Goal: Contribute content: Contribute content

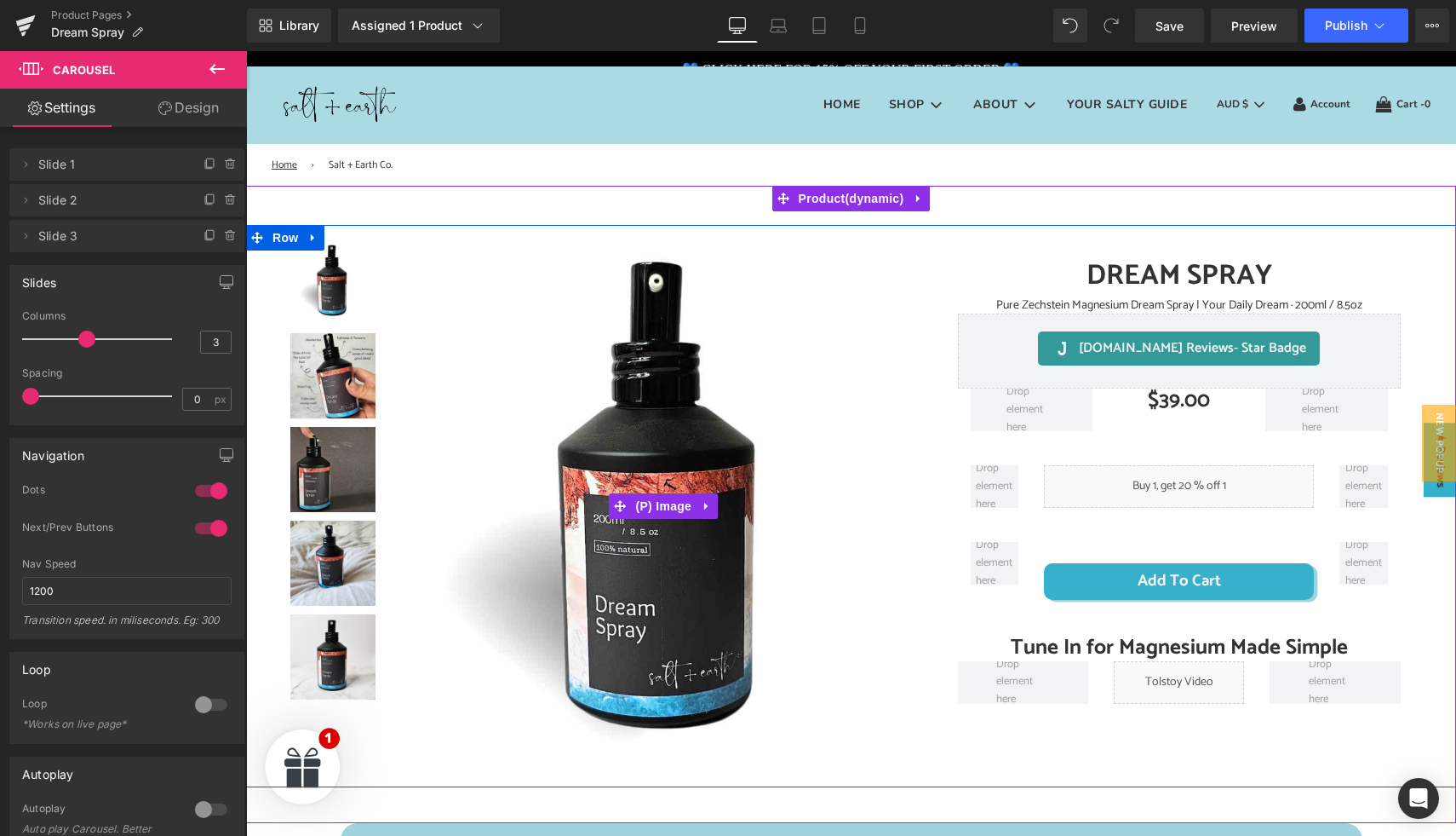
scroll to position [248, 0]
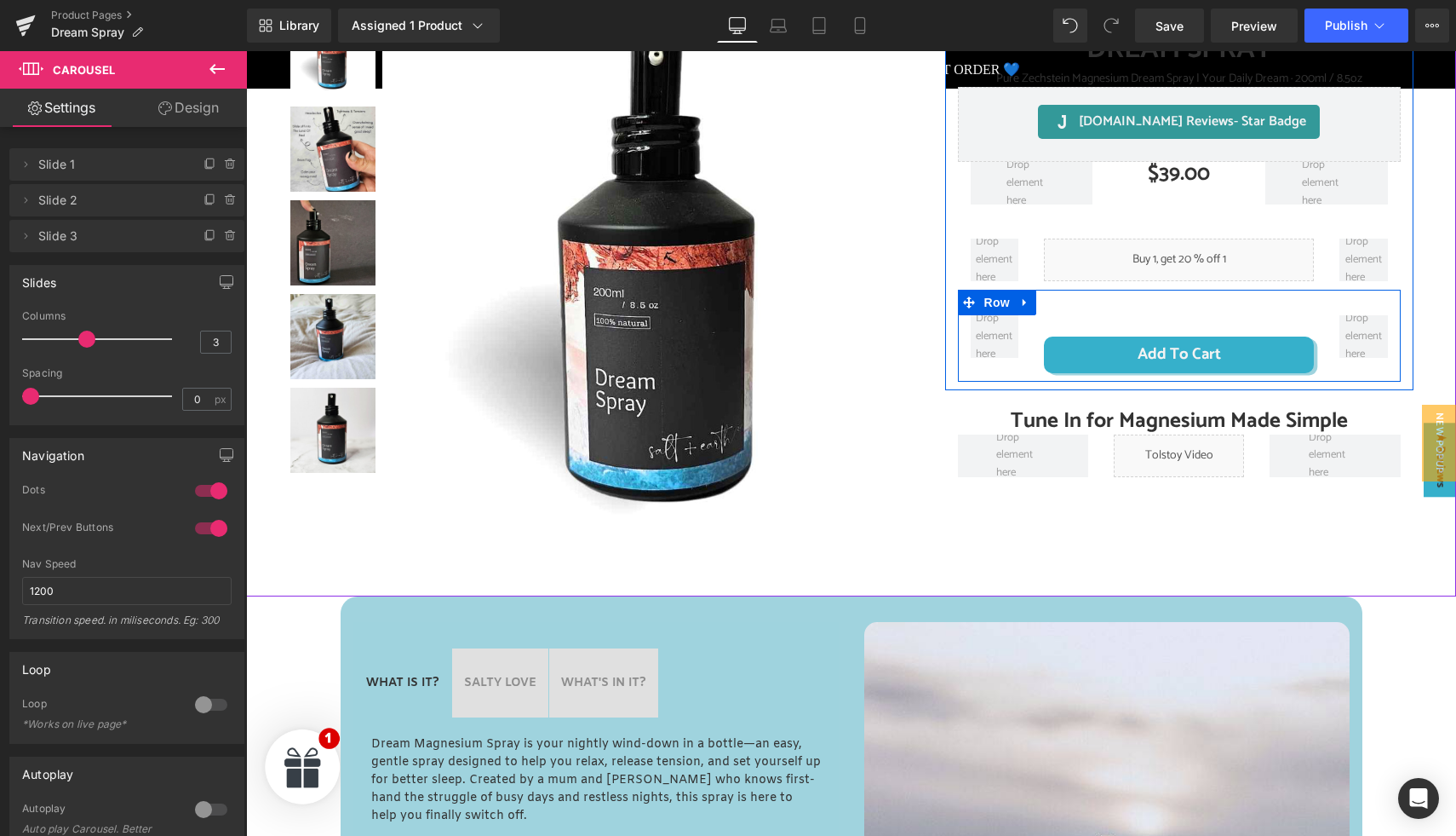
click at [1151, 320] on div "Add To Cart (P) Cart Button" at bounding box center [1179, 344] width 296 height 57
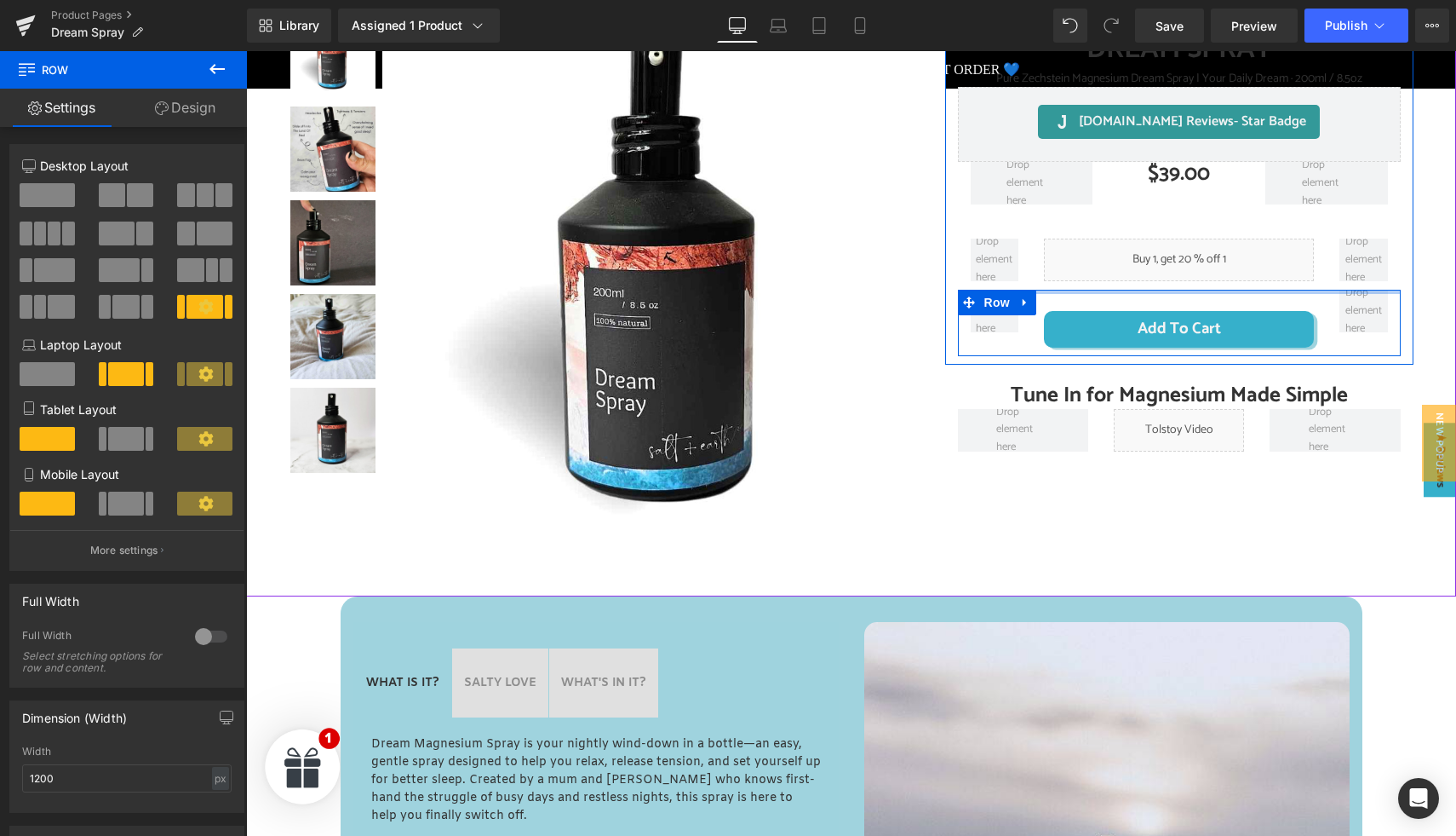
drag, startPoint x: 1150, startPoint y: 303, endPoint x: 1150, endPoint y: 264, distance: 39.0
click at [1150, 264] on div "DREAM SPRAY (P) Title Pure Zechstein Magnesium Dream Spray | Your Daily Dream ·…" at bounding box center [1179, 190] width 468 height 332
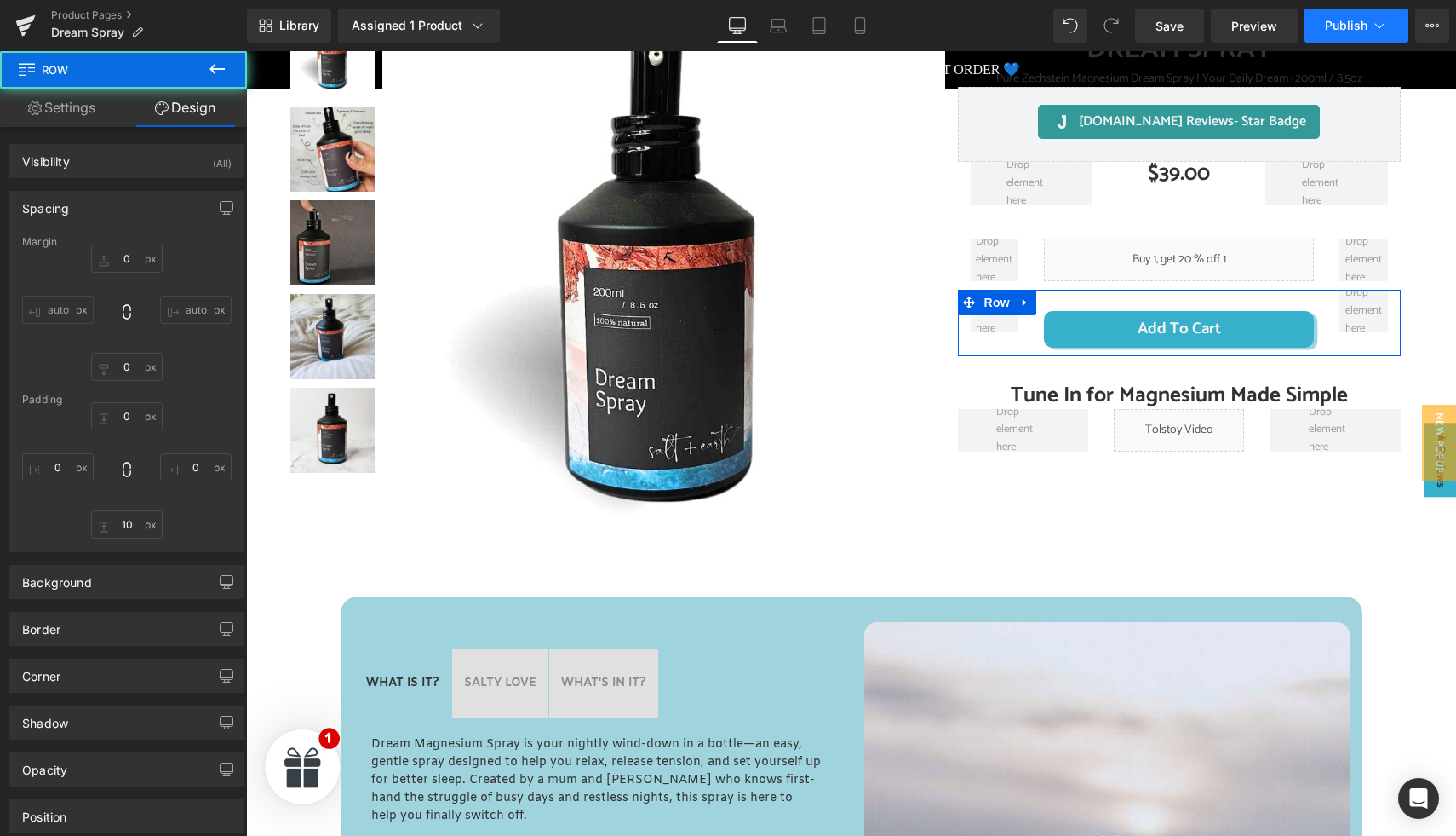
click at [1335, 22] on span "Publish" at bounding box center [1346, 25] width 42 height 13
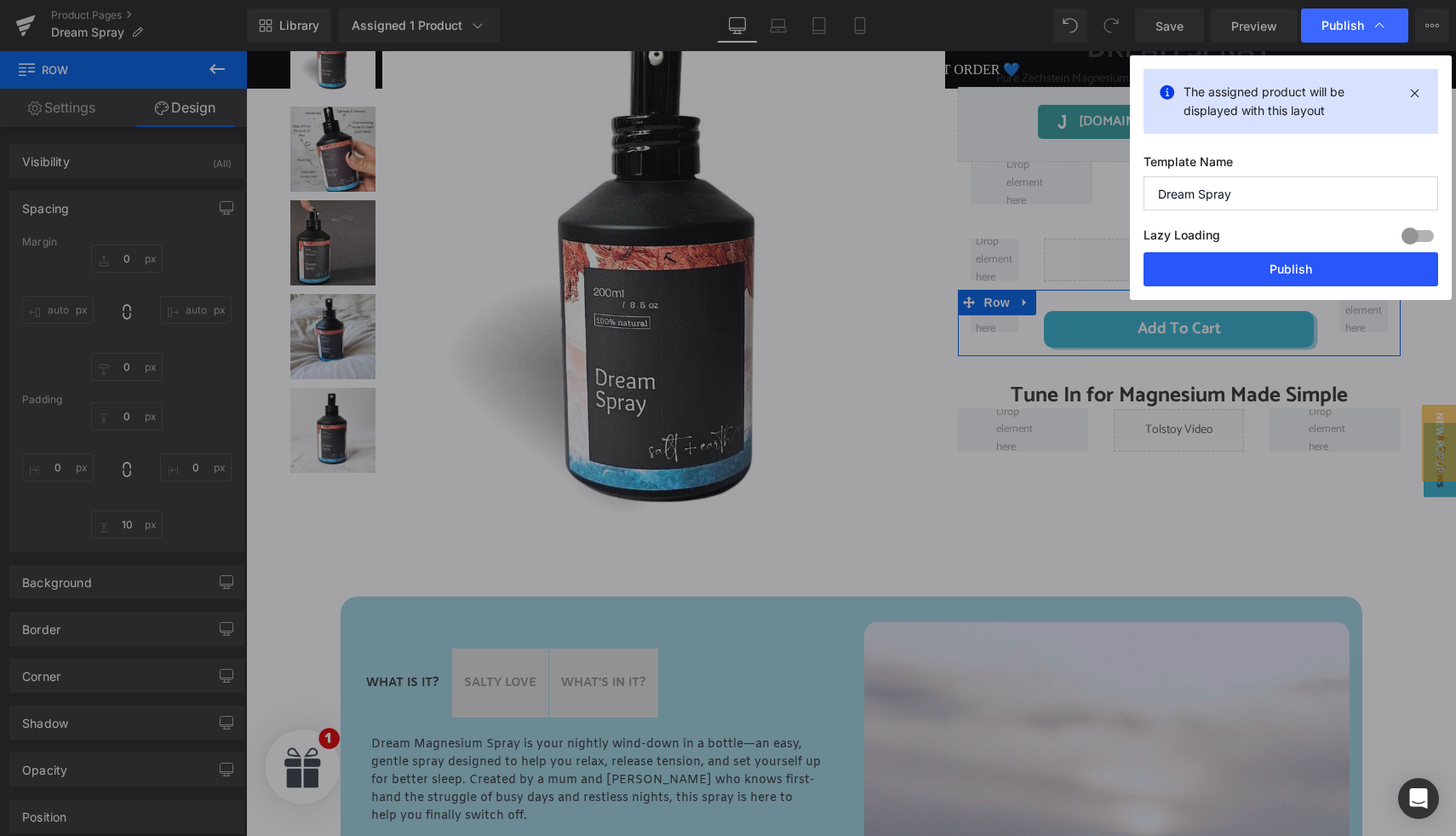
click at [1302, 264] on button "Publish" at bounding box center [1290, 269] width 295 height 34
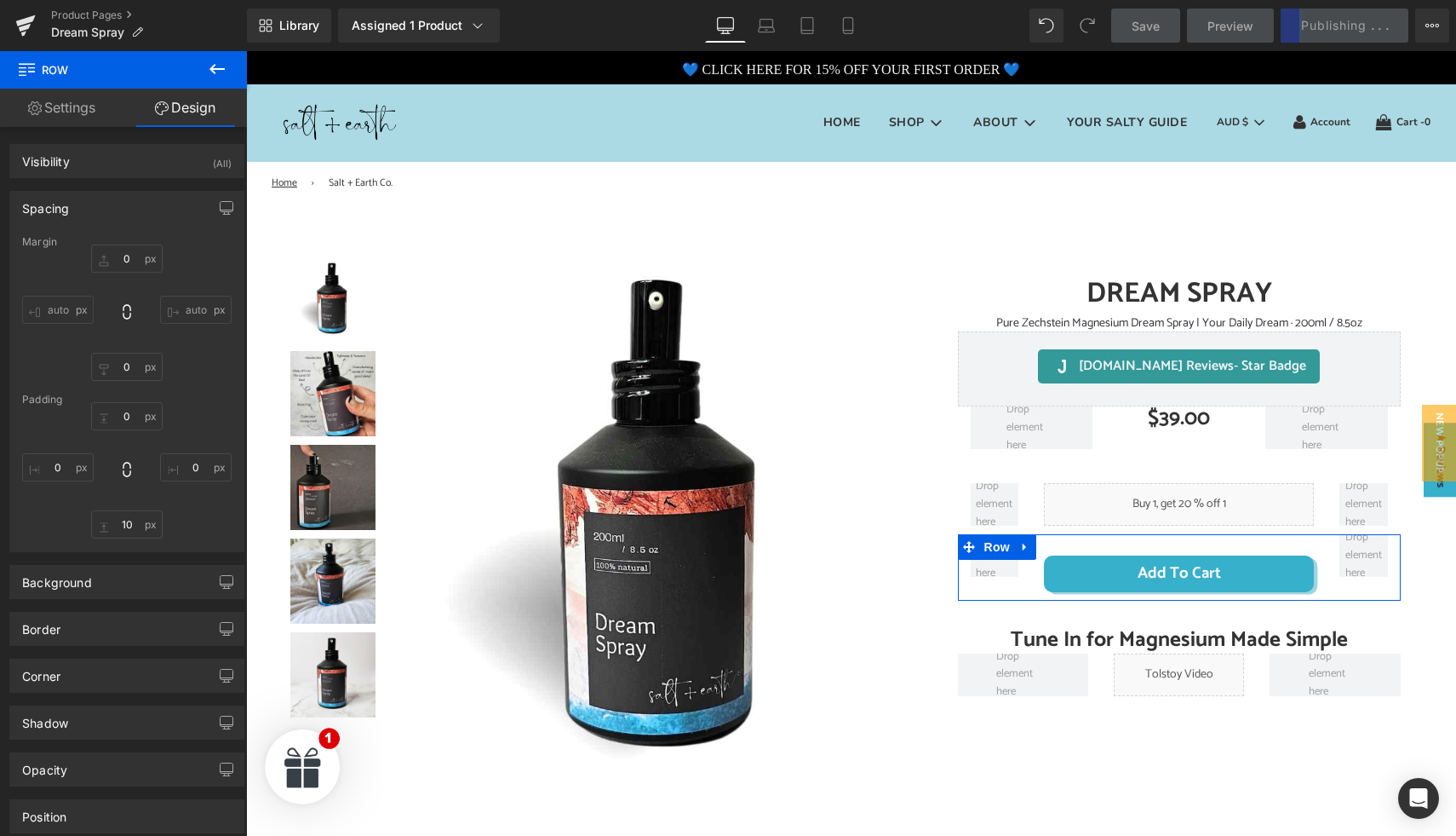
scroll to position [0, 0]
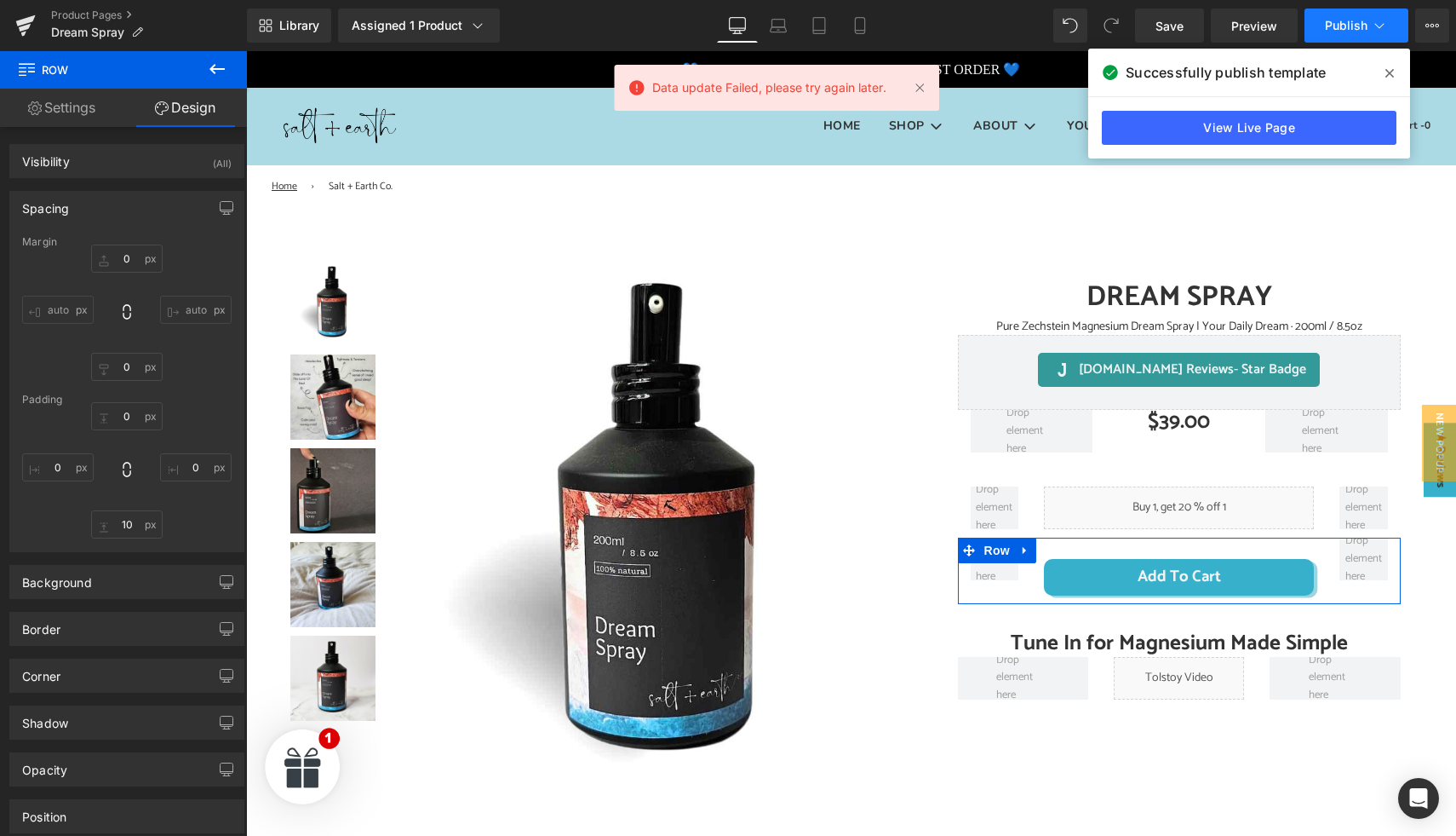
click at [1381, 27] on icon at bounding box center [1379, 25] width 17 height 17
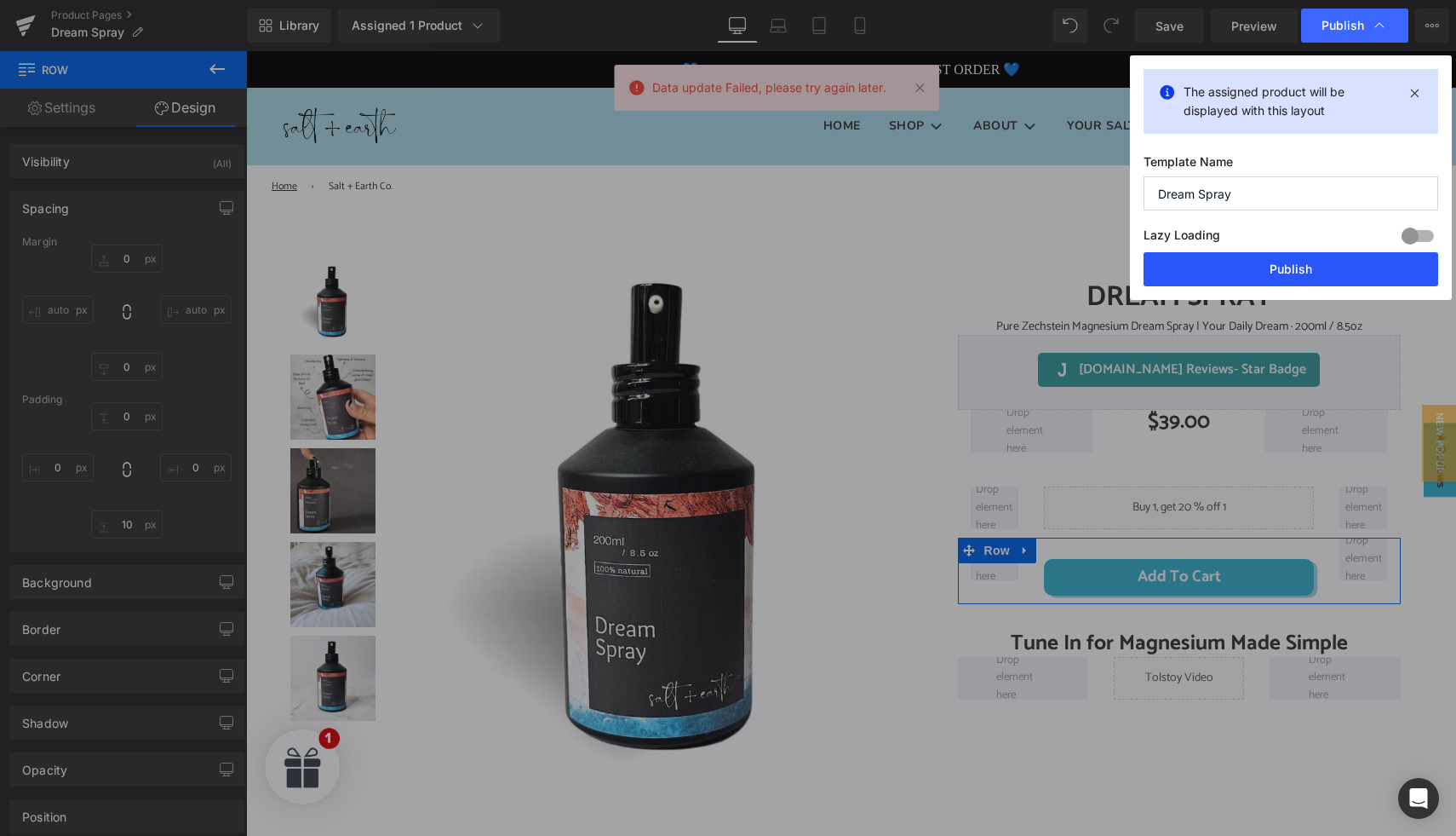
click at [1277, 268] on button "Publish" at bounding box center [1290, 269] width 295 height 34
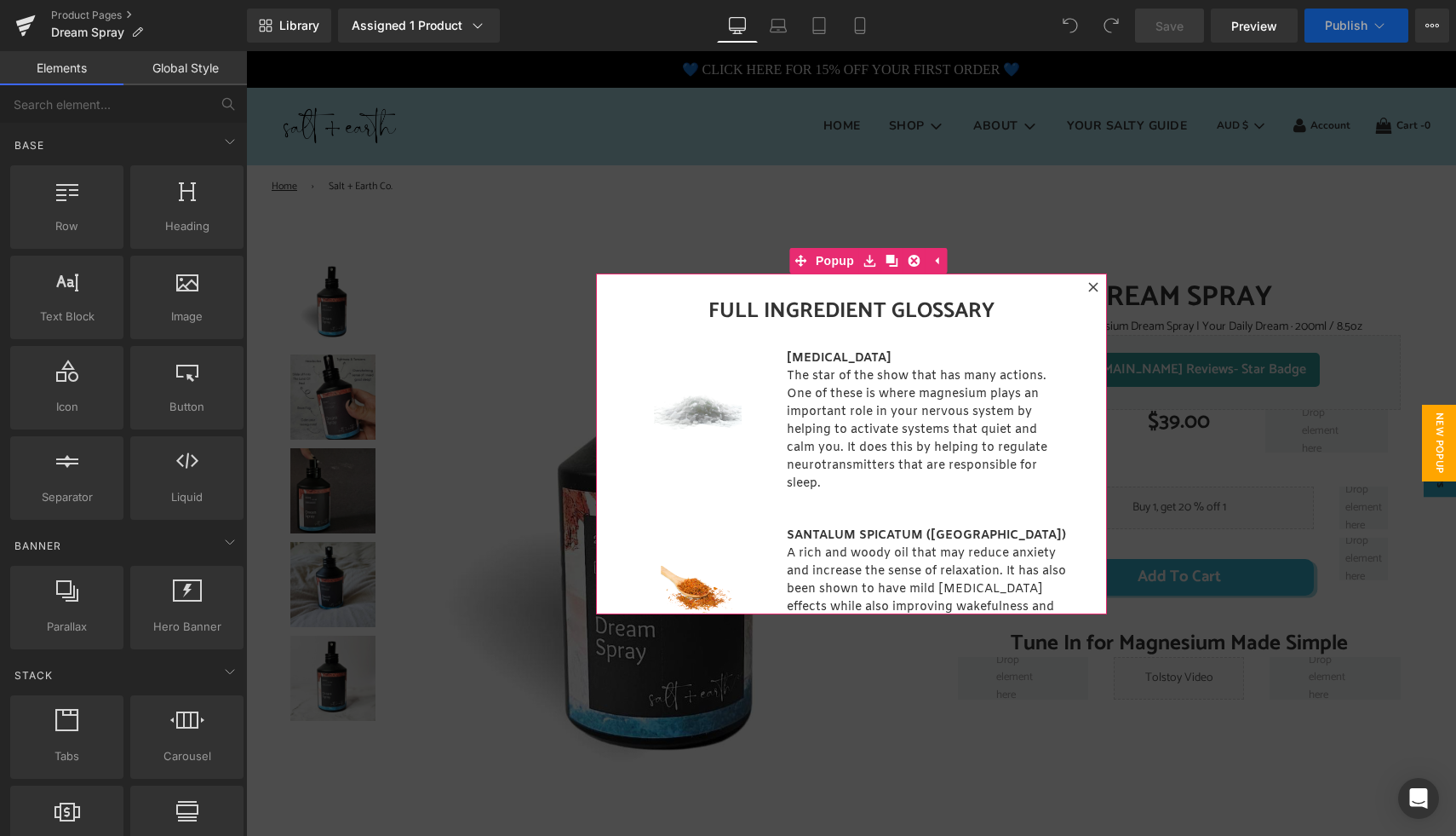
click at [1088, 287] on icon at bounding box center [1092, 286] width 10 height 10
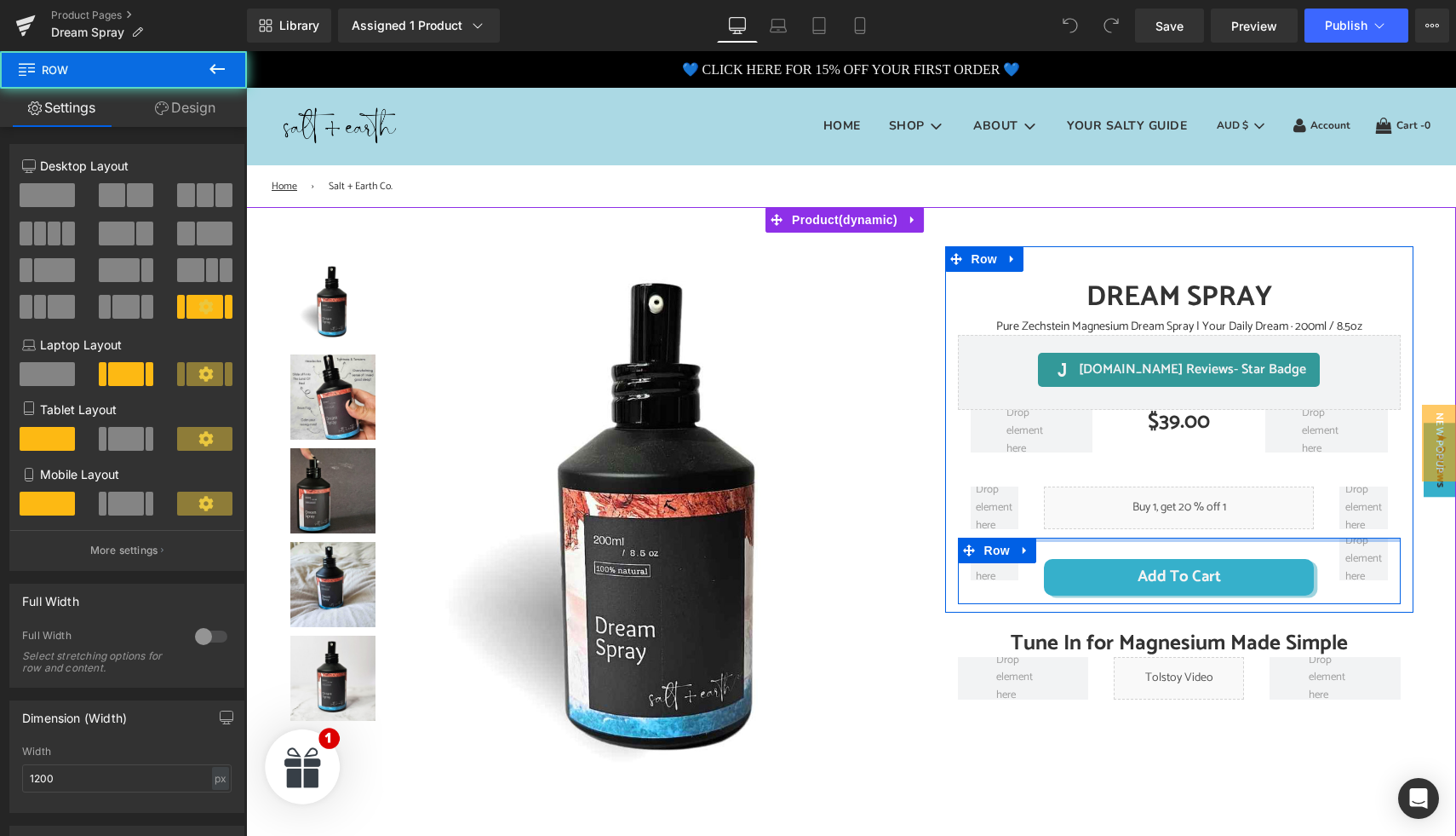
click at [1155, 539] on div "Add To Cart (P) Cart Button Row" at bounding box center [1179, 570] width 443 height 66
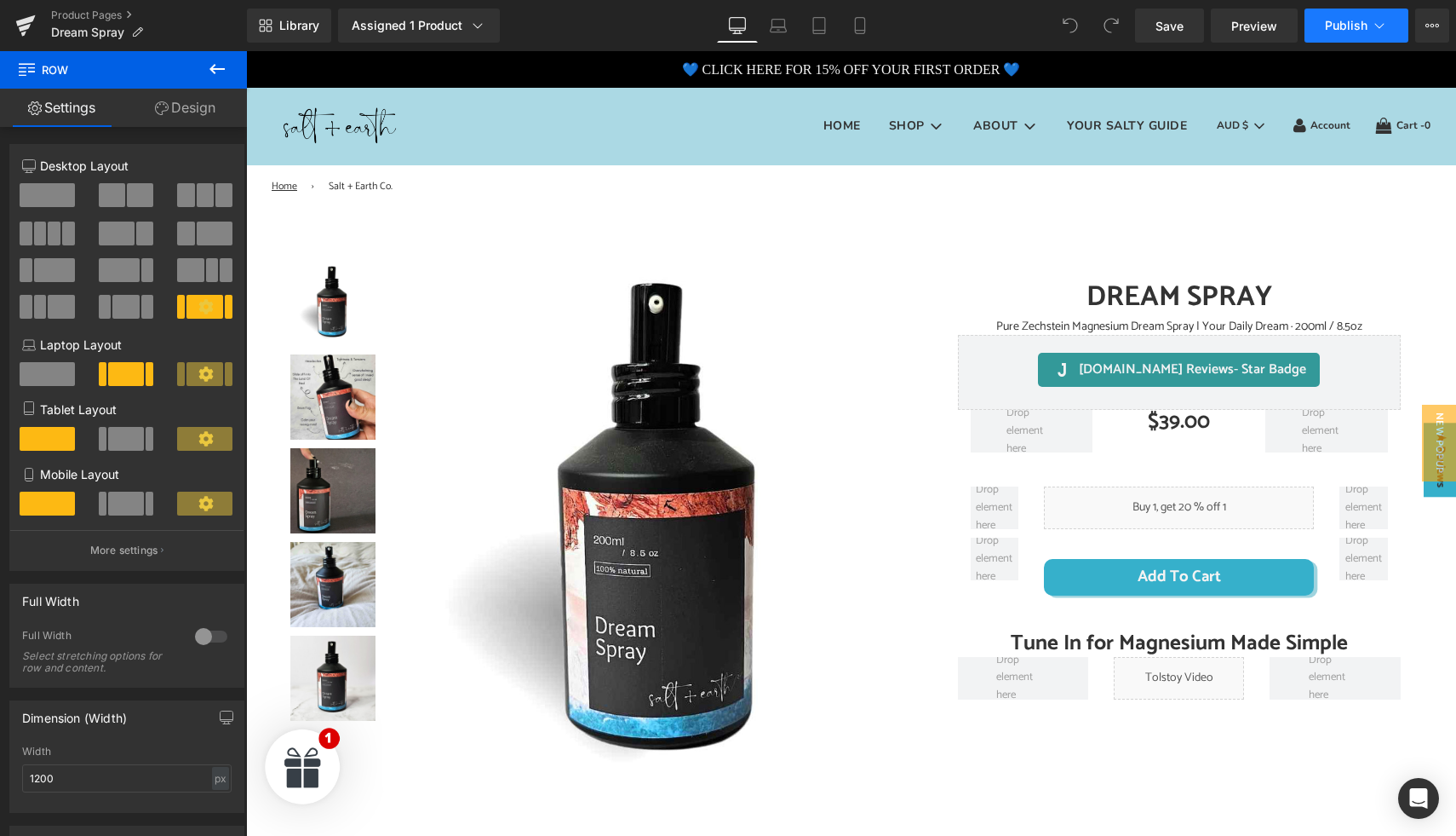
click at [1357, 19] on span "Publish" at bounding box center [1346, 25] width 42 height 13
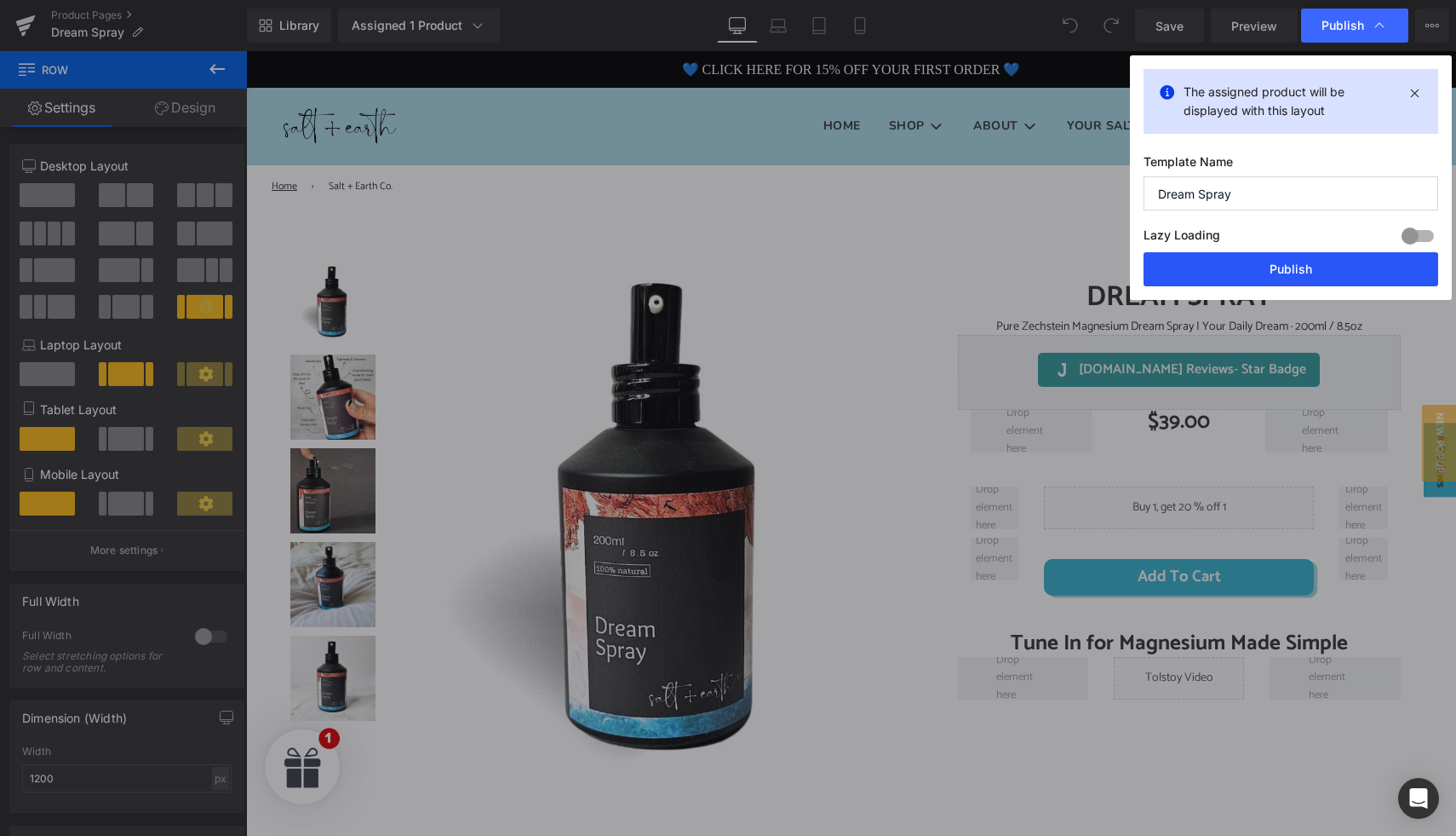
click at [1300, 265] on button "Publish" at bounding box center [1290, 269] width 295 height 34
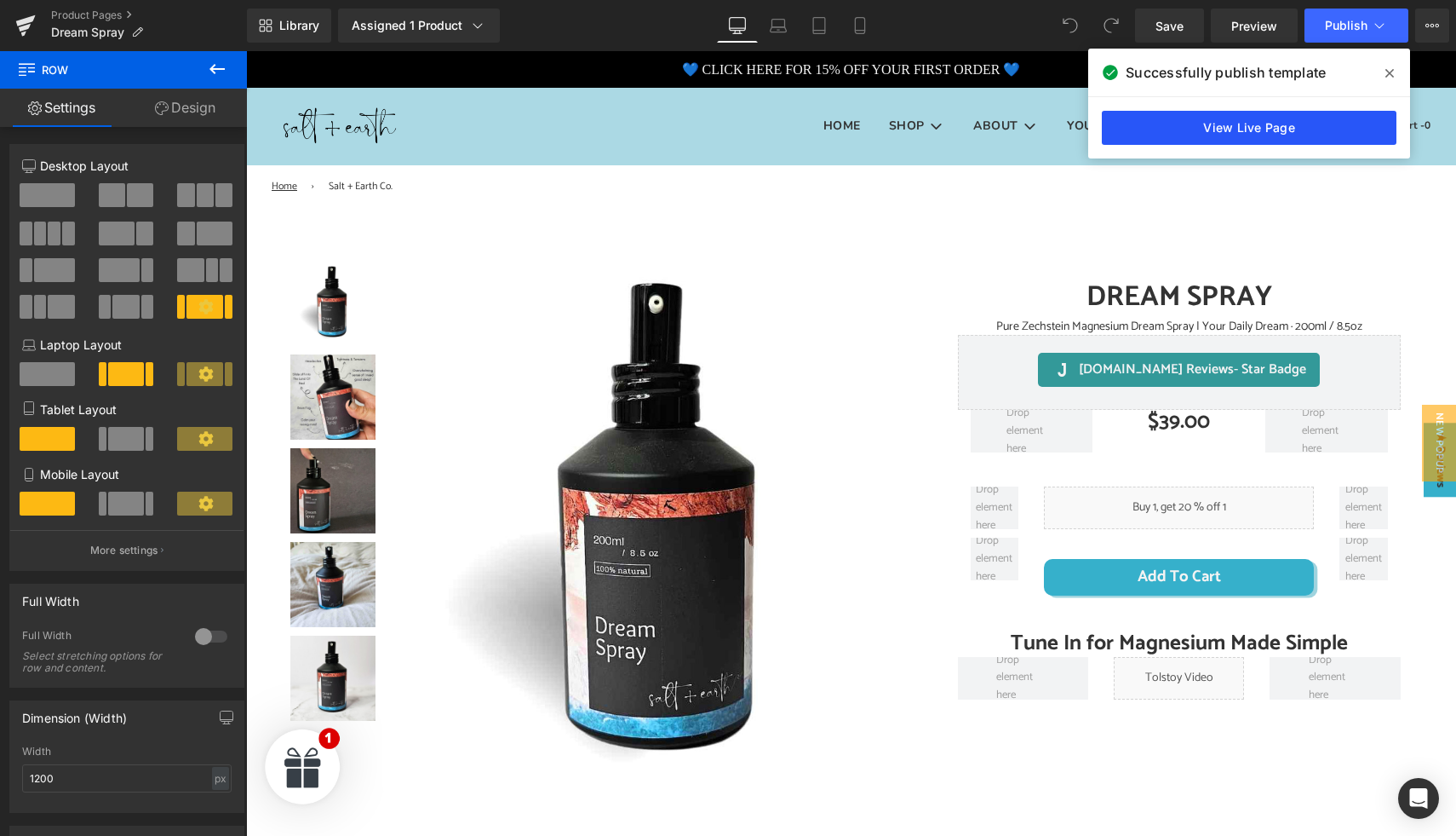
click at [1237, 128] on link "View Live Page" at bounding box center [1249, 128] width 295 height 34
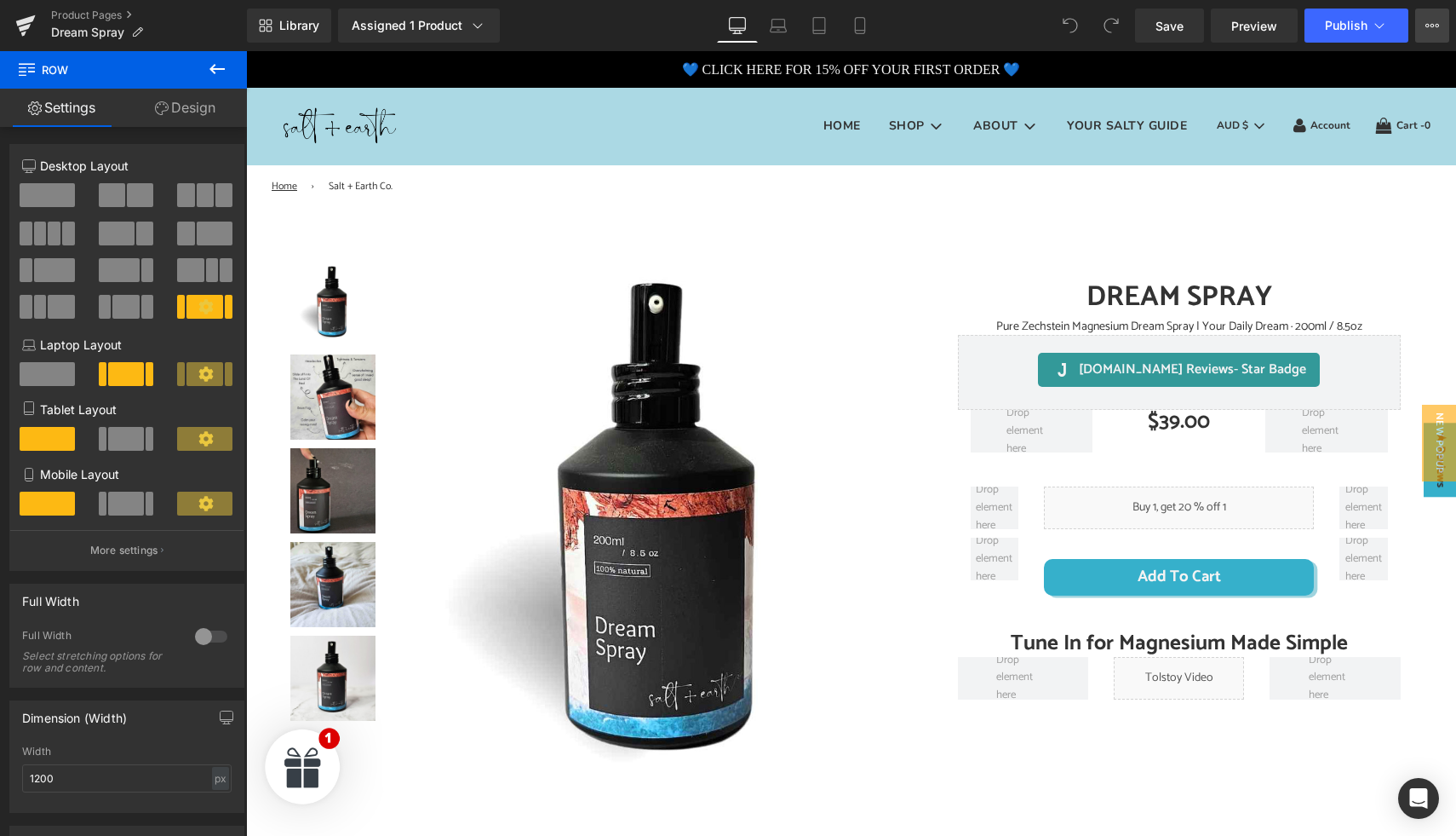
click at [1428, 32] on icon at bounding box center [1431, 25] width 13 height 13
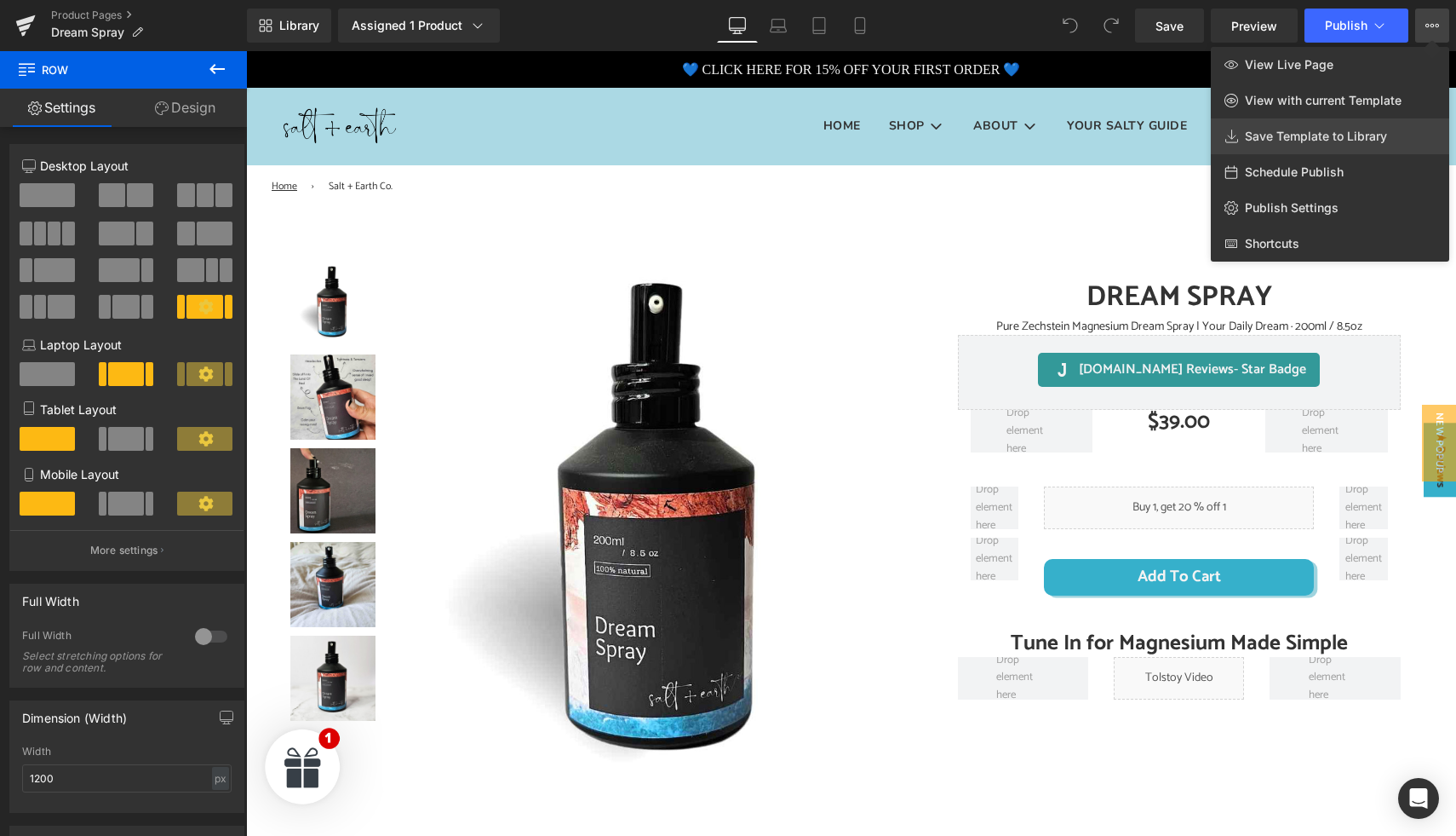
click at [1293, 137] on span "Save Template to Library" at bounding box center [1315, 135] width 143 height 15
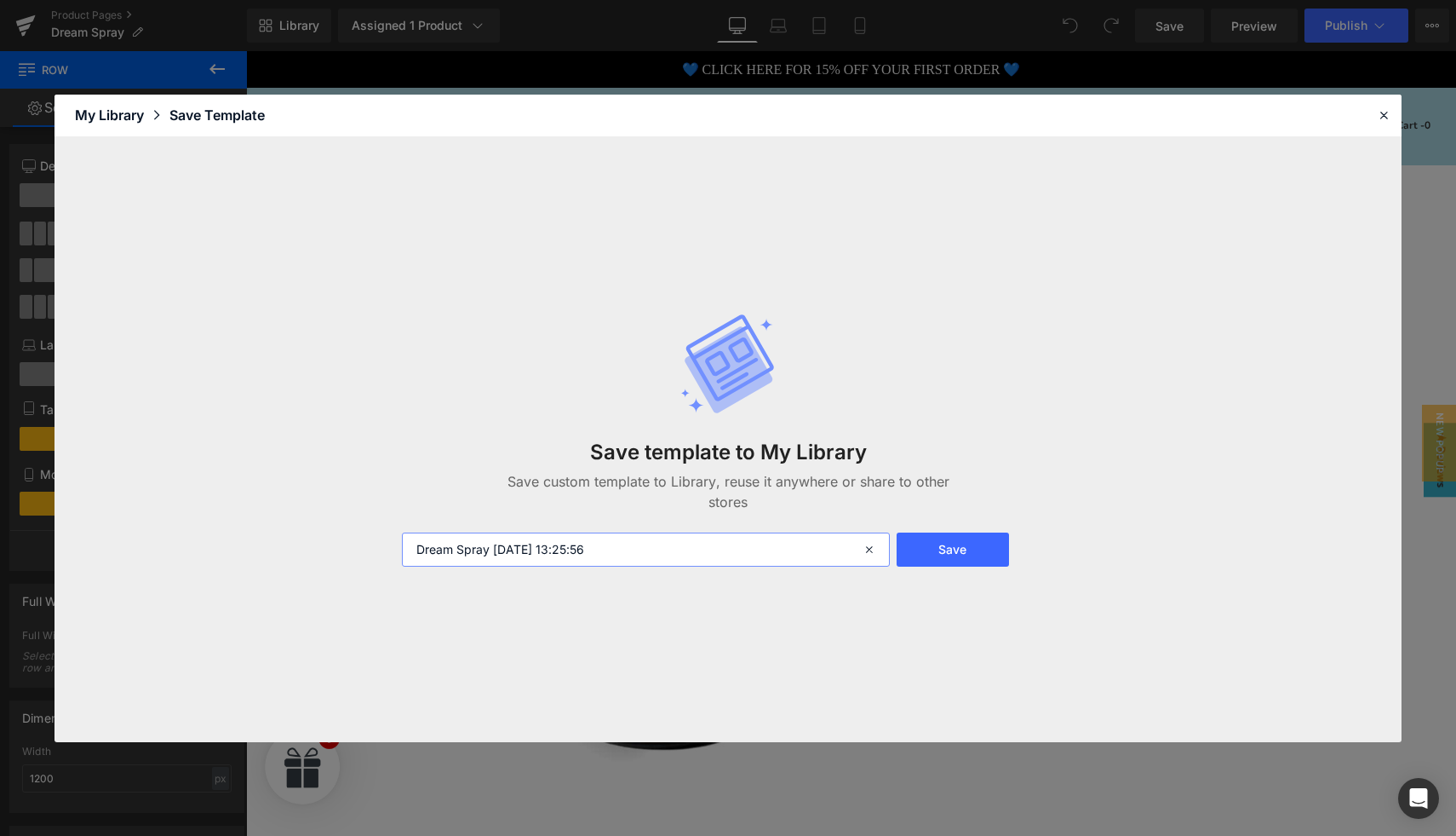
drag, startPoint x: 651, startPoint y: 540, endPoint x: 386, endPoint y: 535, distance: 265.0
click at [386, 535] on div "Save template to My Library Save custom template to Library, reuse it anywhere …" at bounding box center [728, 439] width 1347 height 605
type input "DREAM product page template"
click at [982, 543] on button "Save" at bounding box center [952, 549] width 112 height 34
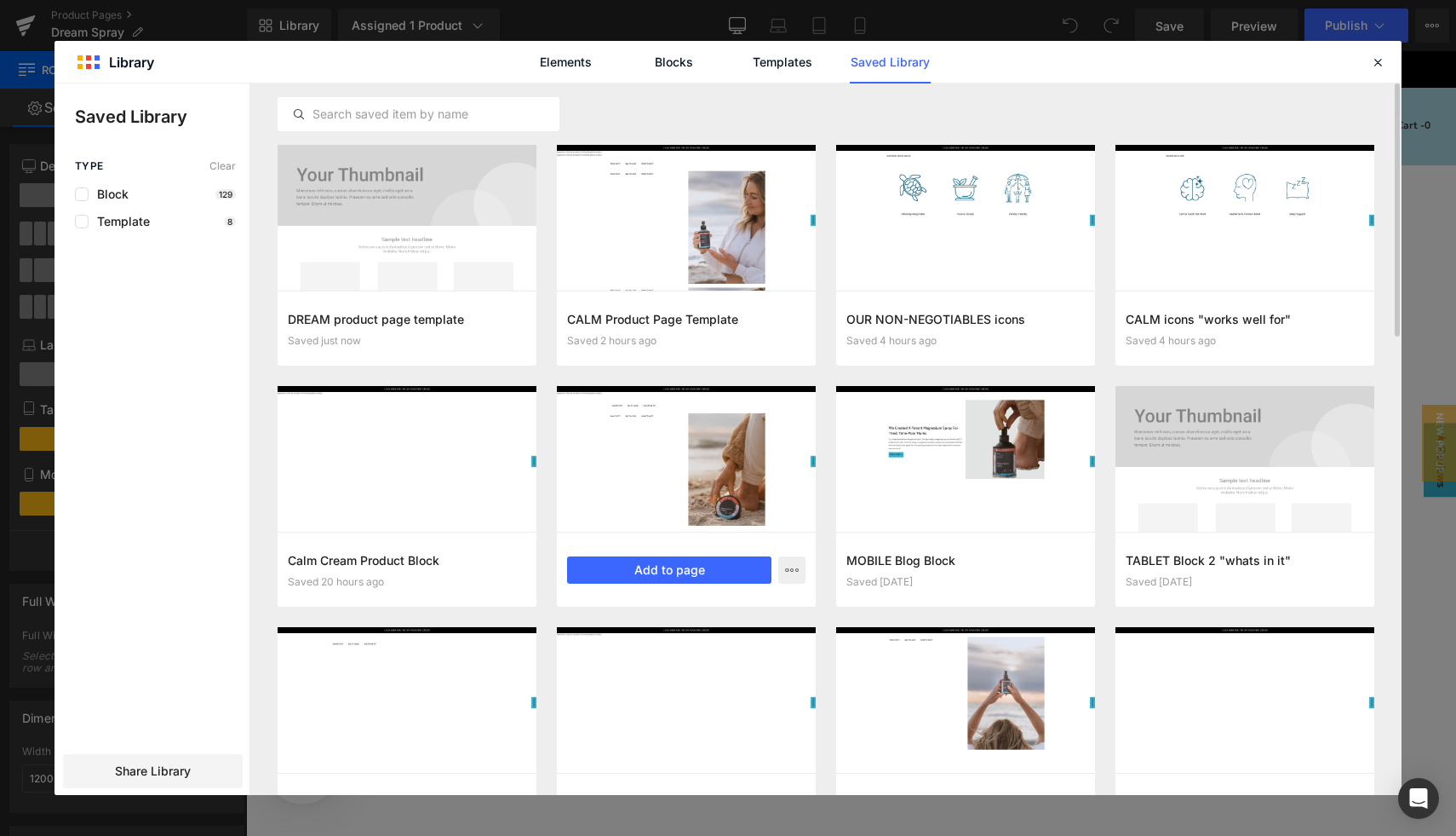
scroll to position [2, 0]
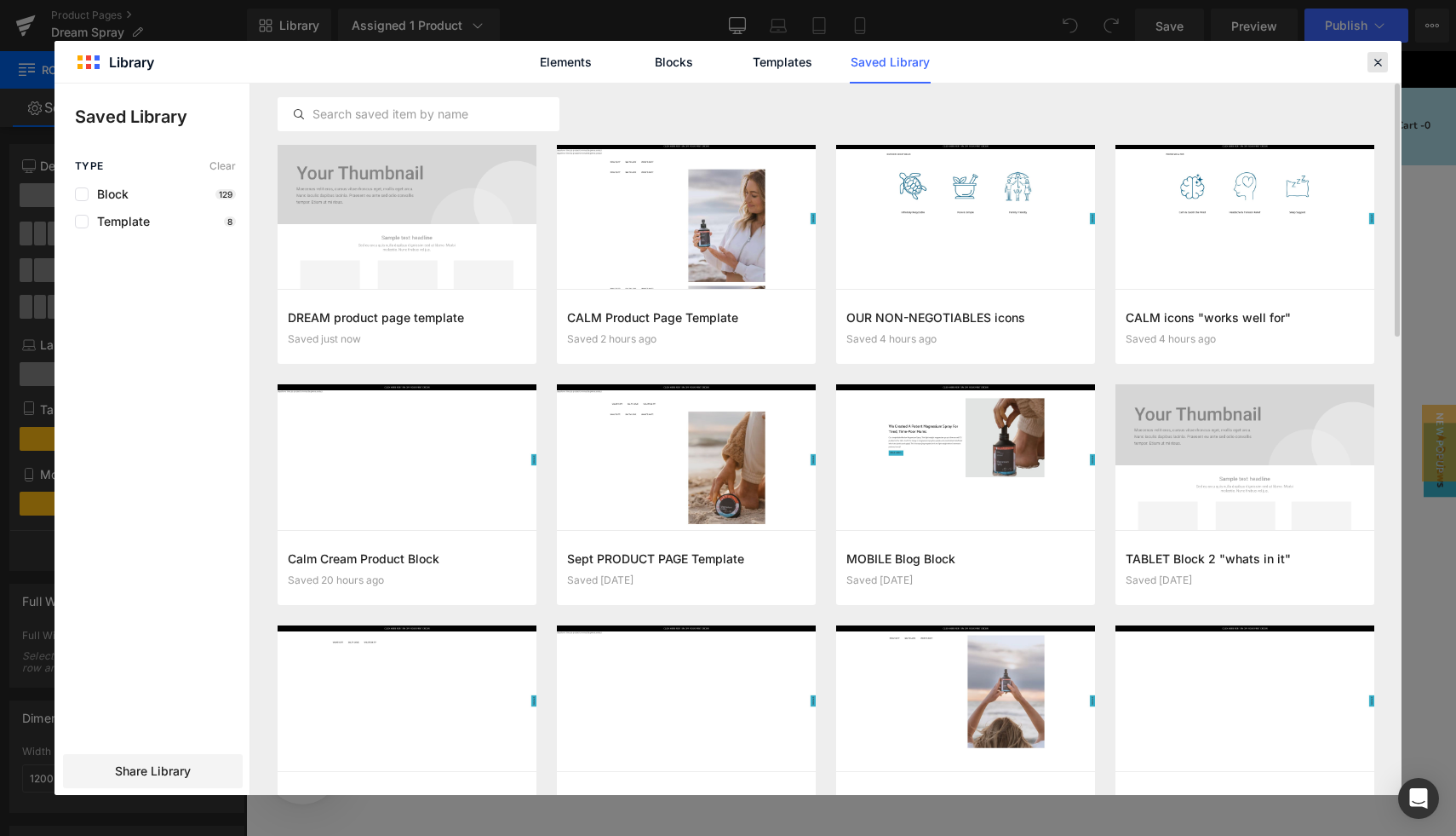
click at [1376, 62] on icon at bounding box center [1377, 62] width 15 height 15
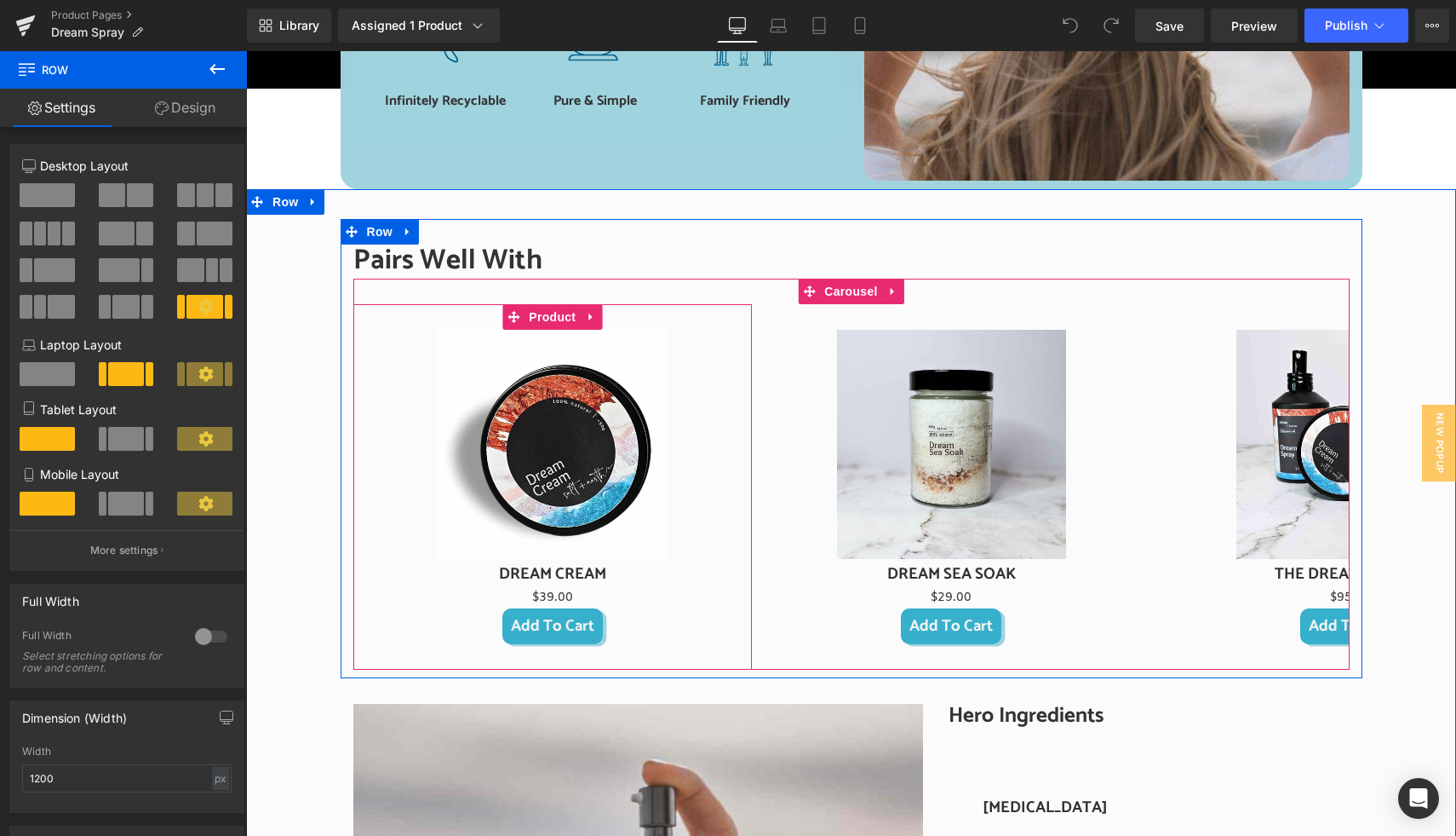
scroll to position [642, 0]
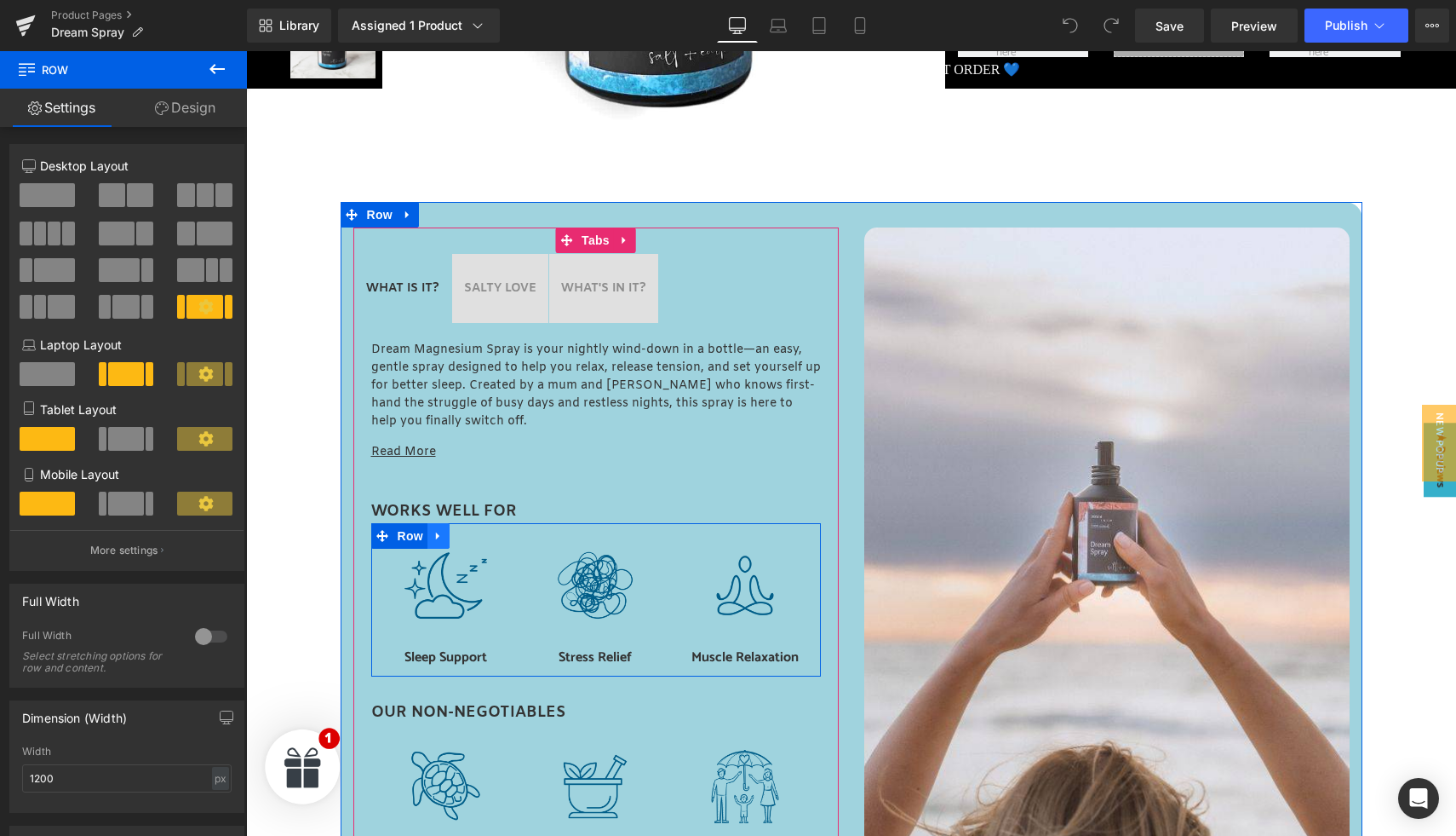
click at [433, 542] on icon at bounding box center [438, 536] width 12 height 12
click at [433, 539] on icon at bounding box center [438, 536] width 12 height 12
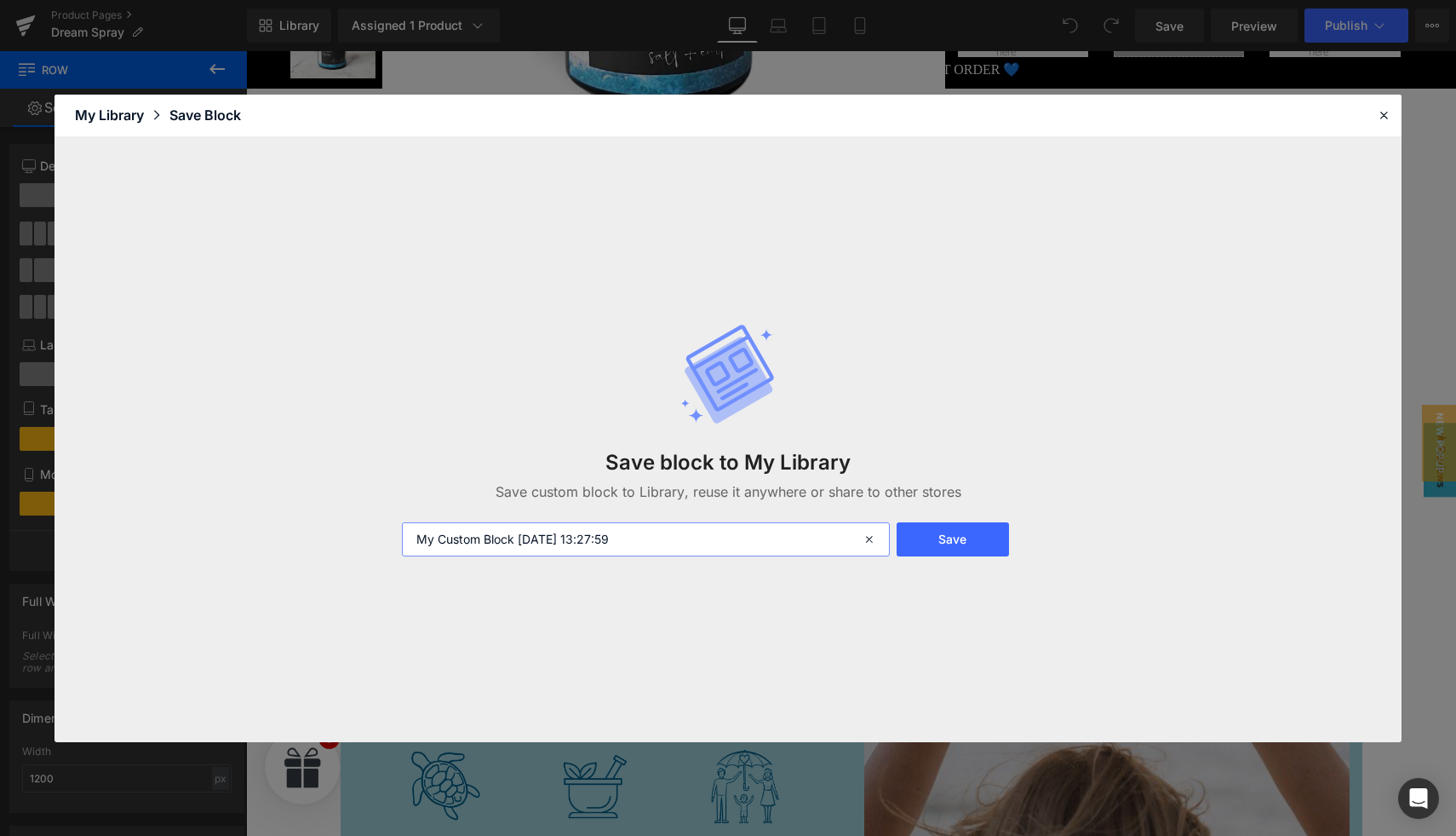
drag, startPoint x: 656, startPoint y: 540, endPoint x: 394, endPoint y: 532, distance: 262.1
click at [397, 535] on div "My Custom Block 2025-09-05 13:27:59" at bounding box center [643, 539] width 505 height 34
type input "DREAM icons"
click at [937, 542] on button "Save" at bounding box center [952, 539] width 112 height 34
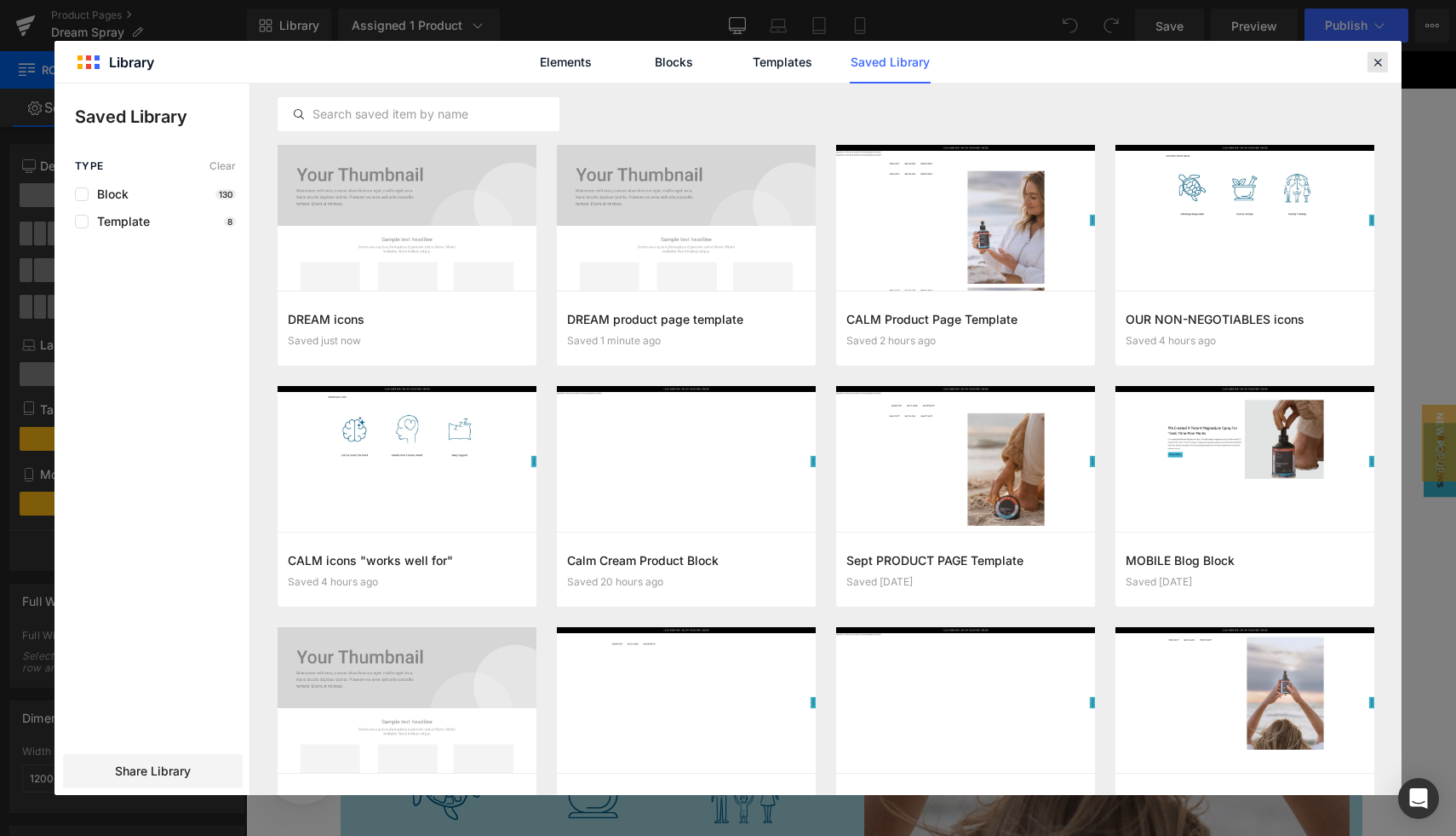
click at [1380, 58] on icon at bounding box center [1377, 62] width 15 height 15
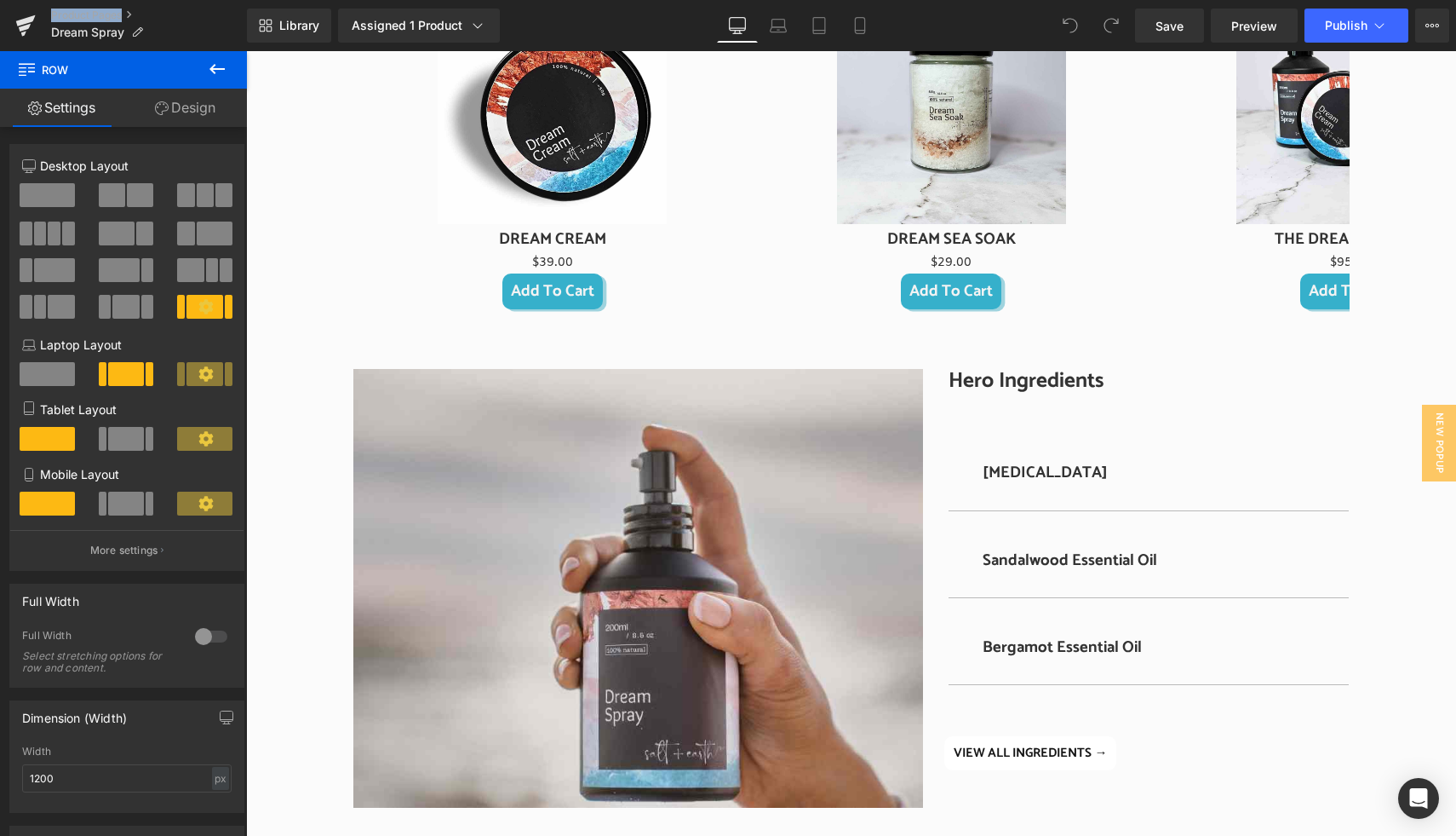
scroll to position [1806, 0]
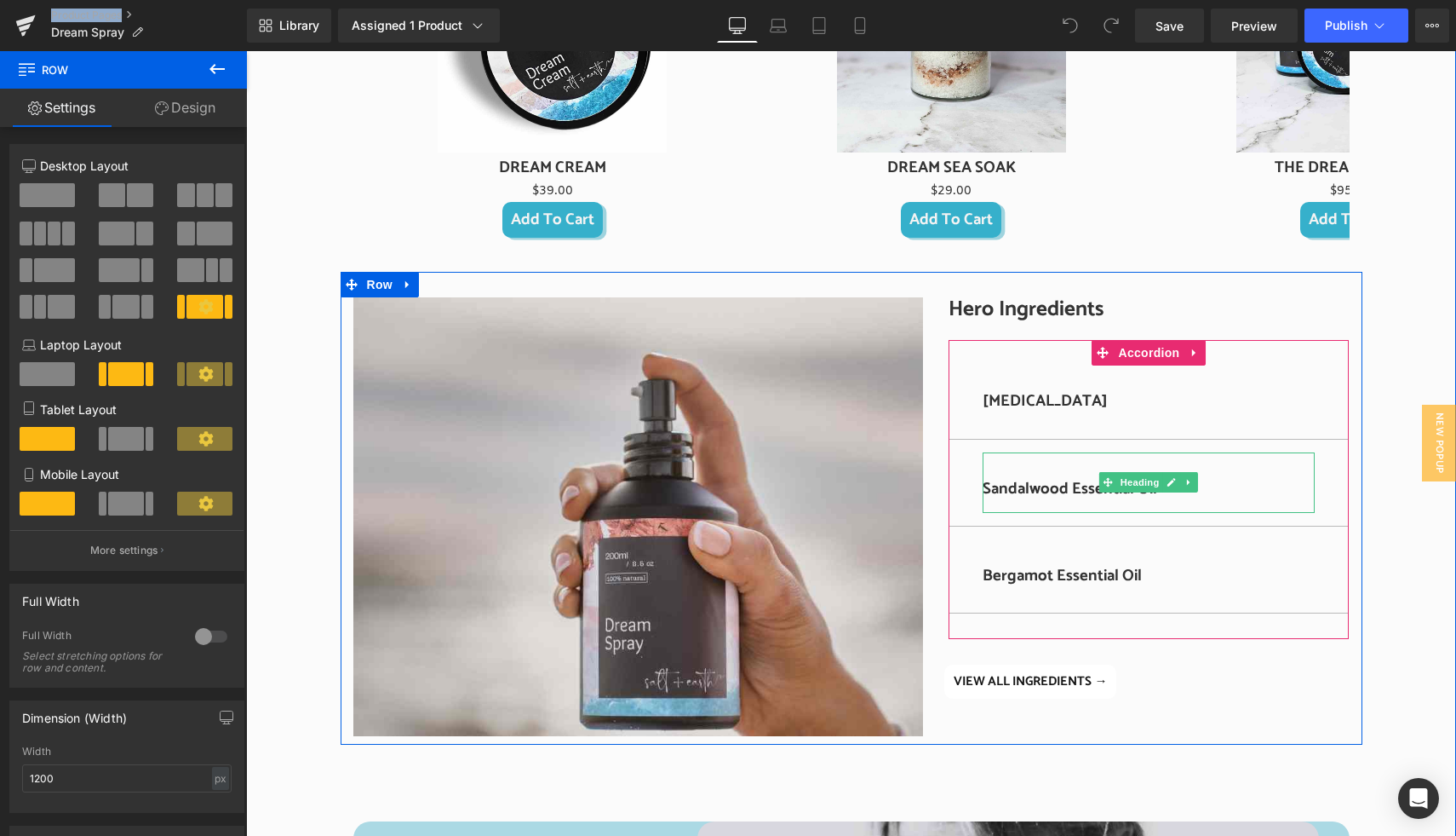
click at [1017, 490] on h3 "Sandalwood Essential Oil" at bounding box center [1148, 489] width 332 height 19
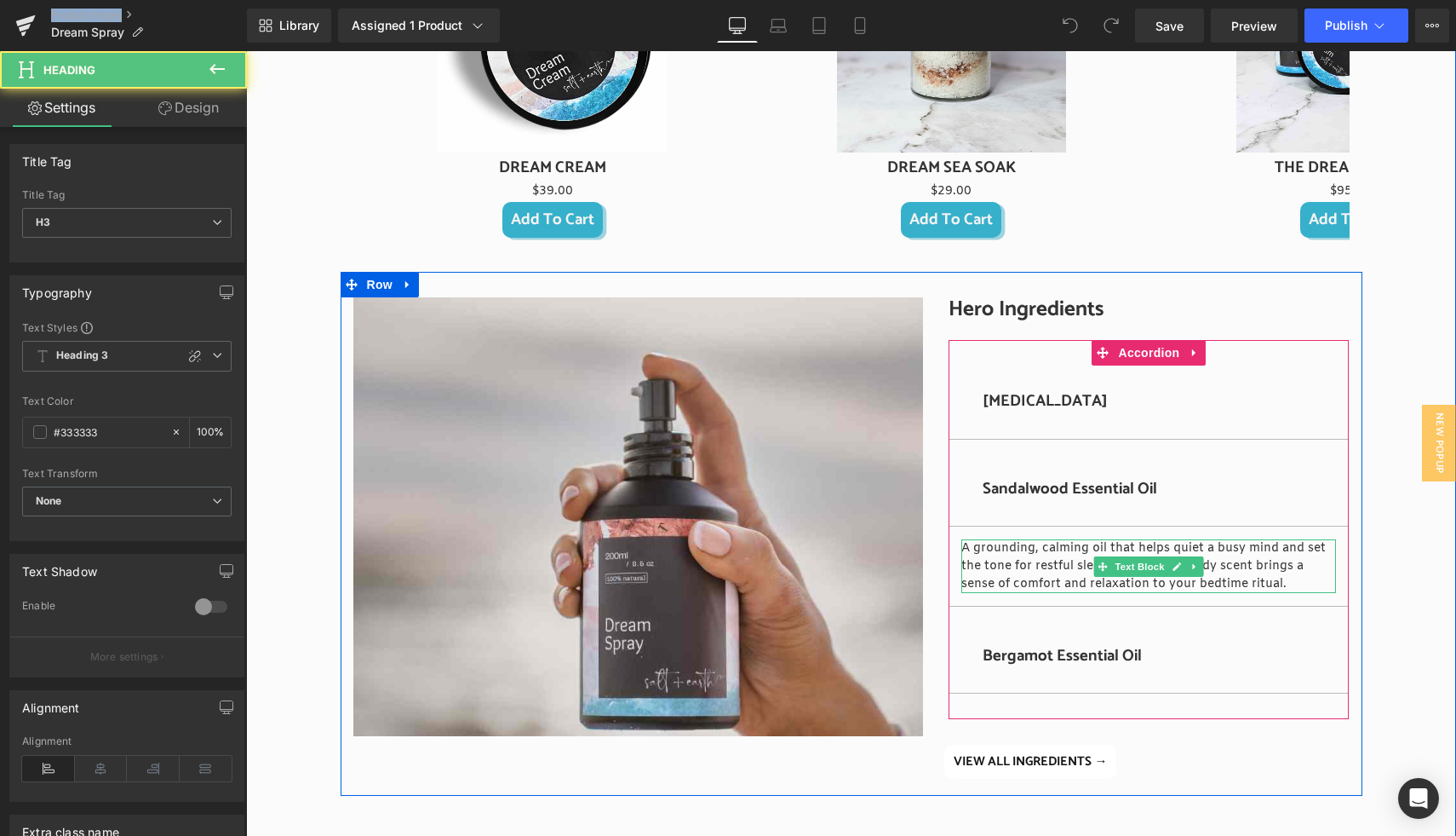
click at [998, 582] on p "A grounding, calming oil that helps quiet a busy mind and set the tone for rest…" at bounding box center [1148, 566] width 374 height 54
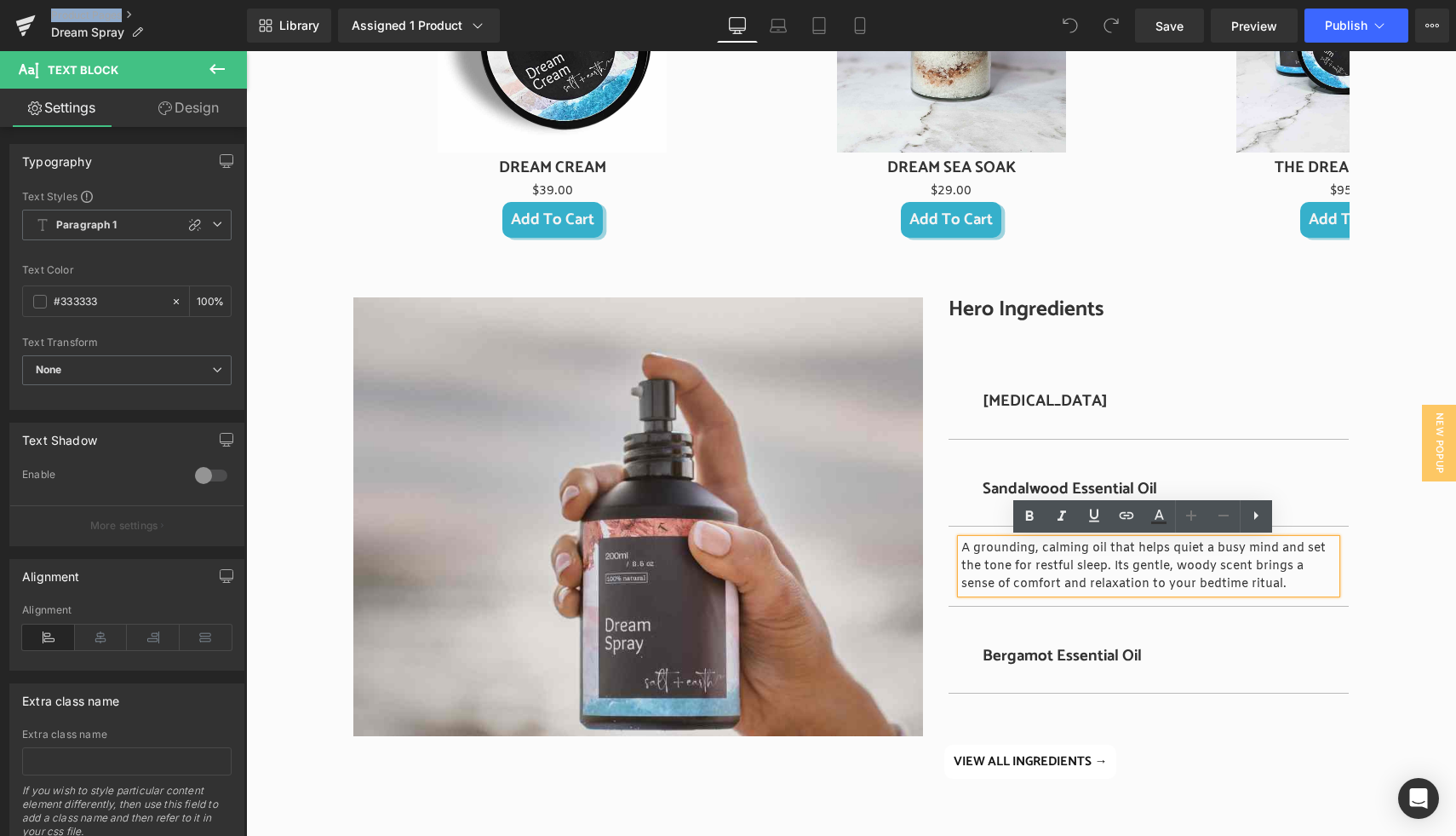
click at [961, 550] on p "A grounding, calming oil that helps quiet a busy mind and set the tone for rest…" at bounding box center [1148, 566] width 374 height 54
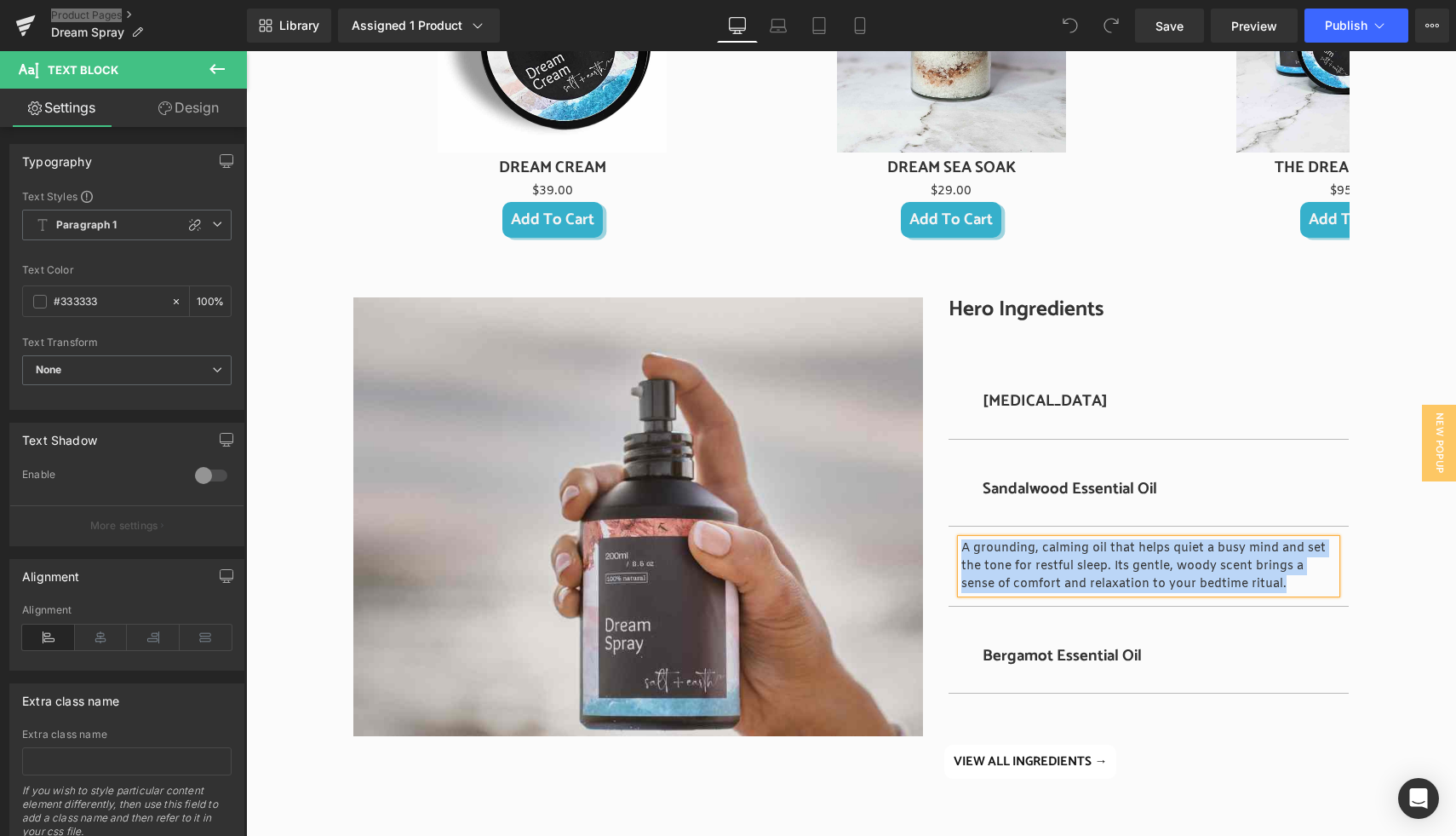
copy p "A grounding, calming oil that helps quiet a busy mind and set the tone for rest…"
click at [1048, 650] on h3 "Bergamot Essential Oil" at bounding box center [1148, 655] width 332 height 19
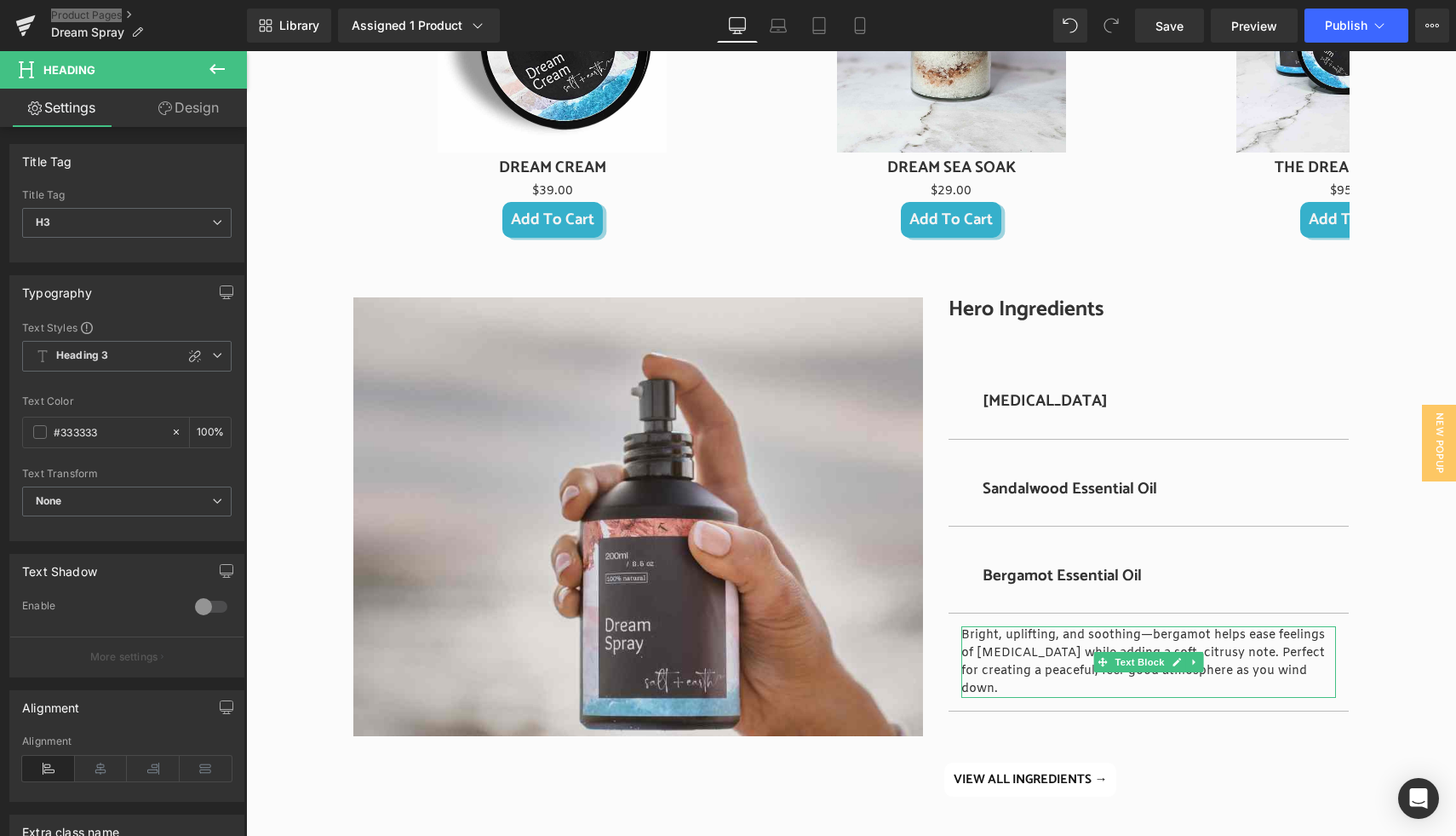
click at [993, 651] on p "Bright, uplifting, and soothing—bergamot helps ease feelings of stress and anxi…" at bounding box center [1148, 662] width 374 height 72
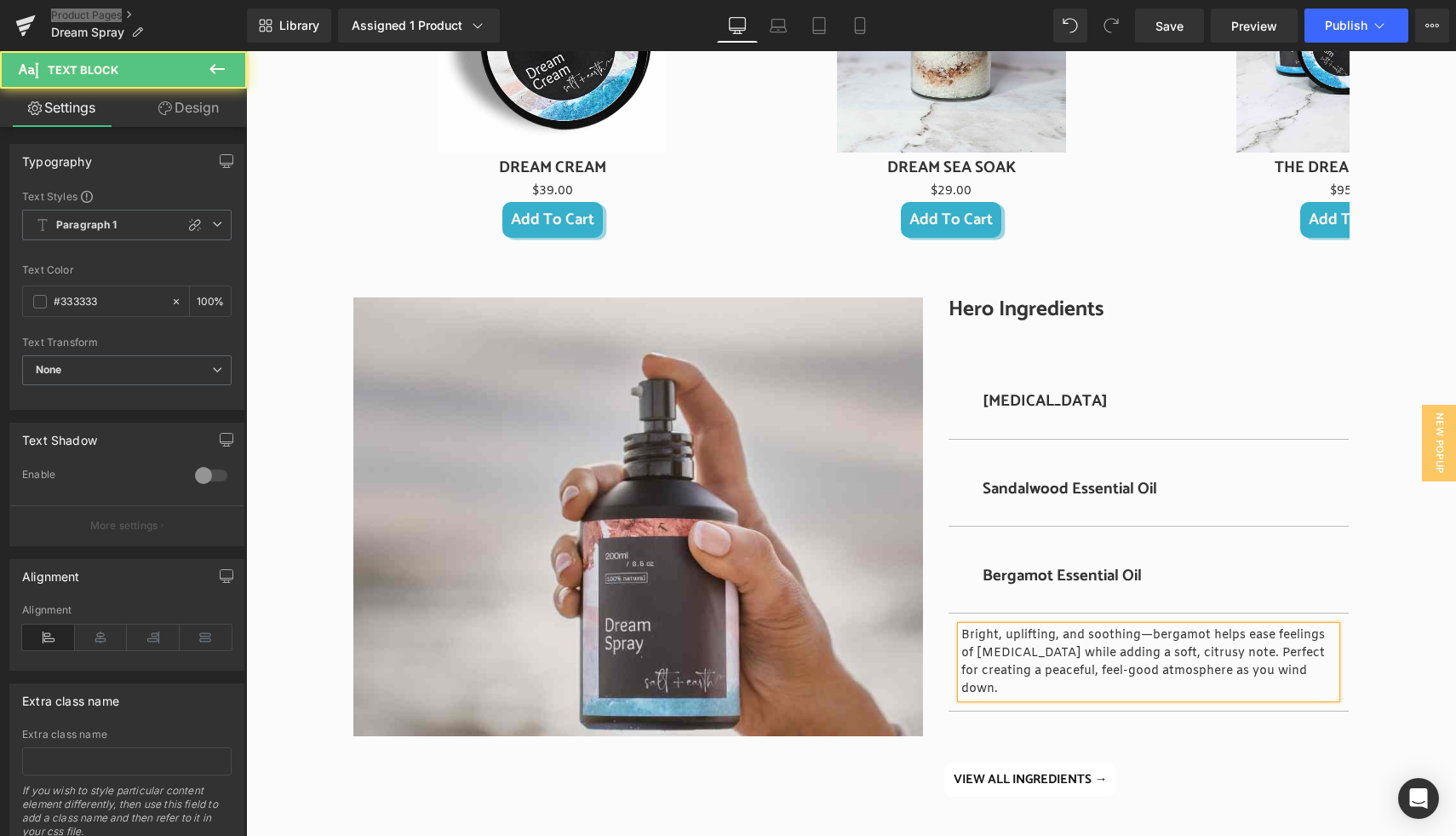
click at [994, 651] on p "Bright, uplifting, and soothing—bergamot helps ease feelings of stress and anxi…" at bounding box center [1148, 662] width 374 height 72
copy p "Bright, uplifting, and soothing—bergamot helps ease feelings of stress and anxi…"
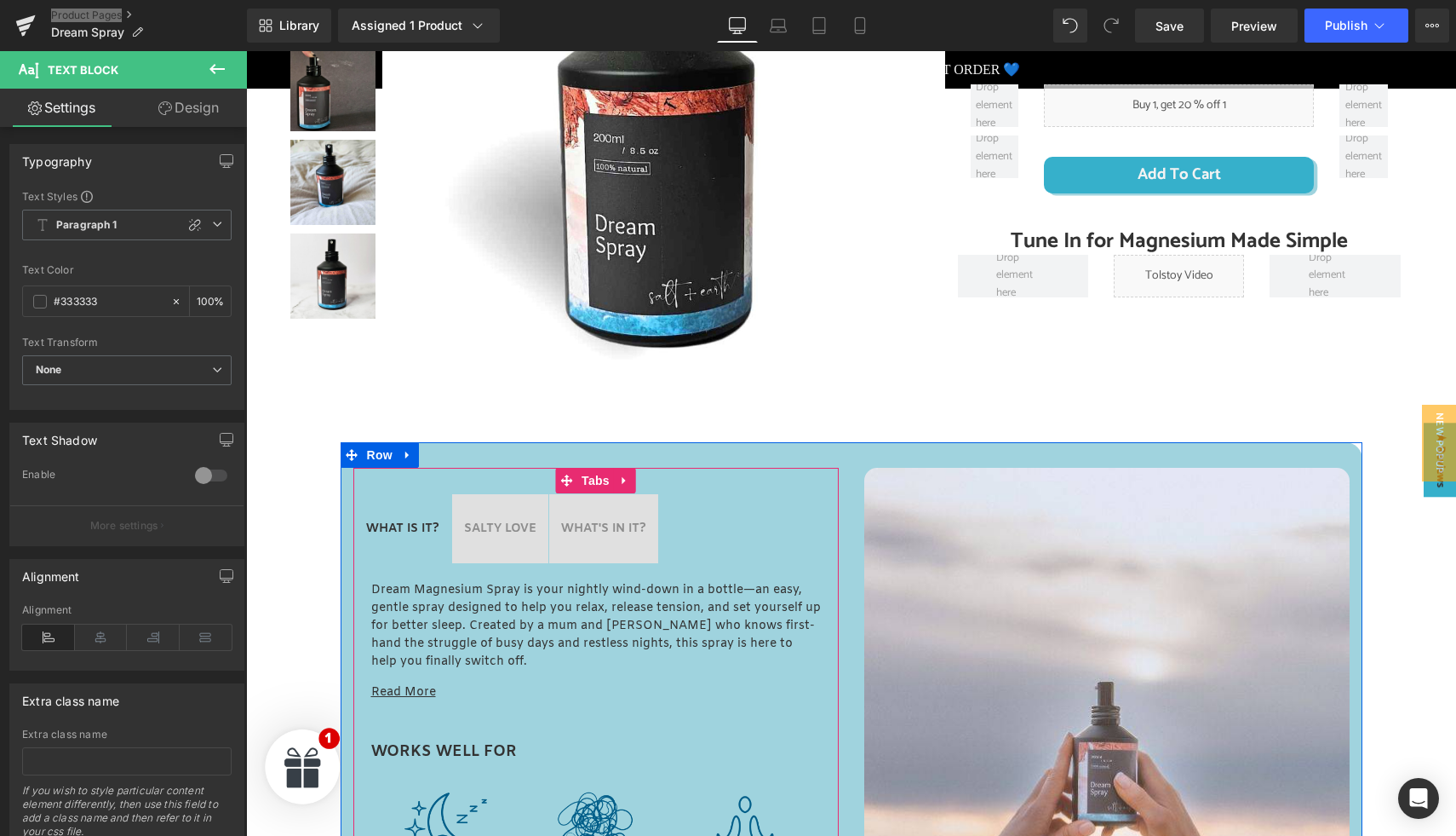
scroll to position [746, 0]
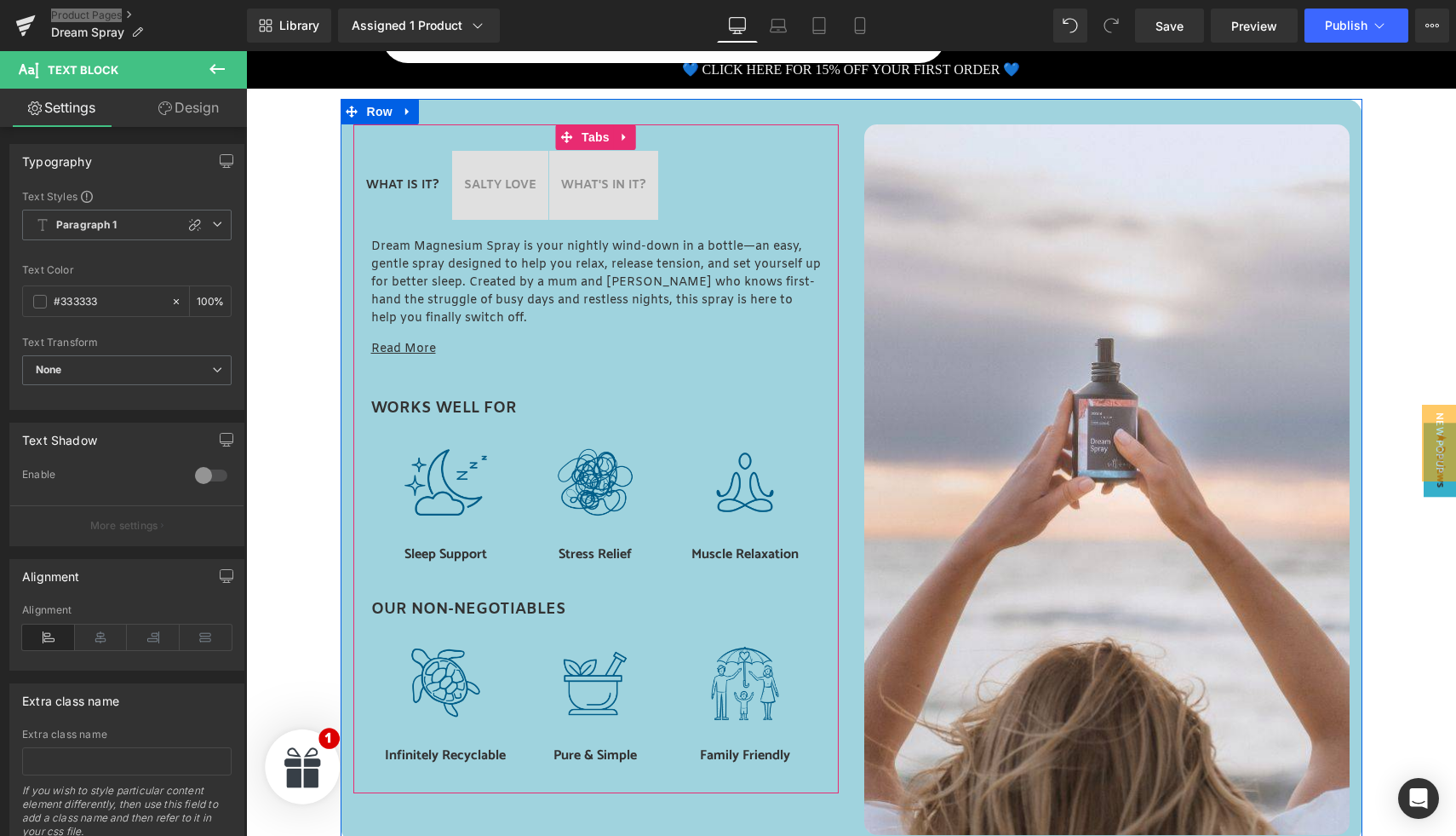
click at [519, 181] on strong "SALTY LOVE" at bounding box center [500, 185] width 73 height 16
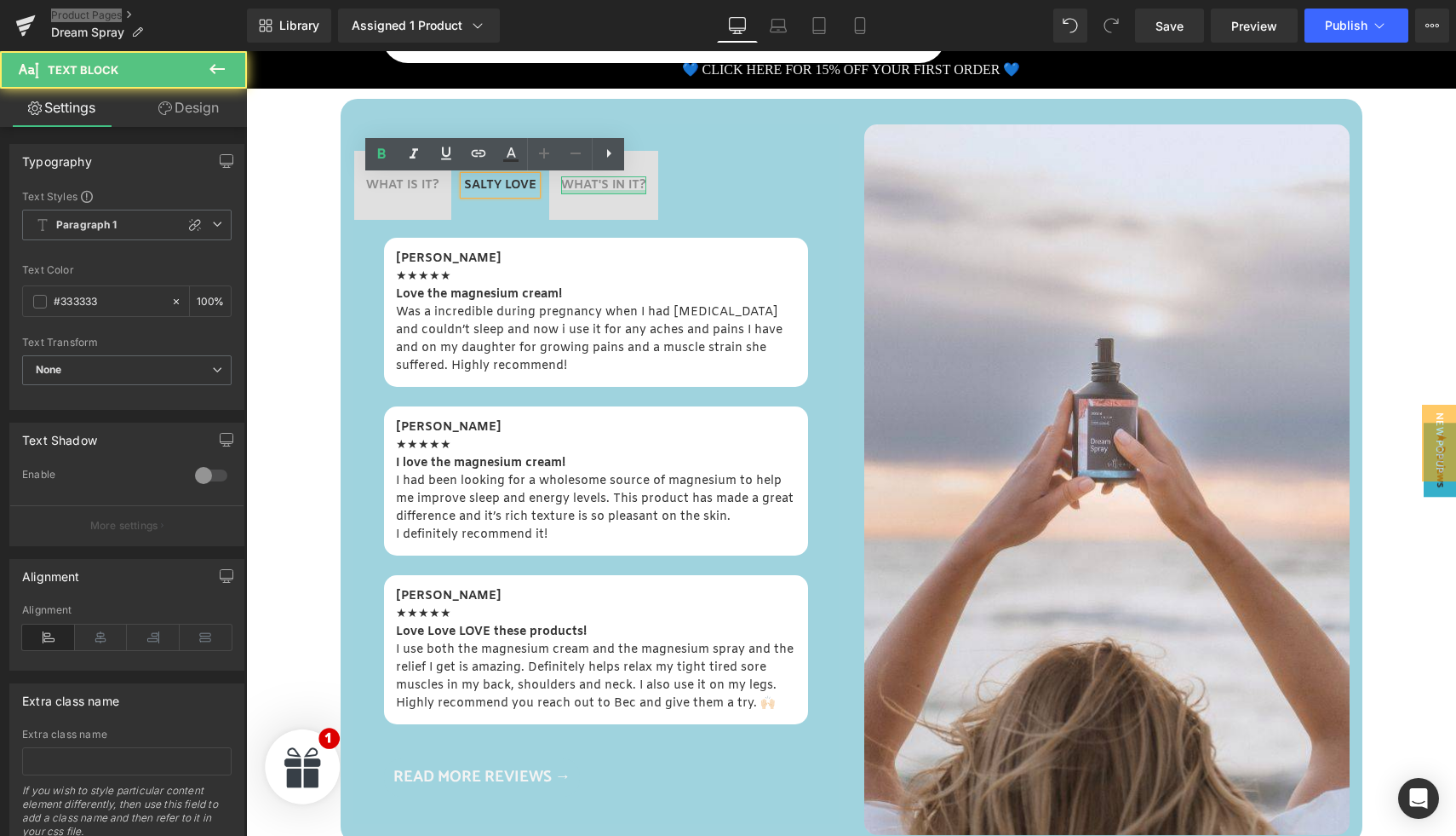
click at [597, 190] on div at bounding box center [604, 191] width 85 height 4
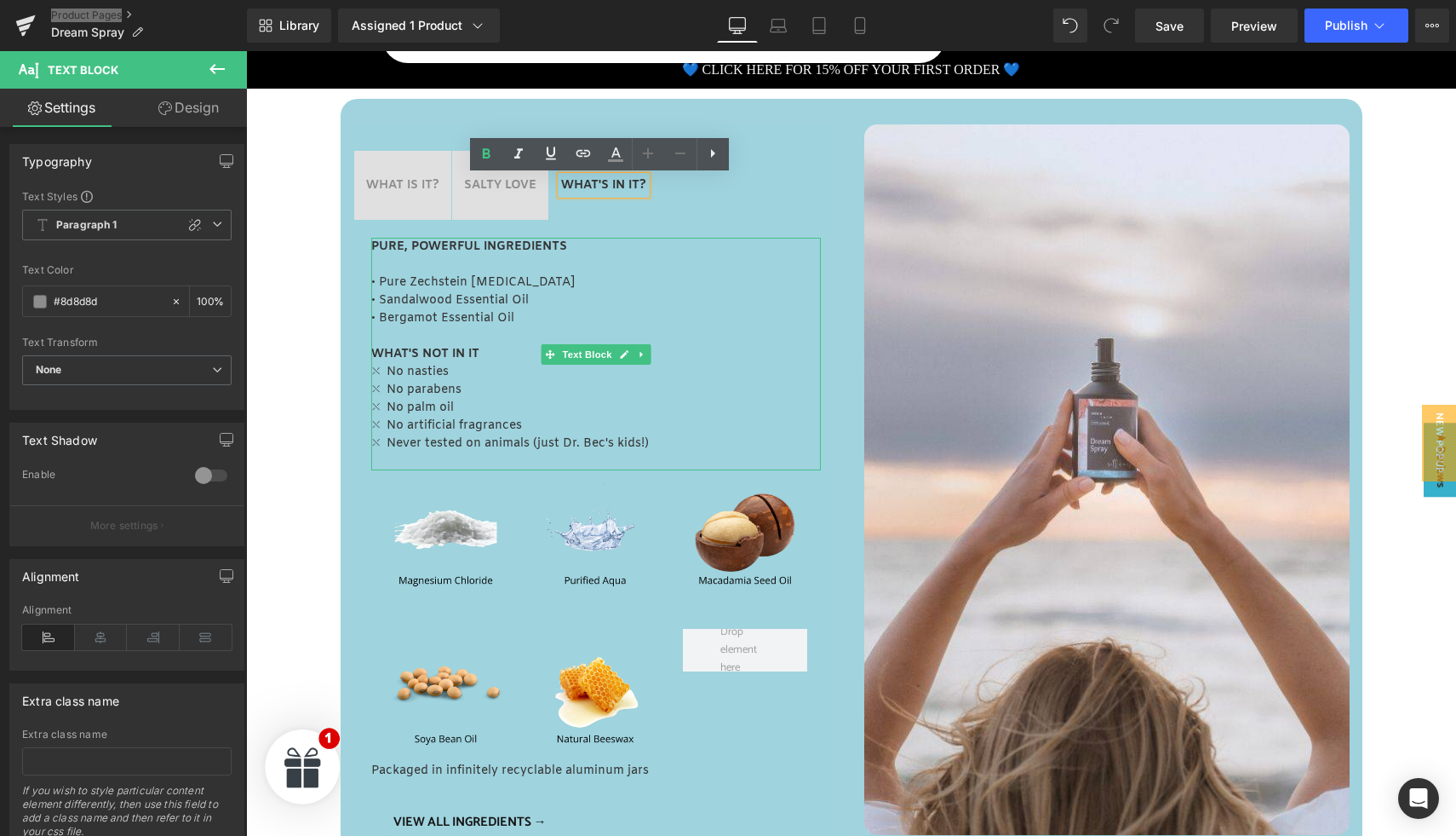
click at [389, 286] on p "• Pure Zechstein [MEDICAL_DATA]" at bounding box center [596, 283] width 450 height 18
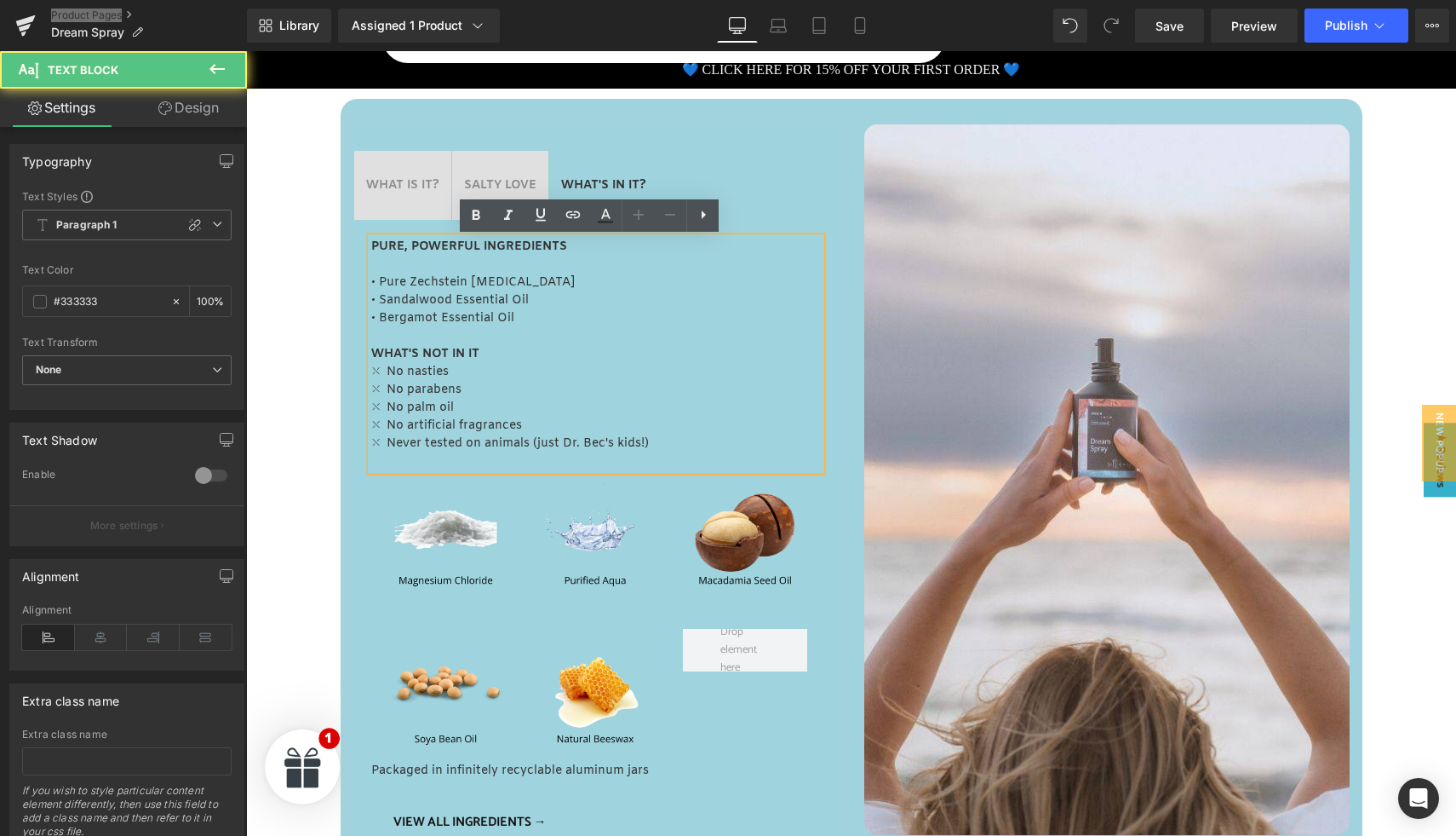
click at [375, 279] on p "• Pure Zechstein Magnesium Chloride" at bounding box center [596, 283] width 450 height 18
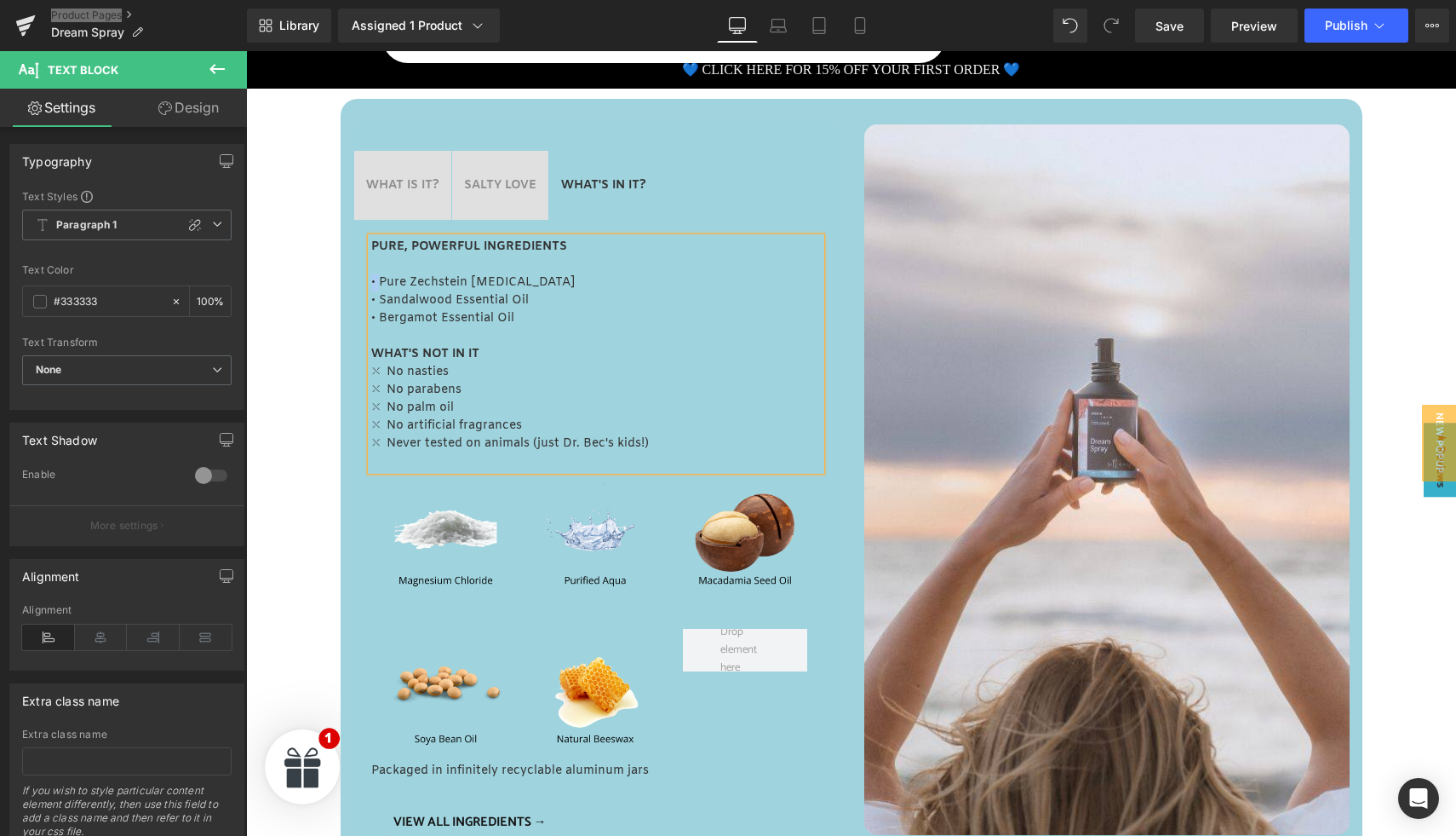
copy p "•"
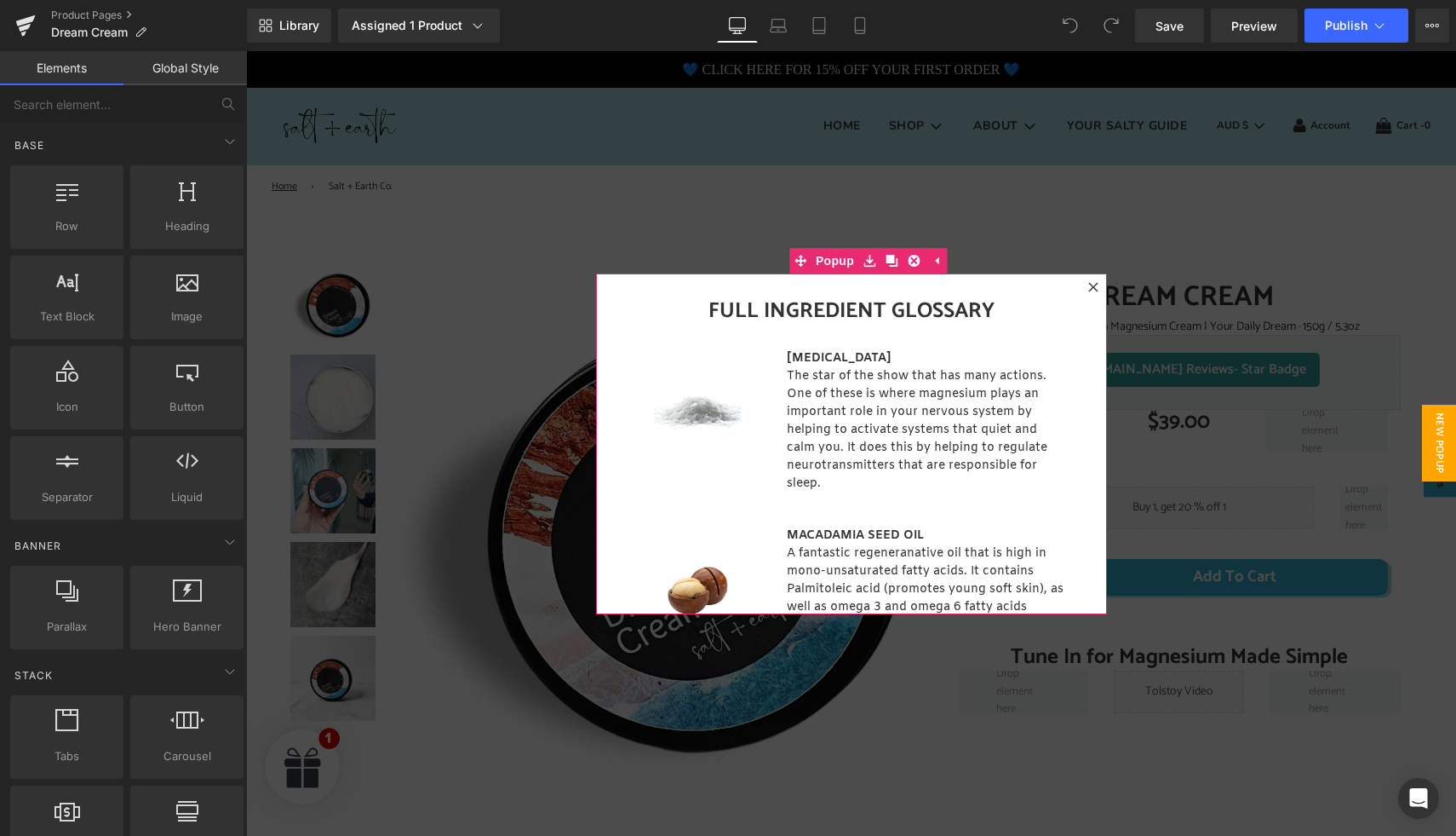
click at [1088, 285] on icon at bounding box center [1093, 287] width 11 height 11
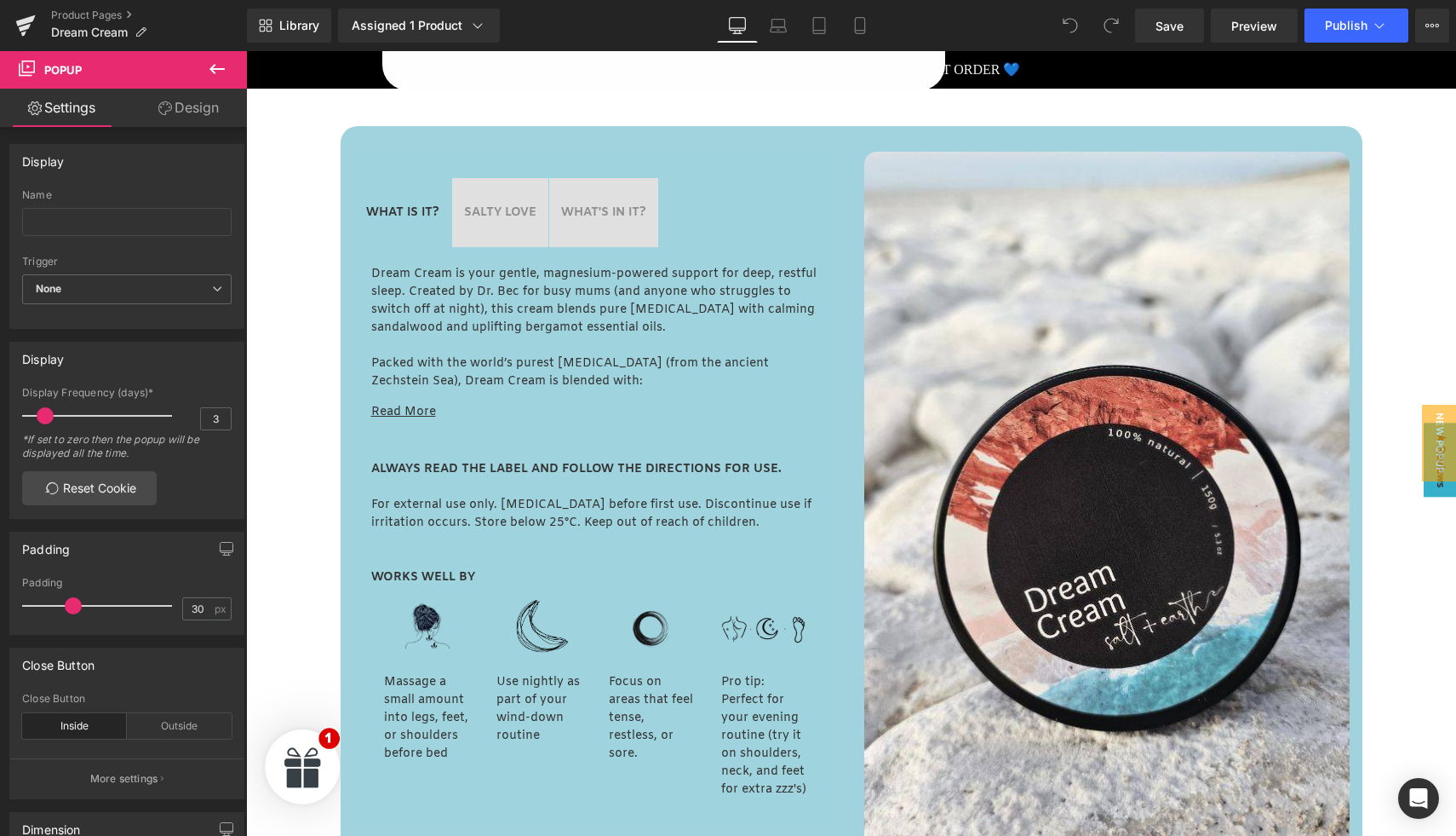
scroll to position [719, 0]
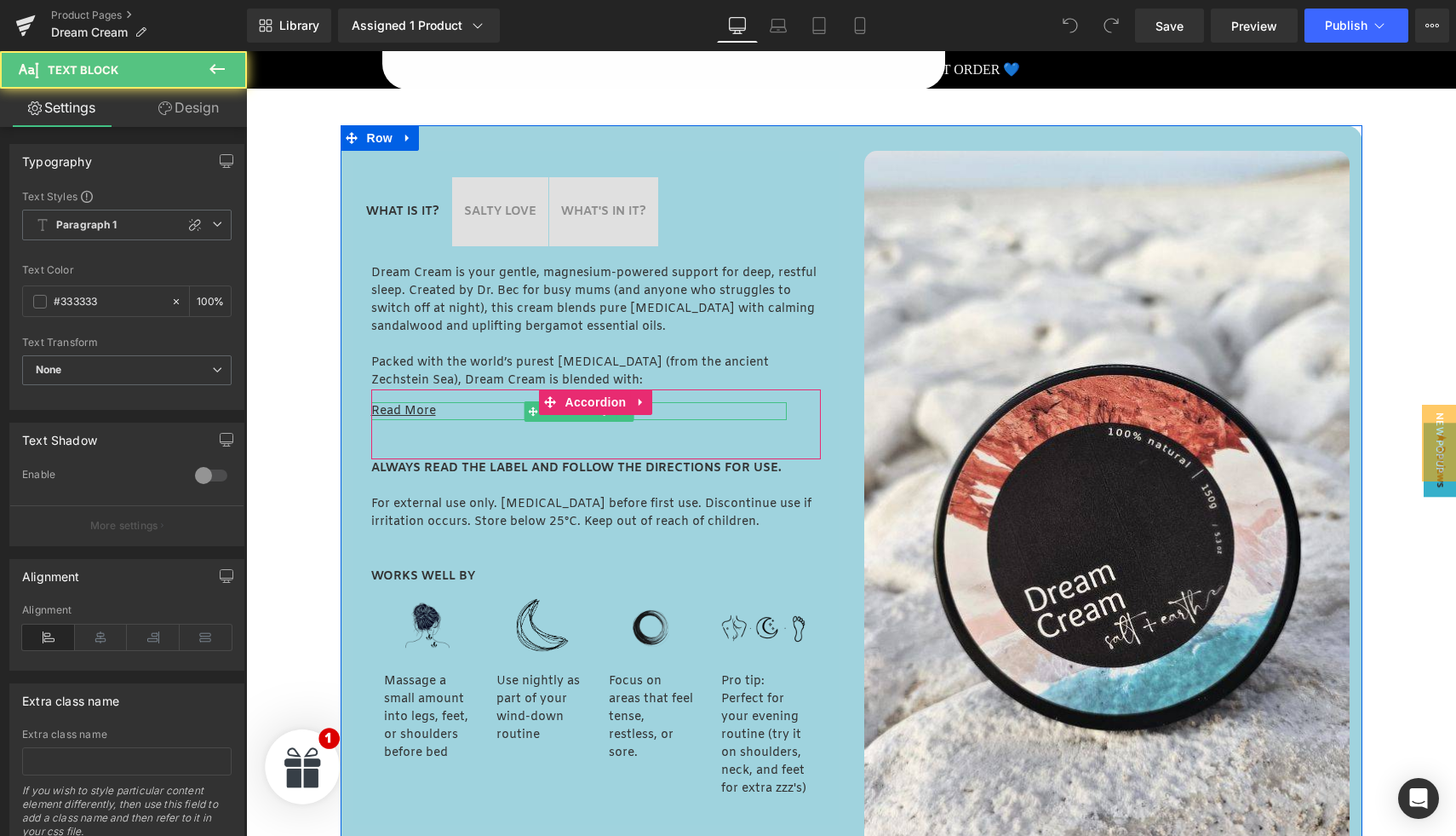
click at [416, 406] on u "Read More" at bounding box center [403, 411] width 65 height 16
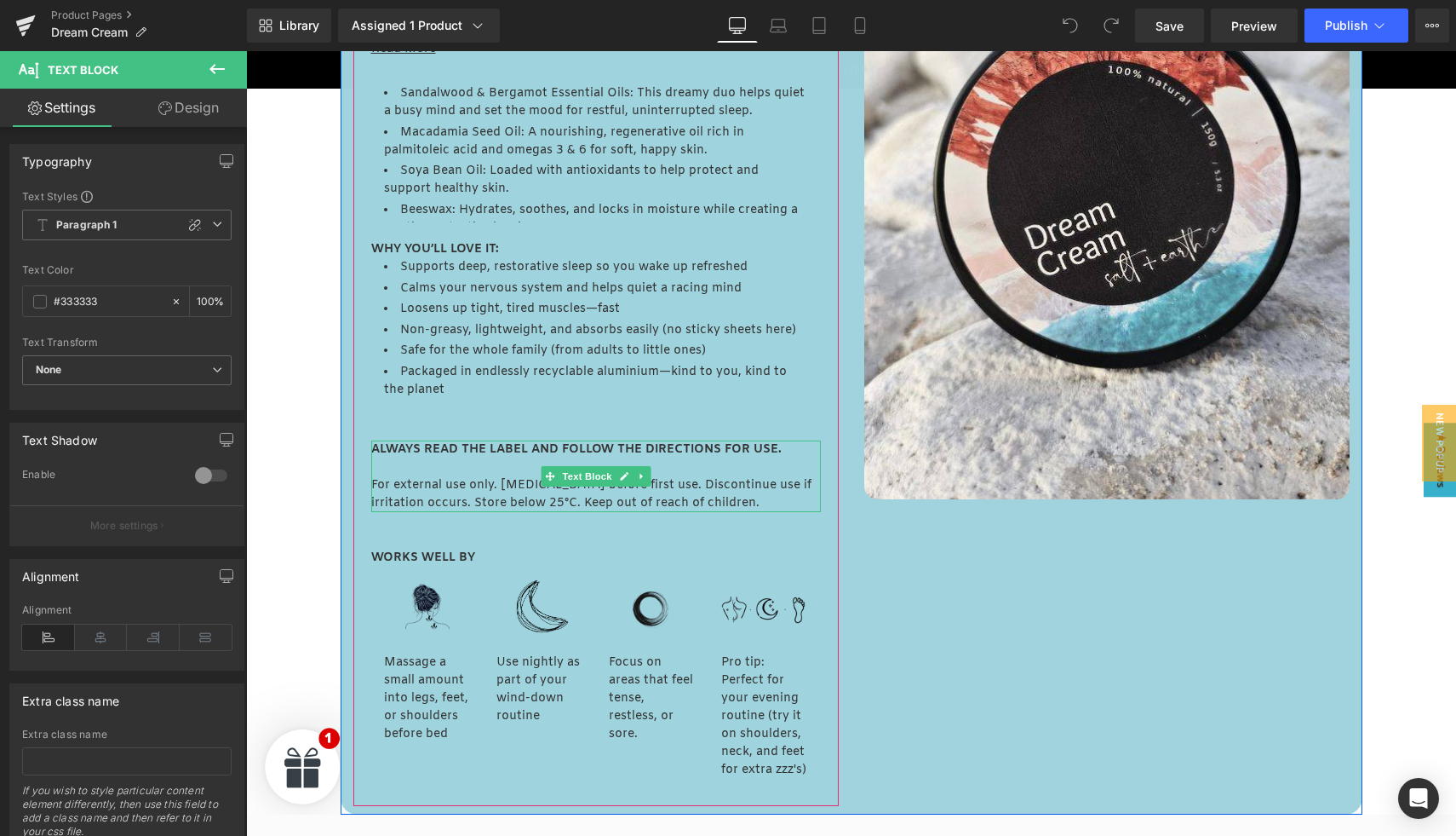
scroll to position [848, 0]
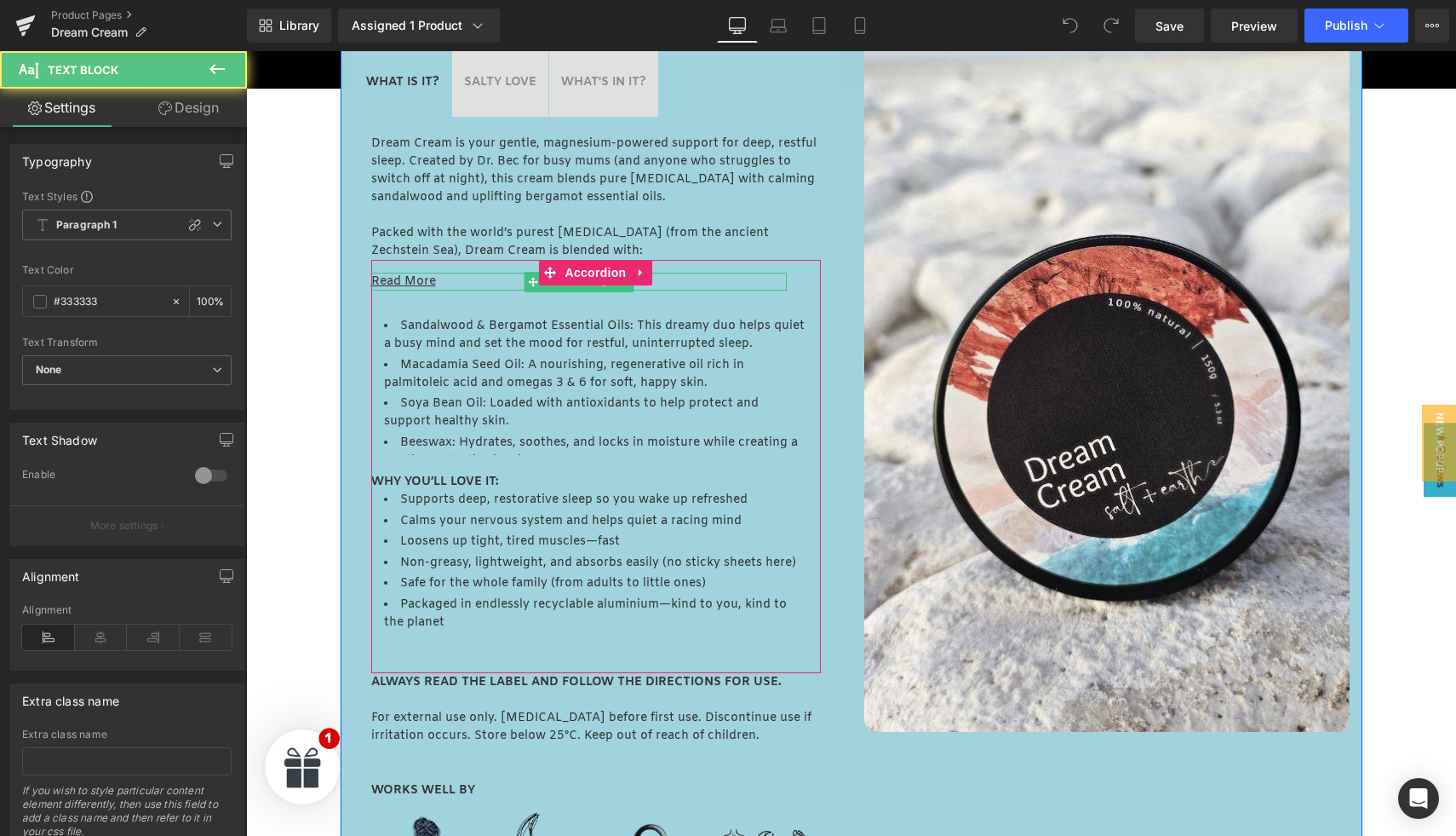
click at [413, 282] on u "Read More" at bounding box center [403, 282] width 65 height 16
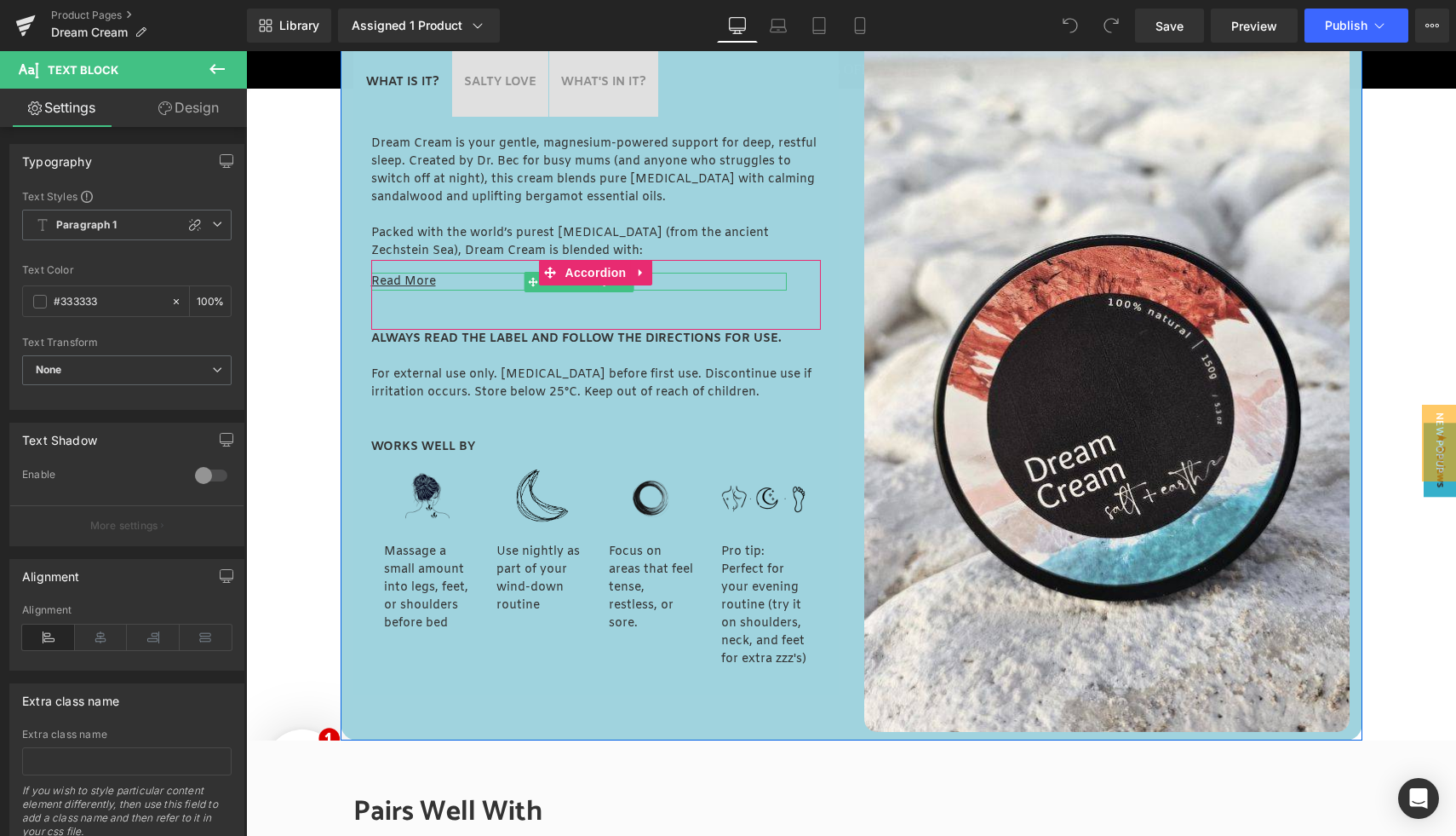
click at [418, 282] on u "Read More" at bounding box center [403, 282] width 65 height 16
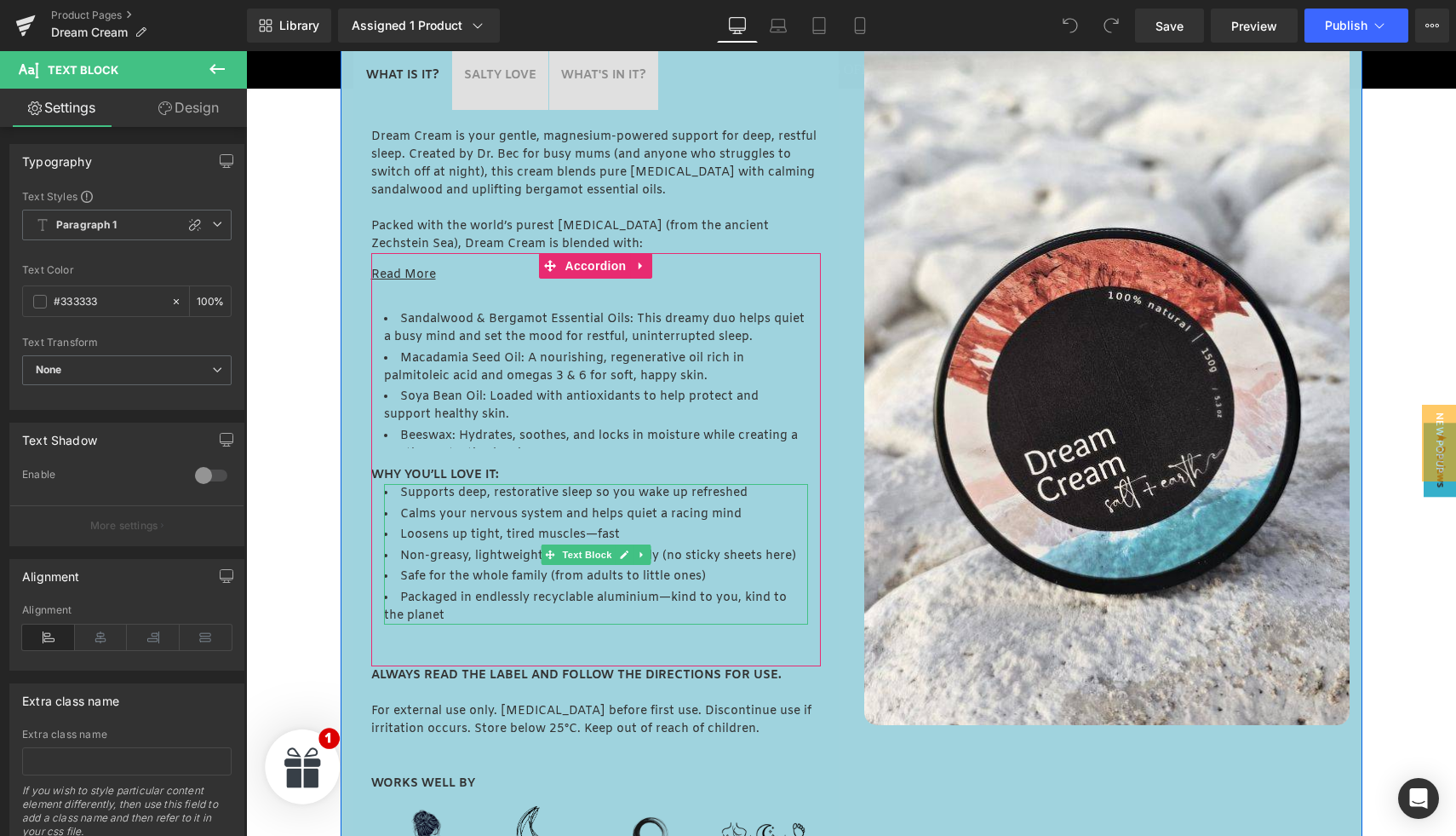
scroll to position [860, 0]
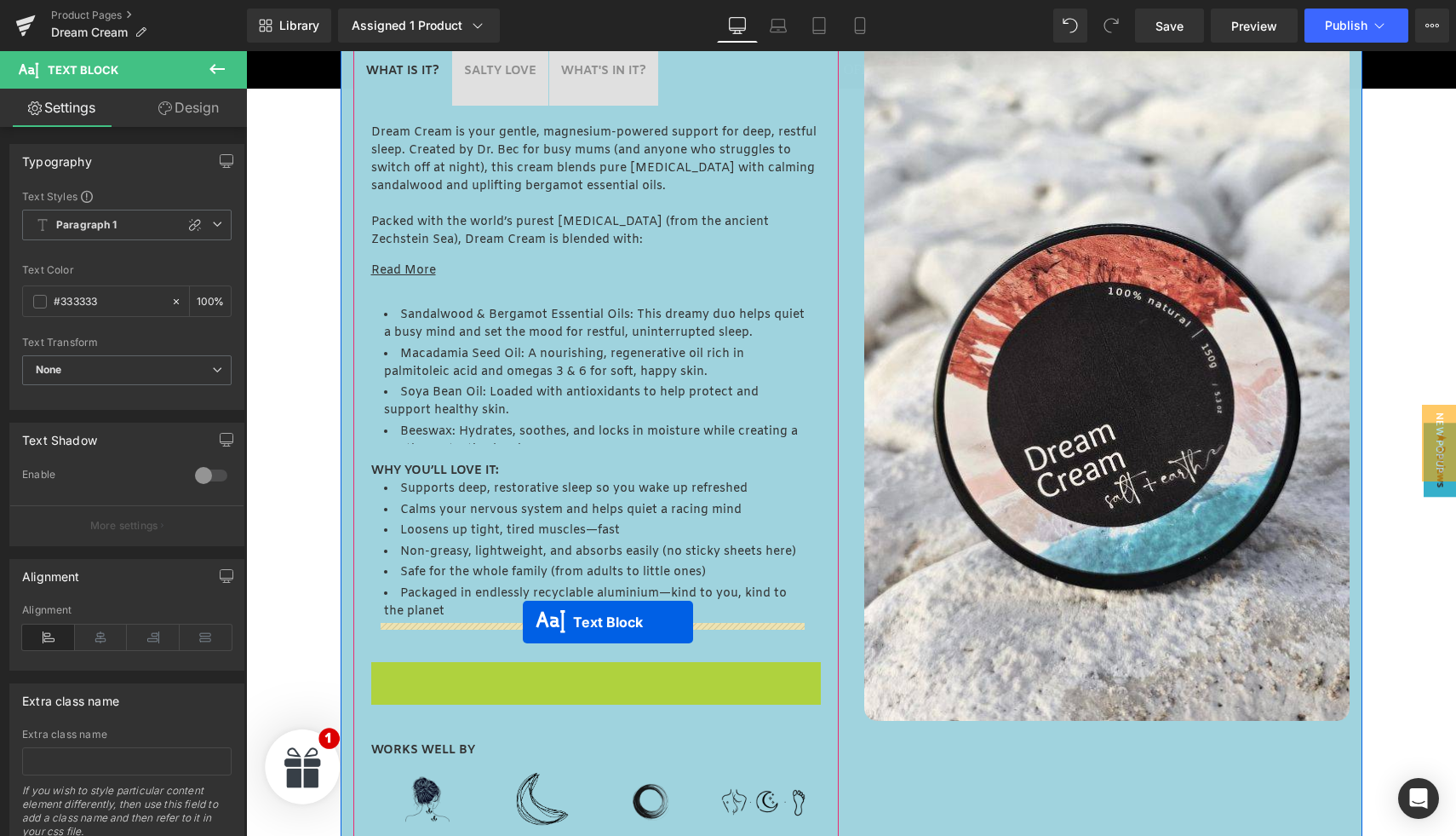
drag, startPoint x: 538, startPoint y: 699, endPoint x: 523, endPoint y: 621, distance: 79.4
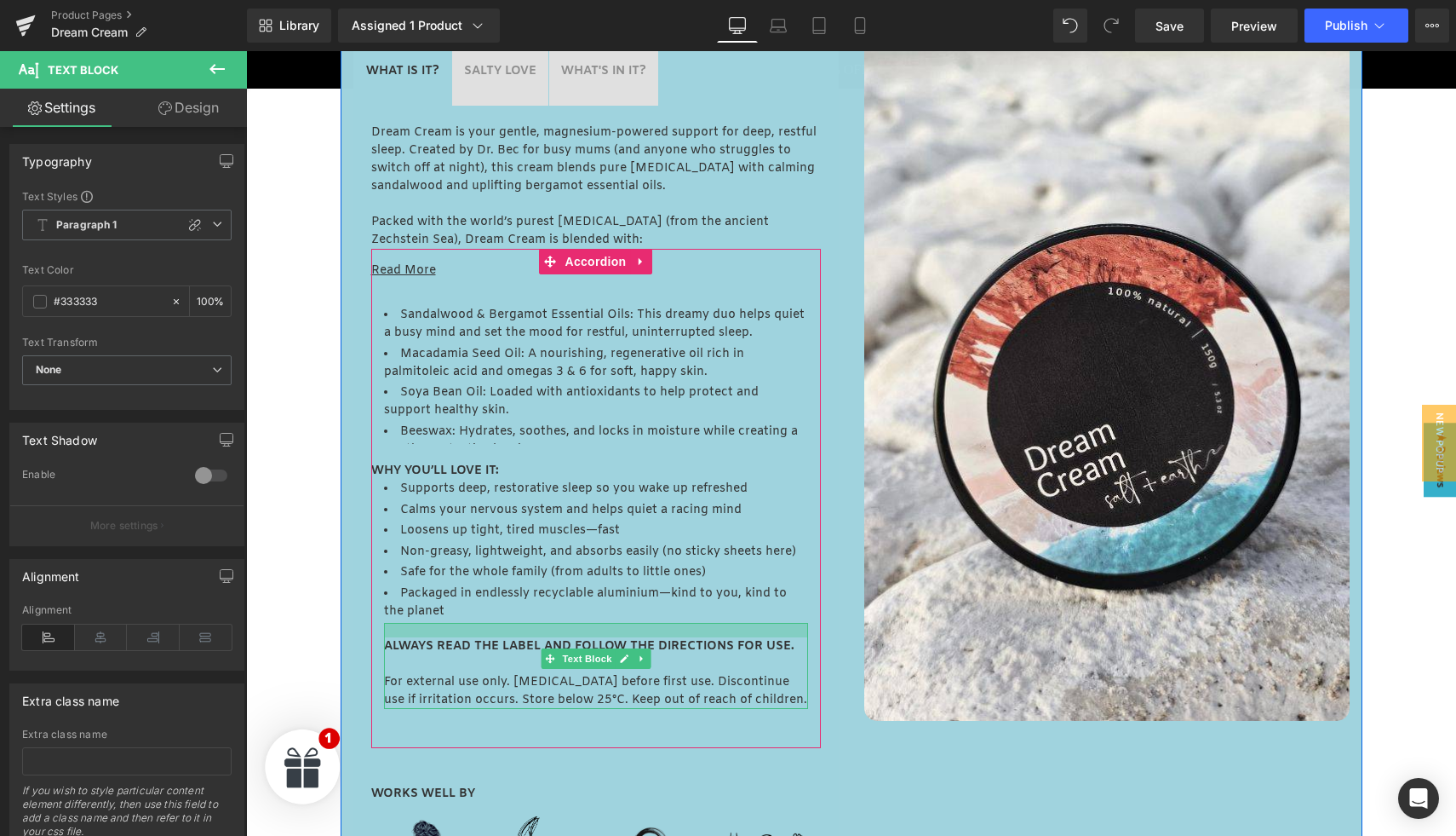
click at [525, 637] on div "ALWAYS READ THE LABEL AND FOLLOW THE DIRECTIONS FOR USE. For external use only.…" at bounding box center [596, 665] width 424 height 86
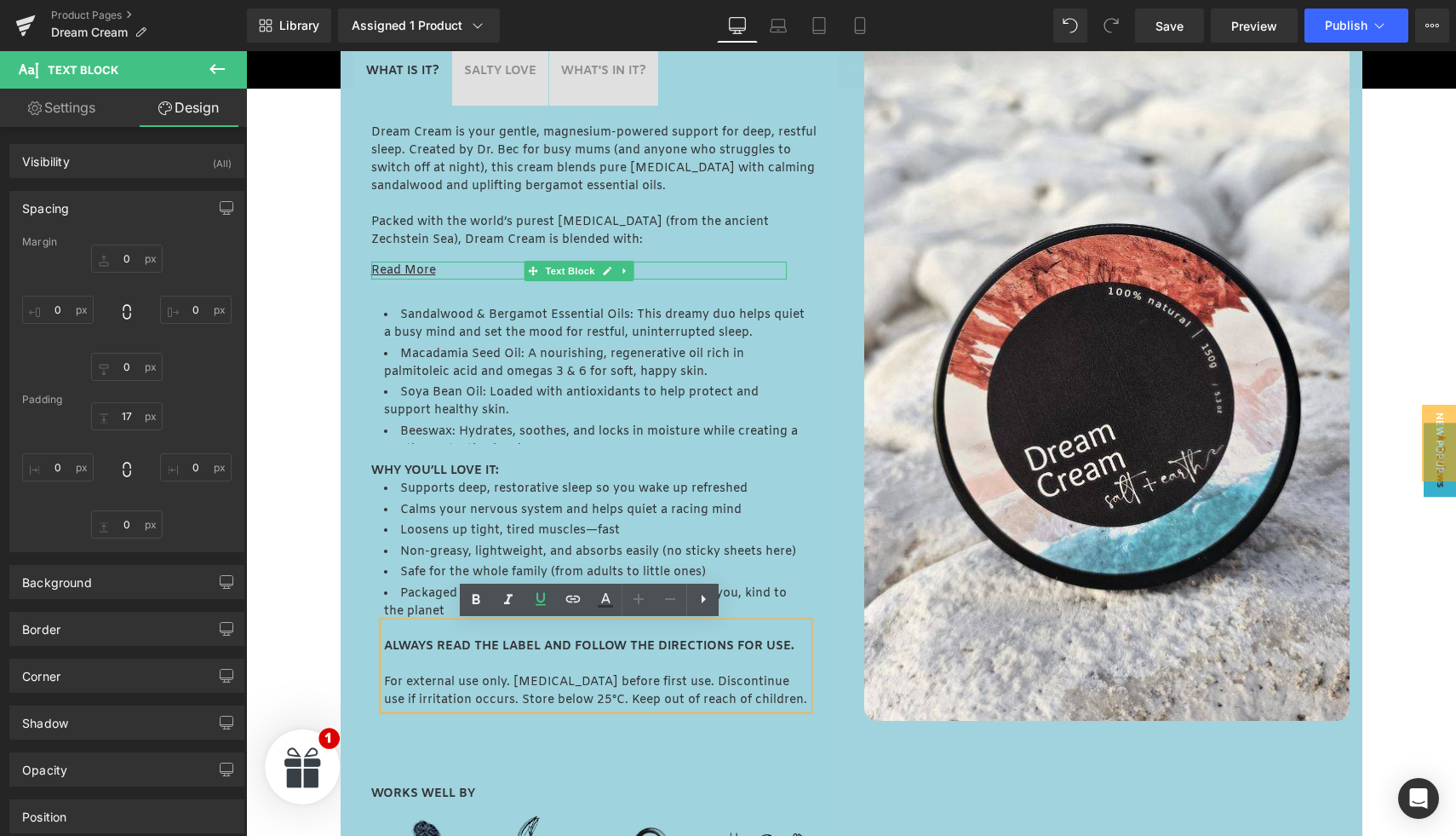
click at [402, 267] on u "Read More" at bounding box center [403, 270] width 65 height 16
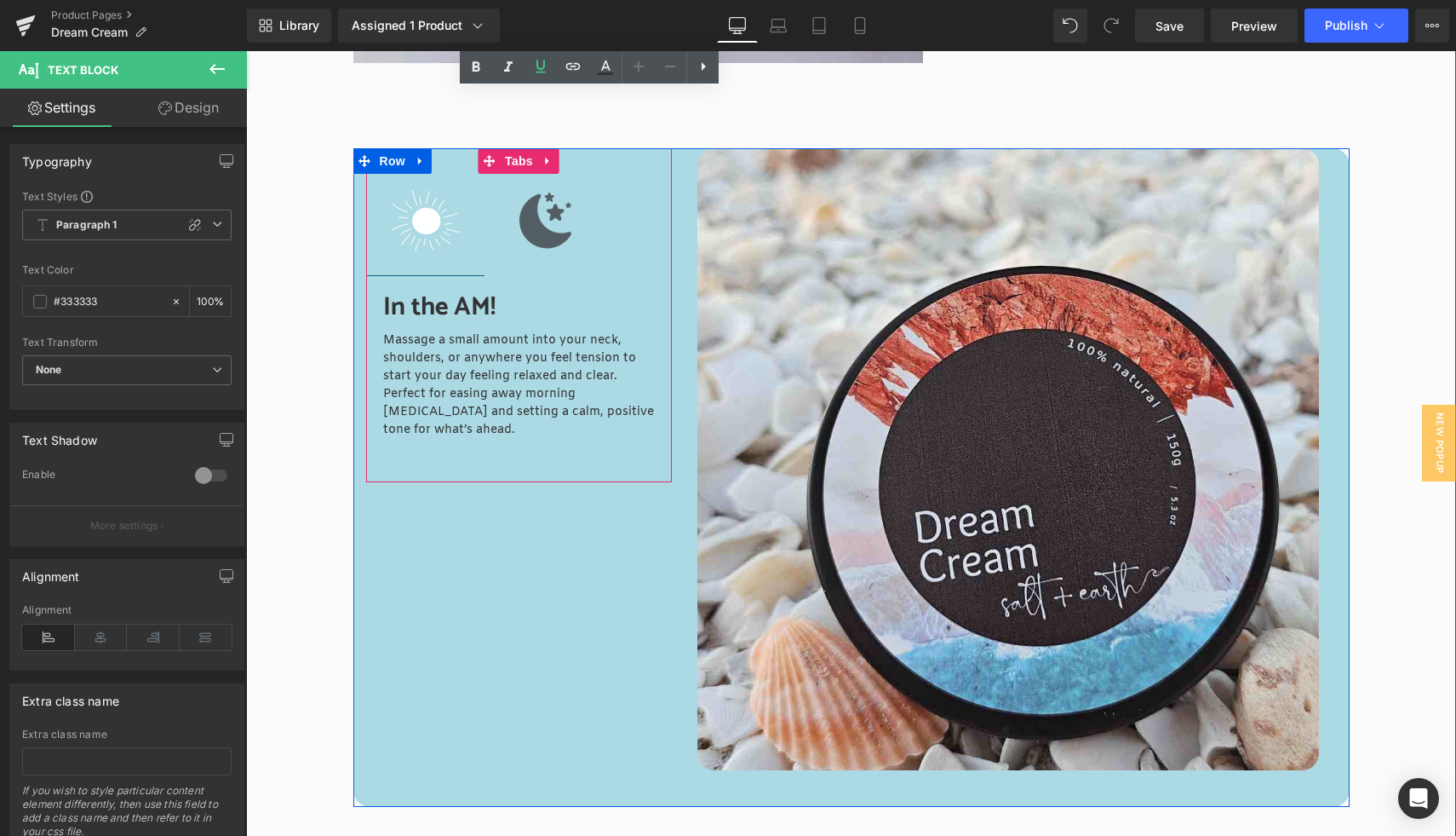
scroll to position [2426, 0]
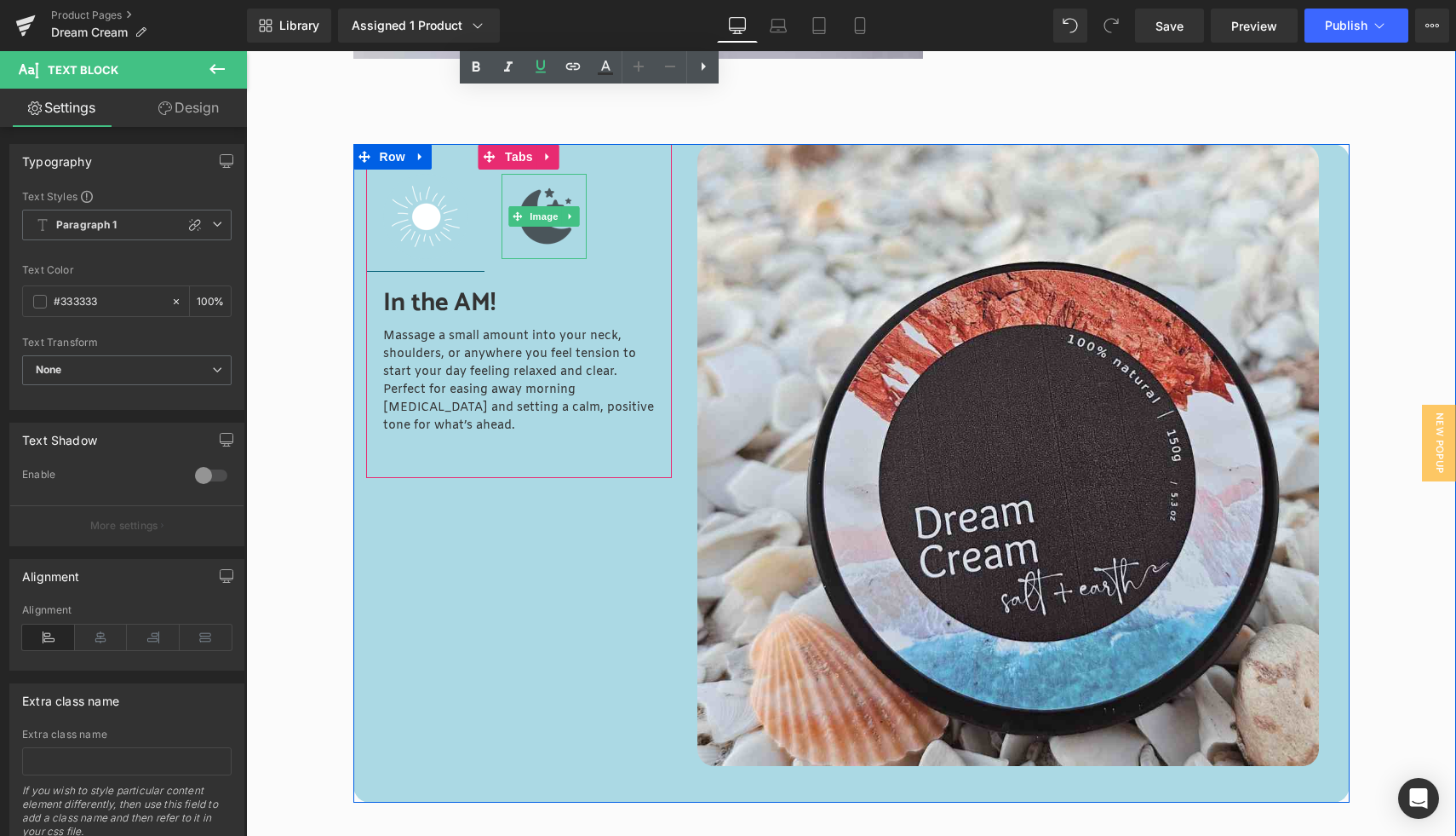
click at [533, 242] on img at bounding box center [544, 216] width 85 height 85
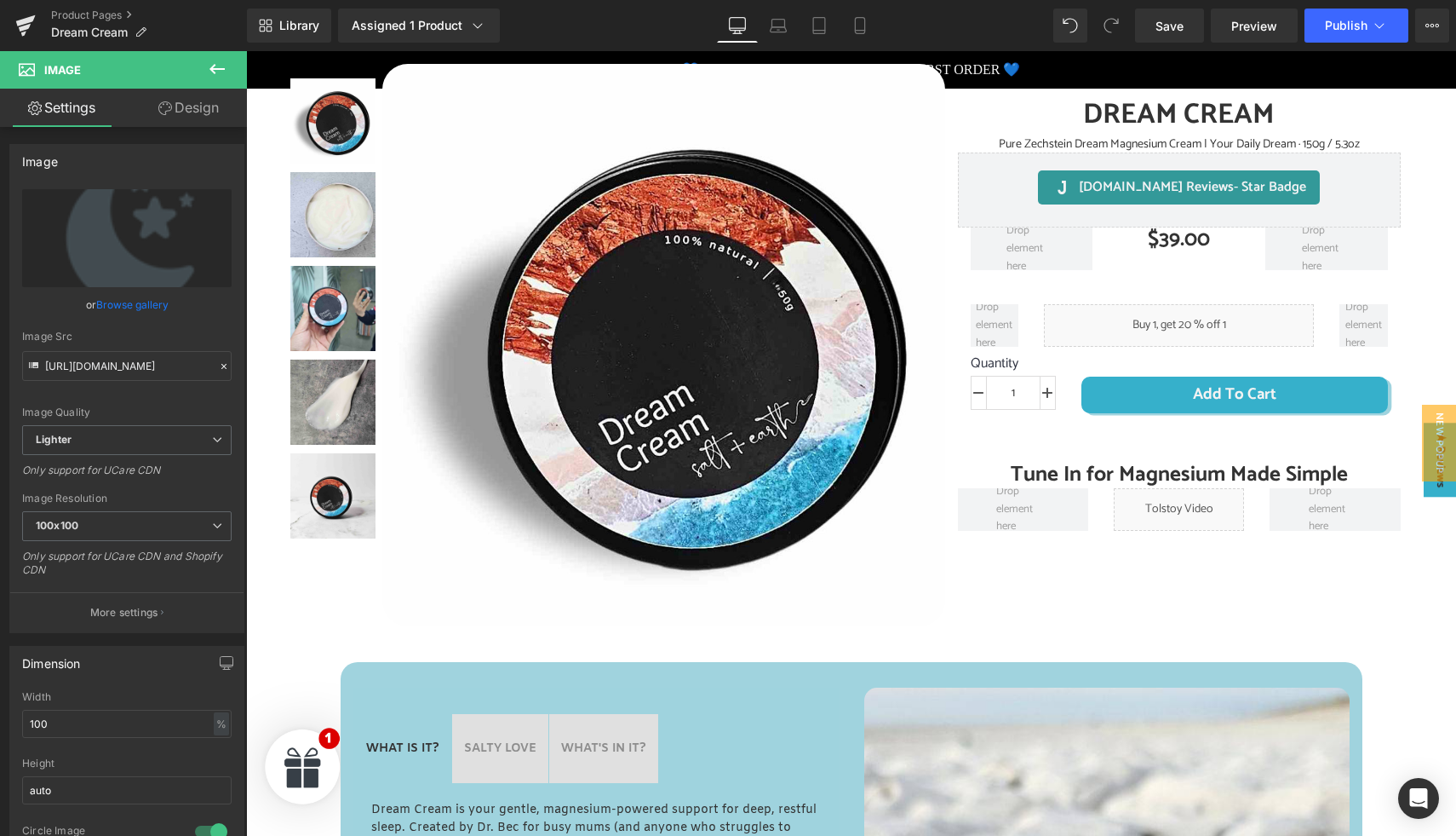
scroll to position [1003, 0]
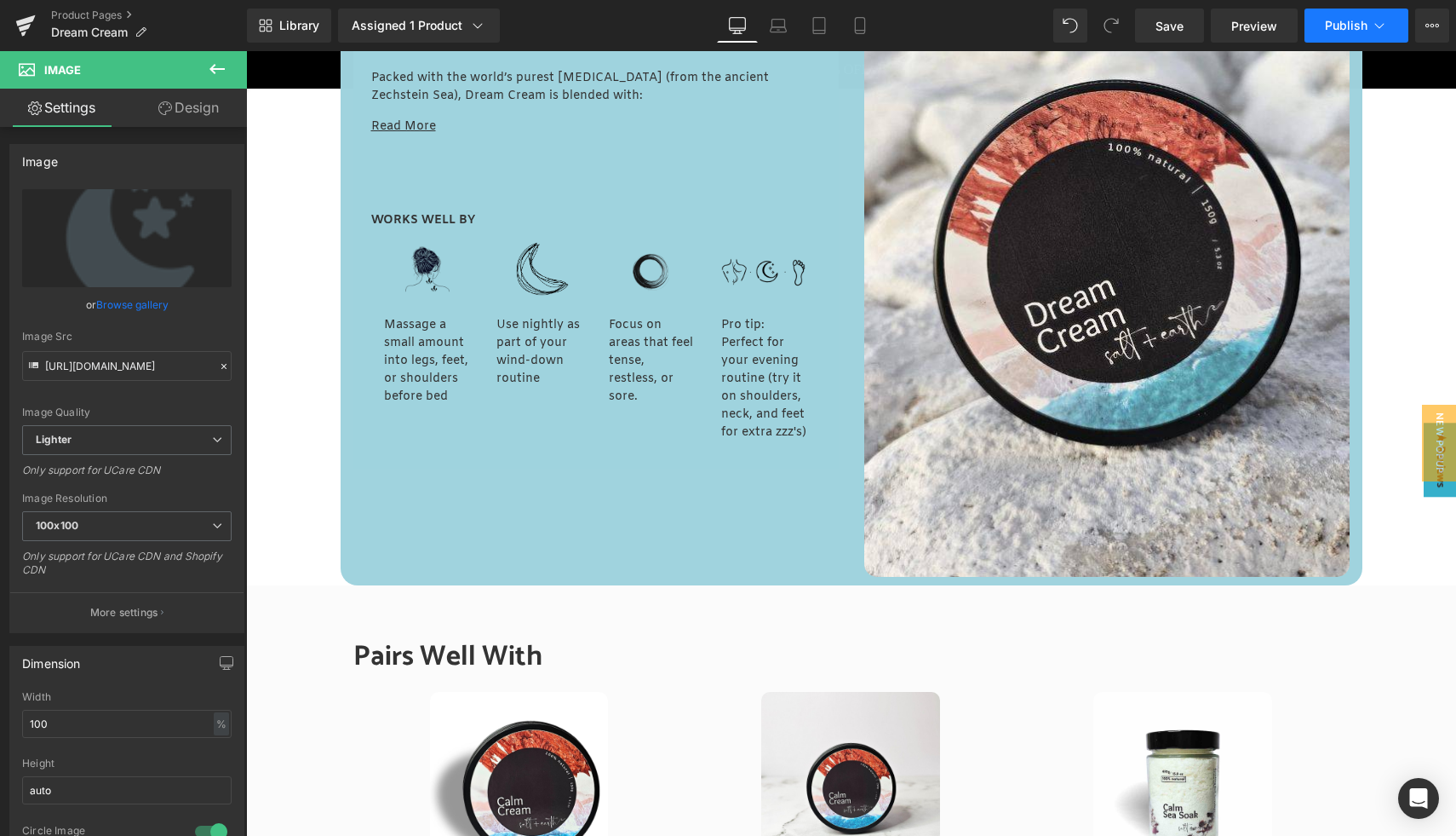
click at [1346, 30] on span "Publish" at bounding box center [1346, 25] width 42 height 13
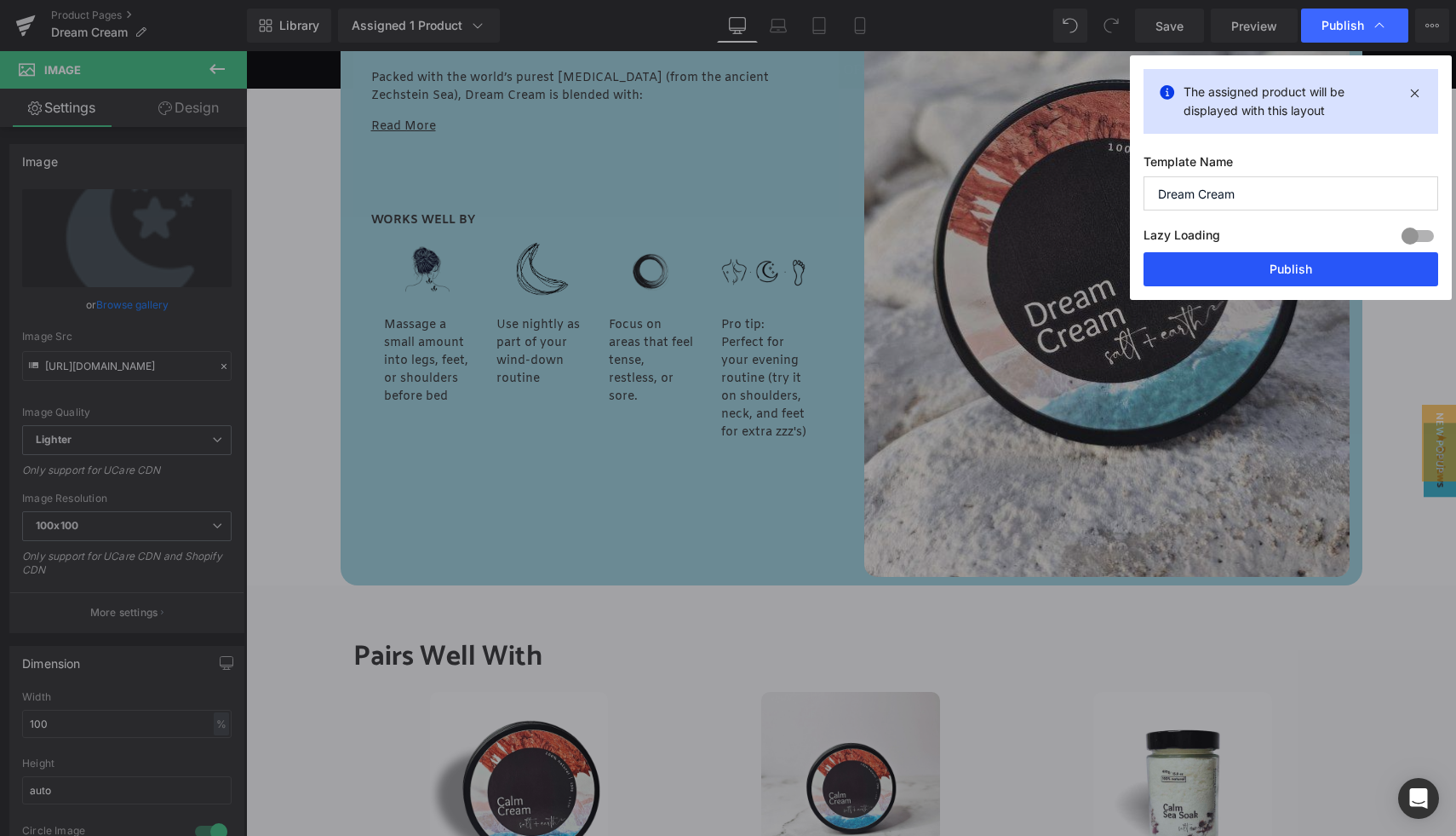
click at [1266, 264] on button "Publish" at bounding box center [1290, 269] width 295 height 34
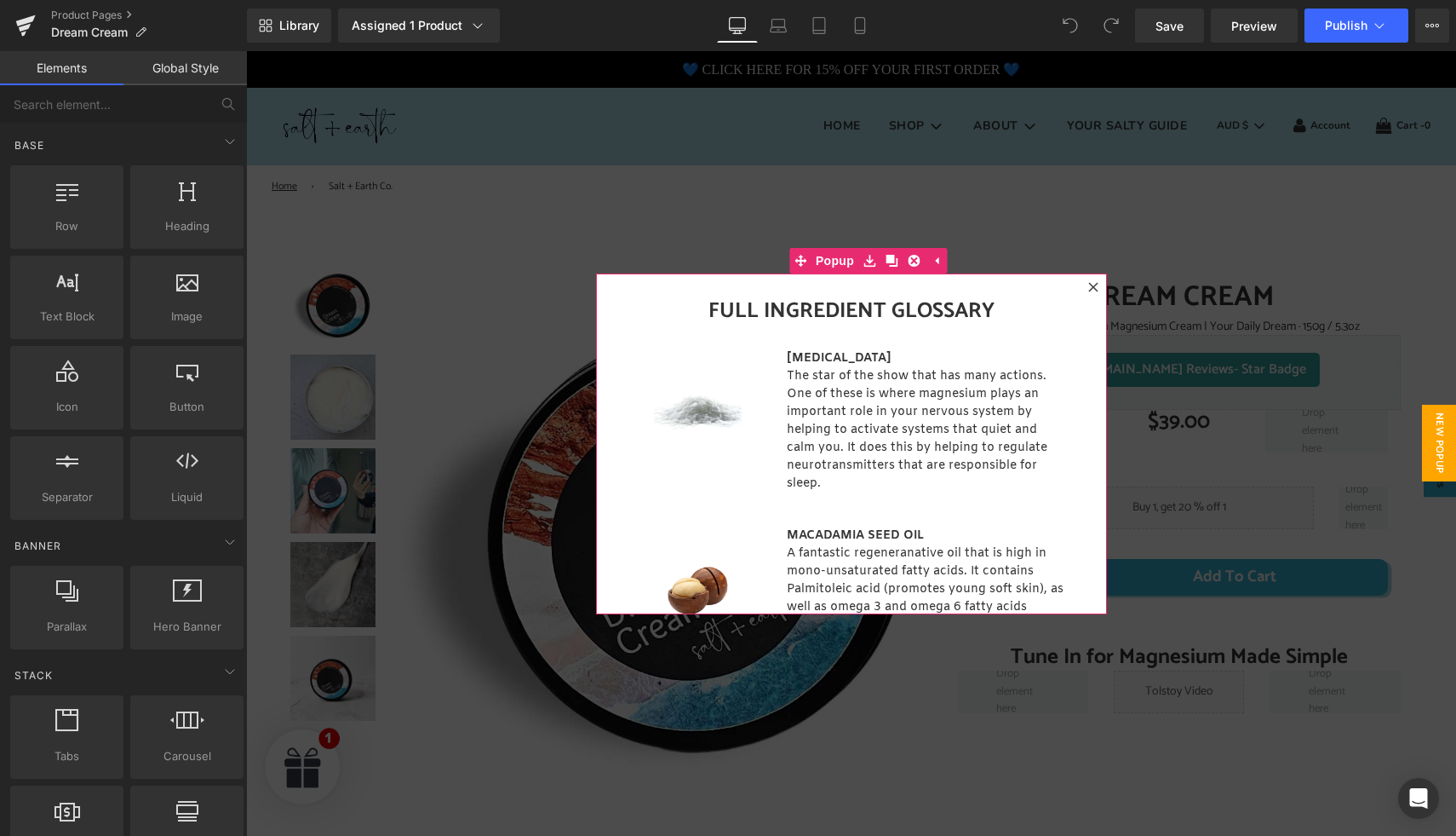
click at [1088, 284] on icon at bounding box center [1093, 287] width 11 height 11
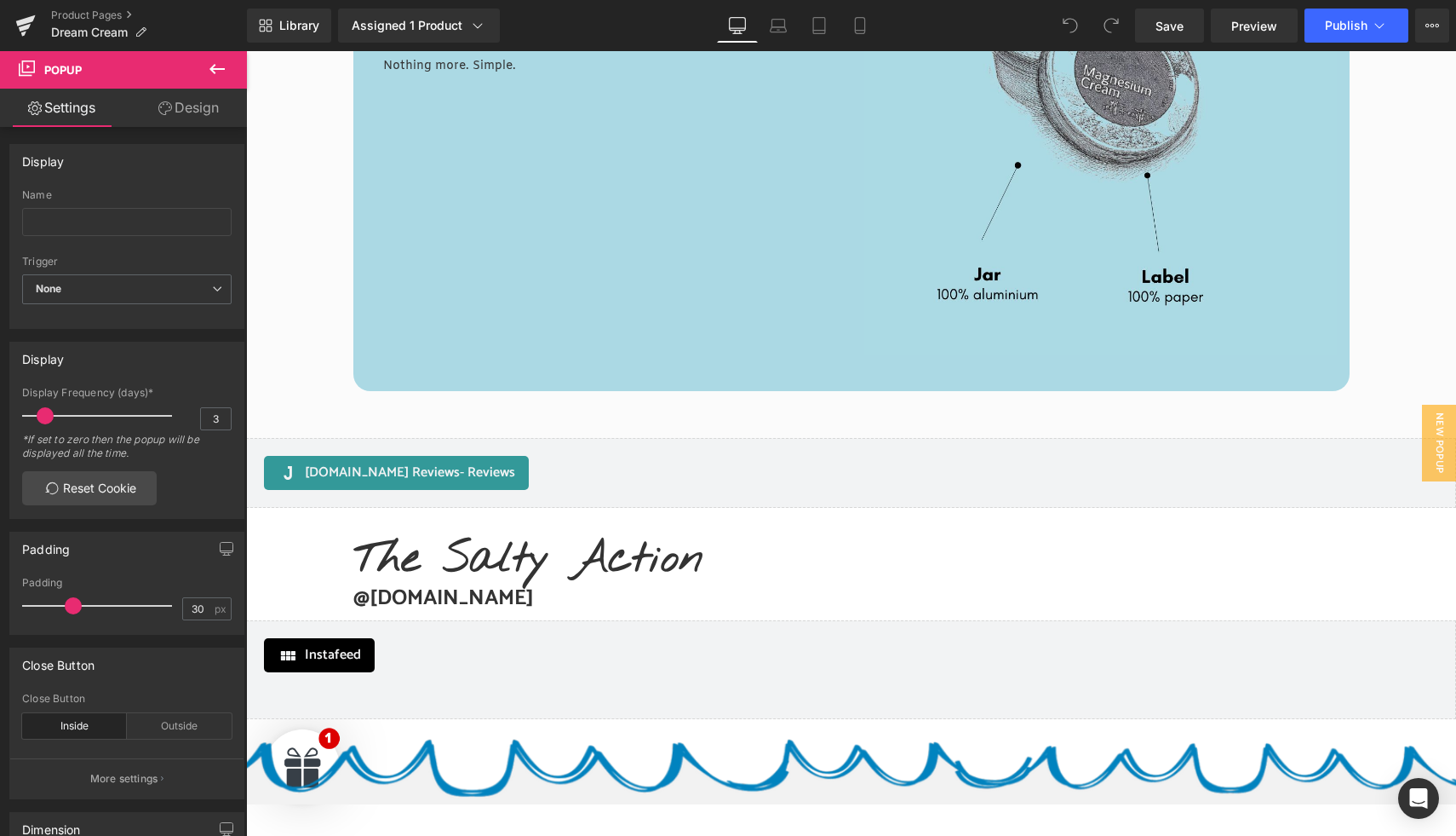
scroll to position [4610, 0]
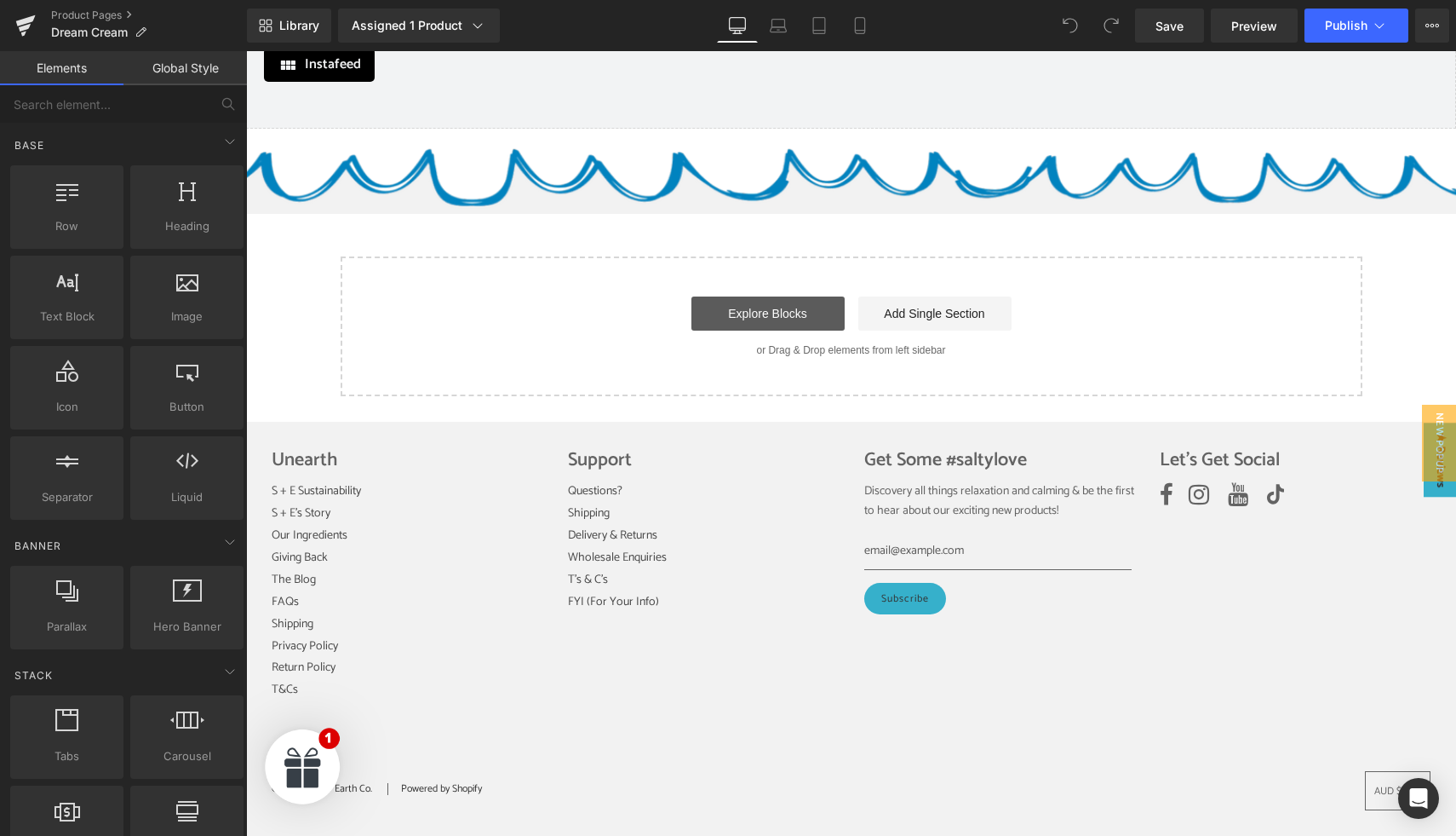
click at [760, 326] on link "Explore Blocks" at bounding box center [767, 314] width 153 height 34
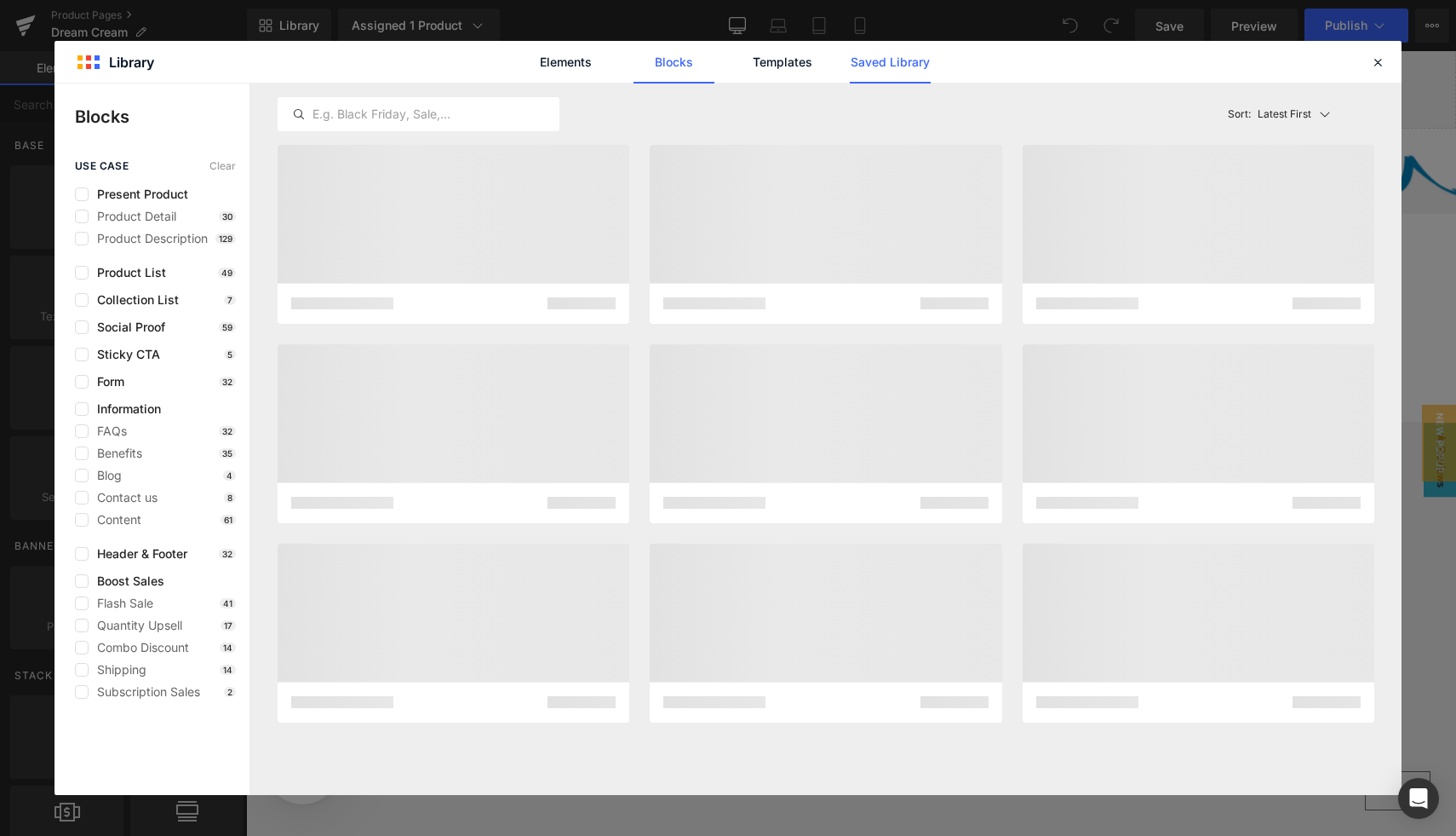
click at [905, 78] on link "Saved Library" at bounding box center [890, 62] width 81 height 43
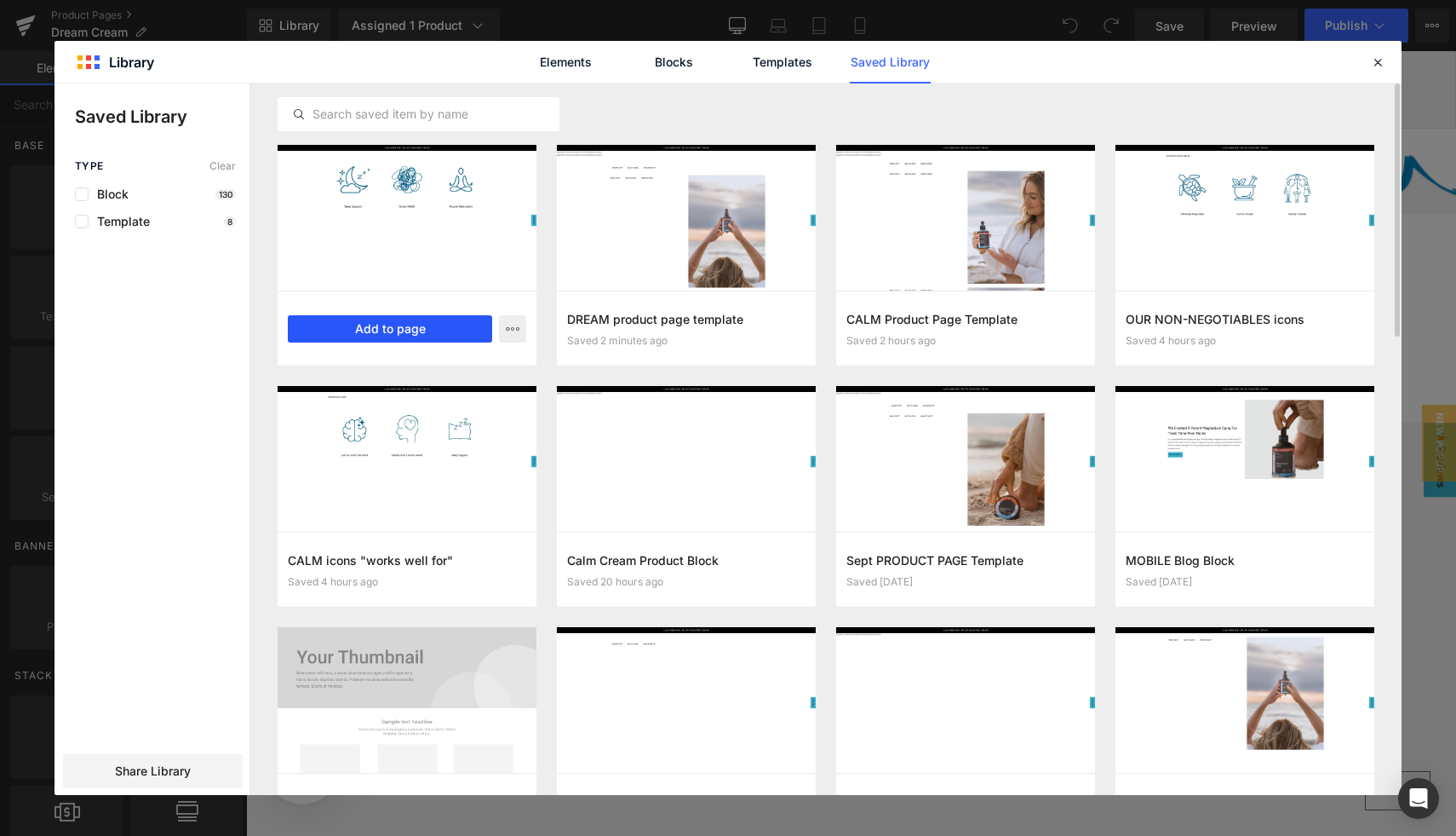
click at [397, 334] on button "Add to page" at bounding box center [389, 329] width 204 height 27
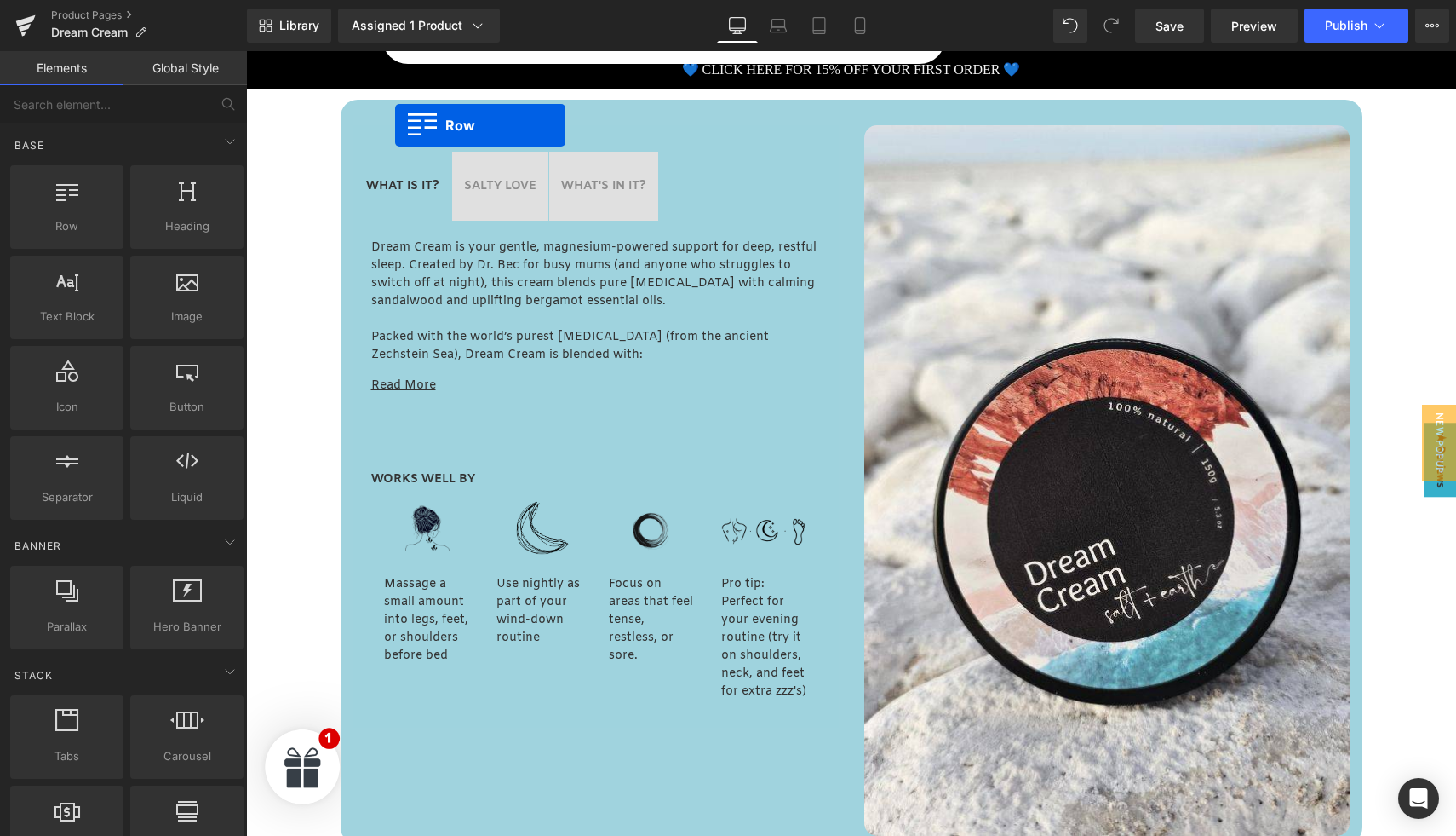
scroll to position [730, 0]
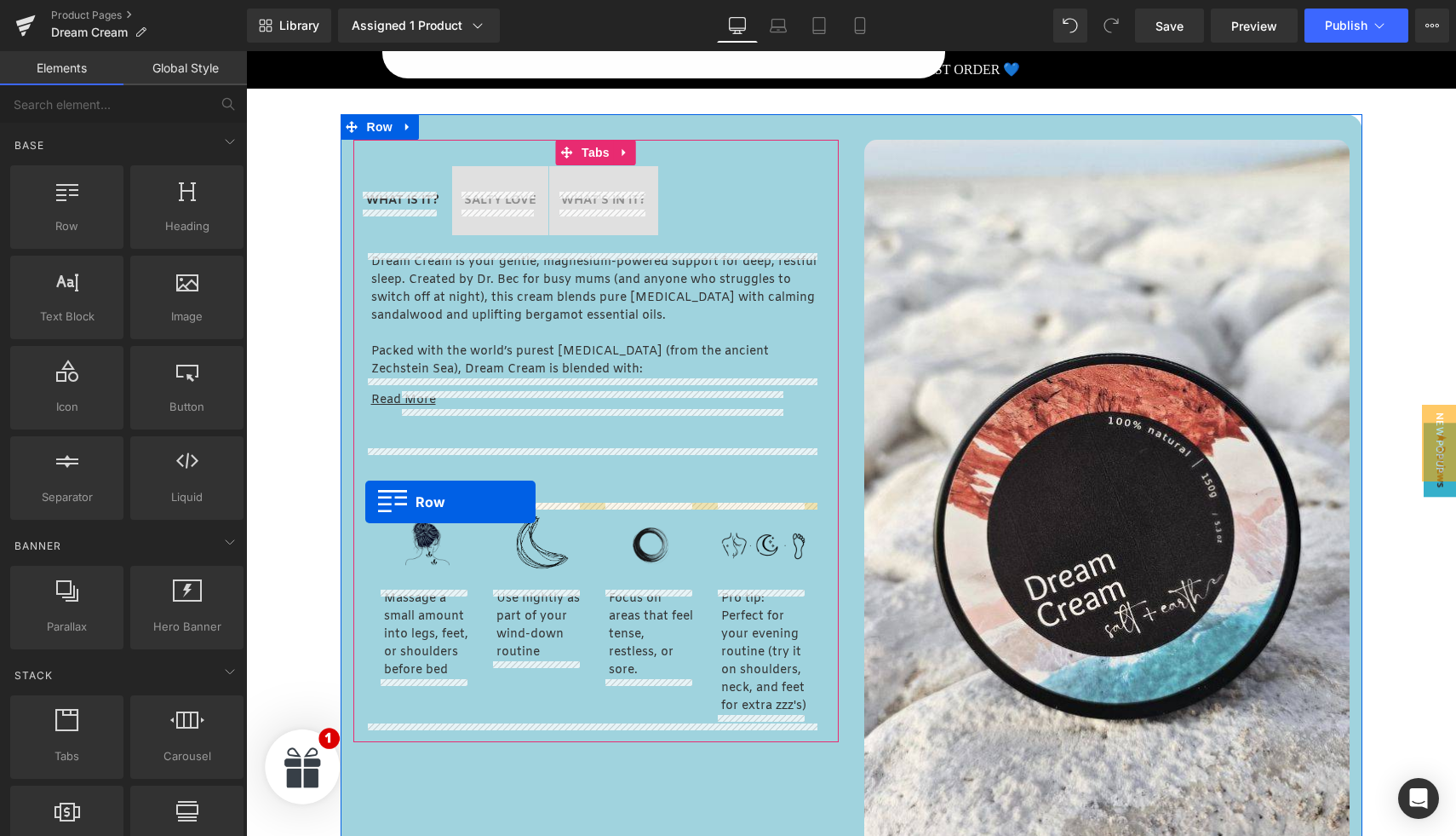
drag, startPoint x: 341, startPoint y: 157, endPoint x: 366, endPoint y: 501, distance: 344.9
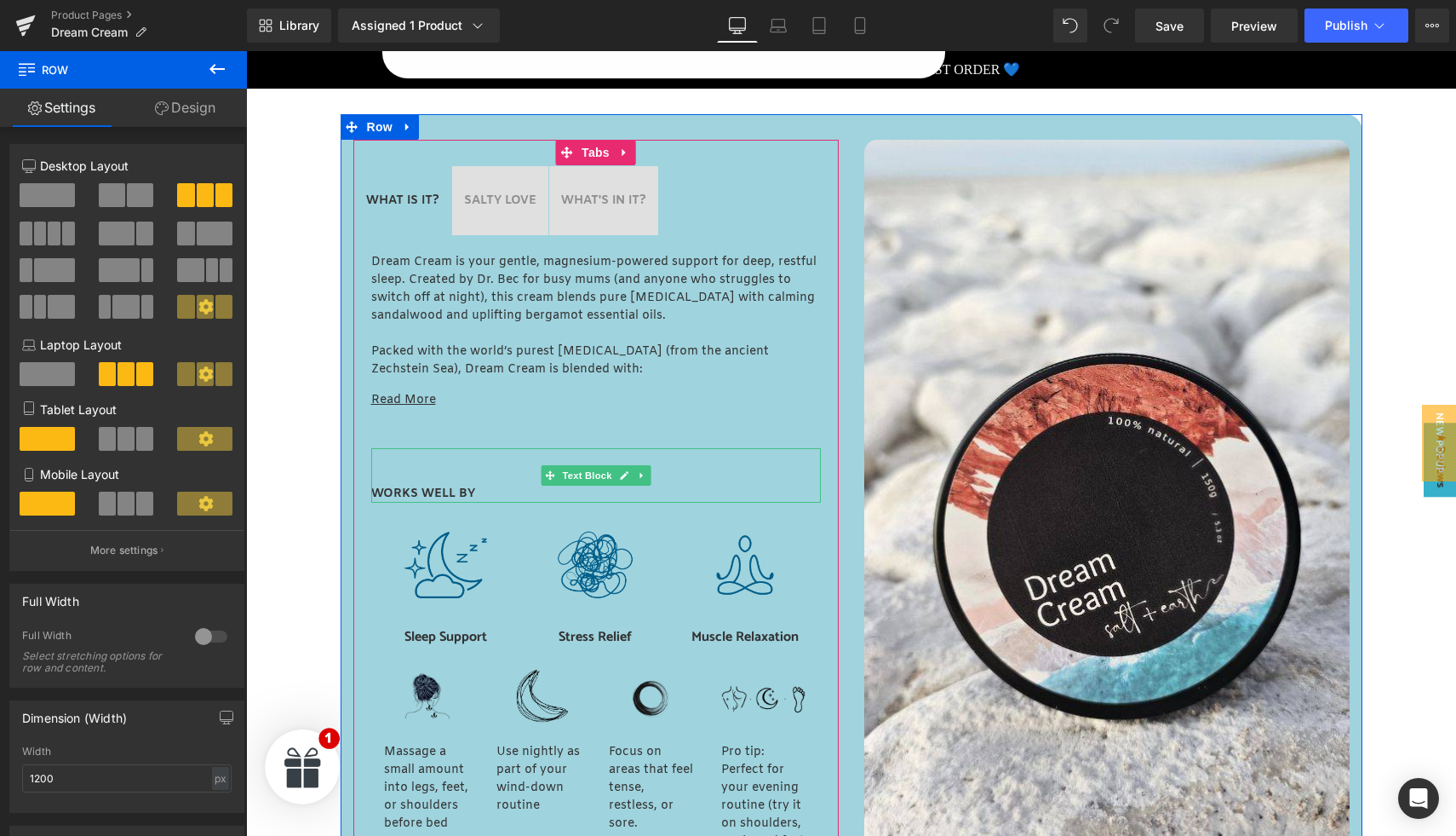
click at [441, 487] on strong "WORKS WELL BY" at bounding box center [422, 493] width 104 height 16
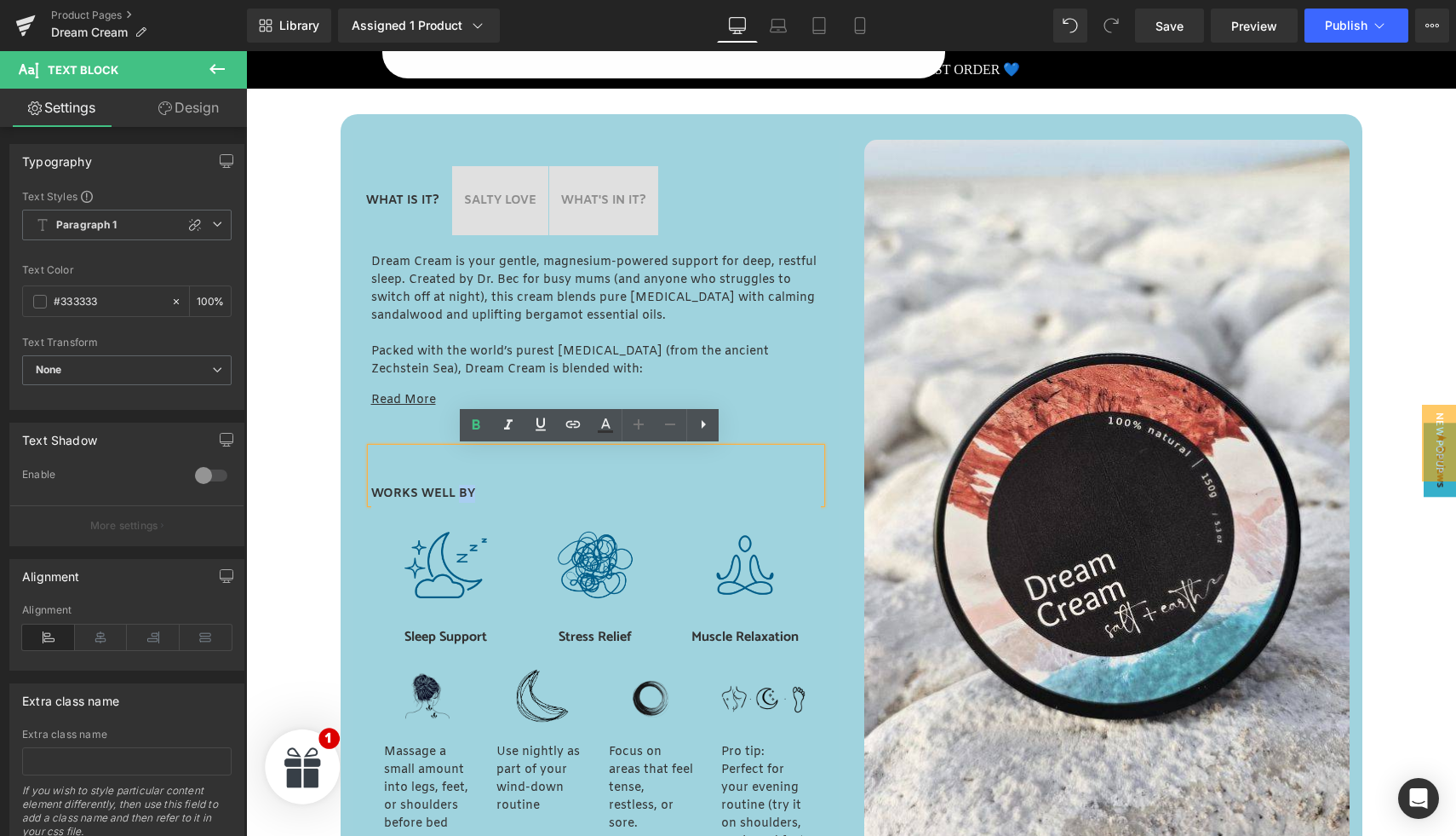
drag, startPoint x: 454, startPoint y: 492, endPoint x: 468, endPoint y: 492, distance: 14.0
click at [468, 492] on p "WORKS WELL BY" at bounding box center [596, 493] width 450 height 18
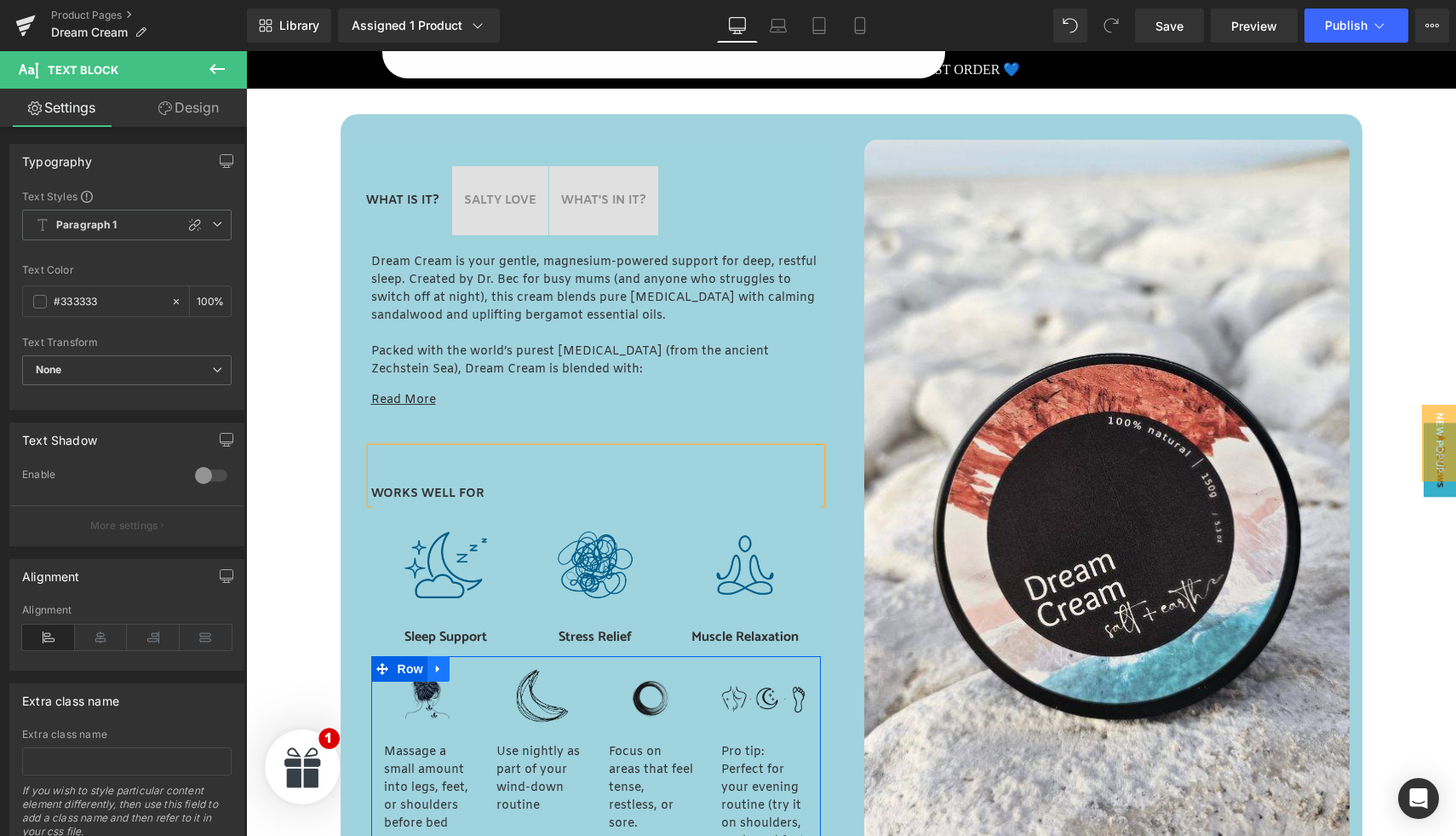
click at [433, 673] on icon at bounding box center [438, 669] width 12 height 12
click at [477, 670] on icon at bounding box center [482, 669] width 12 height 12
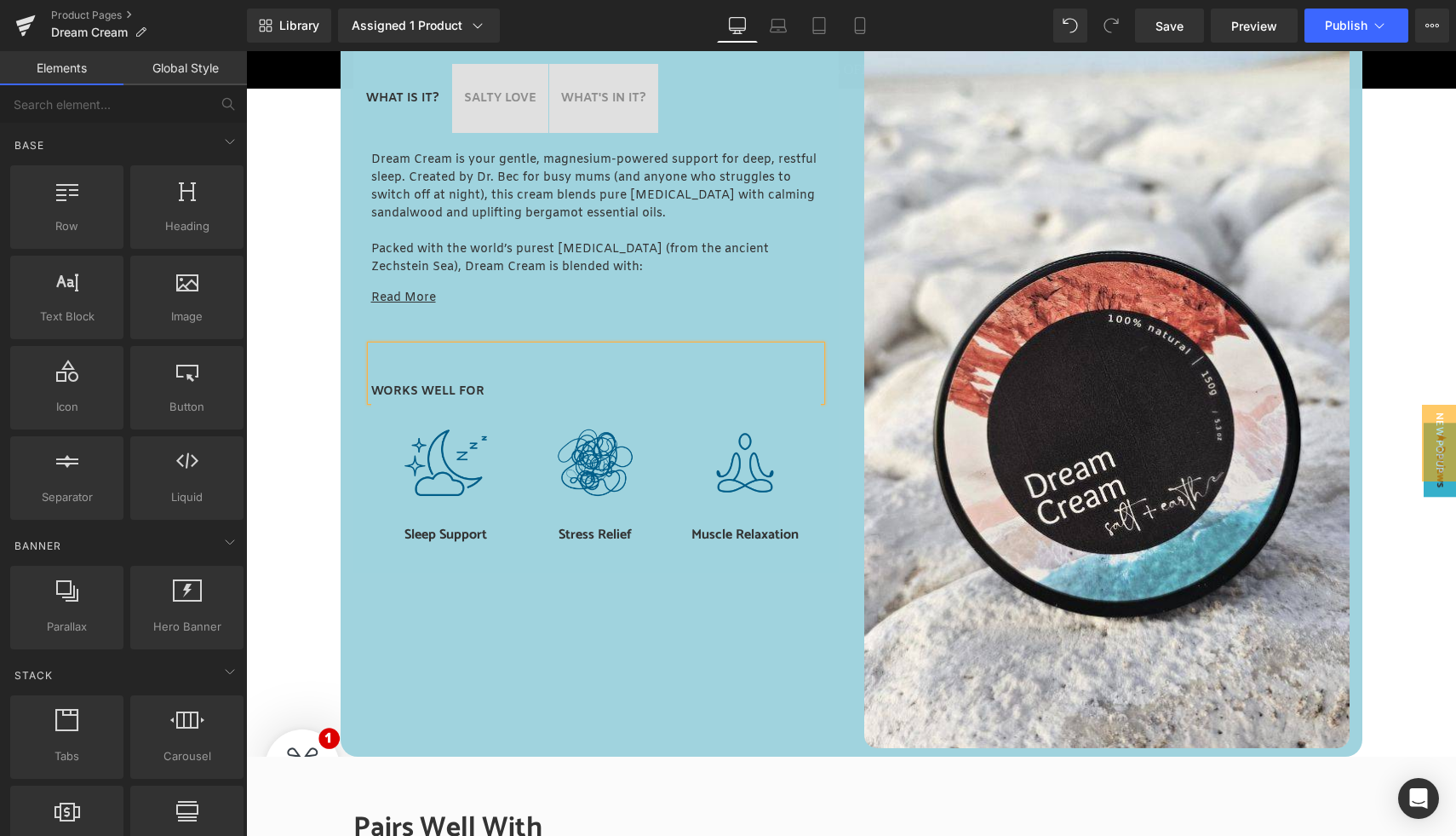
scroll to position [914, 0]
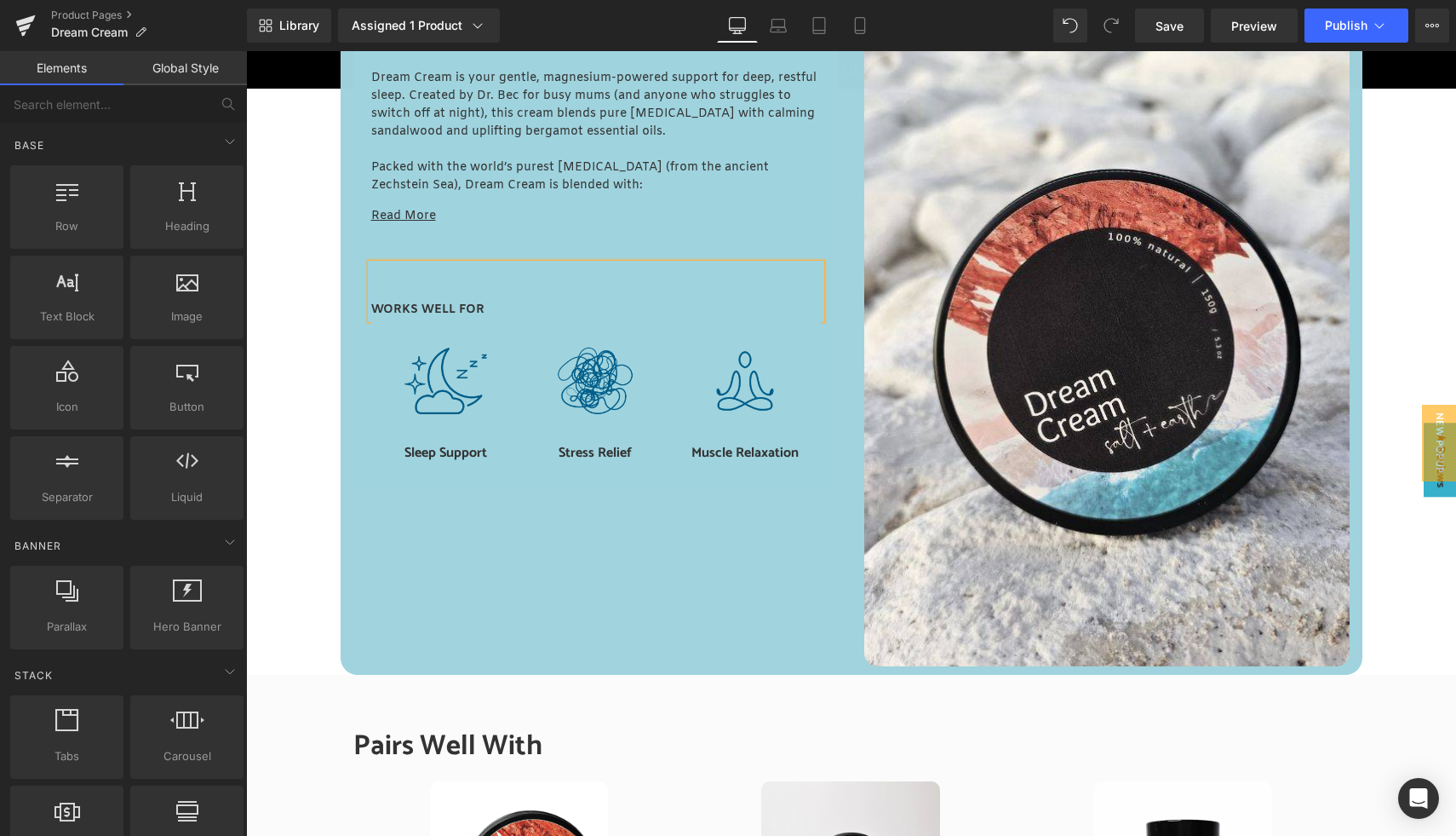
click at [341, 286] on div "WHAT IS IT? Text Block SALTY LOVE Text Block WHAT'S IN IT? Text Block Dream Cre…" at bounding box center [596, 223] width 511 height 535
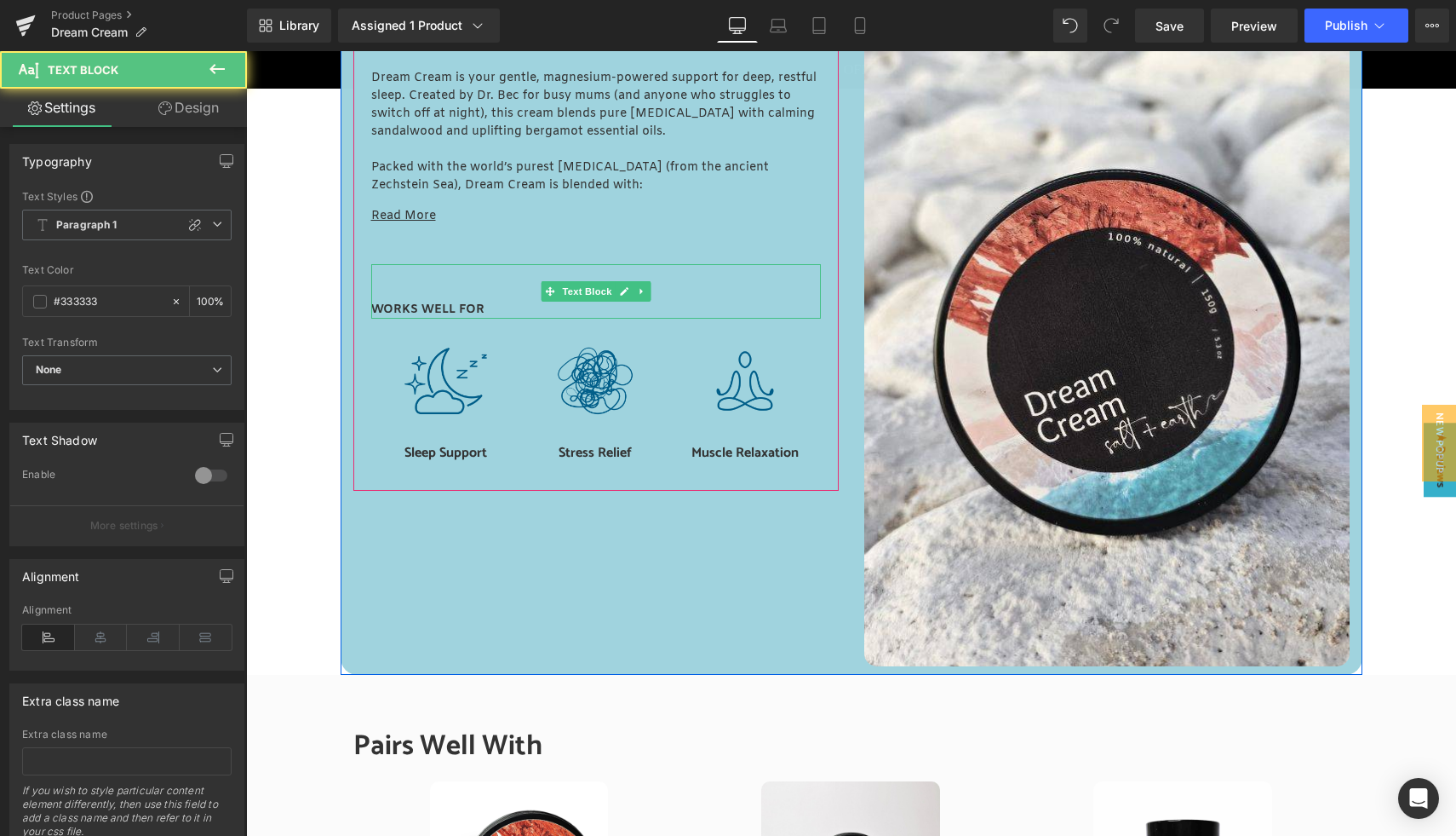
click at [455, 284] on div "WORKS WELL FOR" at bounding box center [596, 291] width 450 height 55
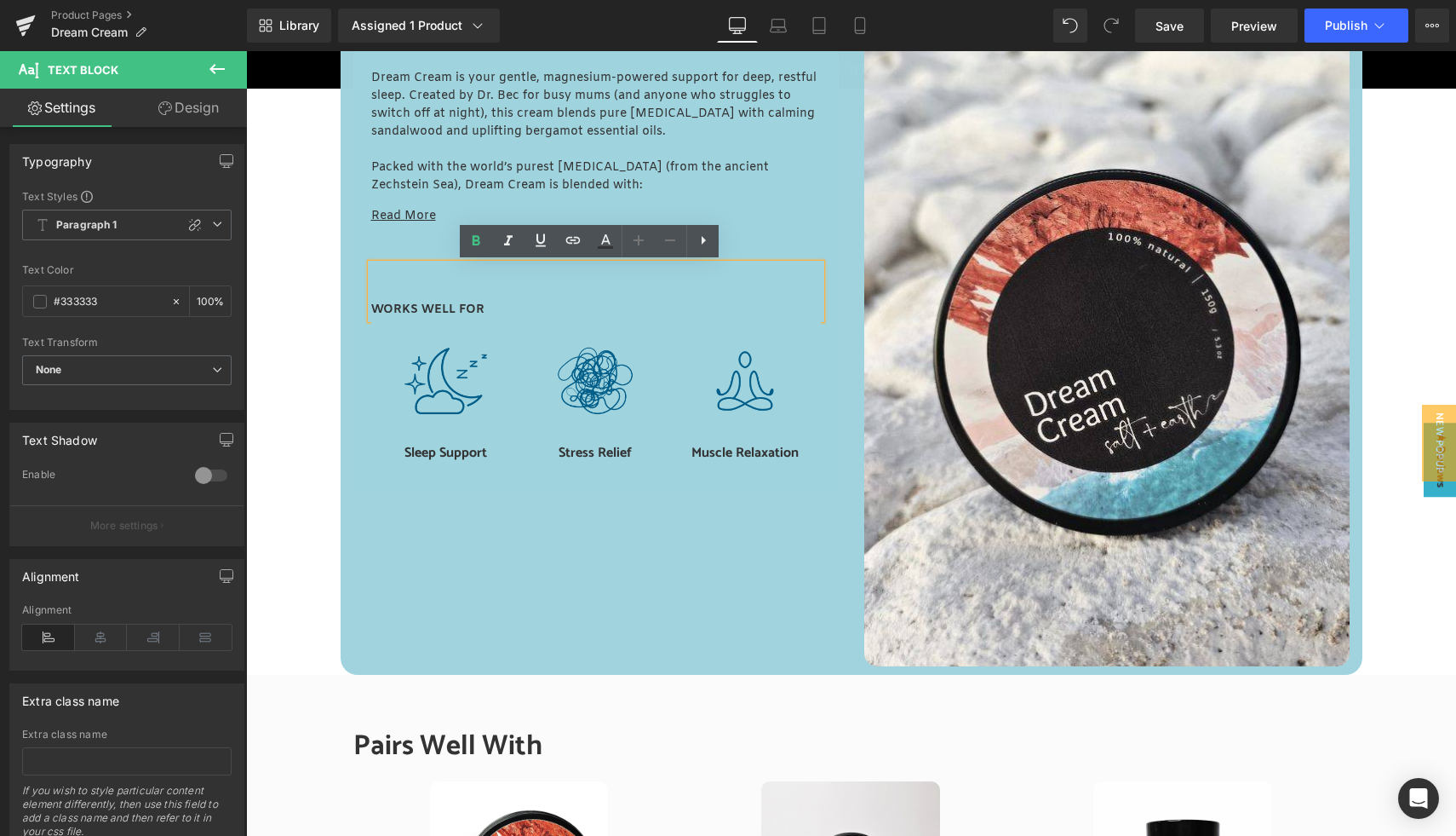
click at [353, 280] on div "Dream Cream is your gentle, magnesium-powered support for deep, restful sleep. …" at bounding box center [596, 270] width 485 height 438
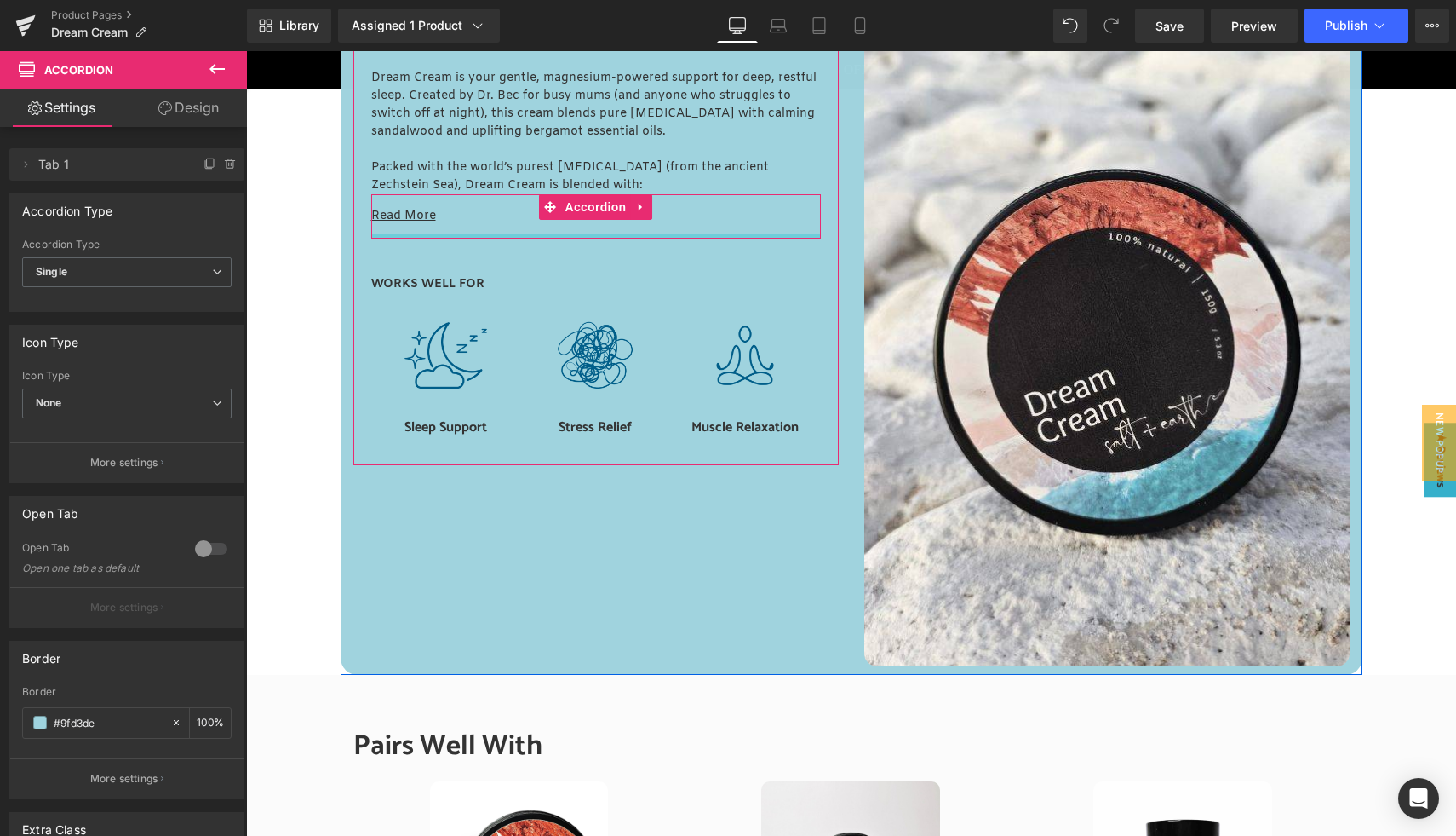
drag, startPoint x: 472, startPoint y: 257, endPoint x: 477, endPoint y: 227, distance: 30.4
click at [477, 227] on div "Read More Text Block Sandalwood & Bergamot Essential Oils: This dreamy duo help…" at bounding box center [596, 216] width 450 height 44
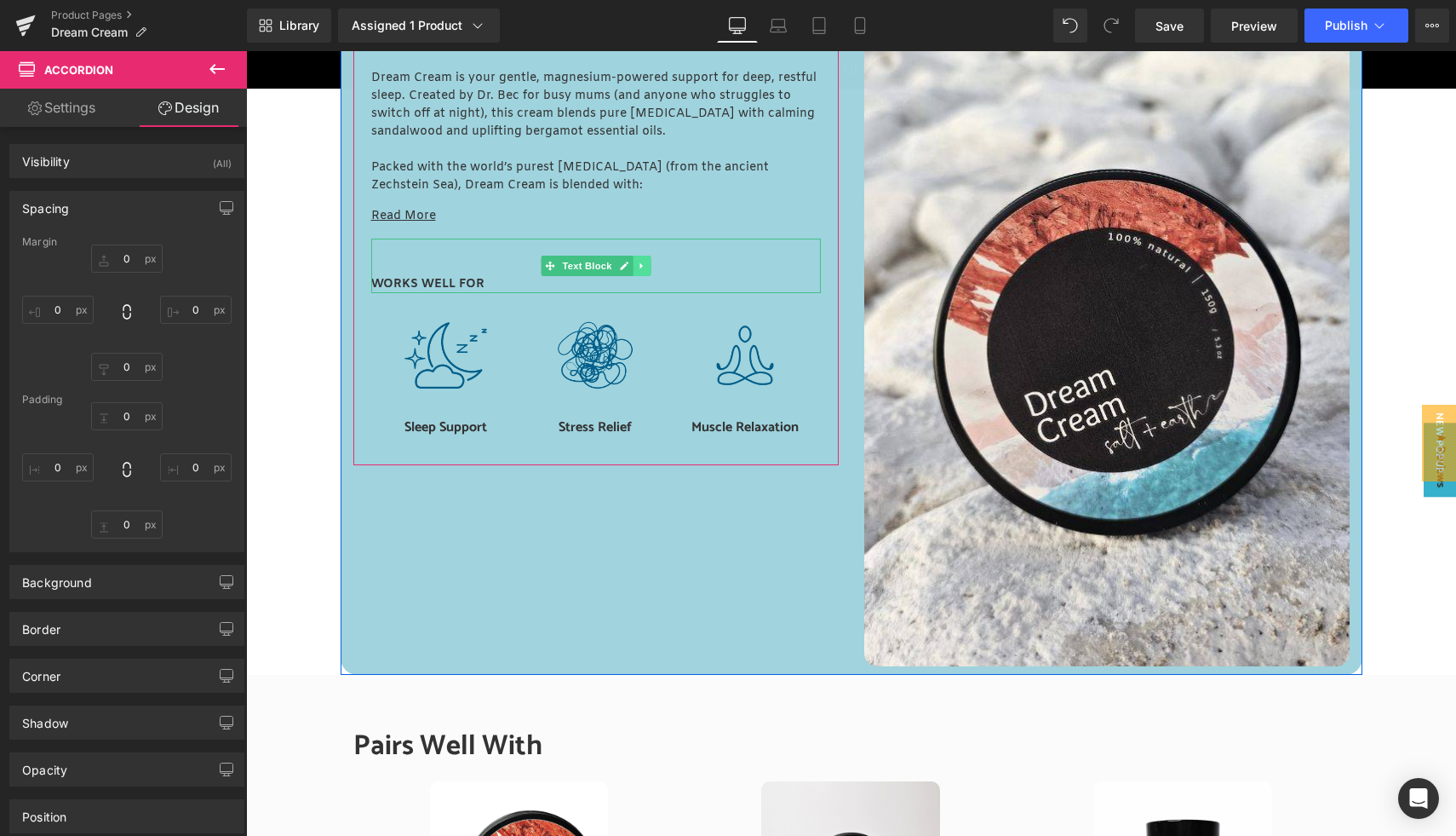
click at [638, 270] on link at bounding box center [642, 266] width 18 height 20
click at [628, 270] on icon at bounding box center [632, 266] width 10 height 10
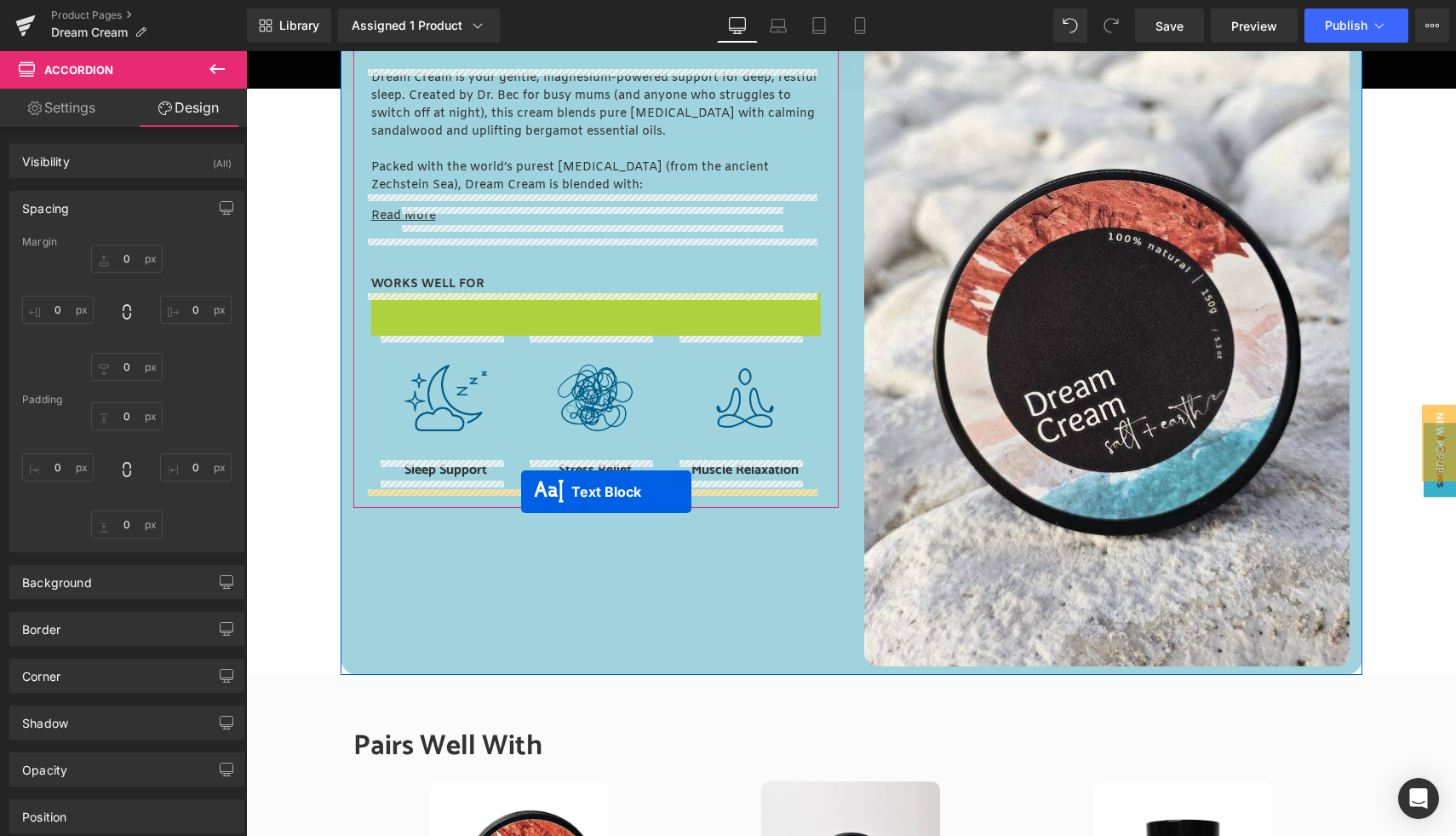
drag, startPoint x: 542, startPoint y: 324, endPoint x: 521, endPoint y: 492, distance: 169.3
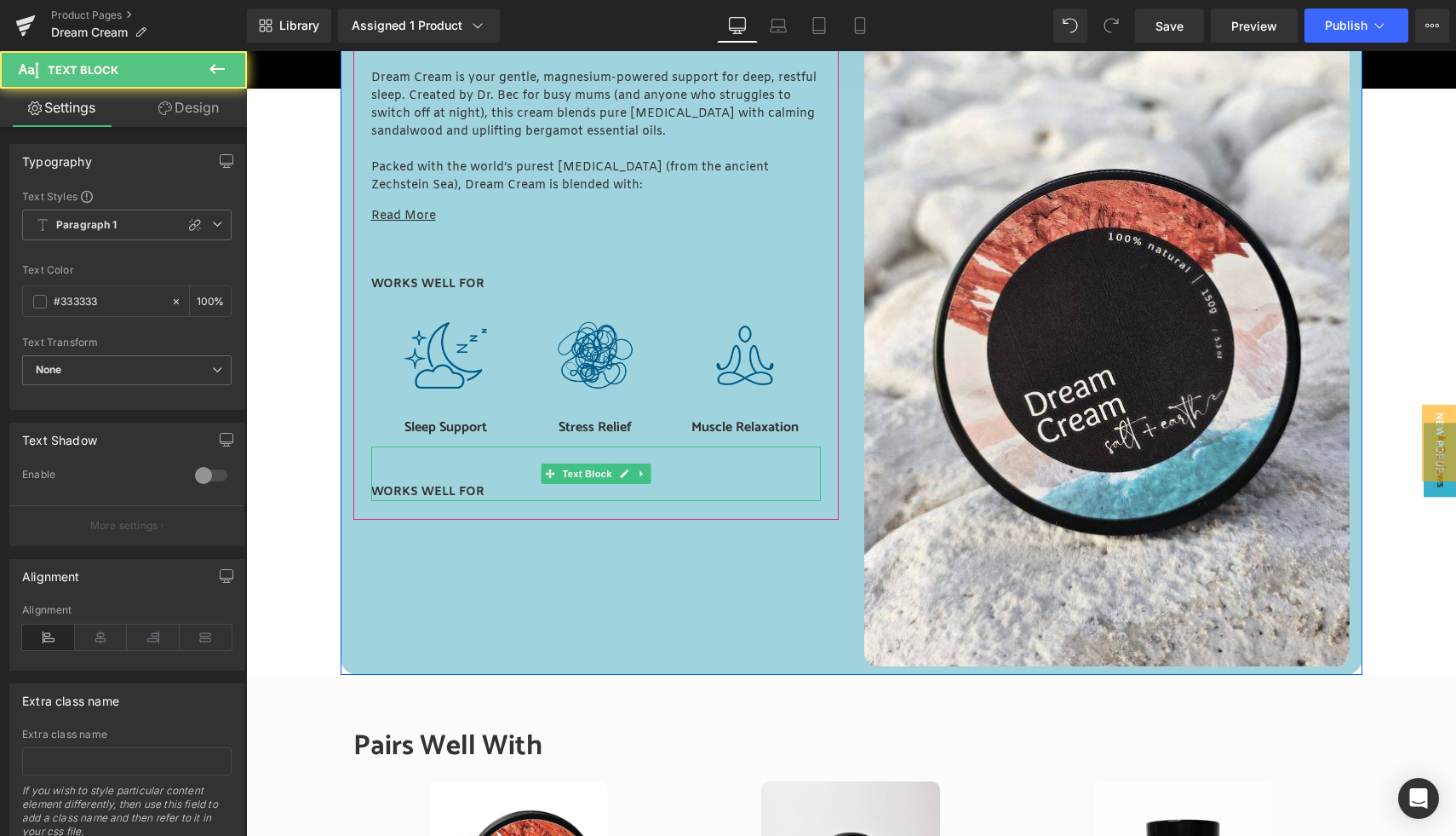
click at [440, 486] on strong "WORKS WELL FOR" at bounding box center [428, 492] width 113 height 16
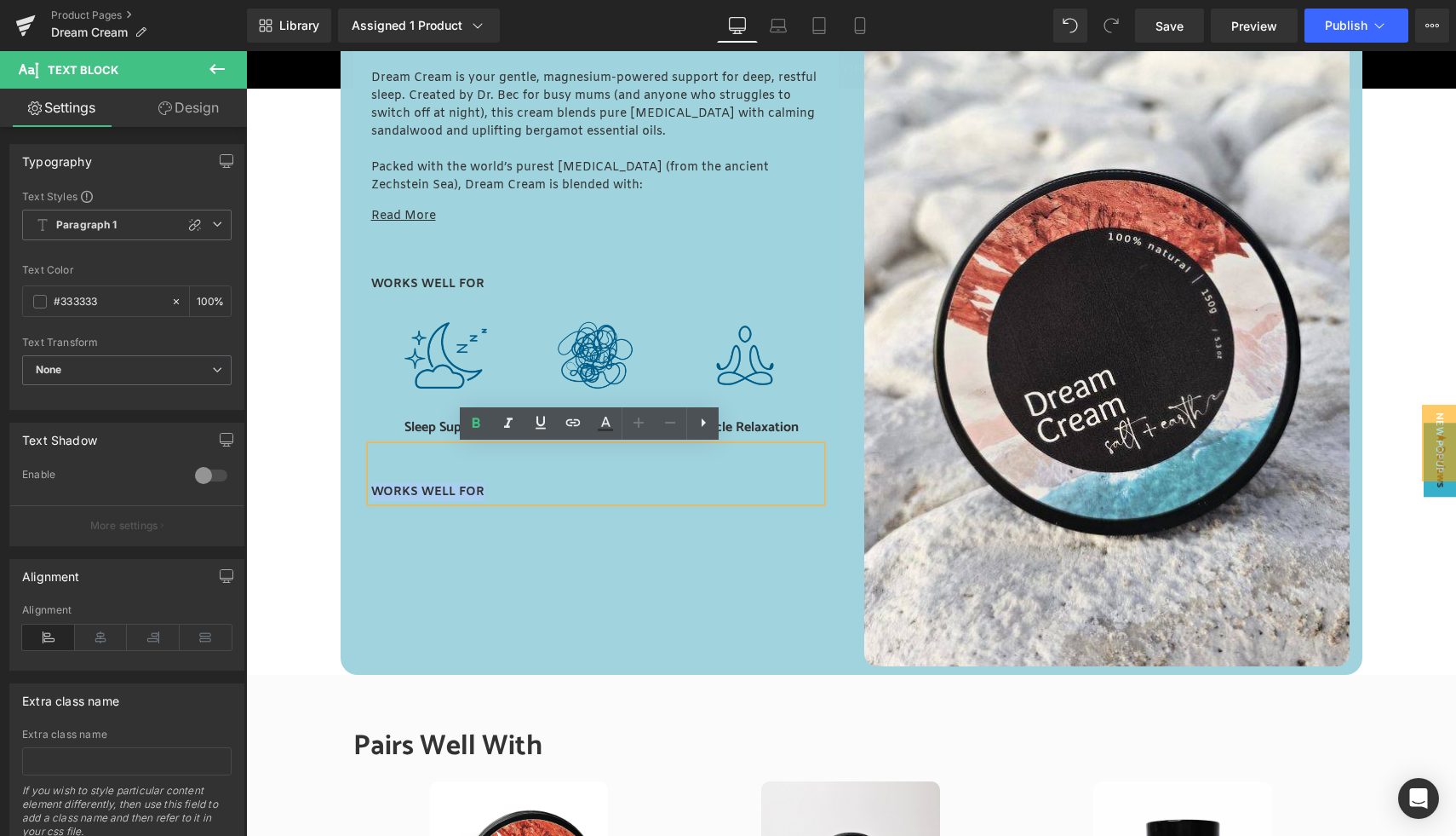
drag, startPoint x: 477, startPoint y: 488, endPoint x: 367, endPoint y: 490, distance: 110.0
click at [371, 490] on p "WORKS WELL FOR" at bounding box center [596, 492] width 450 height 18
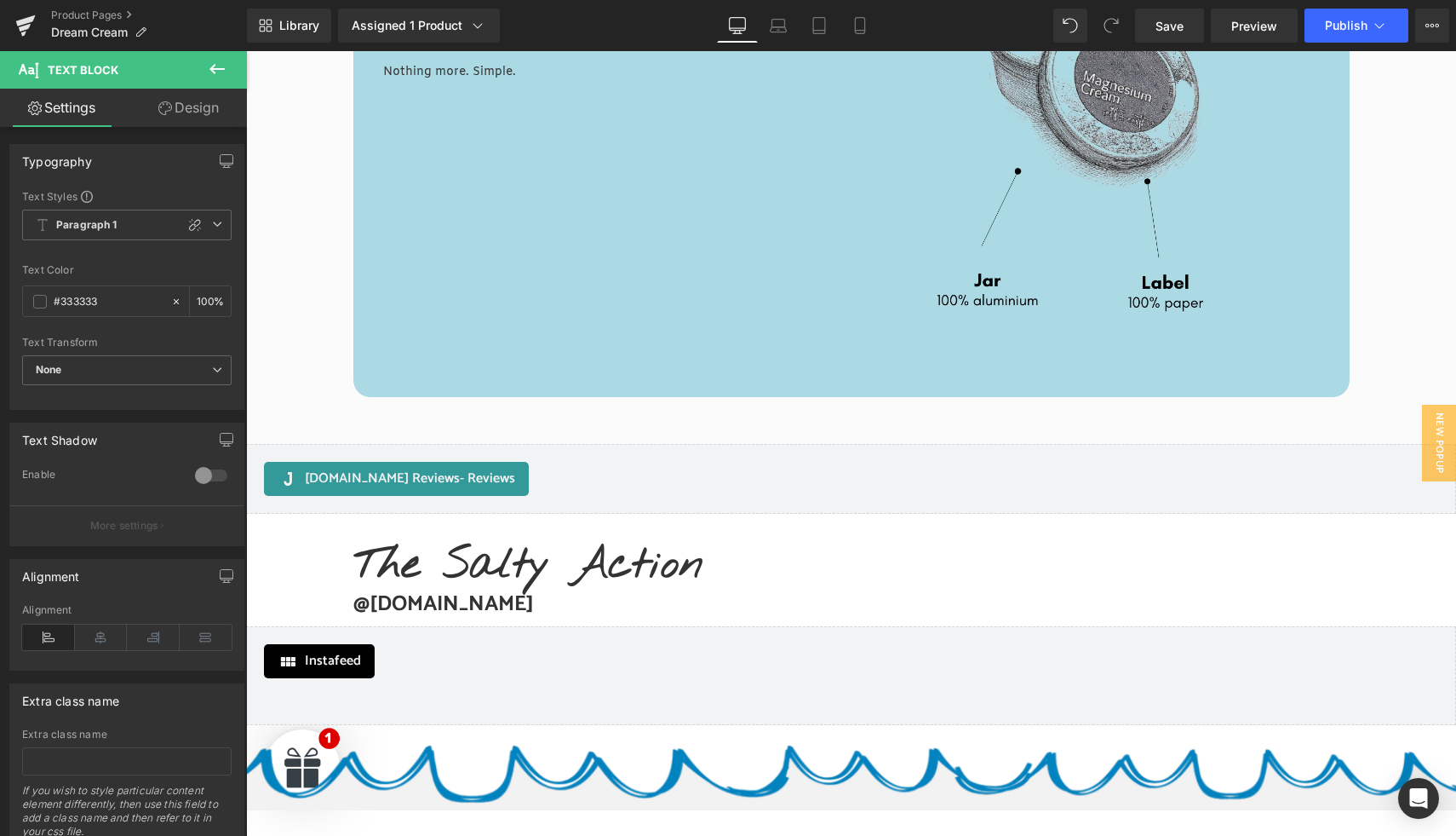
scroll to position [4370, 0]
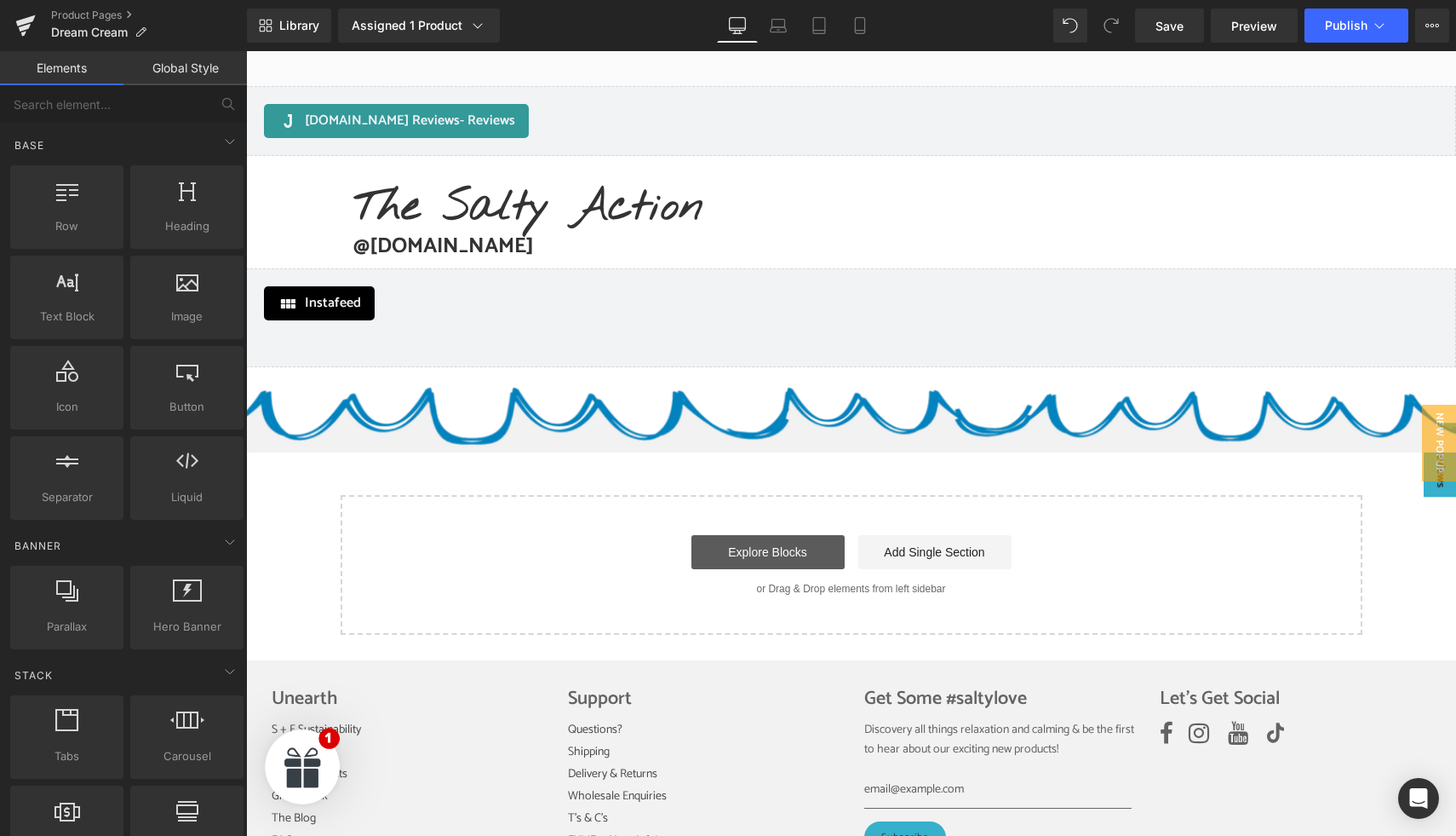
click at [739, 547] on link "Explore Blocks" at bounding box center [767, 552] width 153 height 34
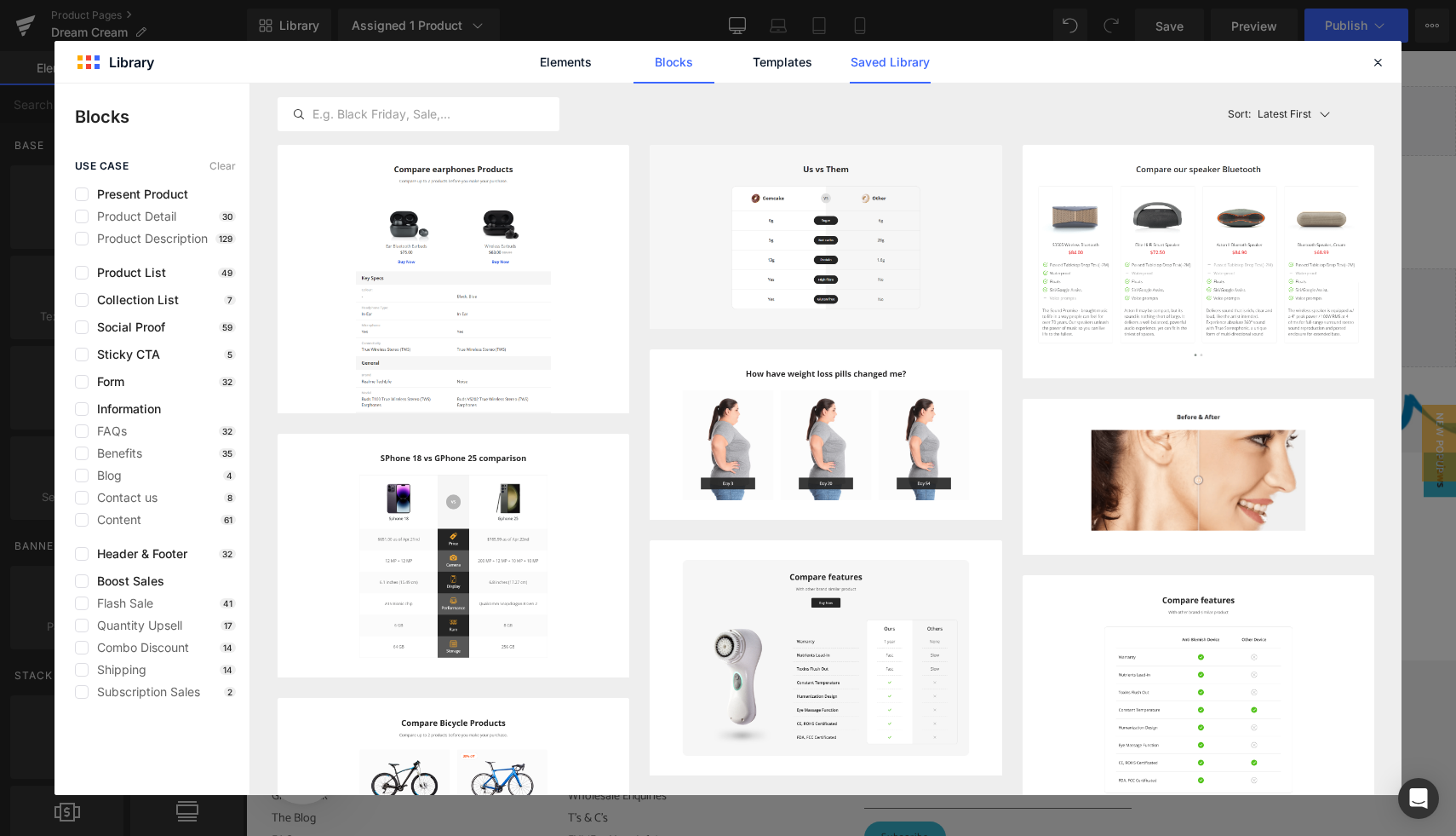
click at [871, 66] on link "Saved Library" at bounding box center [890, 62] width 81 height 43
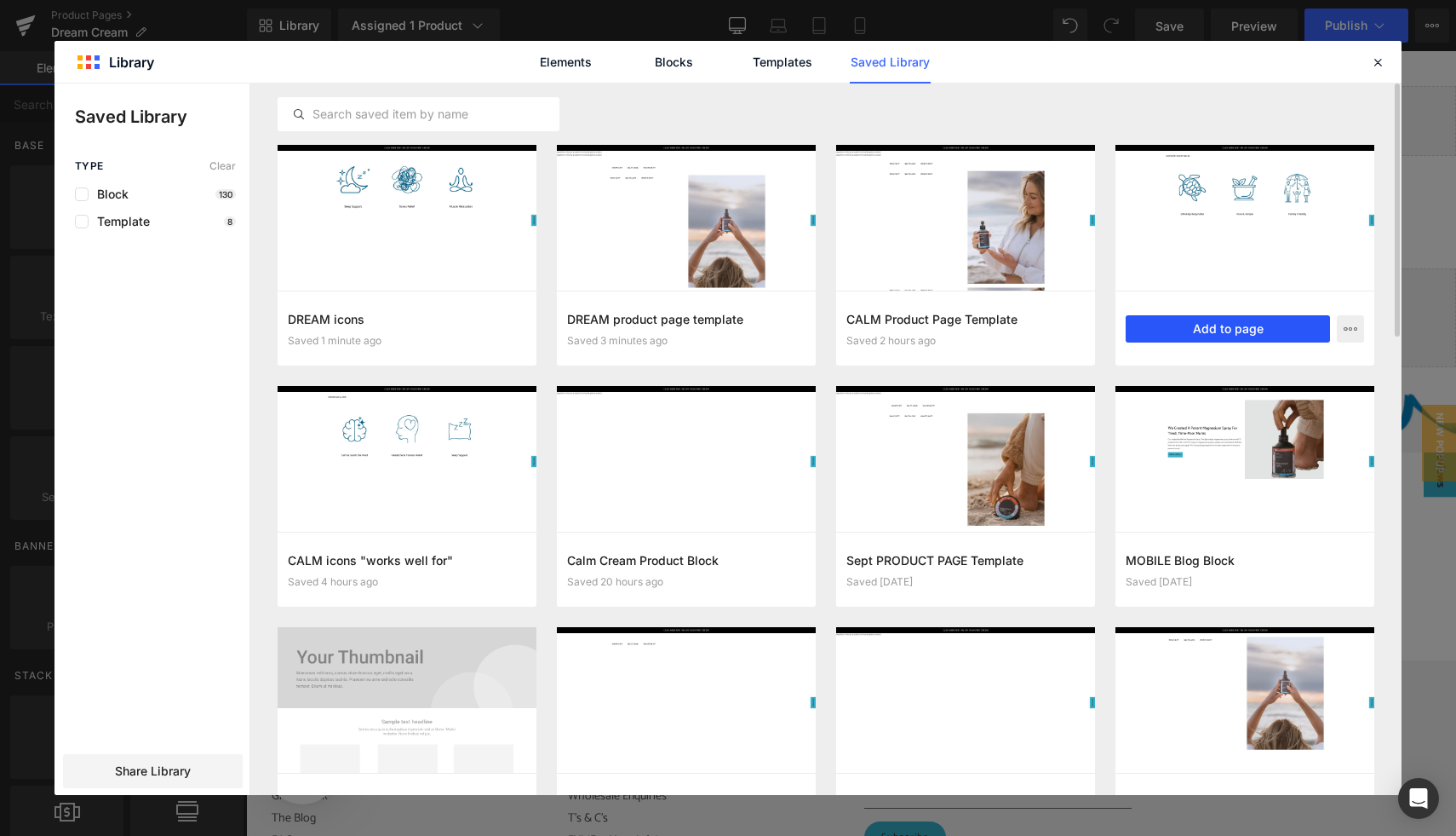
click at [1208, 331] on button "Add to page" at bounding box center [1228, 329] width 204 height 27
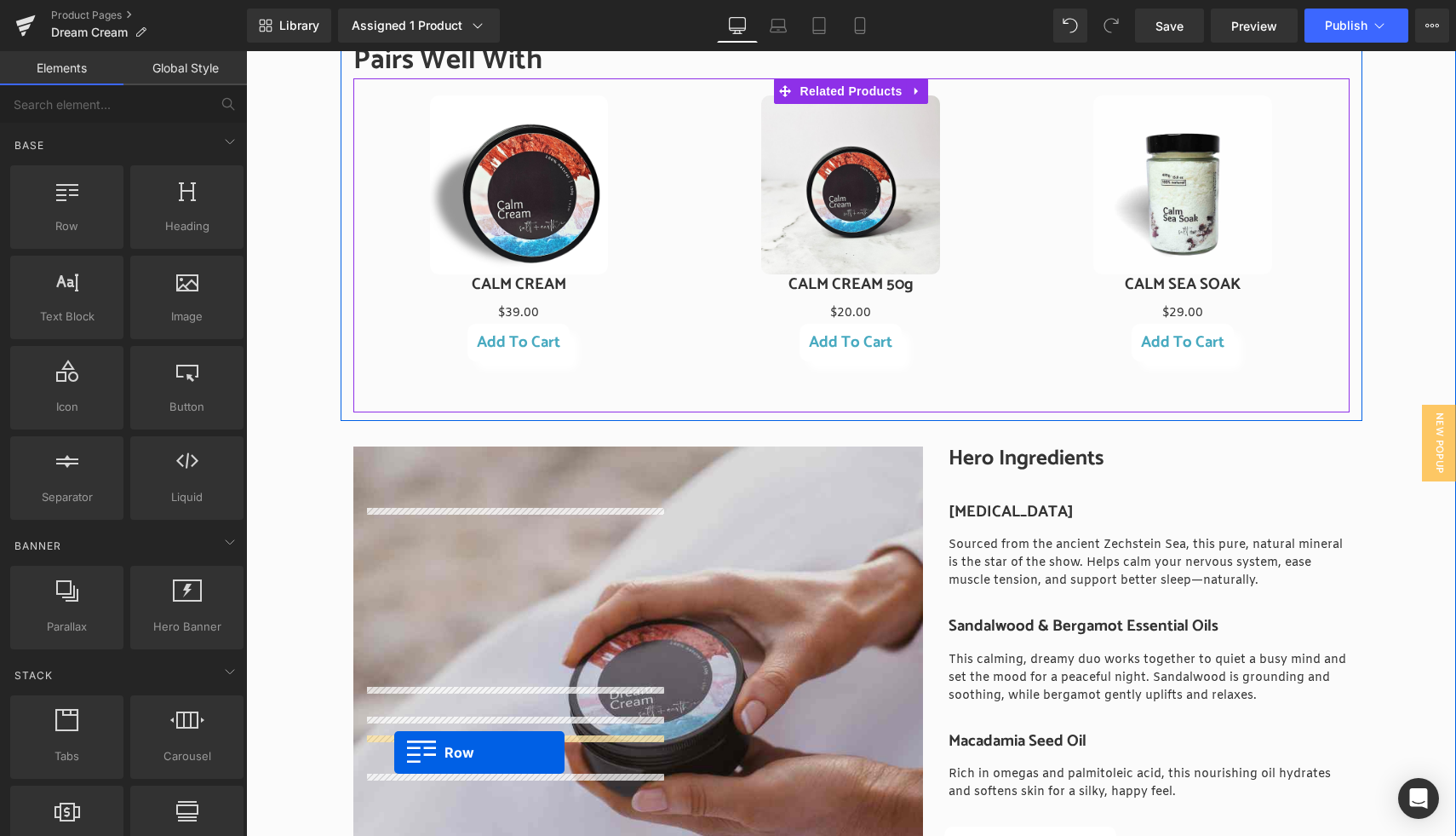
scroll to position [1122, 0]
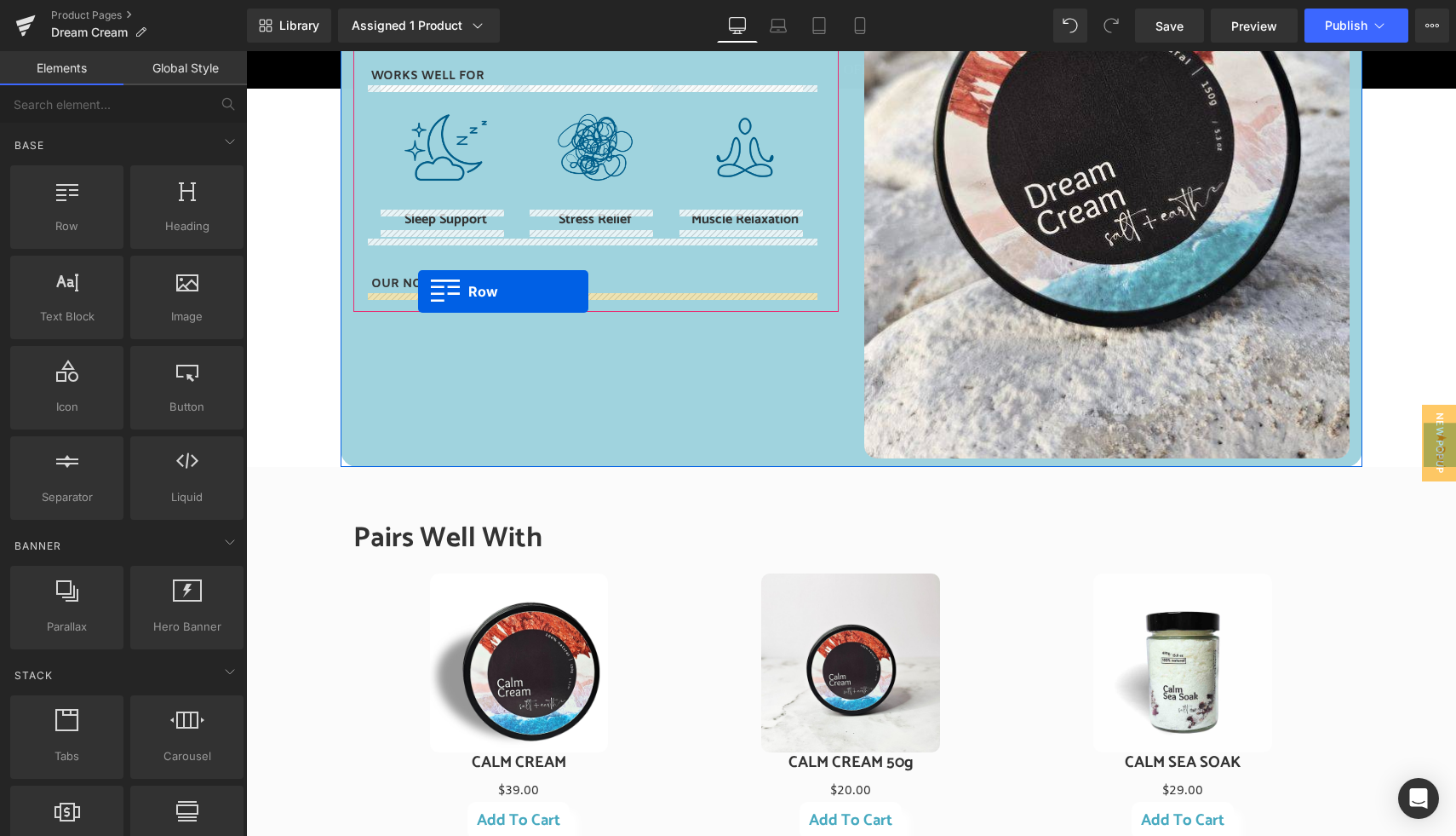
drag, startPoint x: 343, startPoint y: 149, endPoint x: 418, endPoint y: 290, distance: 159.7
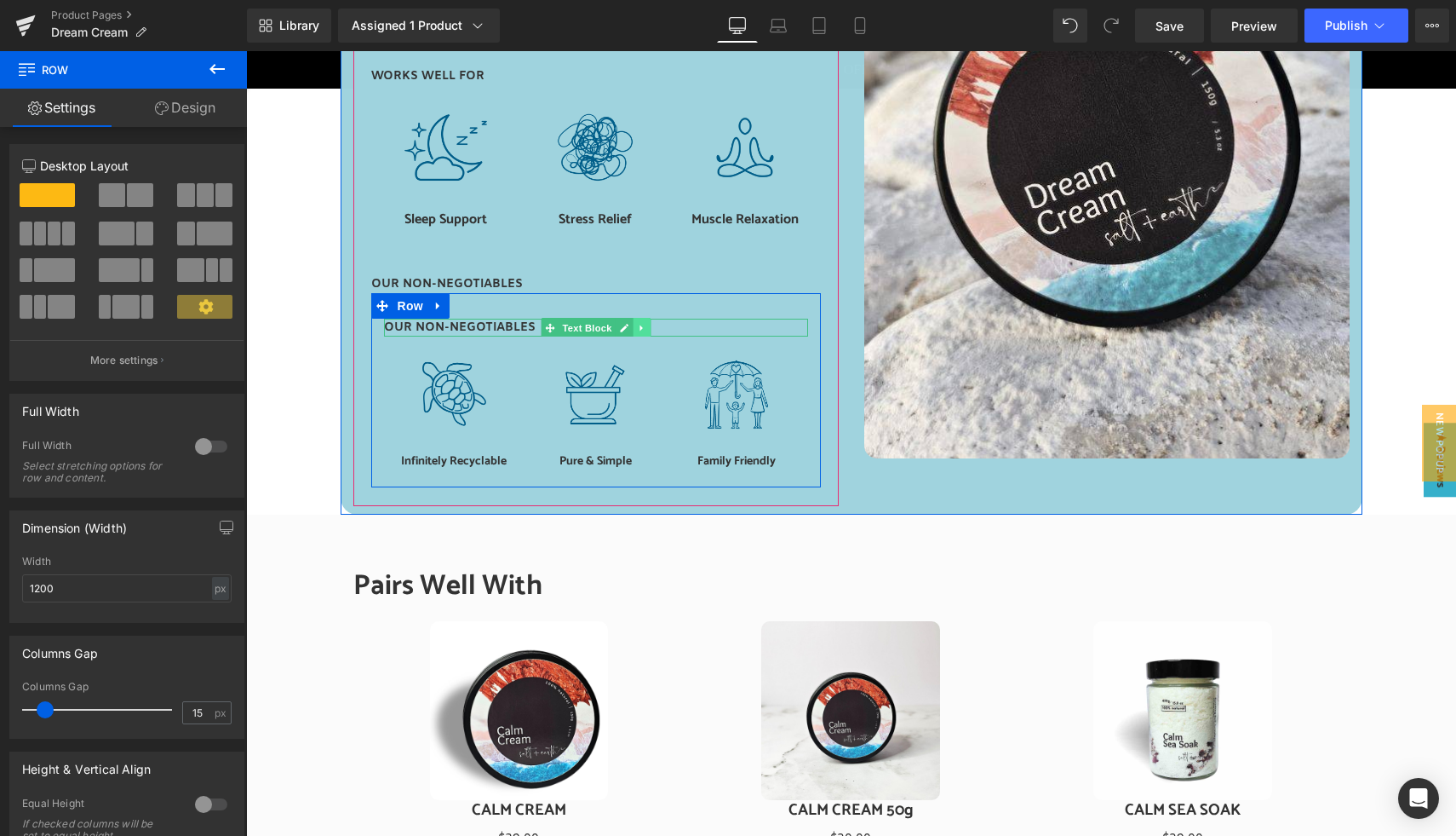
click at [642, 329] on link at bounding box center [642, 328] width 18 height 20
click at [645, 329] on icon at bounding box center [650, 329] width 10 height 11
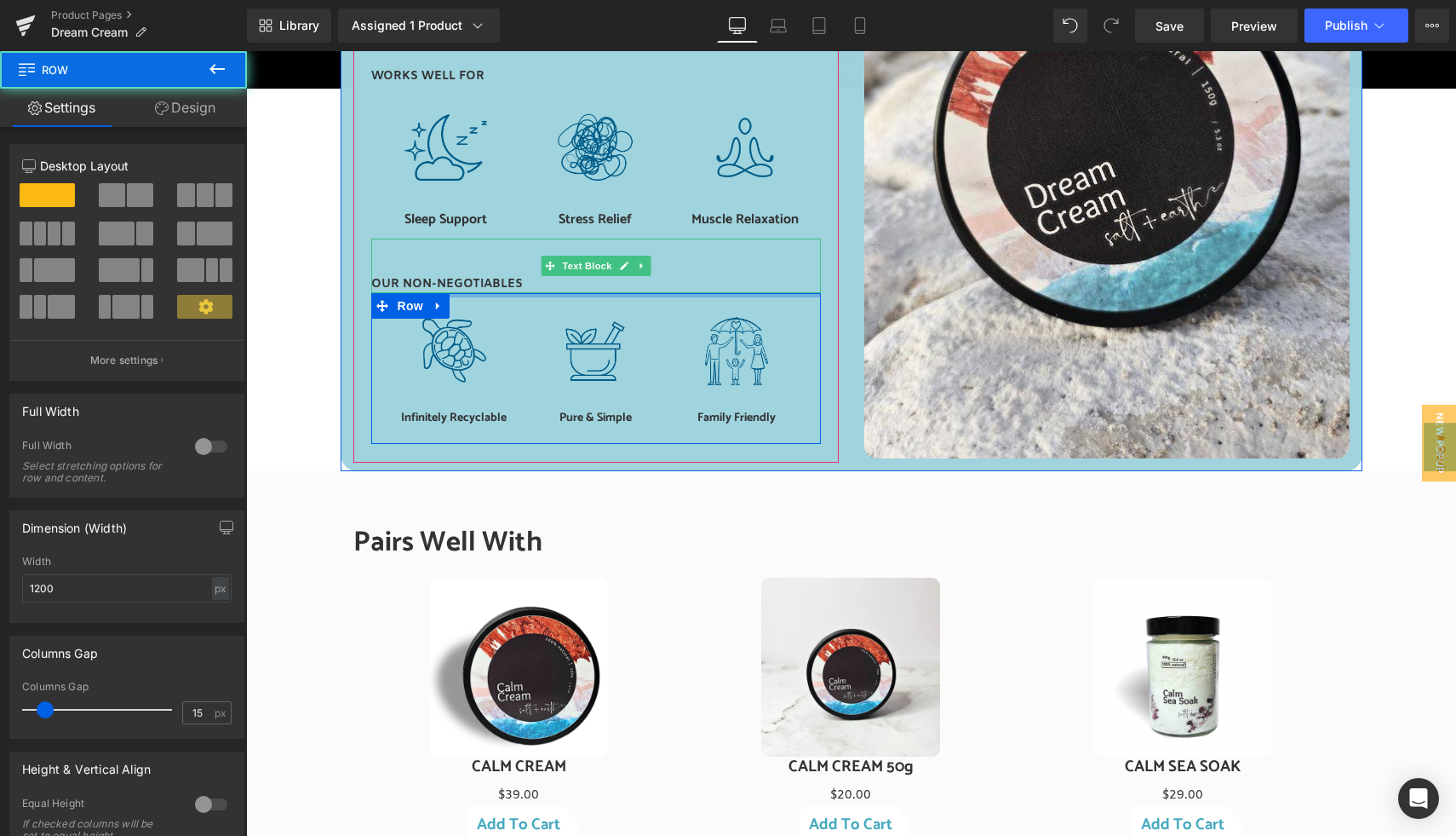
drag, startPoint x: 523, startPoint y: 306, endPoint x: 525, endPoint y: 270, distance: 36.1
click at [525, 270] on div "Dream Cream is your gentle, magnesium-powered support for deep, restful sleep. …" at bounding box center [596, 152] width 485 height 618
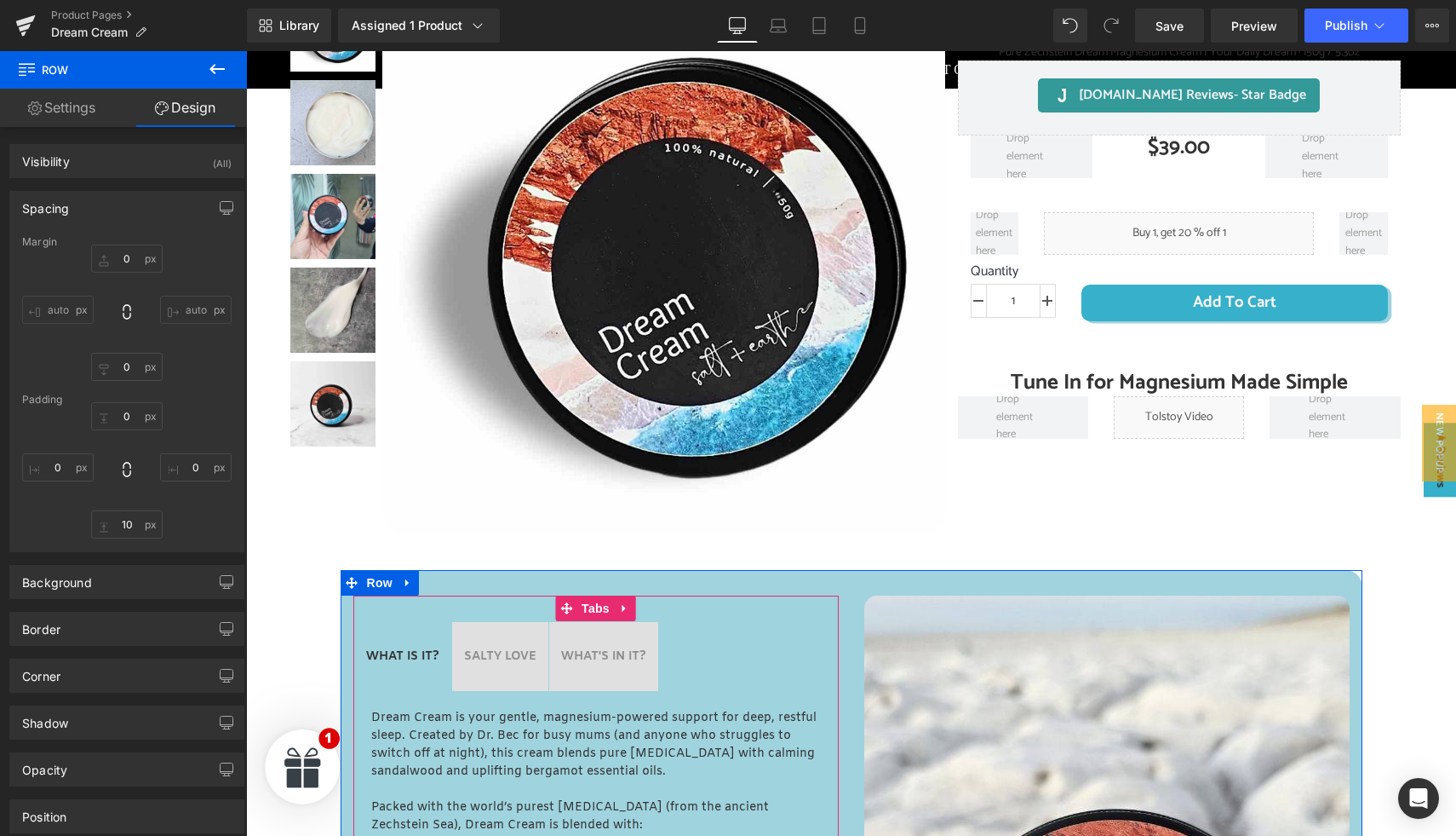
scroll to position [0, 0]
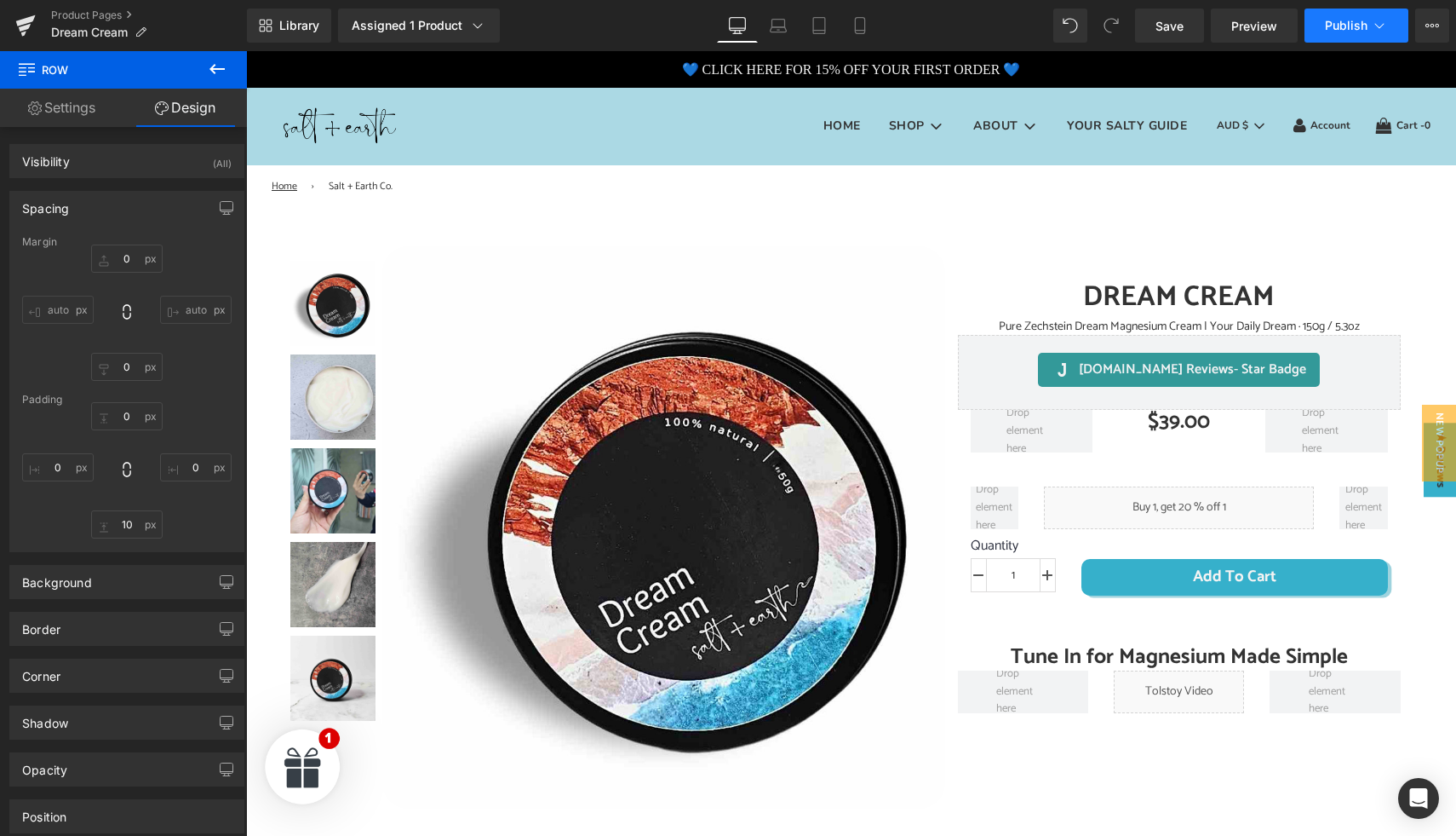
click at [1337, 25] on span "Publish" at bounding box center [1346, 25] width 42 height 13
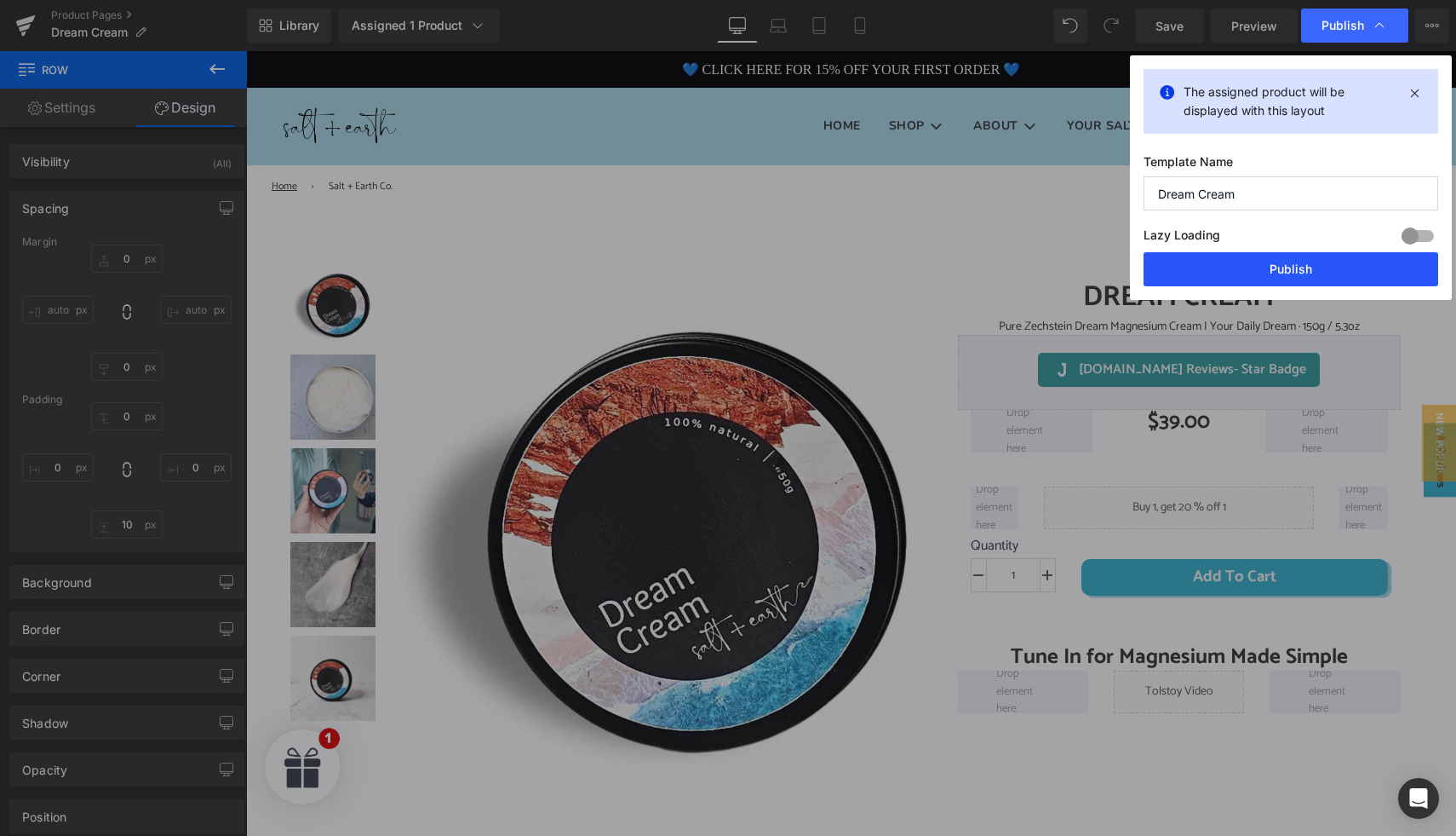
click at [1291, 272] on button "Publish" at bounding box center [1290, 269] width 295 height 34
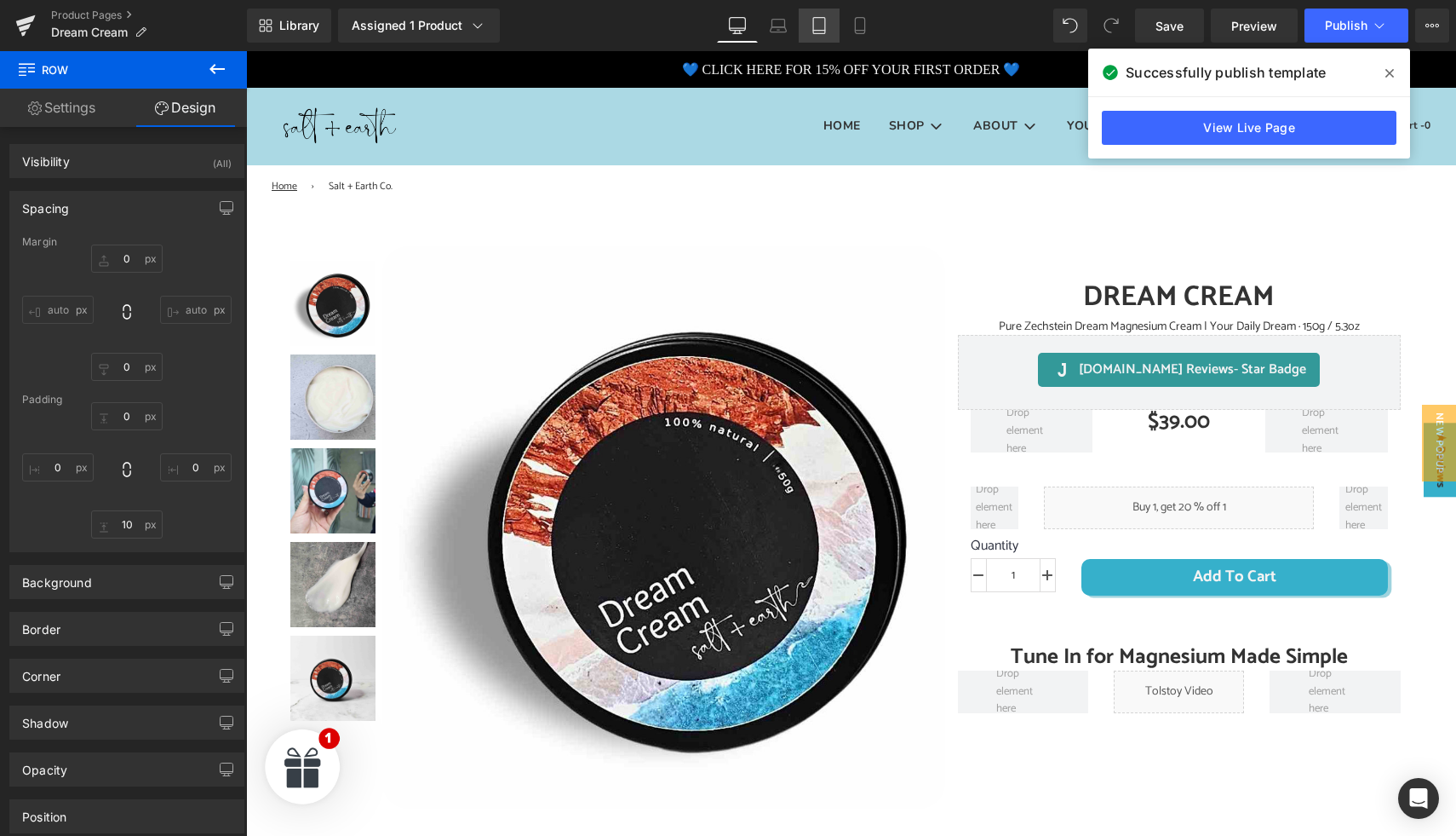
click at [810, 20] on link "Tablet" at bounding box center [819, 26] width 41 height 34
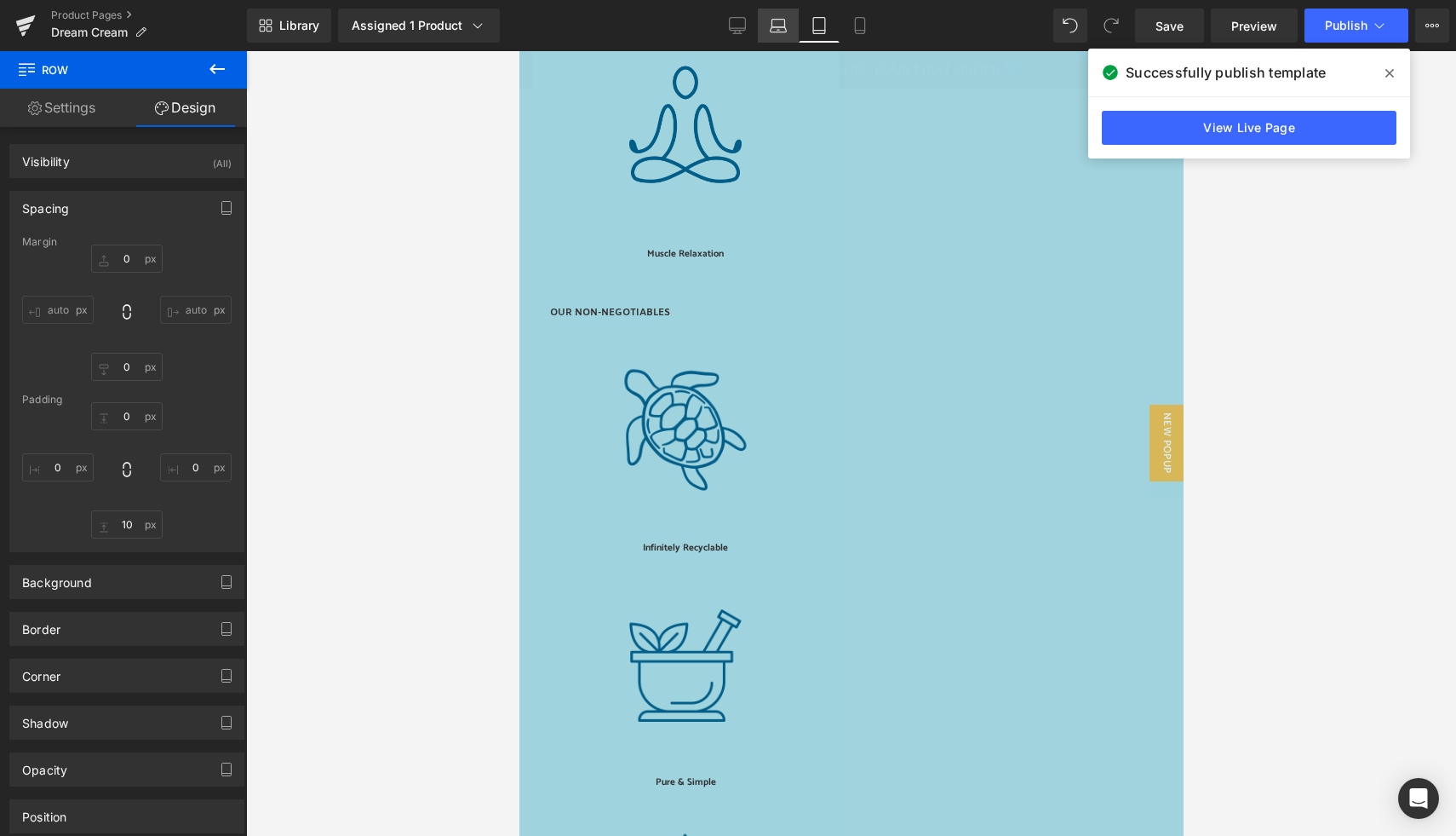
click at [783, 23] on icon at bounding box center [778, 25] width 17 height 17
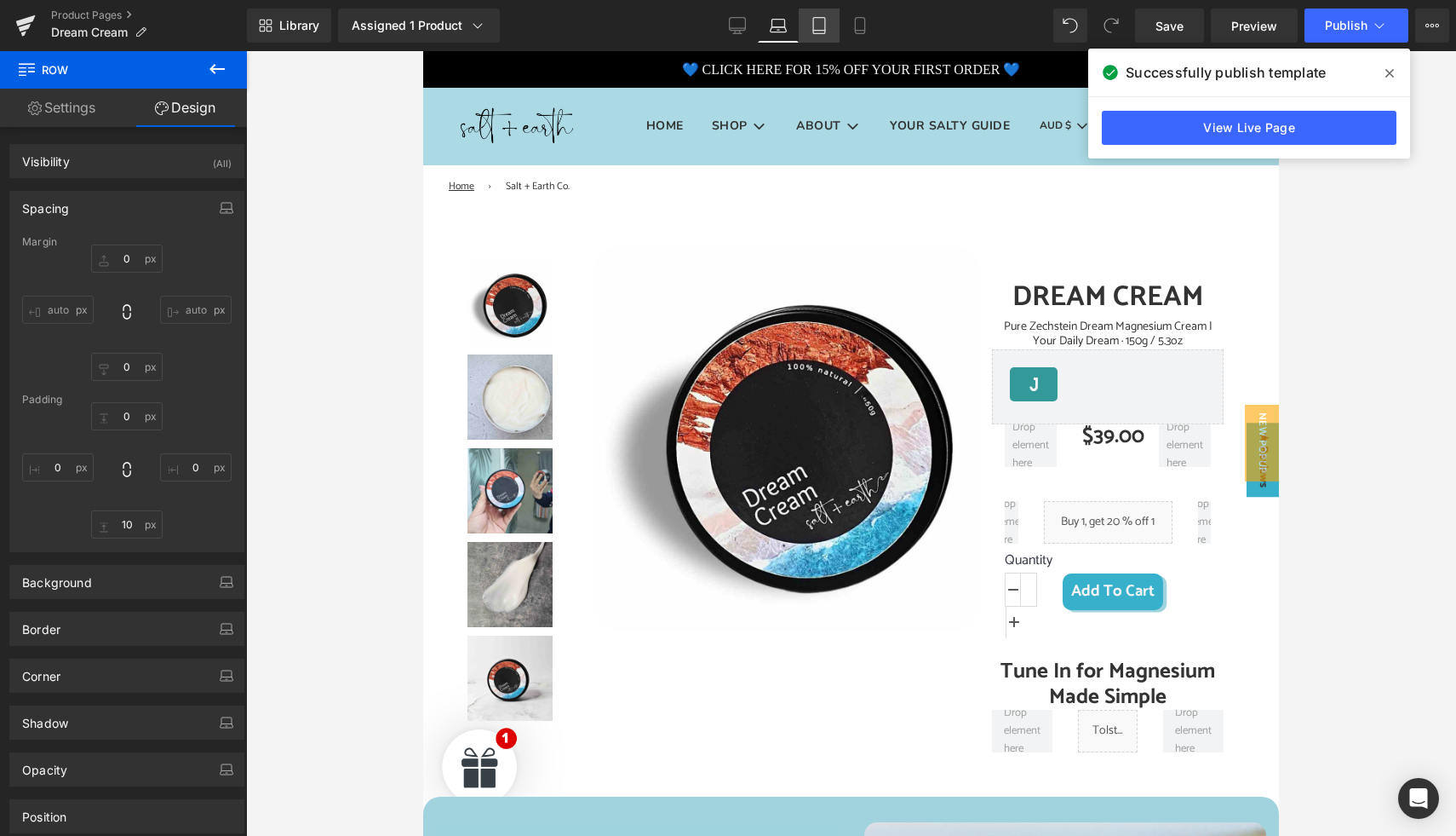
click at [812, 18] on icon at bounding box center [819, 25] width 17 height 17
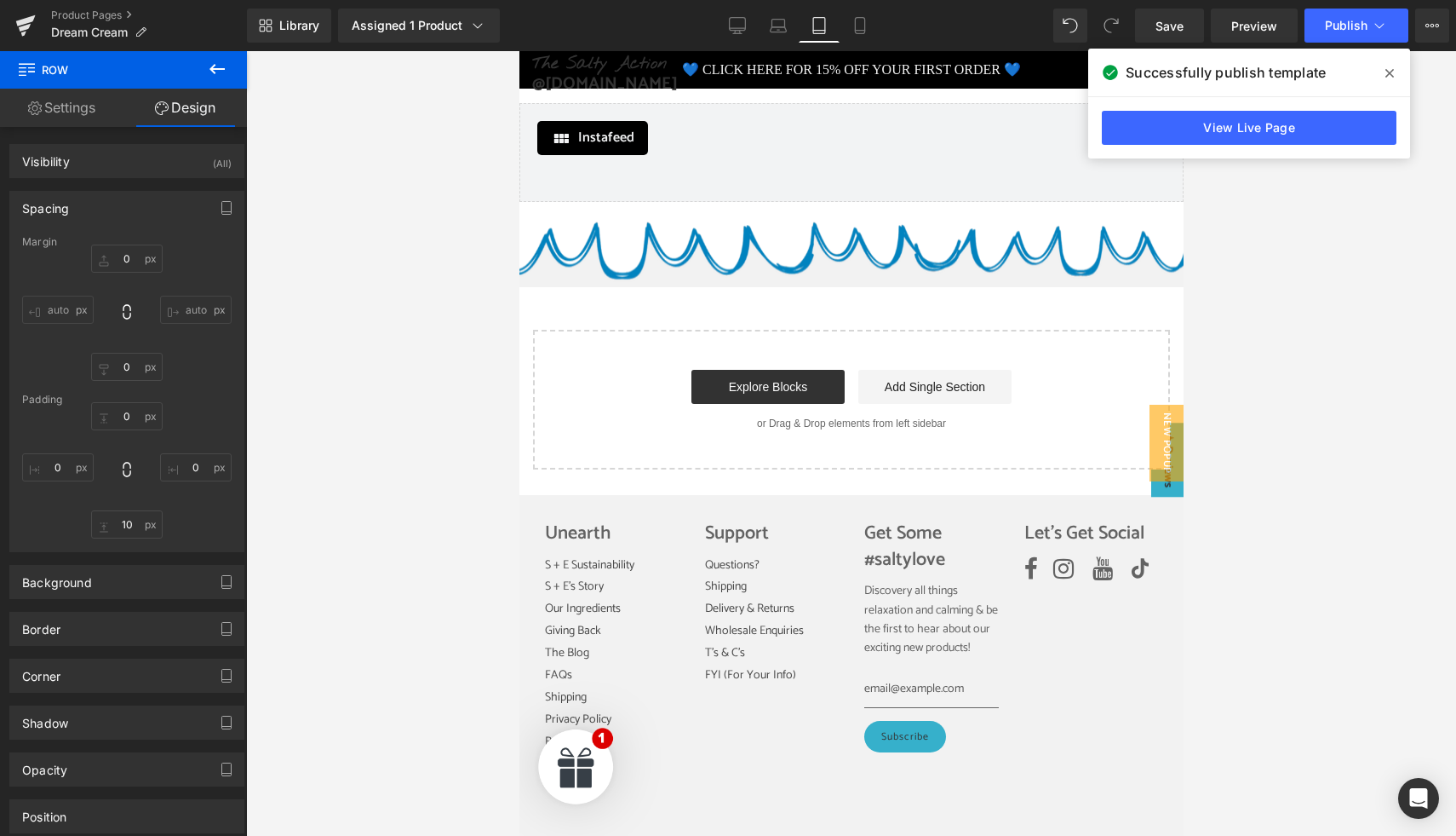
scroll to position [5646, 0]
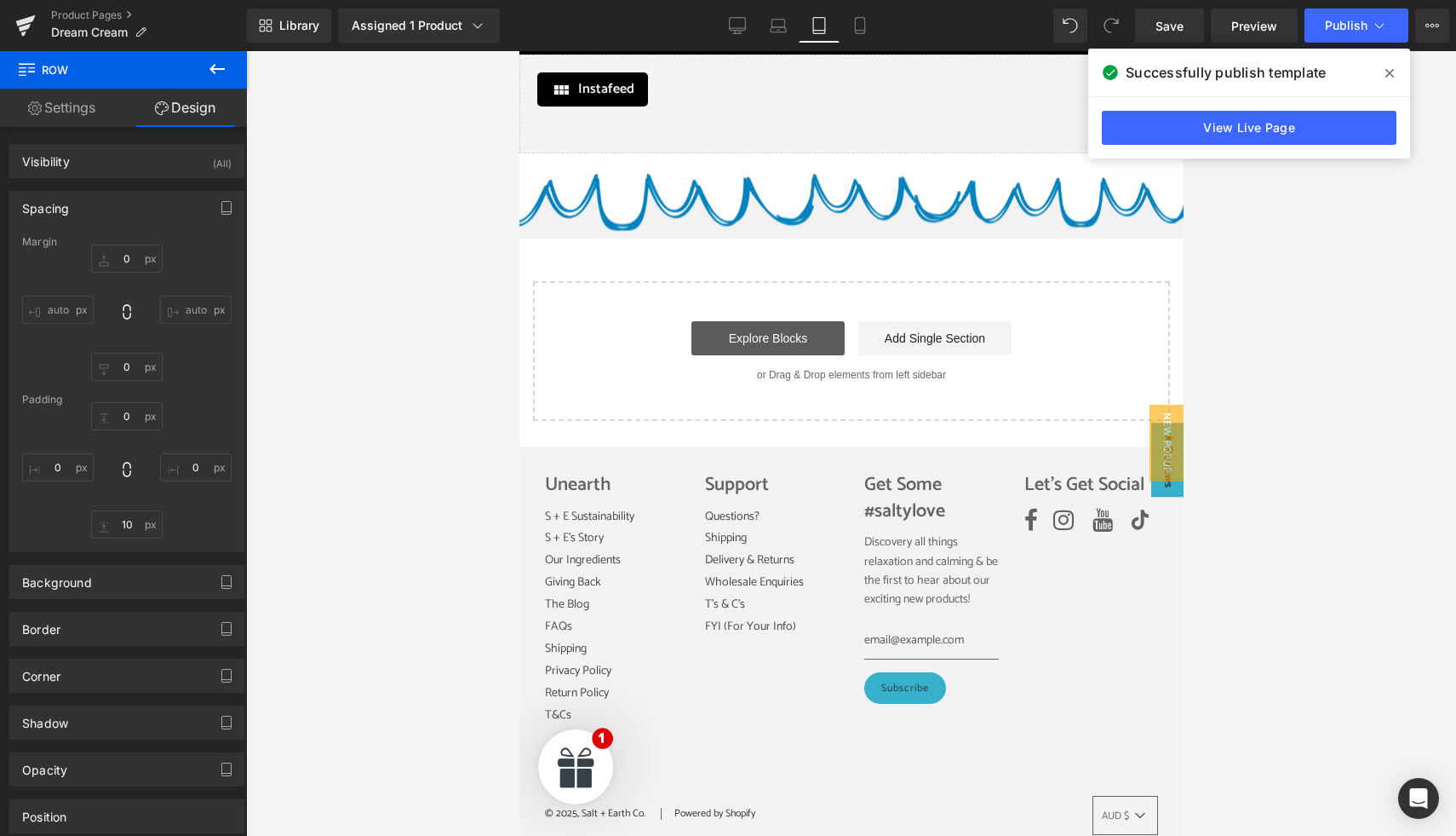
click at [788, 321] on link "Explore Blocks" at bounding box center [767, 338] width 153 height 34
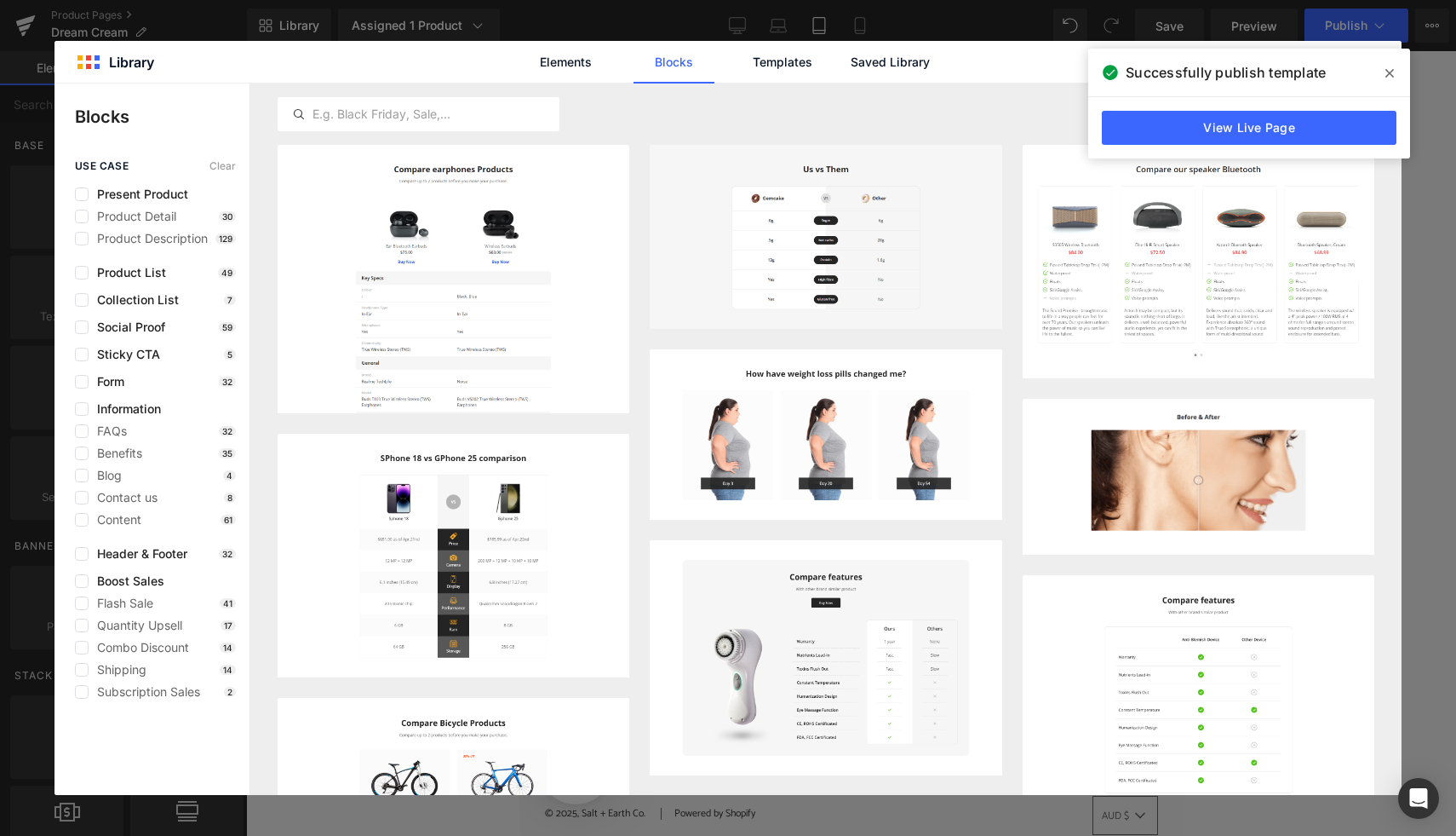
drag, startPoint x: 1395, startPoint y: 69, endPoint x: 1306, endPoint y: 71, distance: 89.0
click at [1395, 70] on span at bounding box center [1389, 73] width 27 height 27
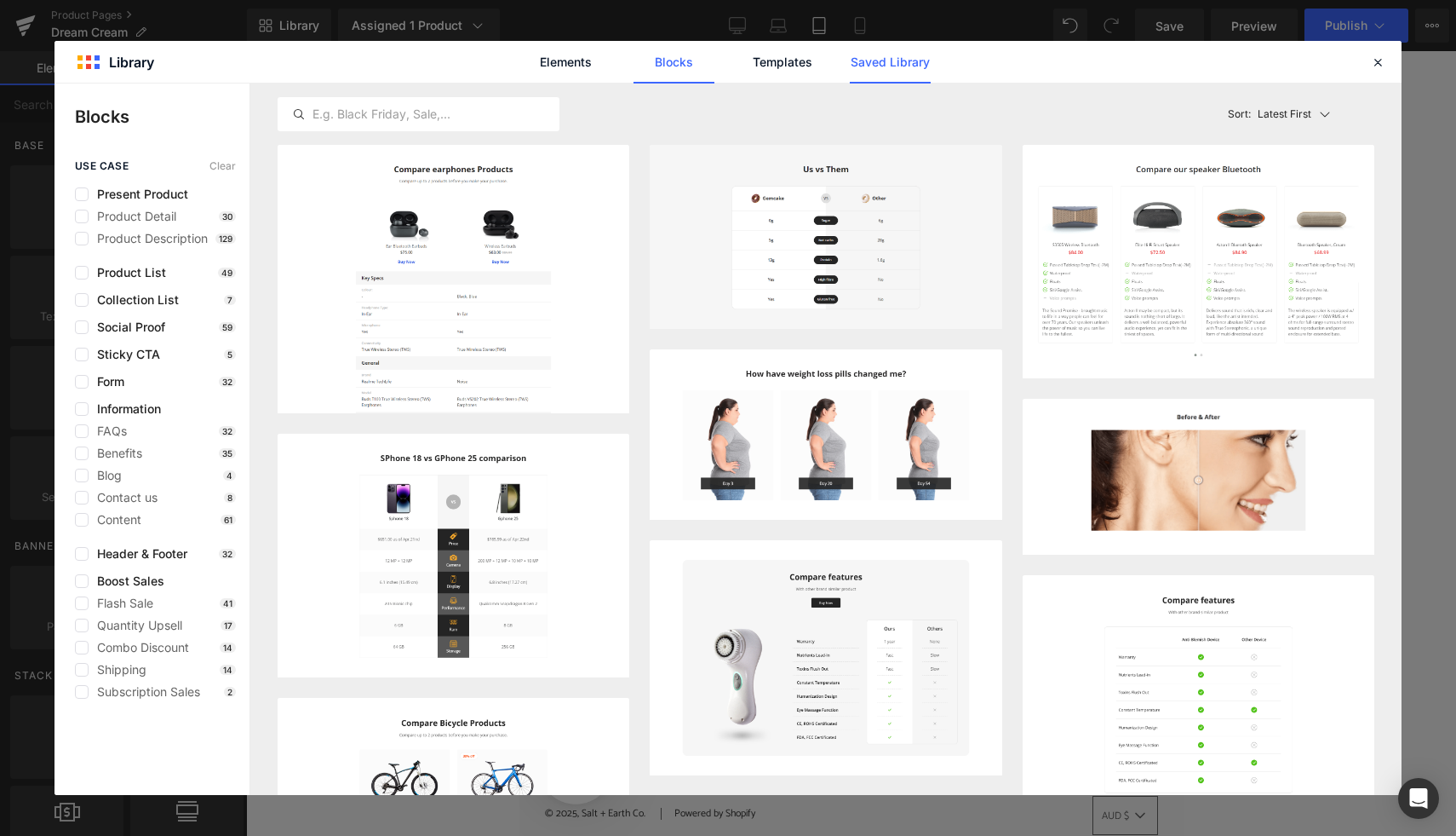
click at [904, 59] on link "Saved Library" at bounding box center [890, 62] width 81 height 43
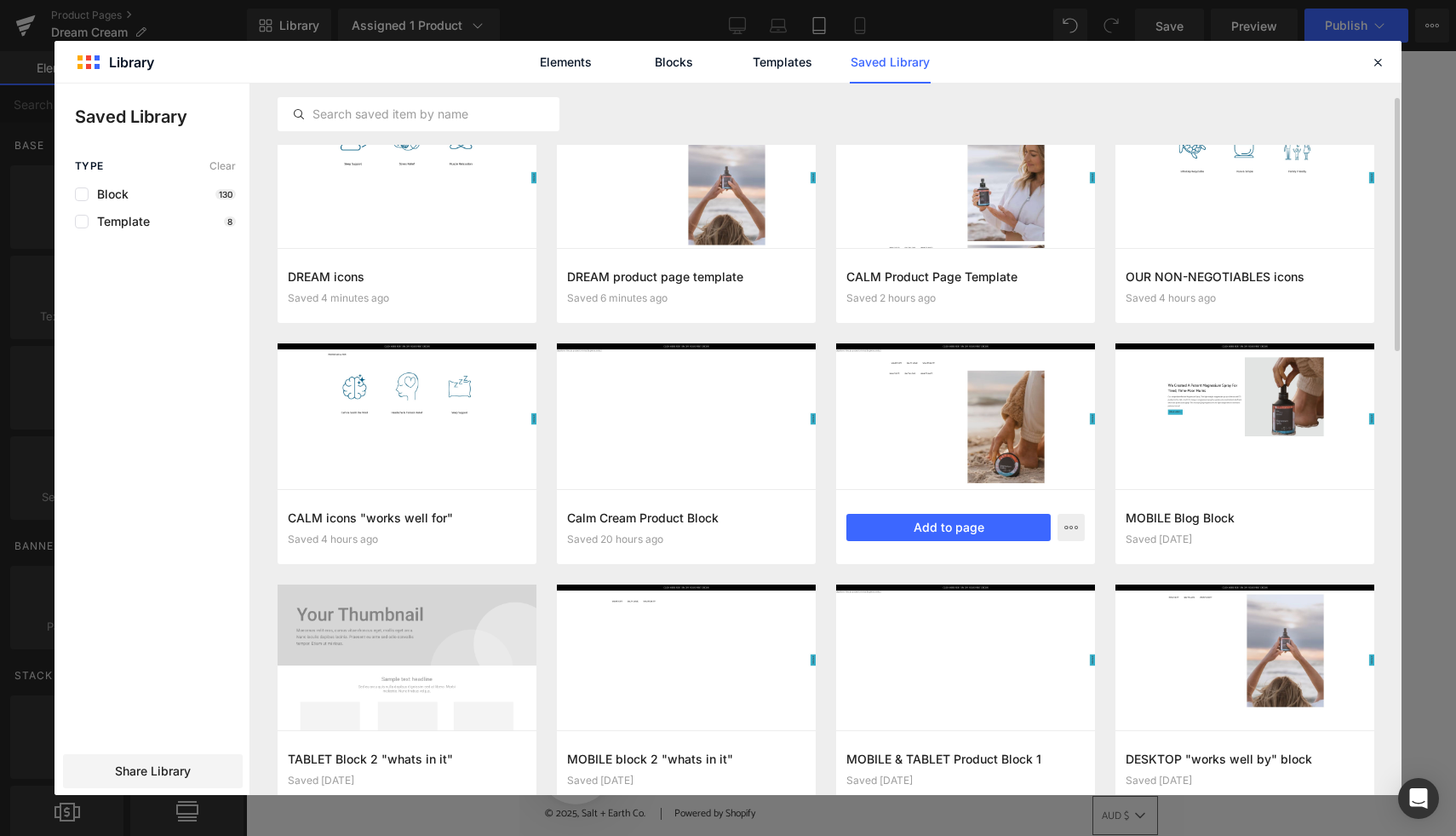
scroll to position [118, 0]
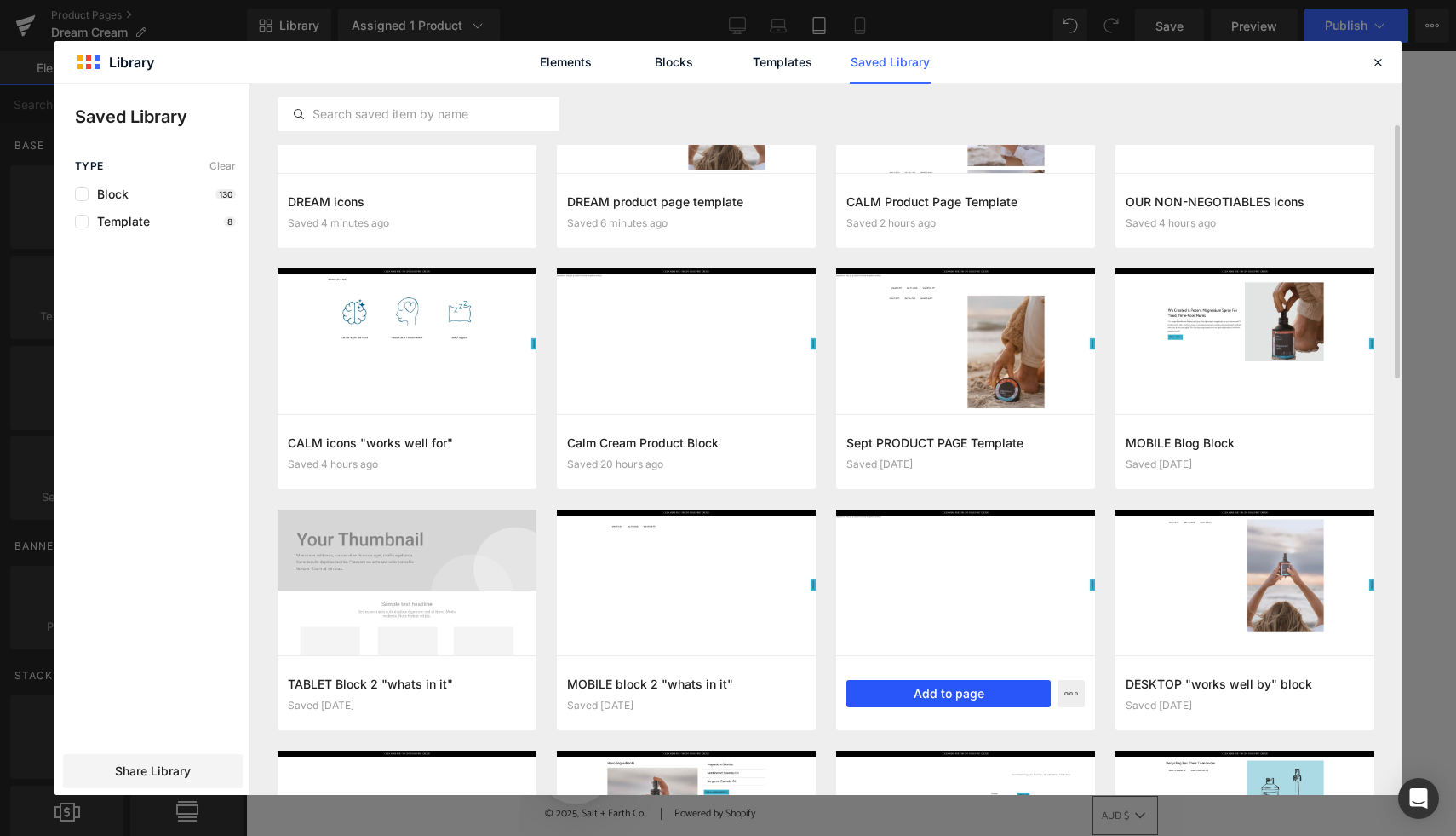
click at [965, 682] on button "Add to page" at bounding box center [948, 693] width 204 height 27
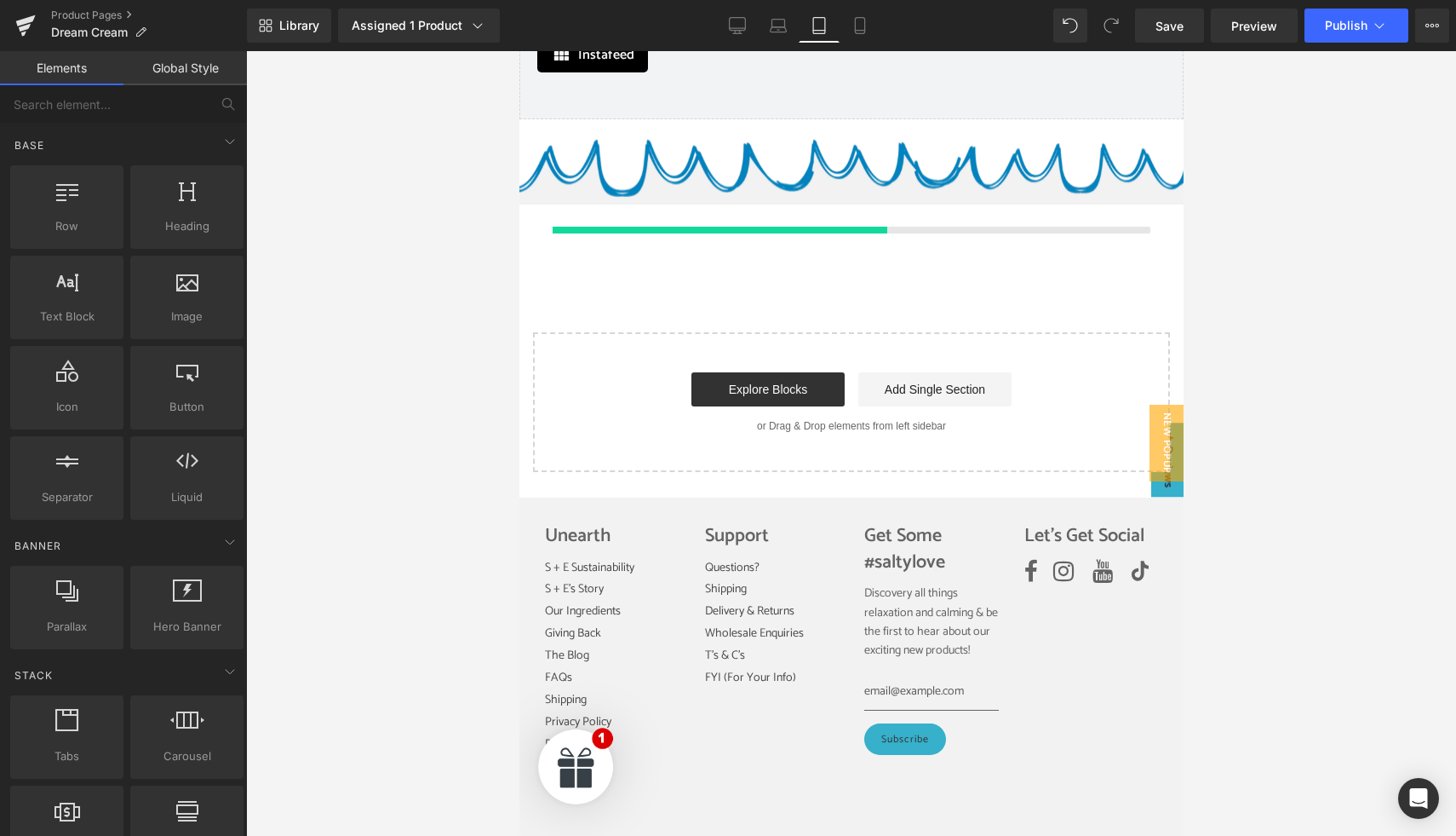
scroll to position [5681, 0]
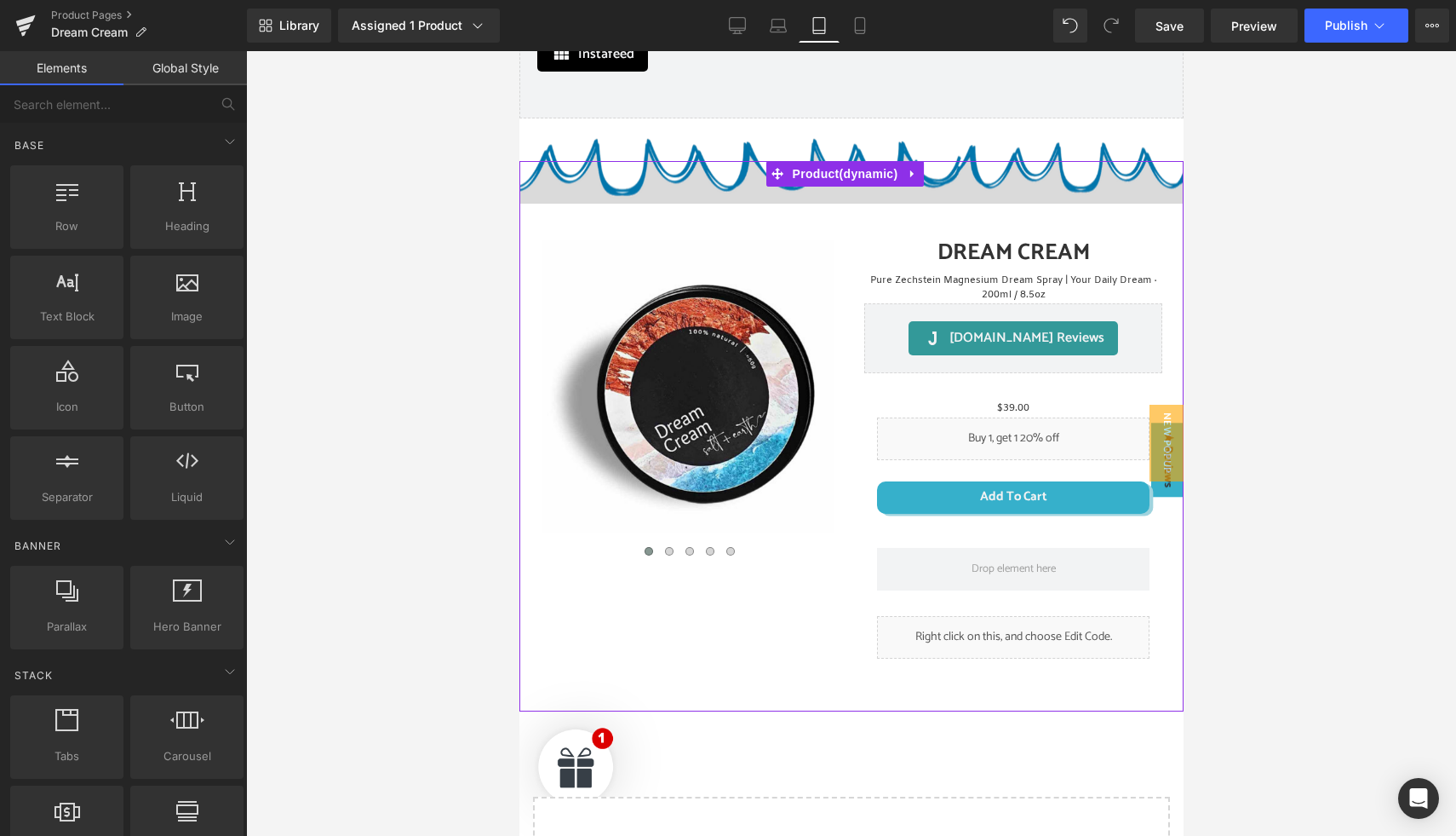
drag, startPoint x: 799, startPoint y: 154, endPoint x: 759, endPoint y: 154, distance: 40.0
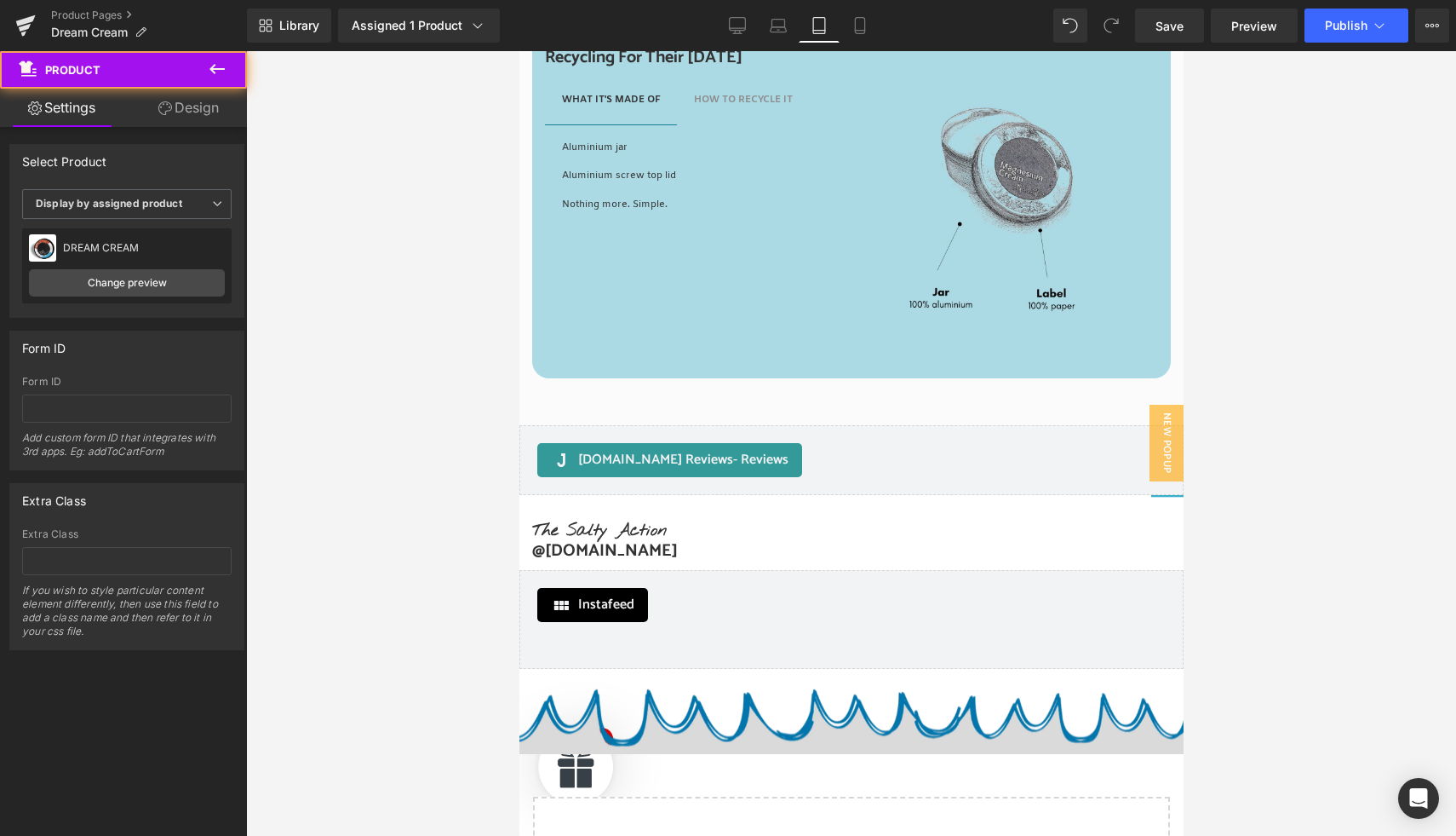
scroll to position [6196, 0]
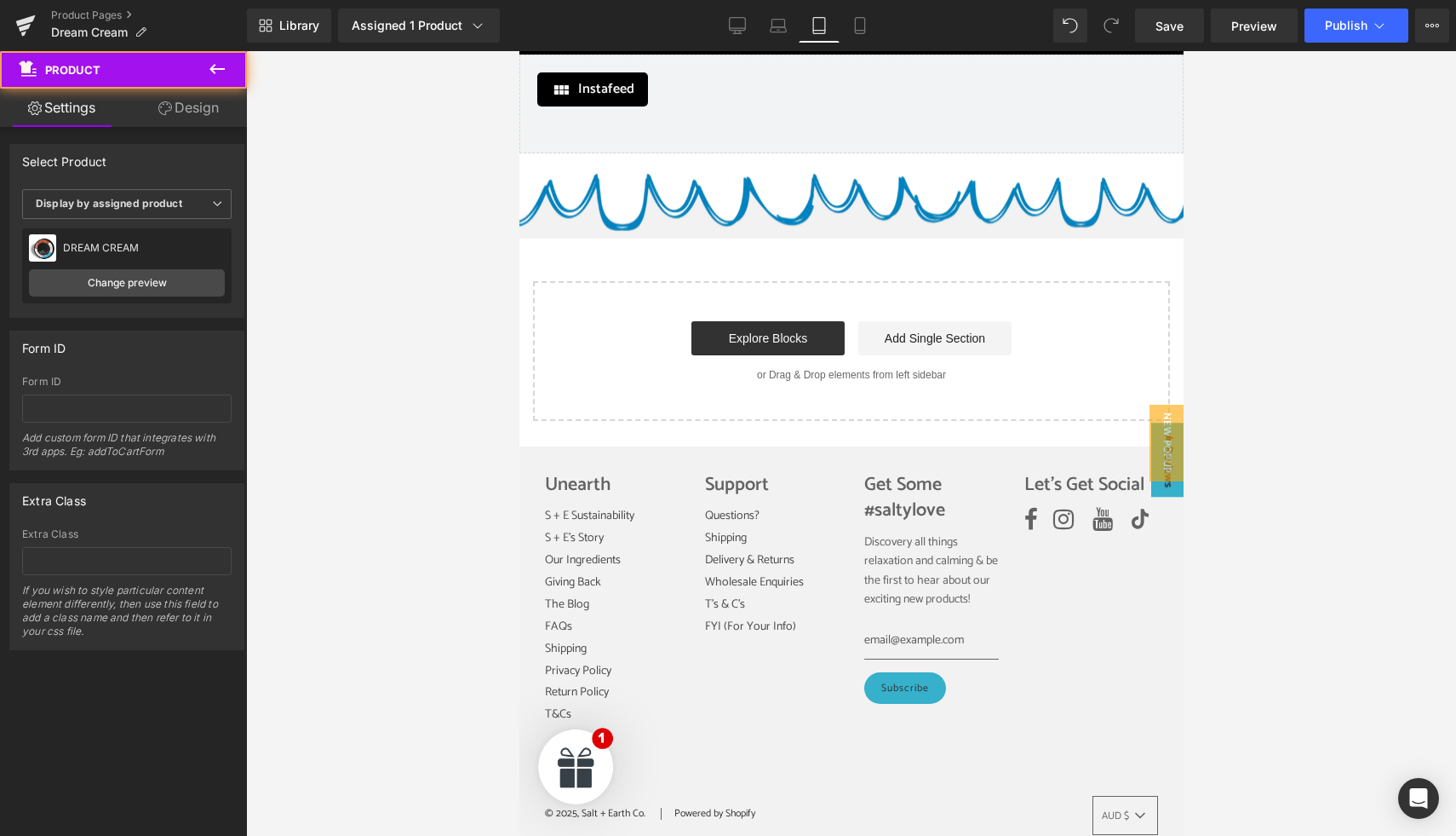
click at [204, 109] on link "Design" at bounding box center [188, 107] width 123 height 38
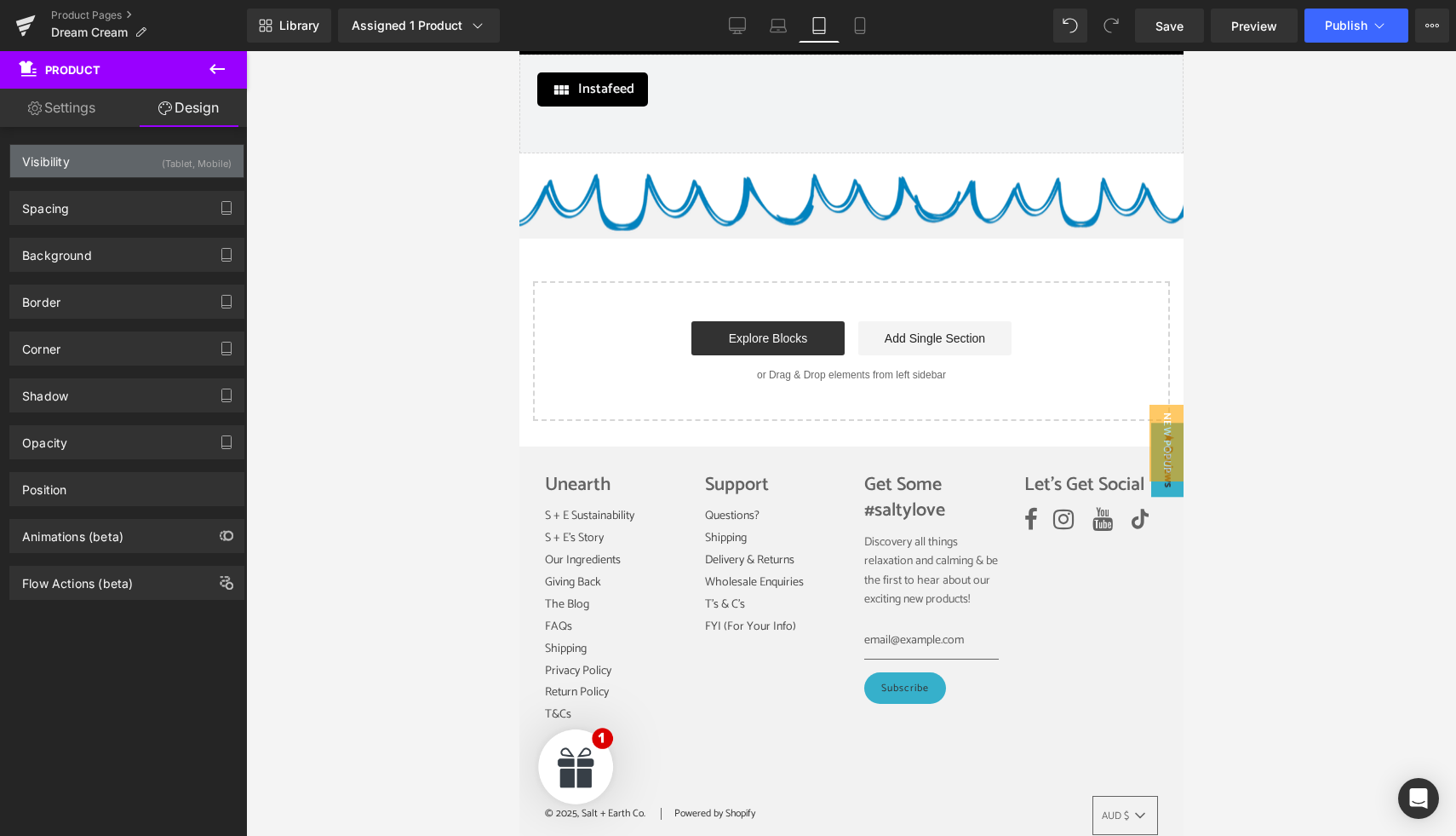
click at [194, 151] on div "(Tablet, Mobile)" at bounding box center [196, 159] width 70 height 28
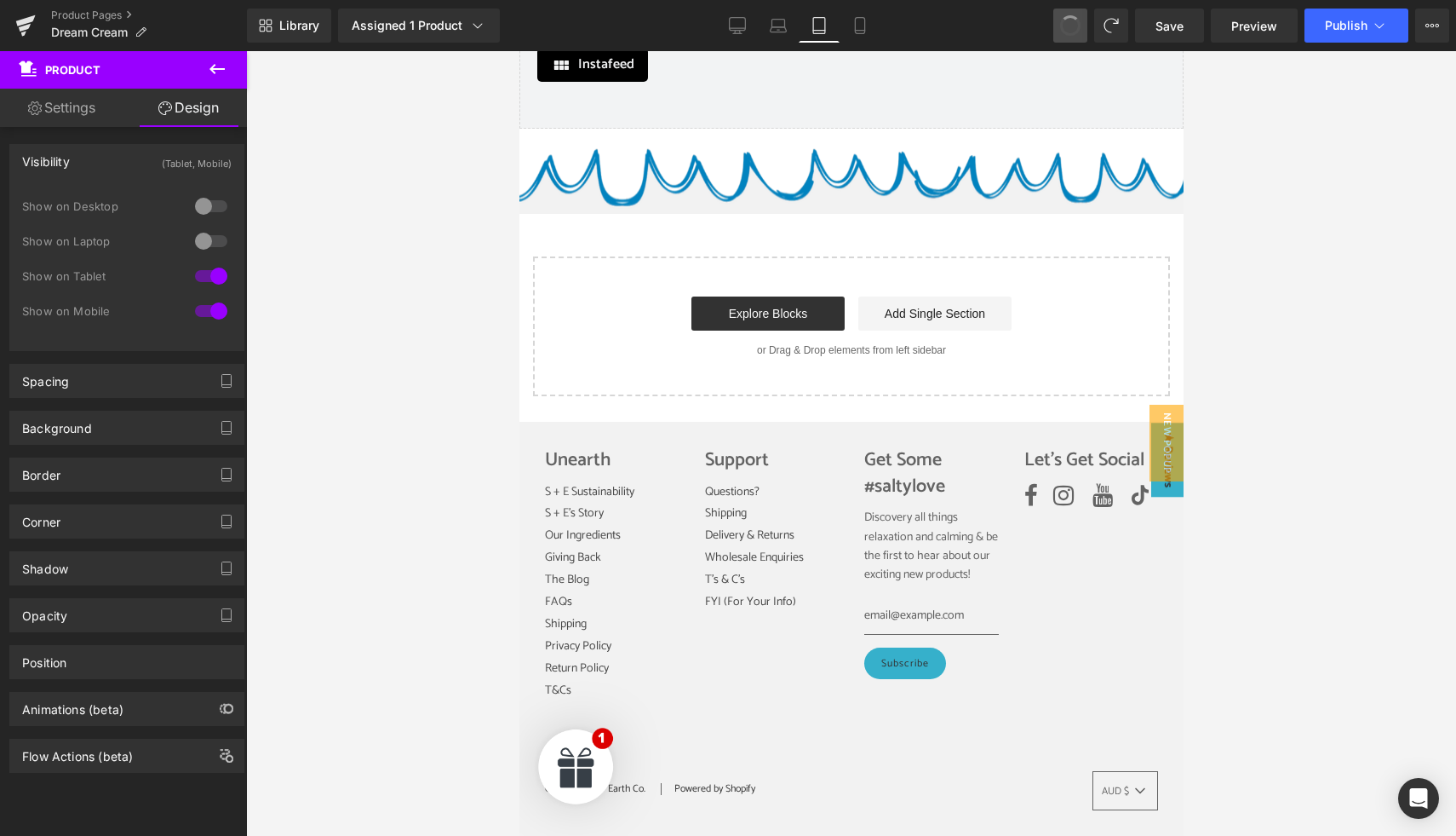
scroll to position [5646, 0]
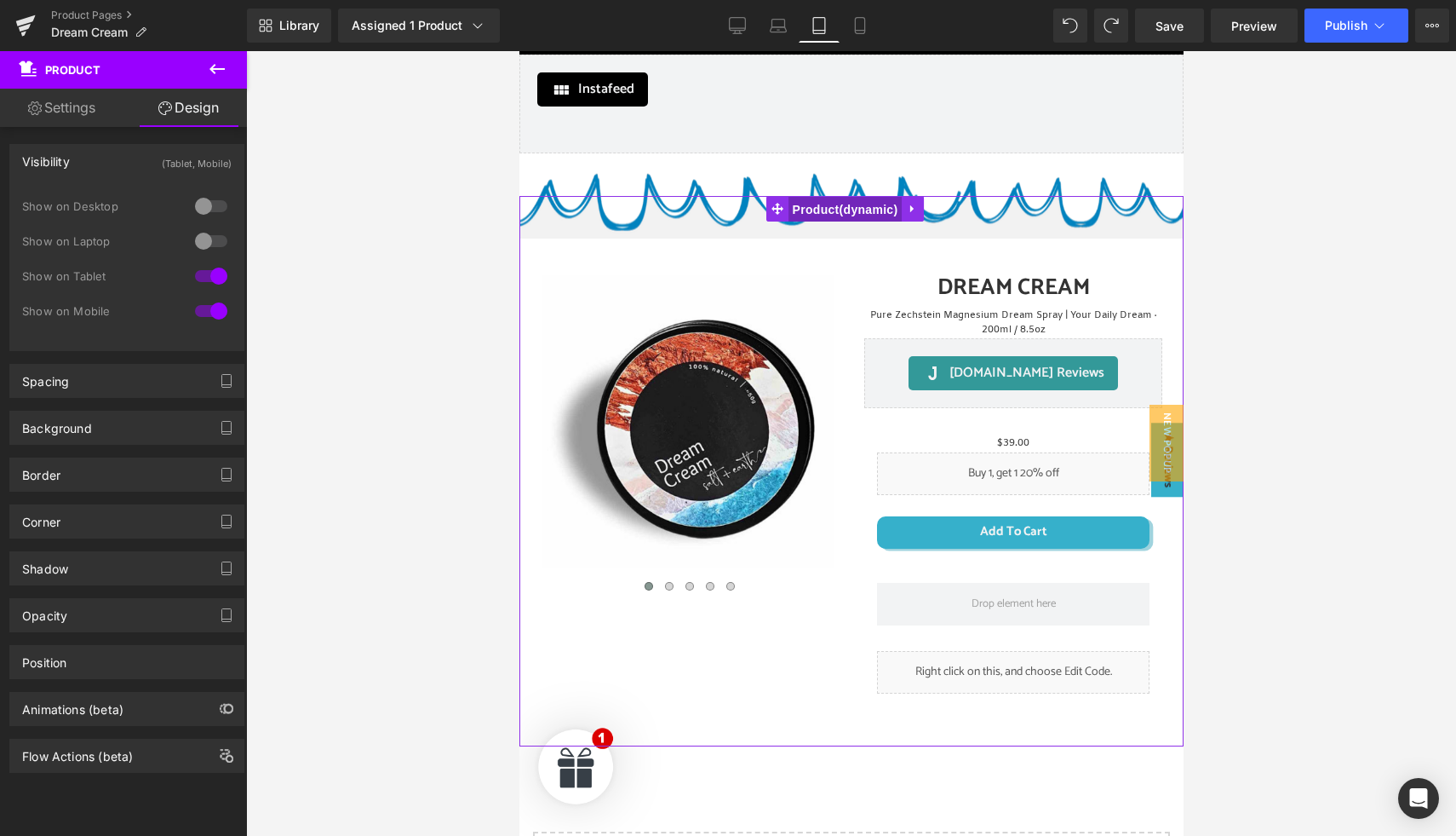
click at [831, 197] on span "Product" at bounding box center [844, 209] width 114 height 26
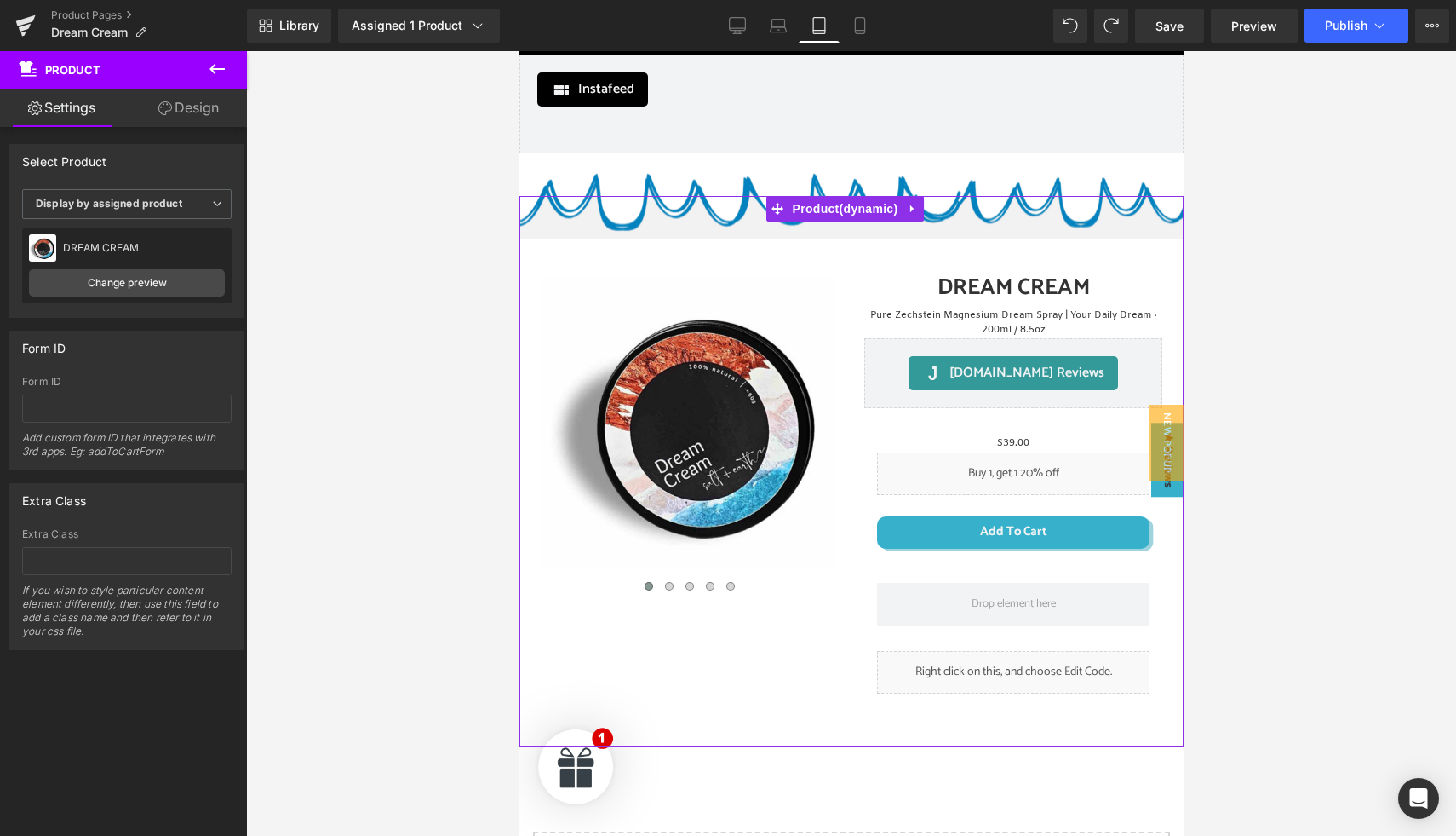
click at [196, 104] on link "Design" at bounding box center [188, 107] width 123 height 38
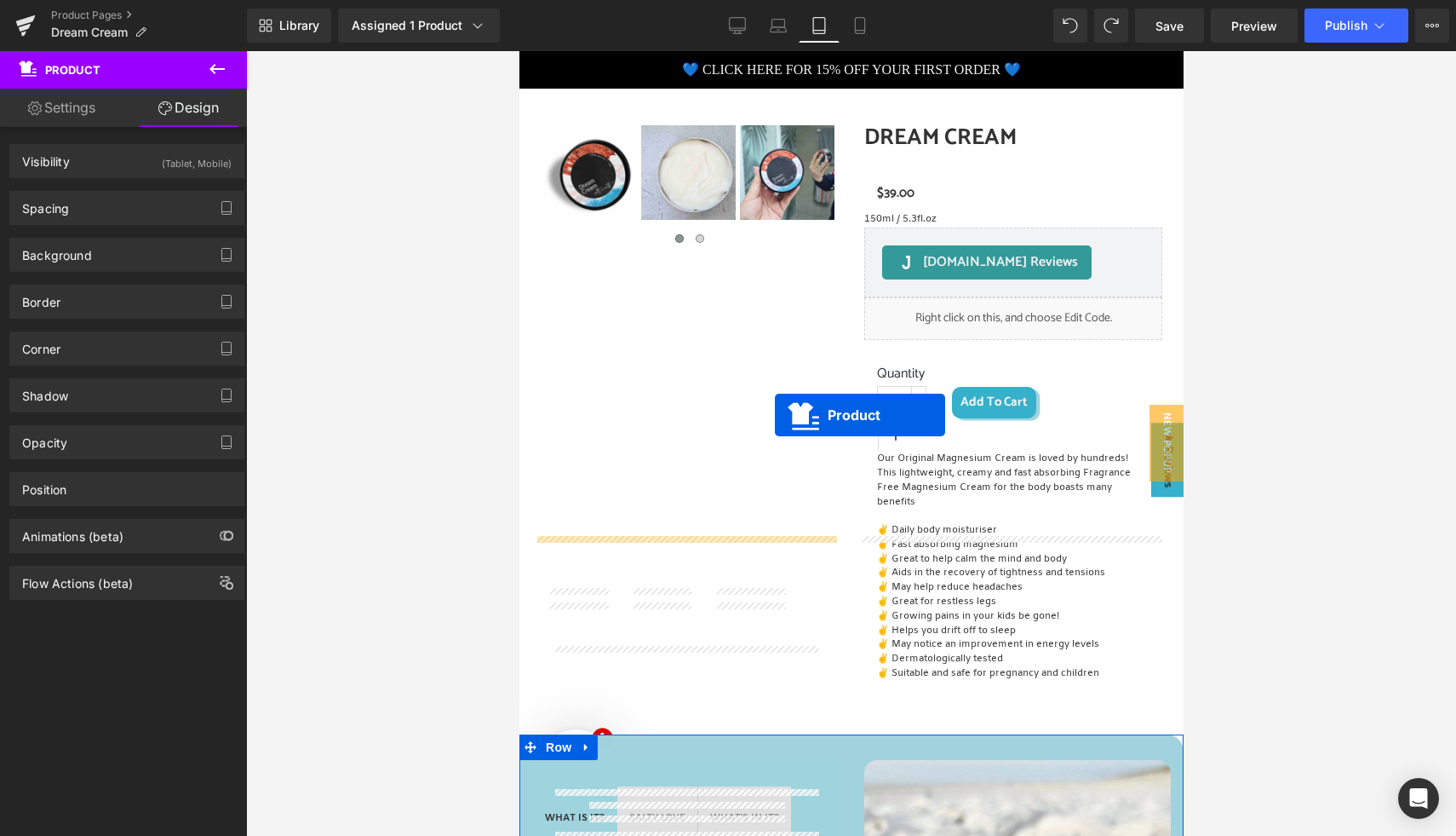
scroll to position [0, 0]
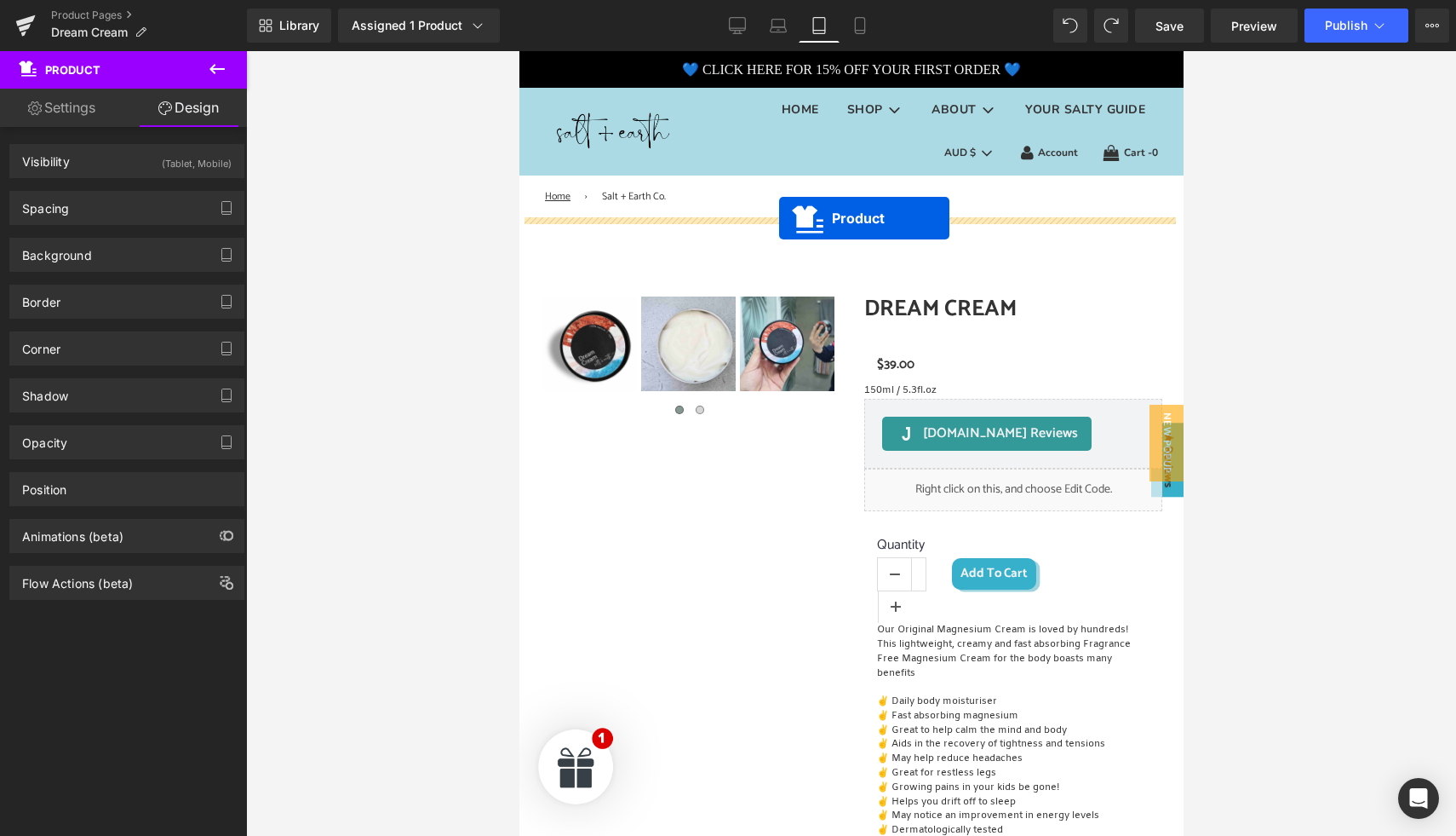
drag, startPoint x: 771, startPoint y: 181, endPoint x: 778, endPoint y: 218, distance: 37.7
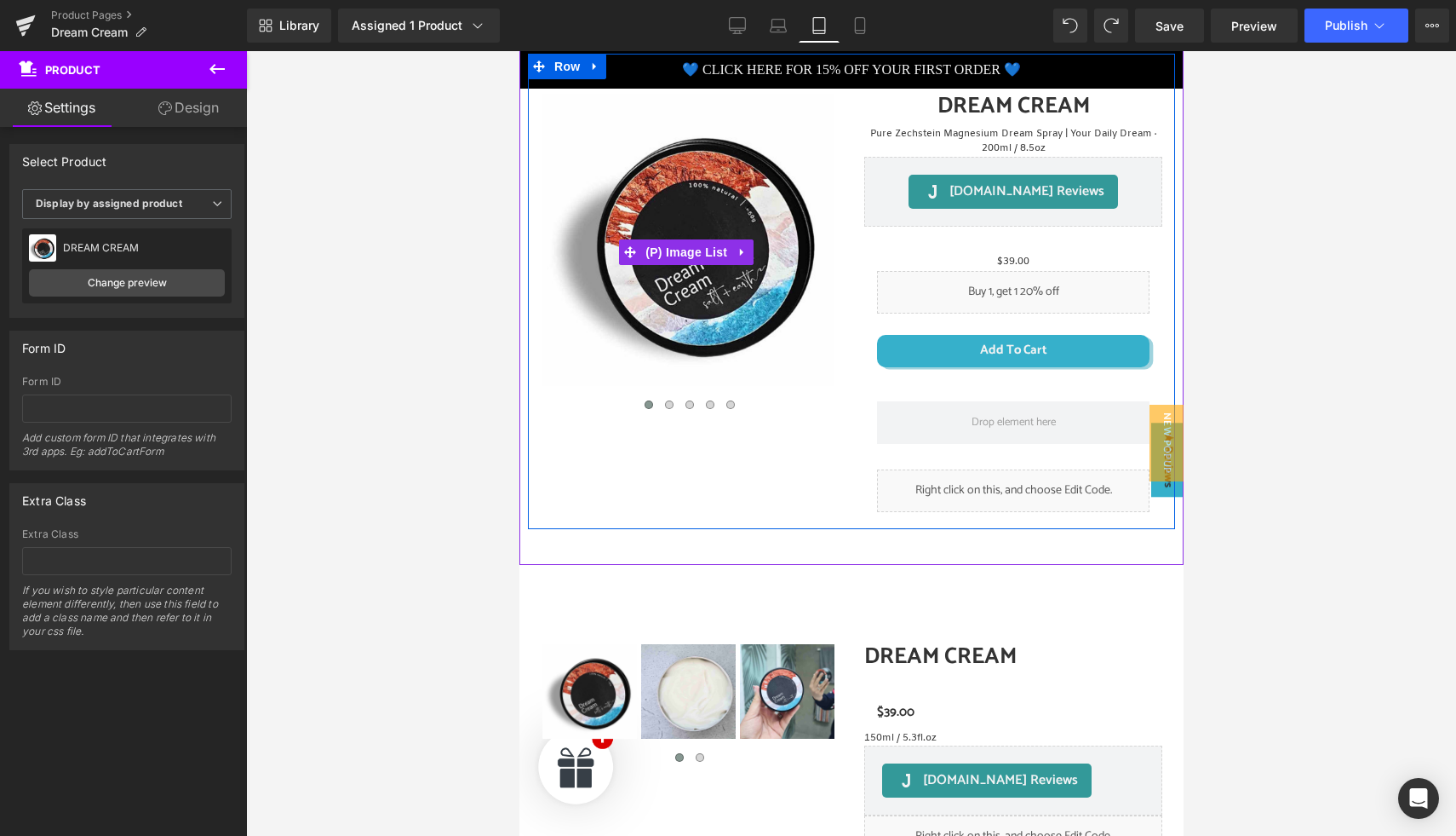
scroll to position [324, 0]
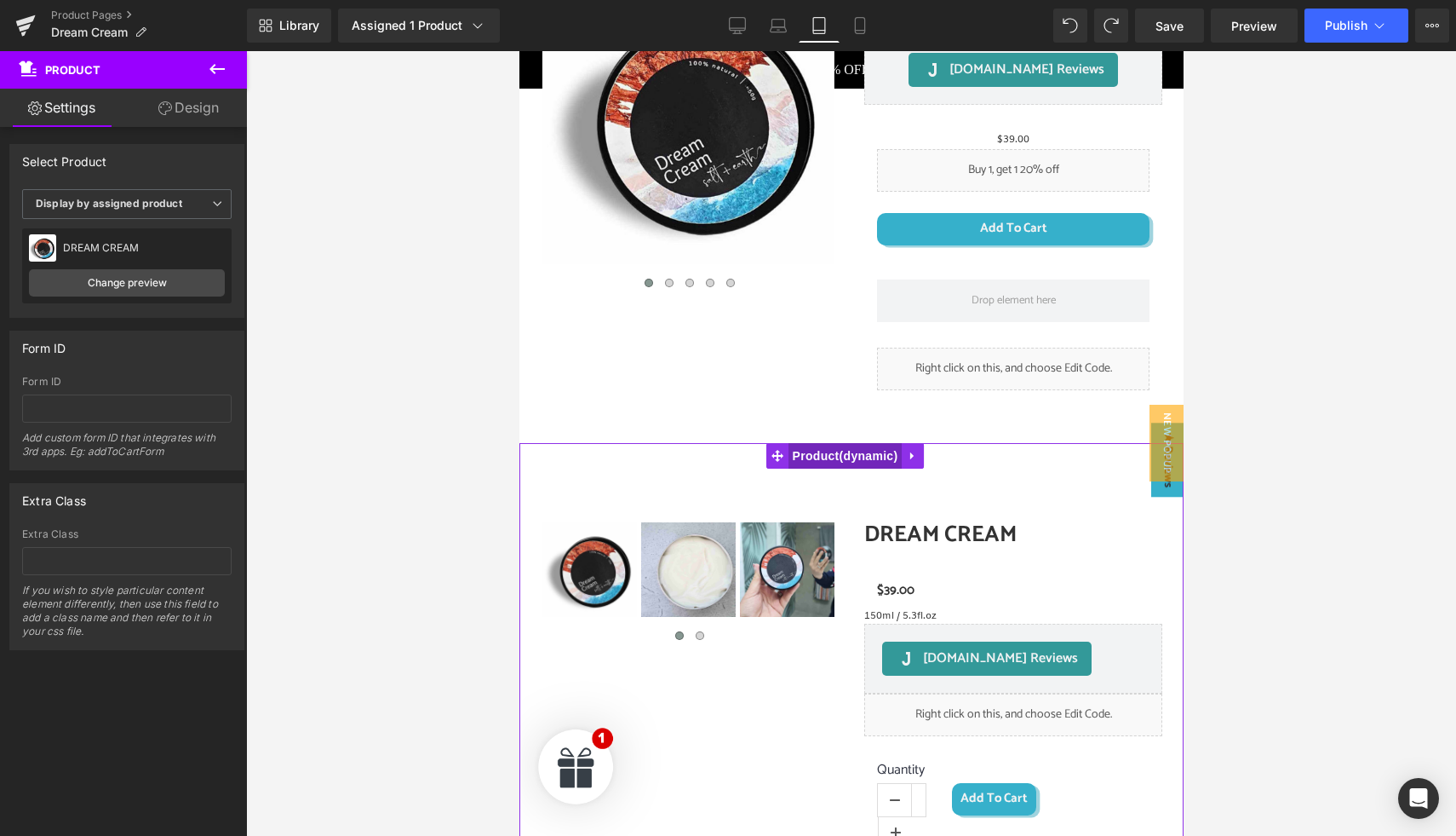
click at [829, 449] on span "Product" at bounding box center [844, 455] width 114 height 26
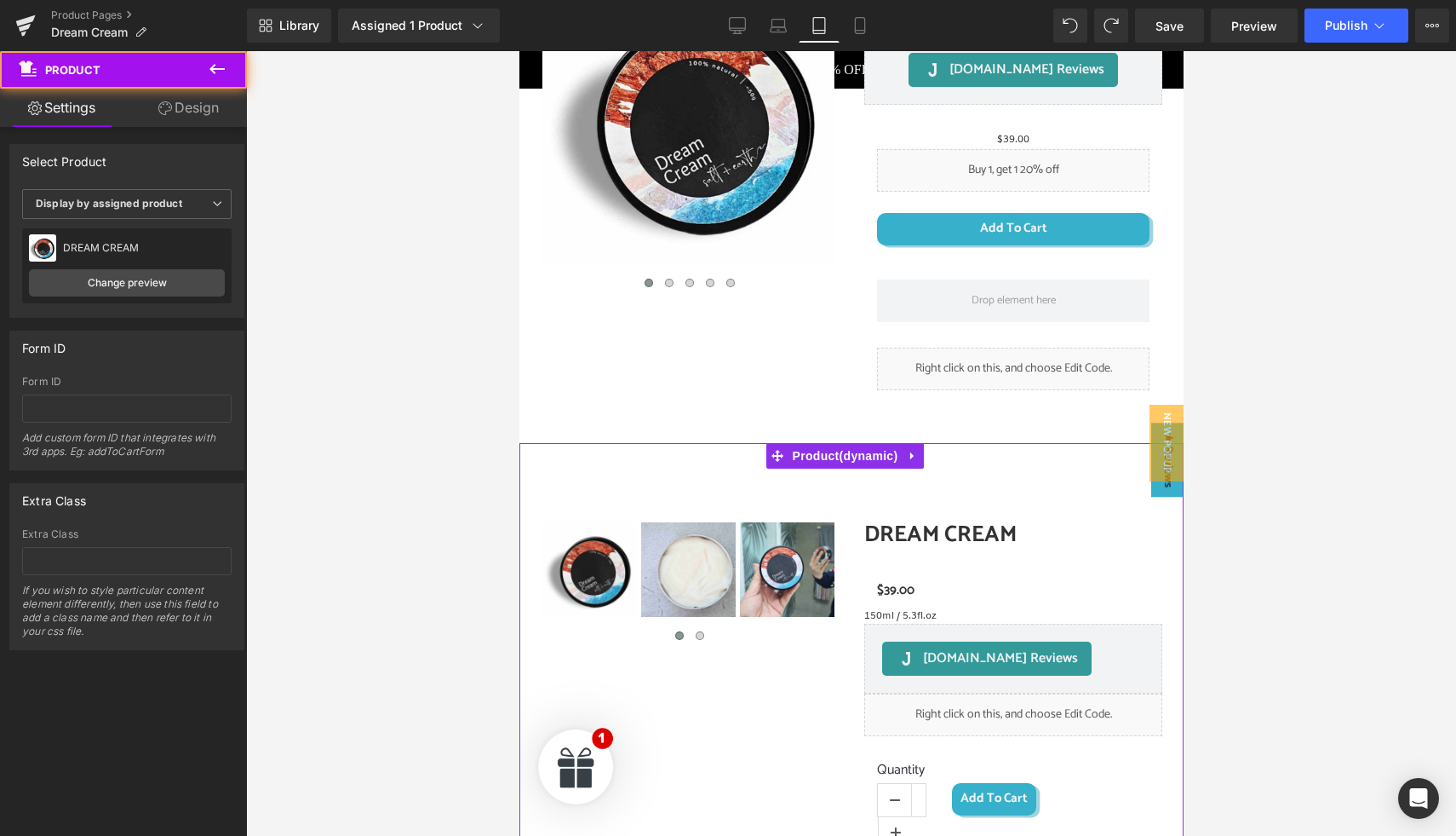
click at [213, 101] on link "Design" at bounding box center [188, 107] width 123 height 38
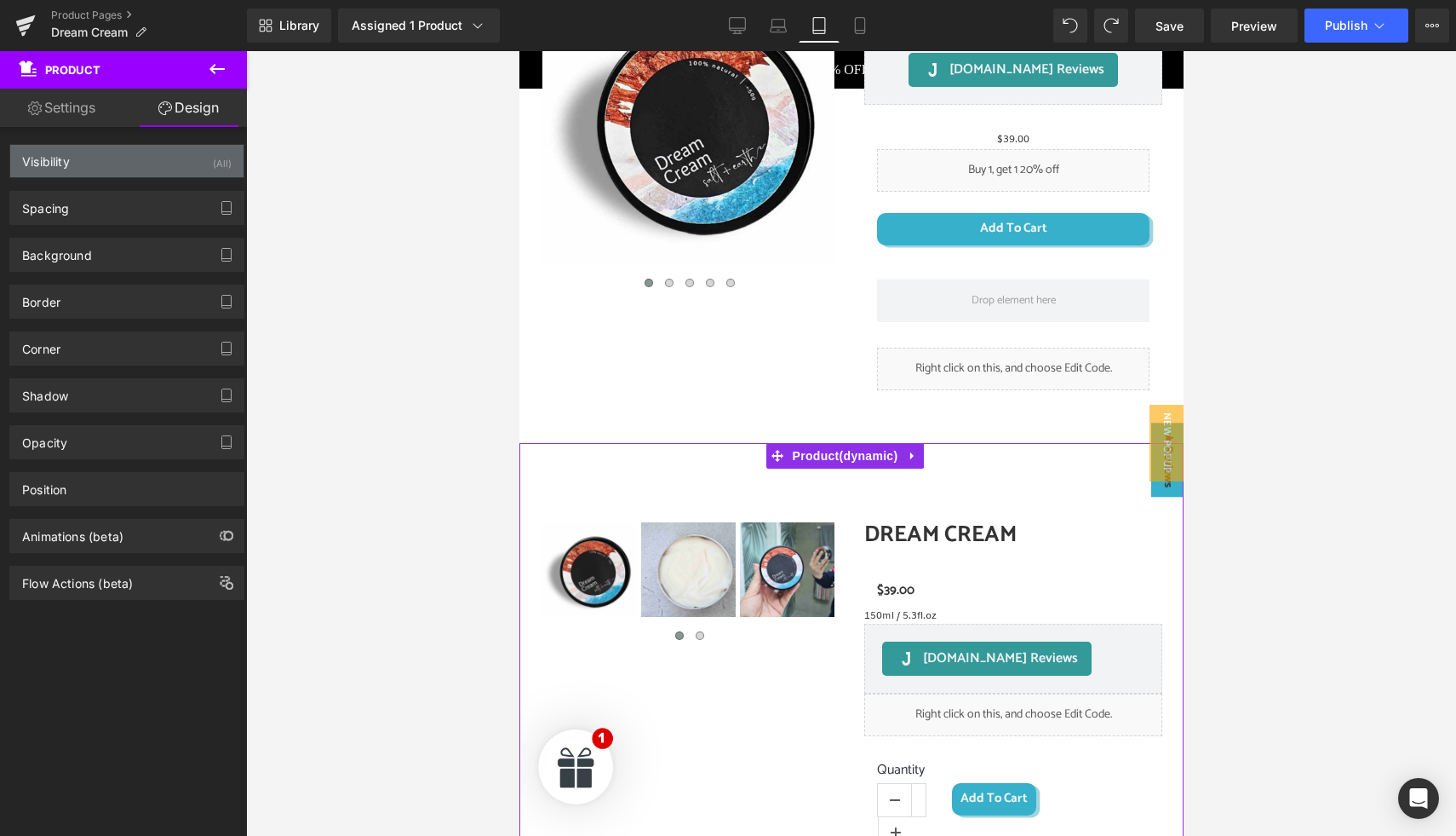
click at [219, 161] on div "(All)" at bounding box center [221, 159] width 19 height 28
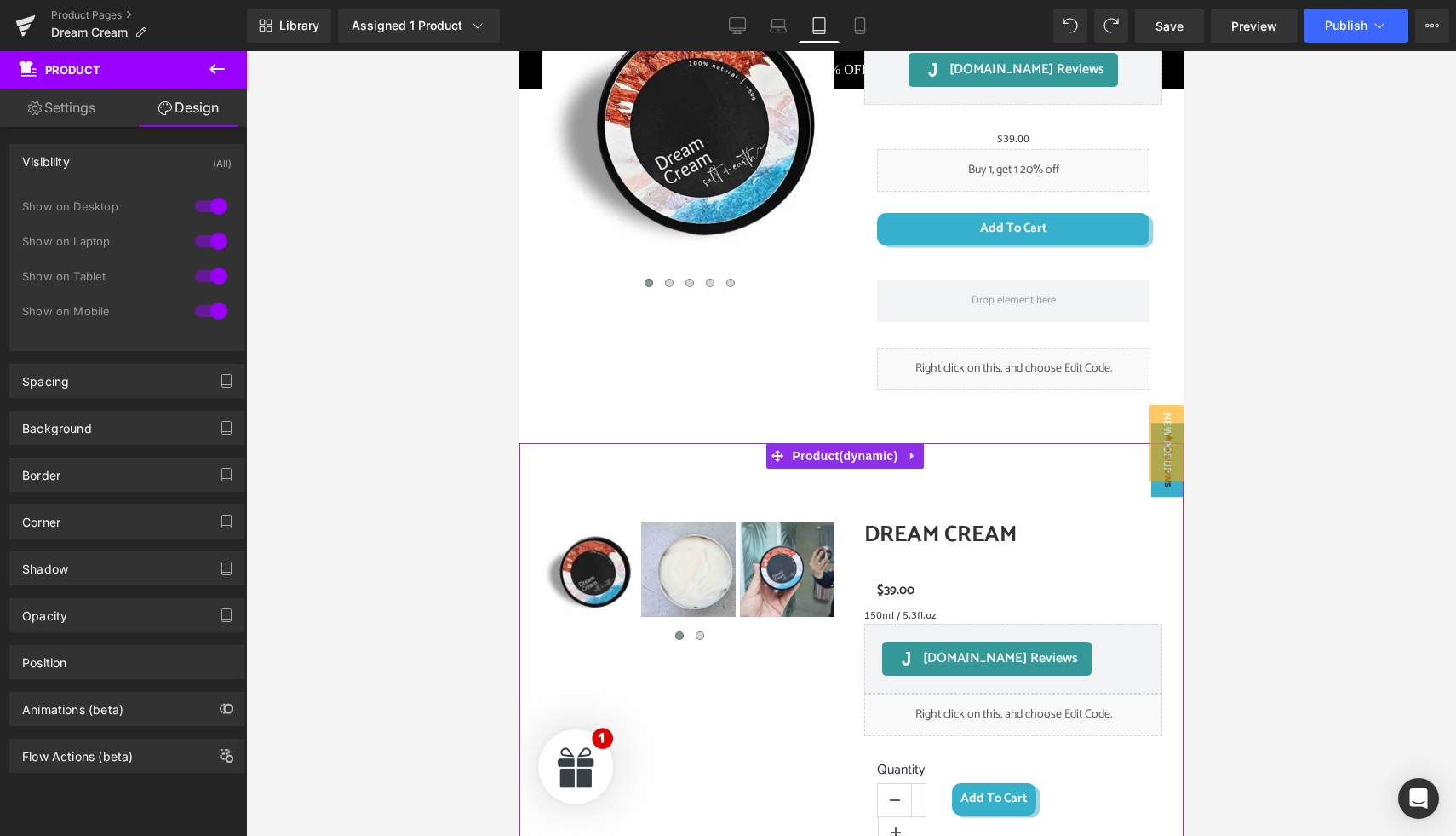
drag, startPoint x: 212, startPoint y: 274, endPoint x: 213, endPoint y: 288, distance: 14.0
click at [212, 274] on div at bounding box center [211, 275] width 41 height 27
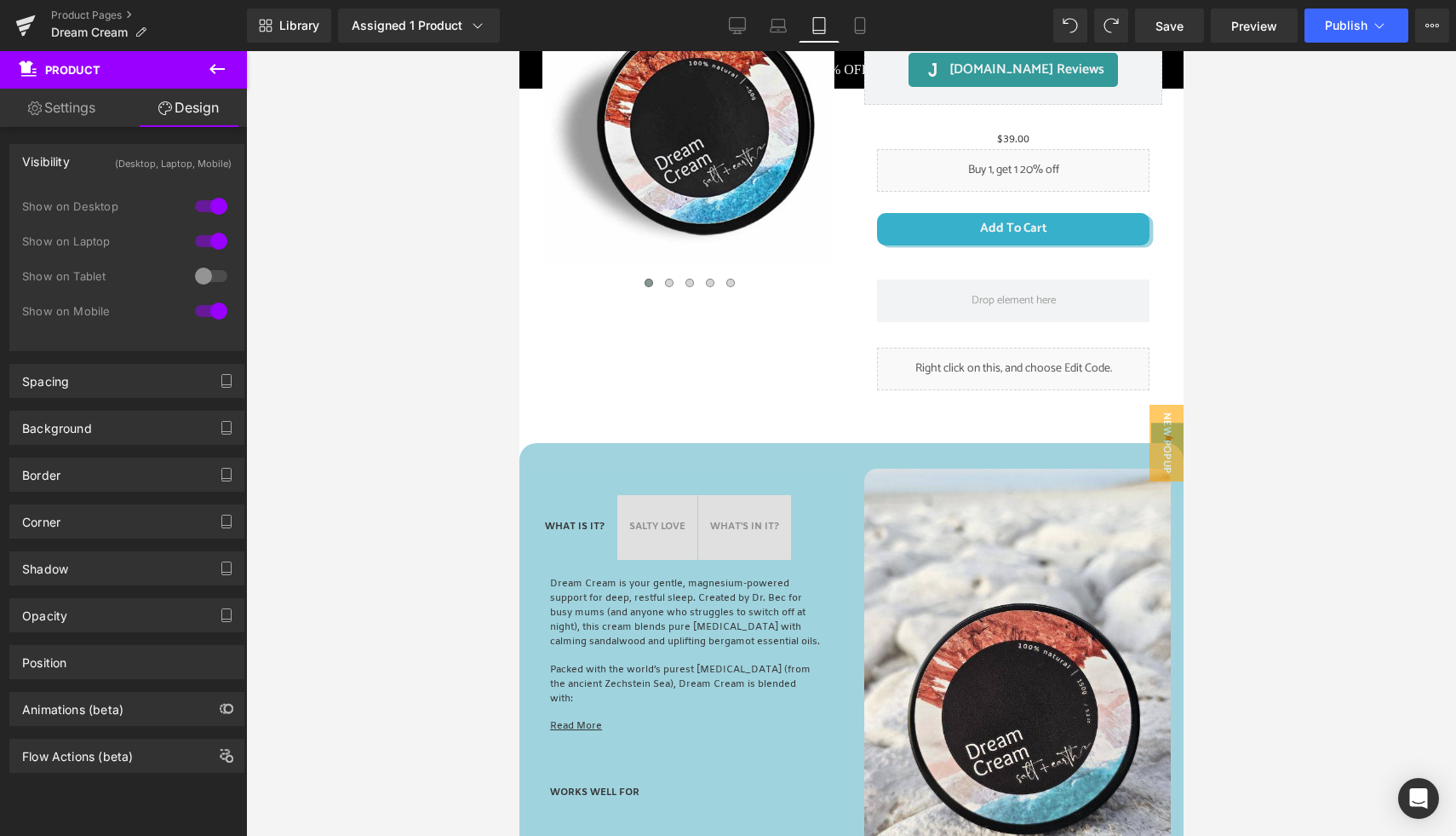
click at [216, 307] on div at bounding box center [211, 311] width 41 height 27
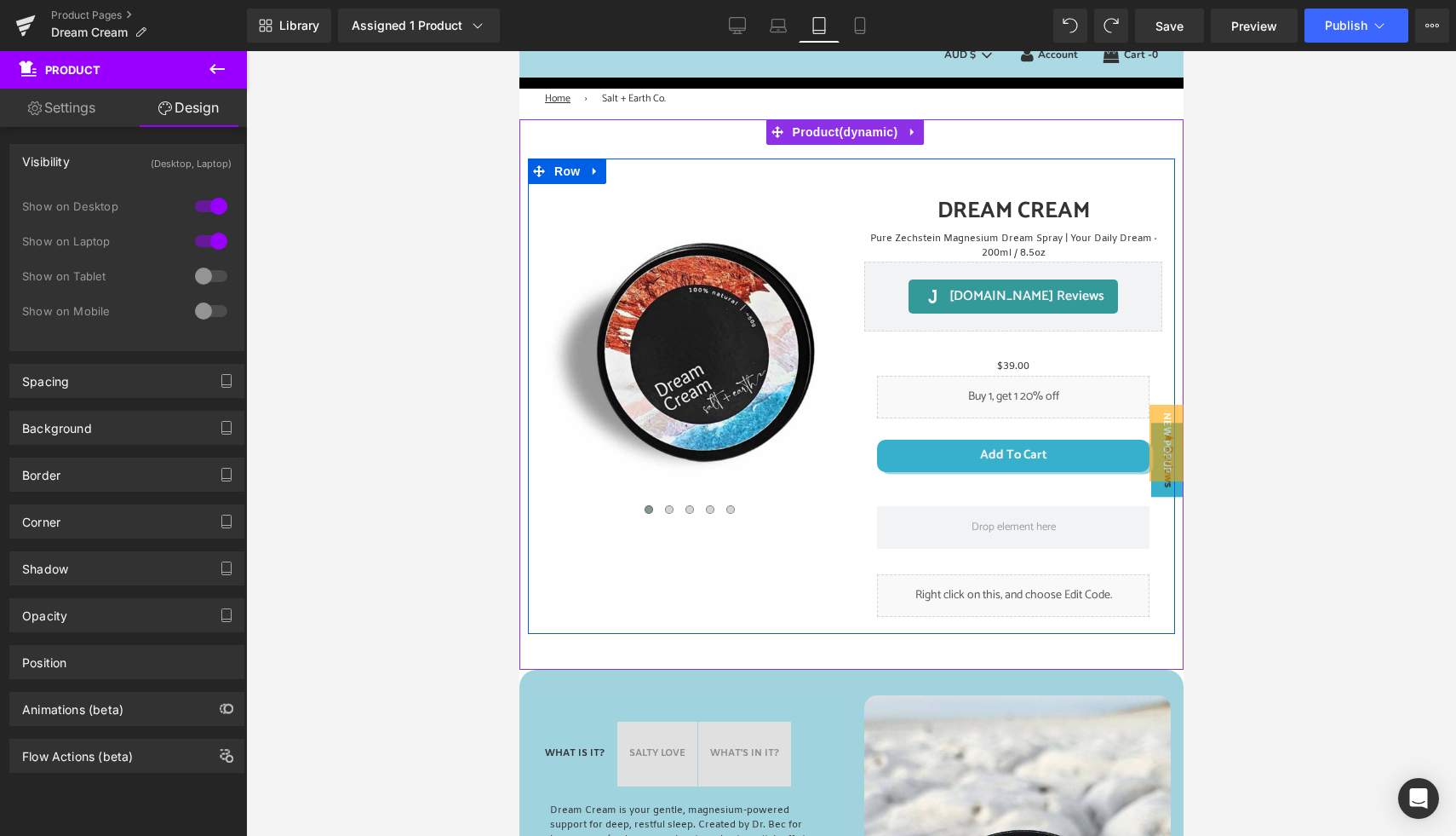
scroll to position [74, 0]
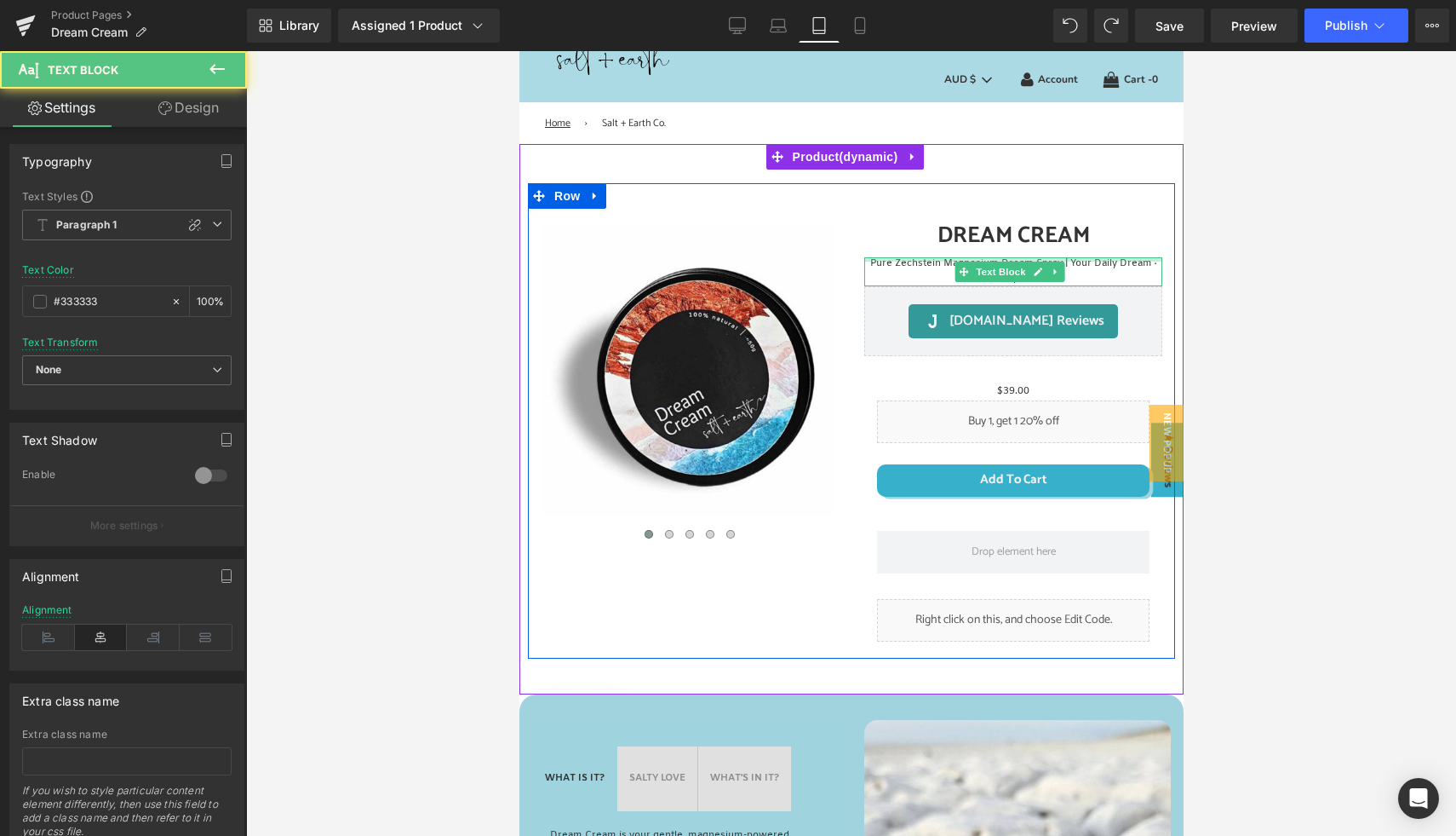
click at [927, 261] on div at bounding box center [1012, 259] width 298 height 4
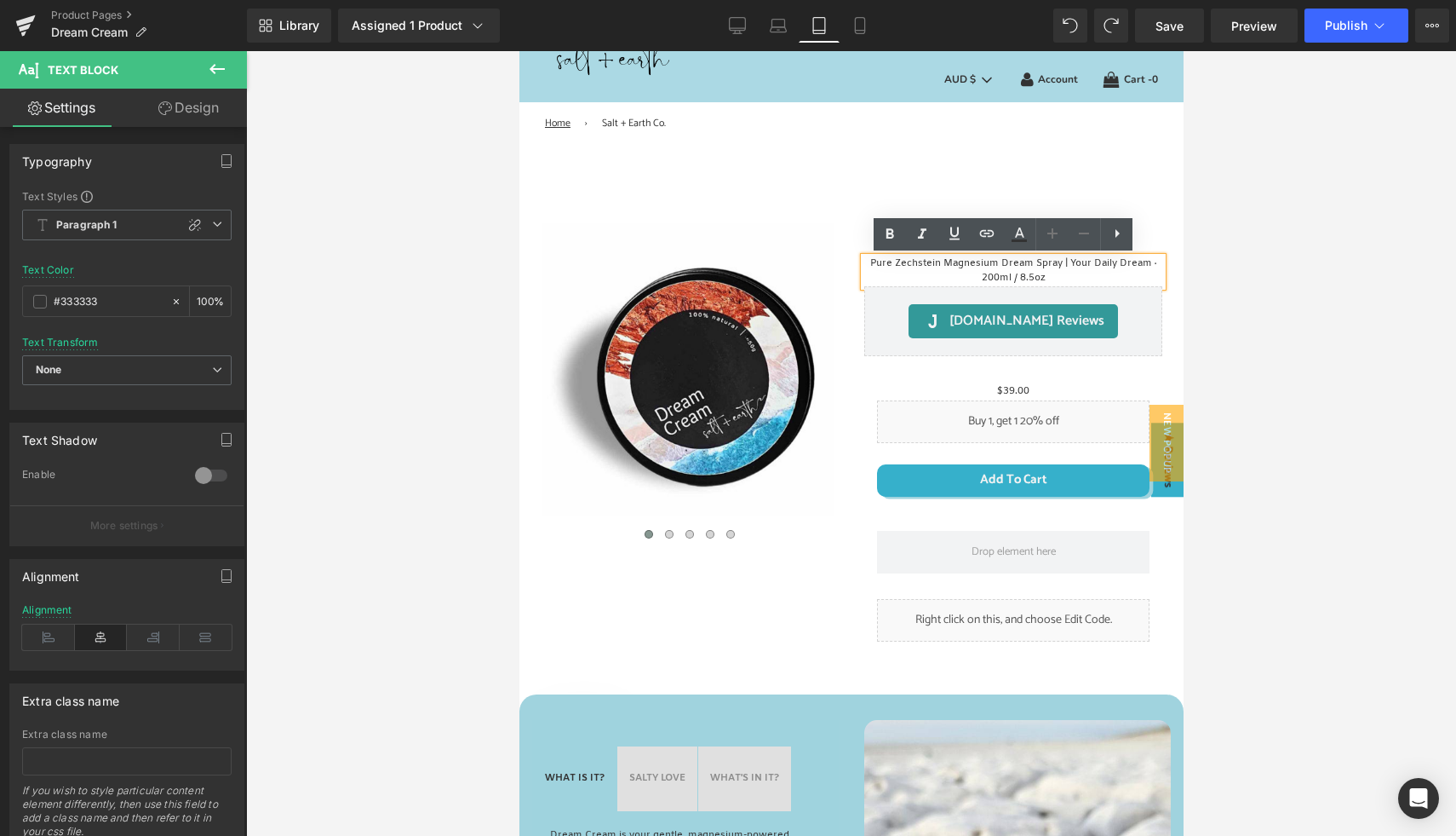
click at [1029, 266] on p "Pure Zechstein Magnesium Dream Spray | Your Daily Dream · 200ml / 8.5oz" at bounding box center [1012, 271] width 298 height 29
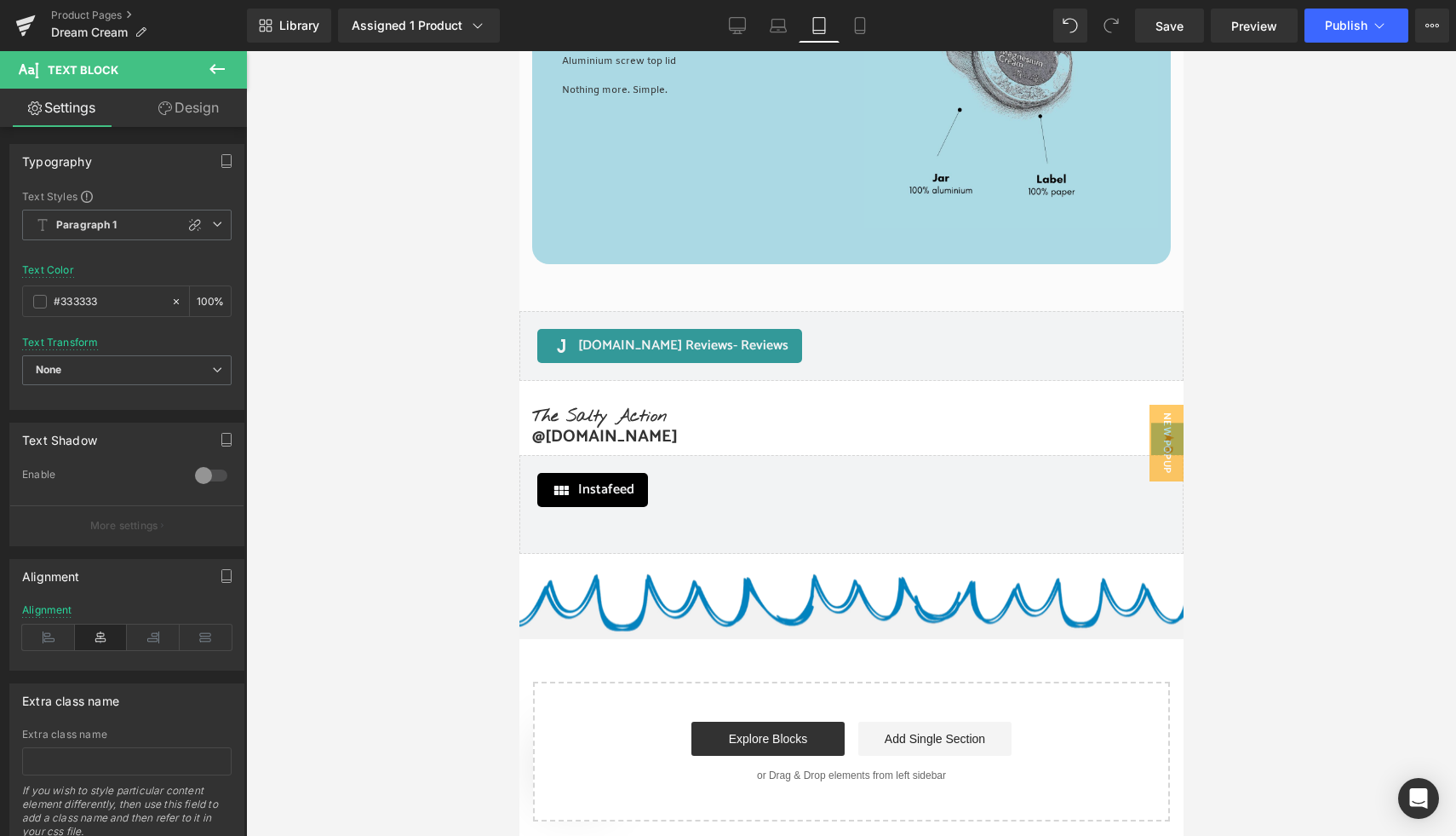
scroll to position [5508, 0]
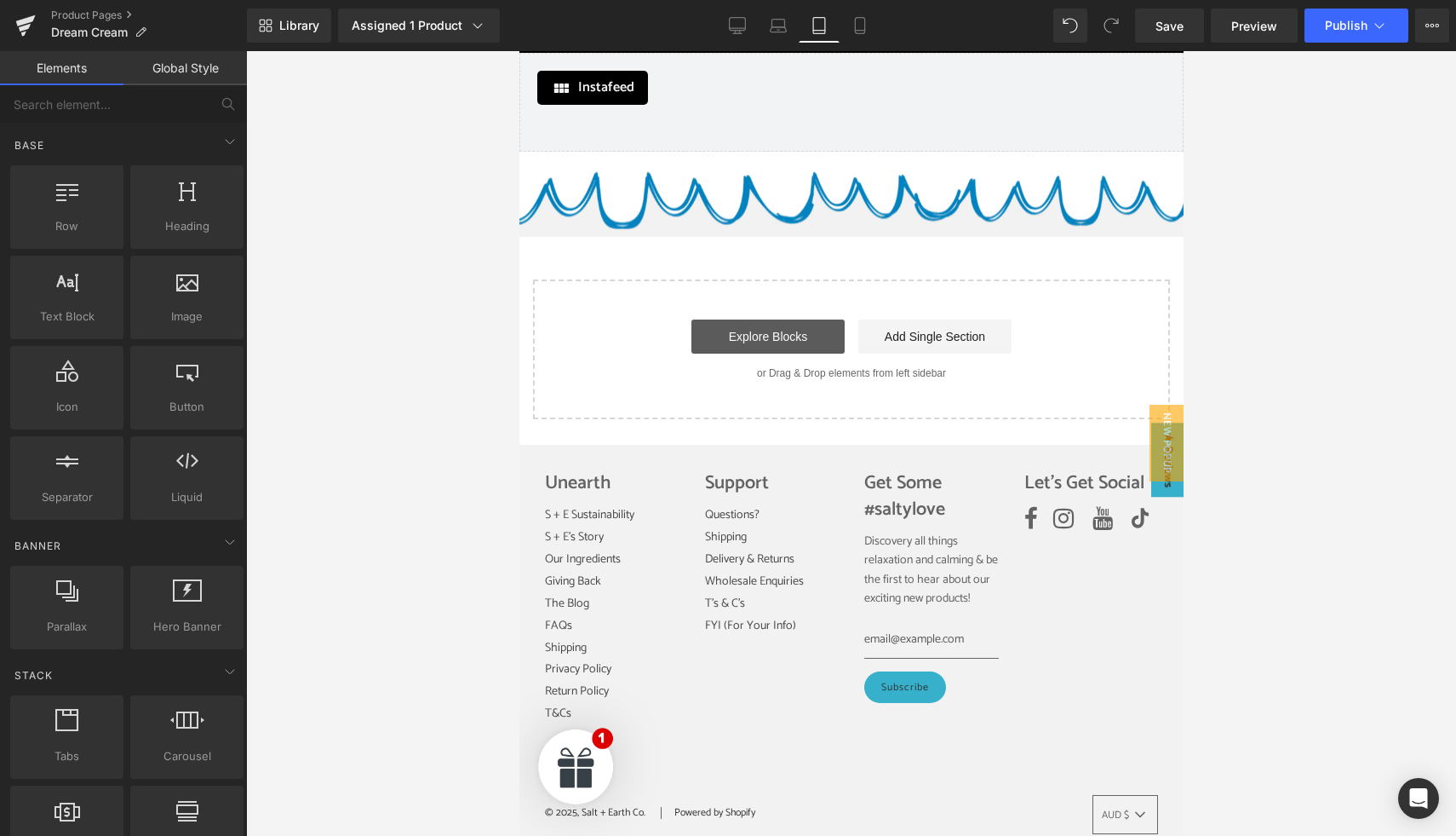
click at [784, 320] on link "Explore Blocks" at bounding box center [767, 337] width 153 height 34
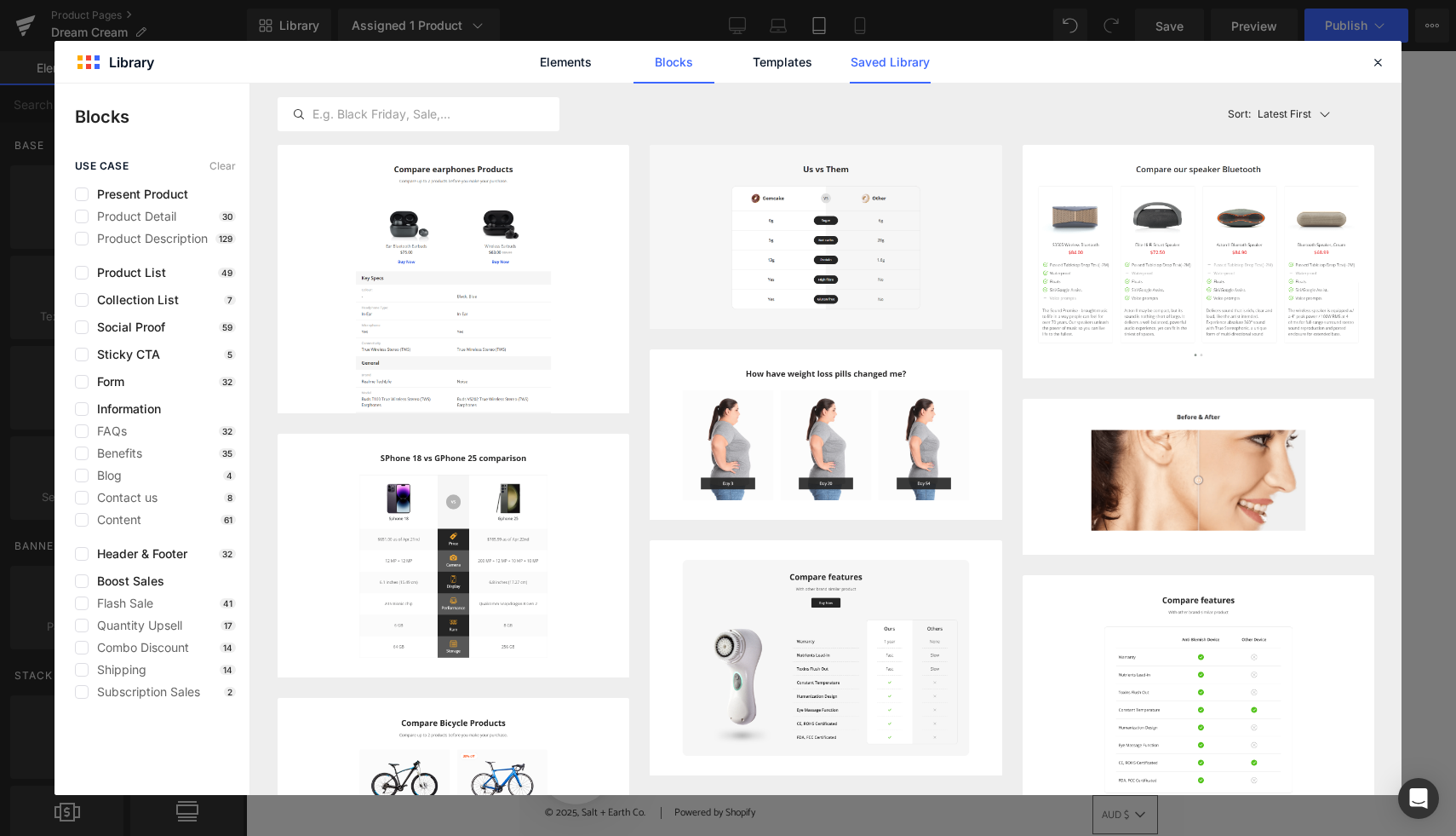
click at [879, 59] on link "Saved Library" at bounding box center [890, 62] width 81 height 43
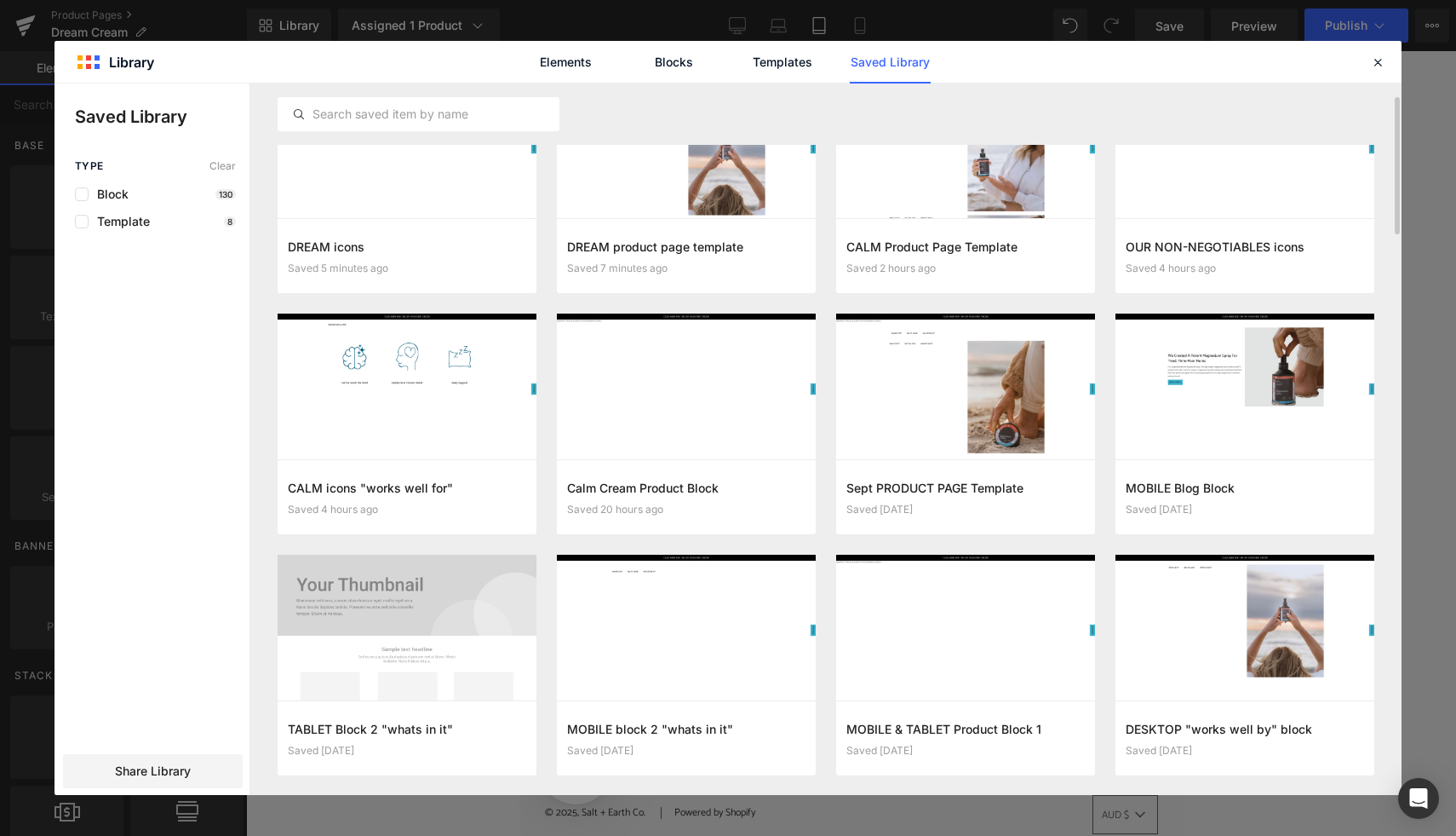
scroll to position [128, 0]
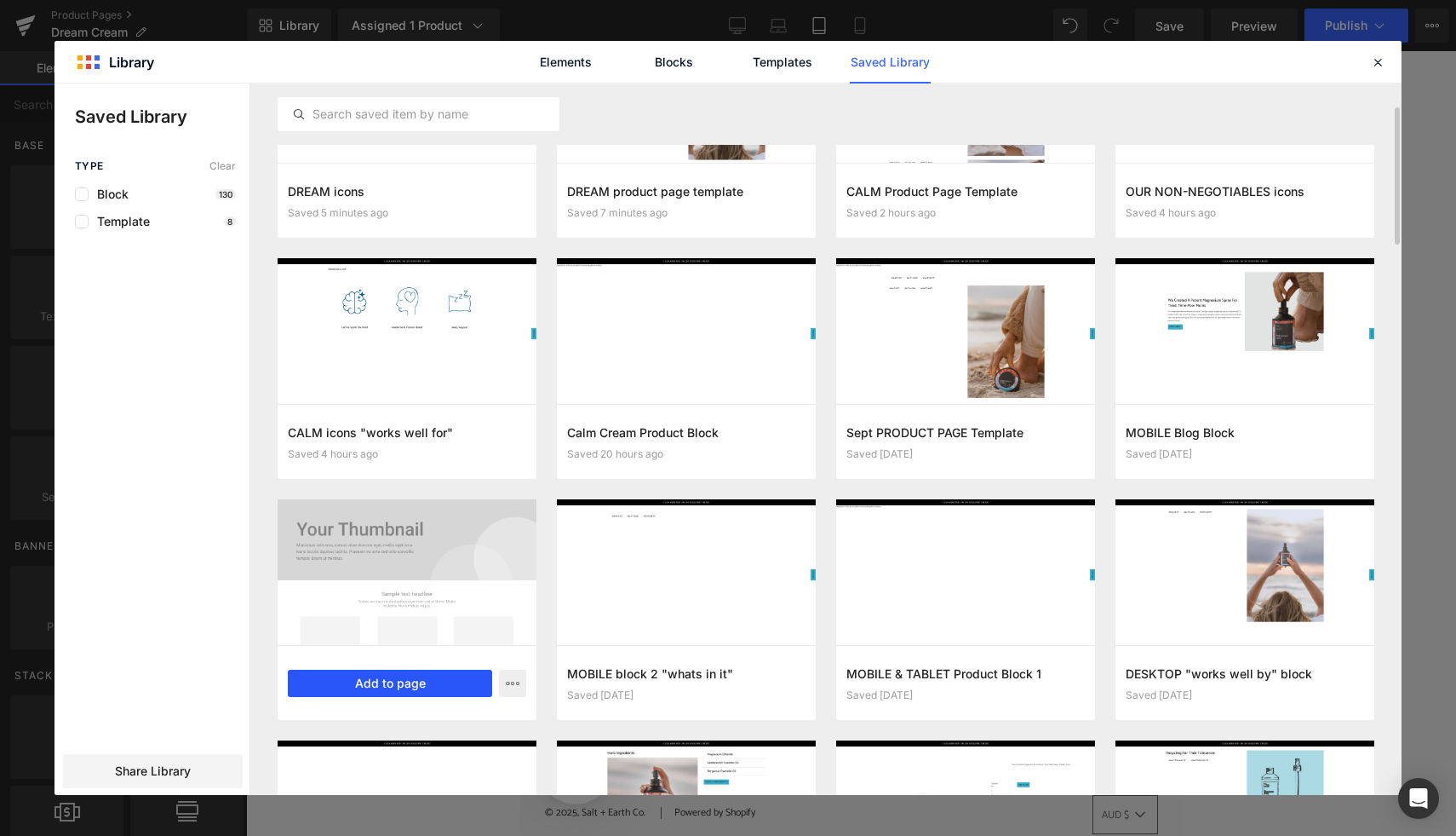
click at [375, 679] on button "Add to page" at bounding box center [389, 683] width 204 height 27
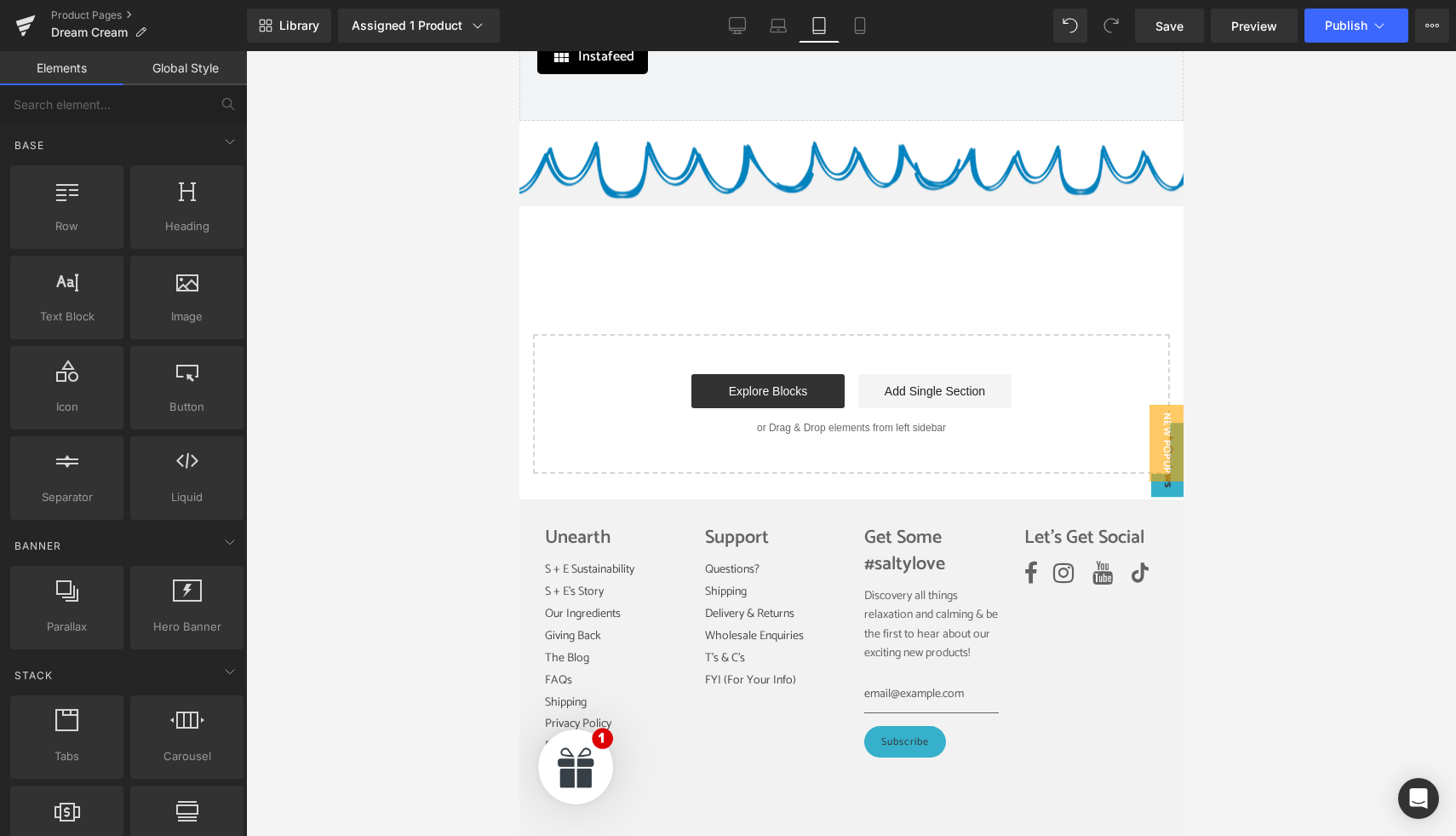
scroll to position [5543, 0]
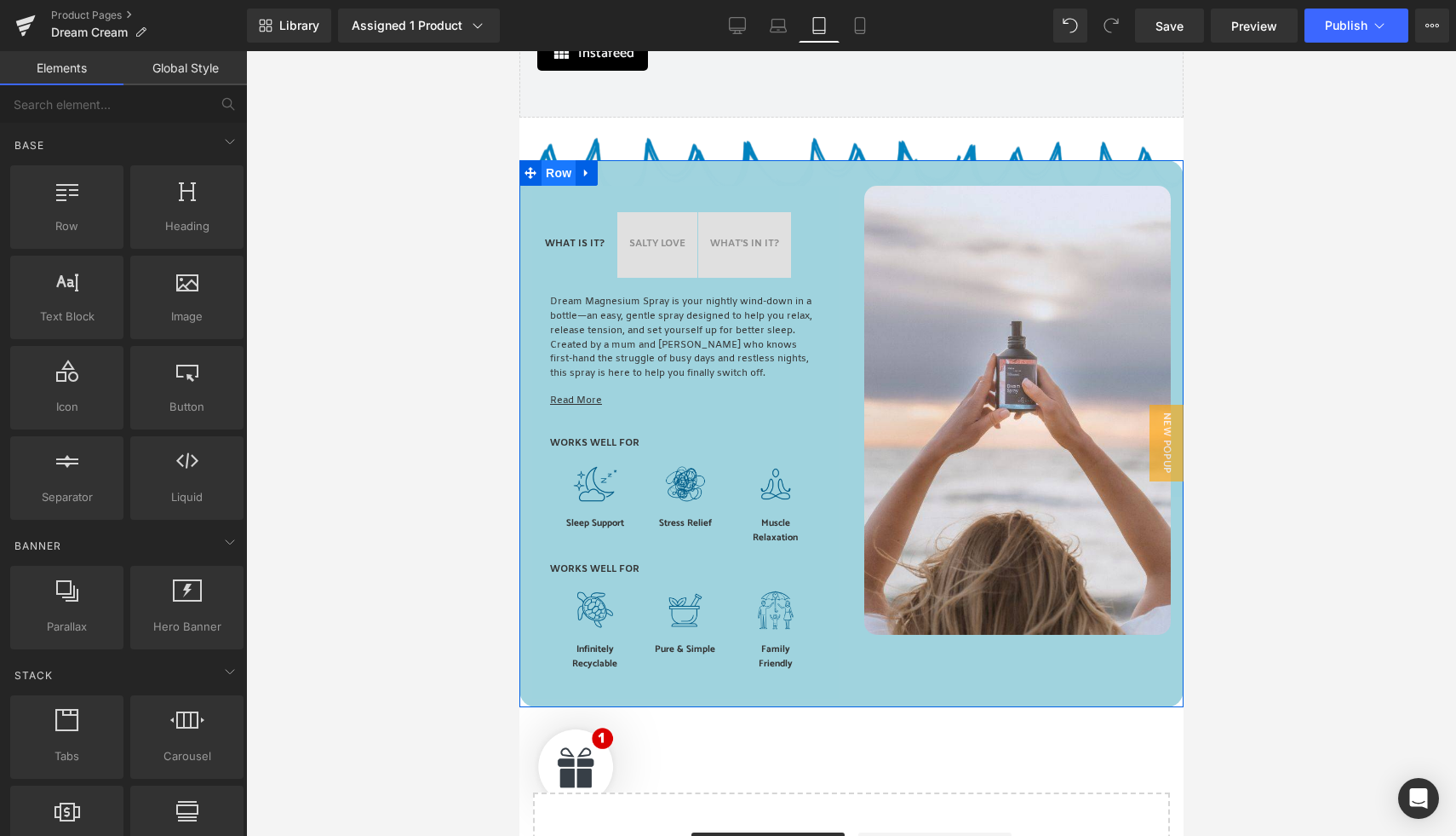
click at [546, 160] on span "Row" at bounding box center [558, 173] width 34 height 26
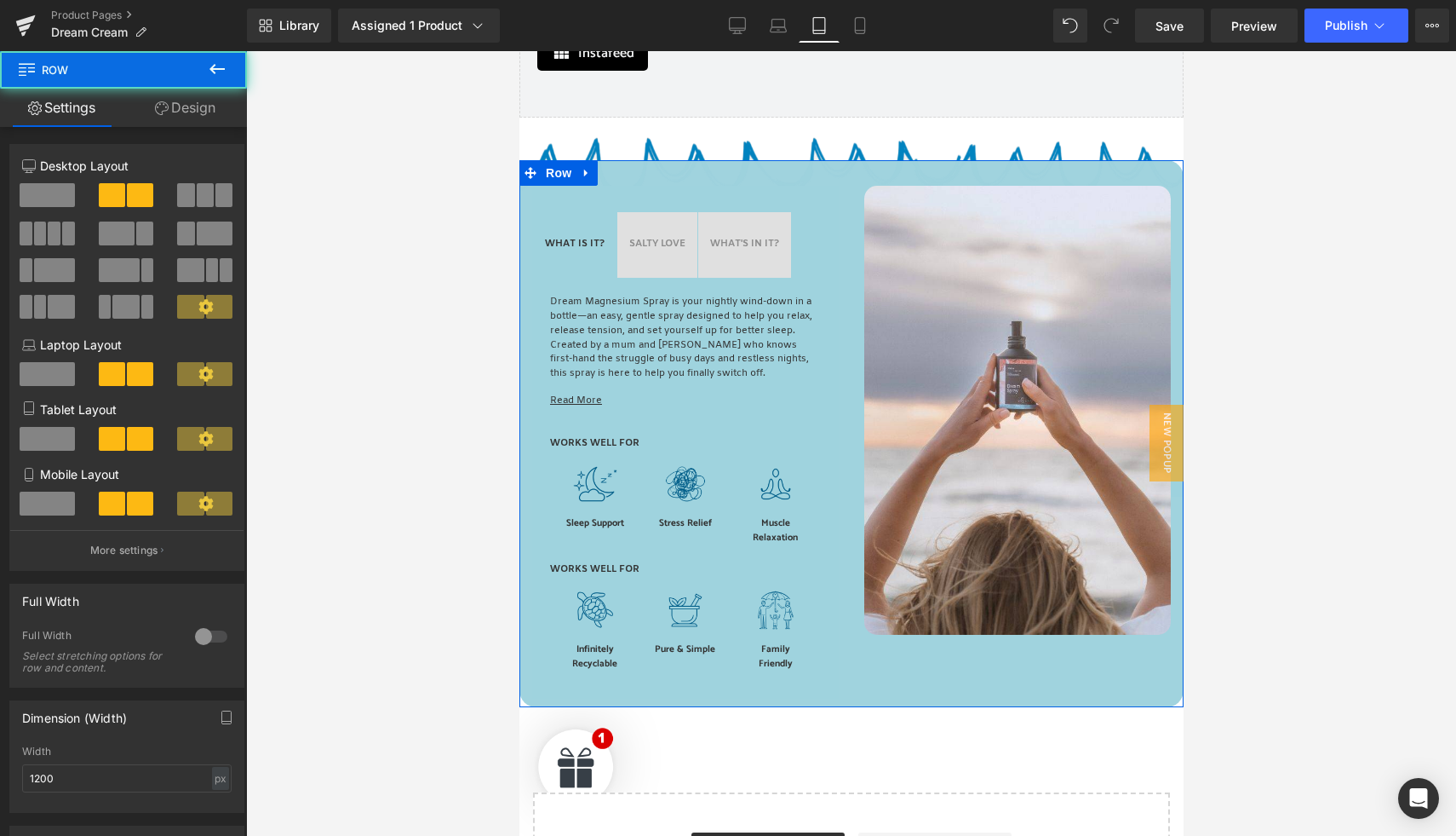
click at [196, 116] on link "Design" at bounding box center [184, 107] width 123 height 38
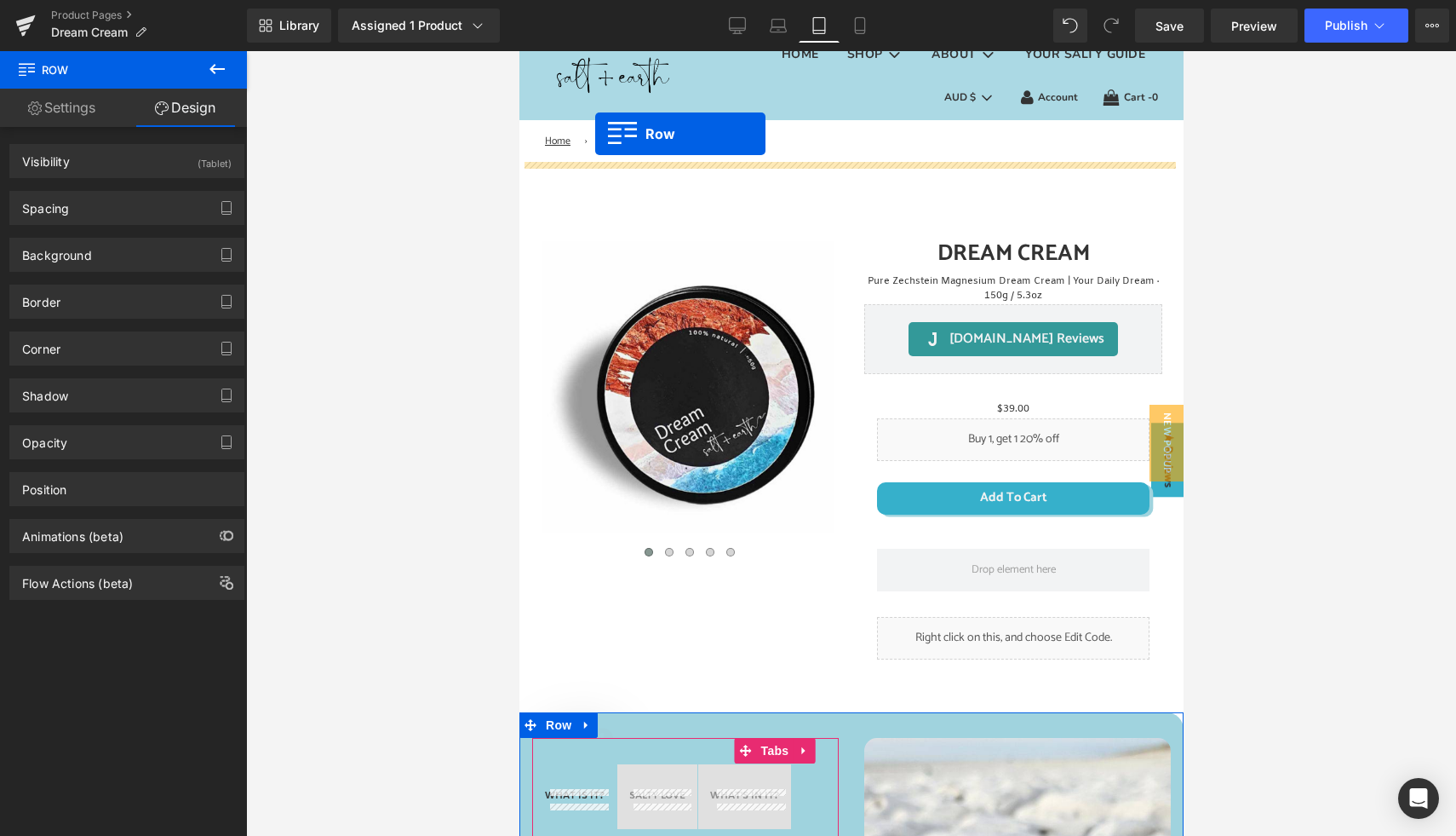
scroll to position [38, 0]
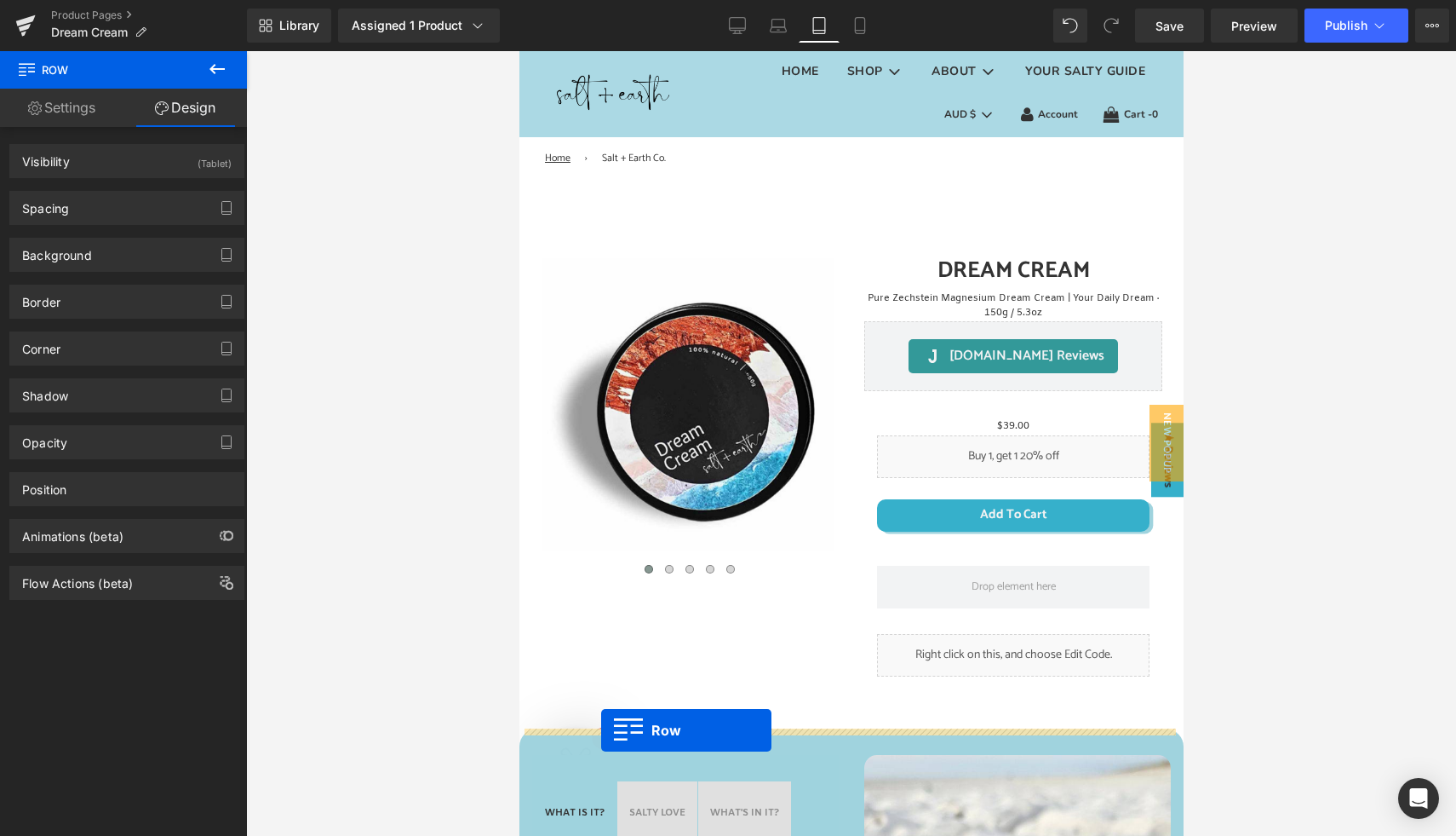
drag, startPoint x: 531, startPoint y: 151, endPoint x: 600, endPoint y: 730, distance: 583.1
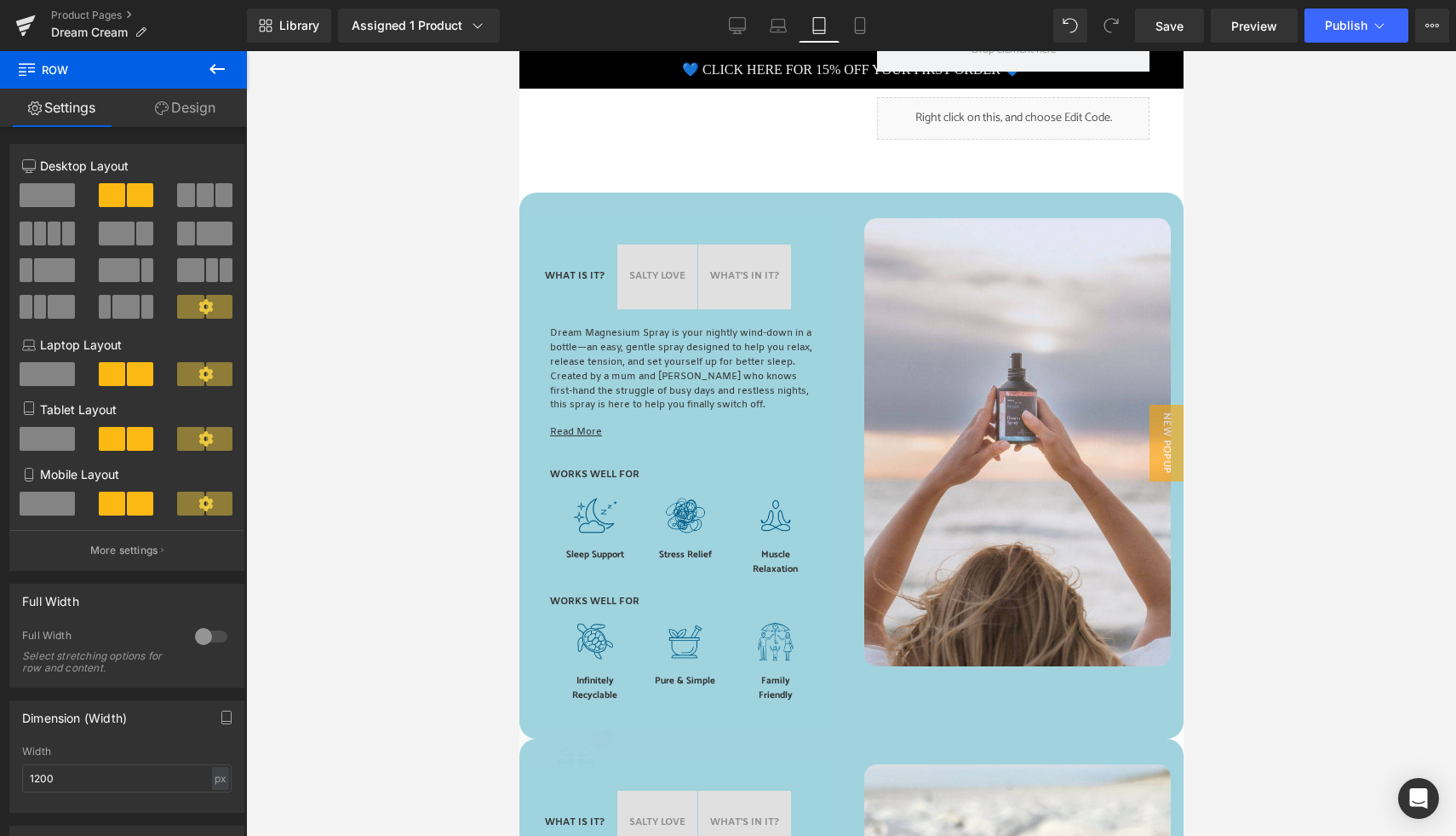
scroll to position [1114, 0]
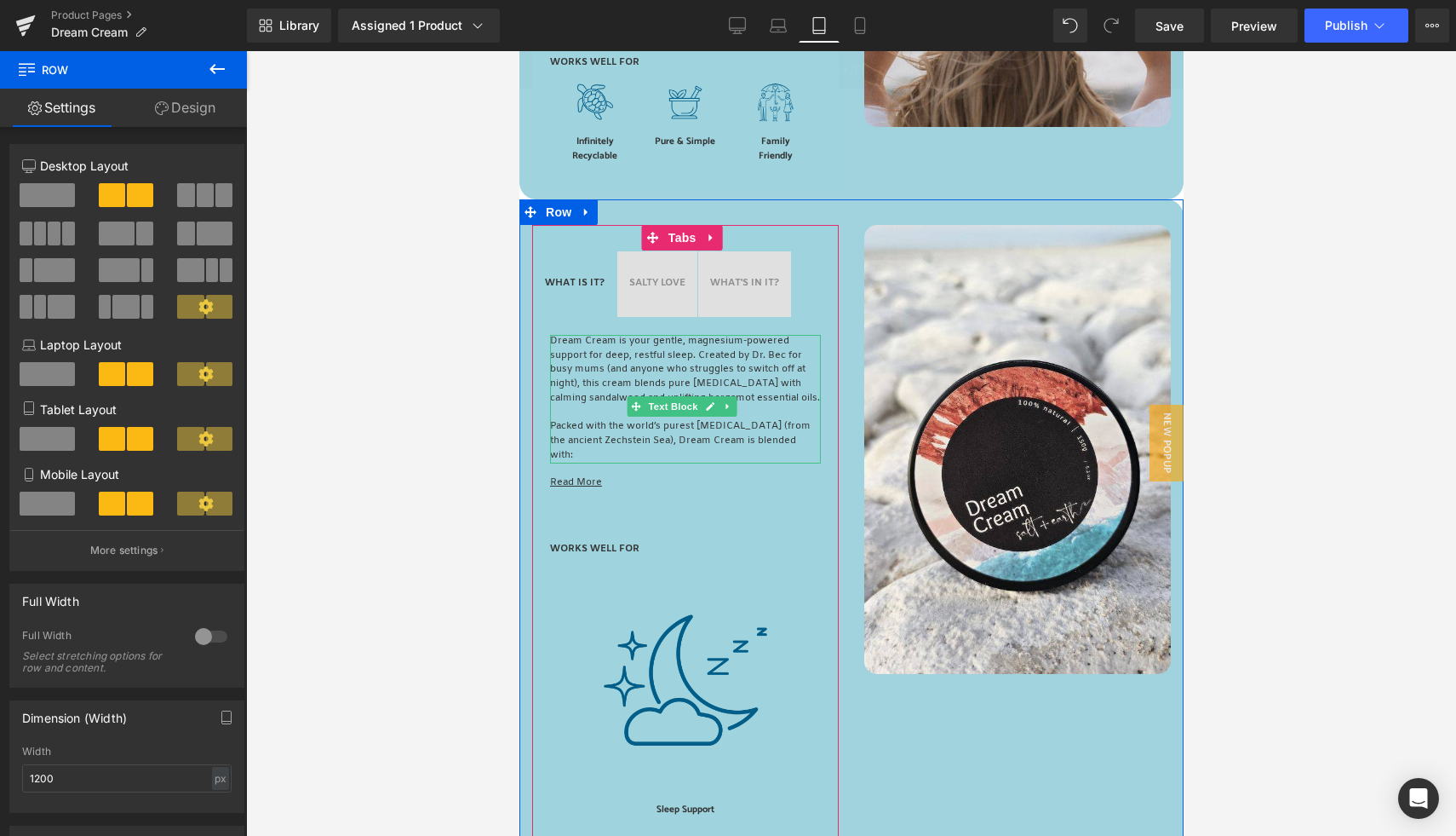
click at [586, 378] on p "Dream Cream is your gentle, magnesium-powered support for deep, restful sleep. …" at bounding box center [684, 370] width 271 height 72
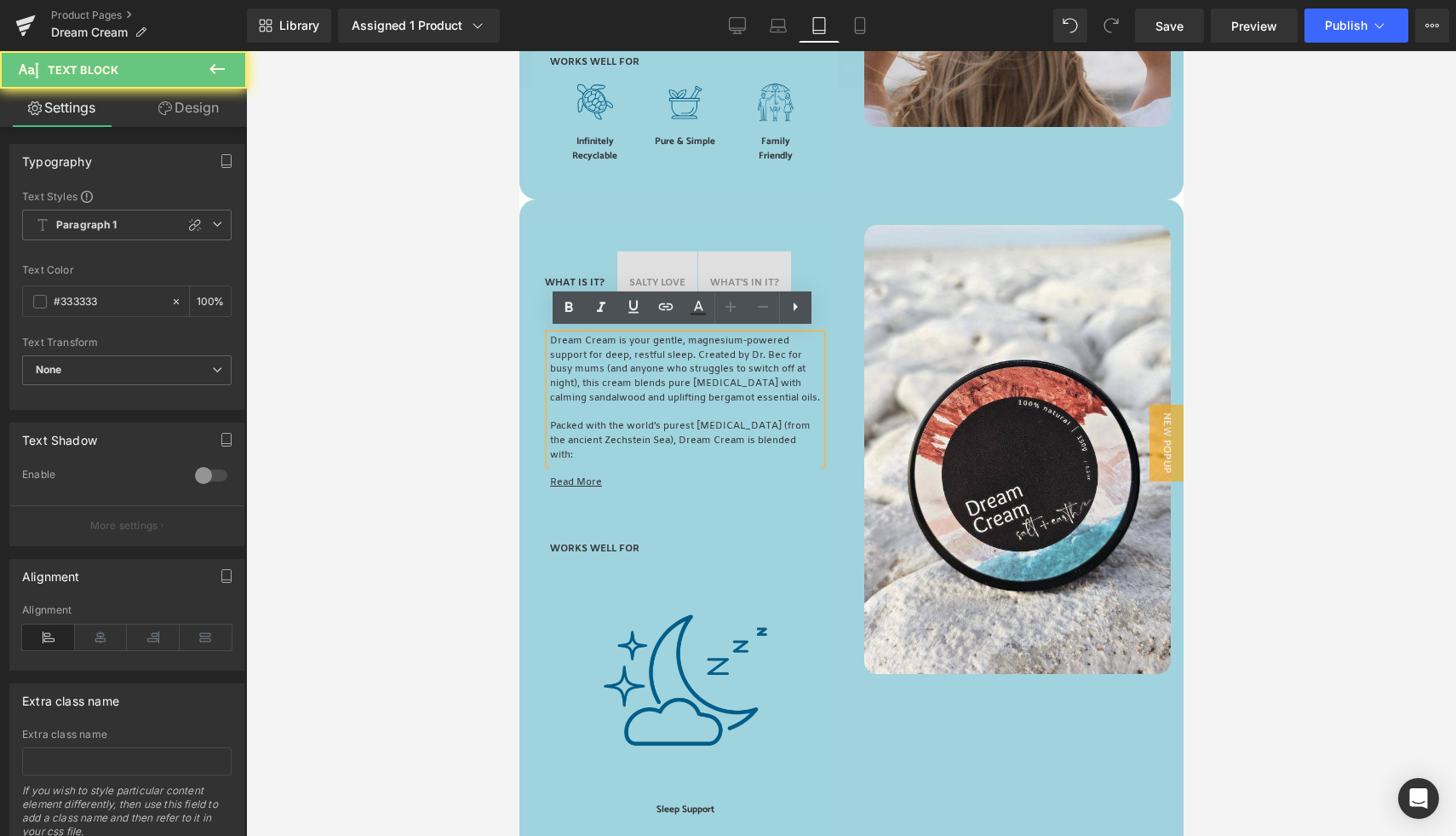
click at [619, 363] on p "Dream Cream is your gentle, magnesium-powered support for deep, restful sleep. …" at bounding box center [684, 370] width 271 height 72
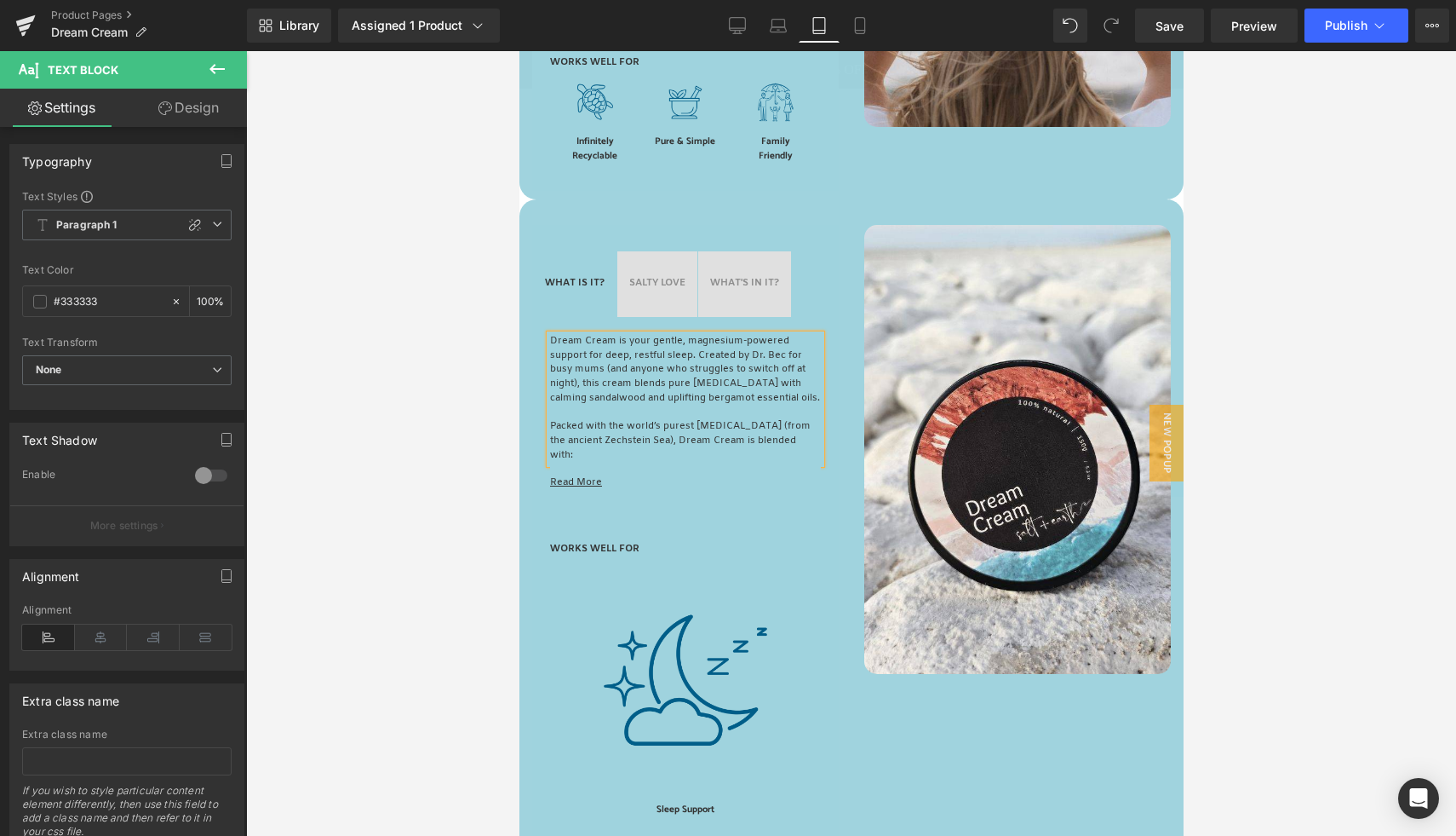
copy div "Dream Cream is your gentle, magnesium-powered support for deep, restful sleep. …"
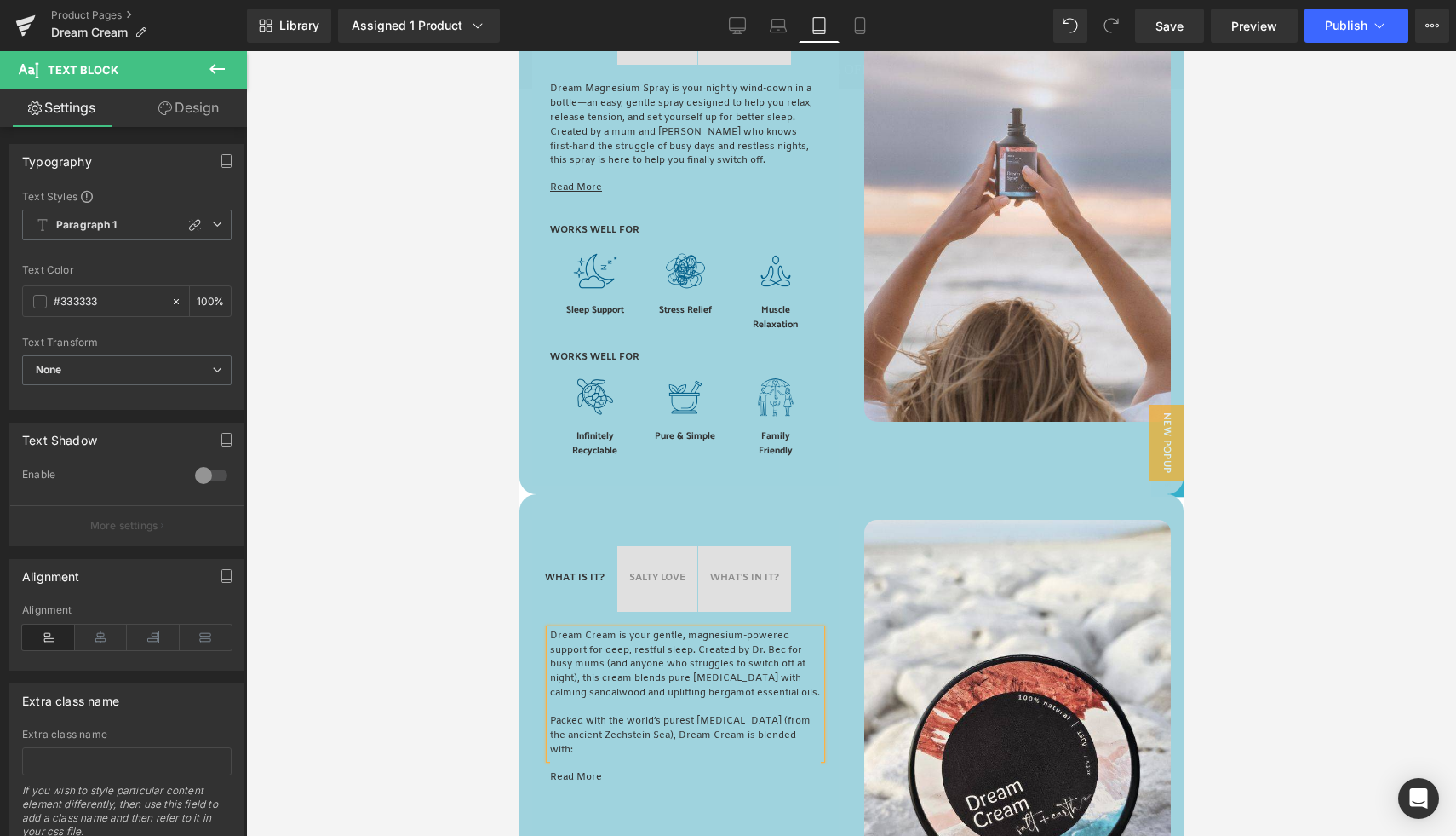
scroll to position [625, 0]
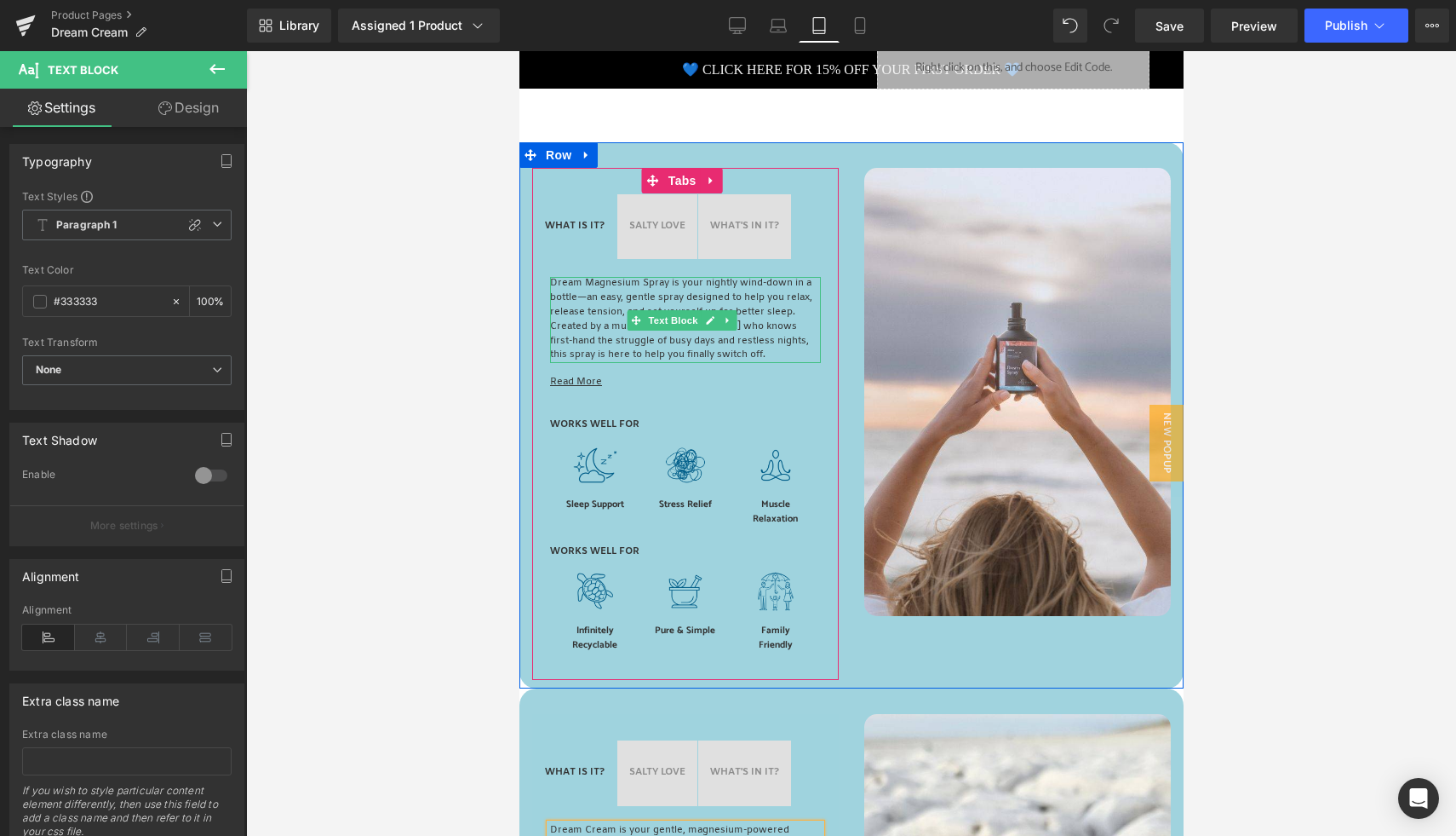
click at [605, 302] on p "Dream Magnesium Spray is your nightly wind-down in a bottle—an easy, gentle spr…" at bounding box center [684, 320] width 271 height 86
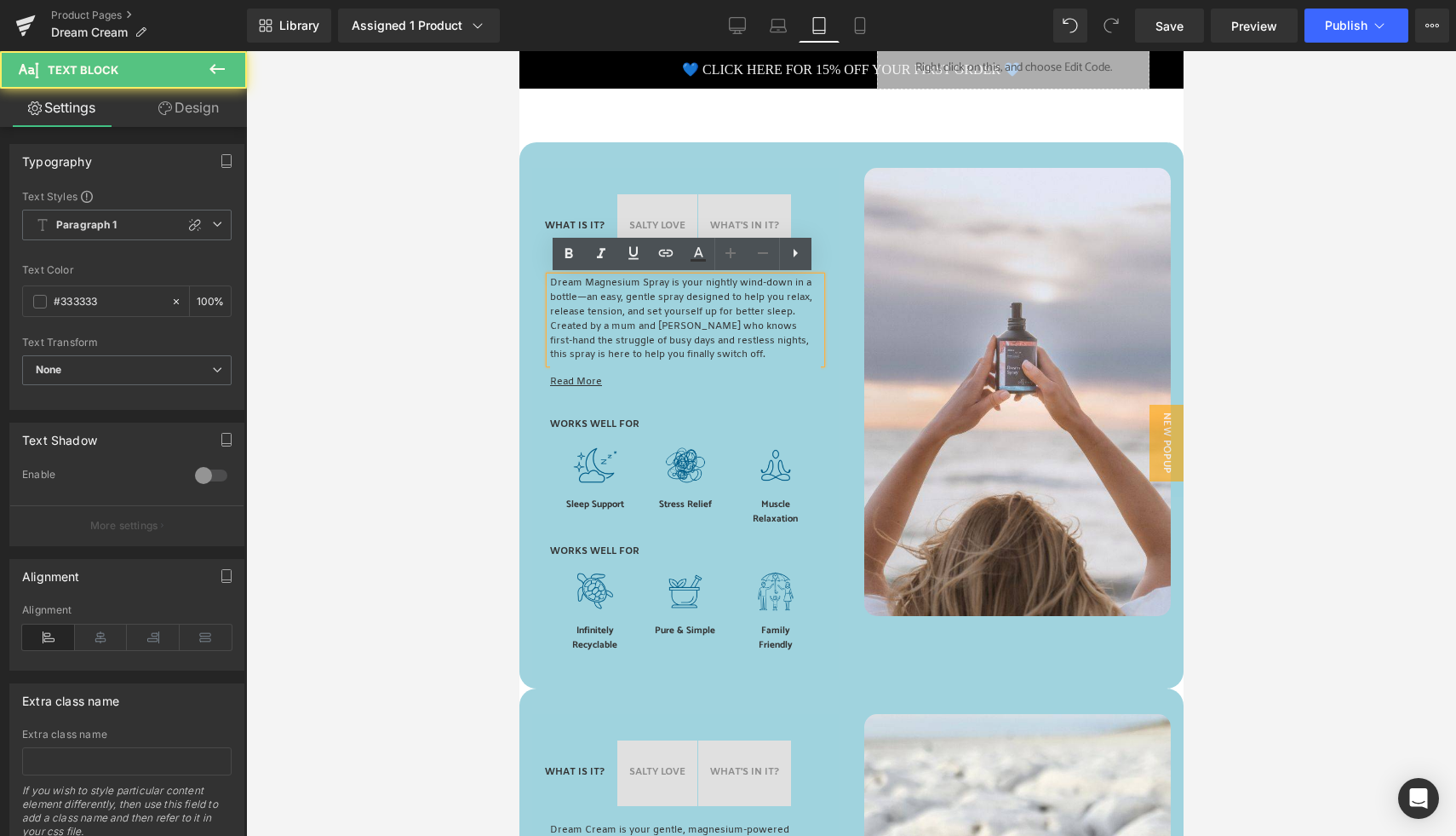
click at [609, 307] on p "Dream Magnesium Spray is your nightly wind-down in a bottle—an easy, gentle spr…" at bounding box center [684, 320] width 271 height 86
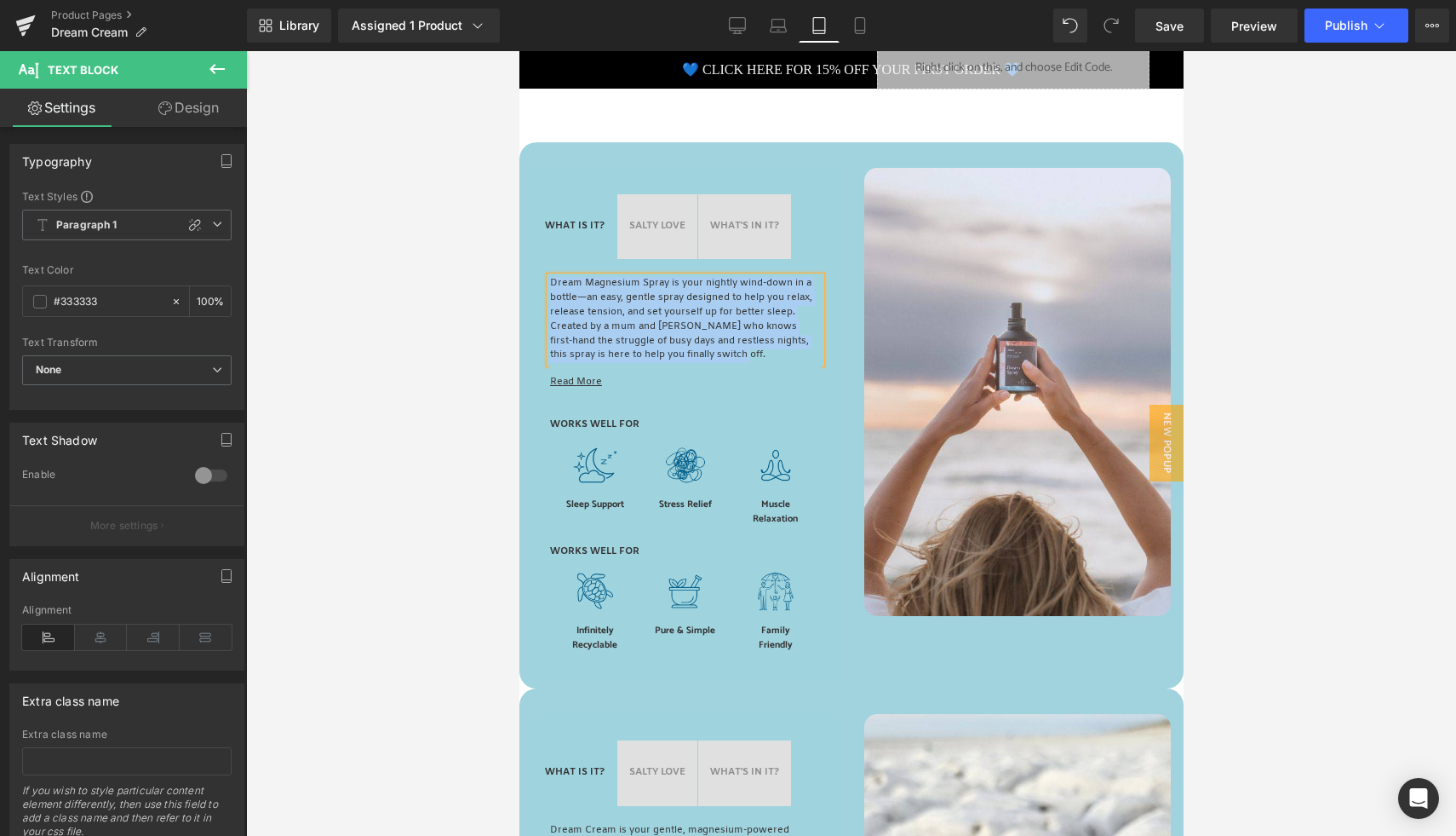
paste div
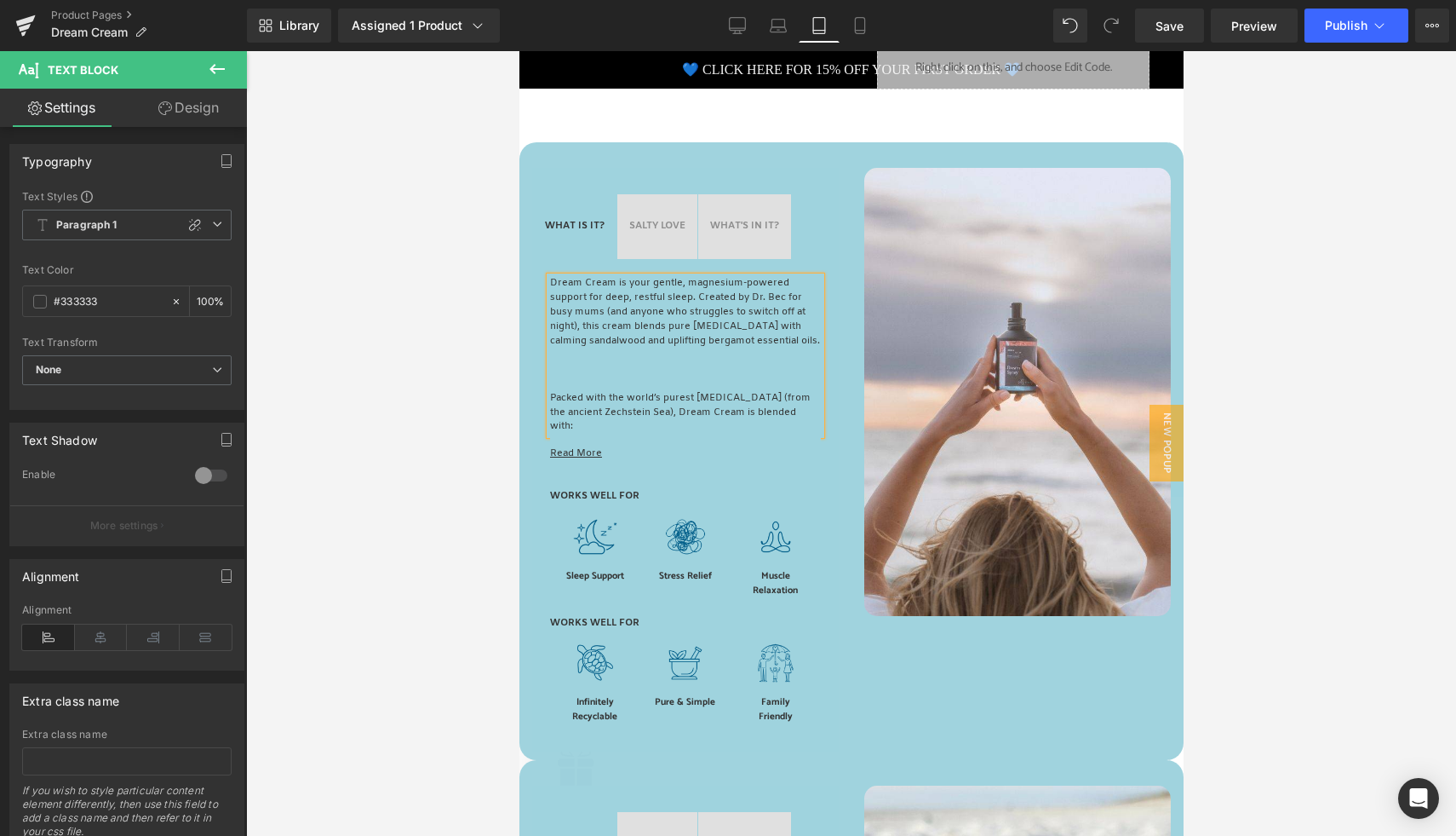
click at [588, 391] on p at bounding box center [684, 384] width 271 height 14
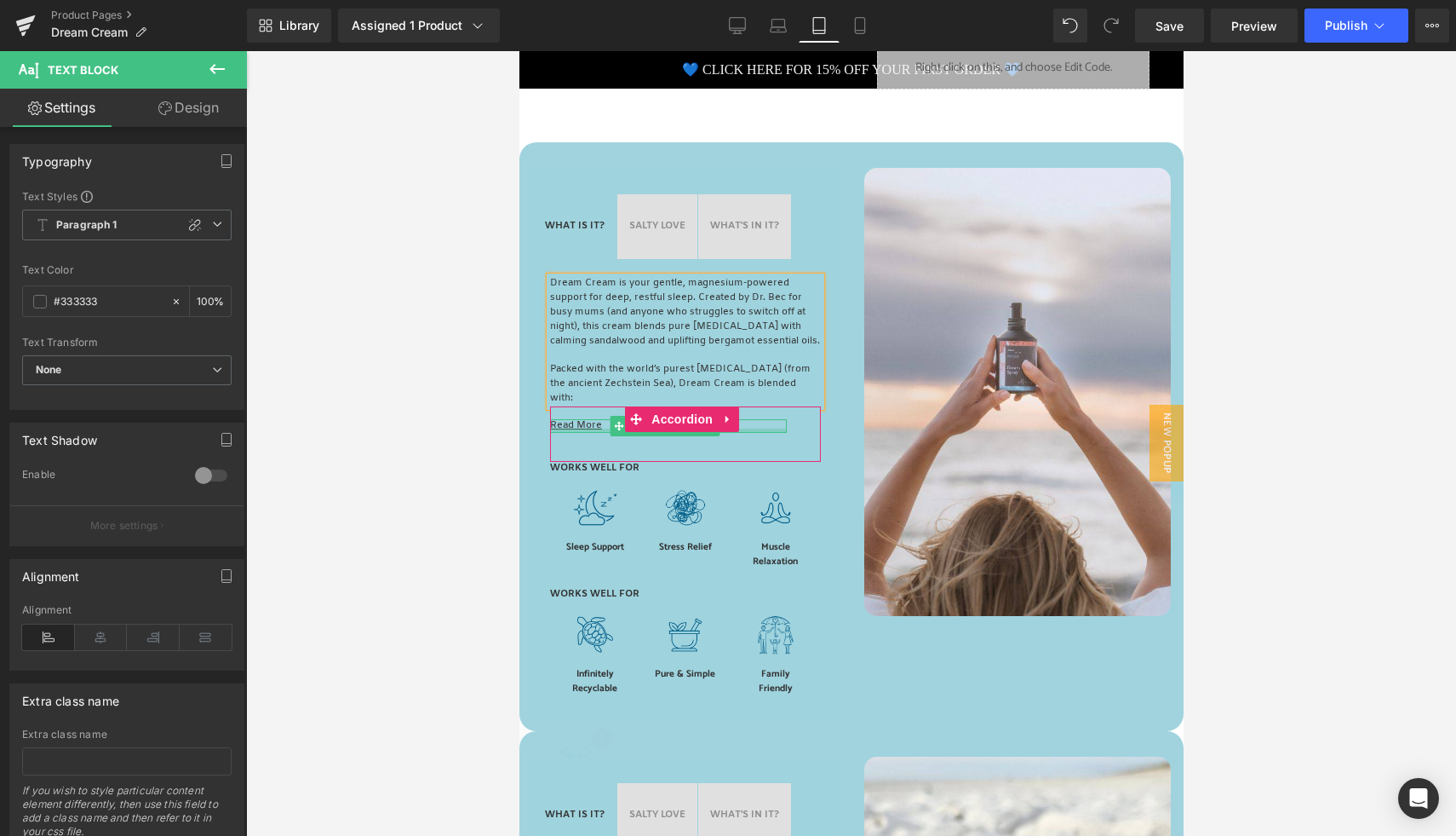
click at [566, 433] on div at bounding box center [666, 430] width 236 height 4
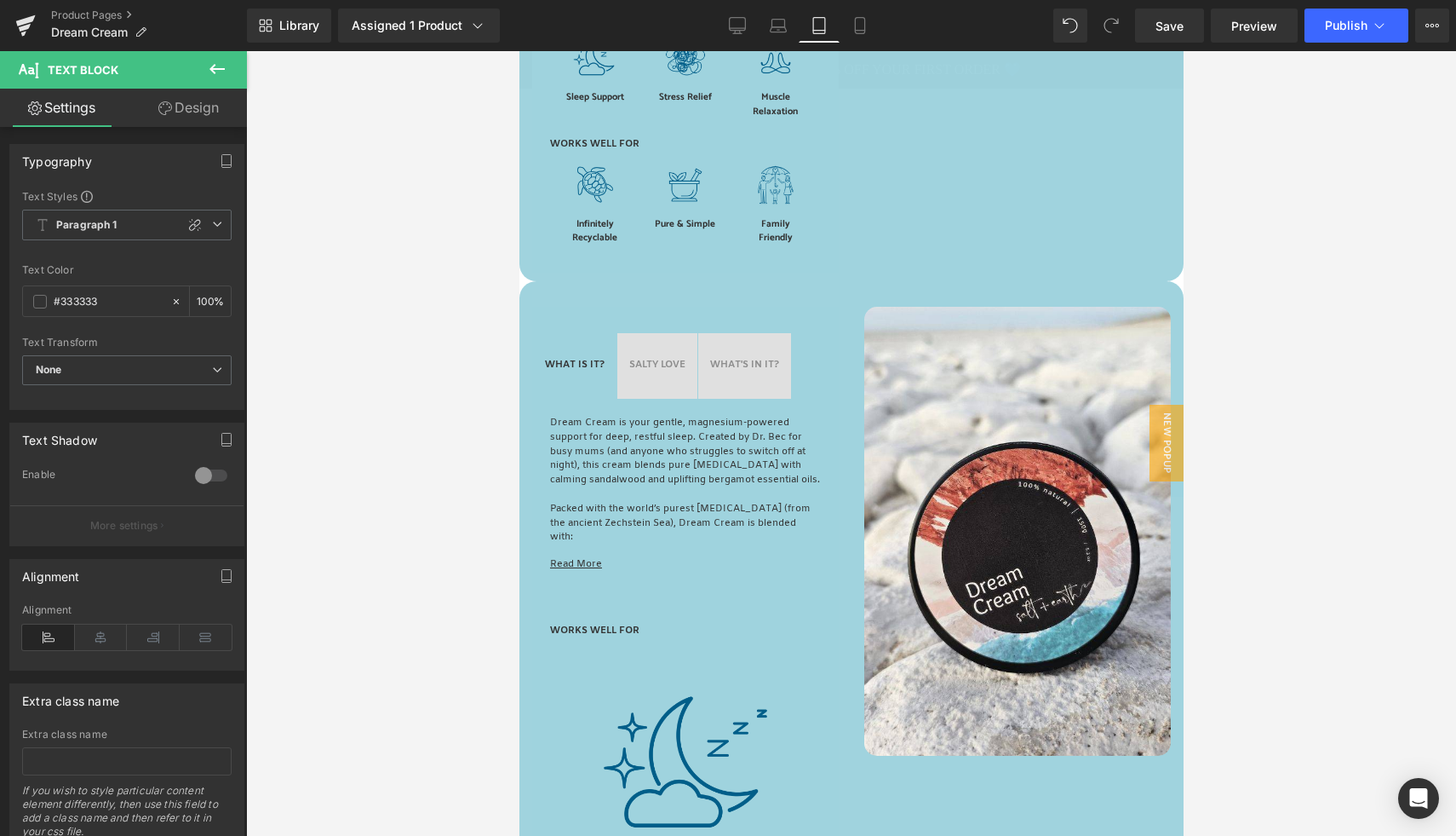
scroll to position [1488, 0]
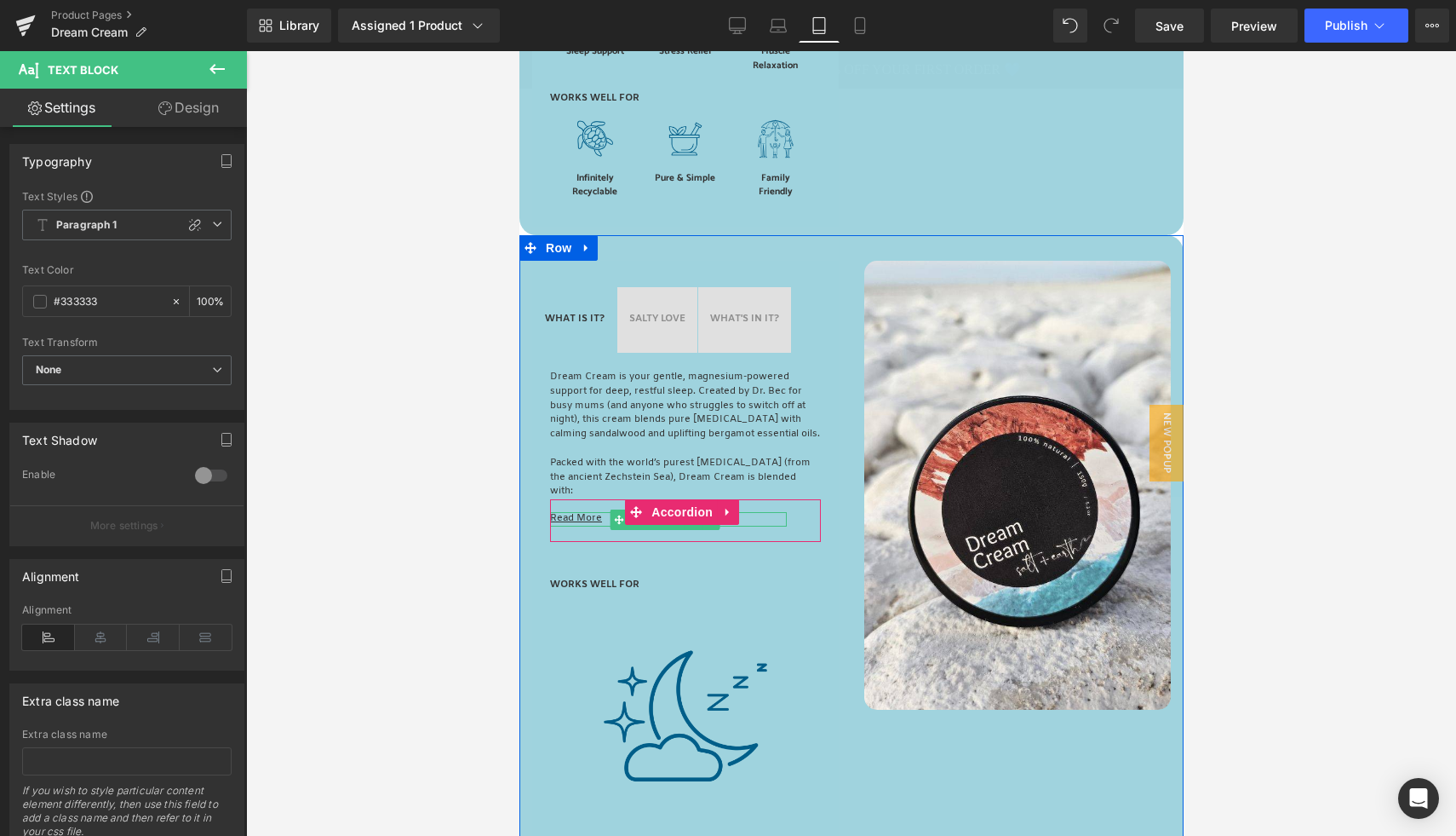
click at [586, 525] on u "Read More" at bounding box center [574, 518] width 52 height 12
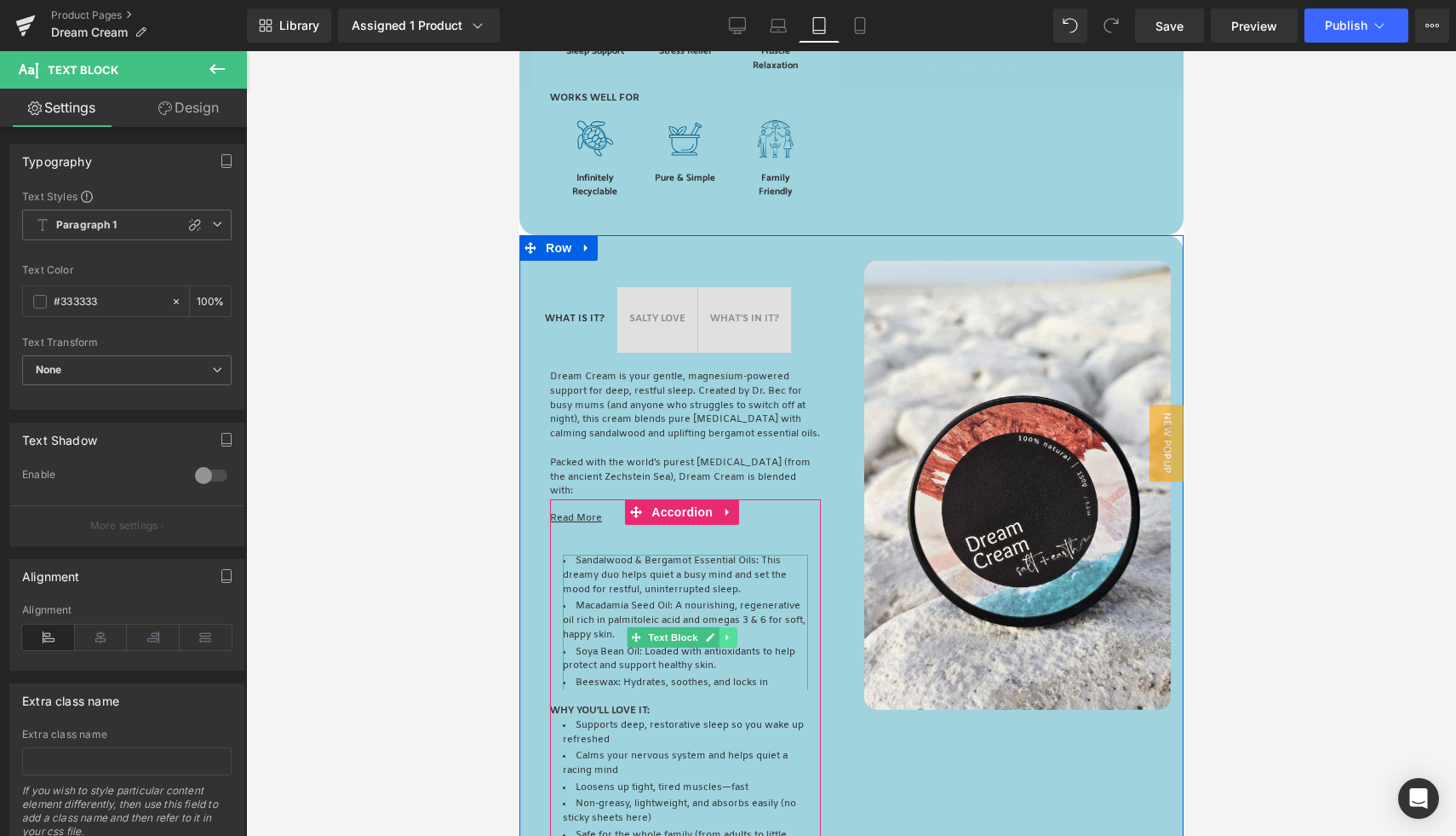
click at [728, 642] on icon at bounding box center [728, 638] width 10 height 11
click at [720, 641] on icon at bounding box center [718, 637] width 10 height 10
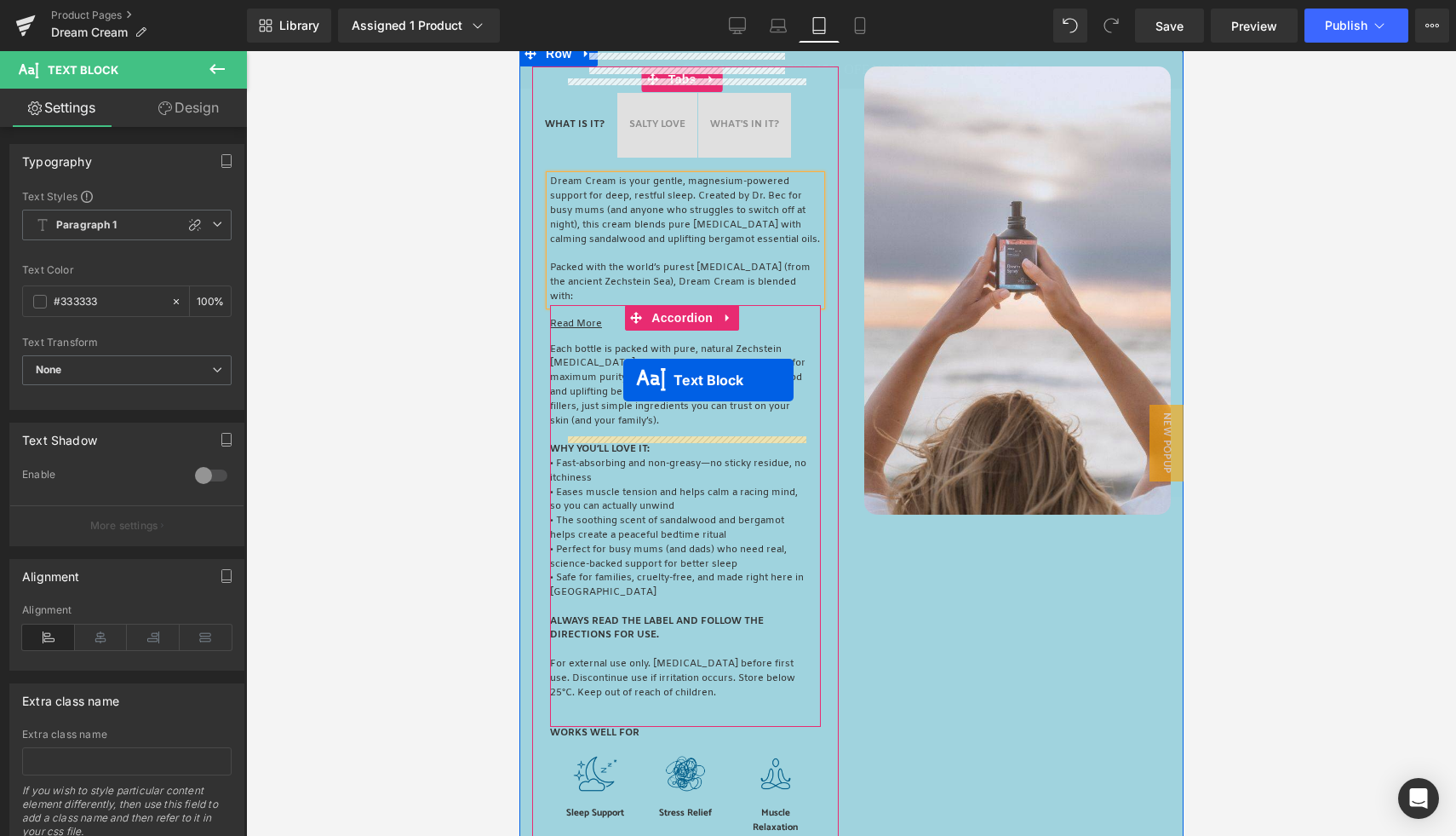
scroll to position [724, 0]
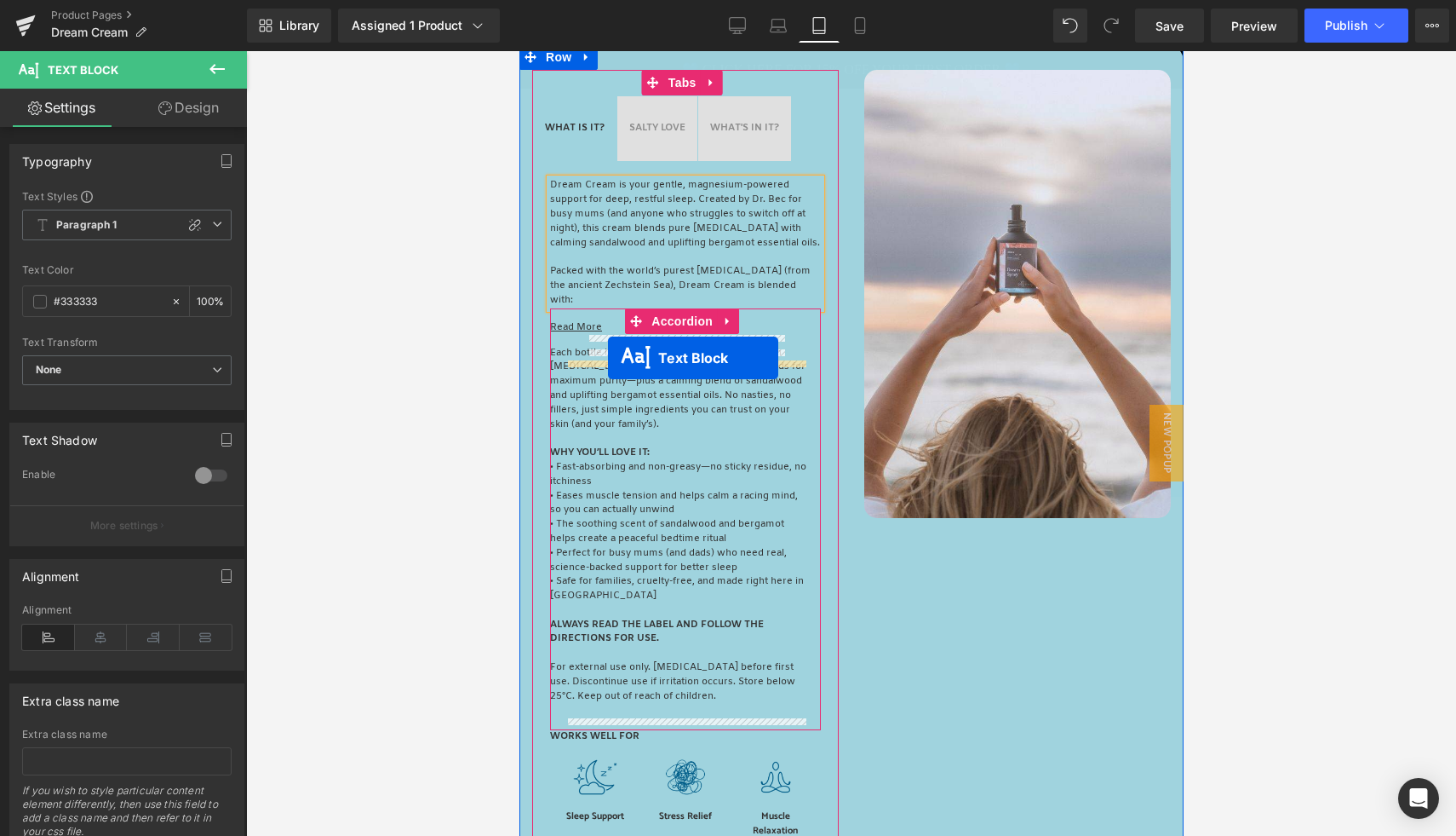
drag, startPoint x: 631, startPoint y: 600, endPoint x: 607, endPoint y: 358, distance: 243.2
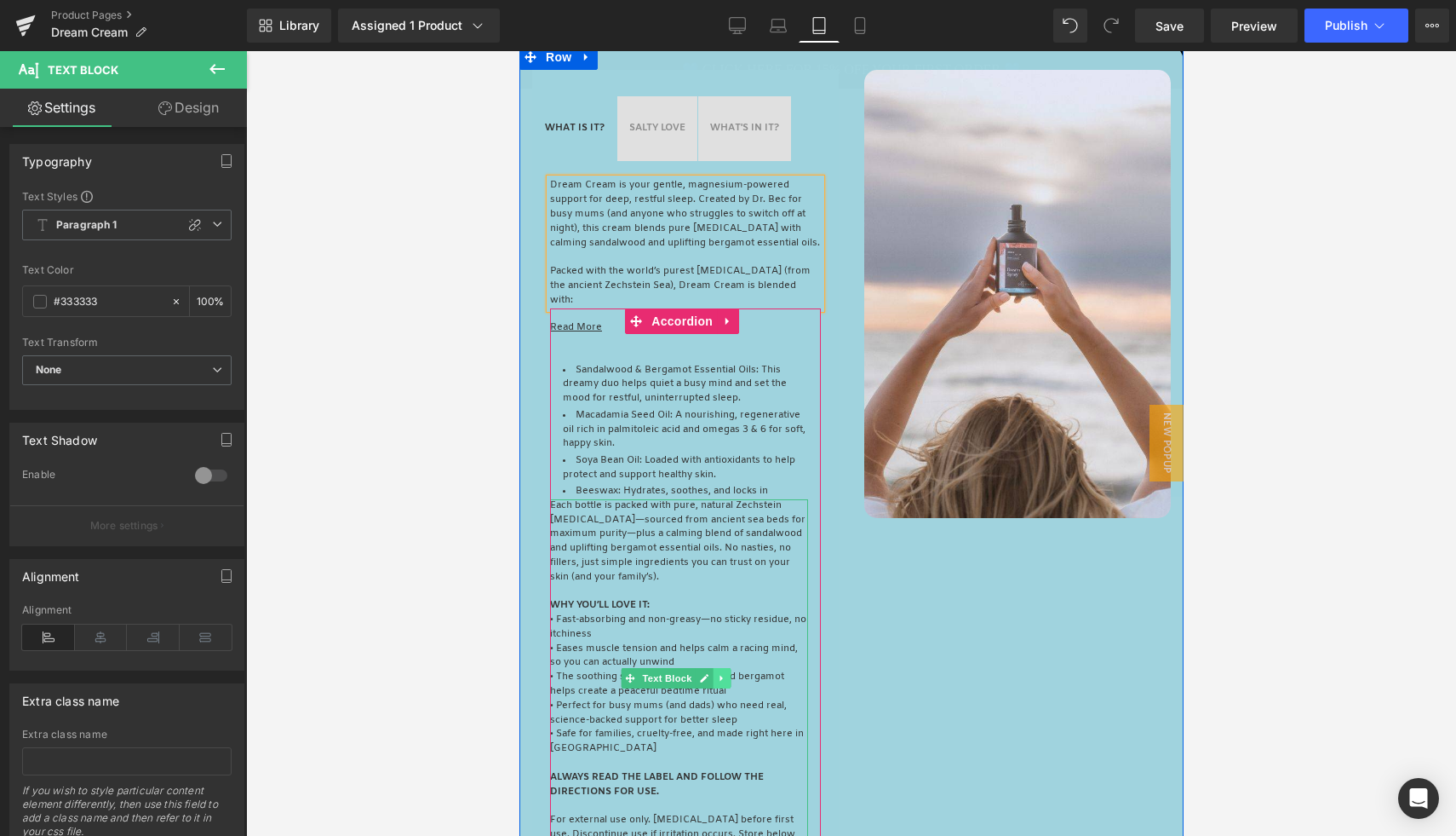
click at [719, 681] on icon at bounding box center [720, 677] width 3 height 6
click at [732, 682] on icon at bounding box center [729, 677] width 10 height 10
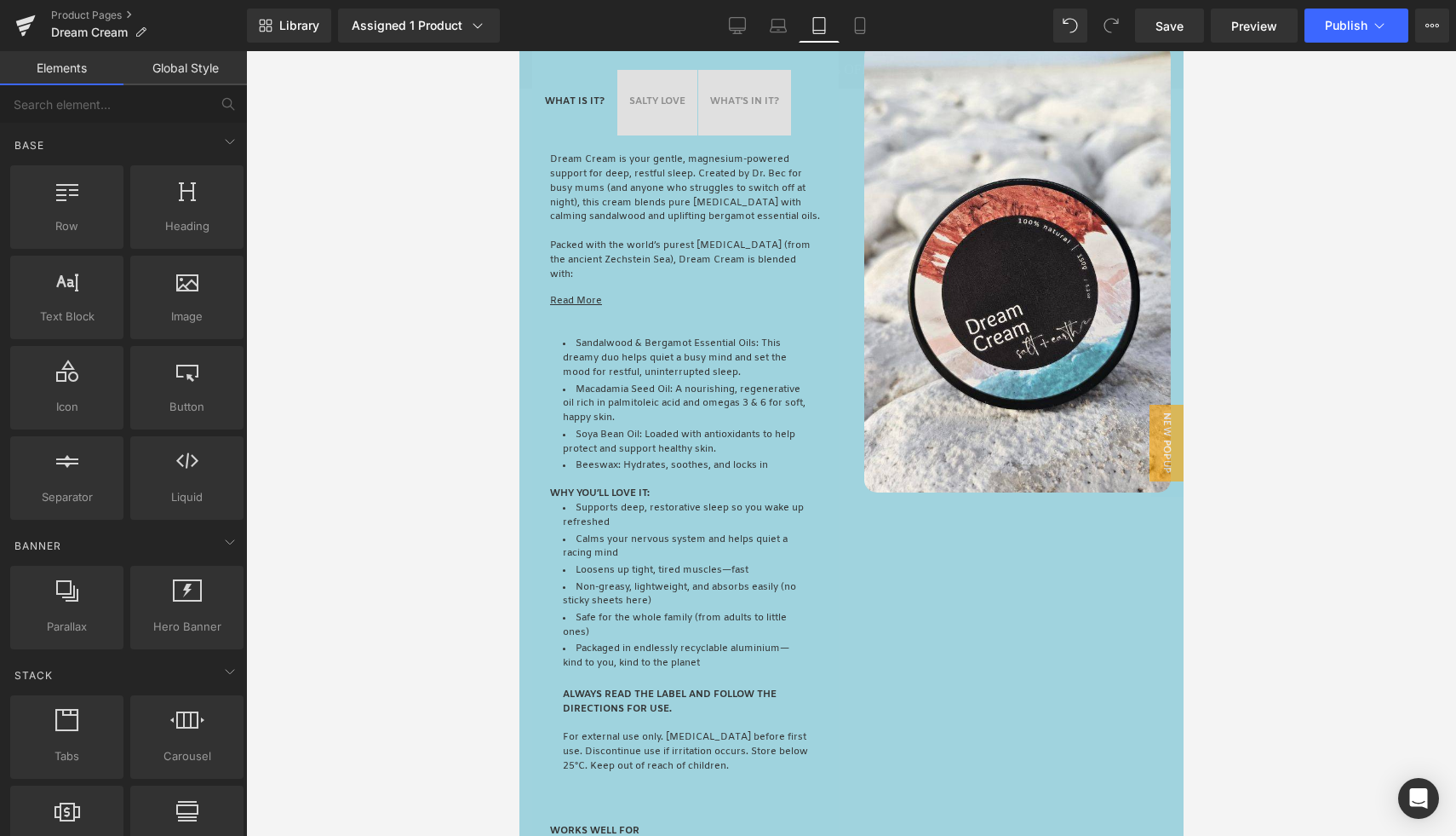
scroll to position [1614, 0]
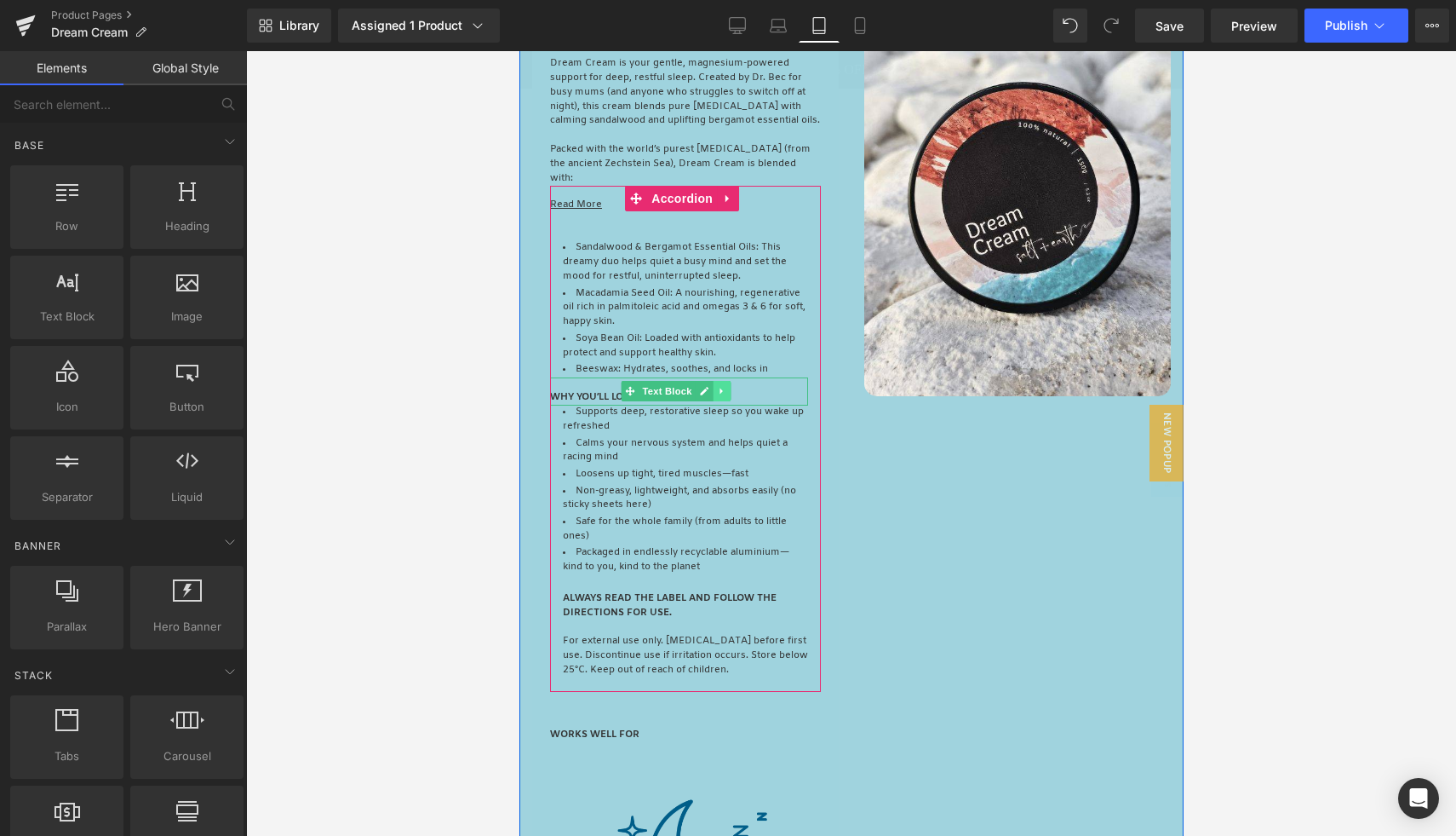
click at [719, 394] on icon at bounding box center [720, 391] width 3 height 6
click at [709, 396] on icon at bounding box center [712, 391] width 10 height 10
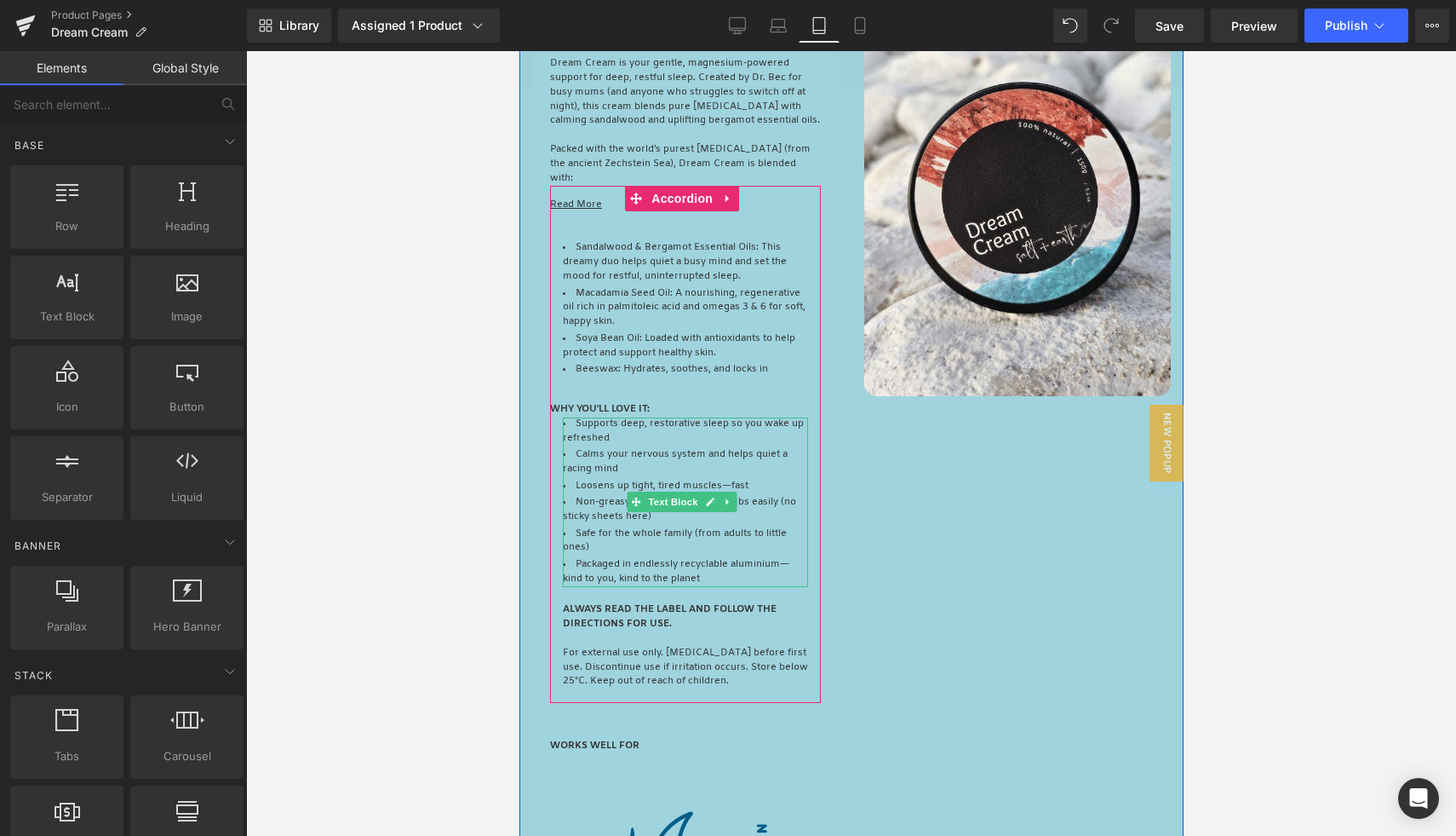
scroll to position [1628, 0]
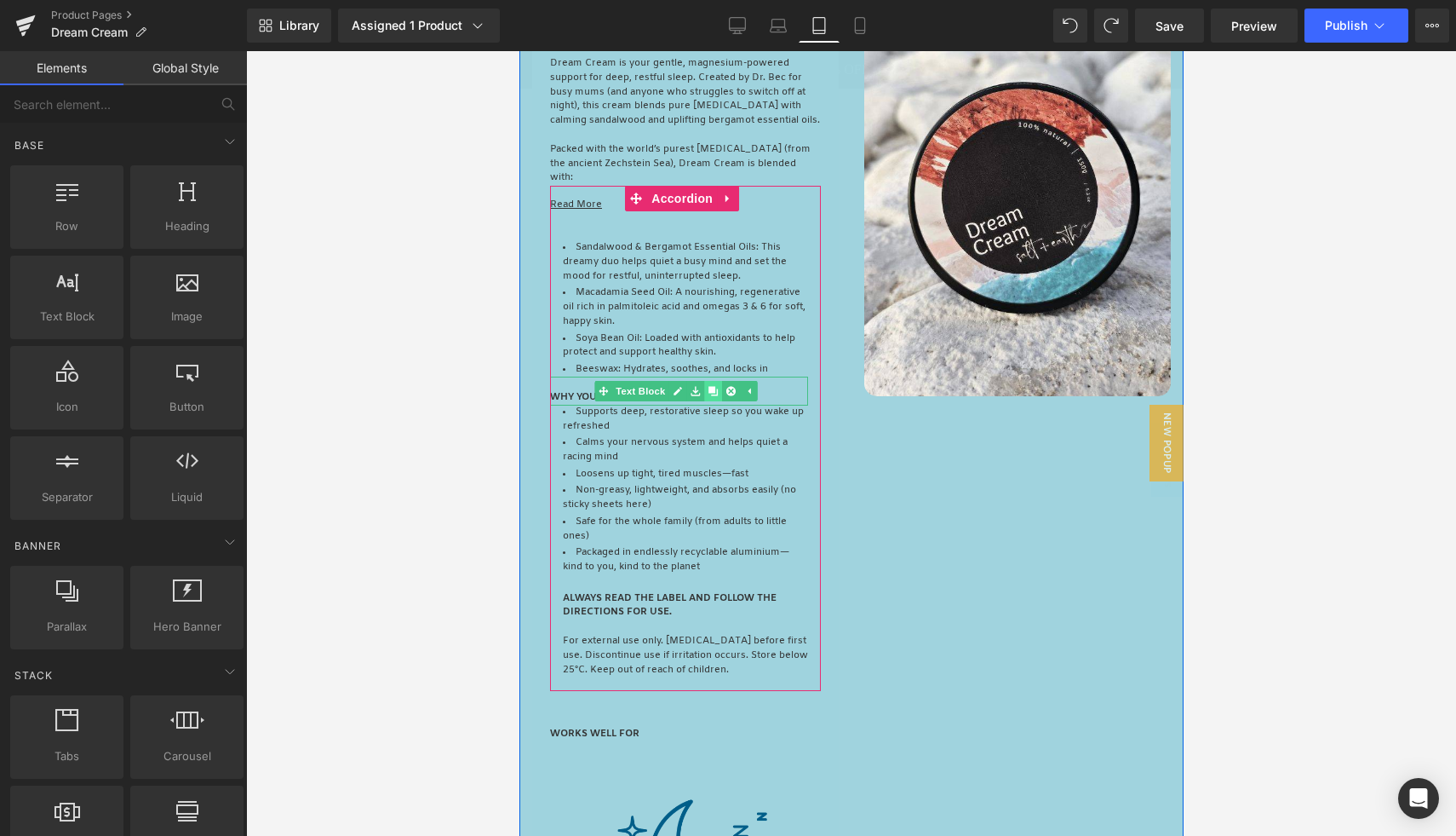
click at [706, 401] on link at bounding box center [713, 391] width 18 height 20
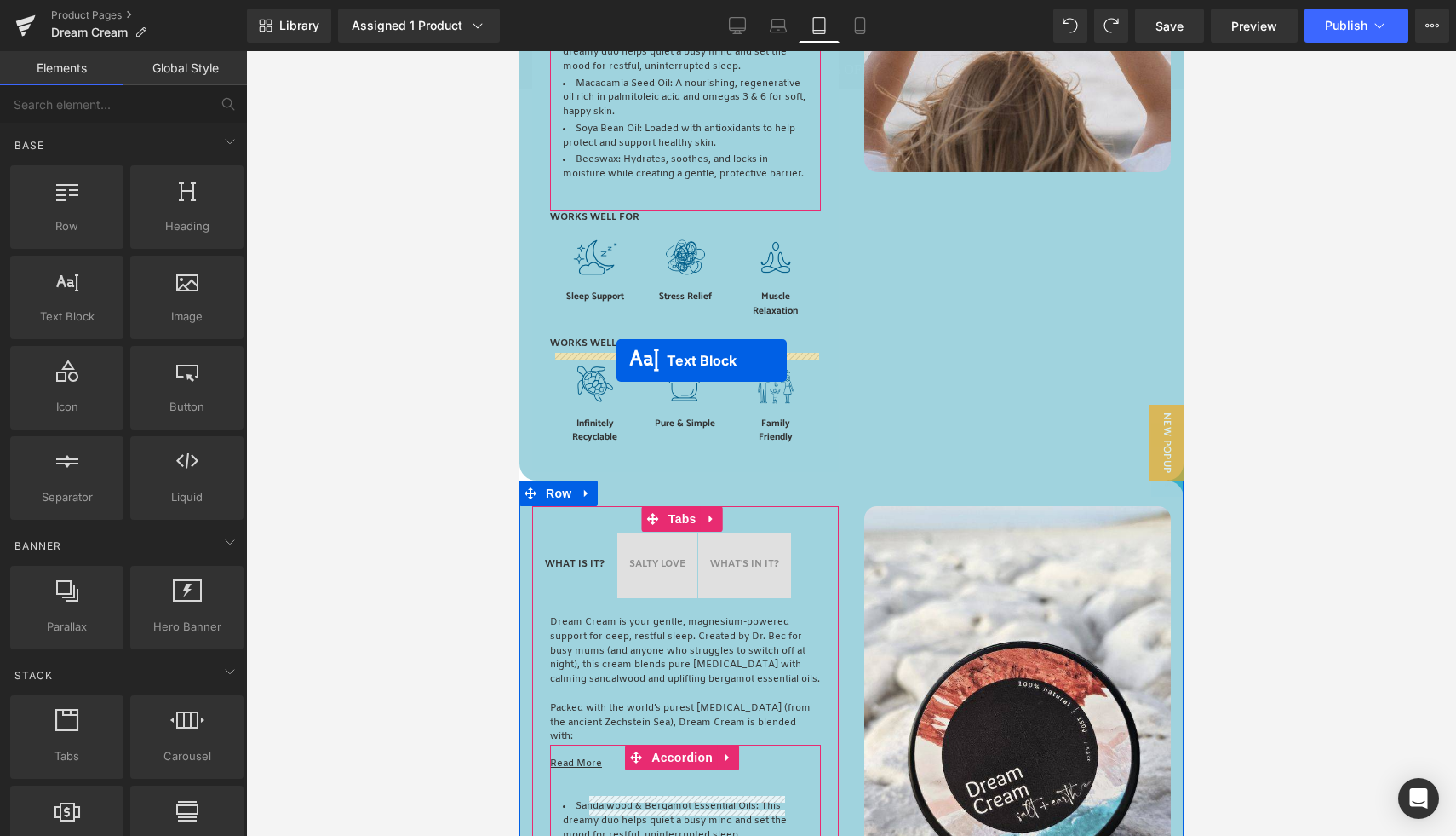
scroll to position [905, 0]
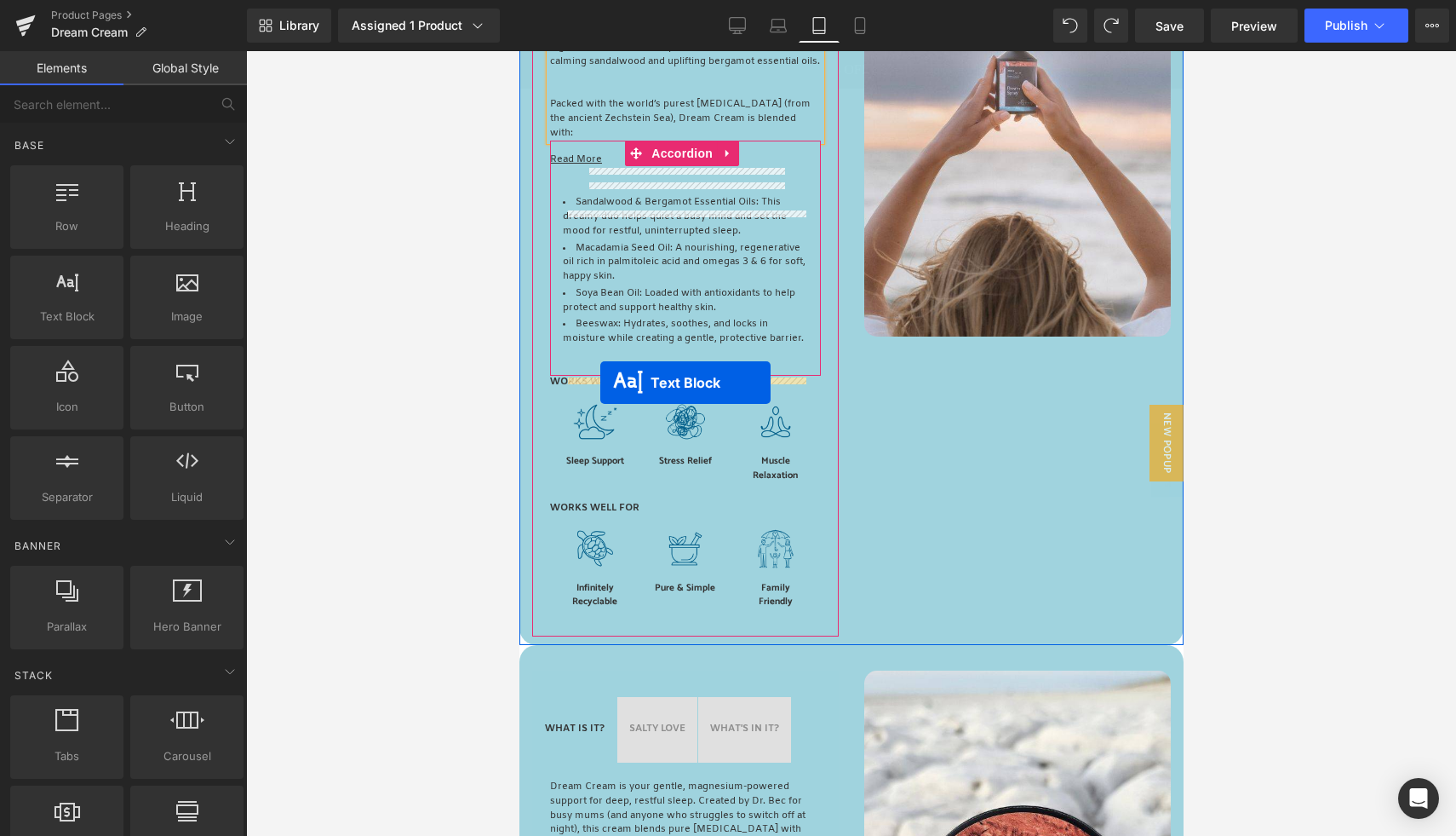
drag, startPoint x: 633, startPoint y: 455, endPoint x: 599, endPoint y: 382, distance: 80.5
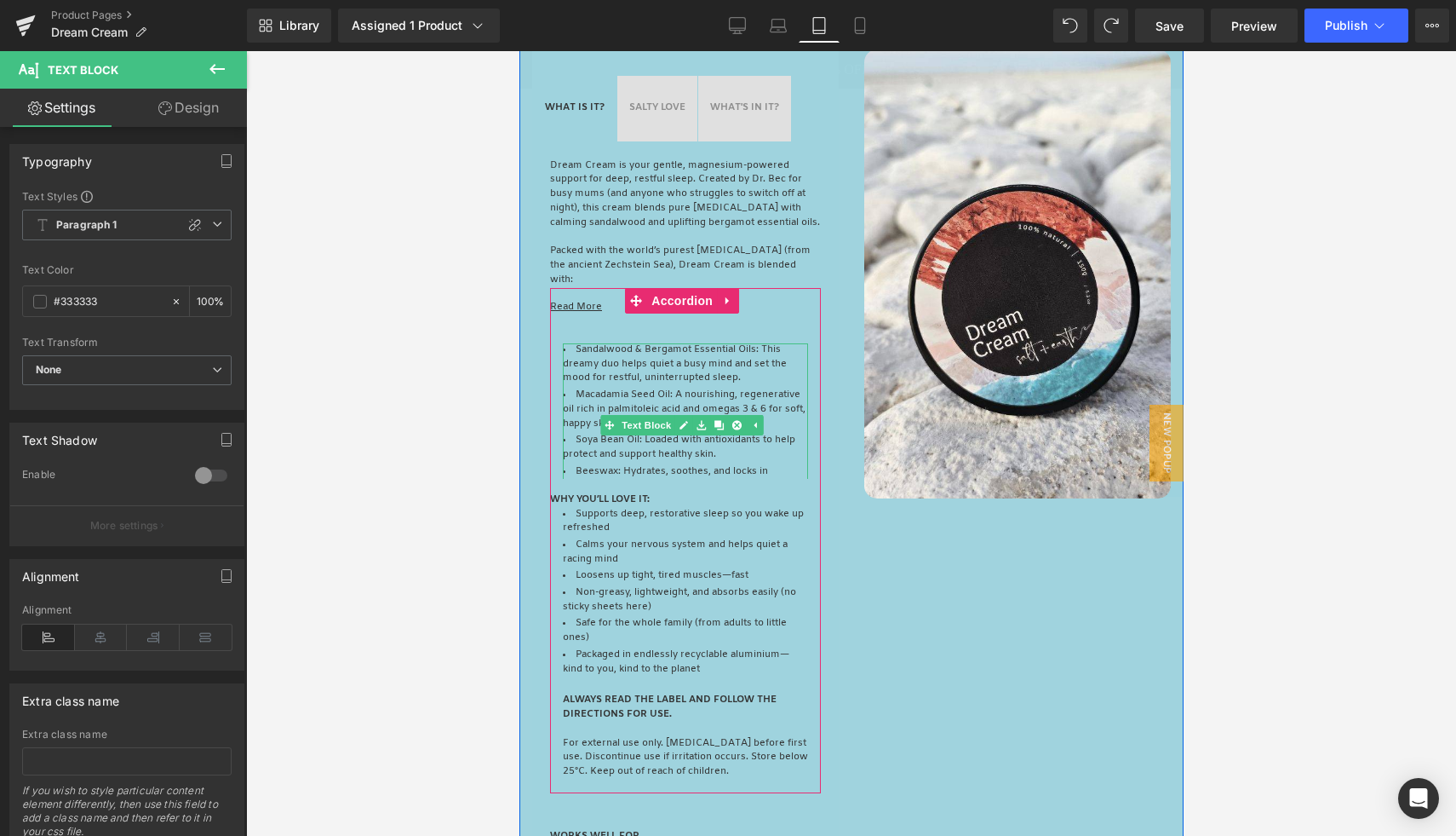
scroll to position [1542, 0]
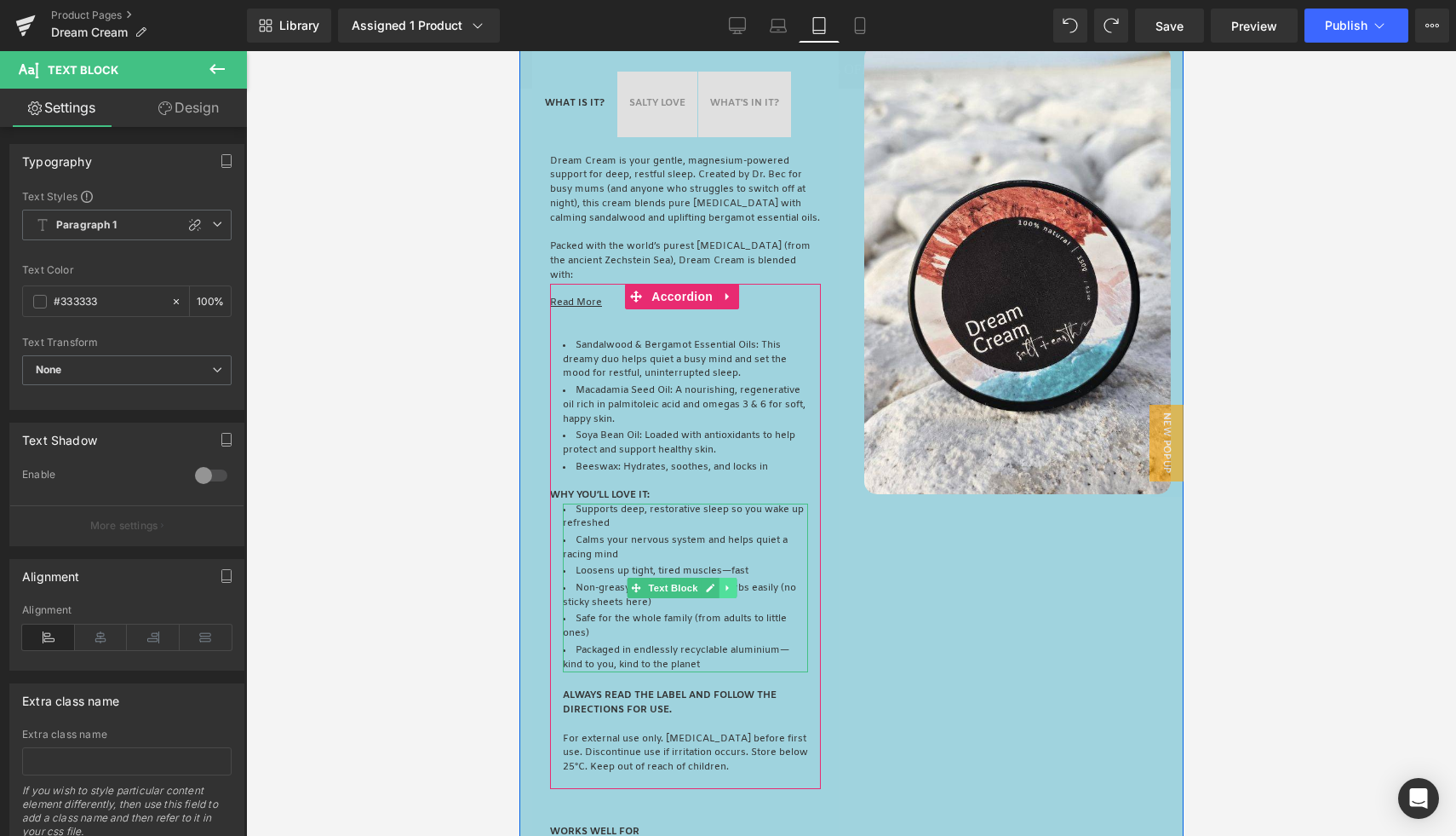
click at [725, 592] on icon at bounding box center [728, 588] width 10 height 11
click at [717, 592] on icon at bounding box center [718, 587] width 10 height 10
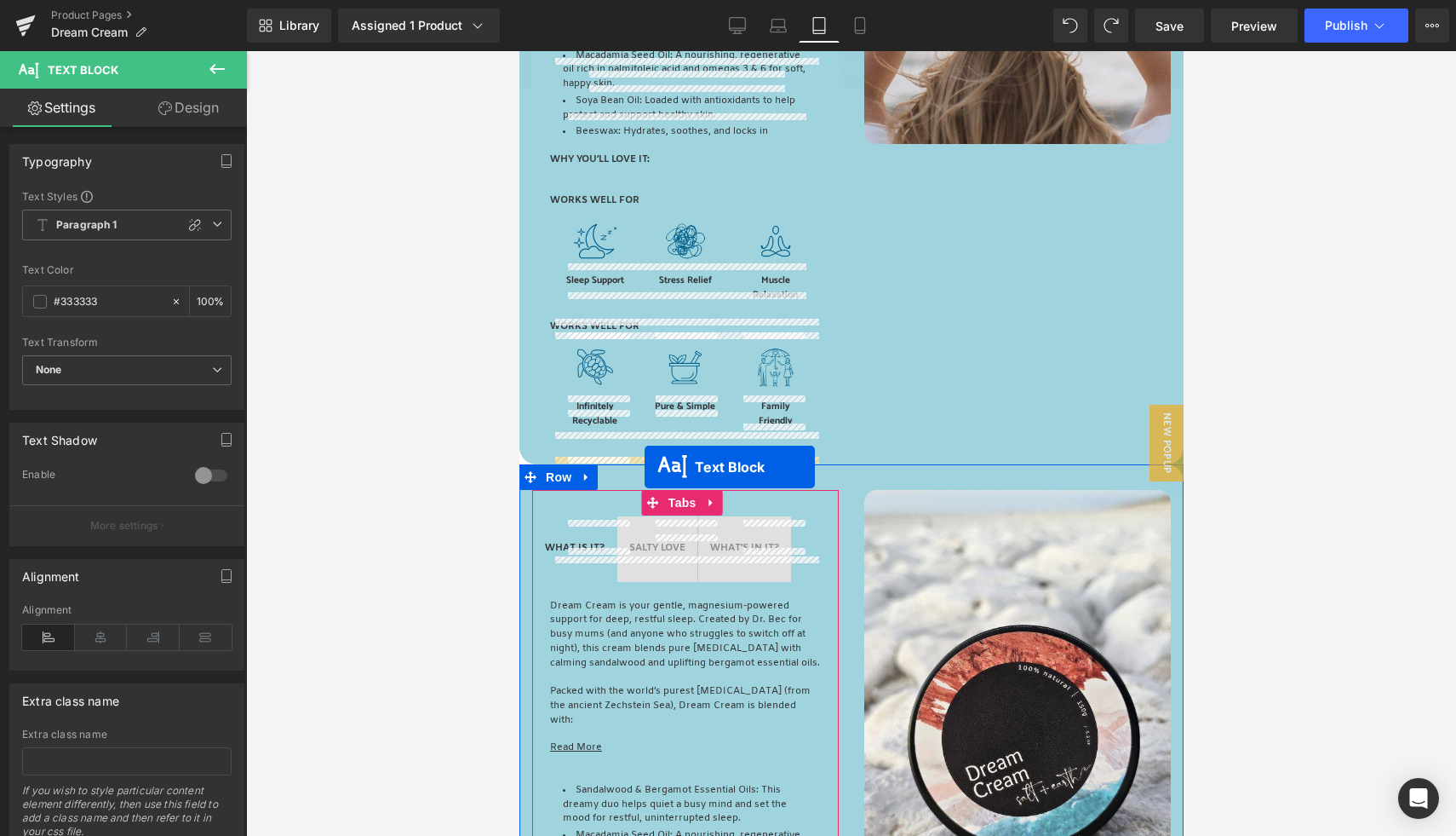
scroll to position [995, 0]
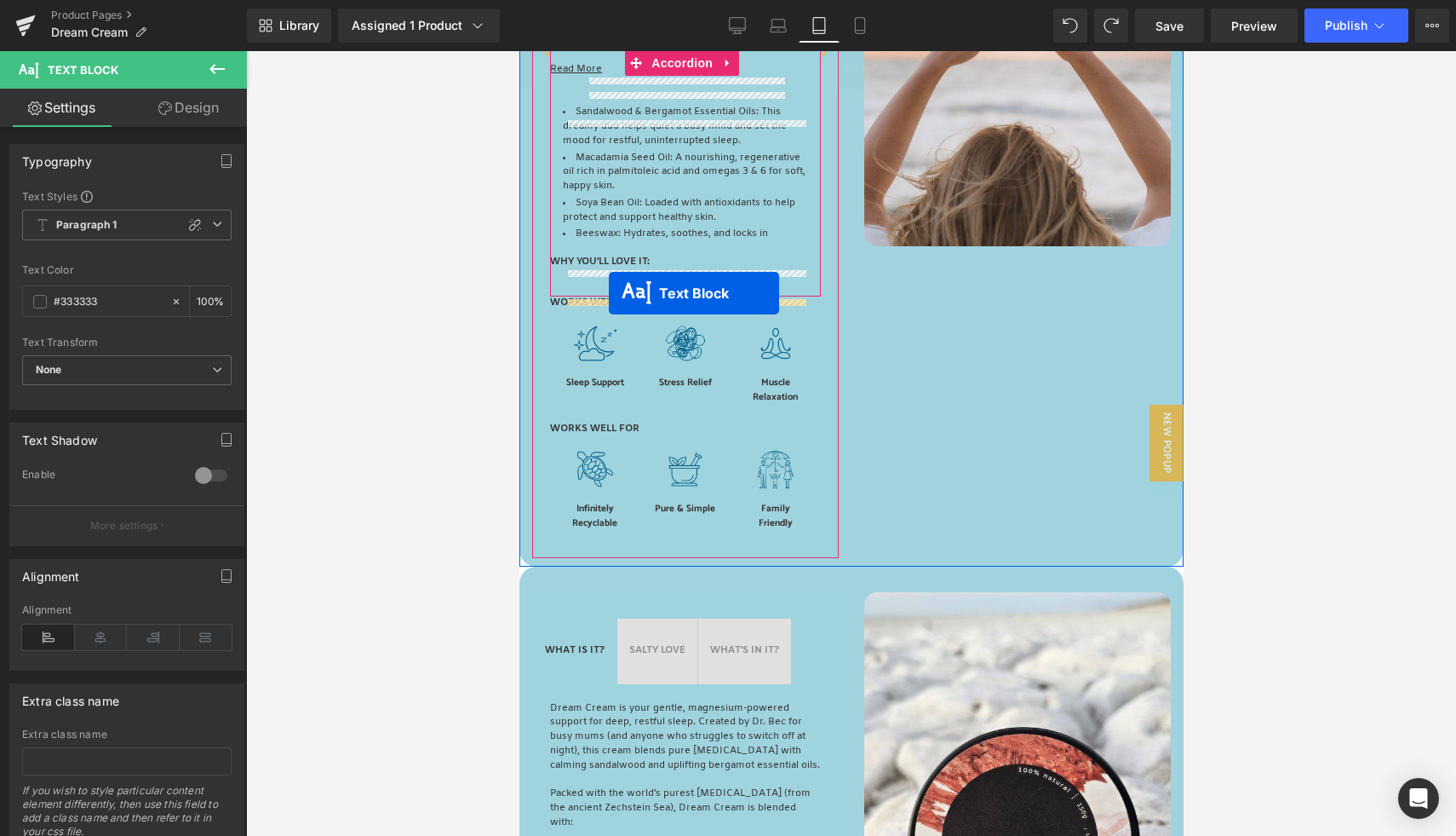
drag, startPoint x: 632, startPoint y: 457, endPoint x: 608, endPoint y: 293, distance: 165.7
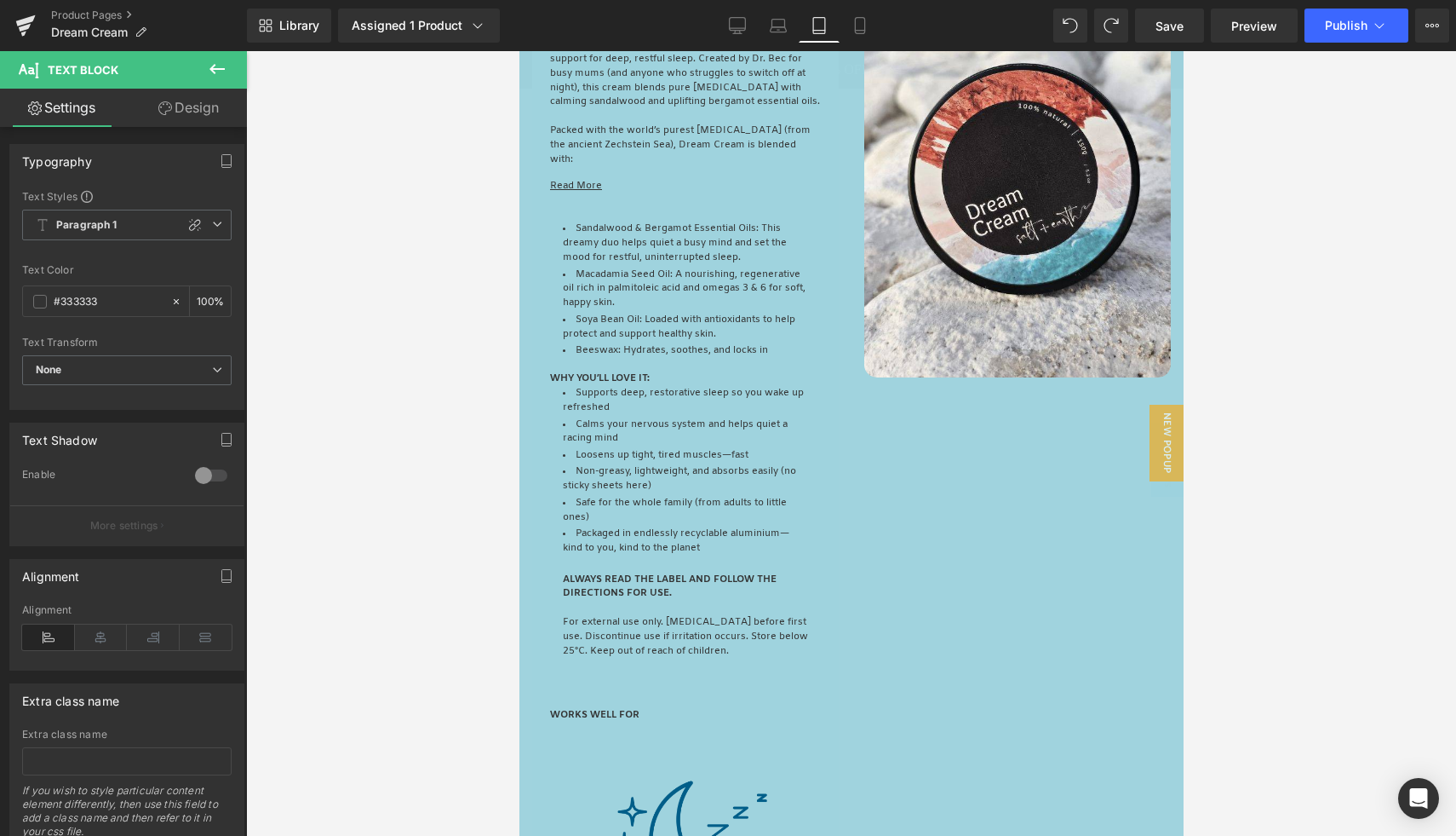
scroll to position [1965, 0]
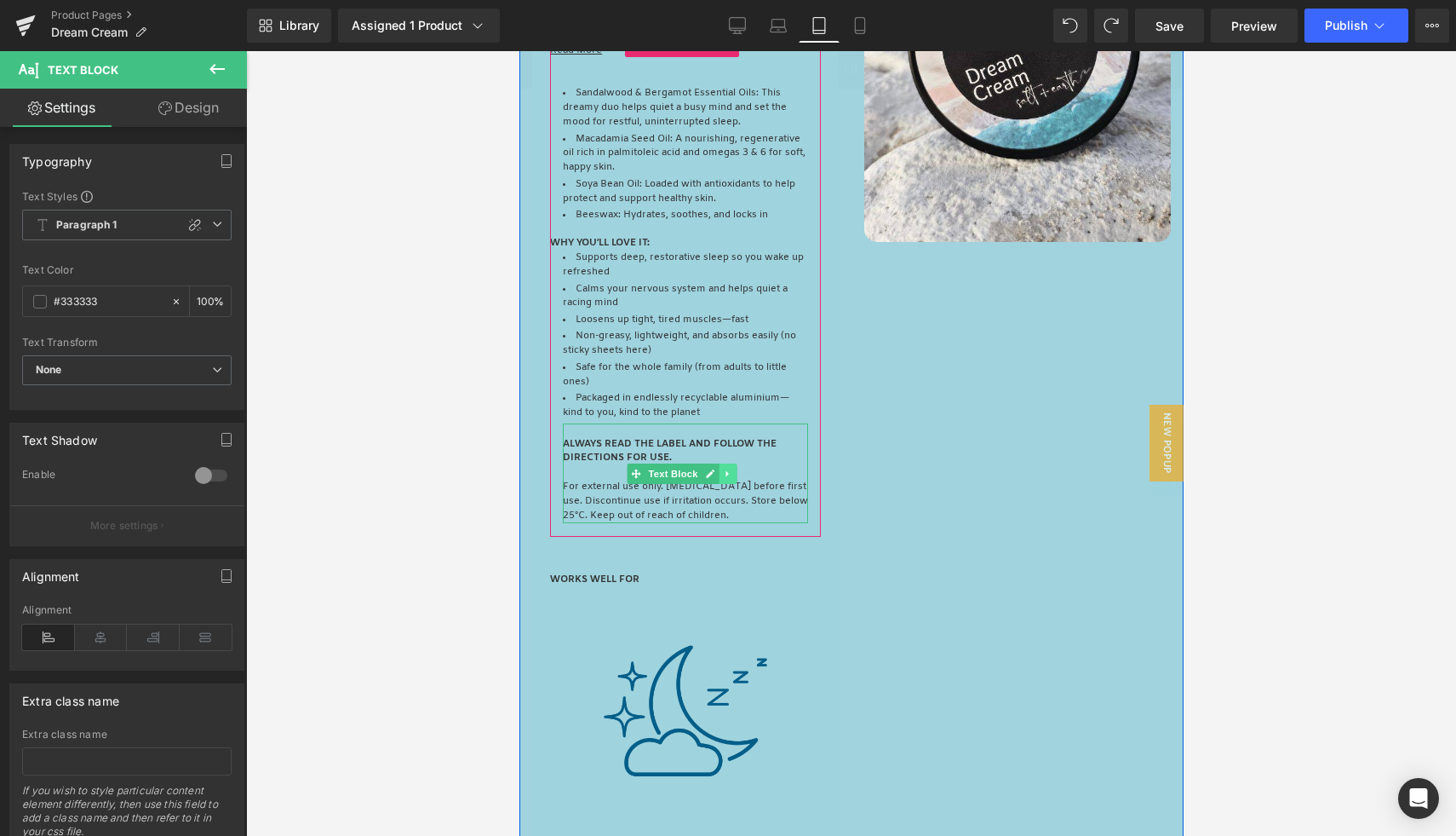
click at [724, 479] on icon at bounding box center [728, 474] width 10 height 11
click at [715, 478] on icon at bounding box center [718, 473] width 10 height 10
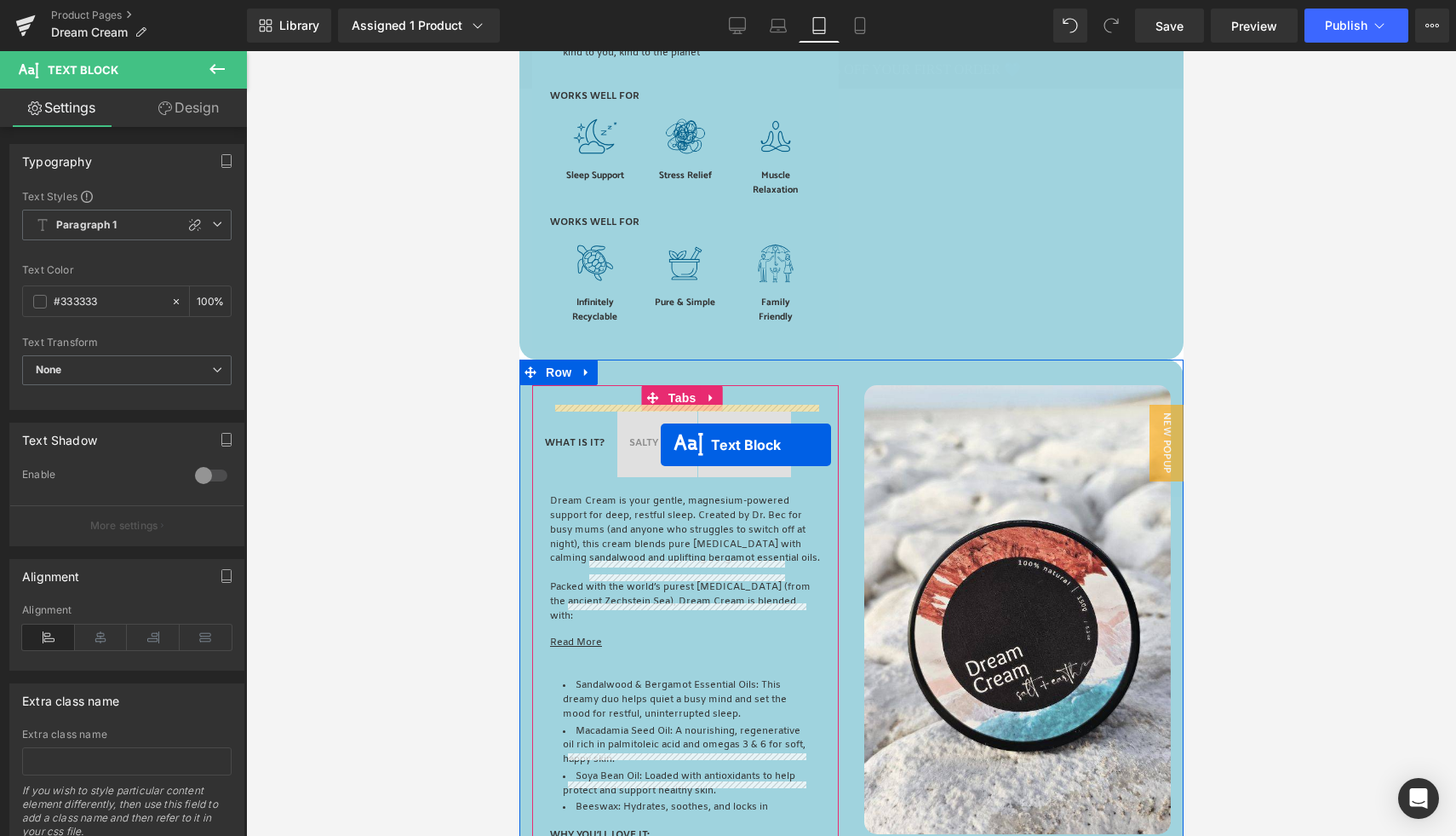
scroll to position [1035, 0]
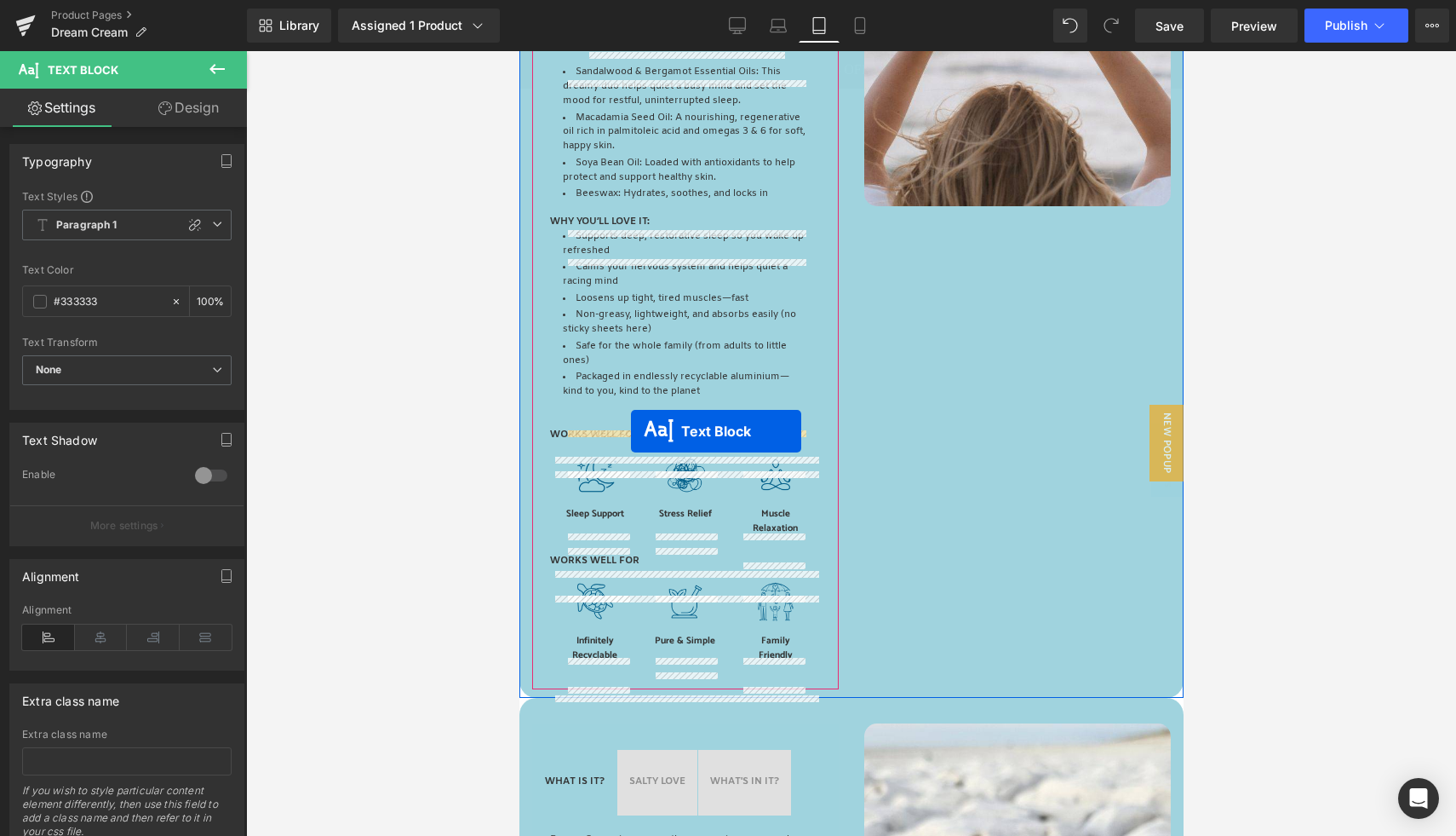
drag, startPoint x: 636, startPoint y: 627, endPoint x: 630, endPoint y: 430, distance: 197.1
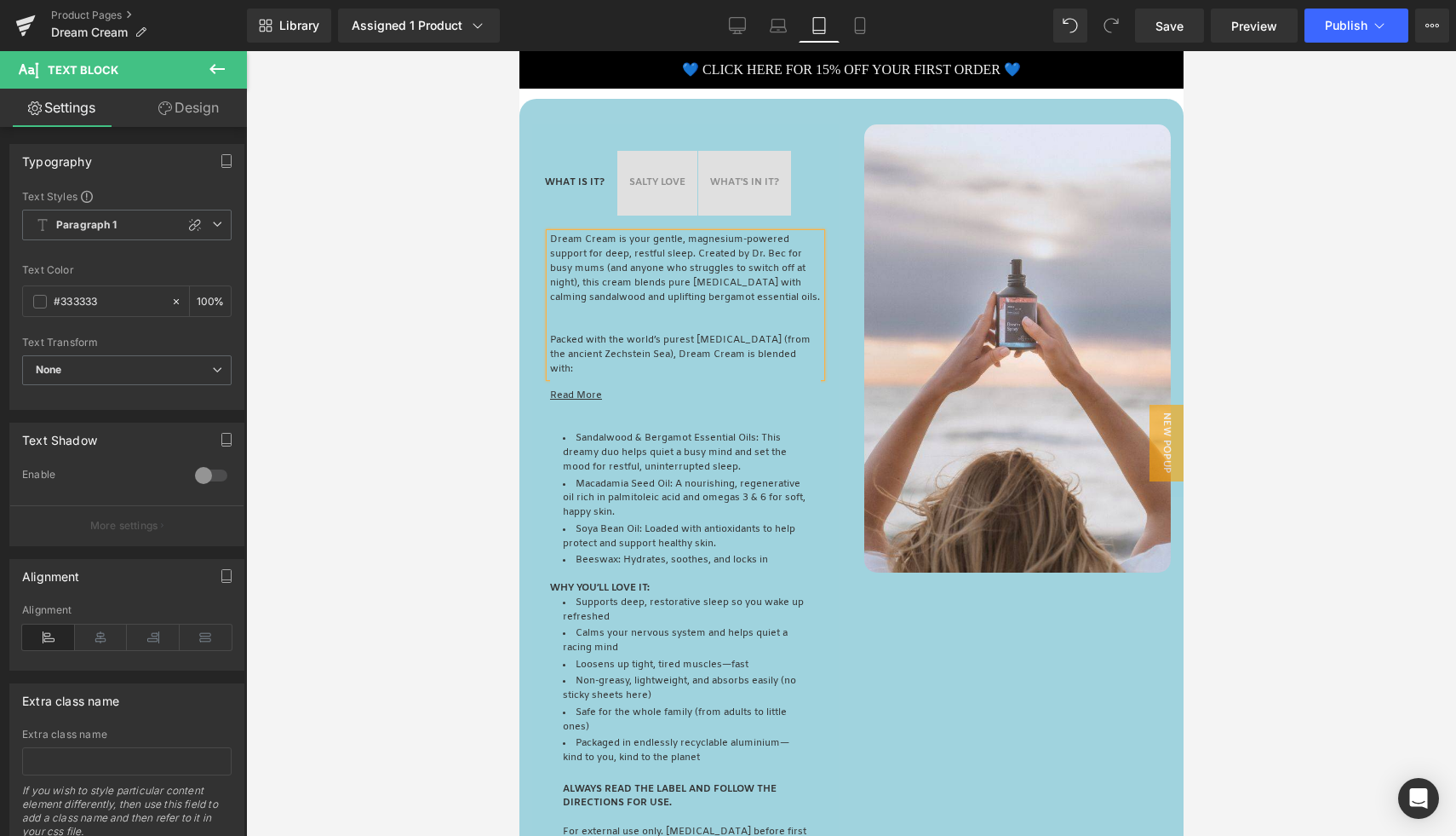
scroll to position [585, 0]
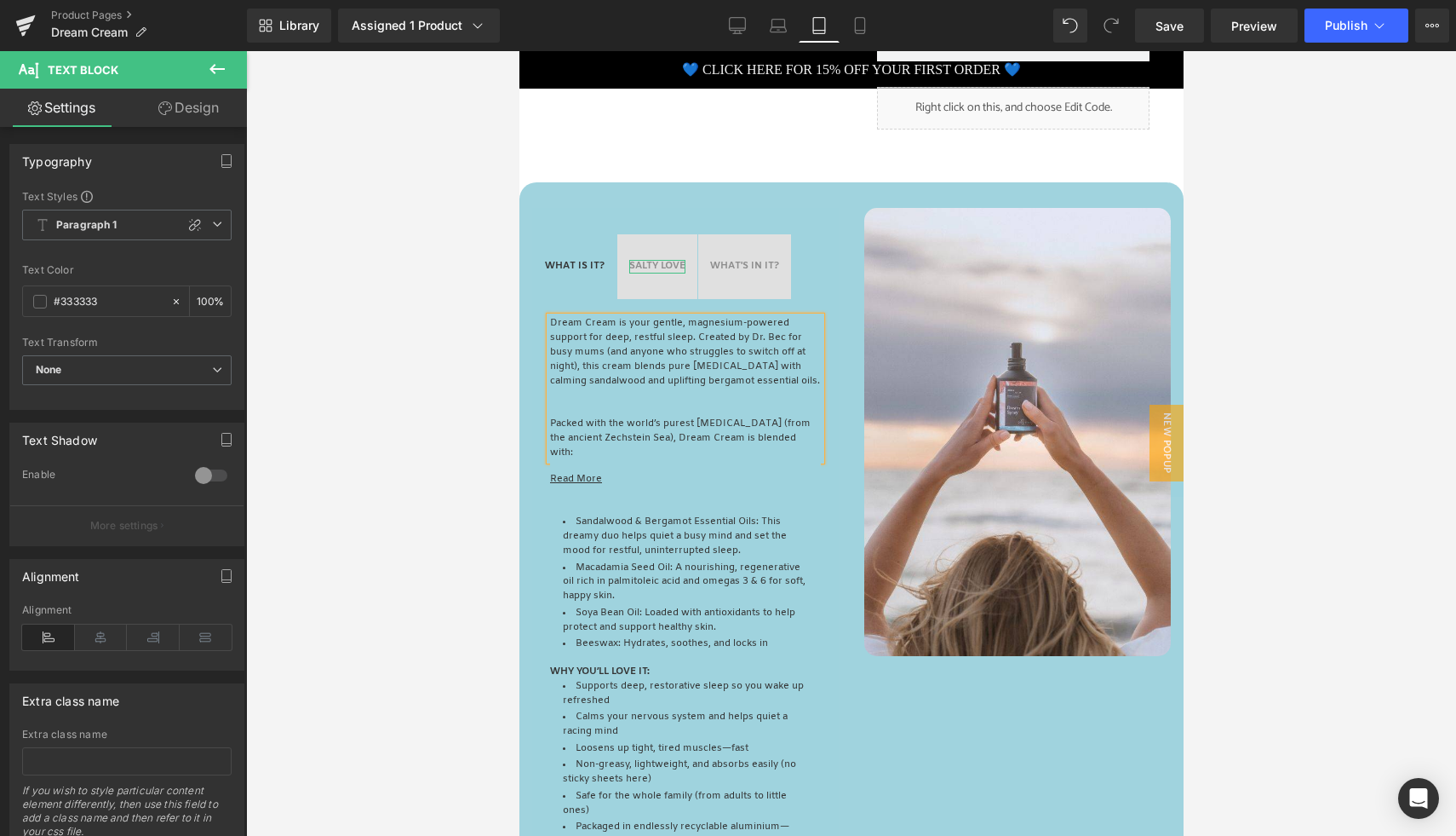
click at [651, 270] on div at bounding box center [656, 271] width 56 height 4
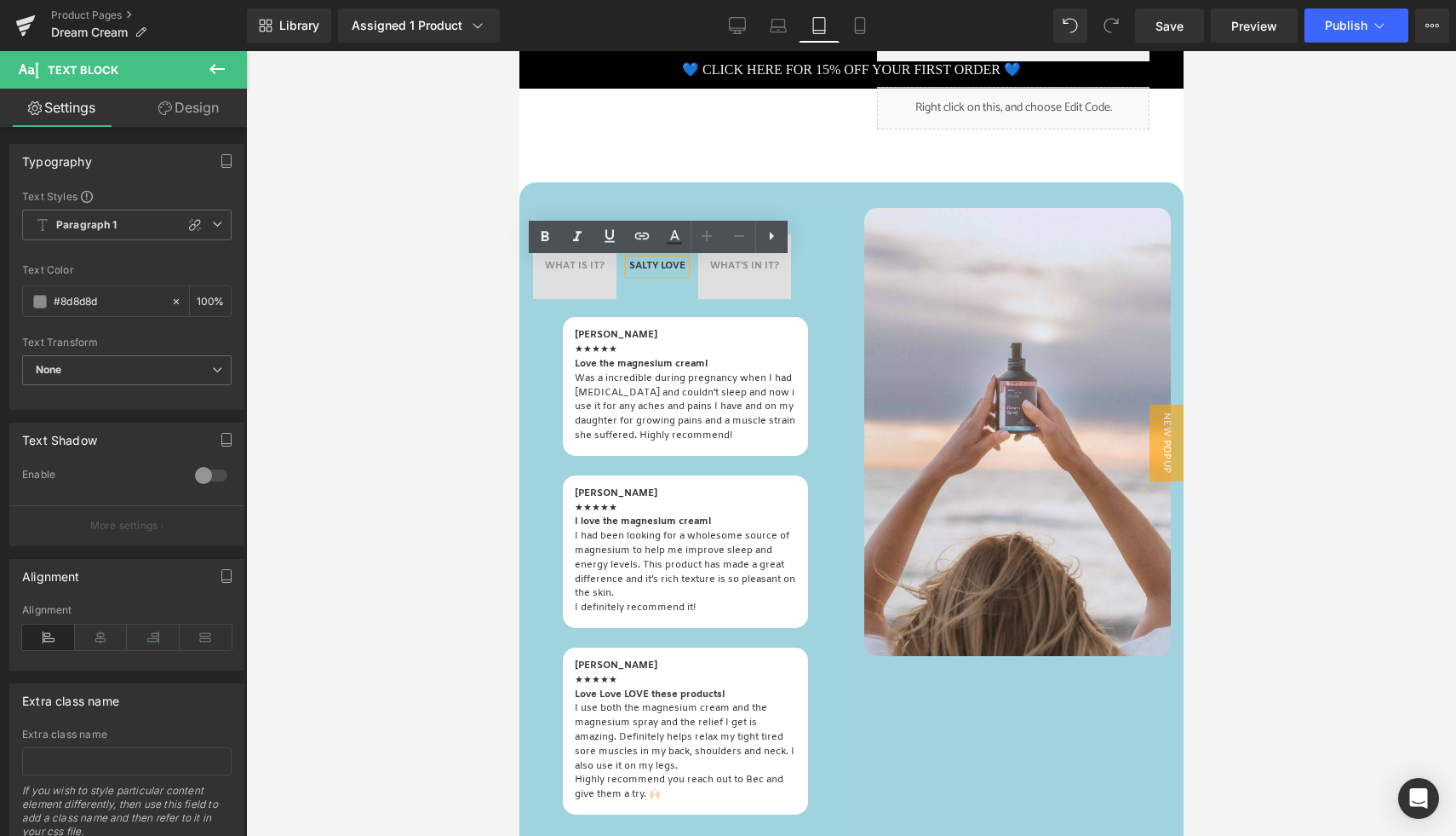
click at [573, 272] on div "WHAT IS IT? Text Block" at bounding box center [574, 267] width 59 height 14
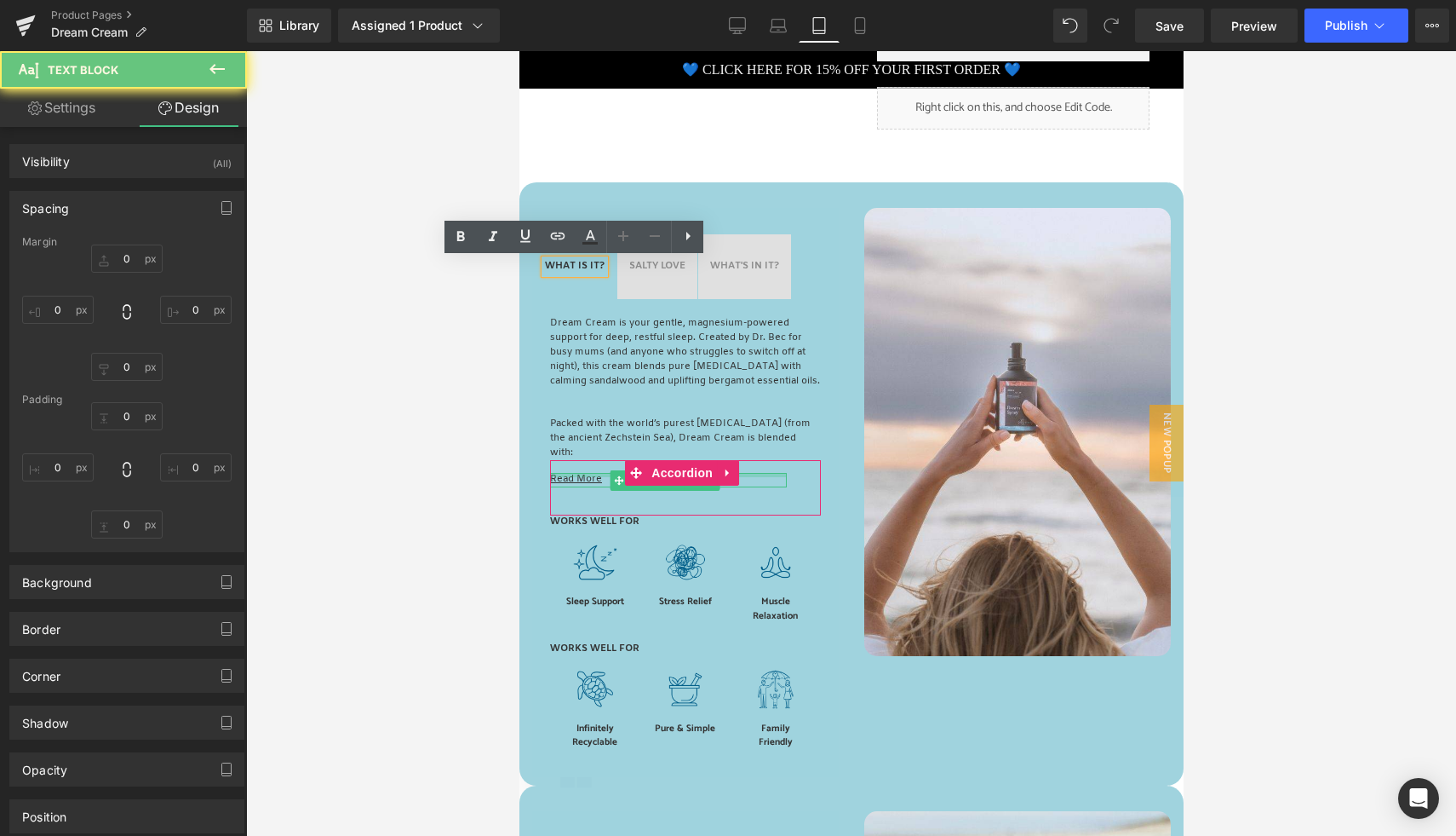
click at [589, 485] on u "Read More" at bounding box center [574, 479] width 52 height 12
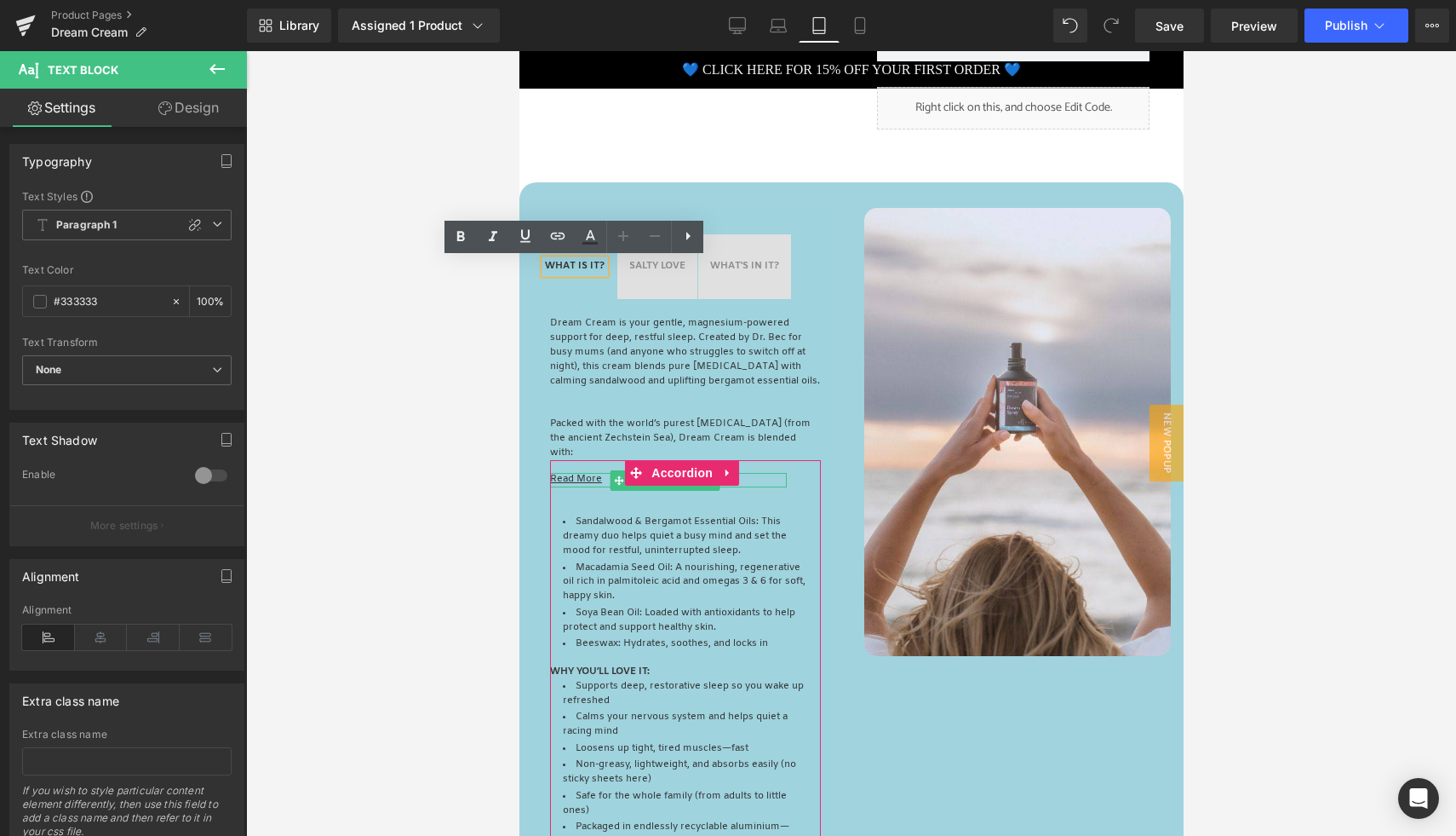
click at [566, 485] on u "Read More" at bounding box center [574, 479] width 52 height 12
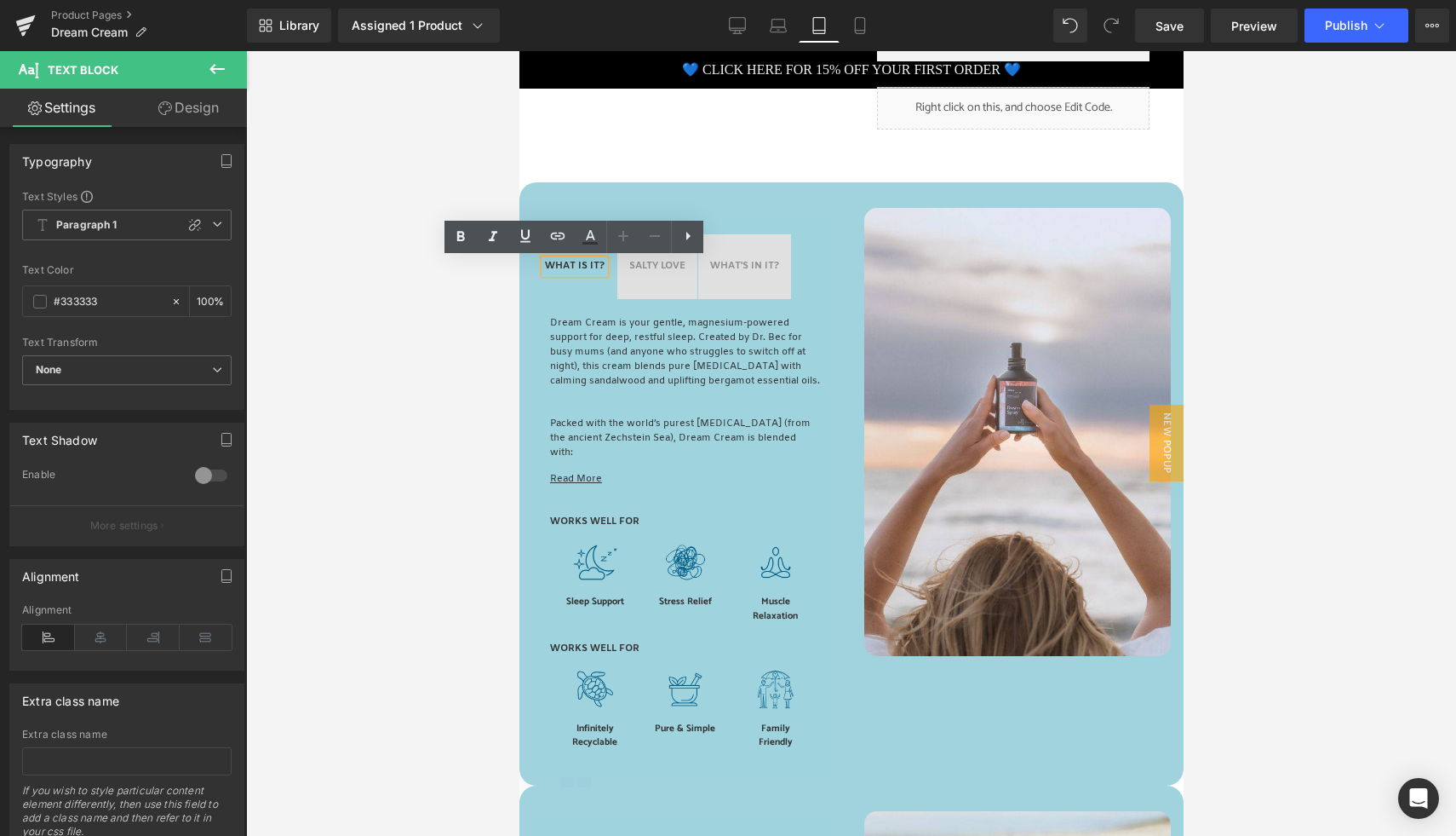
click at [656, 273] on div "SALTY LOVE Text Block" at bounding box center [656, 267] width 56 height 14
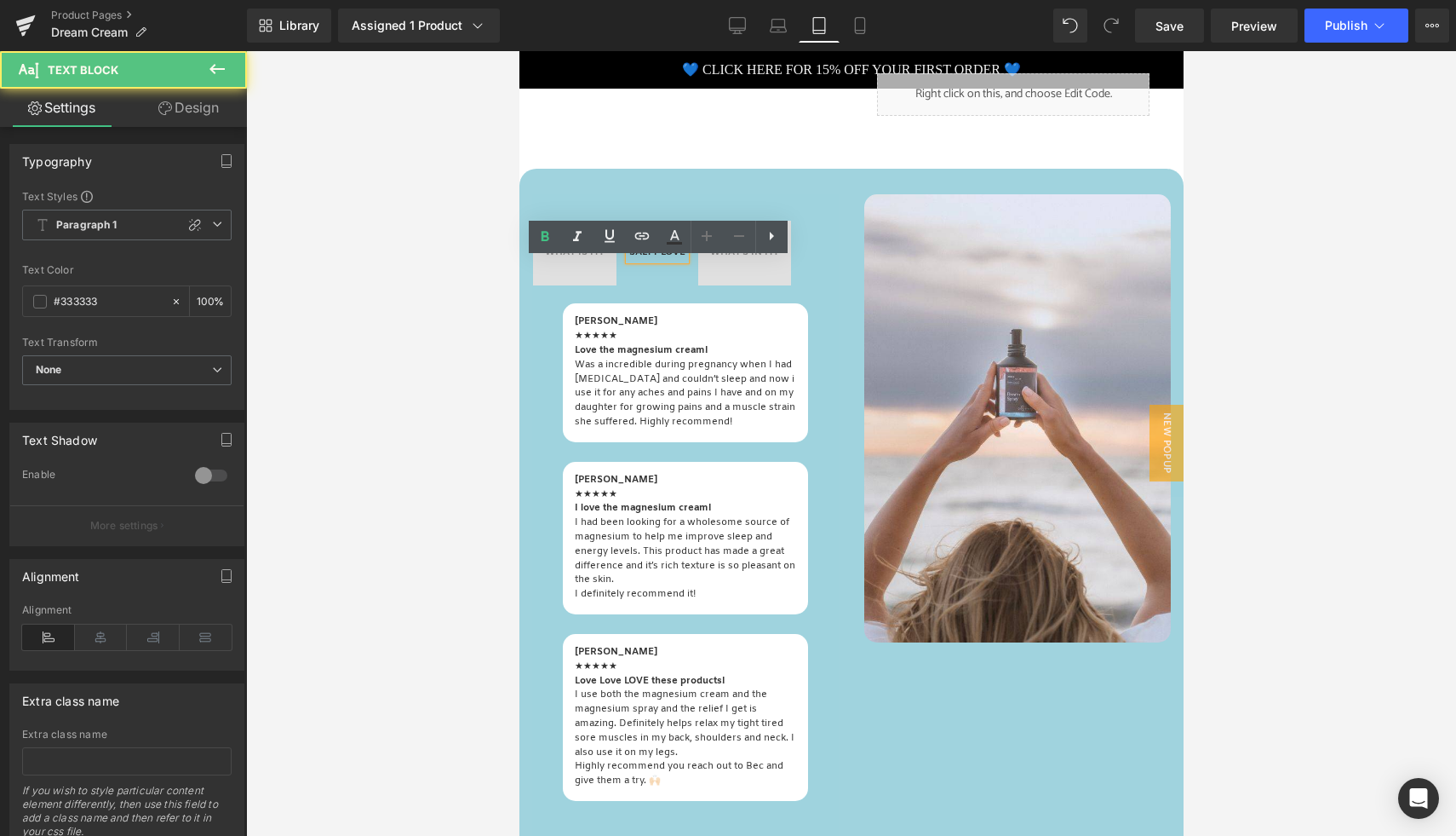
scroll to position [721, 0]
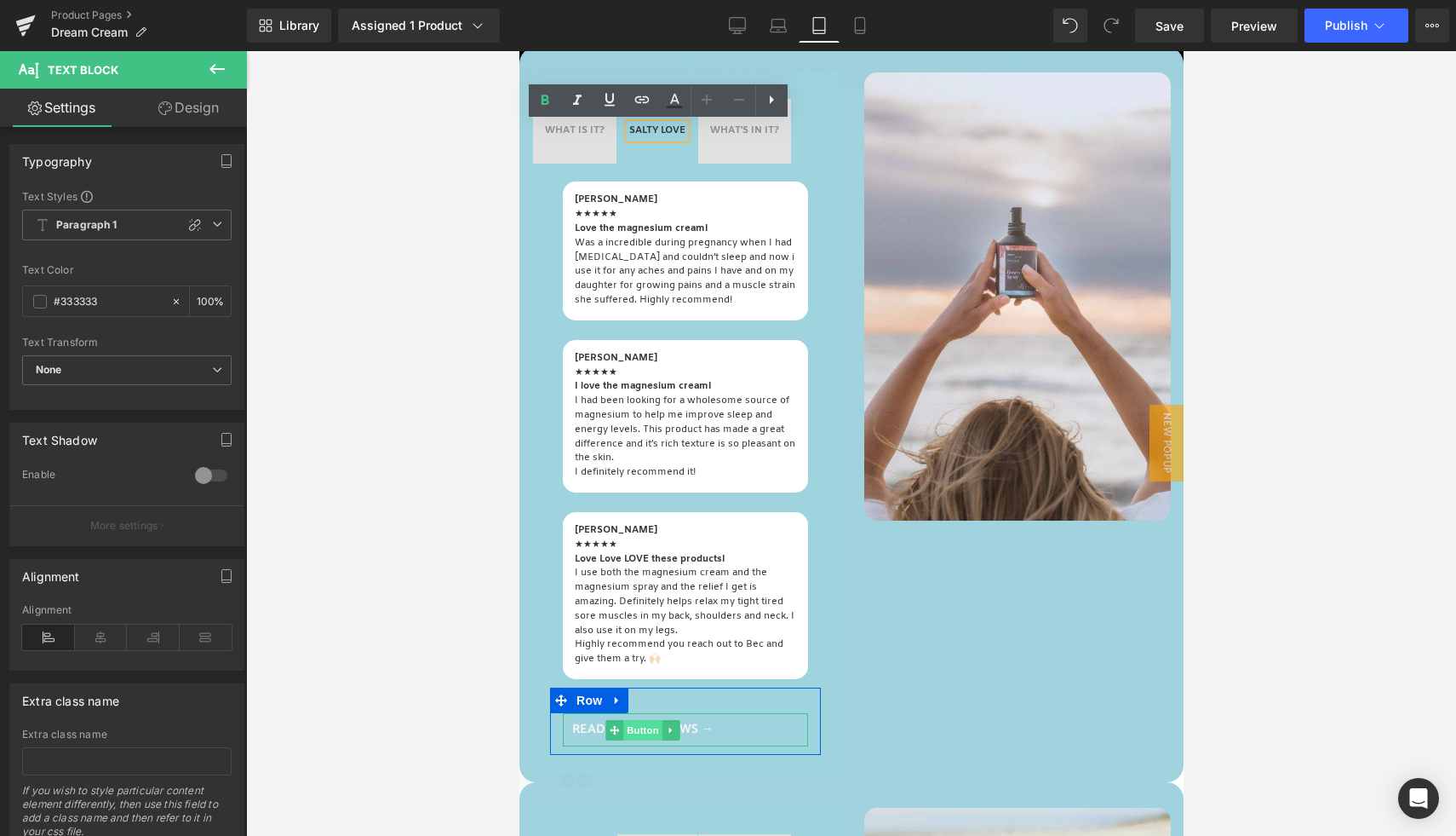
click at [643, 740] on span "Button" at bounding box center [643, 730] width 39 height 20
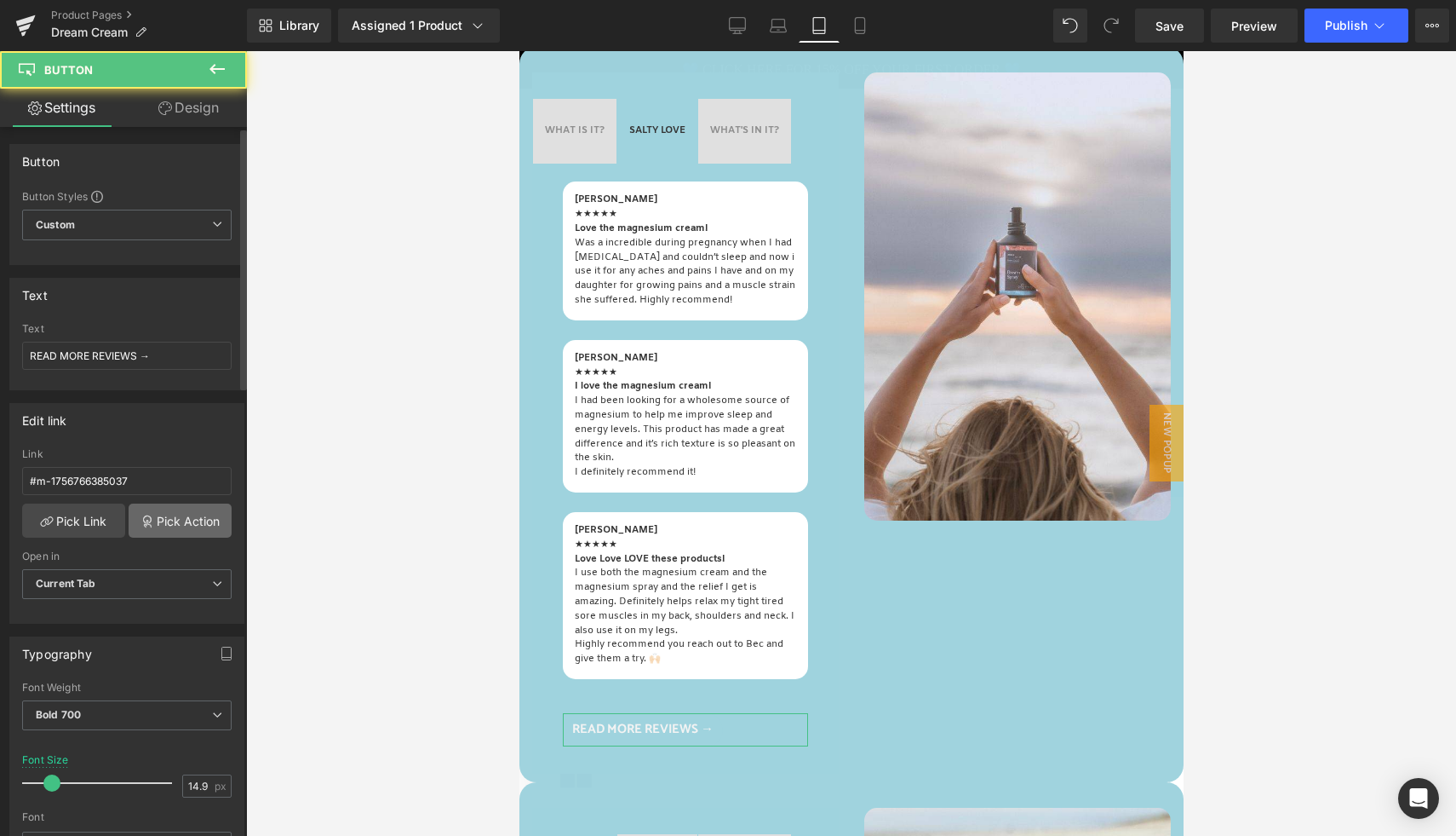
click at [184, 520] on link "Pick Action" at bounding box center [180, 520] width 103 height 34
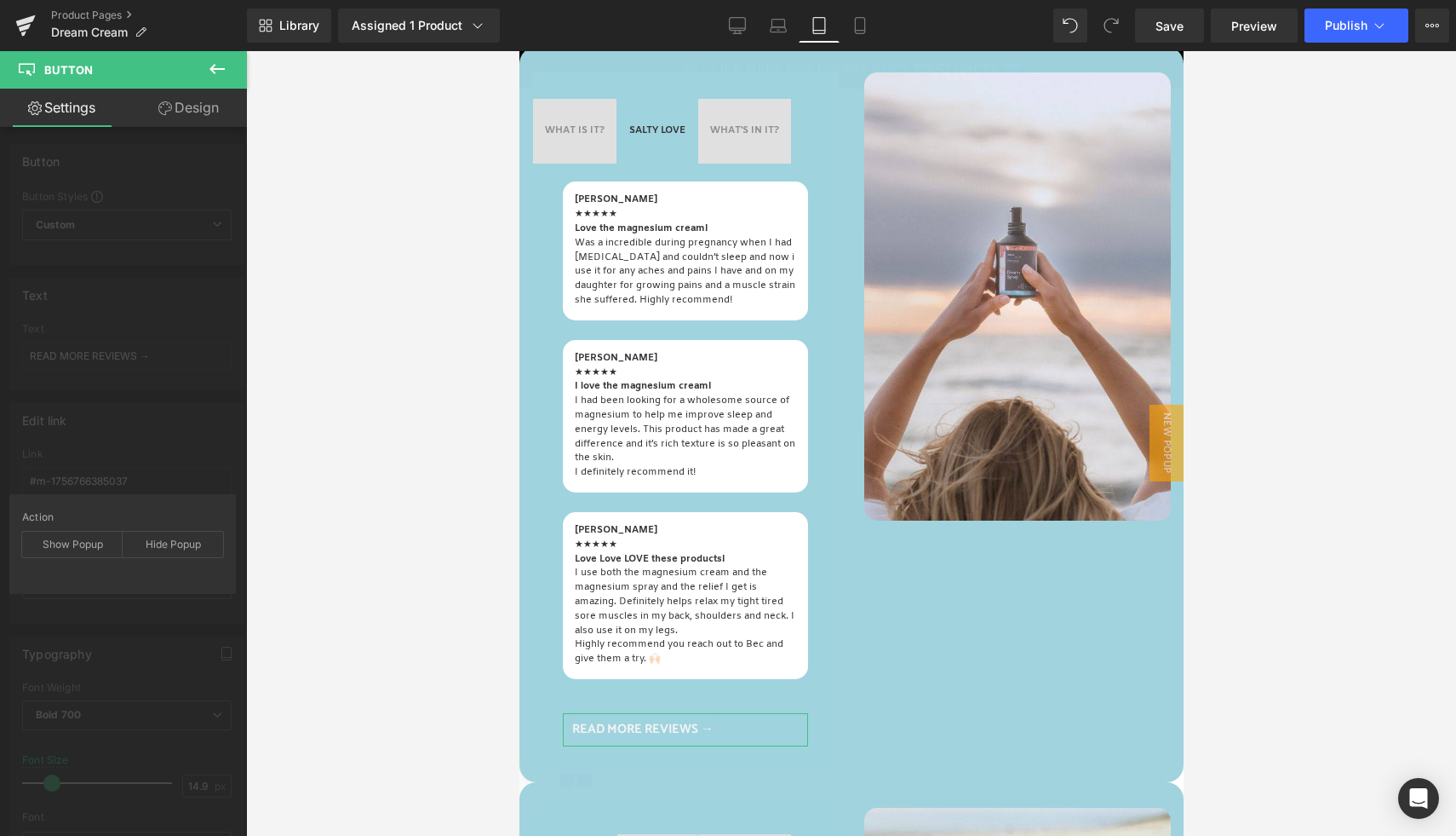
click at [99, 460] on div "Edit link #m-1756766385037 Link #m-1756766385037 Pick Link Pick Action Current …" at bounding box center [127, 507] width 255 height 234
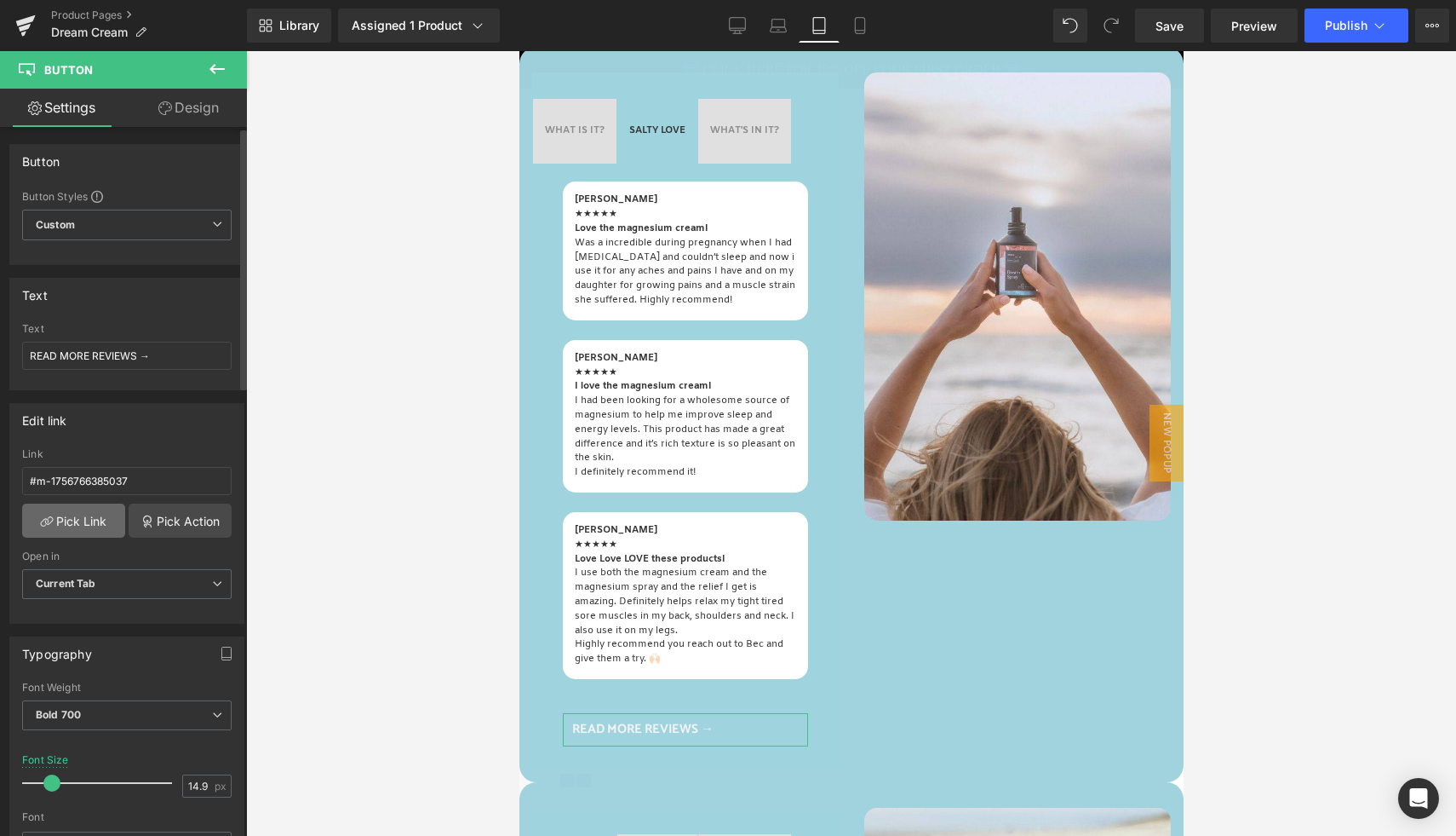
click at [74, 517] on link "Pick Link" at bounding box center [73, 520] width 103 height 34
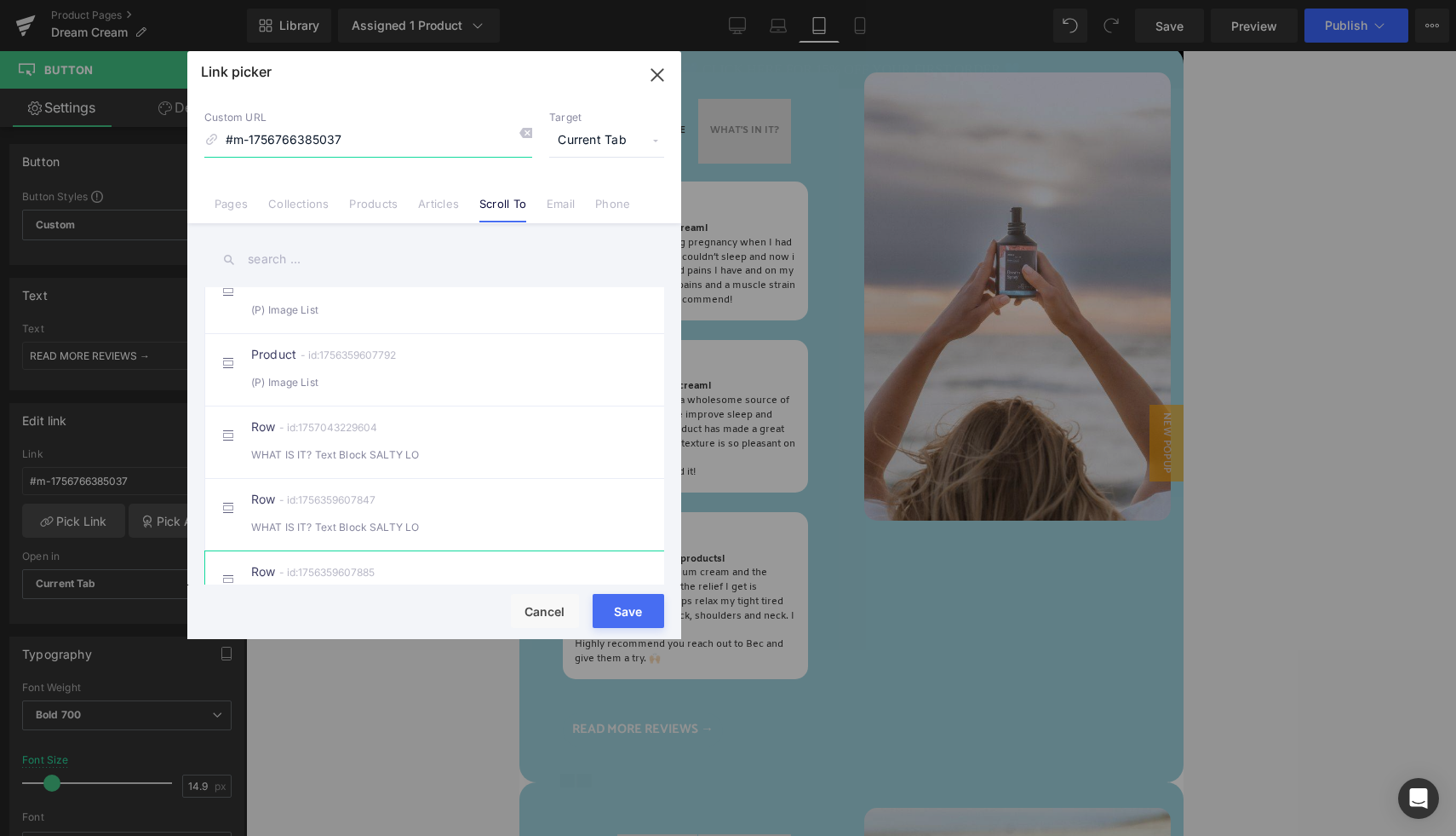
scroll to position [266, 0]
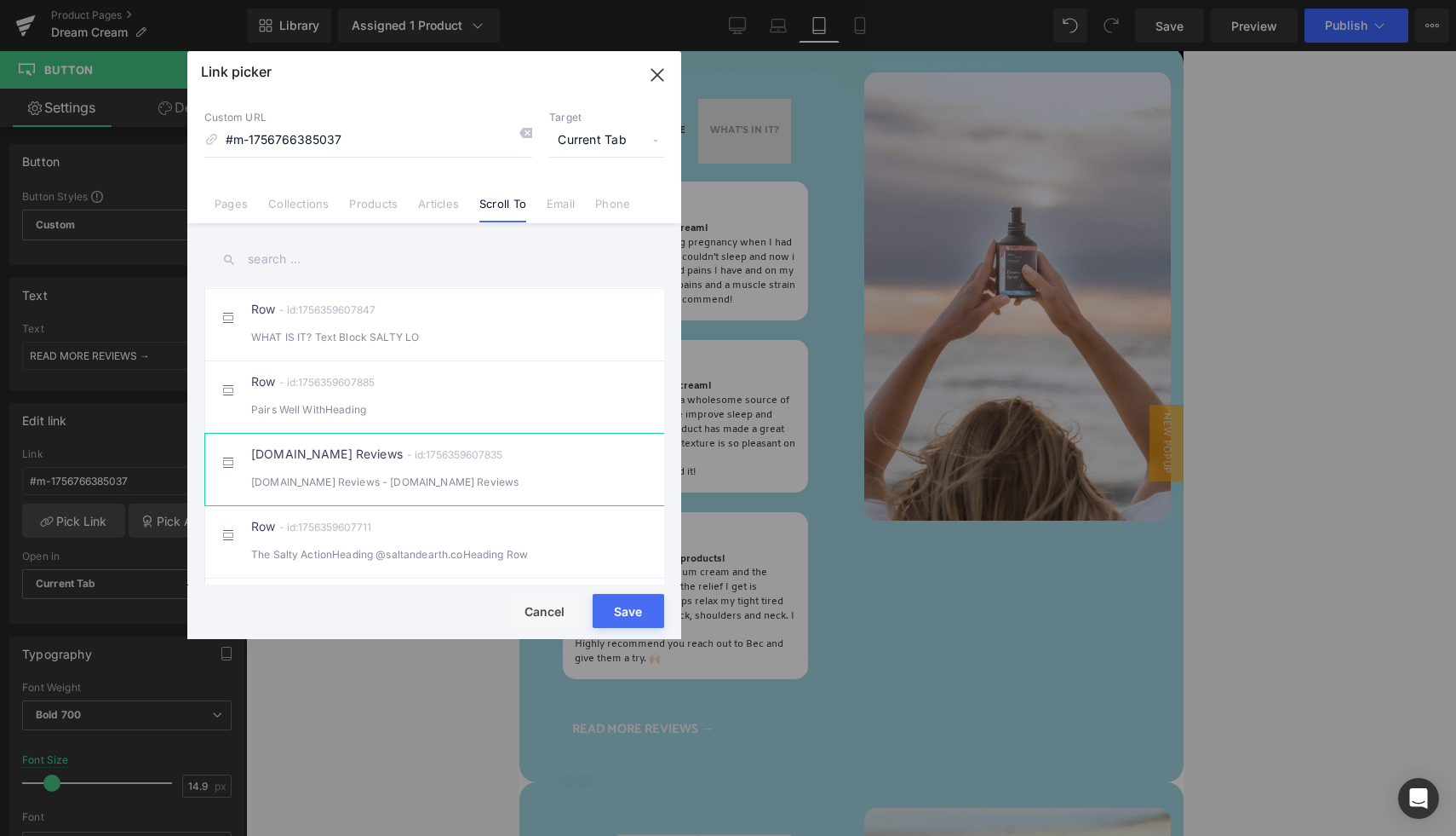
click at [428, 491] on div "Judge.me Reviews - ReviewsJudge.me Reviews" at bounding box center [435, 482] width 366 height 18
click at [625, 600] on button "Save" at bounding box center [628, 610] width 72 height 34
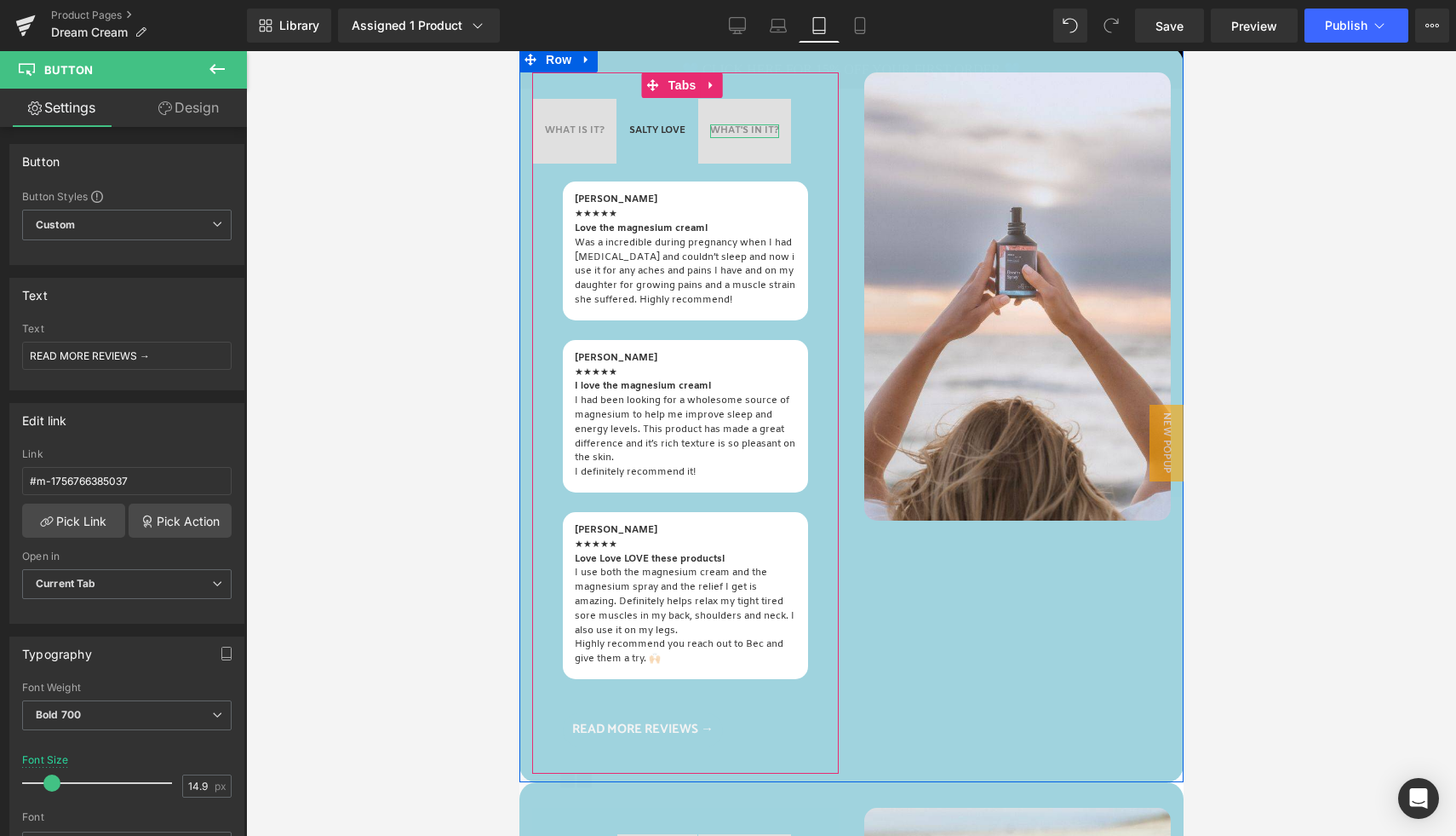
click at [717, 134] on div at bounding box center [743, 135] width 69 height 4
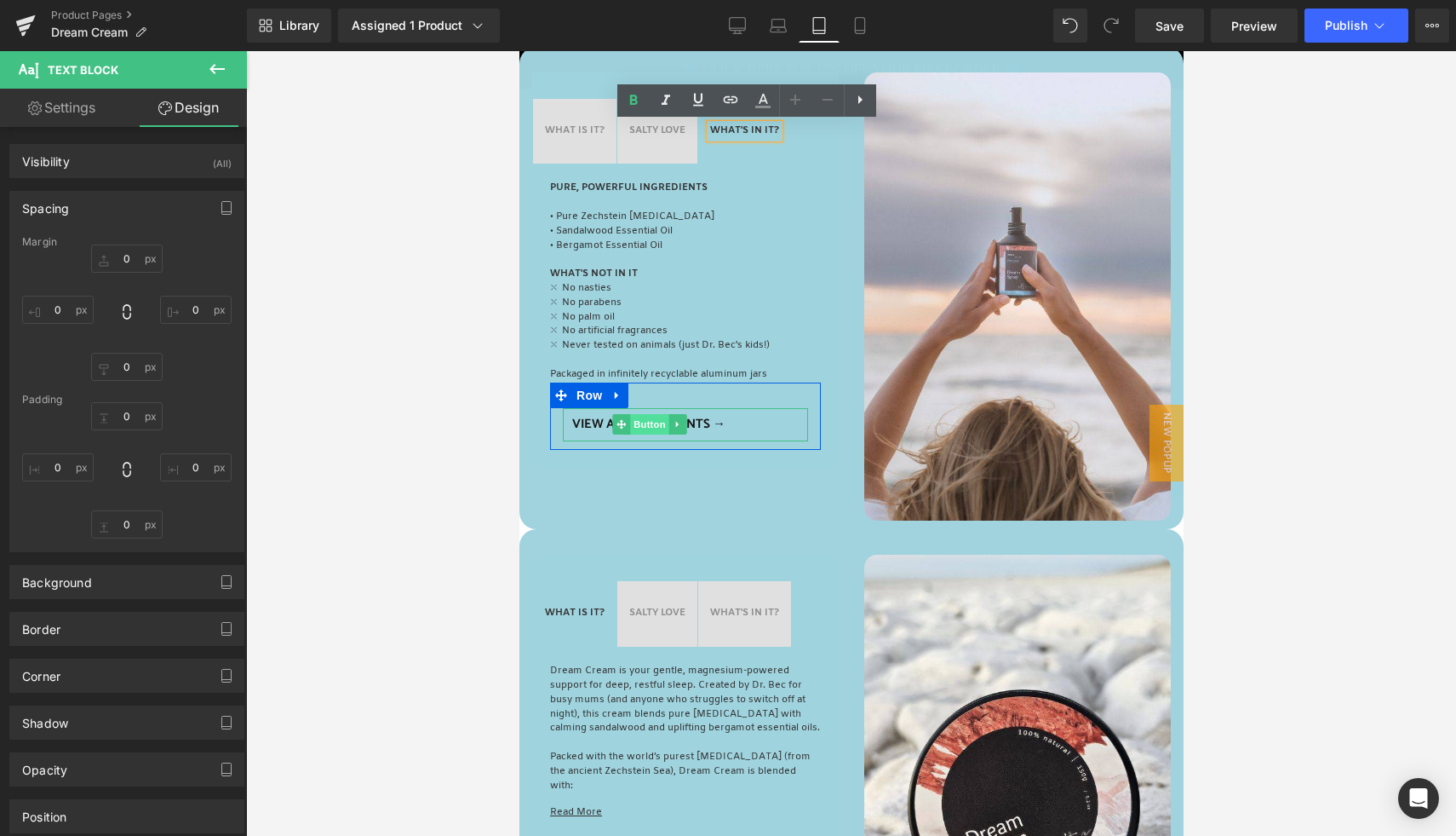
click at [644, 423] on span "Button" at bounding box center [650, 423] width 39 height 20
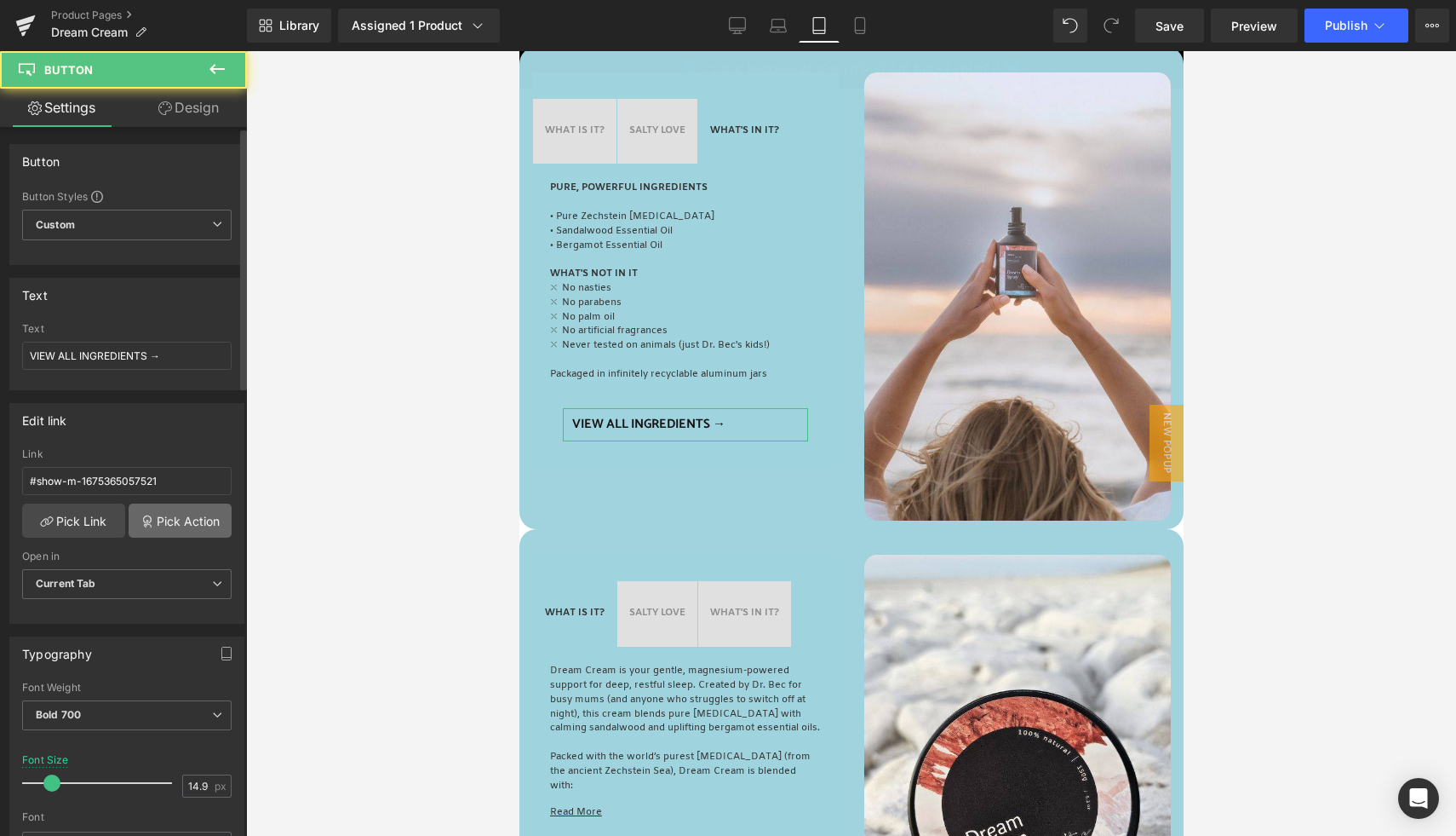
click at [173, 512] on link "Pick Action" at bounding box center [180, 520] width 103 height 34
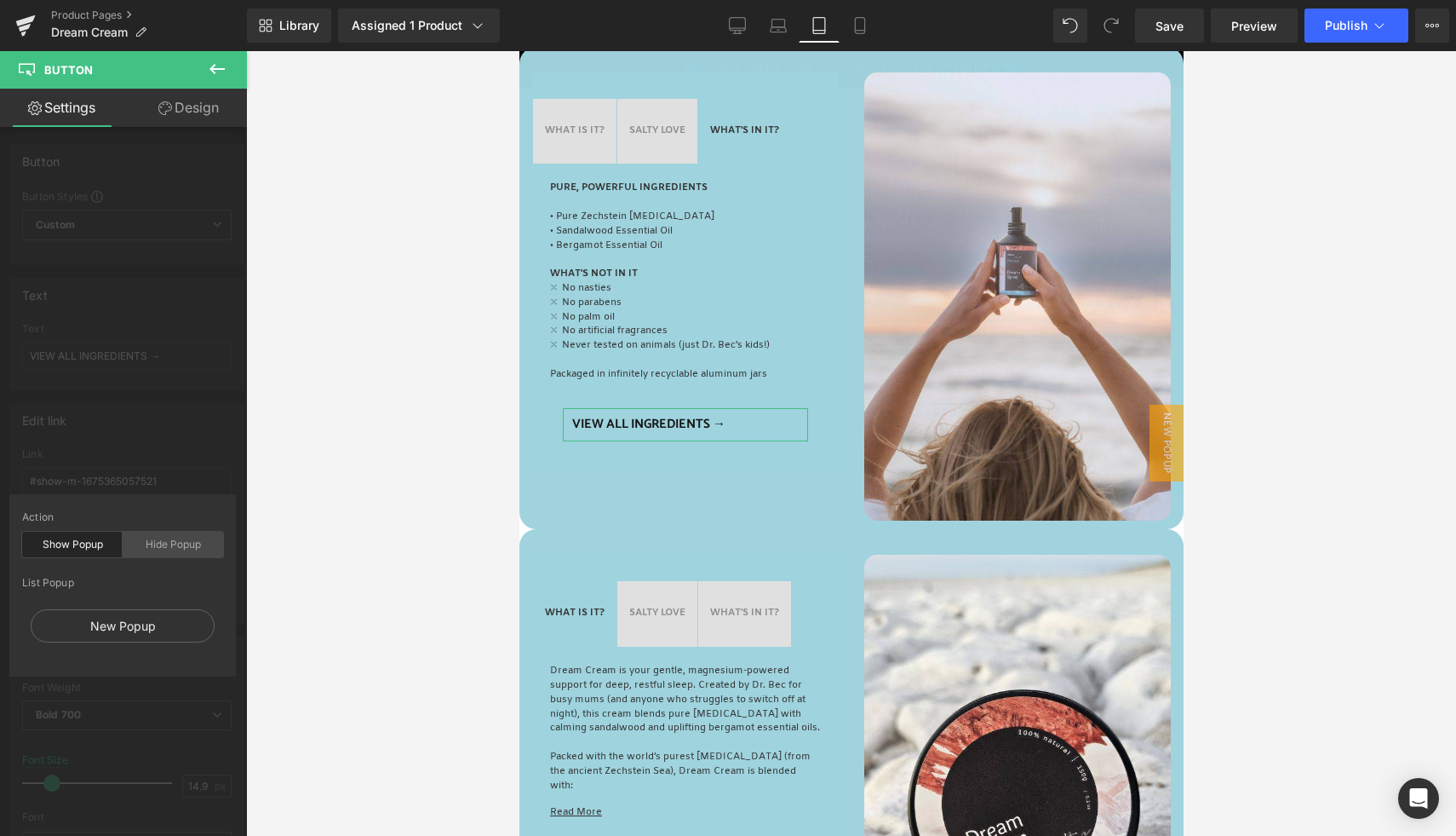
click at [169, 540] on div "Hide Popup" at bounding box center [173, 544] width 101 height 26
click at [68, 543] on div "Show Popup" at bounding box center [73, 544] width 101 height 26
click at [104, 628] on div "New Popup" at bounding box center [123, 626] width 184 height 34
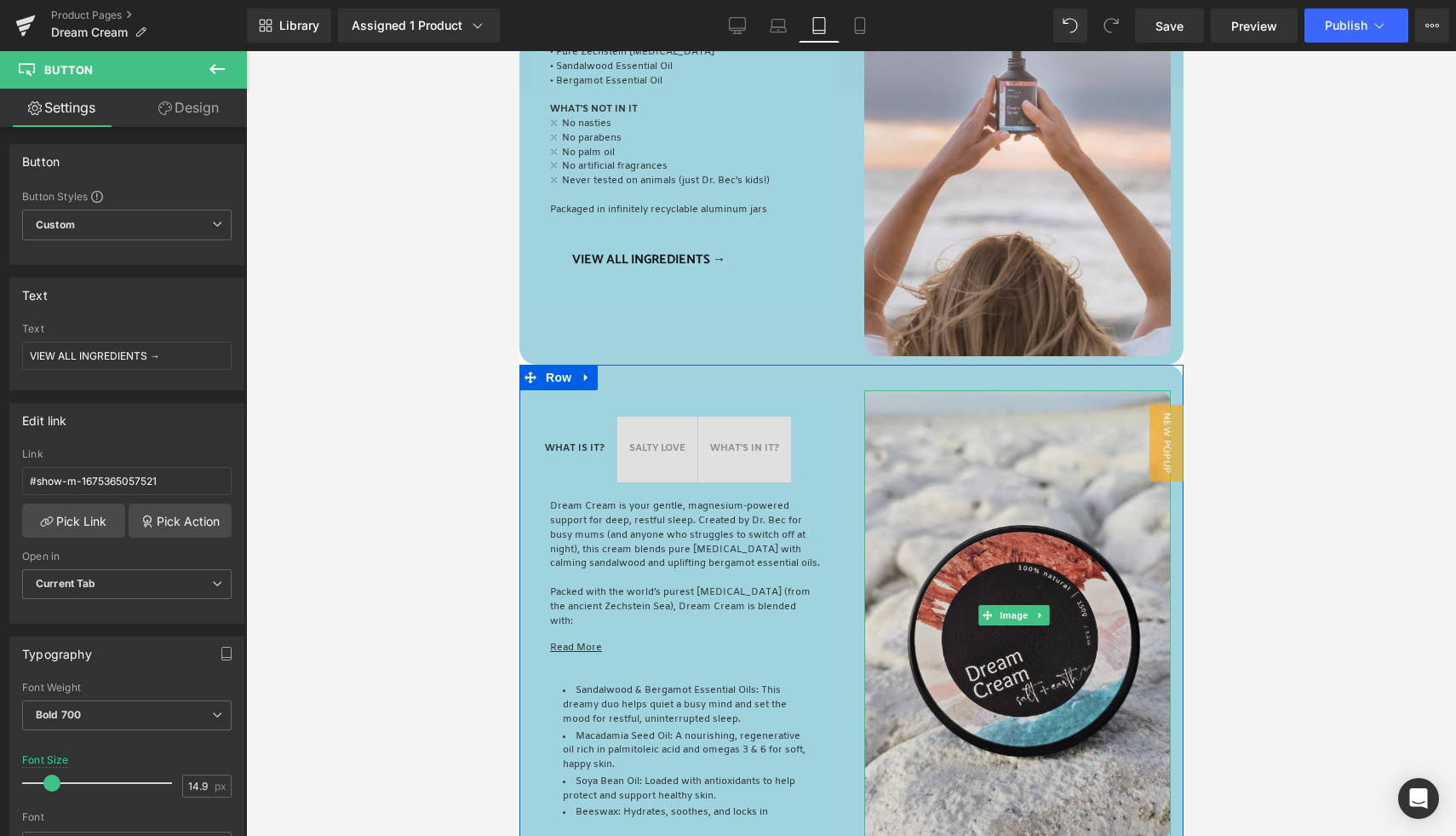
scroll to position [969, 0]
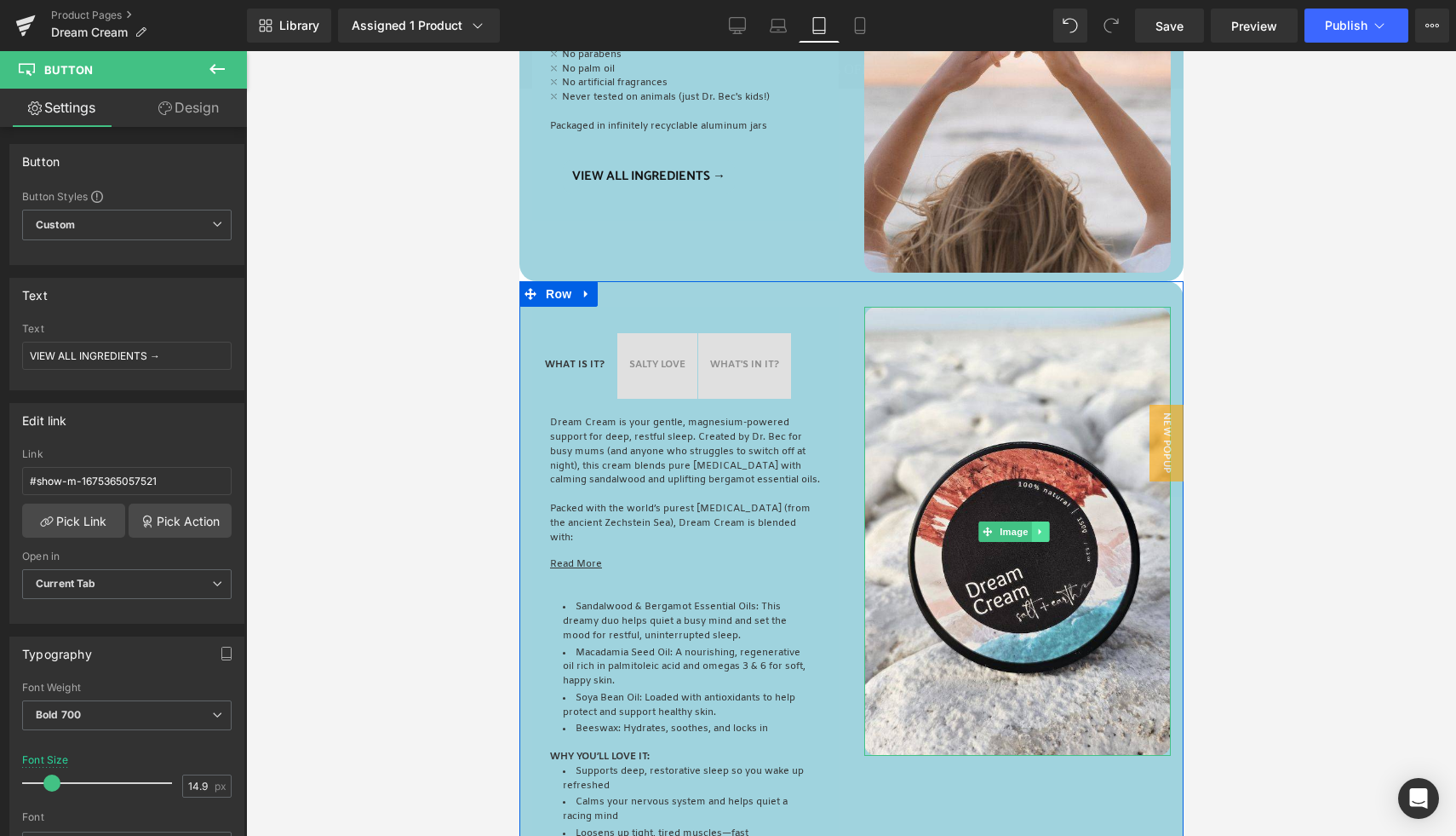
click at [1036, 526] on icon at bounding box center [1040, 531] width 10 height 11
click at [1026, 526] on icon at bounding box center [1030, 530] width 10 height 10
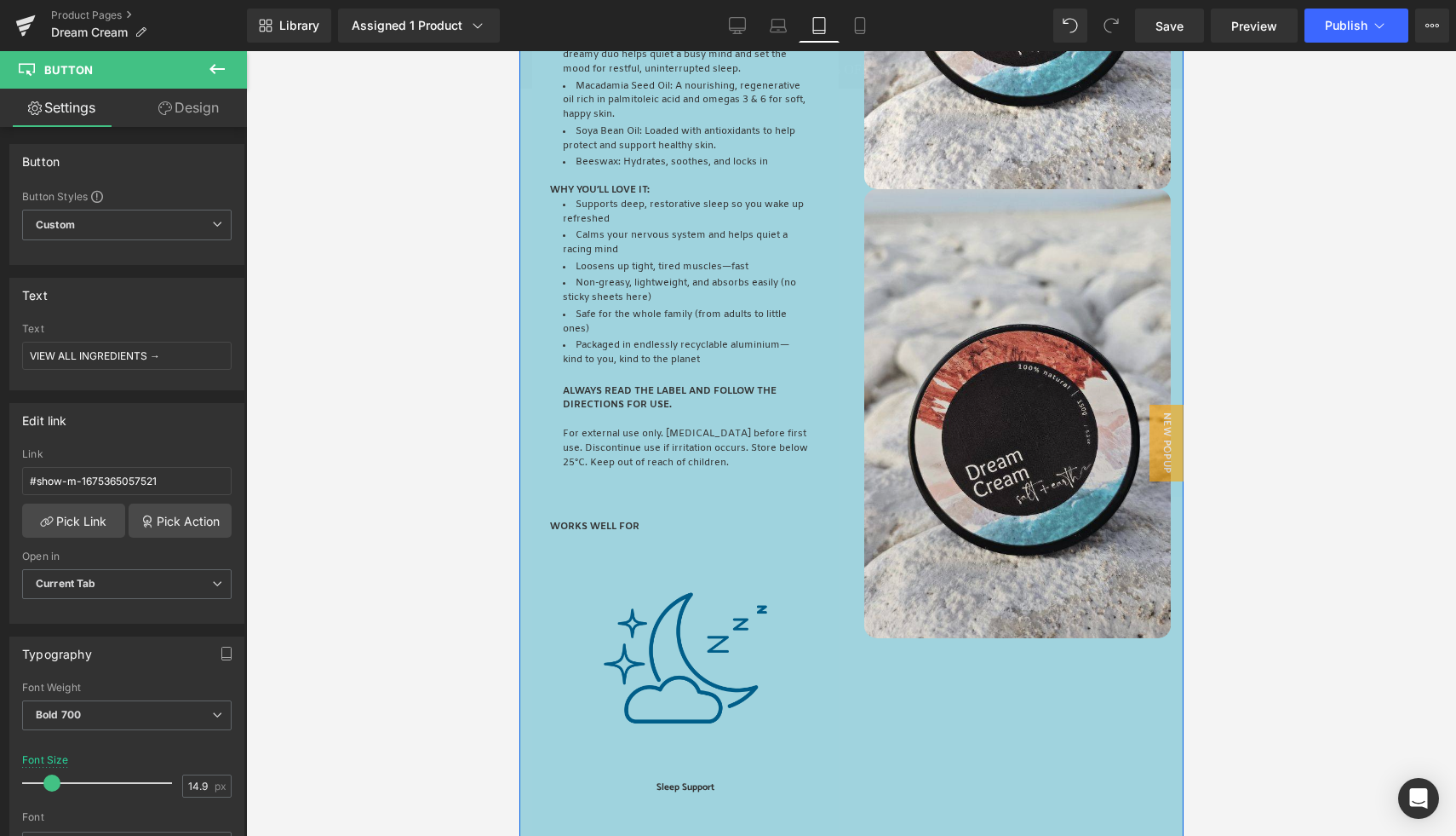
scroll to position [1453, 0]
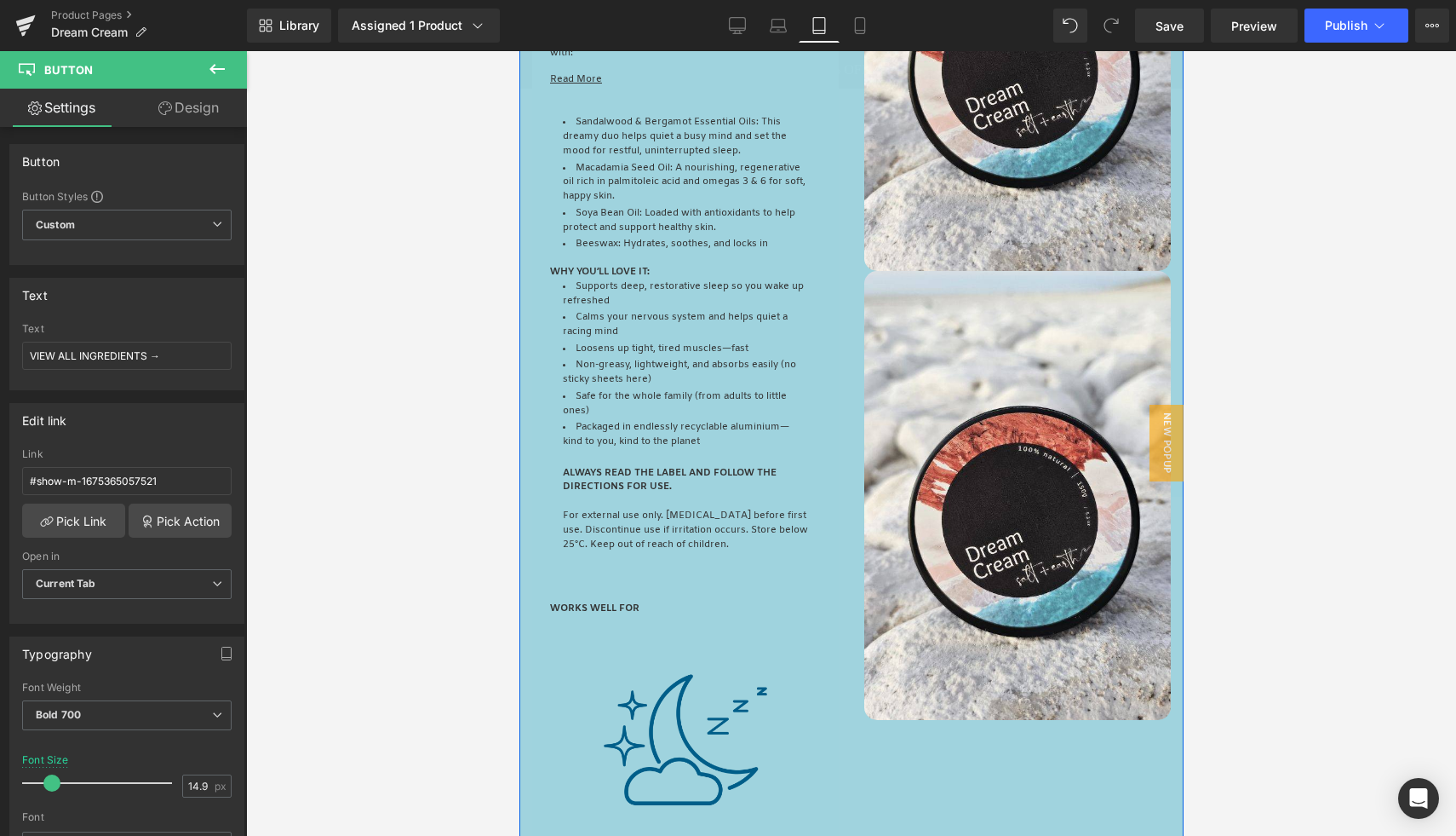
click at [985, 479] on div "Image" at bounding box center [1016, 495] width 306 height 449
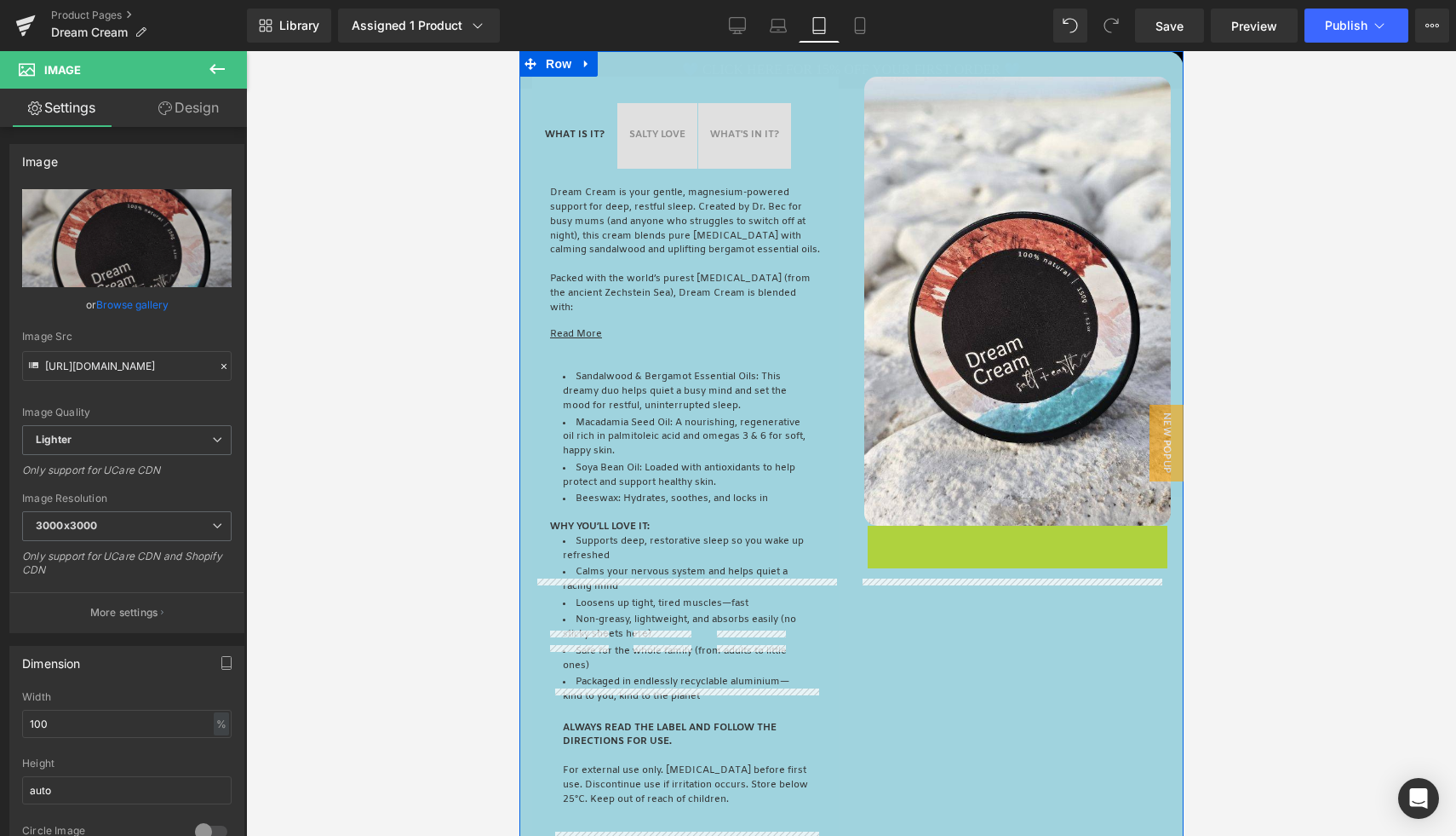
scroll to position [675, 0]
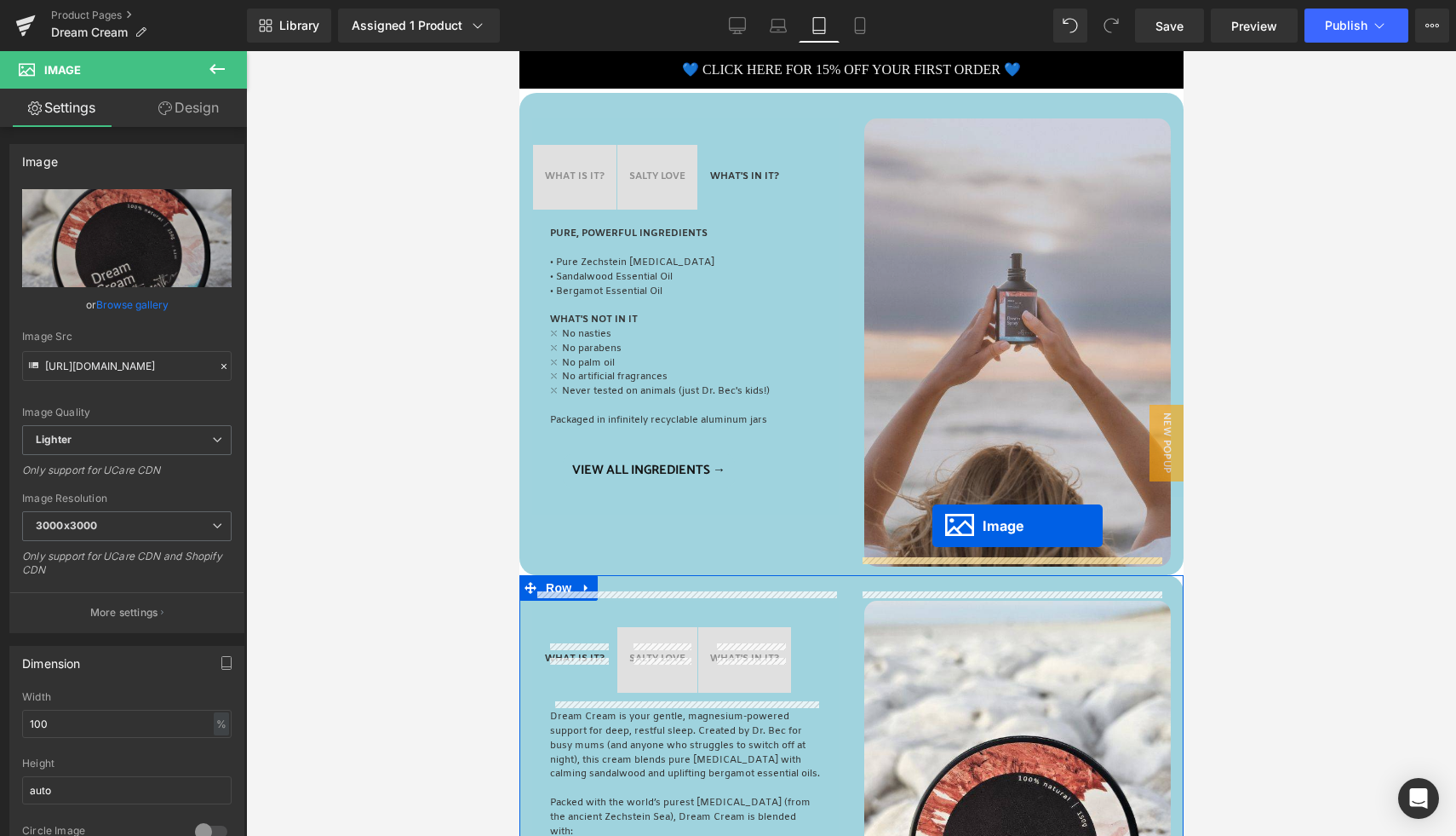
drag, startPoint x: 982, startPoint y: 480, endPoint x: 928, endPoint y: 522, distance: 68.4
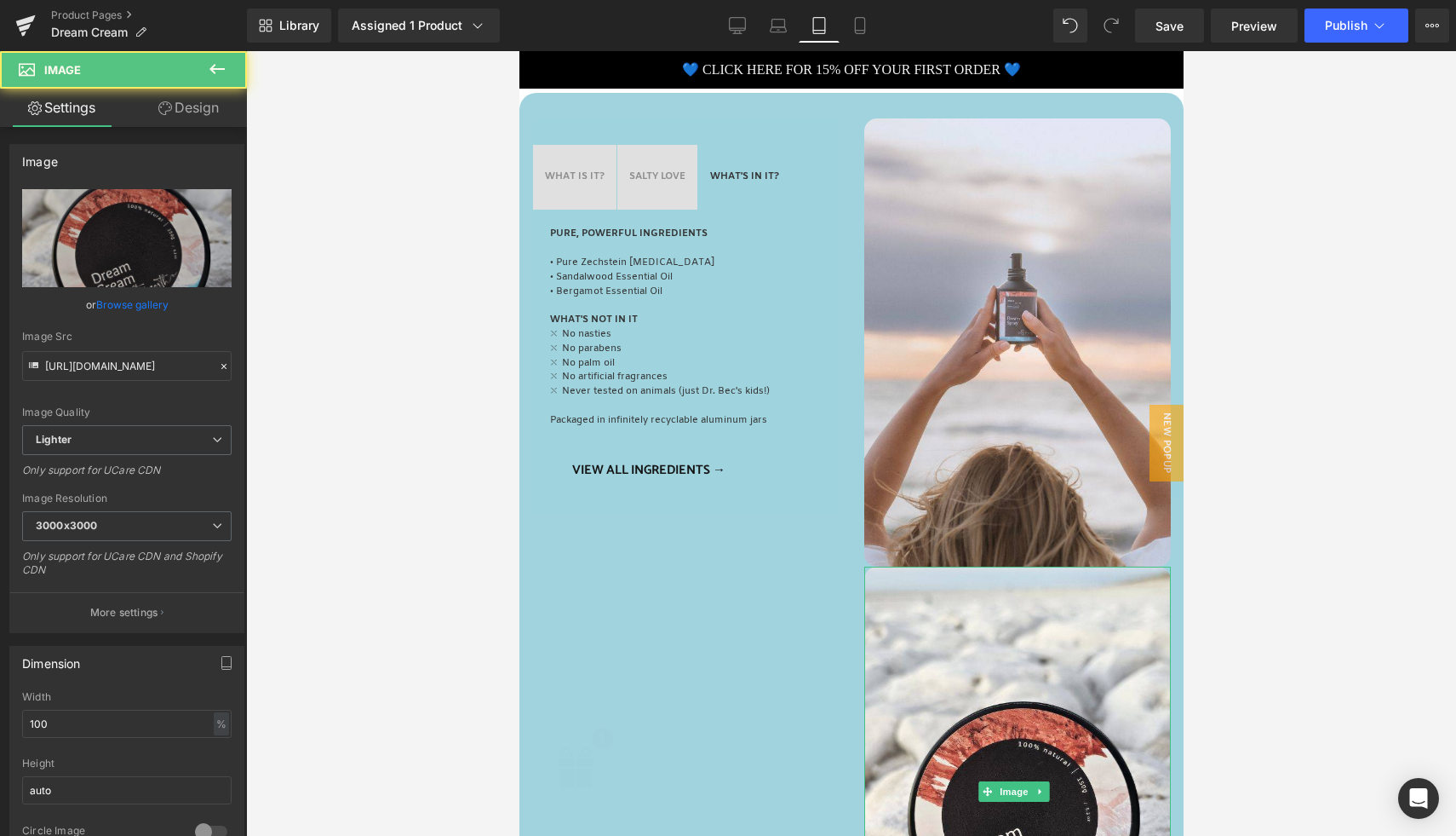
click at [1005, 328] on div "Image" at bounding box center [1016, 343] width 306 height 449
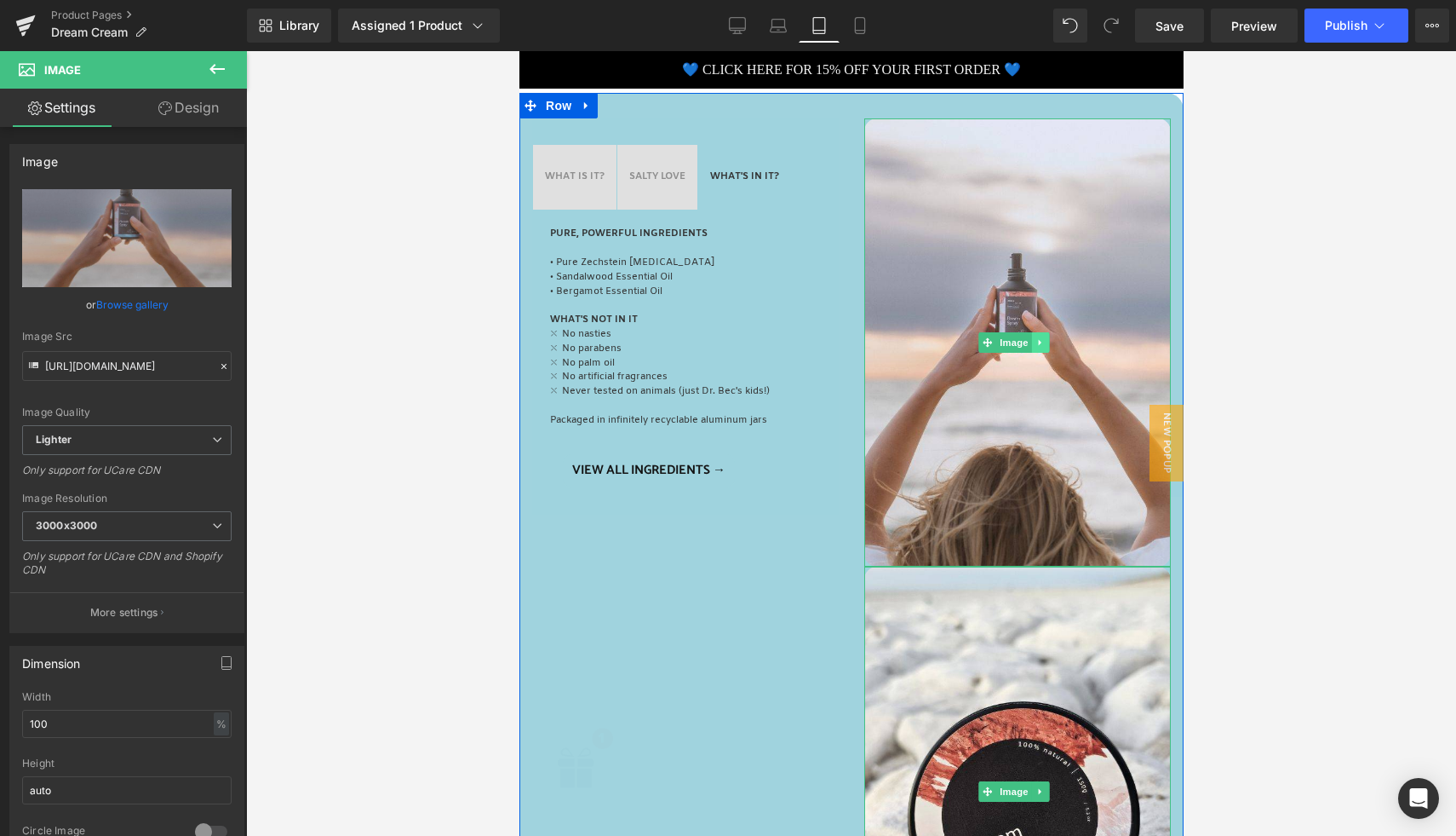
click at [1036, 337] on icon at bounding box center [1040, 343] width 10 height 11
click at [1044, 337] on icon at bounding box center [1048, 343] width 10 height 11
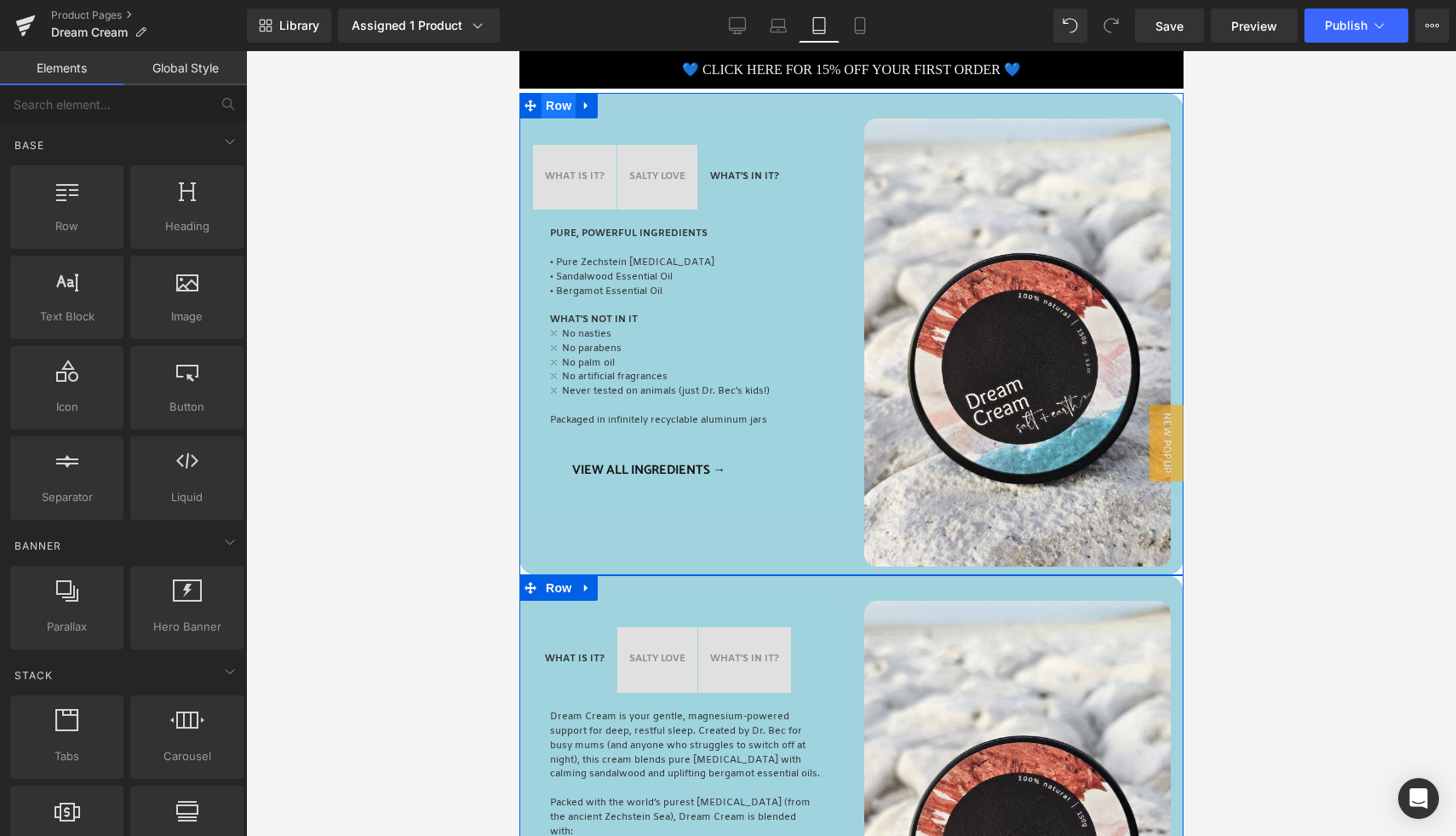
click at [569, 102] on span "Row" at bounding box center [558, 105] width 34 height 26
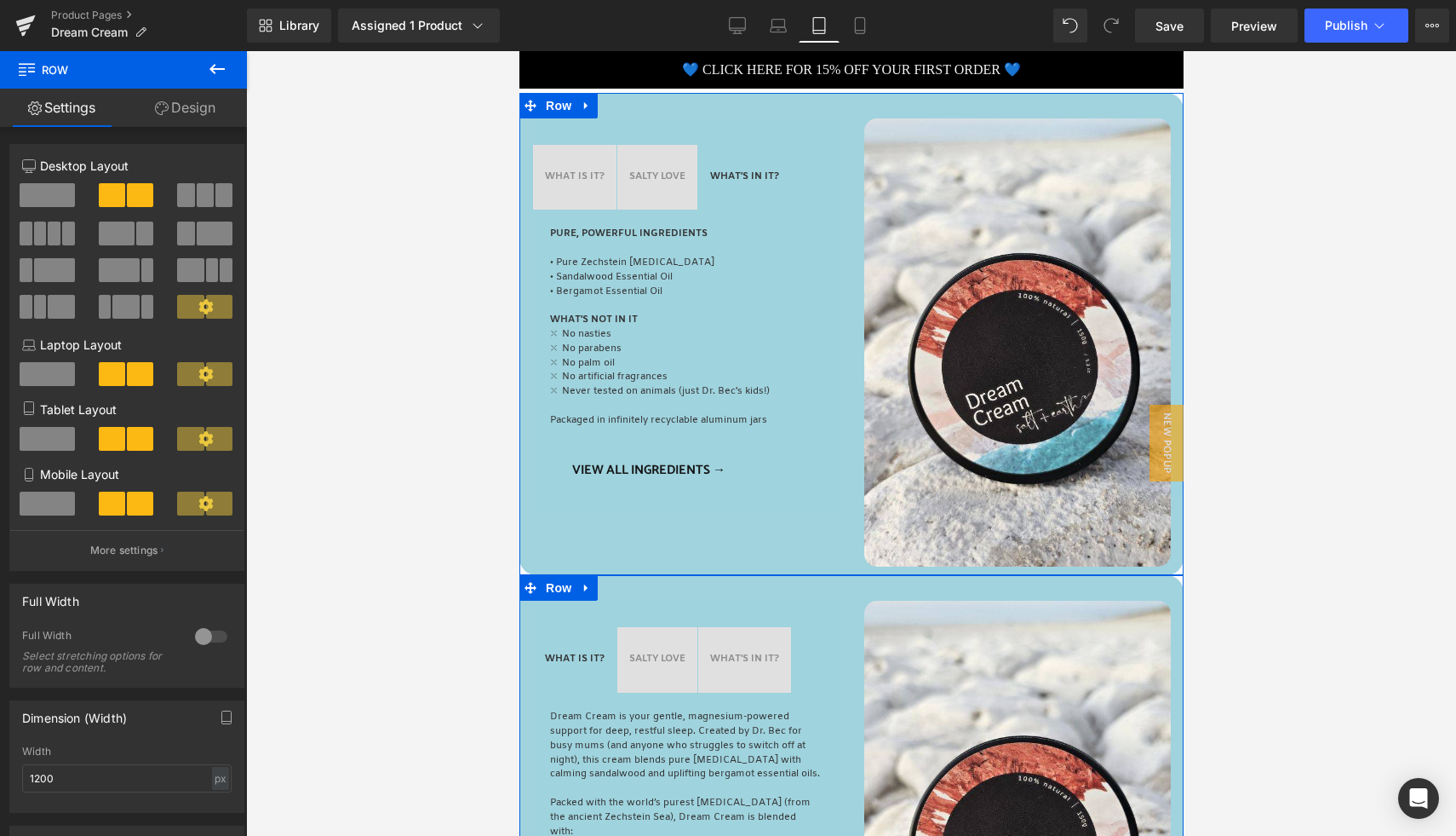
click at [189, 109] on link "Design" at bounding box center [184, 107] width 123 height 38
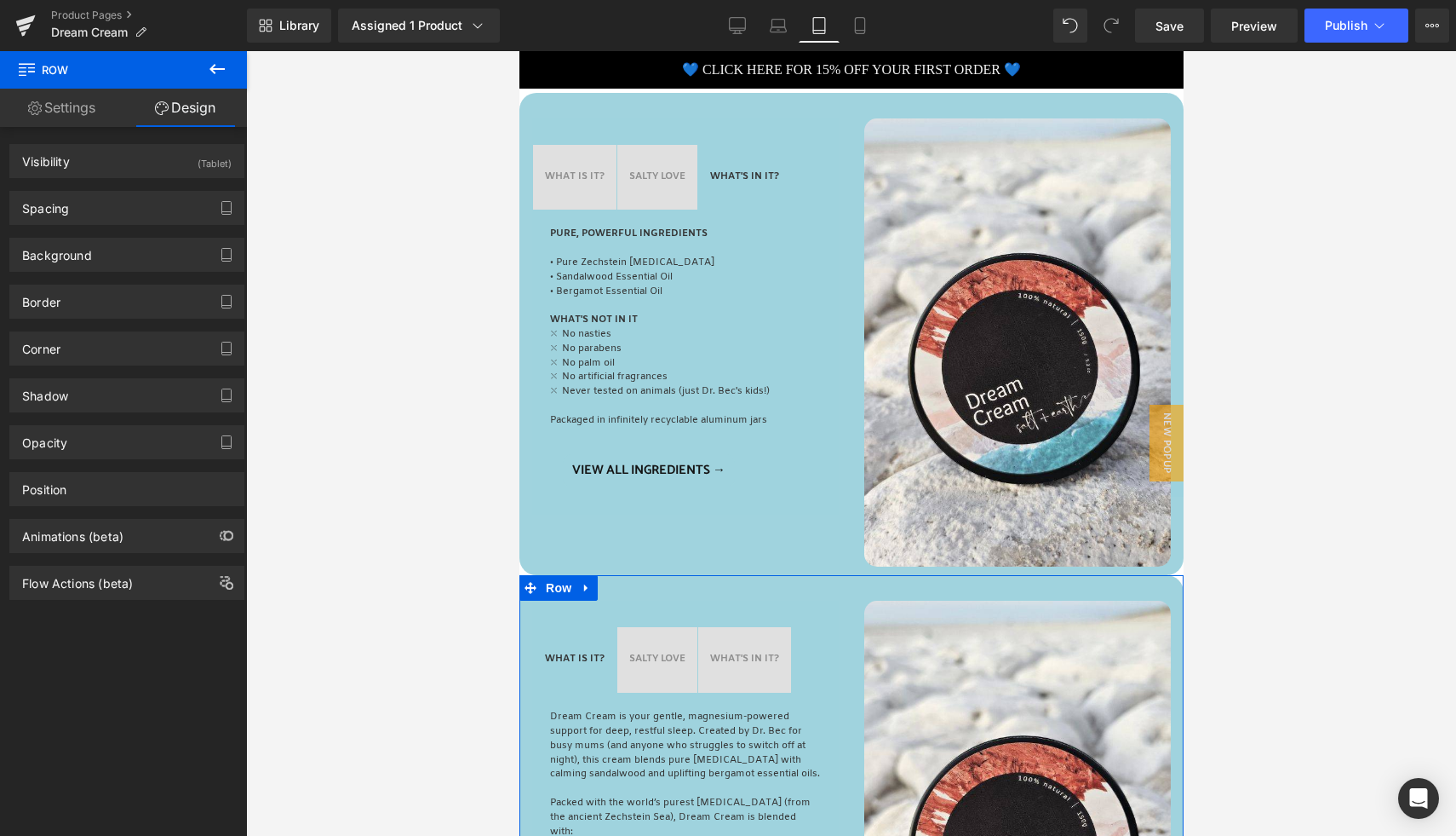
click at [451, 265] on div at bounding box center [851, 444] width 1210 height 785
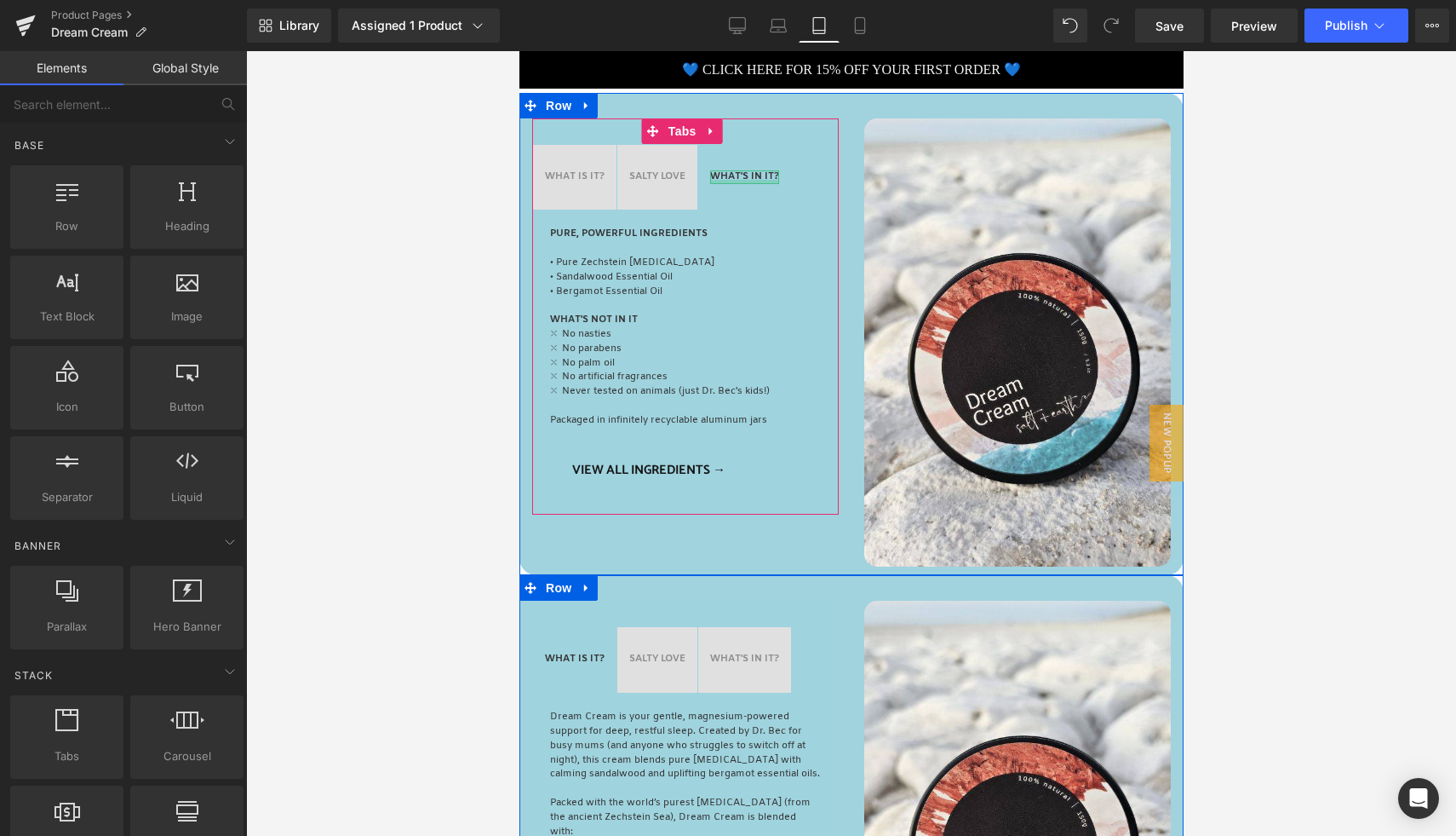
click at [747, 181] on div at bounding box center [743, 182] width 69 height 4
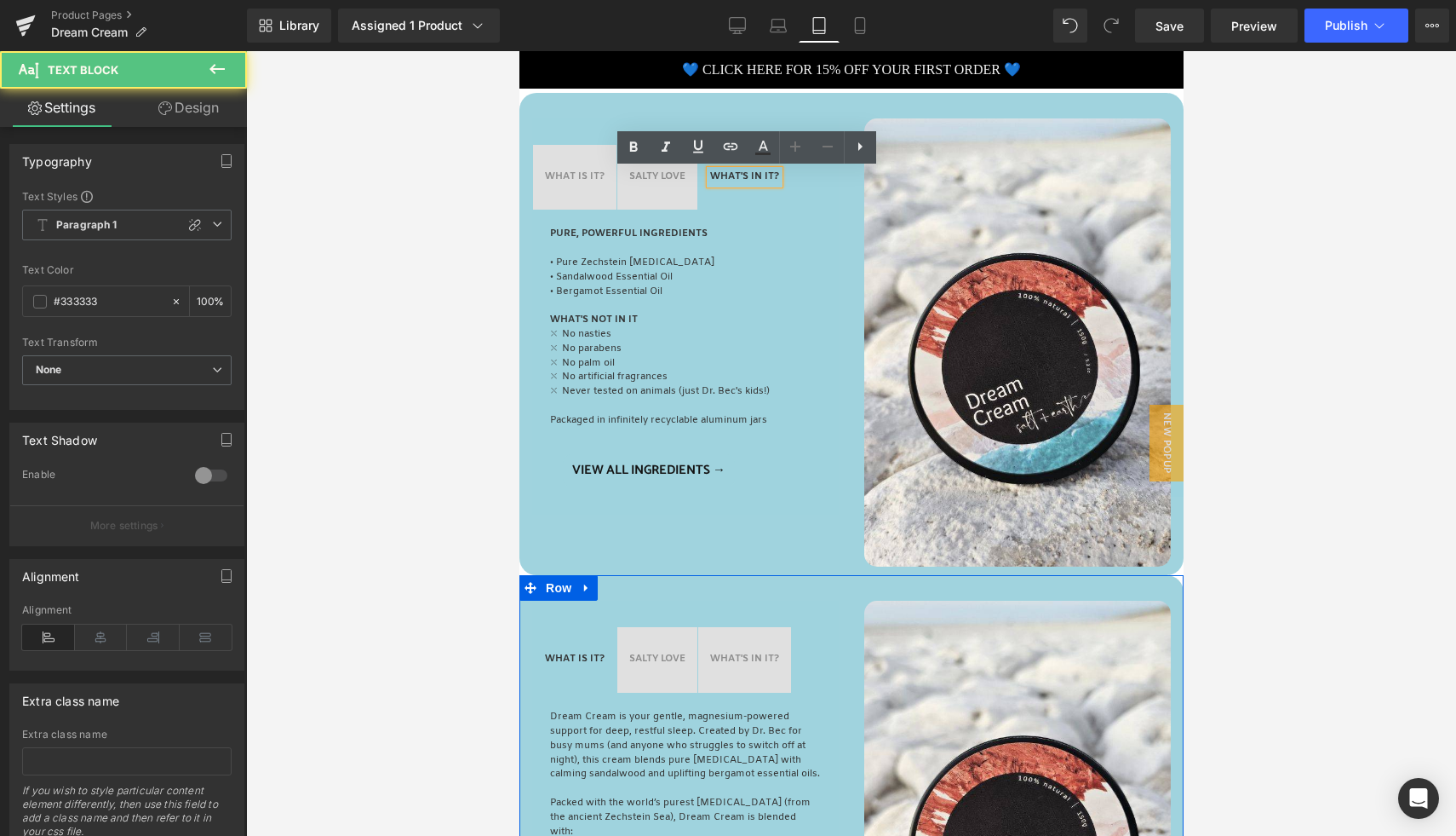
click at [748, 173] on strong "WHAT'S IN IT?" at bounding box center [743, 176] width 69 height 12
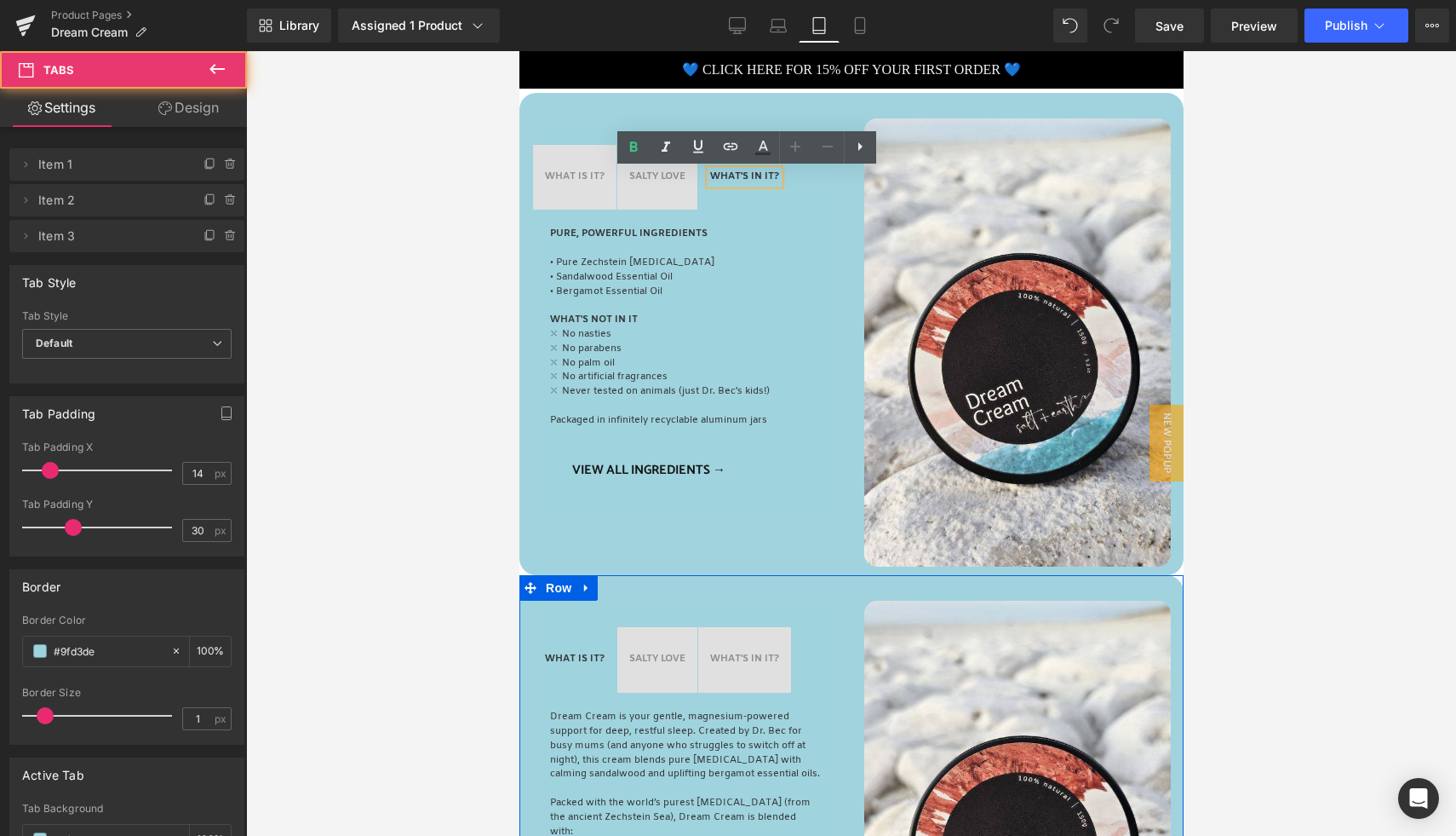
click at [649, 190] on span "SALTY LOVE Text Block" at bounding box center [656, 178] width 80 height 66
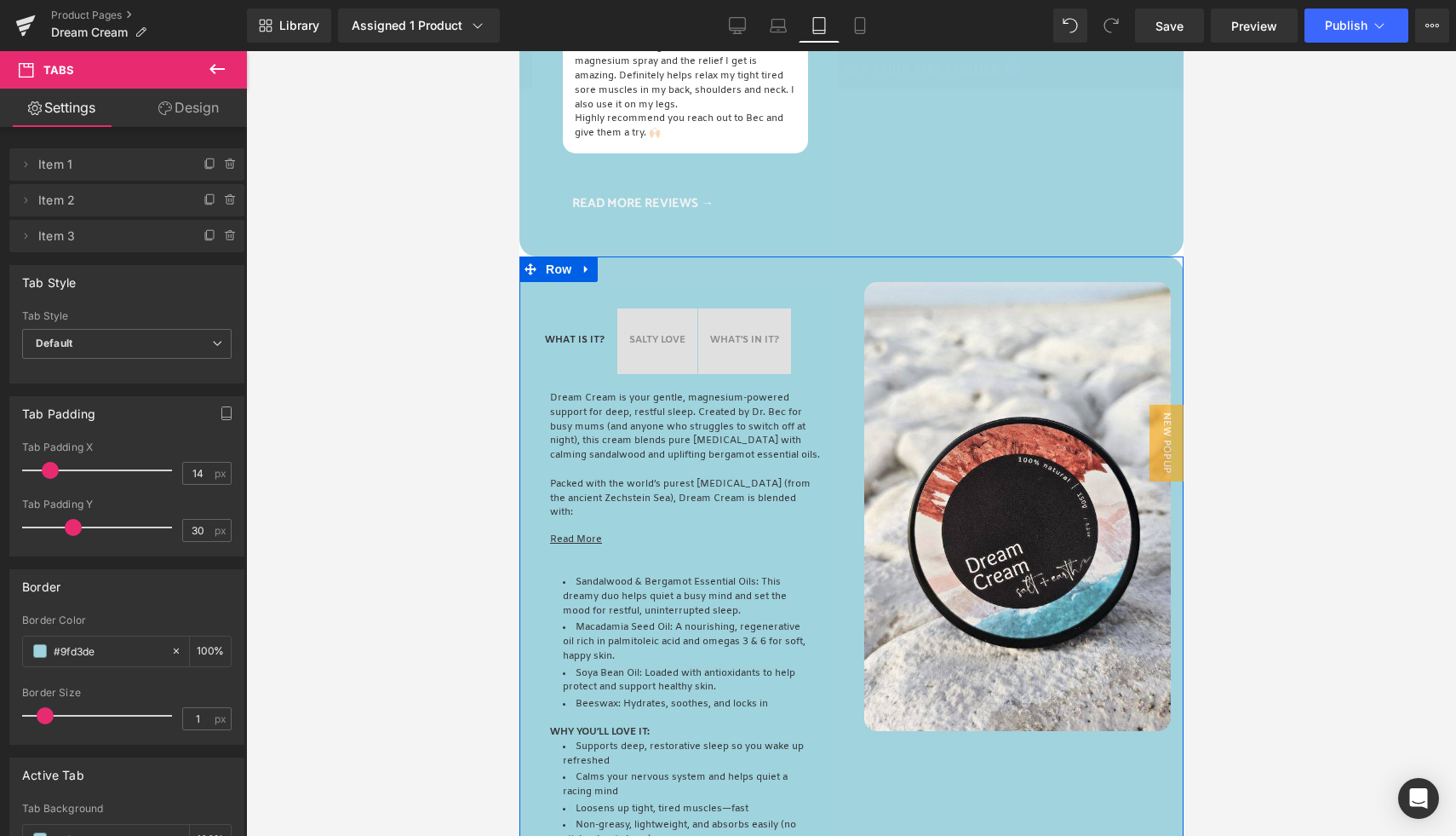
scroll to position [1250, 0]
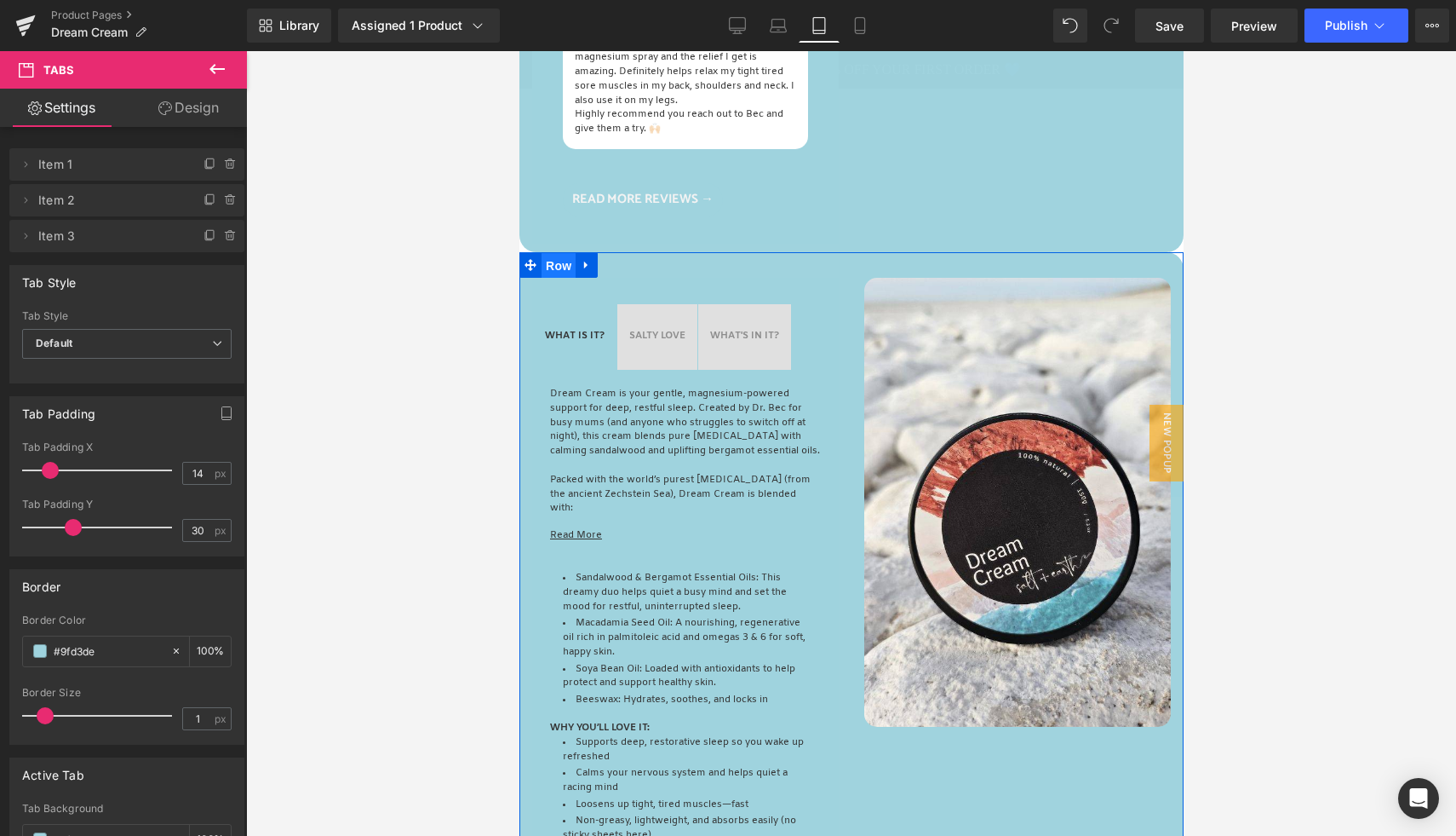
click at [563, 279] on span "Row" at bounding box center [558, 266] width 34 height 26
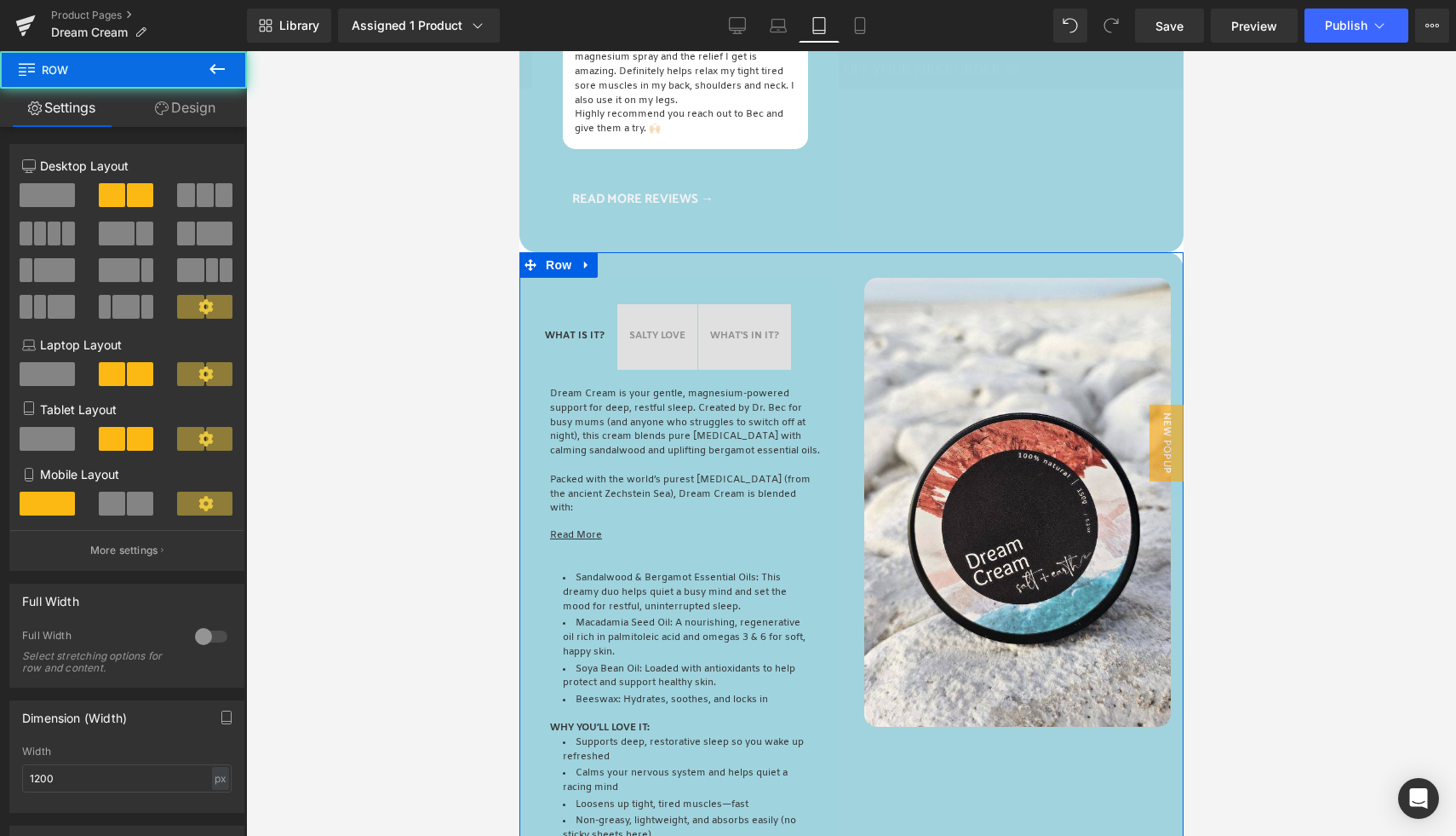
click at [206, 110] on link "Design" at bounding box center [184, 107] width 123 height 38
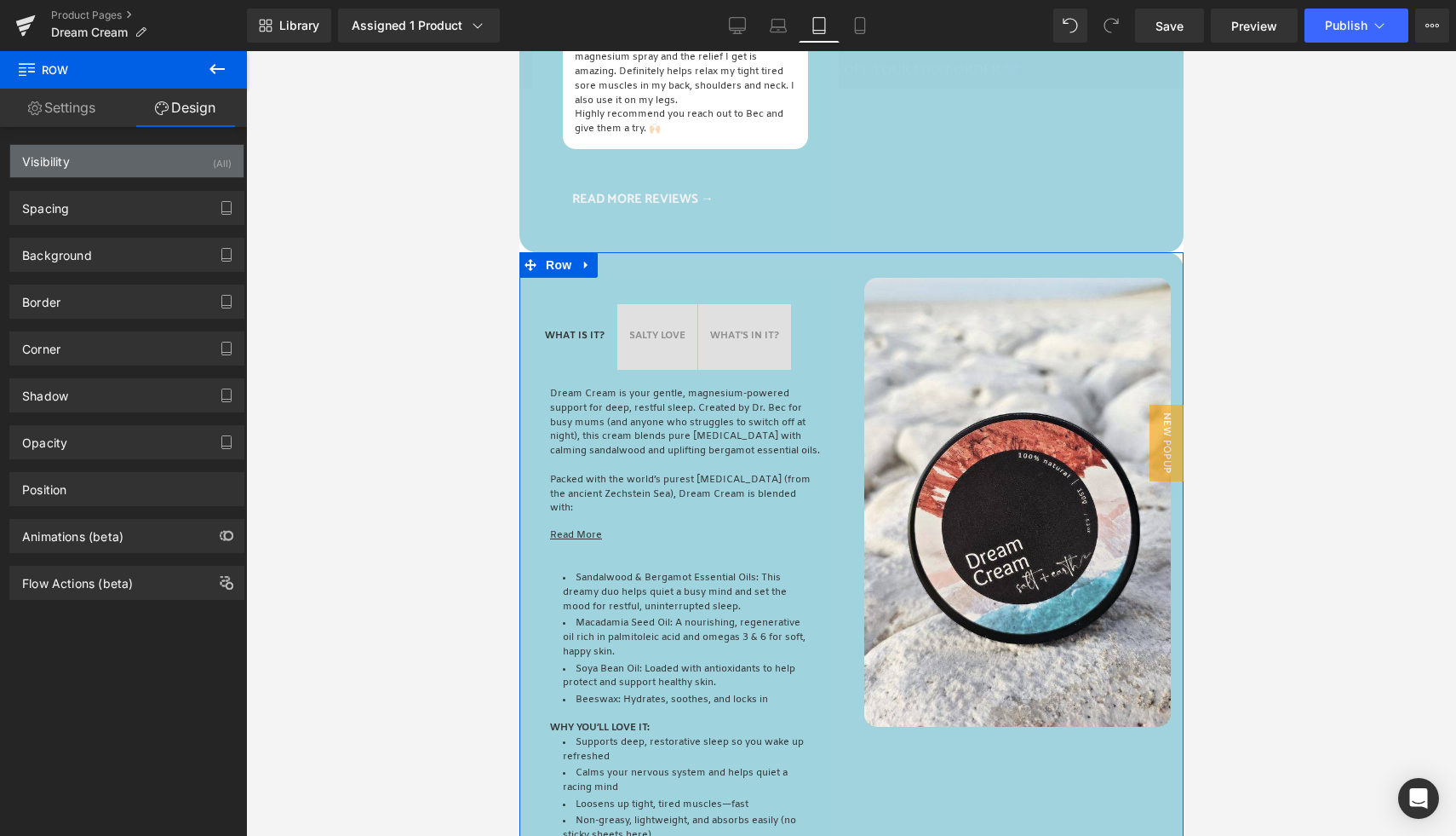
click at [204, 151] on div "Visibility (All)" at bounding box center [127, 161] width 234 height 33
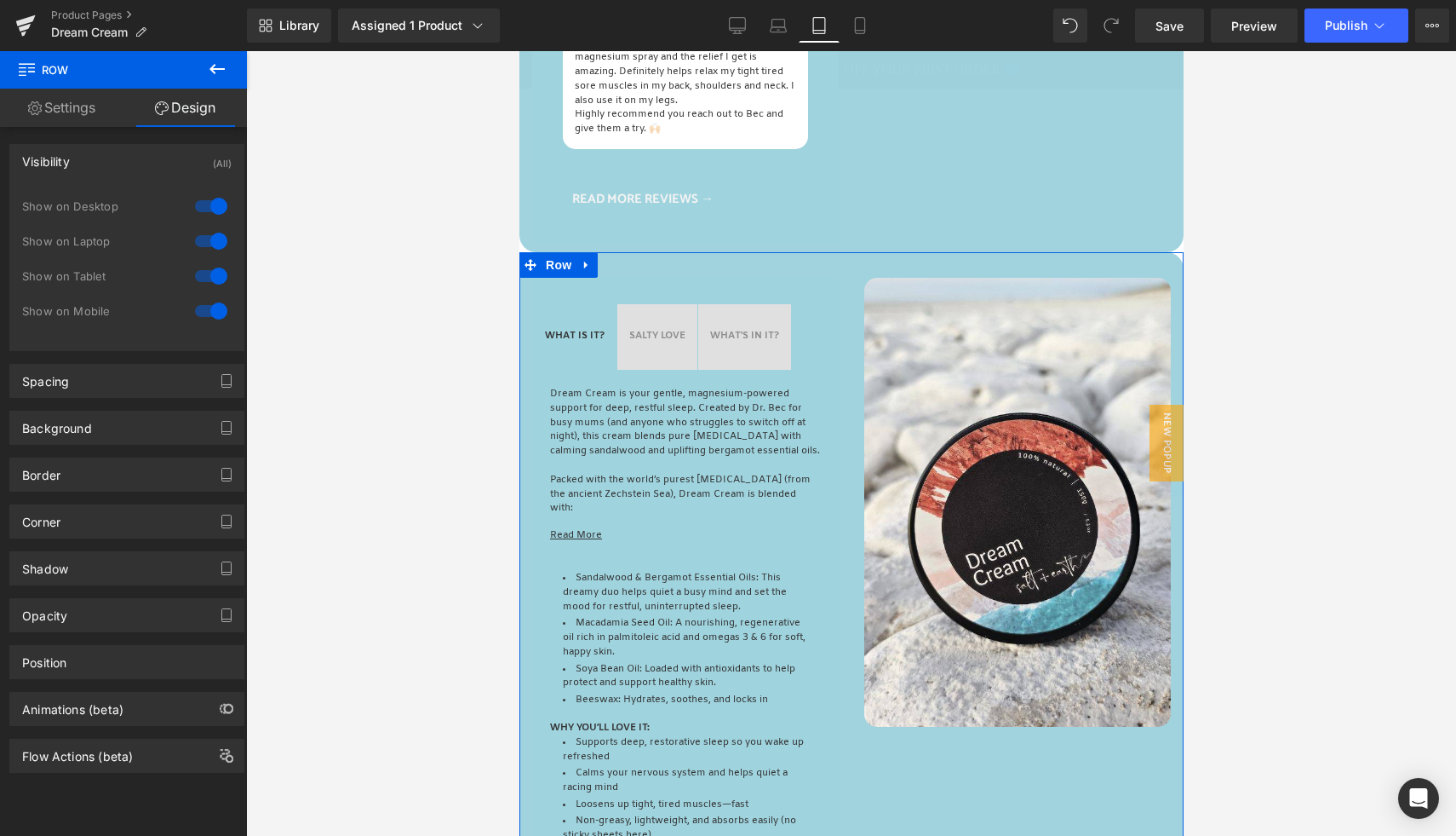
click at [212, 270] on div at bounding box center [211, 275] width 41 height 27
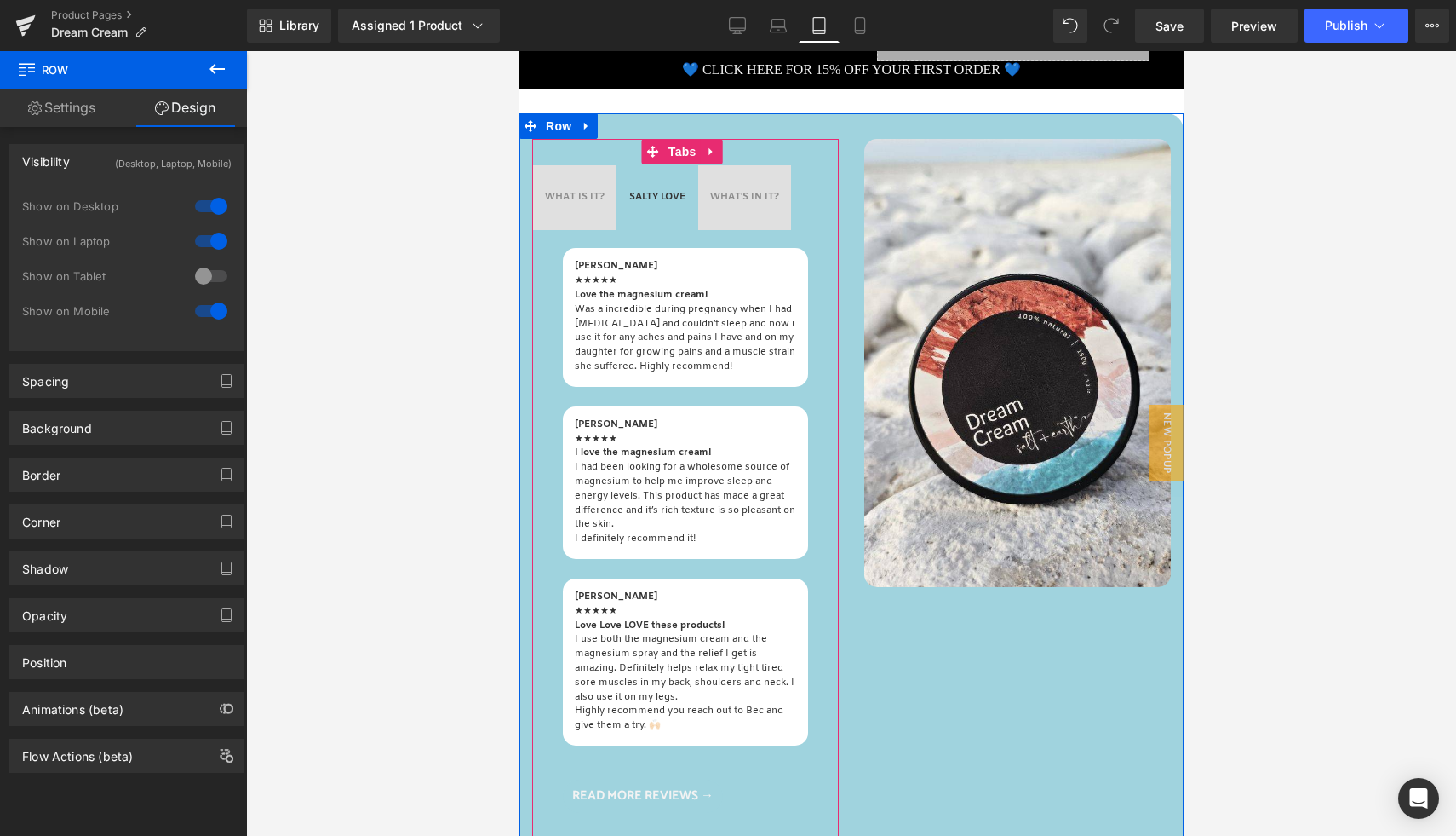
scroll to position [652, 0]
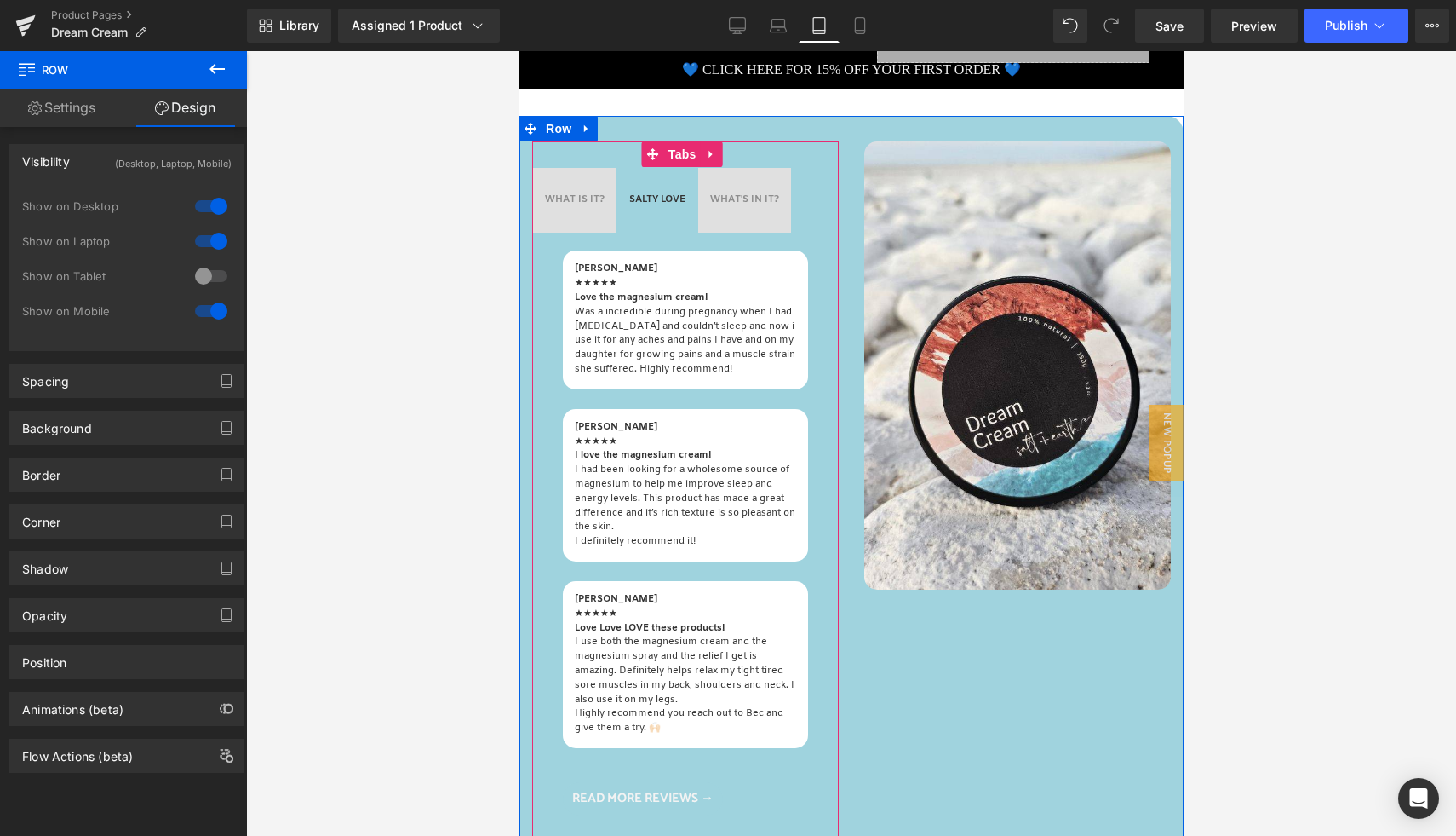
click at [581, 182] on span "WHAT IS IT? Text Block" at bounding box center [574, 200] width 83 height 66
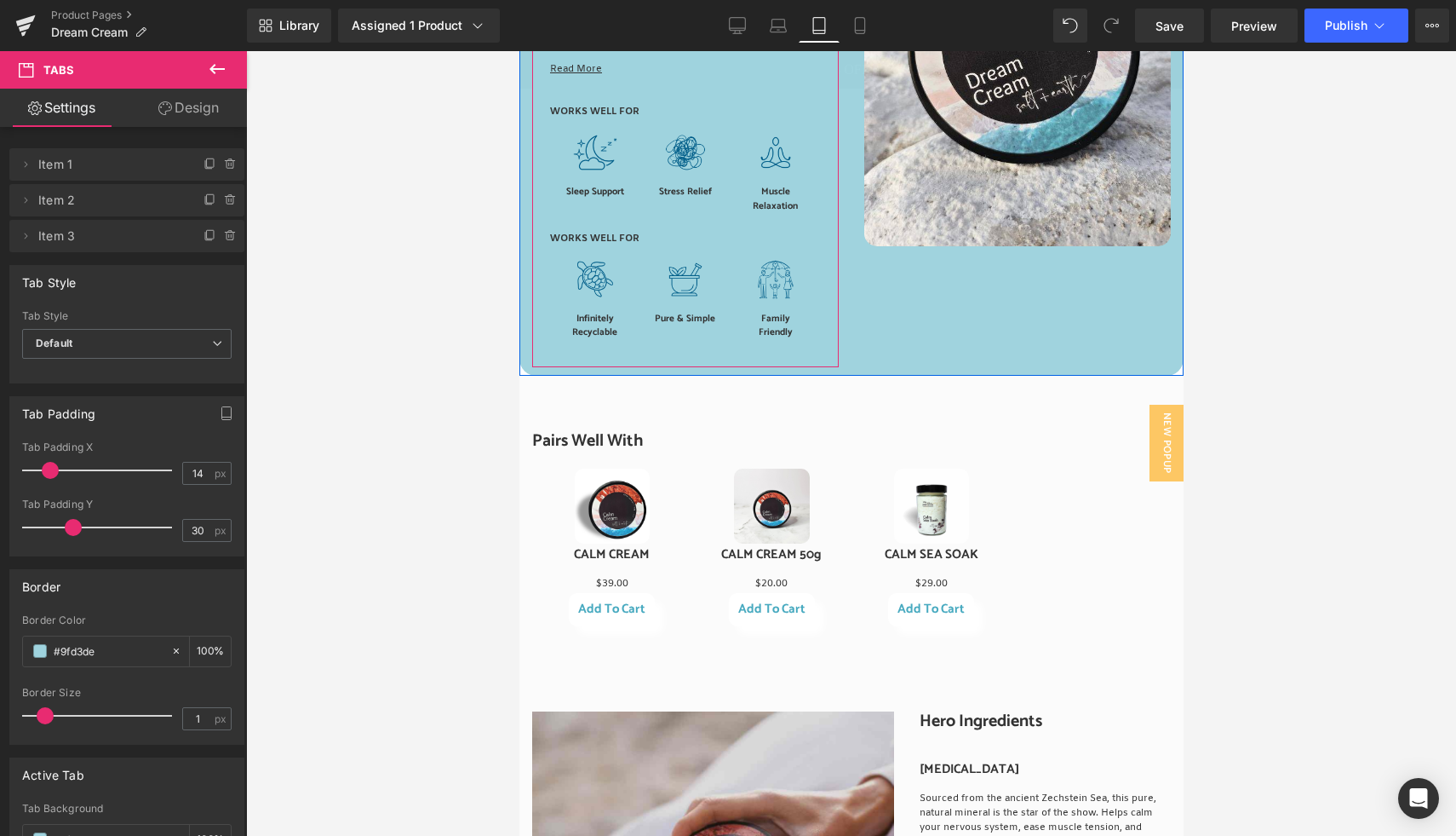
scroll to position [1208, 0]
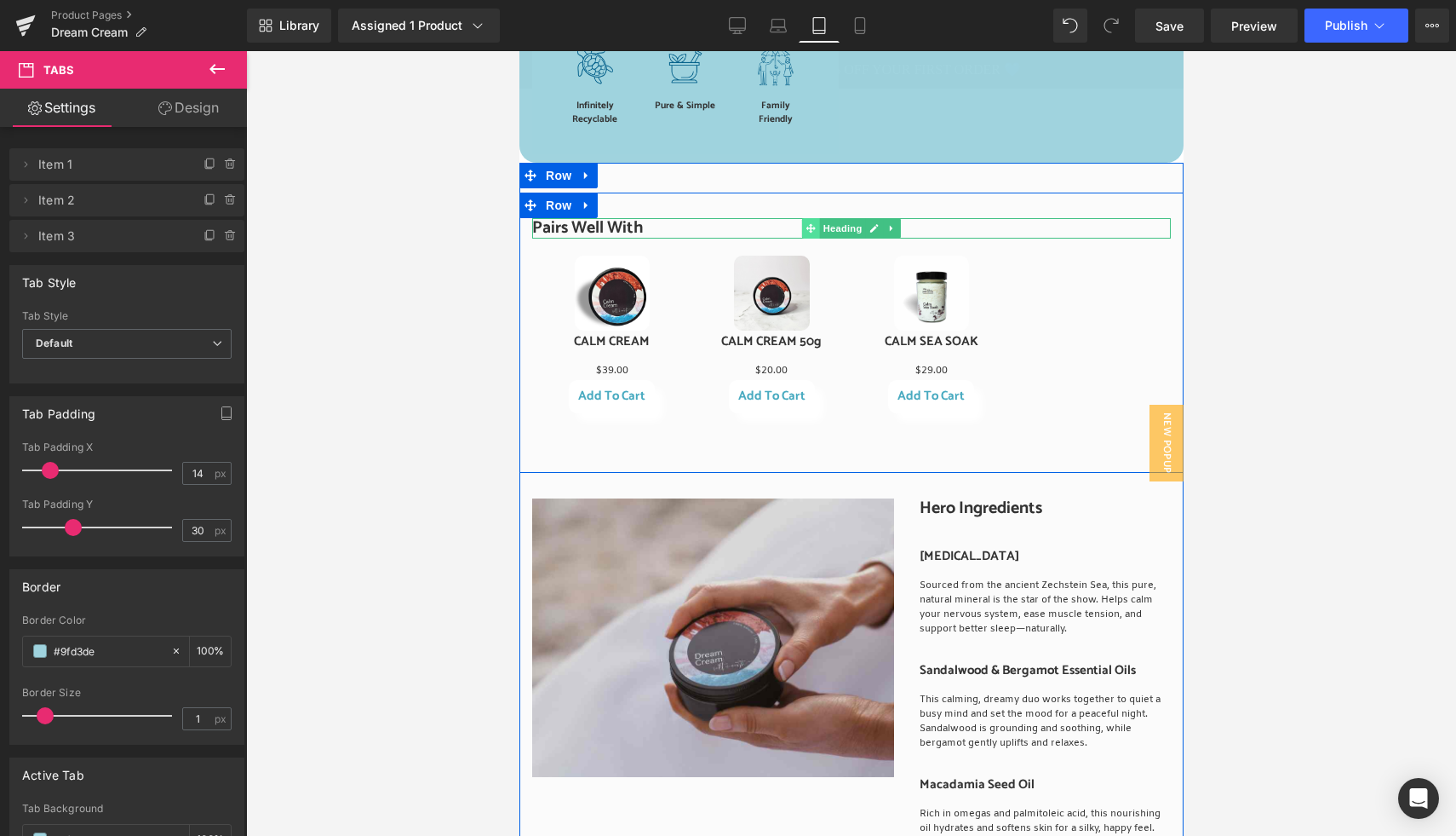
drag, startPoint x: 831, startPoint y: 238, endPoint x: 811, endPoint y: 243, distance: 20.6
click at [832, 238] on span "Heading" at bounding box center [842, 228] width 46 height 20
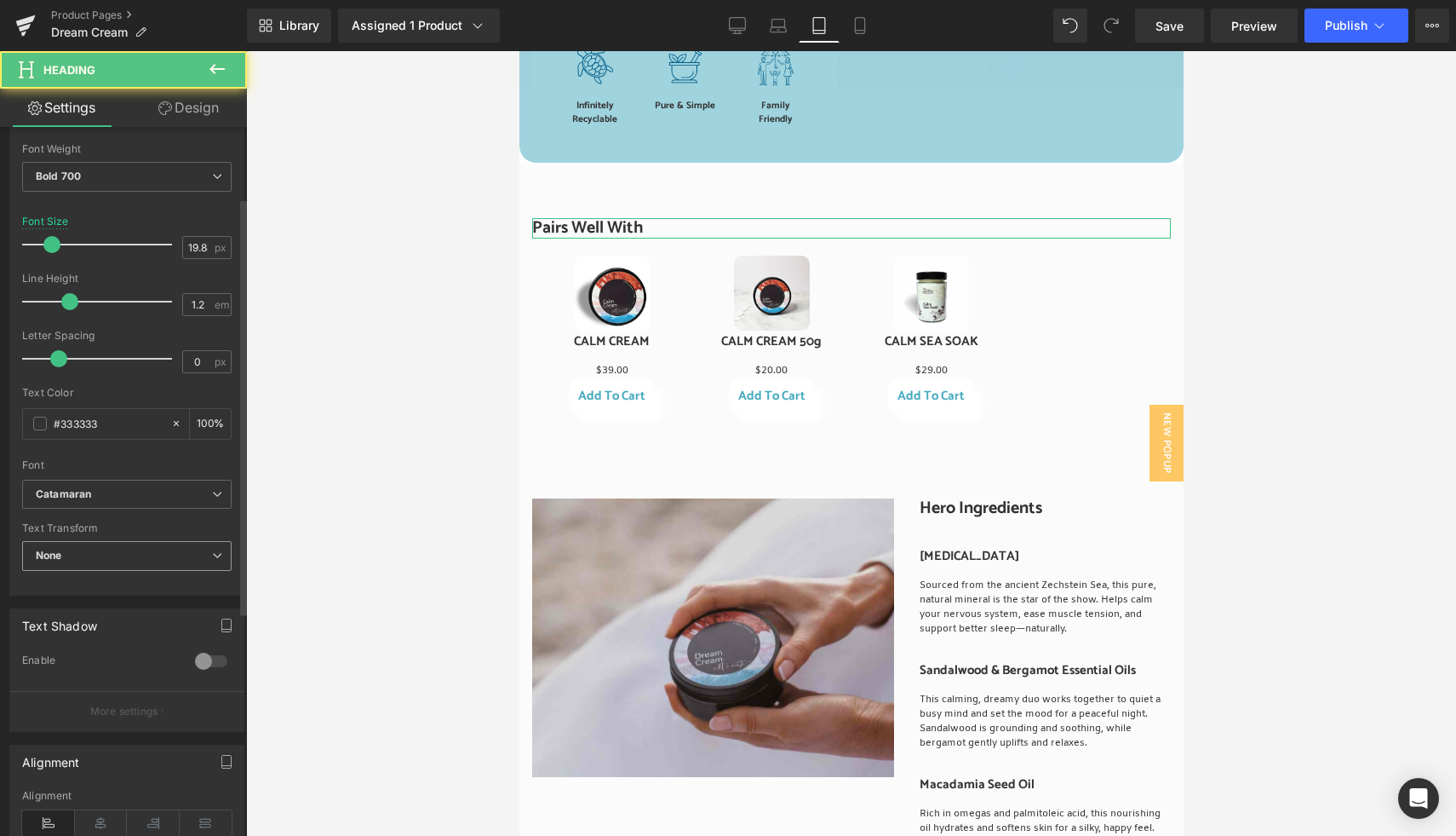
scroll to position [264, 0]
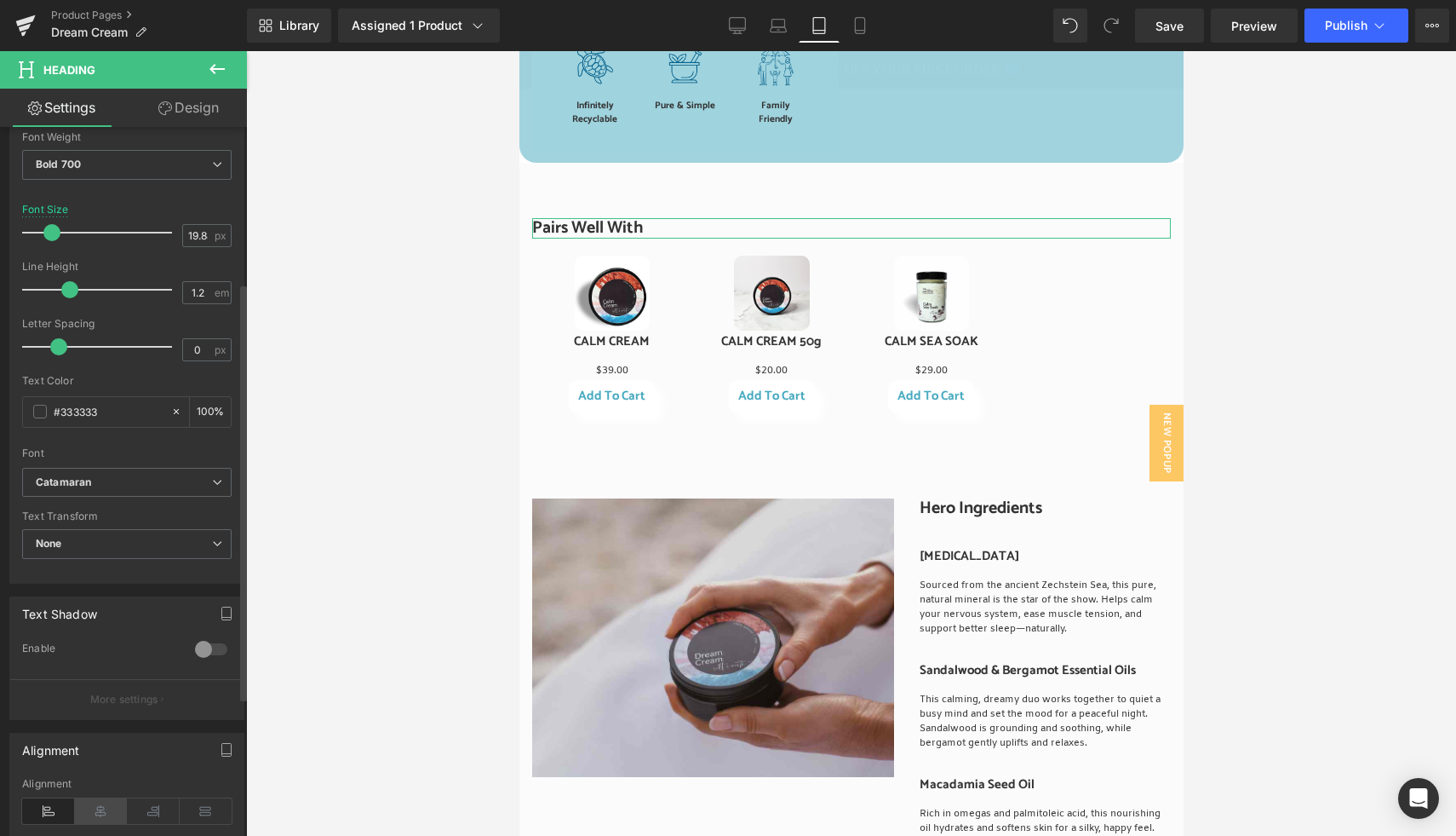
click at [102, 816] on icon at bounding box center [102, 810] width 53 height 26
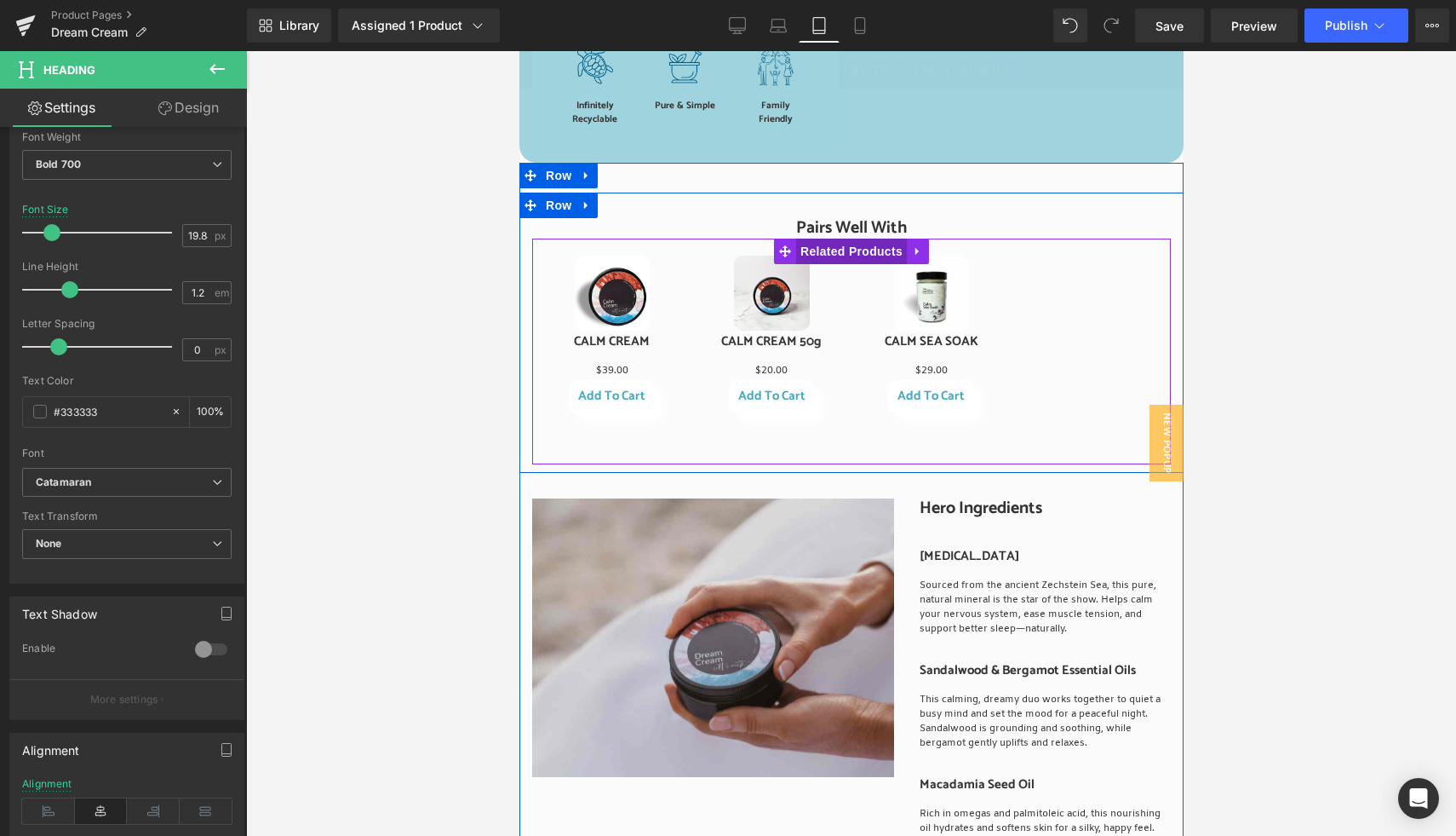
click at [844, 264] on span "Related Products" at bounding box center [850, 251] width 111 height 26
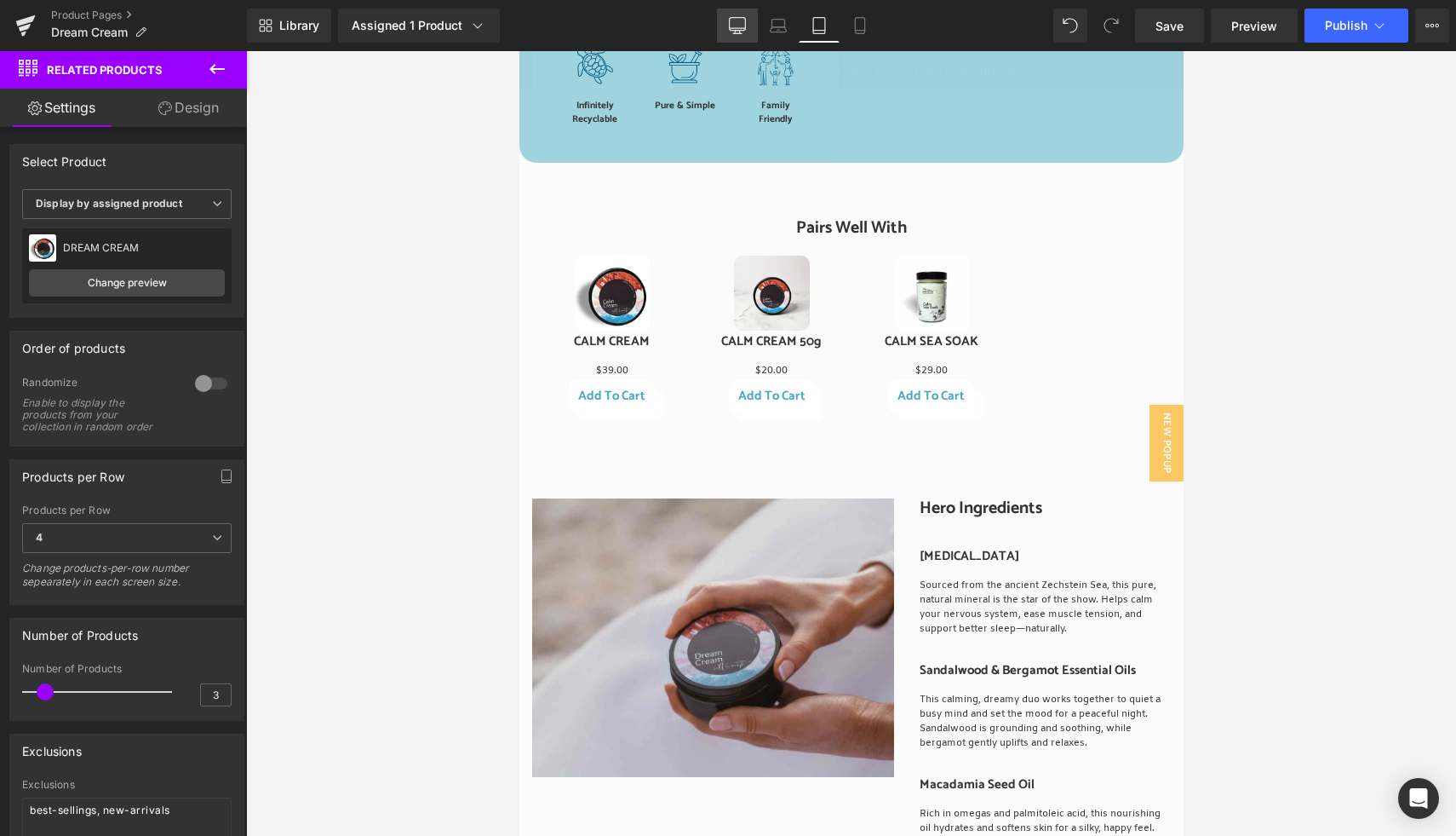
click at [742, 22] on icon at bounding box center [736, 25] width 17 height 17
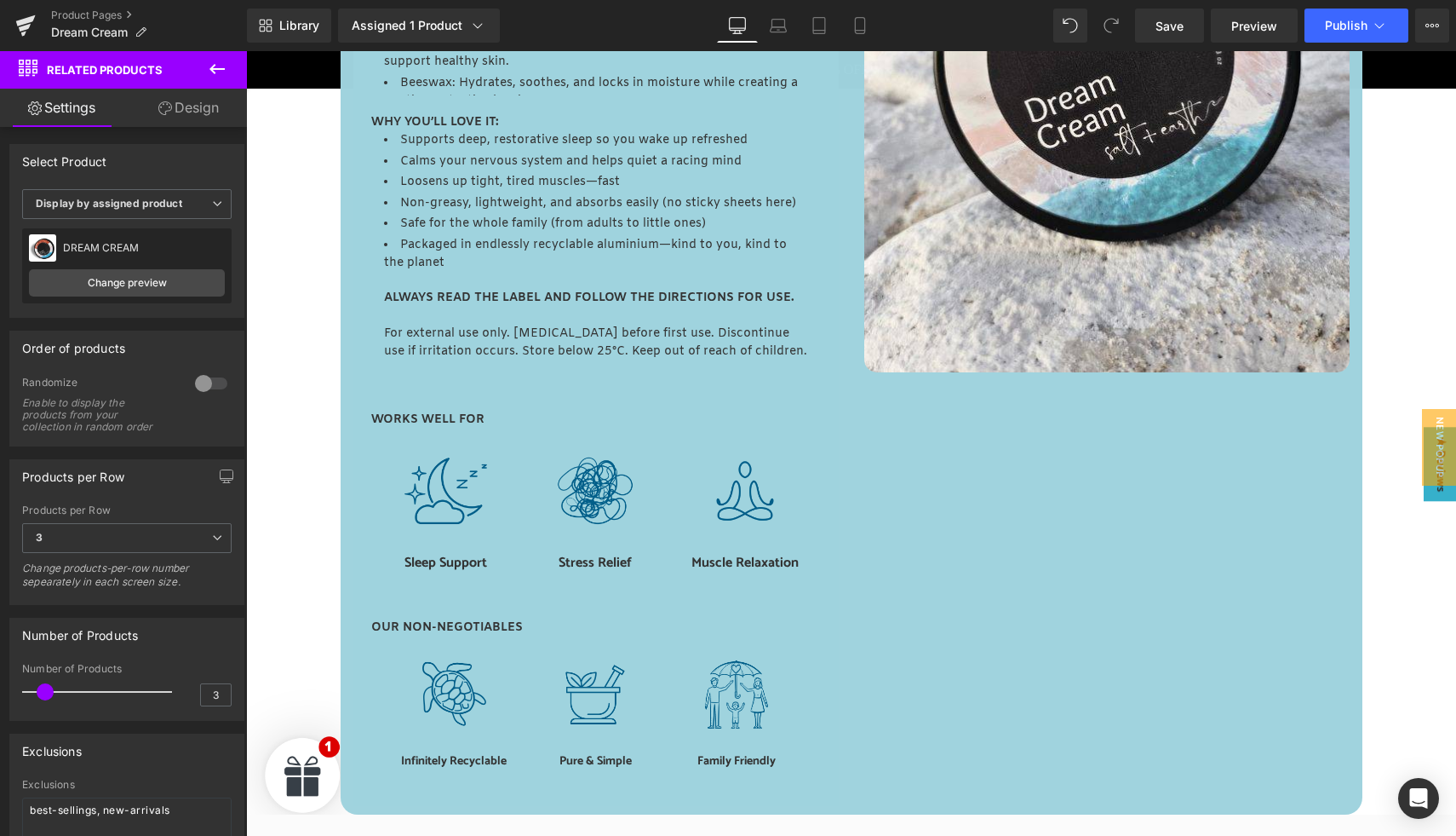
scroll to position [1863, 0]
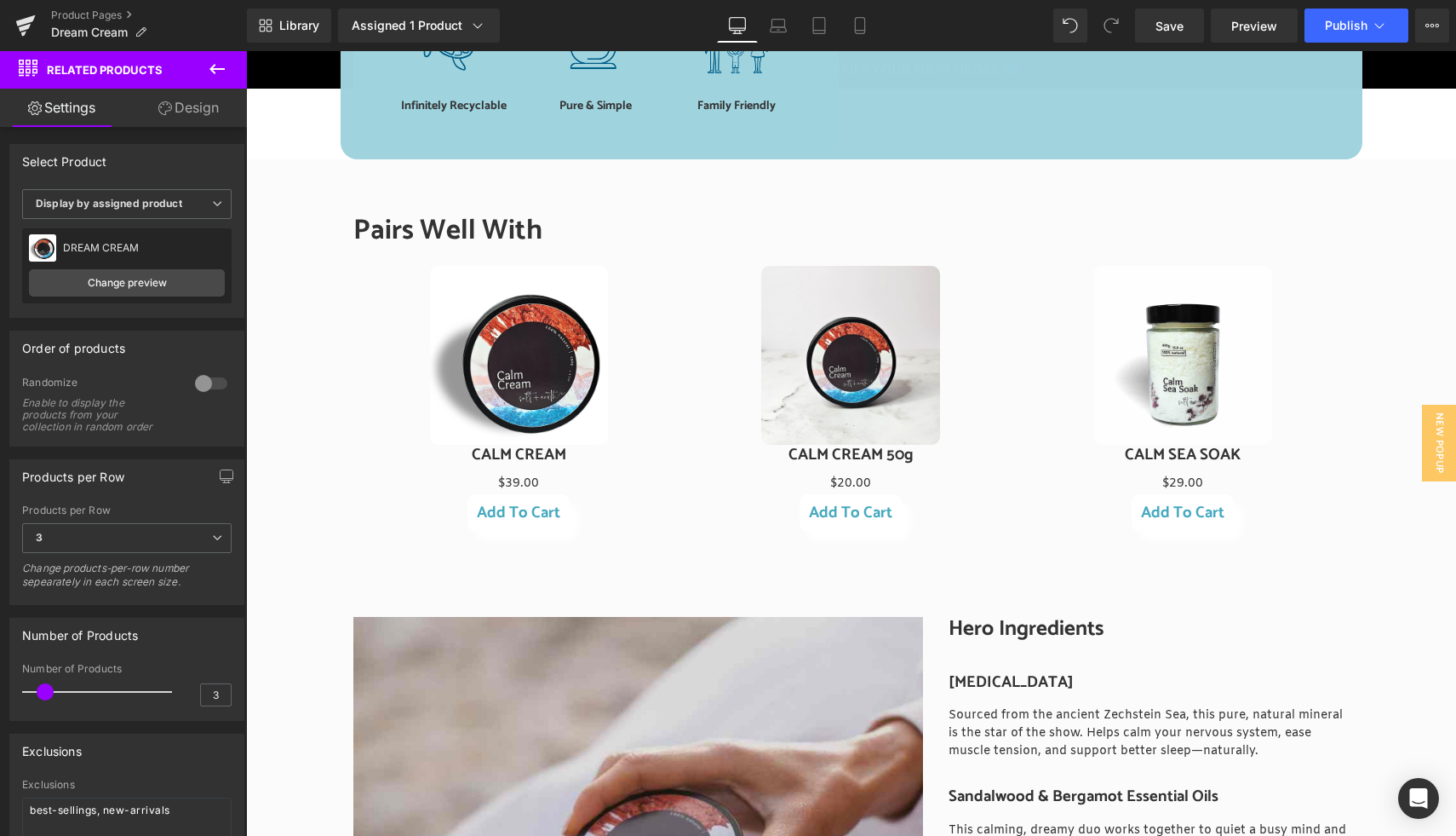
click at [204, 59] on button at bounding box center [217, 70] width 59 height 37
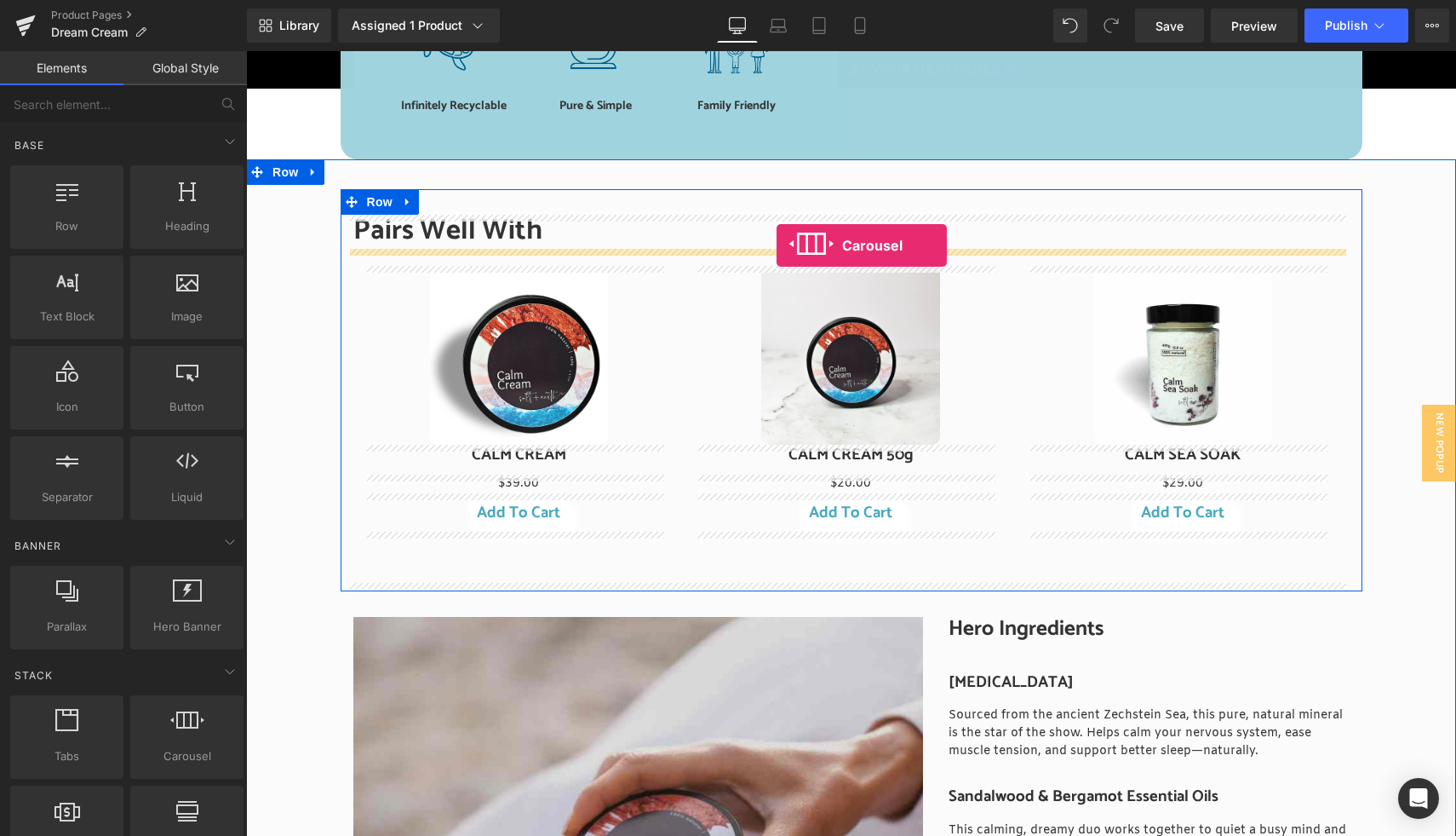
drag, startPoint x: 430, startPoint y: 774, endPoint x: 776, endPoint y: 245, distance: 632.1
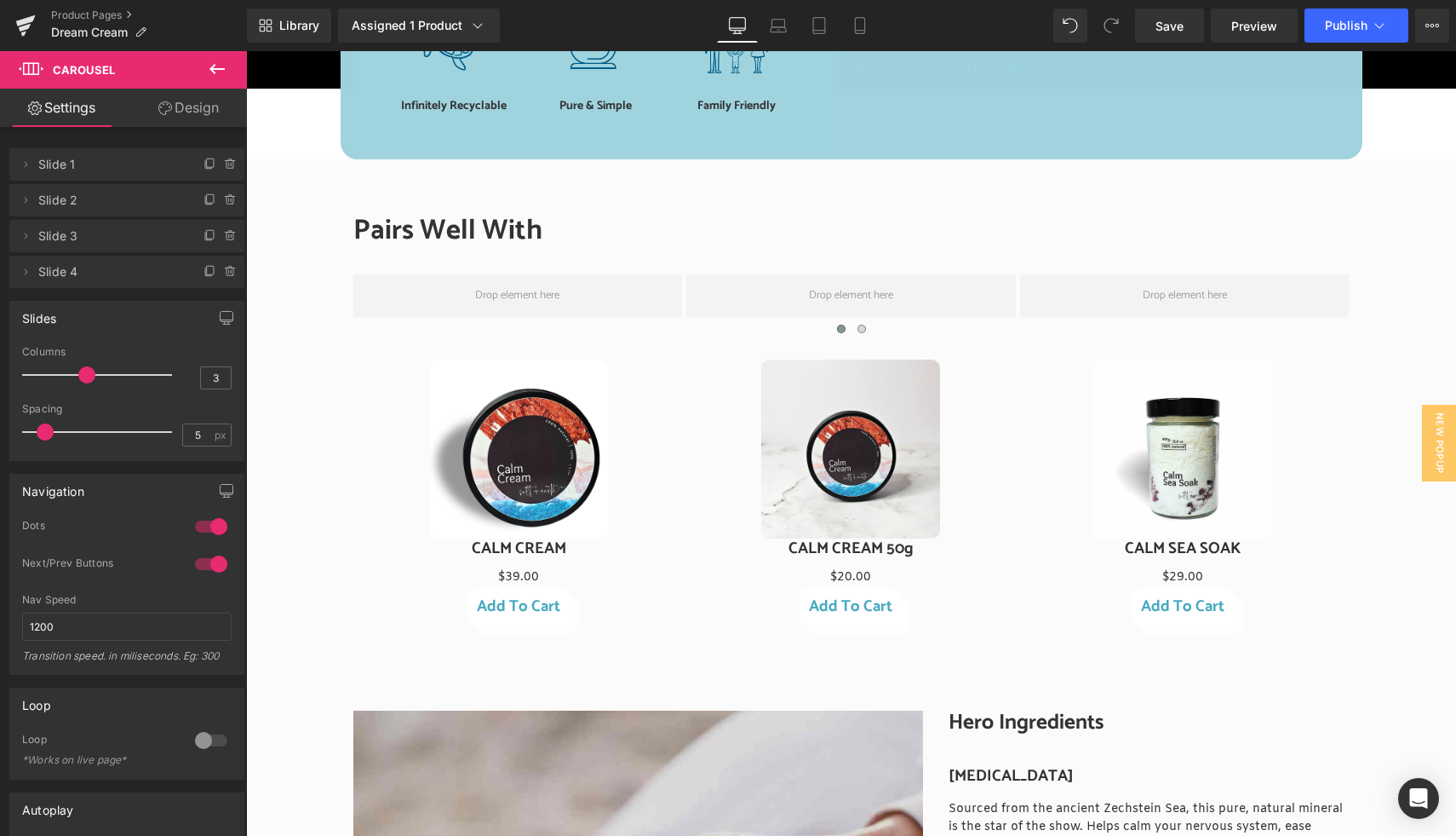
click at [222, 64] on icon at bounding box center [217, 68] width 20 height 20
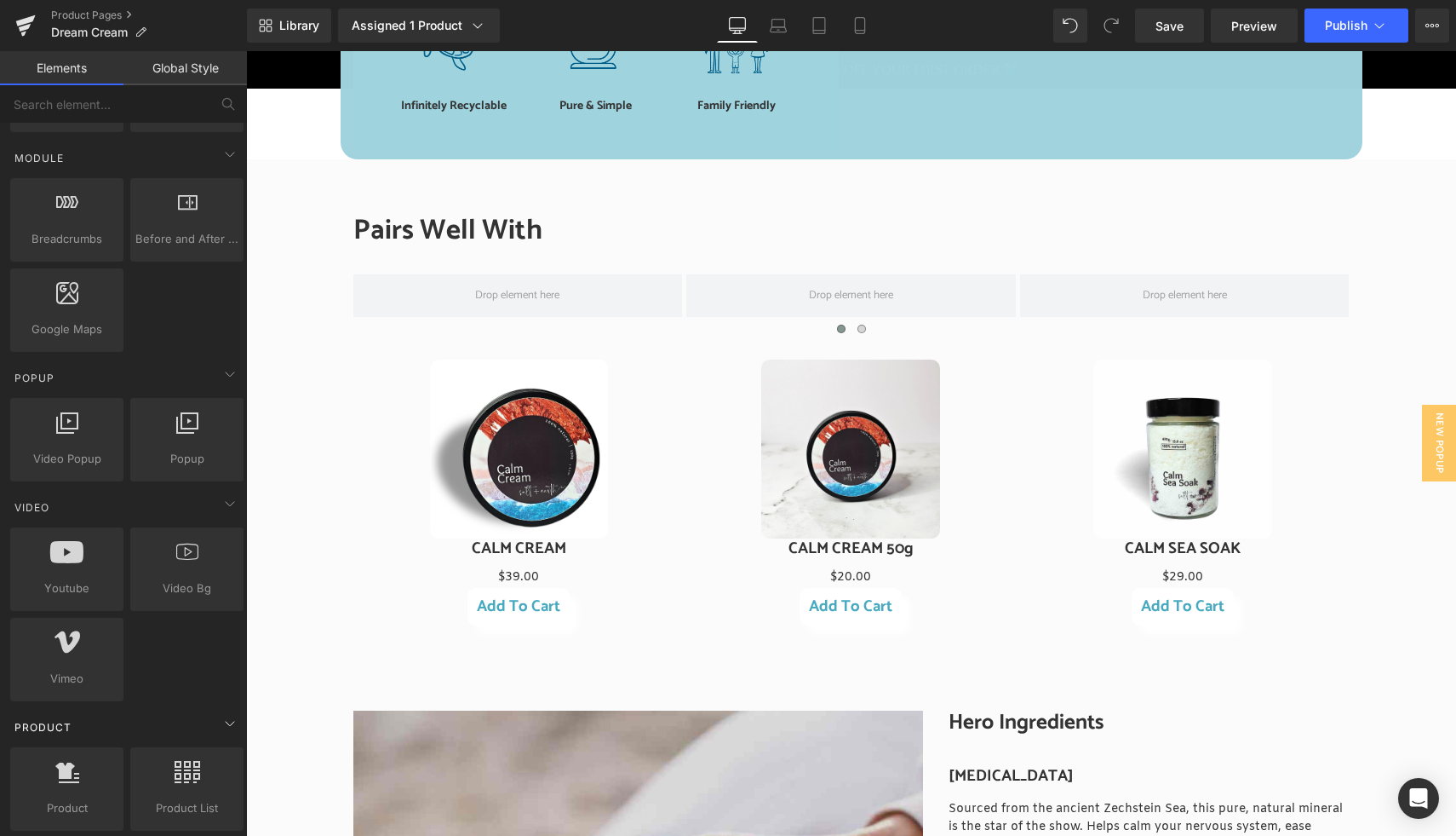
scroll to position [1180, 0]
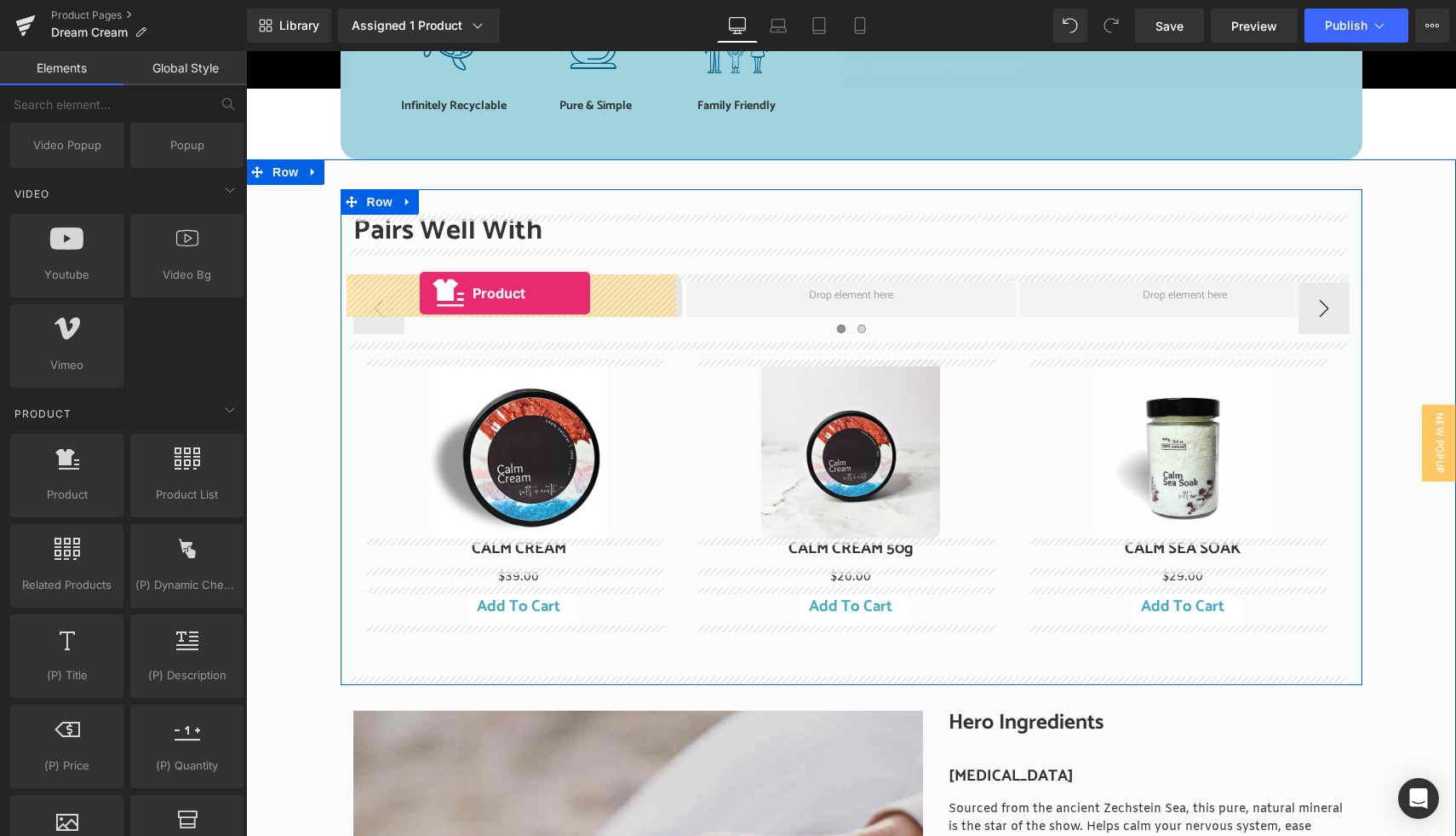
drag, startPoint x: 321, startPoint y: 524, endPoint x: 420, endPoint y: 293, distance: 251.3
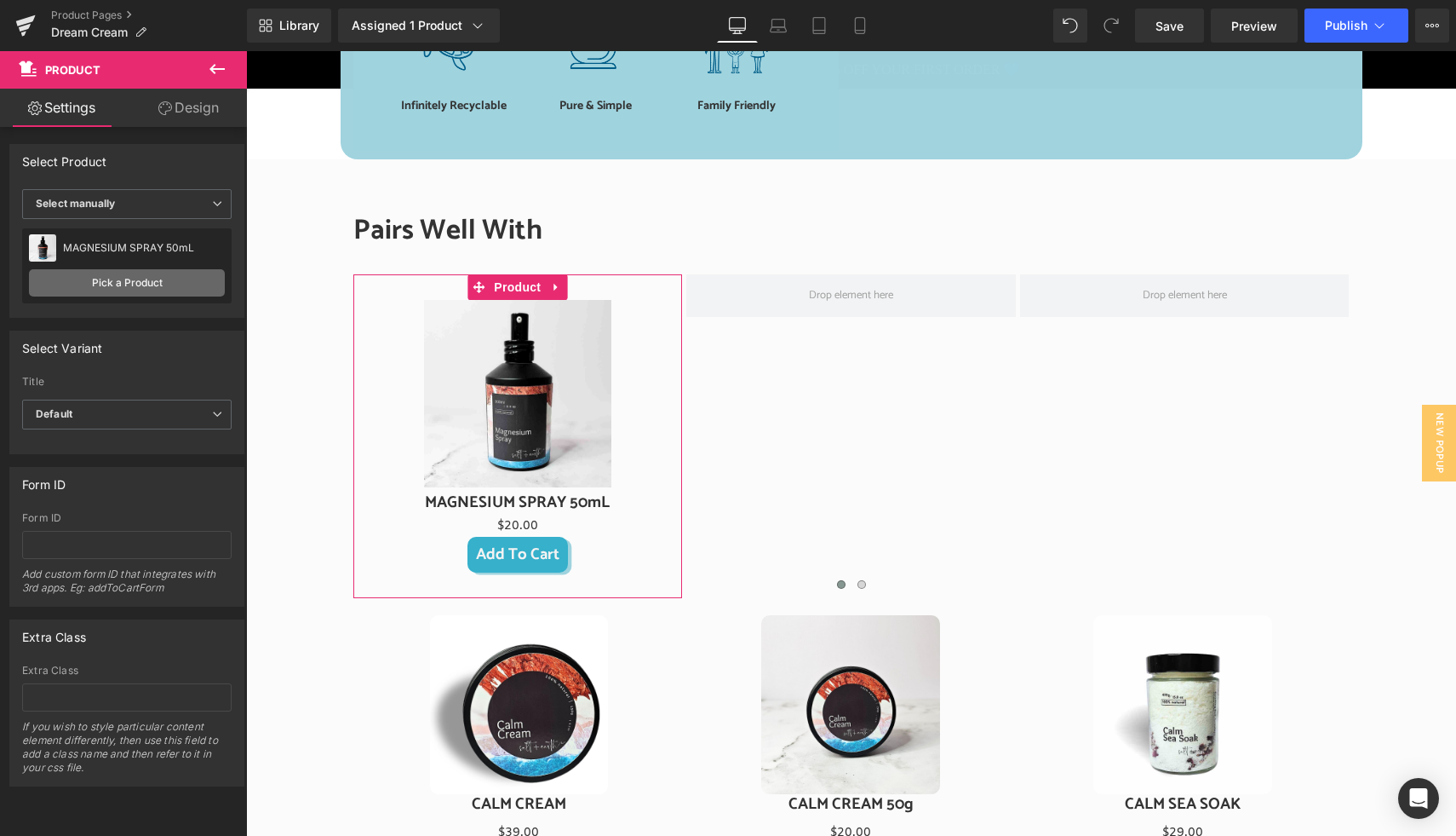
click at [131, 281] on link "Pick a Product" at bounding box center [127, 283] width 196 height 27
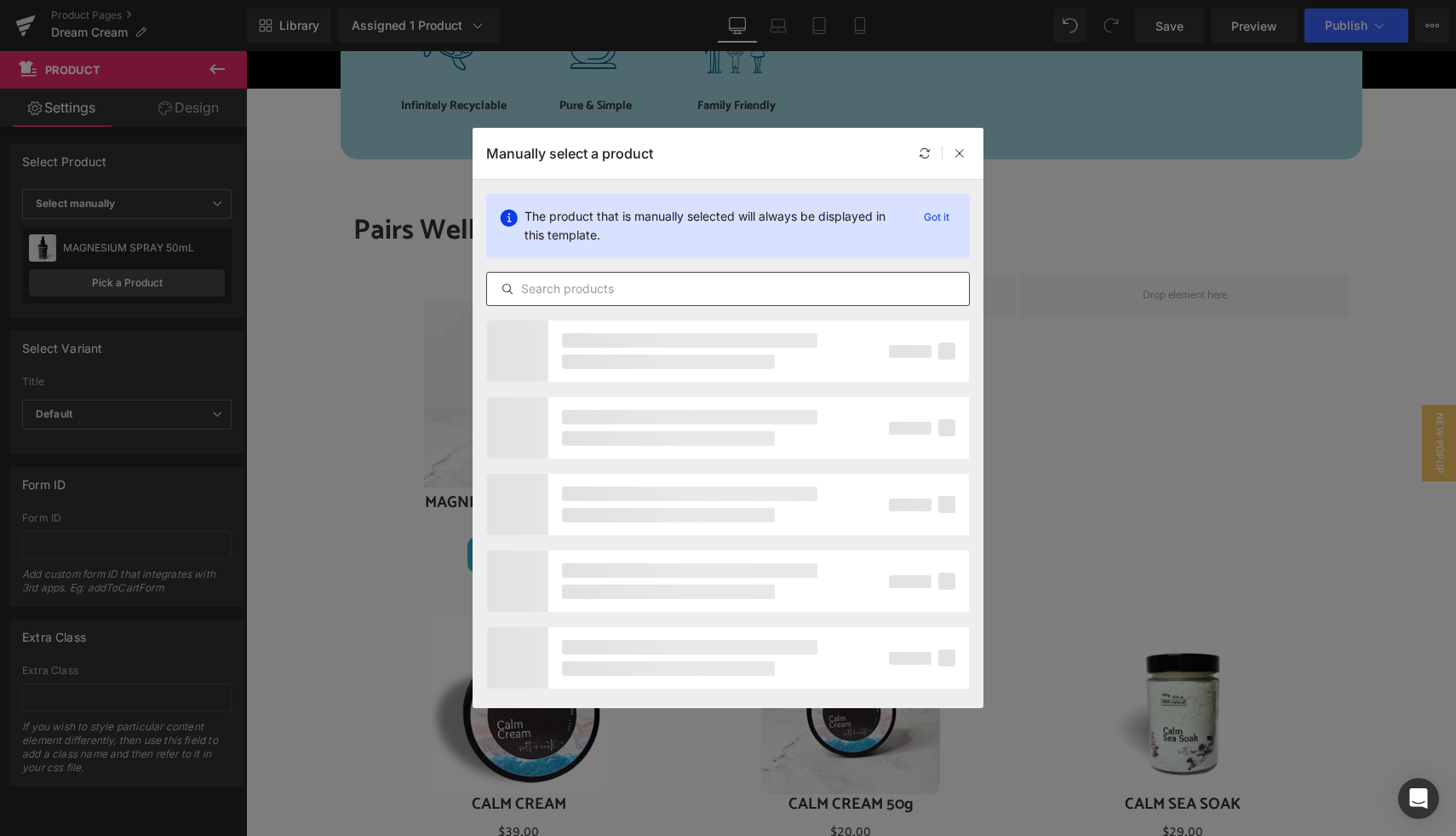
click at [578, 292] on input "text" at bounding box center [728, 289] width 481 height 20
type input "dream"
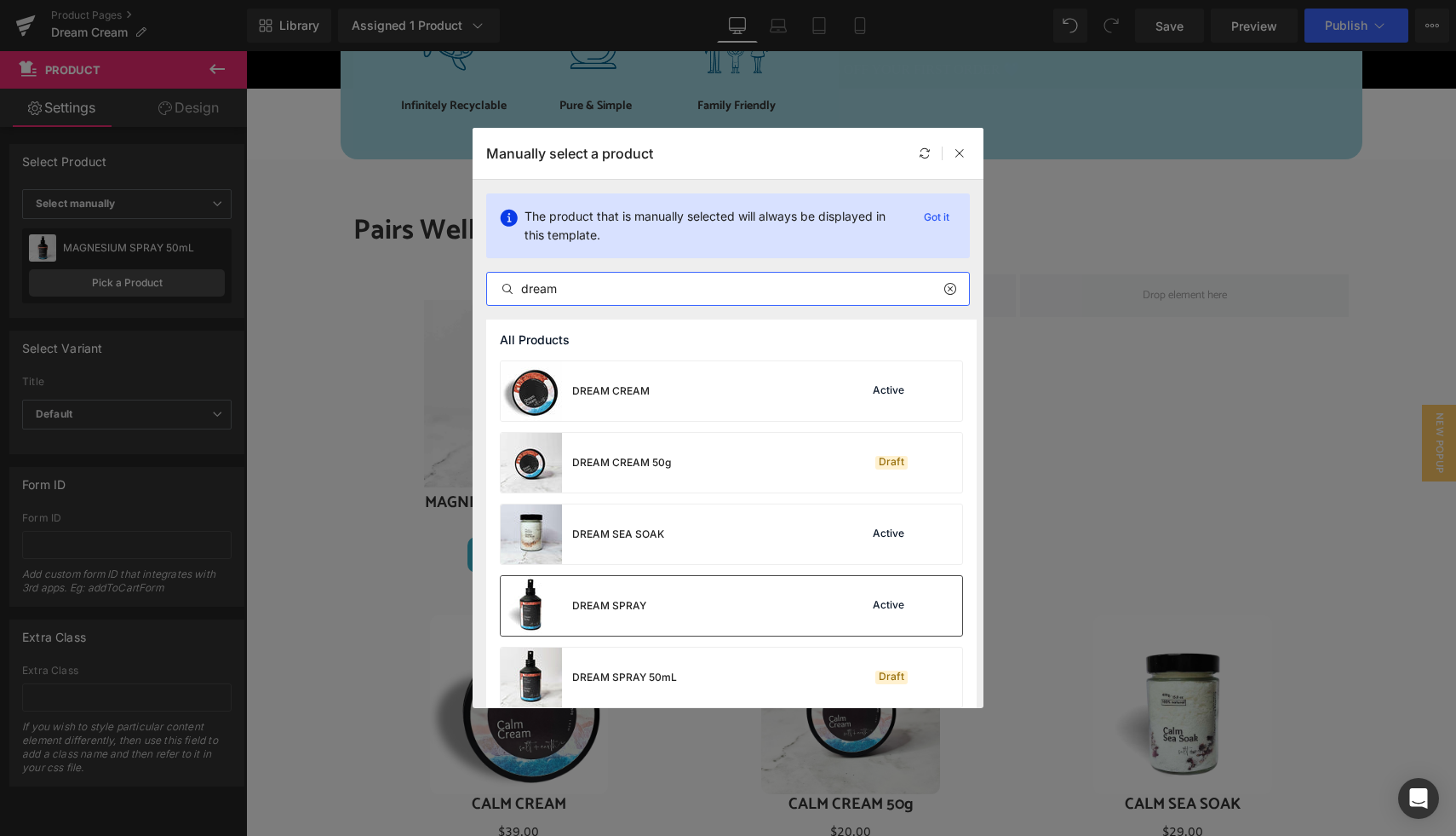
click at [630, 602] on div "DREAM SPRAY" at bounding box center [609, 605] width 74 height 15
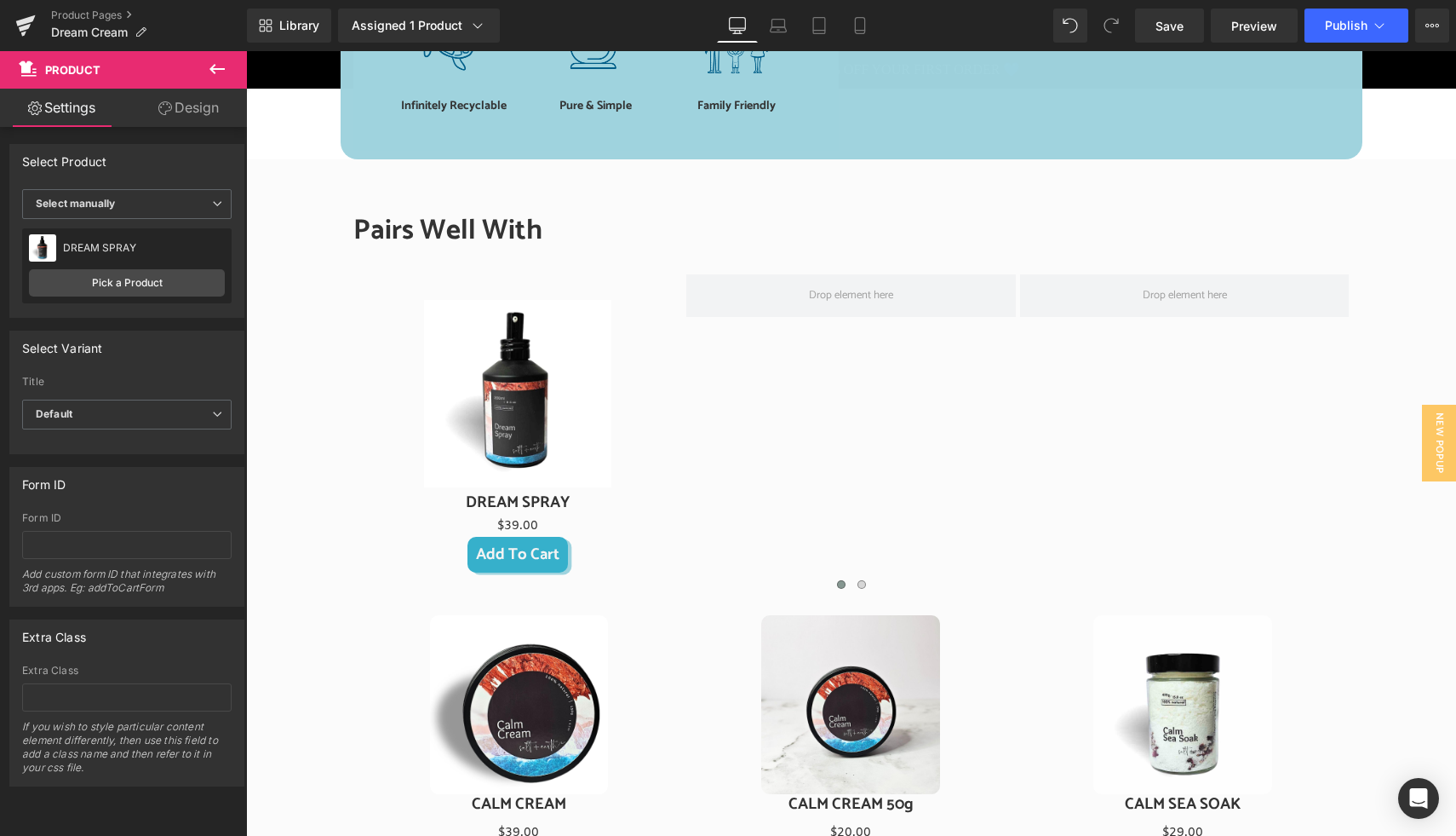
click at [196, 57] on button at bounding box center [217, 70] width 59 height 37
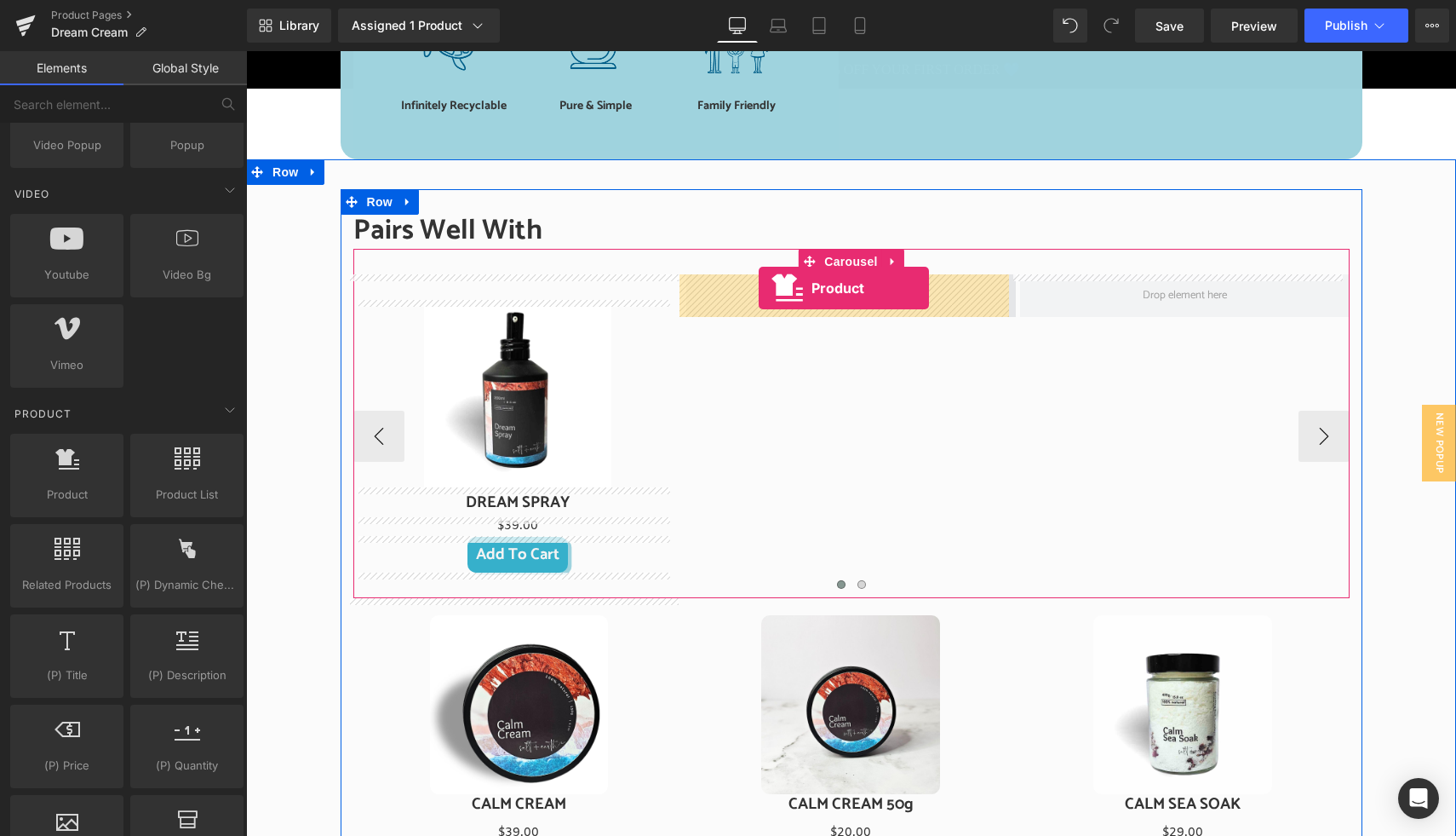
drag, startPoint x: 324, startPoint y: 534, endPoint x: 759, endPoint y: 288, distance: 499.7
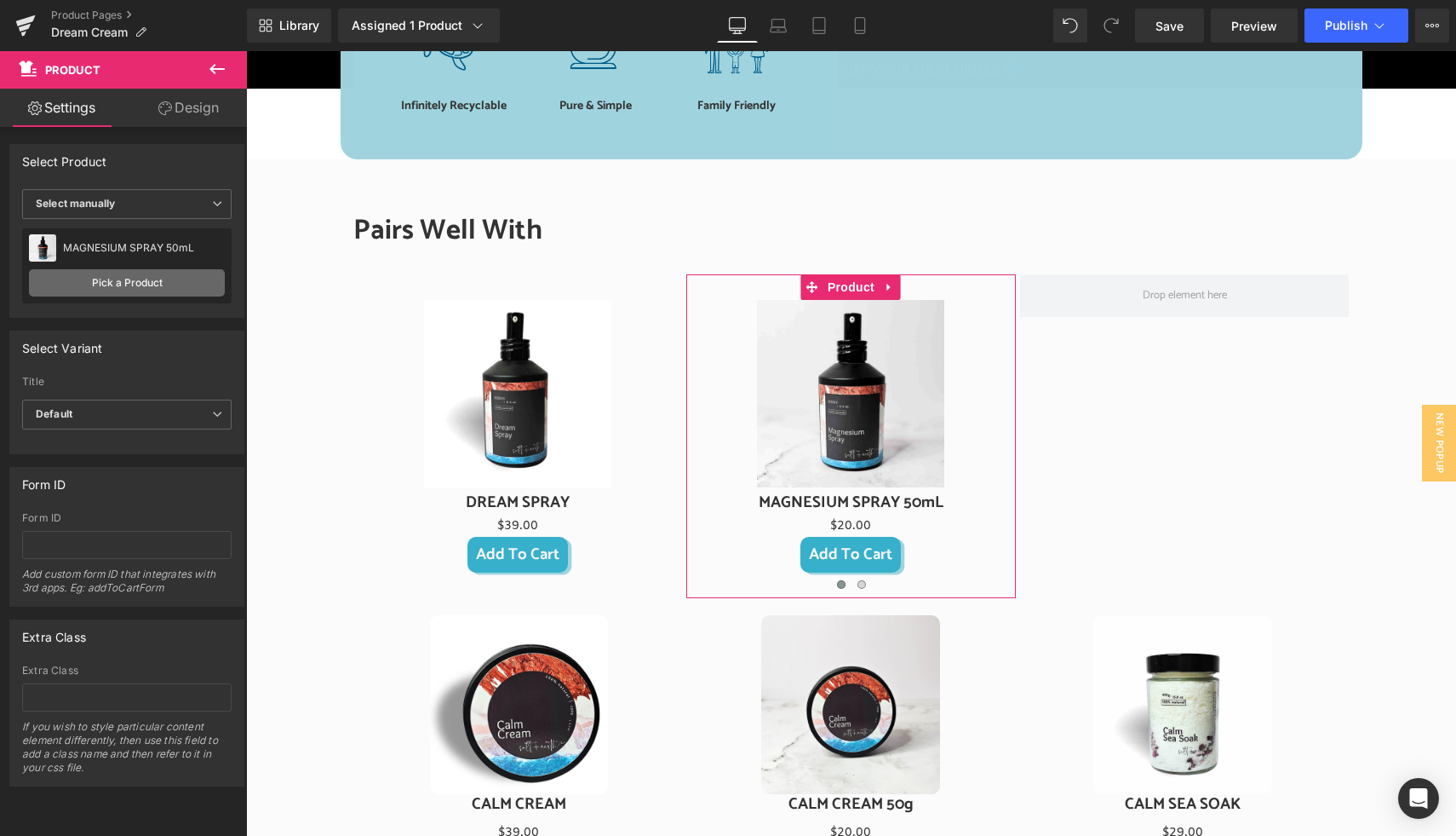
click at [131, 279] on link "Pick a Product" at bounding box center [127, 283] width 196 height 27
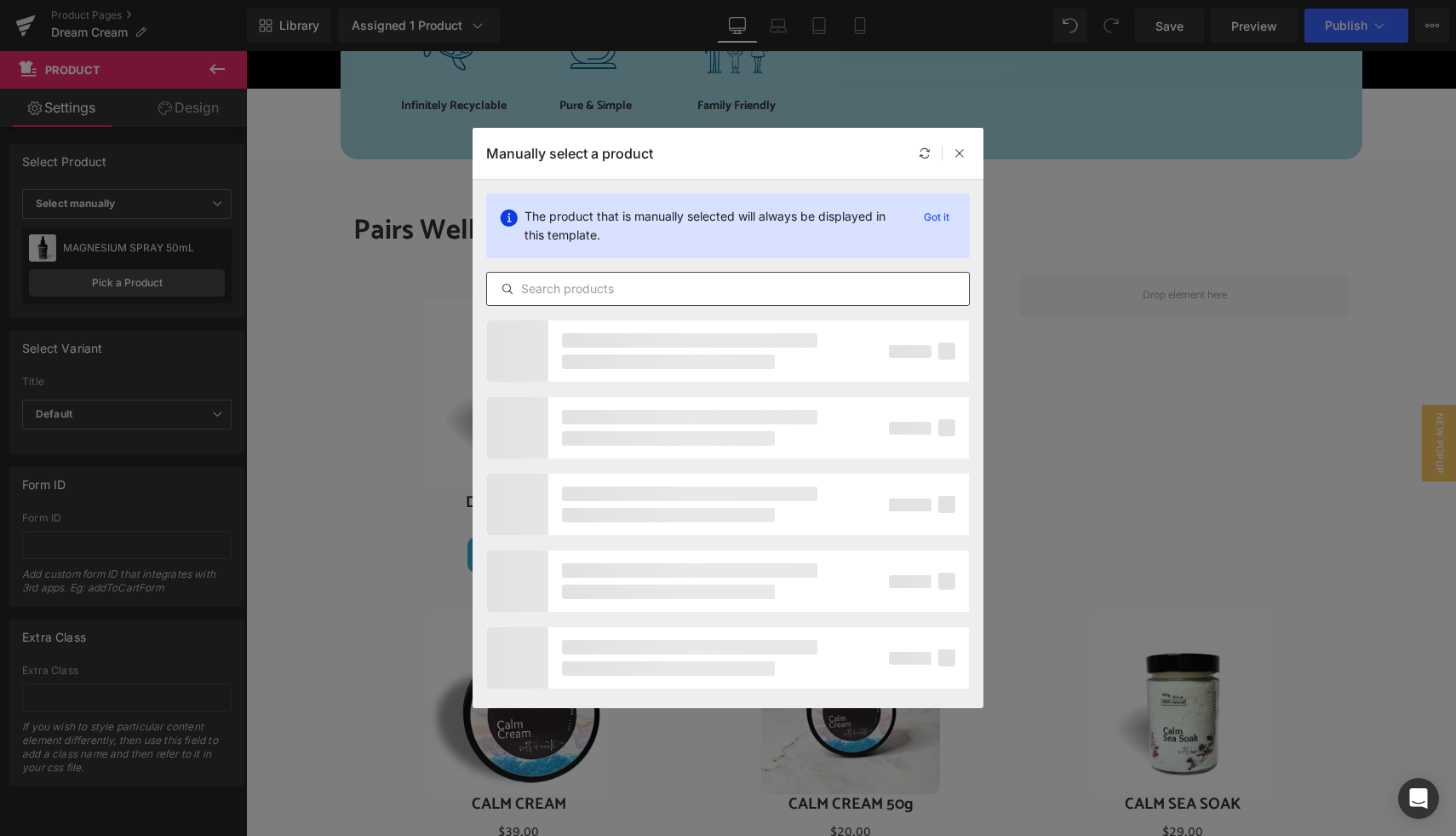
click at [563, 286] on input "text" at bounding box center [728, 289] width 481 height 20
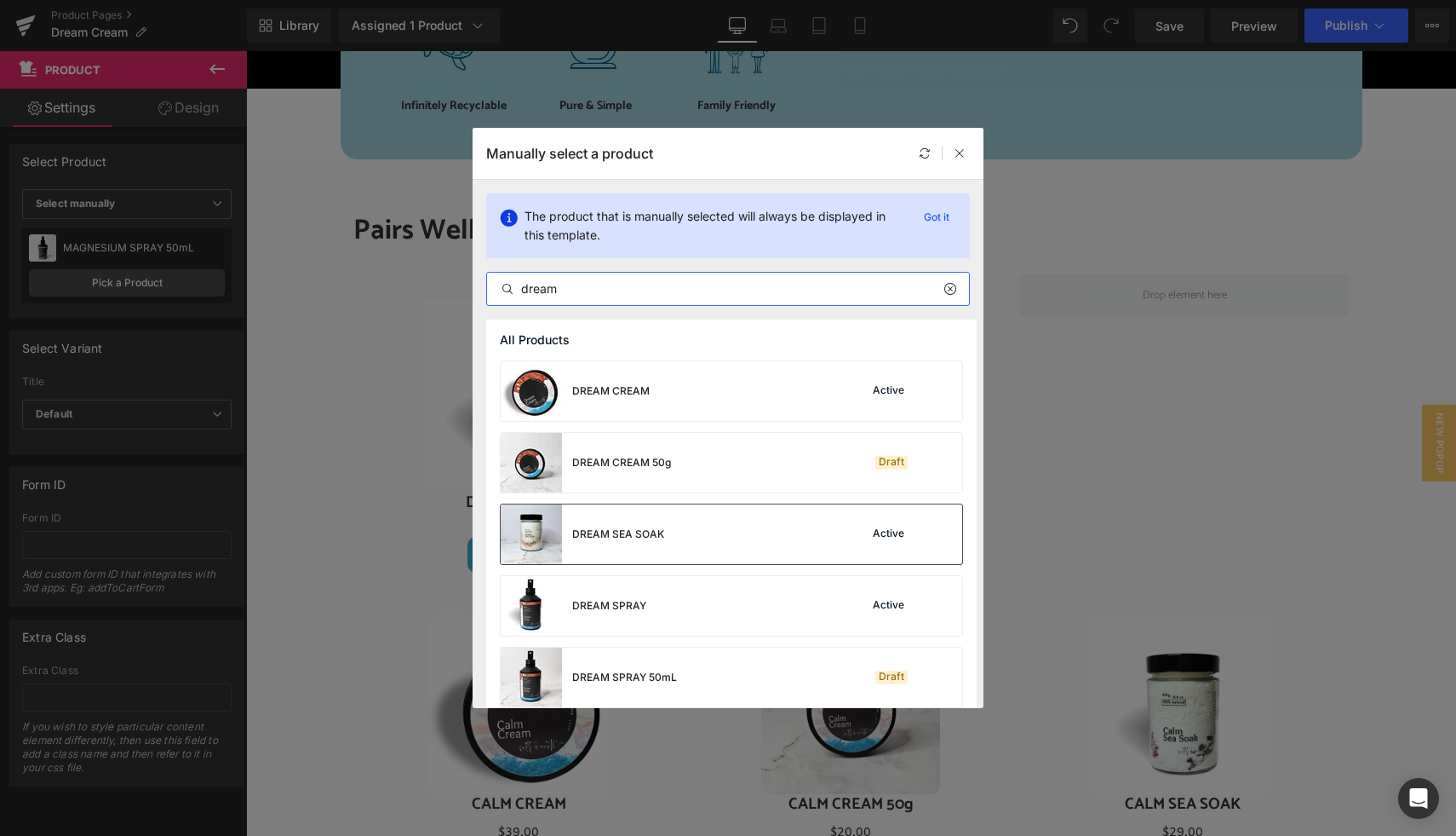
type input "dream"
drag, startPoint x: 655, startPoint y: 530, endPoint x: 409, endPoint y: 480, distance: 251.0
click at [655, 530] on div "DREAM SEA SOAK" at bounding box center [618, 533] width 92 height 15
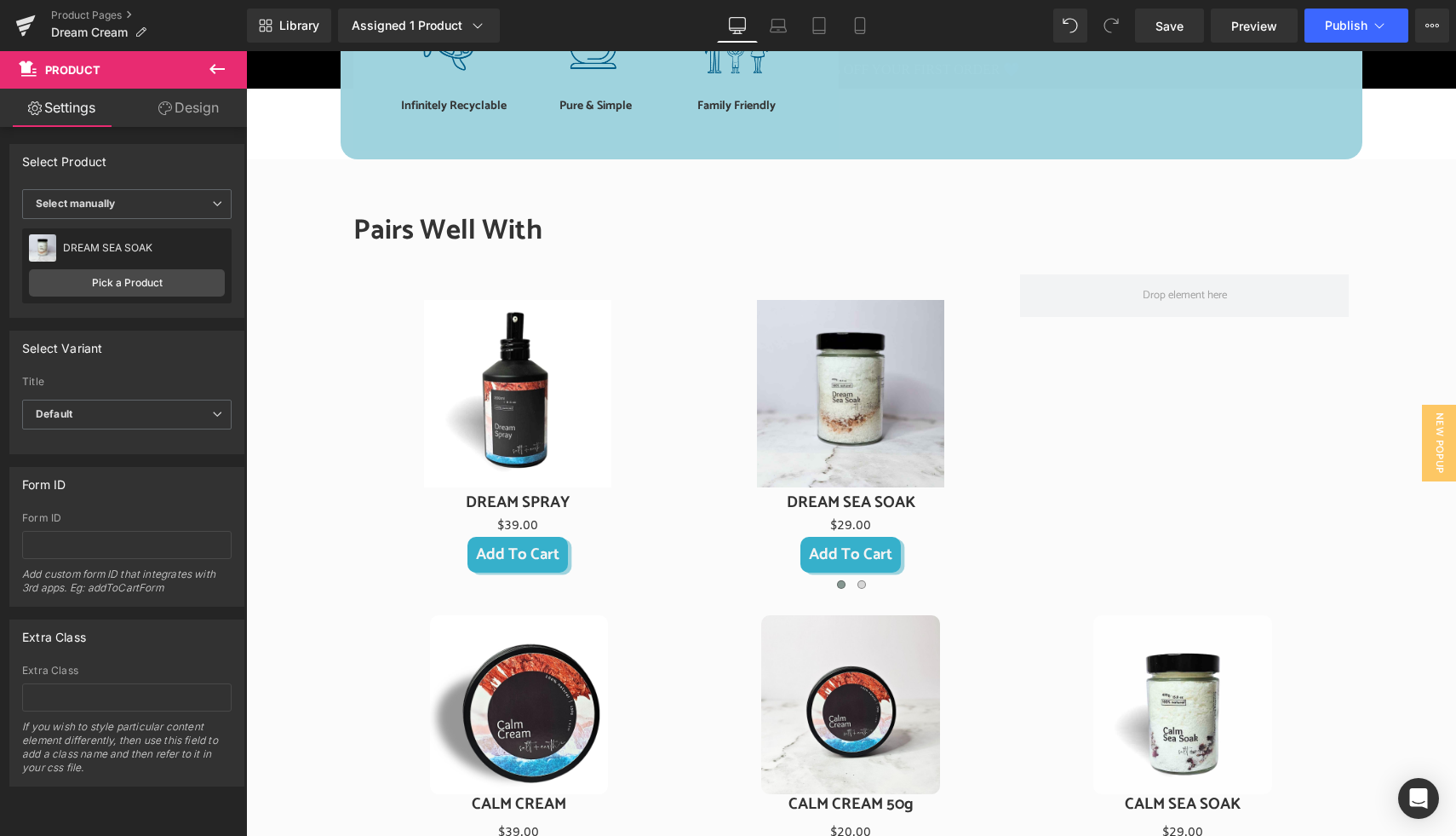
click at [218, 74] on icon at bounding box center [217, 68] width 20 height 20
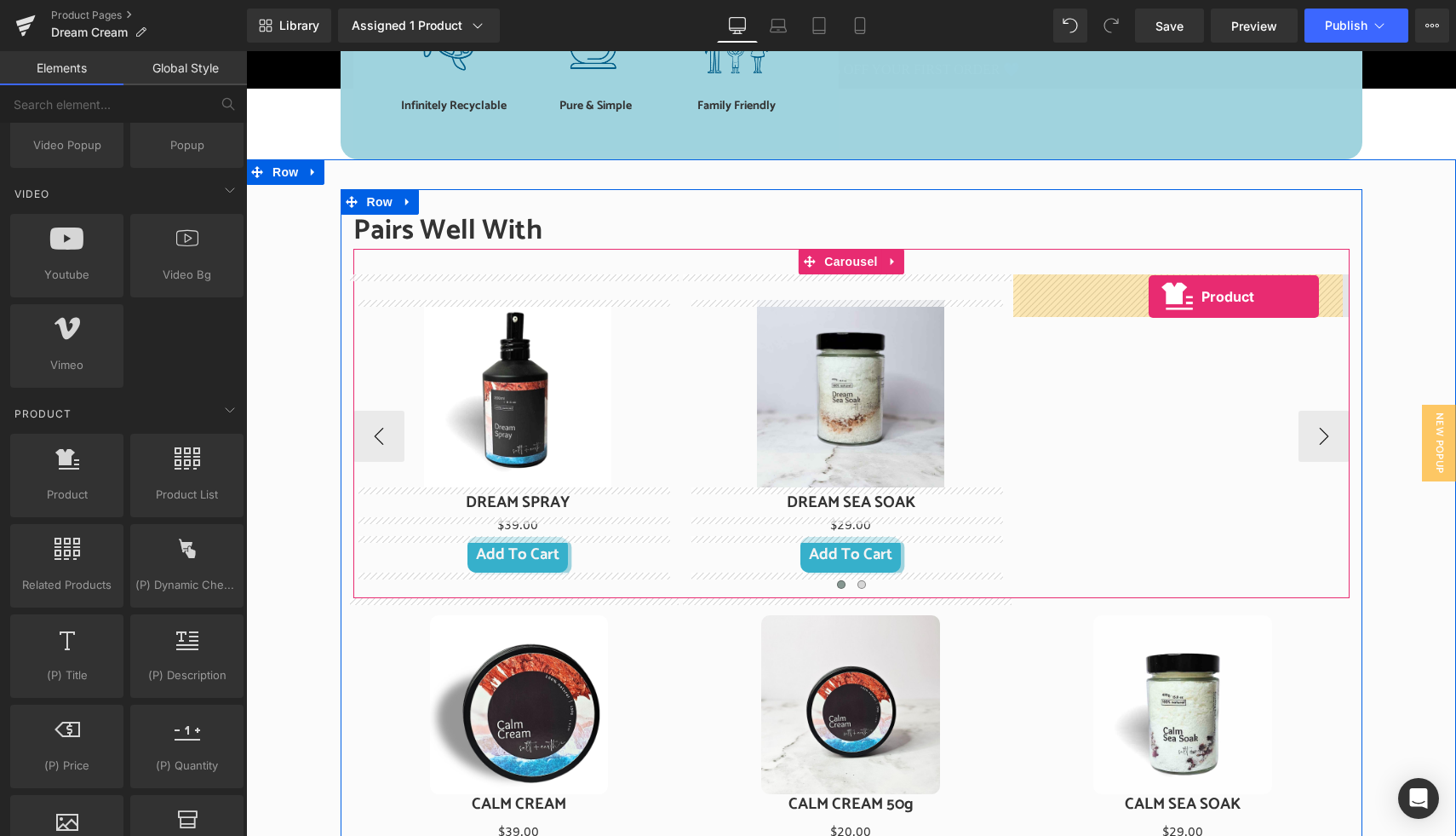
drag, startPoint x: 325, startPoint y: 529, endPoint x: 1149, endPoint y: 297, distance: 856.0
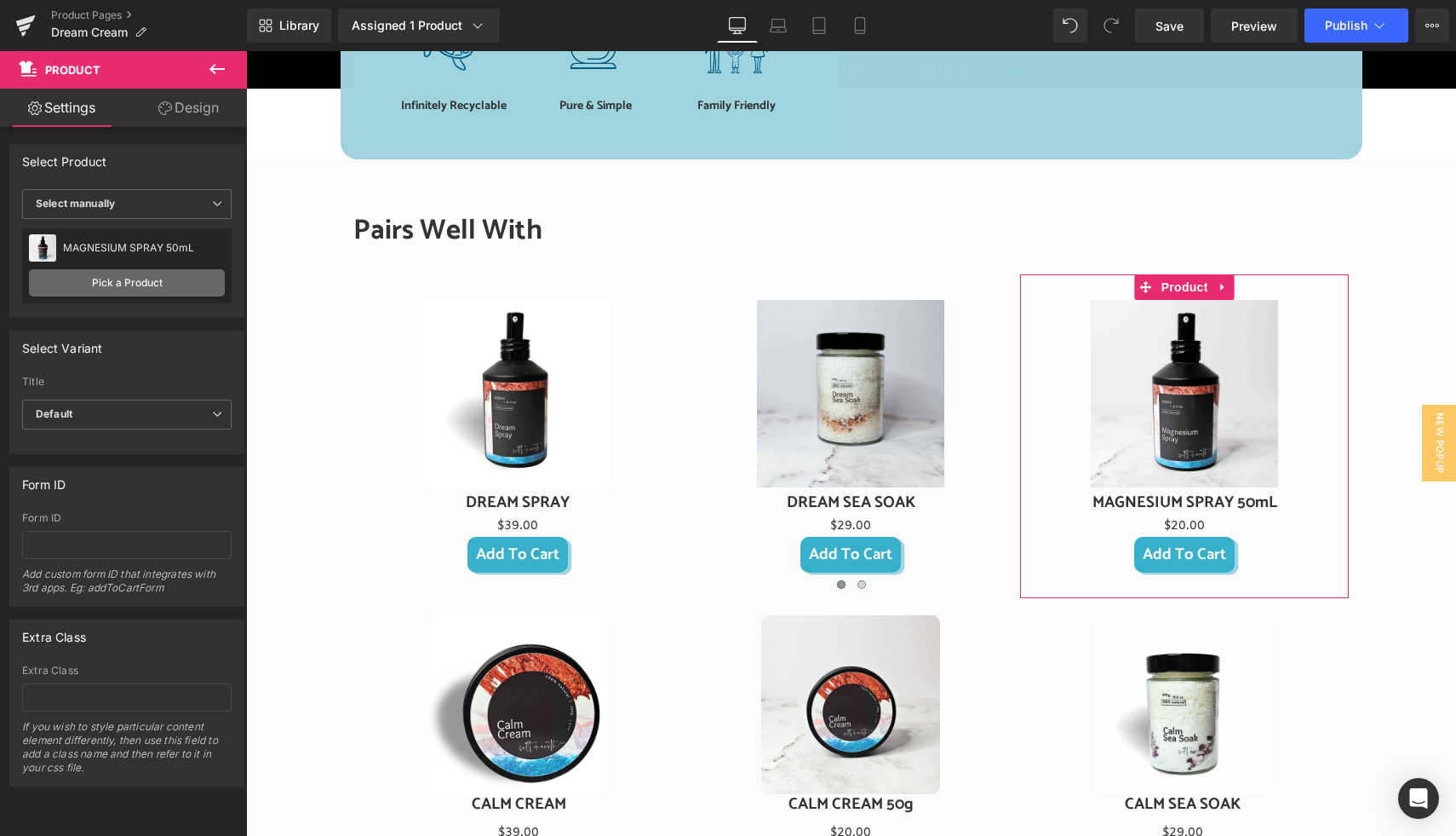
click at [115, 278] on link "Pick a Product" at bounding box center [127, 283] width 196 height 27
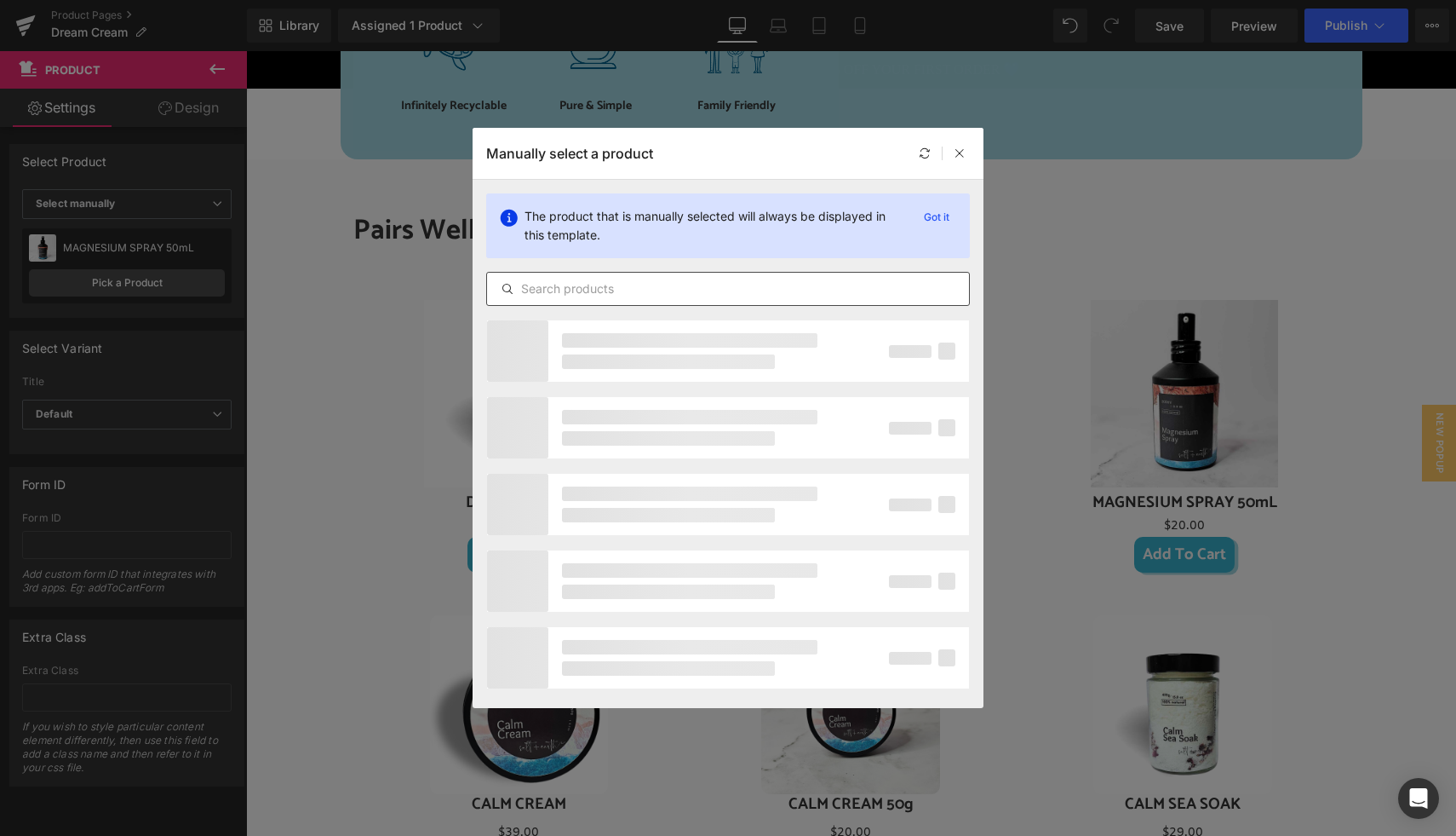
click at [602, 290] on input "text" at bounding box center [728, 289] width 481 height 20
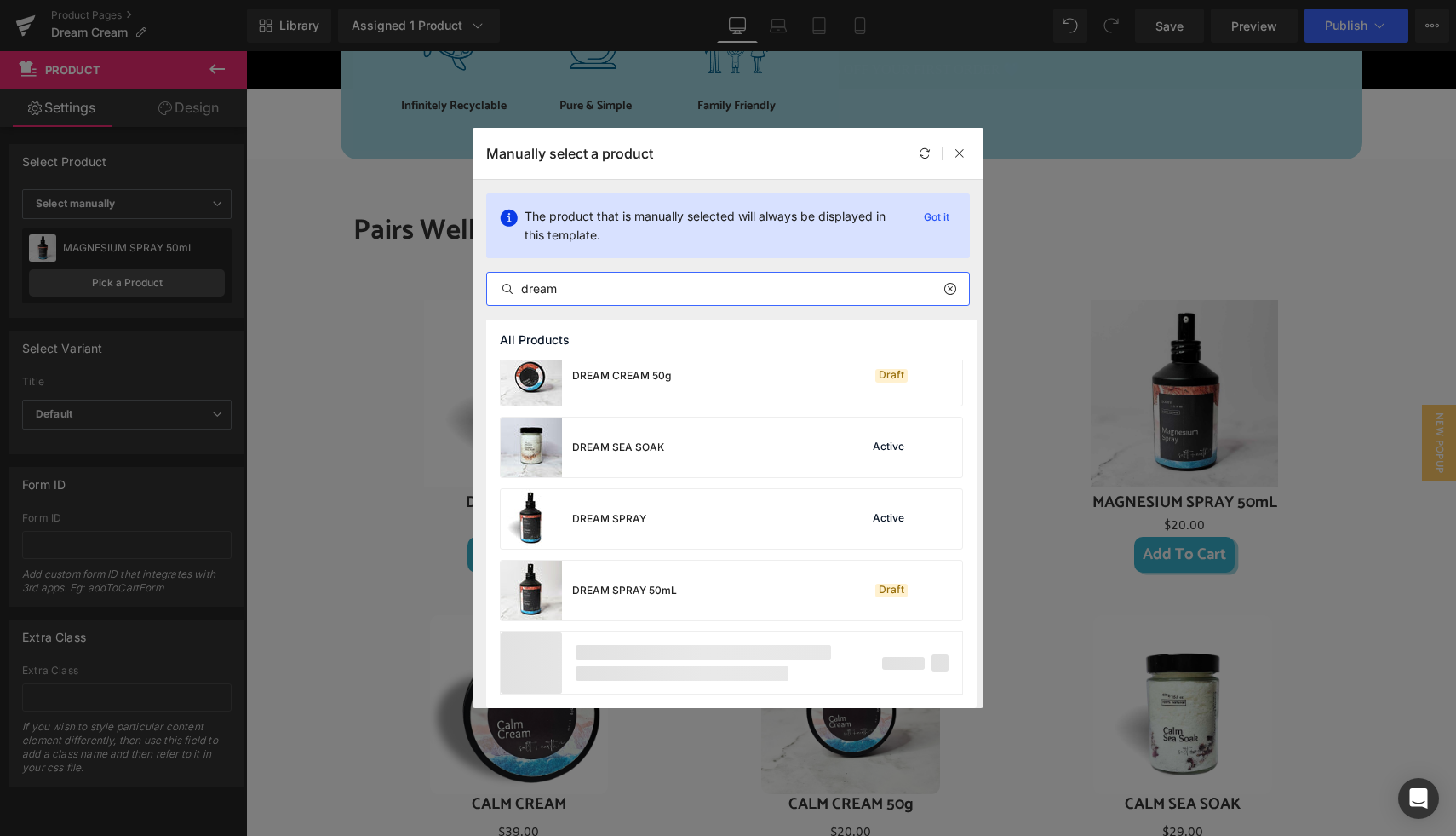
scroll to position [85, 0]
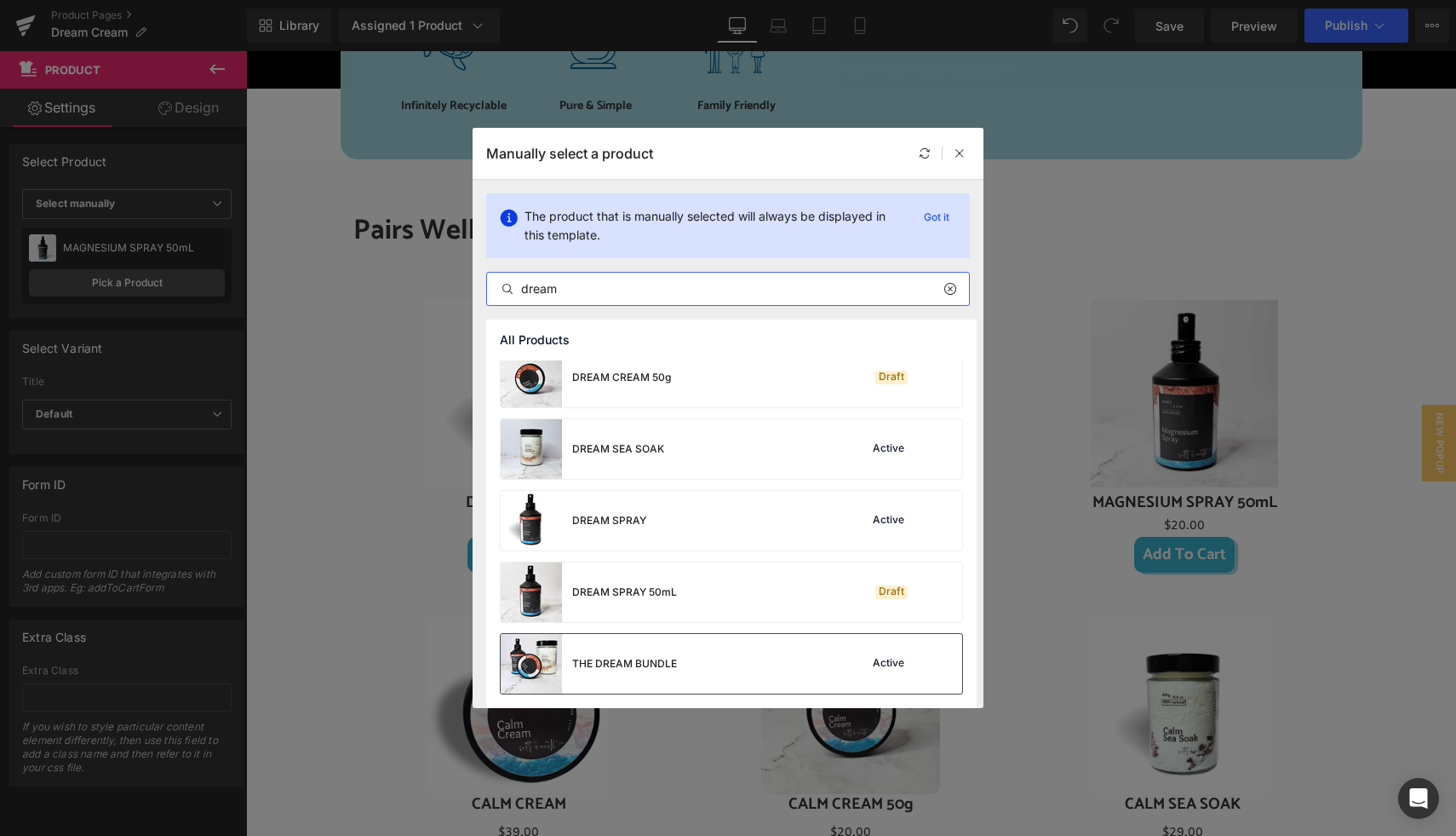
type input "dream"
click at [643, 661] on div "THE DREAM BUNDLE" at bounding box center [624, 663] width 104 height 15
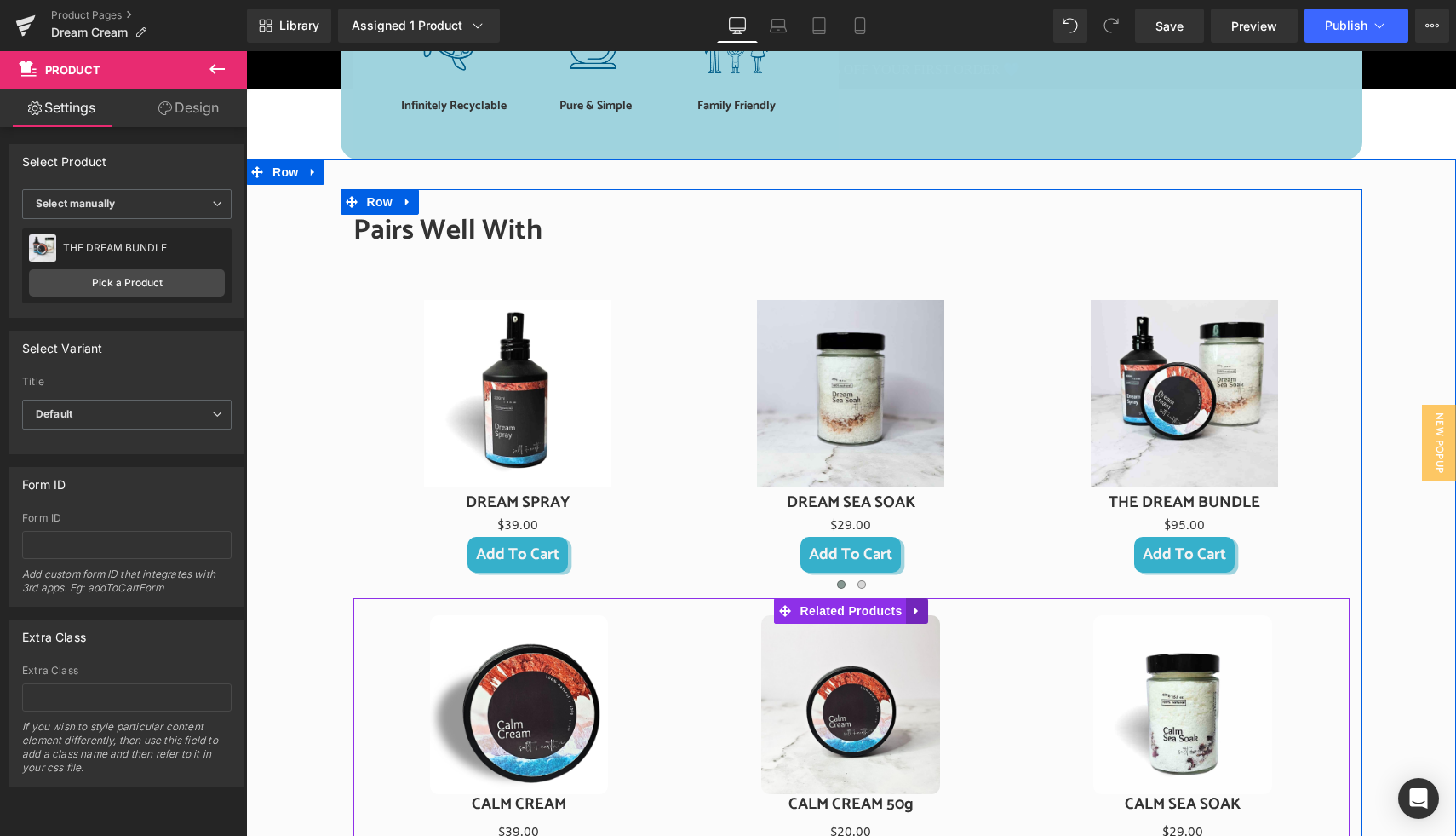
click at [916, 610] on icon at bounding box center [916, 611] width 12 height 12
click at [924, 610] on icon at bounding box center [928, 611] width 12 height 12
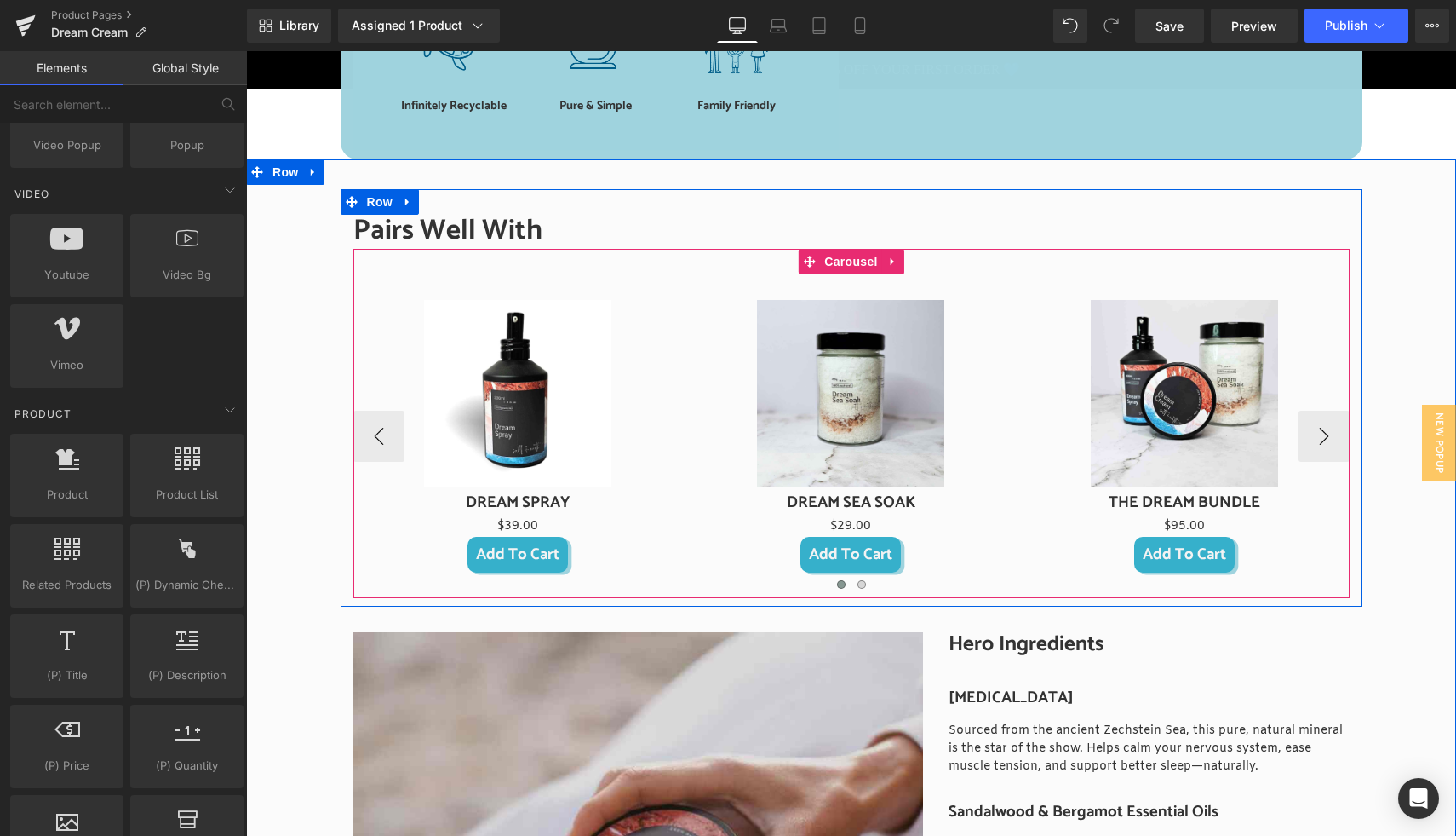
click at [842, 257] on span "Carousel" at bounding box center [850, 261] width 61 height 26
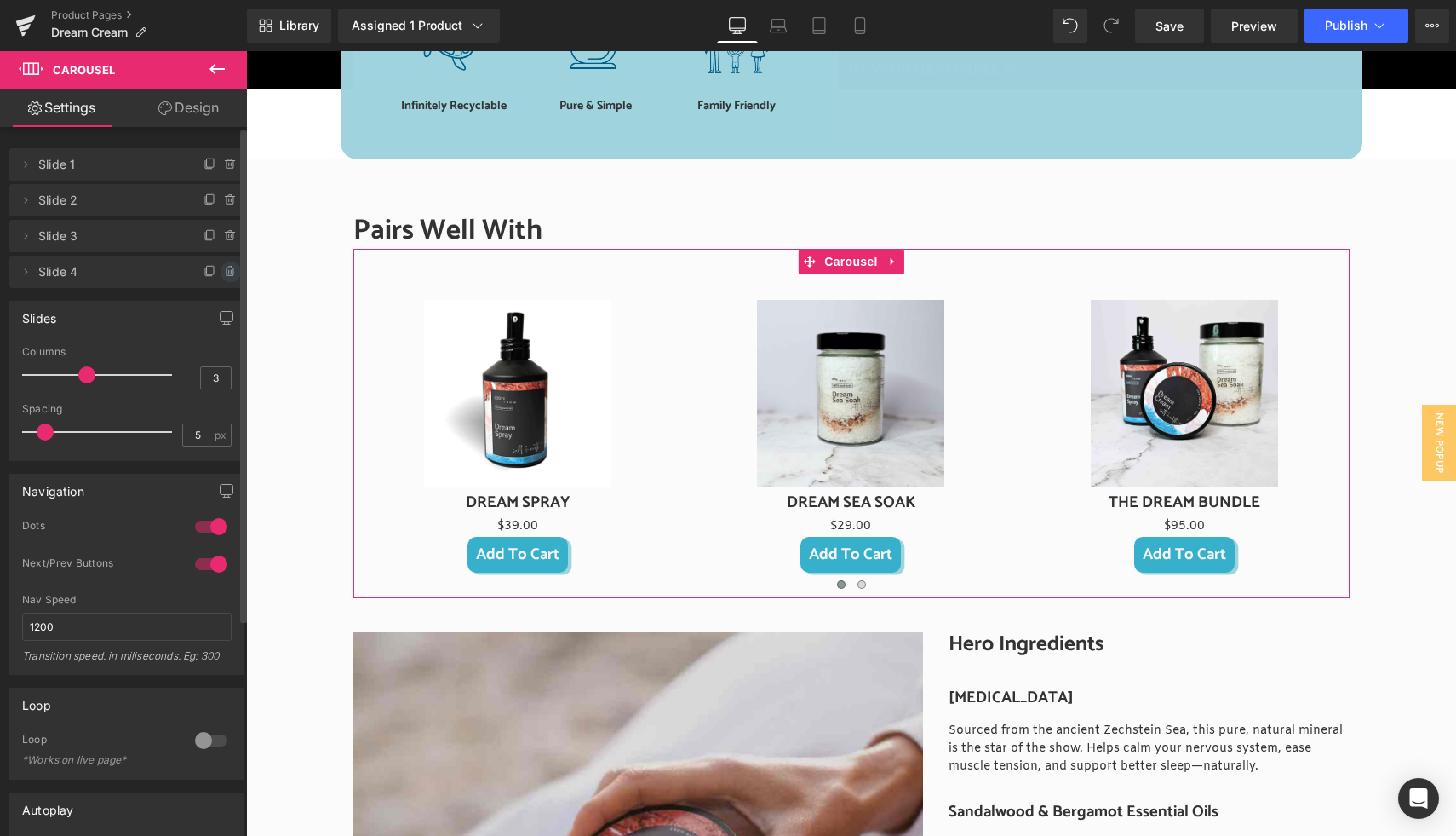
click at [224, 270] on icon at bounding box center [230, 271] width 13 height 13
click at [219, 276] on button "Delete" at bounding box center [212, 272] width 54 height 22
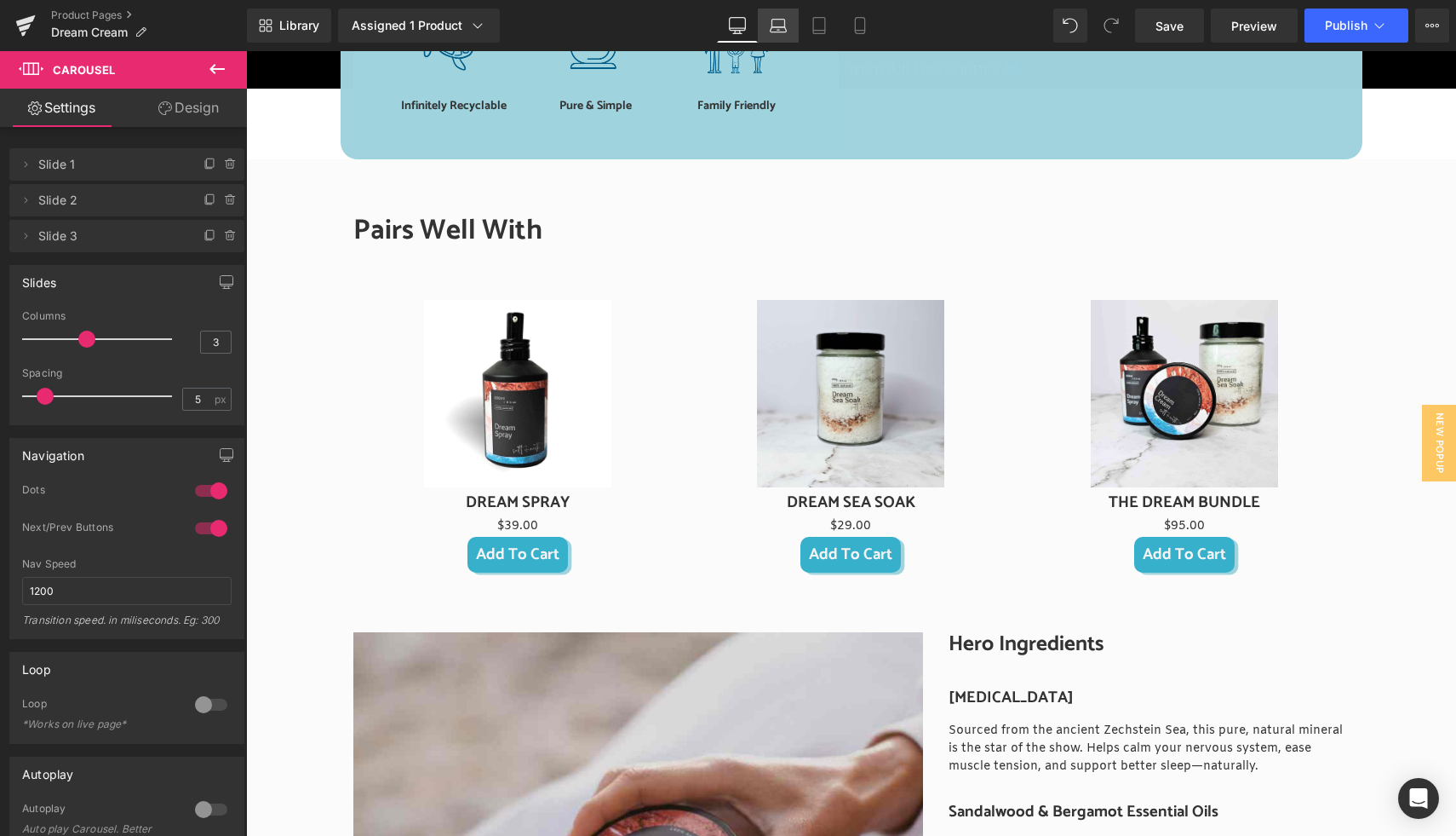
click at [773, 23] on icon at bounding box center [778, 25] width 17 height 17
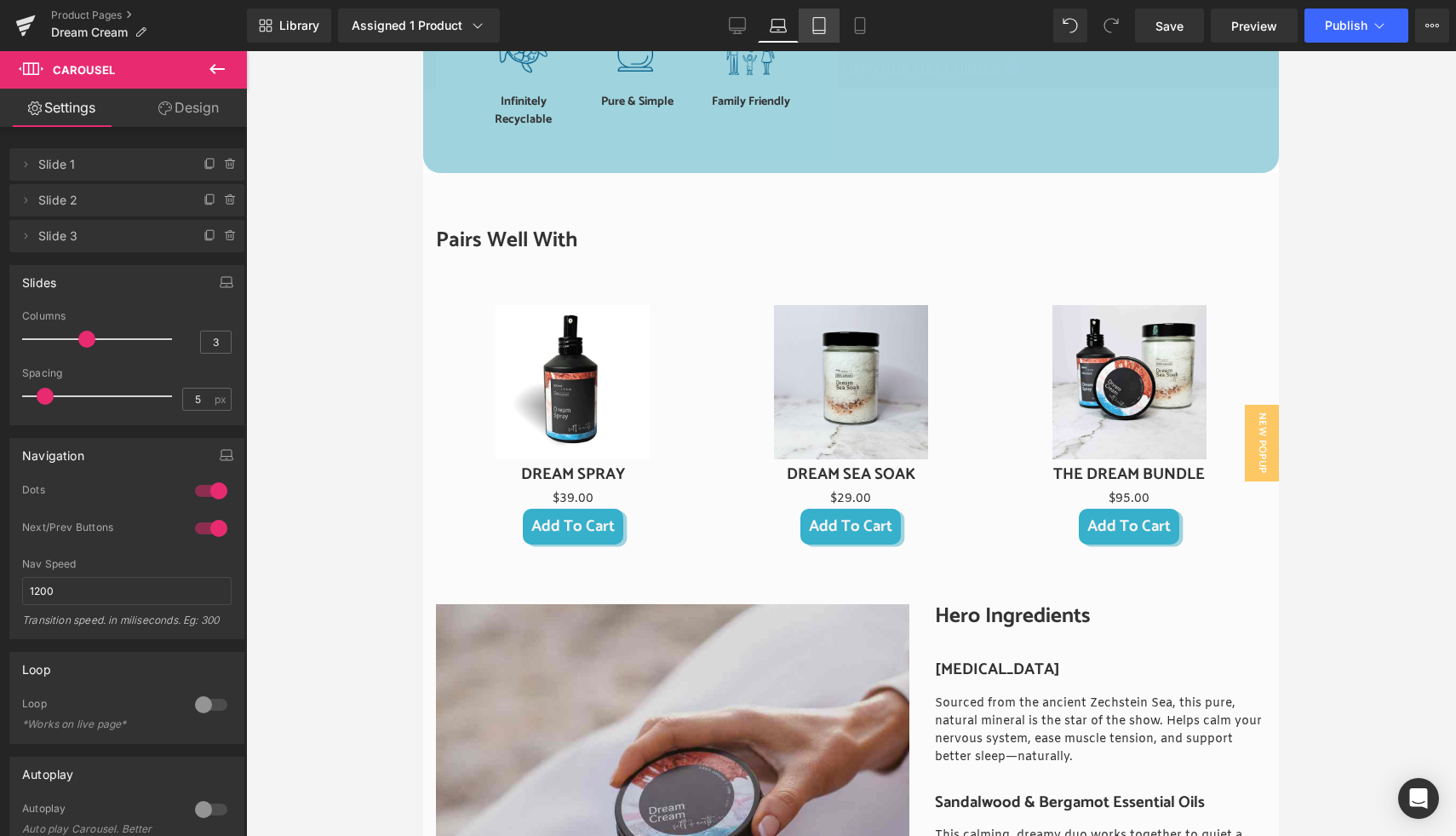
click at [811, 22] on link "Tablet" at bounding box center [819, 26] width 41 height 34
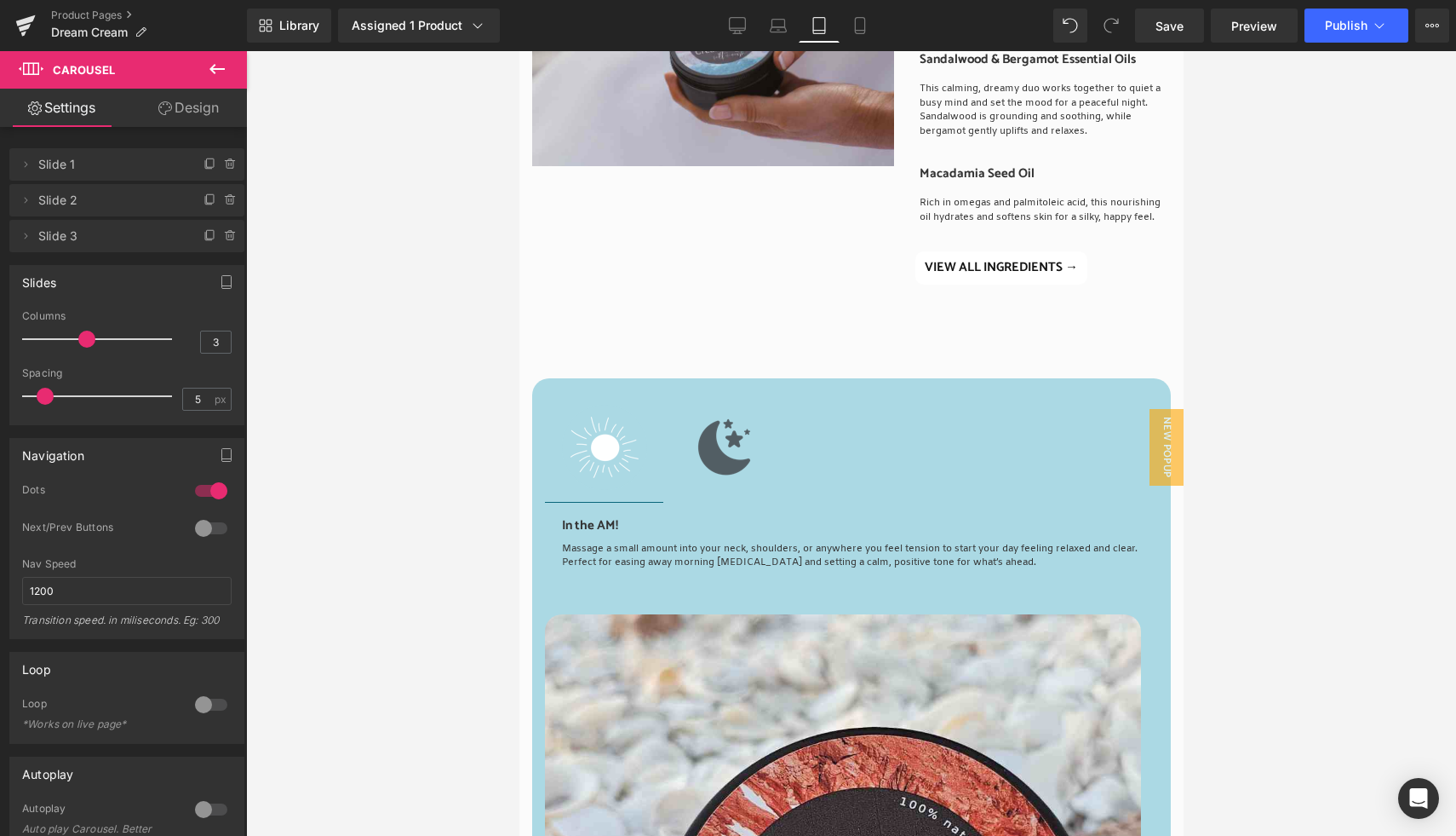
scroll to position [1208, 0]
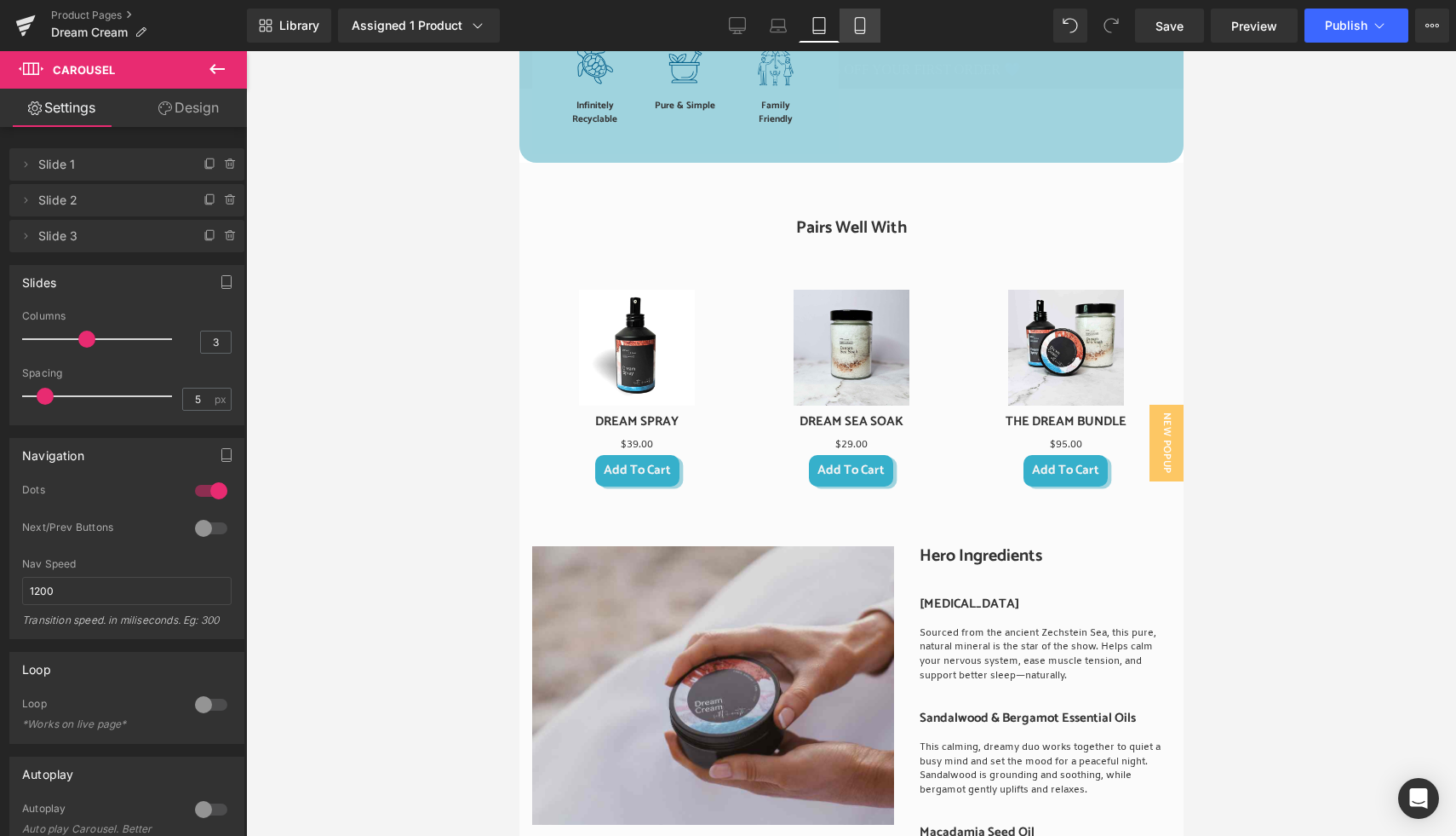
click at [867, 27] on icon at bounding box center [859, 25] width 17 height 17
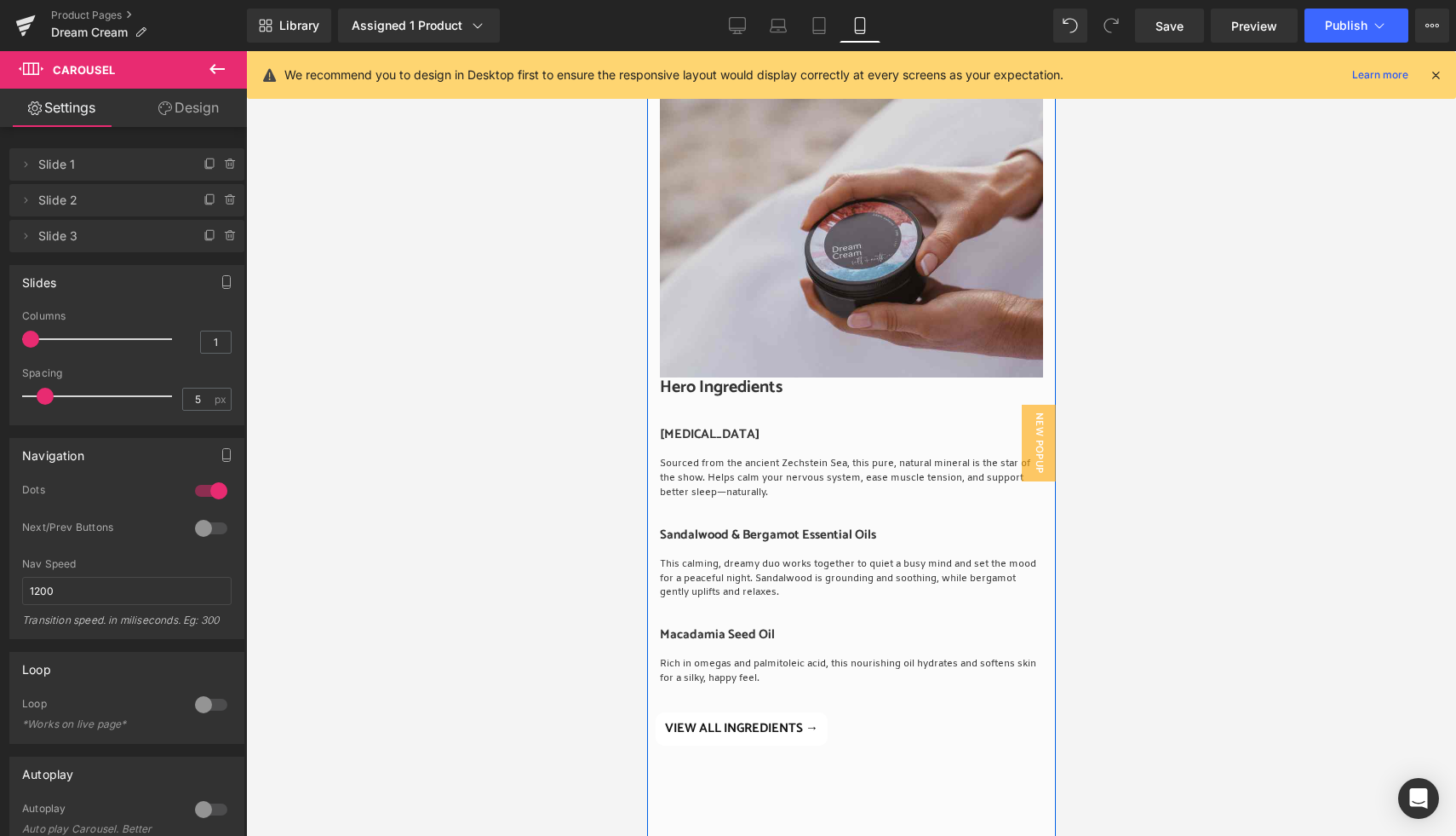
scroll to position [4926, 0]
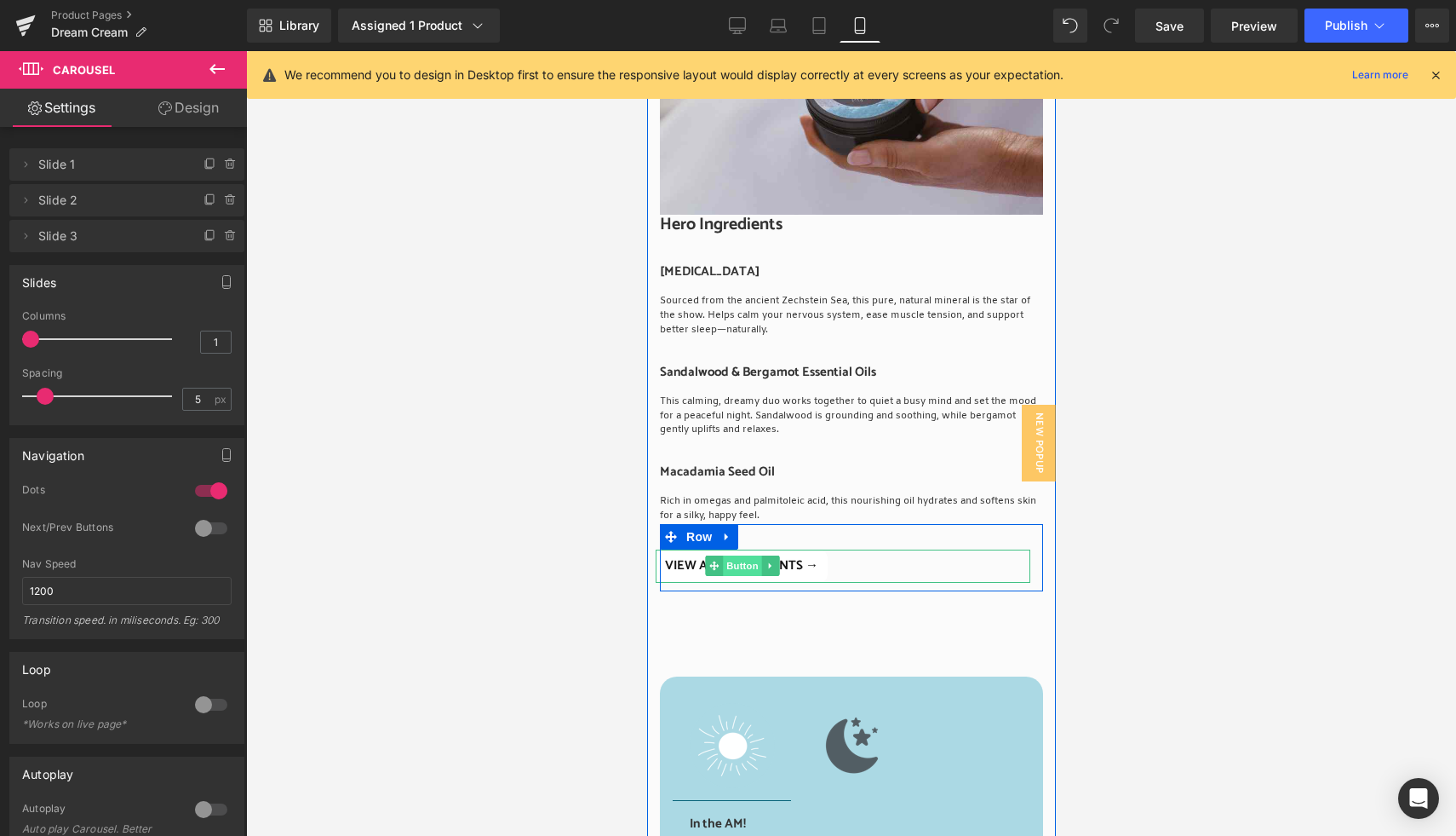
click at [730, 555] on span "Button" at bounding box center [743, 565] width 39 height 20
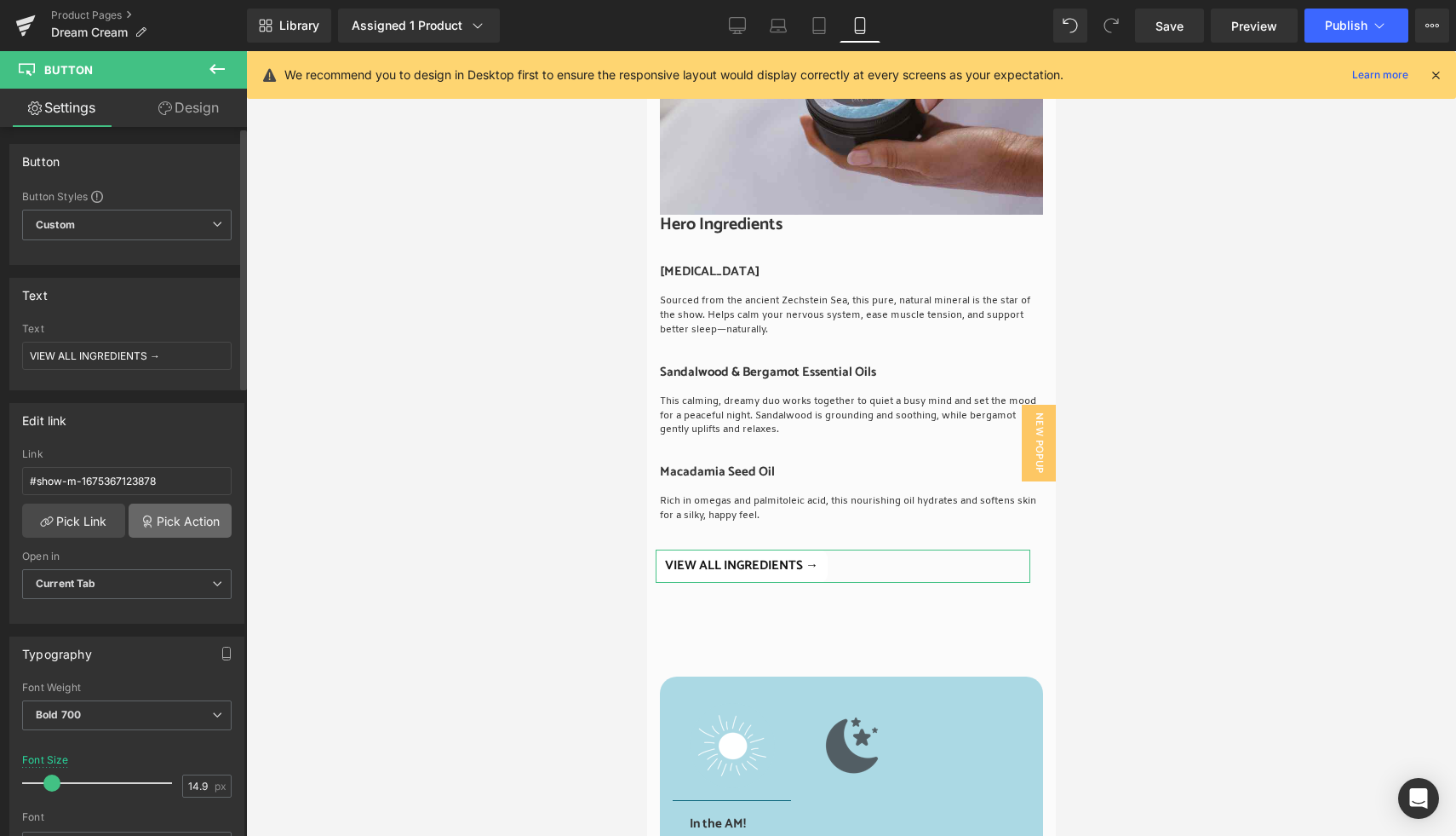
click at [179, 522] on link "Pick Action" at bounding box center [180, 520] width 103 height 34
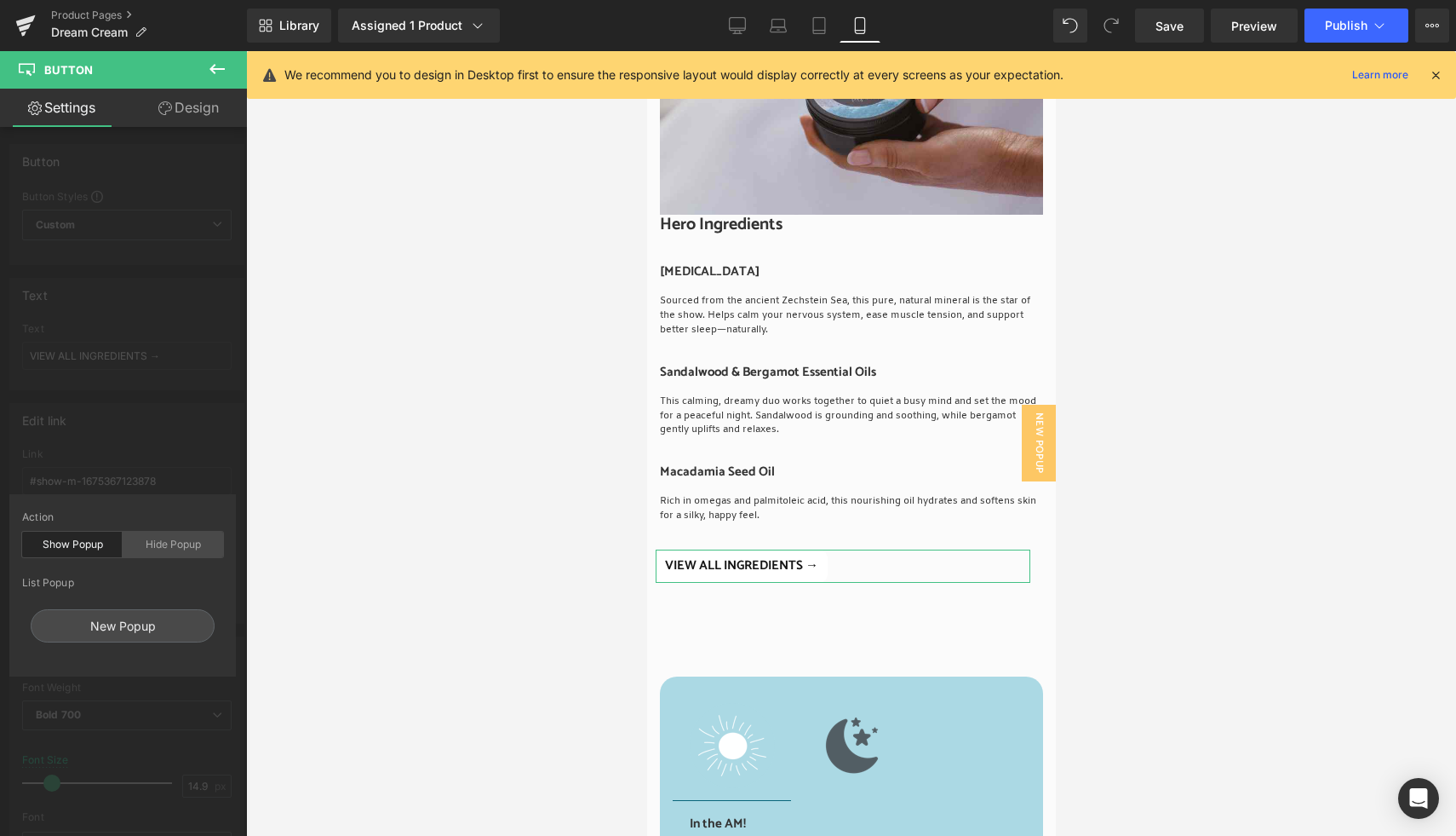
click at [178, 545] on div "Hide Popup" at bounding box center [173, 544] width 101 height 26
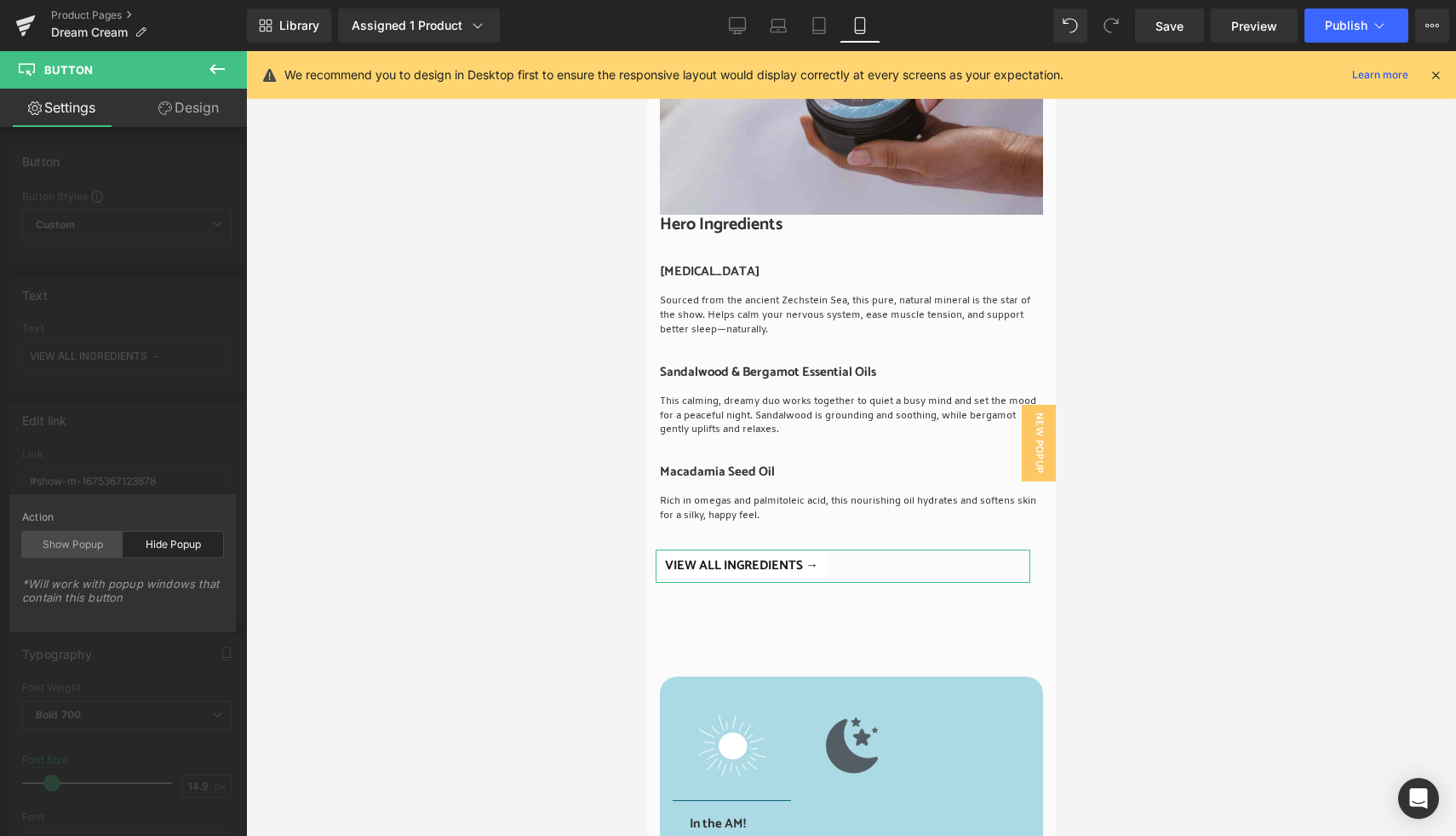
click at [98, 539] on div "Show Popup" at bounding box center [73, 544] width 101 height 26
click at [144, 624] on div "New Popup" at bounding box center [123, 626] width 184 height 34
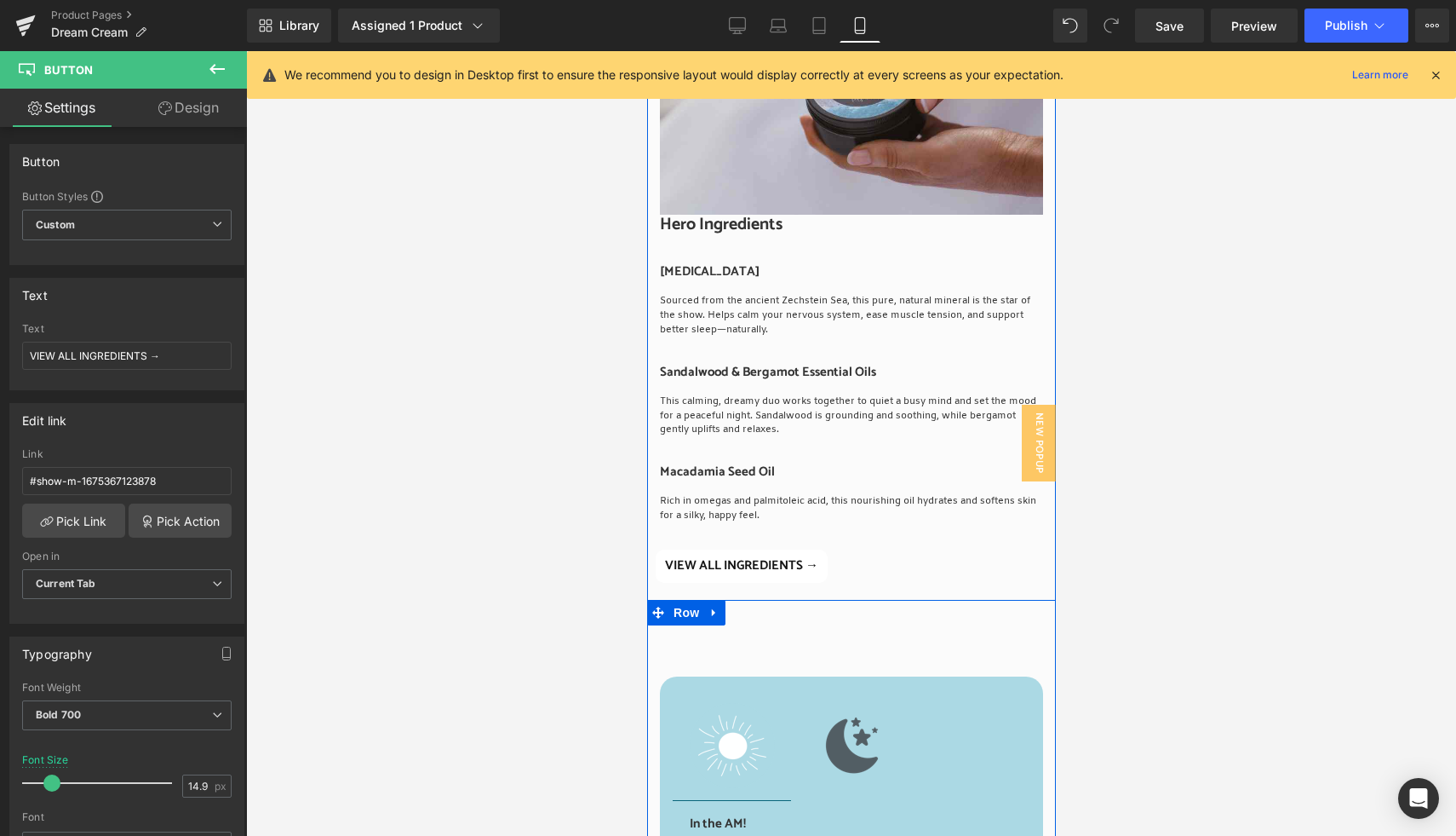
scroll to position [5252, 0]
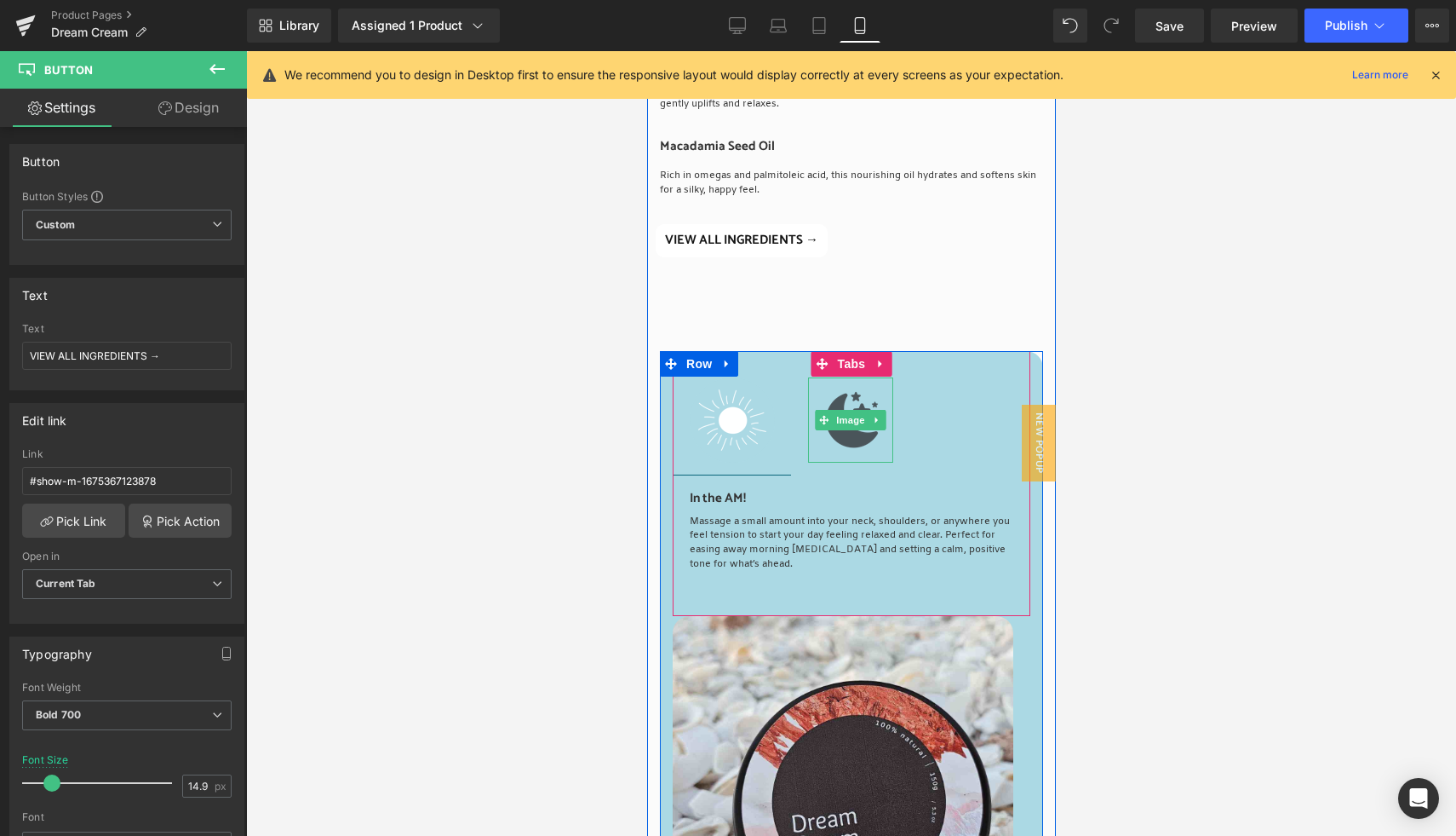
click at [833, 390] on img at bounding box center [850, 420] width 85 height 85
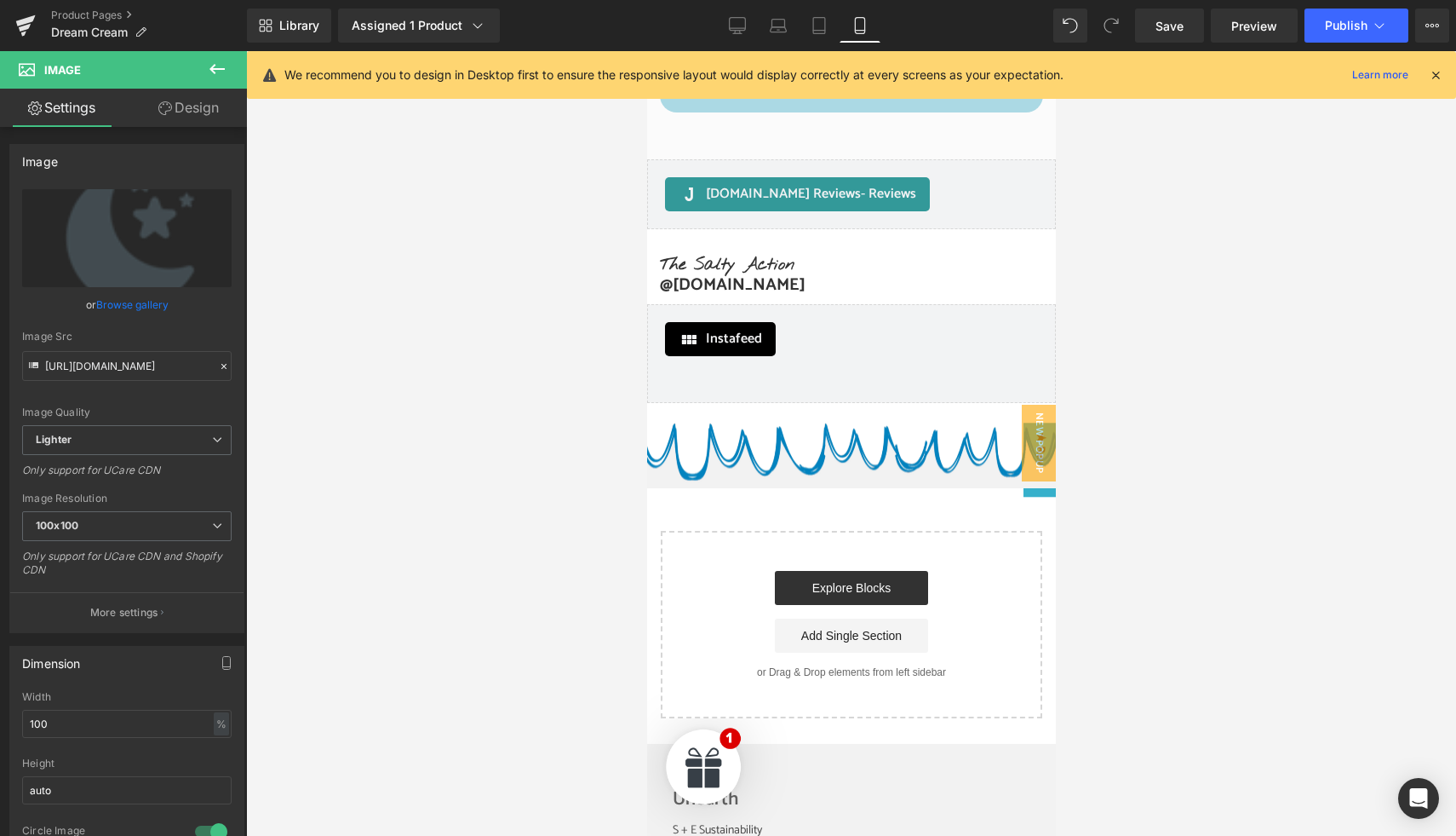
scroll to position [7279, 0]
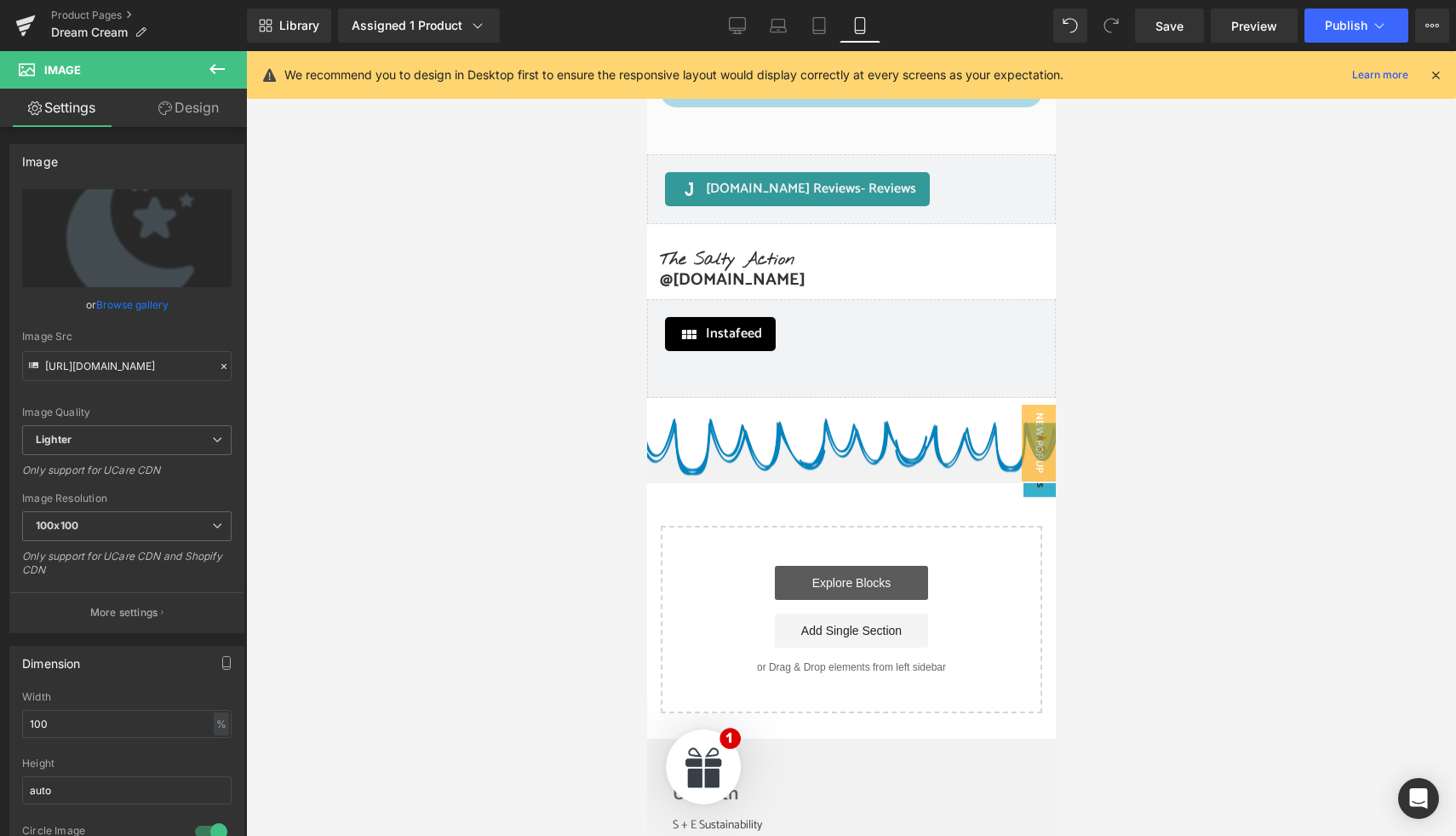
click at [824, 566] on link "Explore Blocks" at bounding box center [850, 583] width 153 height 34
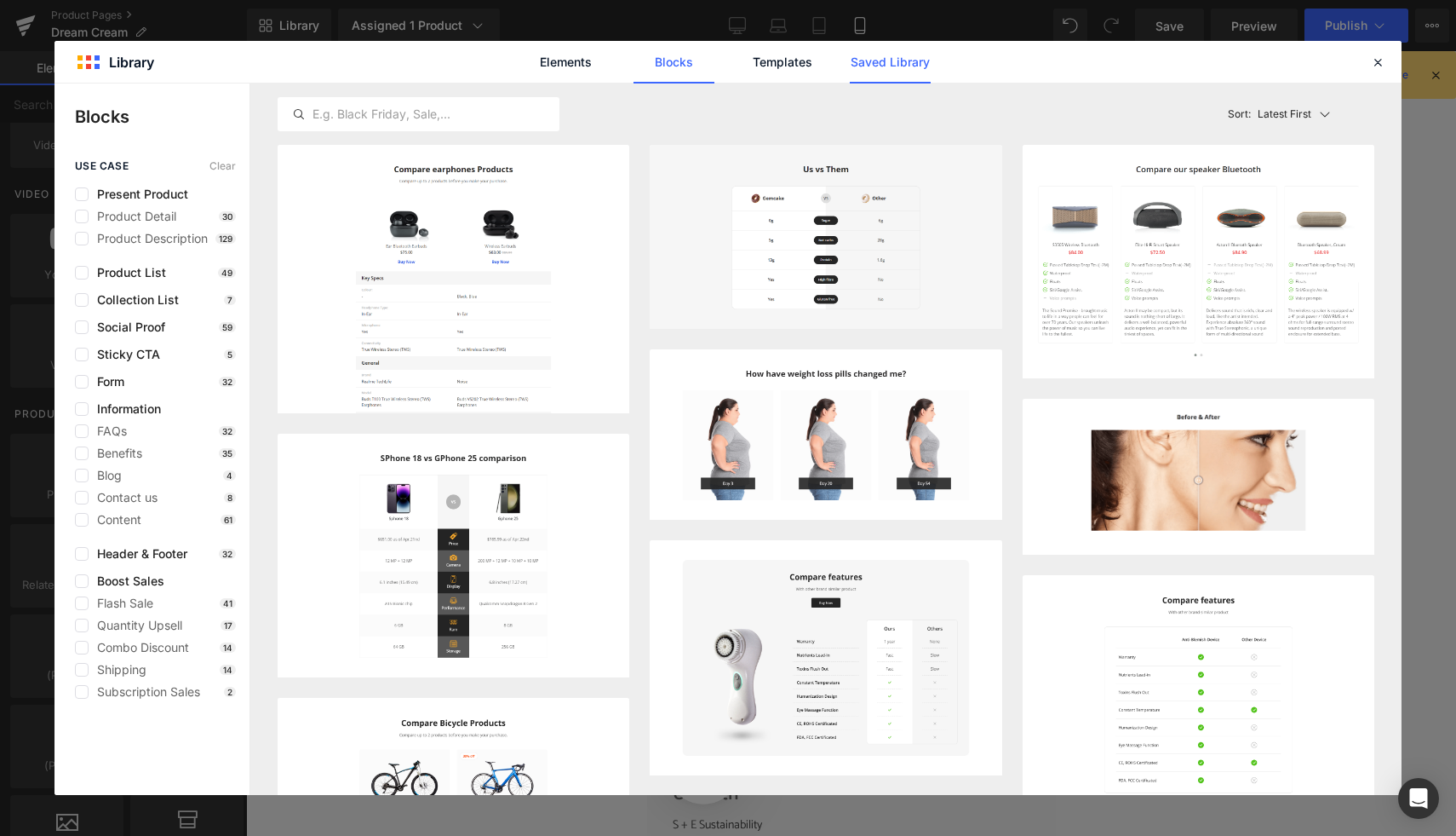
click at [886, 56] on link "Saved Library" at bounding box center [890, 62] width 81 height 43
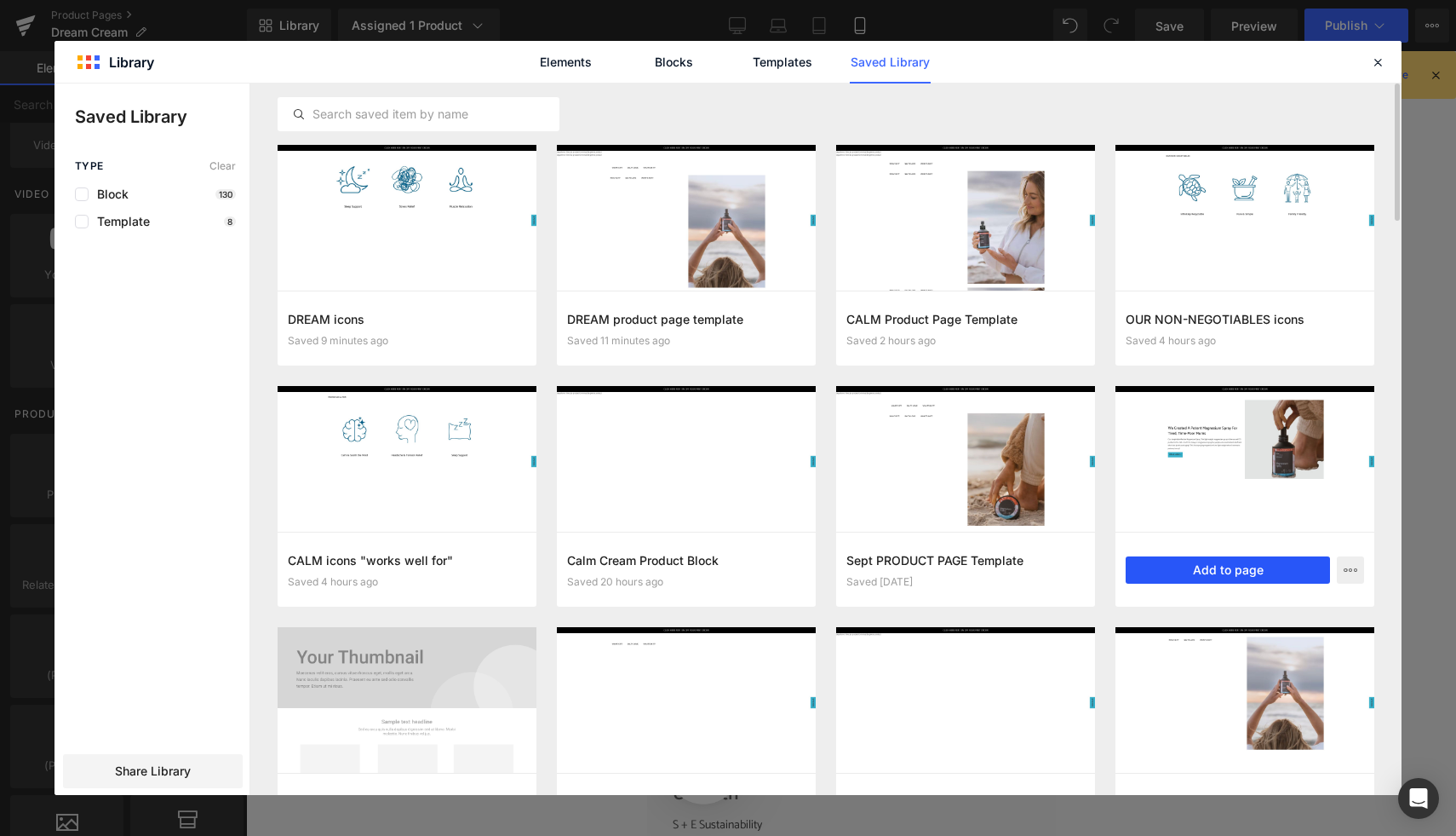
click at [1229, 569] on button "Add to page" at bounding box center [1228, 569] width 204 height 27
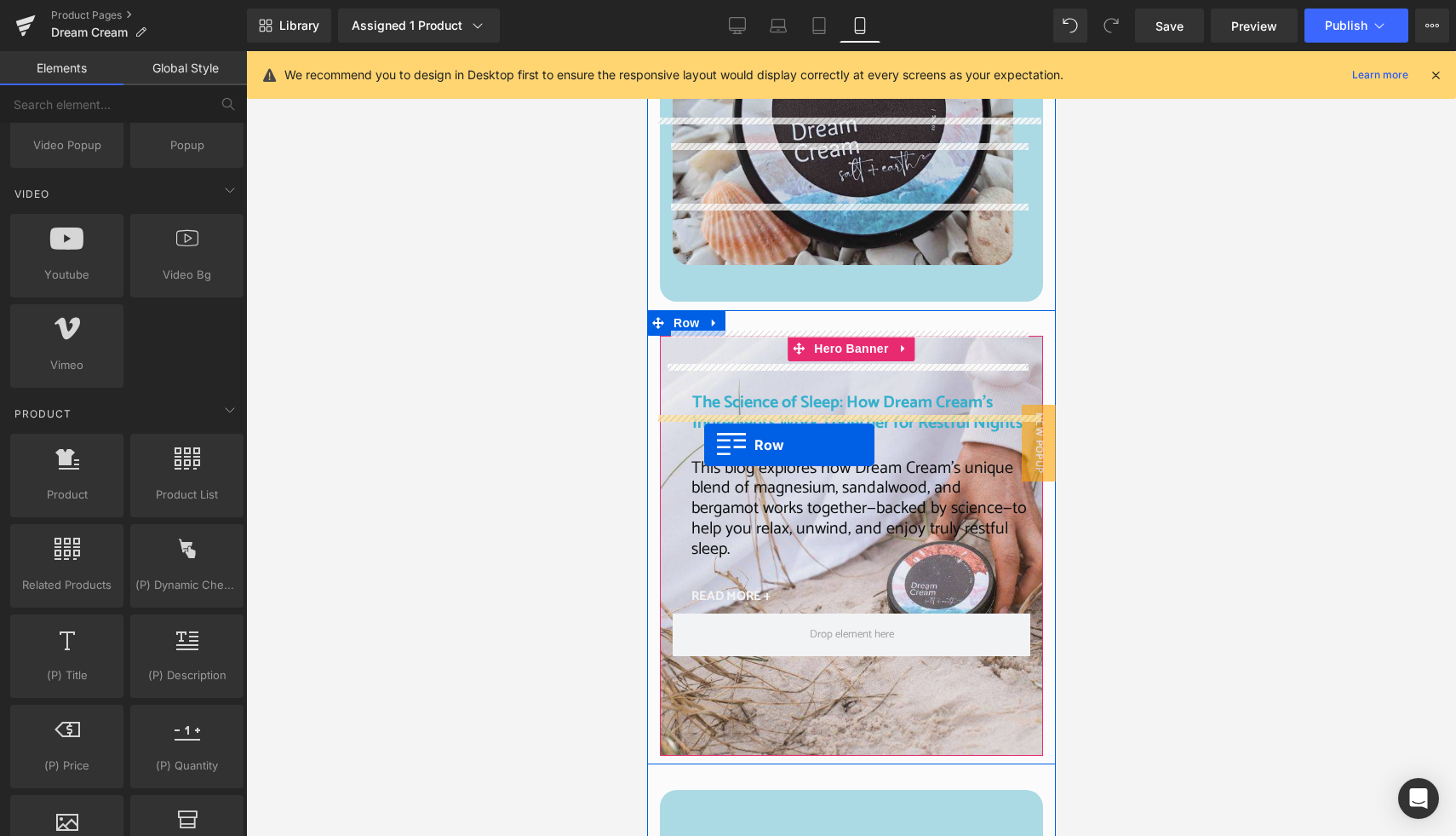
scroll to position [5599, 0]
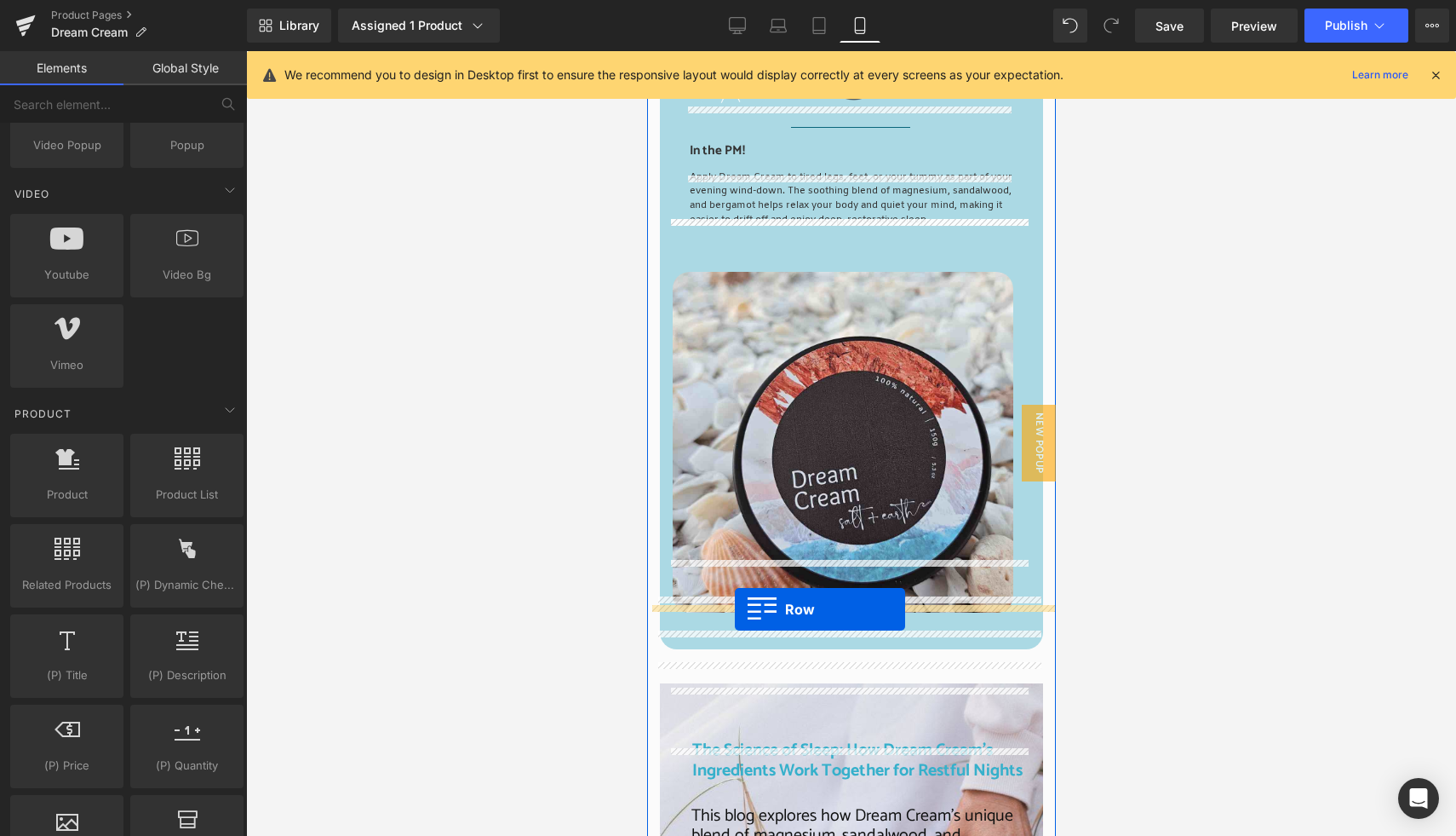
drag, startPoint x: 659, startPoint y: 403, endPoint x: 734, endPoint y: 609, distance: 219.2
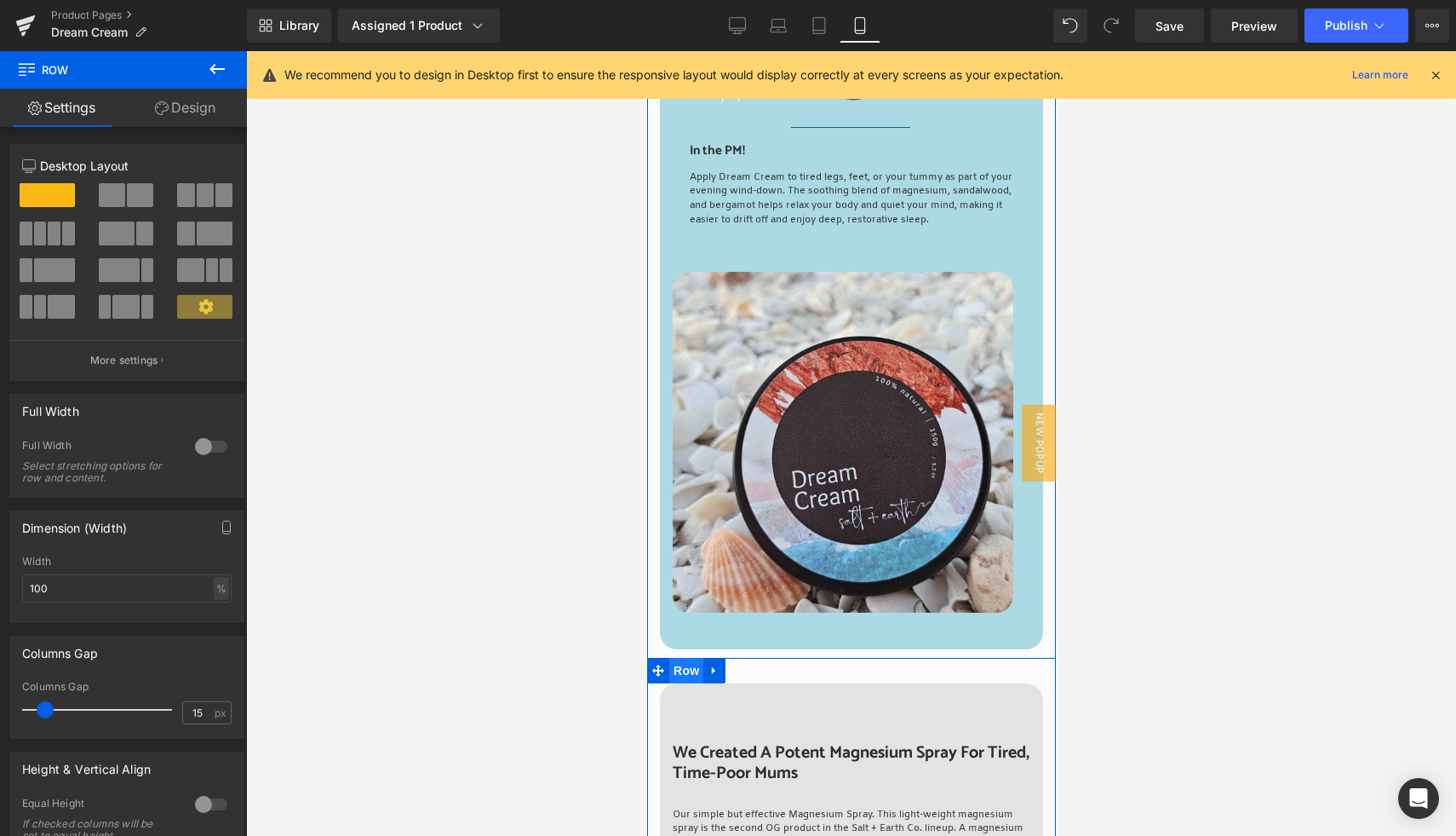
click at [678, 658] on span "Row" at bounding box center [685, 670] width 34 height 26
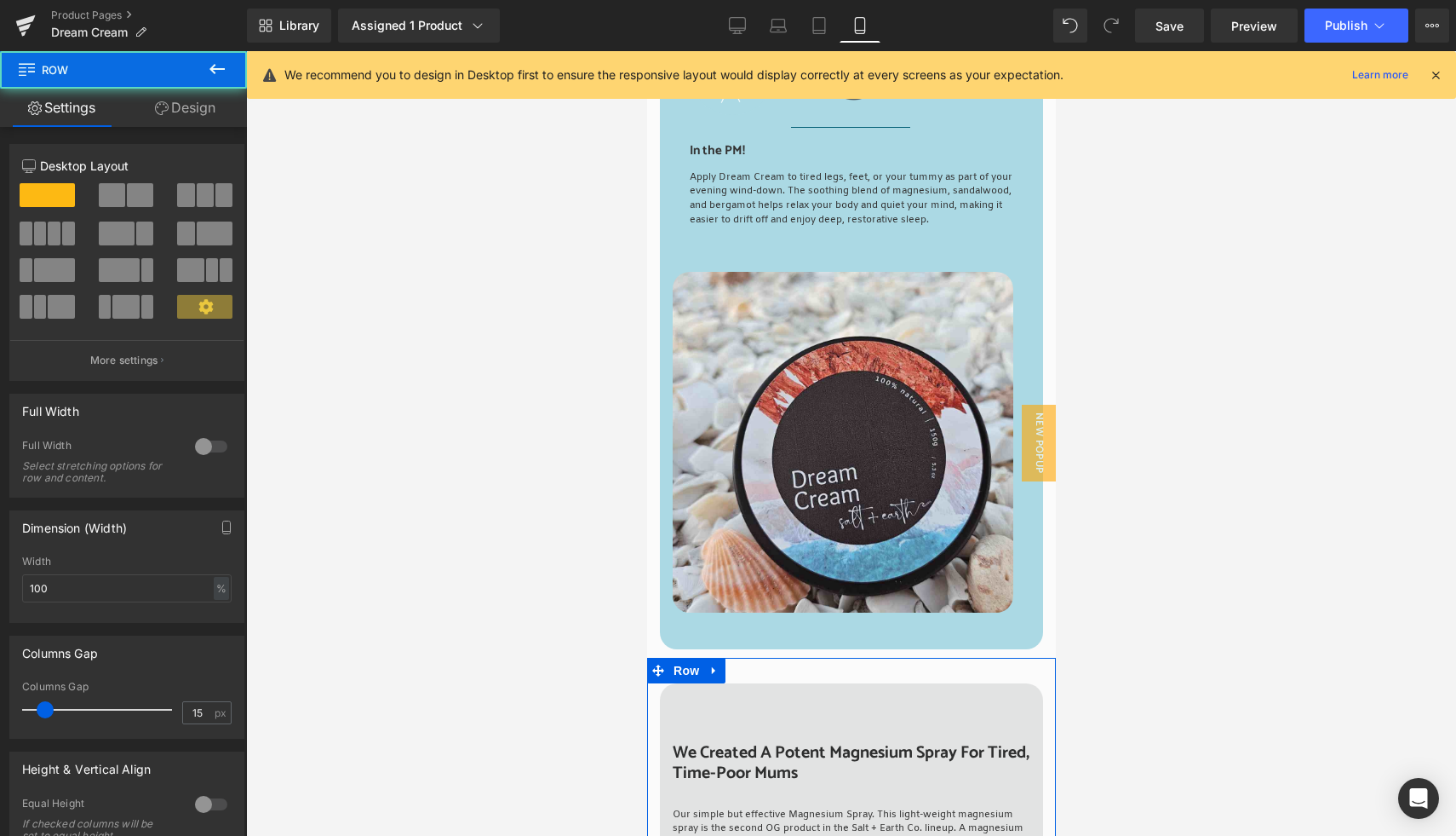
click at [208, 107] on link "Design" at bounding box center [184, 107] width 123 height 38
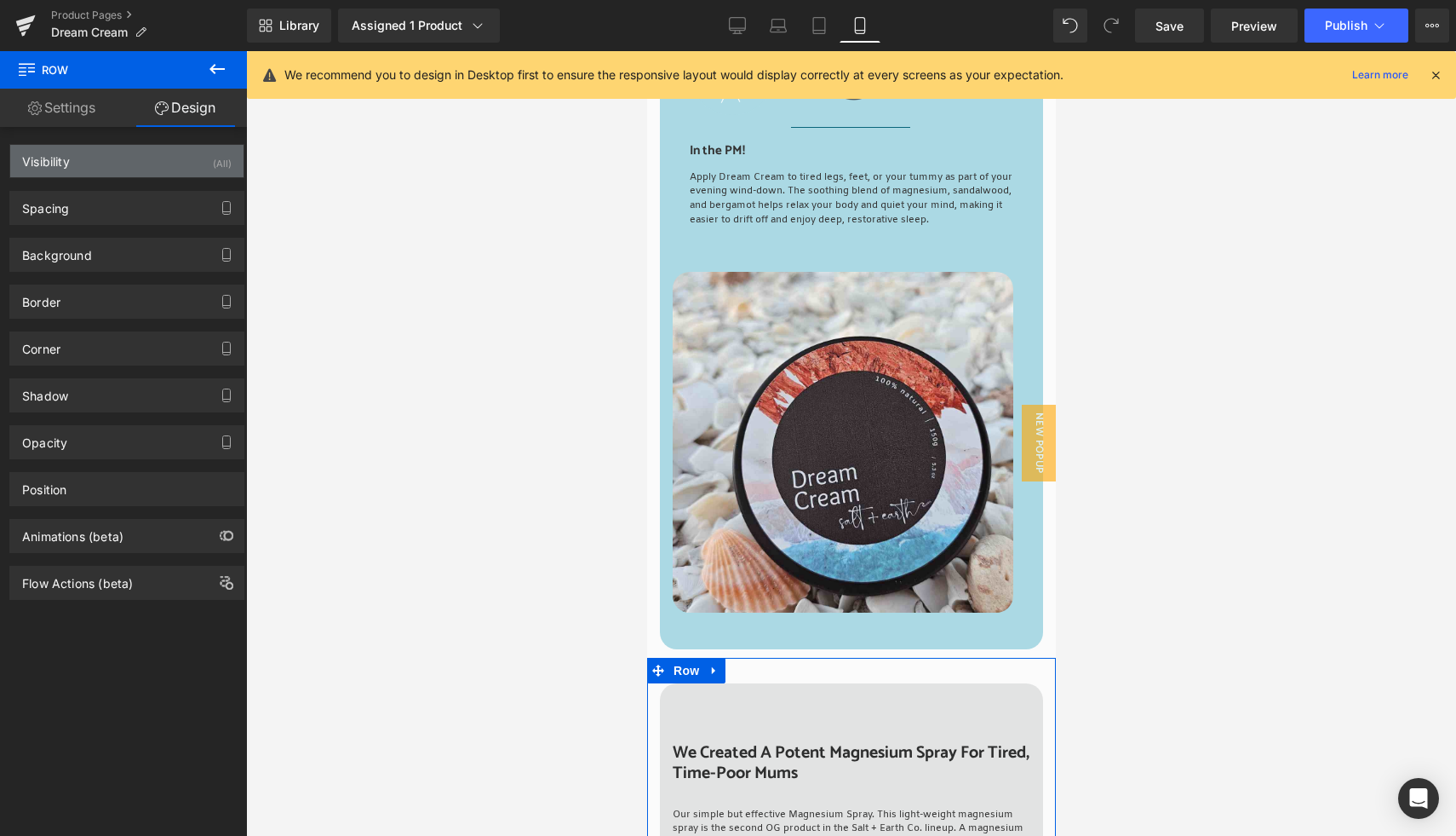
click at [216, 157] on div "(All)" at bounding box center [221, 159] width 19 height 28
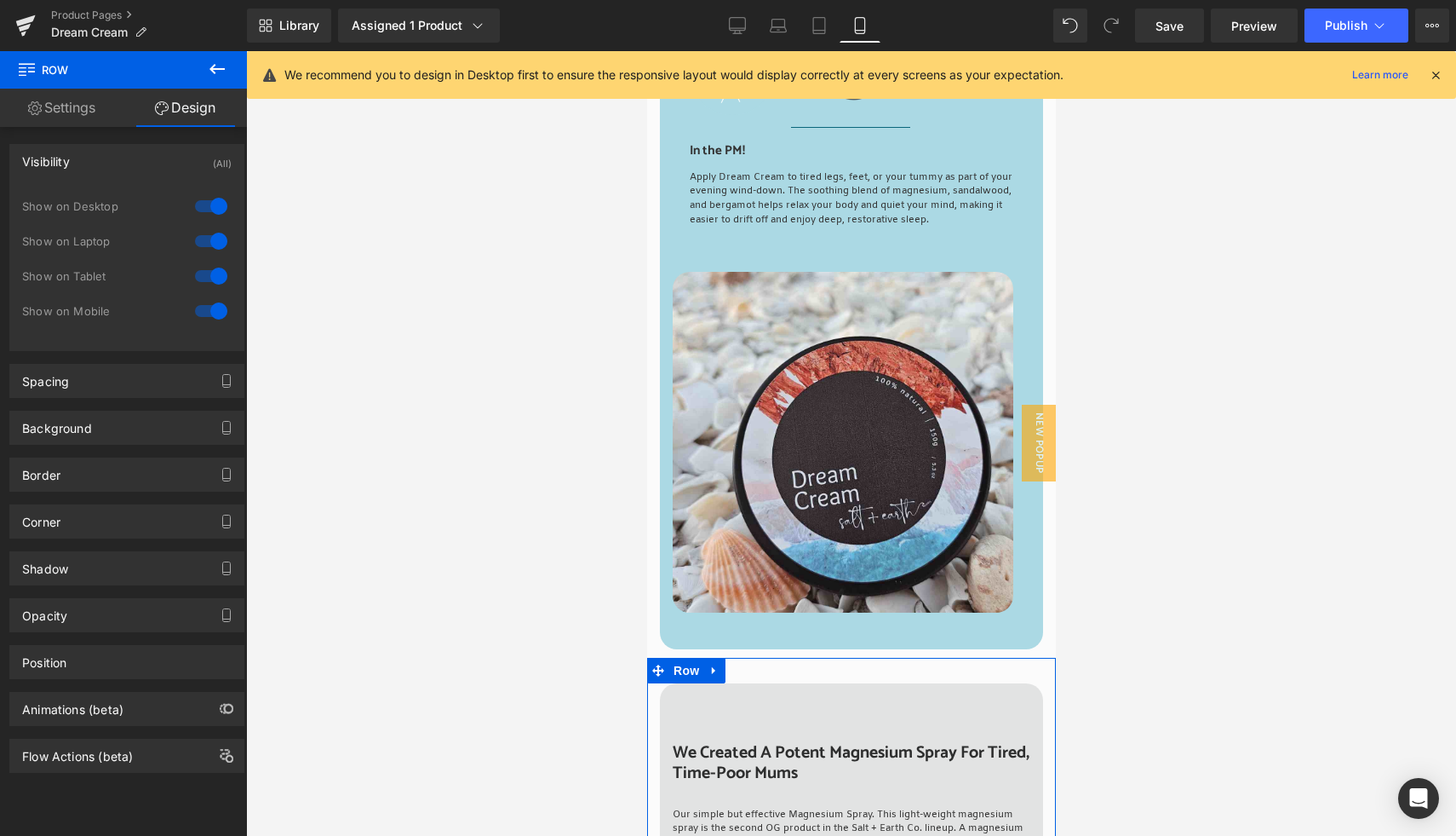
click at [212, 207] on div at bounding box center [211, 205] width 41 height 27
click at [212, 253] on div at bounding box center [211, 241] width 41 height 27
click at [212, 276] on div at bounding box center [211, 275] width 41 height 27
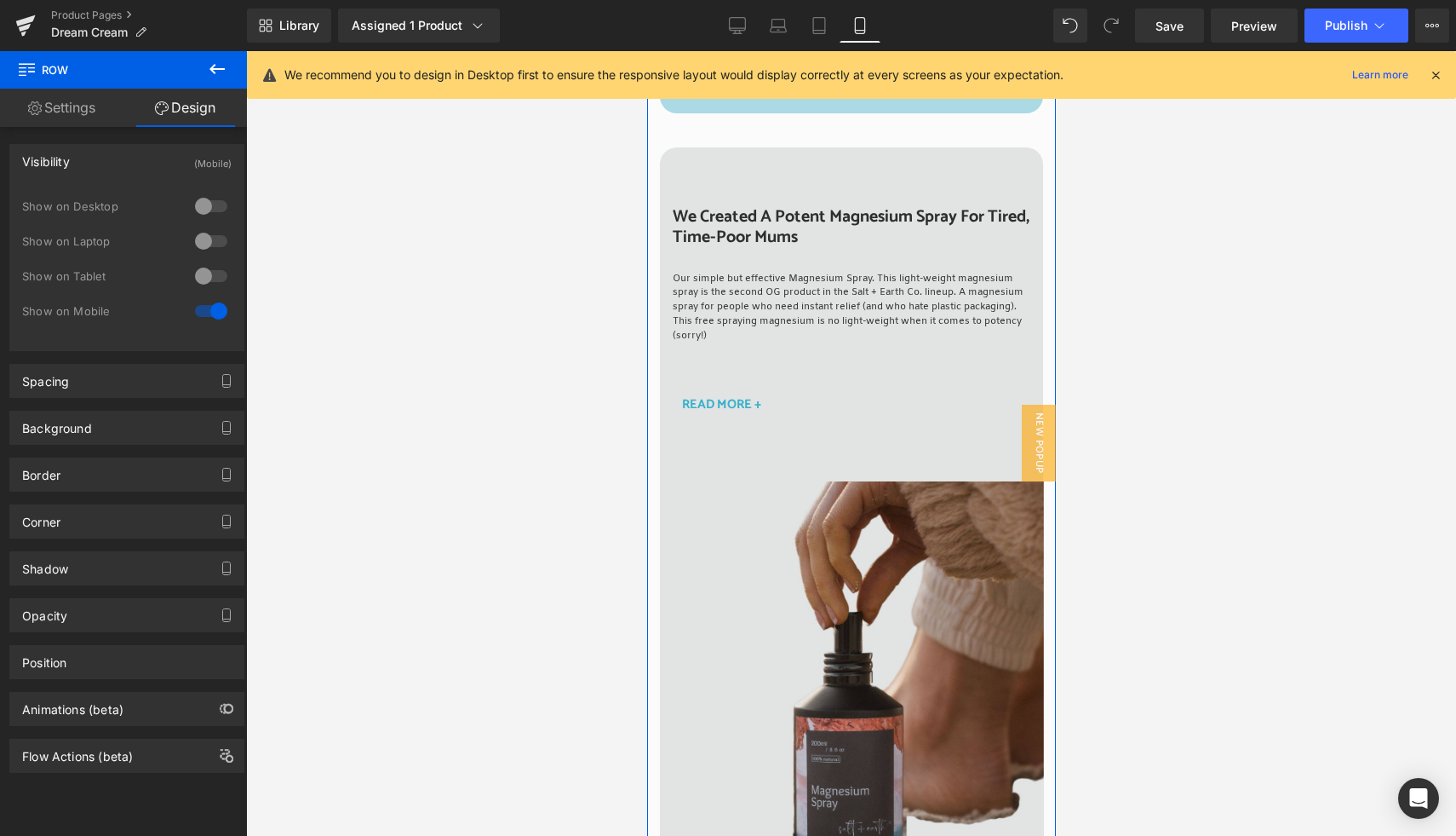
scroll to position [6496, 0]
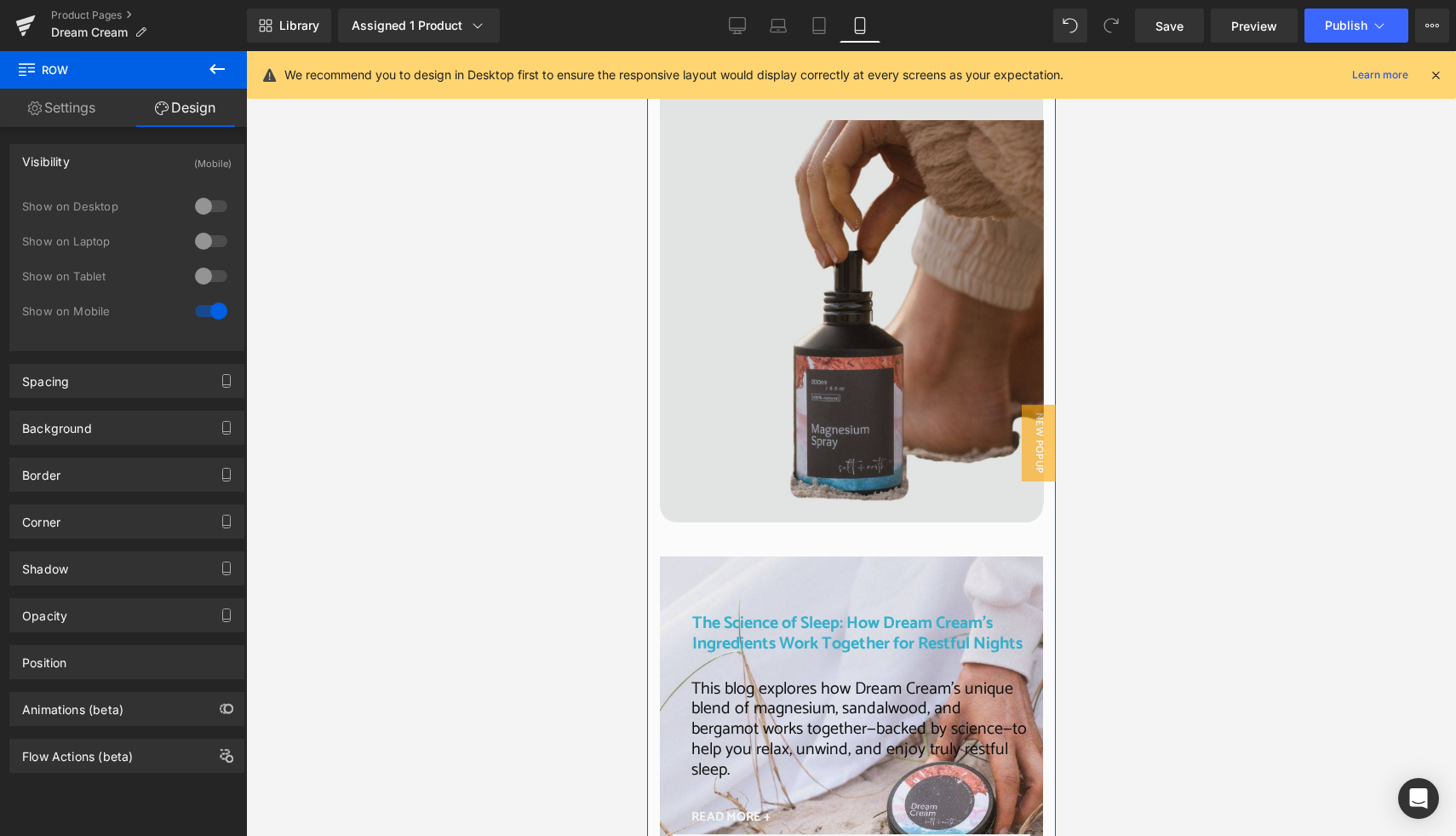
click at [737, 614] on h2 "The Science of Sleep: How Dream Cream’s Ingredients Work Together for Restful N…" at bounding box center [860, 634] width 338 height 41
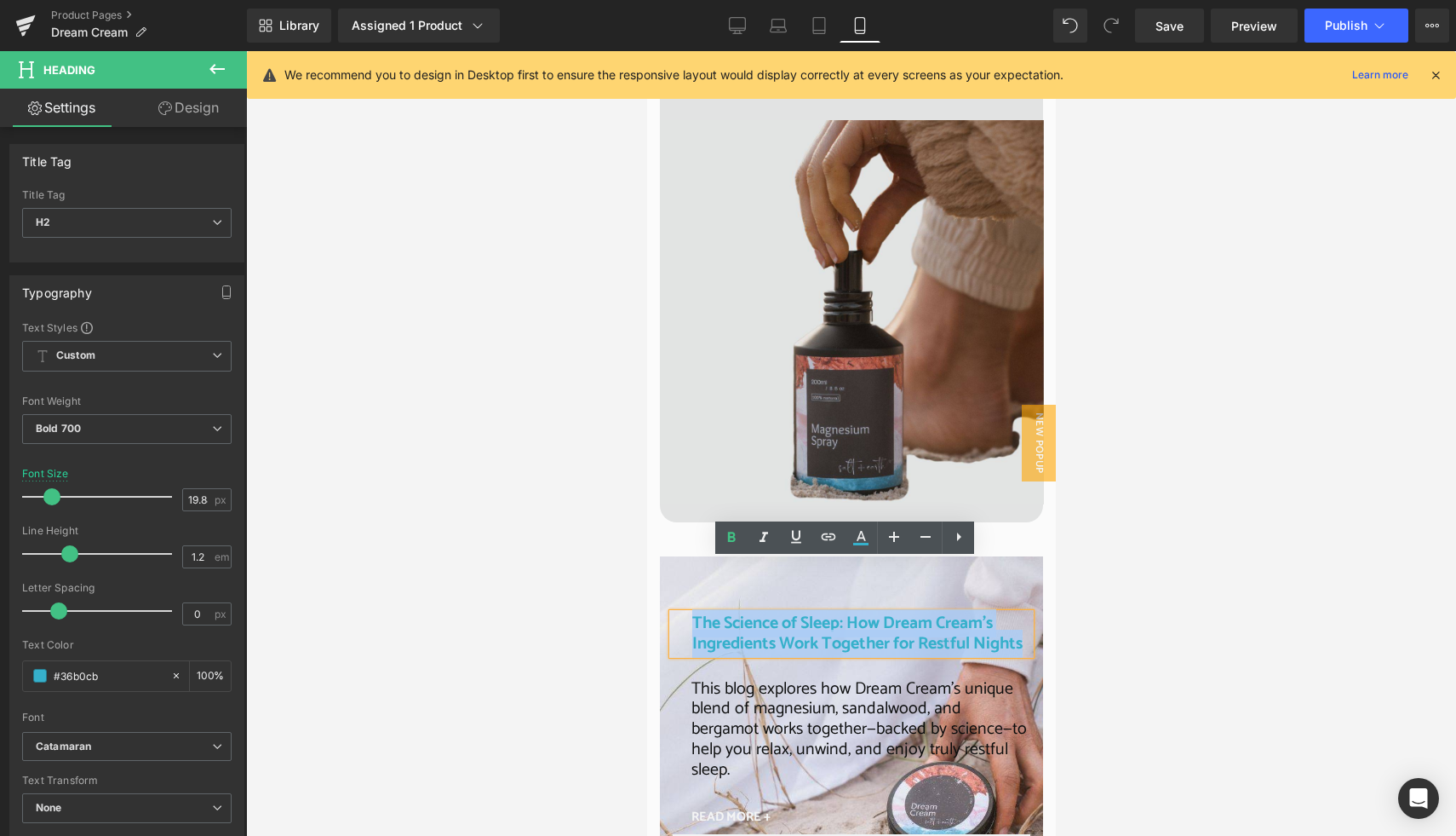
drag, startPoint x: 745, startPoint y: 610, endPoint x: 680, endPoint y: 564, distance: 79.6
click at [680, 614] on div "The Science of Sleep: How Dream Cream’s Ingredients Work Together for Restful N…" at bounding box center [851, 634] width 358 height 41
copy h2 "The Science of Sleep: How Dream Cream’s Ingredients Work Together for Restful N…"
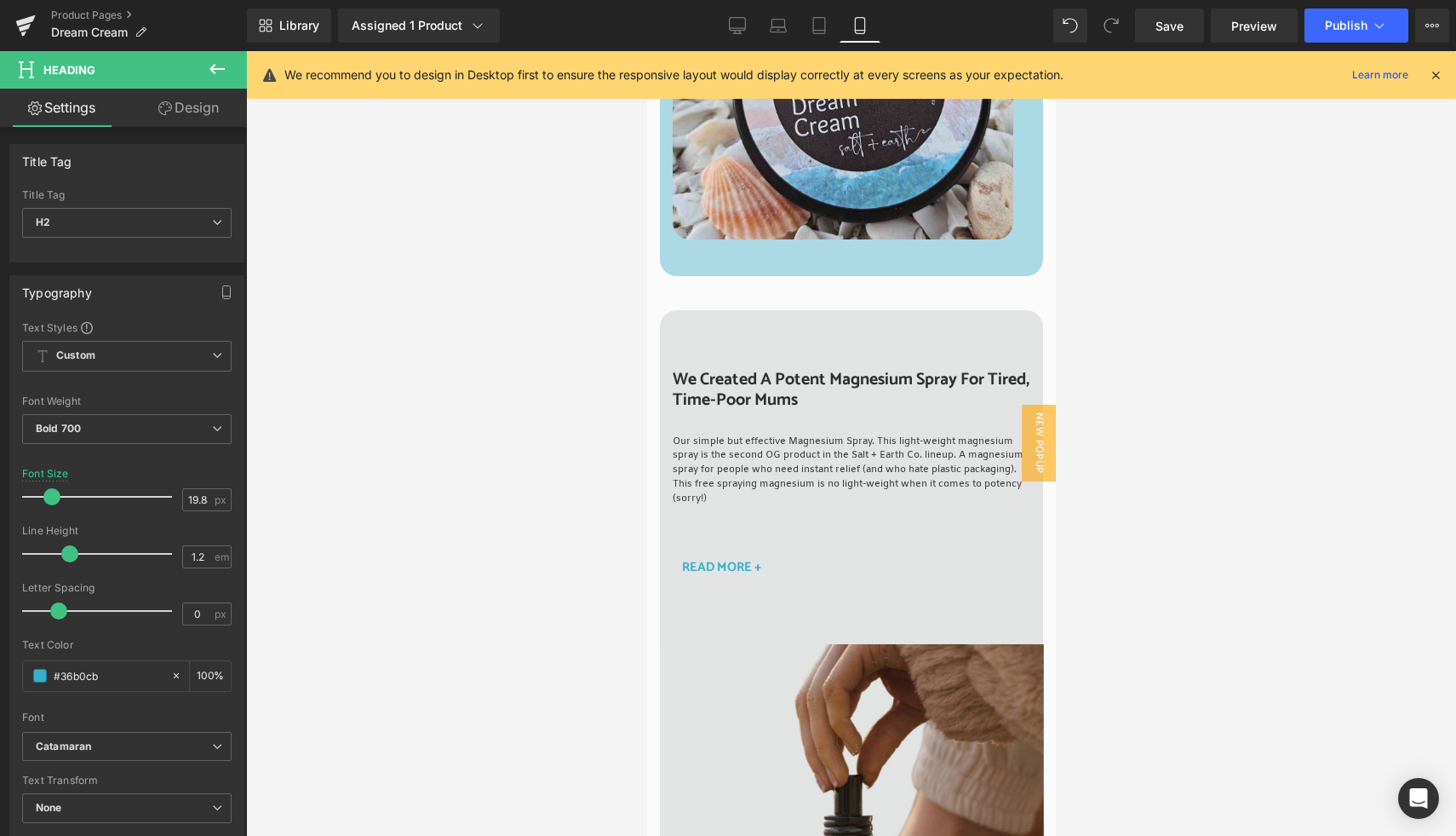
scroll to position [5969, 0]
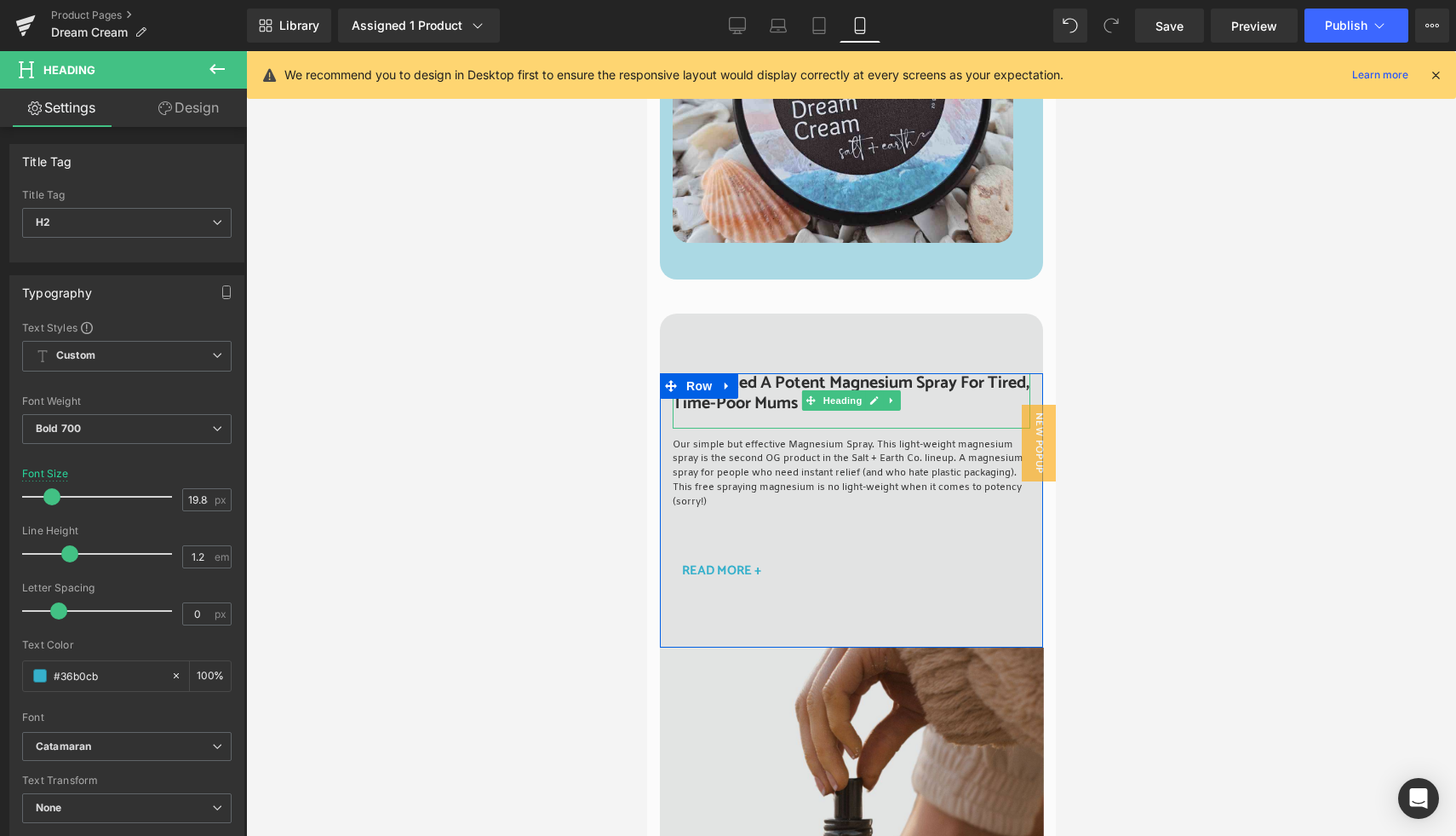
click at [750, 368] on span "We Created A Potent Magnesium Spray For Tired, Time-Poor Mums" at bounding box center [850, 392] width 357 height 49
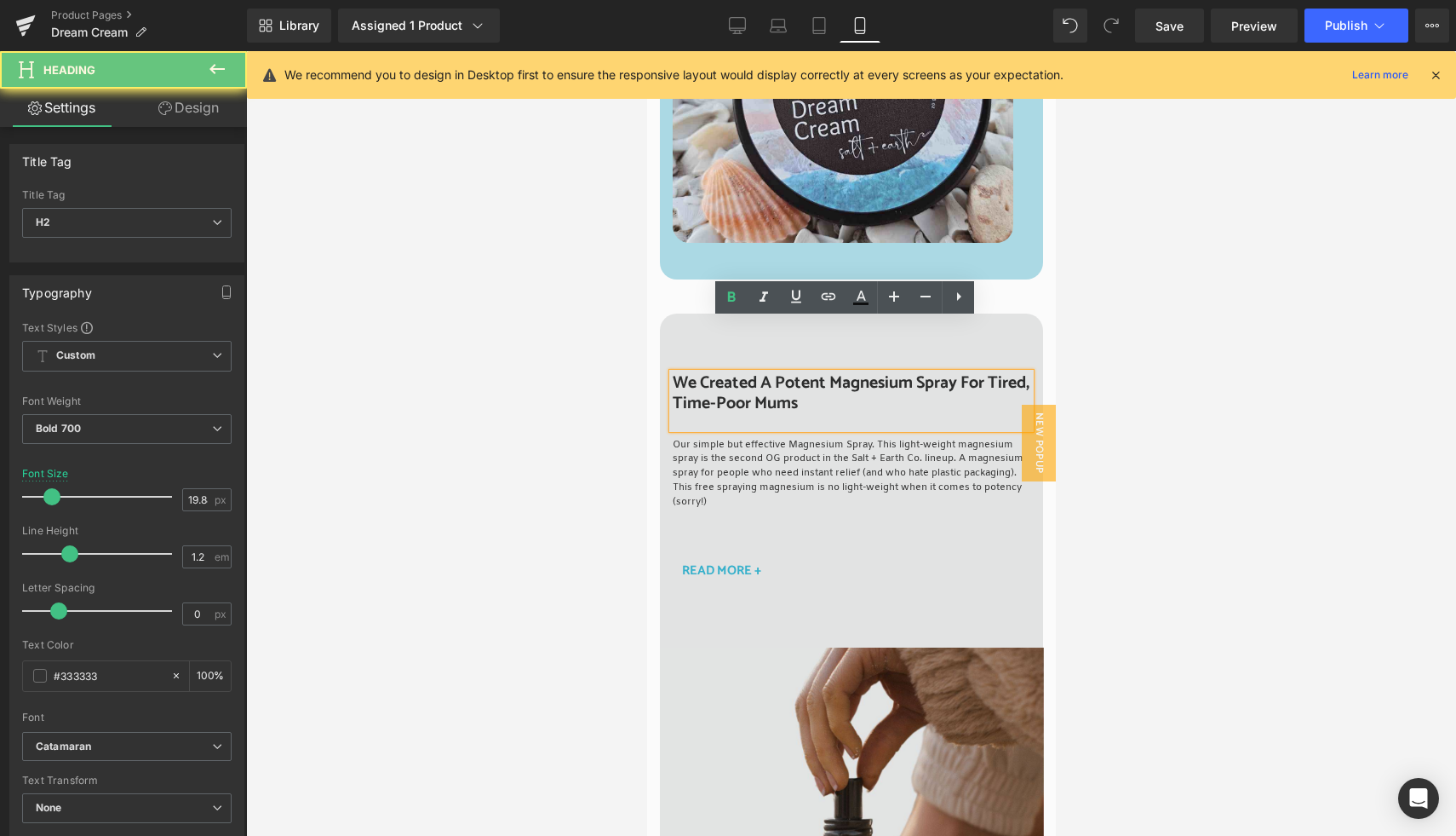
click at [758, 368] on span "We Created A Potent Magnesium Spray For Tired, Time-Poor Mums" at bounding box center [850, 392] width 357 height 49
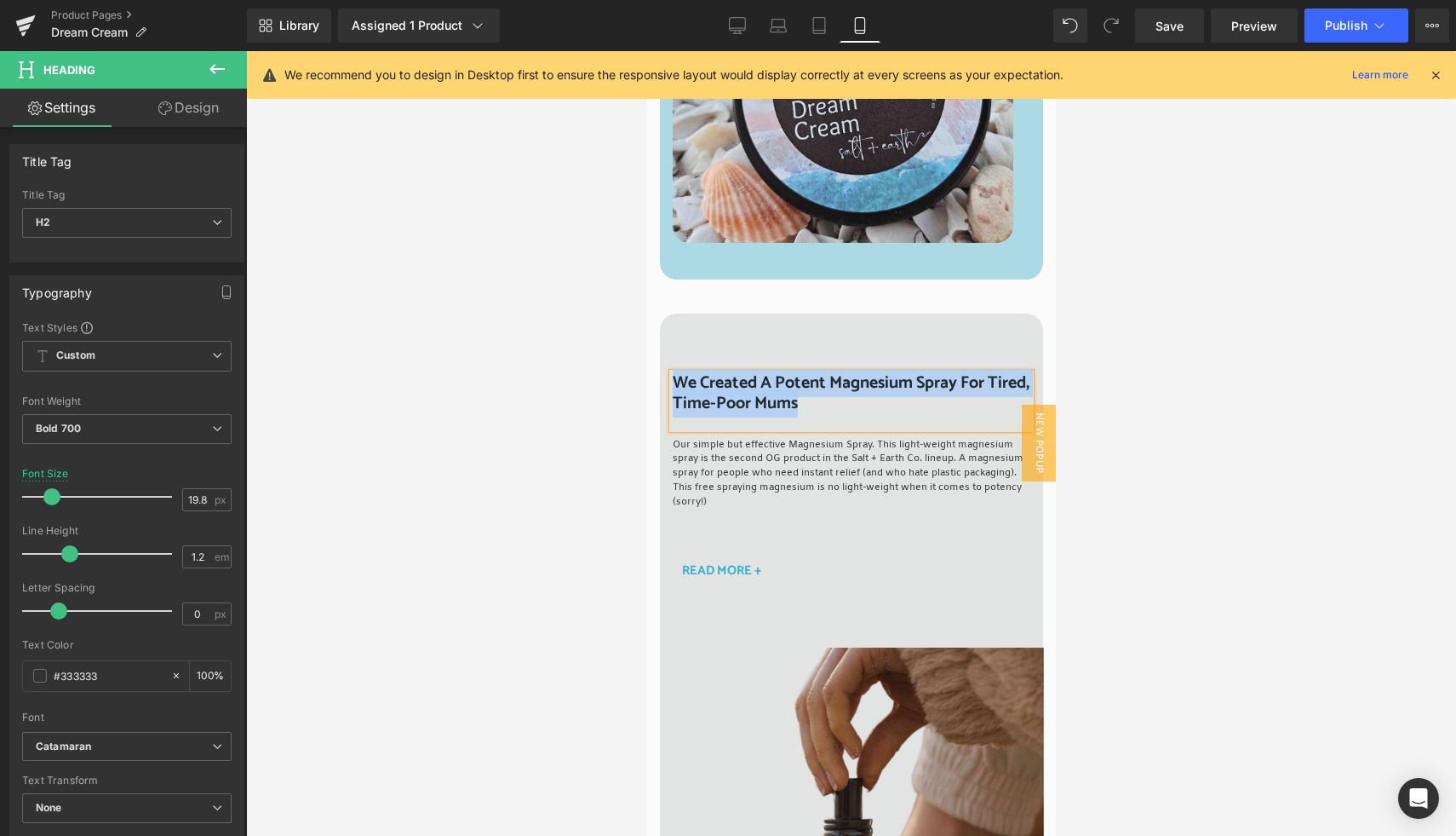
paste div
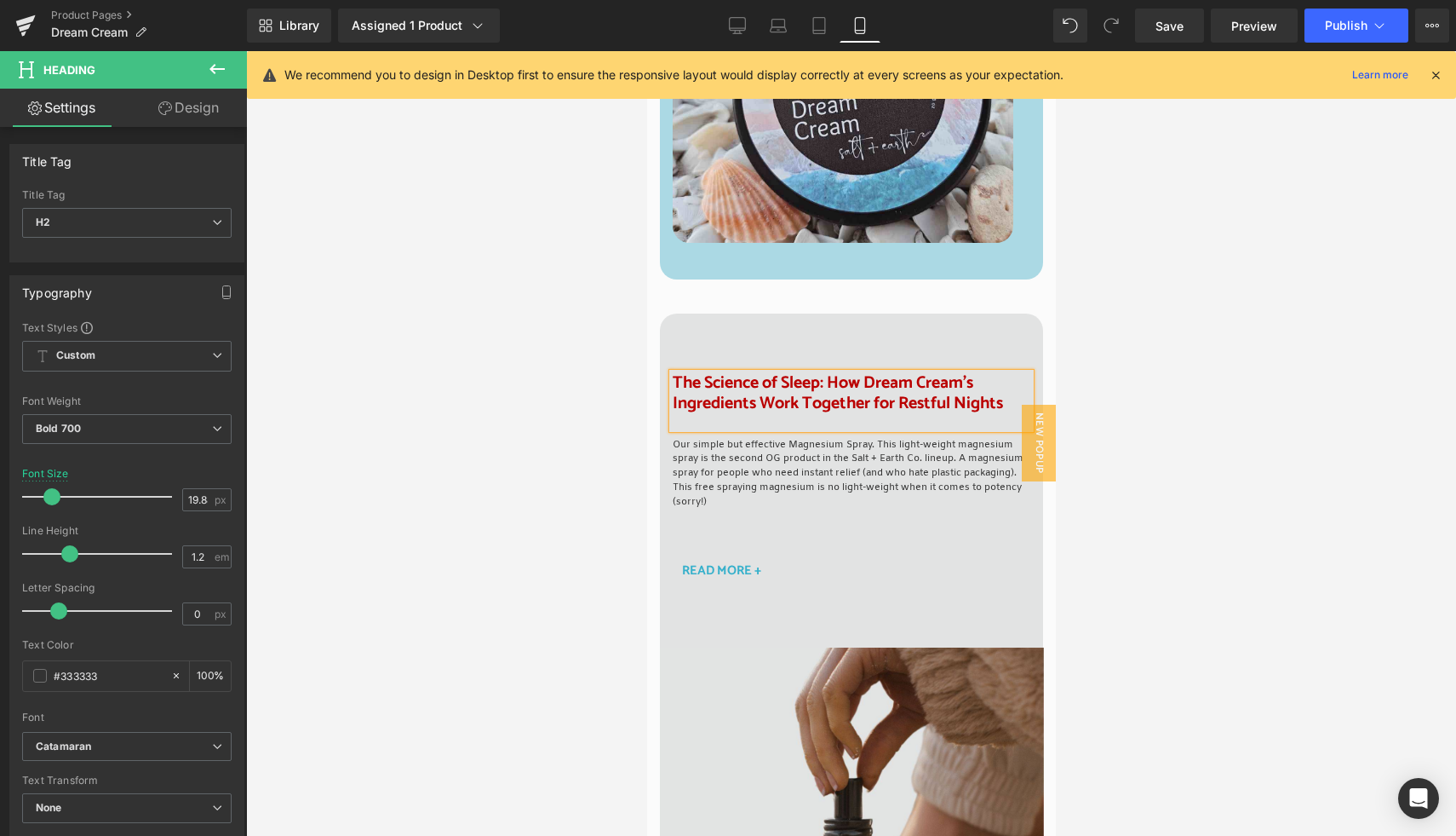
click at [761, 368] on font "The Science of Sleep: How Dream Cream’s Ingredients Work Together for Restful N…" at bounding box center [836, 392] width 330 height 49
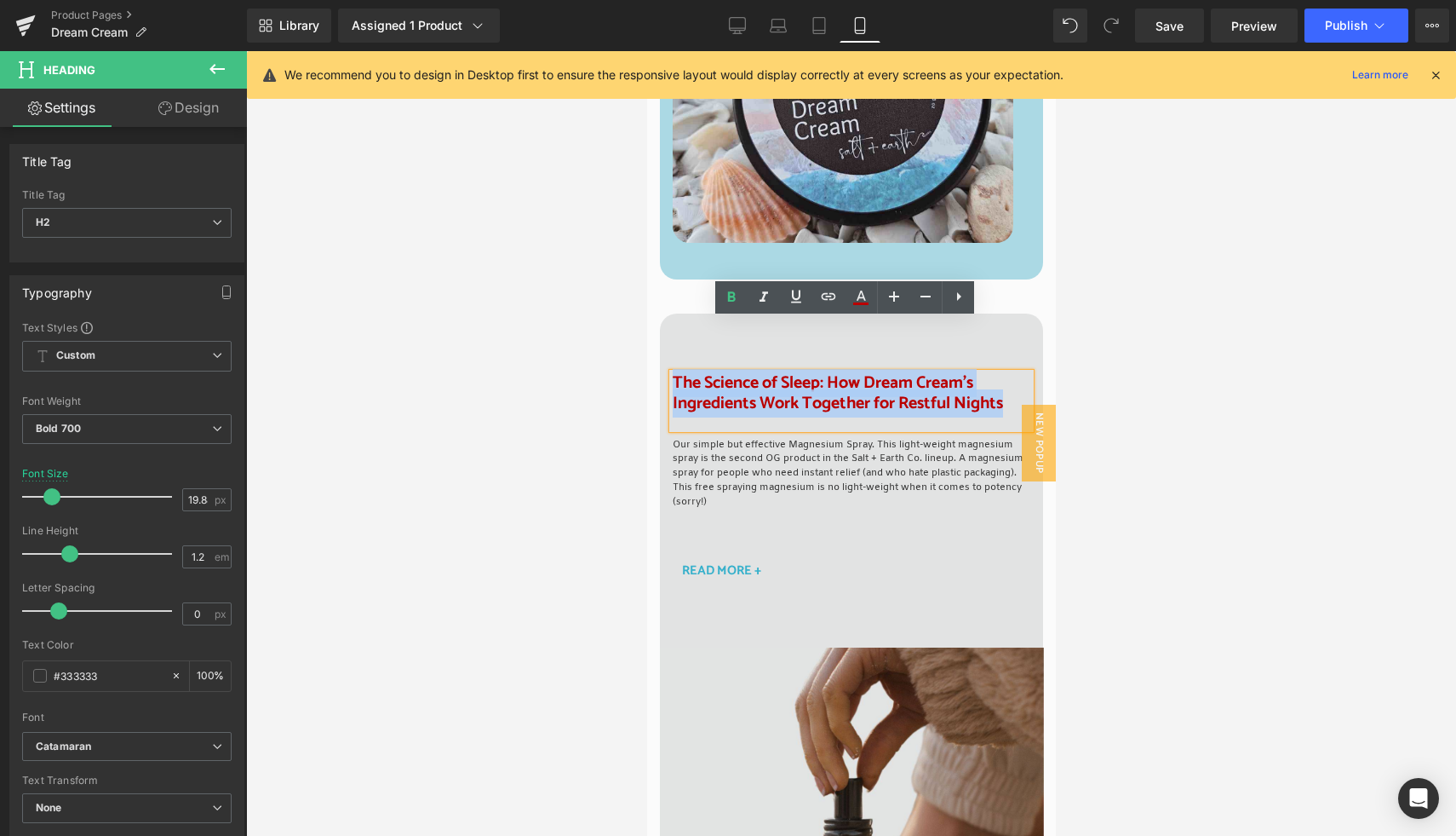
drag, startPoint x: 669, startPoint y: 333, endPoint x: 1008, endPoint y: 350, distance: 339.4
click at [1008, 373] on h2 "The Science of Sleep: How Dream Cream’s Ingredients Work Together for Restful N…" at bounding box center [851, 393] width 358 height 41
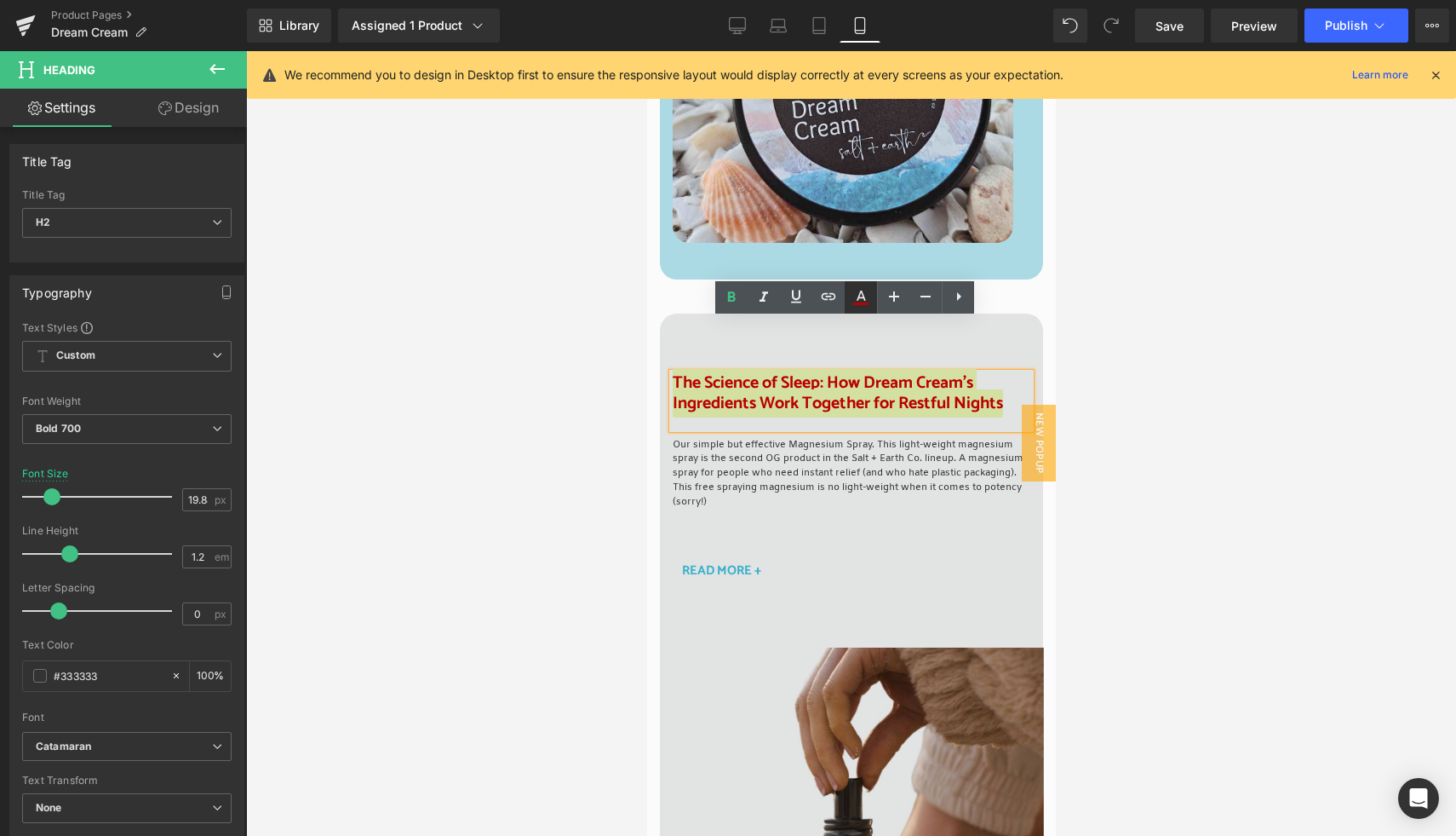
click at [865, 302] on icon at bounding box center [860, 303] width 15 height 3
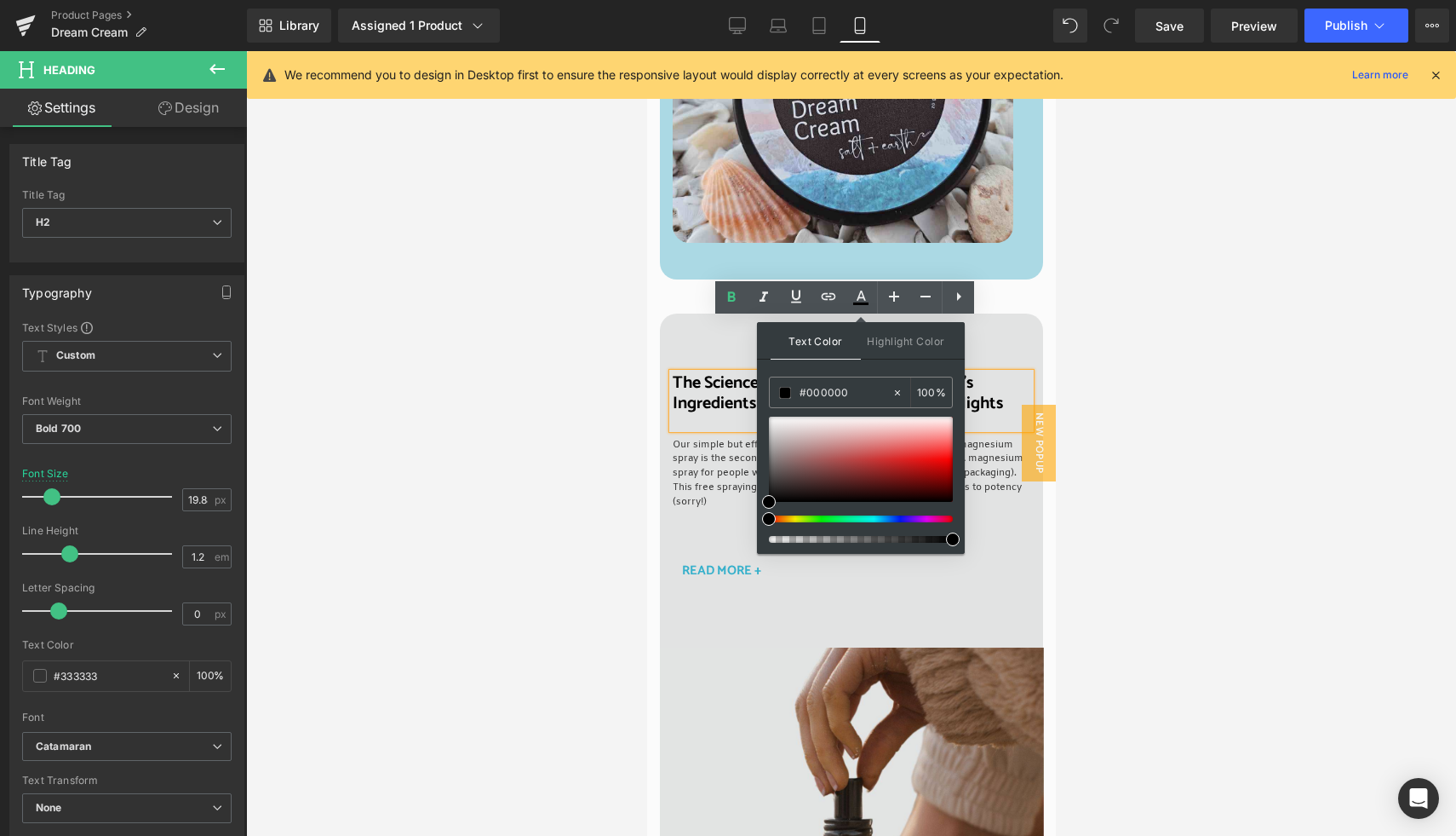
drag, startPoint x: 921, startPoint y: 540, endPoint x: 953, endPoint y: 537, distance: 32.1
click at [953, 537] on span at bounding box center [952, 538] width 13 height 13
click at [978, 438] on p "Our simple but effective Magnesium Spray. This light-weight magnesium spray is …" at bounding box center [851, 474] width 358 height 72
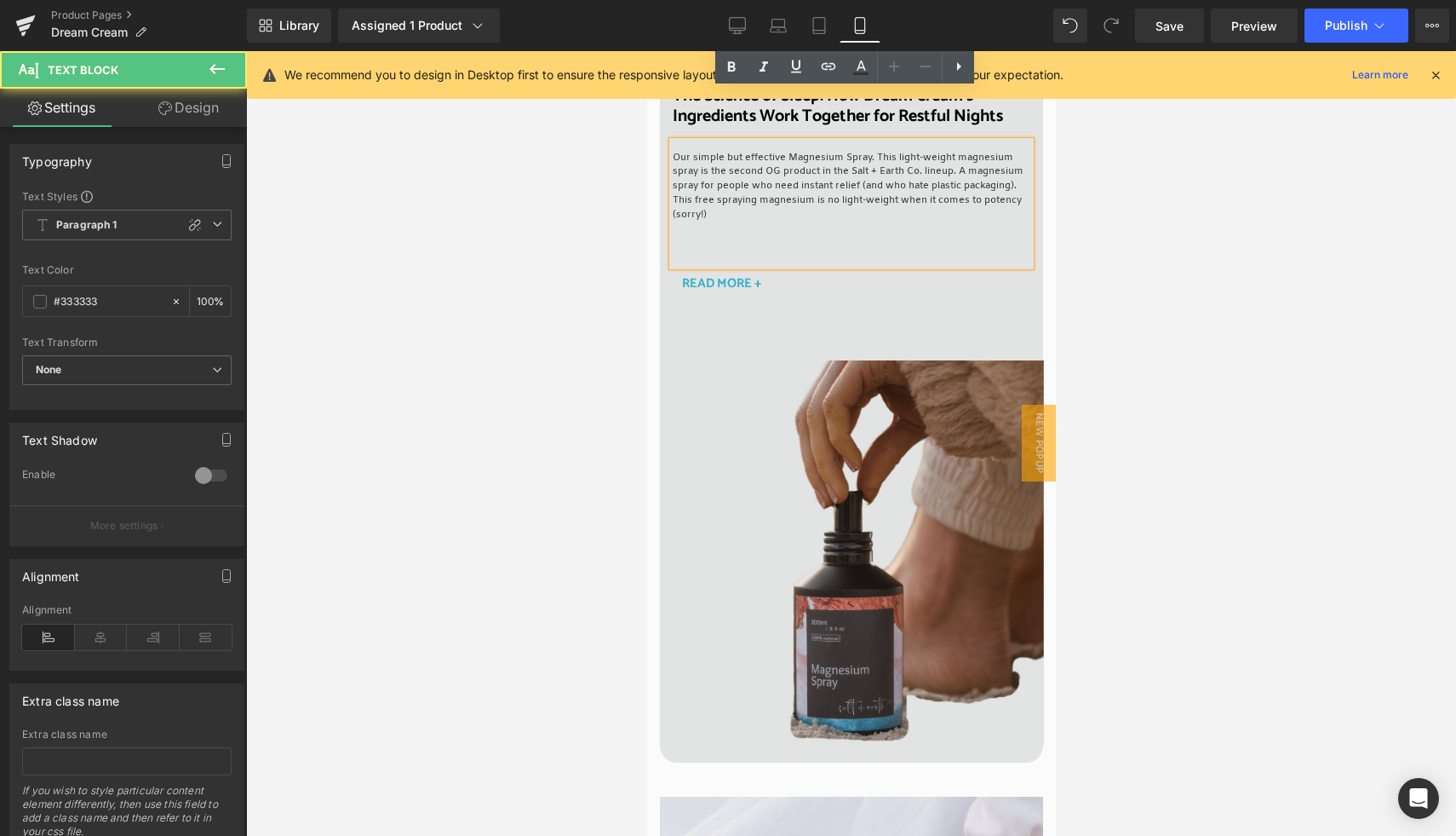
scroll to position [6545, 0]
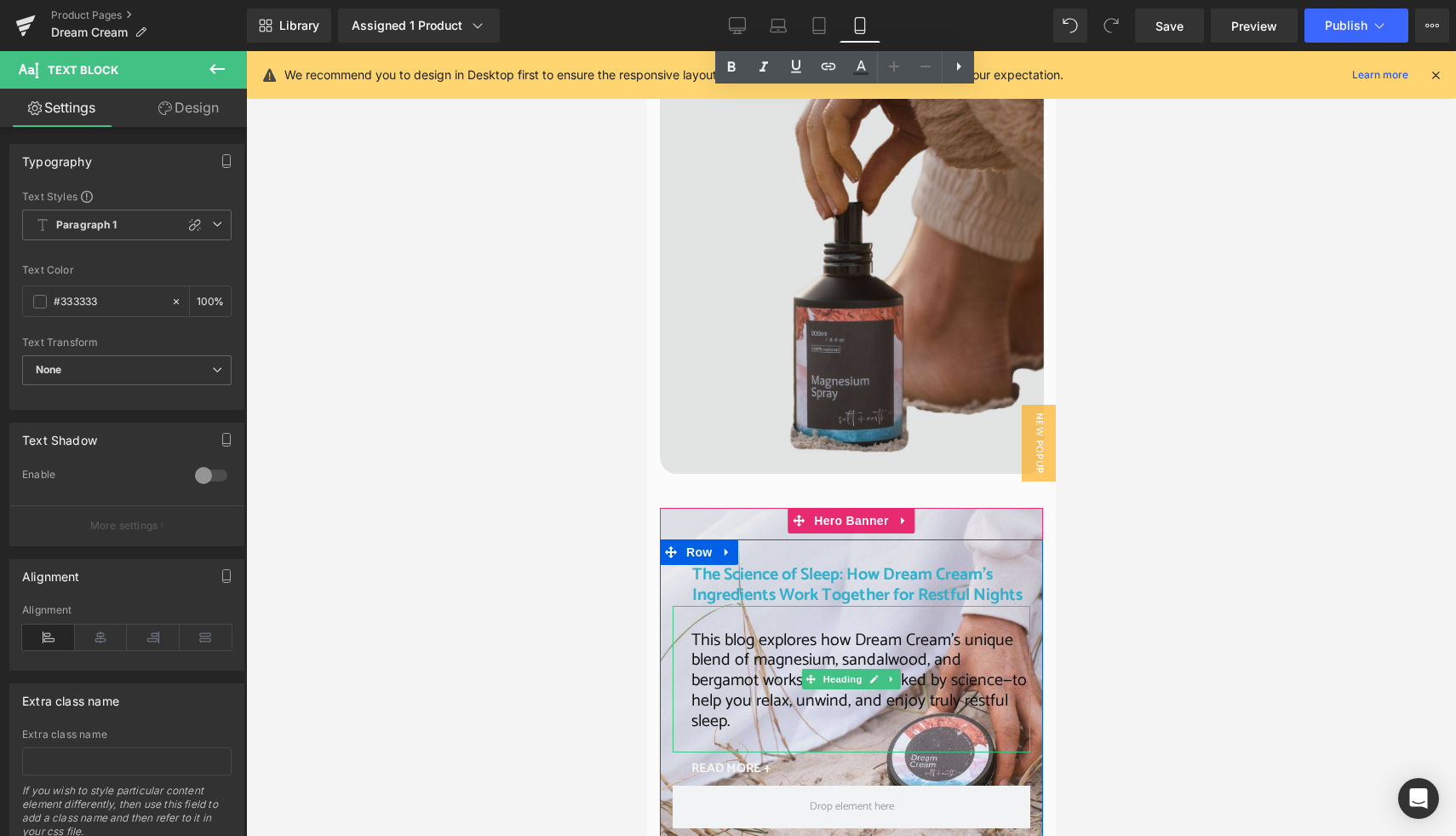
click at [746, 626] on span "This blog explores how Dream Cream’s unique blend of magnesium, sandalwood, and…" at bounding box center [858, 680] width 335 height 109
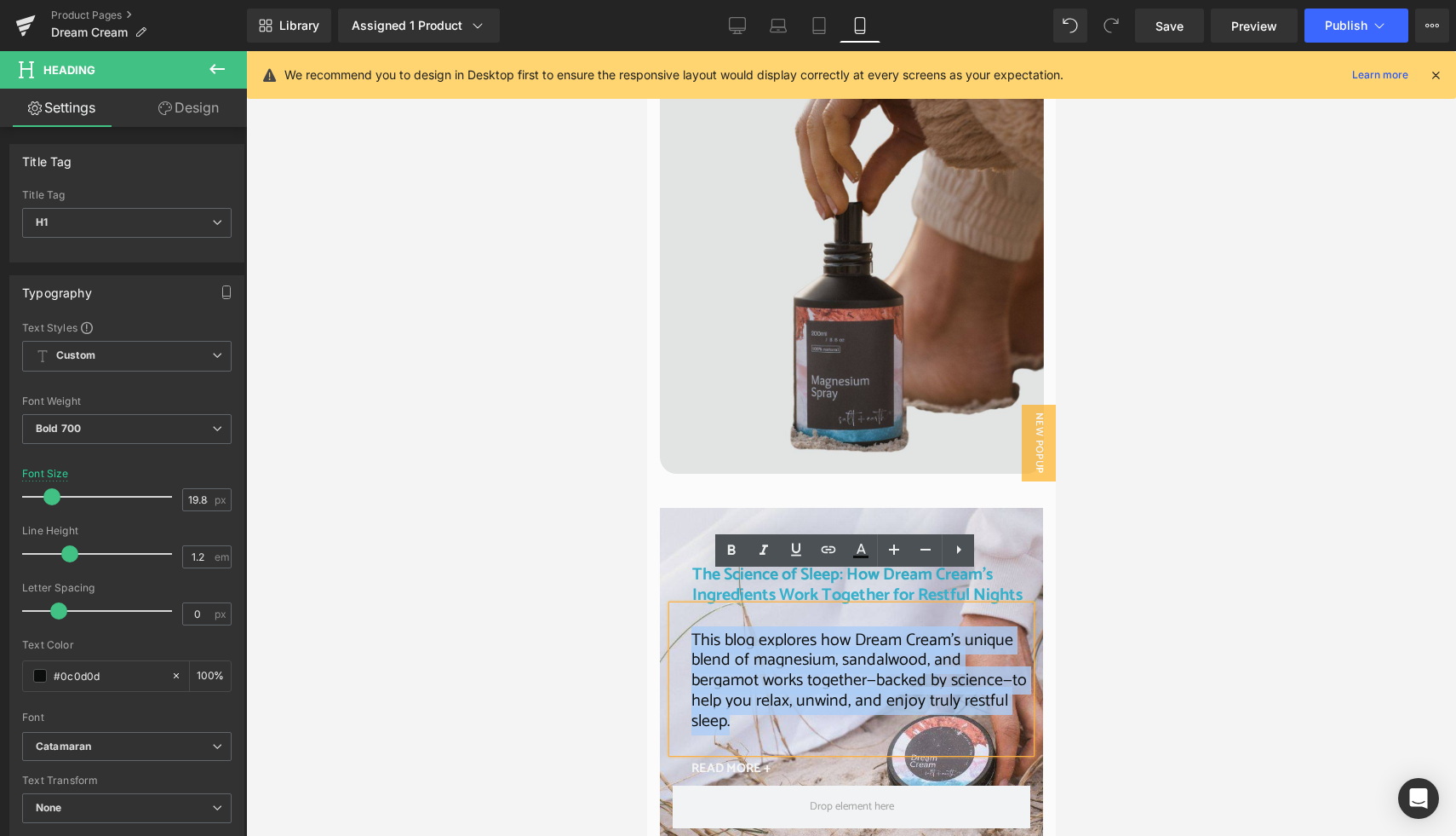
drag, startPoint x: 695, startPoint y: 602, endPoint x: 990, endPoint y: 669, distance: 302.5
click at [990, 669] on div "This blog explores how Dream Cream’s unique blend of magnesium, sandalwood, and…" at bounding box center [851, 678] width 358 height 146
copy span "This blog explores how Dream Cream’s unique blend of magnesium, sandalwood, and…"
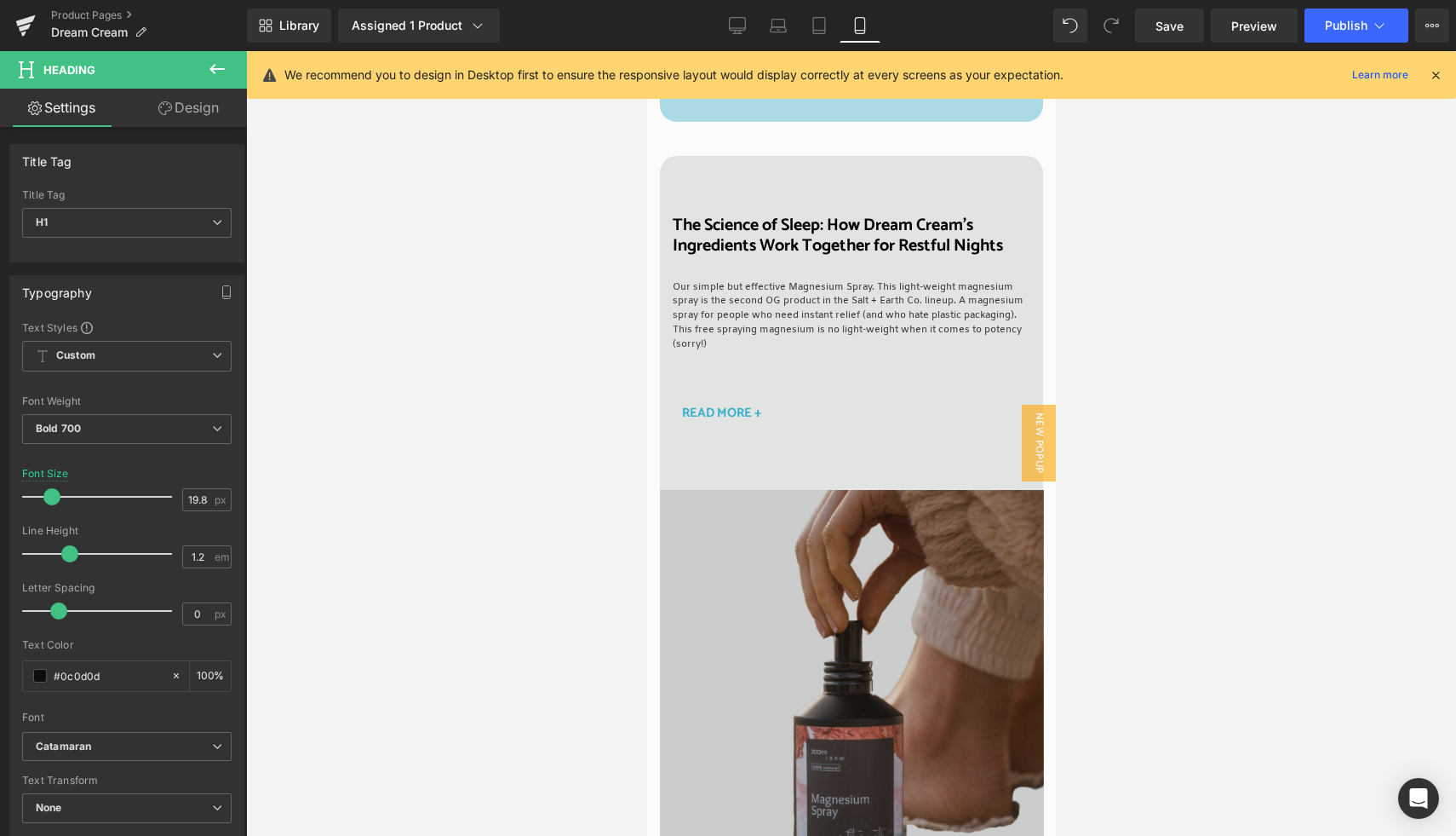
scroll to position [6060, 0]
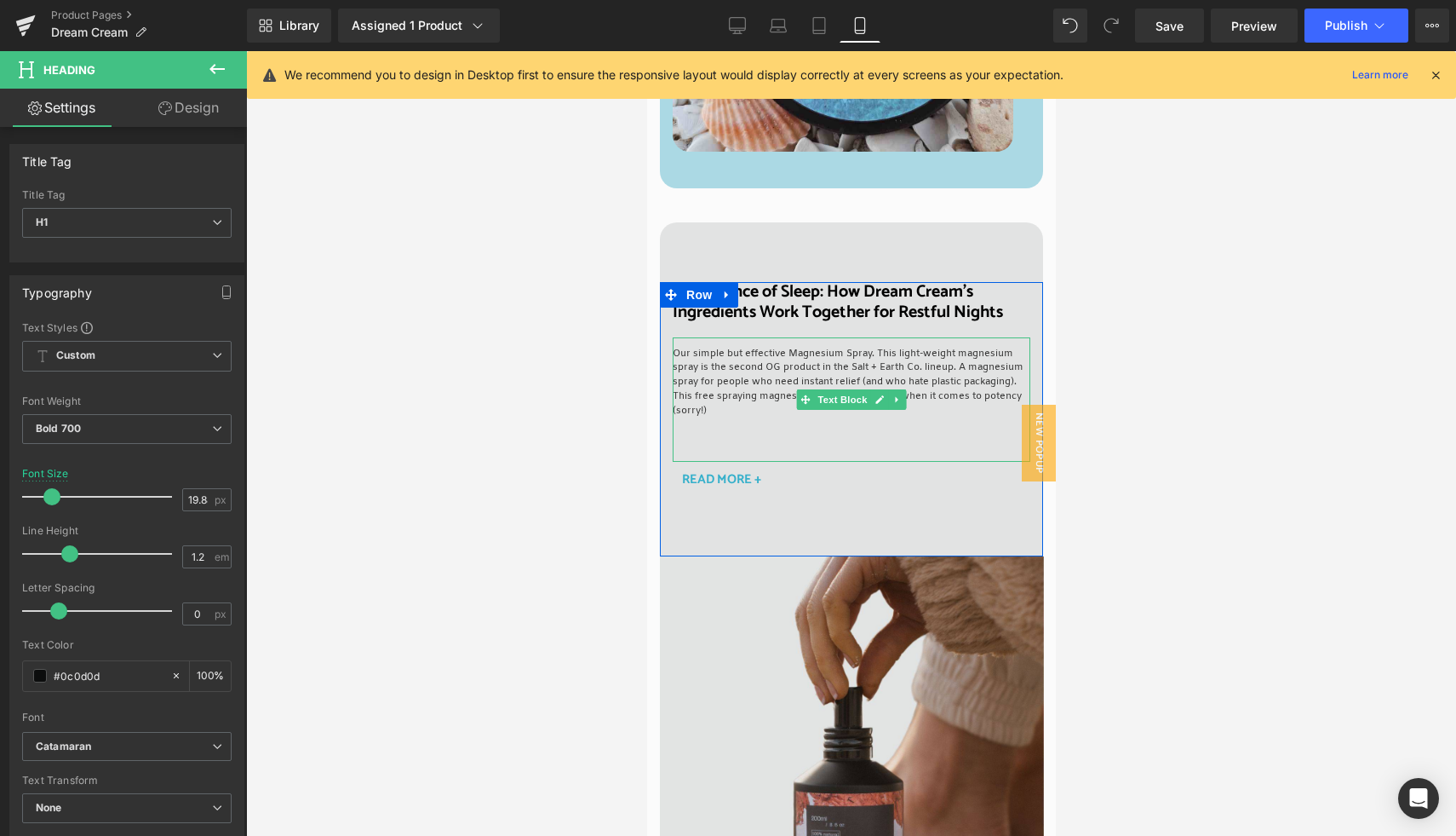
click at [728, 347] on p "Our simple but effective Magnesium Spray. This light-weight magnesium spray is …" at bounding box center [851, 383] width 358 height 72
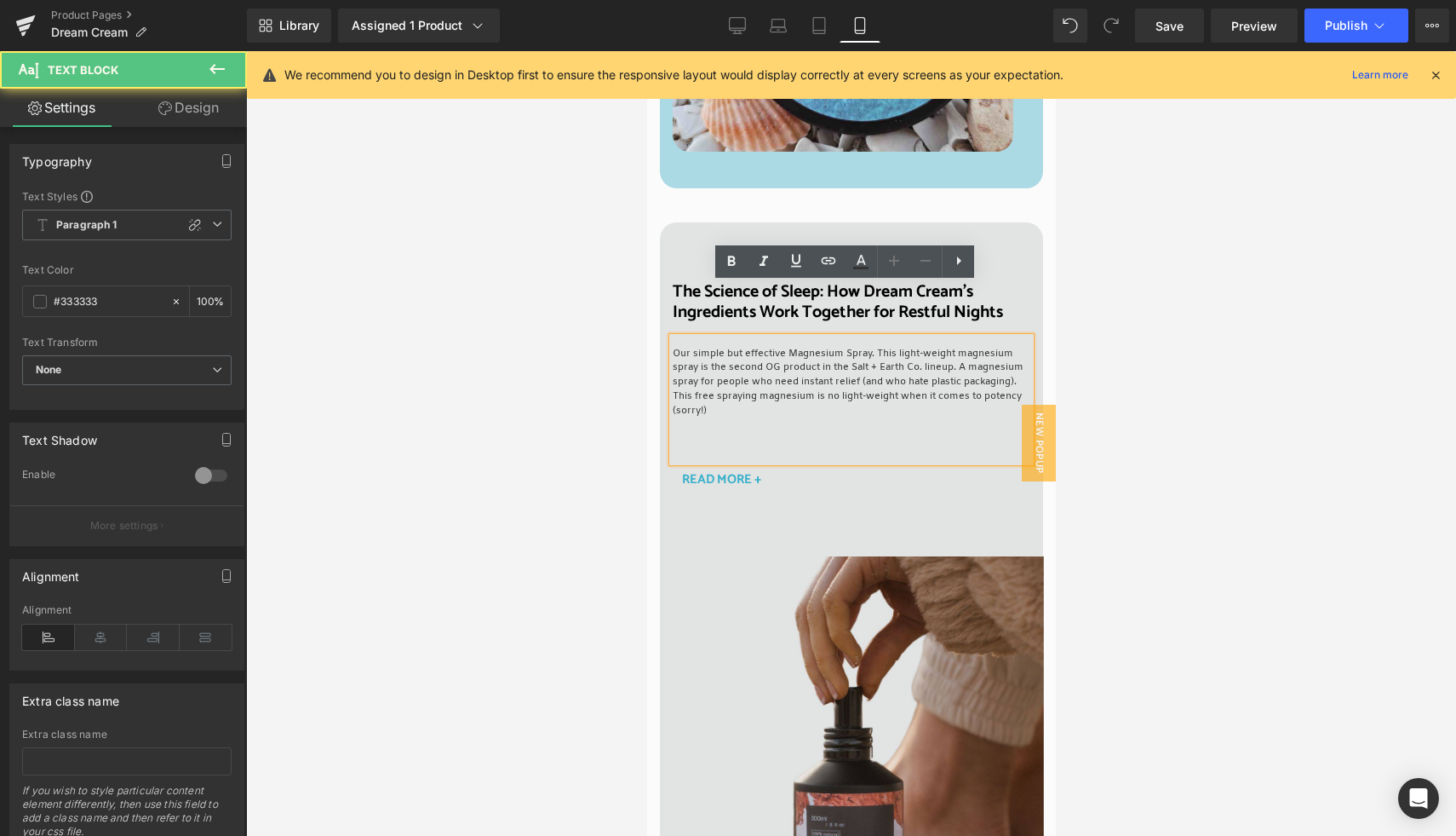
click at [729, 347] on p "Our simple but effective Magnesium Spray. This light-weight magnesium spray is …" at bounding box center [851, 383] width 358 height 72
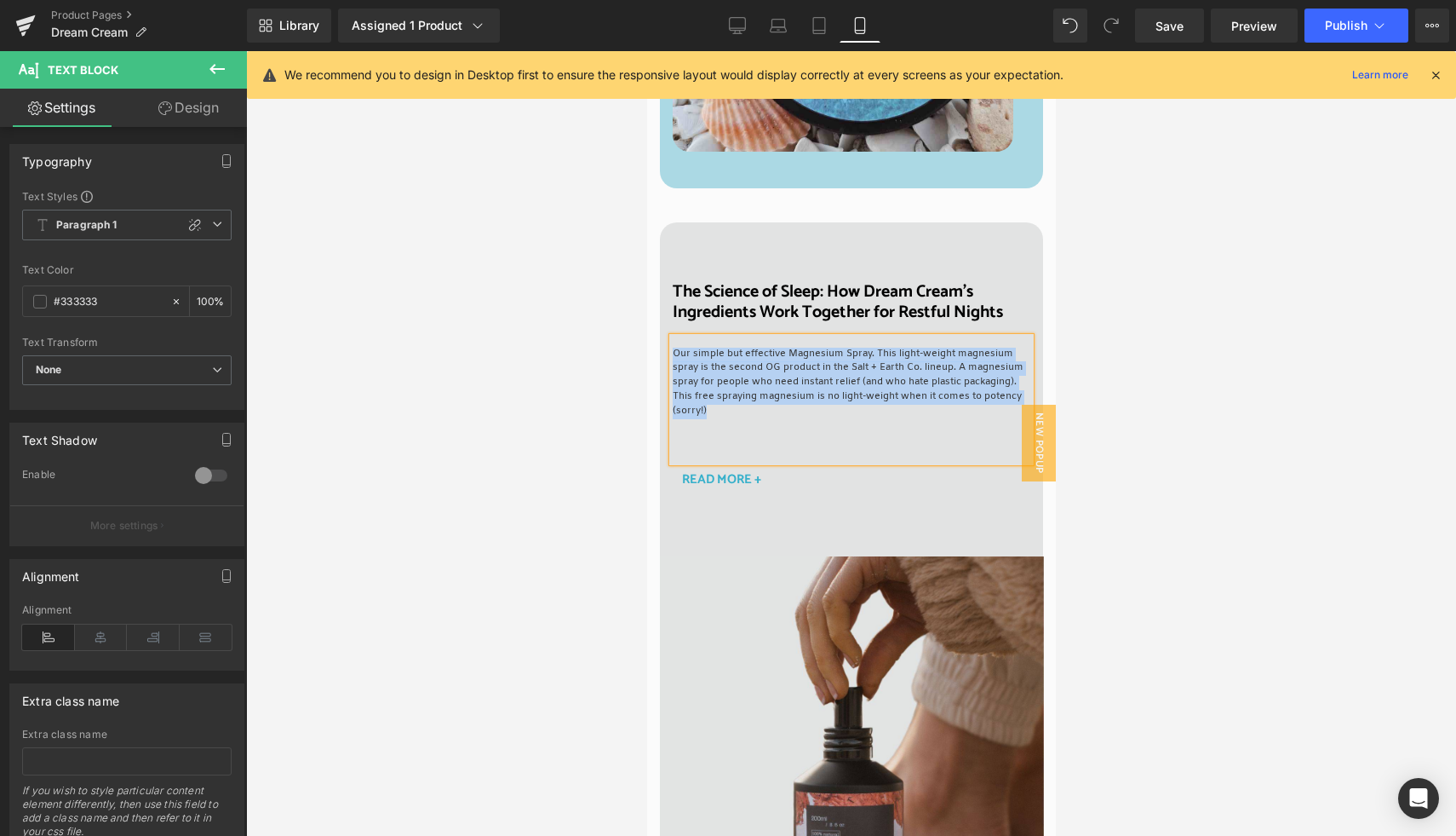
paste div
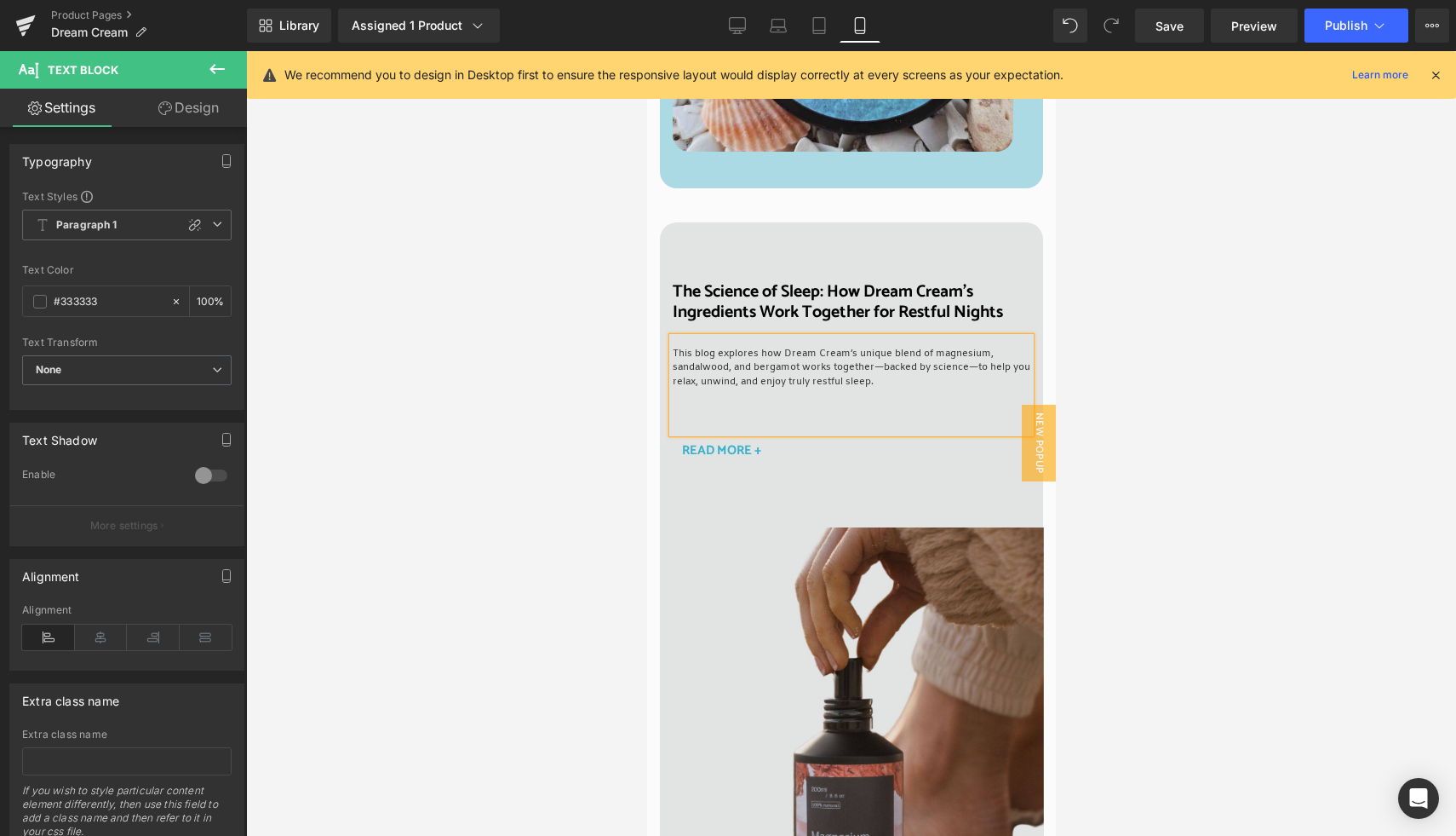
click at [761, 379] on div "This blog explores how Dream Cream’s unique blend of magnesium, sandalwood, and…" at bounding box center [851, 385] width 358 height 96
click at [837, 347] on p "This blog explores how Dream Cream’s unique blend of magnesium, sandalwood, and…" at bounding box center [851, 368] width 358 height 43
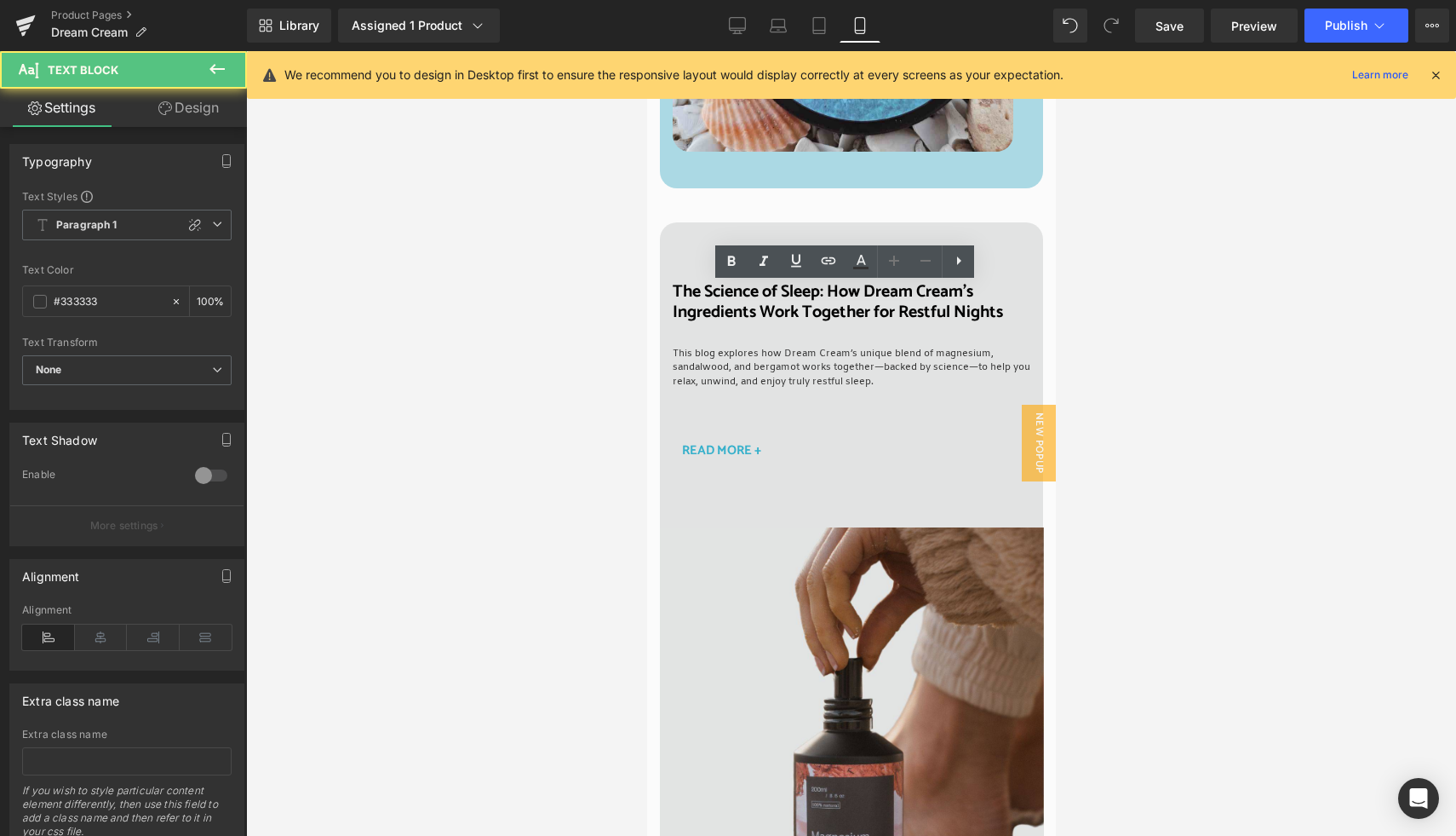
click at [608, 364] on div at bounding box center [851, 444] width 1210 height 785
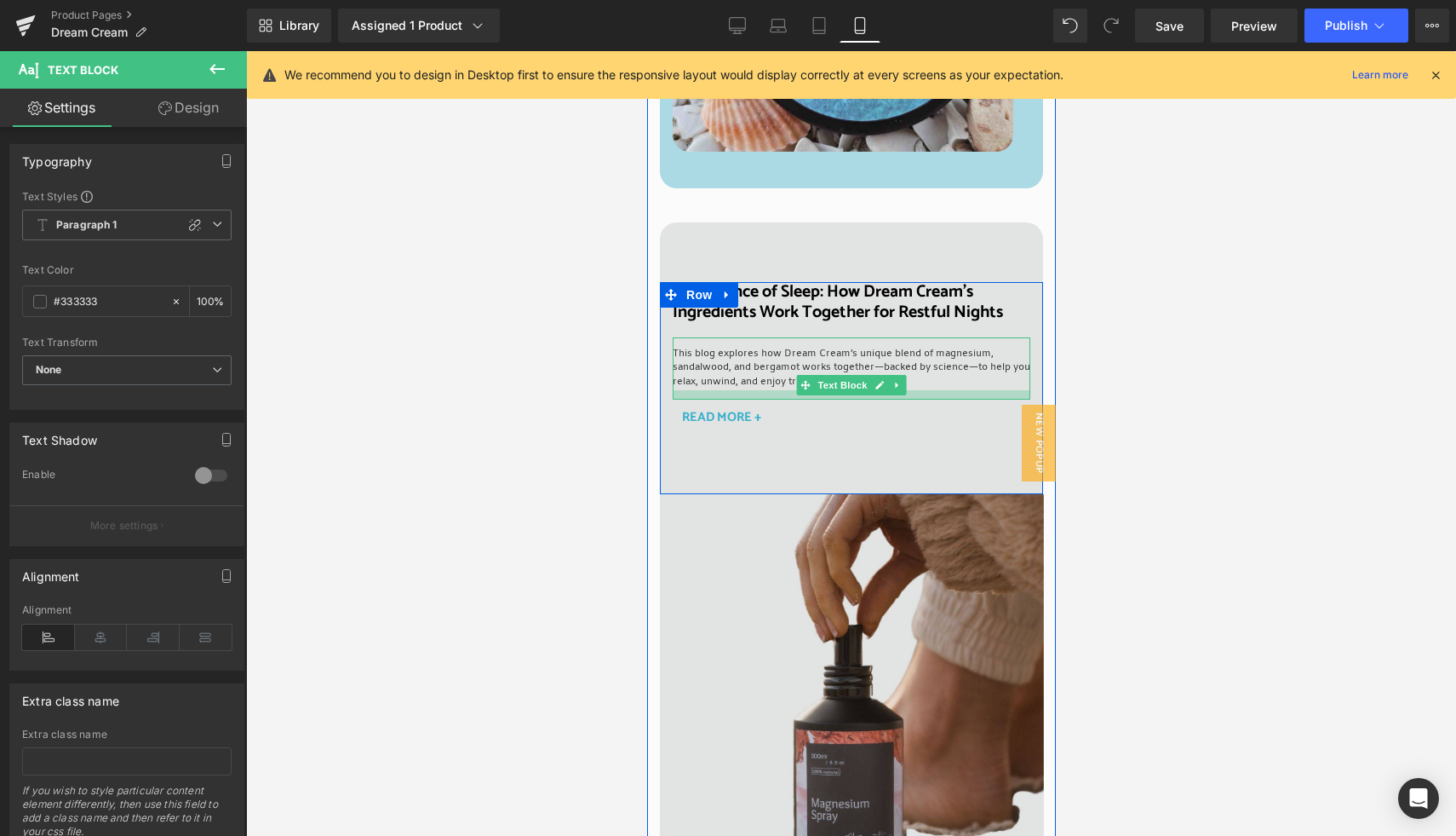
drag, startPoint x: 812, startPoint y: 377, endPoint x: 808, endPoint y: 344, distance: 33.2
click at [808, 391] on div at bounding box center [851, 395] width 358 height 10
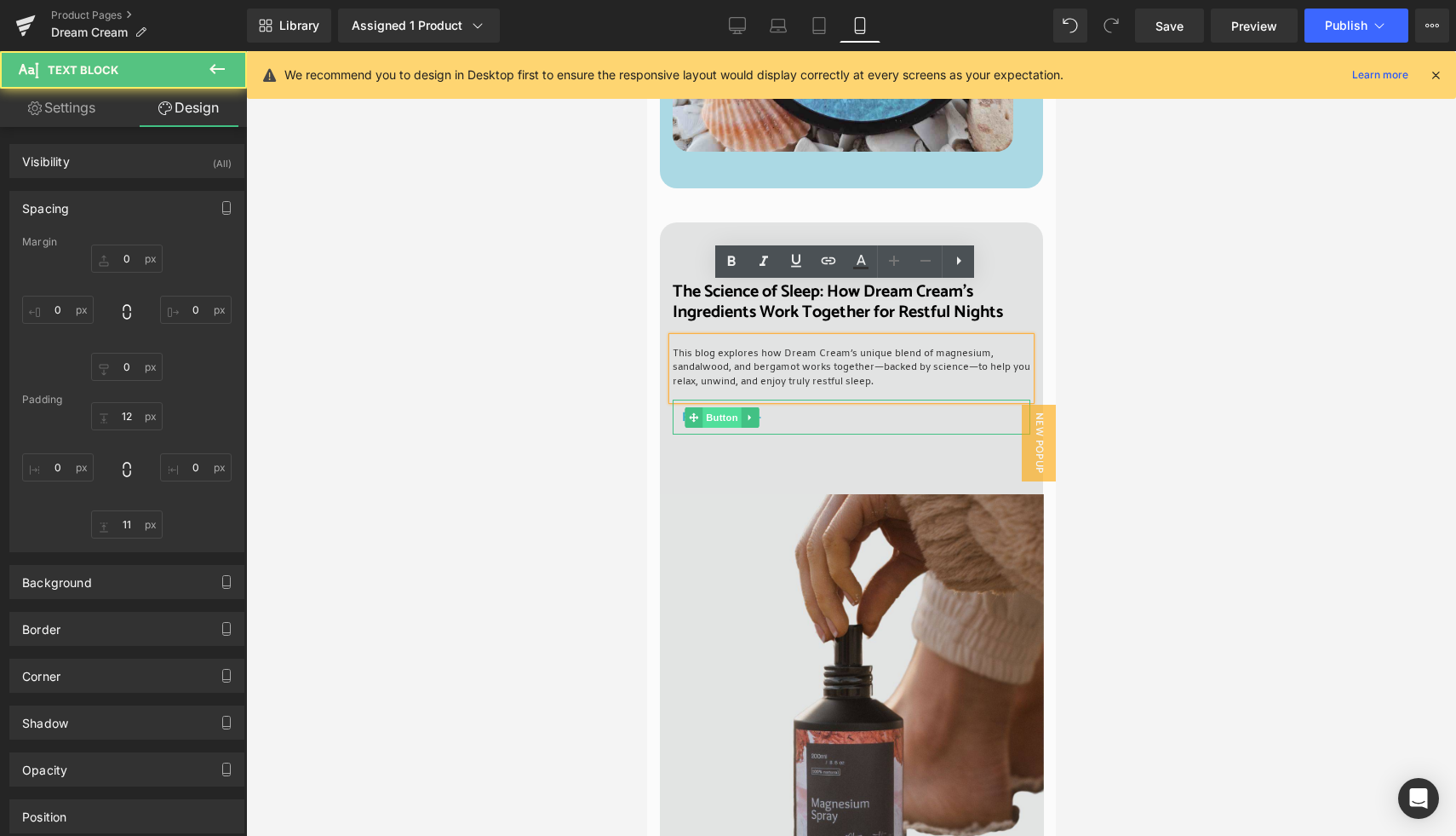
click at [712, 407] on span "Button" at bounding box center [721, 417] width 39 height 20
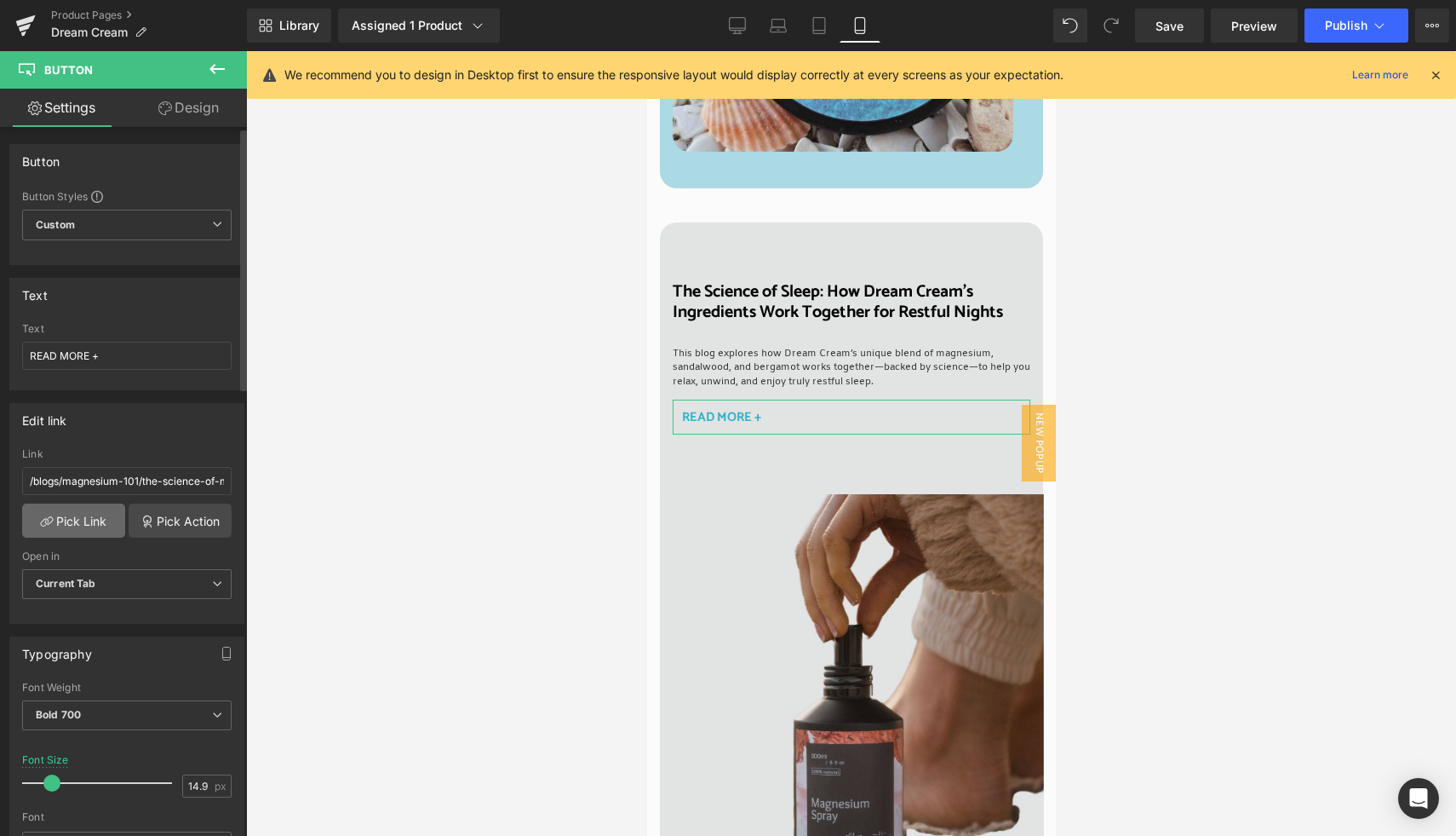
click at [108, 520] on link "Pick Link" at bounding box center [73, 520] width 103 height 34
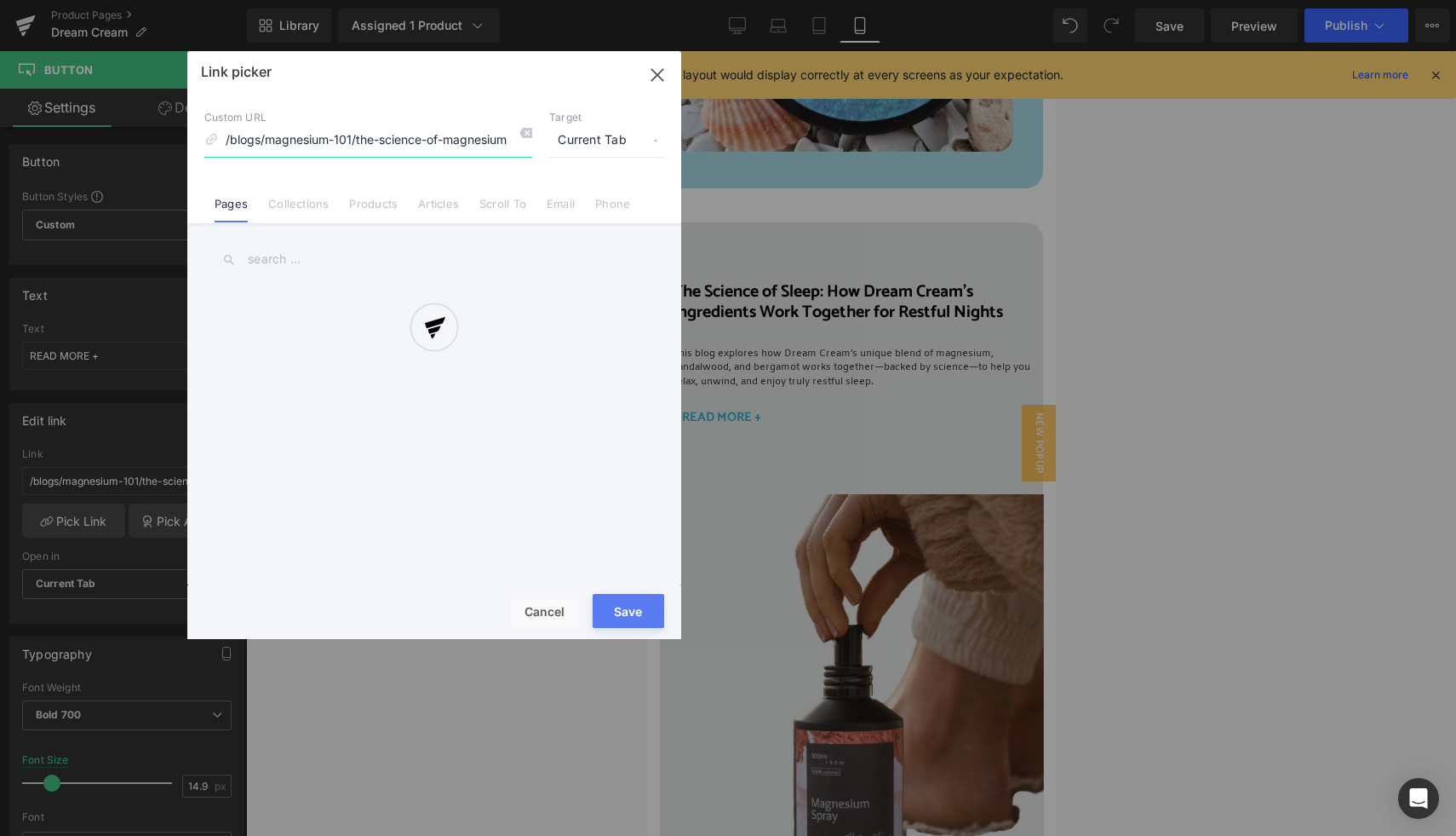
scroll to position [0, 26]
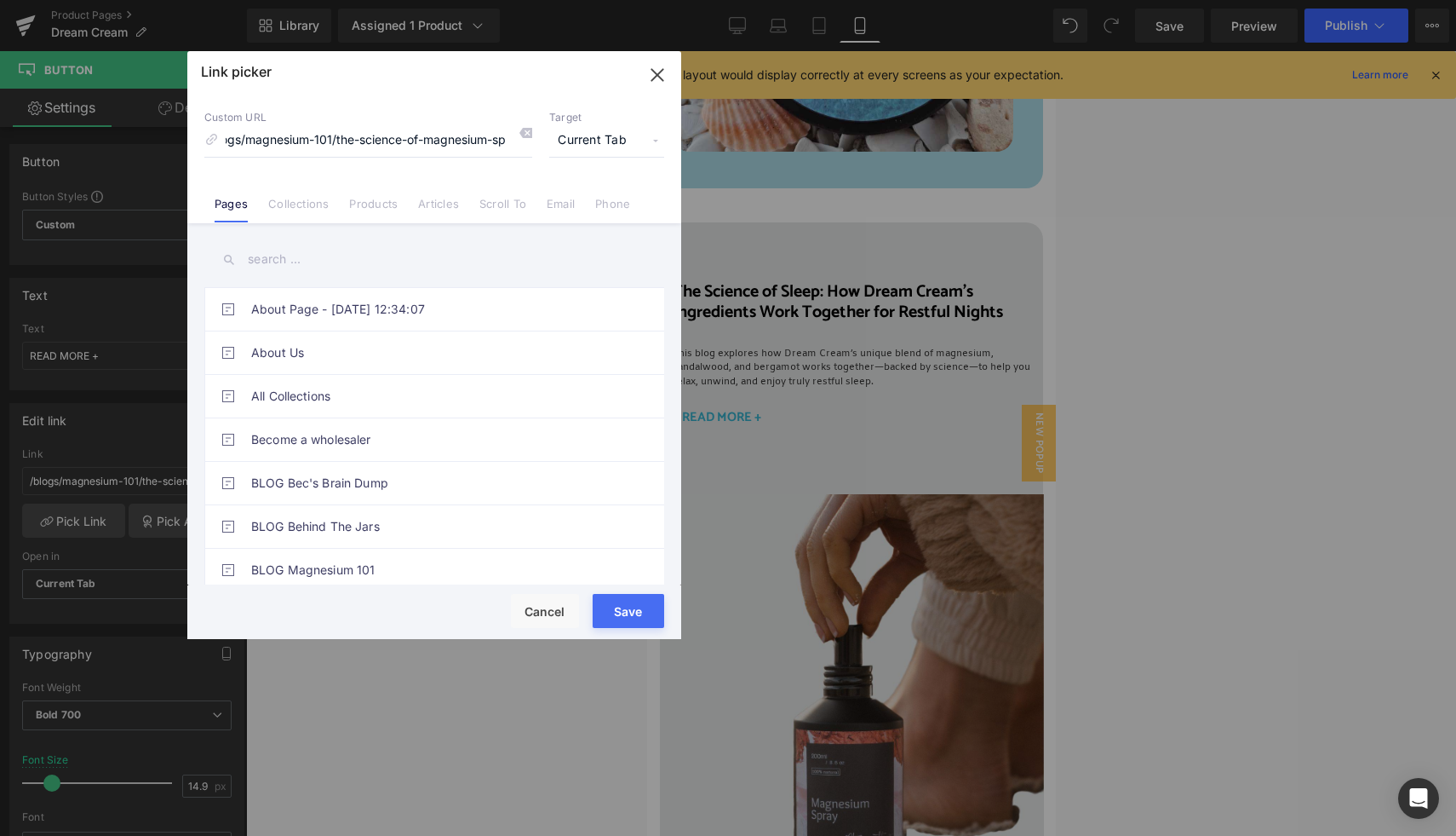
click at [435, 206] on link "Articles" at bounding box center [438, 209] width 41 height 26
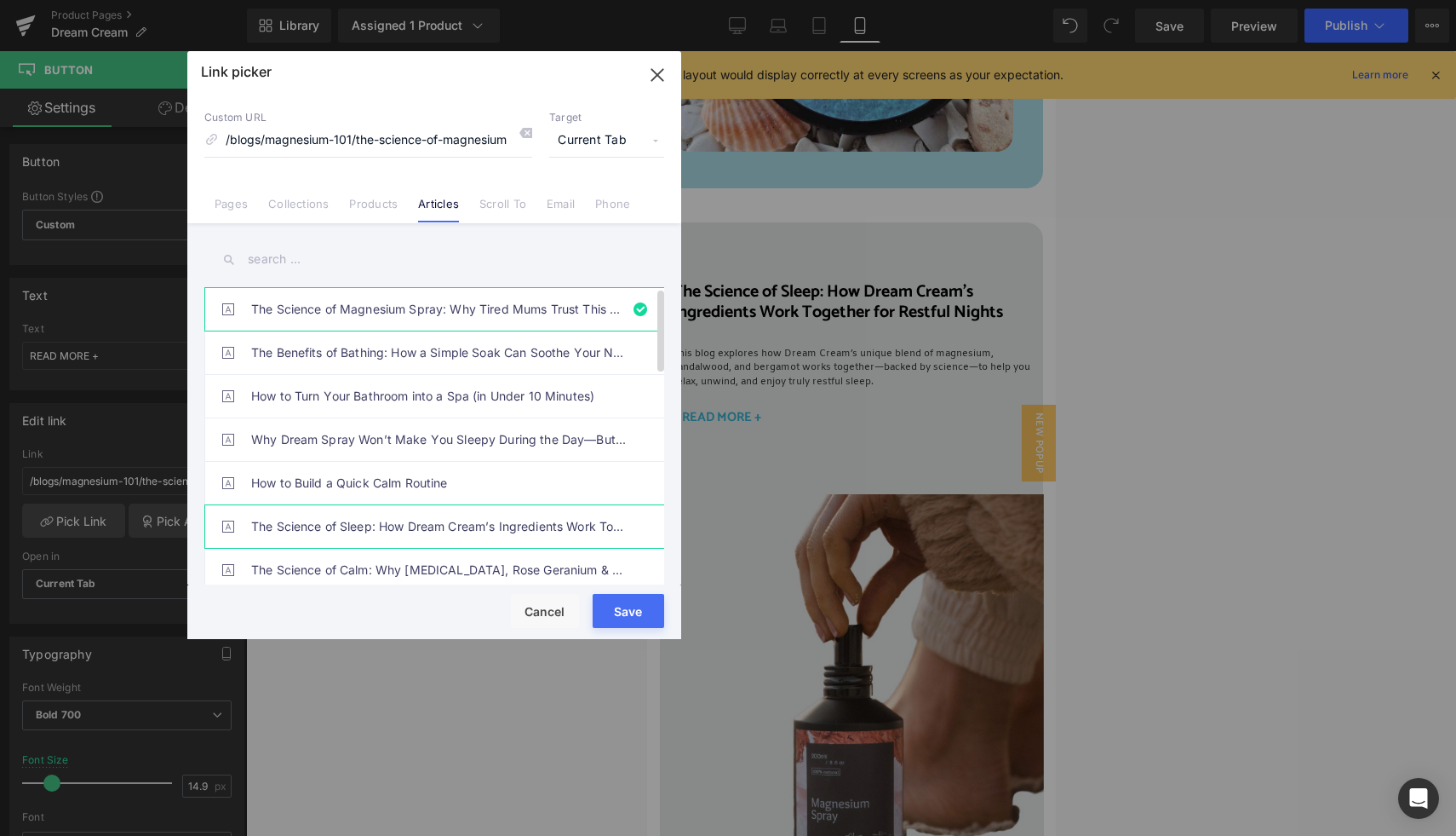
click at [447, 527] on link "The Science of Sleep: How Dream Cream’s Ingredients Work Together for Restful N…" at bounding box center [438, 526] width 374 height 43
click at [635, 610] on button "Save" at bounding box center [628, 610] width 72 height 34
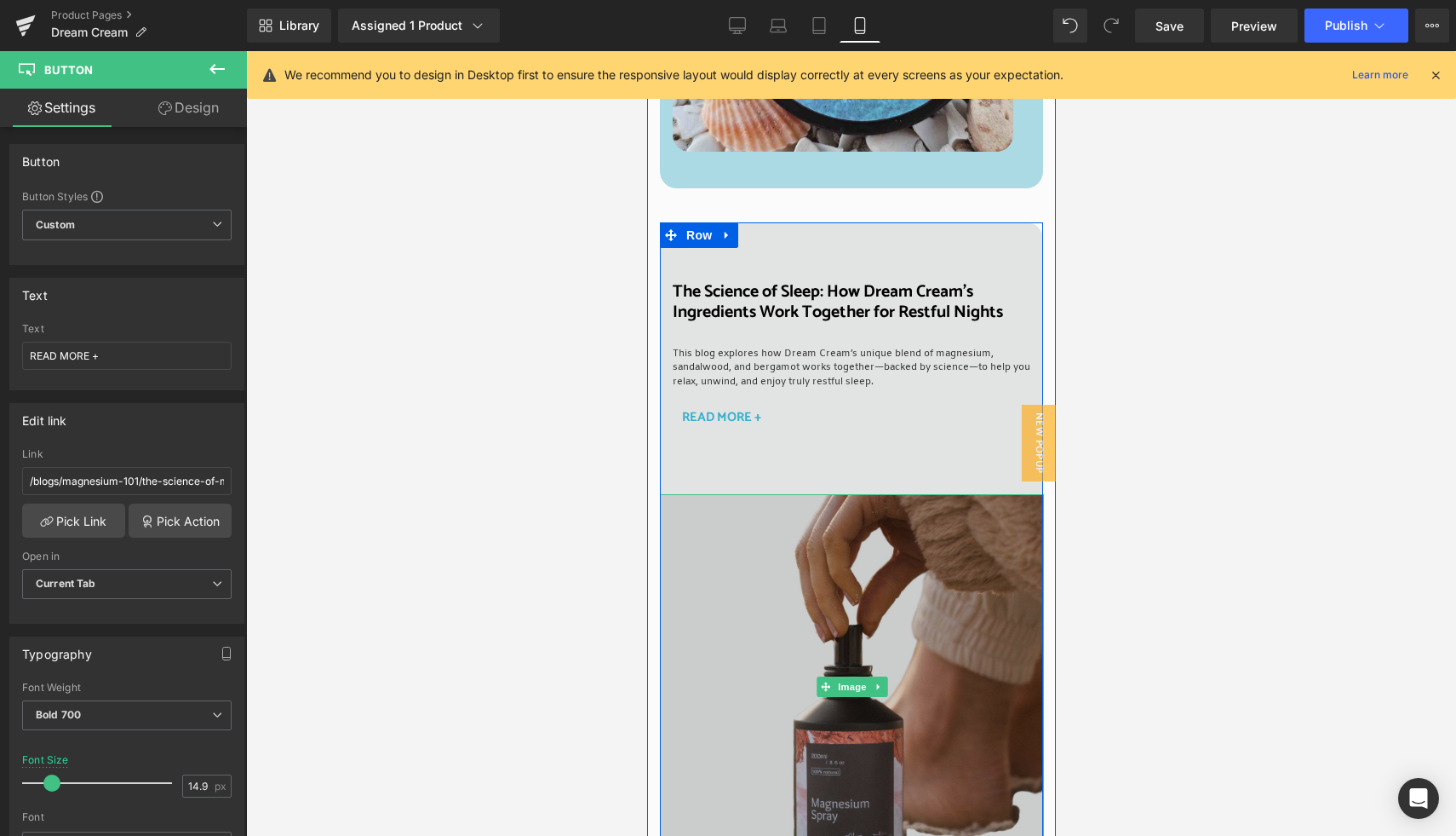
click at [869, 696] on img at bounding box center [851, 686] width 384 height 384
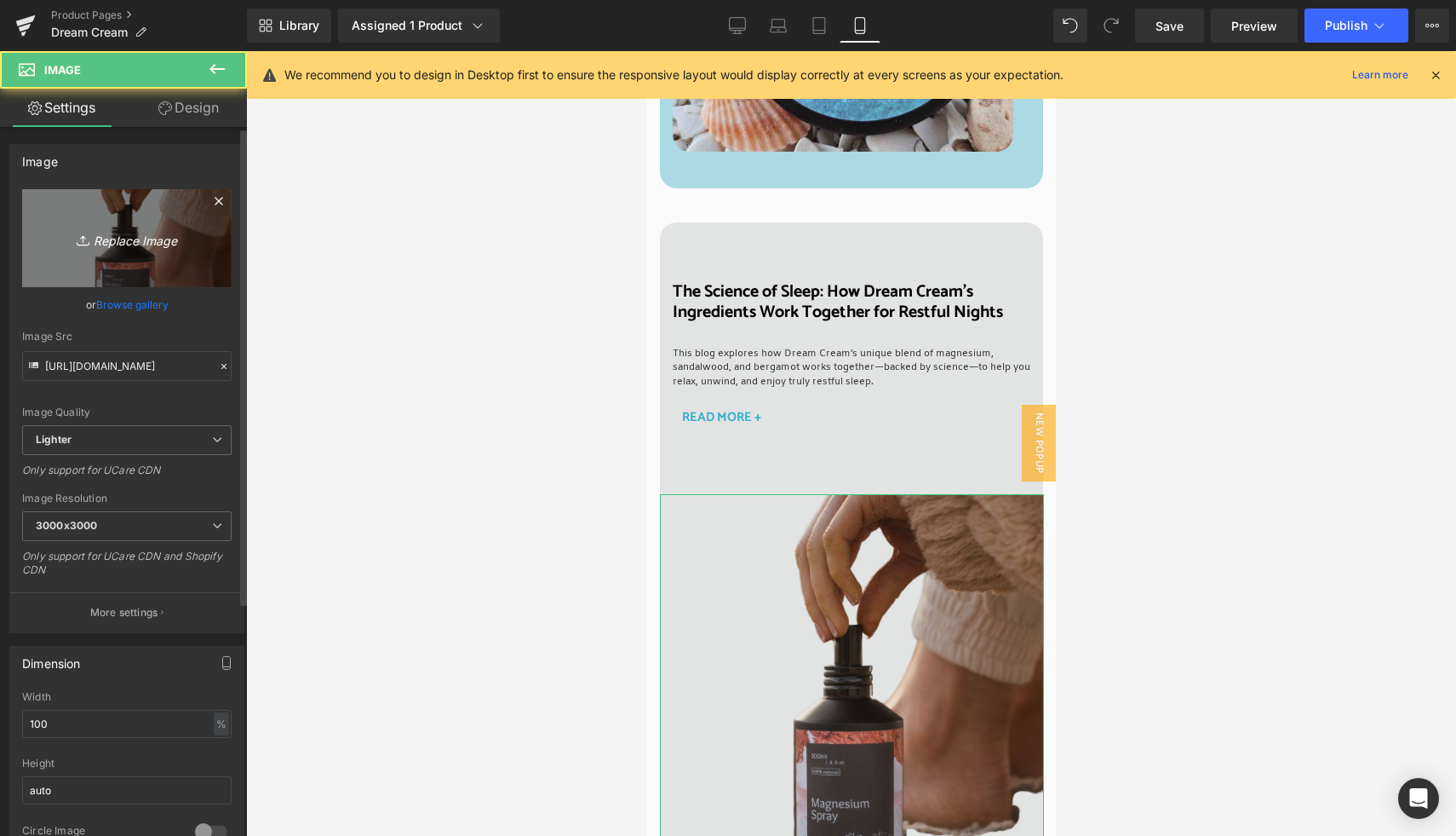
click at [132, 243] on icon "Replace Image" at bounding box center [127, 238] width 136 height 21
type input "C:\fakepath\S+E Square (21).jpg"
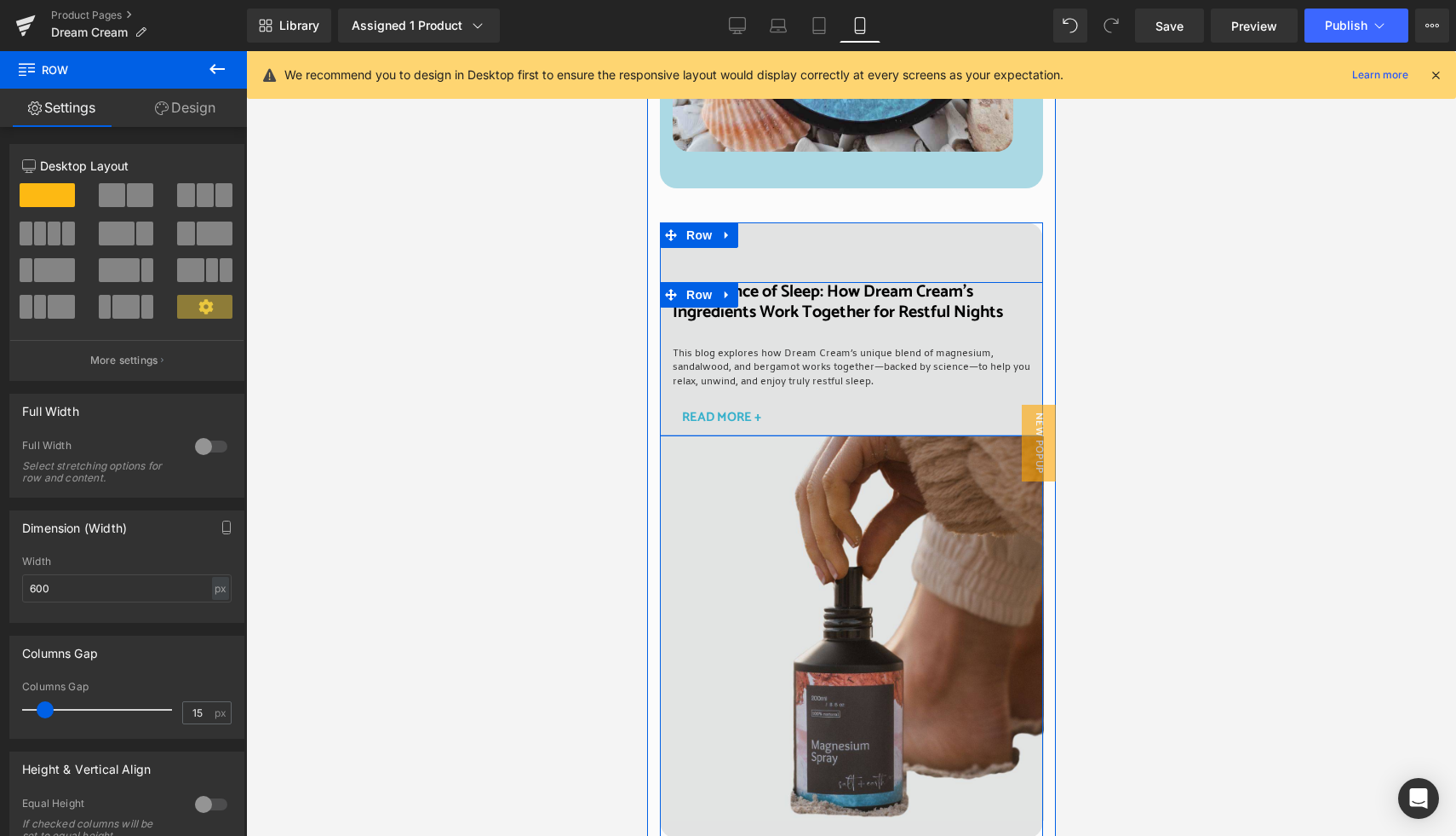
drag, startPoint x: 860, startPoint y: 439, endPoint x: 860, endPoint y: 382, distance: 57.0
click at [860, 435] on div at bounding box center [850, 436] width 383 height 2
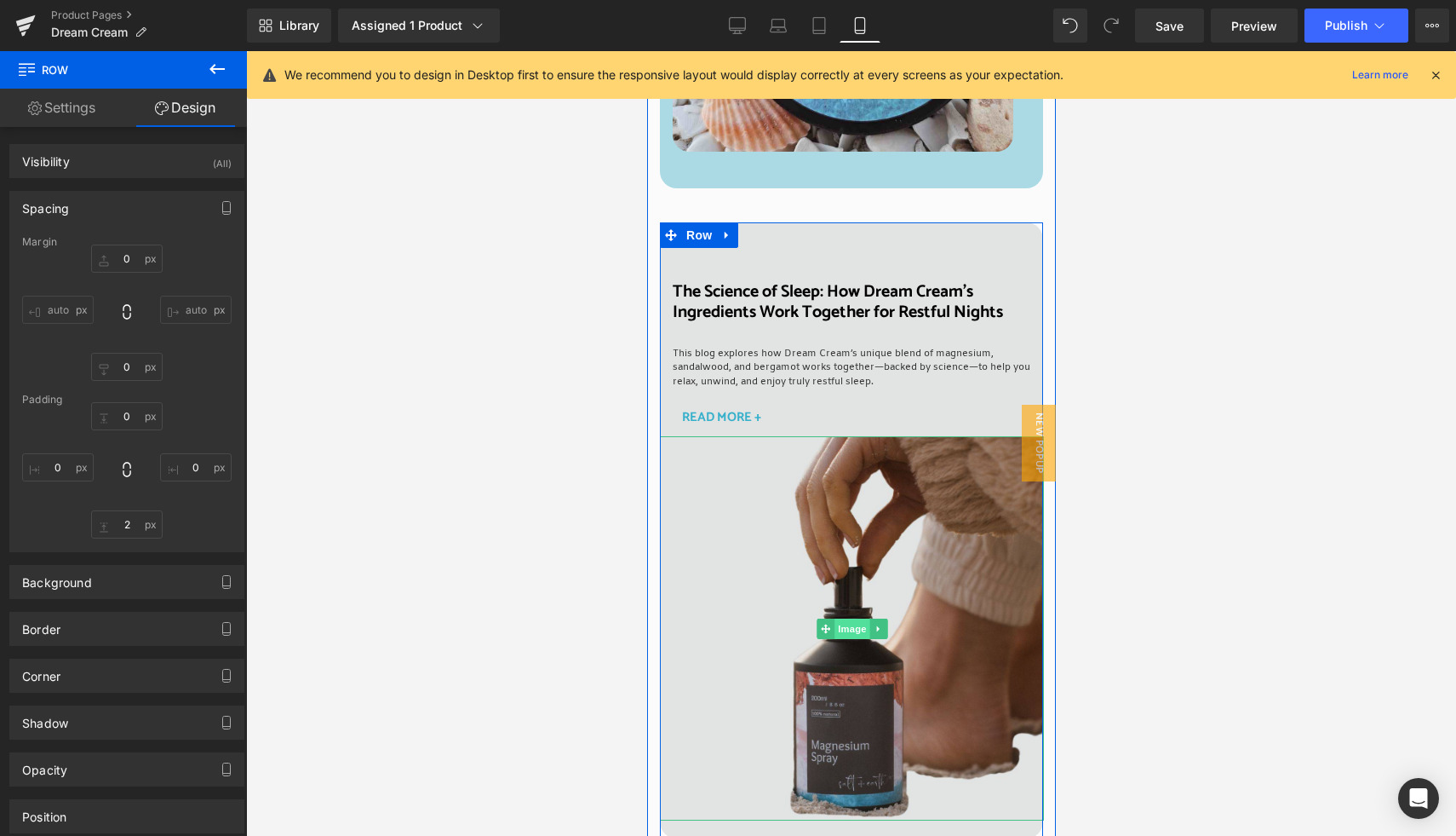
click at [837, 618] on span "Image" at bounding box center [851, 628] width 35 height 20
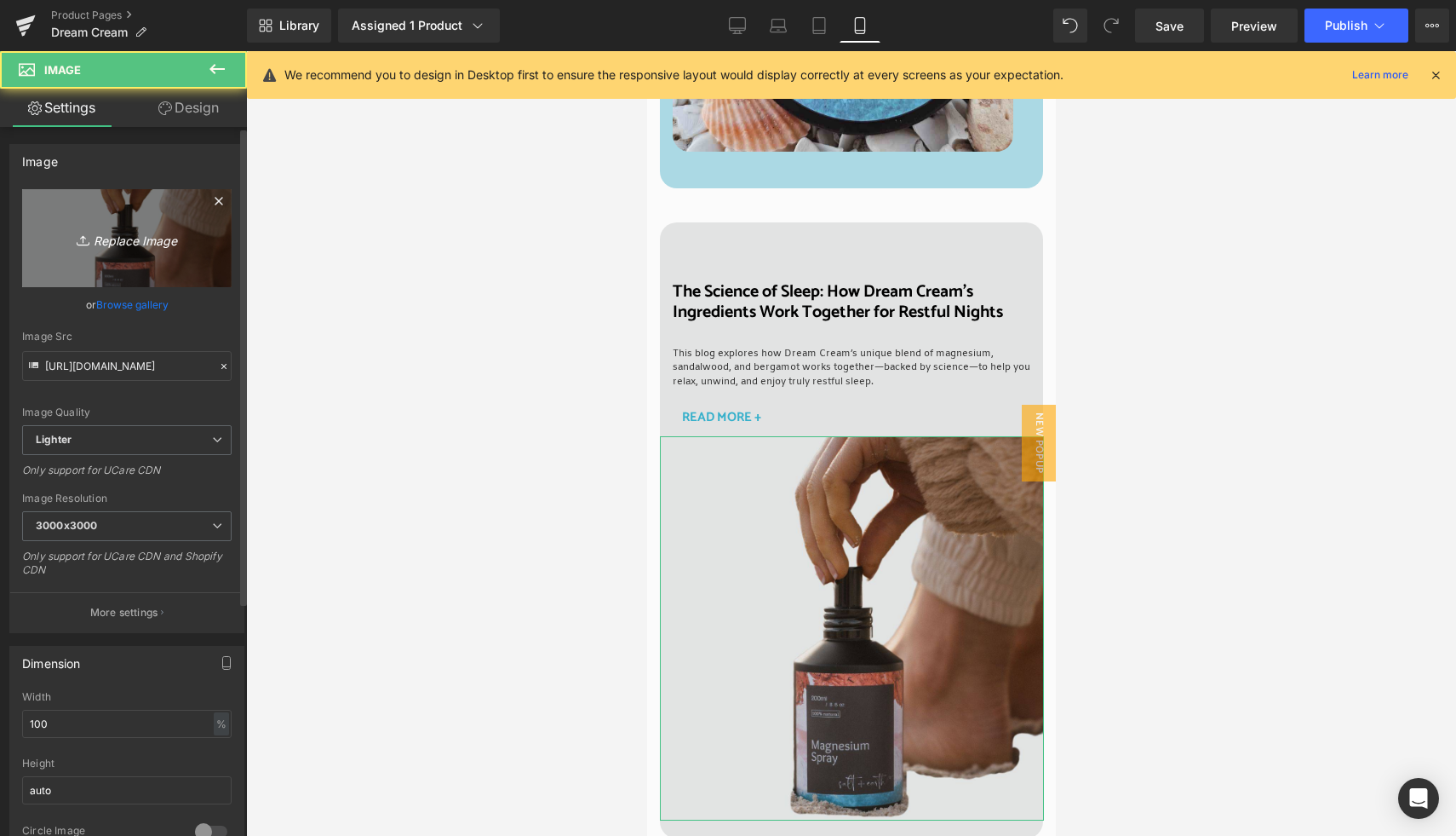
click at [104, 228] on icon "Replace Image" at bounding box center [127, 238] width 136 height 21
type input "C:\fakepath\S+E Square (21).jpg"
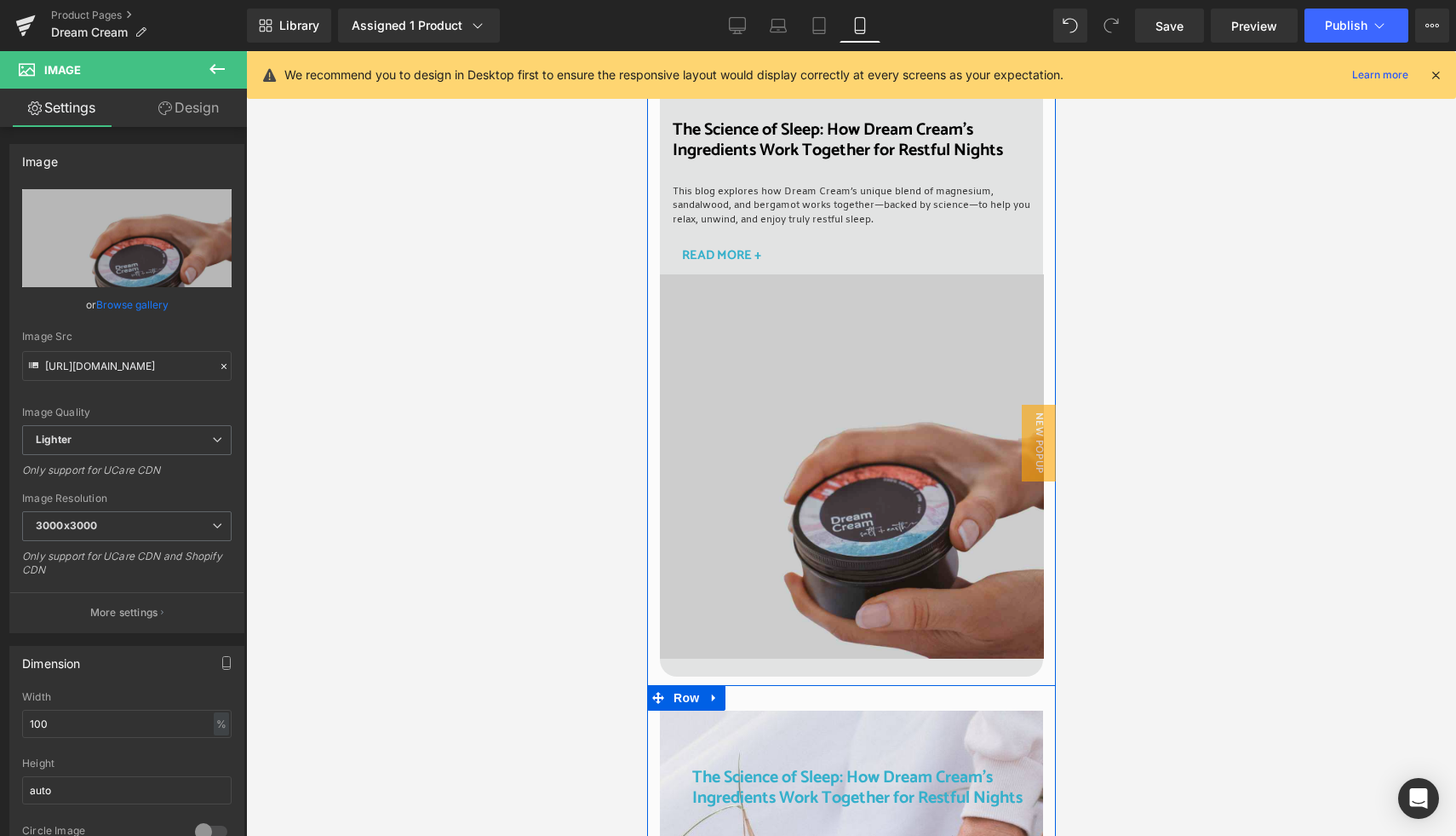
scroll to position [6014, 0]
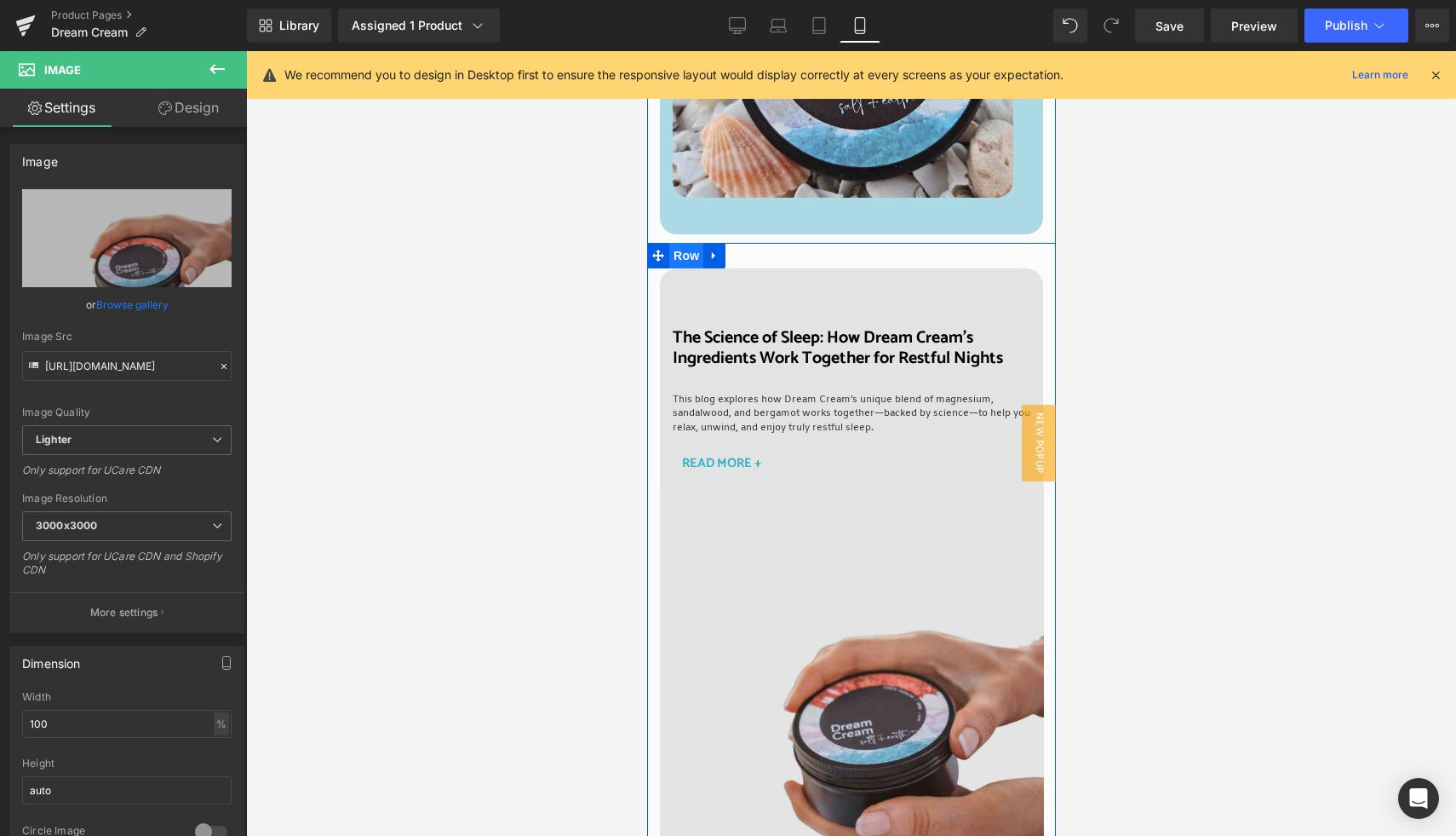
click at [680, 243] on span "Row" at bounding box center [685, 255] width 34 height 26
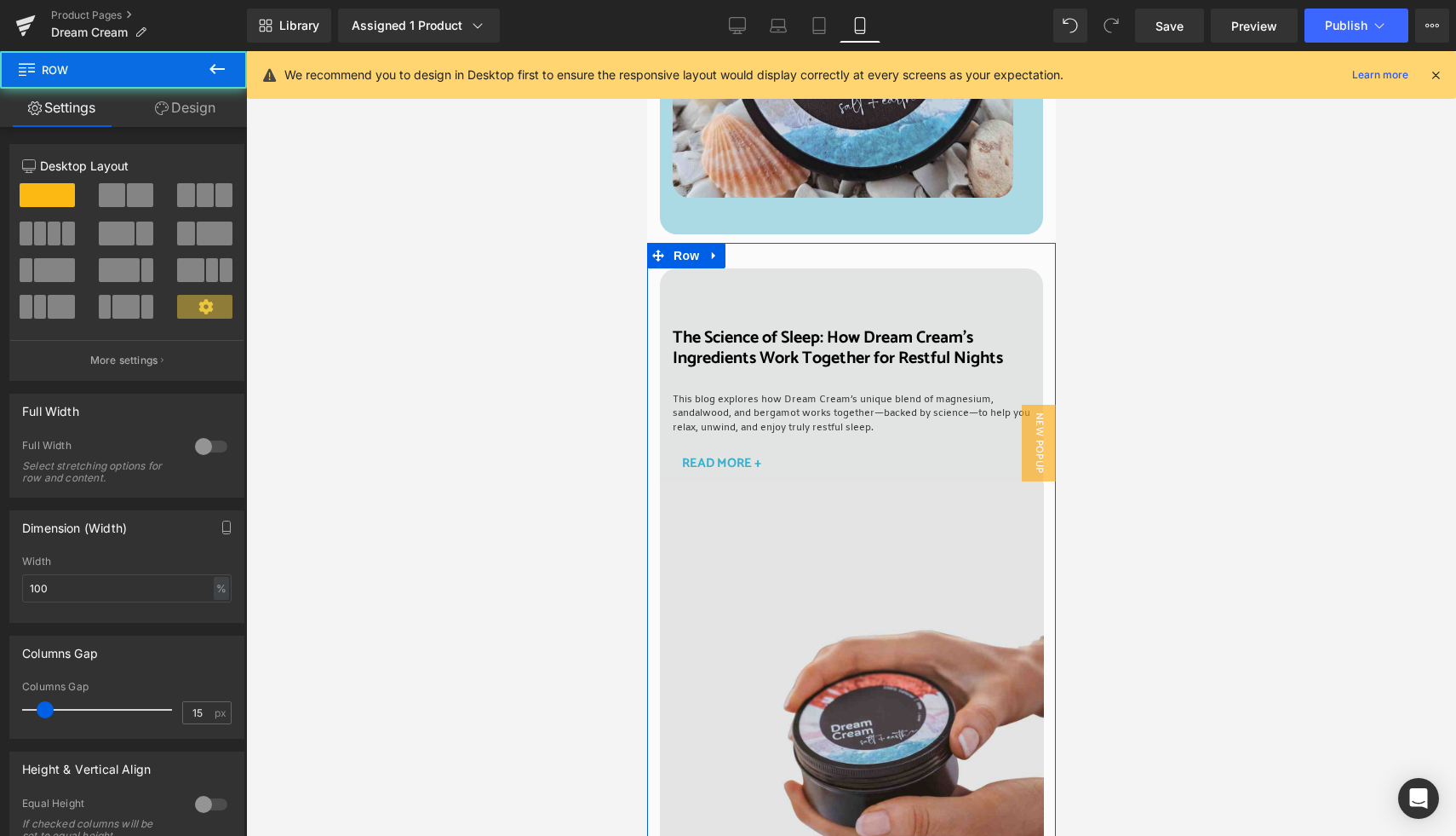
click at [176, 102] on link "Design" at bounding box center [184, 107] width 123 height 38
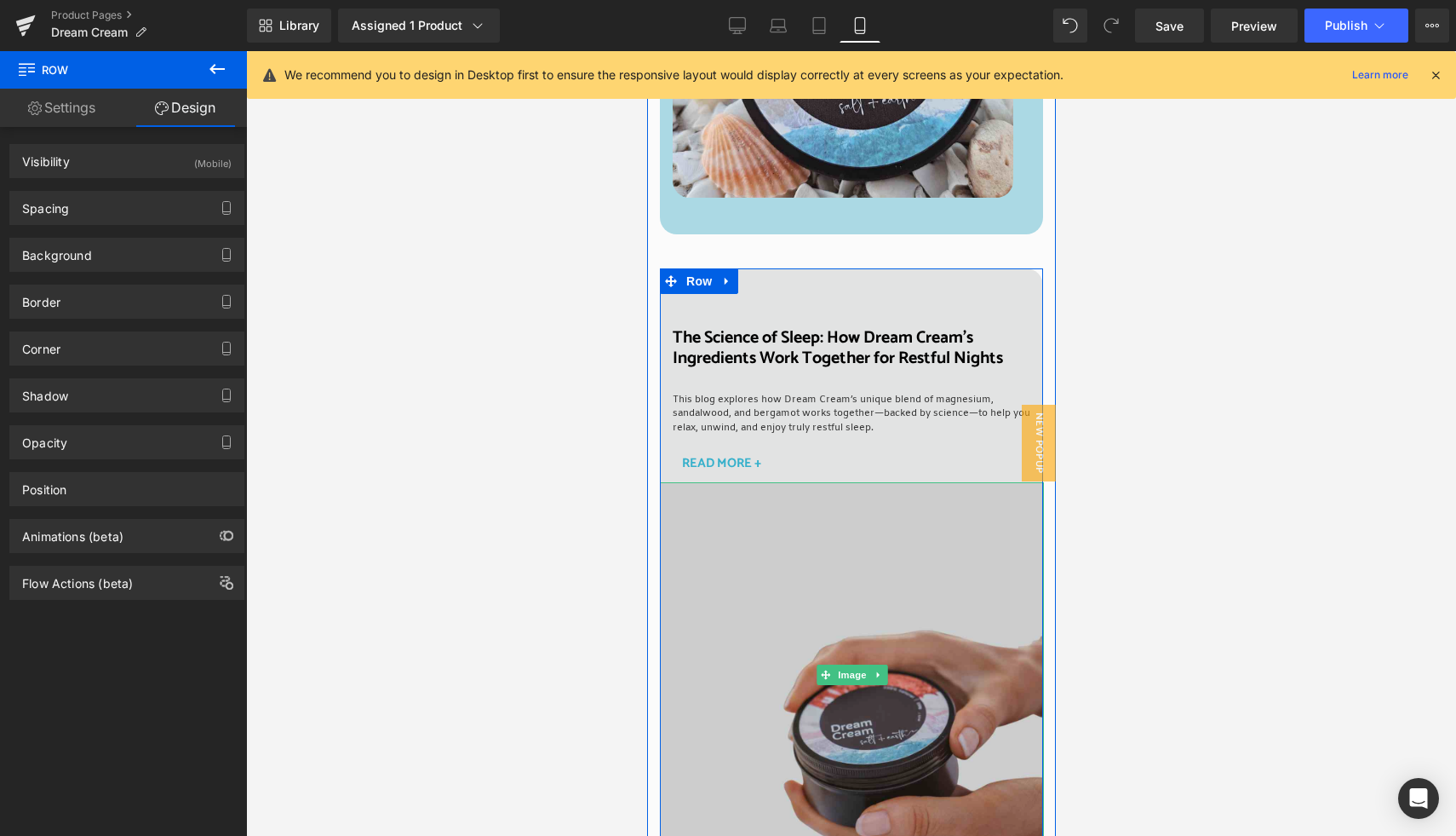
scroll to position [6347, 0]
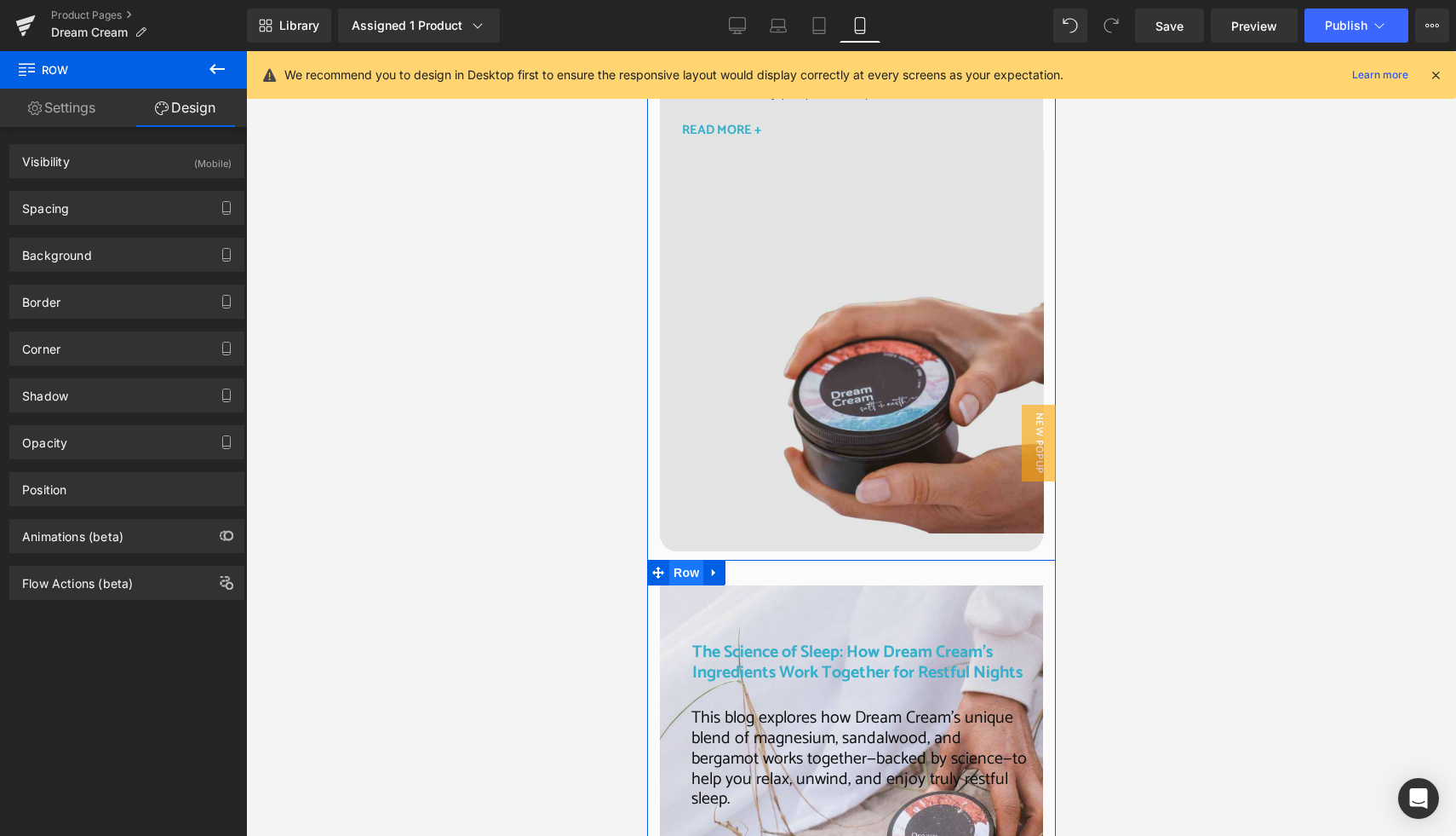
click at [683, 560] on span "Row" at bounding box center [685, 572] width 34 height 26
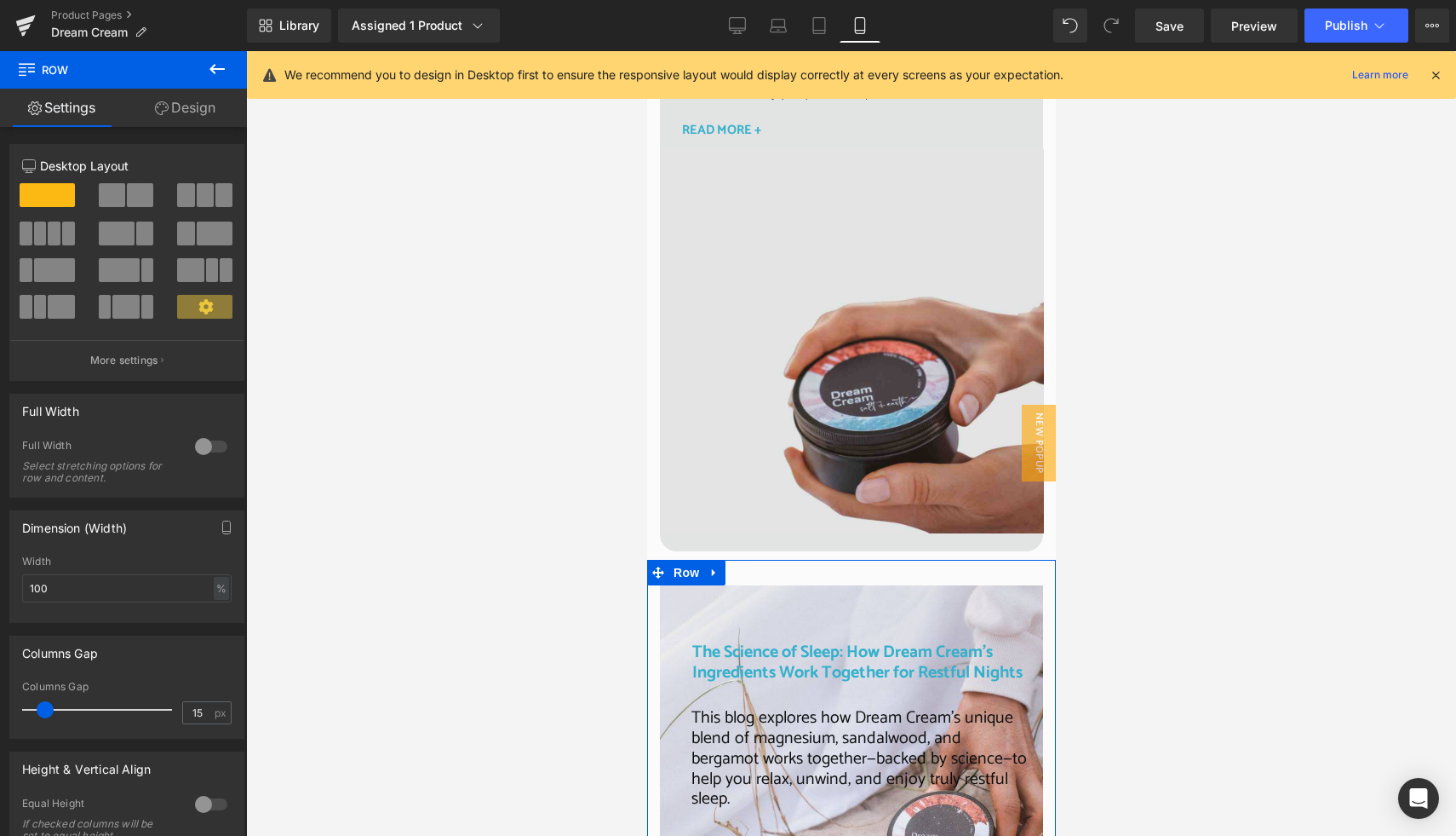
click at [190, 110] on link "Design" at bounding box center [184, 107] width 123 height 38
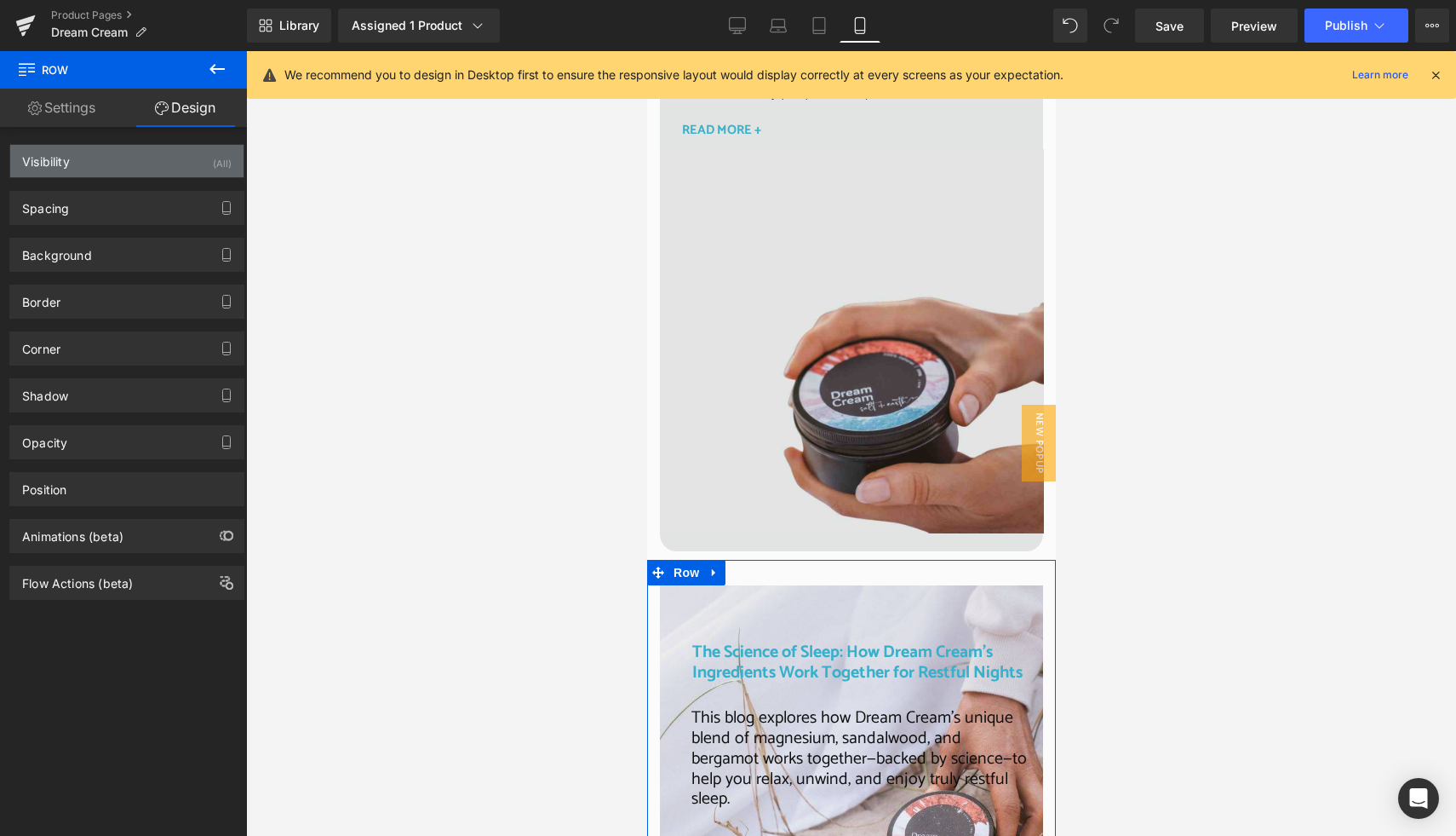
click at [200, 167] on div "Visibility (All)" at bounding box center [127, 161] width 234 height 33
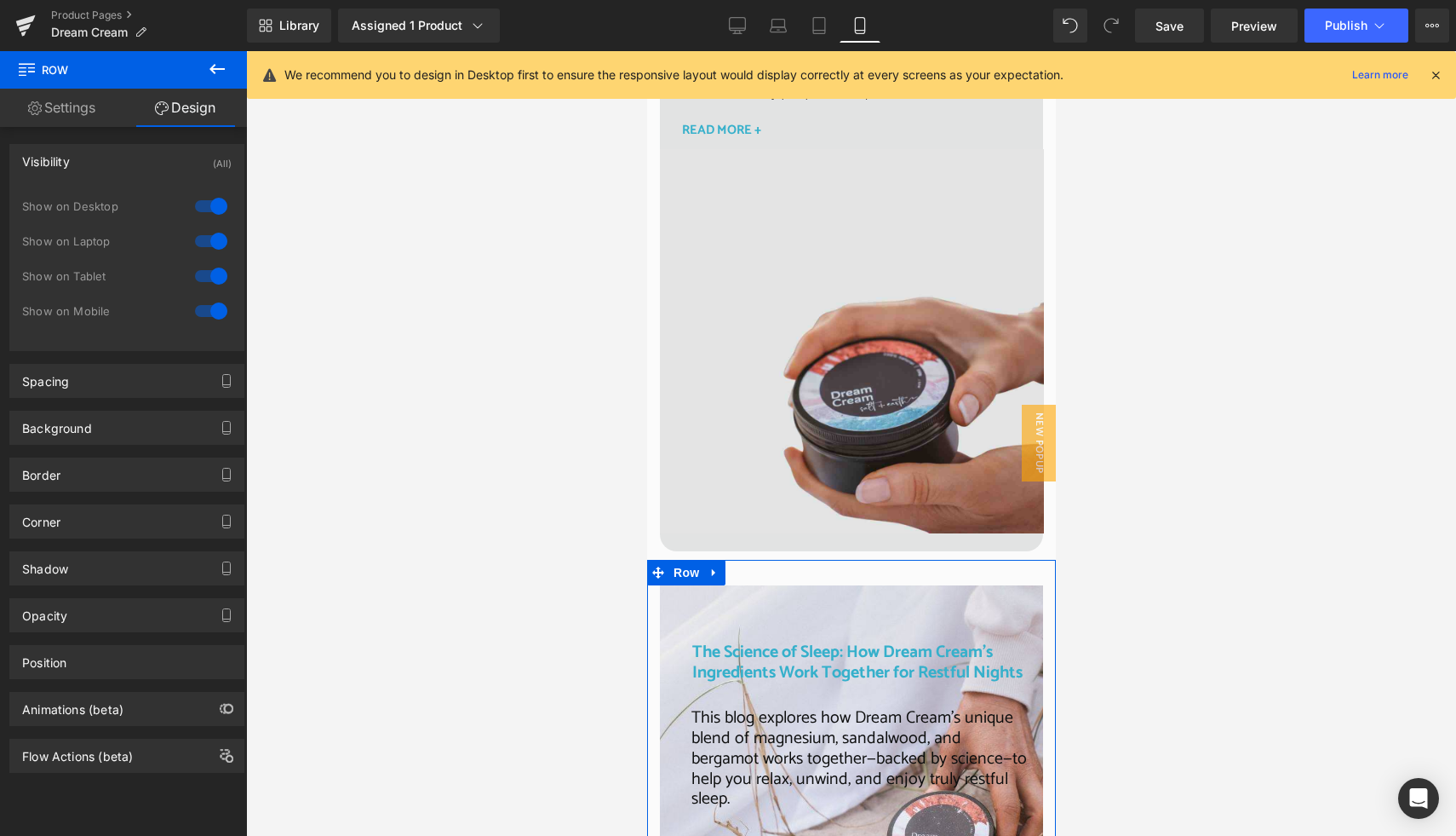
click at [207, 309] on div at bounding box center [211, 311] width 41 height 27
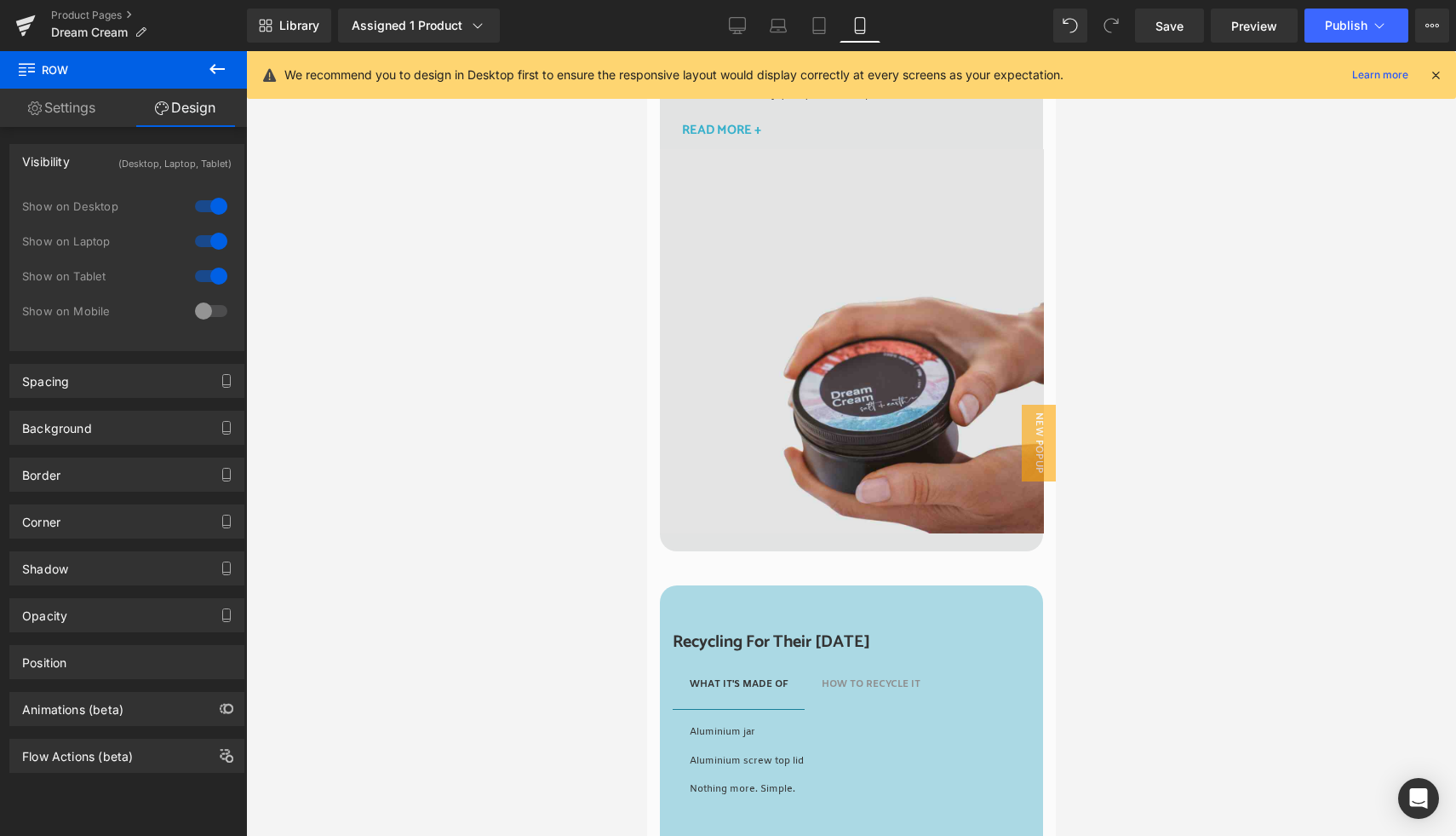
click at [588, 528] on div at bounding box center [851, 444] width 1210 height 785
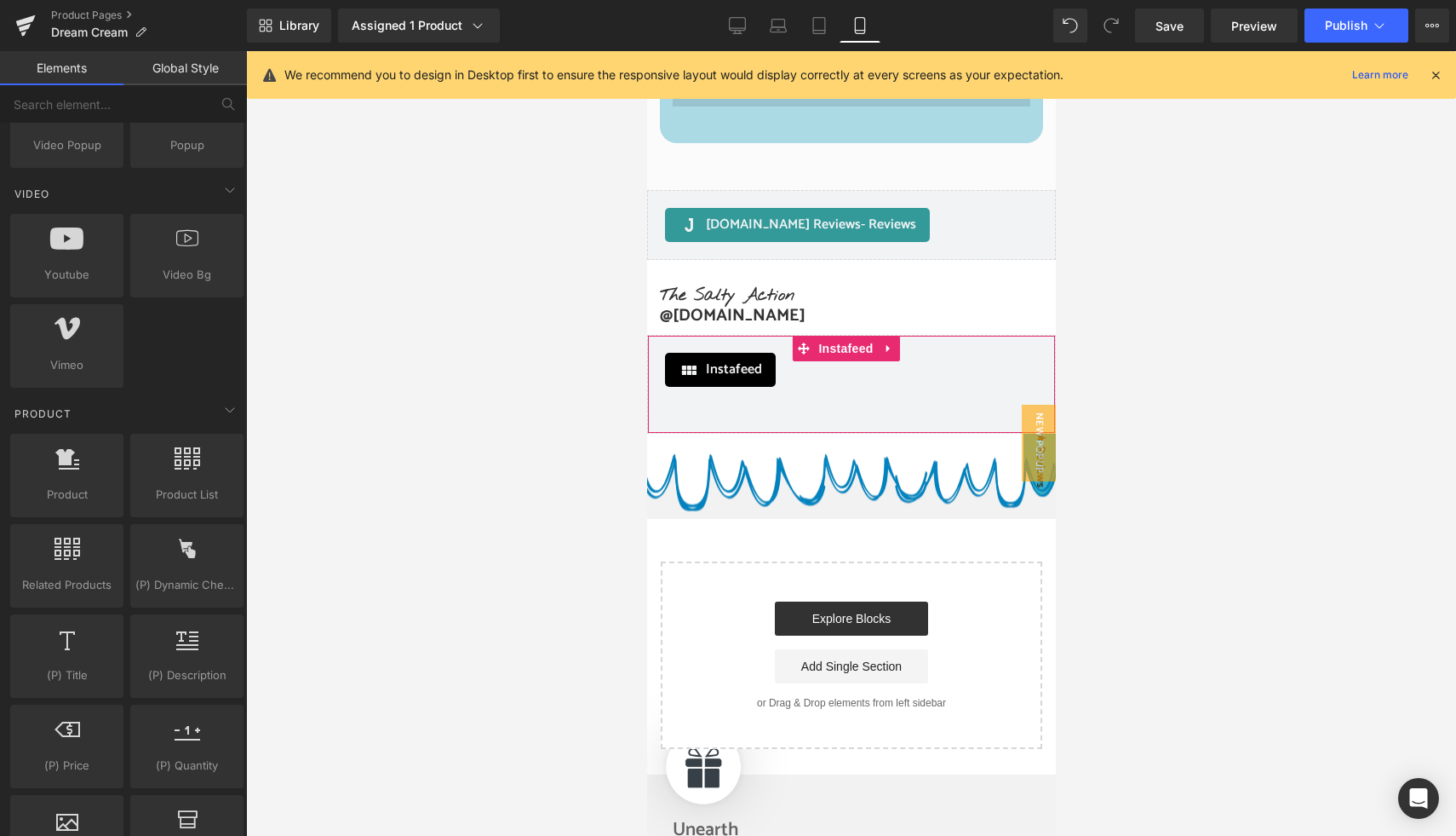
scroll to position [7578, 0]
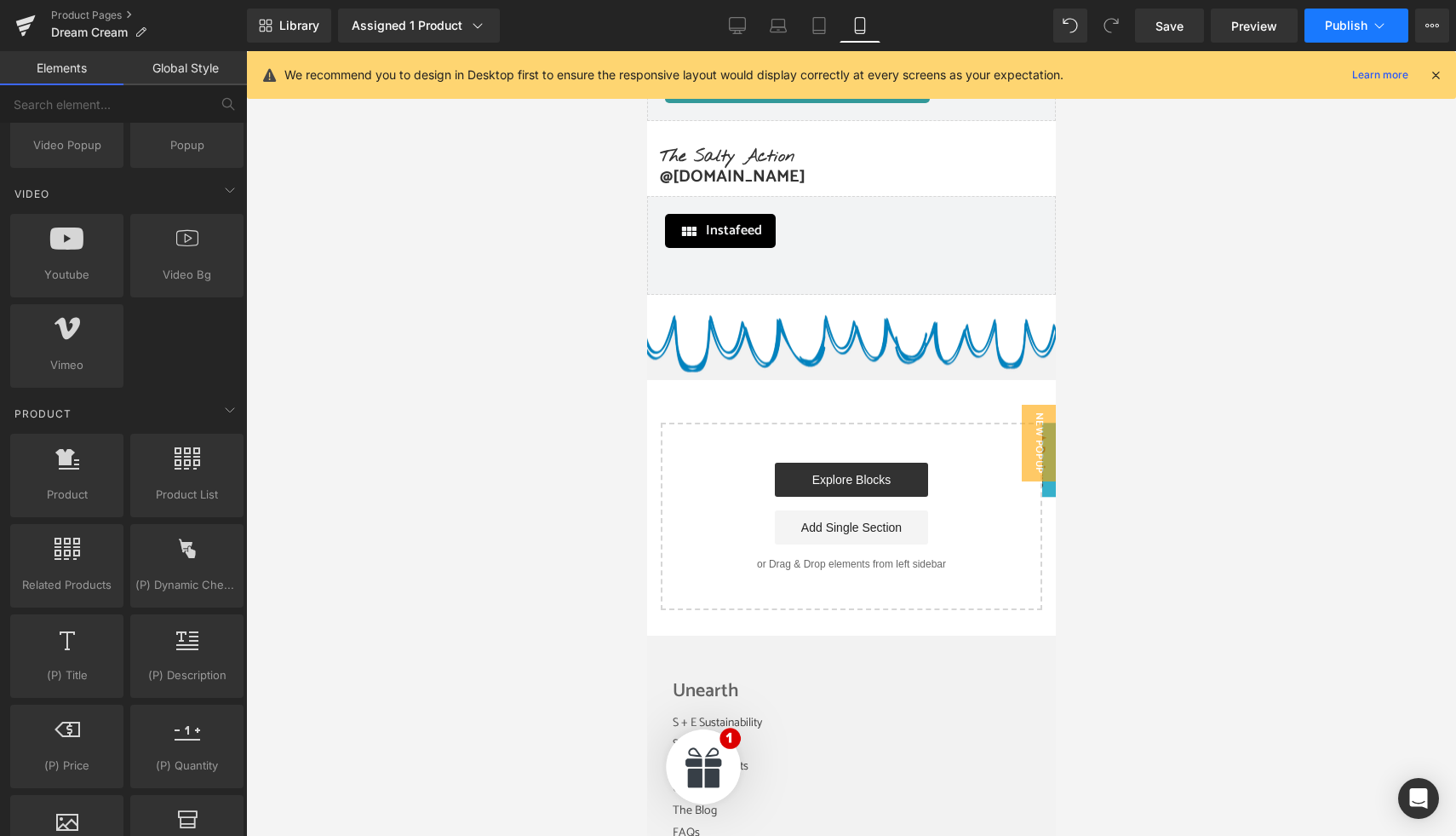
click at [1341, 35] on button "Publish" at bounding box center [1356, 26] width 104 height 34
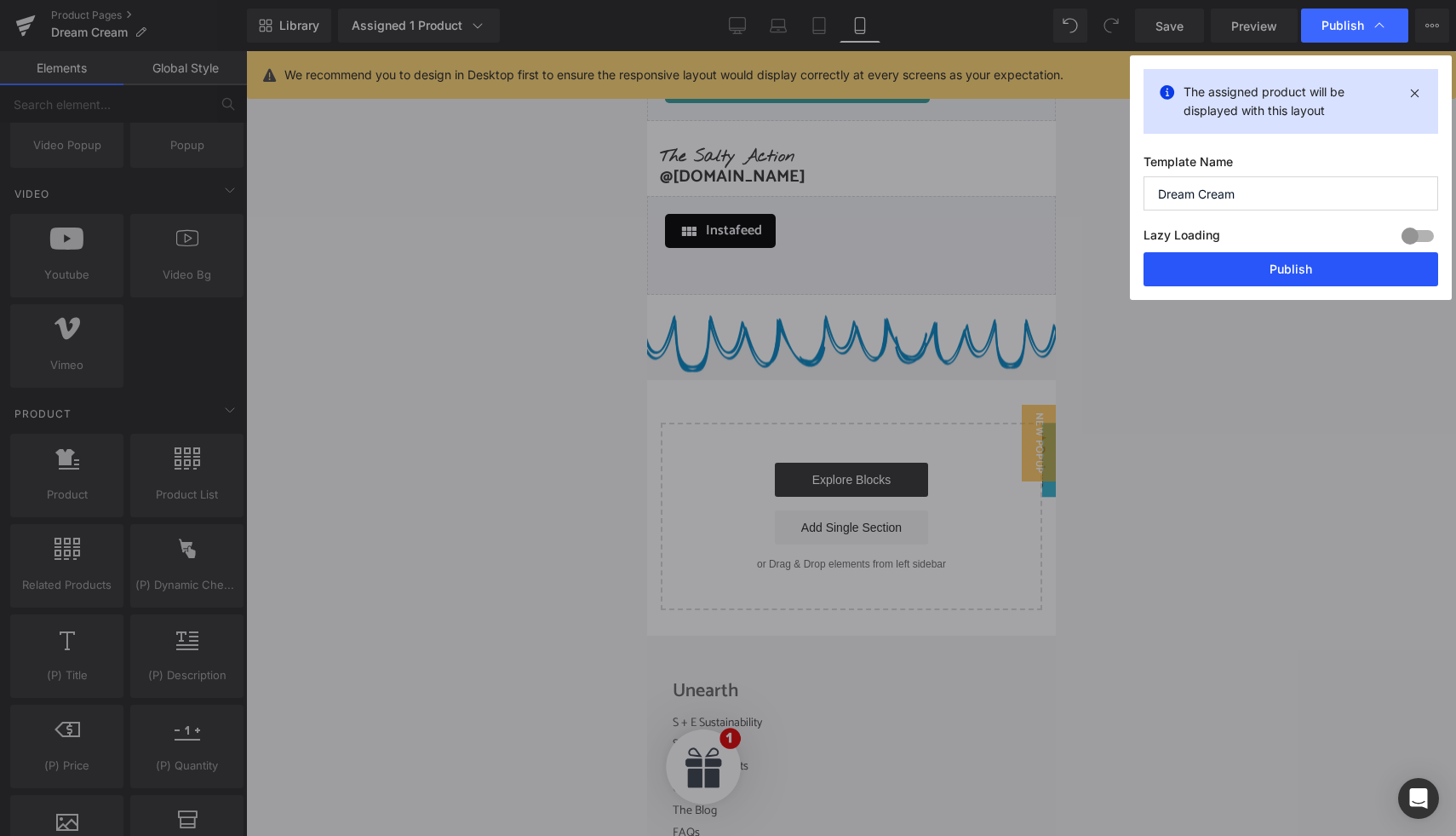
click at [1277, 273] on button "Publish" at bounding box center [1290, 269] width 295 height 34
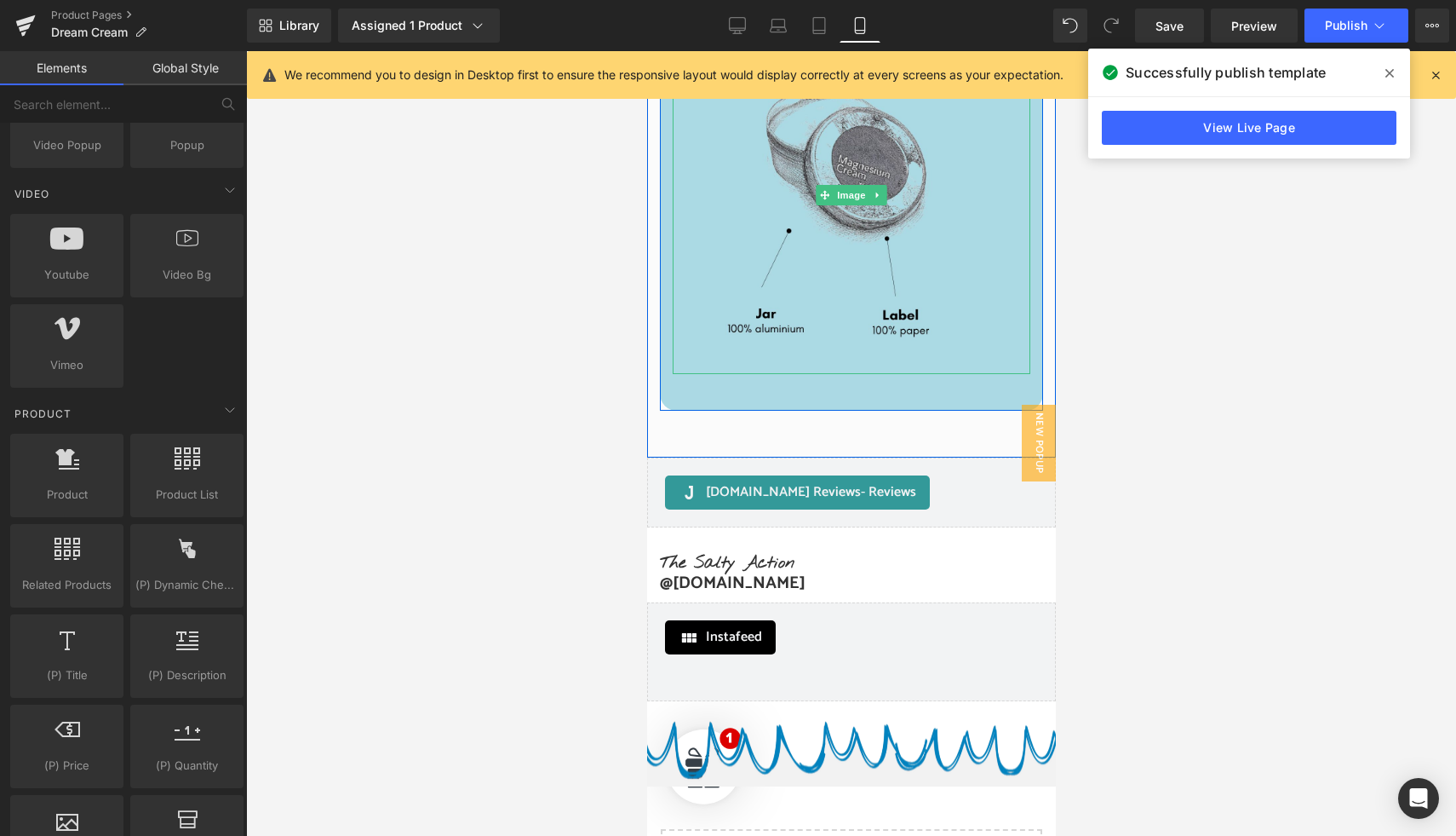
scroll to position [7593, 0]
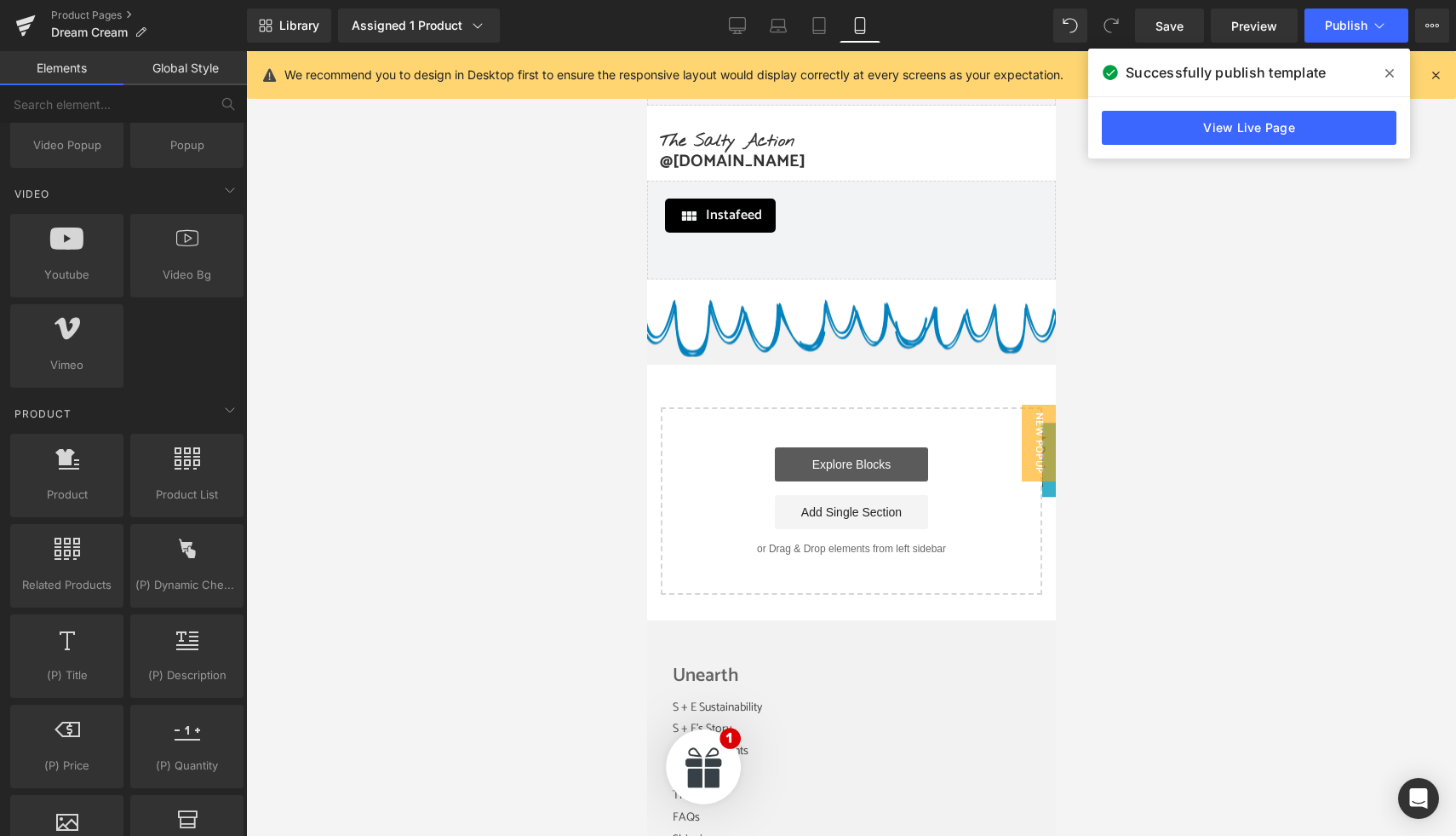
click at [893, 447] on link "Explore Blocks" at bounding box center [850, 464] width 153 height 34
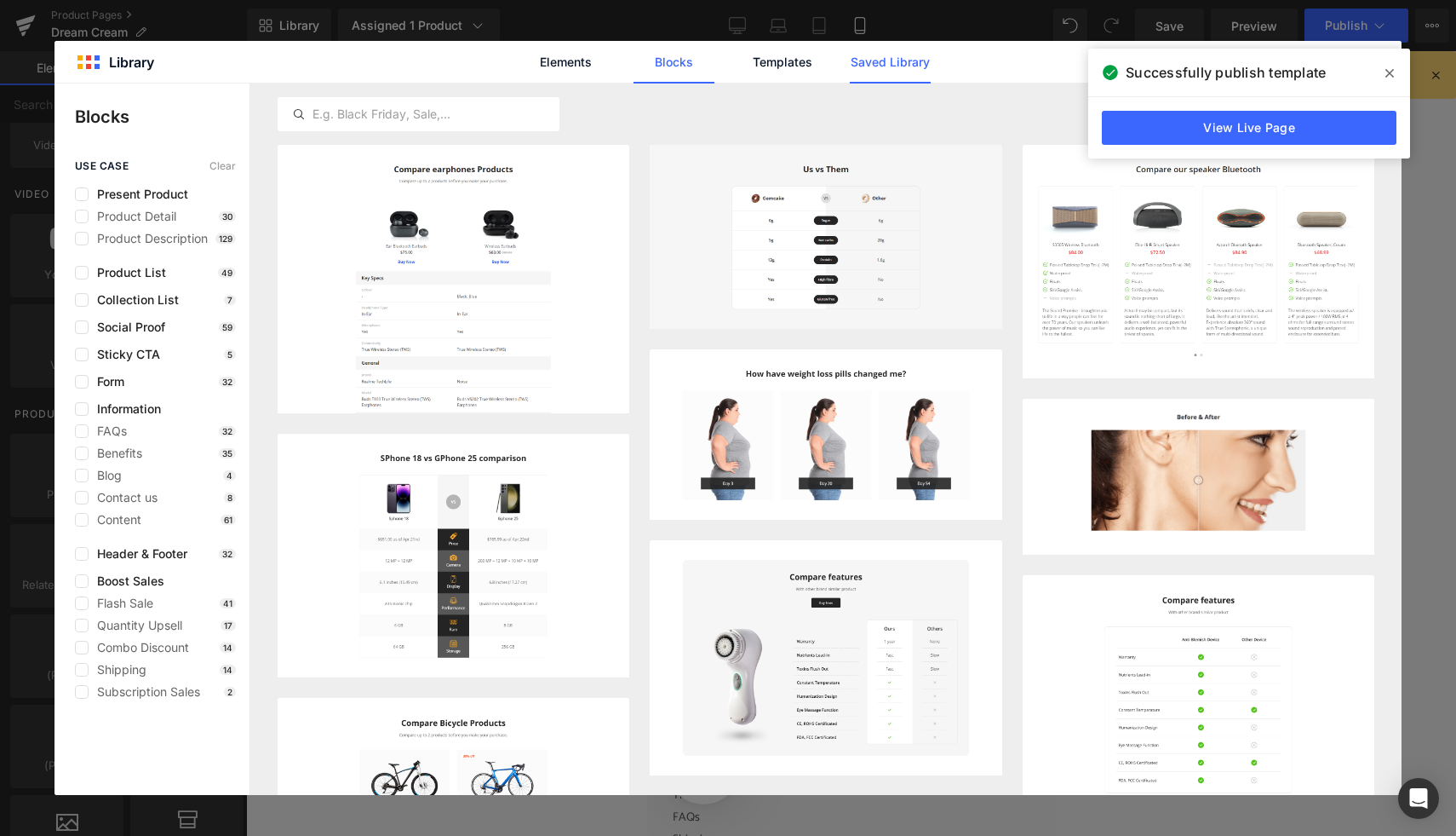
click at [902, 72] on link "Saved Library" at bounding box center [890, 62] width 81 height 43
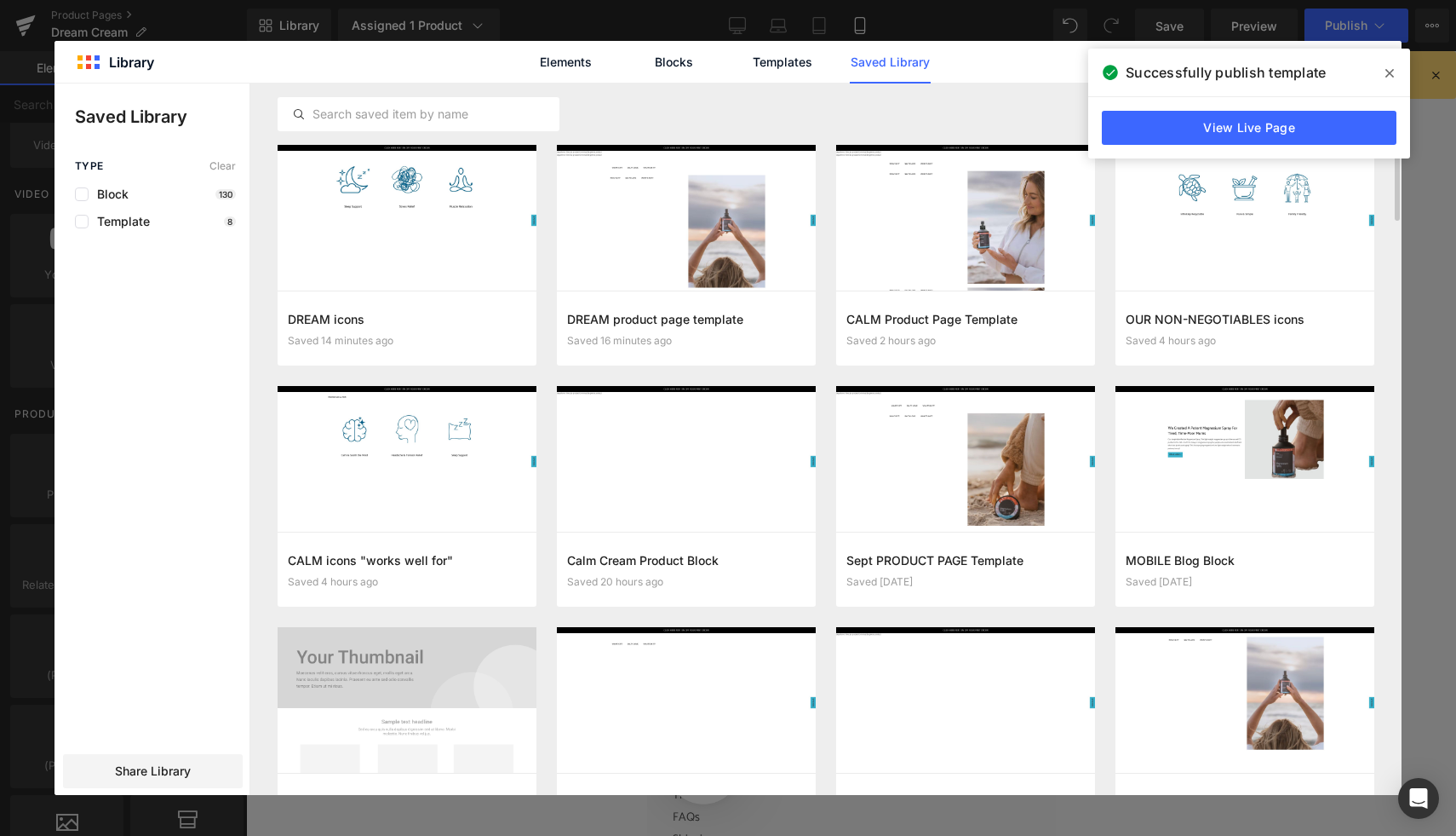
scroll to position [289, 0]
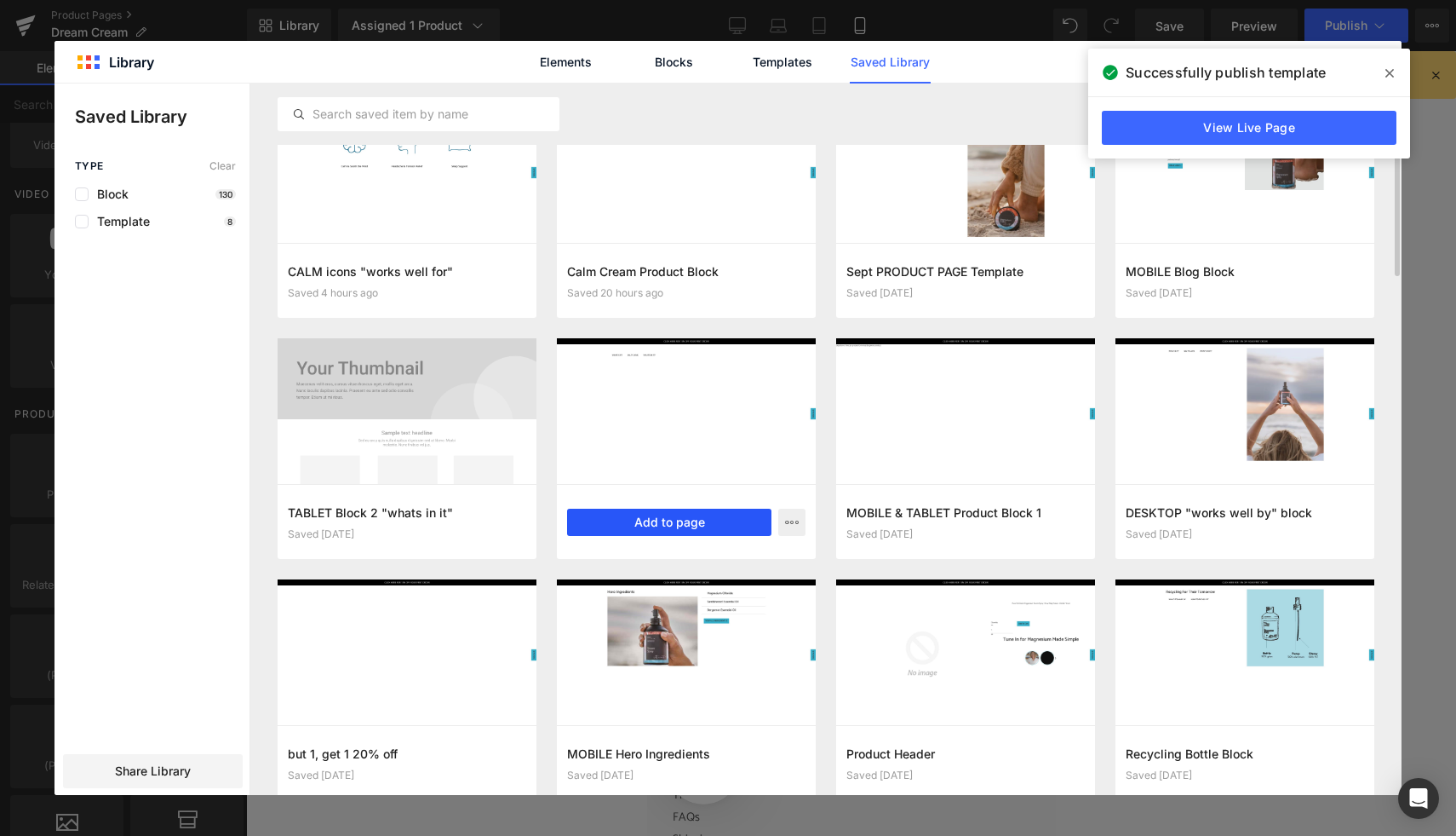
click at [694, 525] on button "Add to page" at bounding box center [669, 522] width 204 height 27
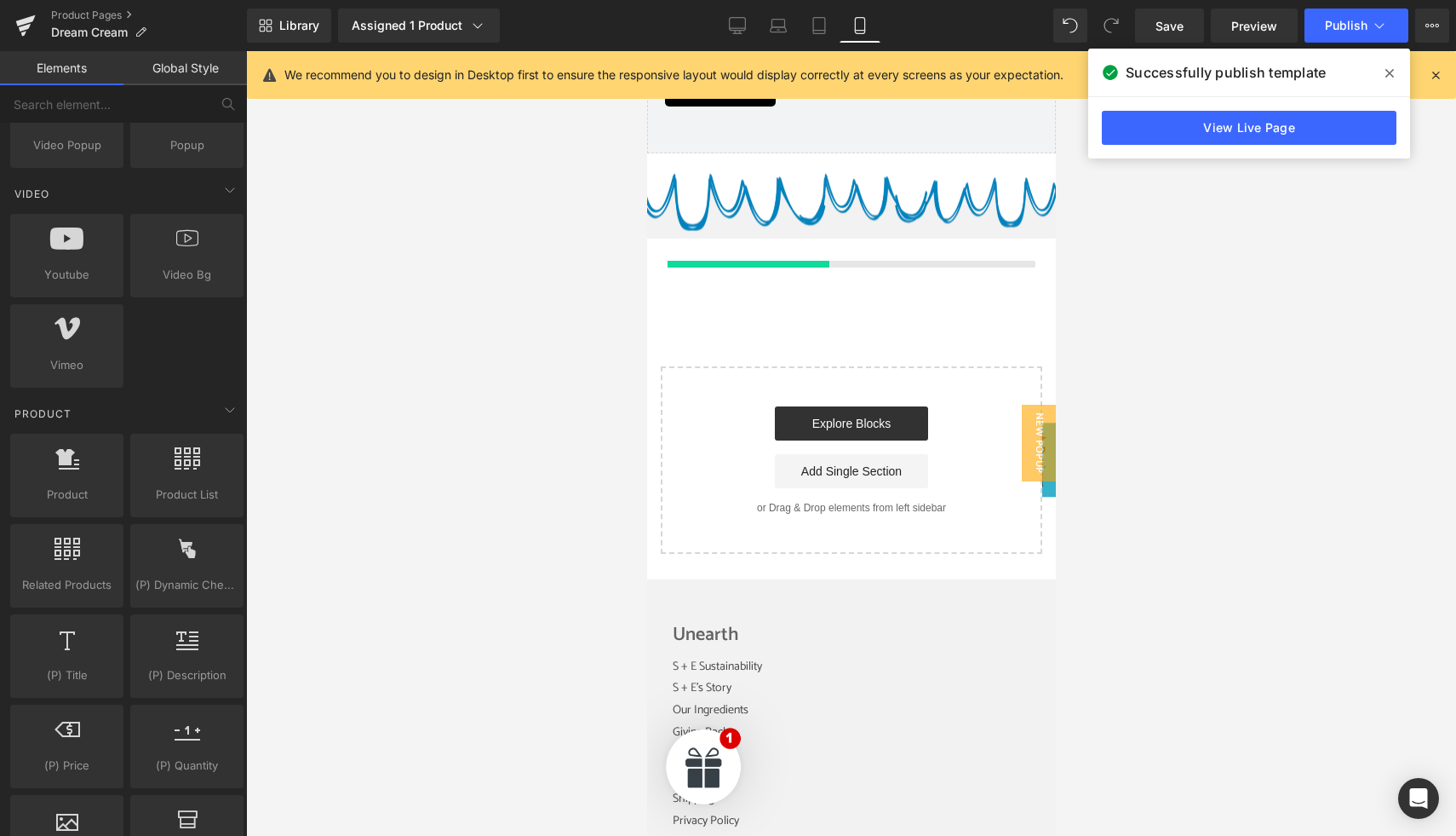
scroll to position [7726, 0]
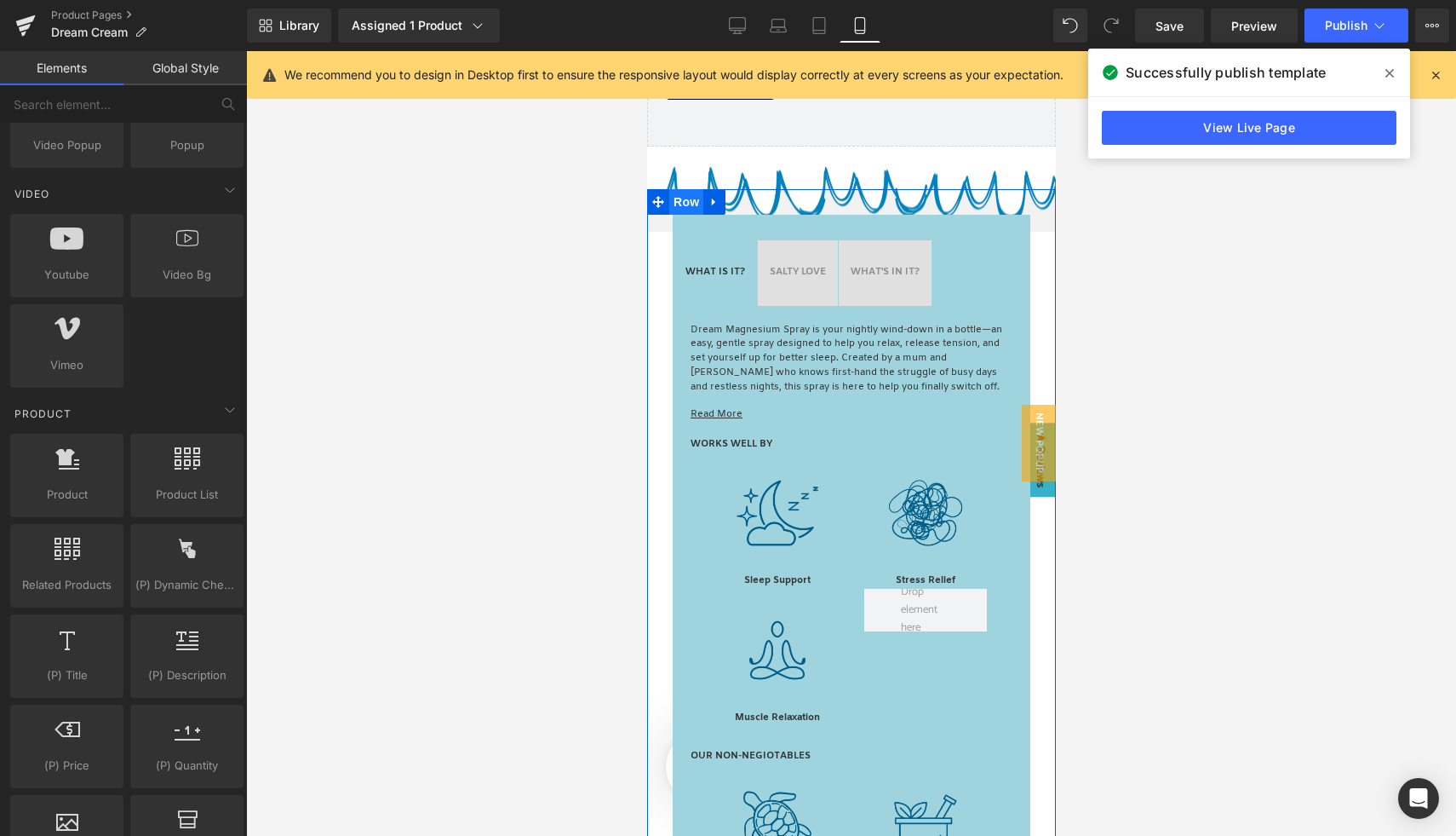
click at [681, 190] on span "Row" at bounding box center [685, 202] width 34 height 26
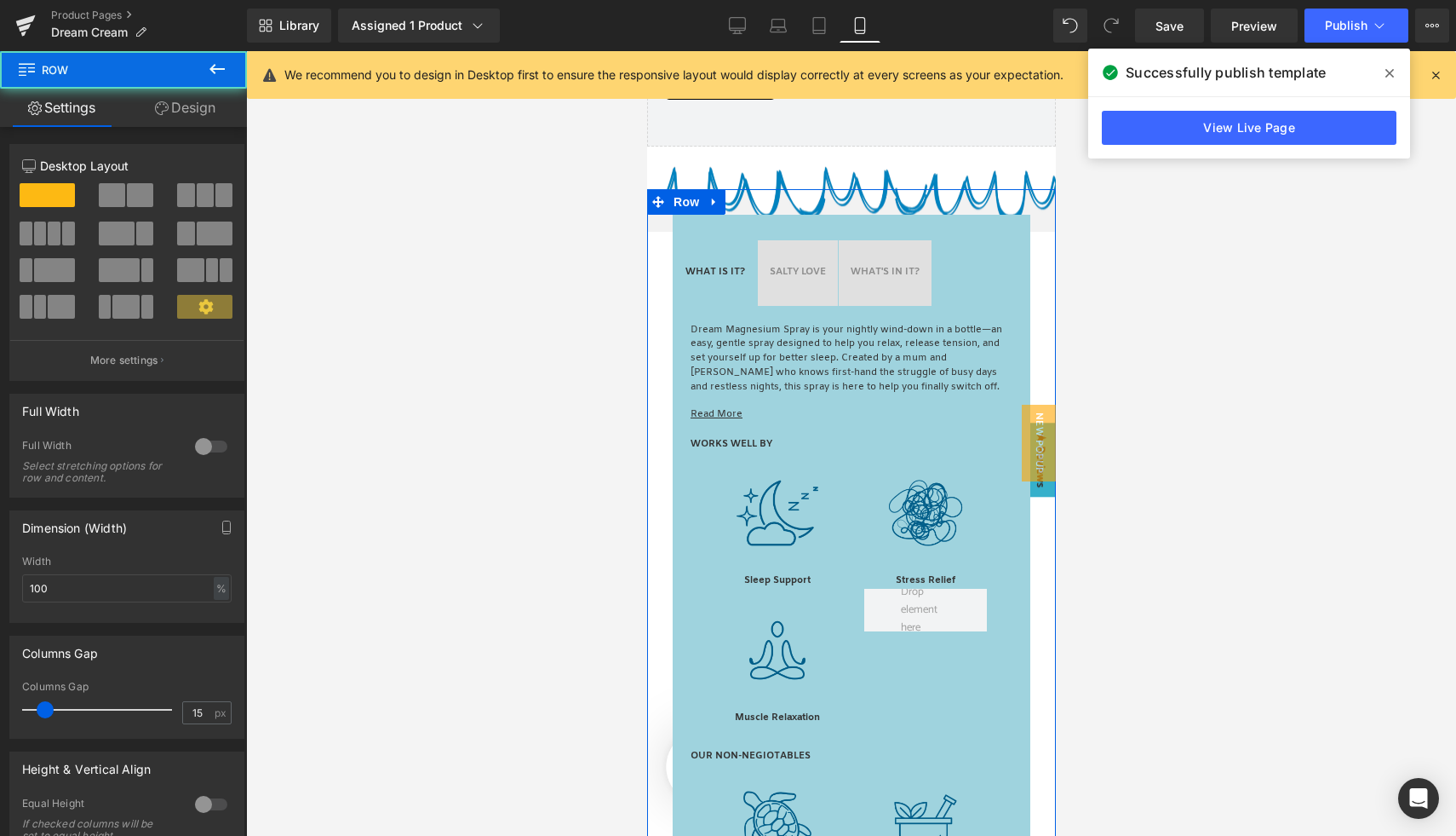
click at [166, 106] on icon at bounding box center [161, 107] width 13 height 13
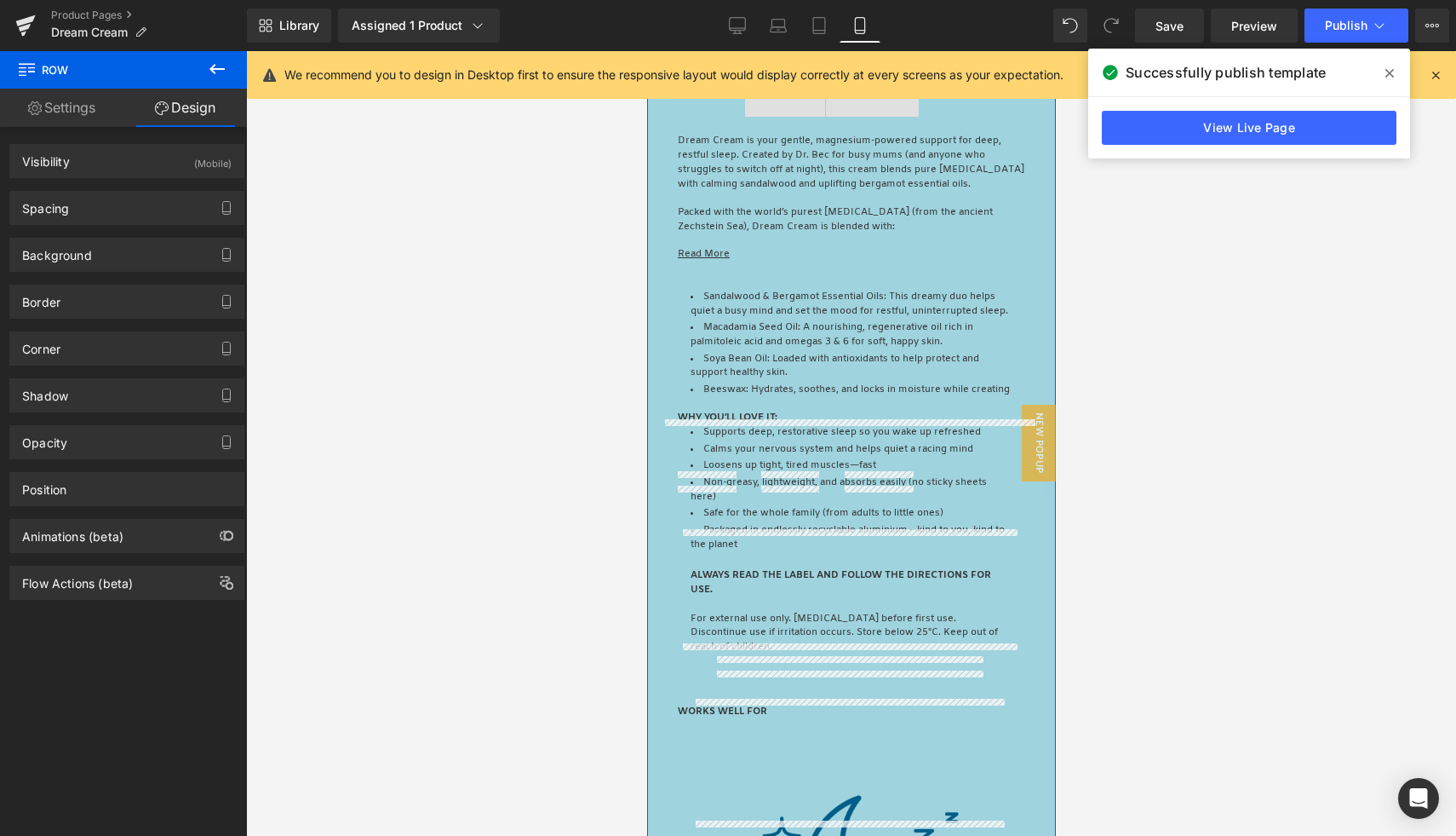
scroll to position [649, 0]
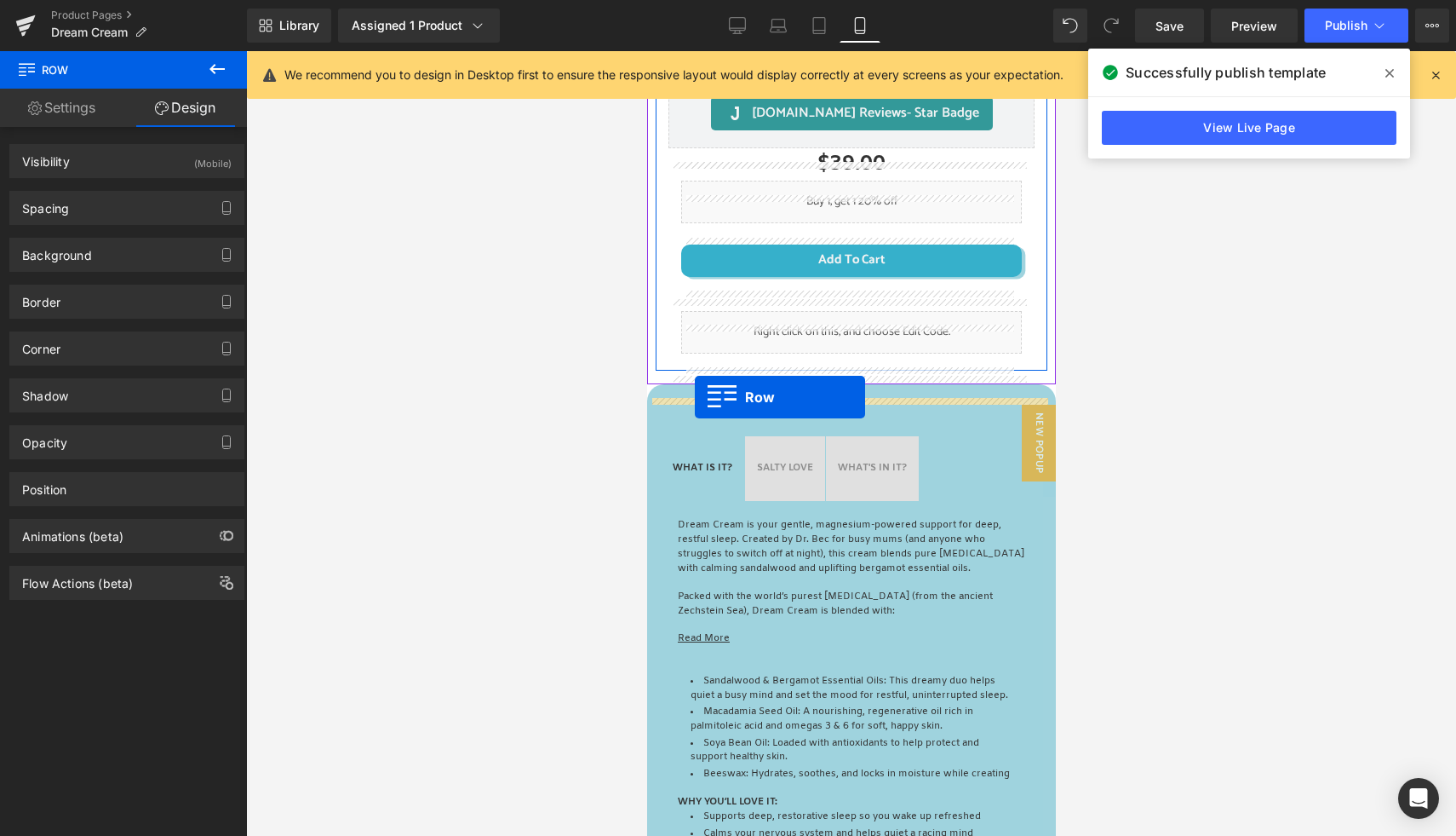
drag, startPoint x: 654, startPoint y: 157, endPoint x: 693, endPoint y: 397, distance: 243.1
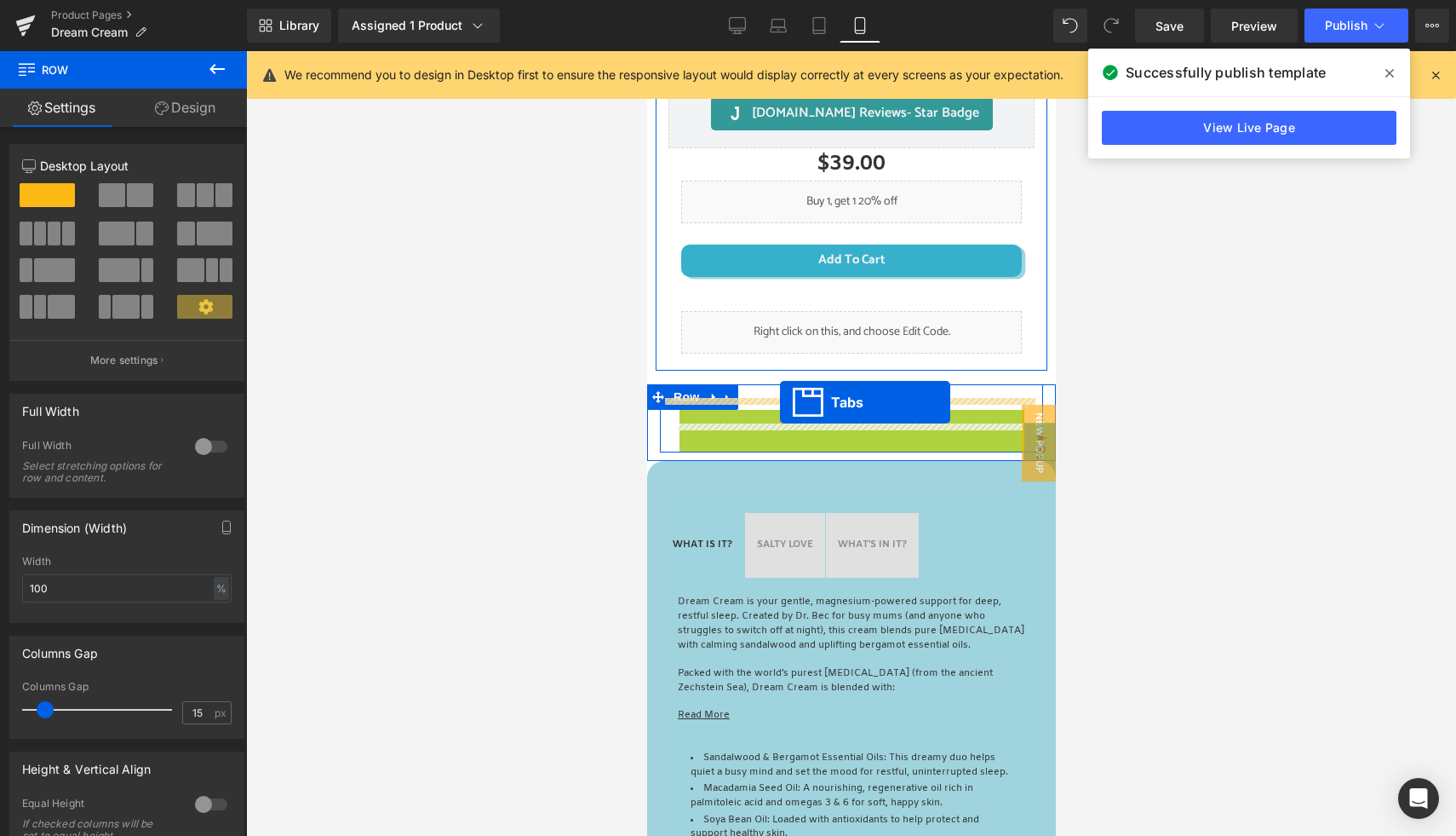
drag, startPoint x: 813, startPoint y: 436, endPoint x: 779, endPoint y: 402, distance: 48.1
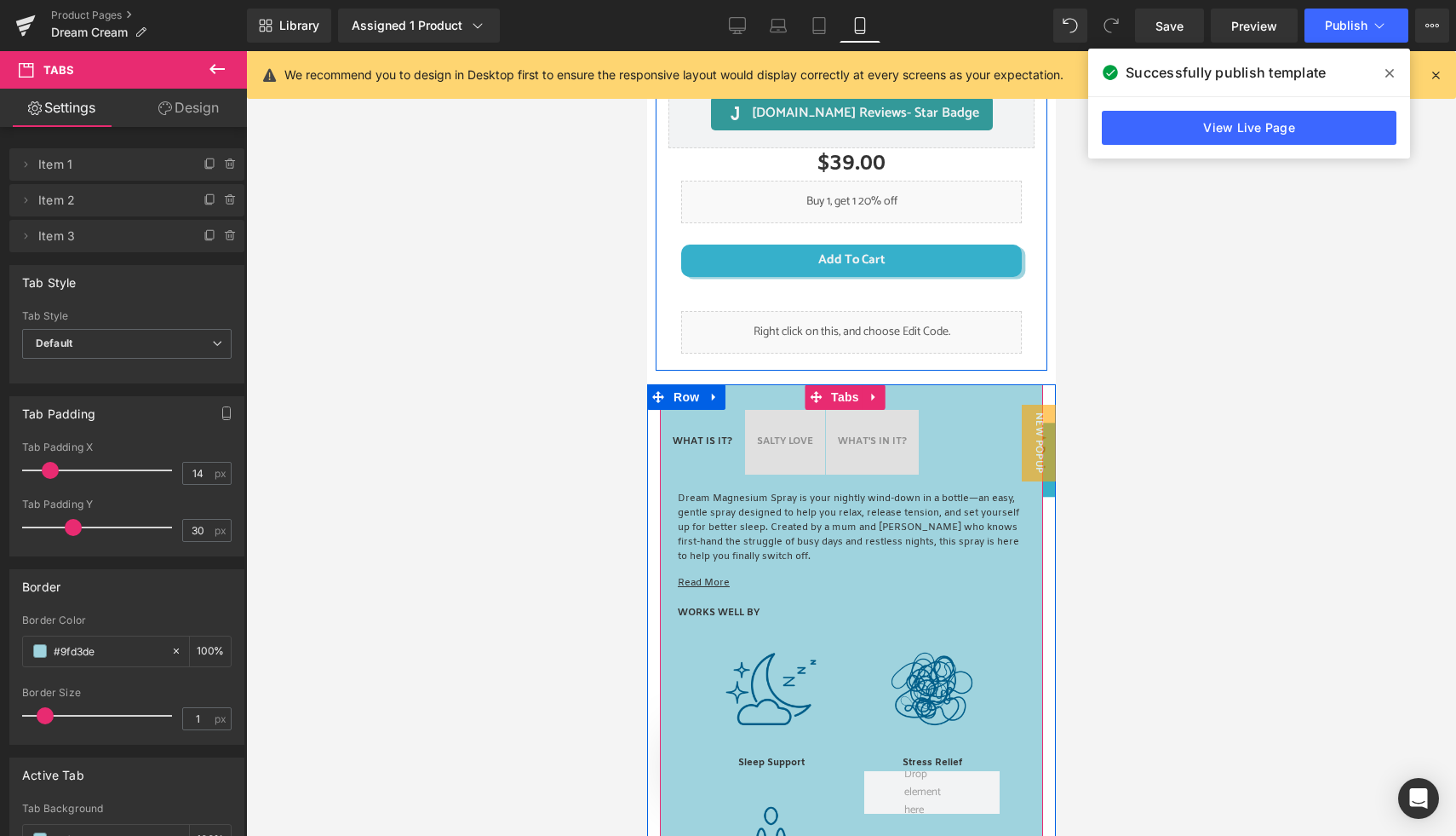
click at [759, 416] on div "WHAT IS IT? Text Block SALTY LOVE Text Block WHAT'S IN IT? Text Block Dream Mag…" at bounding box center [850, 835] width 383 height 902
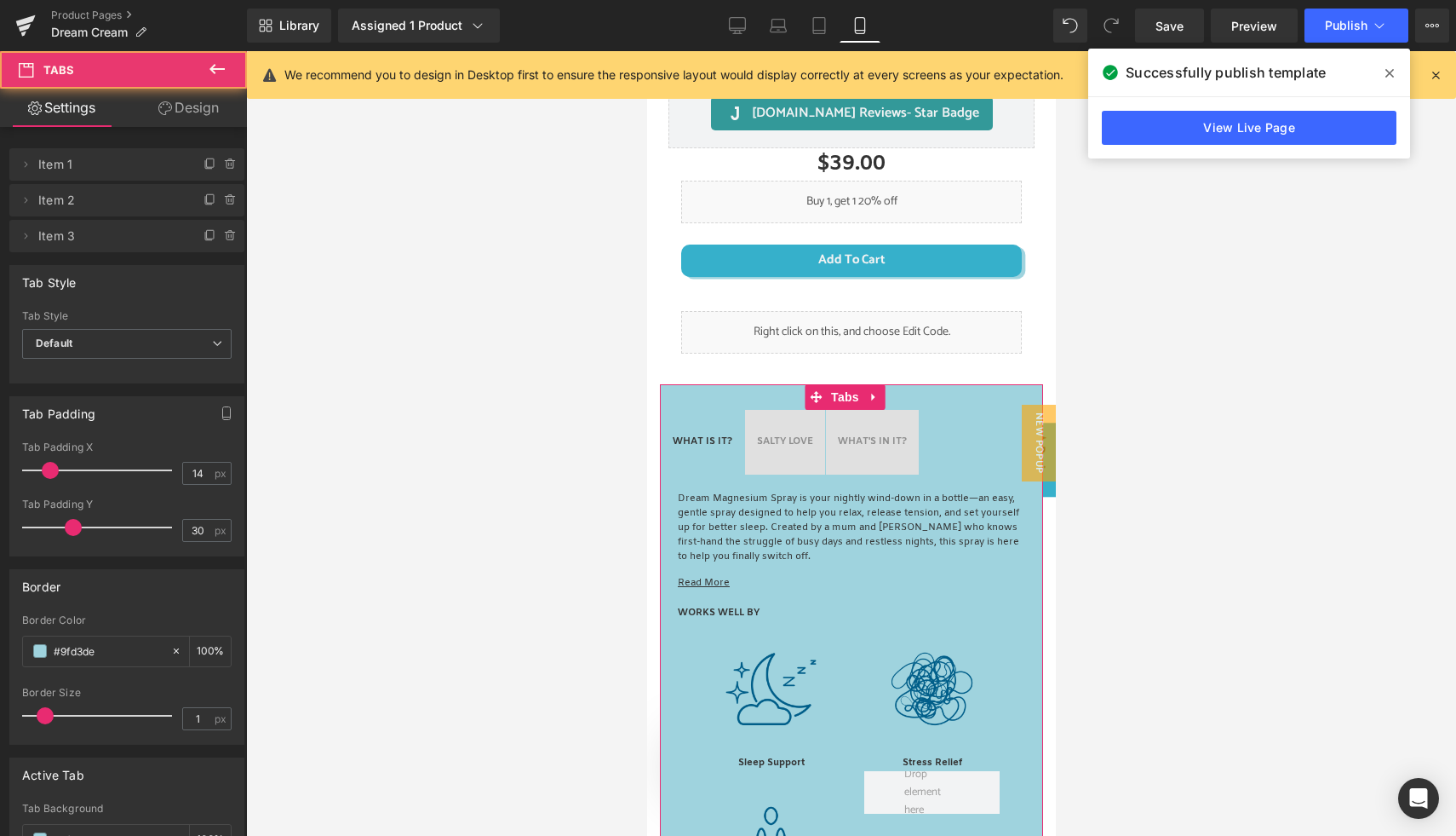
click at [212, 115] on link "Design" at bounding box center [188, 107] width 123 height 38
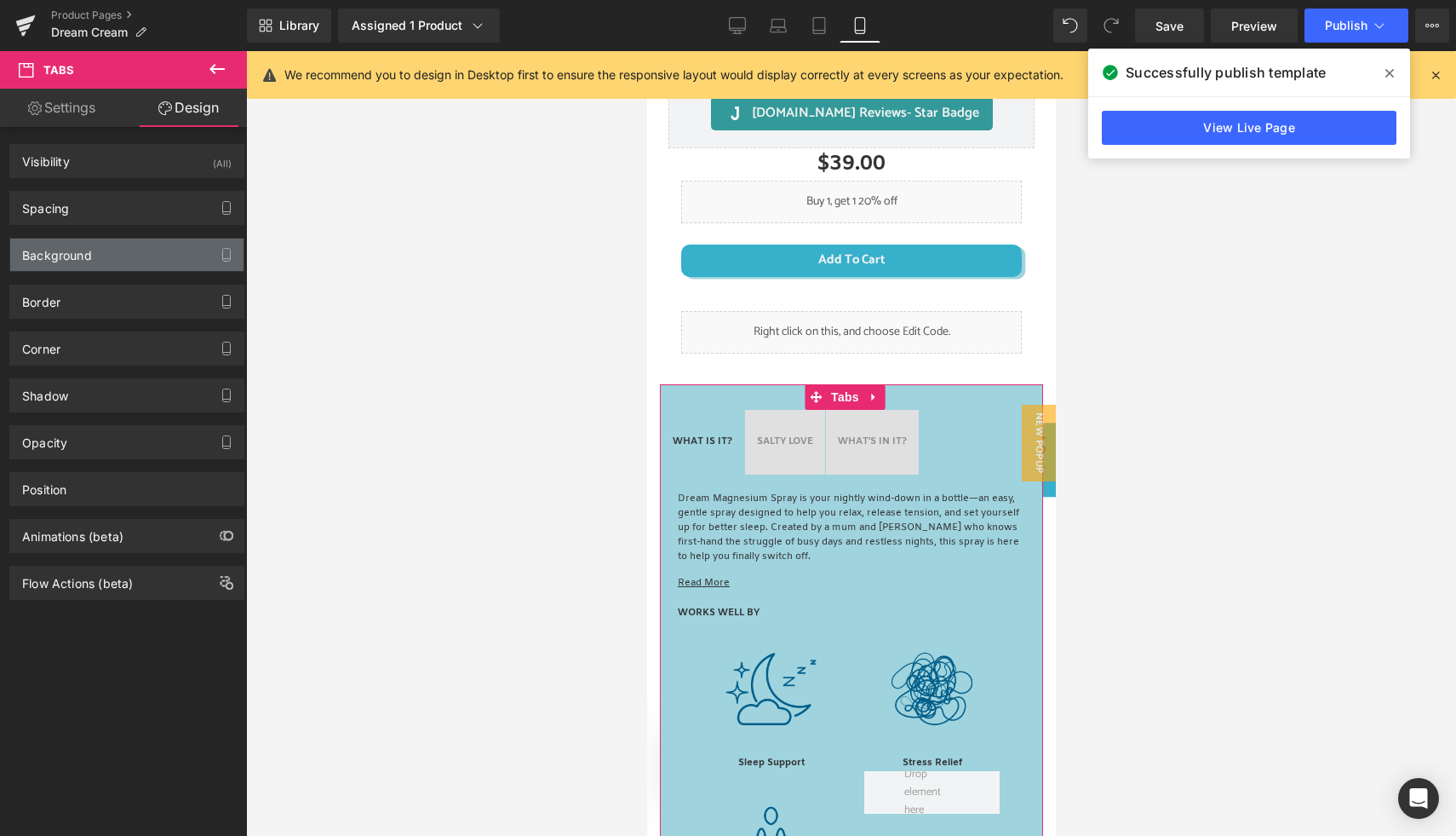
click at [104, 257] on div "Background" at bounding box center [127, 254] width 234 height 33
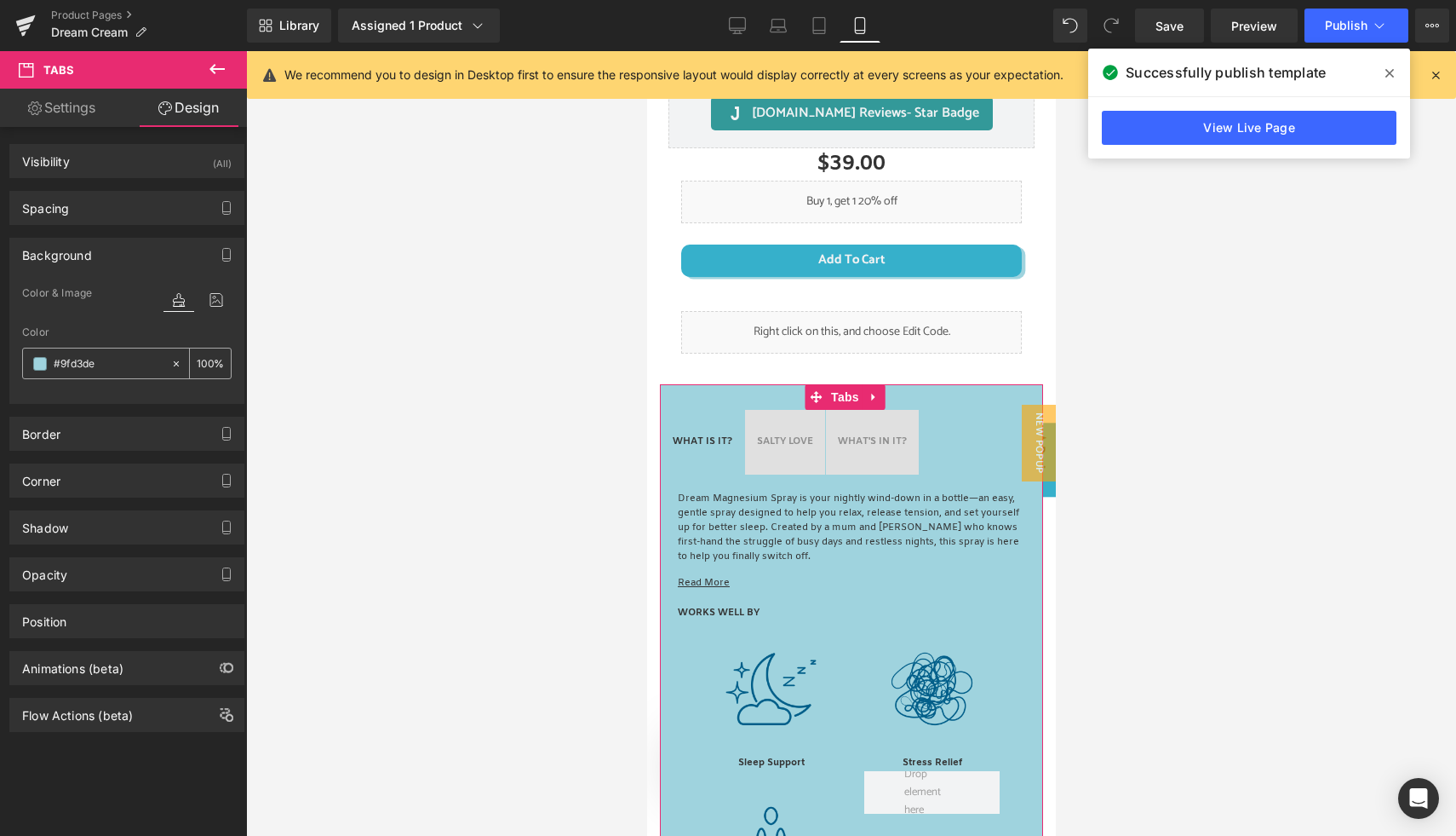
drag, startPoint x: 116, startPoint y: 359, endPoint x: 145, endPoint y: 361, distance: 29.1
click at [145, 361] on input "#9fd3de" at bounding box center [108, 363] width 109 height 19
drag, startPoint x: 94, startPoint y: 360, endPoint x: 39, endPoint y: 359, distance: 55.0
click at [39, 359] on div "#9fd3de" at bounding box center [96, 363] width 147 height 30
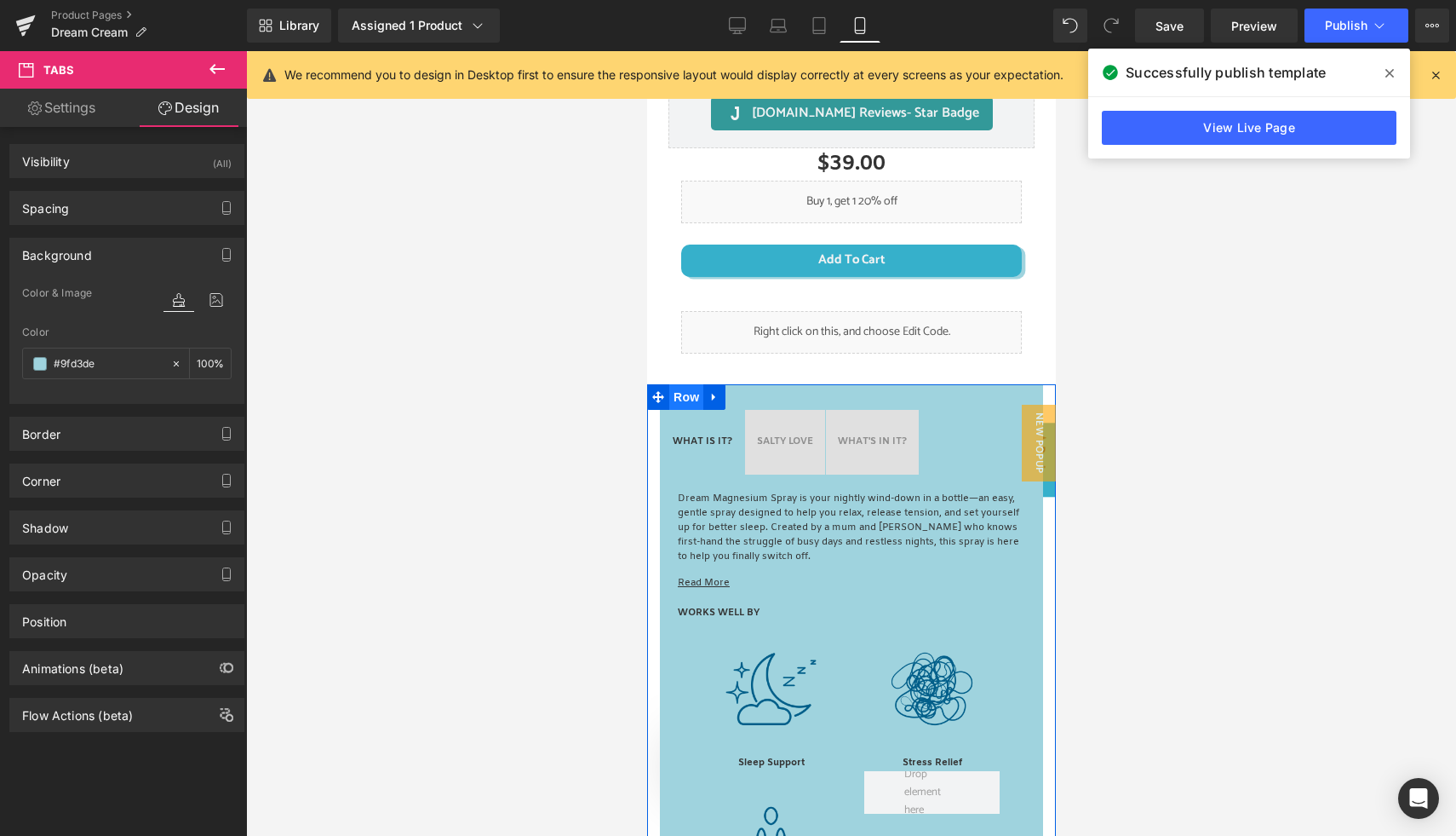
click at [670, 410] on span "Row" at bounding box center [685, 397] width 34 height 26
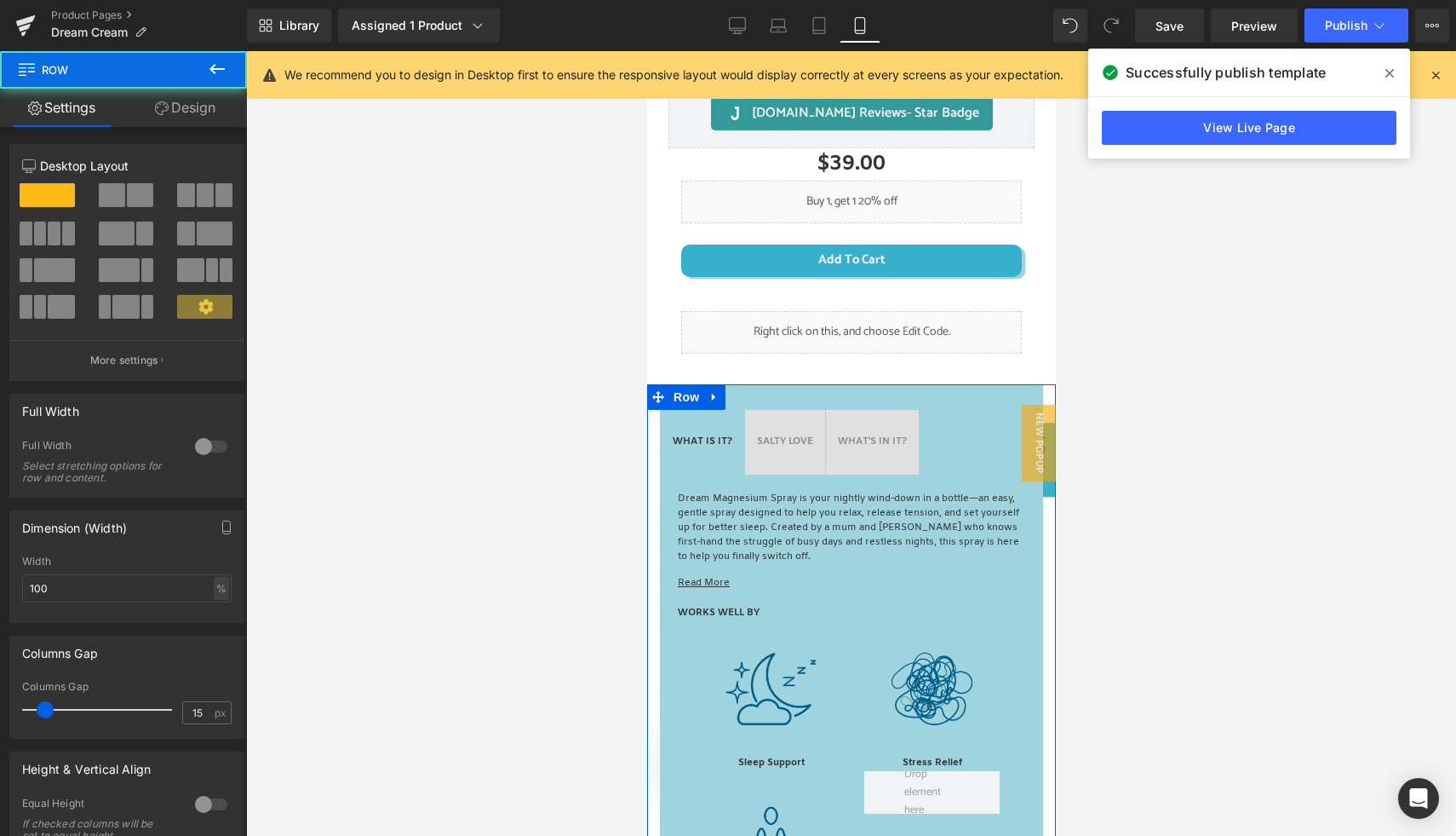
click at [178, 94] on link "Design" at bounding box center [184, 107] width 123 height 38
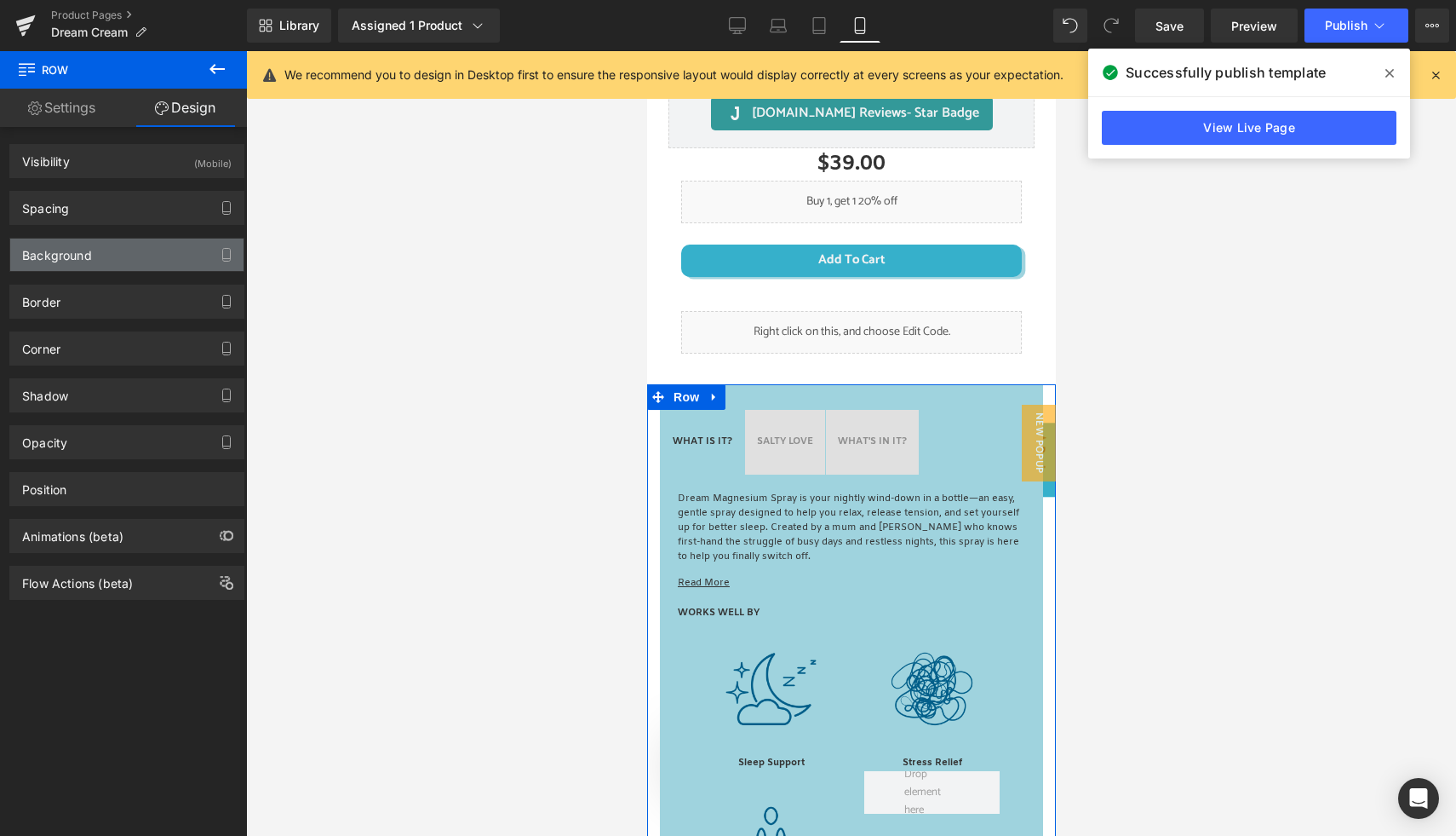
click at [89, 259] on div "Background" at bounding box center [57, 250] width 70 height 24
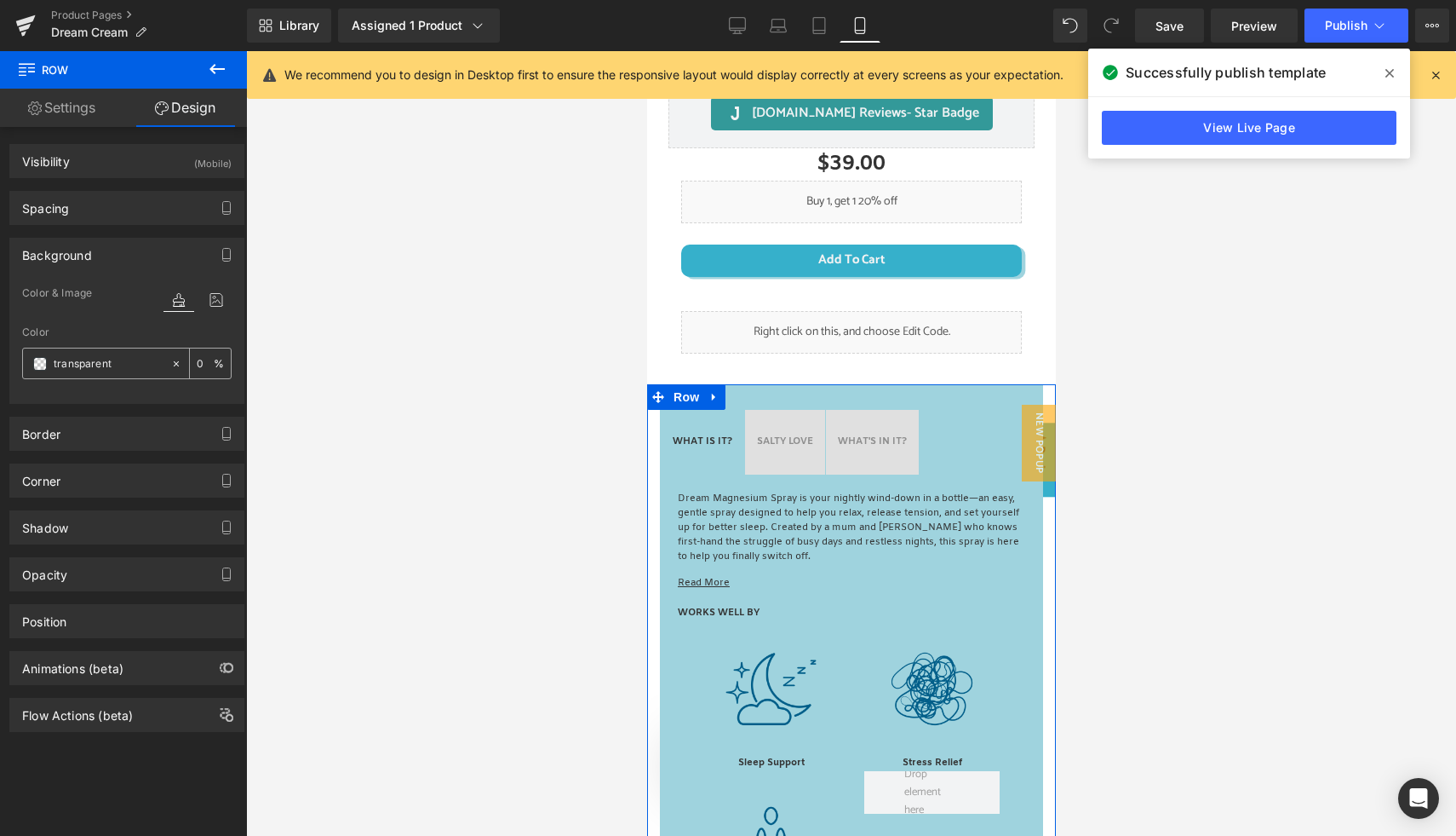
click at [123, 363] on input "transparent" at bounding box center [108, 363] width 109 height 19
paste input "#9fd3de"
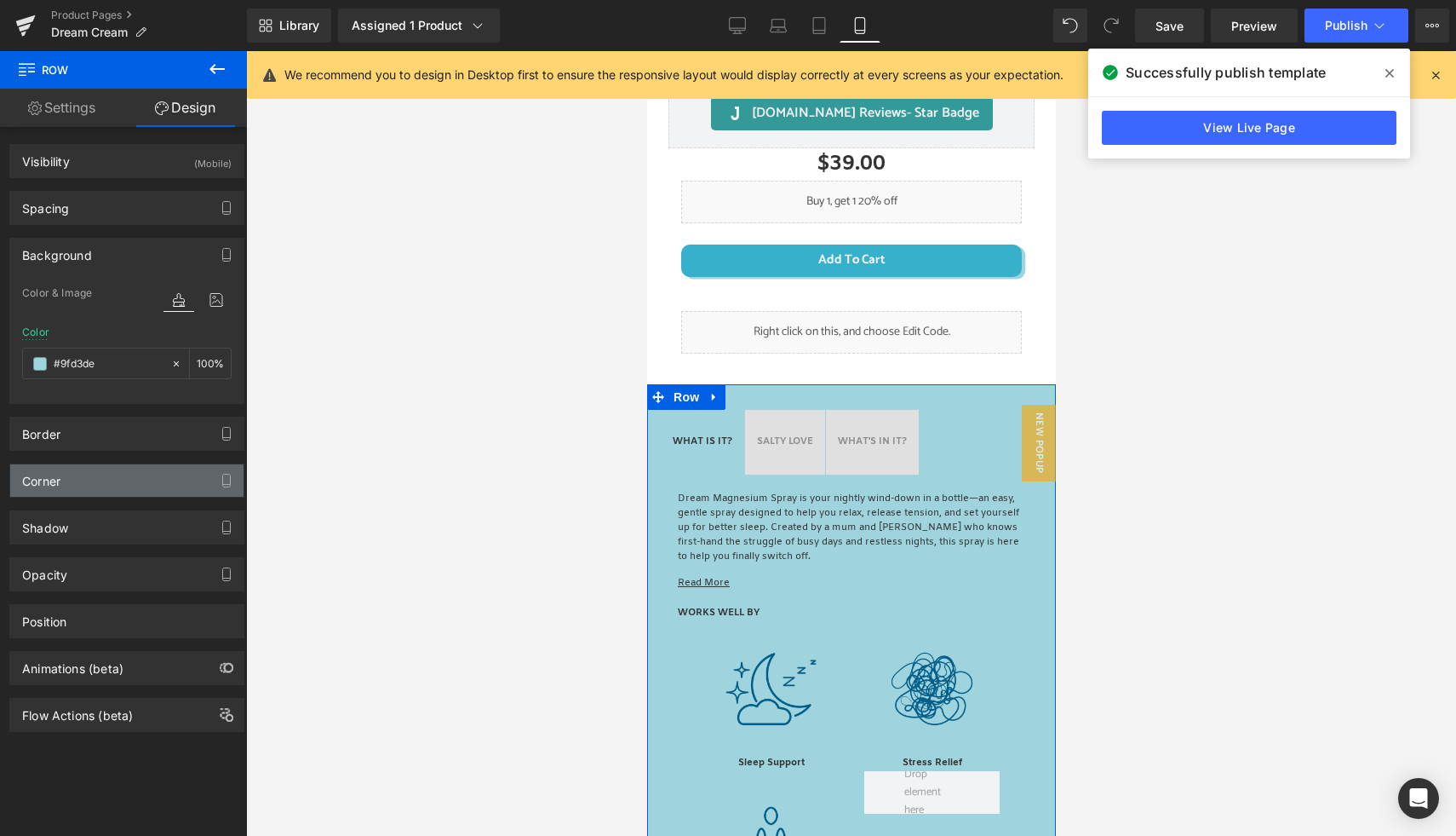
type input "#9fd3de"
click at [82, 484] on div "Corner" at bounding box center [127, 480] width 234 height 33
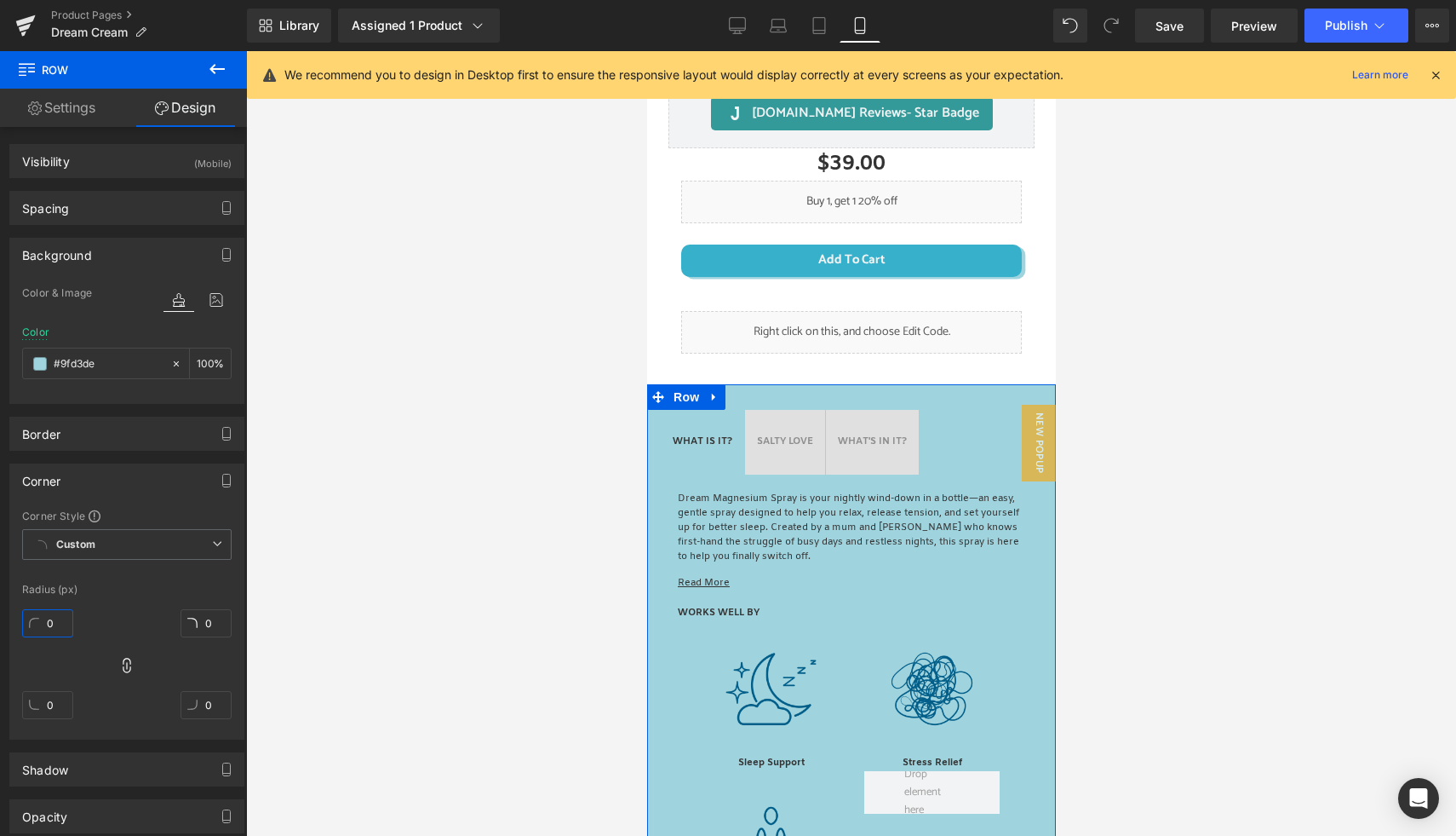
click at [57, 623] on input "0" at bounding box center [48, 623] width 51 height 28
type input "15"
click at [129, 603] on div "15 0 0 0" at bounding box center [127, 670] width 210 height 136
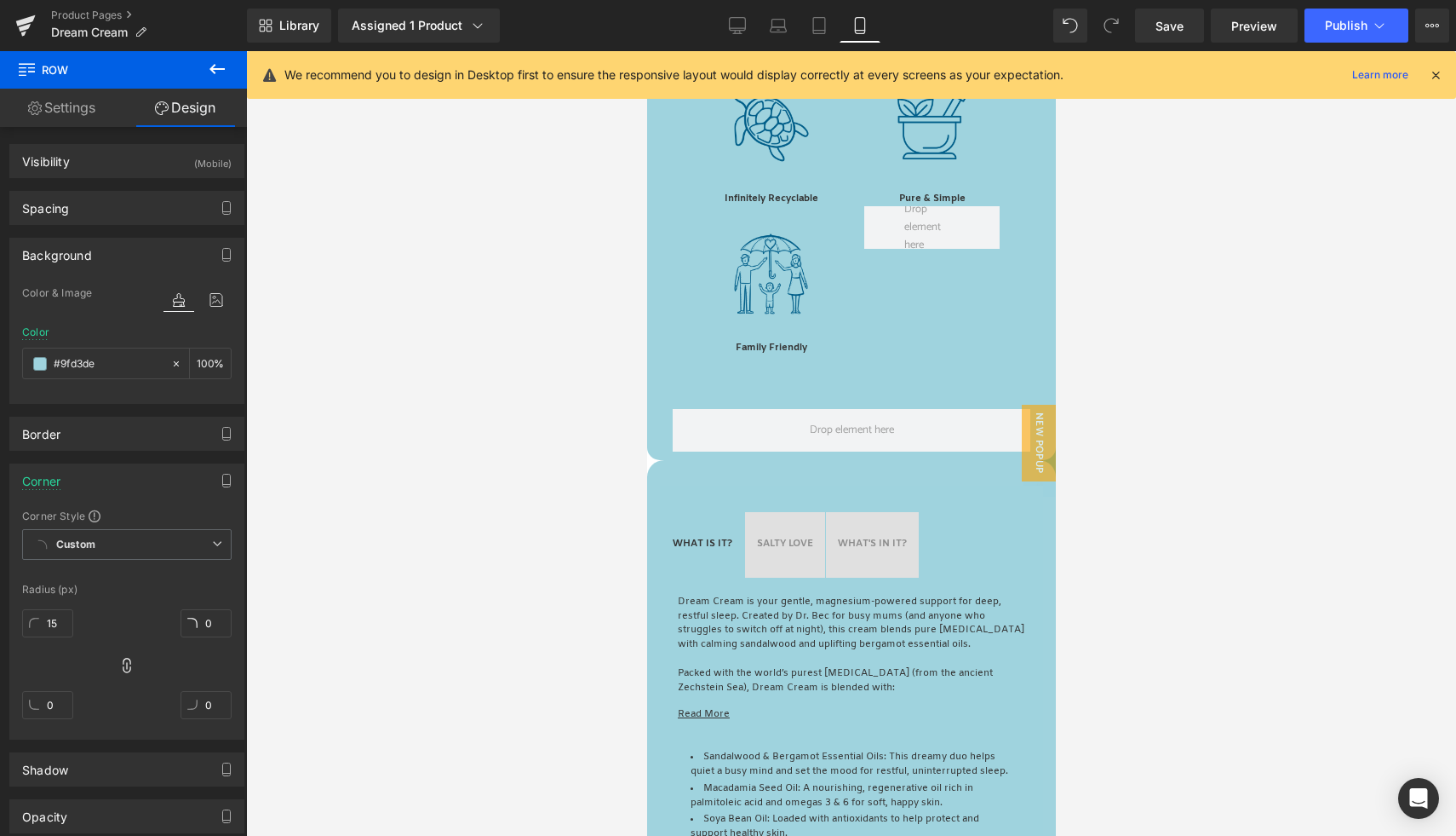
scroll to position [1676, 0]
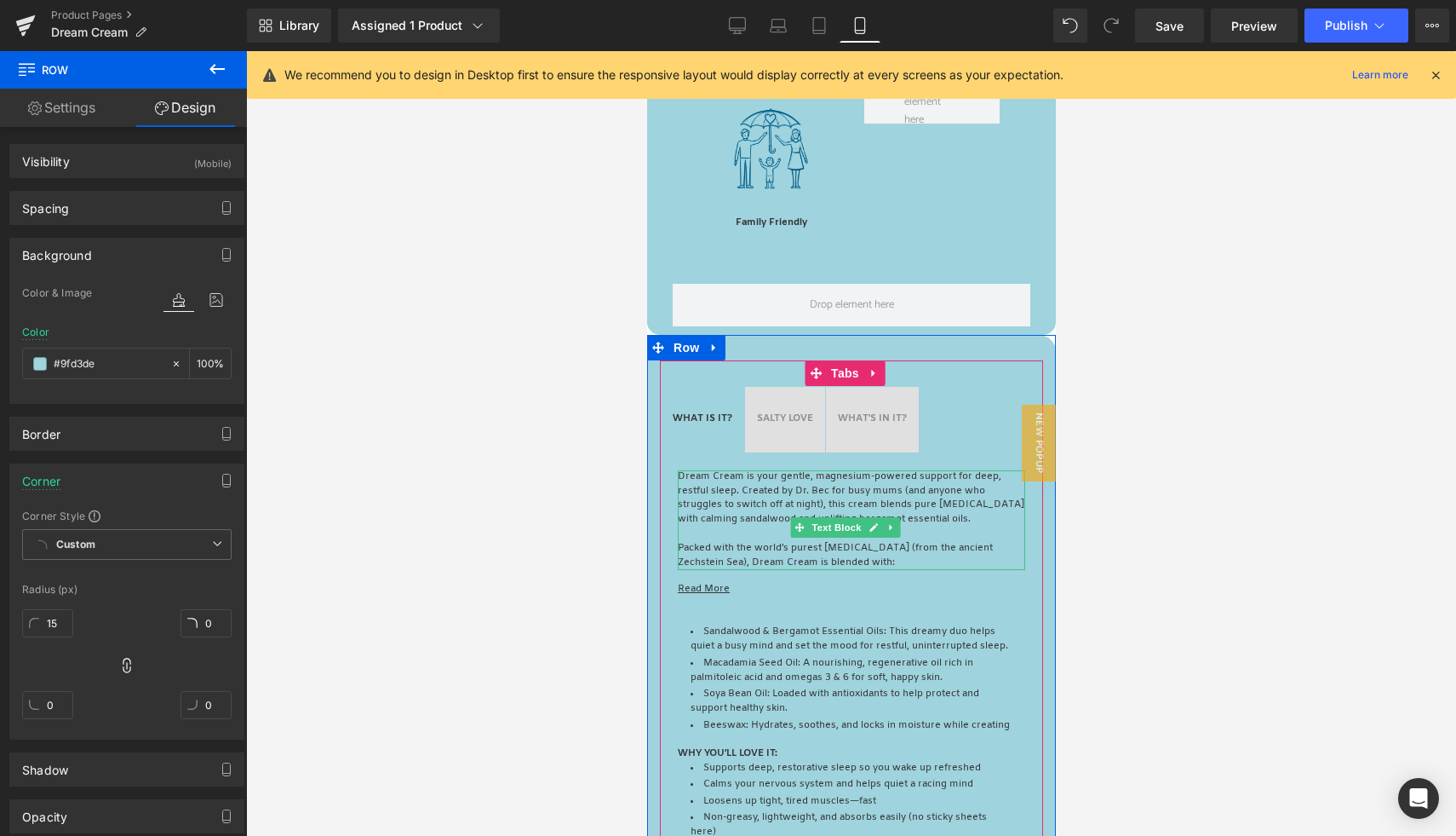
click at [741, 497] on p "Dream Cream is your gentle, magnesium-powered support for deep, restful sleep. …" at bounding box center [851, 499] width 347 height 57
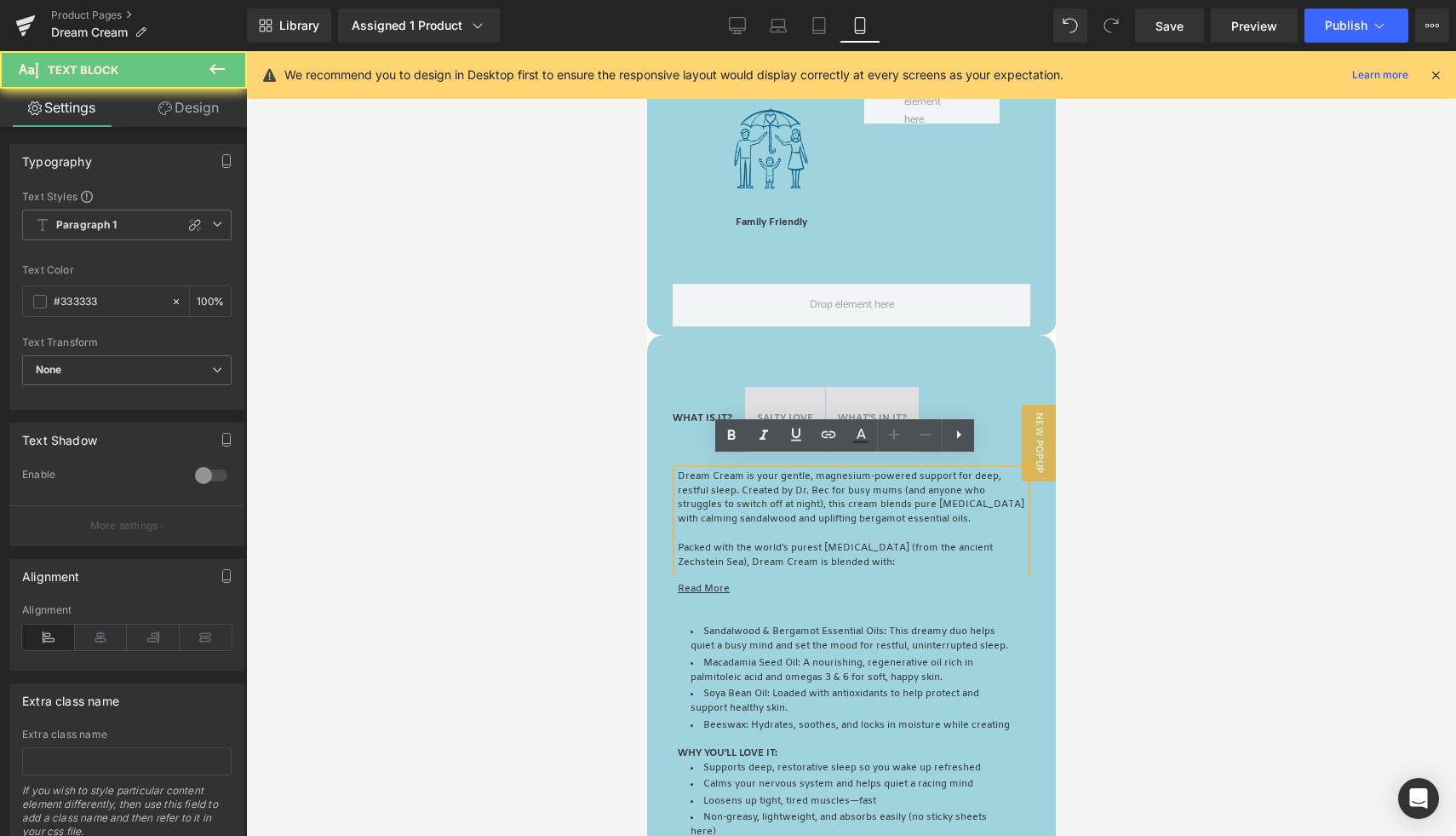
click at [737, 499] on p "Dream Cream is your gentle, magnesium-powered support for deep, restful sleep. …" at bounding box center [851, 499] width 347 height 57
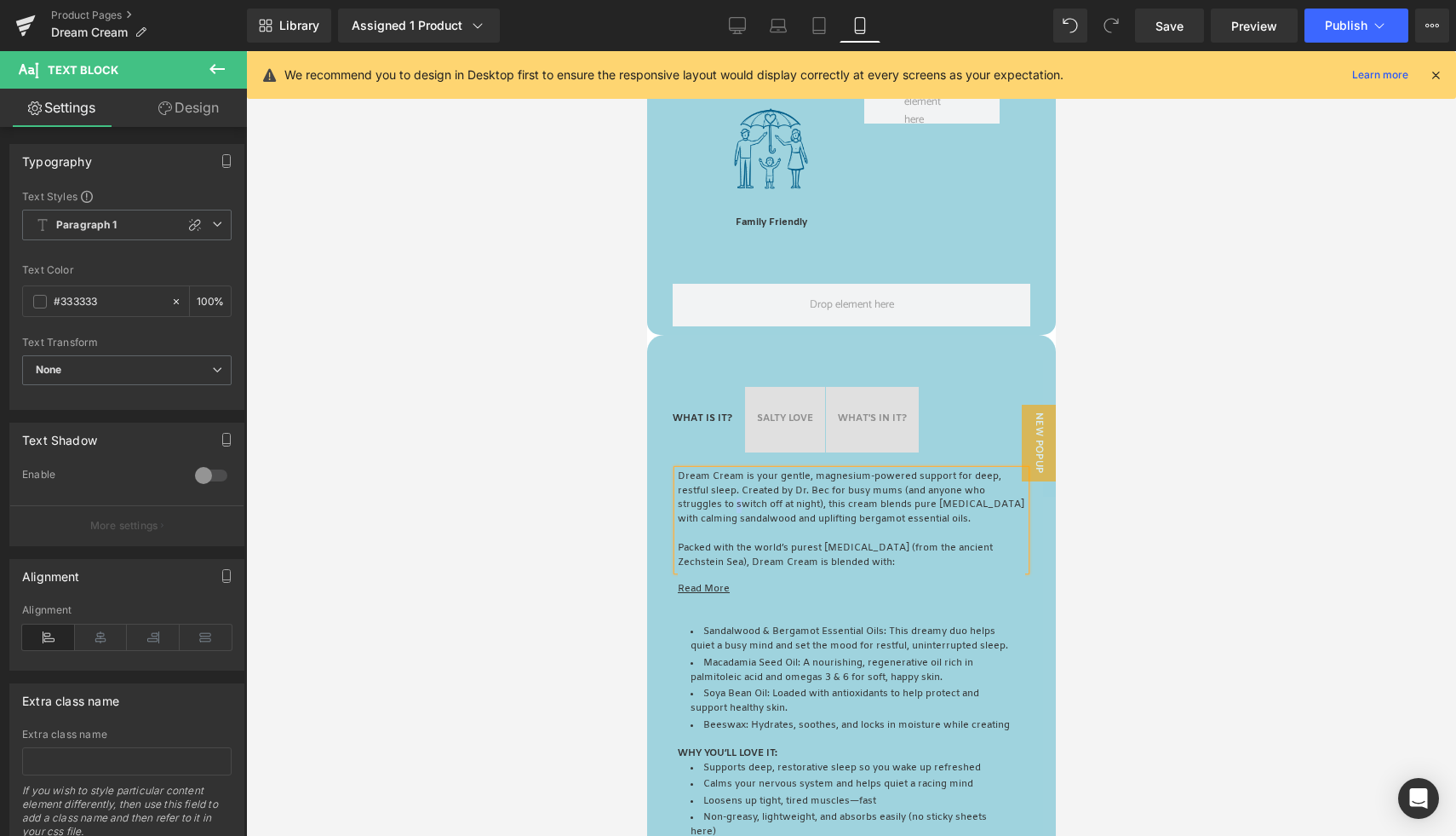
copy div "Dream Cream is your gentle, magnesium-powered support for deep, restful sleep. …"
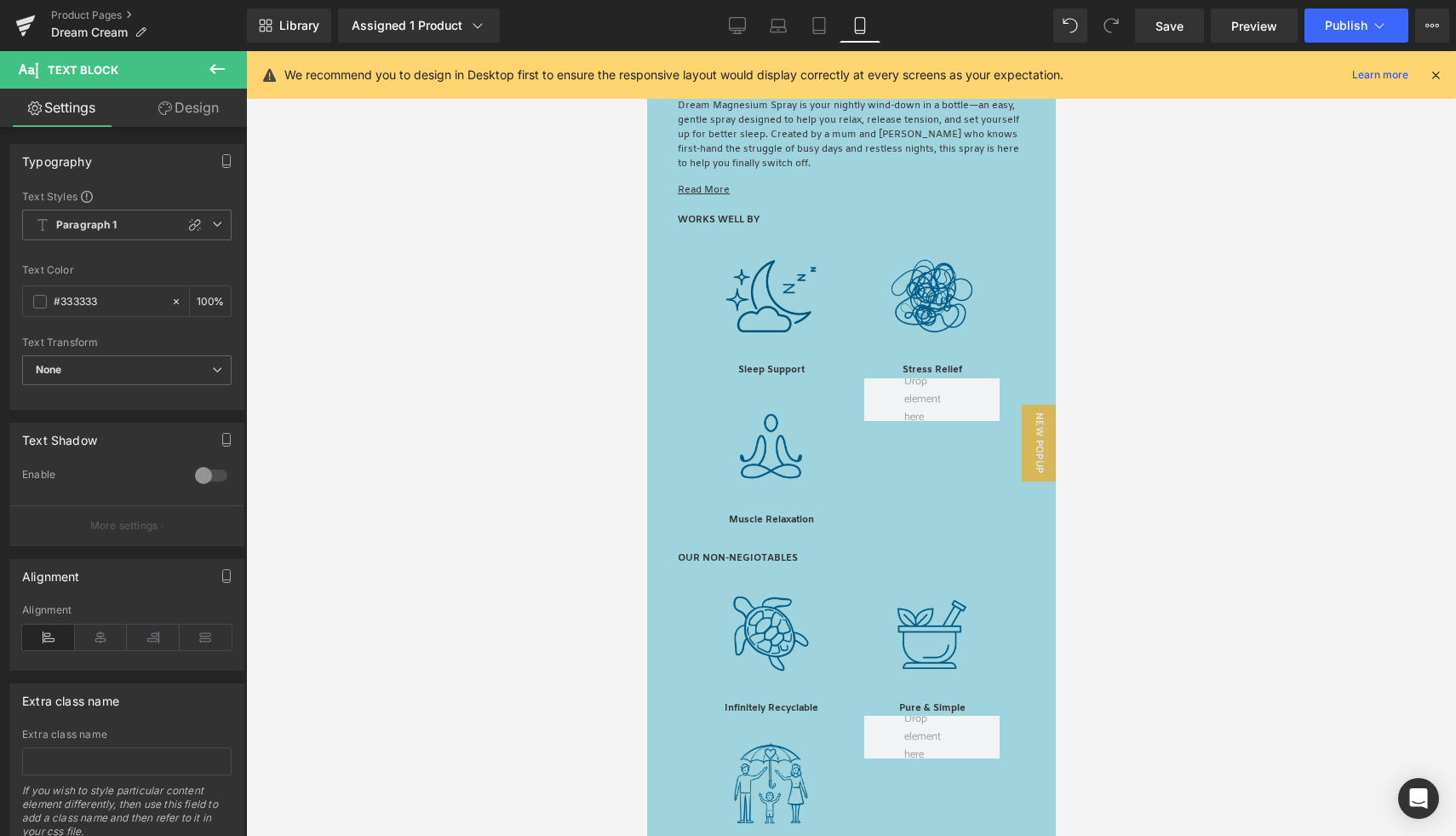
scroll to position [890, 0]
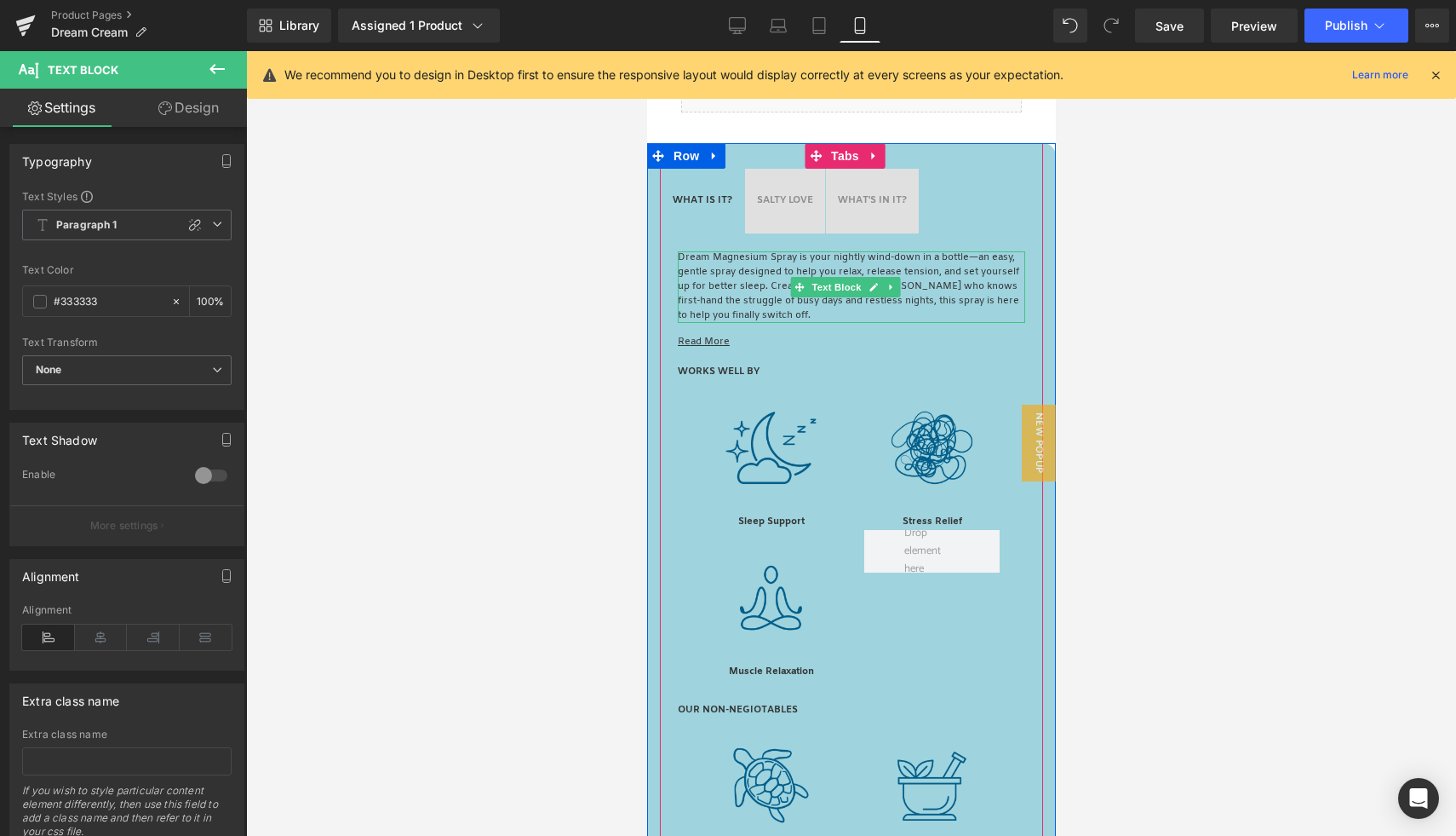
click at [725, 306] on p "Dream Magnesium Spray is your nightly wind-down in a bottle—an easy, gentle spr…" at bounding box center [851, 287] width 347 height 72
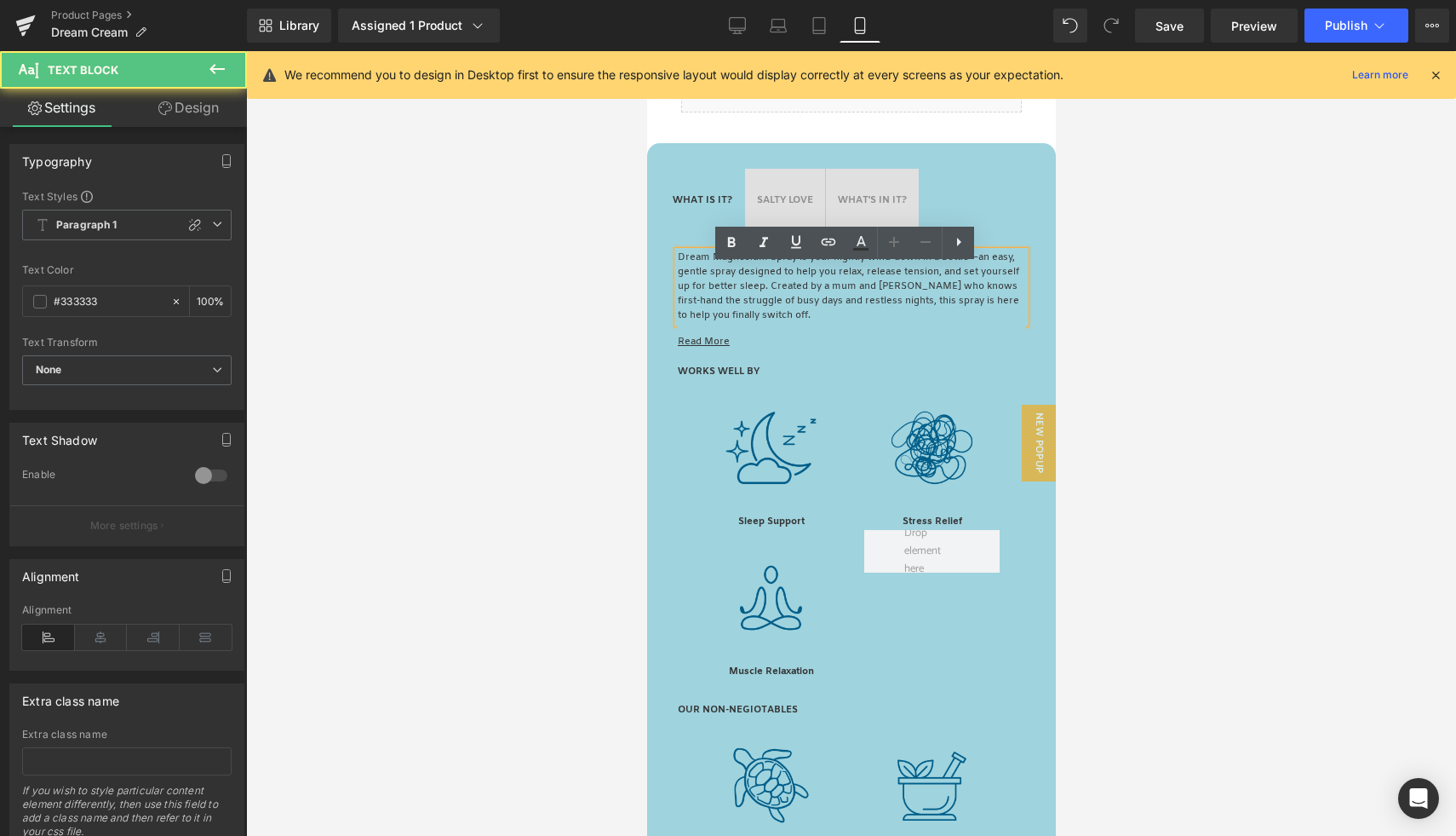
click at [742, 304] on p "Dream Magnesium Spray is your nightly wind-down in a bottle—an easy, gentle spr…" at bounding box center [851, 287] width 347 height 72
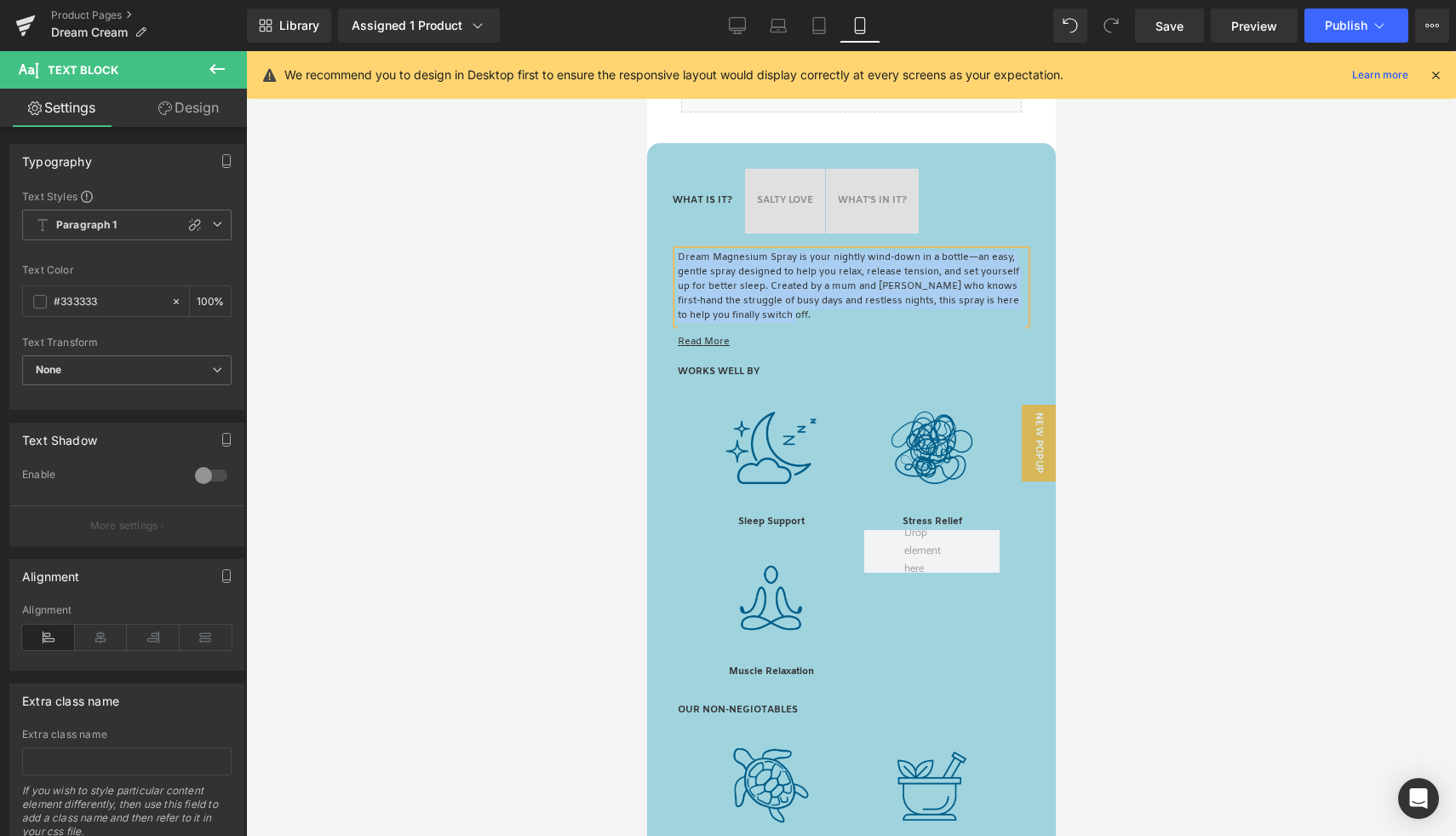
paste div
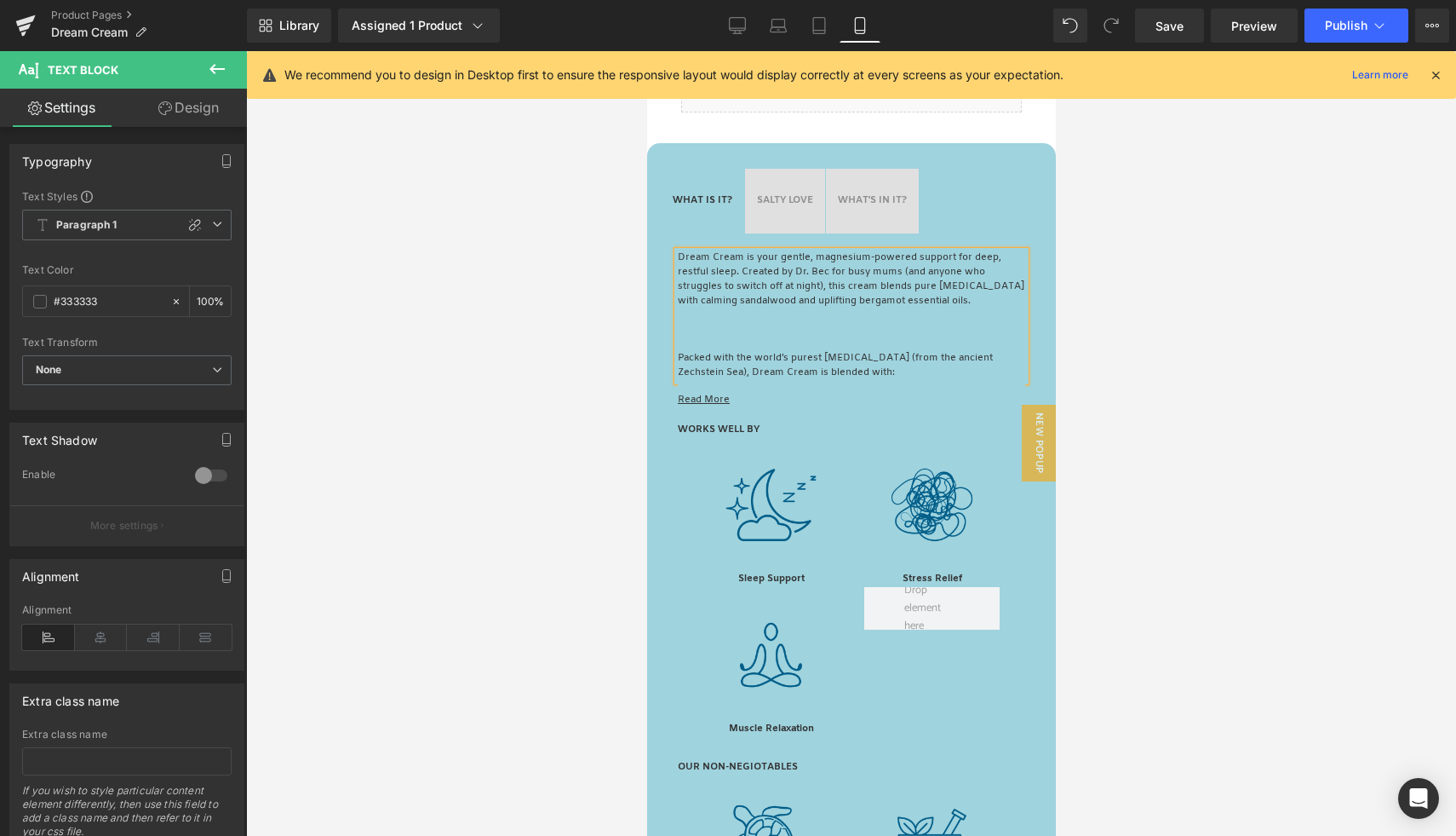
click at [713, 352] on p at bounding box center [851, 344] width 347 height 14
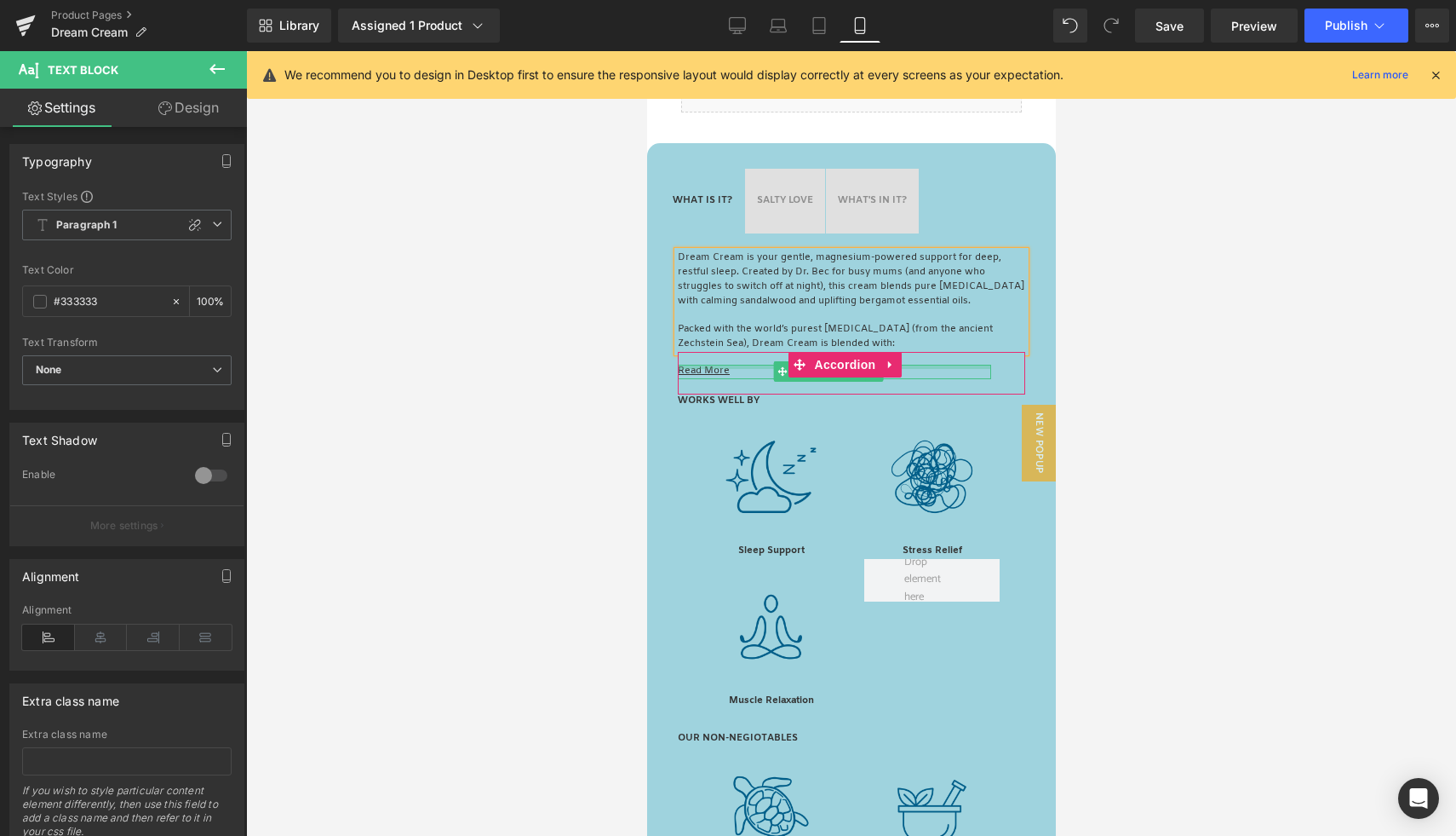
click at [709, 368] on div at bounding box center [834, 367] width 313 height 4
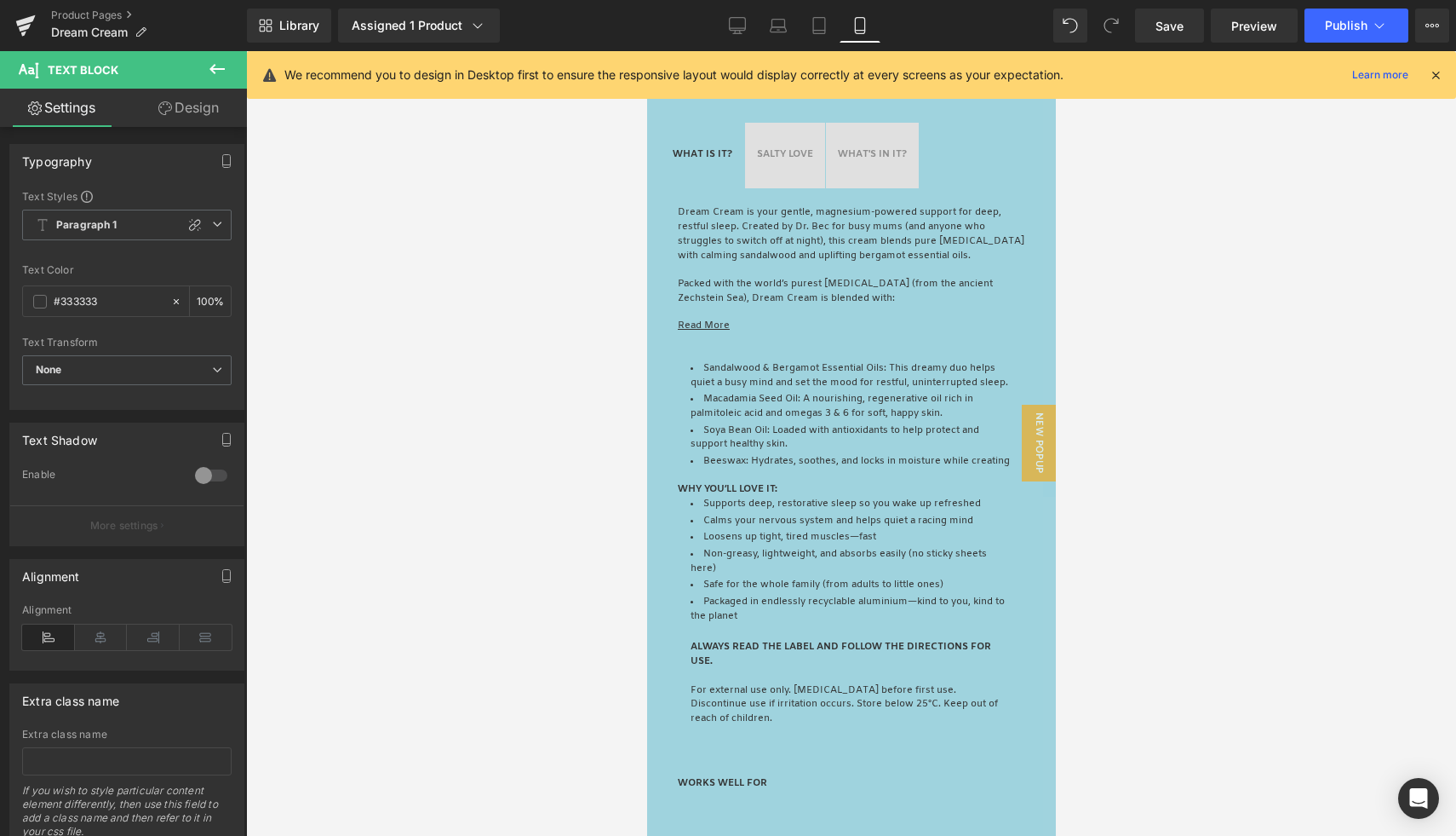
scroll to position [2267, 0]
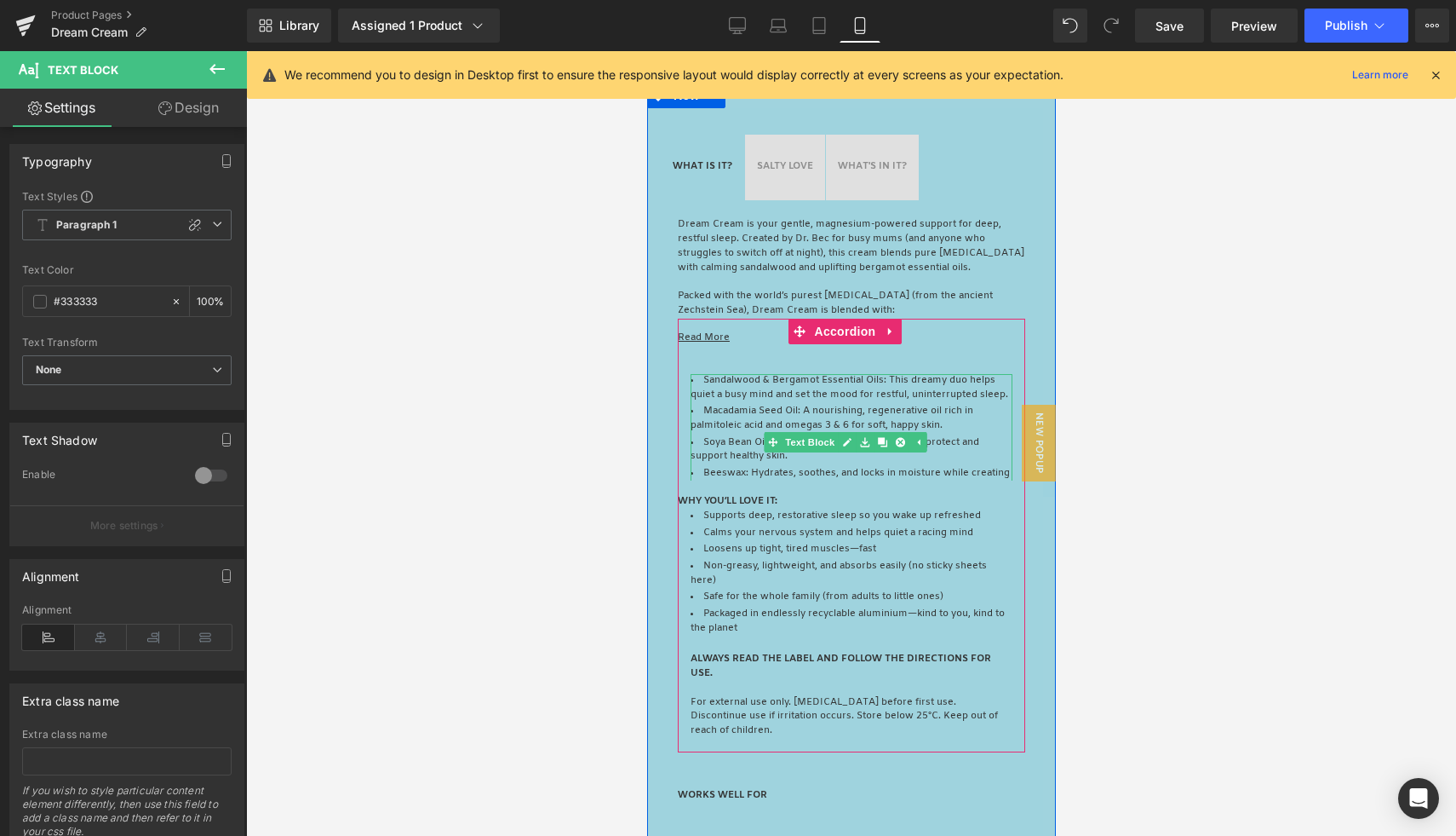
click at [736, 403] on li "Sandalwood & Bergamot Essential Oils: This dreamy duo helps quiet a busy mind a…" at bounding box center [851, 388] width 322 height 29
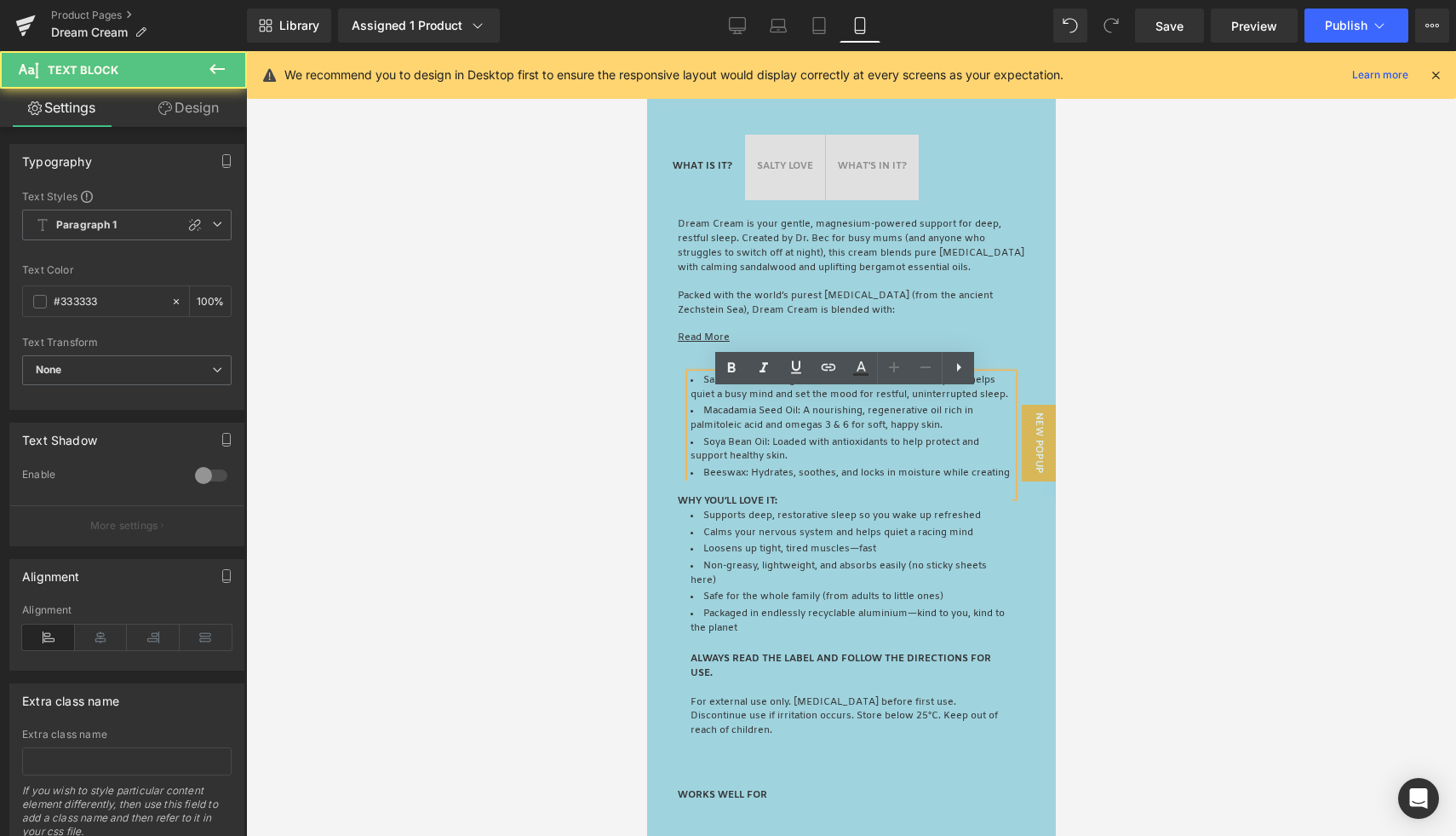
click at [735, 403] on li "Sandalwood & Bergamot Essential Oils: This dreamy duo helps quiet a busy mind a…" at bounding box center [851, 388] width 322 height 29
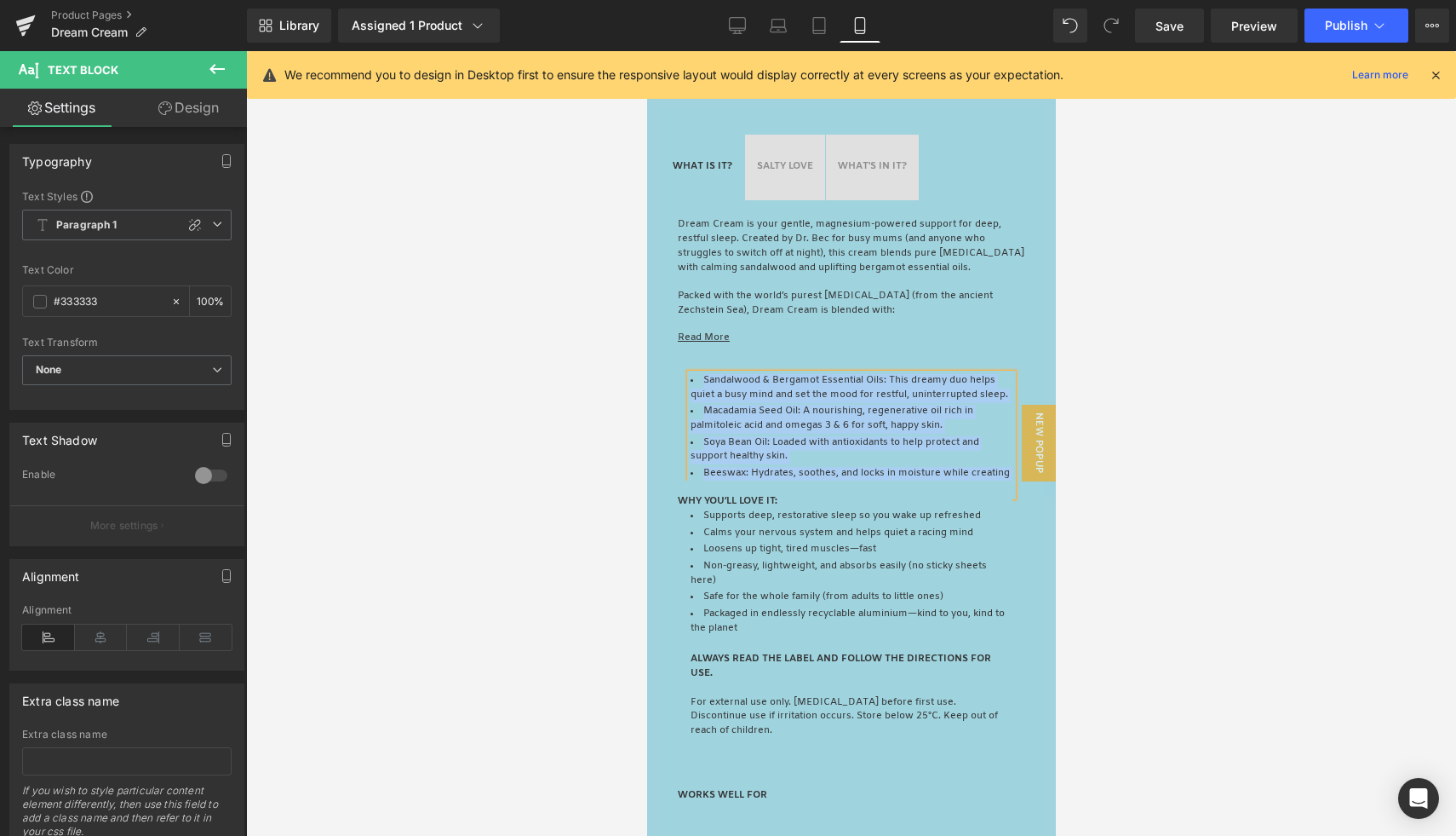
copy ul "Sandalwood & Bergamot Essential Oils: This dreamy duo helps quiet a busy mind a…"
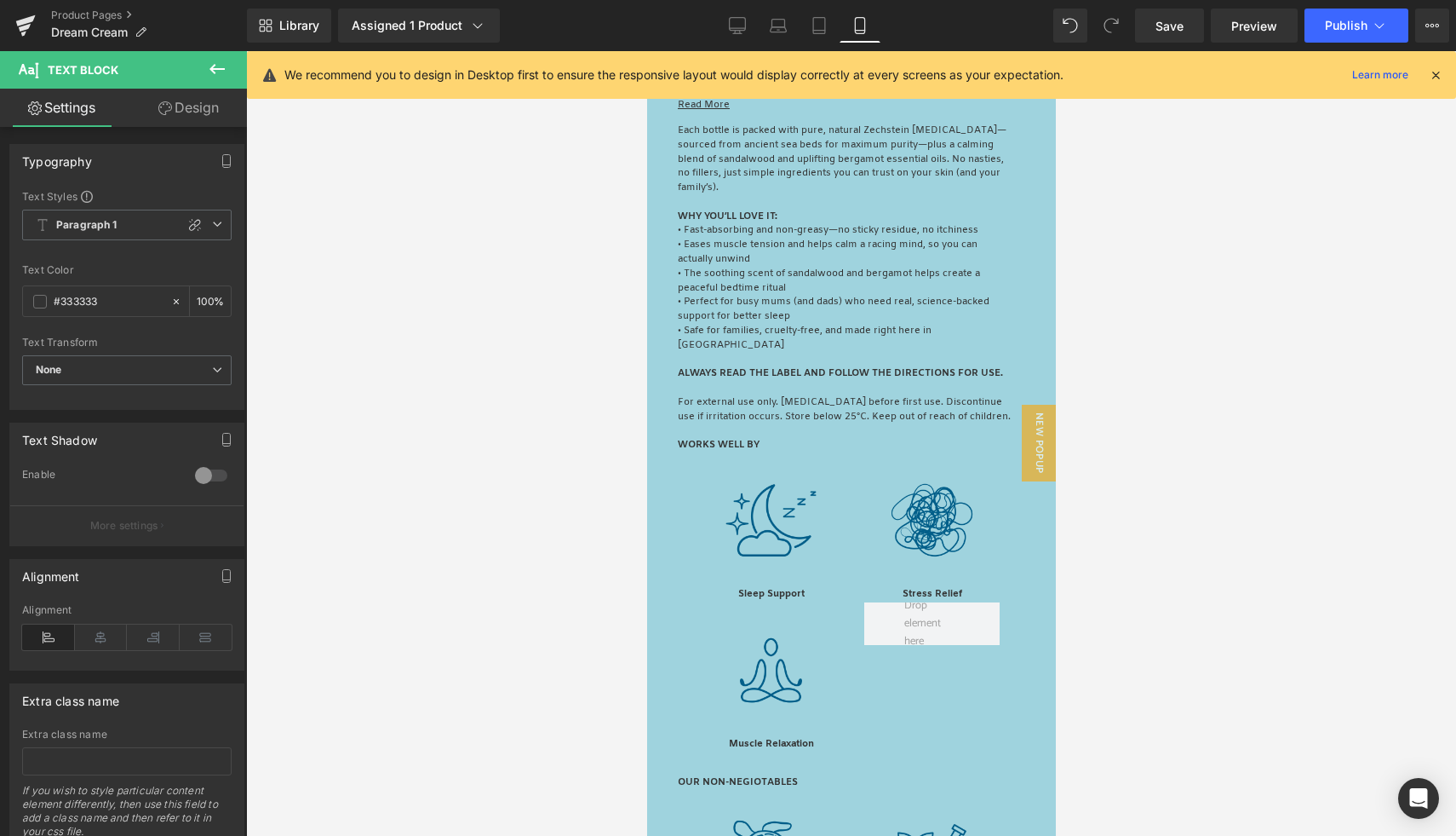
scroll to position [838, 0]
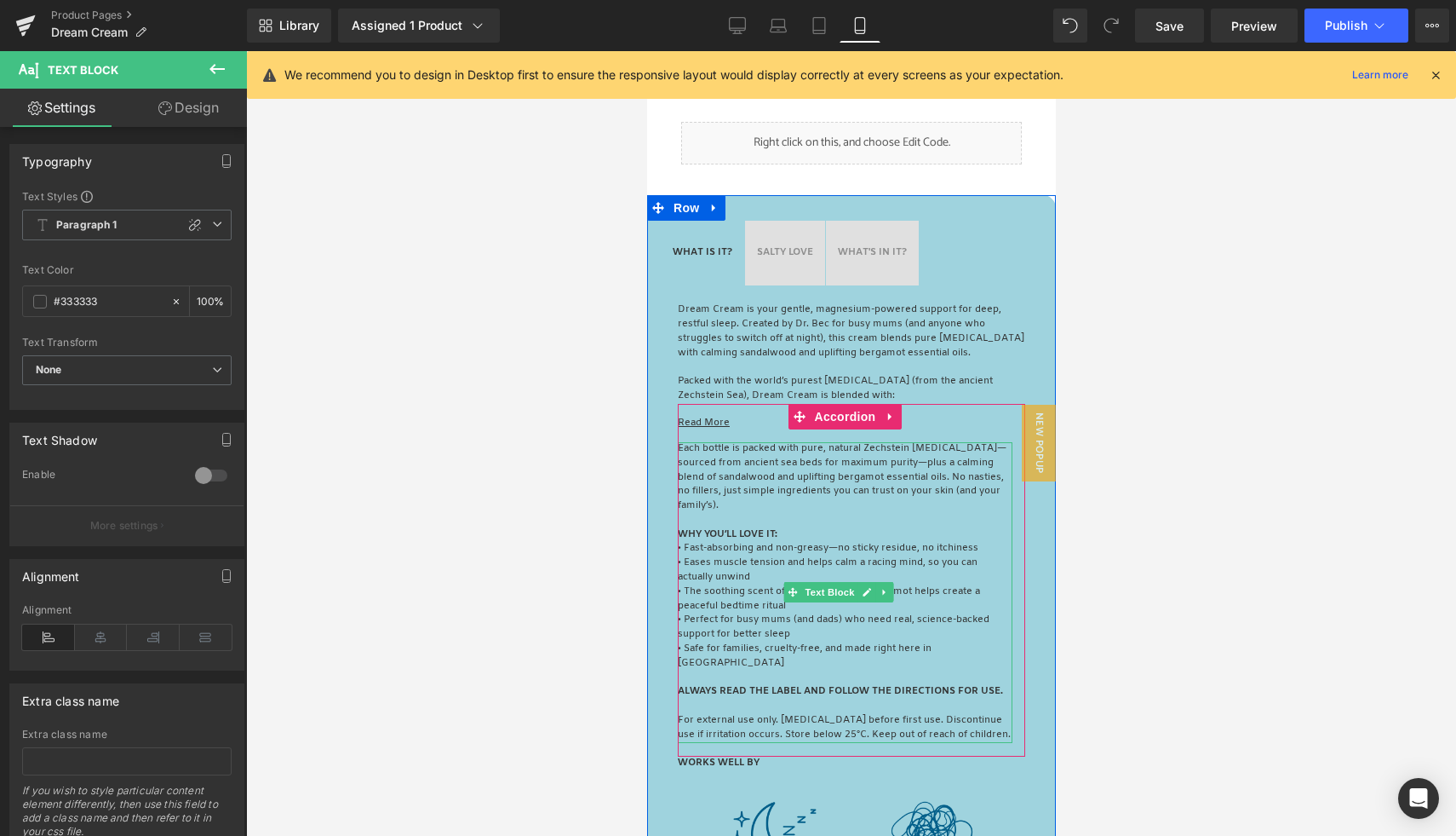
click at [739, 501] on p "Each bottle is packed with pure, natural Zechstein magnesium chloride—sourced f…" at bounding box center [844, 477] width 335 height 72
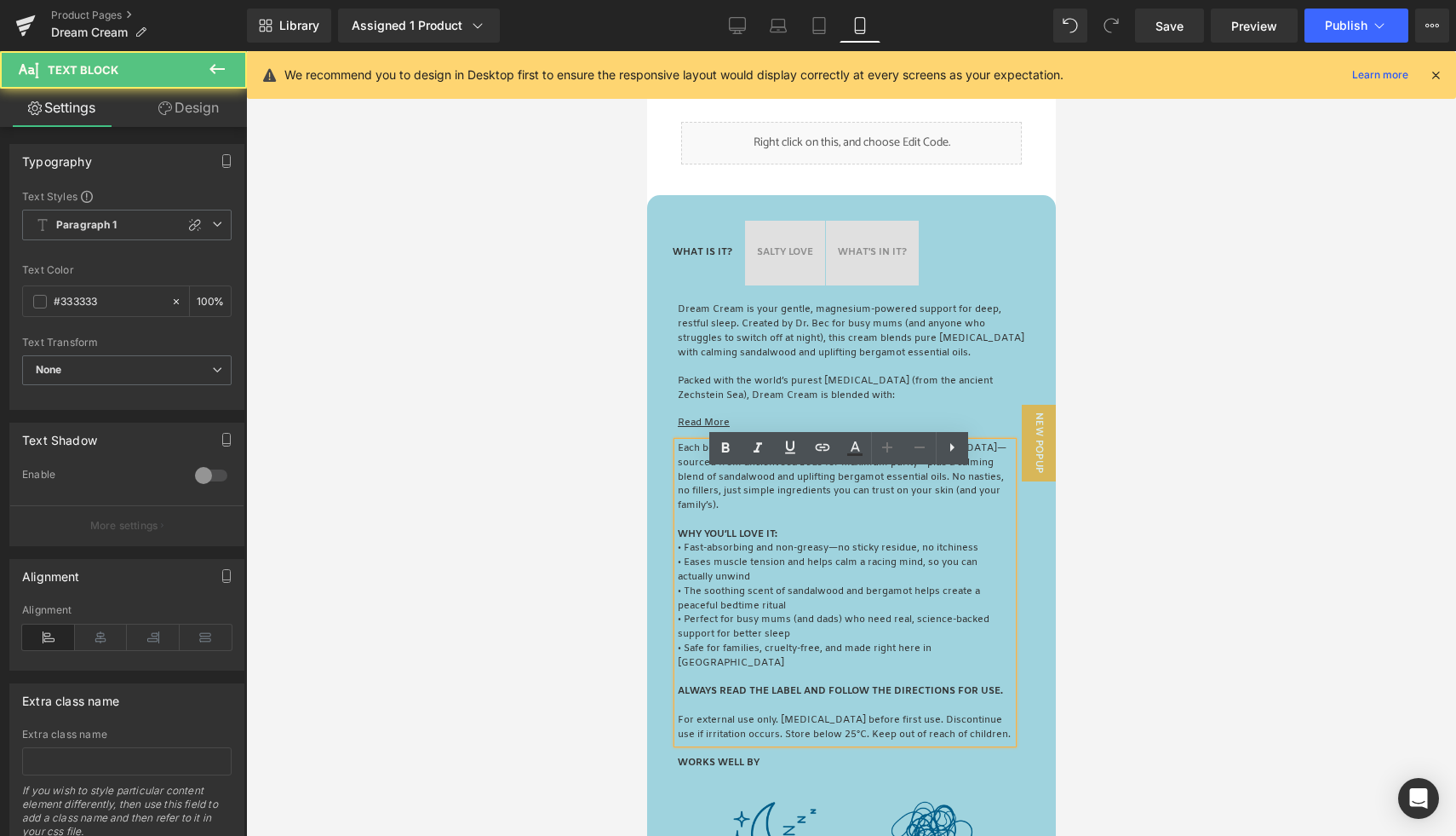
click at [764, 503] on p "Each bottle is packed with pure, natural Zechstein magnesium chloride—sourced f…" at bounding box center [844, 477] width 335 height 72
click at [759, 514] on p "Each bottle is packed with pure, natural Zechstein magnesium chloride—sourced f…" at bounding box center [844, 477] width 335 height 72
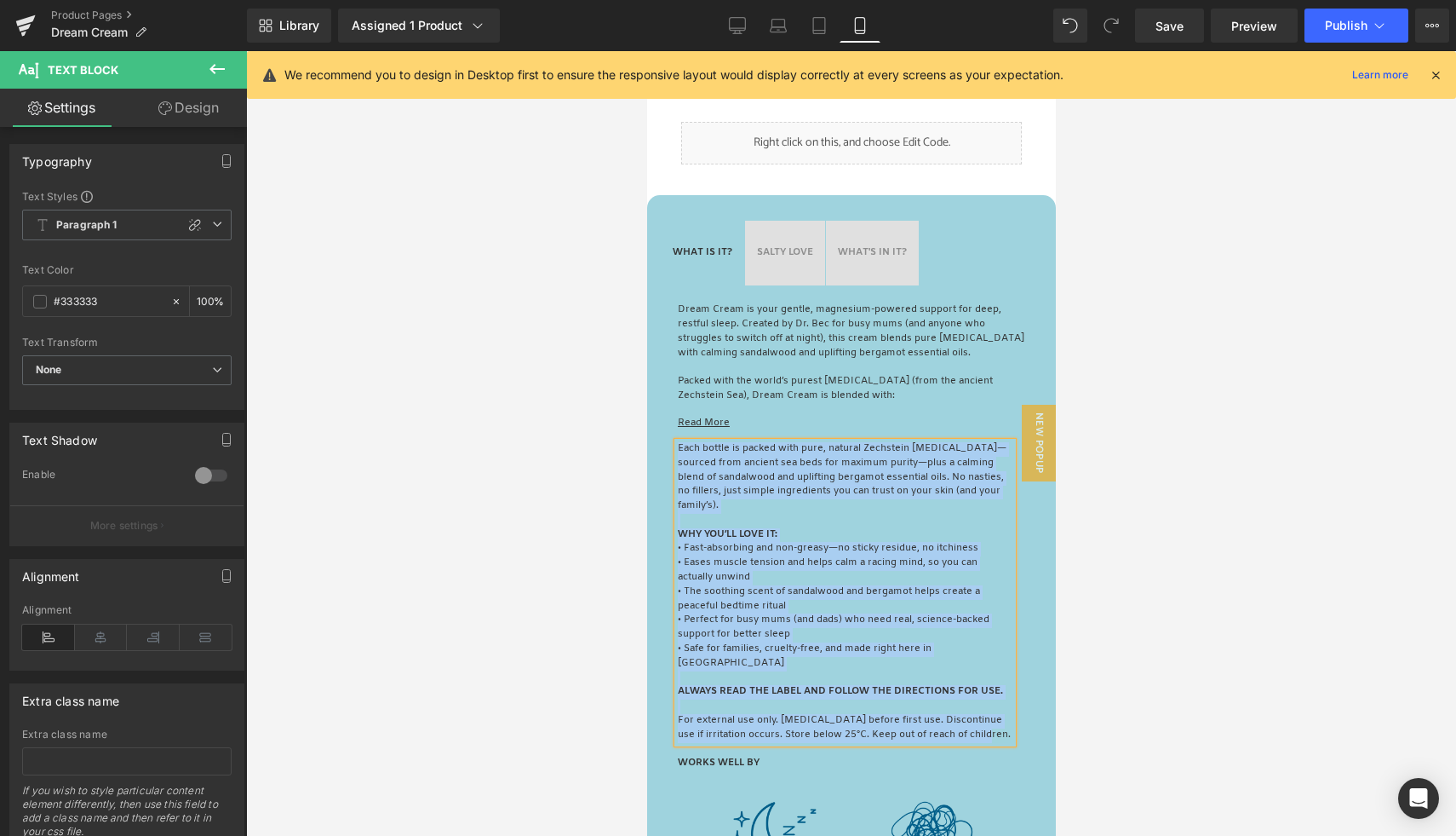
paste div
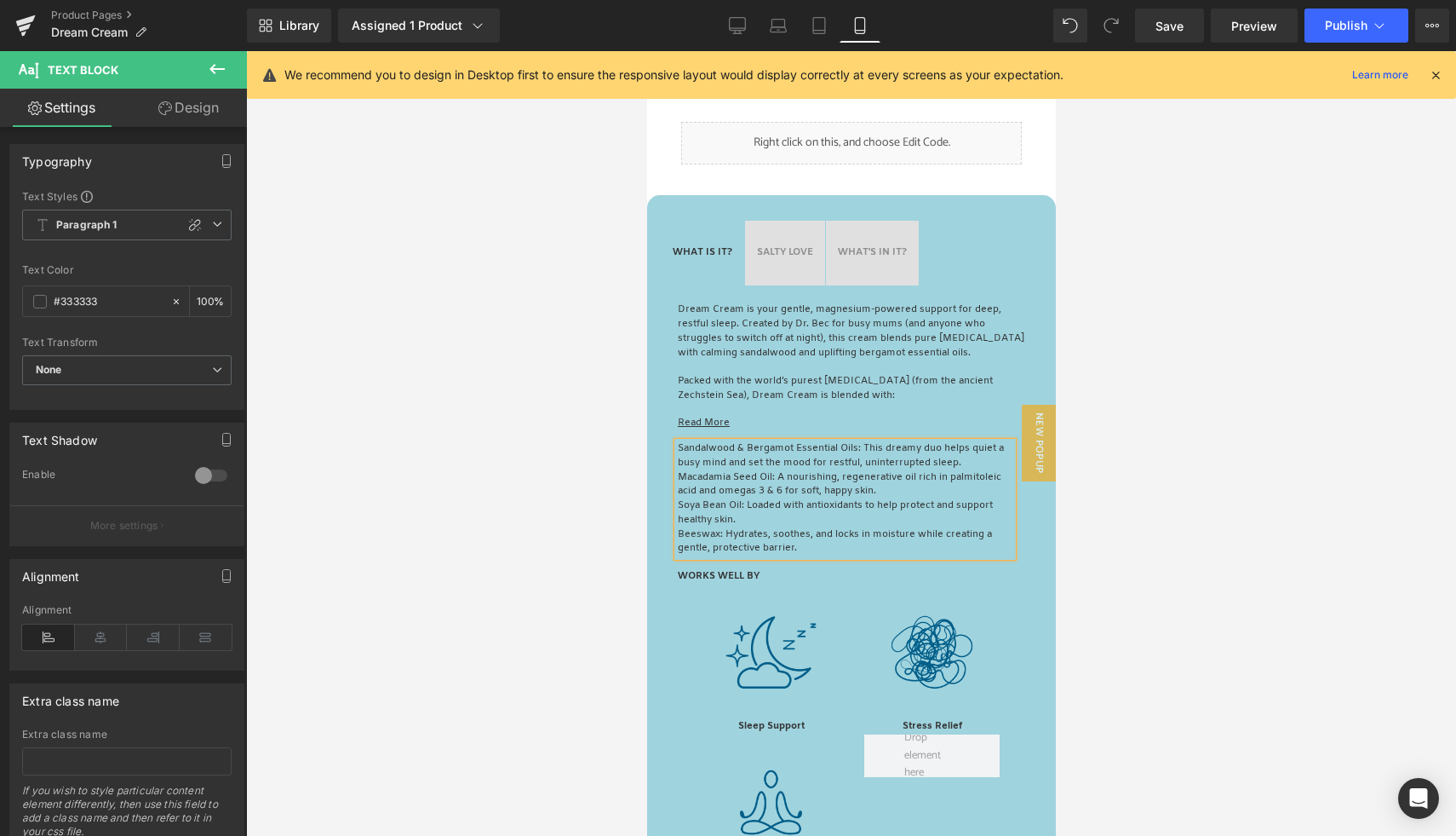
drag, startPoint x: 658, startPoint y: 506, endPoint x: 666, endPoint y: 507, distance: 8.1
click at [659, 506] on div "WHAT IS IT? Text Block SALTY LOVE Text Block WHAT'S IN IT? Text Block Dream Cre…" at bounding box center [851, 756] width 409 height 1123
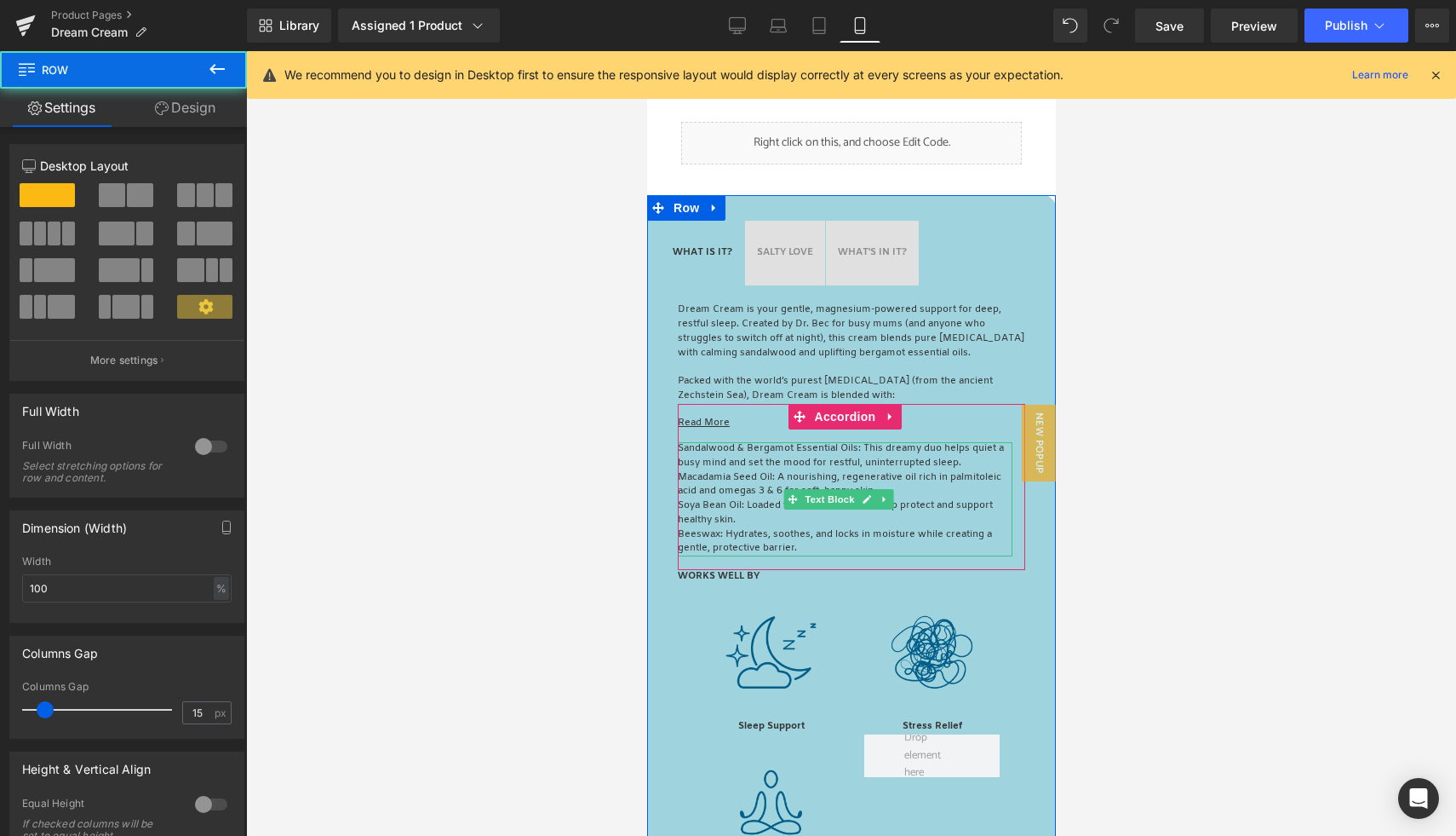
click at [752, 500] on p "Macadamia Seed Oil: A nourishing, regenerative oil rich in palmitoleic acid and…" at bounding box center [844, 485] width 335 height 29
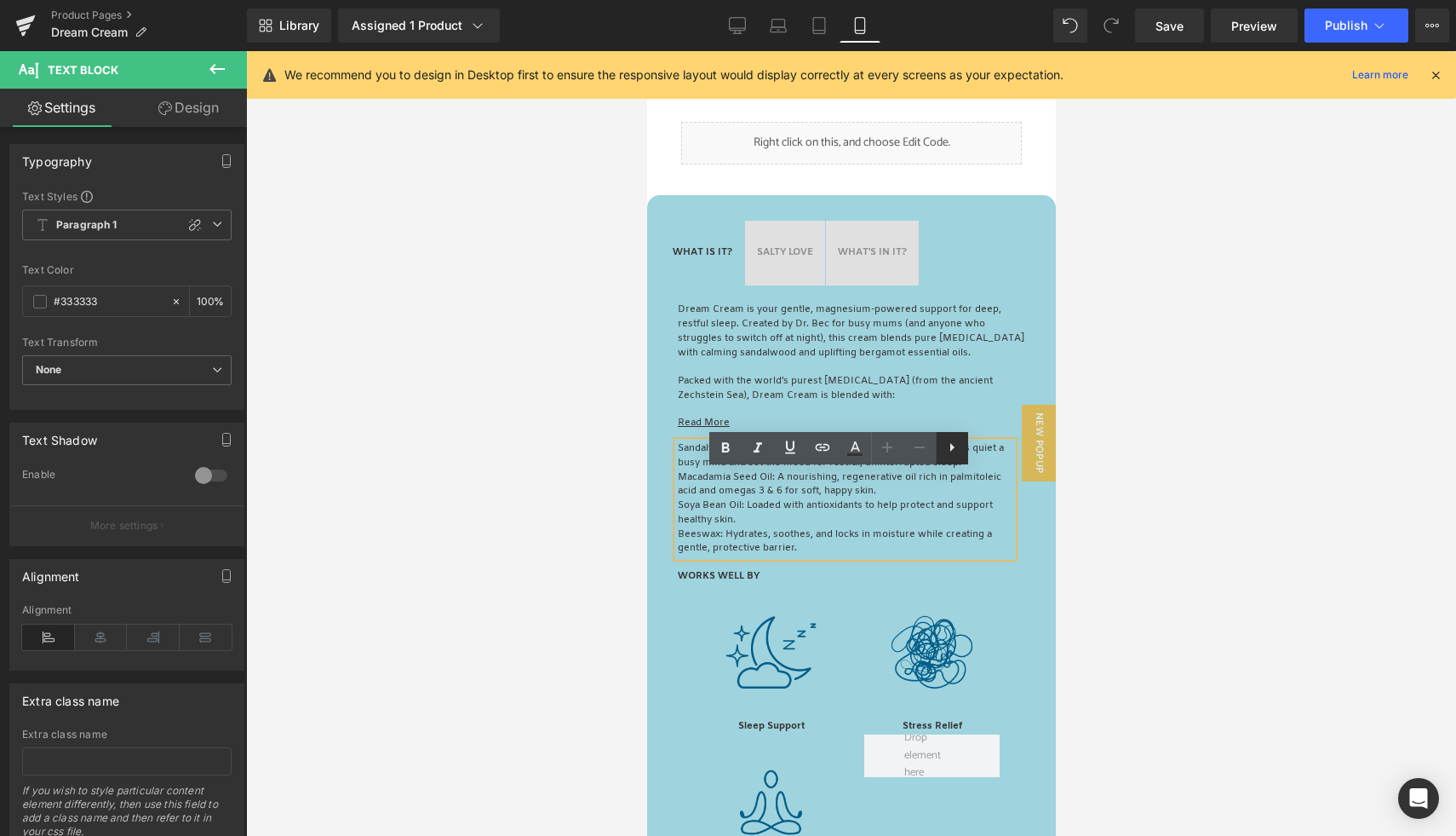
click at [949, 452] on icon at bounding box center [951, 446] width 20 height 20
click at [949, 449] on icon at bounding box center [951, 446] width 20 height 20
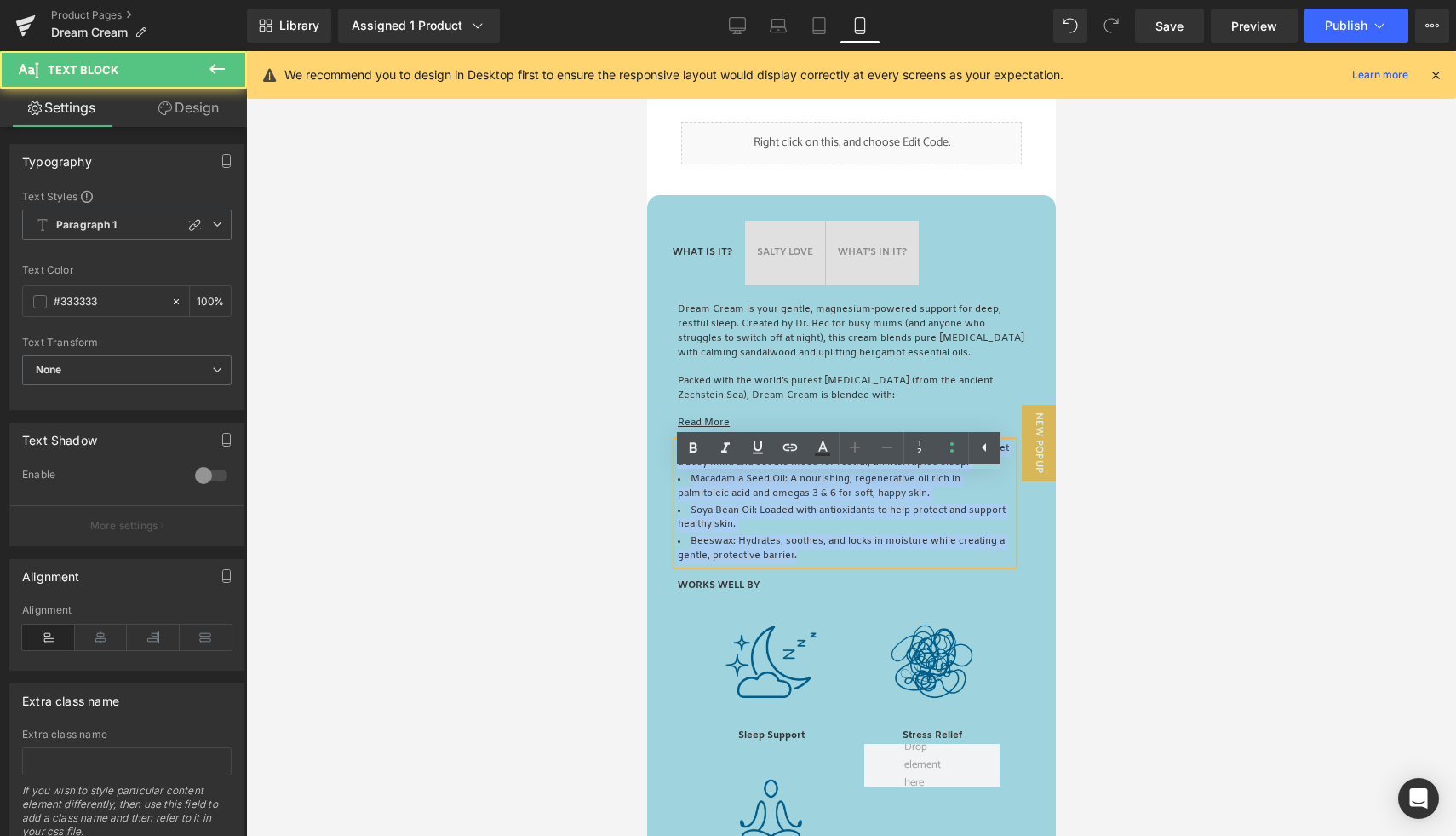
click at [827, 564] on li "Beeswax: Hydrates, soothes, and locks in moisture while creating a gentle, prot…" at bounding box center [844, 549] width 335 height 29
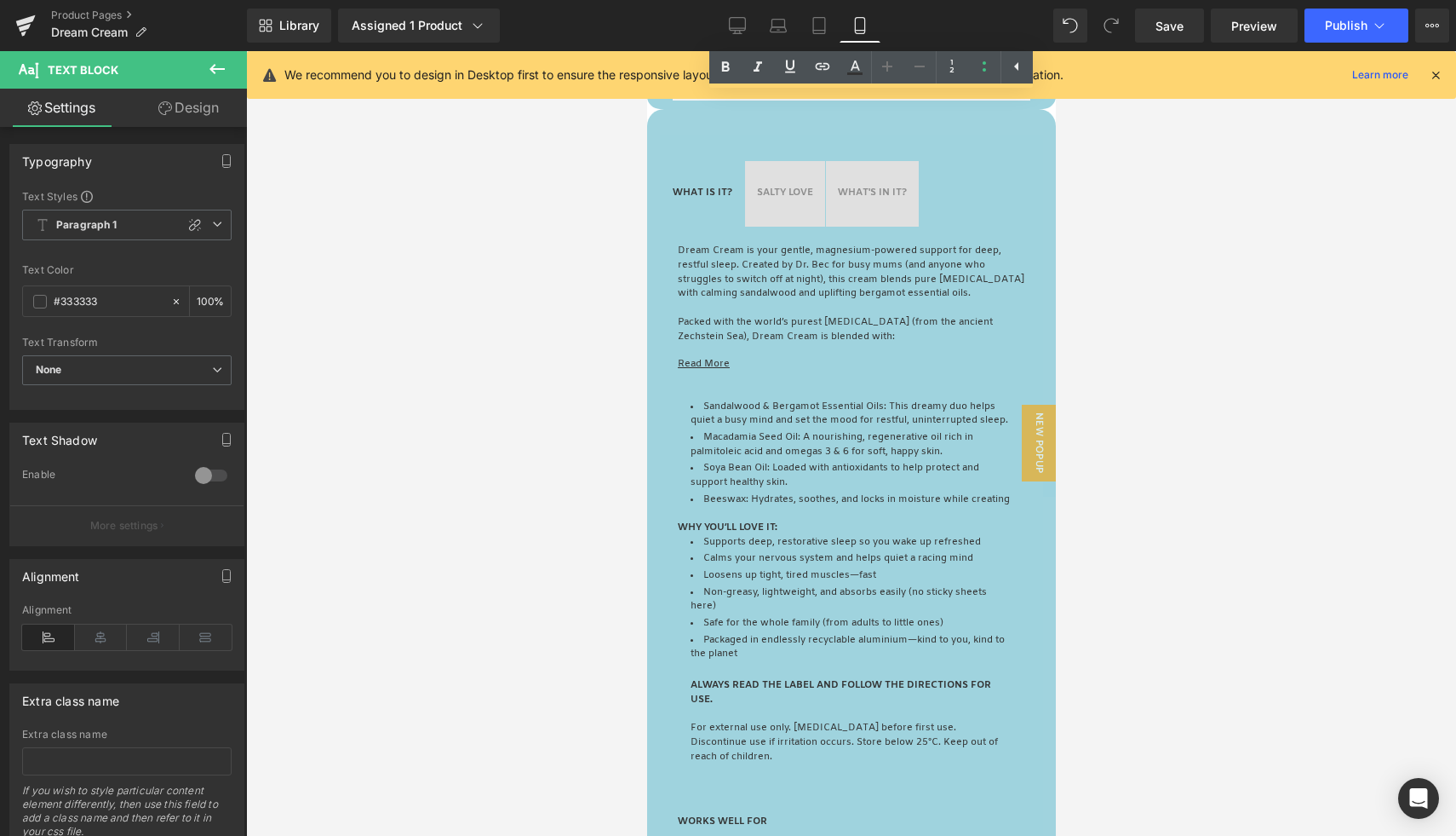
scroll to position [2148, 0]
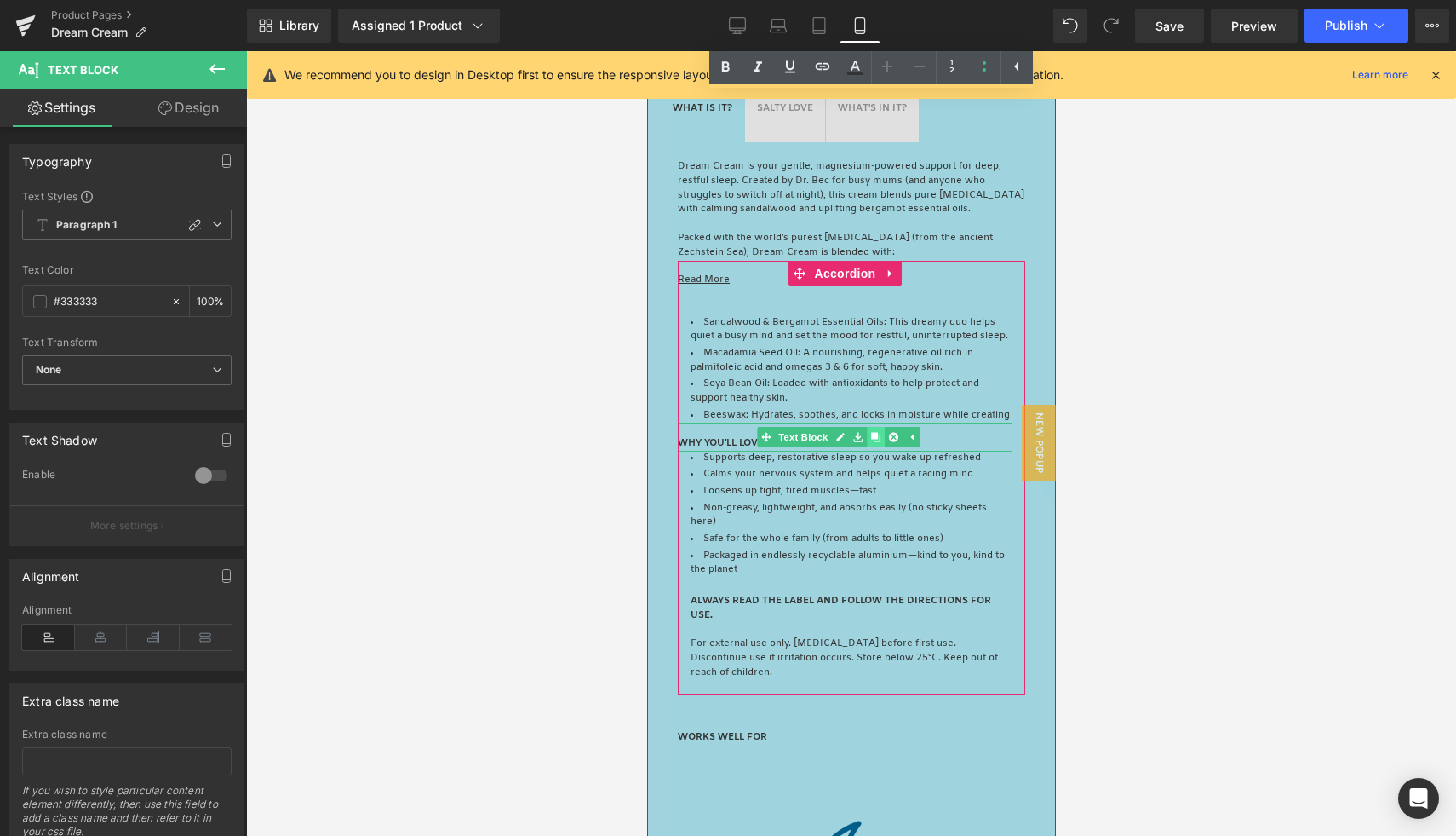
click at [879, 441] on icon at bounding box center [874, 437] width 10 height 10
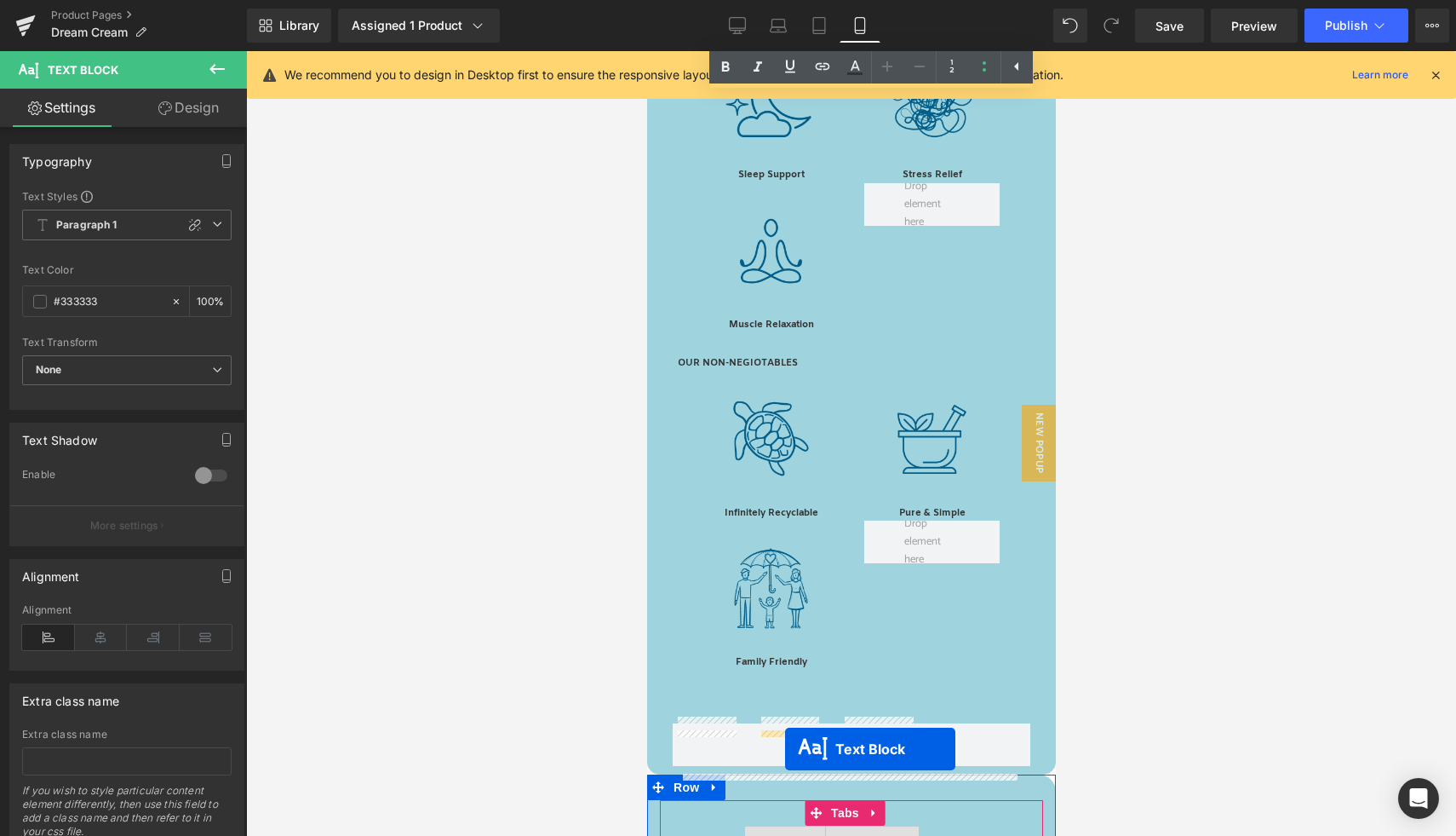
scroll to position [1103, 0]
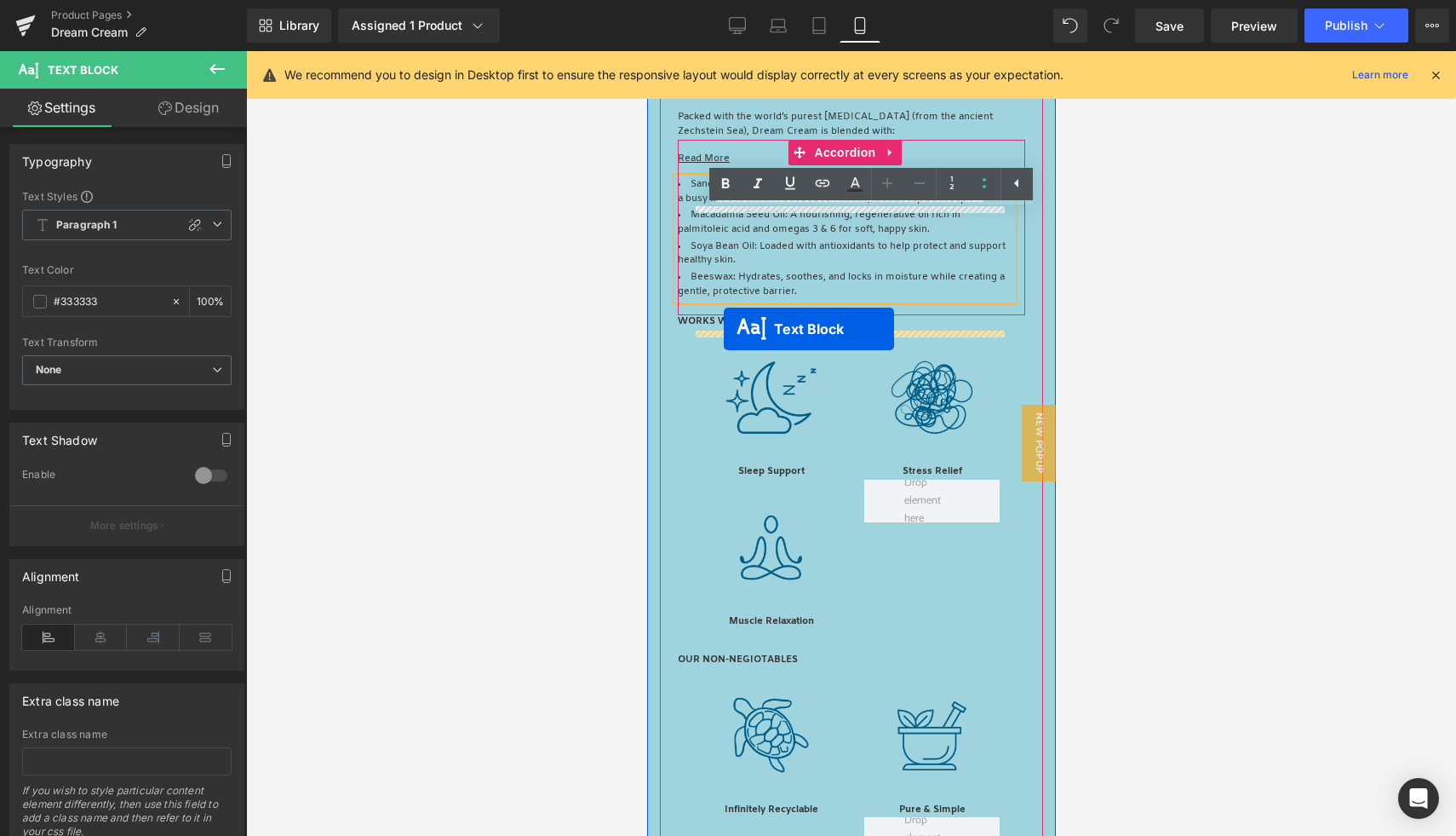
drag, startPoint x: 792, startPoint y: 481, endPoint x: 723, endPoint y: 329, distance: 166.9
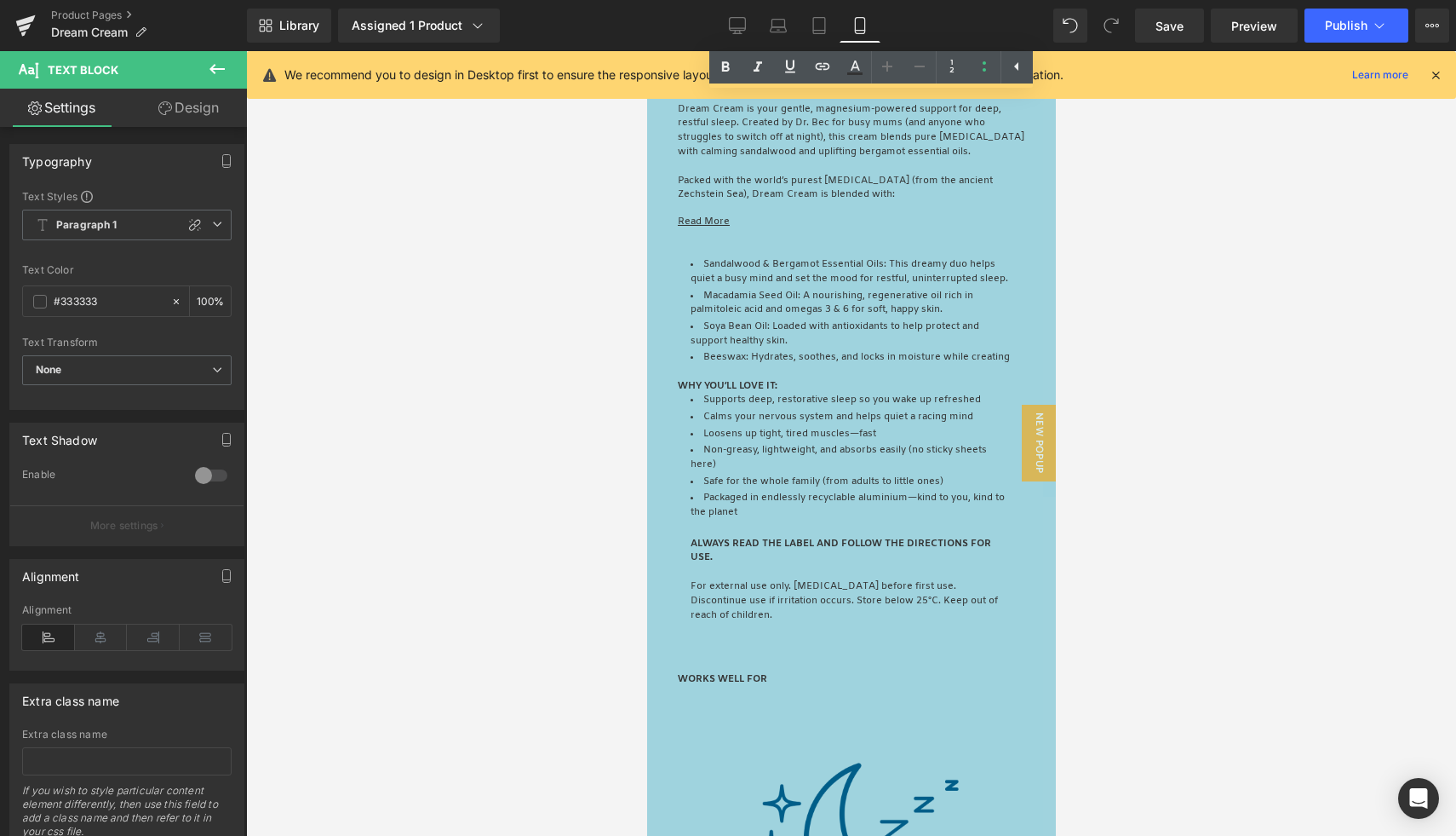
scroll to position [2434, 0]
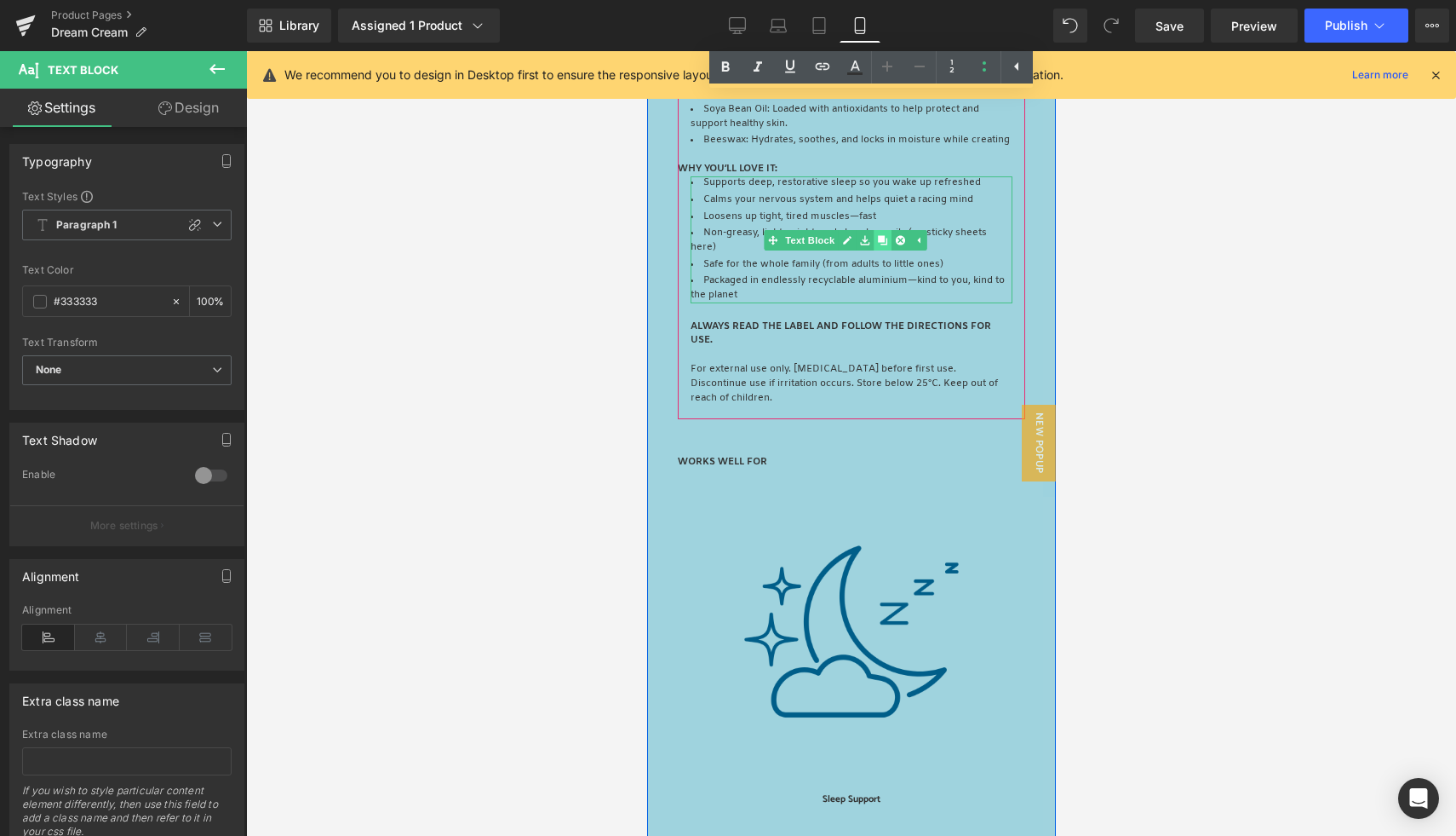
click at [884, 244] on icon at bounding box center [881, 239] width 10 height 10
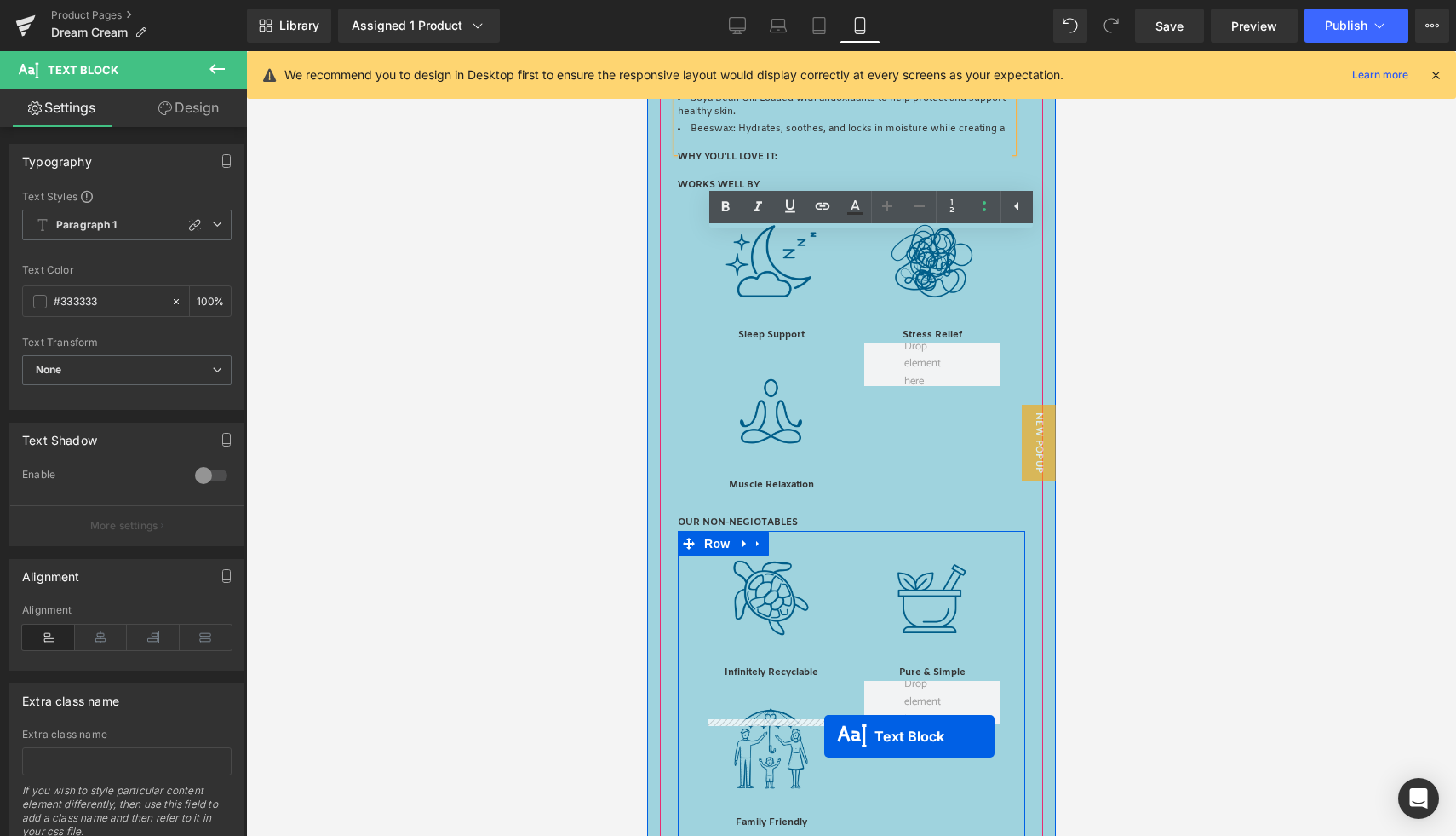
scroll to position [1079, 0]
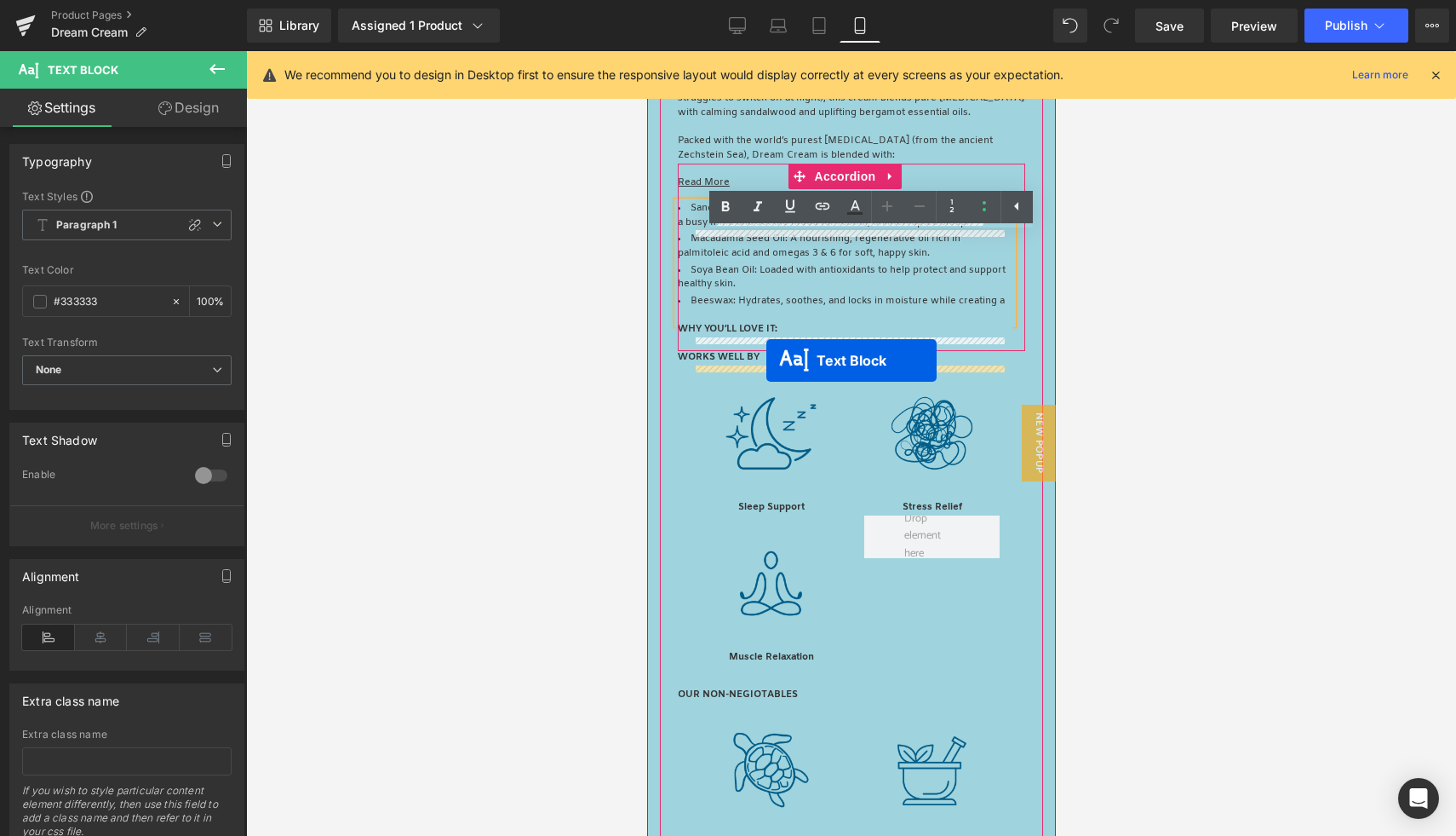
drag, startPoint x: 795, startPoint y: 401, endPoint x: 766, endPoint y: 360, distance: 50.2
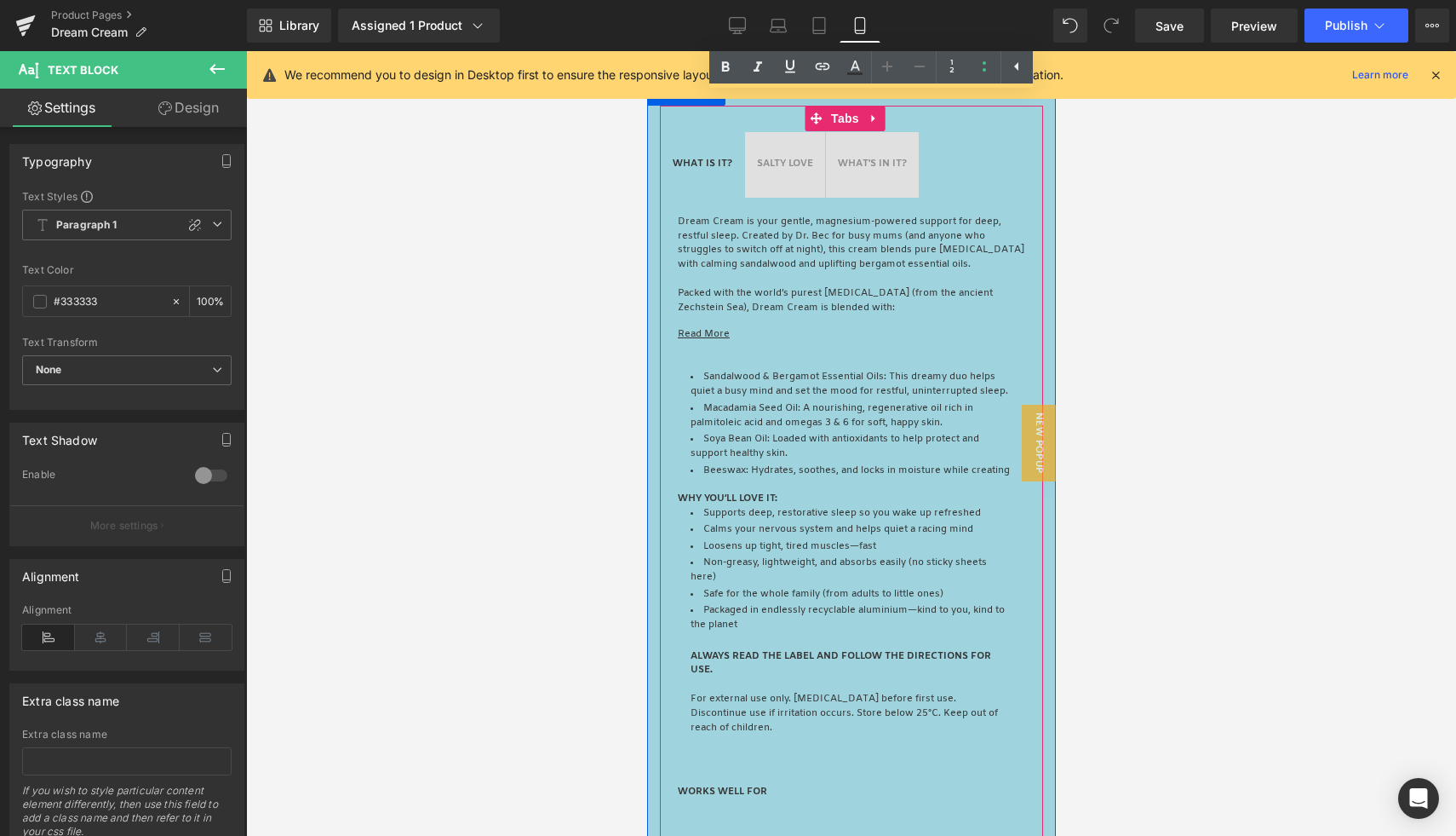
scroll to position [2740, 0]
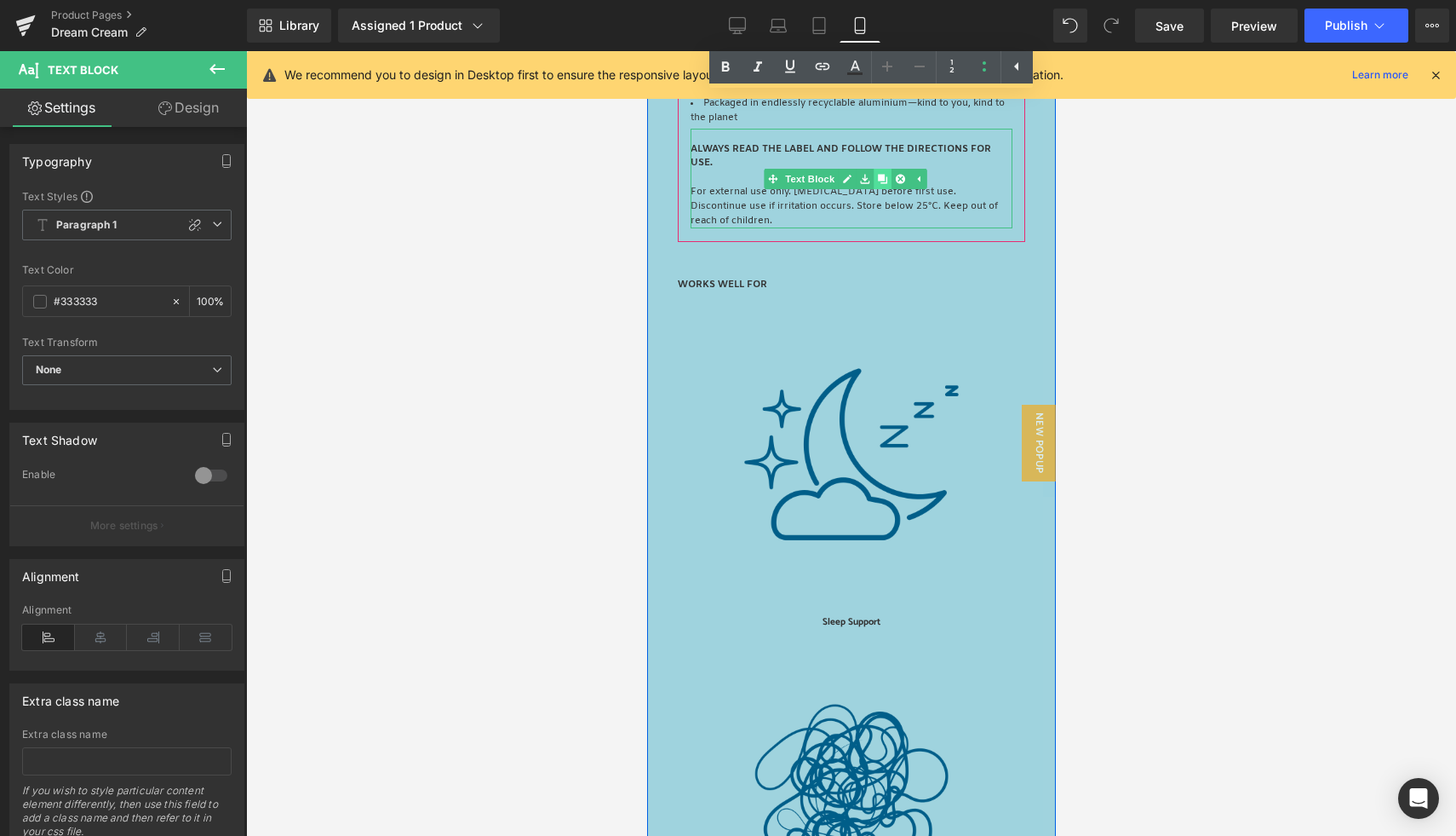
click at [877, 183] on icon at bounding box center [881, 178] width 10 height 10
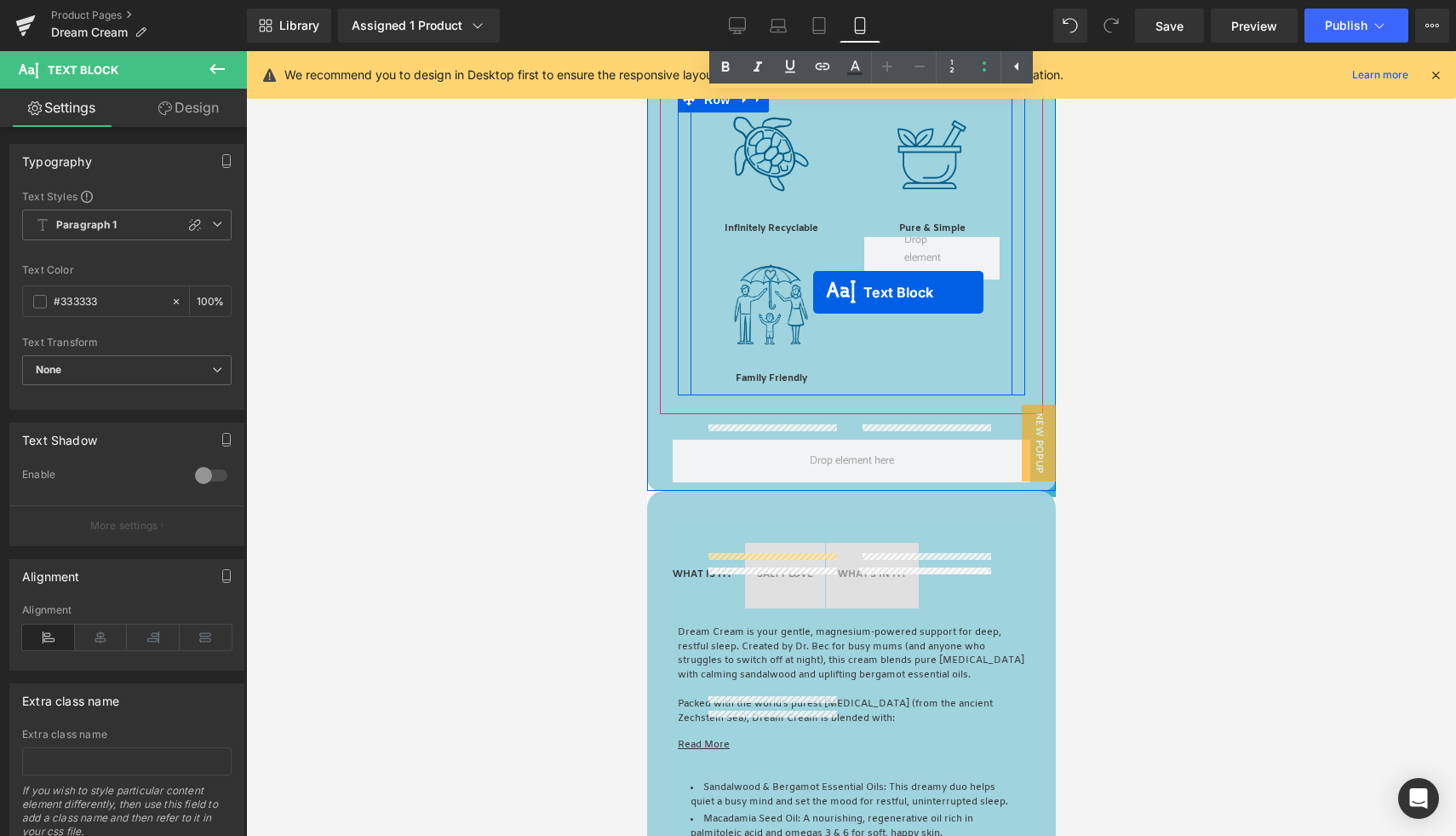
scroll to position [1351, 0]
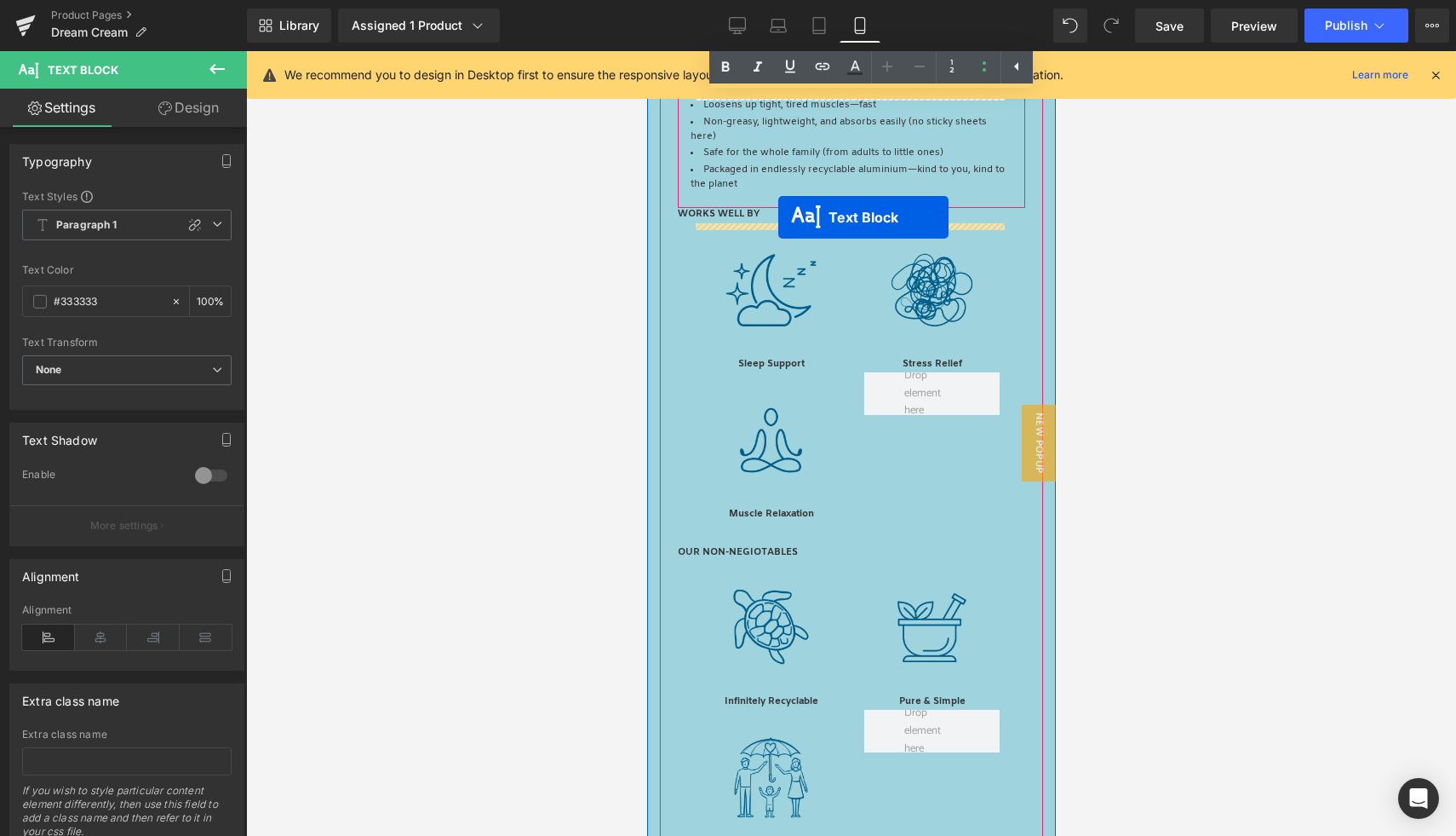
drag, startPoint x: 795, startPoint y: 314, endPoint x: 777, endPoint y: 216, distance: 99.6
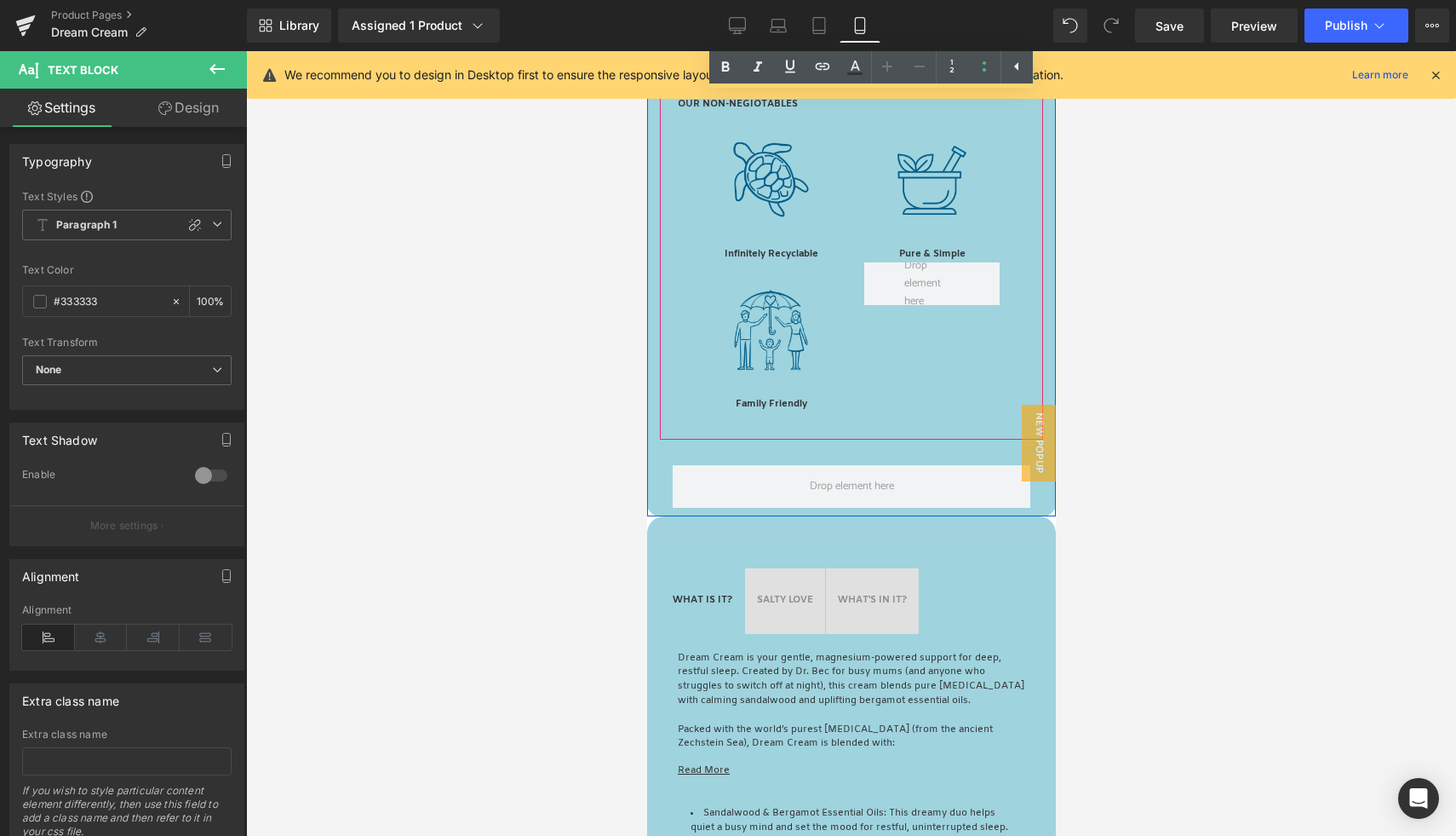
scroll to position [1998, 0]
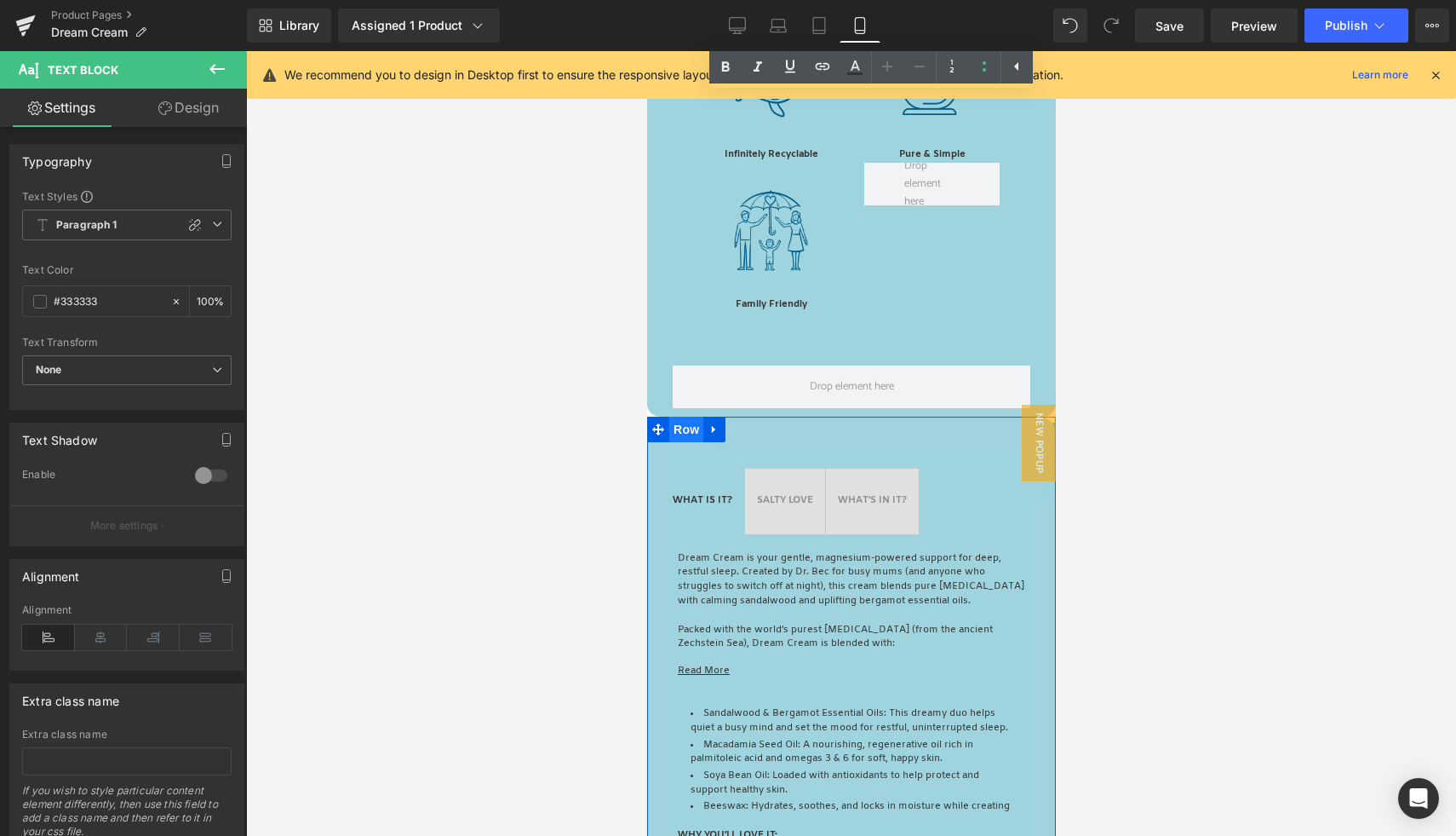
click at [689, 436] on span "Row" at bounding box center [685, 429] width 34 height 26
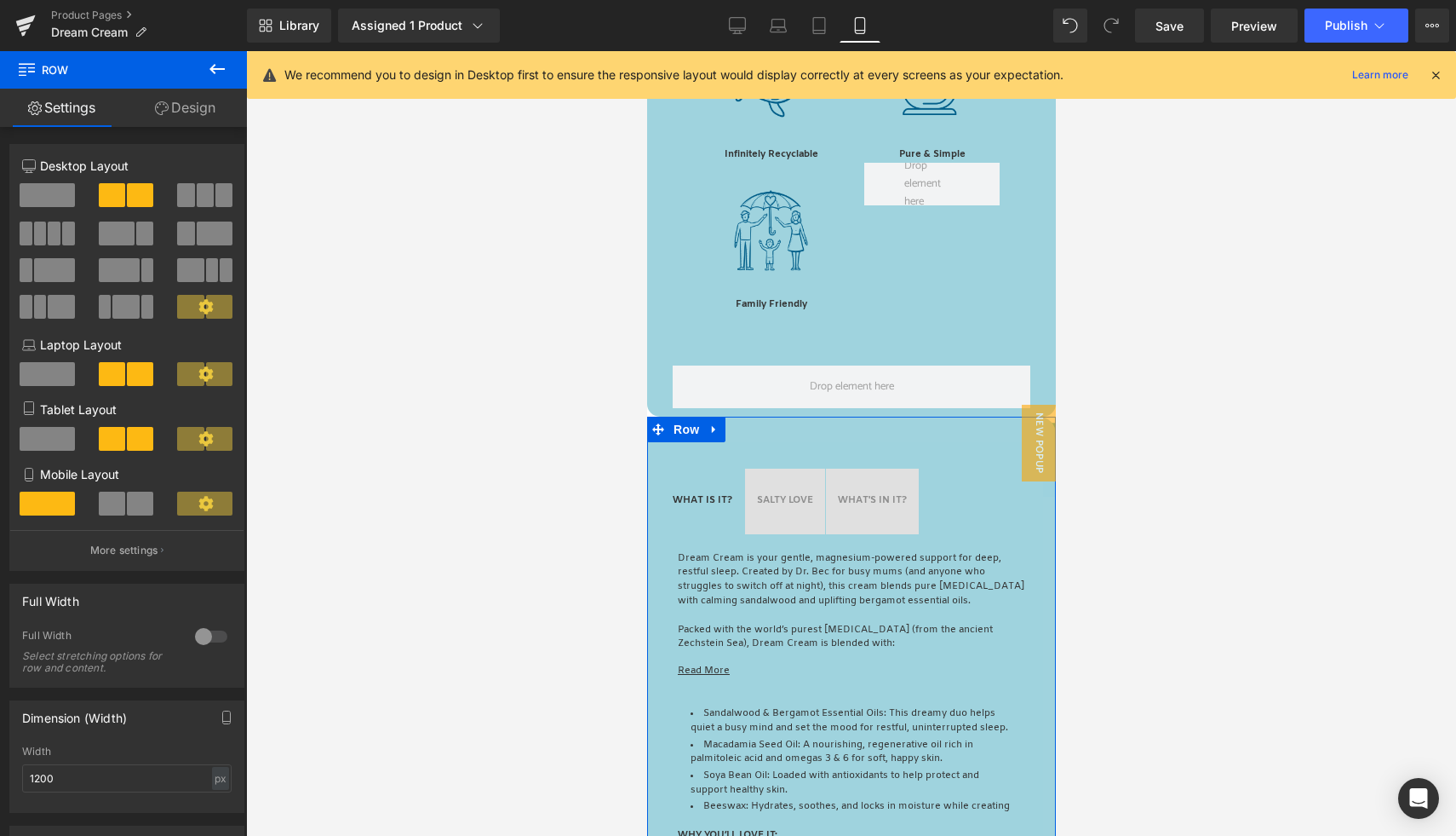
click at [181, 100] on link "Design" at bounding box center [184, 107] width 123 height 38
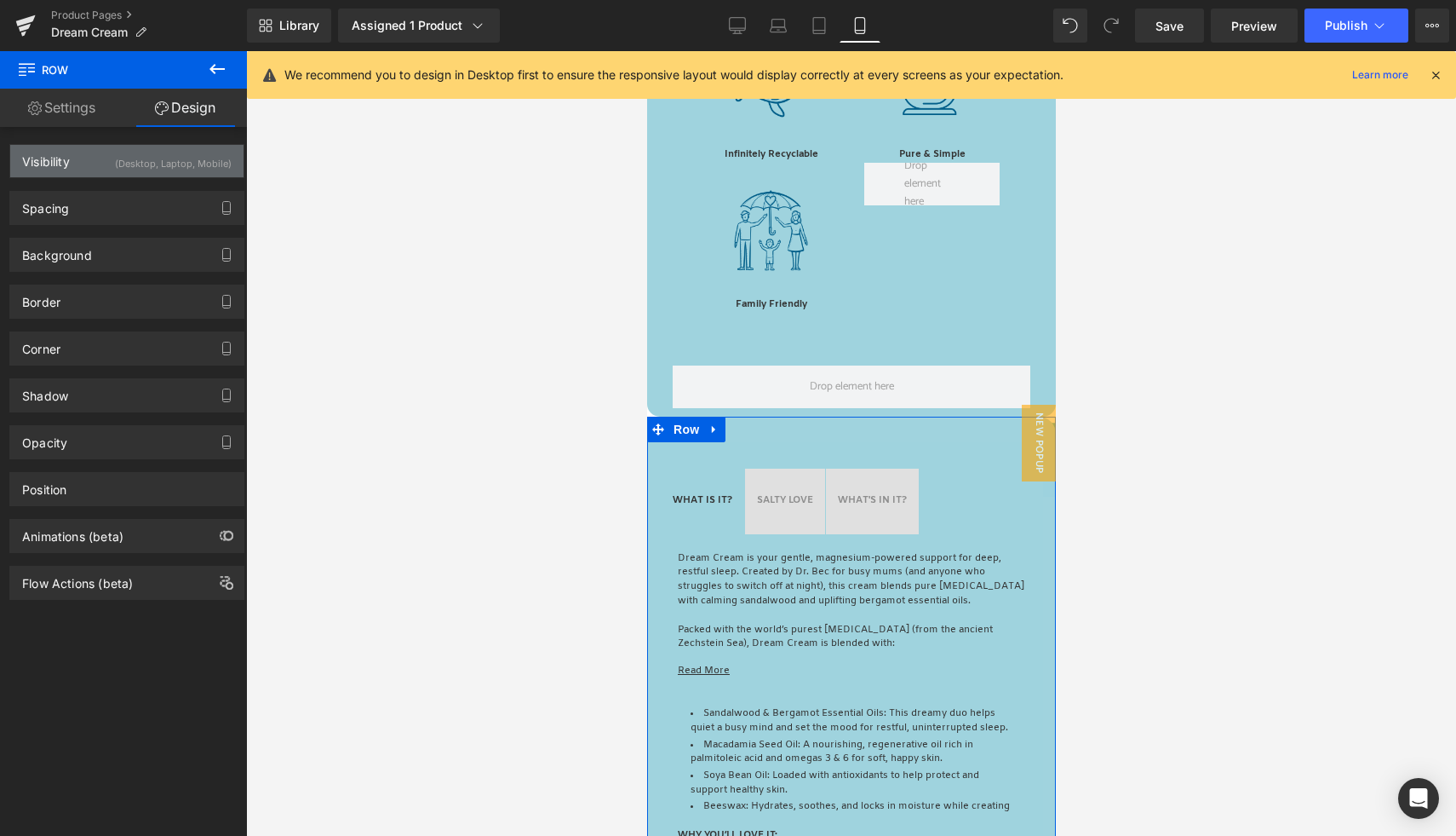
click at [212, 156] on div "(Desktop, Laptop, Mobile)" at bounding box center [173, 159] width 117 height 28
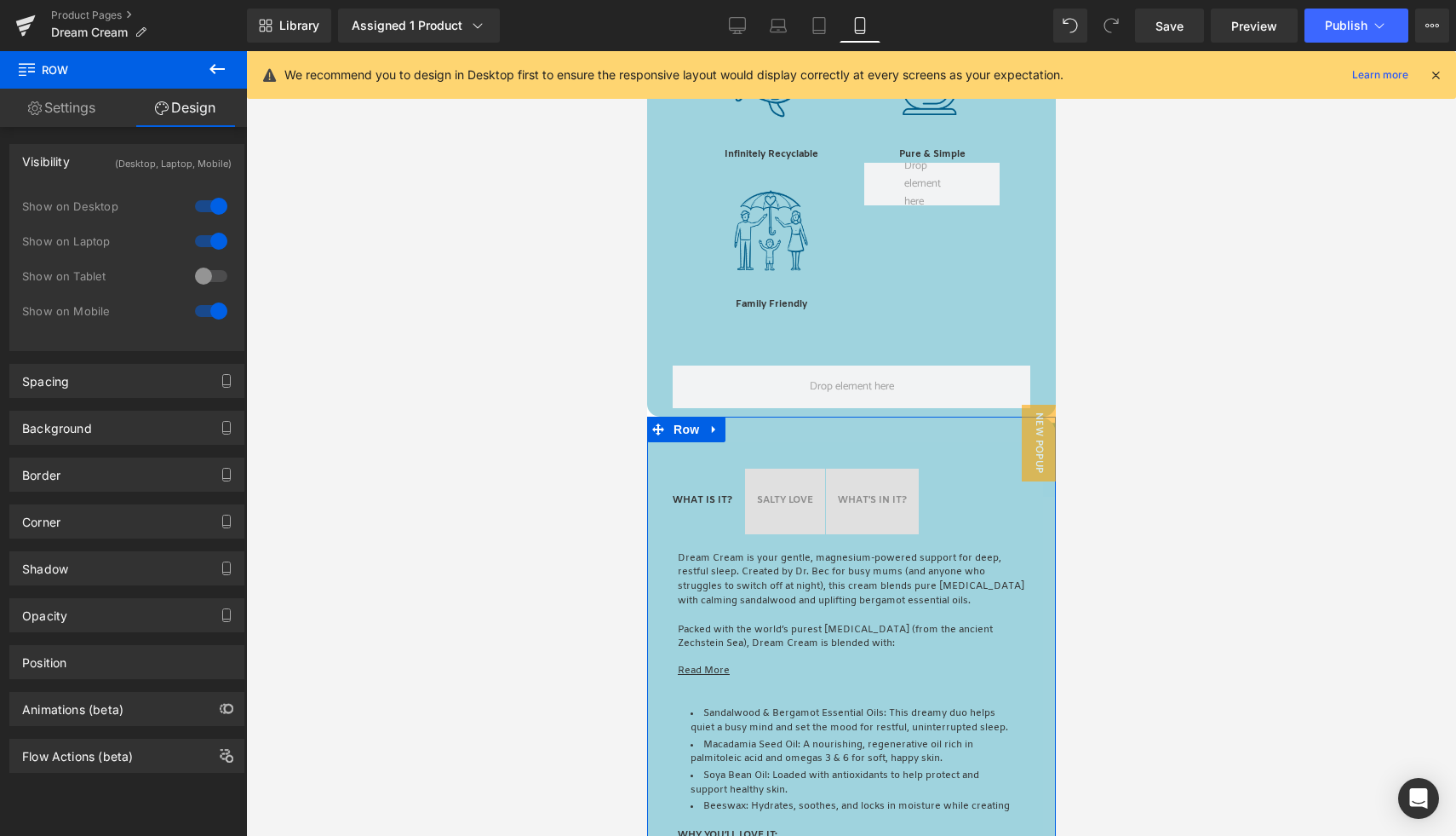
click at [203, 306] on div at bounding box center [211, 311] width 41 height 27
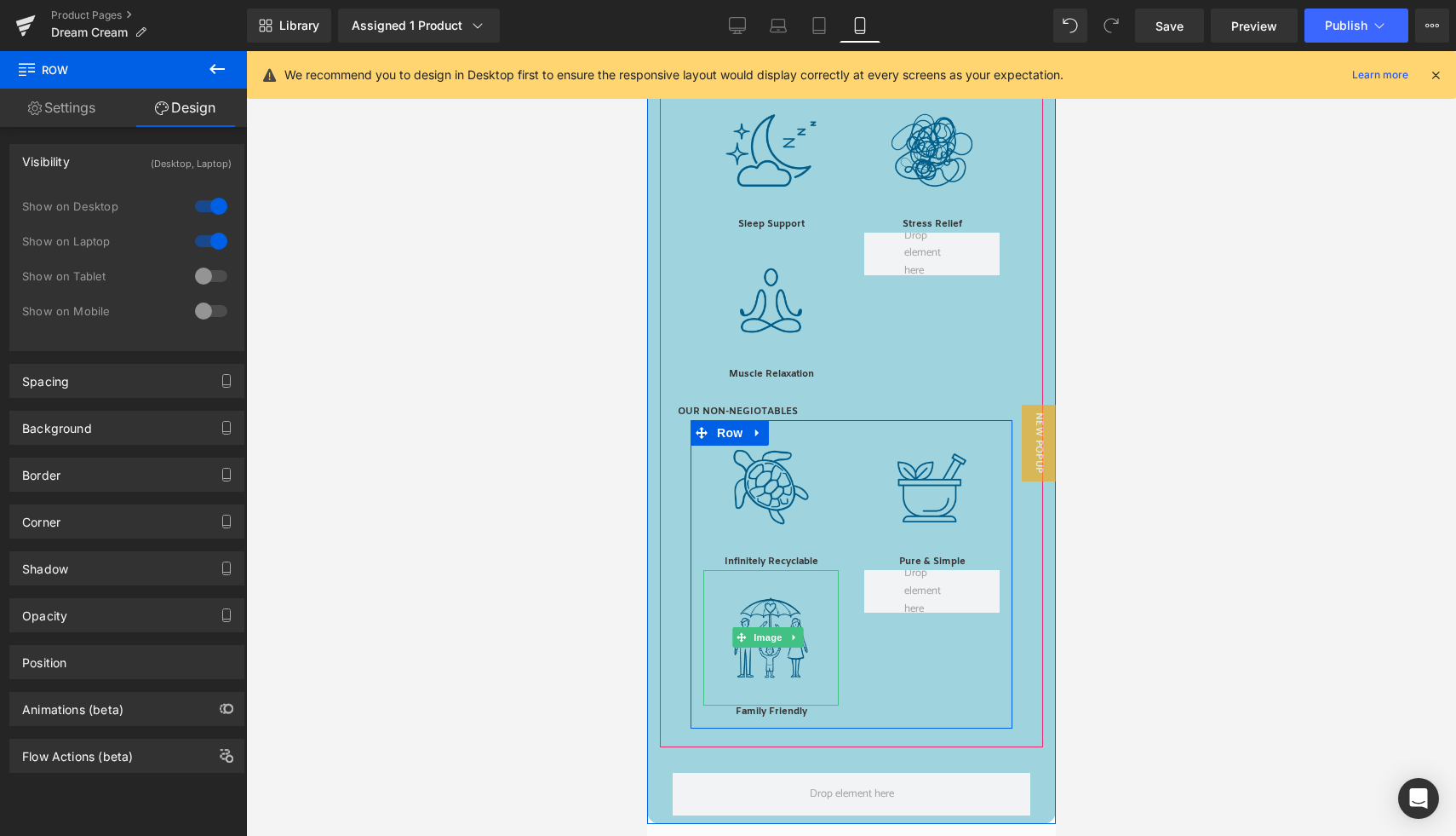
scroll to position [1691, 0]
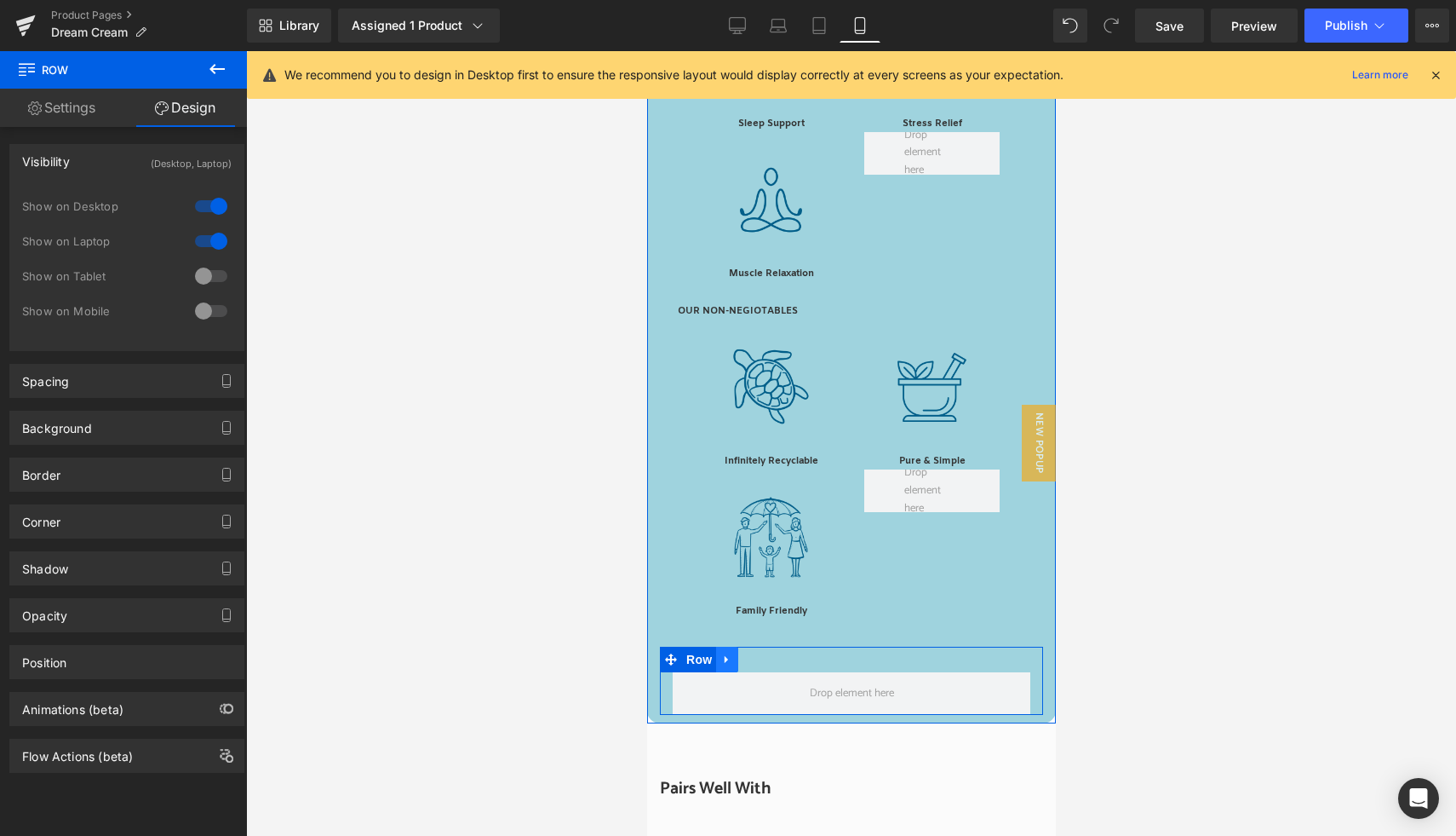
click at [721, 665] on icon at bounding box center [726, 659] width 12 height 12
click at [773, 662] on icon at bounding box center [770, 659] width 12 height 12
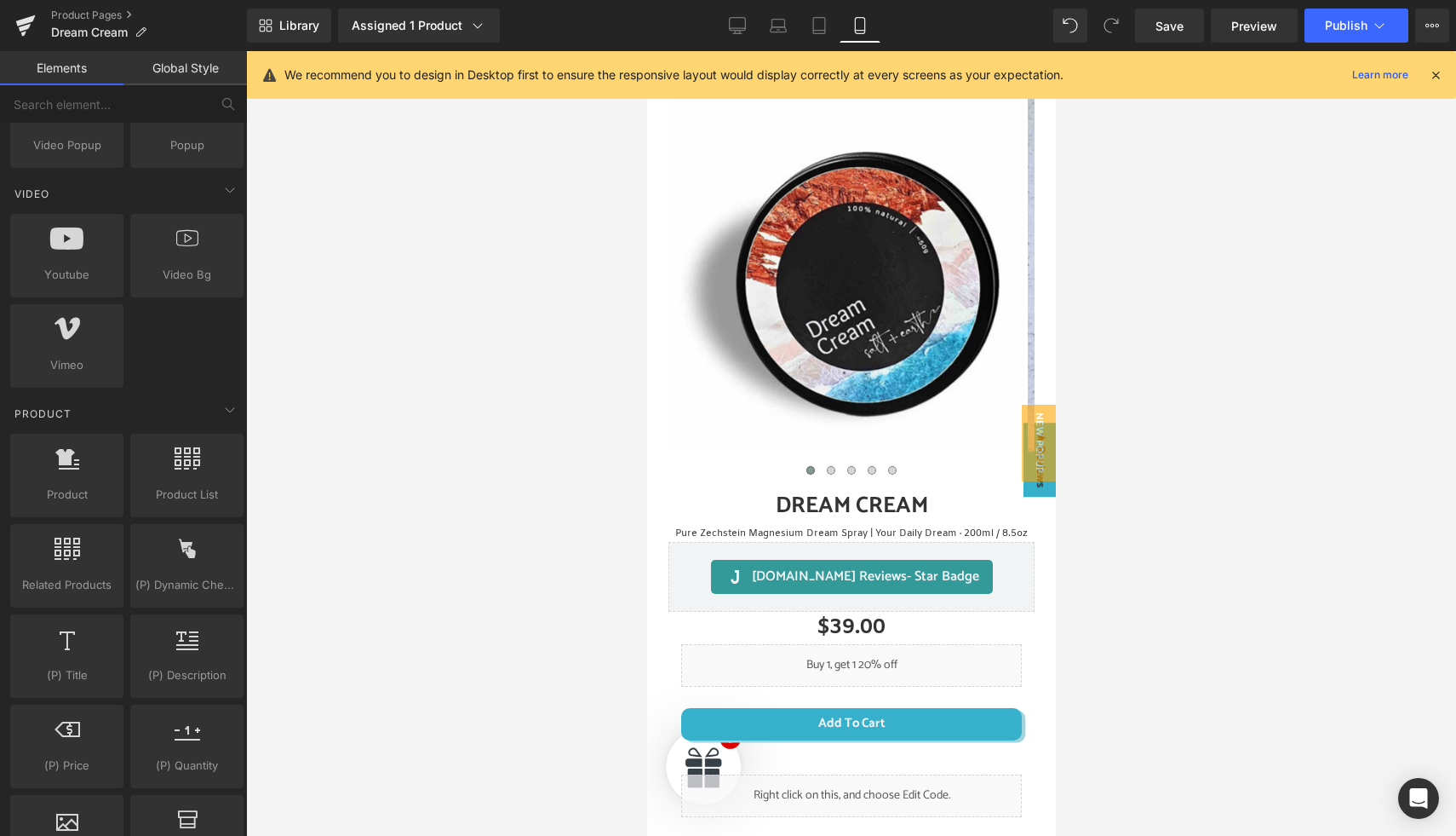
scroll to position [773, 0]
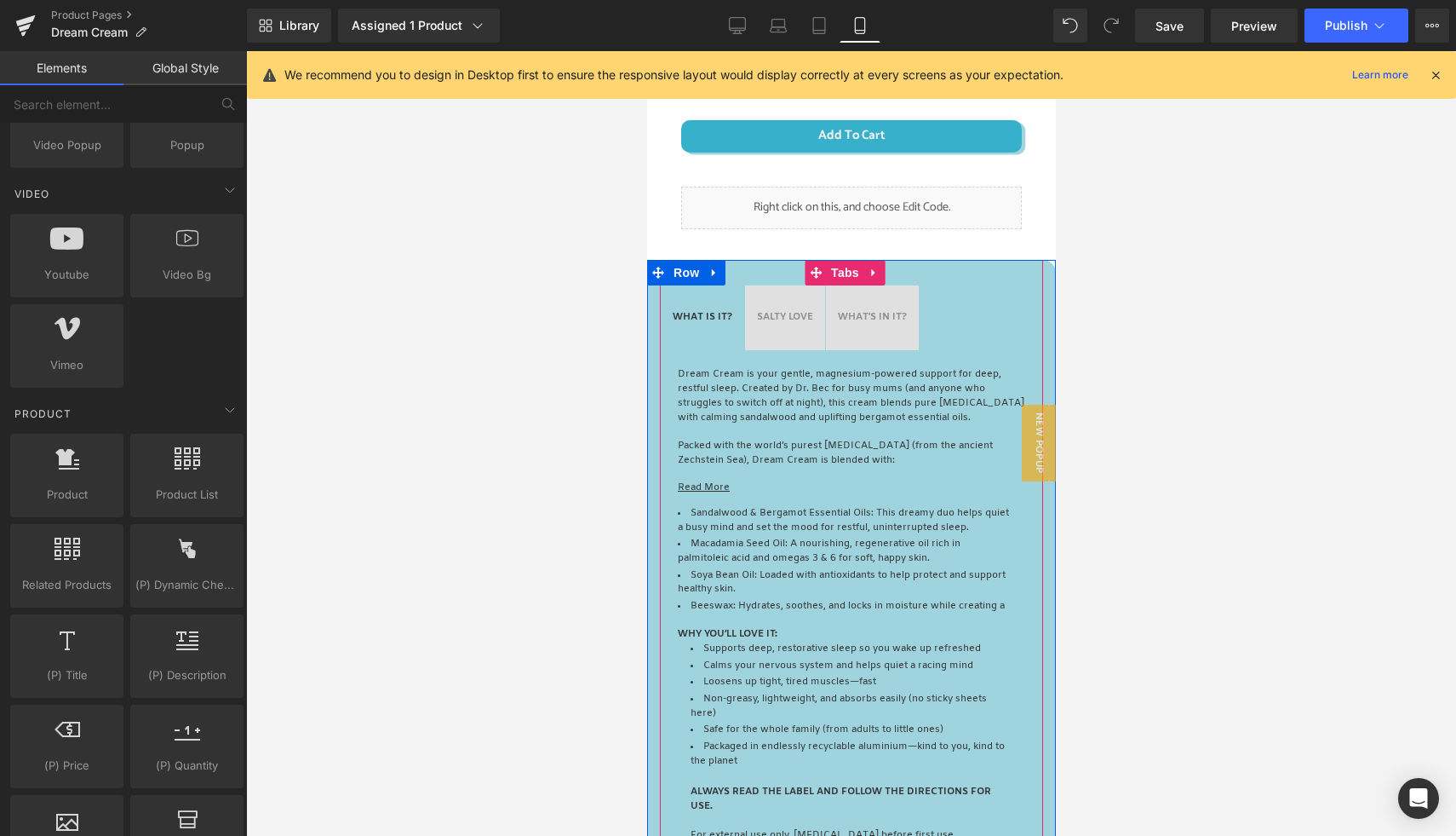
click at [787, 325] on div "SALTY LOVE Text Block" at bounding box center [783, 318] width 56 height 14
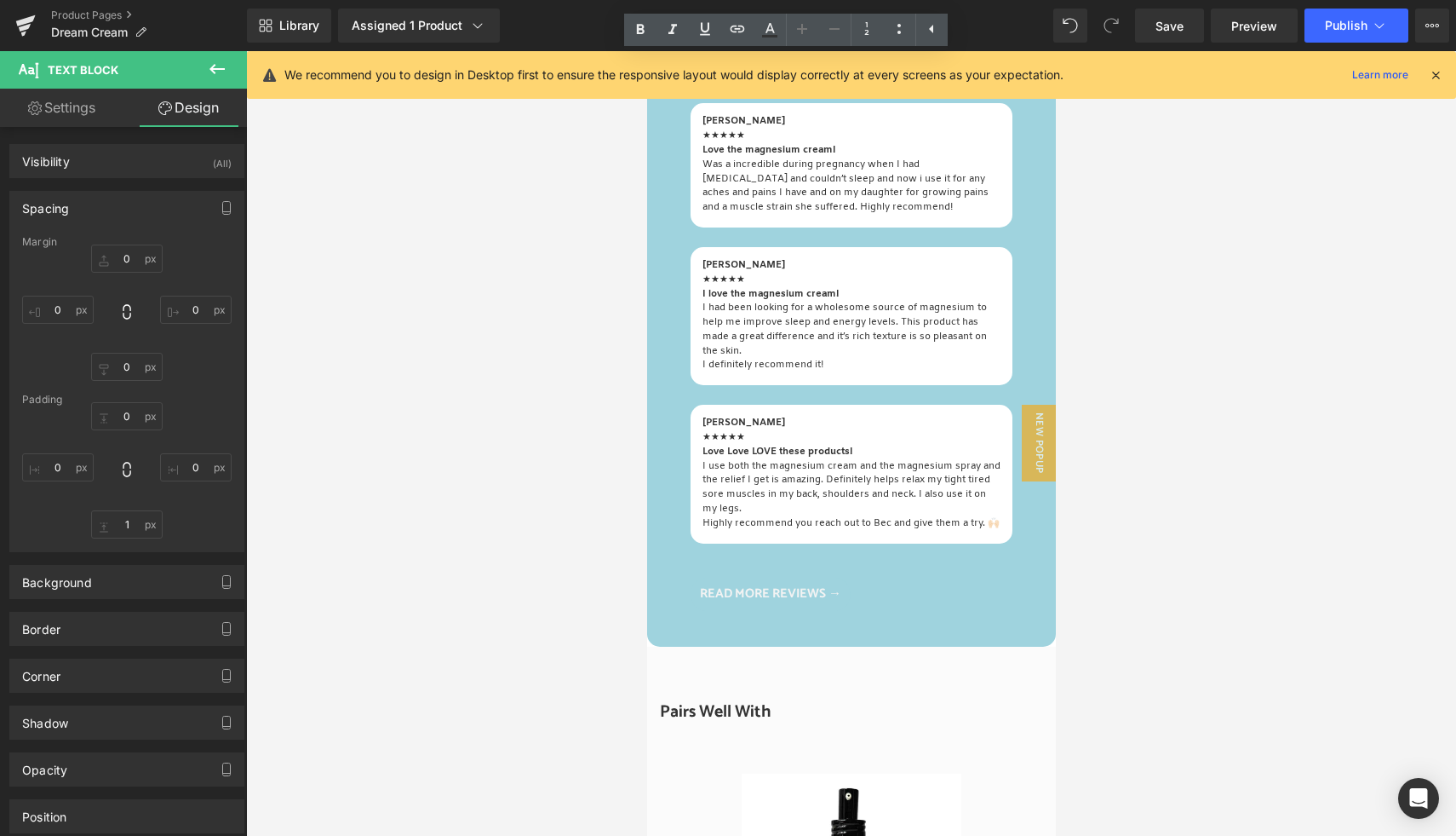
scroll to position [1041, 0]
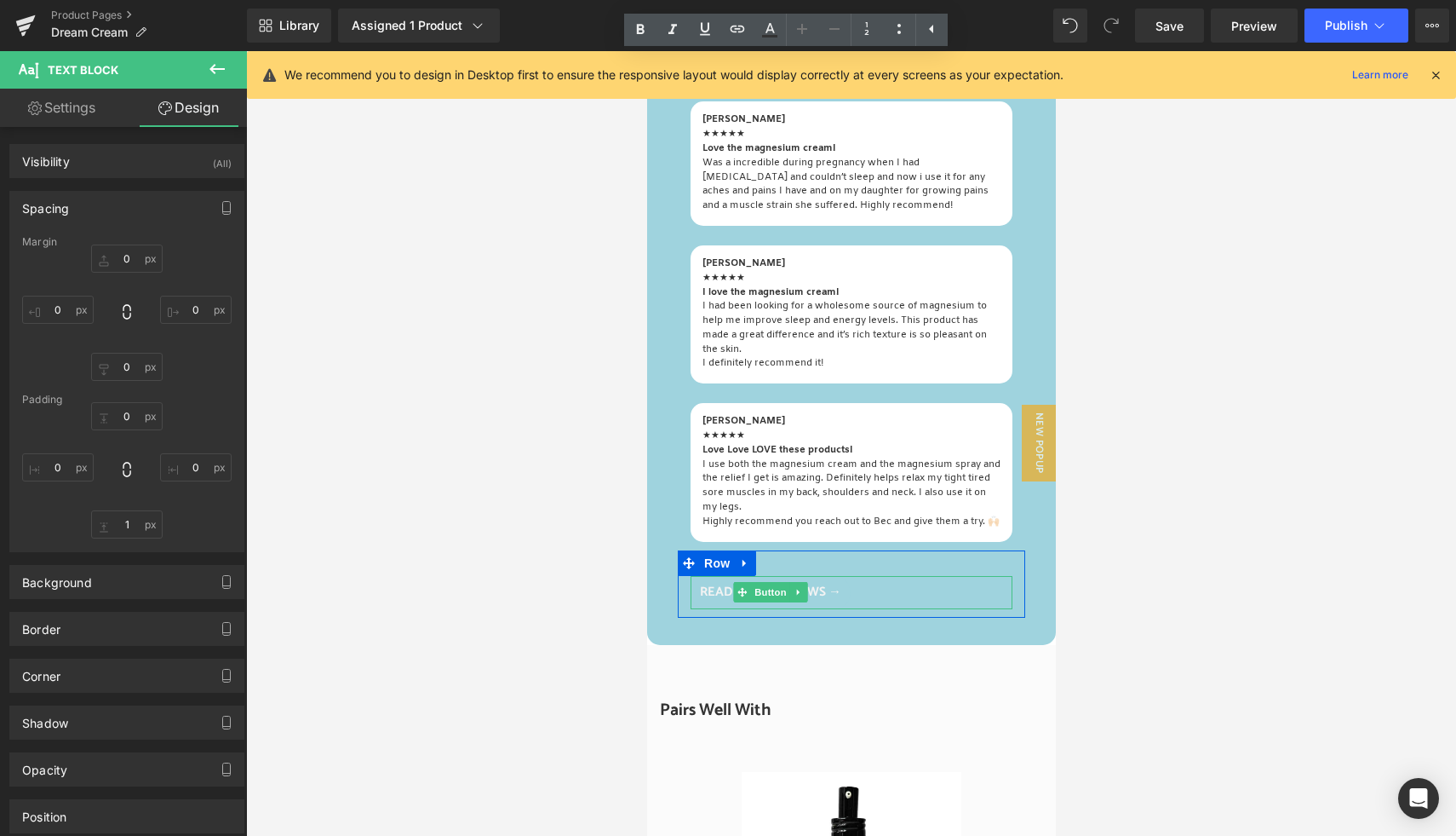
click at [767, 602] on span "Button" at bounding box center [770, 592] width 39 height 20
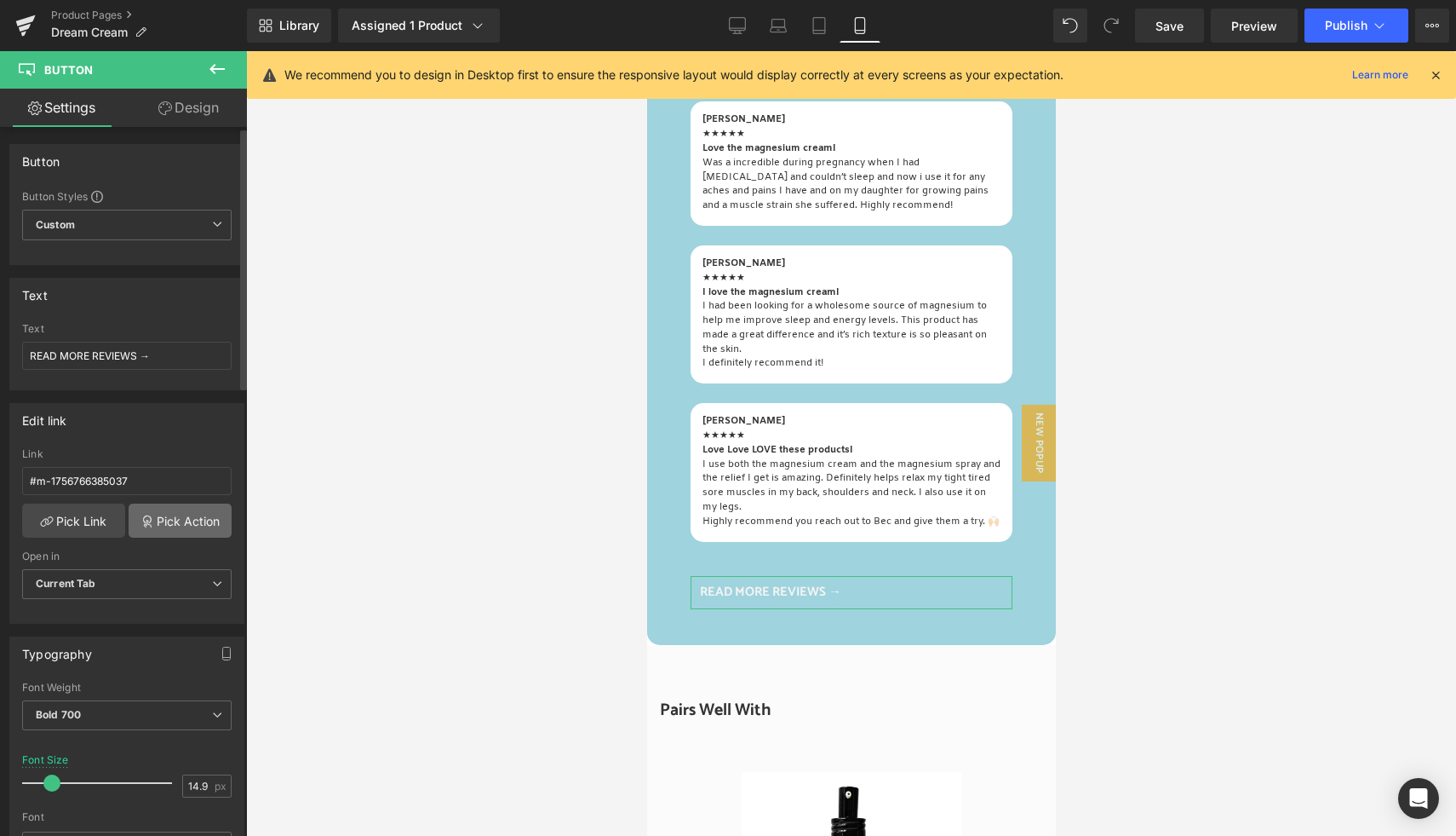
click at [183, 524] on link "Pick Action" at bounding box center [180, 520] width 103 height 34
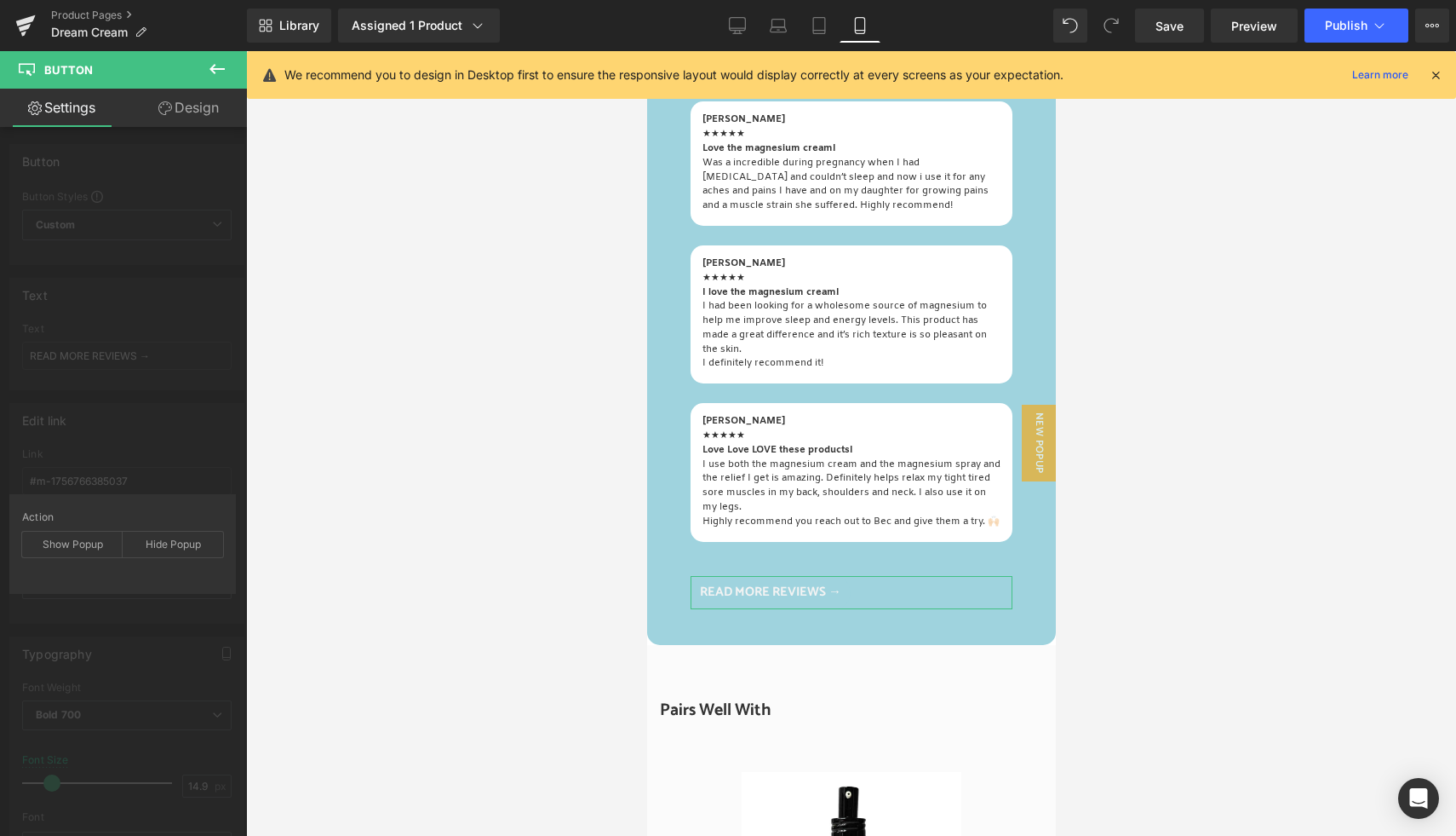
click at [126, 478] on div "Edit link #m-1756766385037 Link #m-1756766385037 Pick Link Pick Action Current …" at bounding box center [127, 507] width 255 height 234
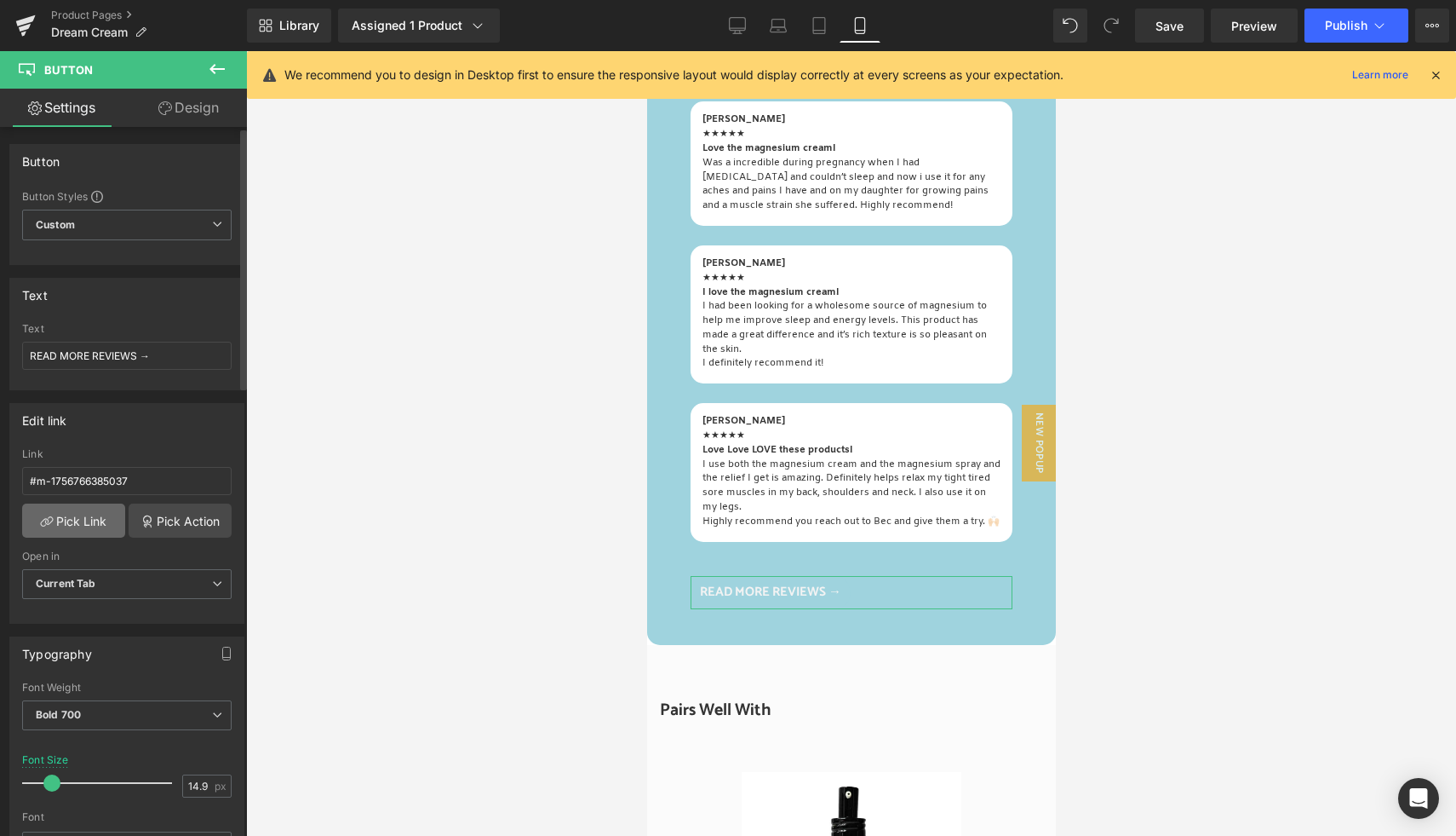
click at [96, 525] on link "Pick Link" at bounding box center [73, 520] width 103 height 34
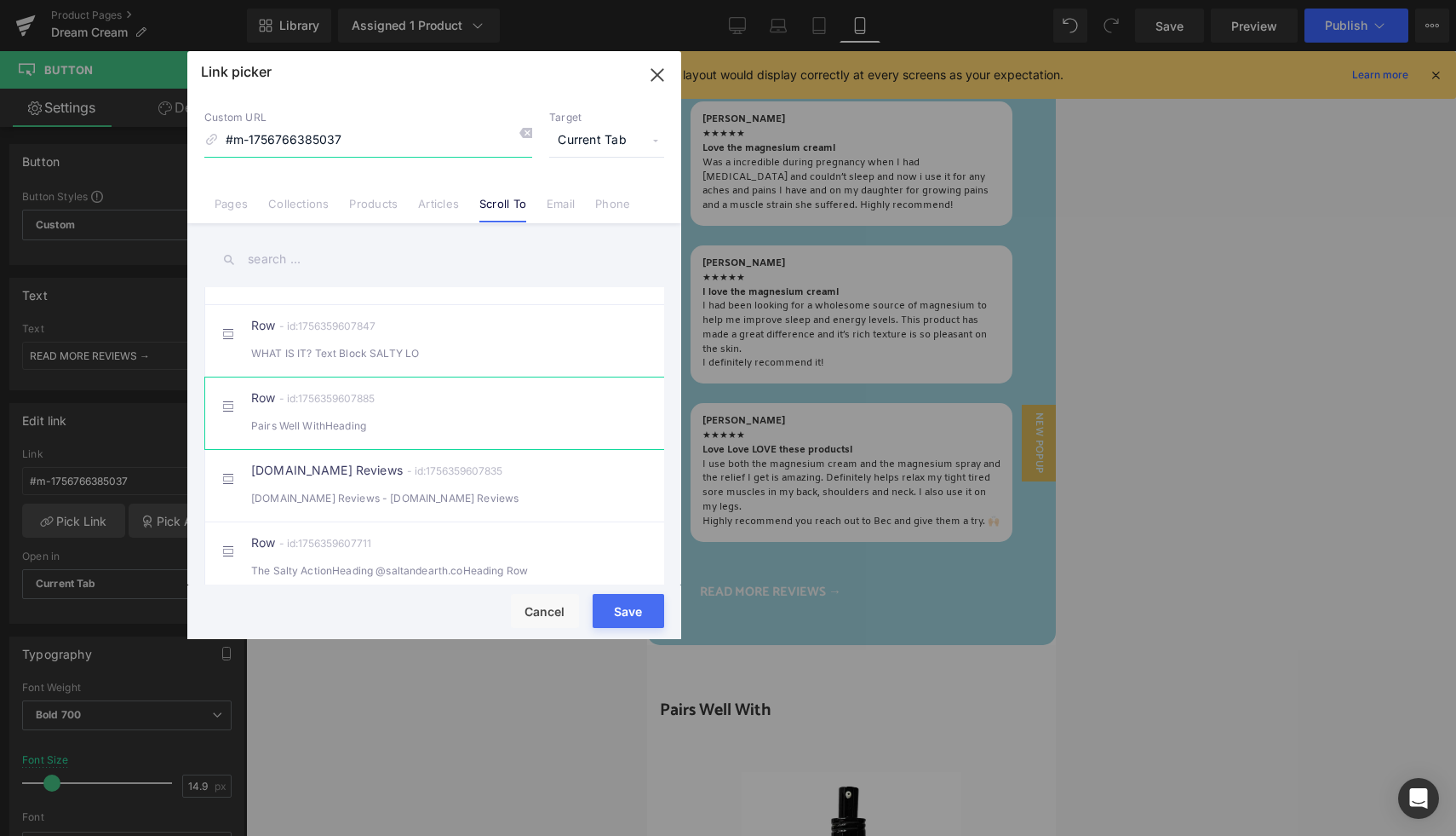
scroll to position [410, 0]
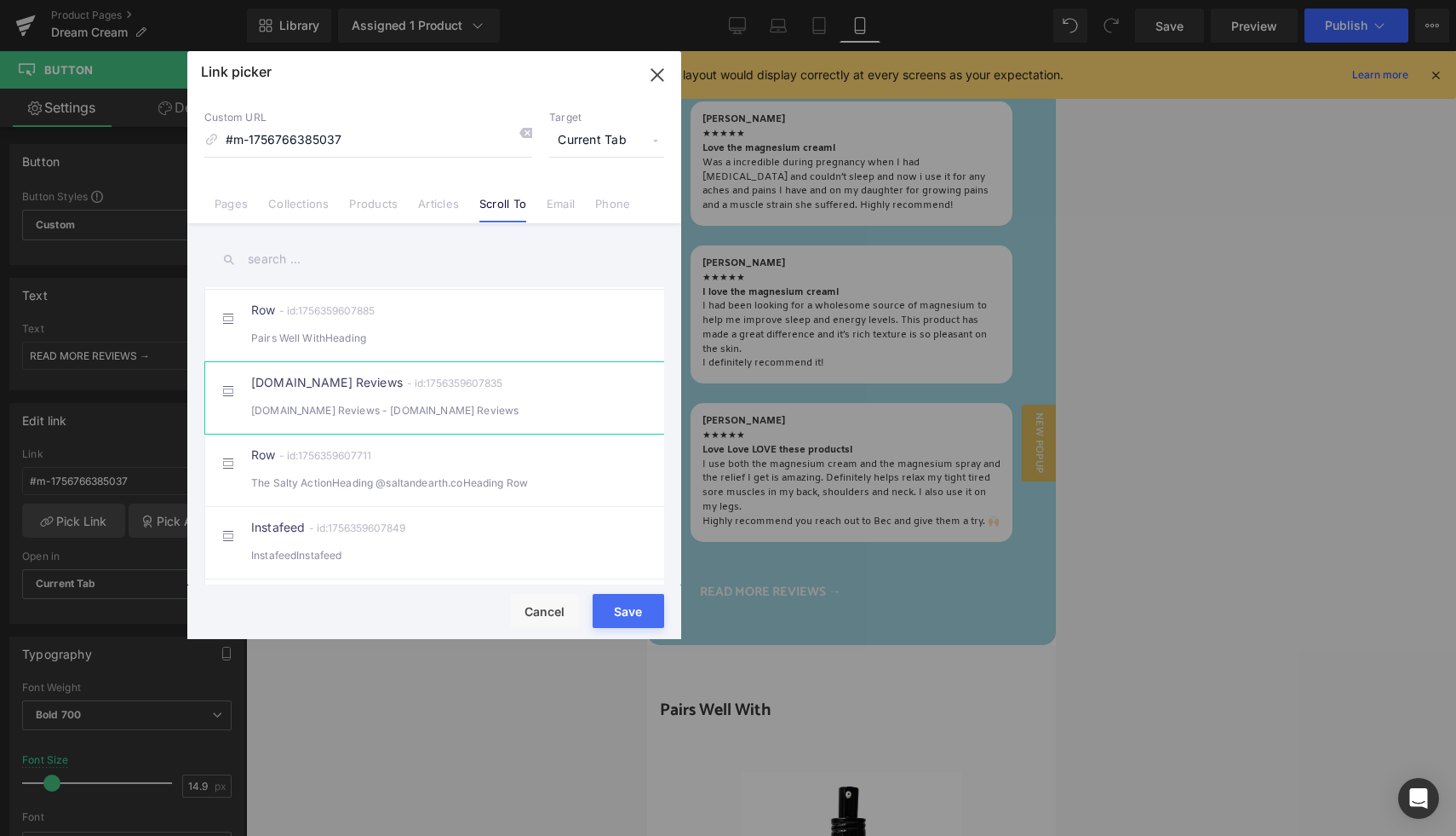
drag, startPoint x: 562, startPoint y: 409, endPoint x: 569, endPoint y: 429, distance: 21.2
click at [562, 409] on div "Judge.me Reviews - id:1756359607835 Judge.me Reviews - ReviewsJudge.me Reviews" at bounding box center [460, 398] width 418 height 43
click at [631, 611] on button "Save" at bounding box center [628, 610] width 72 height 34
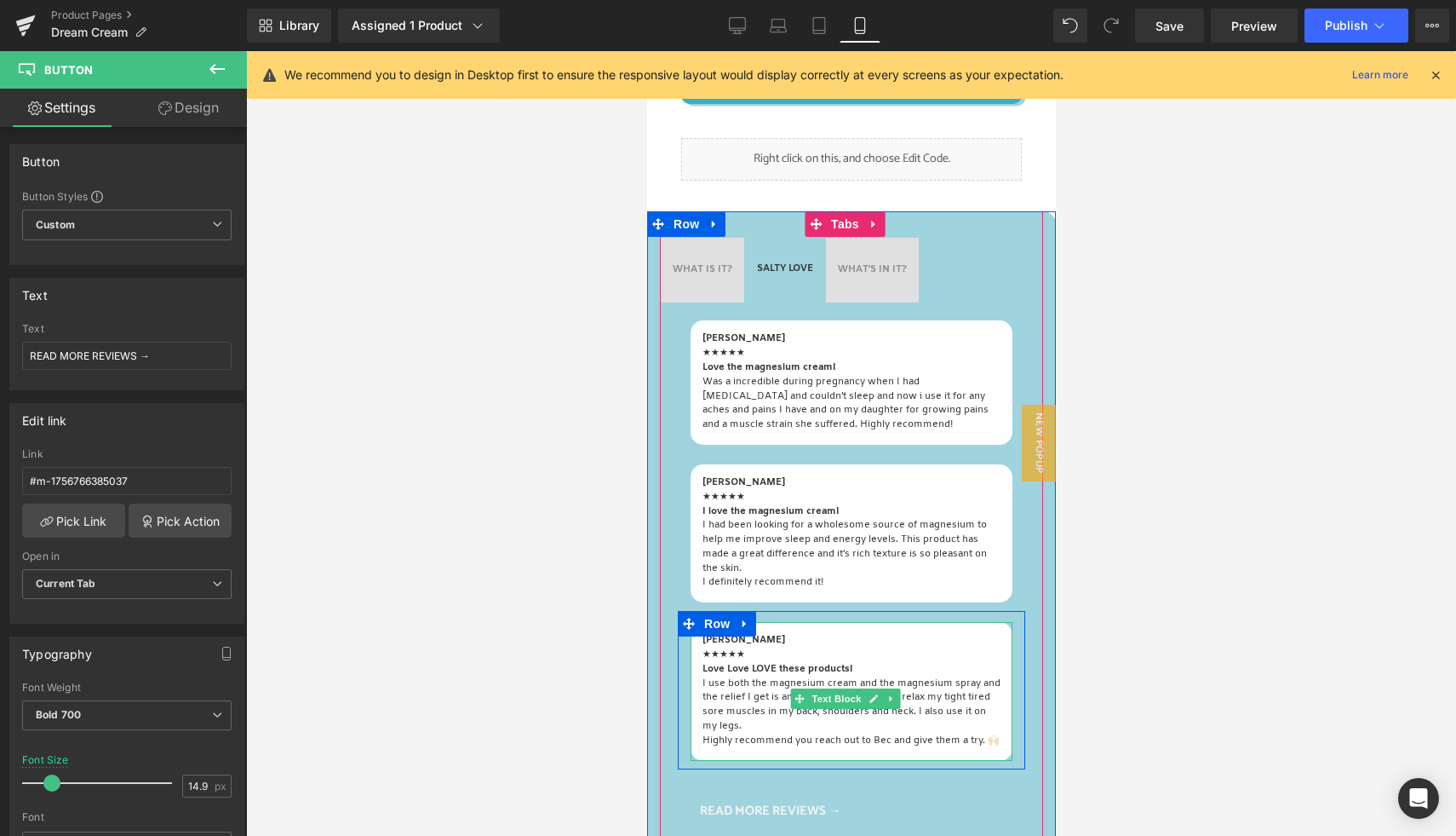
scroll to position [712, 0]
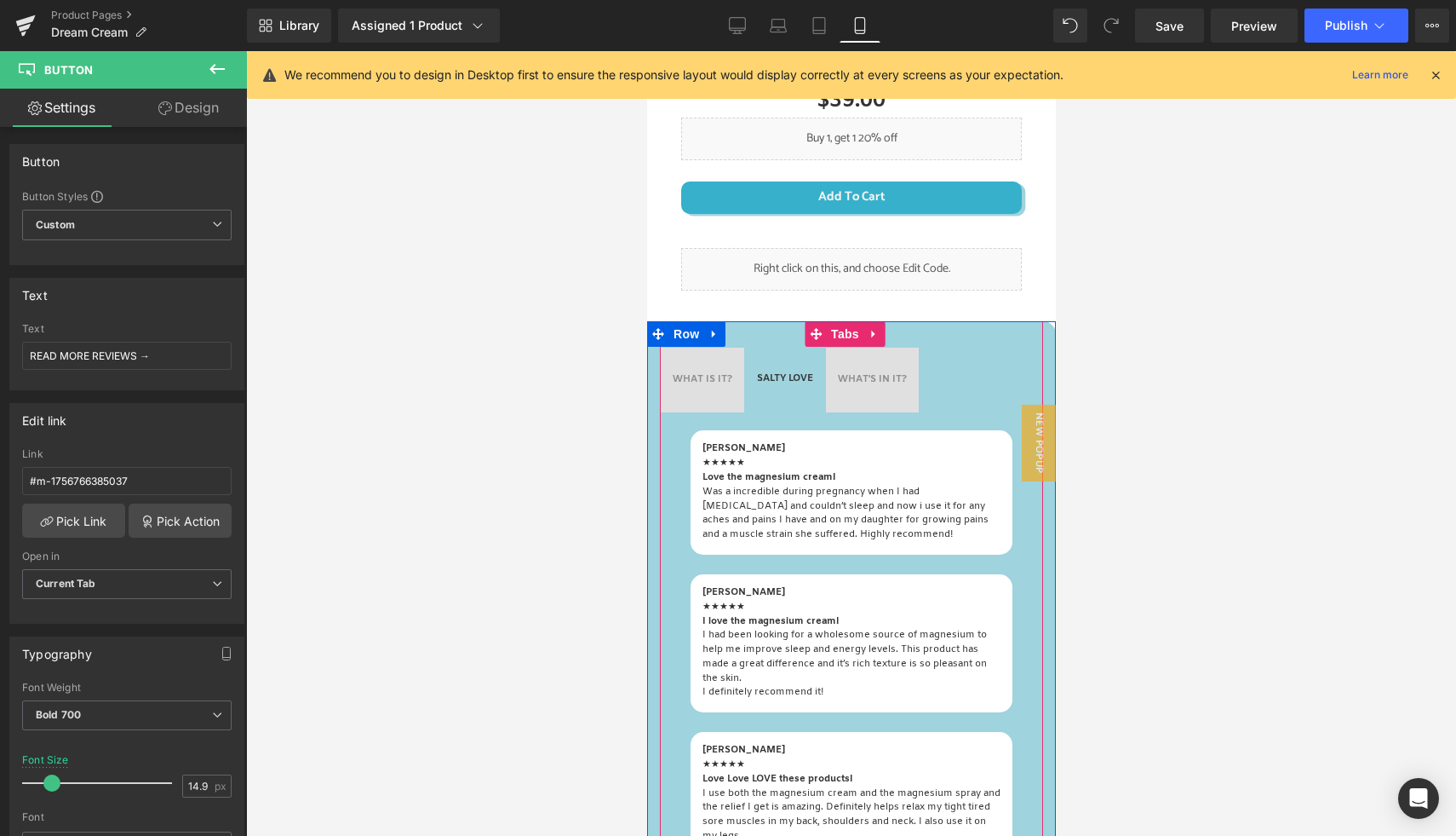
click at [868, 388] on div "WHAT'S IN IT? Text Block" at bounding box center [872, 380] width 69 height 14
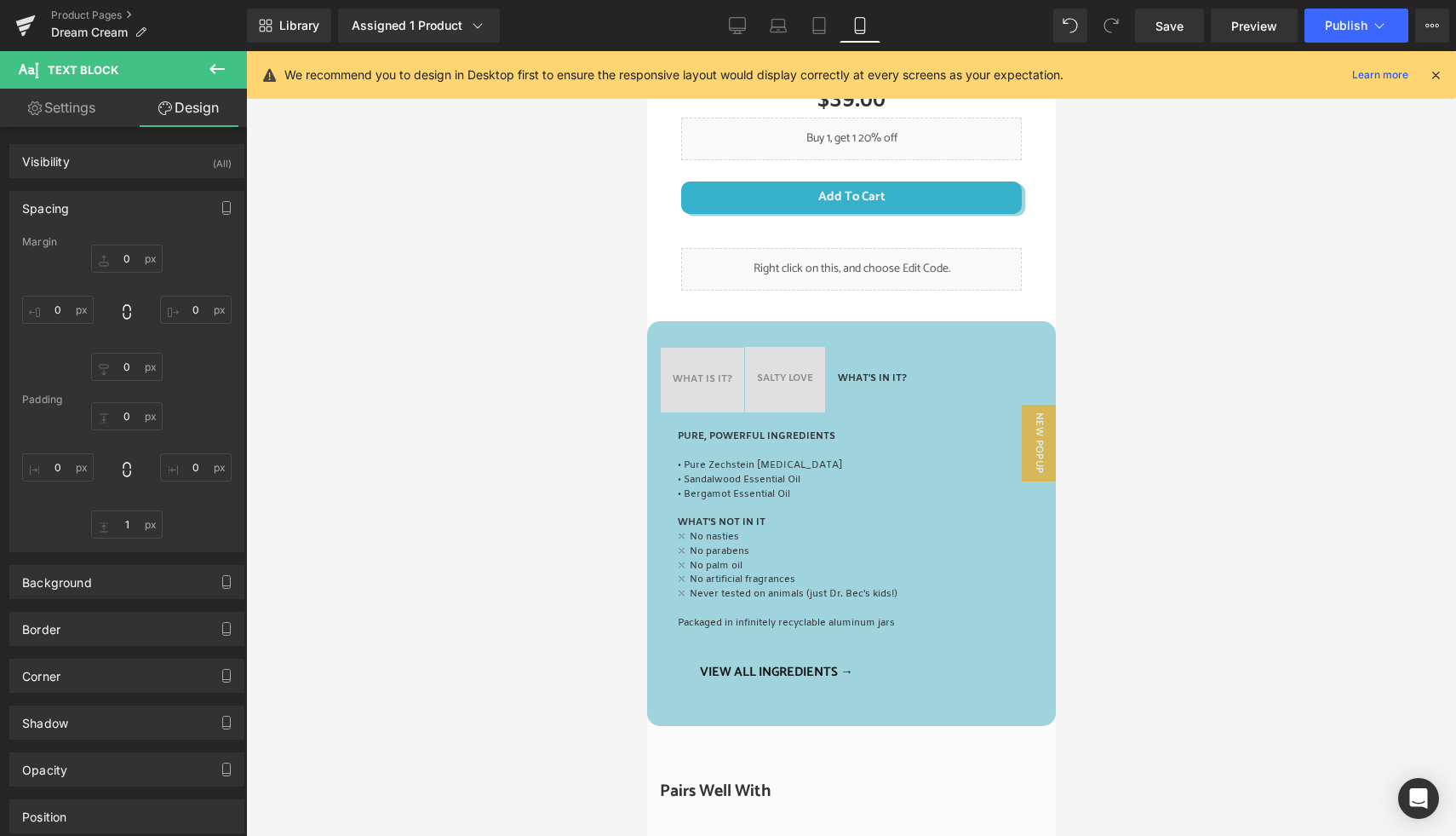
click at [880, 382] on span "WHAT'S IN IT? Text Block" at bounding box center [871, 379] width 93 height 66
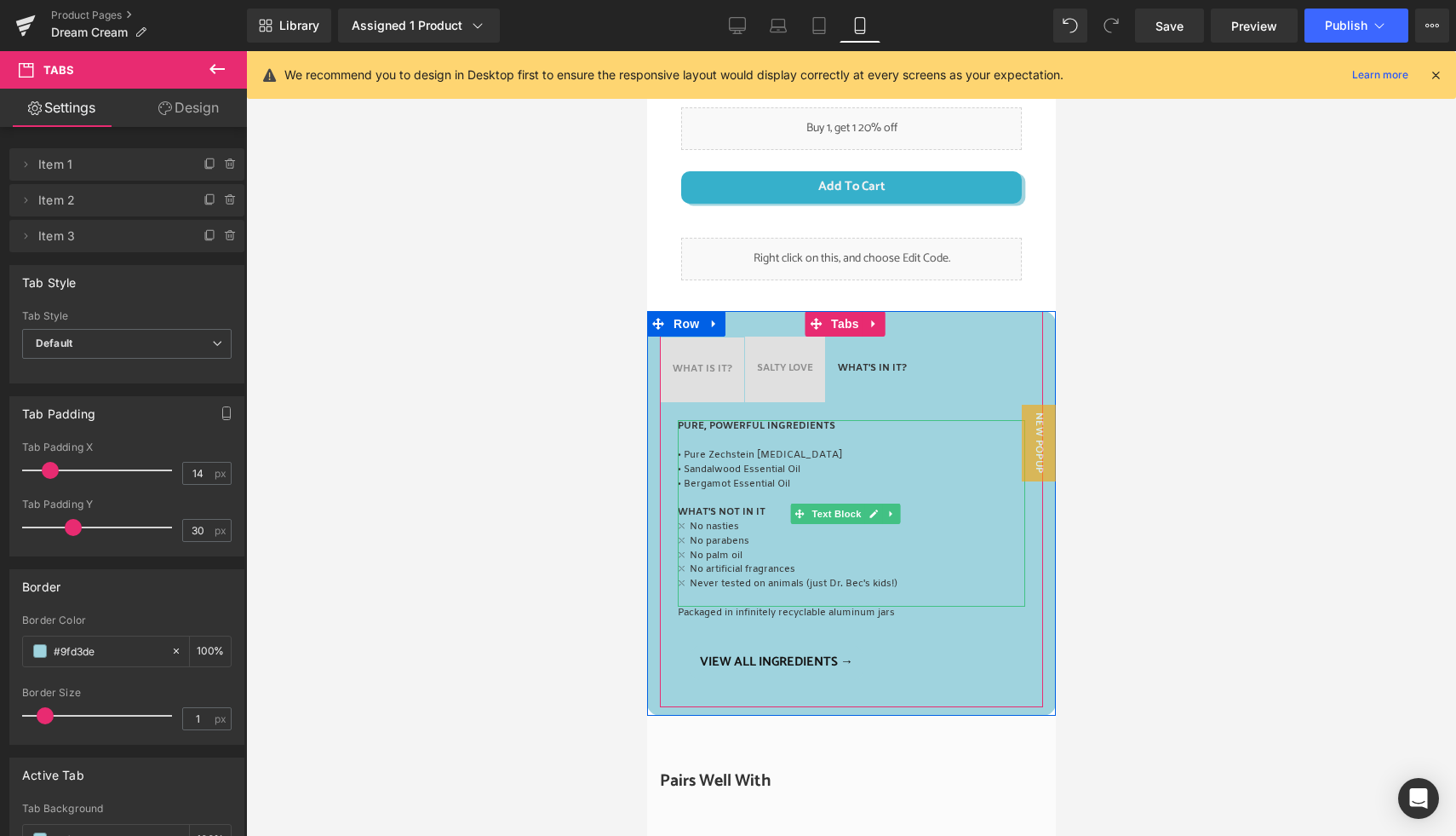
scroll to position [735, 0]
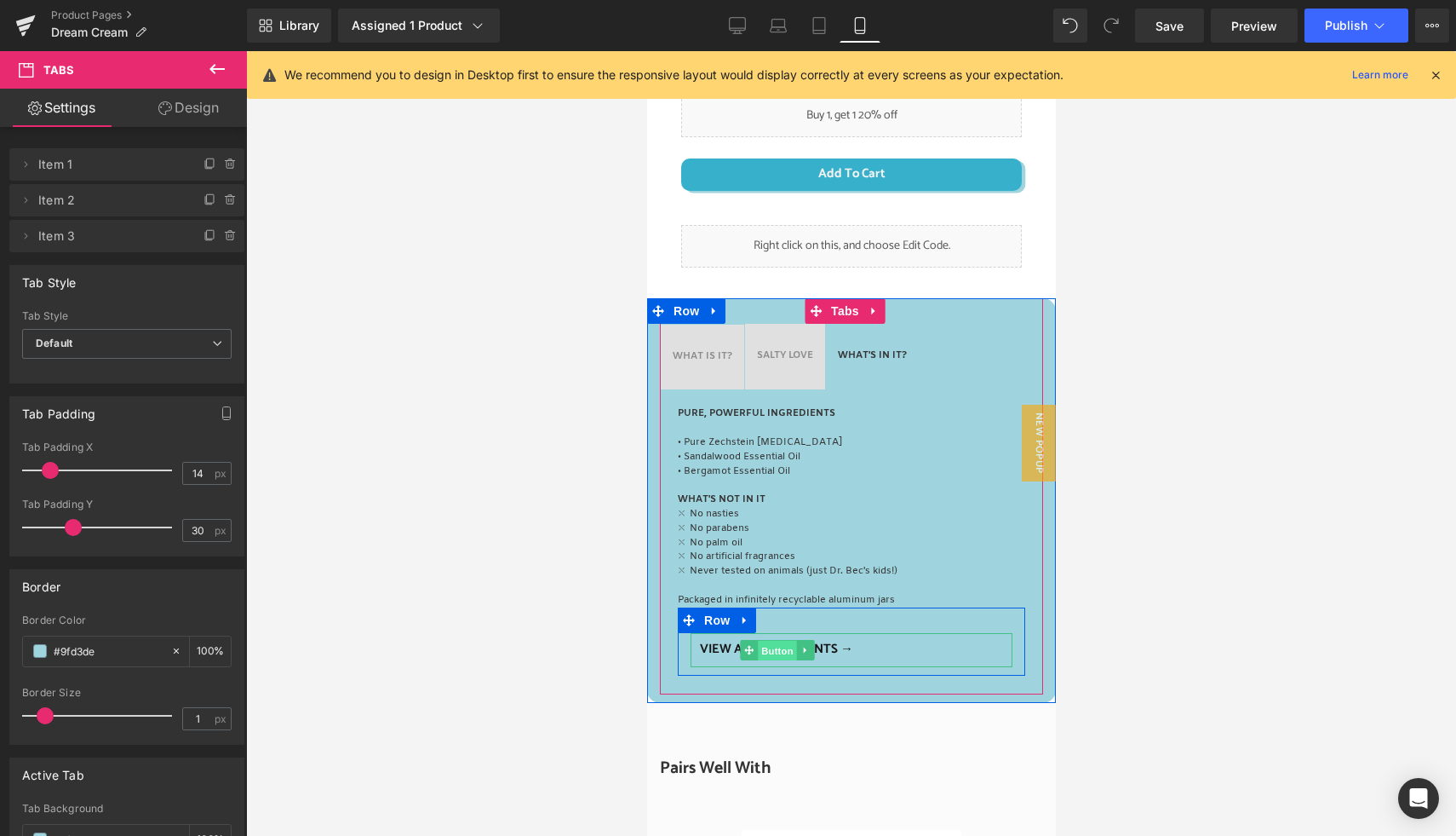
click at [770, 659] on span "Button" at bounding box center [777, 650] width 39 height 20
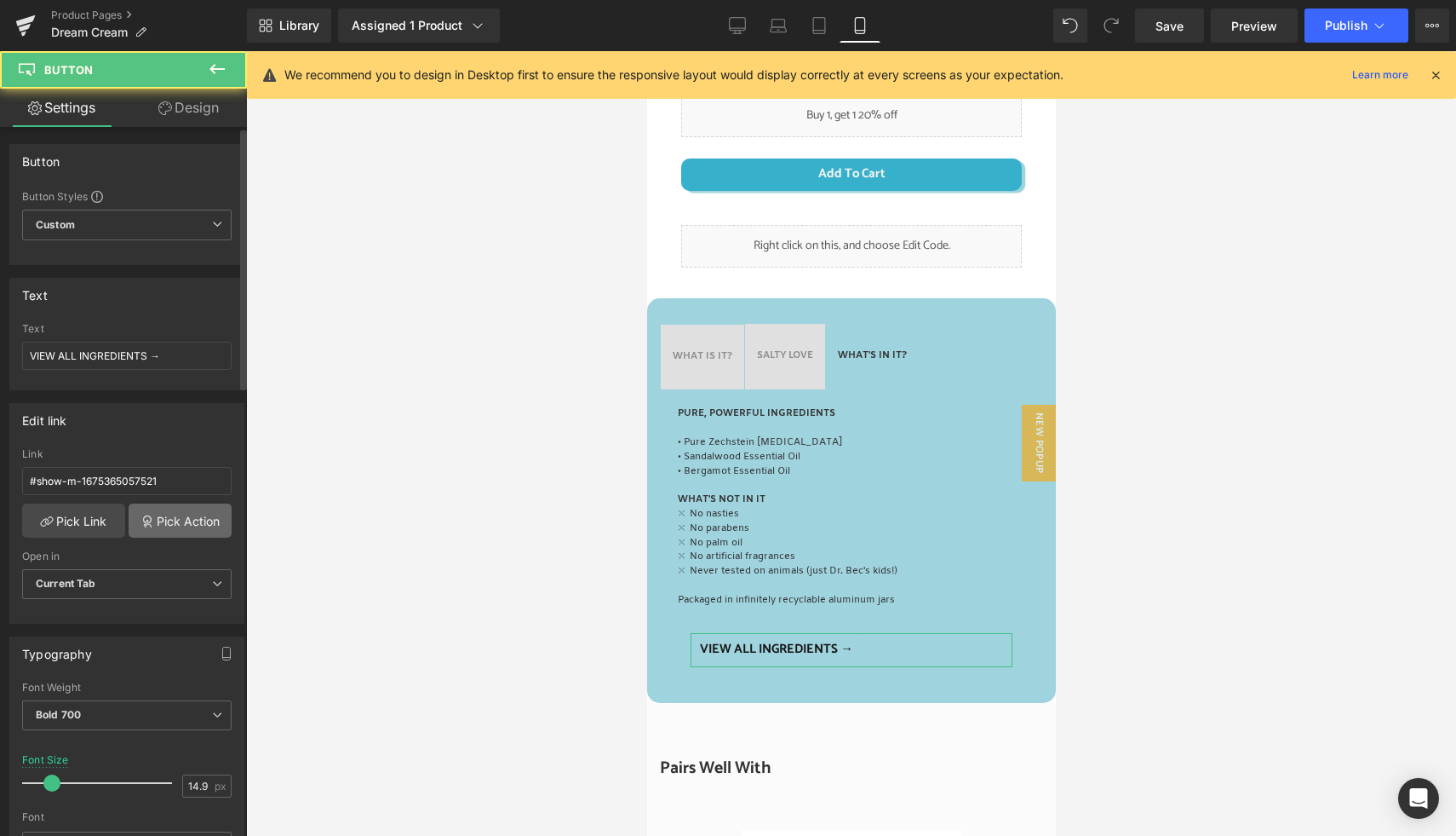
click at [190, 521] on link "Pick Action" at bounding box center [180, 520] width 103 height 34
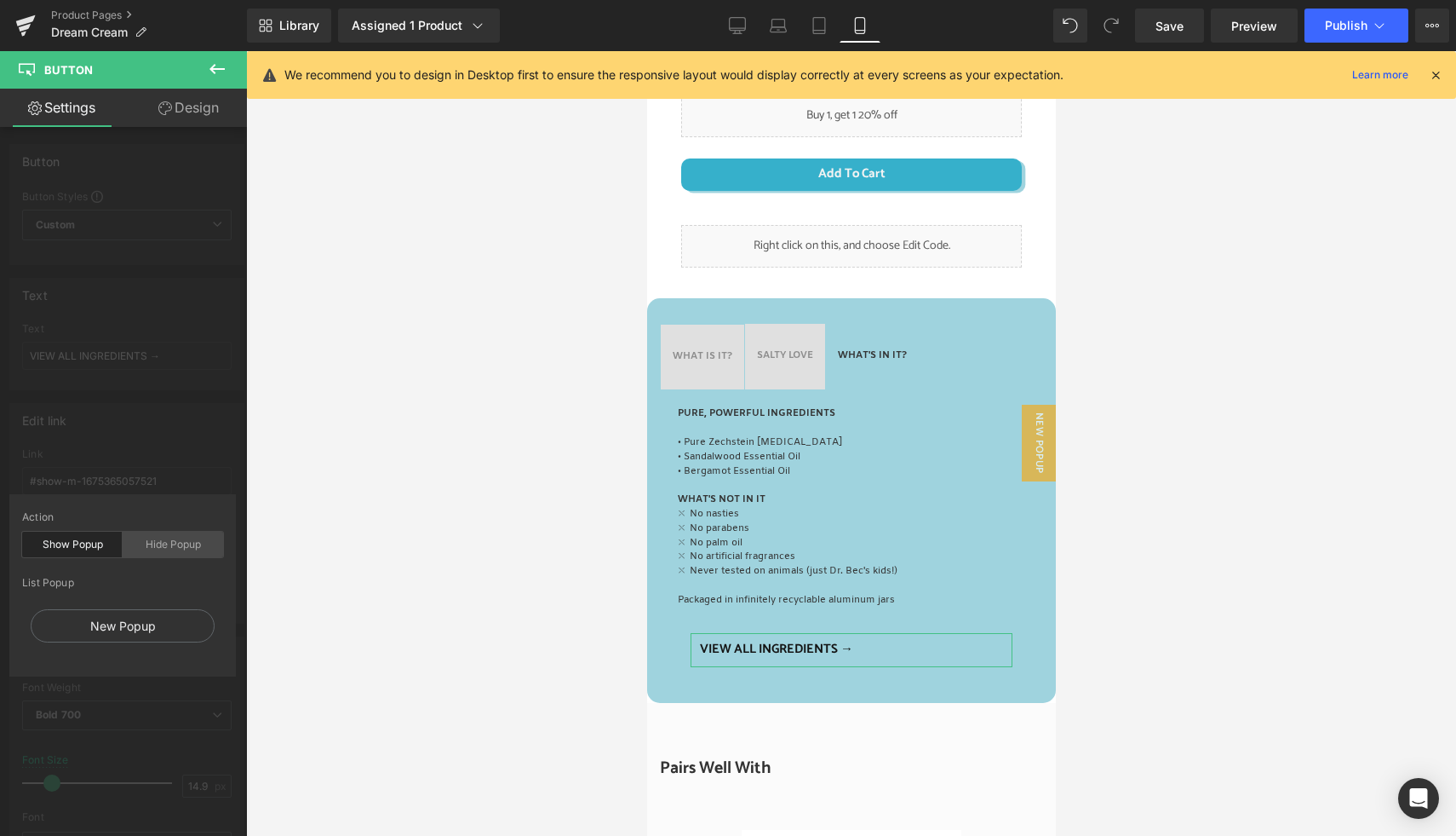
drag, startPoint x: 172, startPoint y: 549, endPoint x: 128, endPoint y: 540, distance: 44.9
click at [172, 549] on div "Hide Popup" at bounding box center [173, 544] width 101 height 26
click at [85, 533] on div "Show Popup" at bounding box center [73, 544] width 101 height 26
click at [133, 623] on div "New Popup" at bounding box center [123, 626] width 184 height 34
click at [614, 585] on div at bounding box center [851, 444] width 1210 height 785
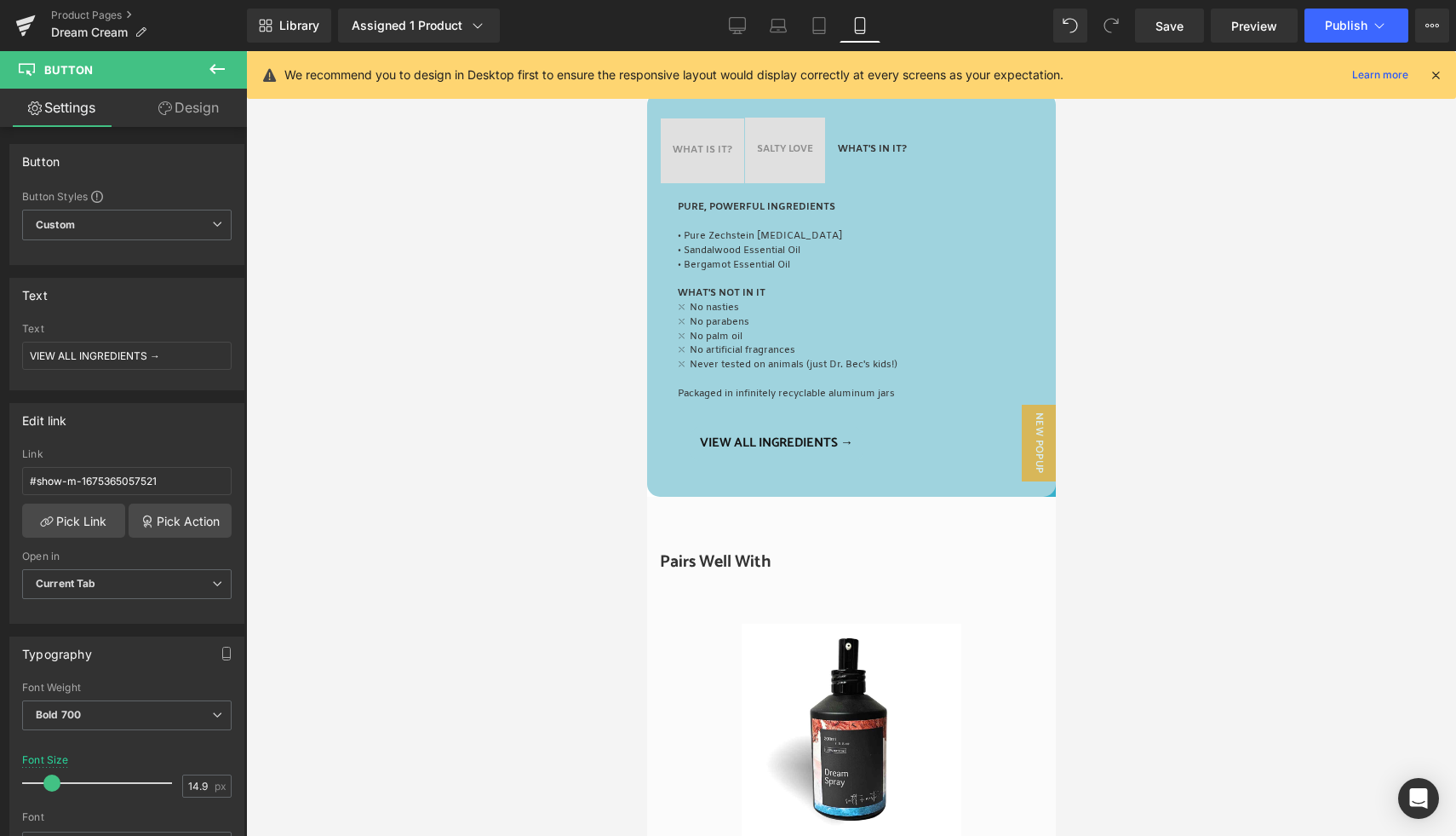
scroll to position [1077, 0]
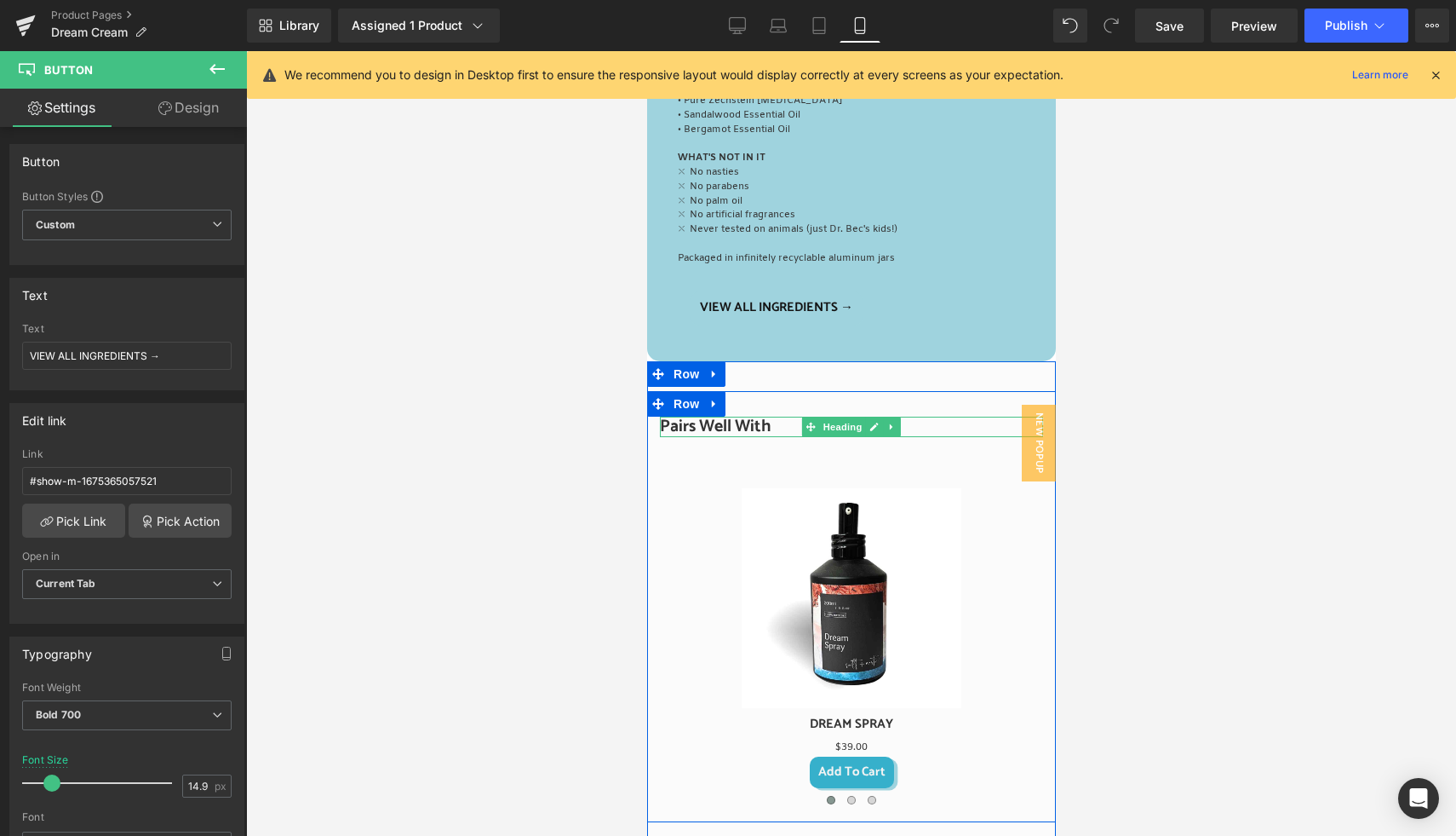
click at [840, 437] on span "Heading" at bounding box center [842, 426] width 46 height 20
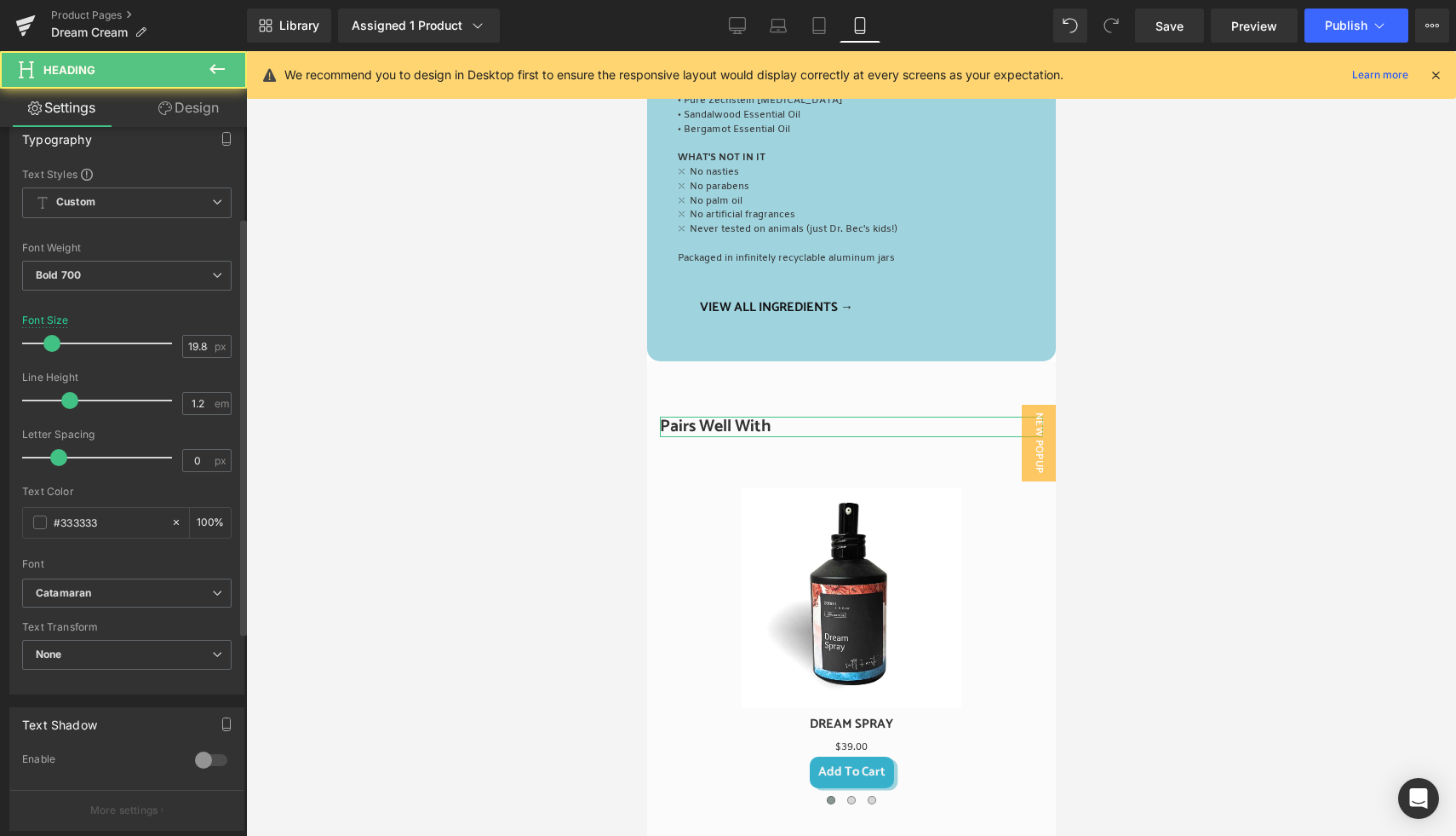
scroll to position [300, 0]
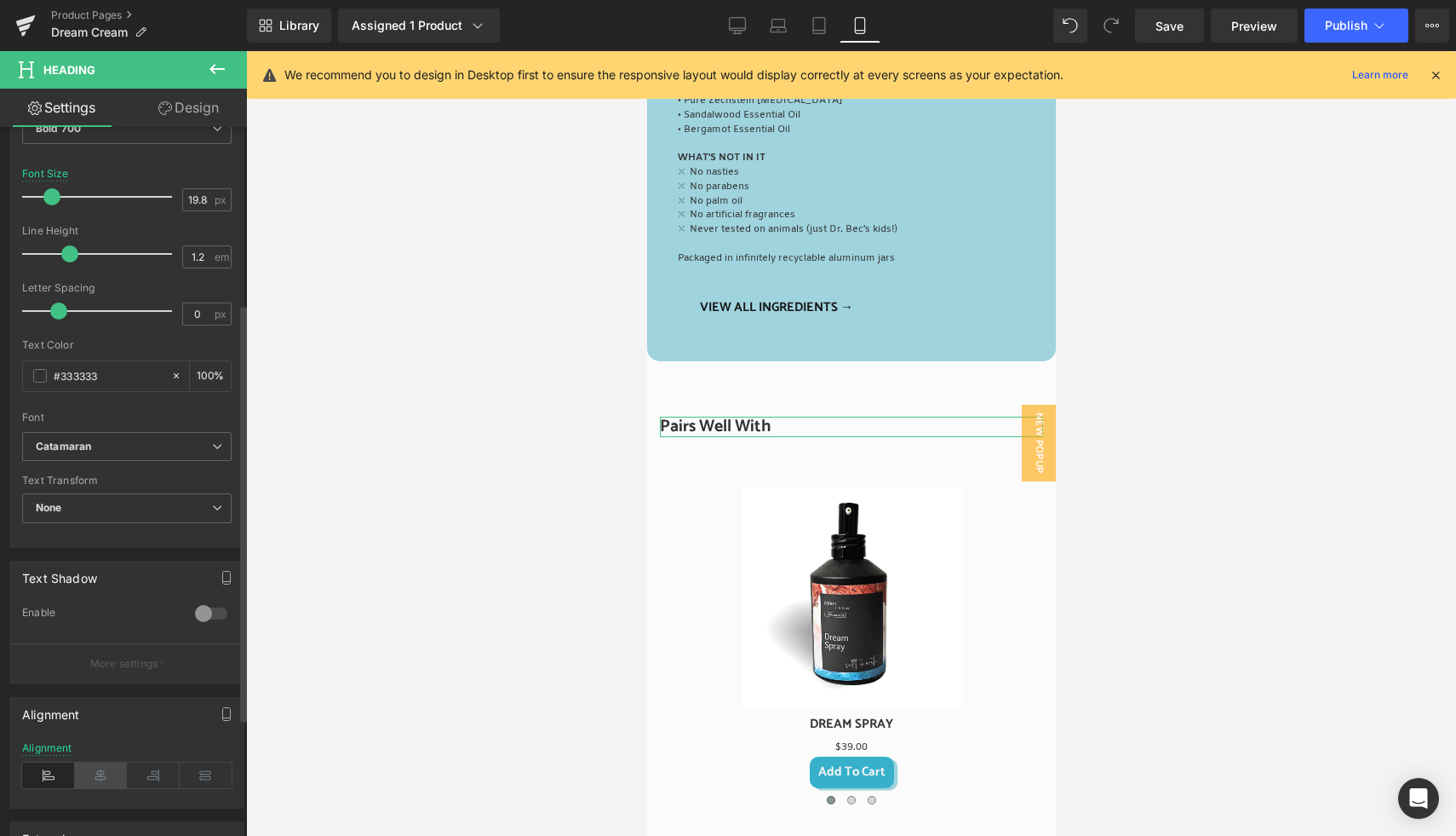
click at [112, 772] on icon at bounding box center [102, 775] width 53 height 26
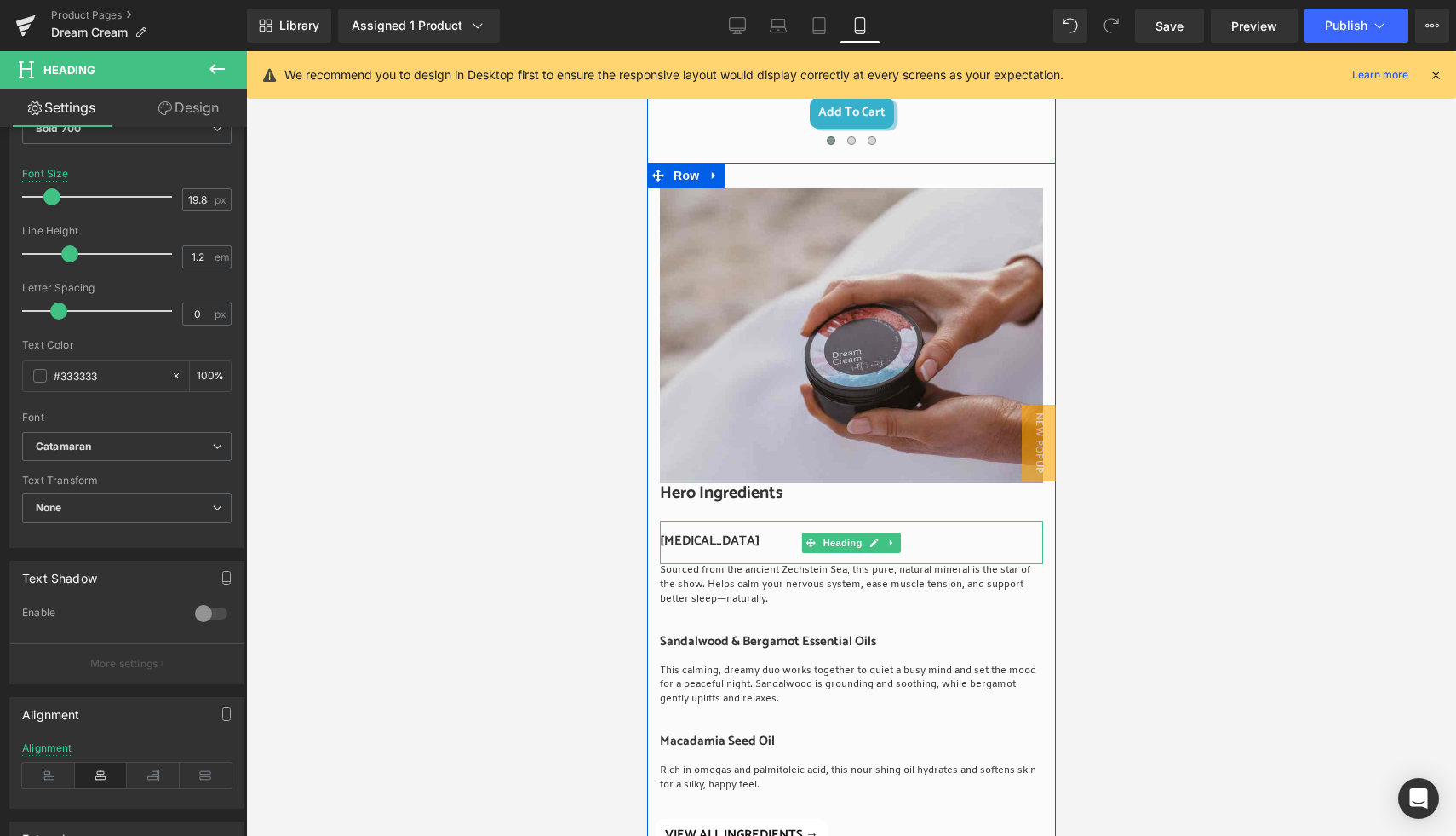
scroll to position [1753, 0]
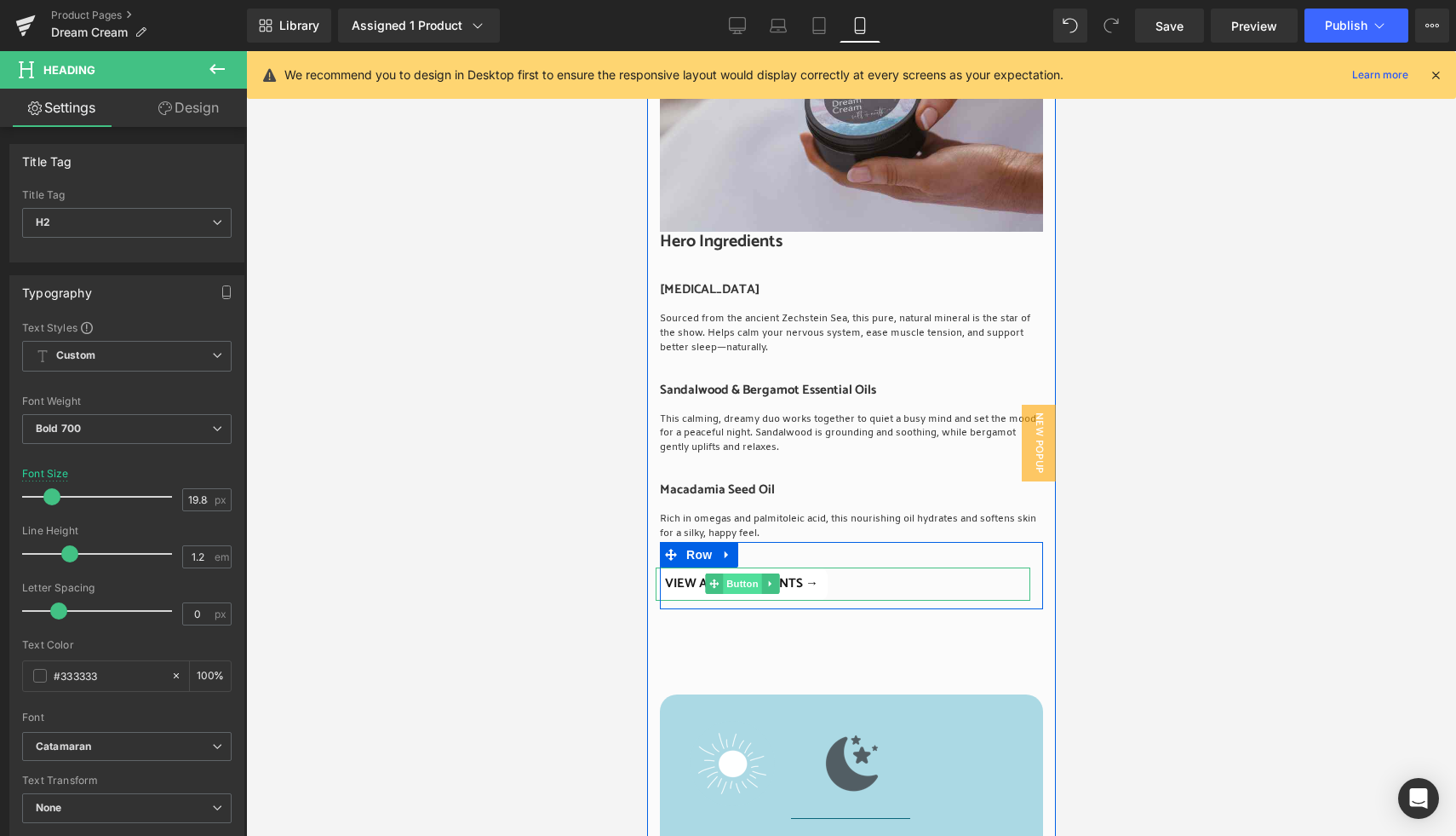
scroll to position [300, 0]
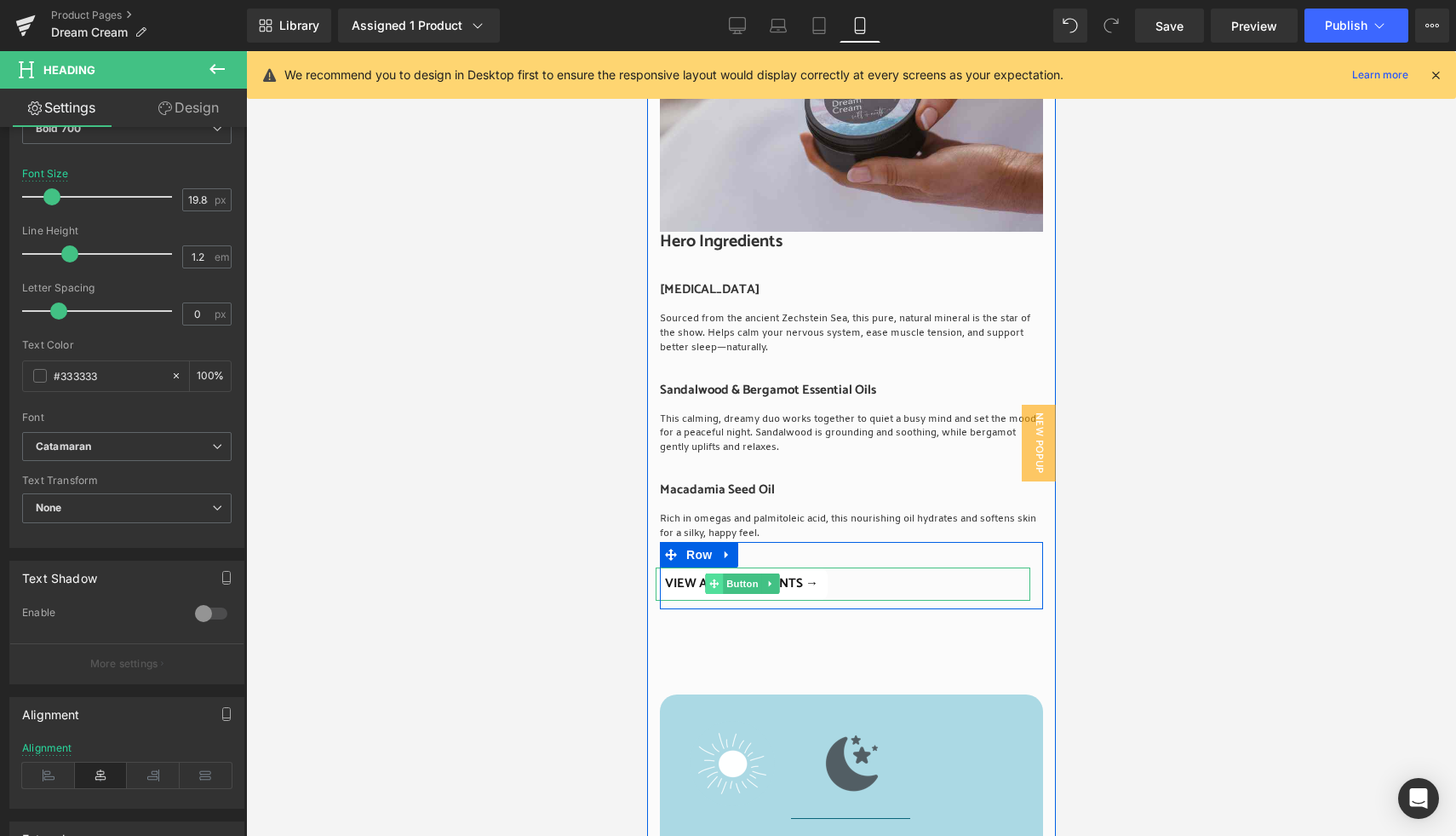
drag, startPoint x: 729, startPoint y: 598, endPoint x: 704, endPoint y: 595, distance: 25.2
click at [730, 593] on span "Button" at bounding box center [743, 583] width 39 height 20
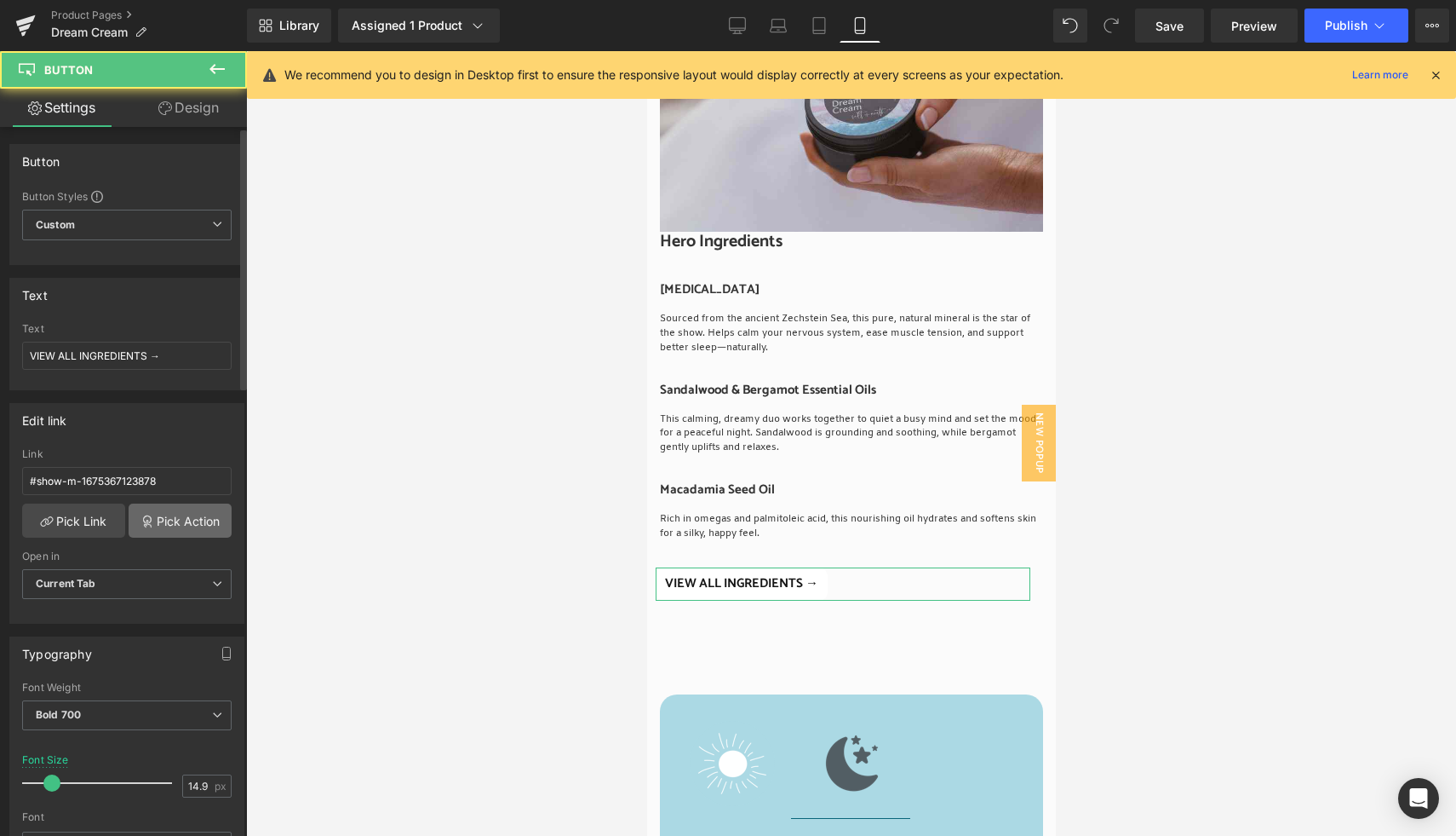
click at [170, 523] on link "Pick Action" at bounding box center [180, 520] width 103 height 34
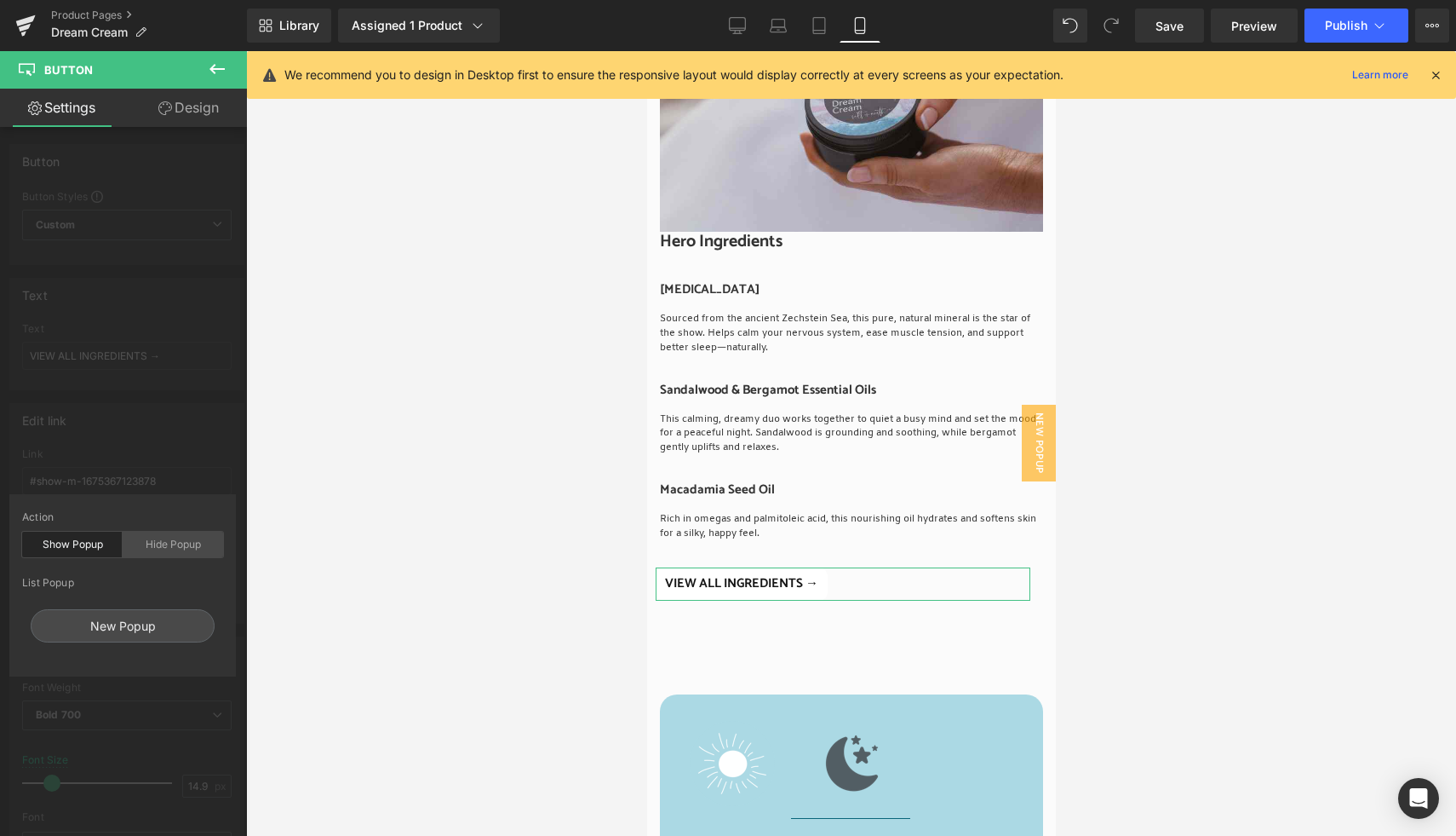
drag, startPoint x: 209, startPoint y: 550, endPoint x: 189, endPoint y: 549, distance: 20.0
click at [209, 550] on div "Hide Popup" at bounding box center [173, 544] width 101 height 26
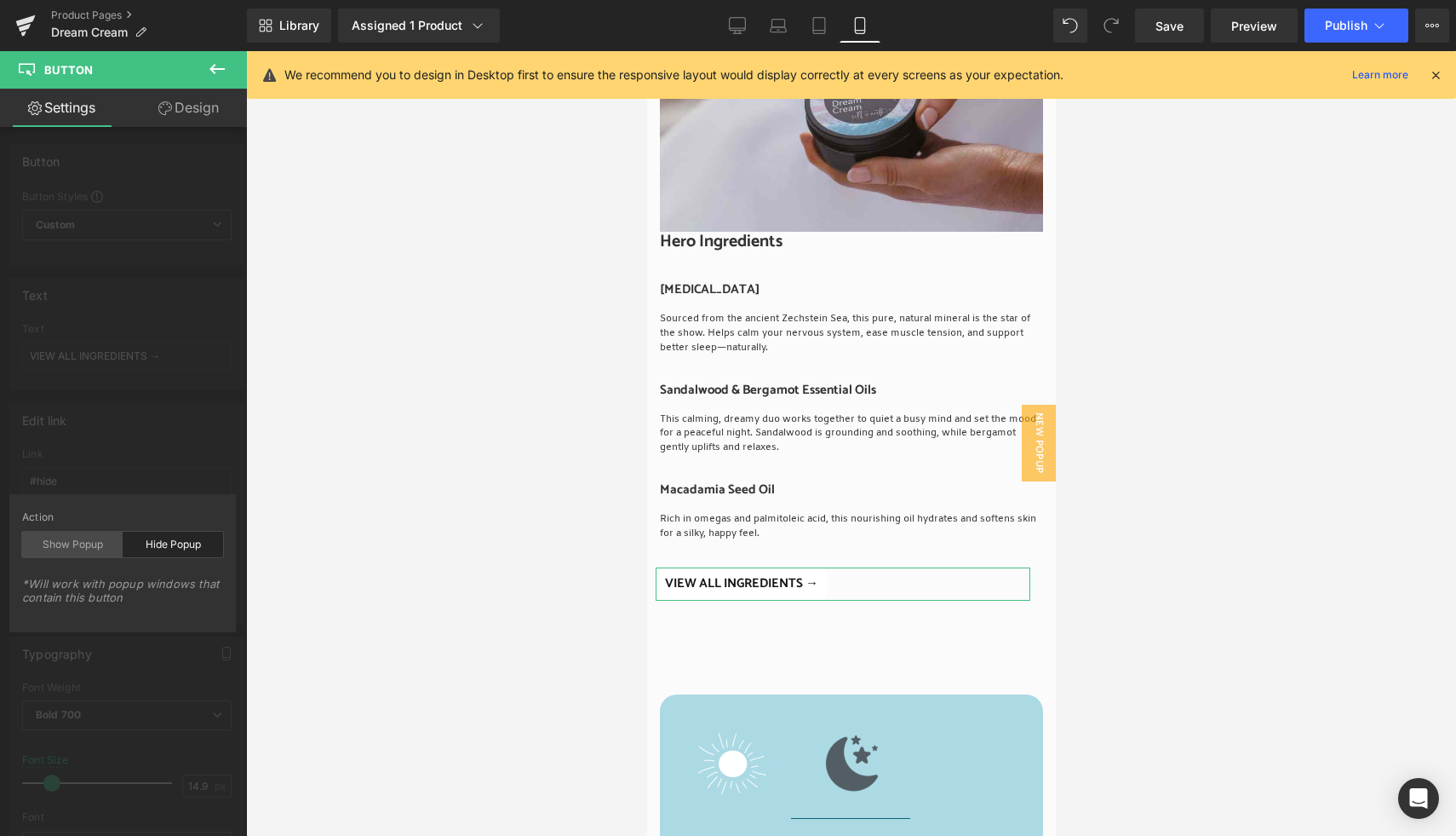
click at [94, 546] on div "Show Popup" at bounding box center [73, 544] width 101 height 26
click at [145, 628] on div "New Popup" at bounding box center [123, 626] width 184 height 34
type input "#show-m-1675367123878"
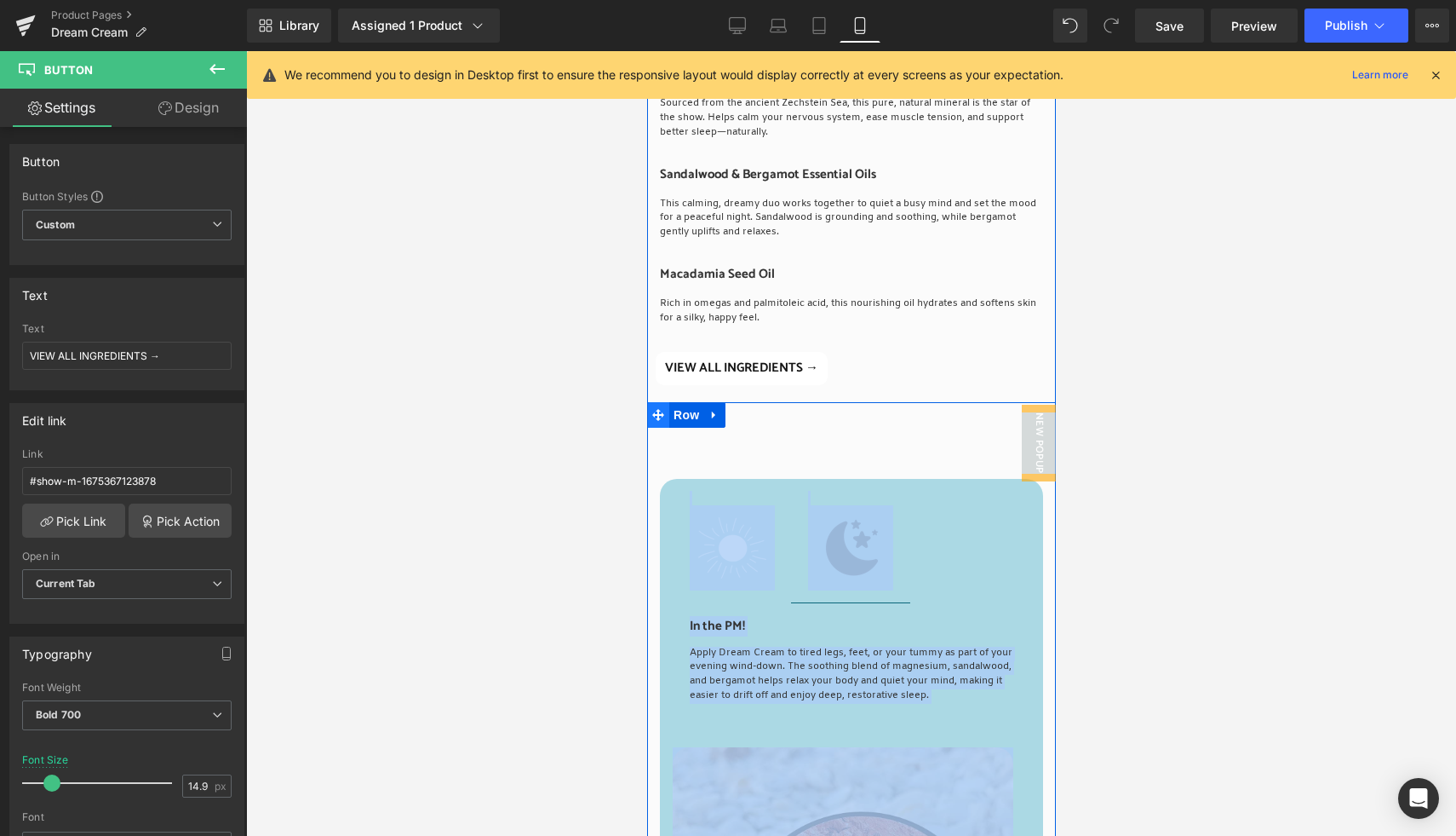
scroll to position [2528, 0]
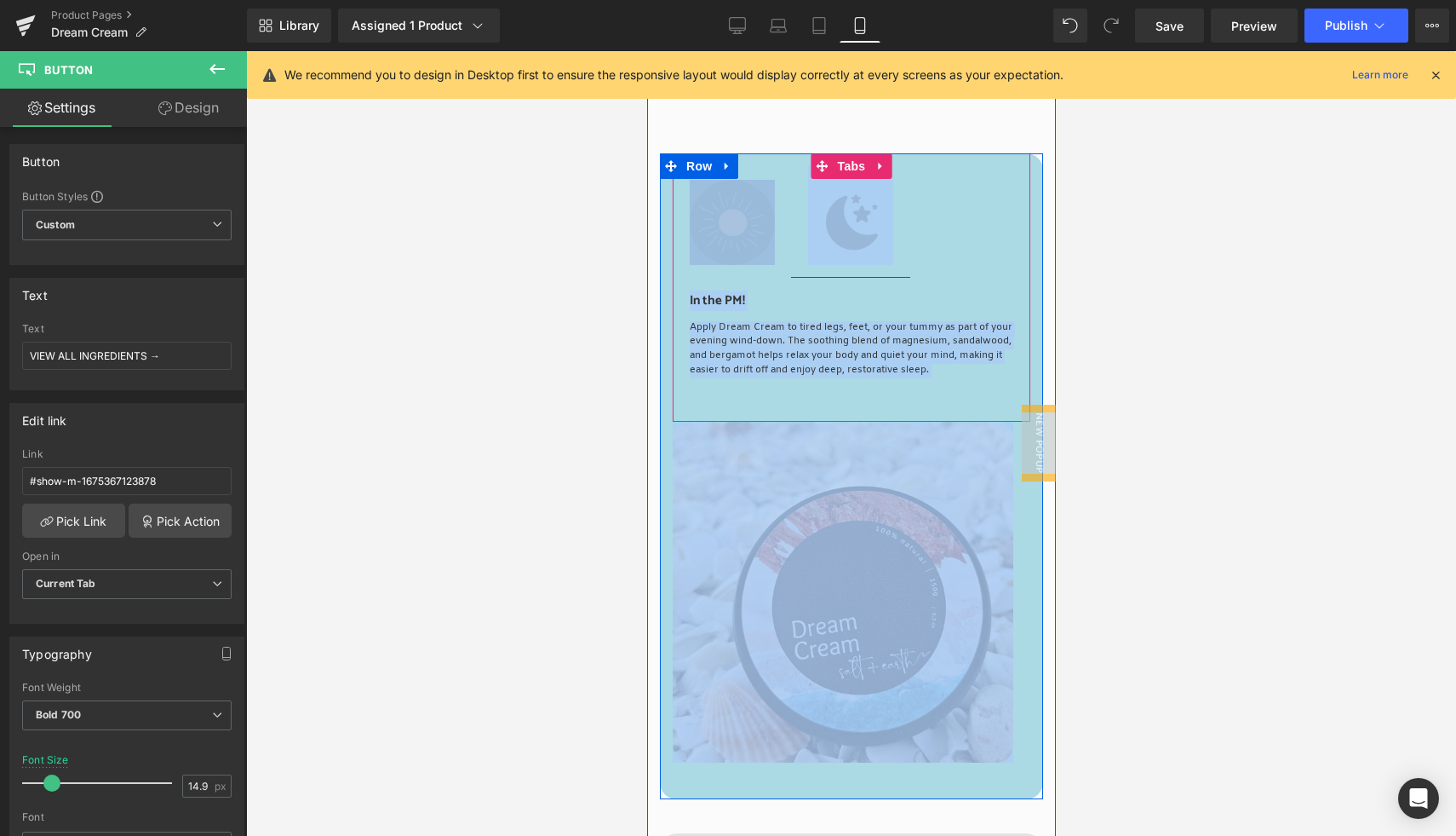
click at [722, 257] on img at bounding box center [731, 222] width 85 height 85
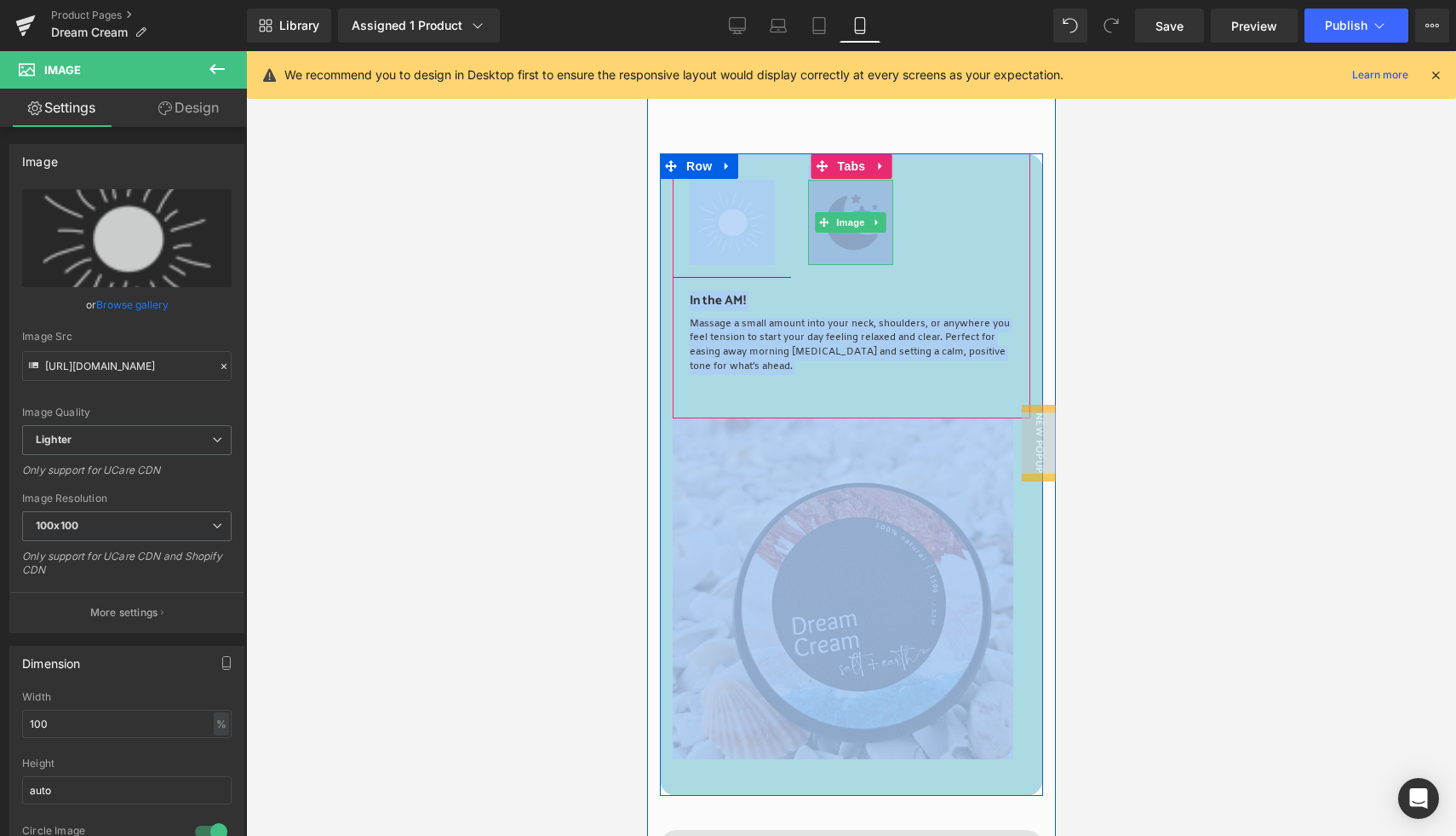
click at [849, 257] on img at bounding box center [850, 222] width 85 height 85
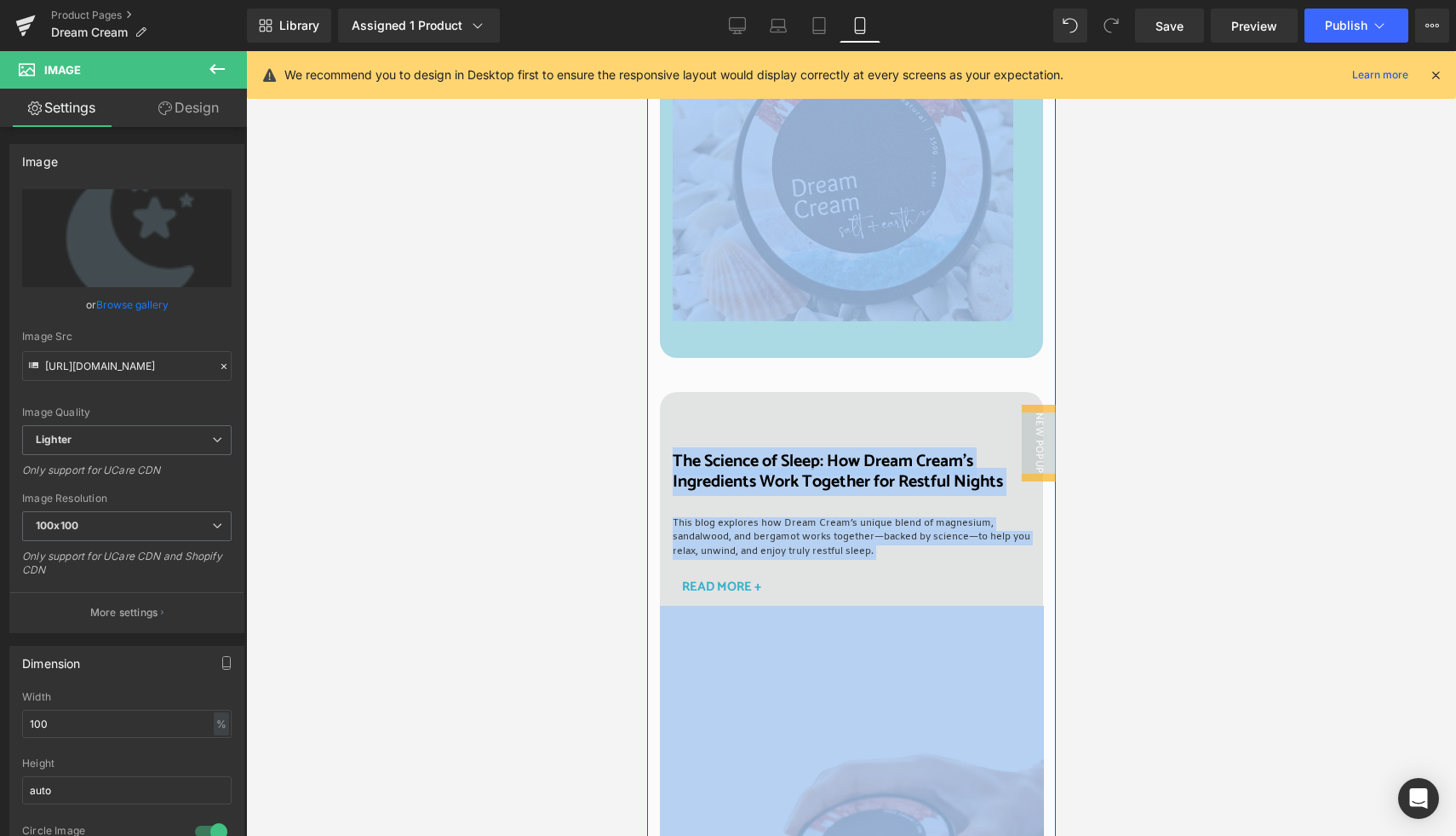
scroll to position [2970, 0]
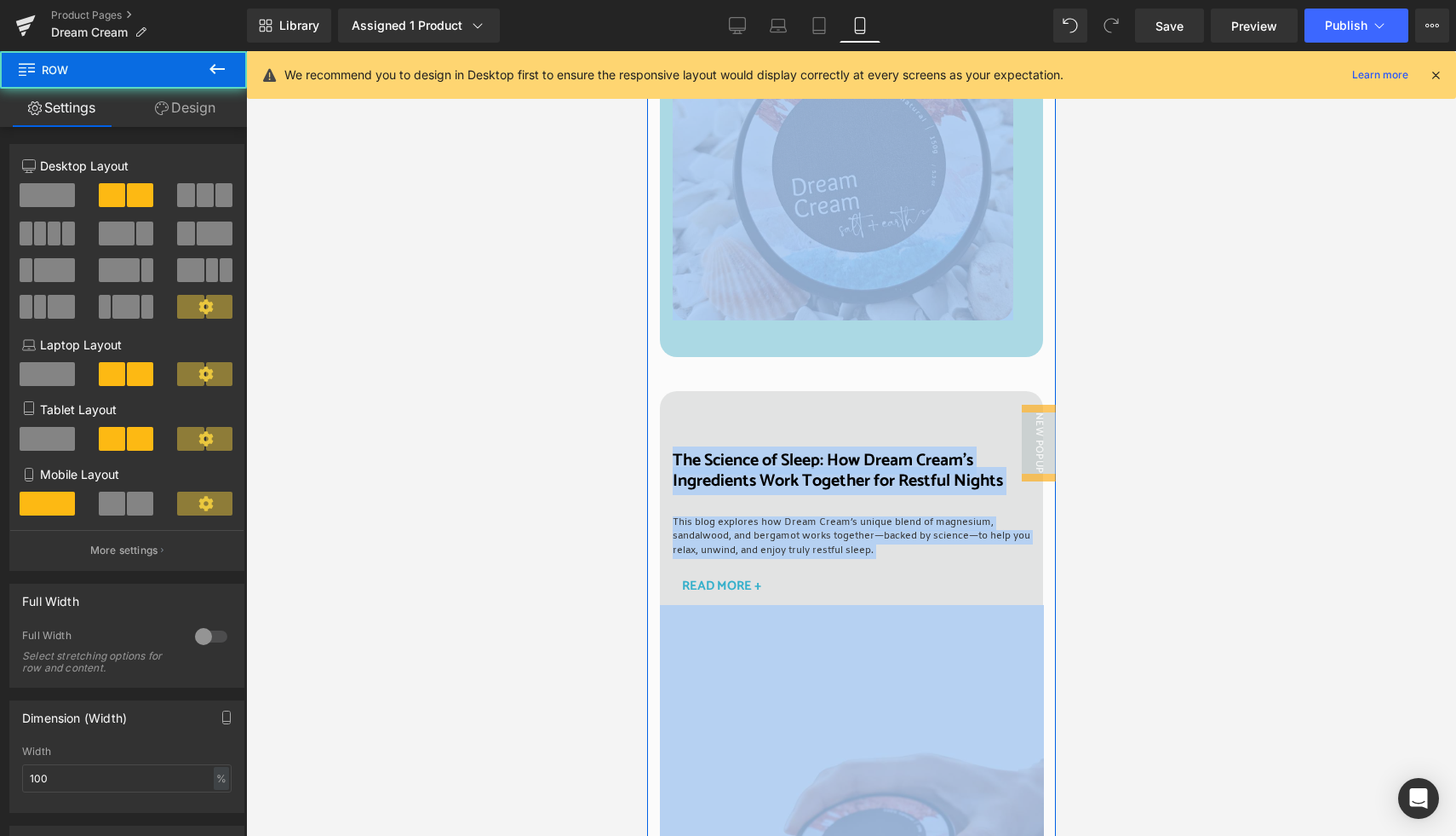
click at [864, 455] on div "The Science of Sleep: How Dream Cream’s Ingredients Work Together for Restful N…" at bounding box center [850, 698] width 383 height 615
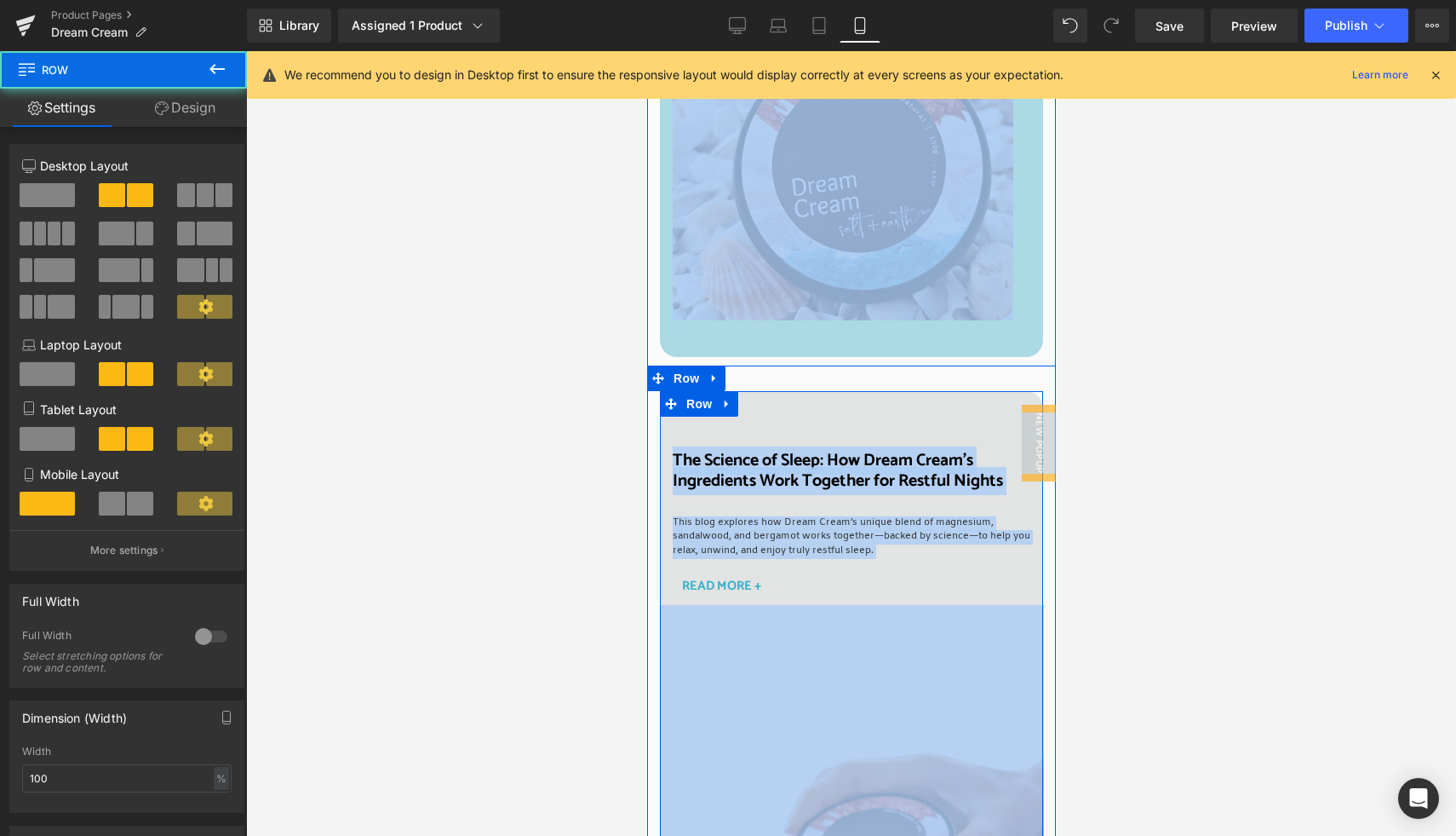
click at [869, 464] on div "The Science of Sleep: How Dream Cream’s Ingredients Work Together for Restful N…" at bounding box center [850, 528] width 383 height 154
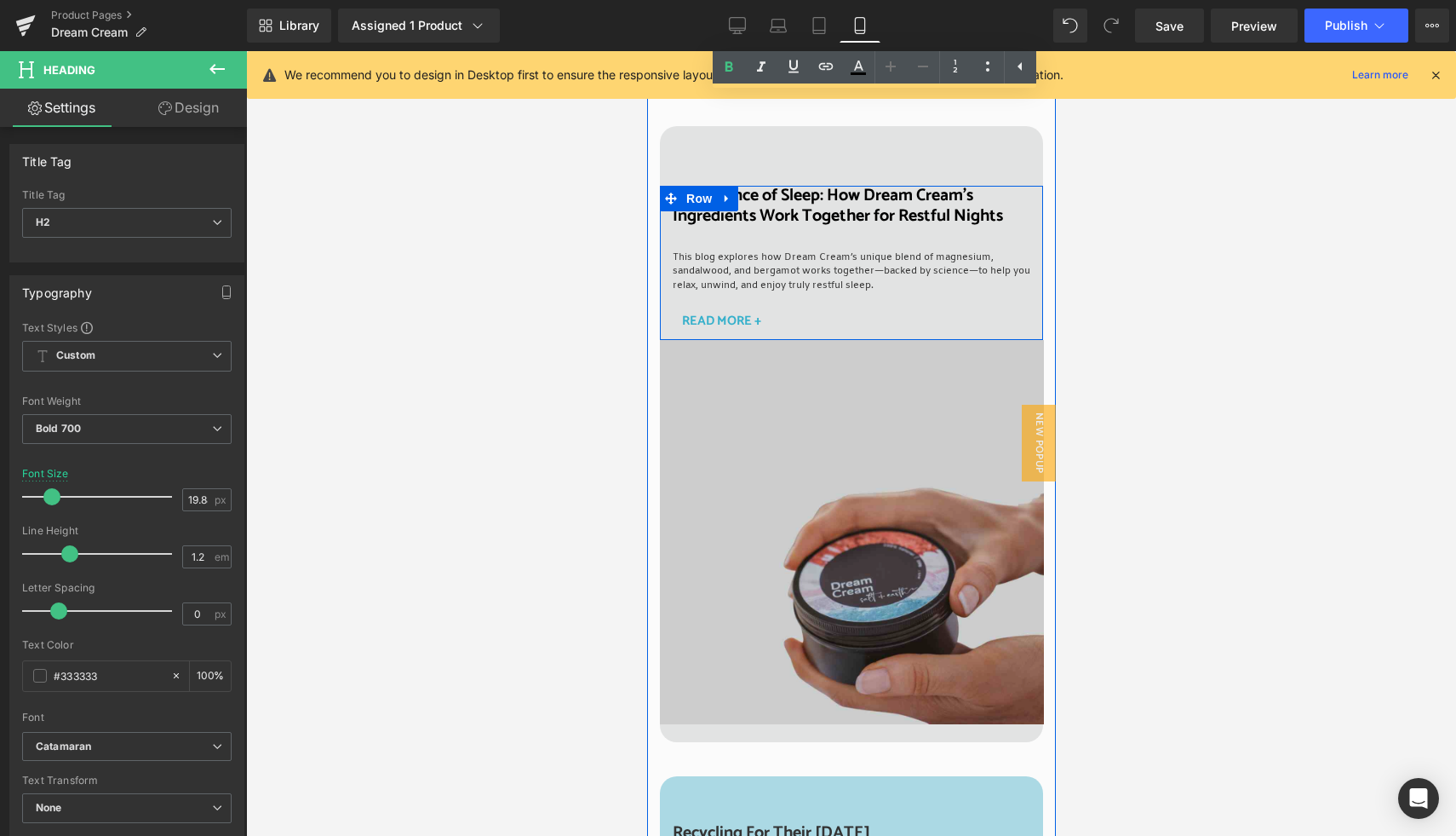
scroll to position [3245, 0]
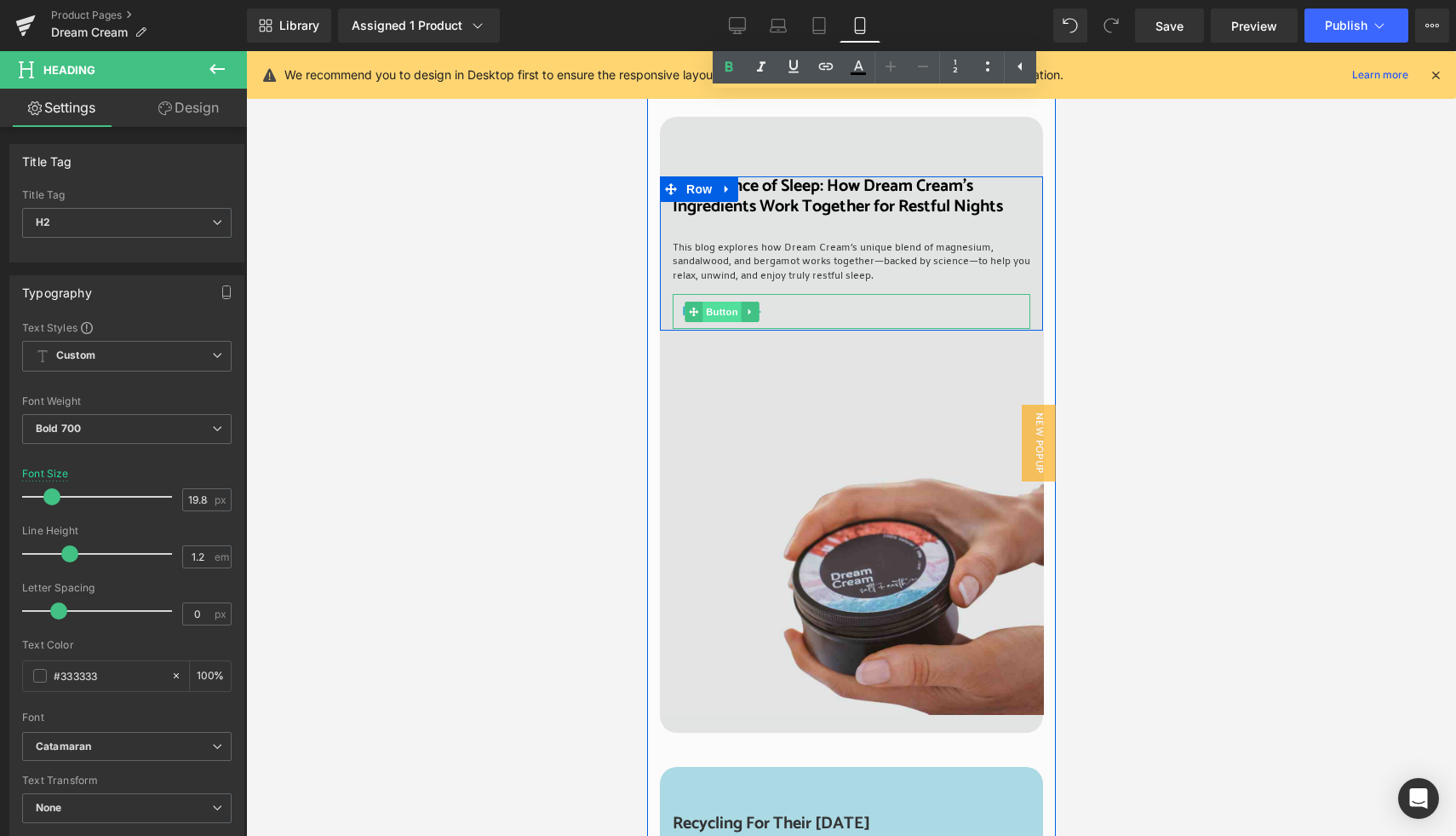
drag, startPoint x: 720, startPoint y: 325, endPoint x: 710, endPoint y: 328, distance: 10.4
click at [720, 322] on span "Button" at bounding box center [721, 312] width 39 height 20
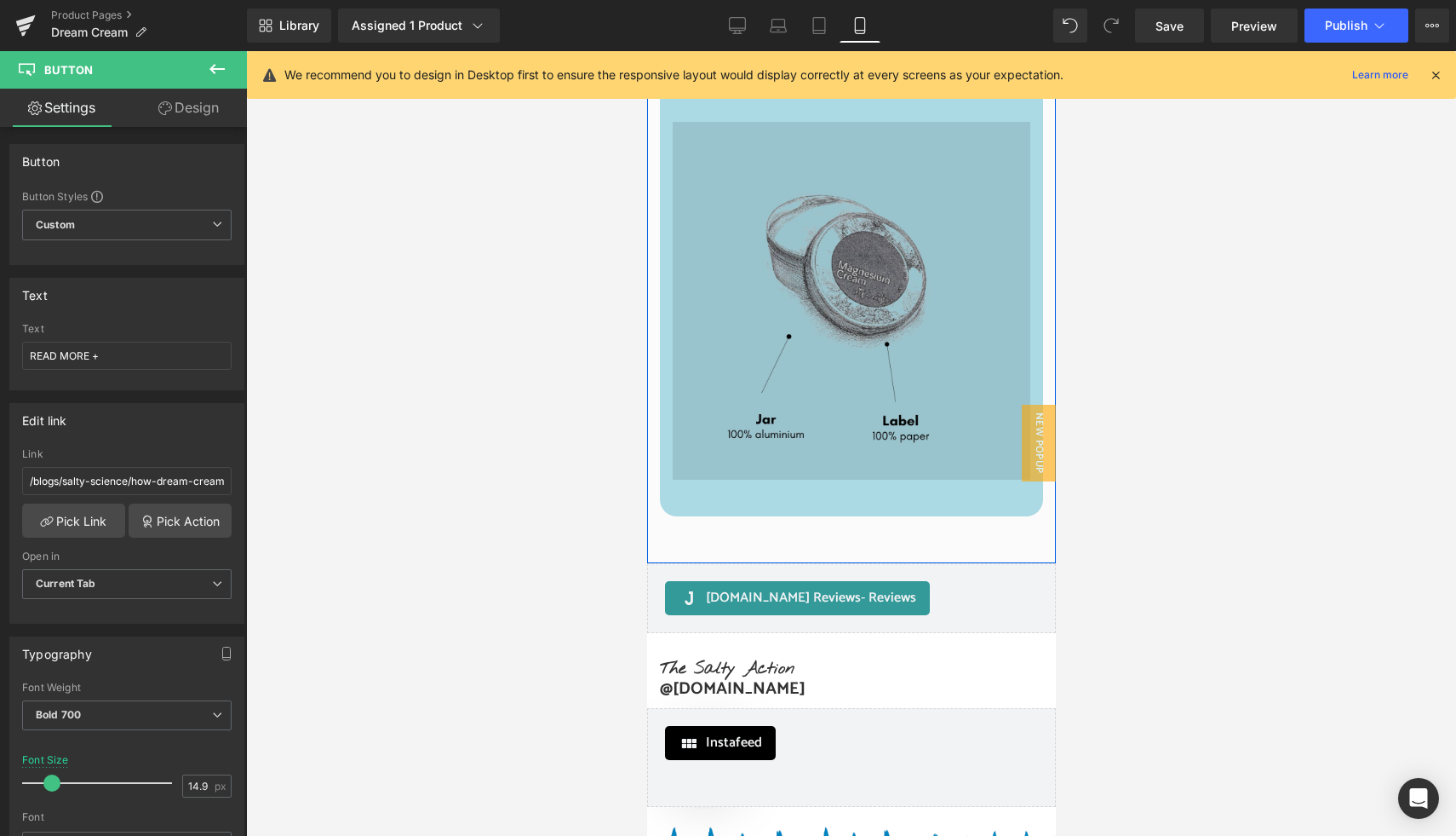
scroll to position [4432, 0]
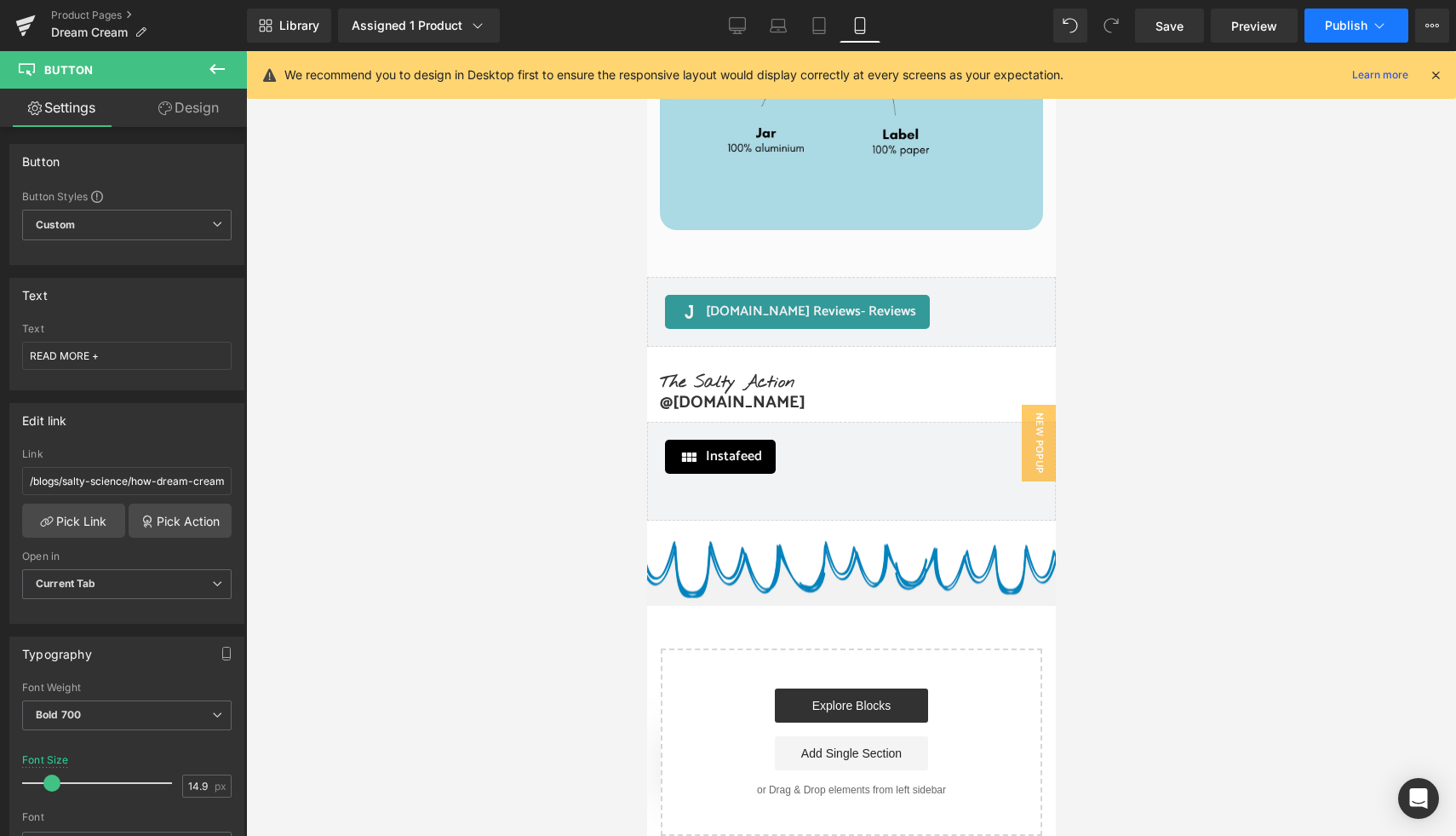
click at [1353, 17] on button "Publish" at bounding box center [1356, 26] width 104 height 34
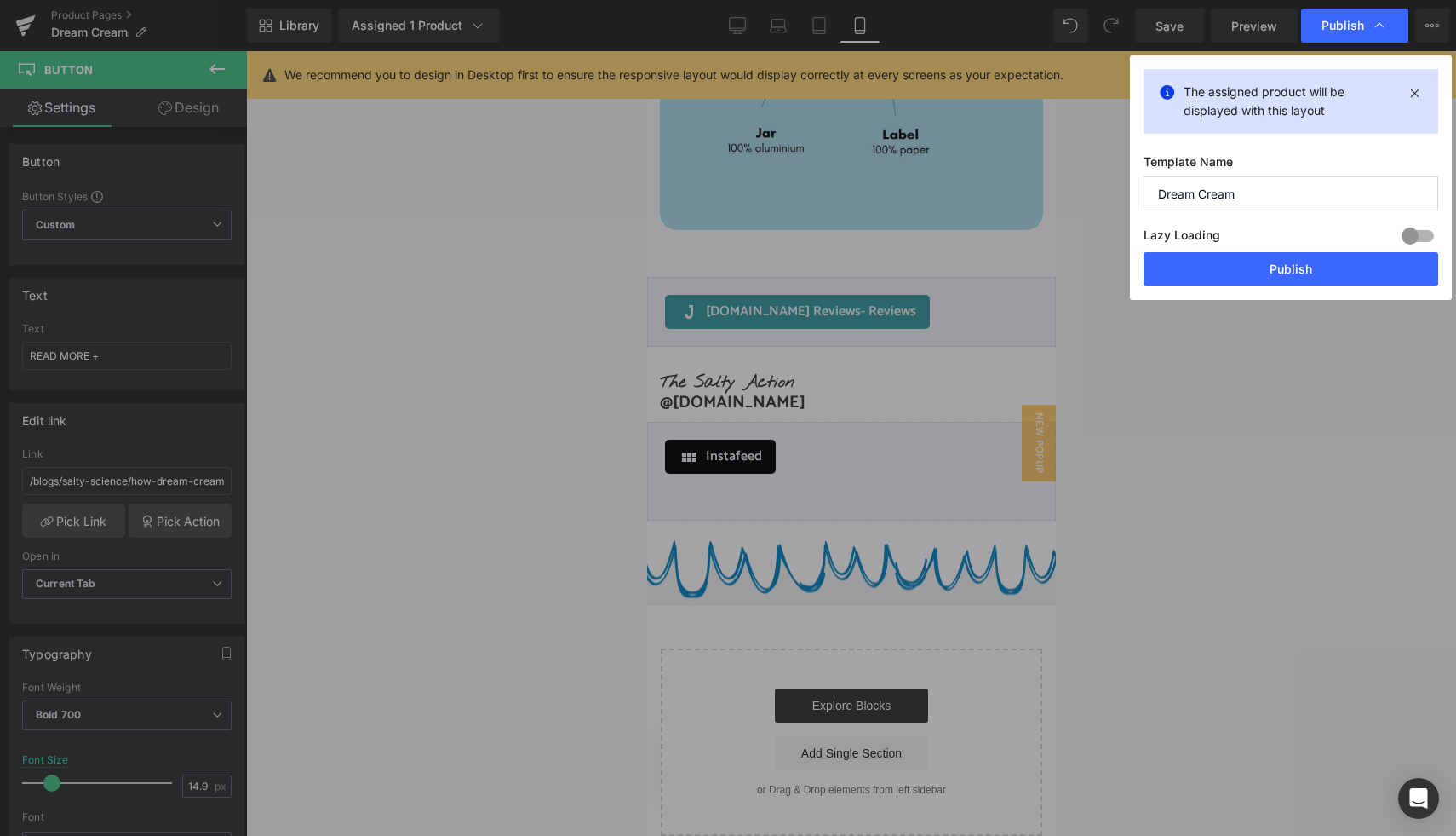
click at [1276, 266] on button "Publish" at bounding box center [1290, 269] width 295 height 34
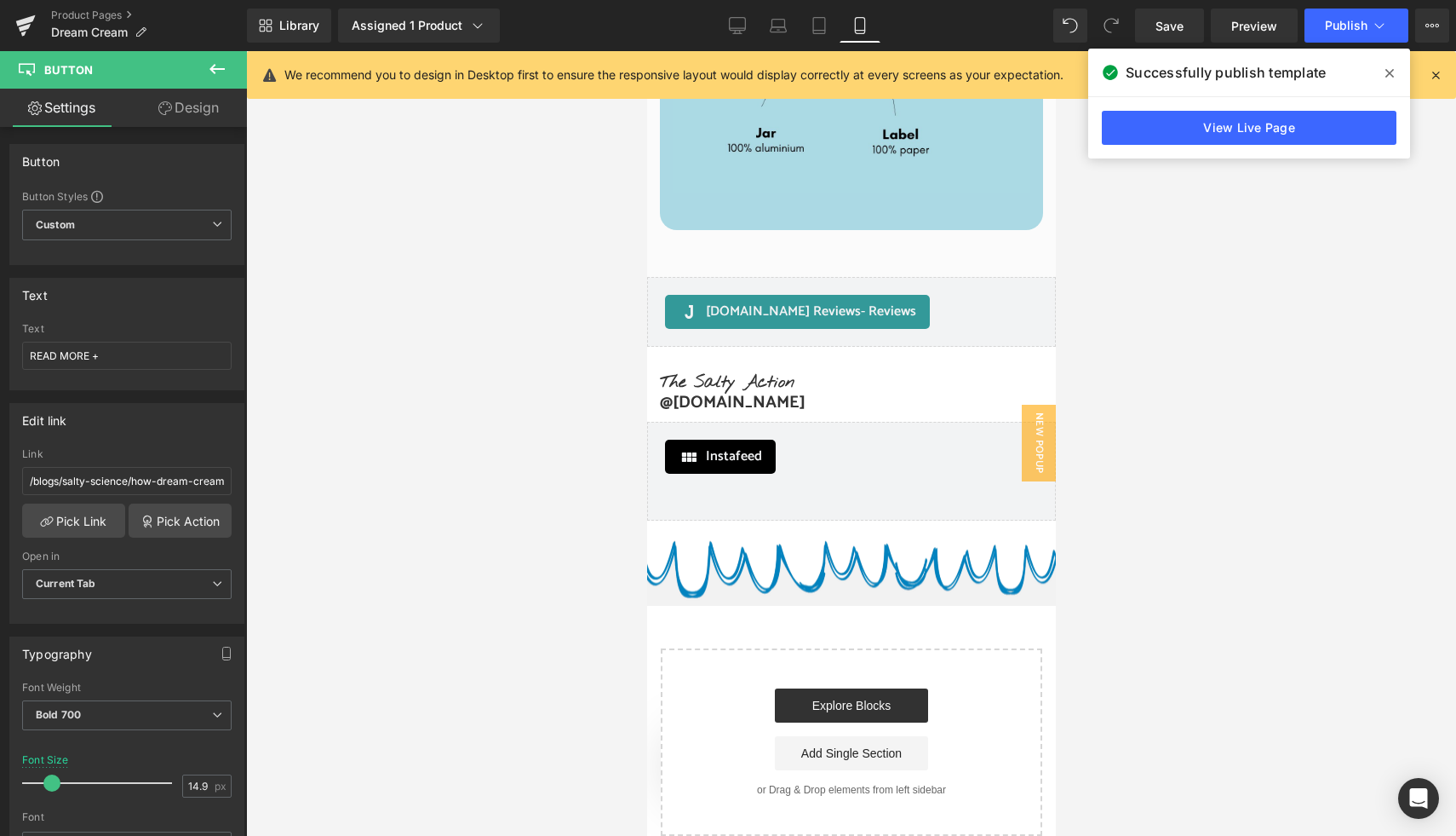
click at [1391, 76] on icon at bounding box center [1390, 73] width 9 height 13
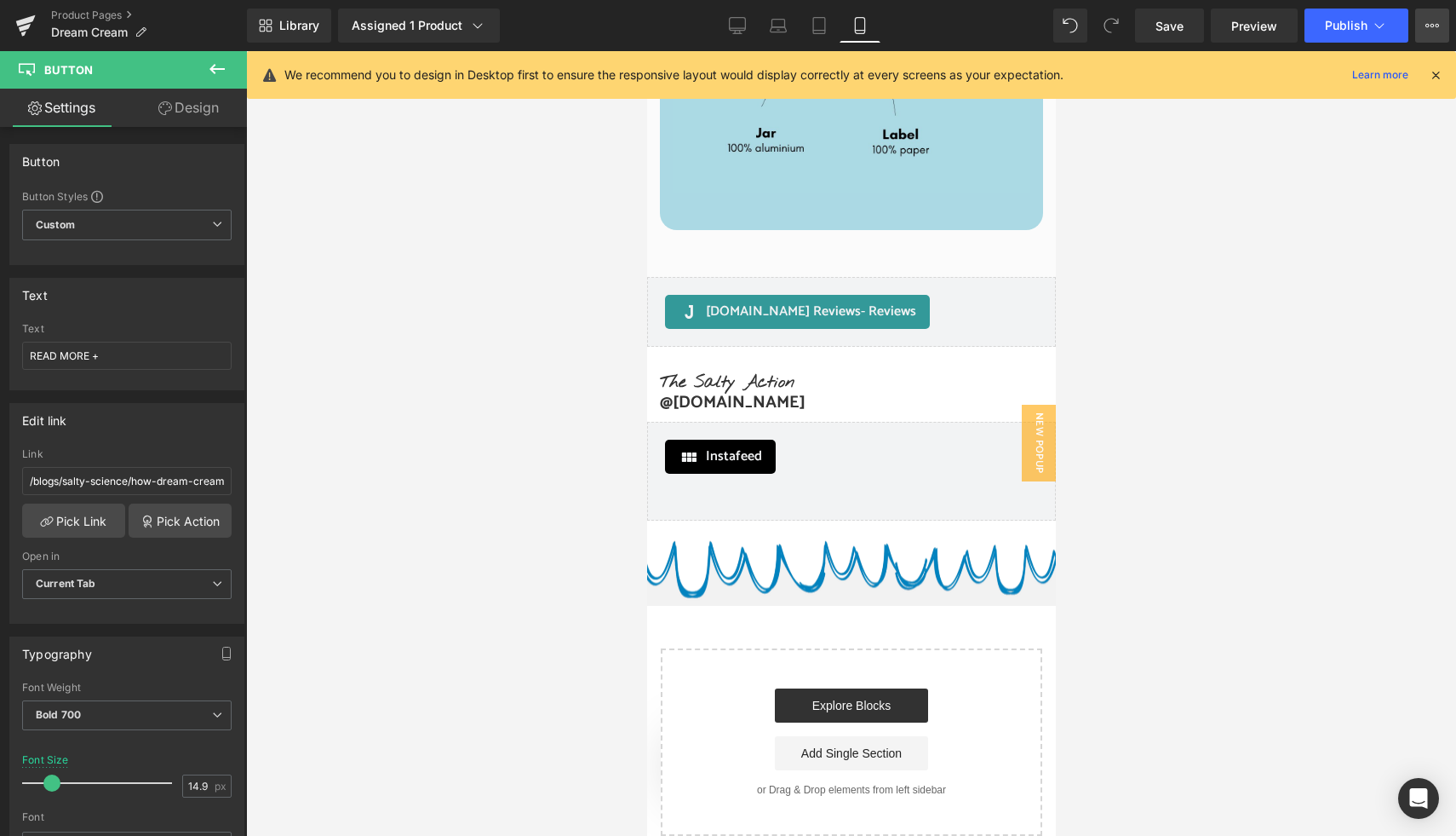
click at [1423, 28] on button "View Live Page View with current Template Save Template to Library Schedule Pub…" at bounding box center [1432, 26] width 34 height 34
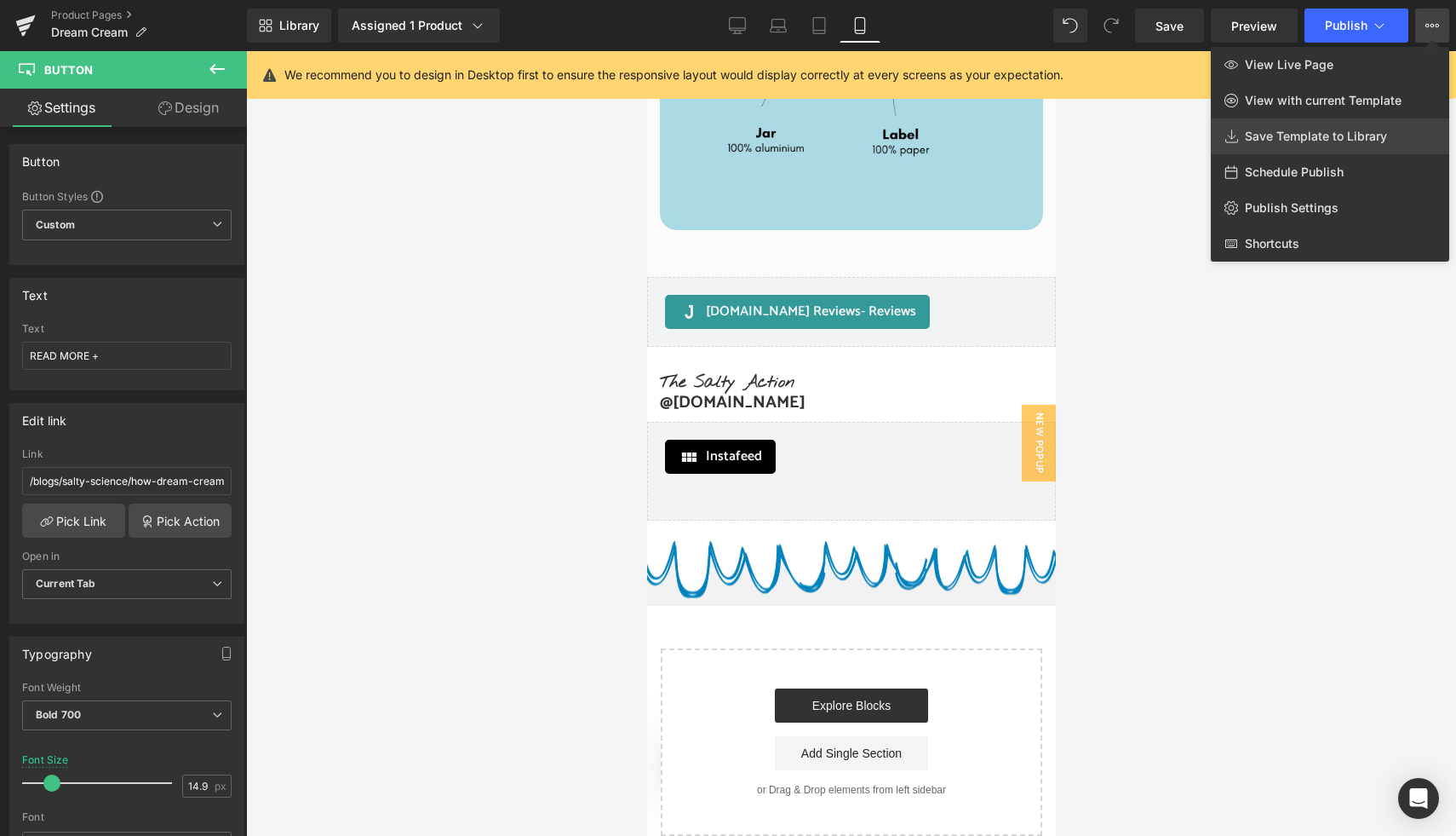
click at [1306, 136] on span "Save Template to Library" at bounding box center [1315, 135] width 143 height 15
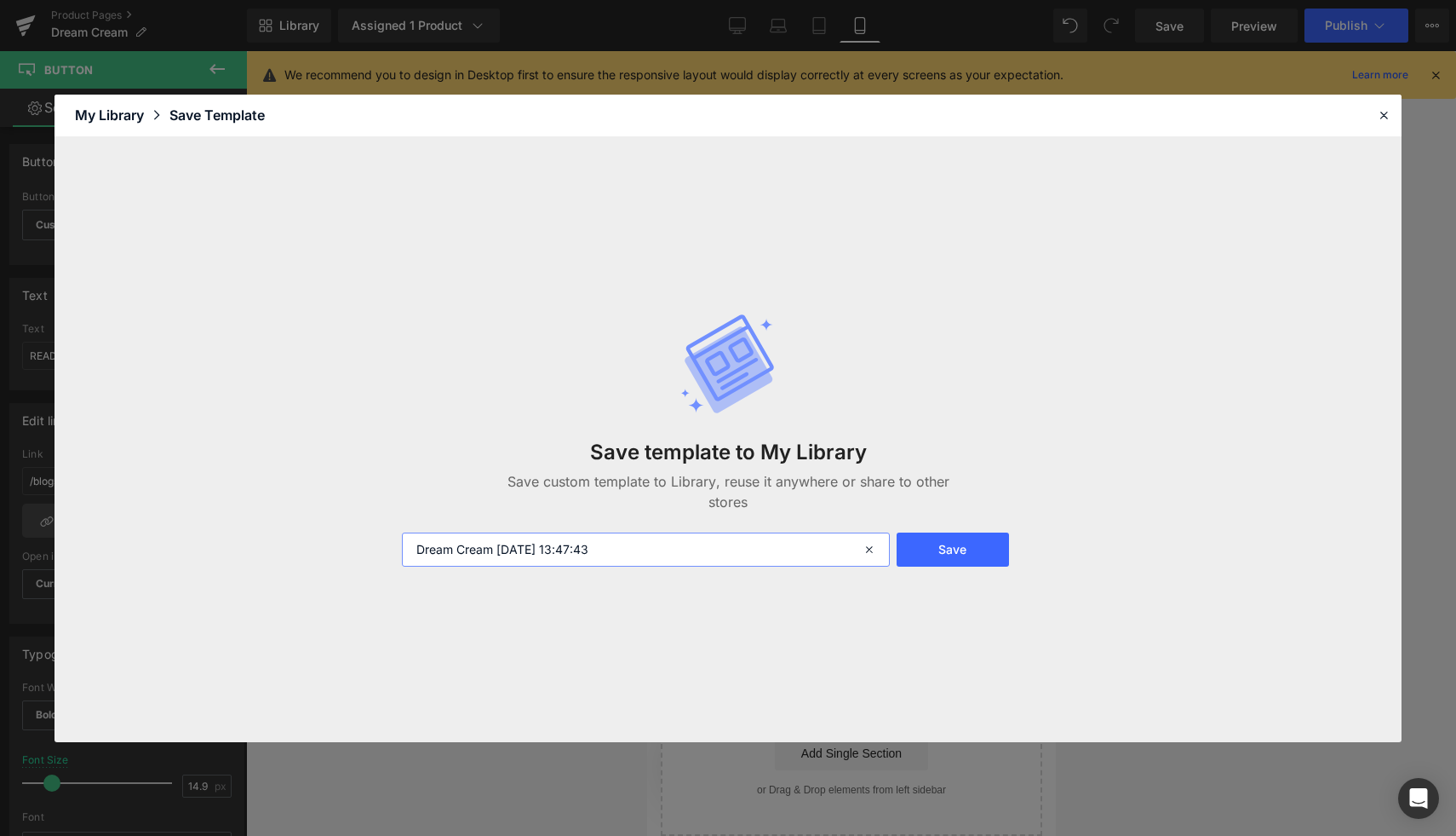
drag, startPoint x: 754, startPoint y: 543, endPoint x: 389, endPoint y: 538, distance: 365.0
click at [389, 538] on div "Save template to My Library Save custom template to Library, reuse it anywhere …" at bounding box center [728, 439] width 1347 height 605
type input "DREAM product Page template"
click at [956, 541] on button "Save" at bounding box center [952, 549] width 112 height 34
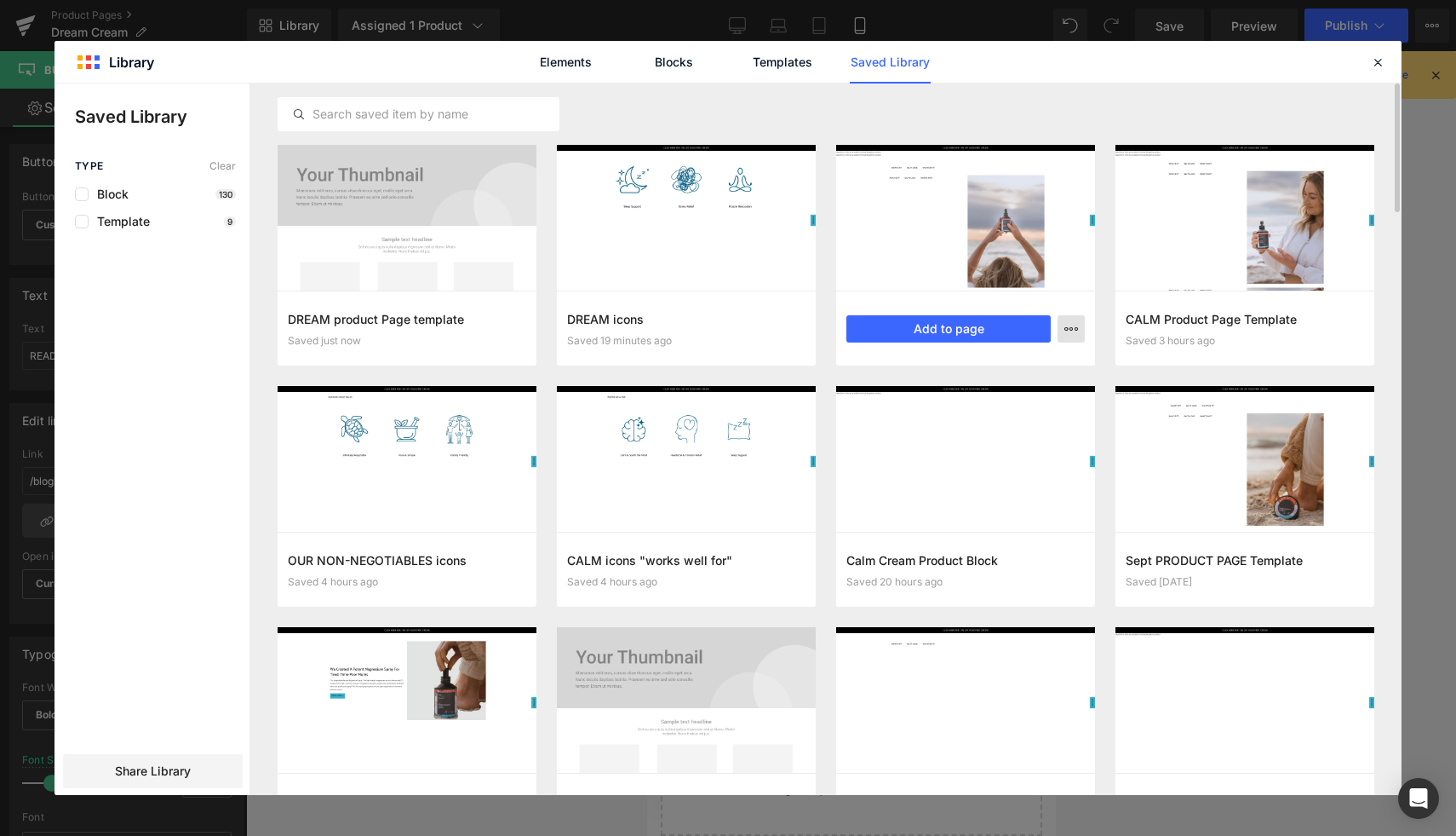
click at [1067, 329] on icon "button" at bounding box center [1070, 329] width 13 height 13
click at [924, 400] on div "Delete" at bounding box center [987, 403] width 194 height 35
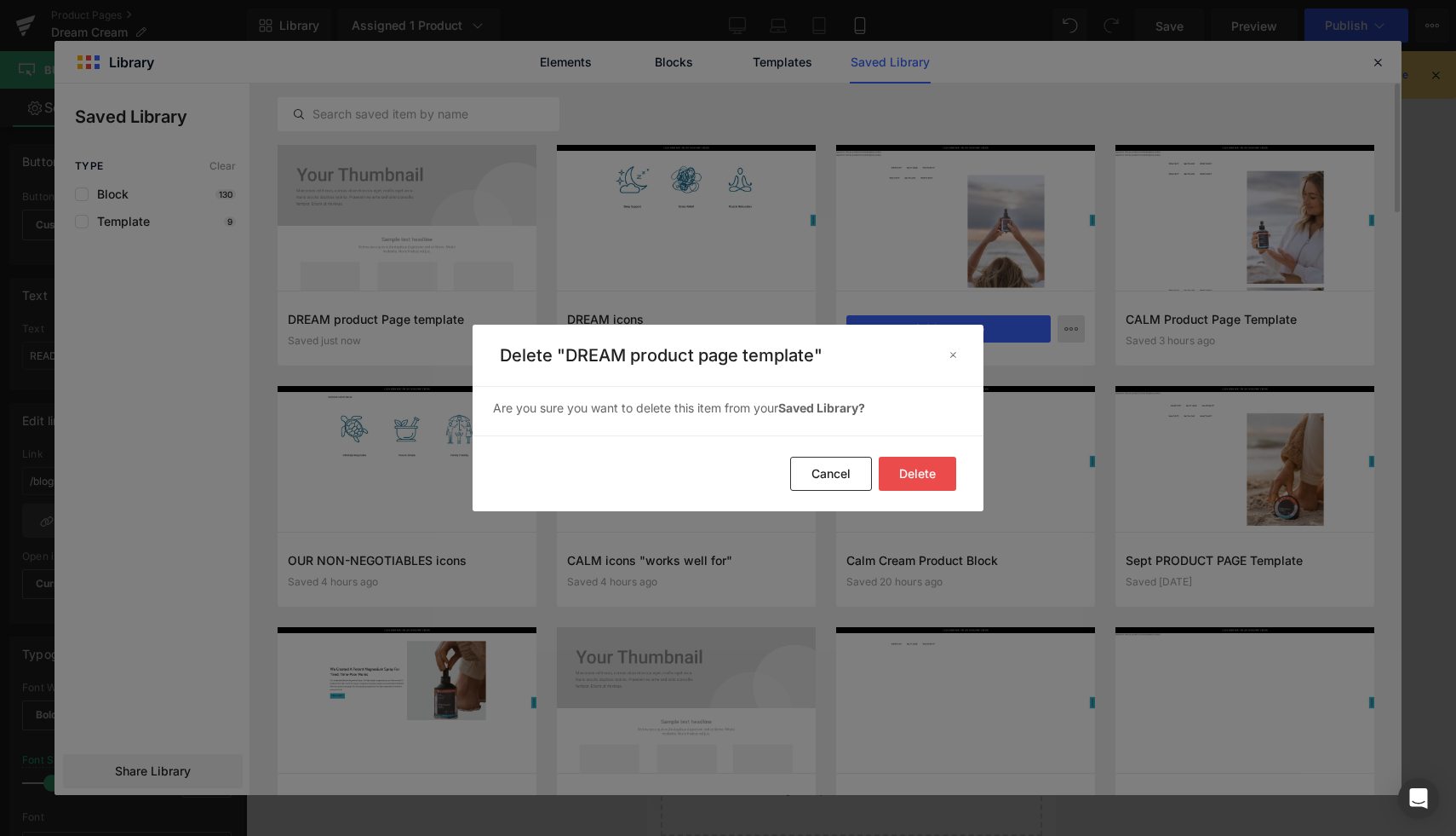
click at [906, 487] on button "Delete" at bounding box center [918, 474] width 78 height 34
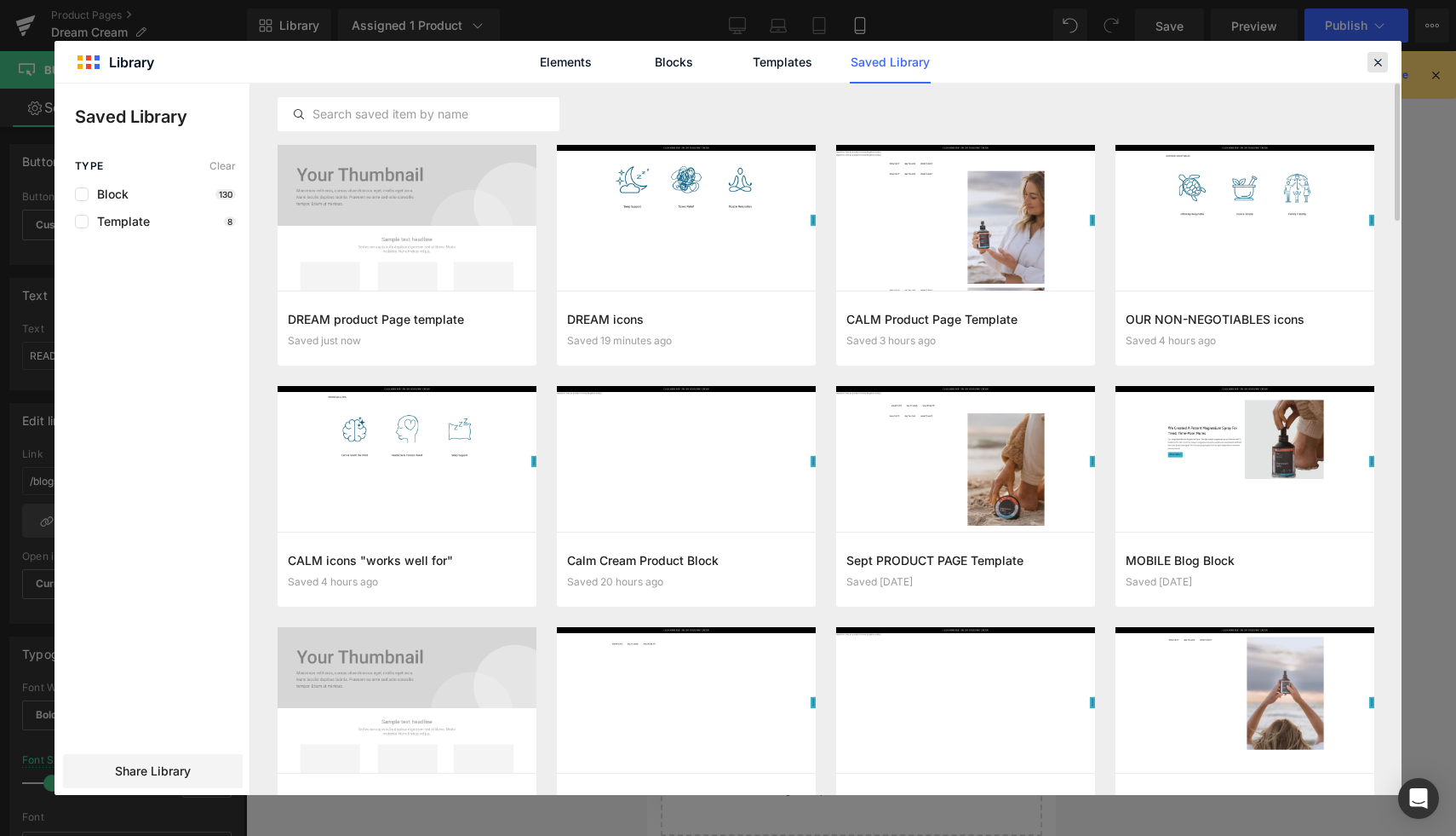
click at [1375, 57] on icon at bounding box center [1377, 62] width 15 height 15
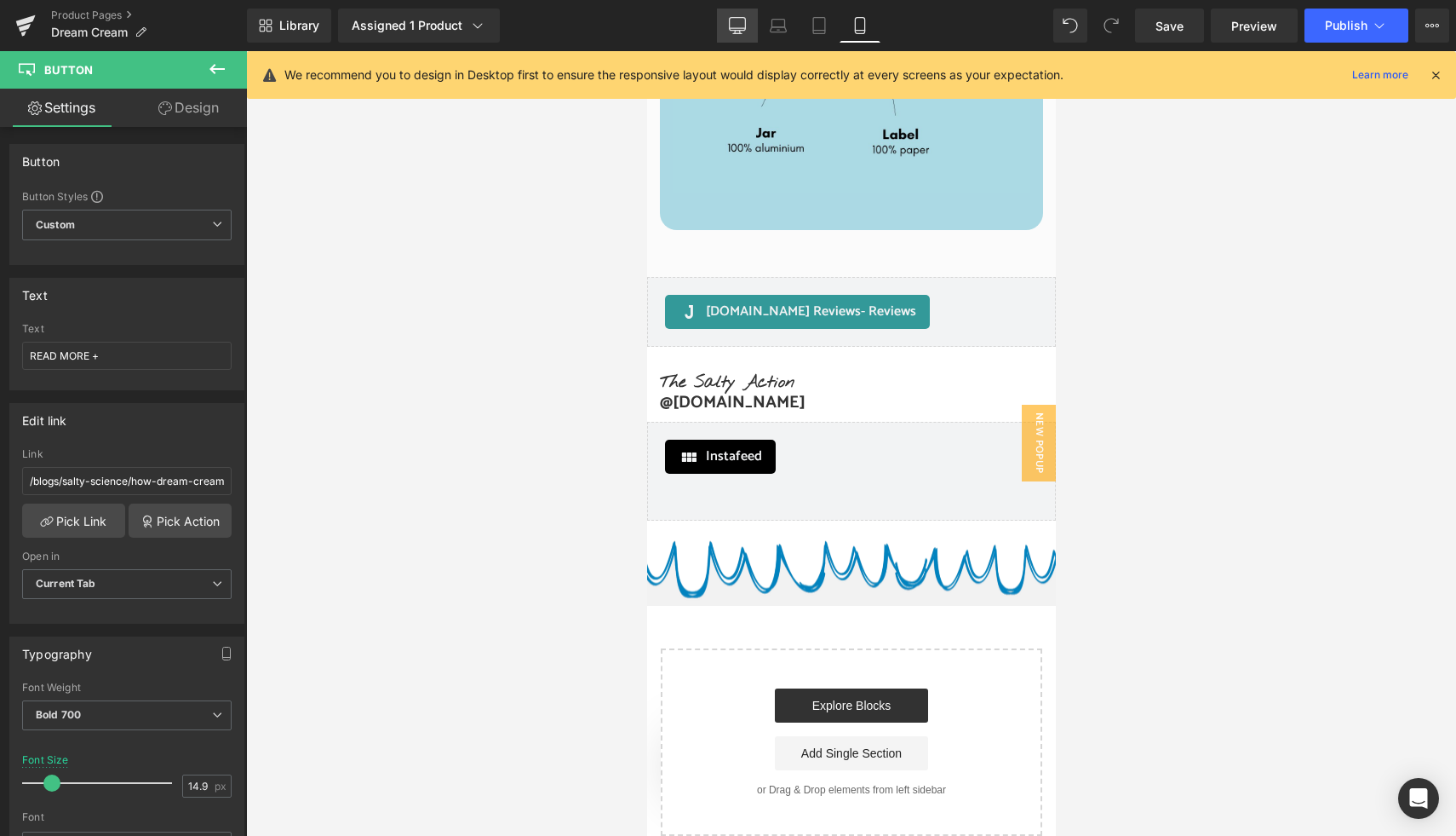
drag, startPoint x: 746, startPoint y: 21, endPoint x: 682, endPoint y: 266, distance: 253.2
click at [746, 21] on icon at bounding box center [737, 24] width 16 height 12
type input "18.66"
type input "transparent"
type input "0"
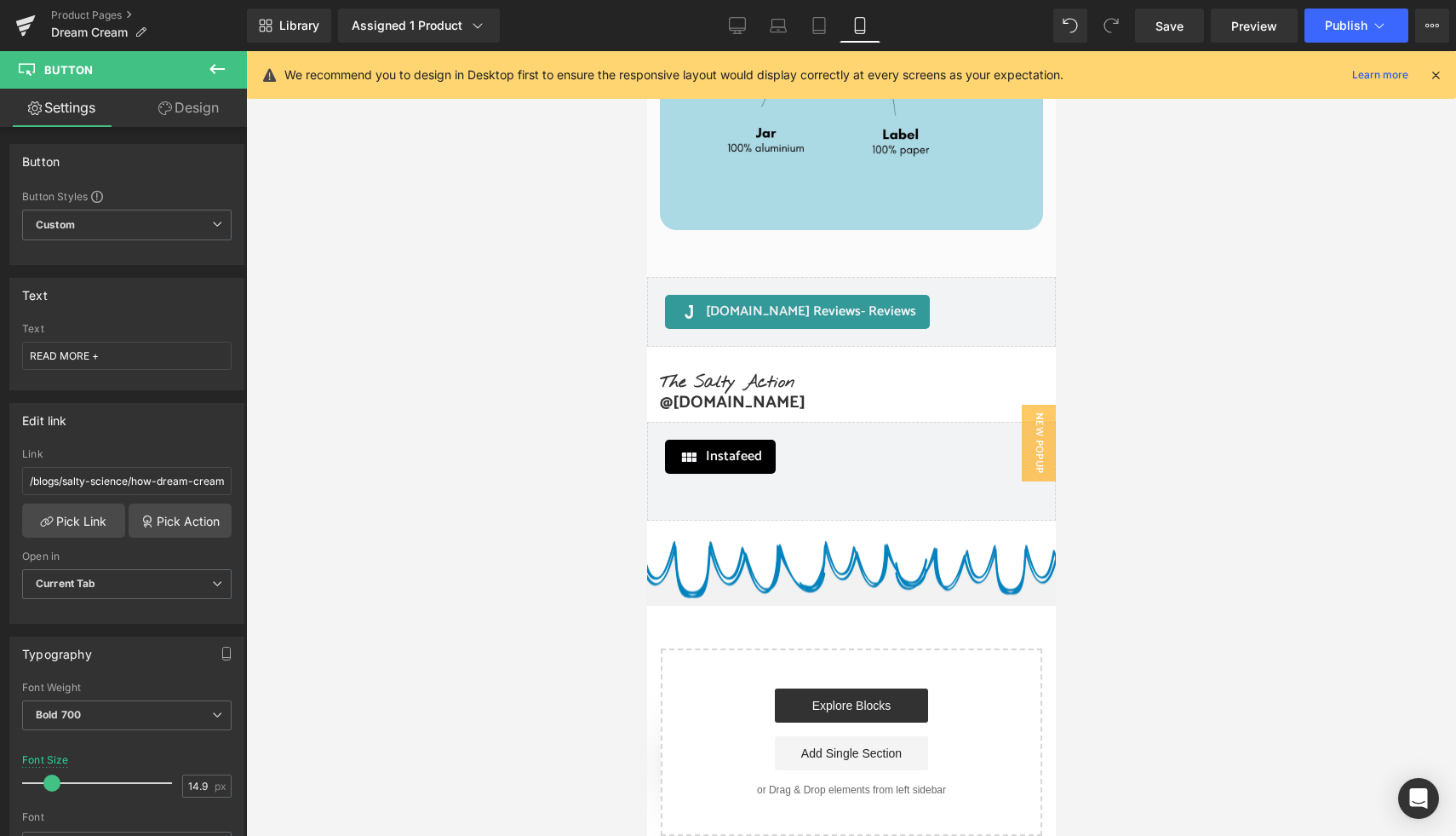
type input "100"
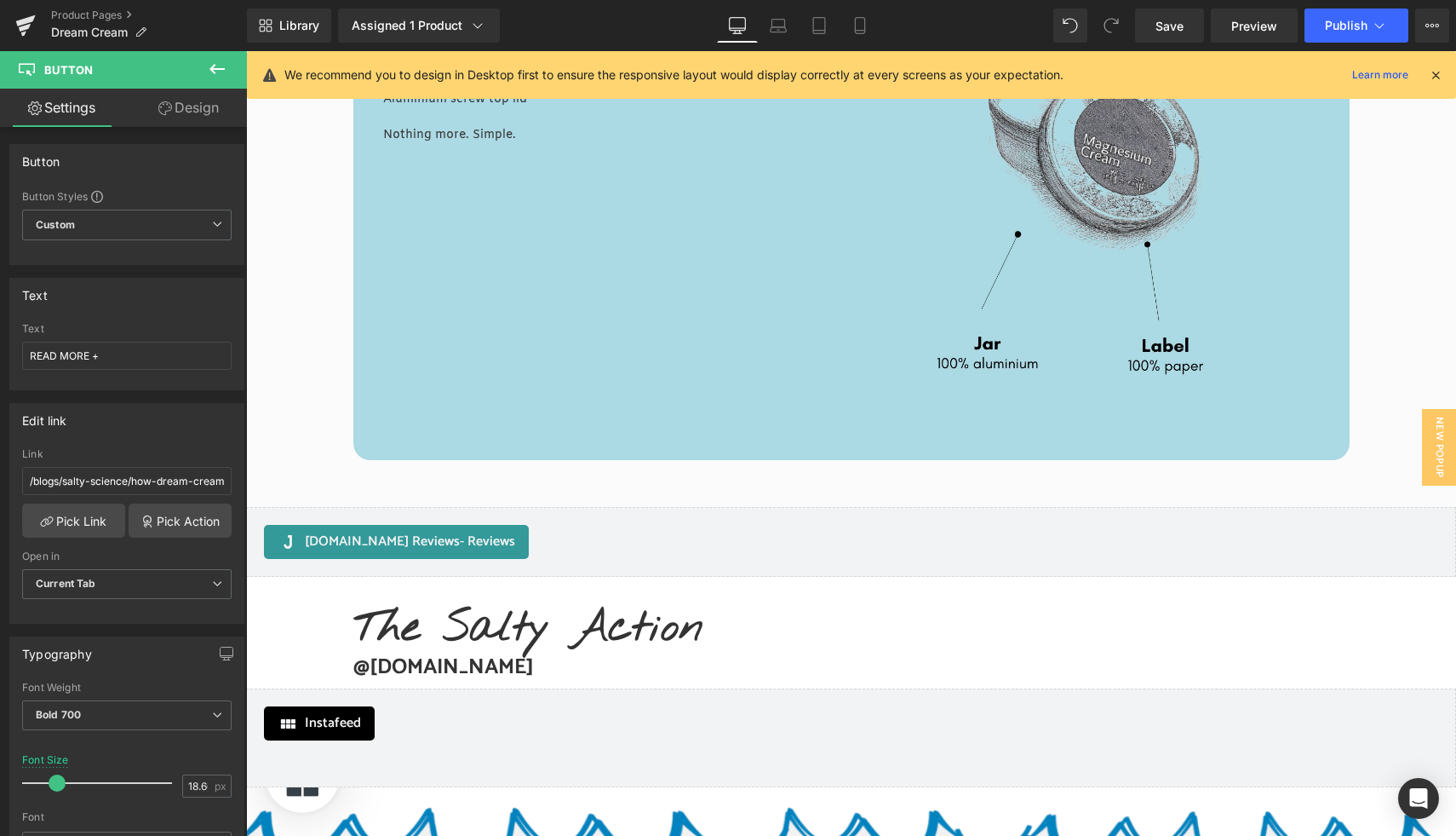
scroll to position [0, 0]
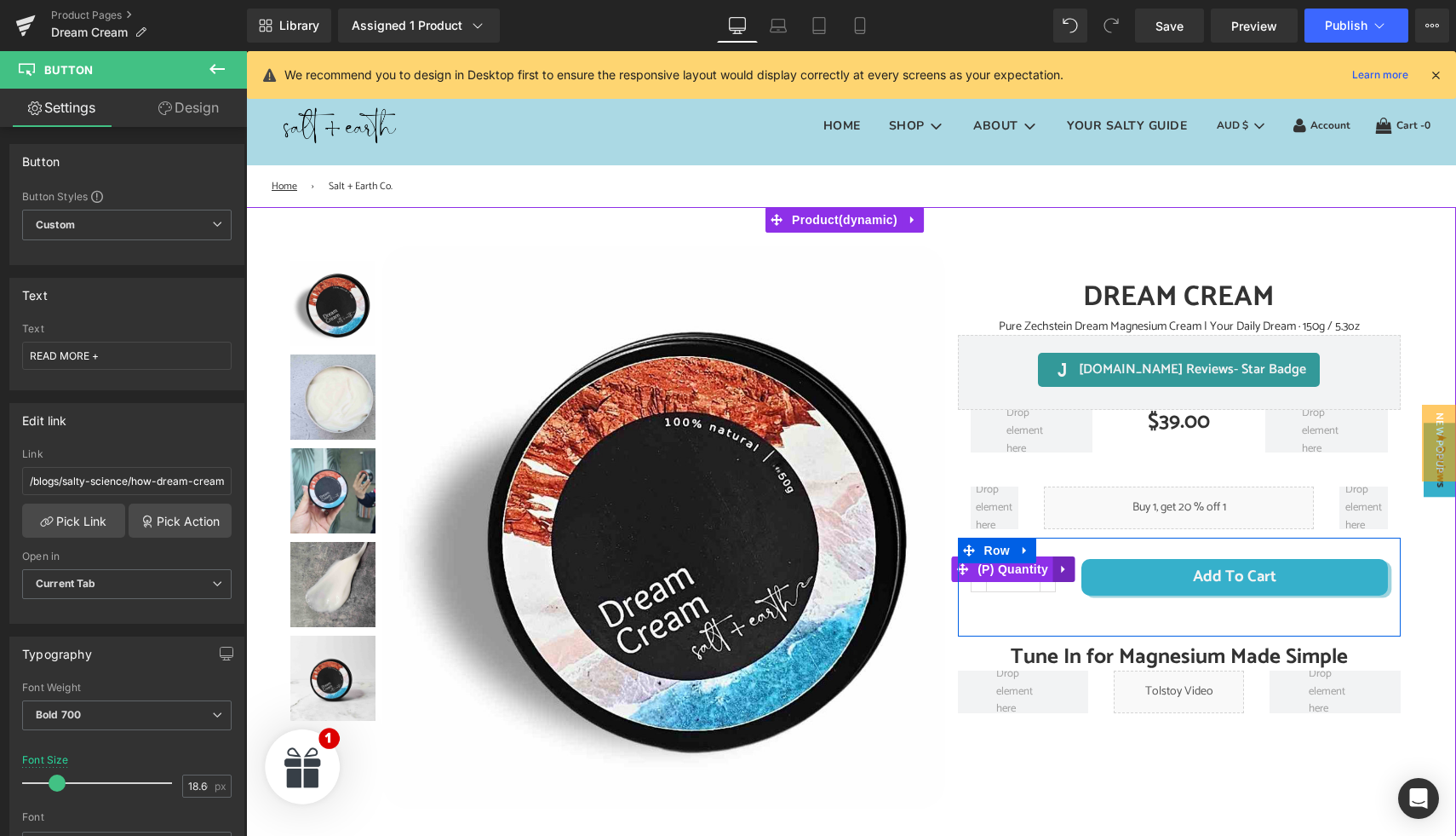
click at [1058, 574] on icon at bounding box center [1063, 569] width 12 height 12
click at [1063, 572] on link at bounding box center [1074, 569] width 22 height 26
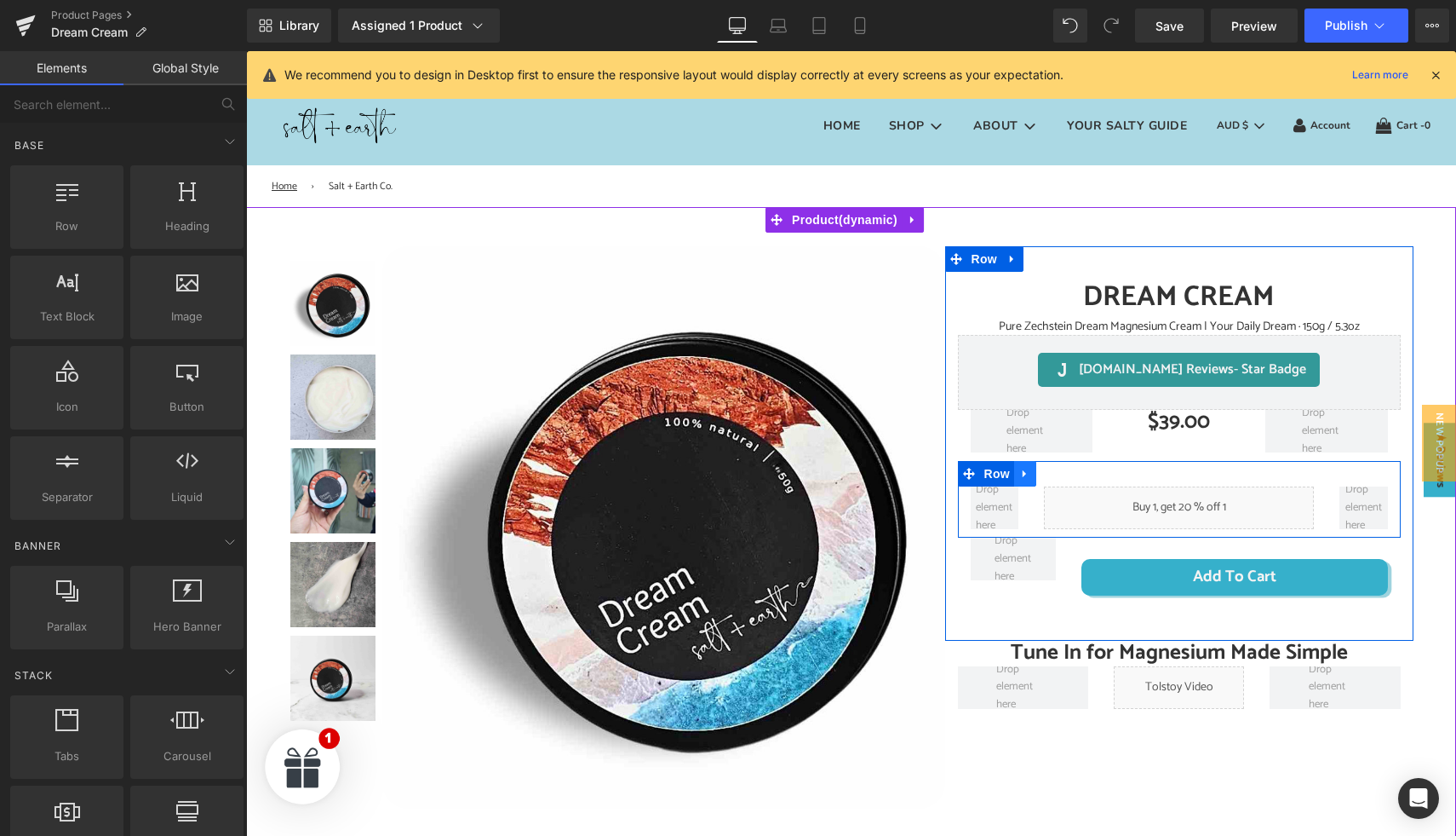
click at [1019, 476] on icon at bounding box center [1024, 474] width 12 height 12
click at [1036, 476] on link at bounding box center [1047, 473] width 22 height 26
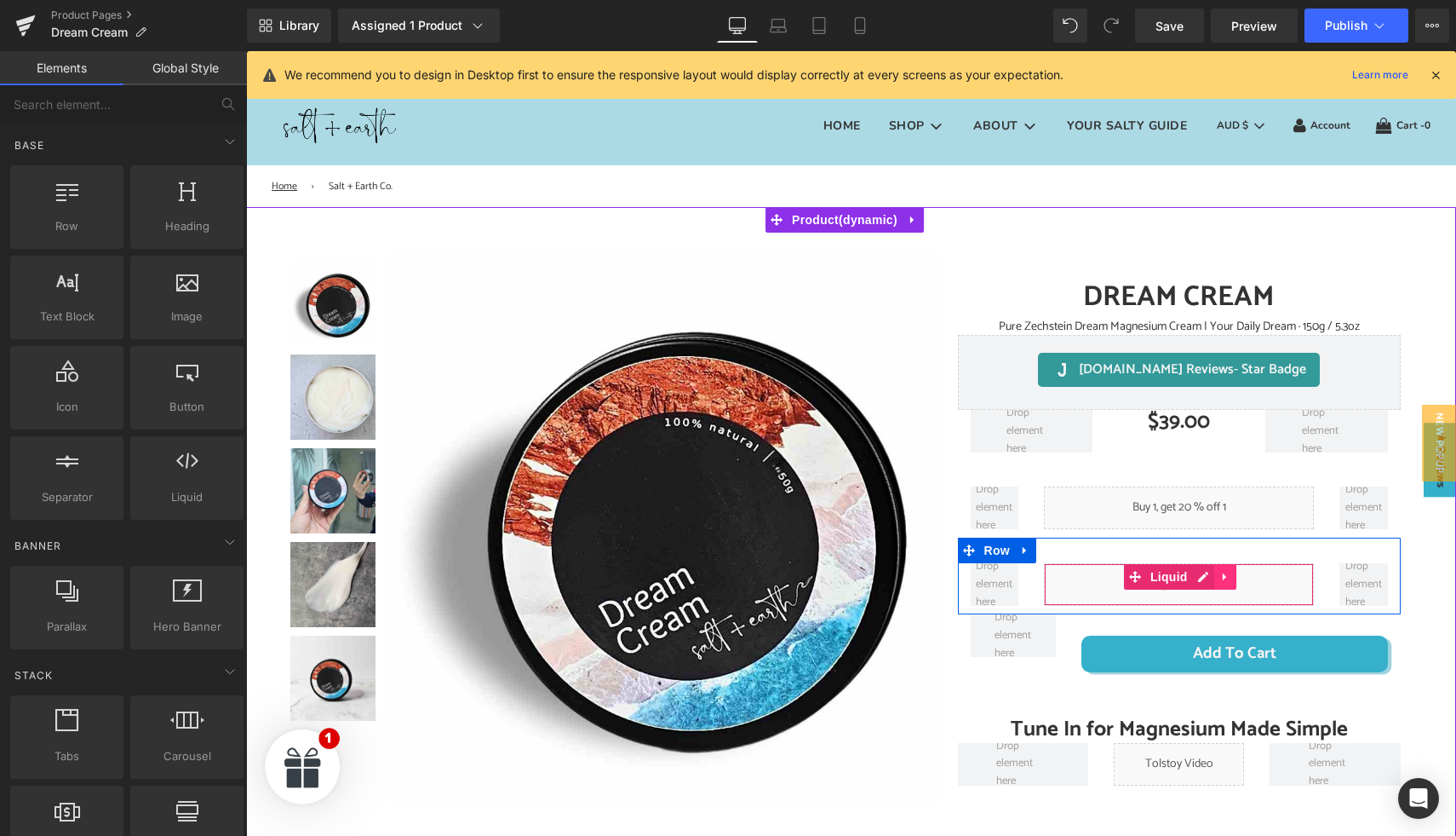
click at [1221, 578] on link at bounding box center [1225, 577] width 22 height 26
click at [1230, 577] on icon at bounding box center [1236, 577] width 12 height 12
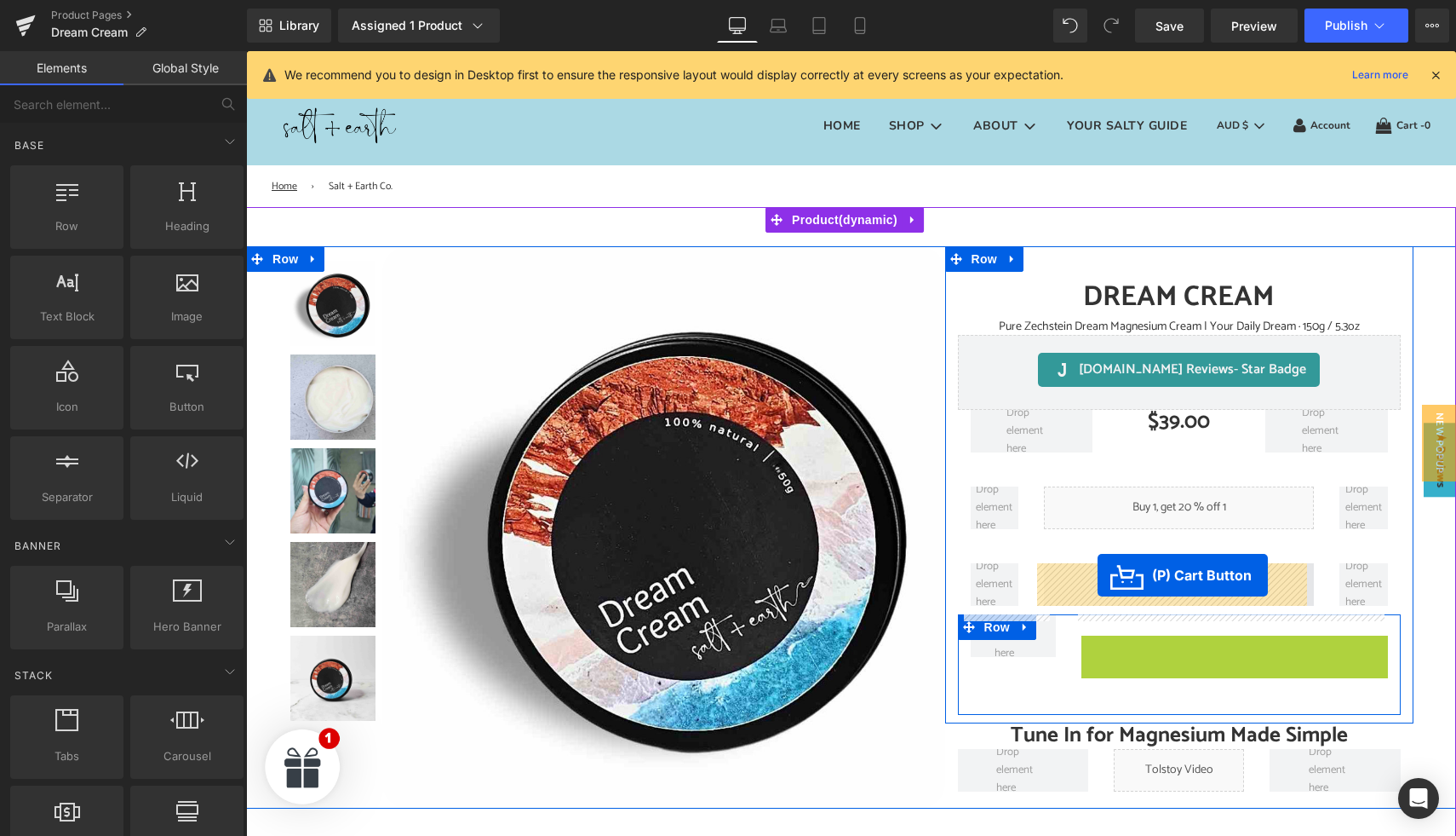
drag, startPoint x: 1167, startPoint y: 654, endPoint x: 1098, endPoint y: 575, distance: 104.9
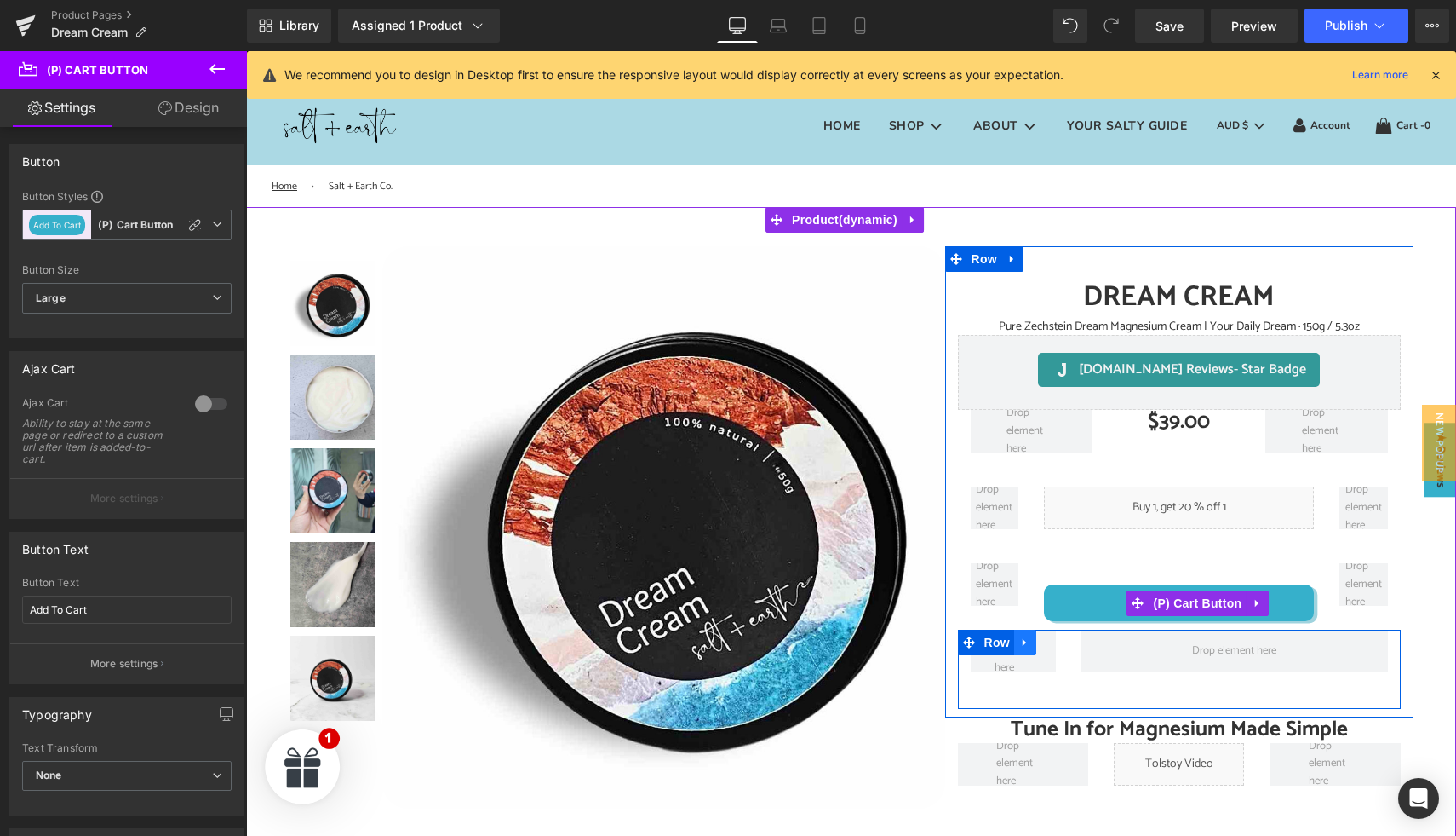
click at [1020, 645] on icon at bounding box center [1024, 642] width 12 height 12
click at [1063, 643] on icon at bounding box center [1068, 642] width 12 height 12
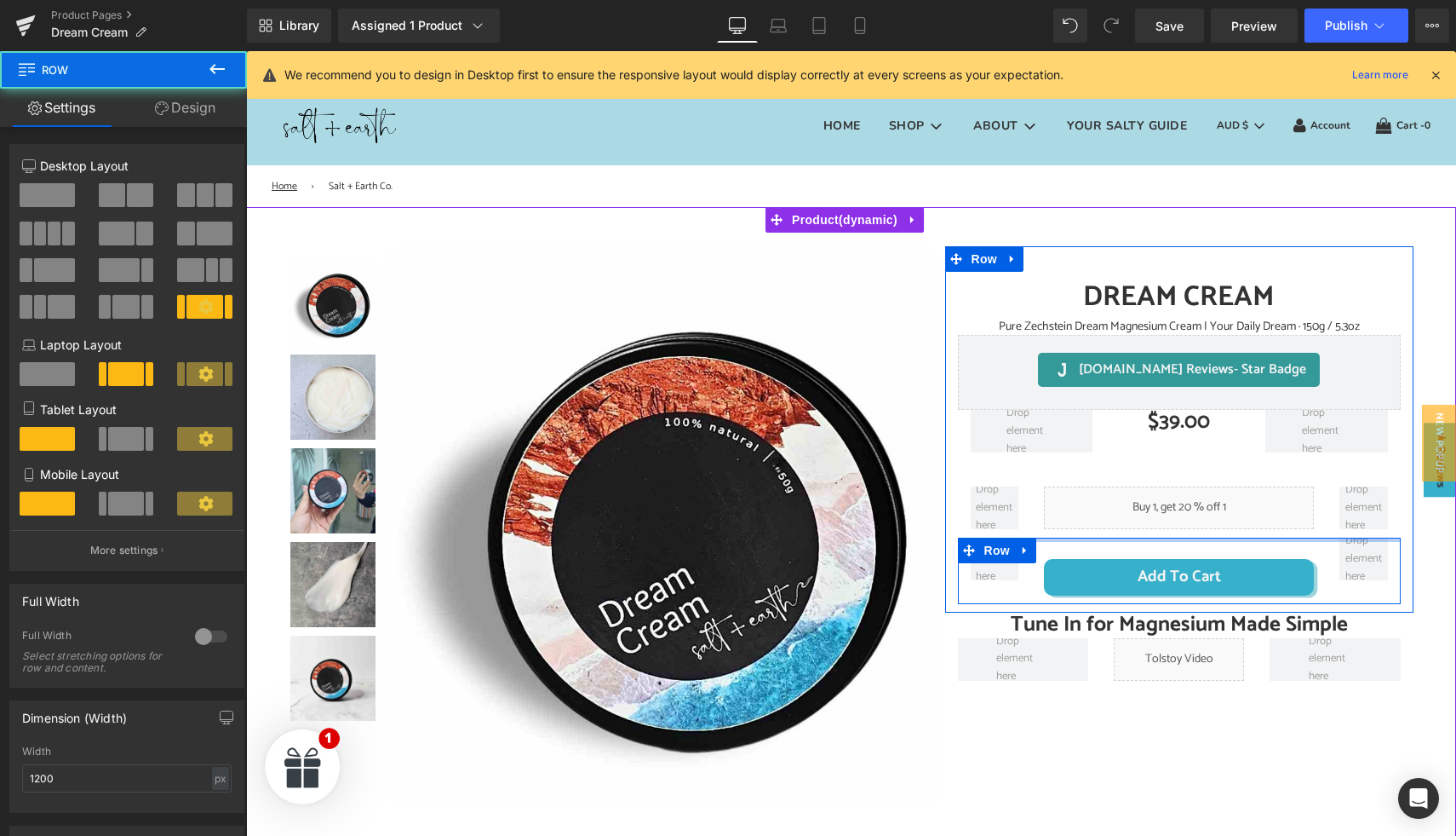
drag, startPoint x: 1114, startPoint y: 555, endPoint x: 1107, endPoint y: 503, distance: 52.5
click at [1107, 503] on div "DREAM CREAM (P) Title Pure Zechstein Dream Magnesium Cream | Your Daily Dream ·…" at bounding box center [1179, 437] width 468 height 332
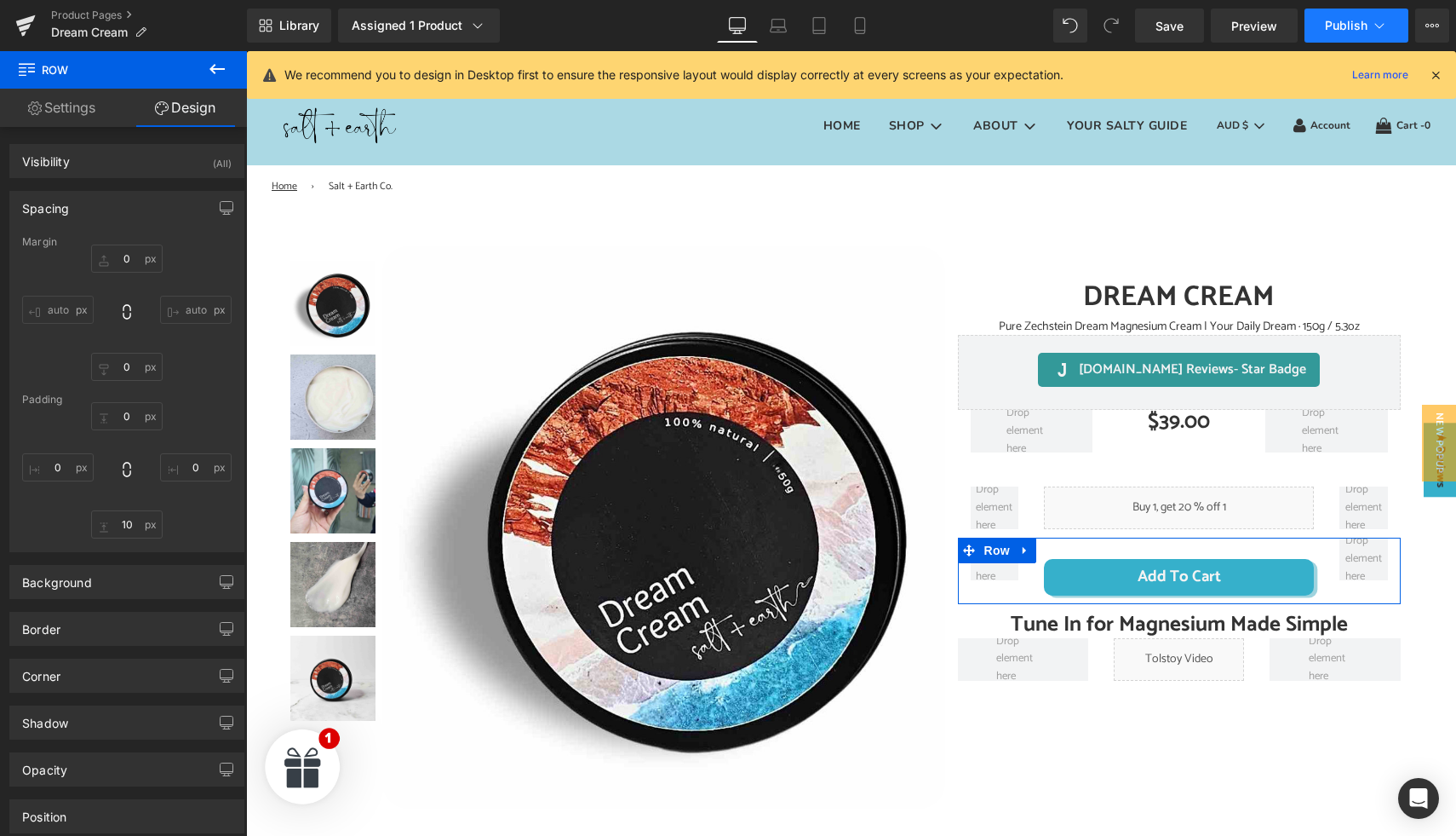
click at [1352, 19] on span "Publish" at bounding box center [1346, 25] width 42 height 13
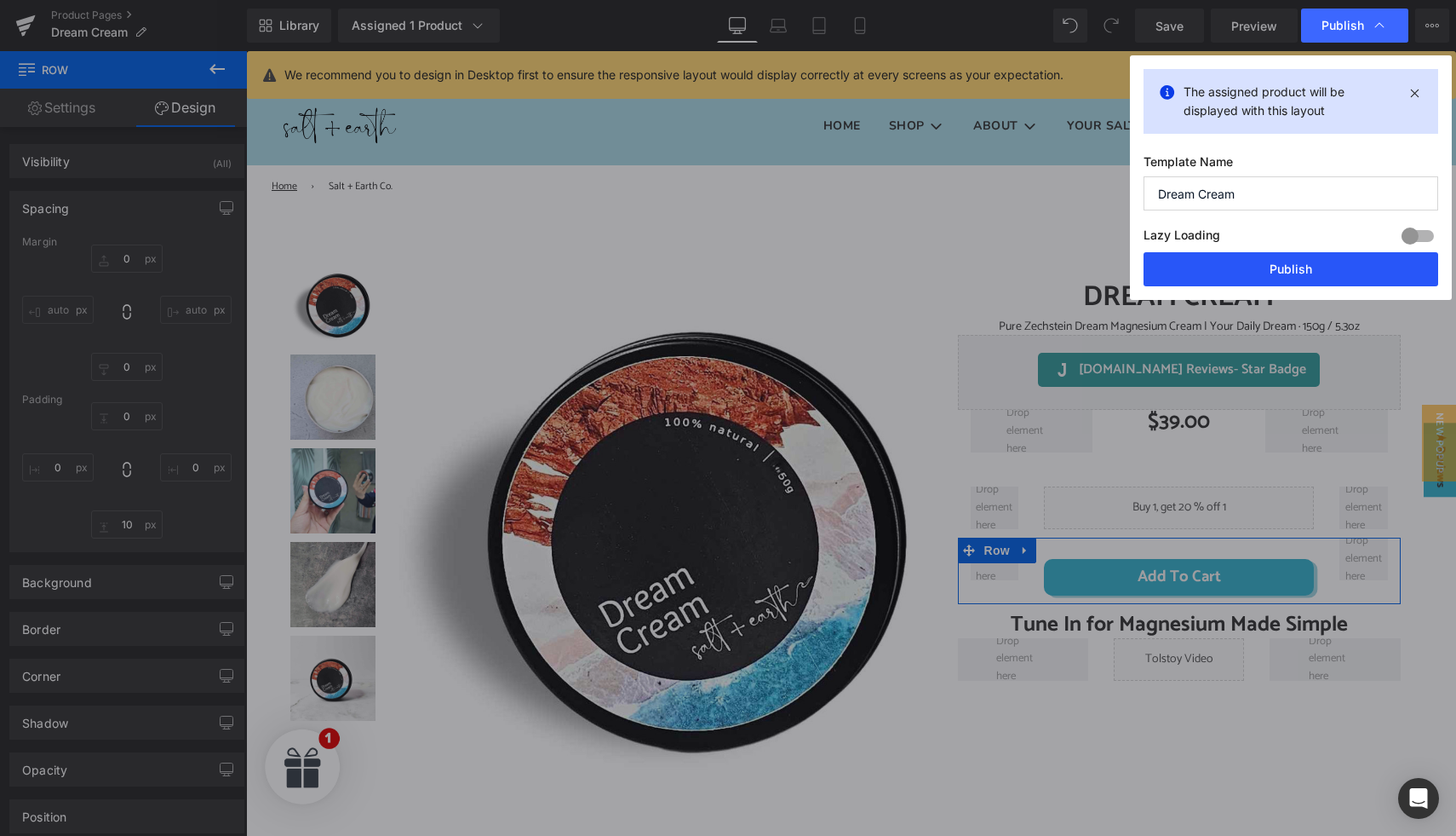
click at [1270, 283] on button "Publish" at bounding box center [1290, 269] width 295 height 34
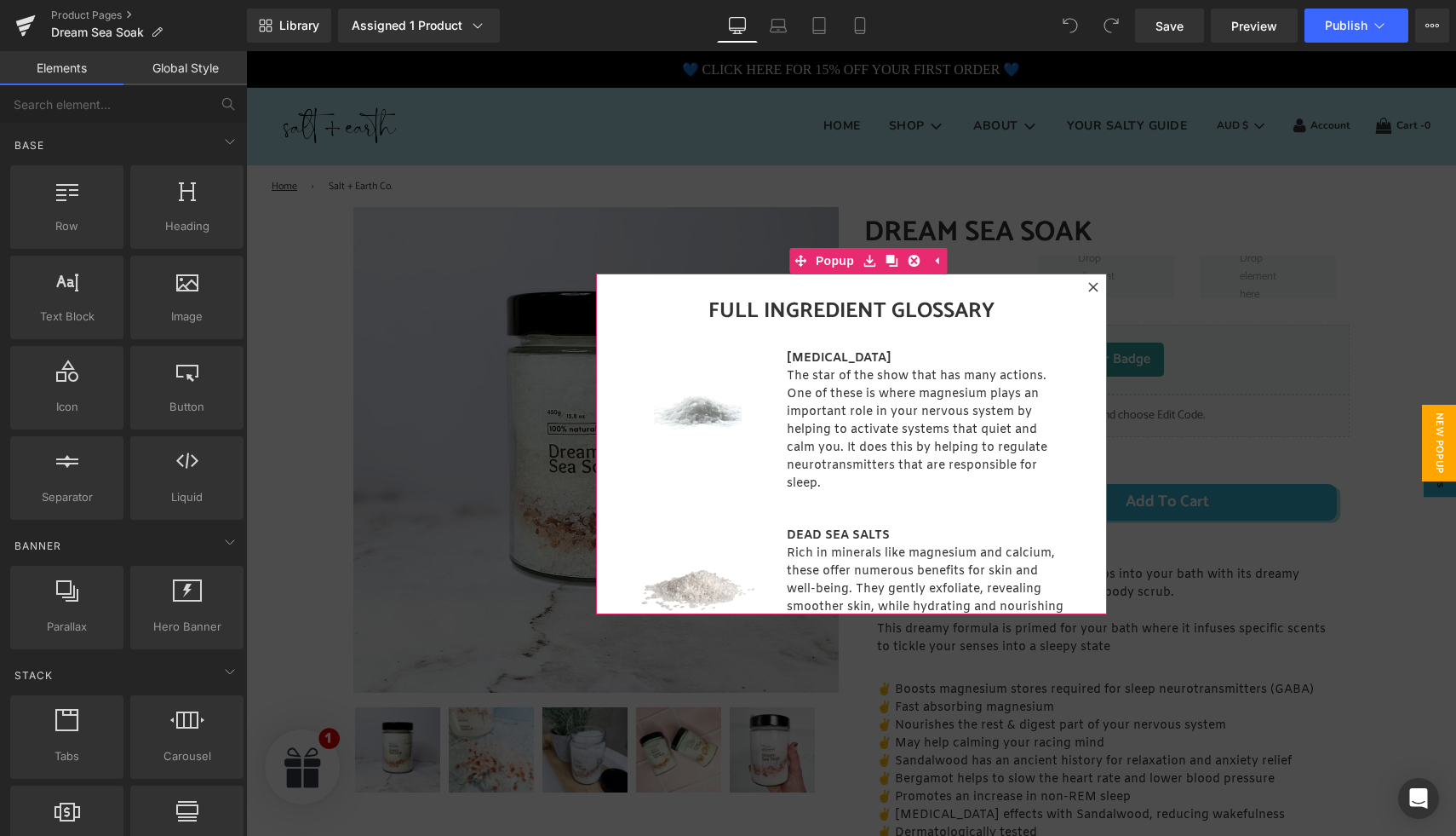
click at [1092, 287] on div at bounding box center [1092, 287] width 20 height 20
click at [1088, 286] on icon at bounding box center [1093, 287] width 11 height 11
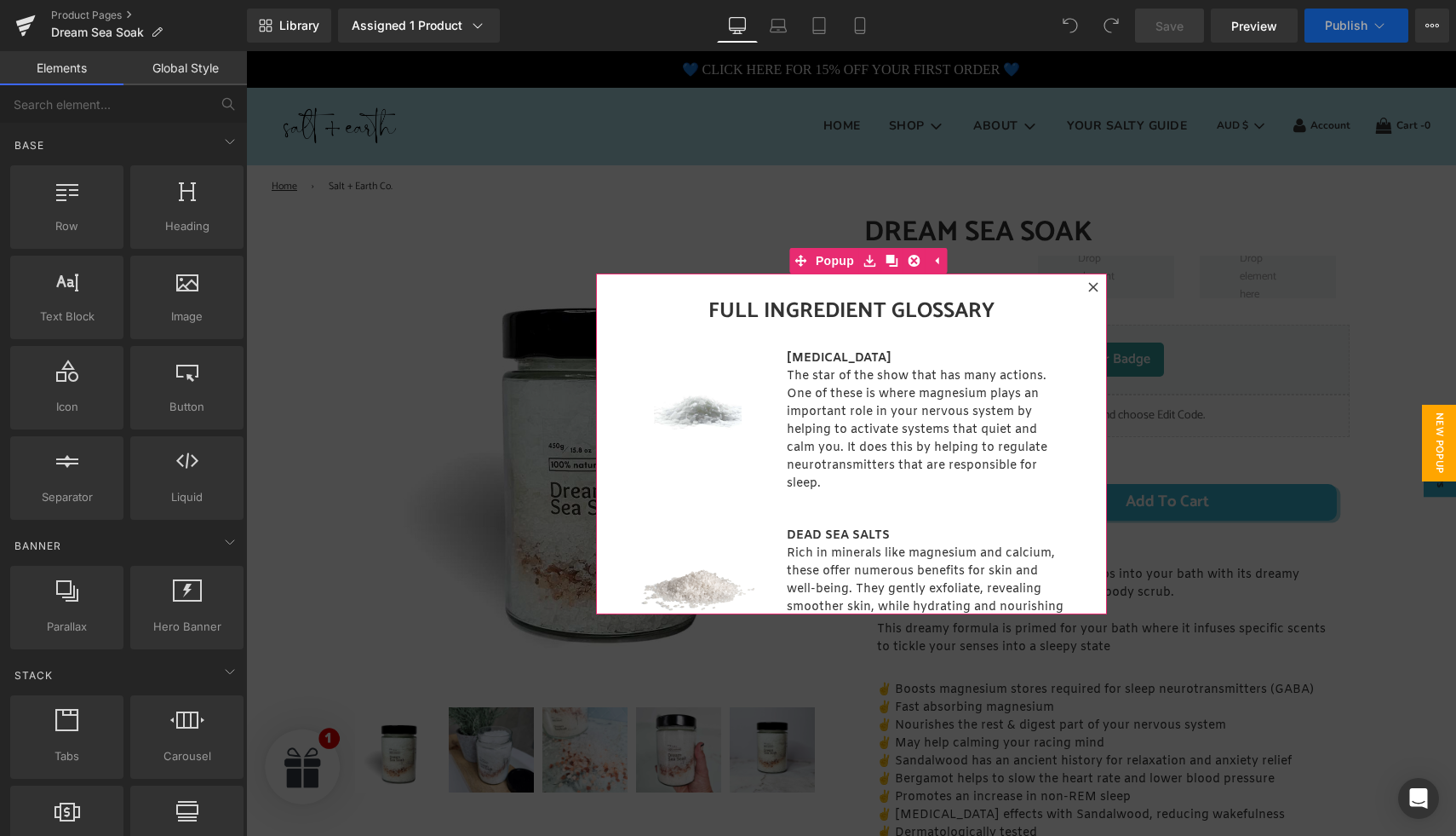
click at [1088, 282] on icon at bounding box center [1093, 287] width 11 height 11
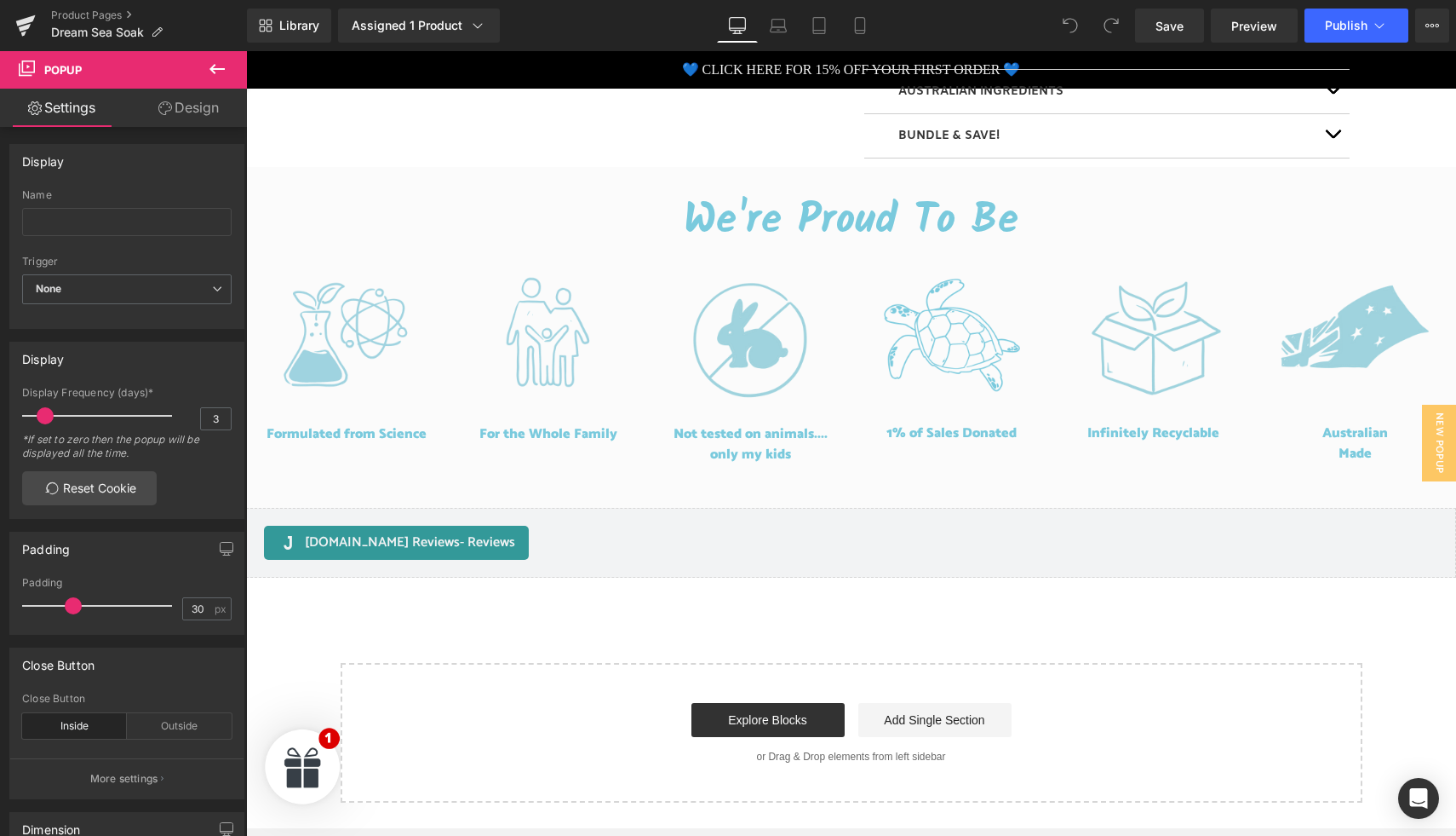
scroll to position [1230, 0]
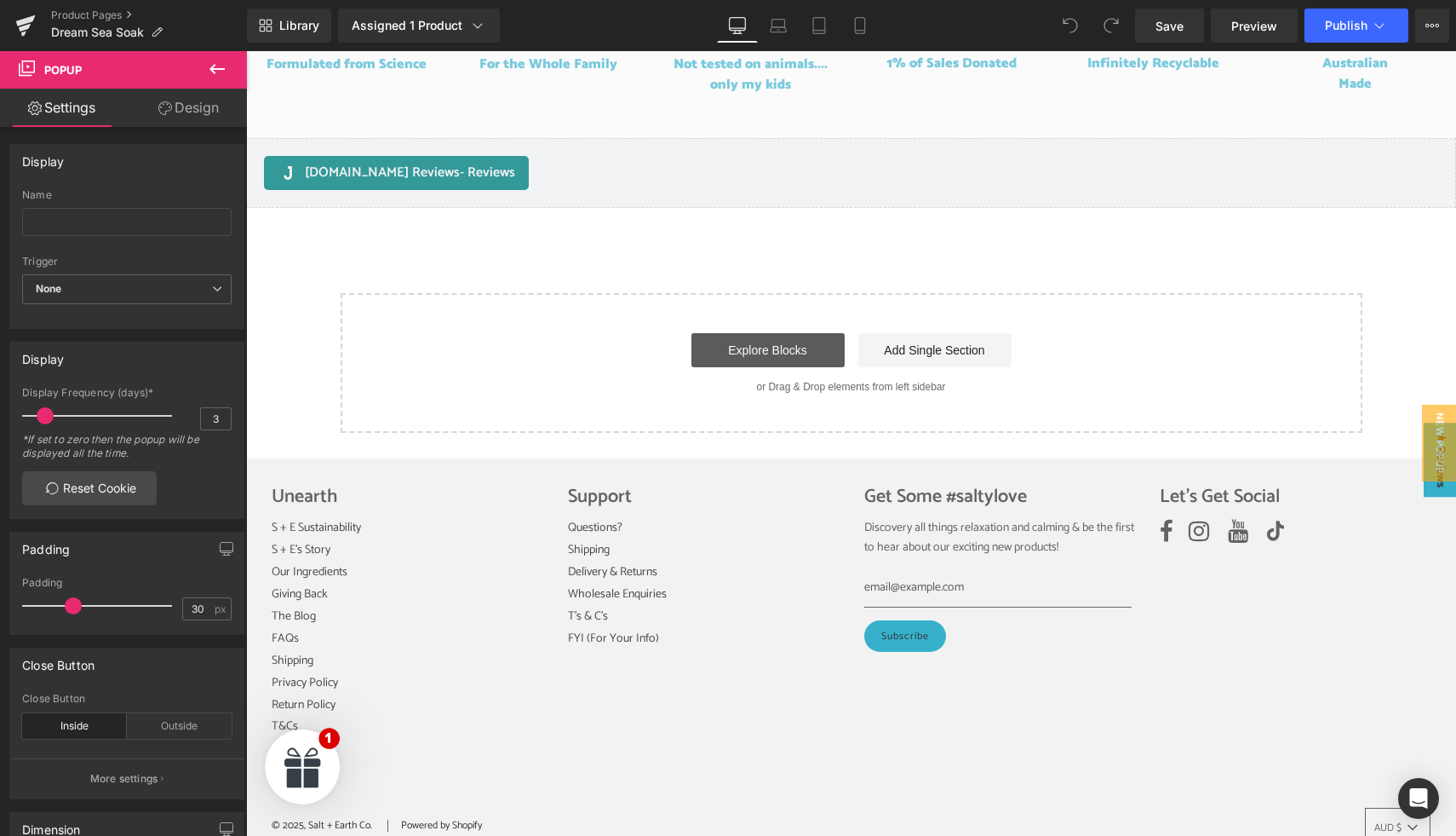
click at [772, 352] on link "Explore Blocks" at bounding box center [767, 350] width 153 height 34
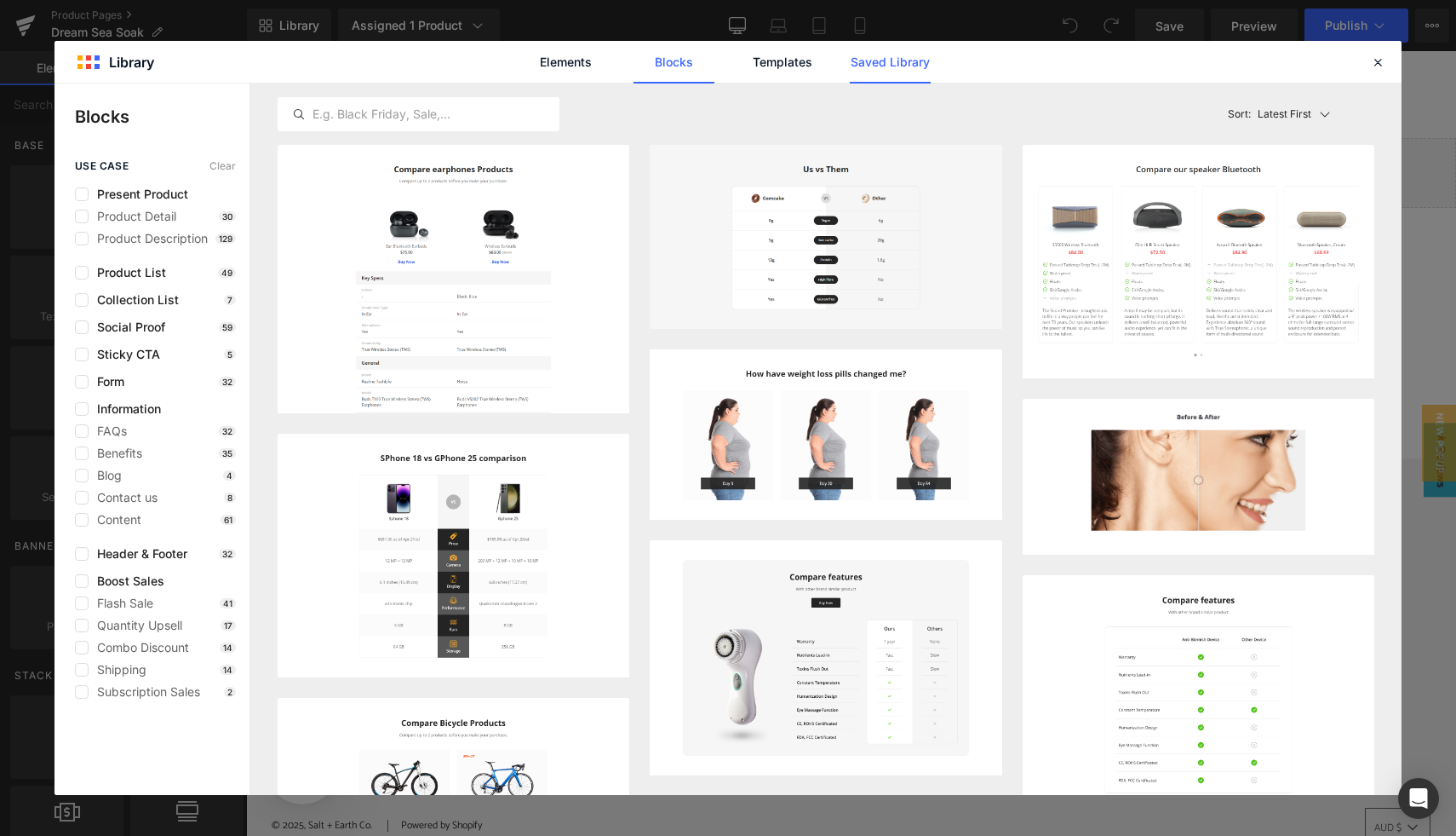
click at [882, 59] on link "Saved Library" at bounding box center [890, 62] width 81 height 43
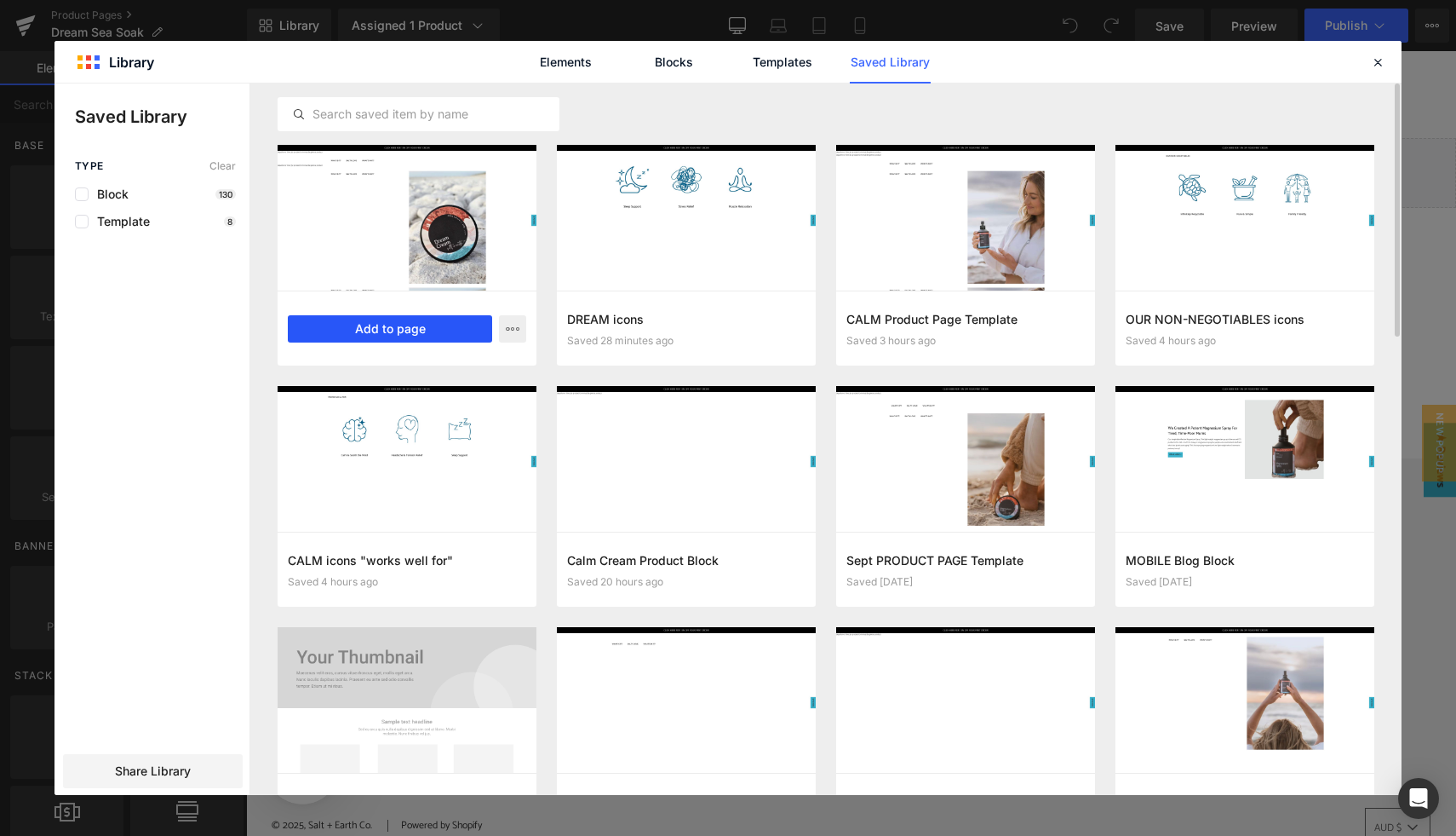
click at [421, 328] on button "Add to page" at bounding box center [389, 329] width 204 height 27
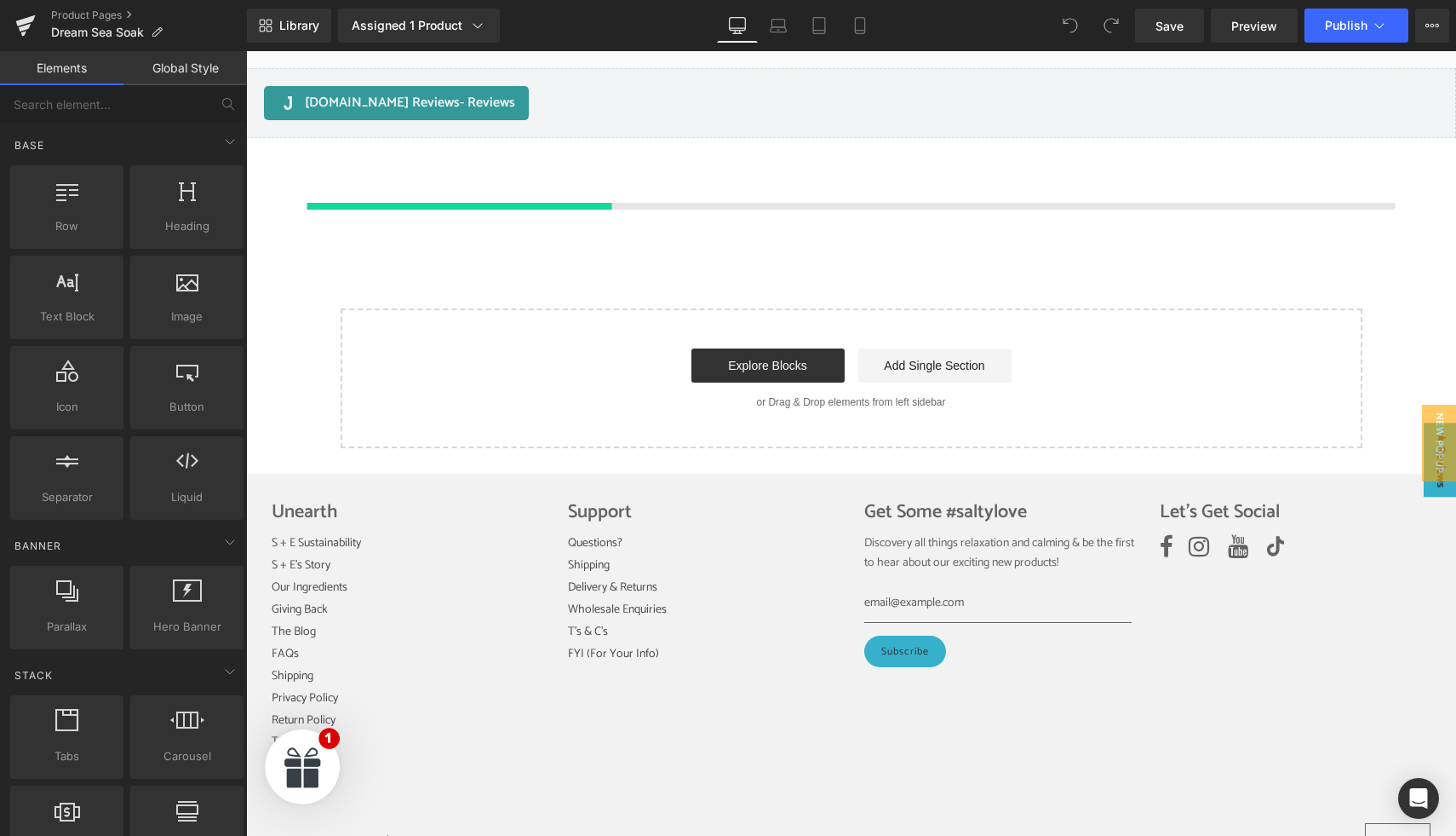
scroll to position [1301, 0]
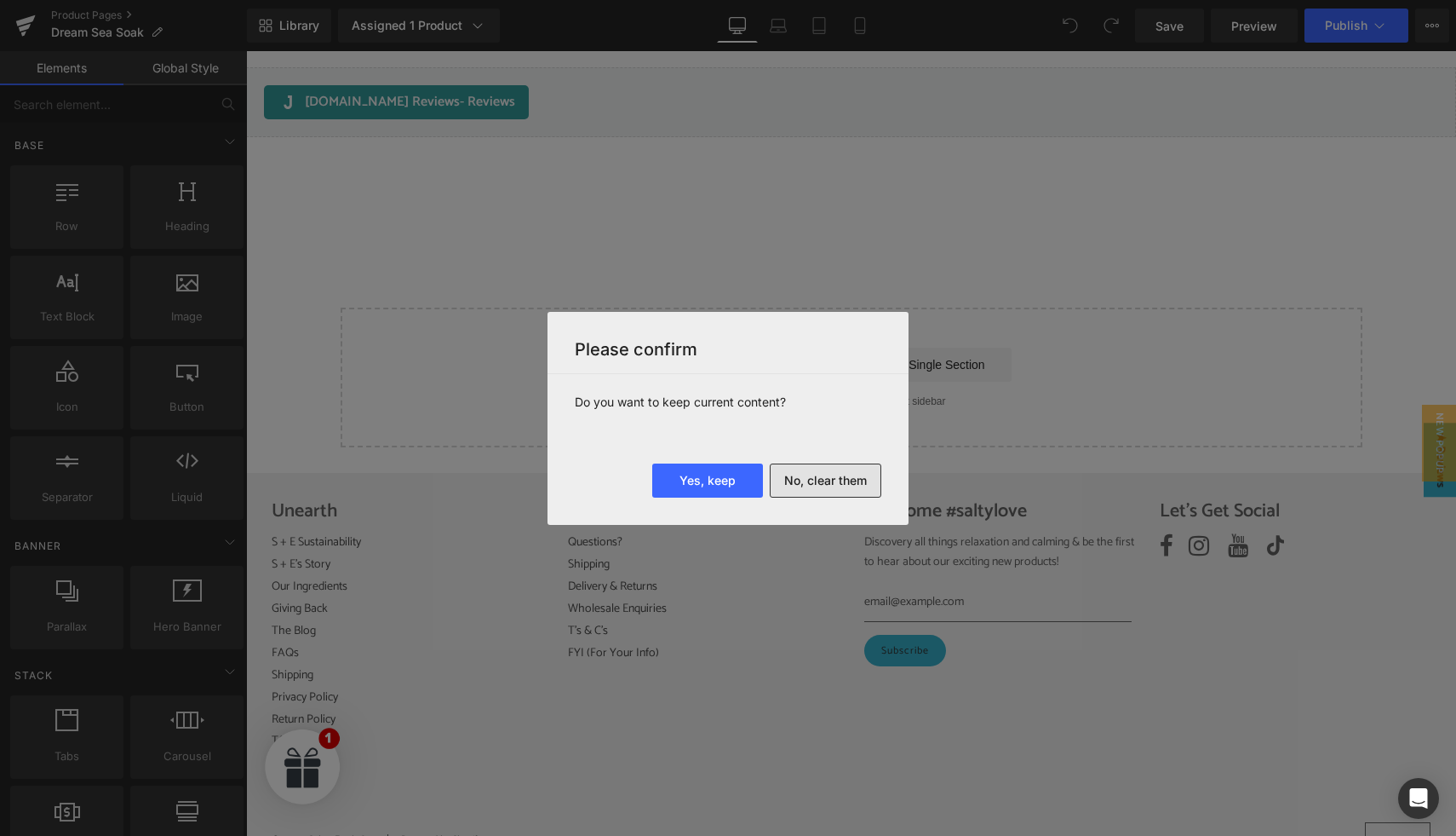
click at [821, 483] on button "No, clear them" at bounding box center [826, 480] width 112 height 34
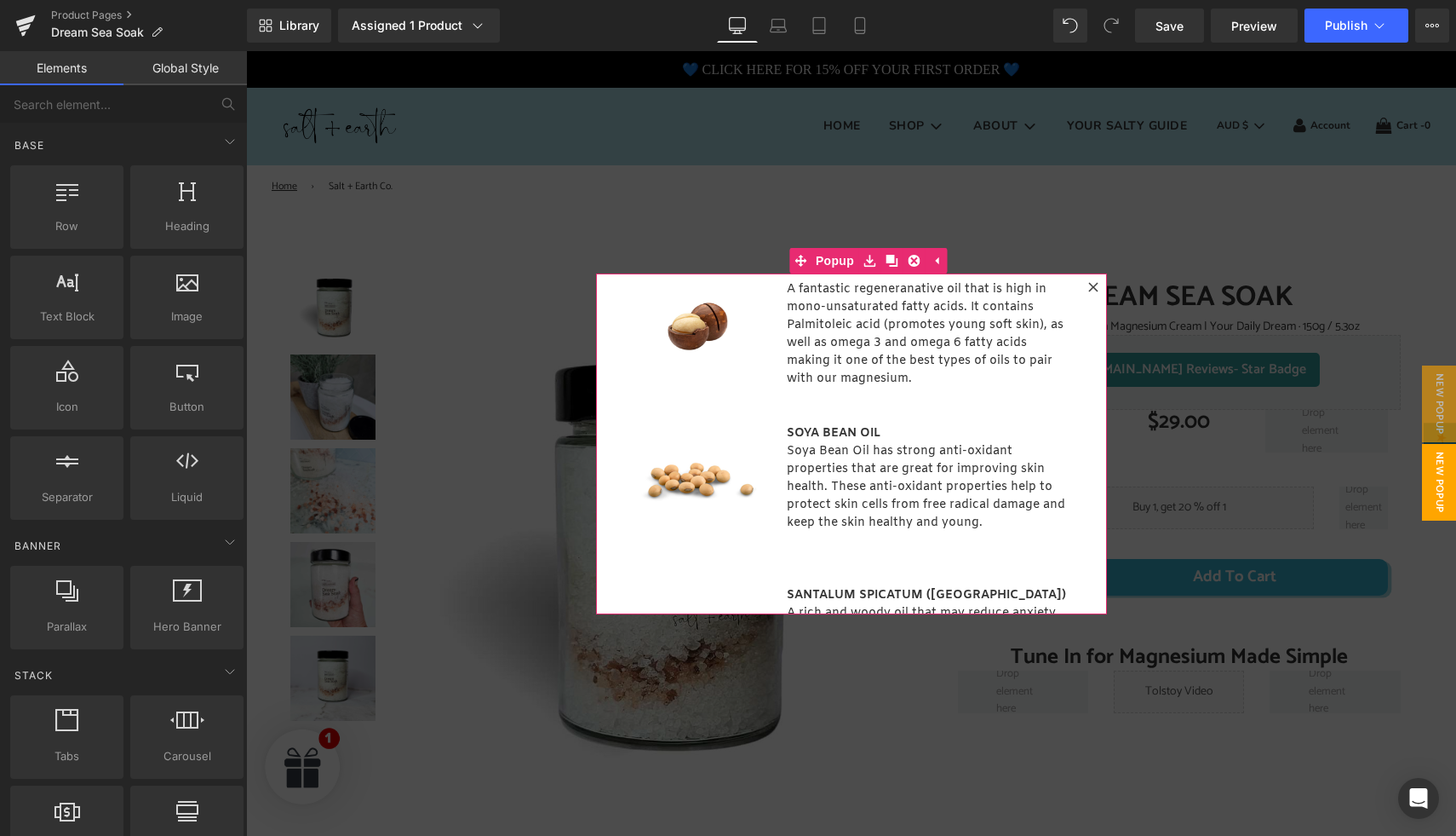
scroll to position [331, 0]
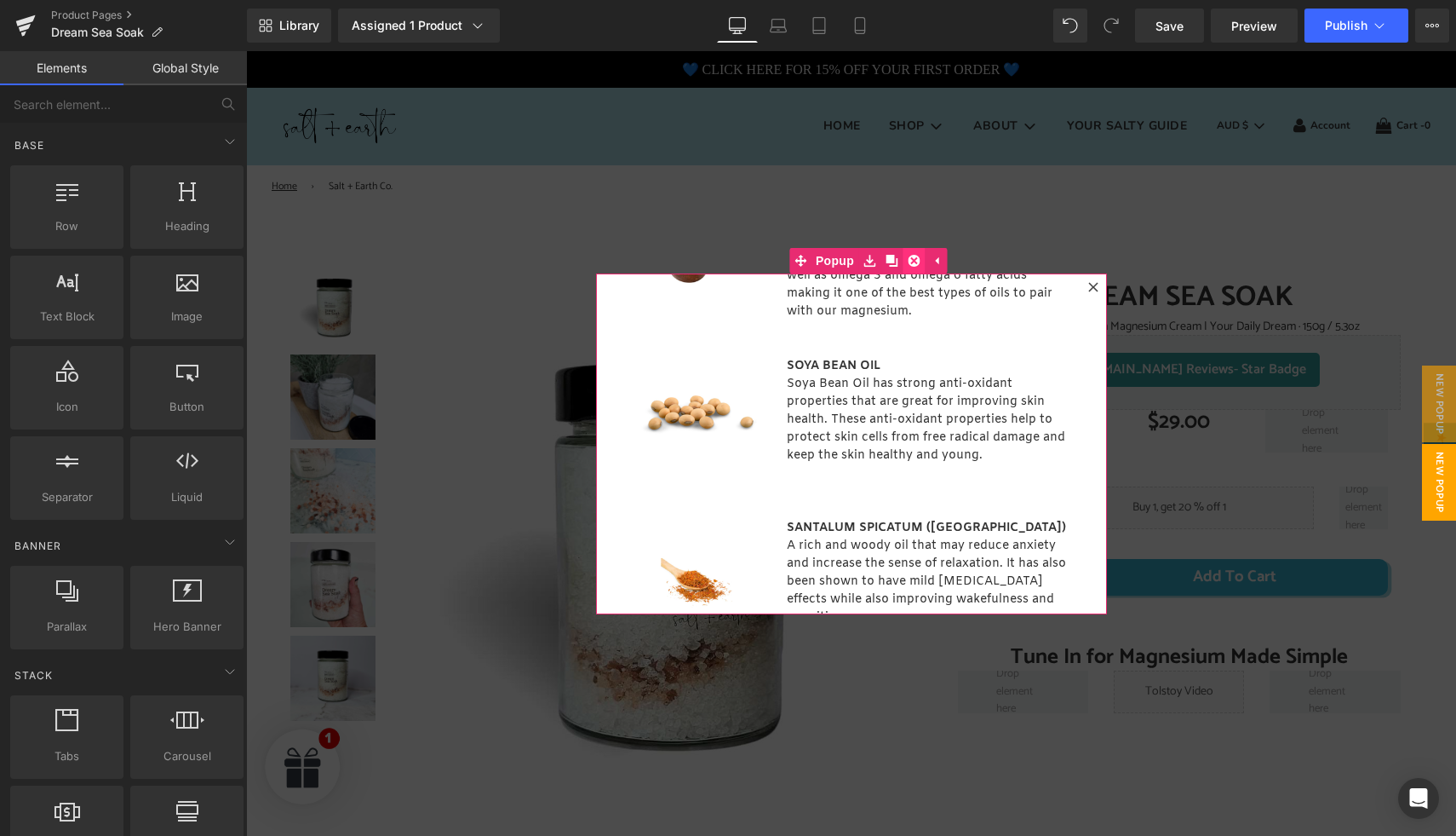
click at [907, 265] on icon at bounding box center [913, 260] width 12 height 12
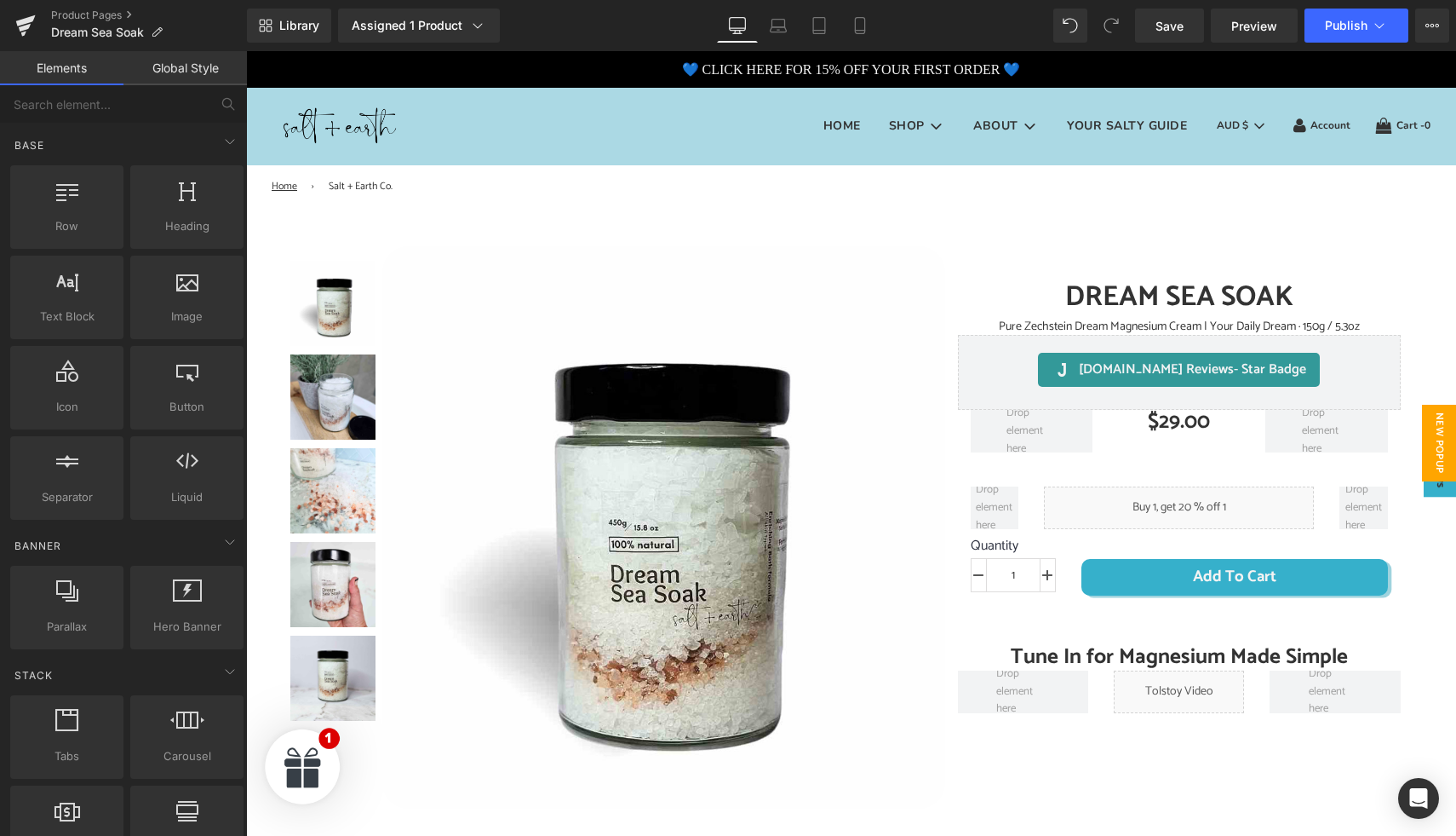
click at [1425, 439] on span "New Popup" at bounding box center [1438, 443] width 34 height 77
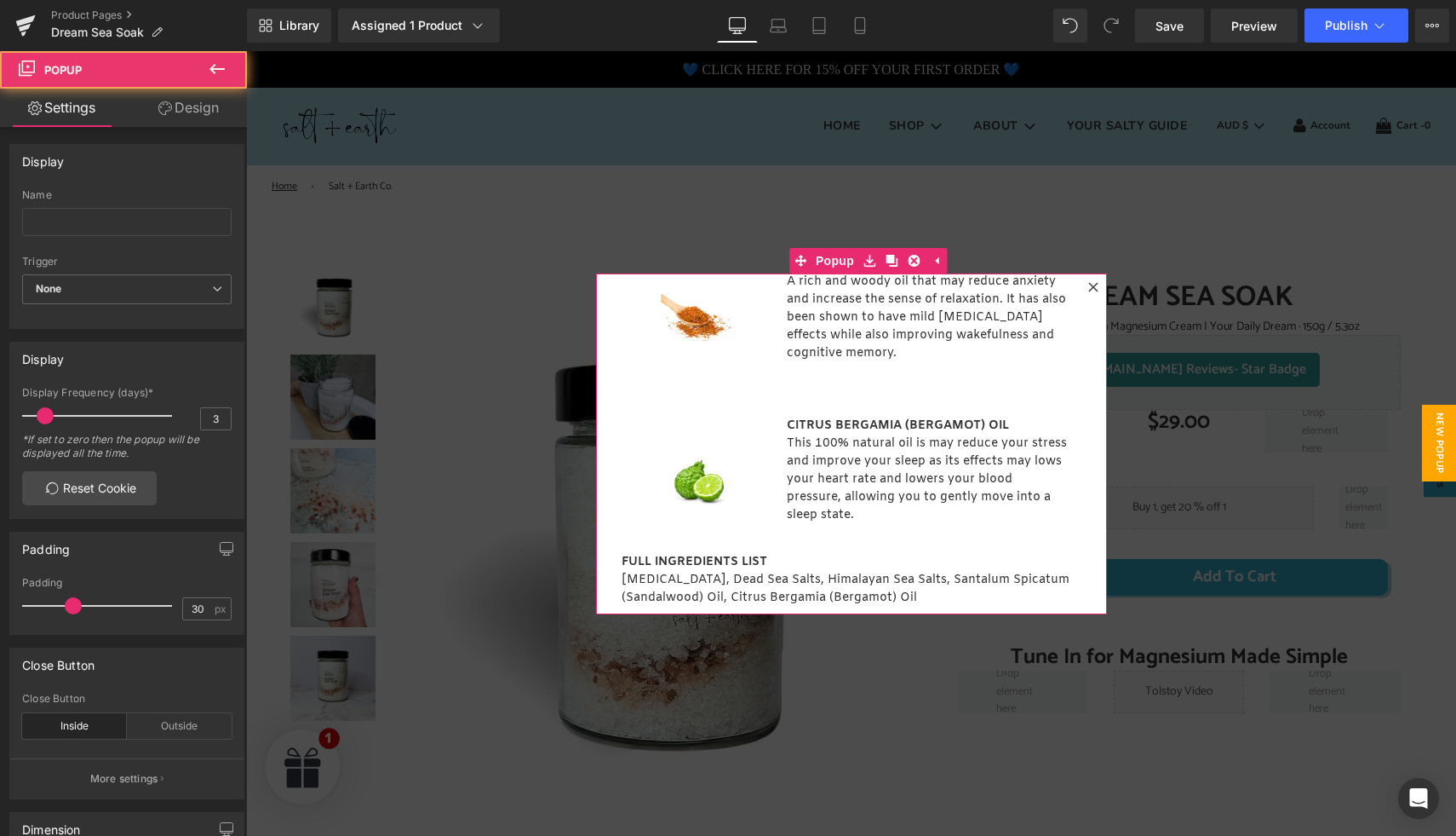
scroll to position [477, 0]
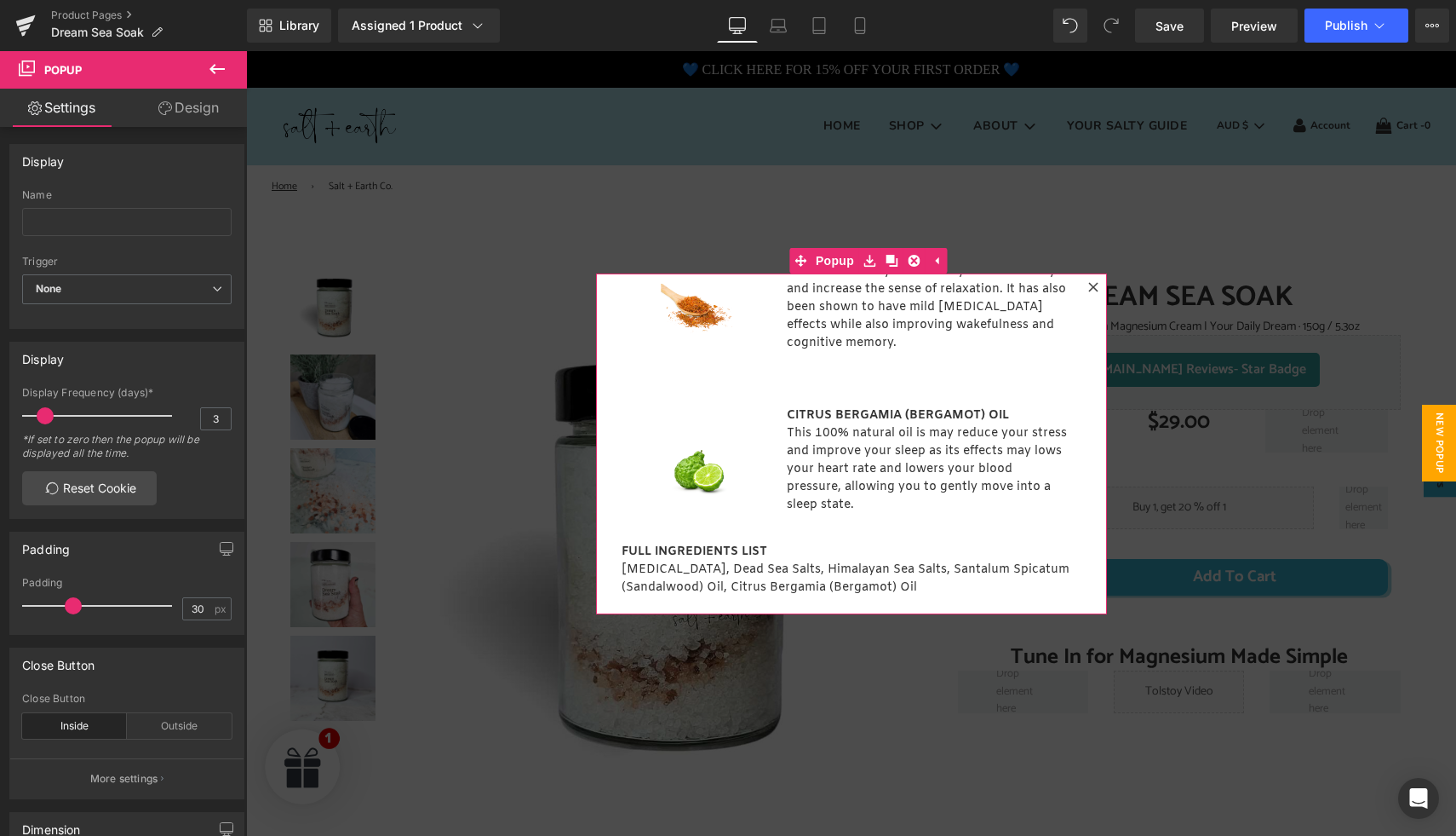
click at [1091, 283] on div at bounding box center [1092, 287] width 20 height 20
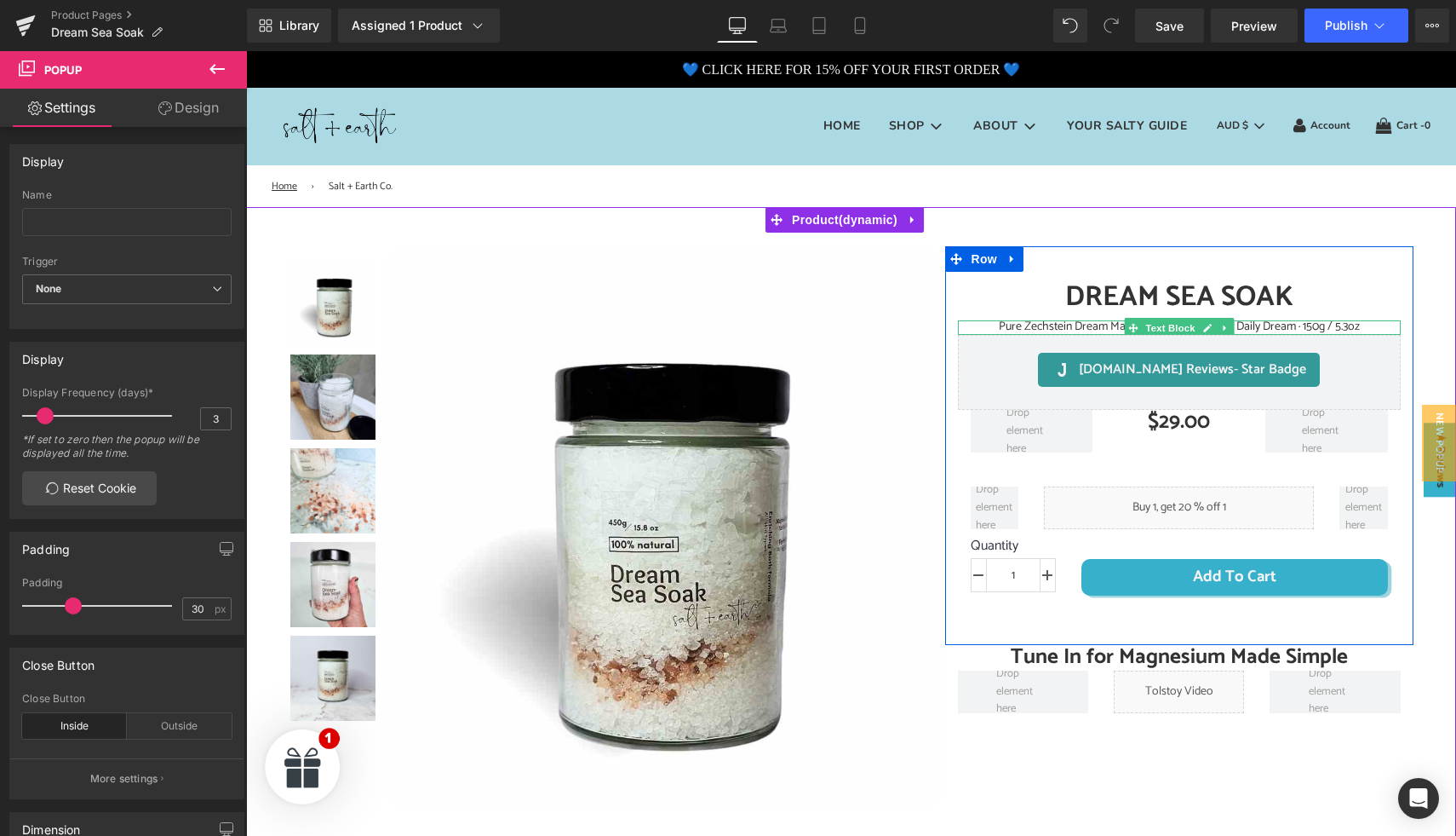
click at [1083, 328] on span "Pure Zechstein Dream Magnesium Cream | Your Daily Dream · 150g / 5.3oz" at bounding box center [1179, 327] width 361 height 19
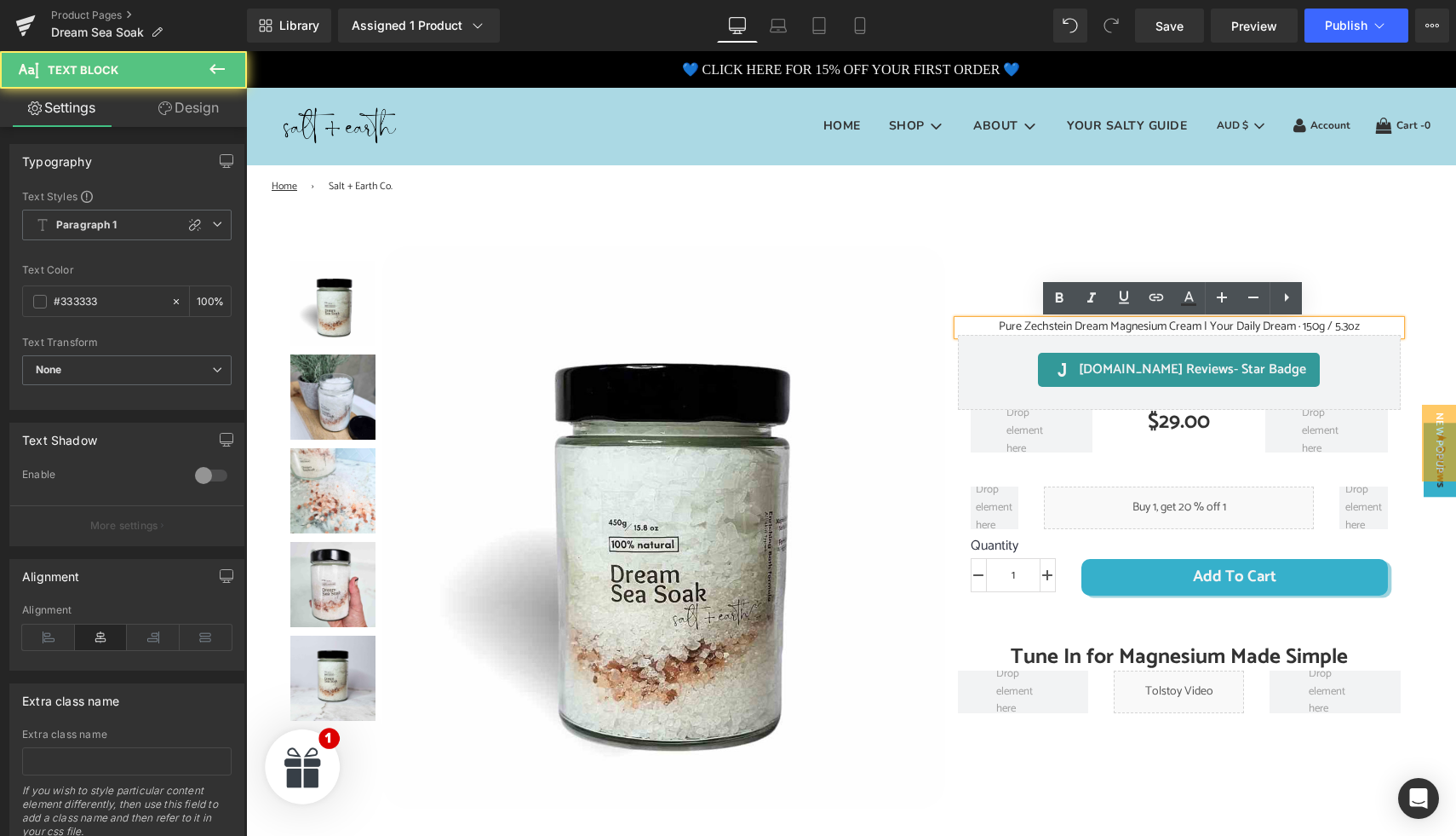
click at [1104, 328] on span "Pure Zechstein Dream Magnesium Cream | Your Daily Dream · 150g / 5.3oz" at bounding box center [1179, 327] width 361 height 19
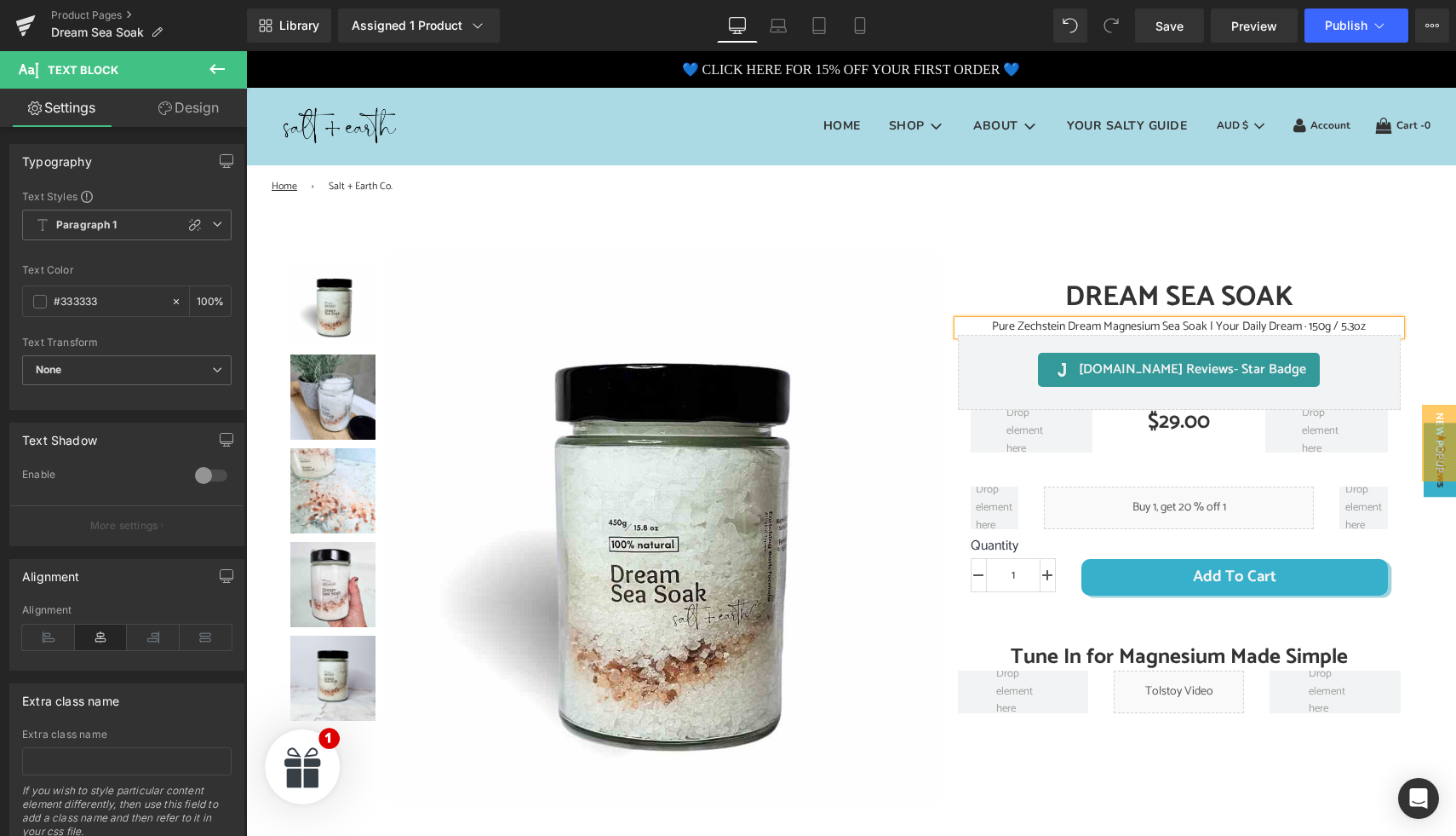
click at [1306, 331] on span "Pure Zechstein Dream Magnesium Sea Soak | Your Daily Dream · 150g / 5.3oz" at bounding box center [1179, 327] width 374 height 19
click at [1058, 571] on icon at bounding box center [1063, 569] width 12 height 12
click at [1068, 569] on div "Add To Cart (P) Cart Button" at bounding box center [1234, 566] width 332 height 57
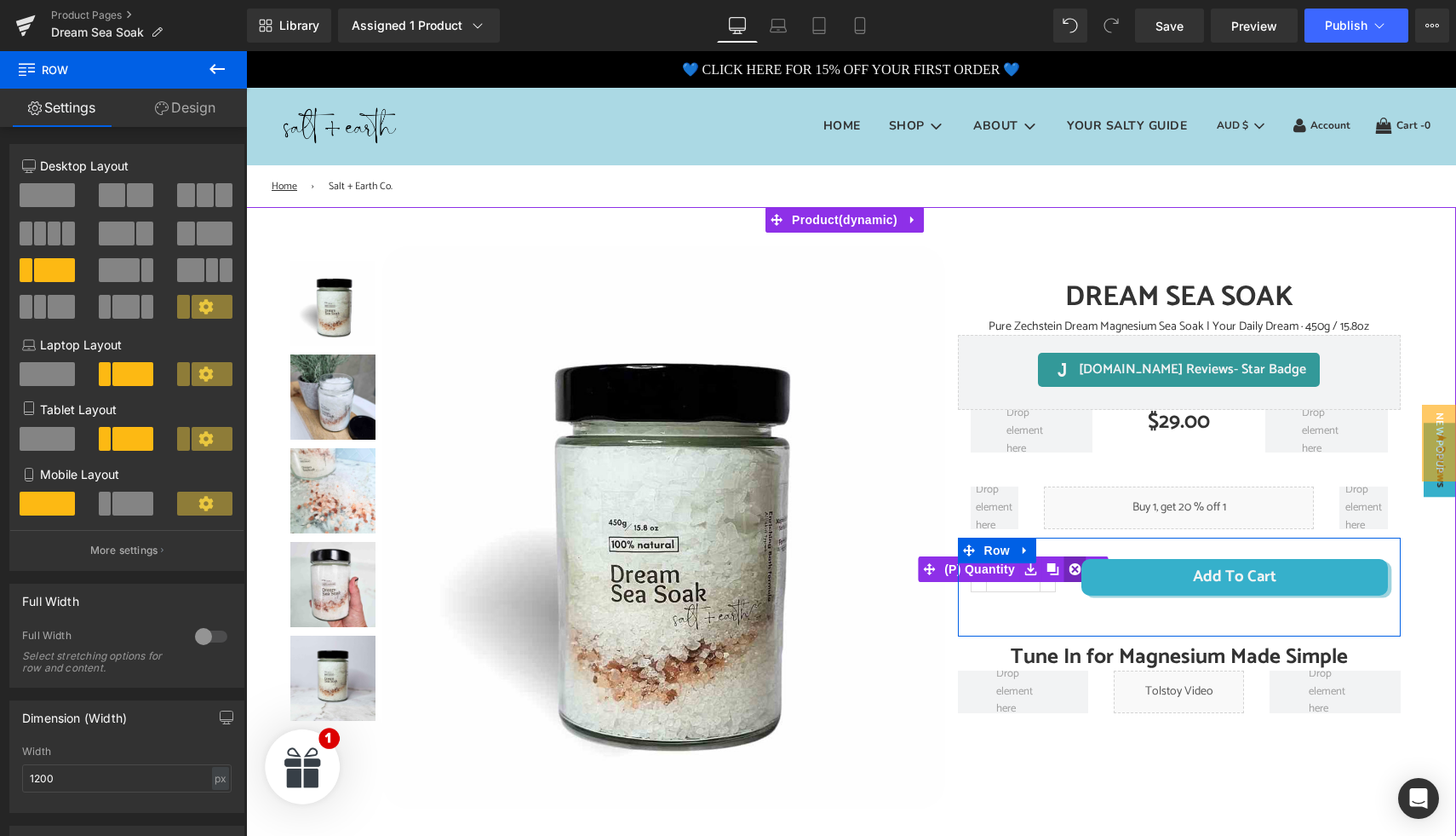
click at [1063, 569] on link at bounding box center [1074, 569] width 22 height 26
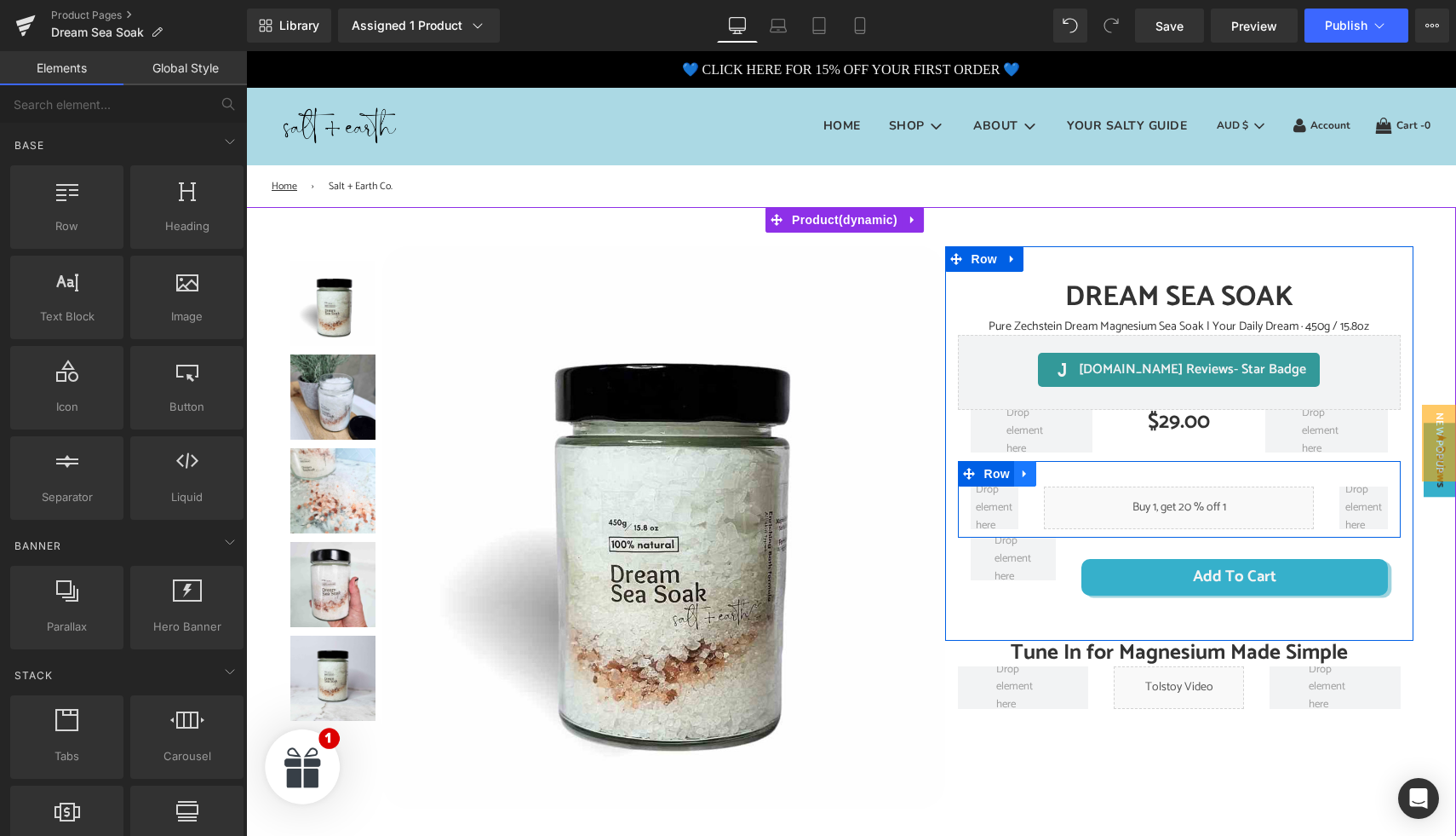
click at [1019, 474] on icon at bounding box center [1024, 474] width 12 height 12
click at [1041, 475] on icon at bounding box center [1046, 473] width 12 height 12
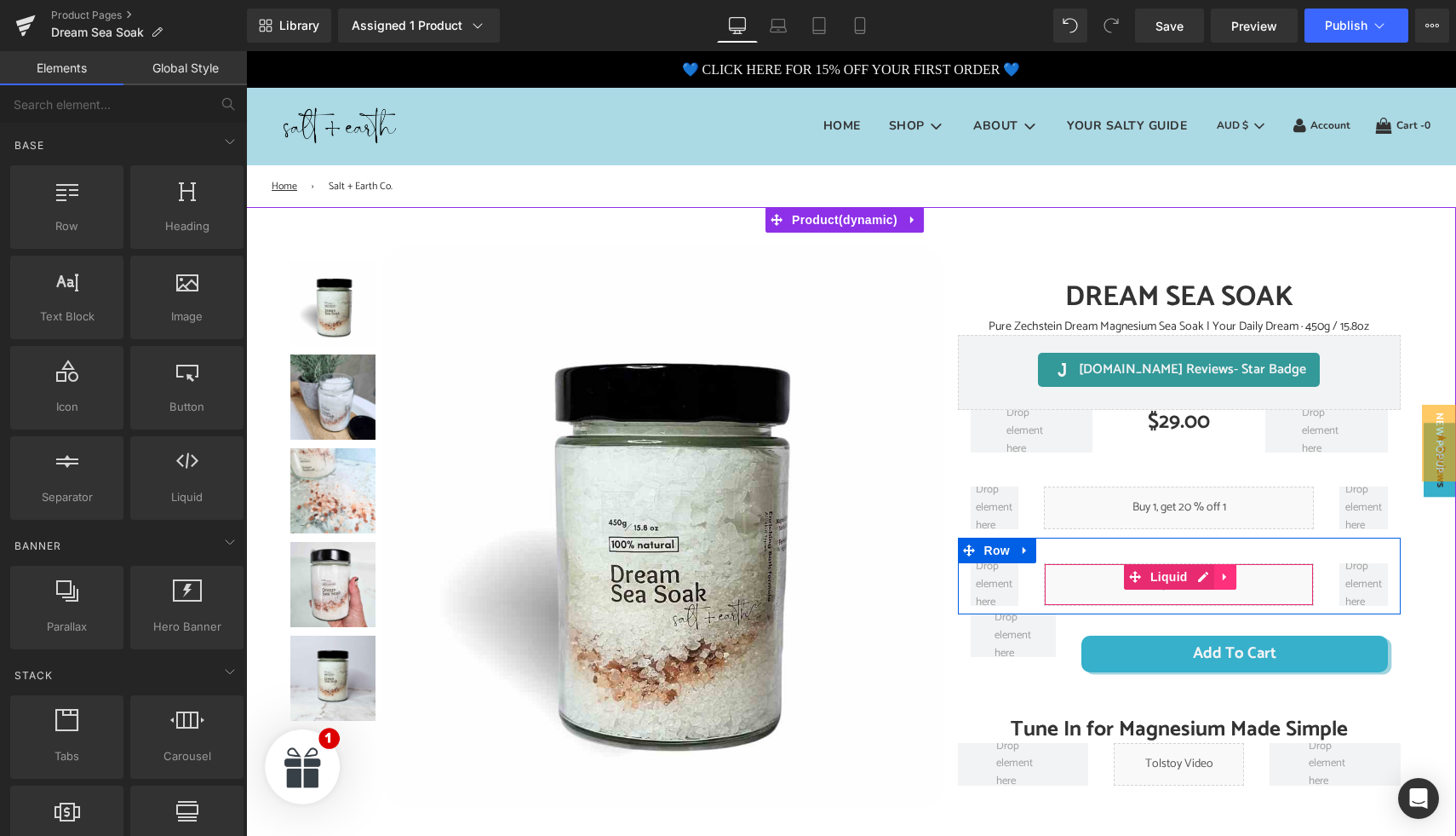
click at [1221, 578] on icon at bounding box center [1223, 577] width 4 height 8
click at [1230, 577] on icon at bounding box center [1236, 577] width 12 height 12
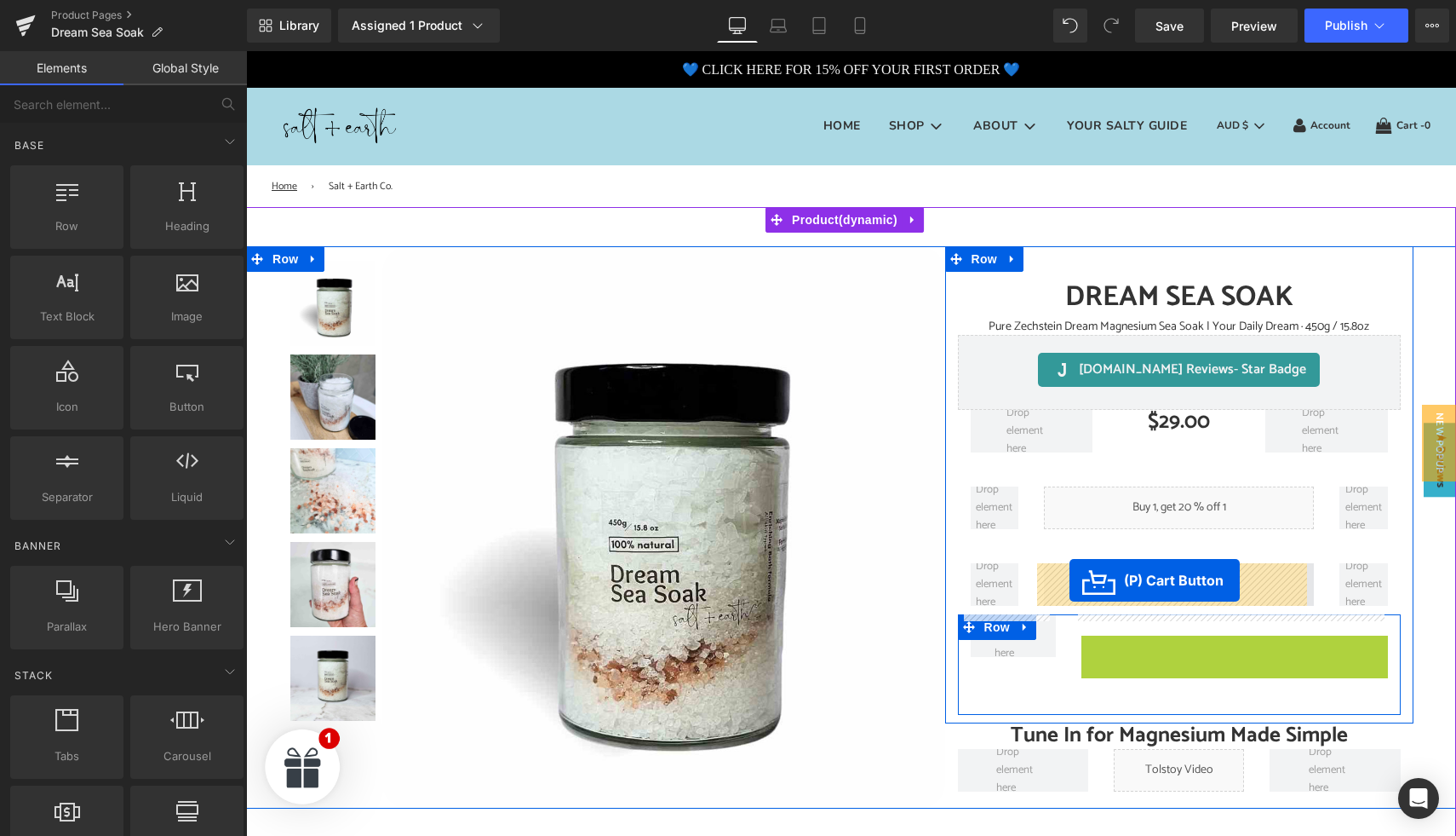
drag, startPoint x: 1165, startPoint y: 647, endPoint x: 1068, endPoint y: 580, distance: 117.9
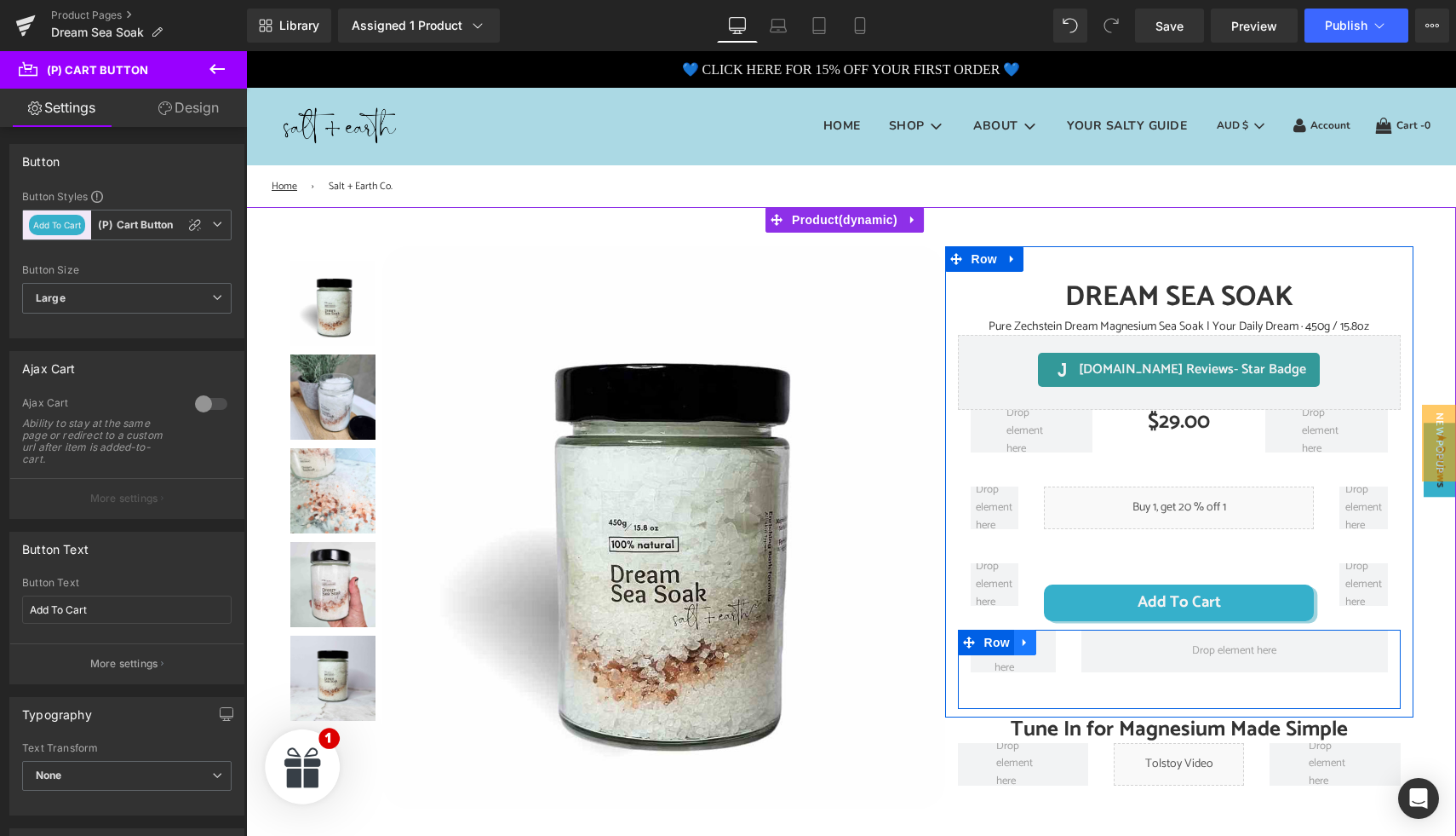
click at [1024, 642] on icon at bounding box center [1024, 642] width 12 height 12
click at [1063, 642] on icon at bounding box center [1068, 642] width 12 height 12
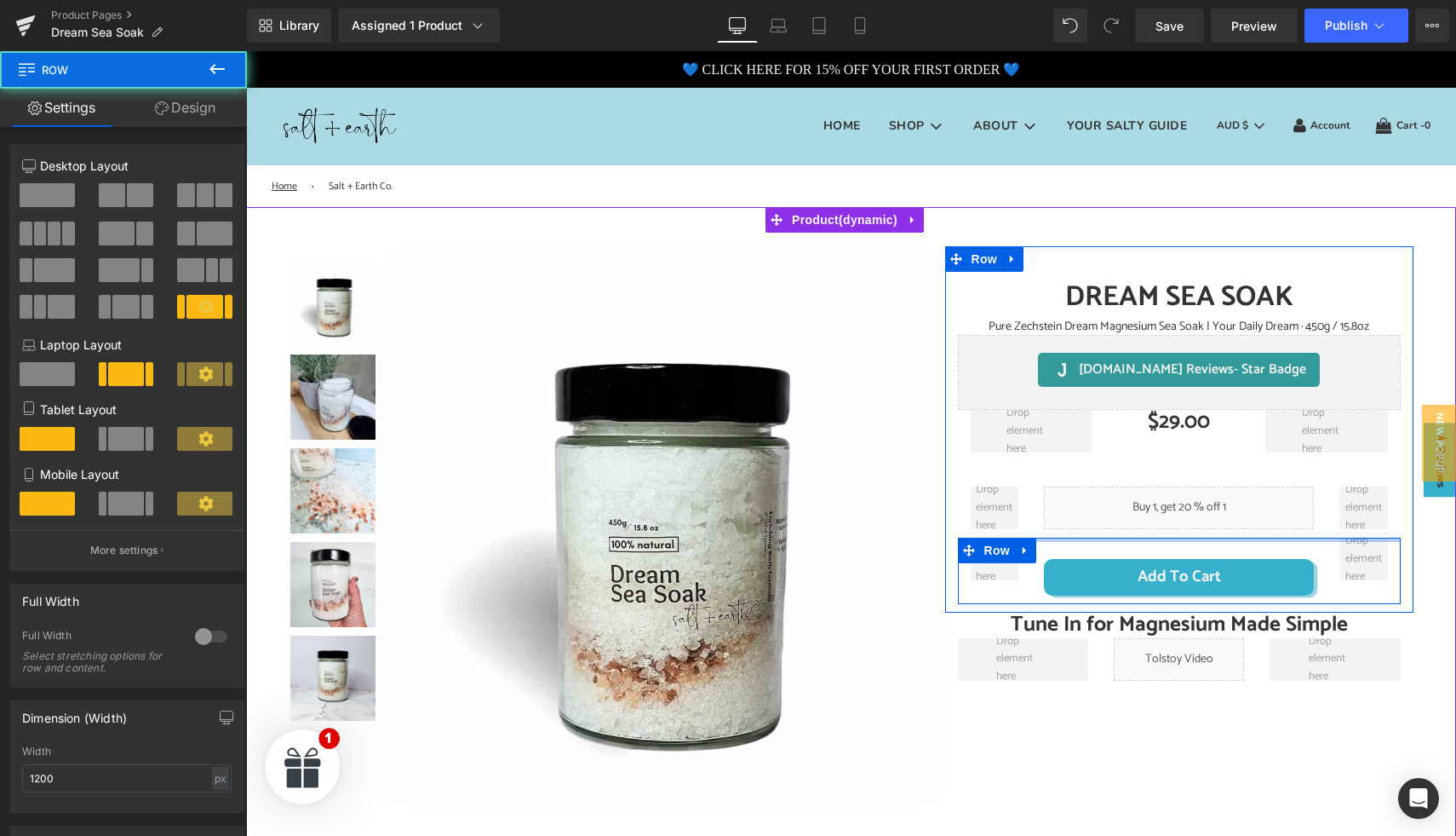
drag, startPoint x: 1118, startPoint y: 546, endPoint x: 1125, endPoint y: 492, distance: 54.5
click at [1125, 492] on div "DREAM SEA SOAK (P) Title Pure Zechstein Dream Magnesium Sea Soak | Your Daily D…" at bounding box center [1179, 437] width 468 height 332
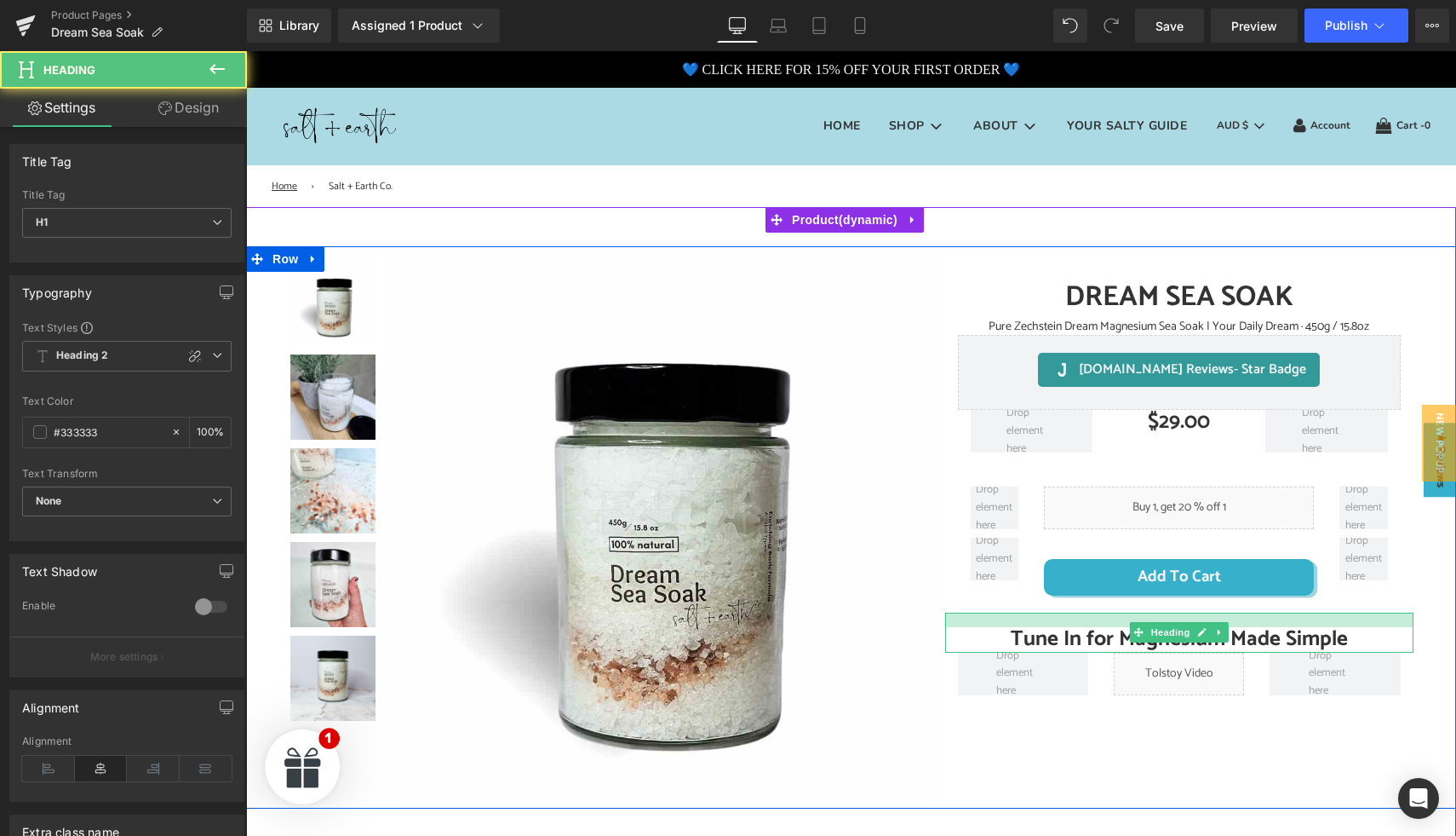
drag, startPoint x: 1099, startPoint y: 615, endPoint x: 1105, endPoint y: 631, distance: 17.1
click at [1104, 632] on div "Tune In for Magnesium Made Simple Heading" at bounding box center [1179, 632] width 468 height 40
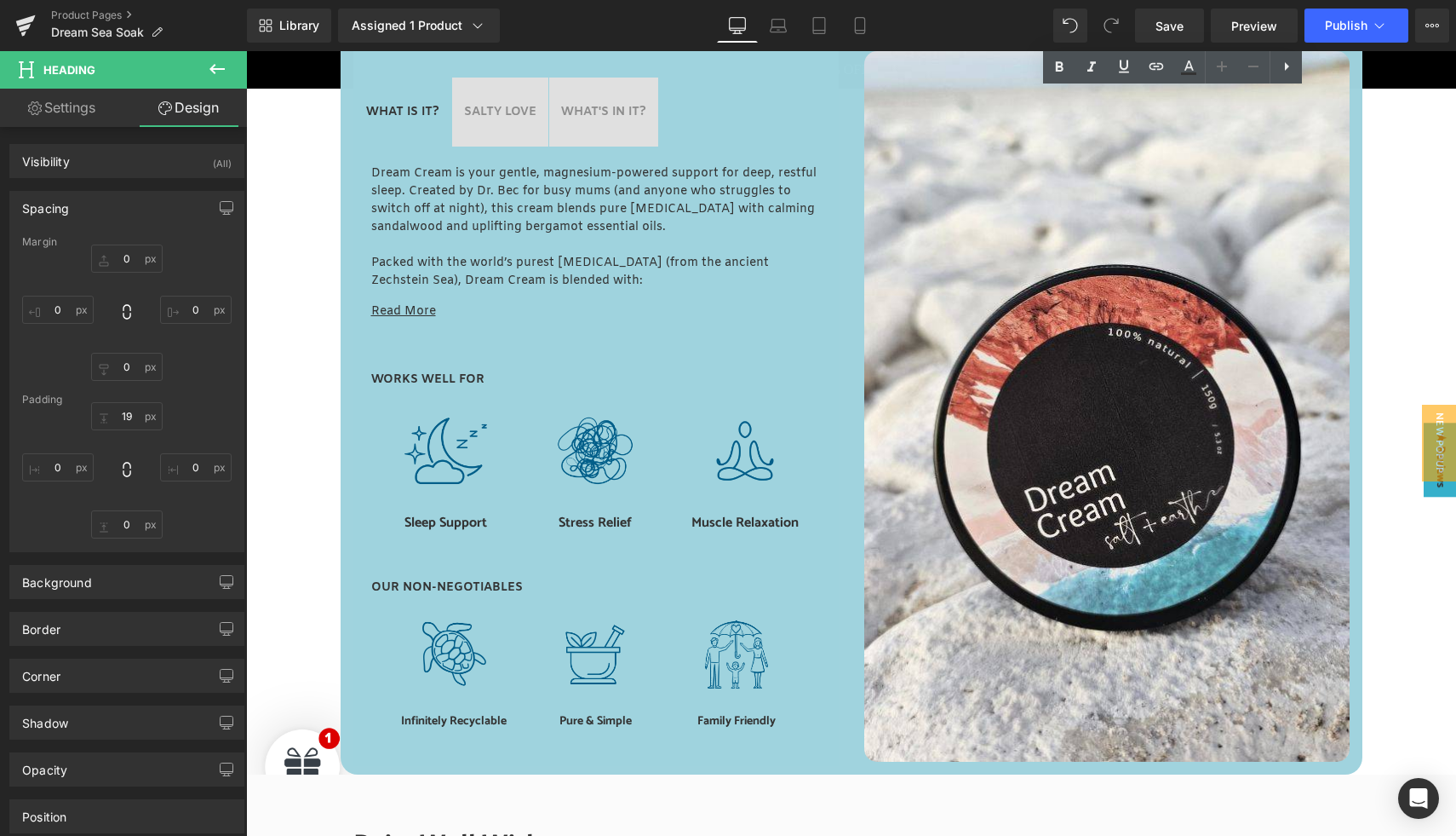
scroll to position [817, 0]
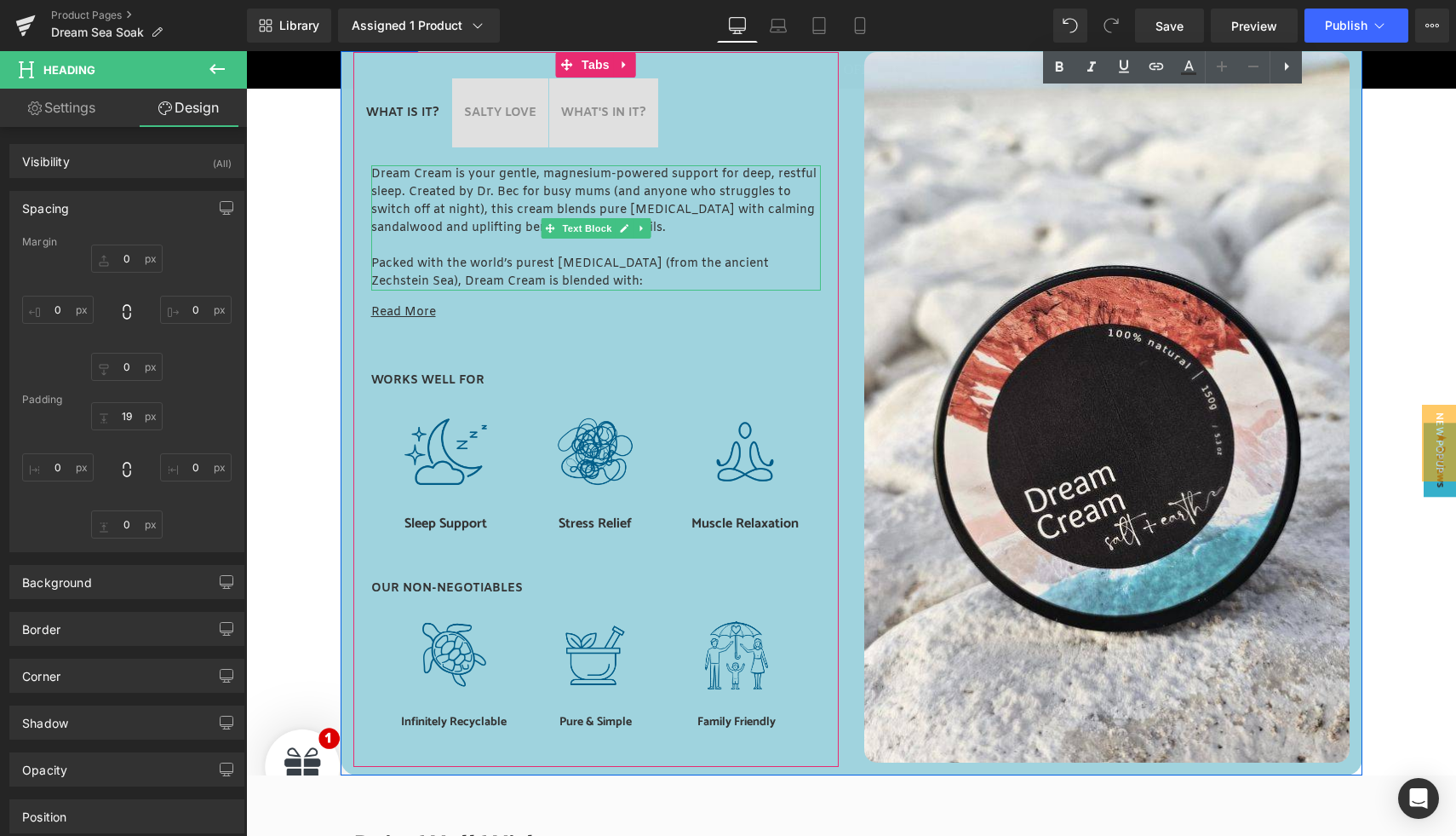
click at [431, 207] on p "Dream Cream is your gentle, magnesium-powered support for deep, restful sleep. …" at bounding box center [596, 201] width 450 height 72
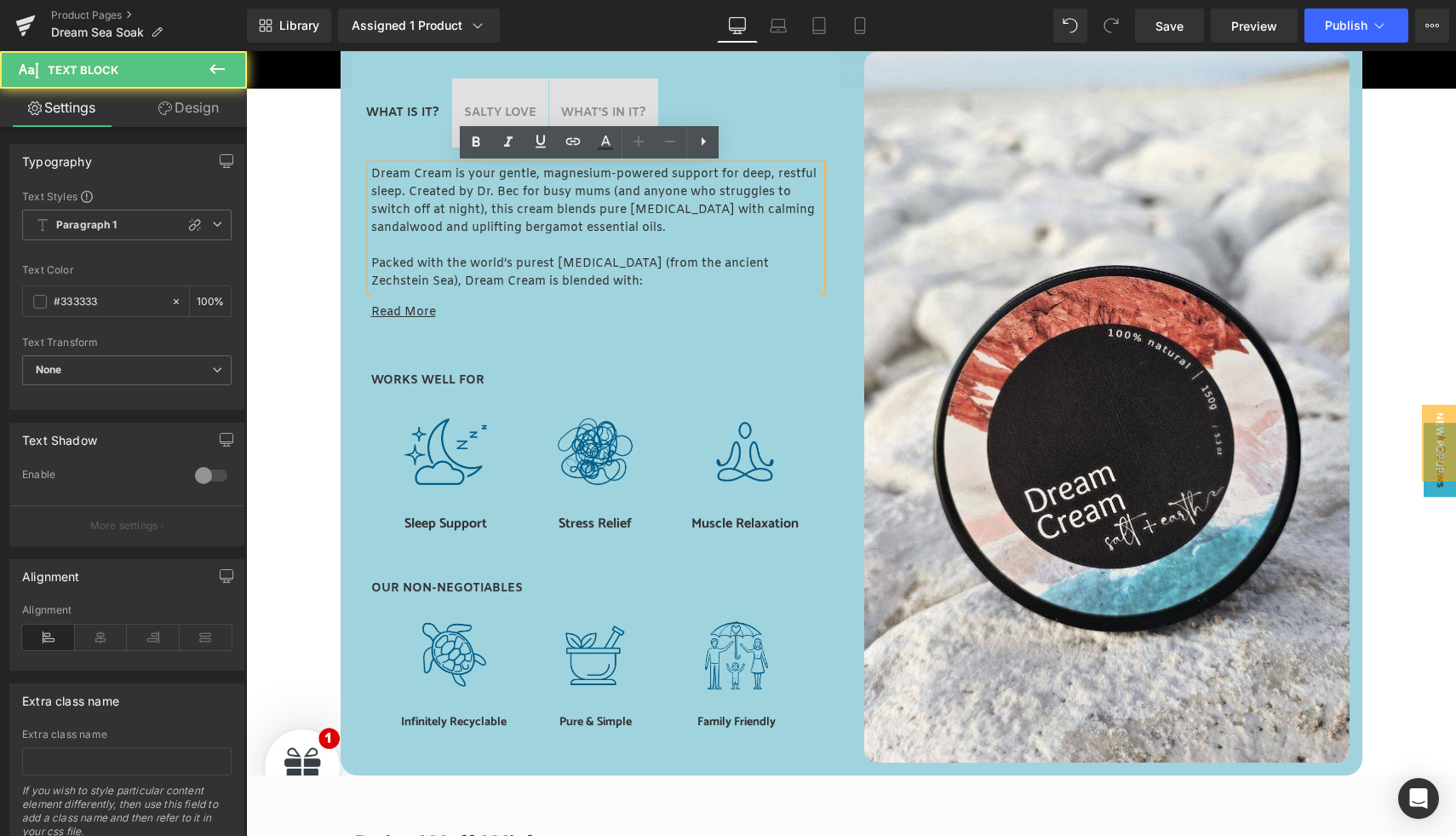
drag, startPoint x: 365, startPoint y: 174, endPoint x: 679, endPoint y: 284, distance: 332.7
click at [679, 284] on div "Dream Cream is your gentle, magnesium-powered support for deep, restful sleep. …" at bounding box center [596, 228] width 450 height 125
copy div "Dream Cream is your gentle, magnesium-powered support for deep, restful sleep. …"
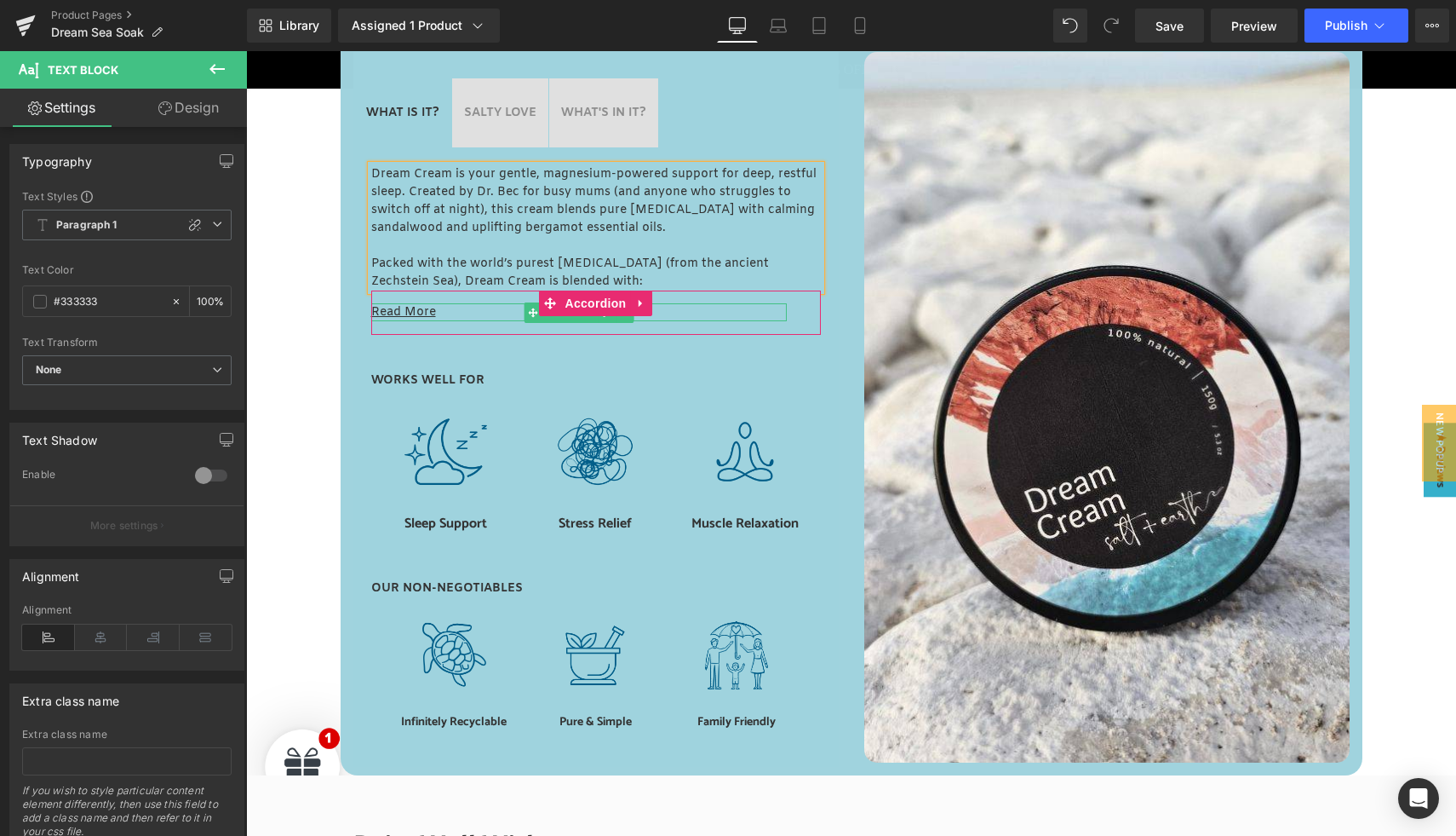
click at [420, 311] on u "Read More" at bounding box center [403, 312] width 65 height 16
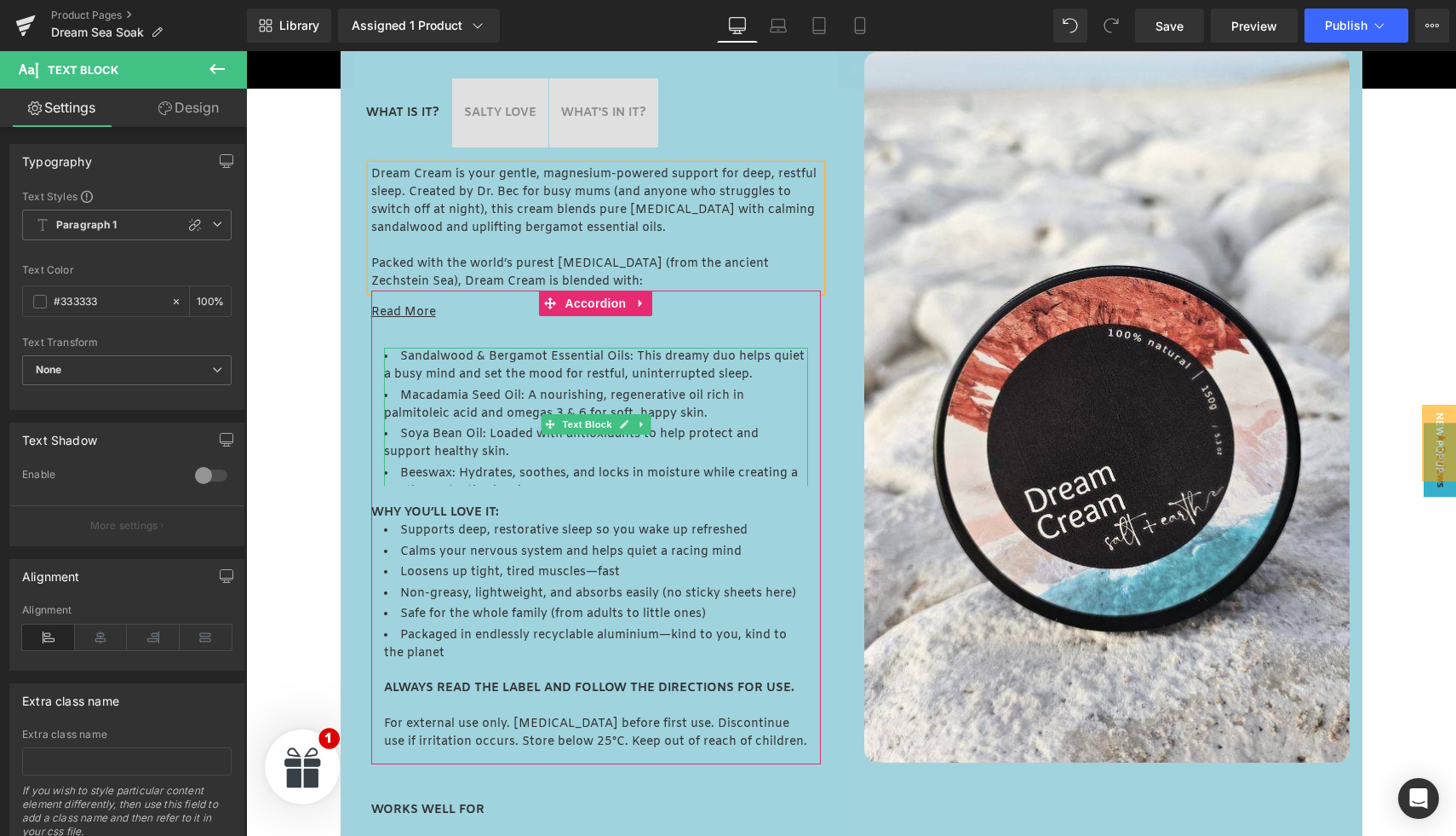
click at [426, 387] on li "Macadamia Seed Oil: A nourishing, regenerative oil rich in palmitoleic acid and…" at bounding box center [596, 405] width 424 height 35
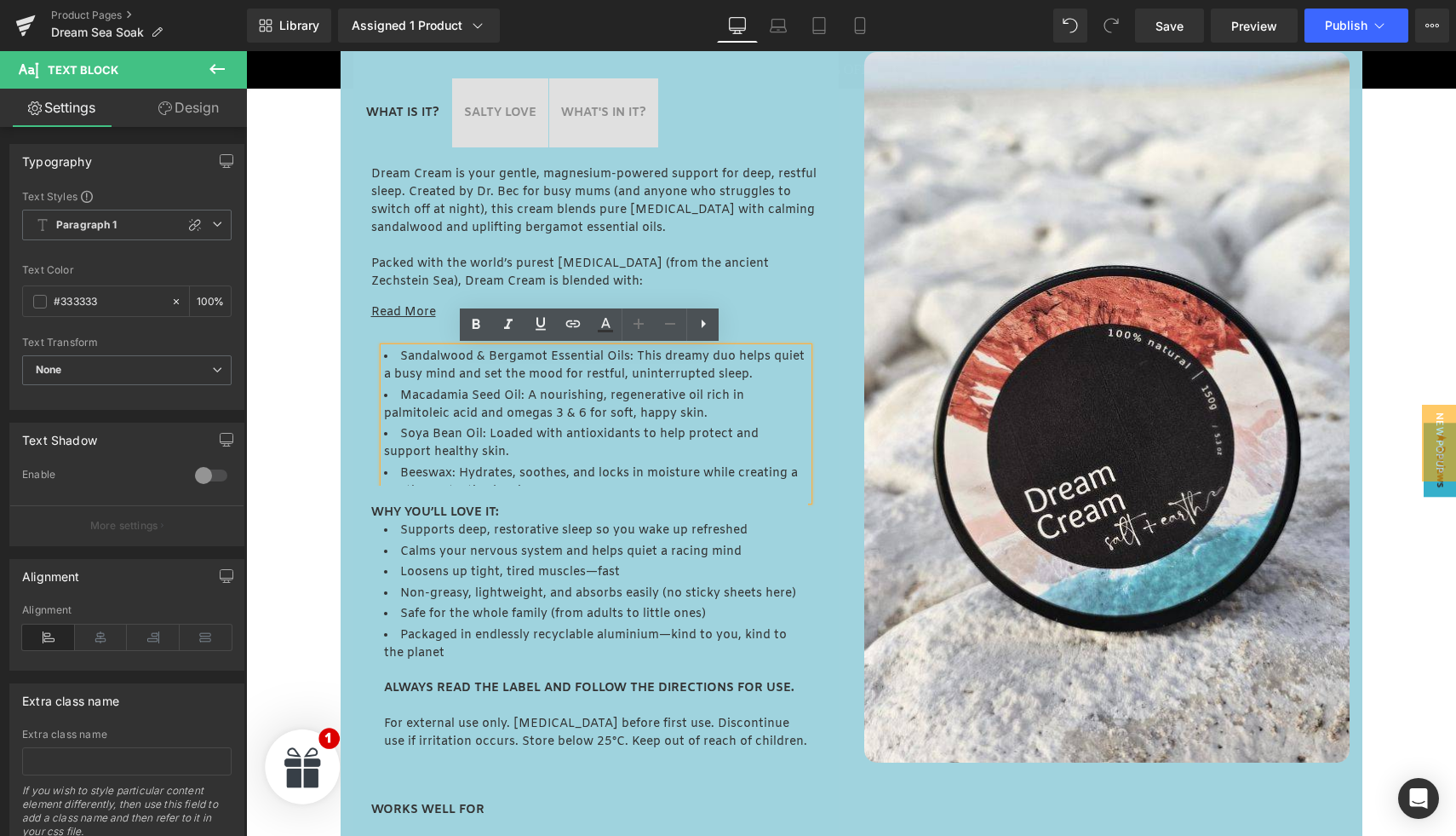
click at [420, 385] on ul "Sandalwood & Bergamot Essential Oils: This dreamy duo helps quiet a busy mind a…" at bounding box center [596, 423] width 424 height 152
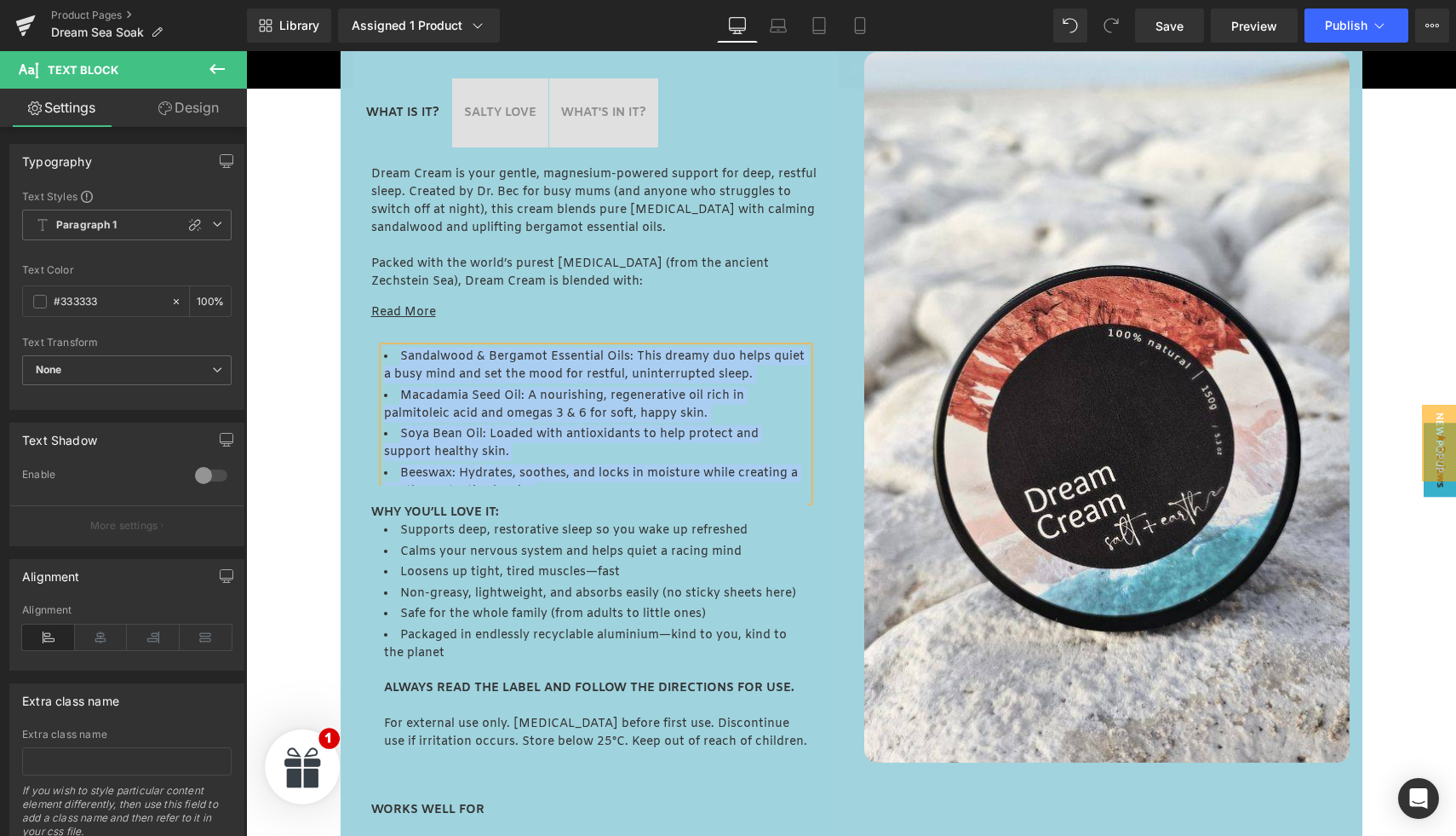
copy ul "Sandalwood & Bergamot Essential Oils: This dreamy duo helps quiet a busy mind a…"
click at [421, 513] on strong "WHY YOU’LL LOVE IT:" at bounding box center [435, 512] width 127 height 16
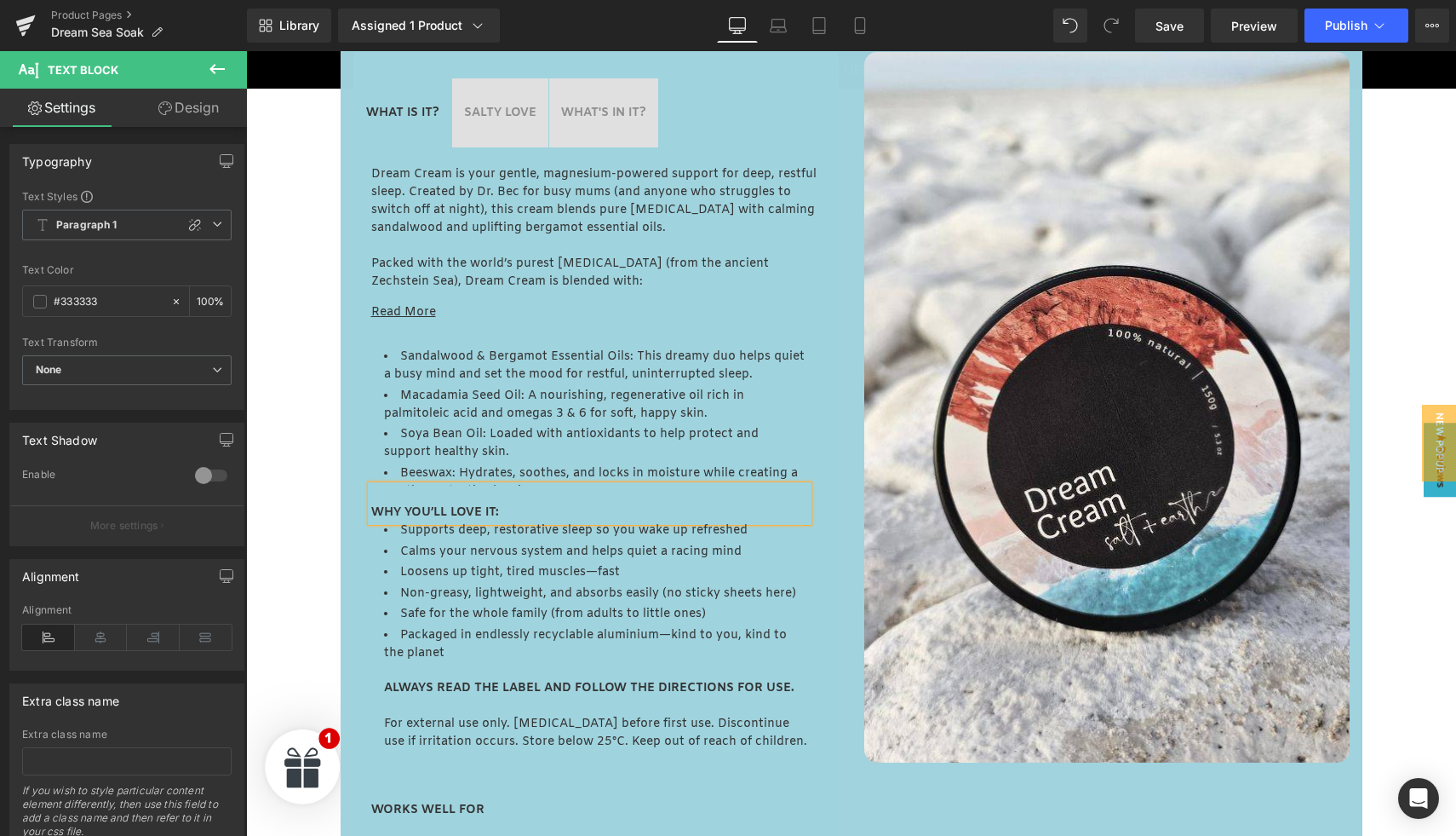
click at [426, 514] on strong "WHY YOU’LL LOVE IT:" at bounding box center [435, 512] width 127 height 16
copy div "WHY YOU’LL LOVE IT:"
click at [435, 564] on li "Loosens up tight, tired muscles—fast" at bounding box center [596, 572] width 424 height 18
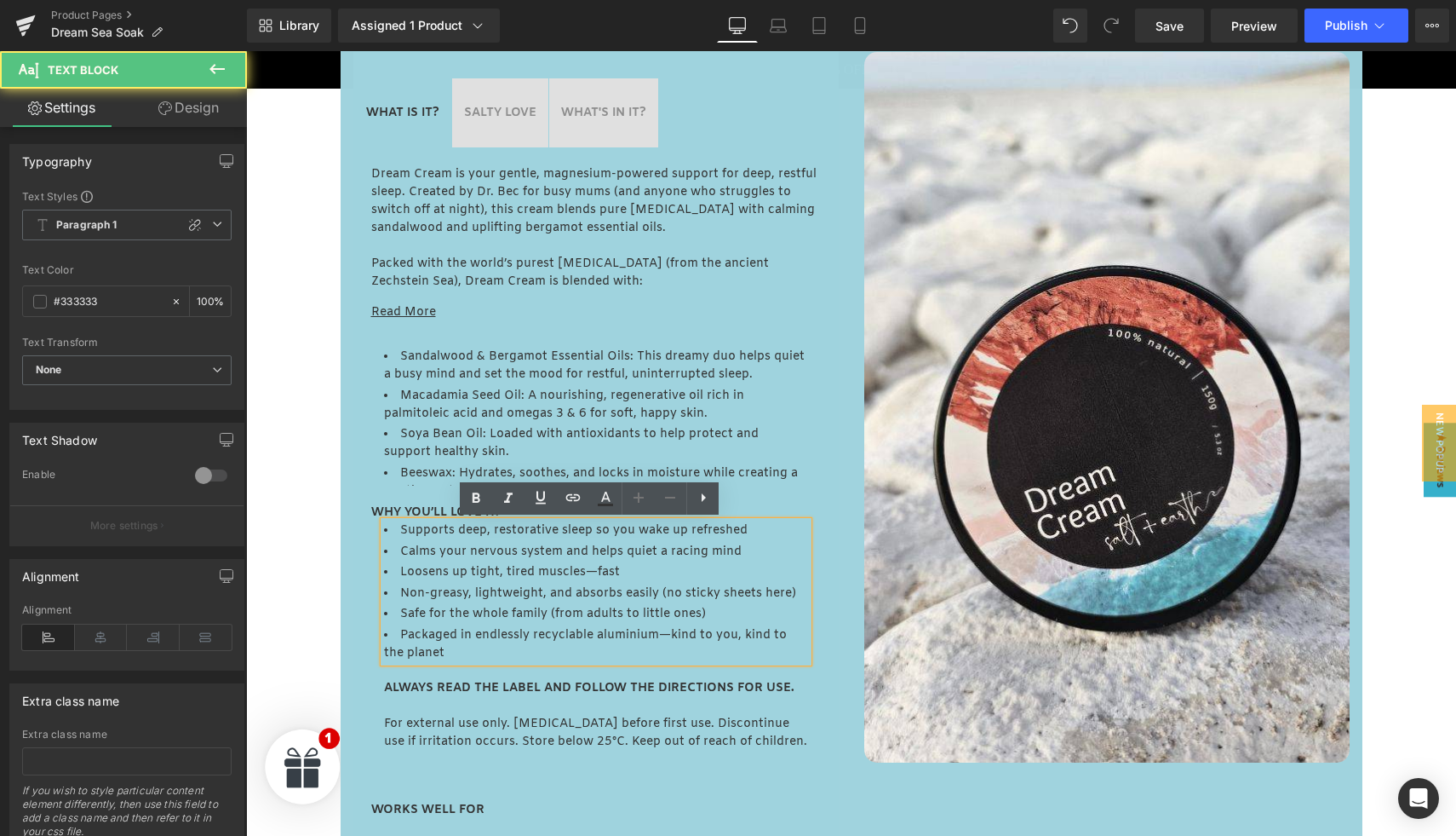
click at [446, 583] on ul "Supports deep, restorative sleep so you wake up refreshed Calms your nervous sy…" at bounding box center [596, 592] width 424 height 141
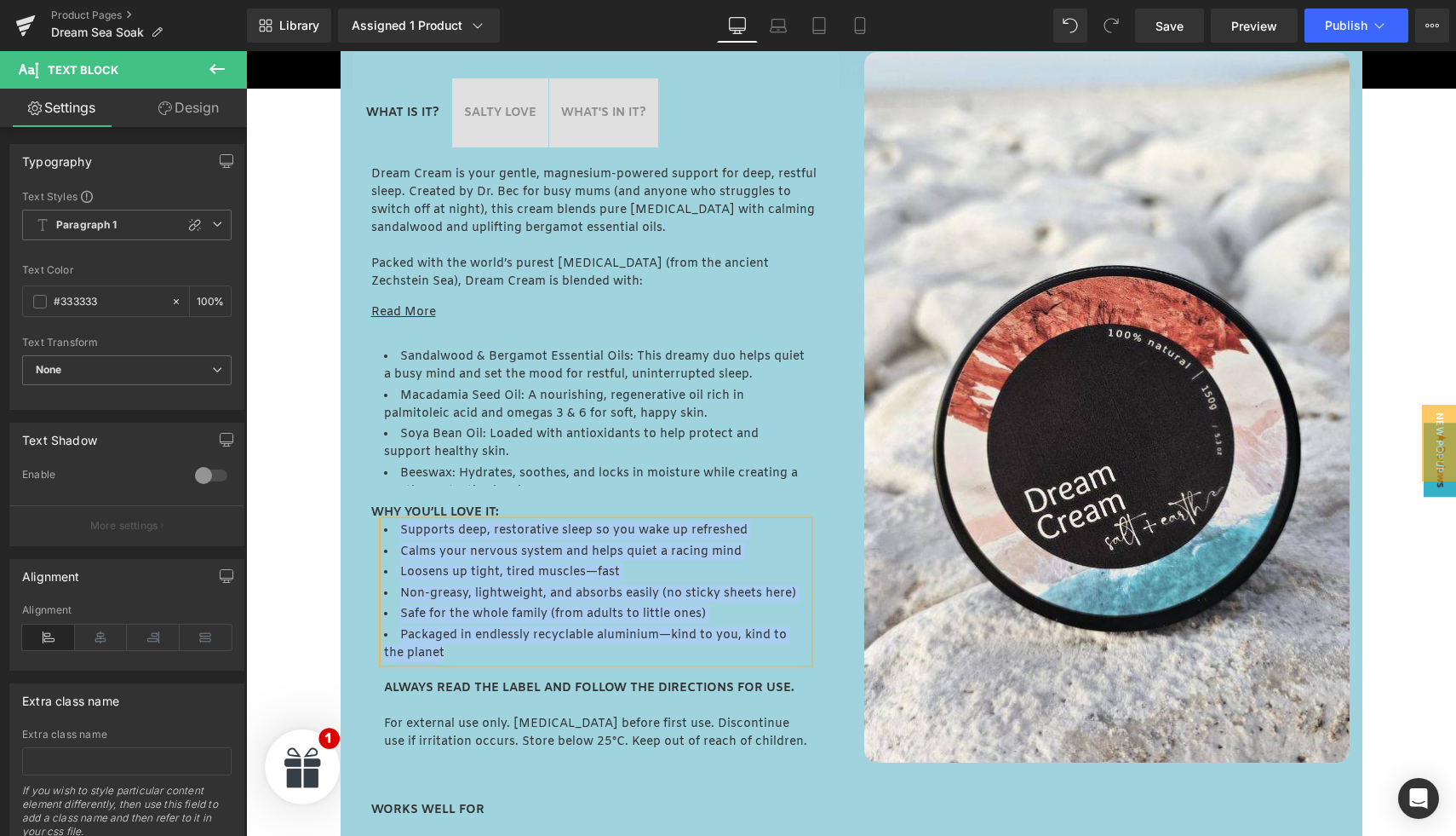
copy ul "Supports deep, restorative sleep so you wake up refreshed Calms your nervous sy…"
click at [430, 722] on p "For external use only. Patch test before first use. Discontinue use if irritati…" at bounding box center [596, 732] width 424 height 35
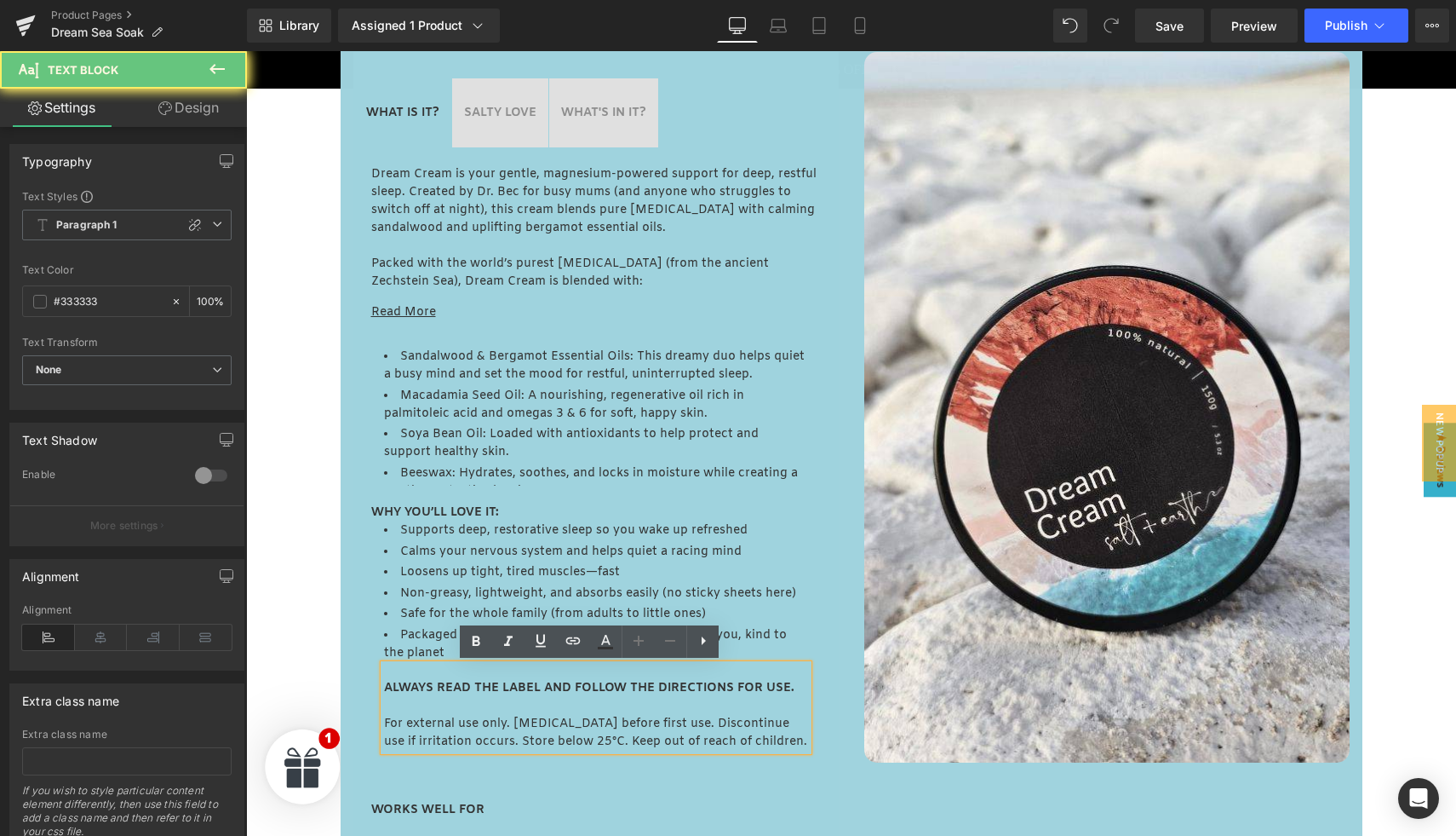
click at [430, 721] on p "For external use only. Patch test before first use. Discontinue use if irritati…" at bounding box center [596, 732] width 424 height 35
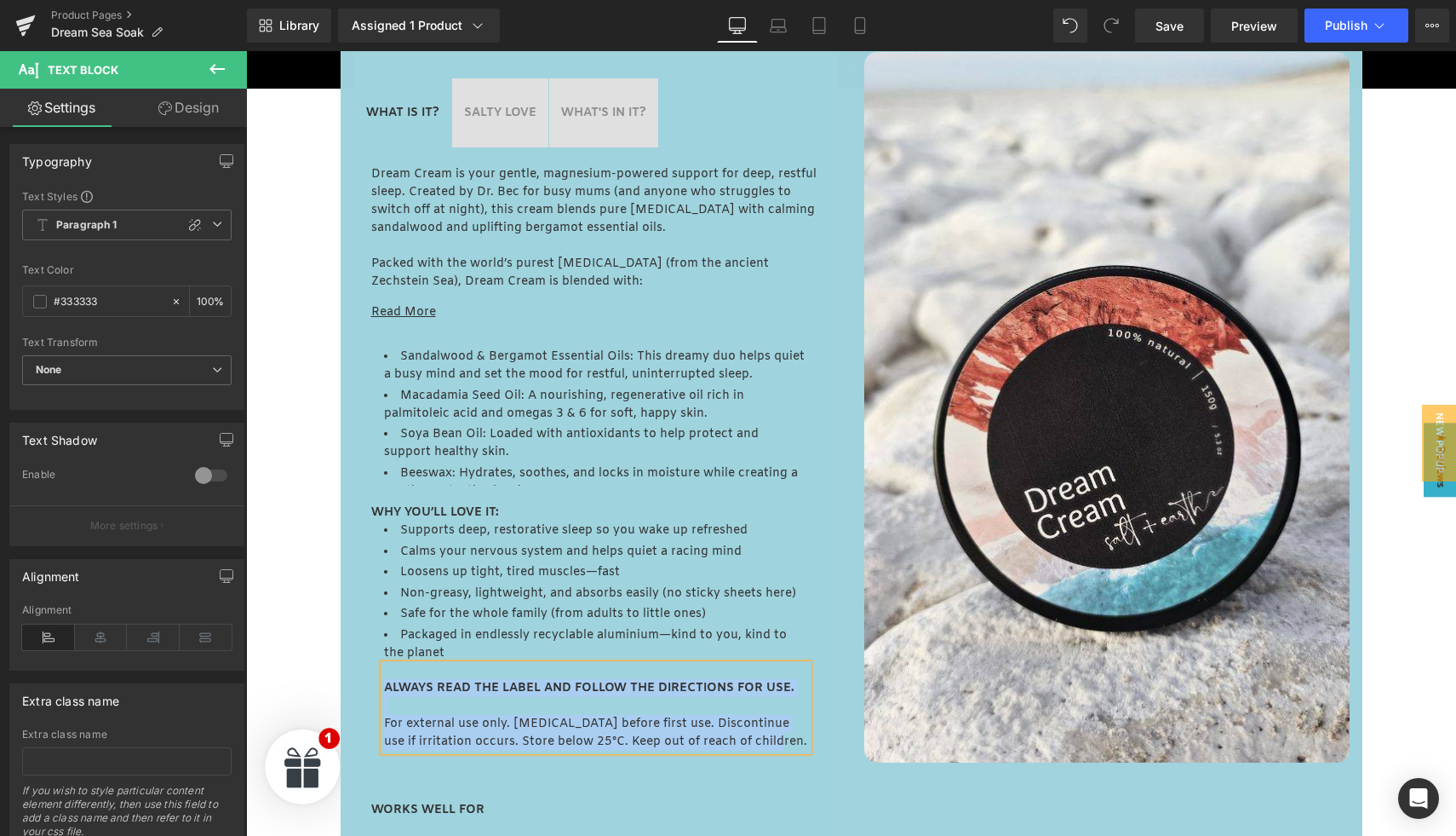
copy div "ALWAYS READ THE LABEL AND FOLLOW THE DIRECTIONS FOR USE. For external use only.…"
click at [433, 218] on p "Dream Cream is your gentle, magnesium-powered support for deep, restful sleep. …" at bounding box center [596, 201] width 450 height 72
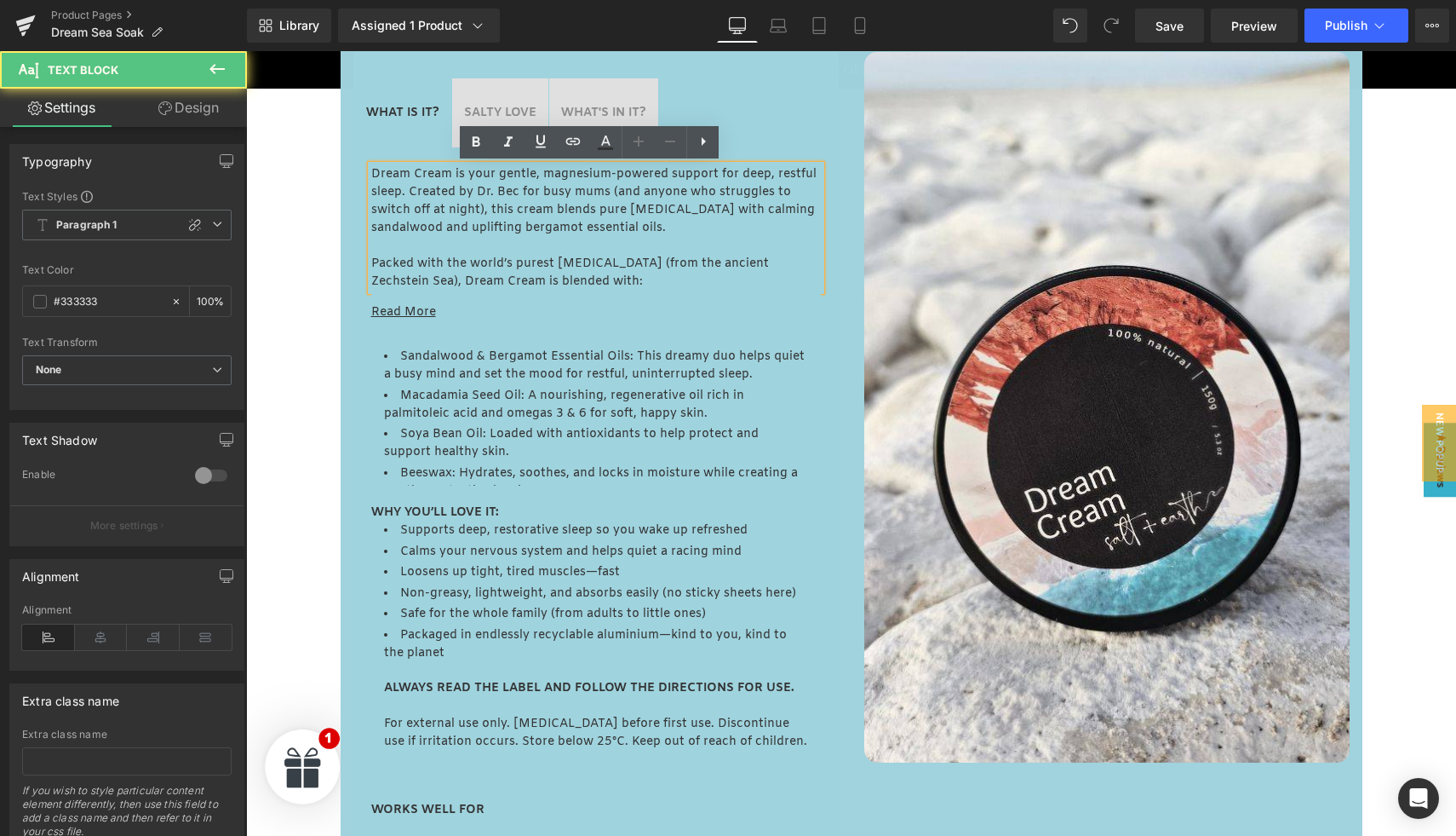
click at [441, 214] on p "Dream Cream is your gentle, magnesium-powered support for deep, restful sleep. …" at bounding box center [596, 201] width 450 height 72
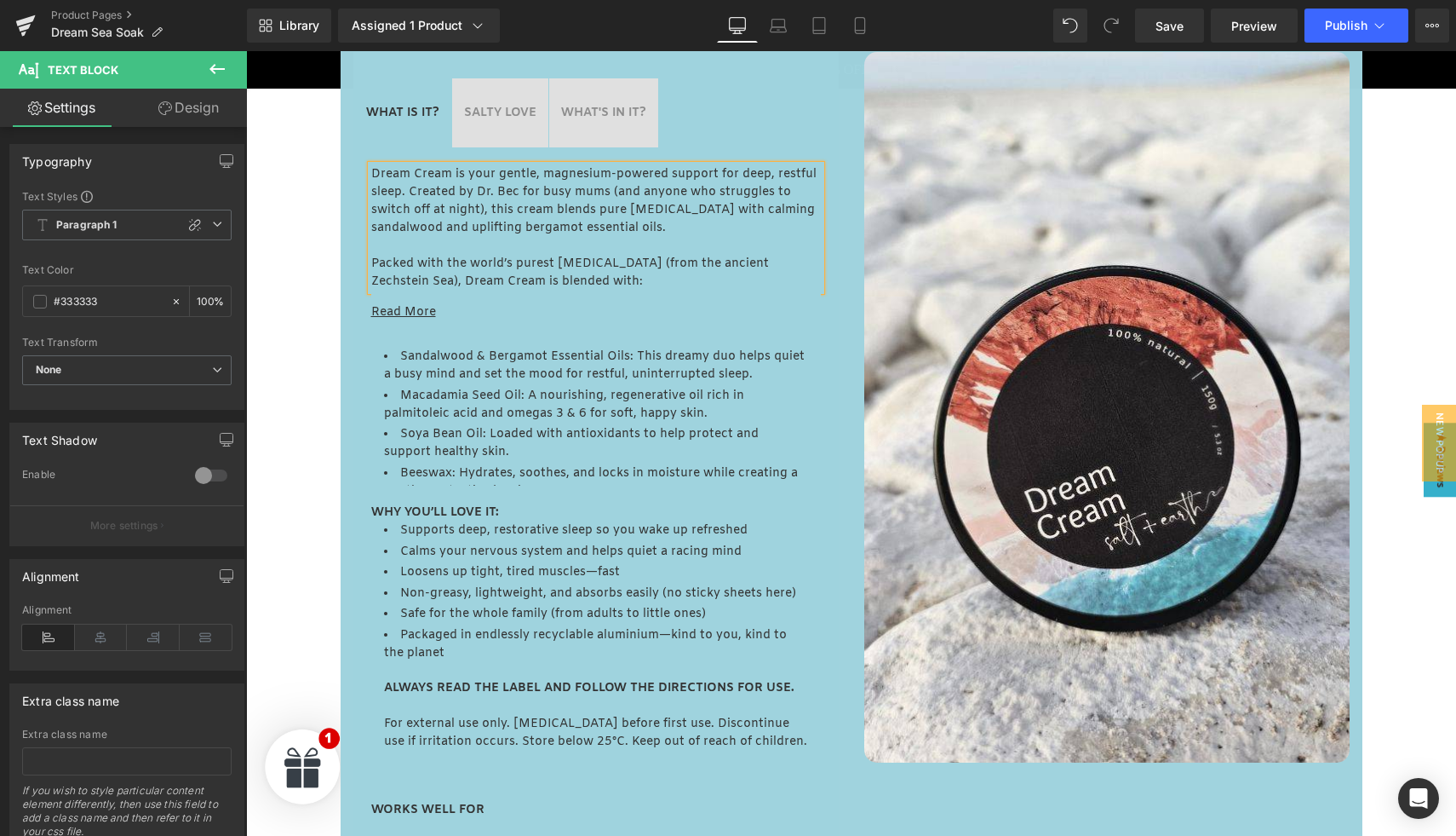
paste div
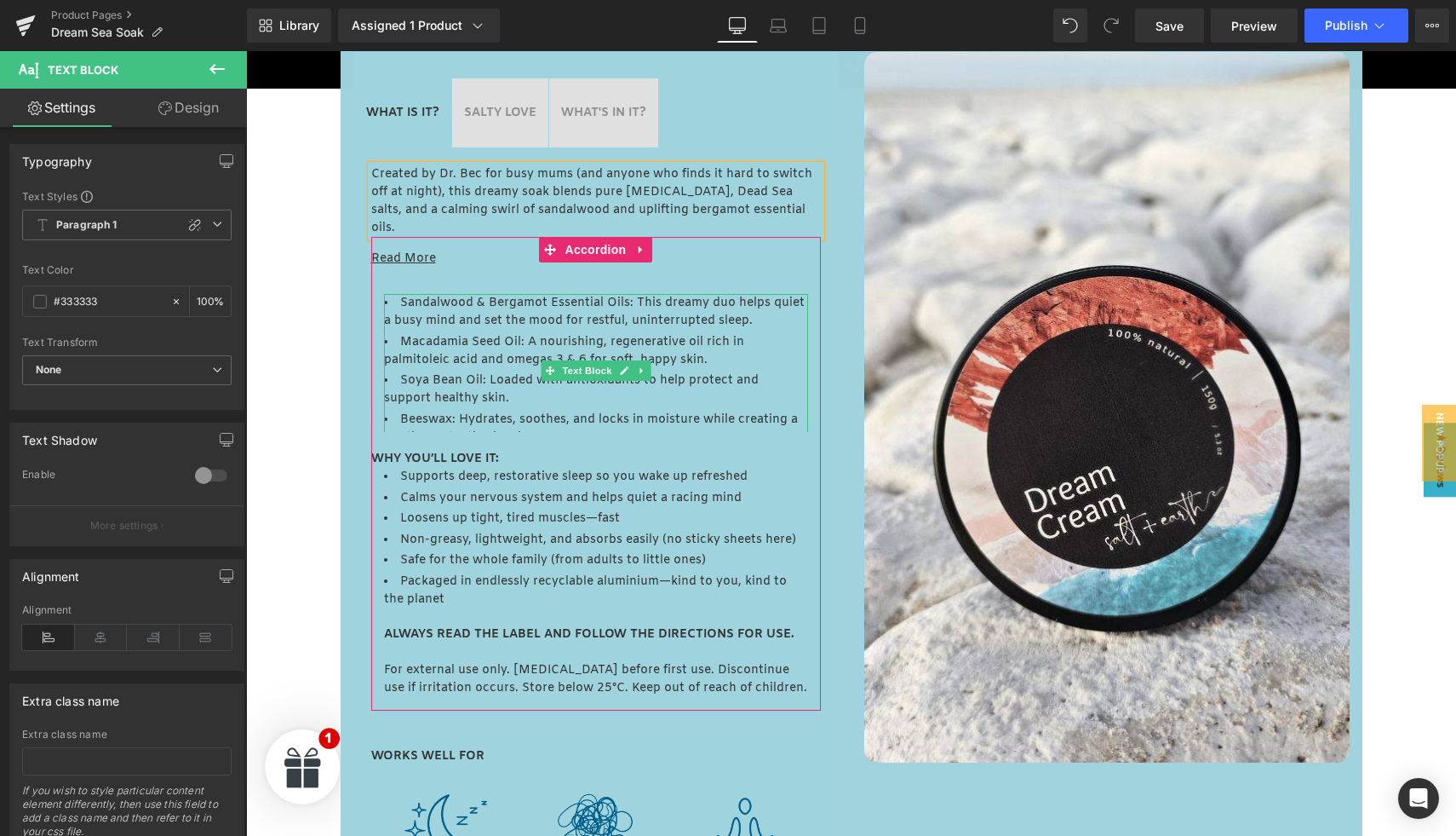
click at [422, 346] on li "Macadamia Seed Oil: A nourishing, regenerative oil rich in palmitoleic acid and…" at bounding box center [596, 351] width 424 height 35
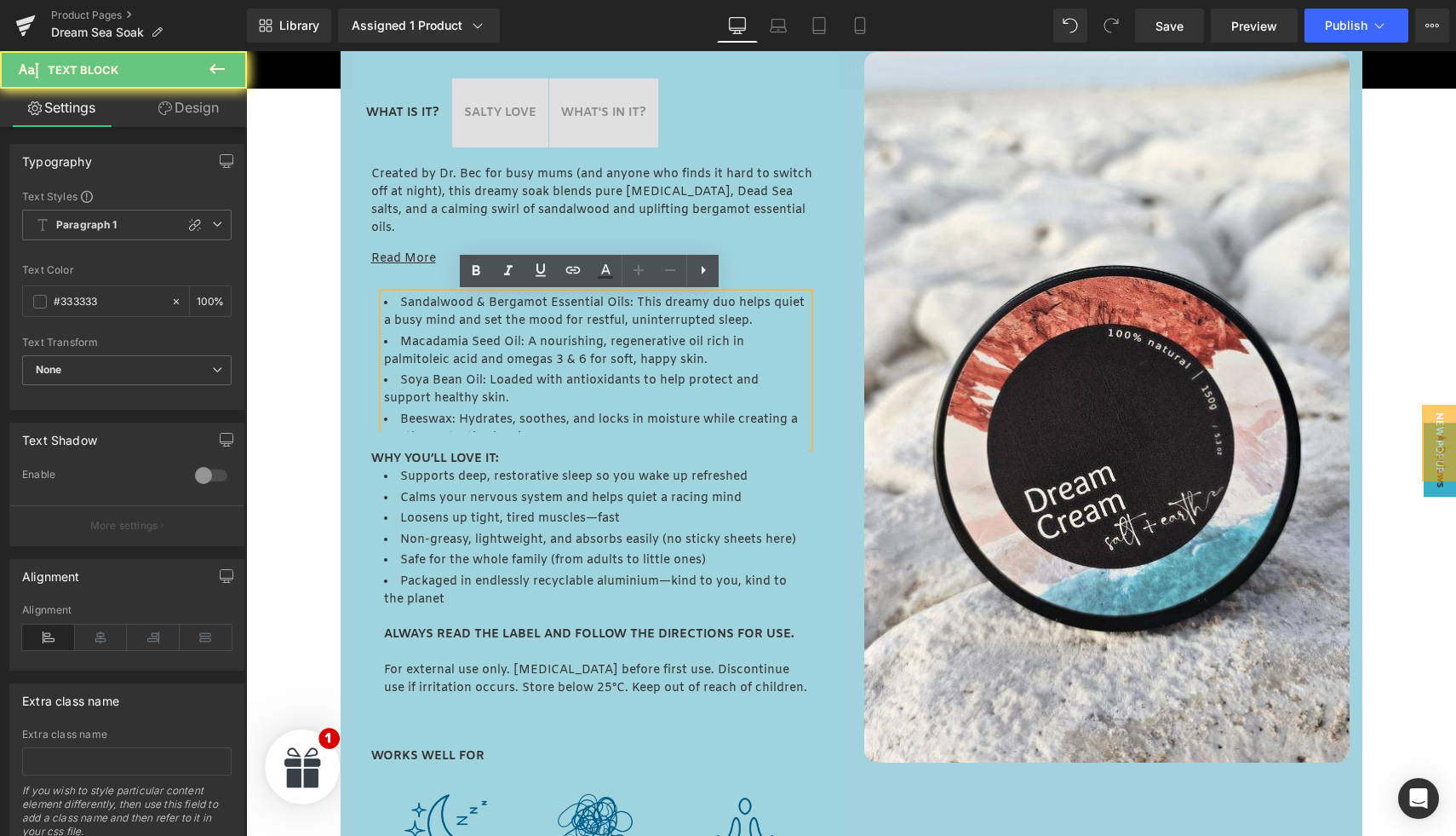
click at [425, 346] on li "Macadamia Seed Oil: A nourishing, regenerative oil rich in palmitoleic acid and…" at bounding box center [596, 351] width 424 height 35
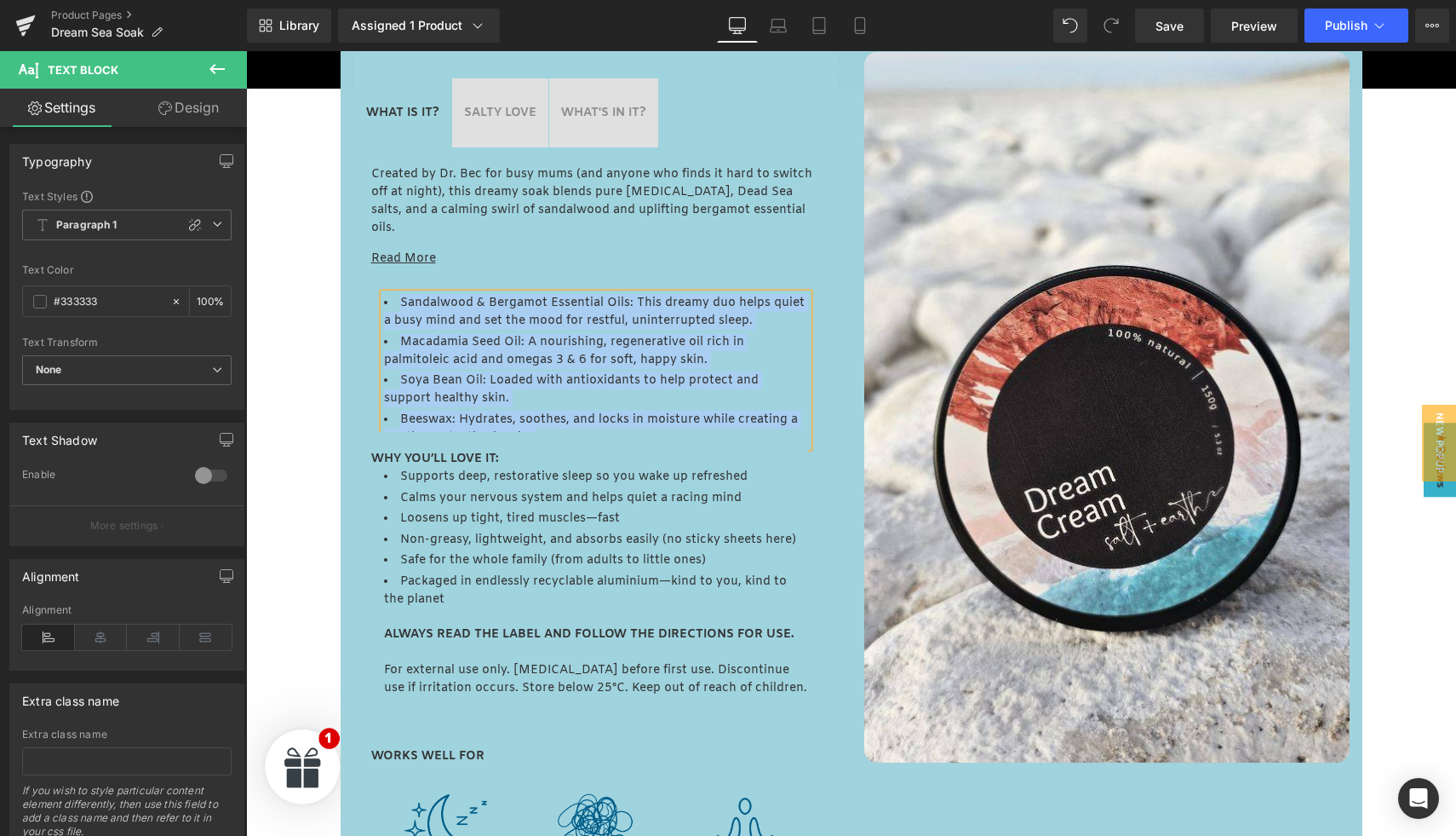
paste div
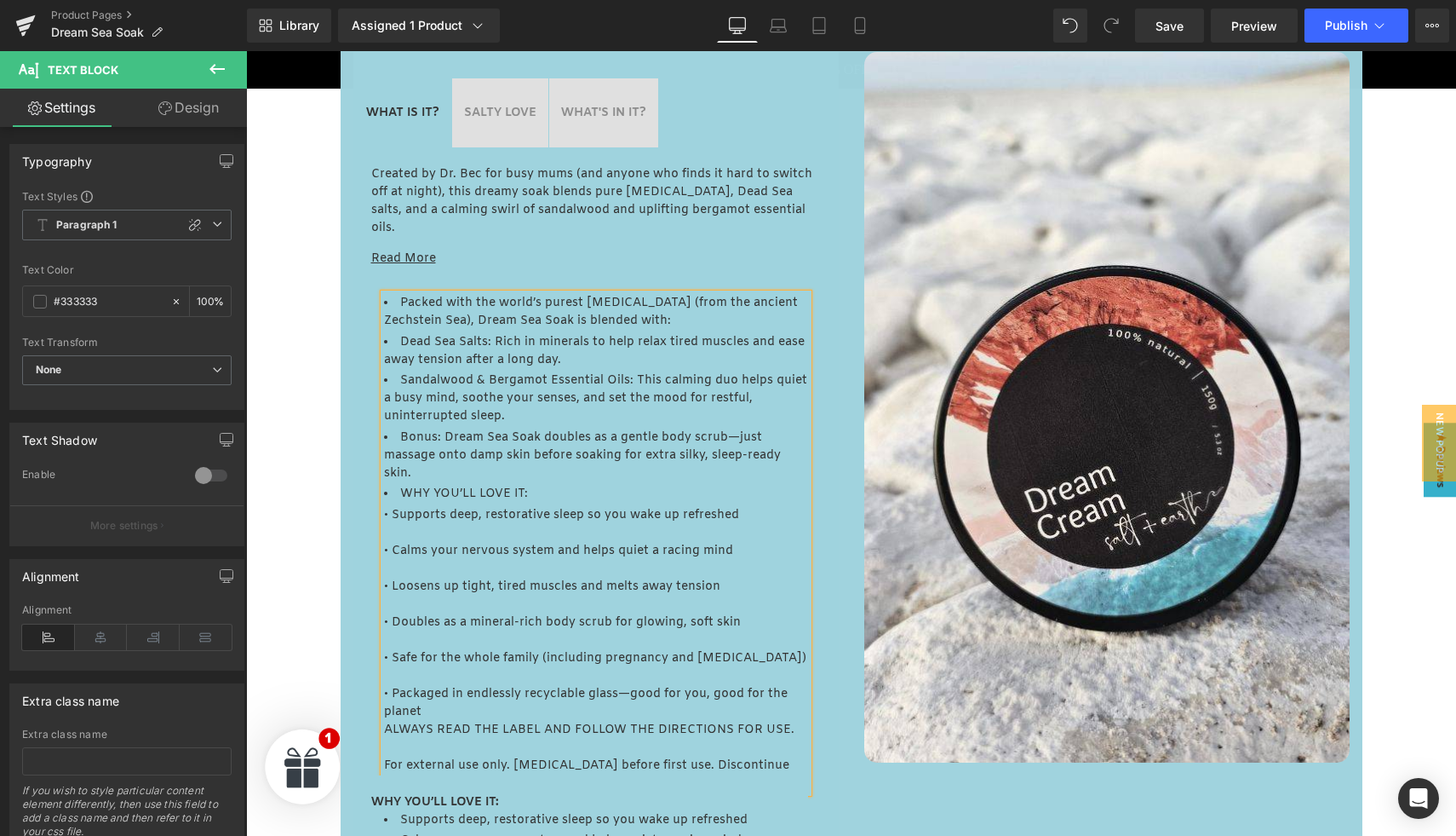
click at [371, 382] on article "Packed with the world’s purest magnesium chloride (from the ancient Zechstein S…" at bounding box center [596, 667] width 450 height 772
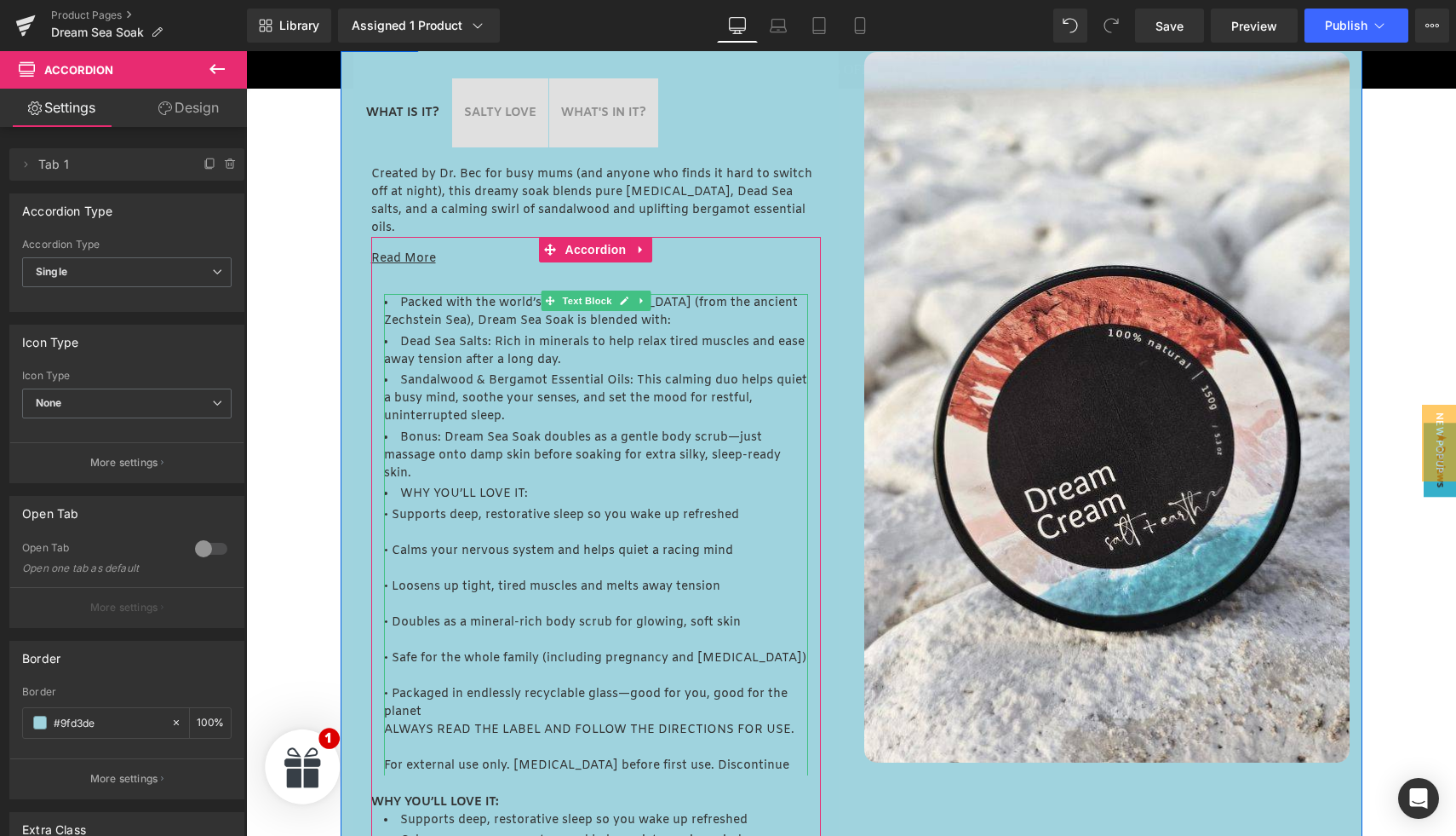
click at [621, 377] on li "Sandalwood & Bergamot Essential Oils: This calming duo helps quiet a busy mind,…" at bounding box center [596, 398] width 424 height 54
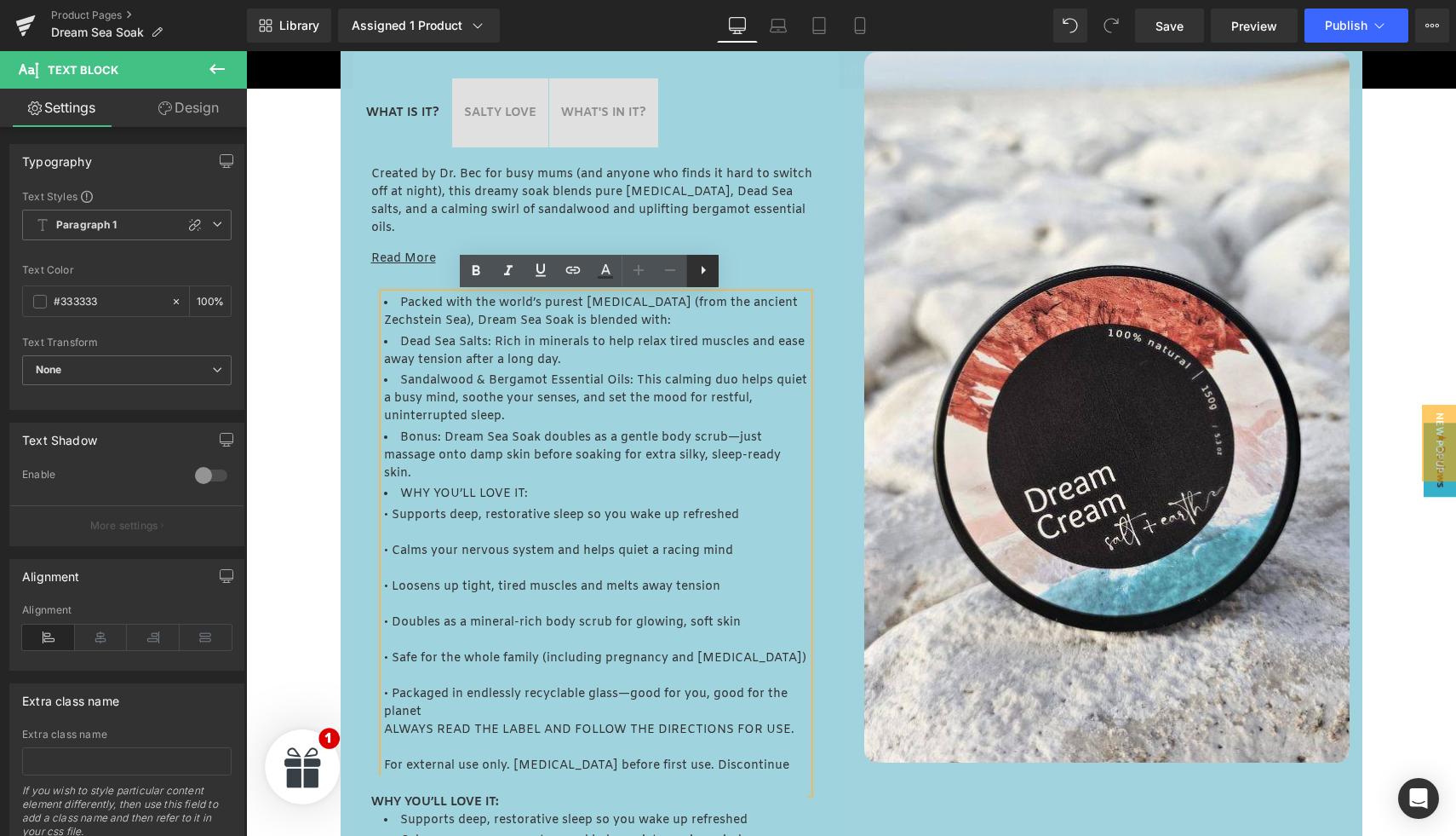
click at [702, 283] on link at bounding box center [702, 271] width 33 height 33
click at [694, 277] on icon at bounding box center [702, 269] width 20 height 20
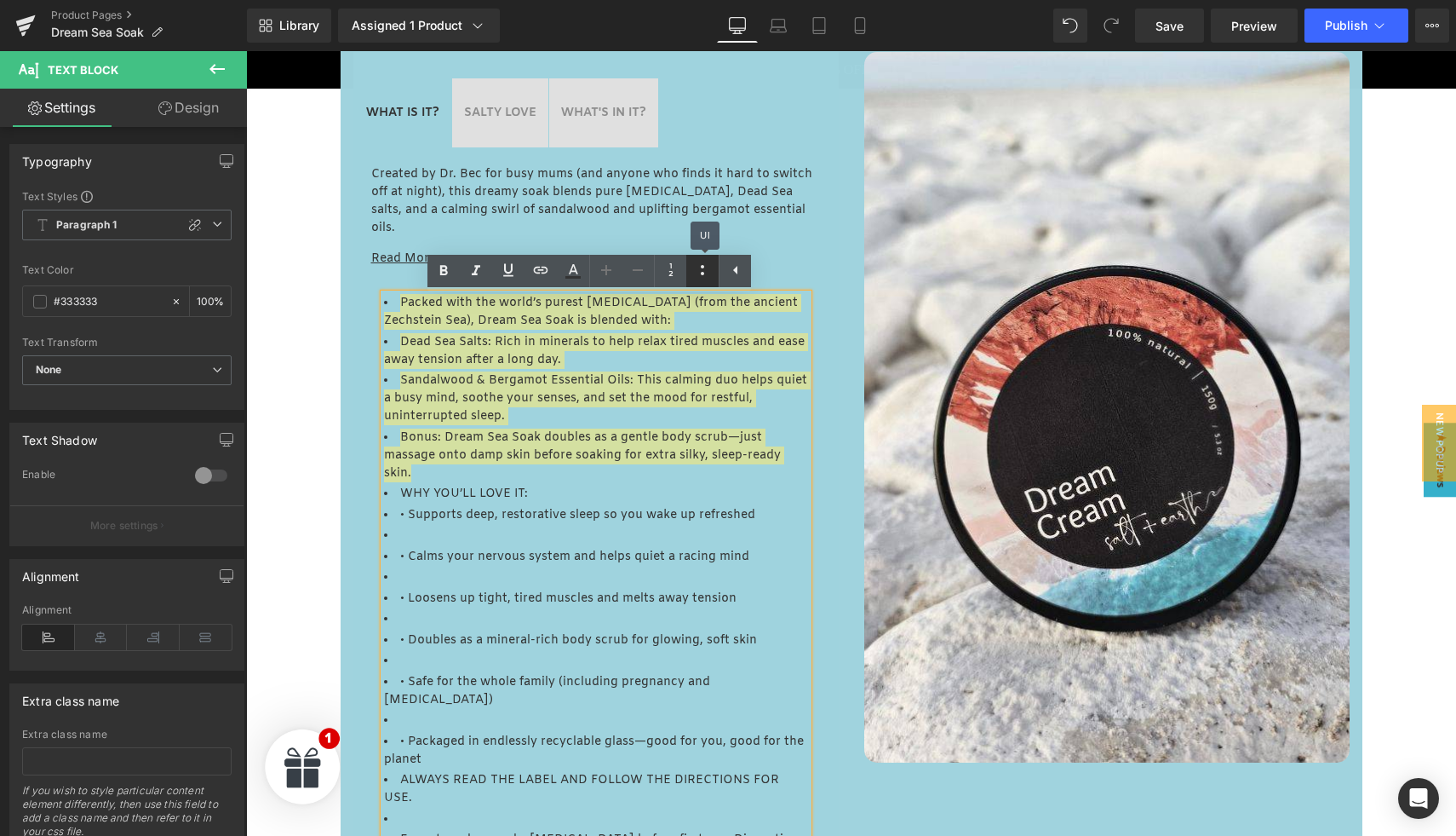
click at [694, 277] on icon at bounding box center [702, 269] width 20 height 20
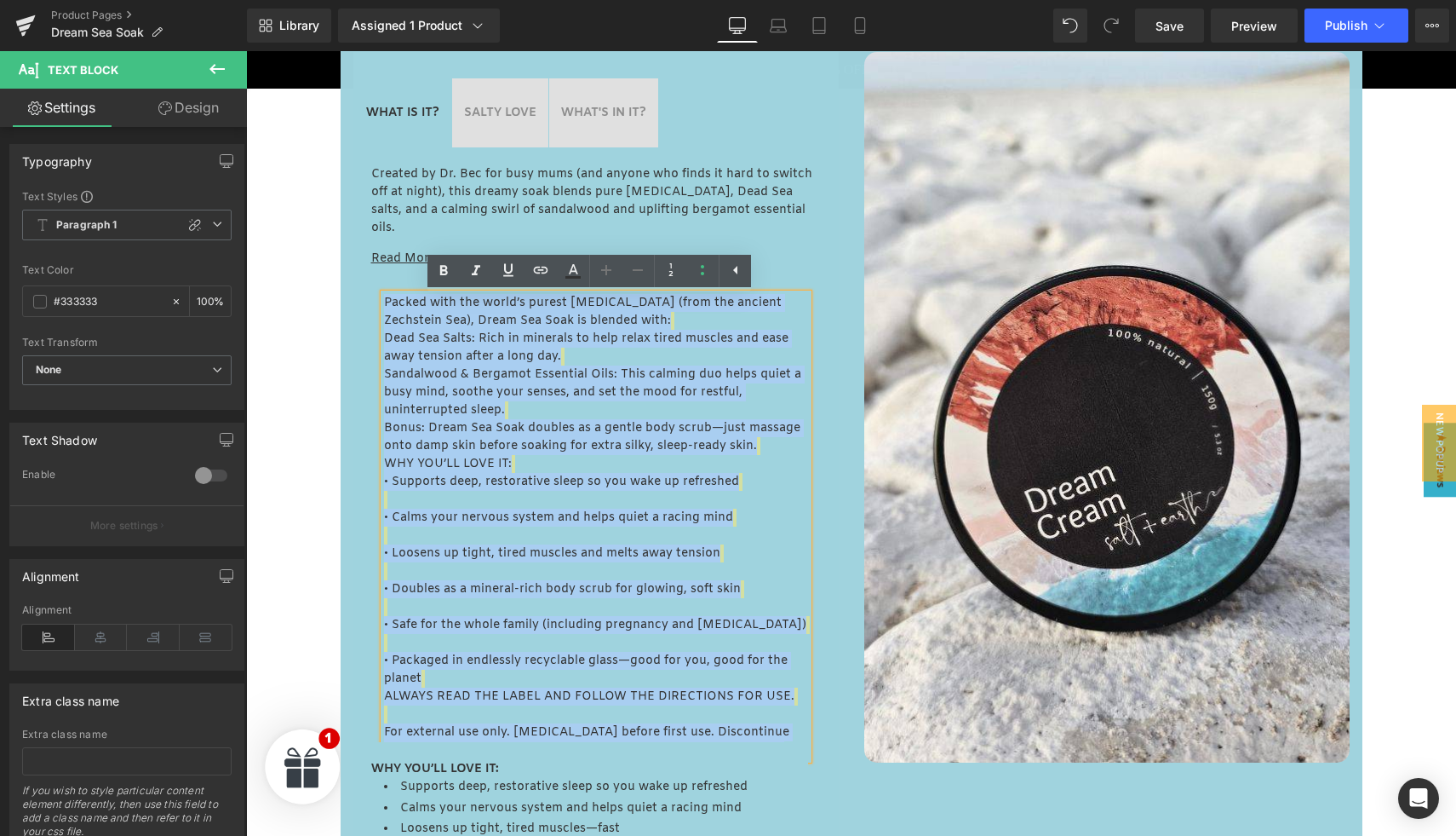
click at [529, 441] on span "Bonus: Dream Sea Soak doubles as a gentle body scrub—just massage onto damp ski…" at bounding box center [592, 437] width 416 height 34
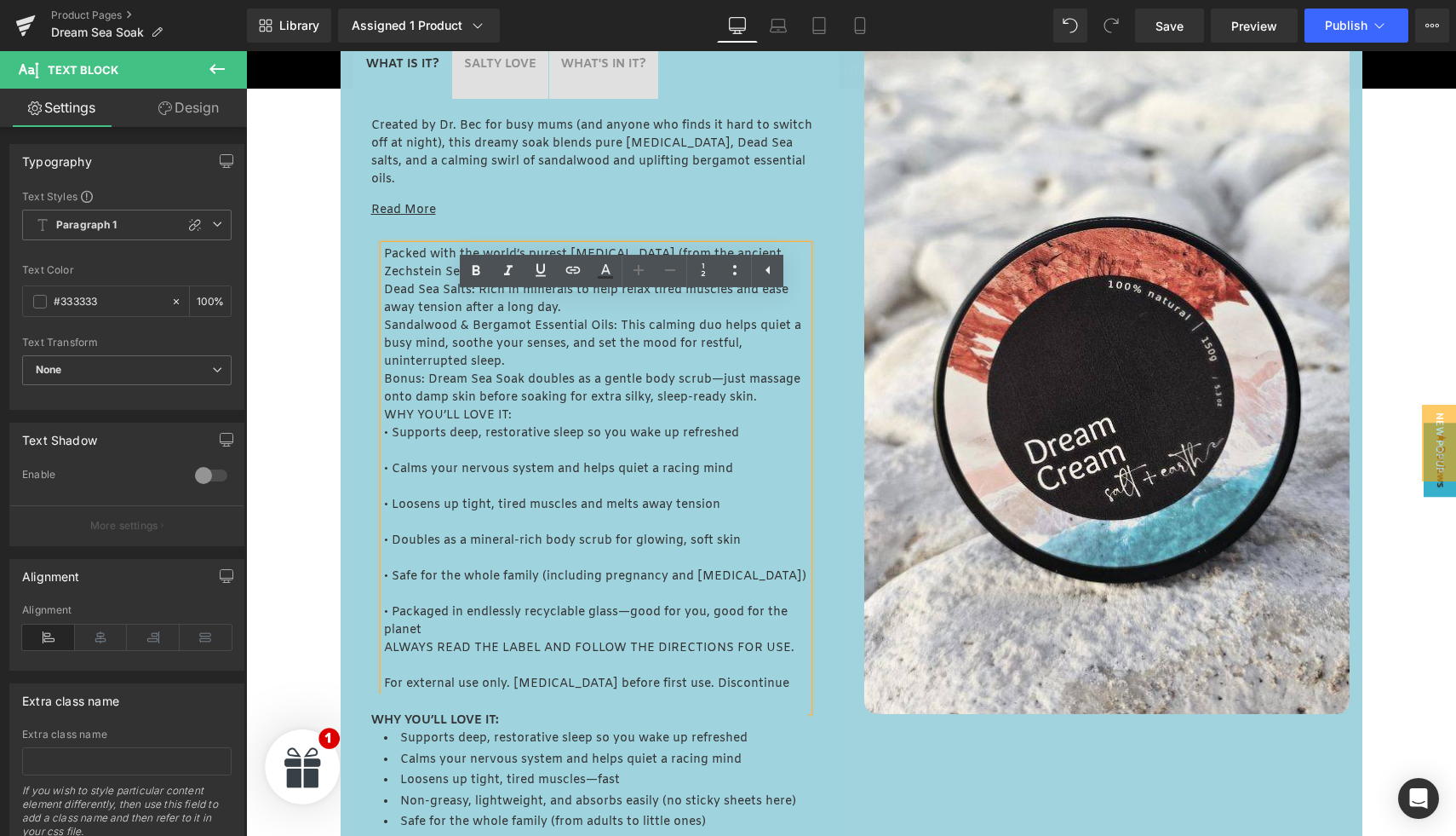
scroll to position [964, 0]
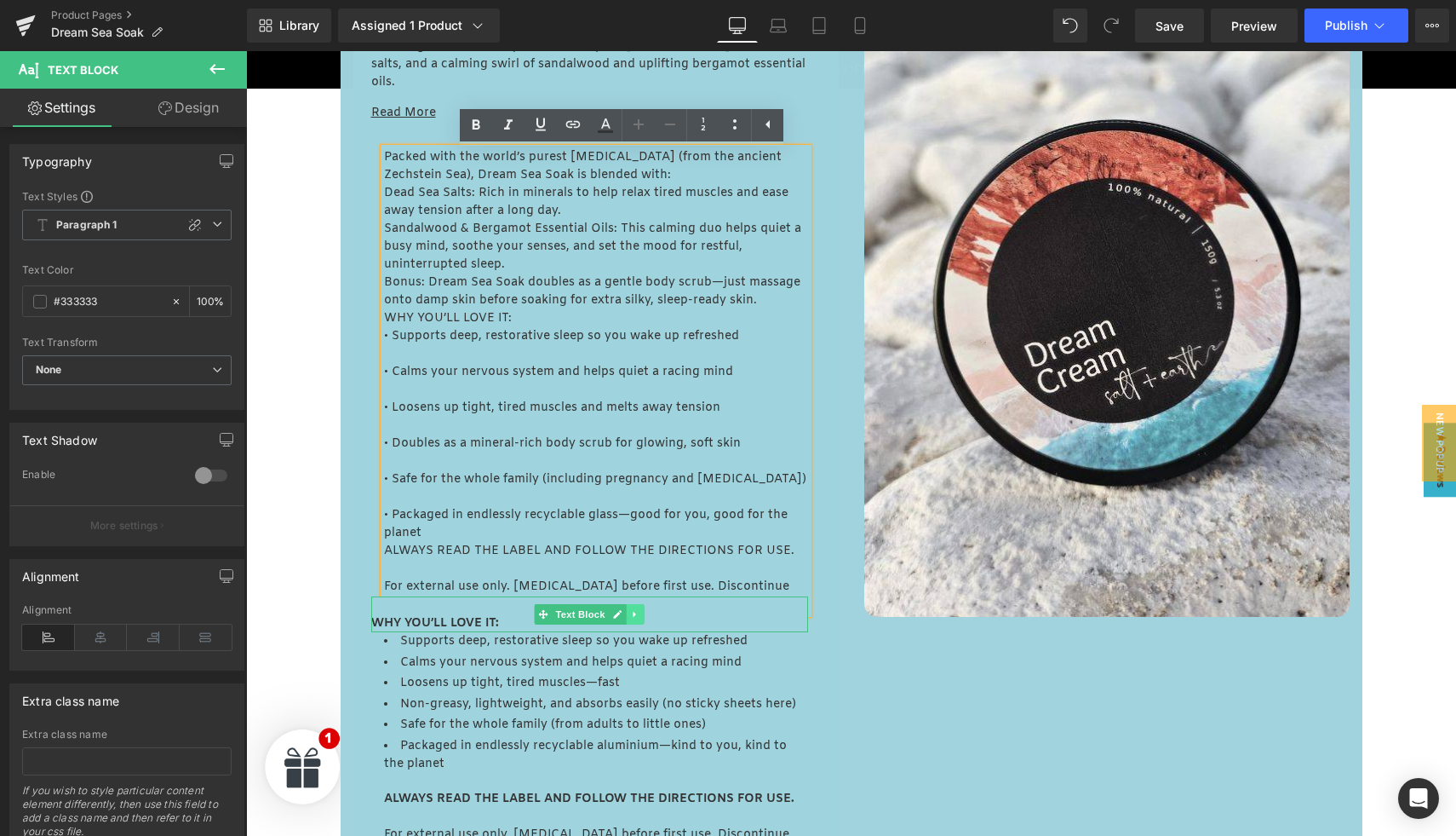
click at [627, 615] on link at bounding box center [636, 614] width 18 height 20
click at [639, 615] on icon at bounding box center [643, 615] width 10 height 10
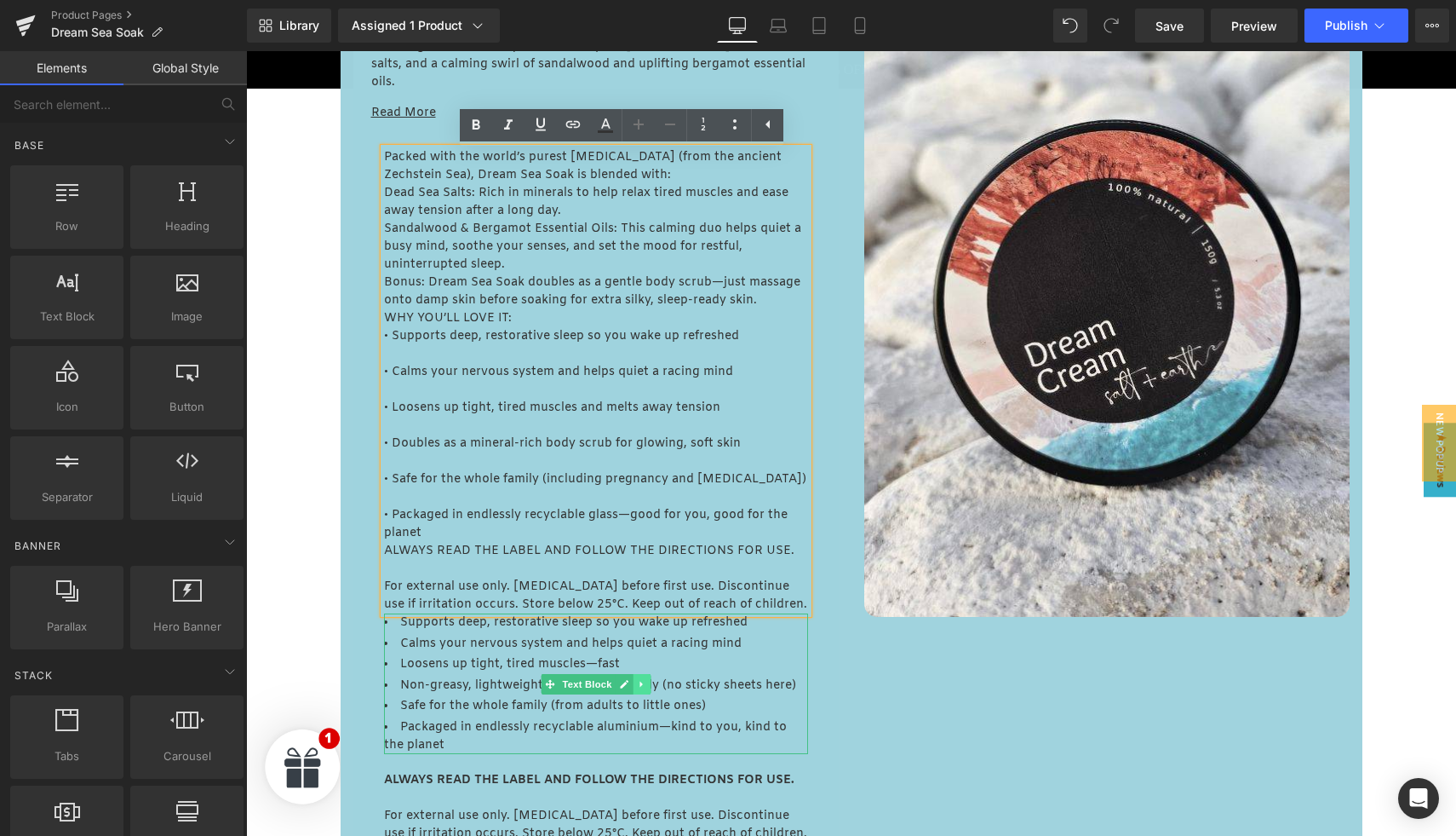
click at [636, 684] on icon at bounding box center [641, 685] width 10 height 11
click at [646, 686] on icon at bounding box center [650, 684] width 10 height 10
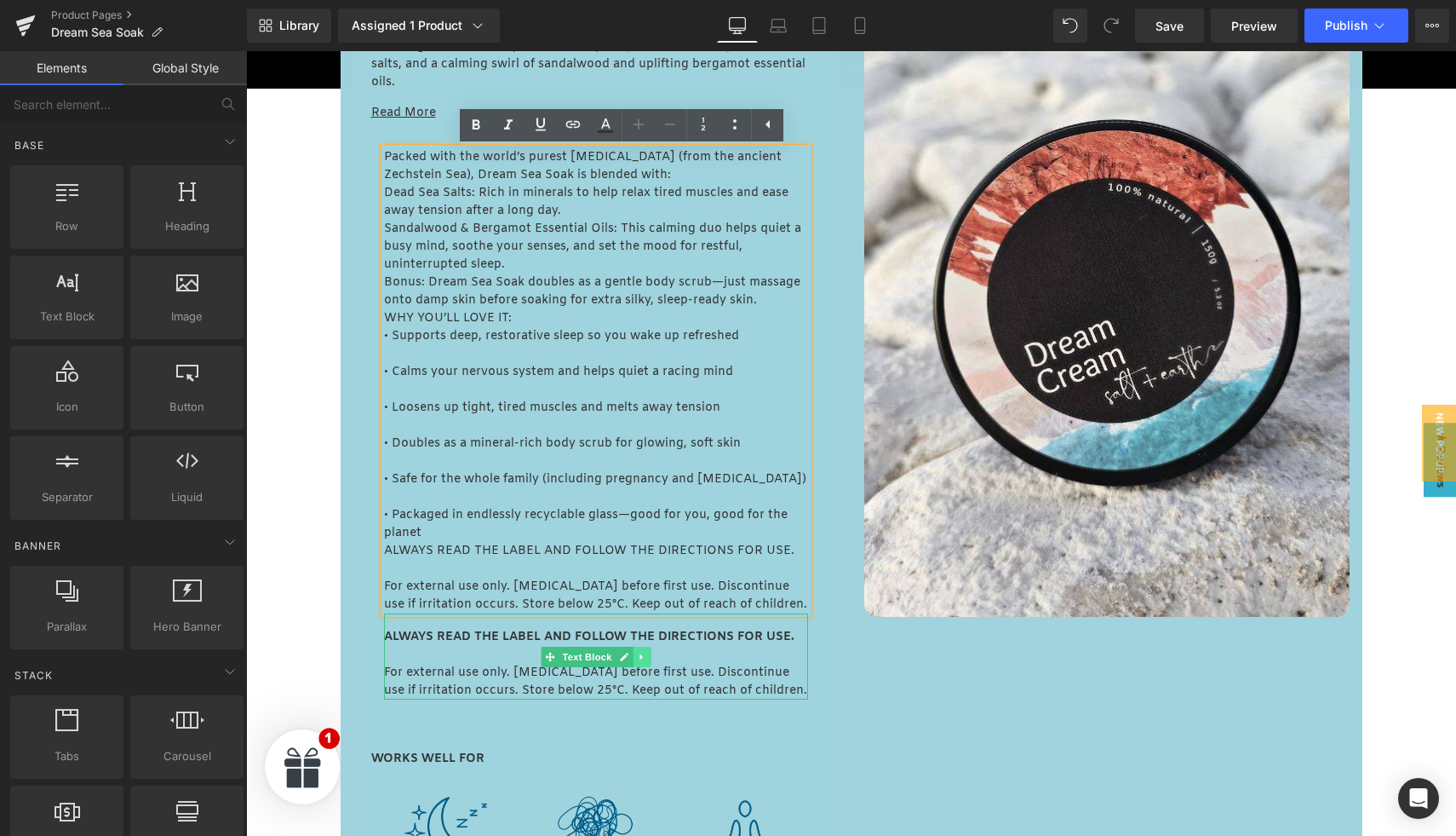
click at [636, 660] on icon at bounding box center [641, 657] width 10 height 11
click at [645, 659] on icon at bounding box center [650, 656] width 10 height 10
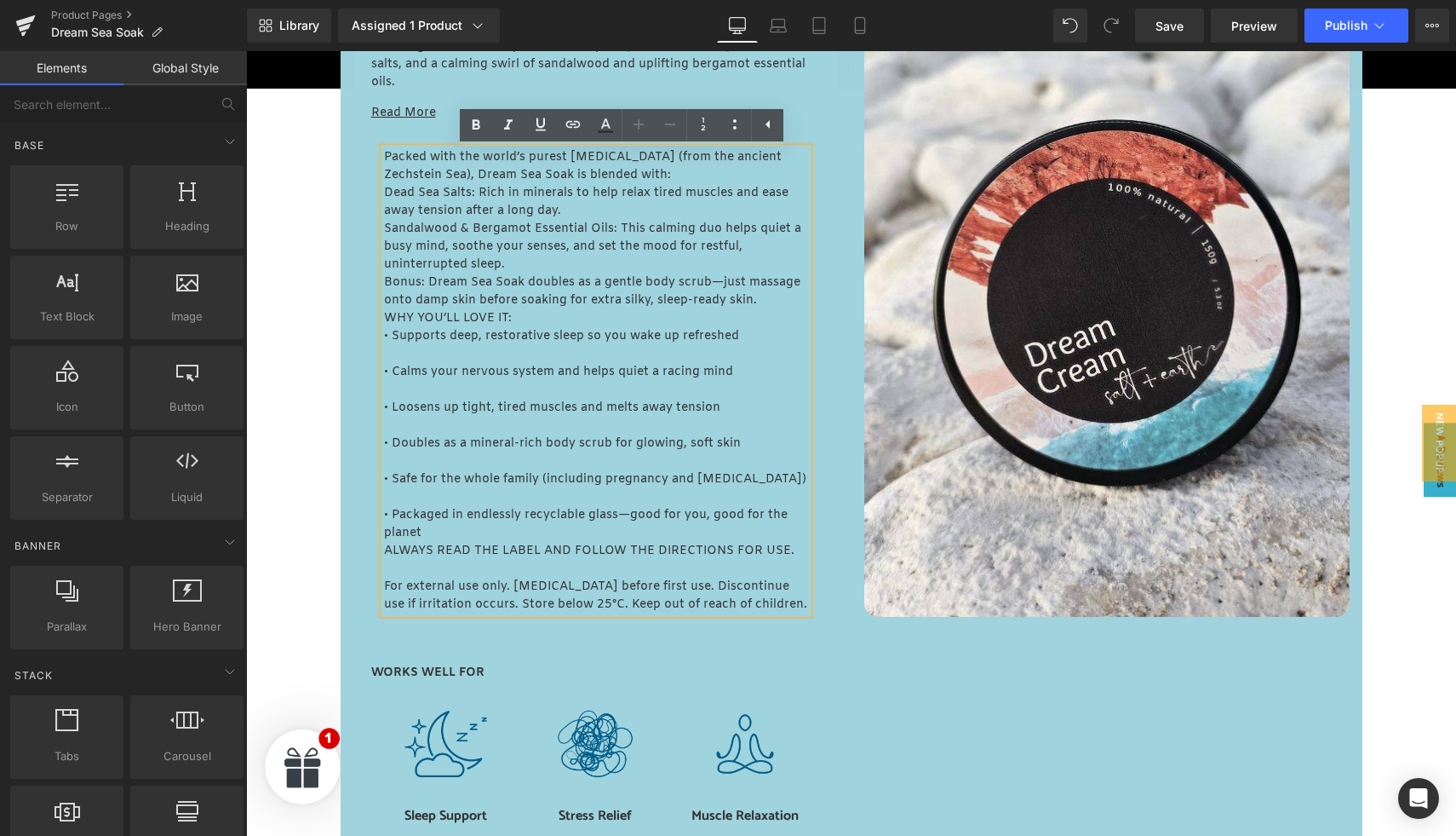
click at [485, 216] on span "Dead Sea Salts: Rich in minerals to help relax tired muscles and ease away tens…" at bounding box center [586, 202] width 404 height 34
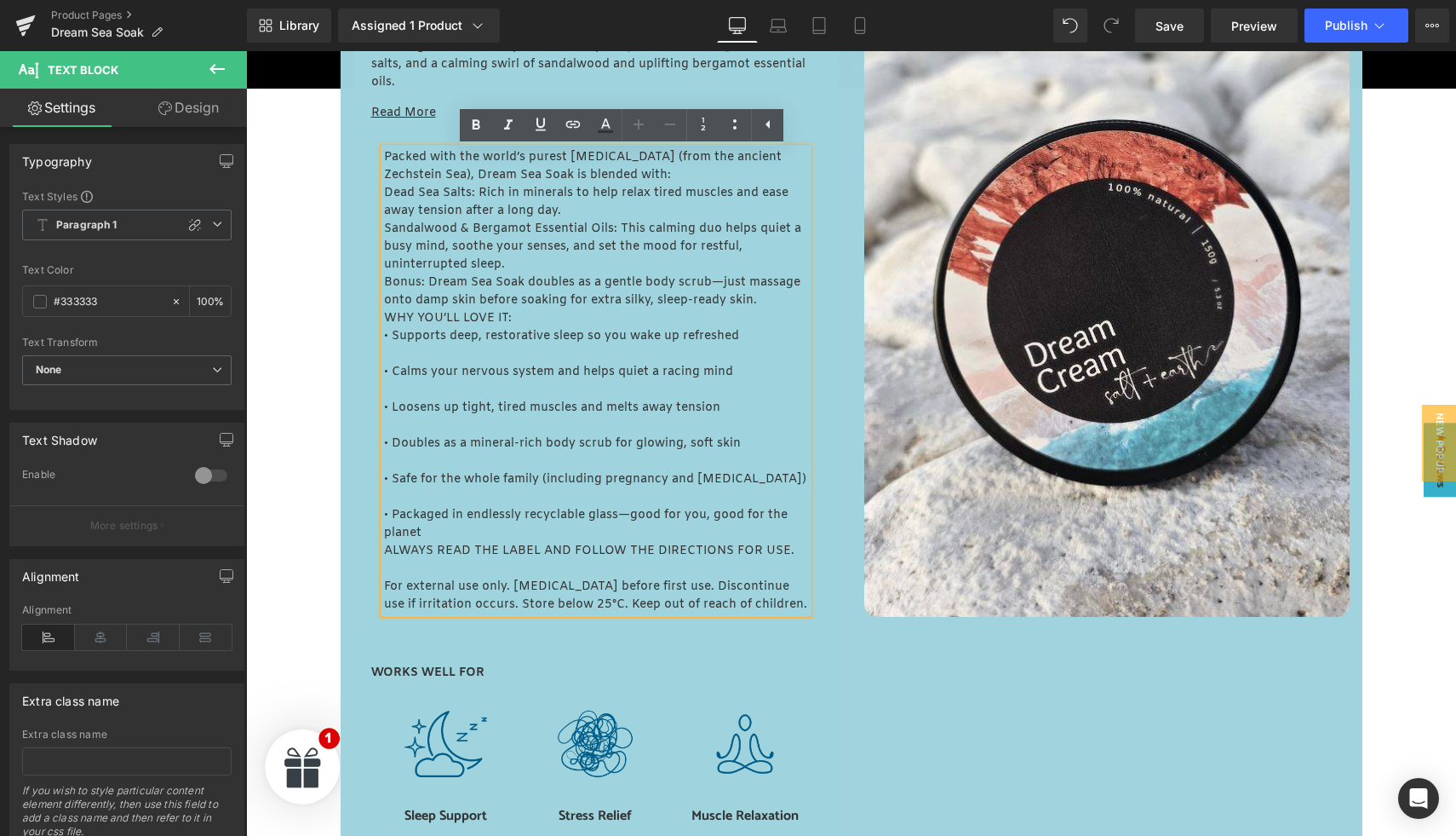
click at [390, 191] on span "Dead Sea Salts: Rich in minerals to help relax tired muscles and ease away tens…" at bounding box center [586, 202] width 404 height 34
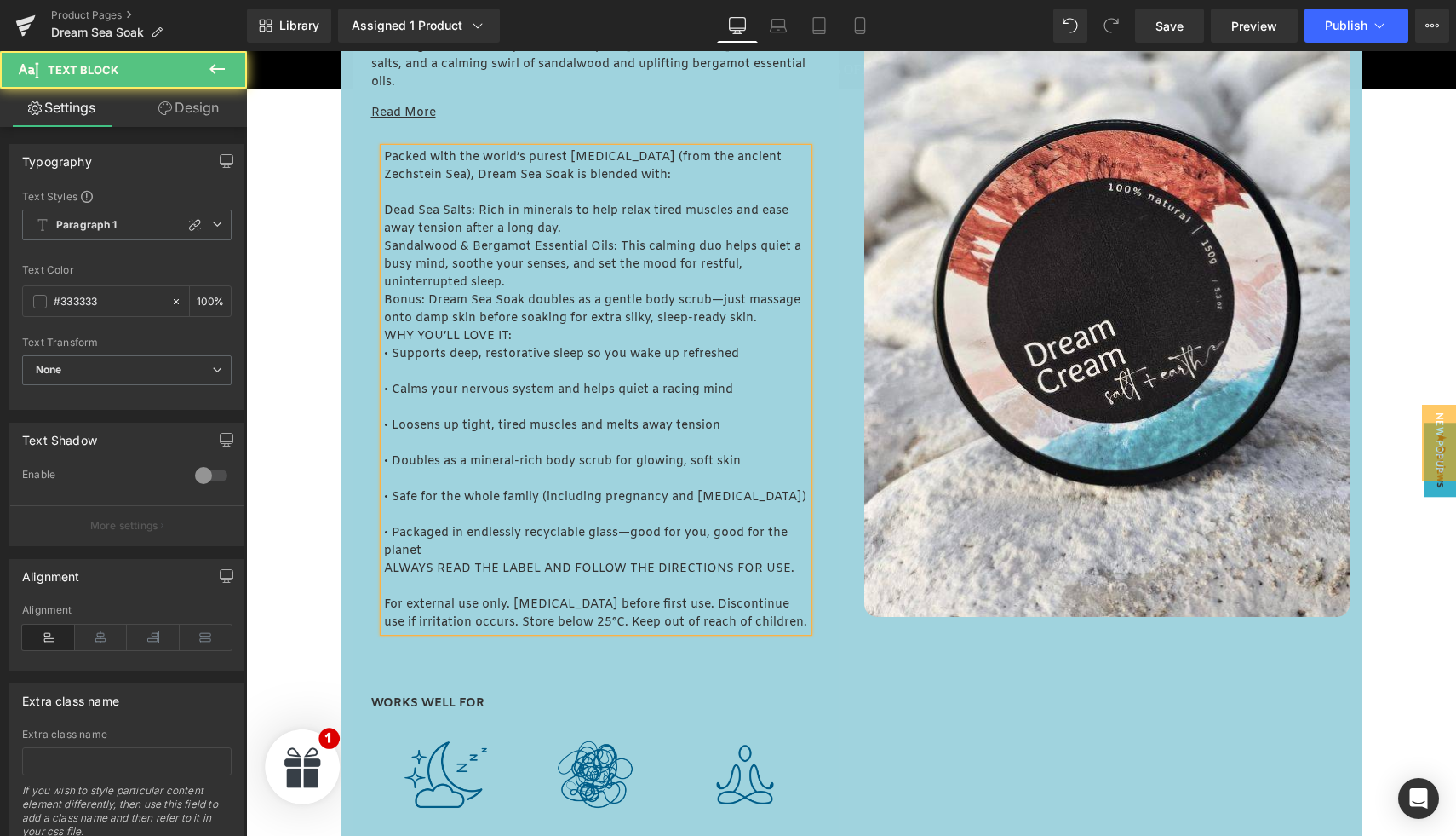
click at [395, 352] on span "• Supports deep, restorative sleep so you wake up refreshed" at bounding box center [561, 354] width 355 height 16
copy span "• S"
copy span "•"
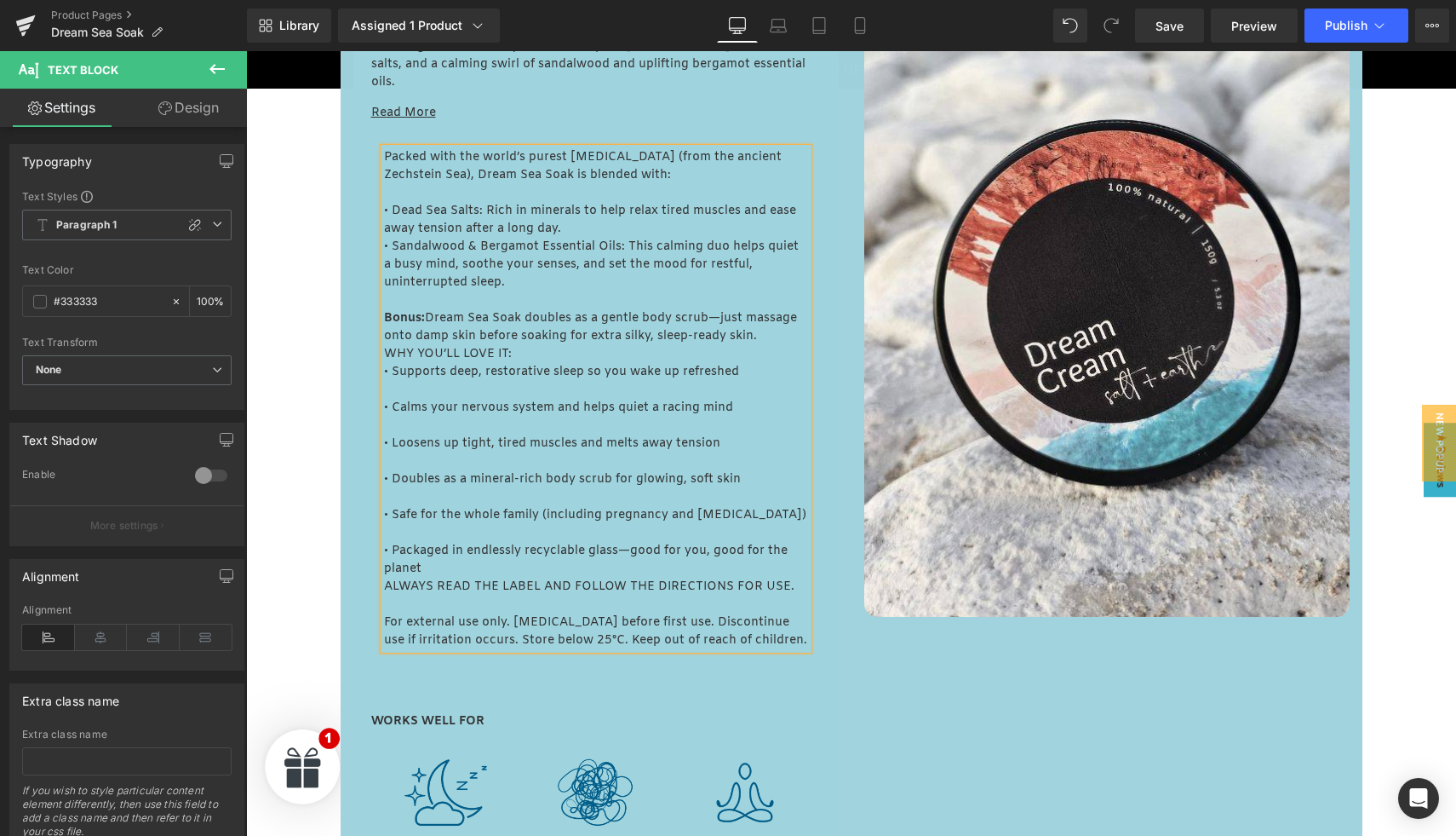
click at [384, 357] on span "WHY YOU’LL LOVE IT:" at bounding box center [448, 354] width 127 height 16
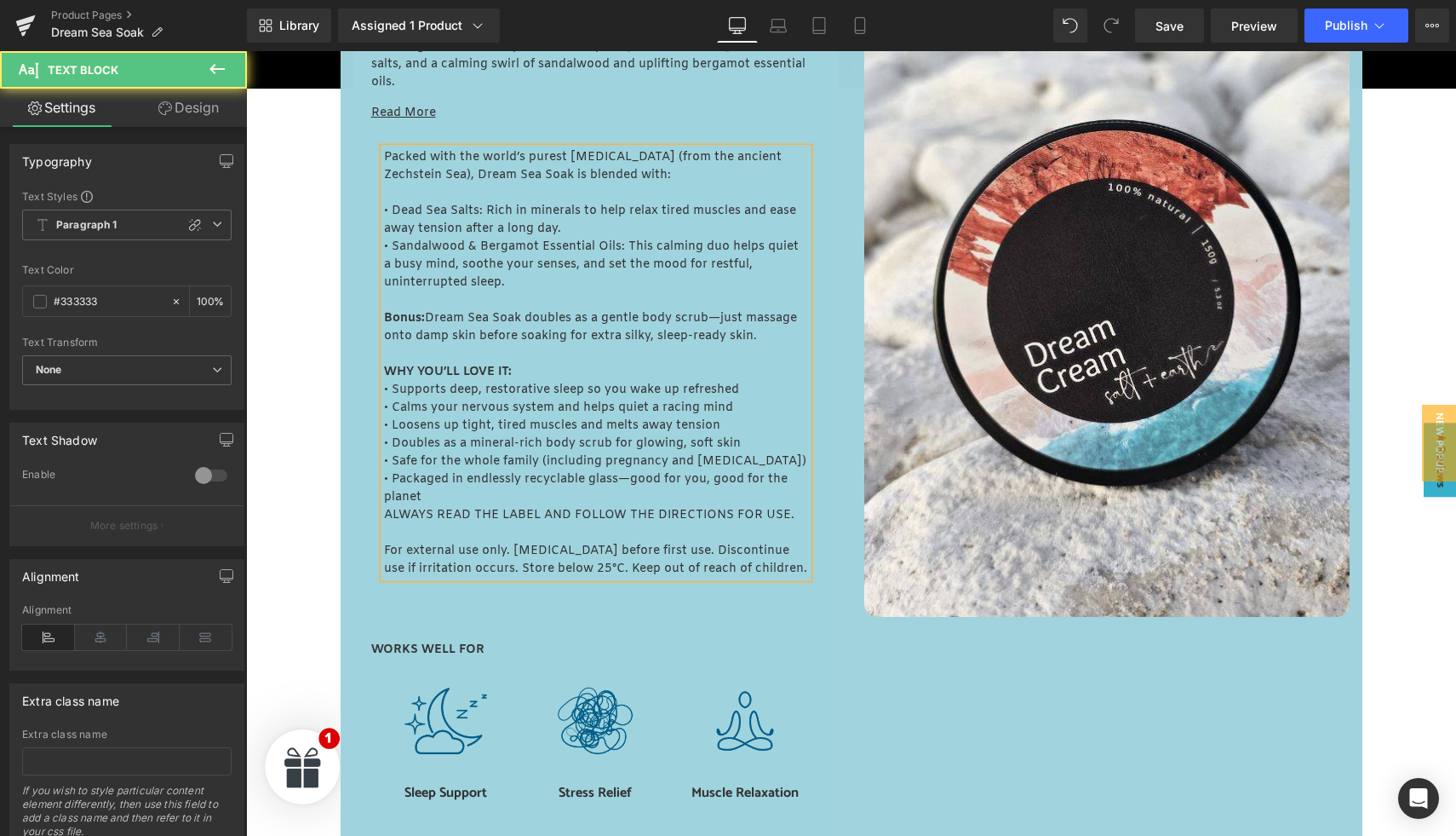
click at [387, 208] on span "• Dead Sea Salts: Rich in minerals to help relax tired muscles and ease away te…" at bounding box center [590, 220] width 412 height 34
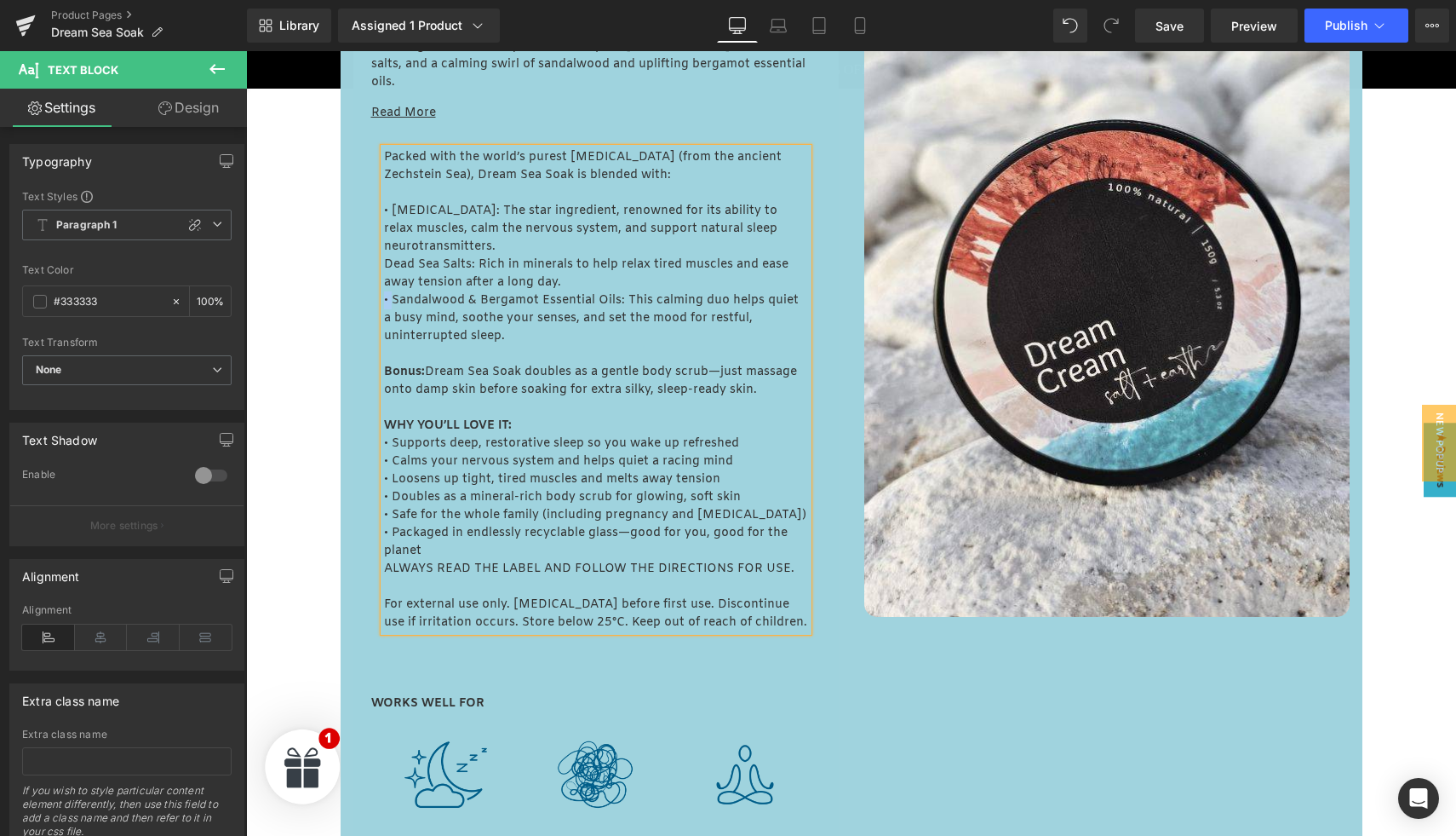
copy span "•"
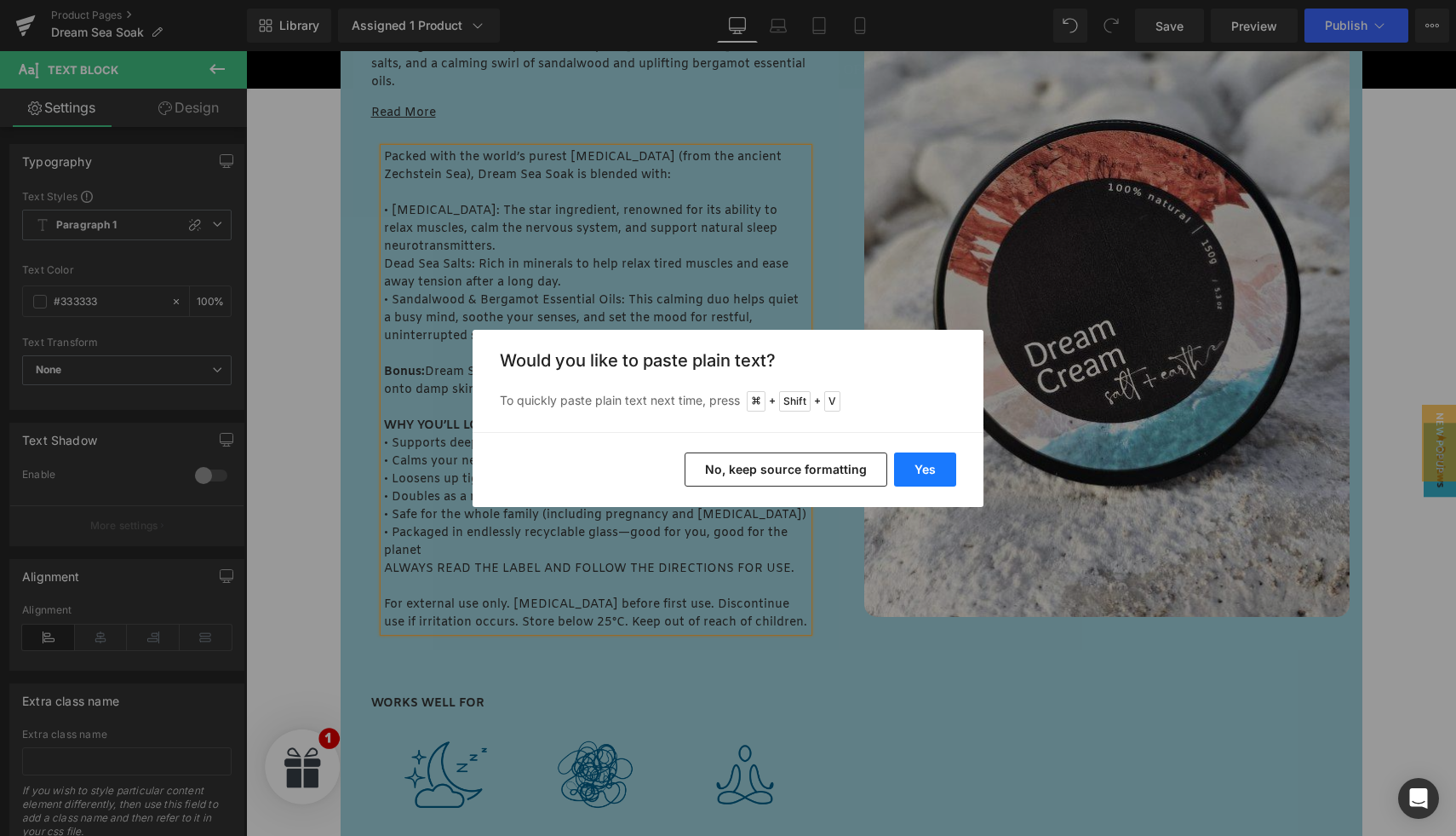
click at [928, 470] on button "Yes" at bounding box center [925, 469] width 62 height 34
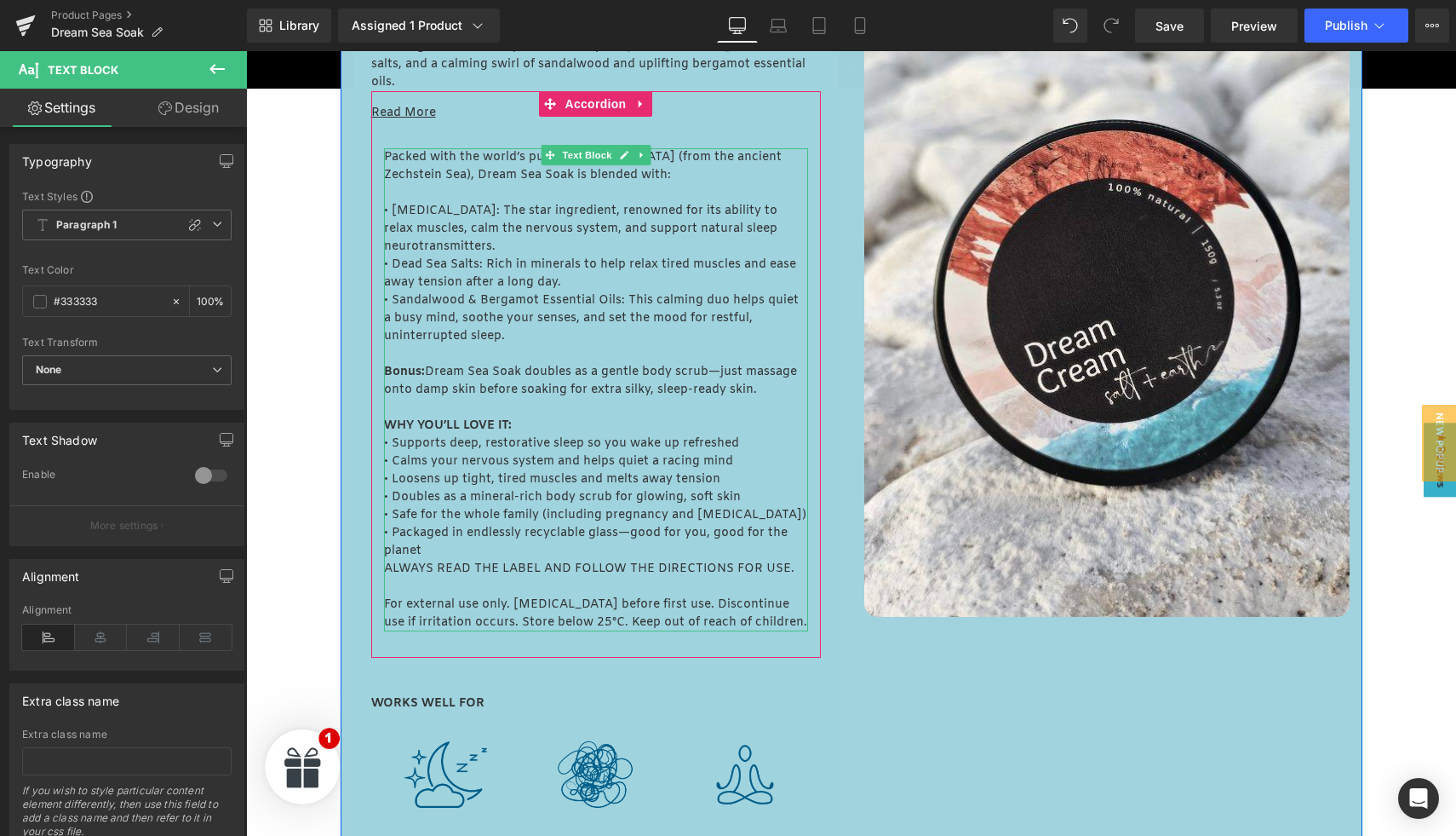
click at [512, 209] on span "• Magnesium Chloride: The star ingredient, renowned for its ability to relax mu…" at bounding box center [581, 228] width 393 height 52
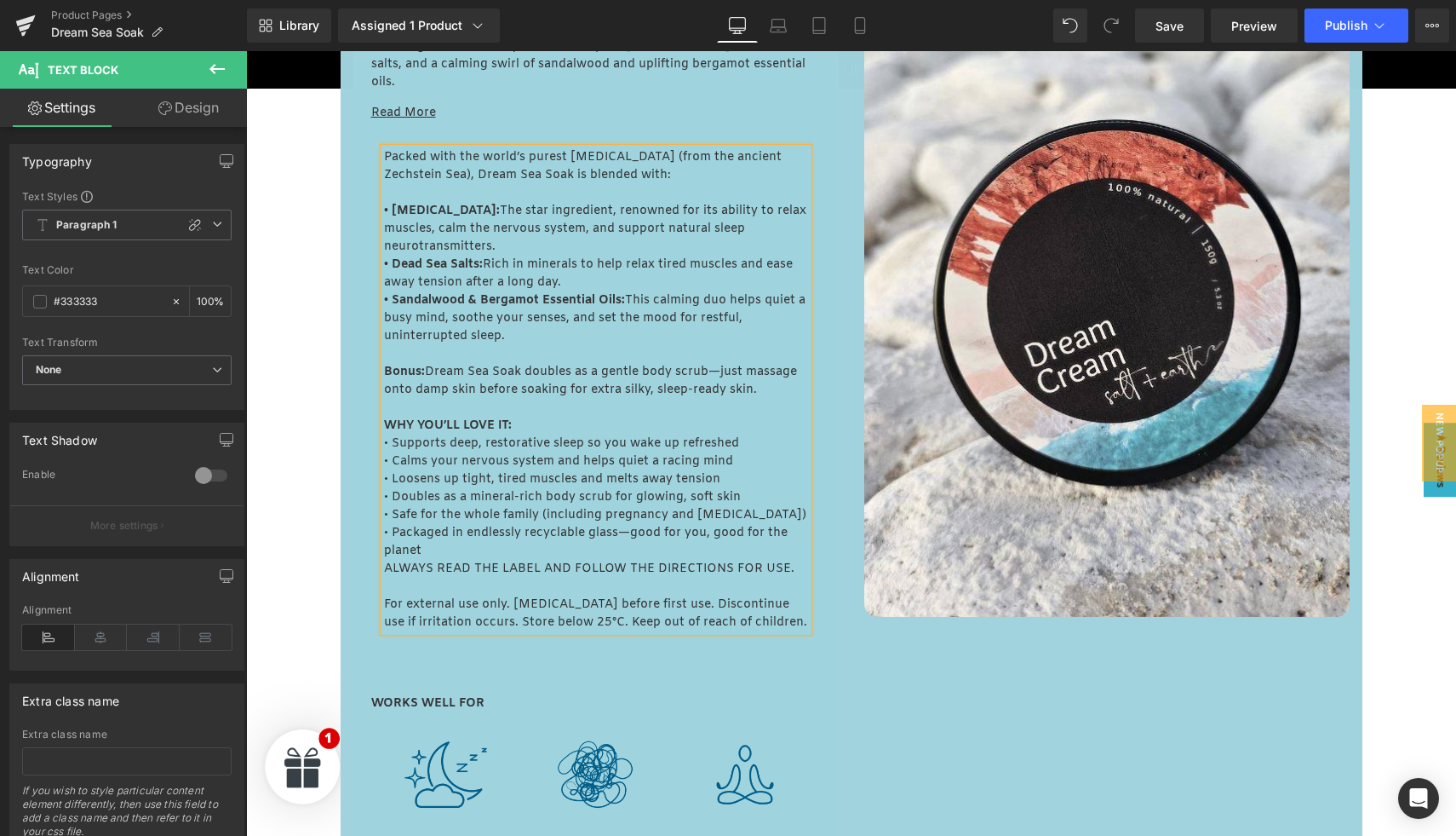
click at [608, 249] on div "• Magnesium Chloride: The star ingredient, renowned for its ability to relax mu…" at bounding box center [596, 228] width 424 height 54
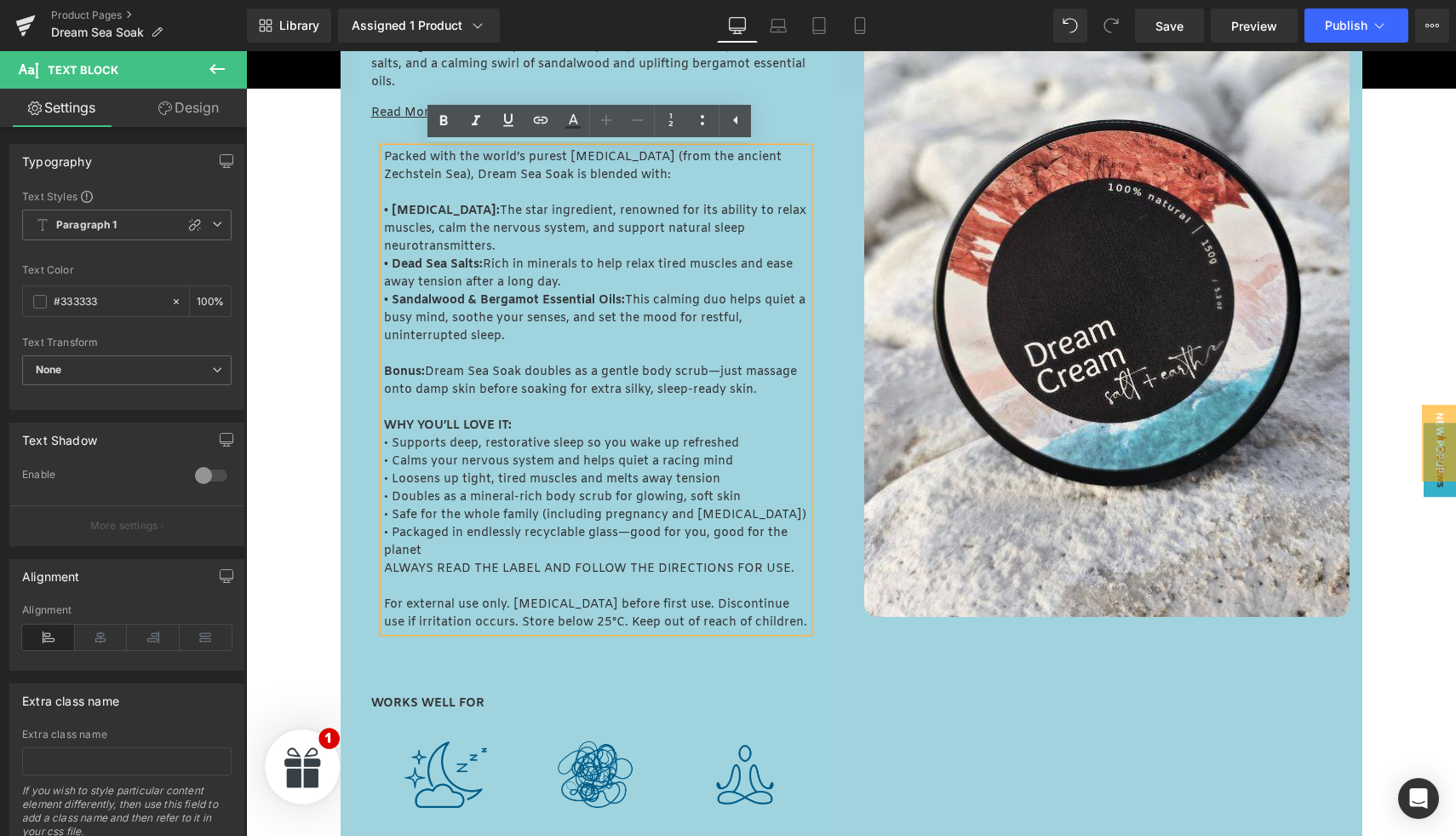
click at [493, 391] on span "Bonus: Dream Sea Soak doubles as a gentle body scrub—just massage onto damp ski…" at bounding box center [590, 381] width 413 height 34
click at [423, 370] on span "Bonus: Dream Sea Soak doubles as a gentle body scrub—just massage onto damp ski…" at bounding box center [590, 381] width 413 height 34
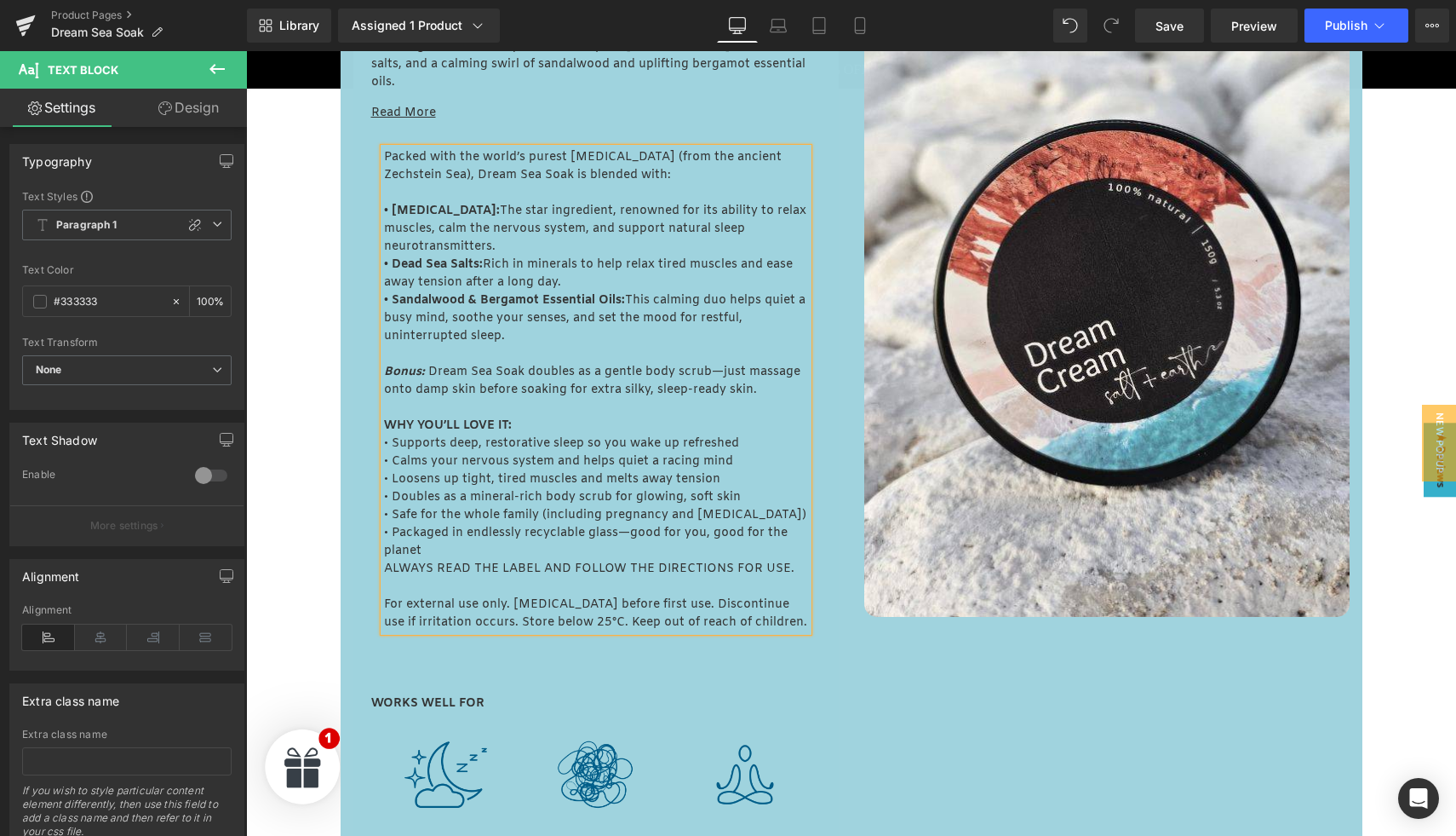
click at [496, 389] on span "Bonus: Dream Sea Soak doubles as a gentle body scrub—just massage onto damp ski…" at bounding box center [592, 381] width 416 height 34
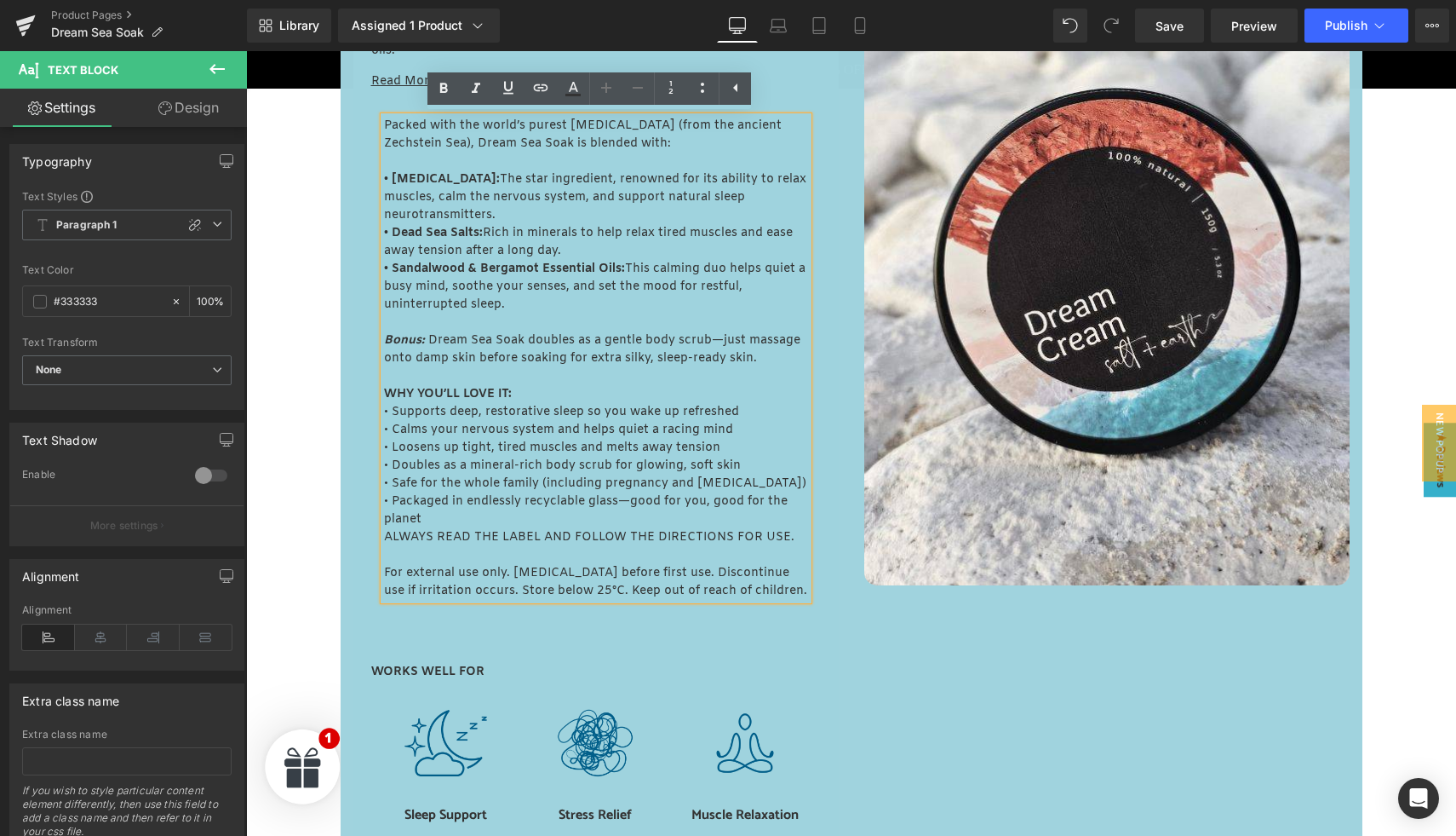
scroll to position [996, 0]
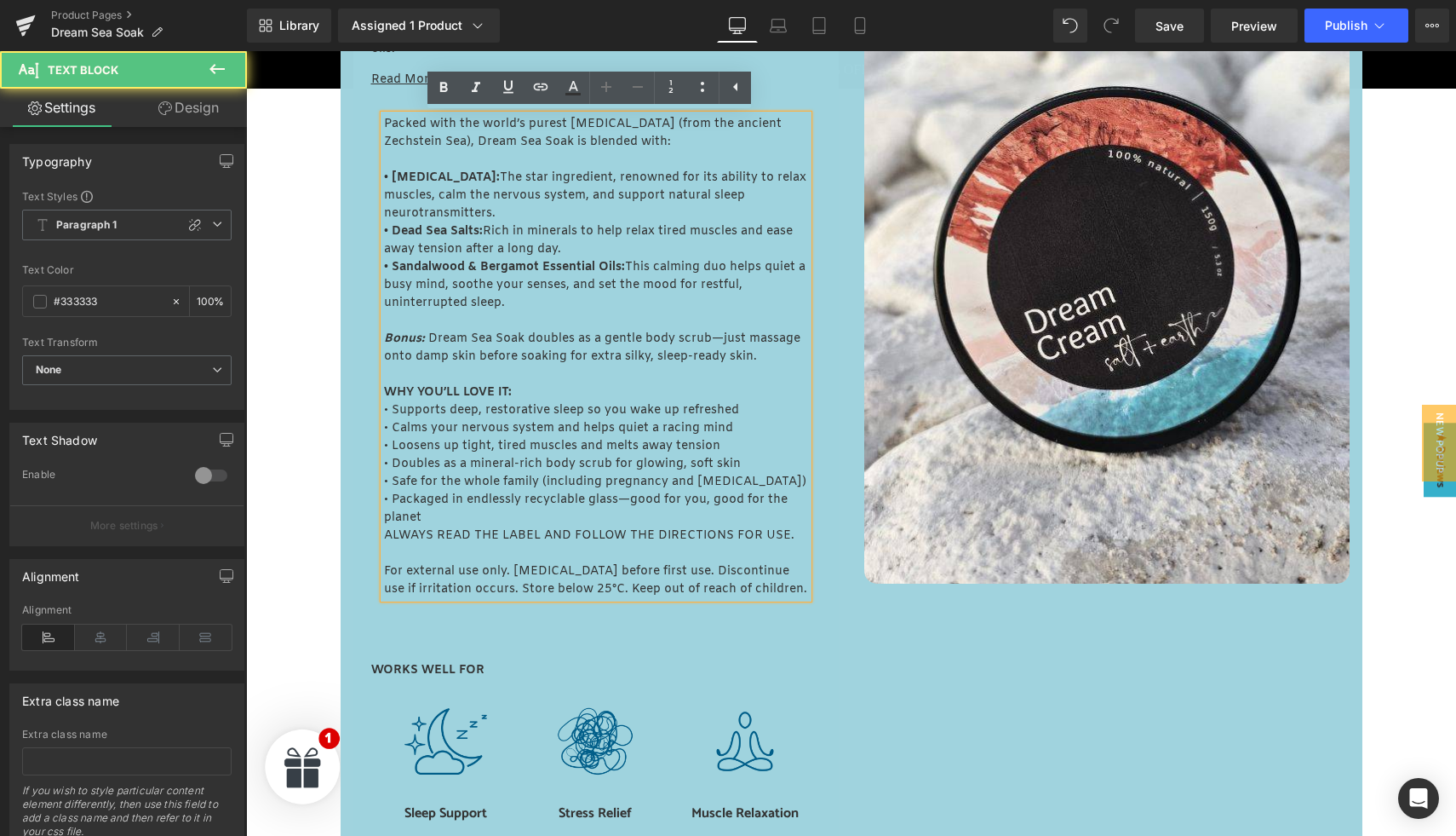
click at [485, 520] on div "WHY YOU’LL LOVE IT: • Supports deep, restorative sleep so you wake up refreshed…" at bounding box center [596, 491] width 424 height 214
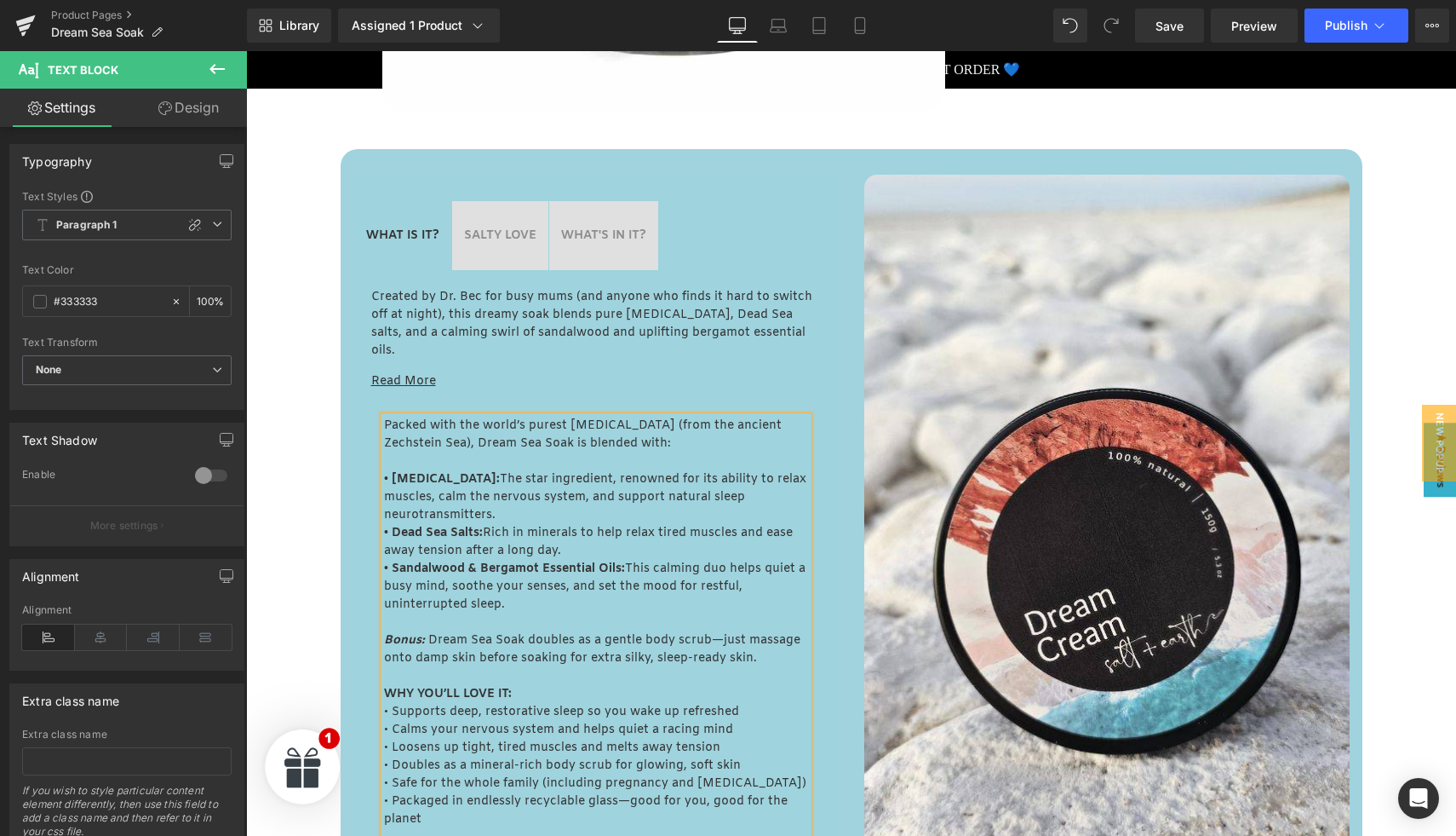
scroll to position [595, 0]
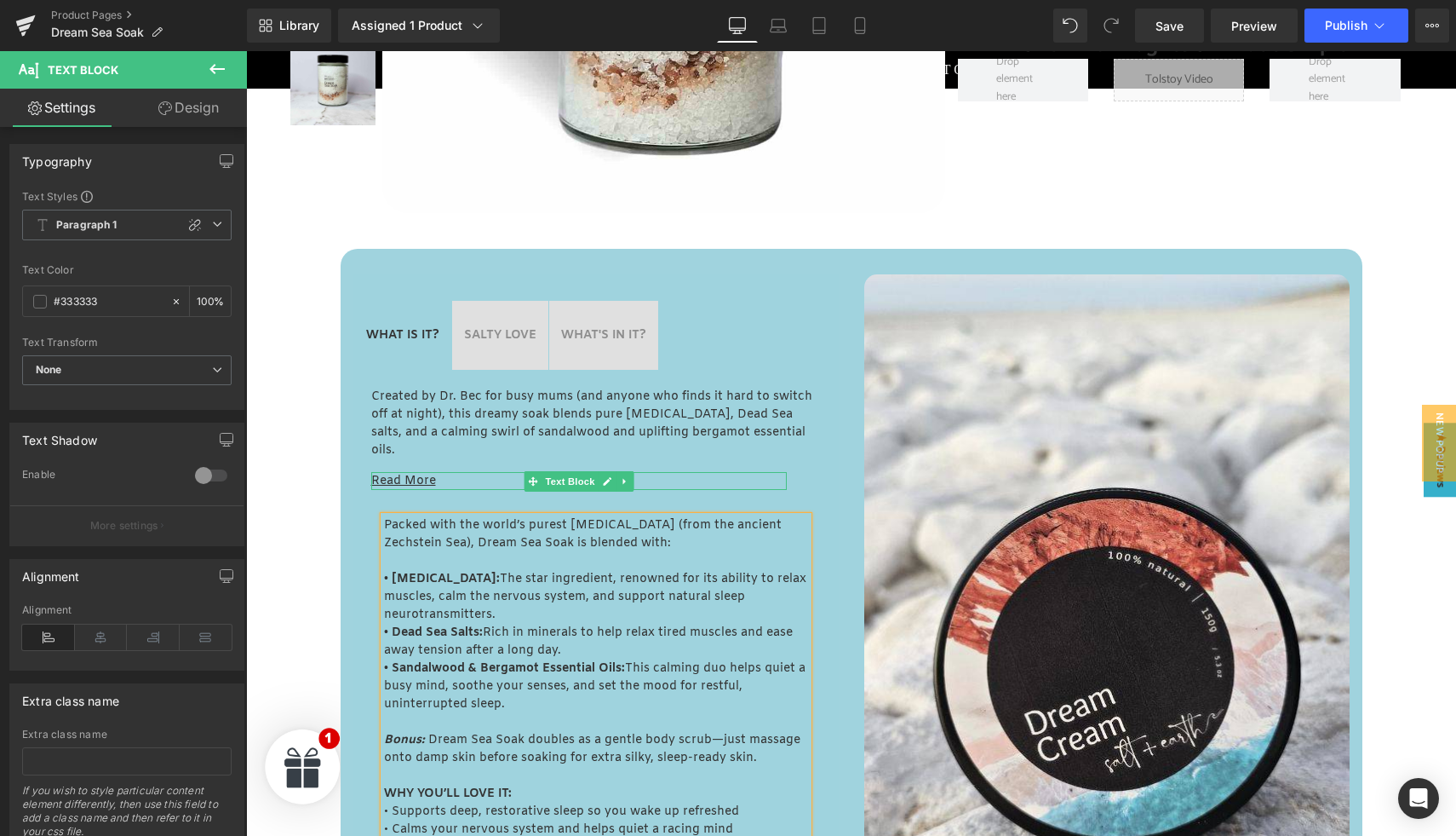
click at [400, 478] on u "Read More" at bounding box center [403, 481] width 65 height 16
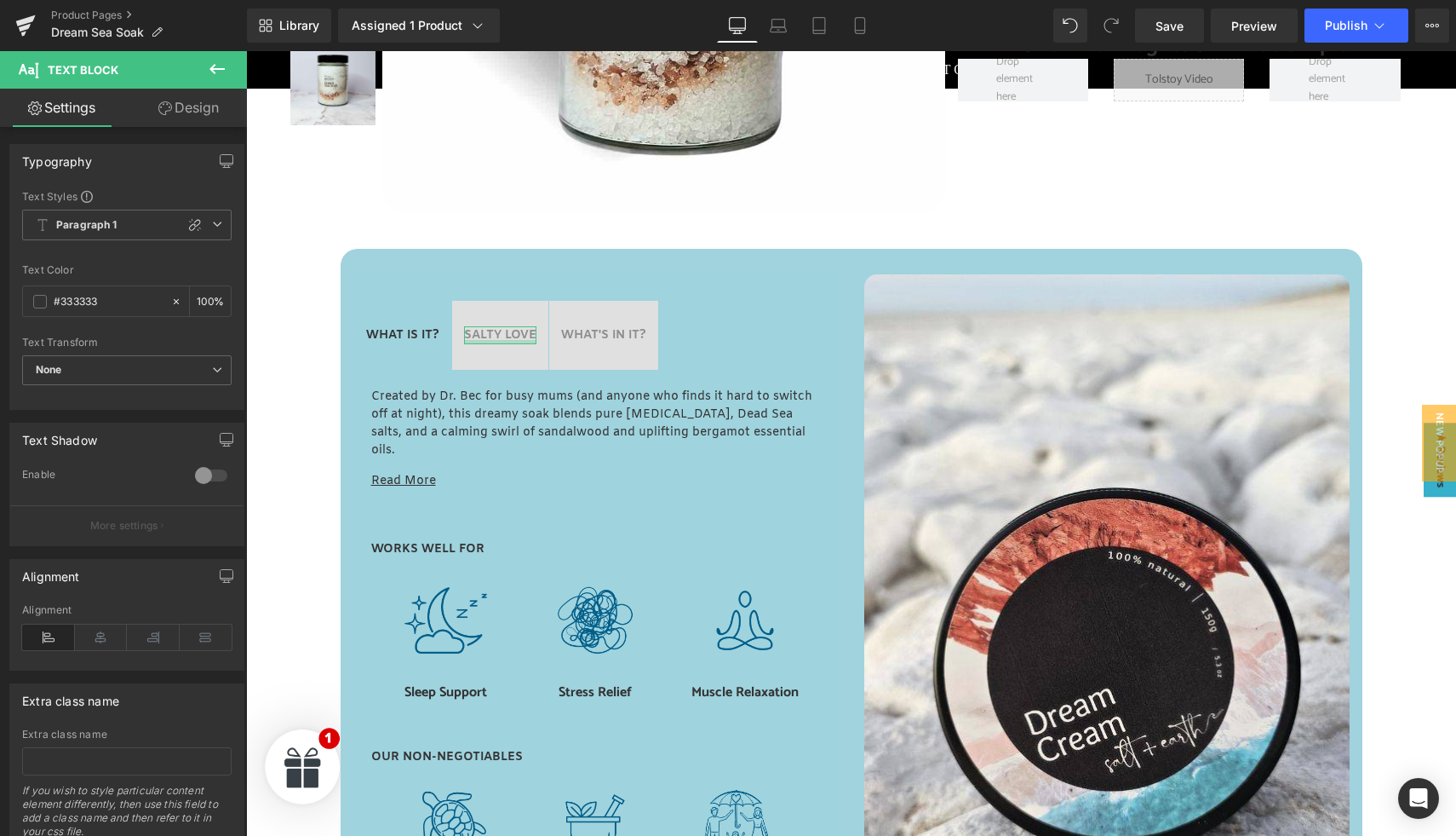
click at [503, 340] on div at bounding box center [500, 342] width 73 height 4
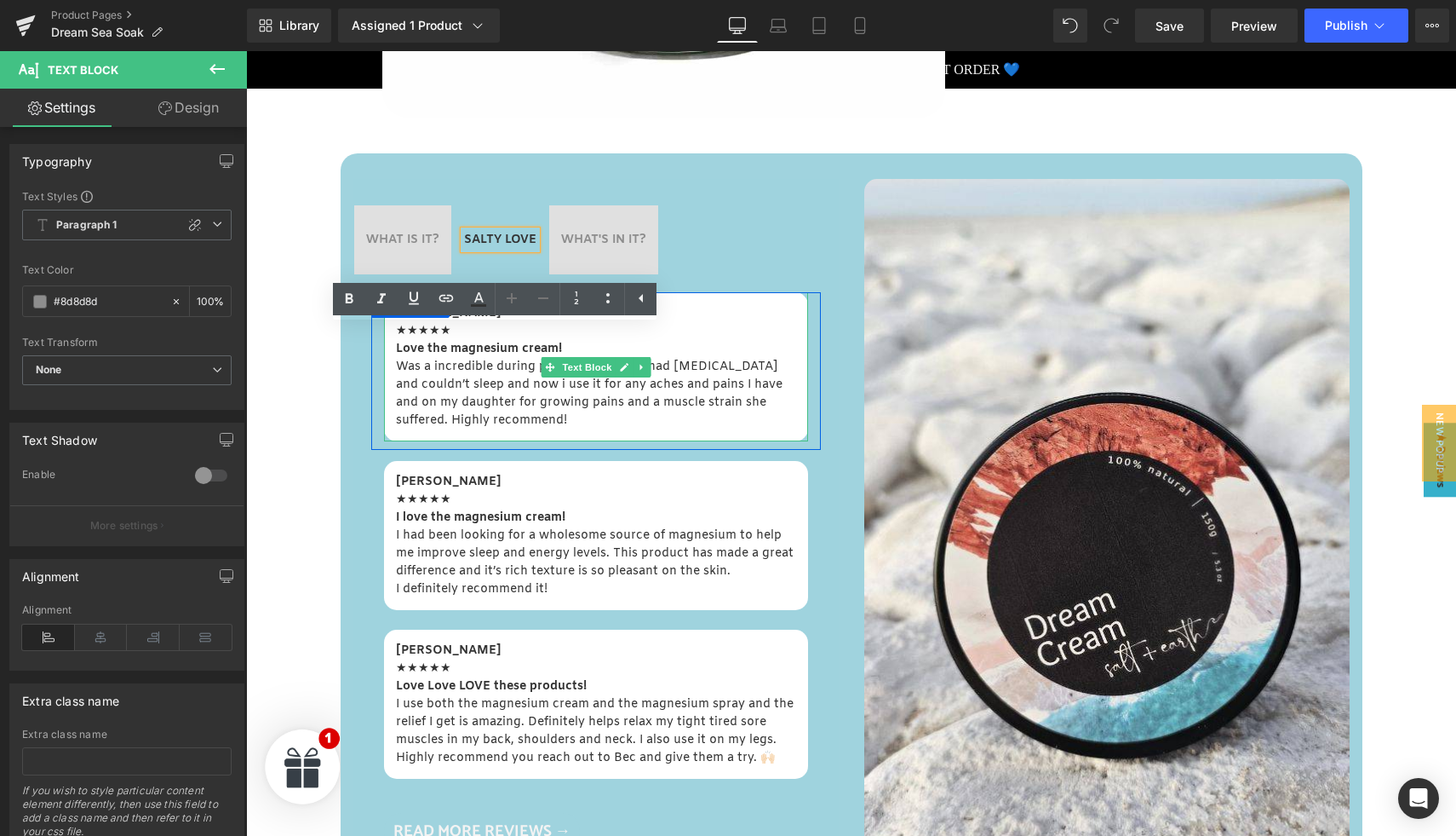
scroll to position [927, 0]
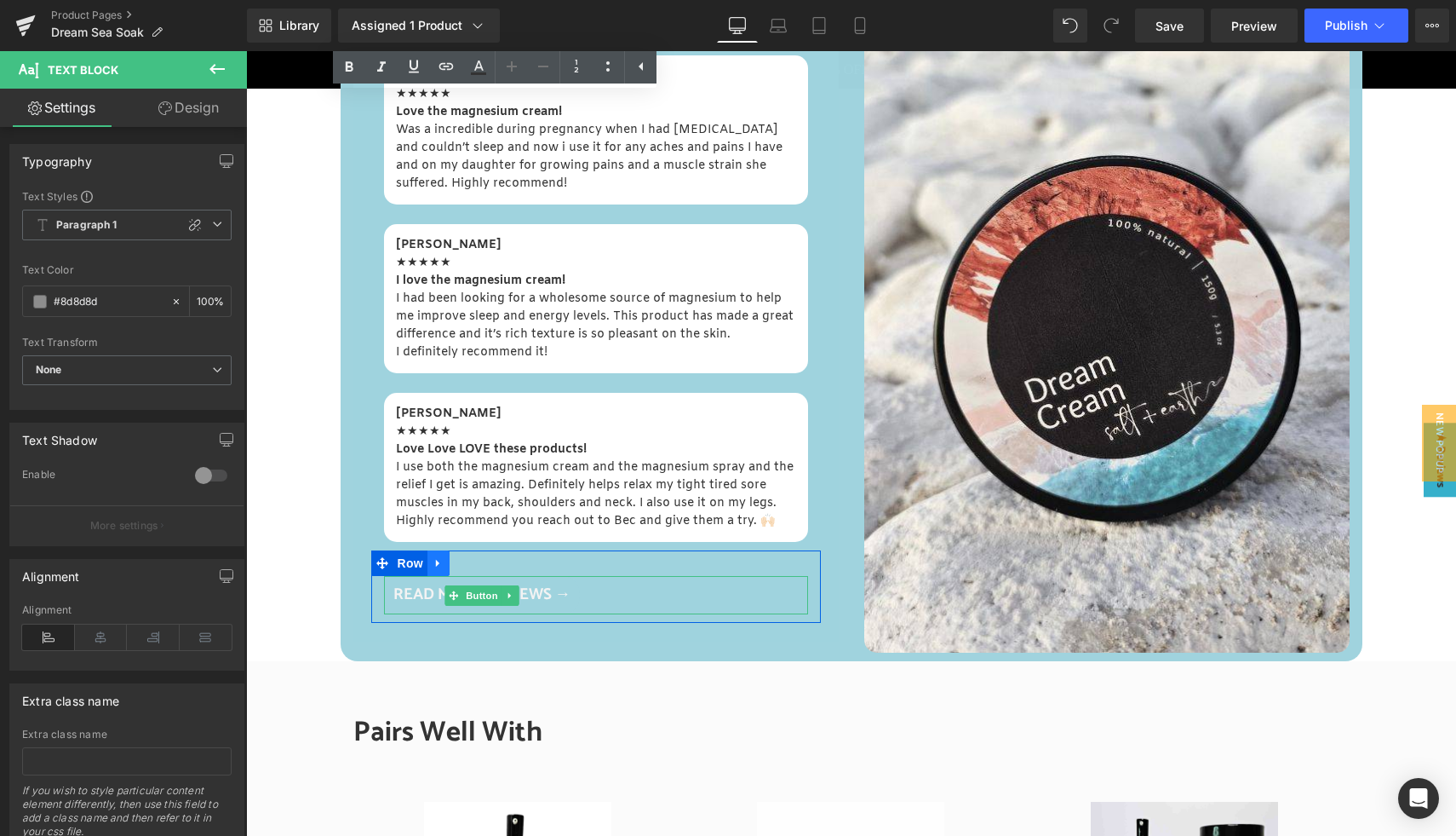
drag, startPoint x: 466, startPoint y: 597, endPoint x: 425, endPoint y: 568, distance: 50.2
click at [466, 598] on span "Button" at bounding box center [481, 595] width 39 height 20
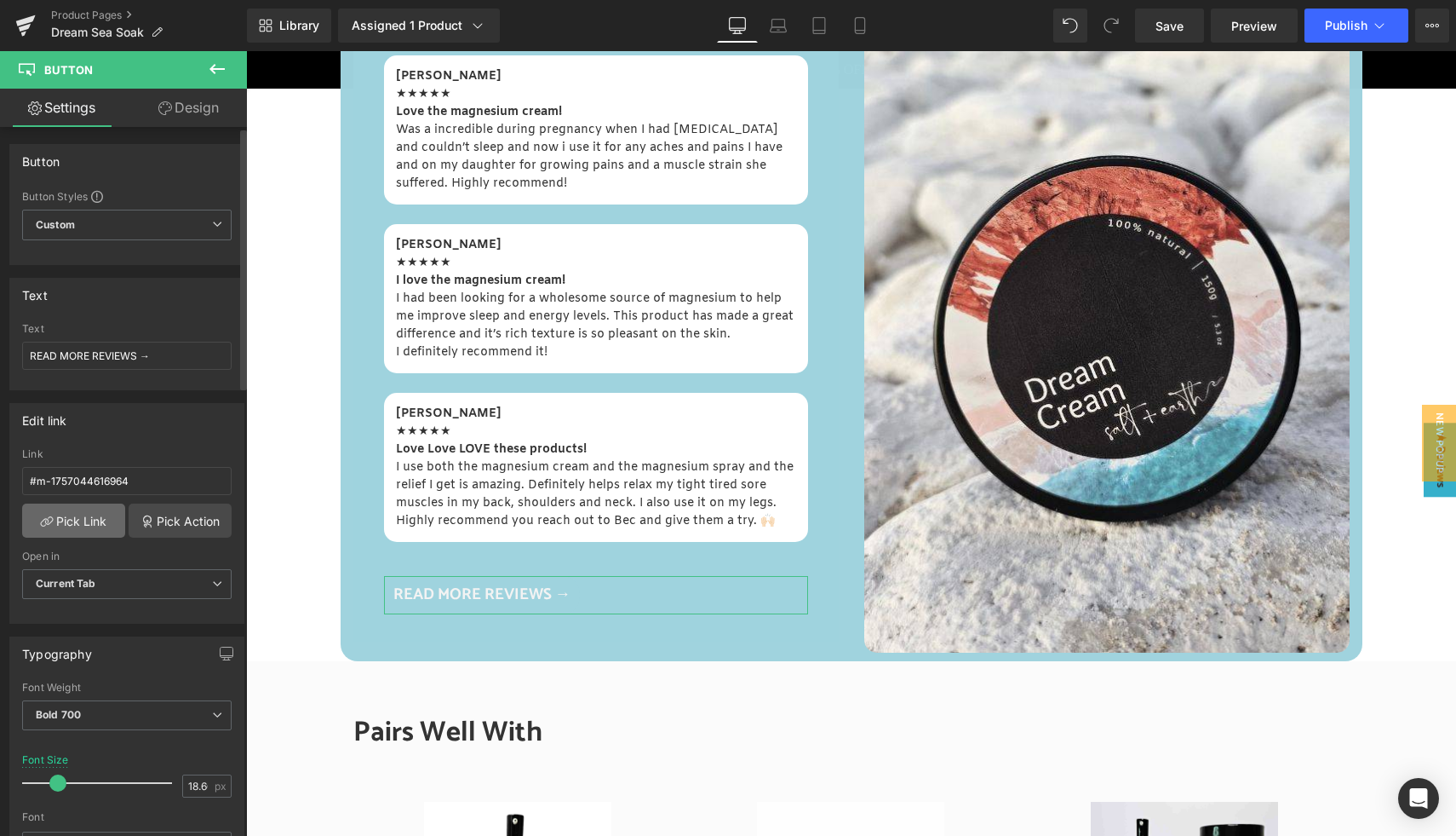
click at [93, 522] on link "Pick Link" at bounding box center [73, 520] width 103 height 34
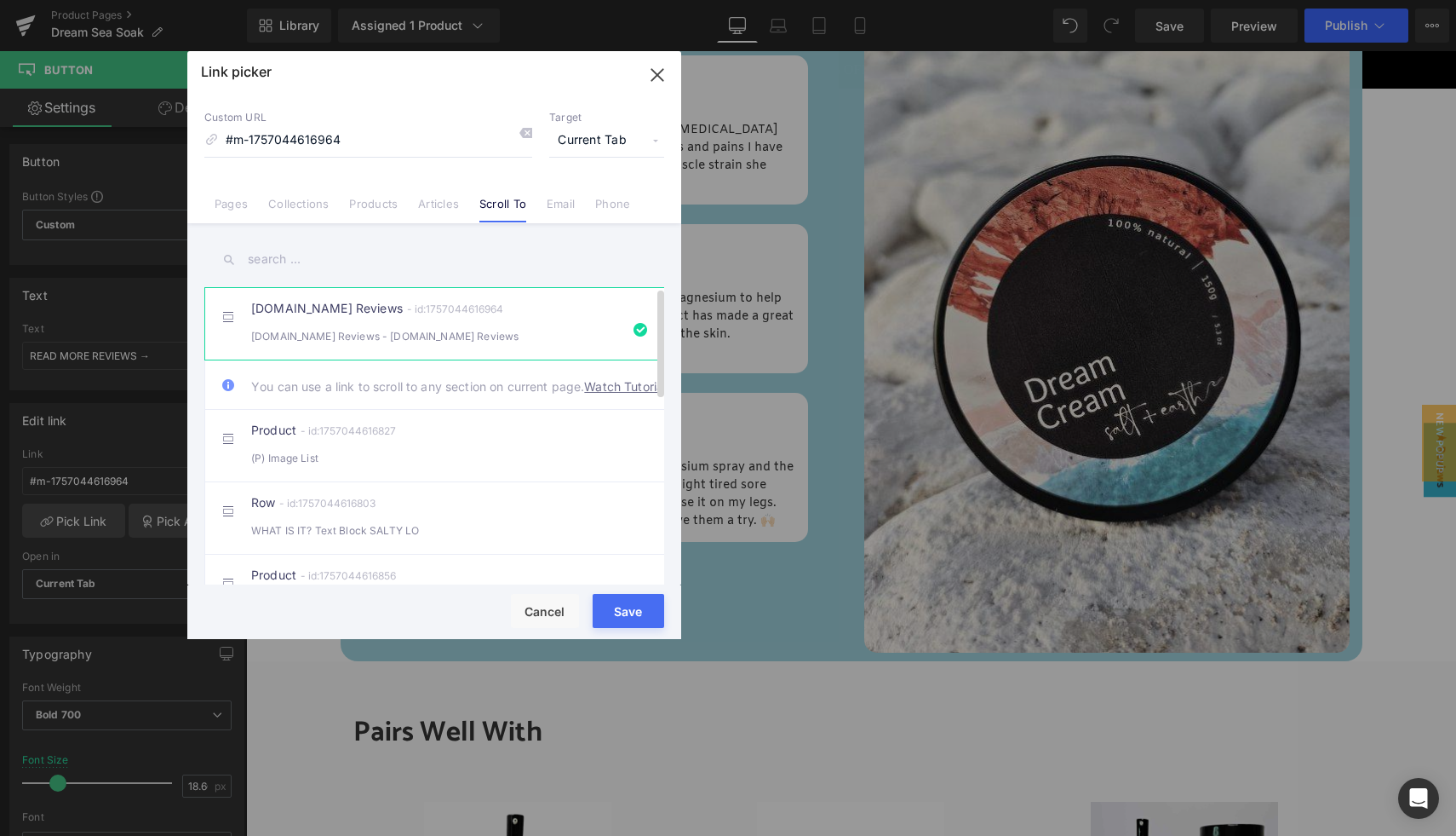
click at [404, 340] on div "Judge.me Reviews - ReviewsJudge.me Reviews" at bounding box center [435, 336] width 366 height 18
click at [638, 612] on button "Save" at bounding box center [628, 610] width 72 height 34
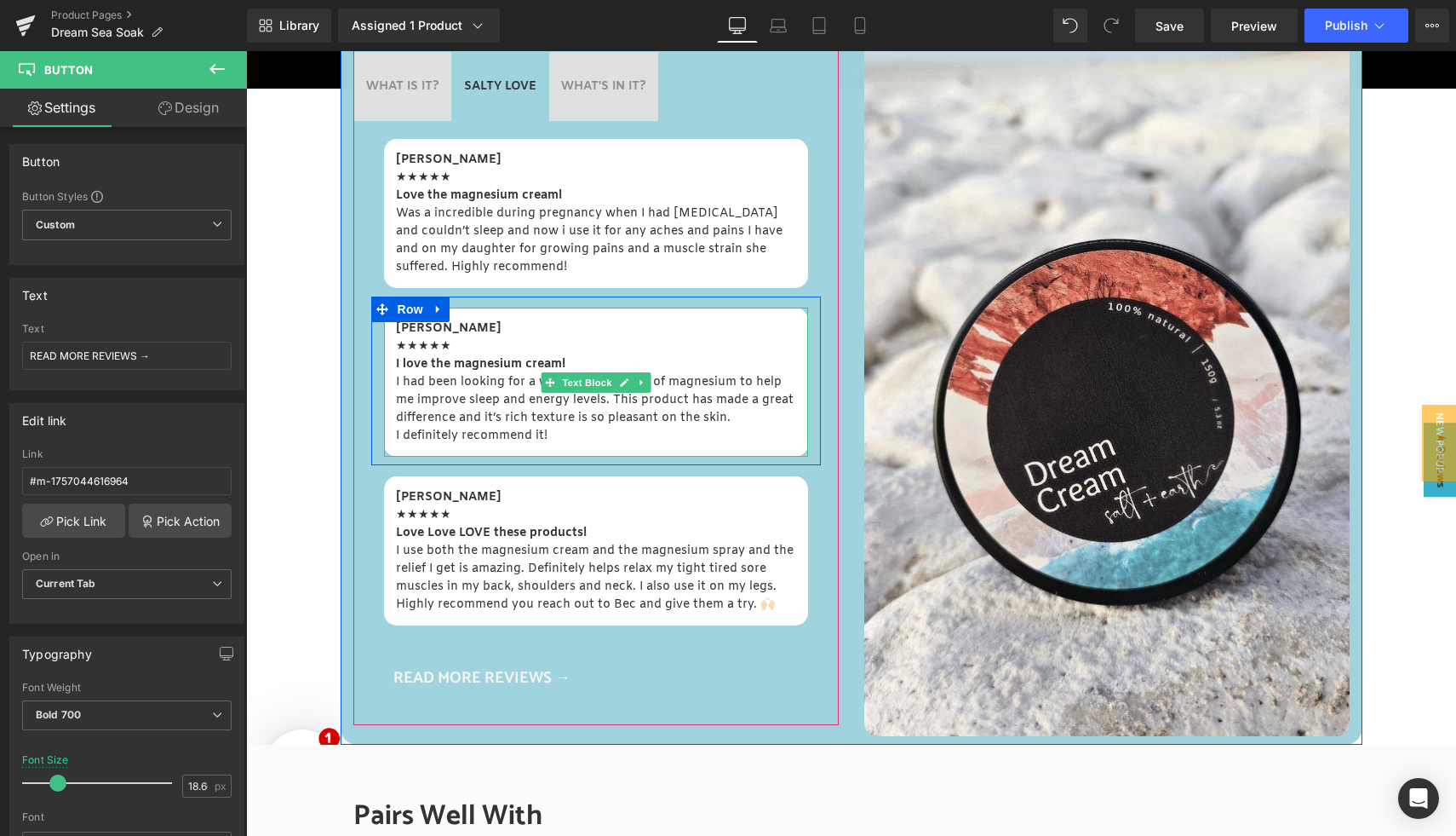
scroll to position [770, 0]
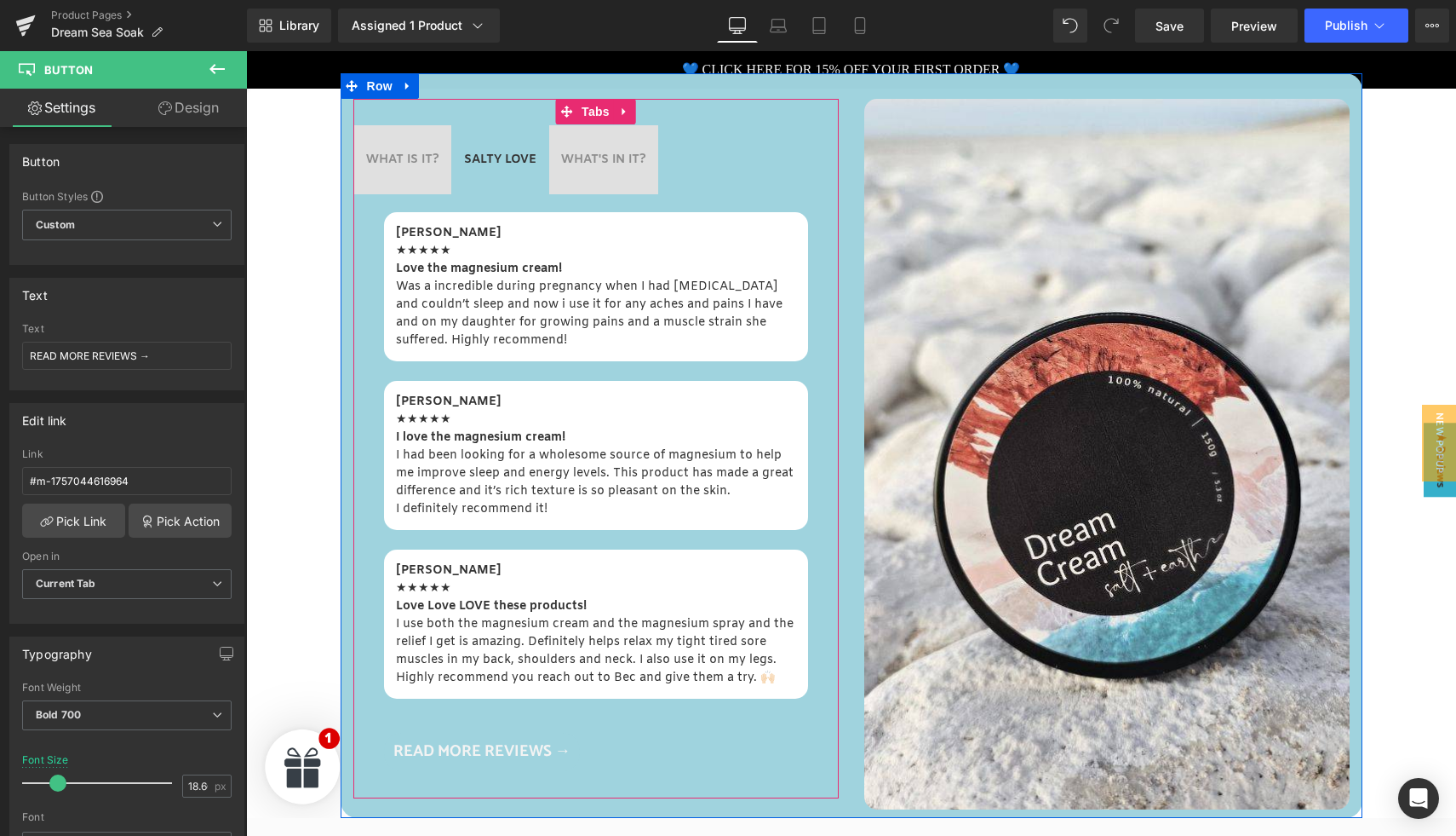
click at [591, 175] on span "WHAT'S IN IT? Text Block" at bounding box center [603, 159] width 109 height 69
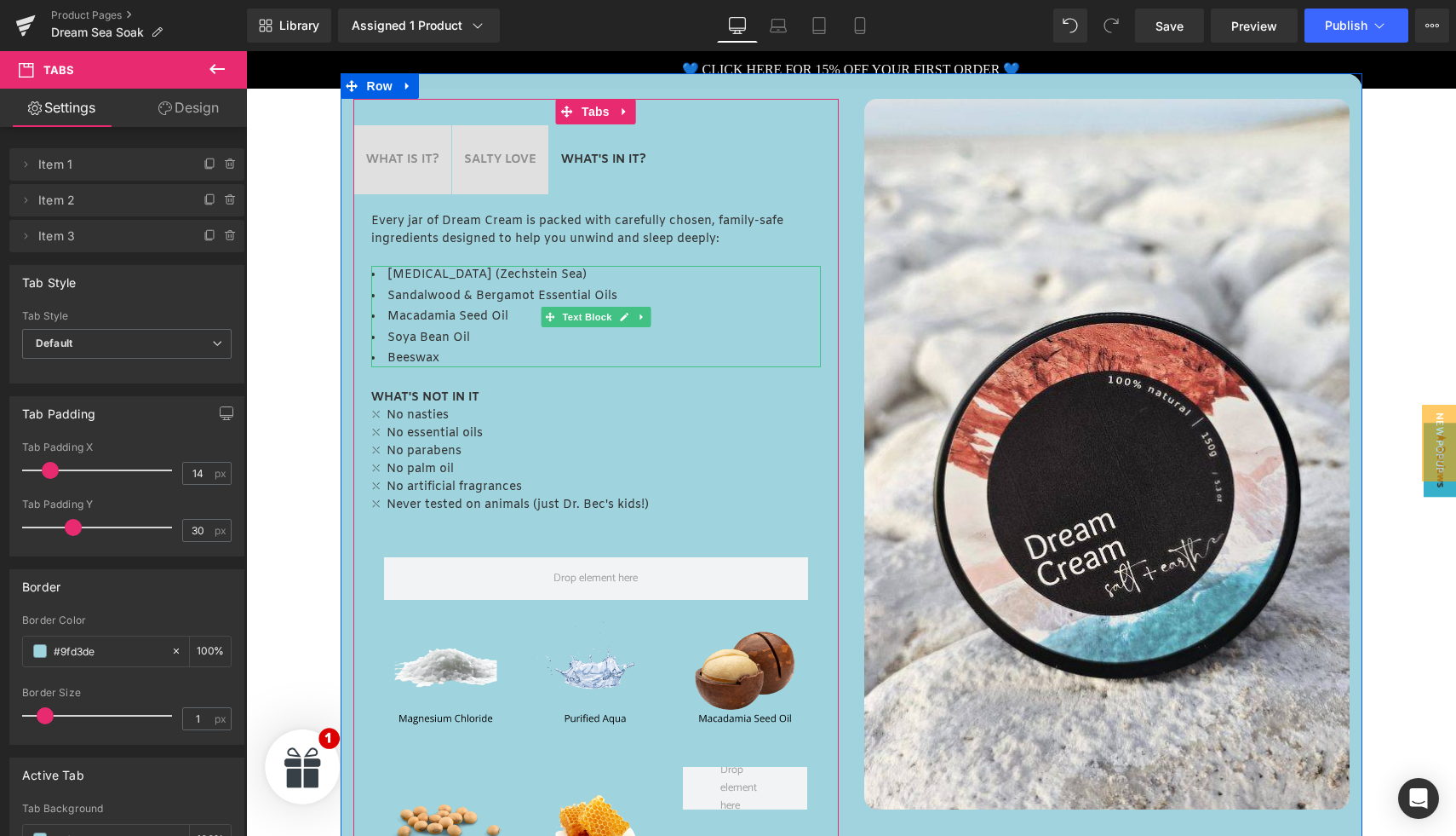
click at [639, 275] on li "[MEDICAL_DATA] (Zechstein Sea)" at bounding box center [596, 275] width 450 height 18
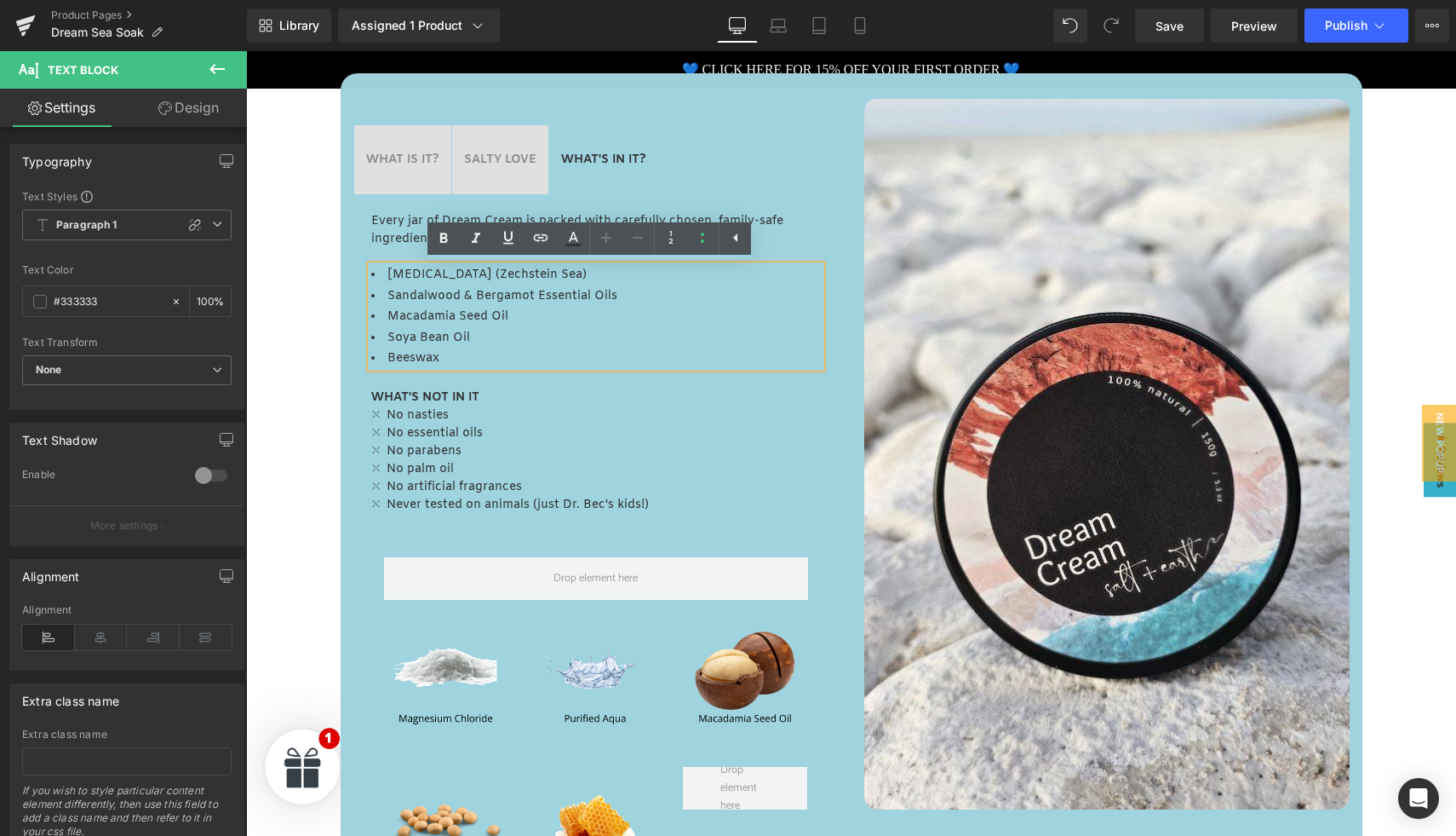
click at [636, 278] on li "[MEDICAL_DATA] (Zechstein Sea)" at bounding box center [596, 275] width 450 height 18
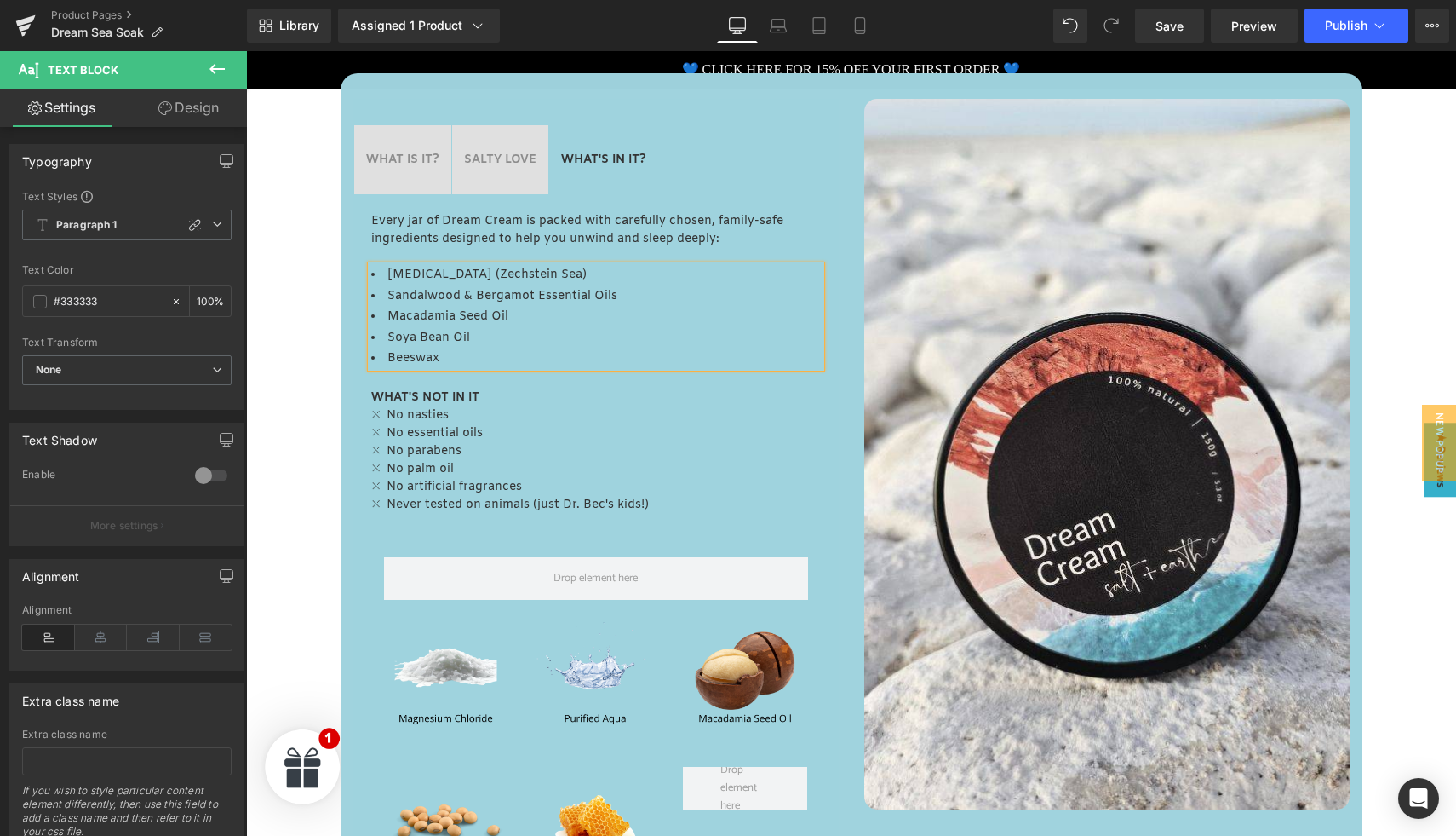
copy li "[MEDICAL_DATA] (Zechstein Sea)"
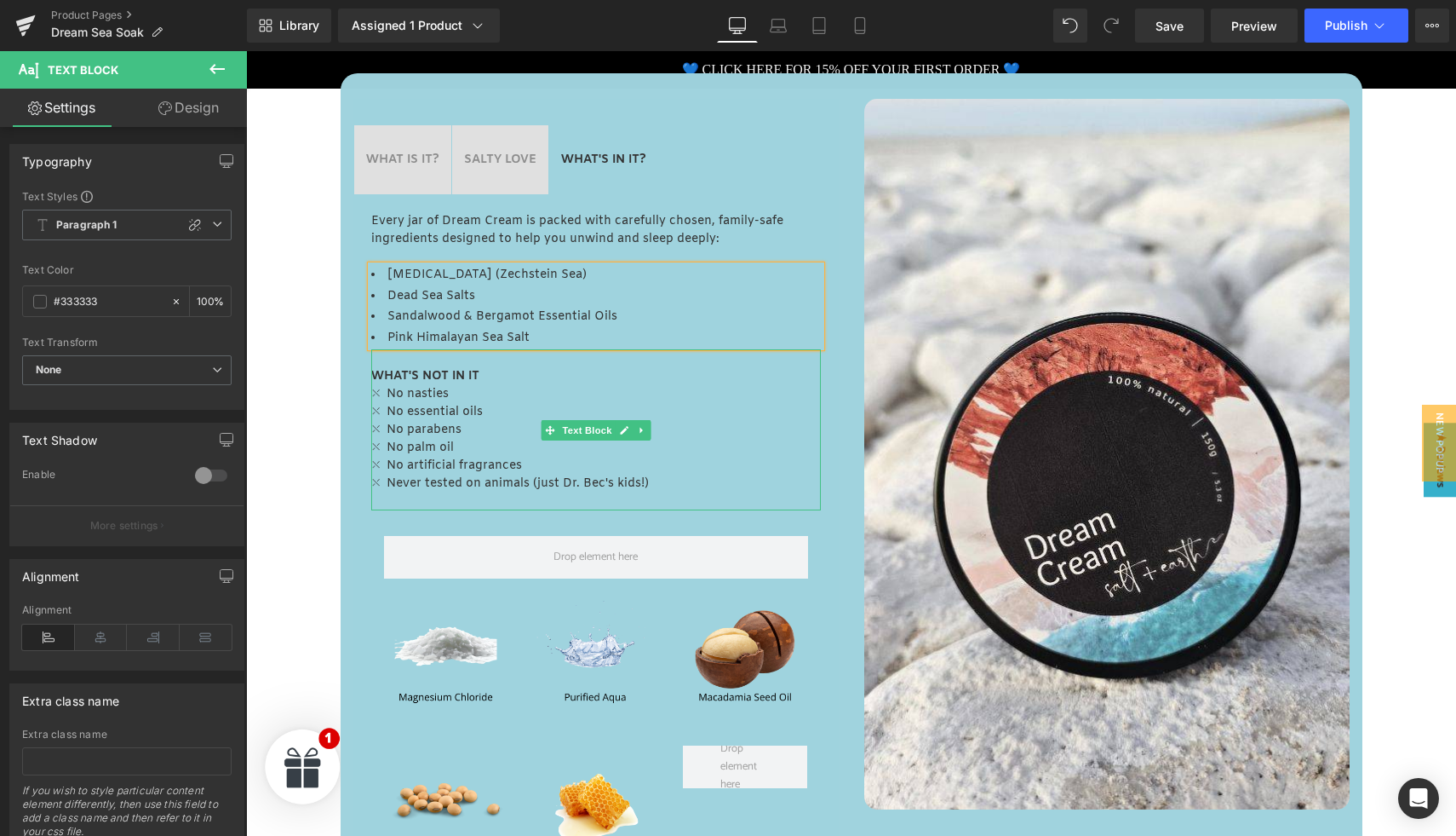
click at [482, 410] on p "⛌ No essential oils" at bounding box center [596, 412] width 450 height 18
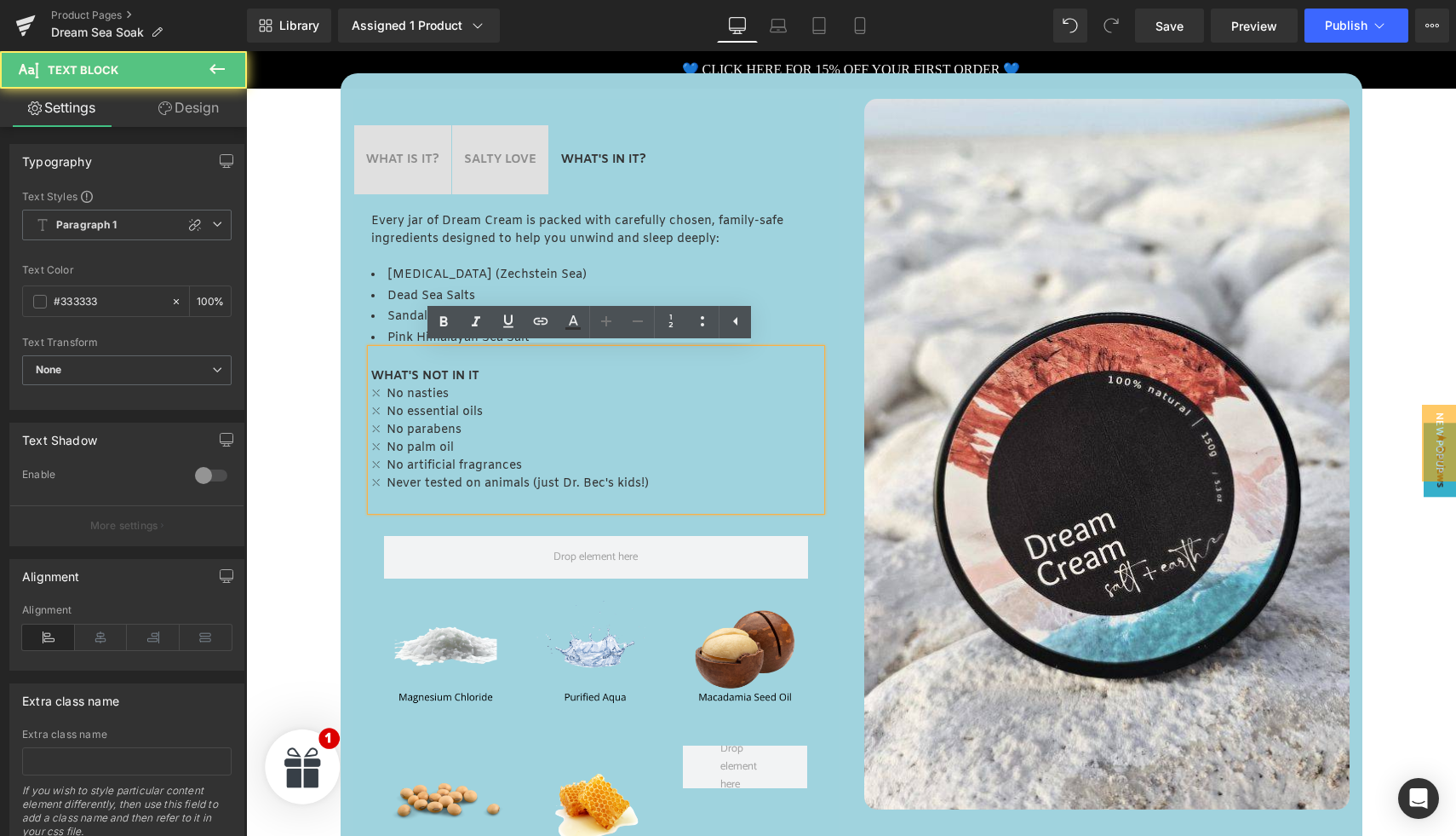
click at [479, 411] on p "⛌ No essential oils" at bounding box center [596, 412] width 450 height 18
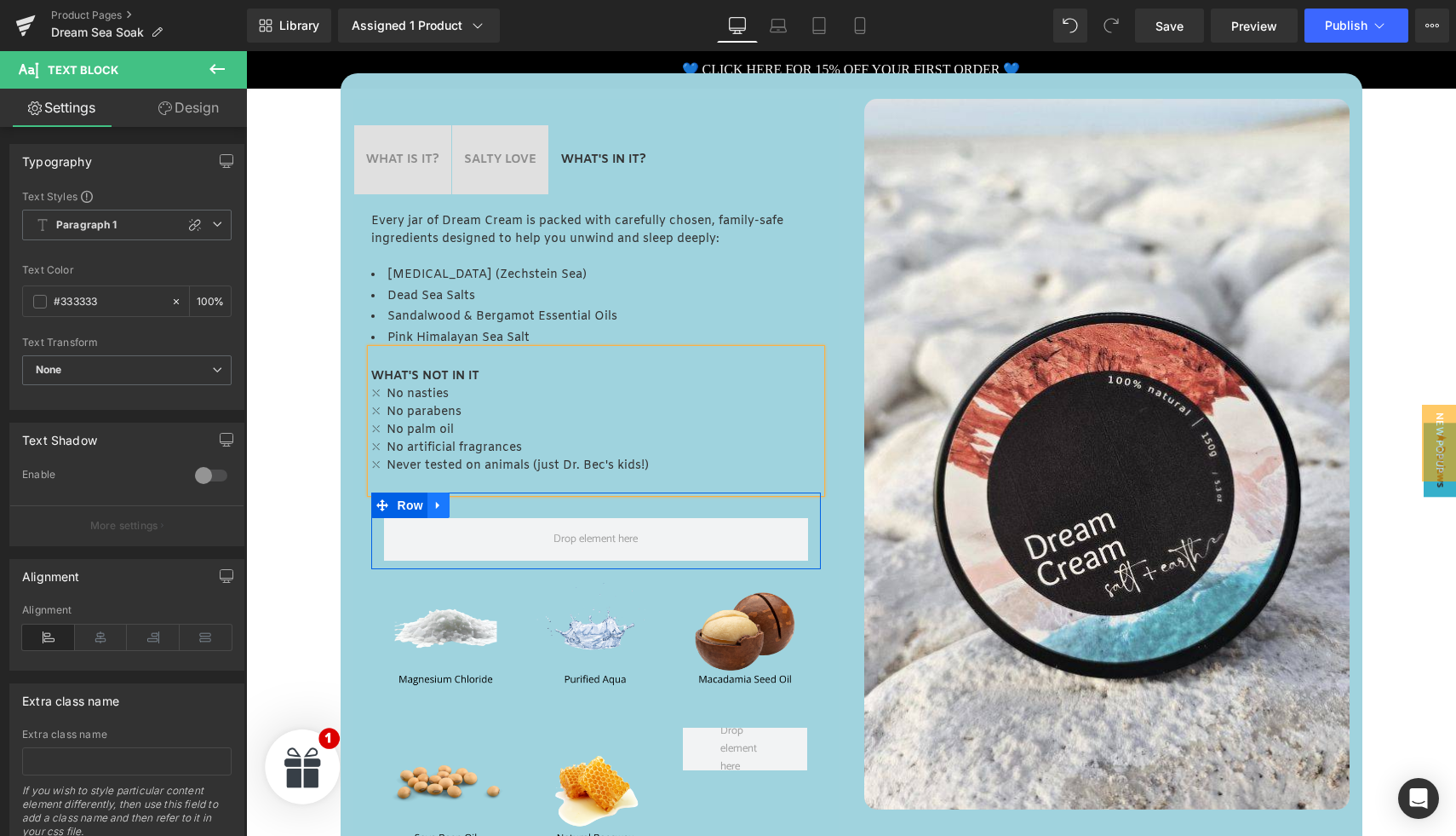
click at [436, 505] on icon at bounding box center [438, 506] width 12 height 12
click at [477, 505] on icon at bounding box center [482, 505] width 12 height 12
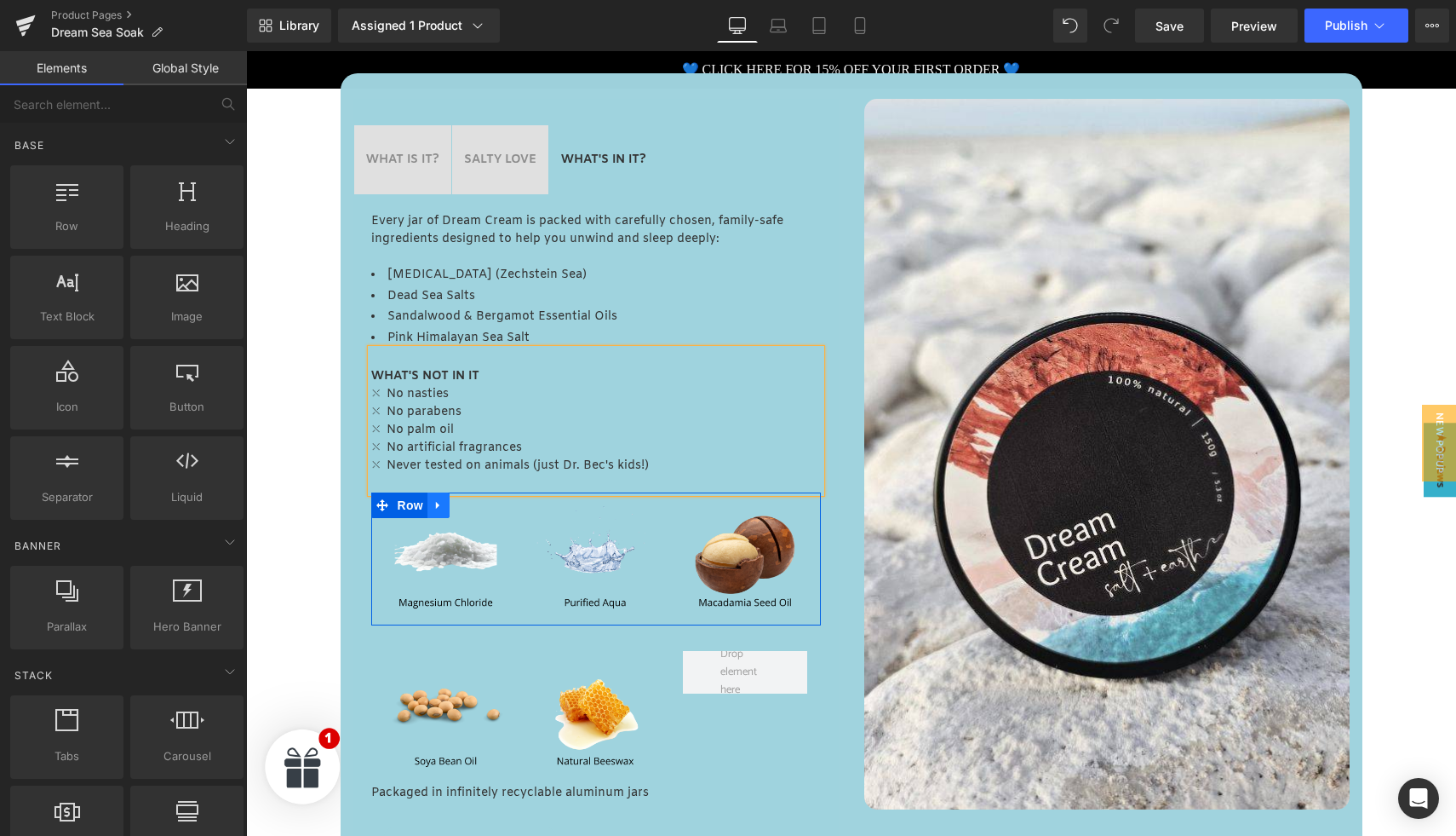
click at [435, 507] on icon at bounding box center [438, 506] width 12 height 12
click at [472, 508] on link at bounding box center [482, 505] width 22 height 26
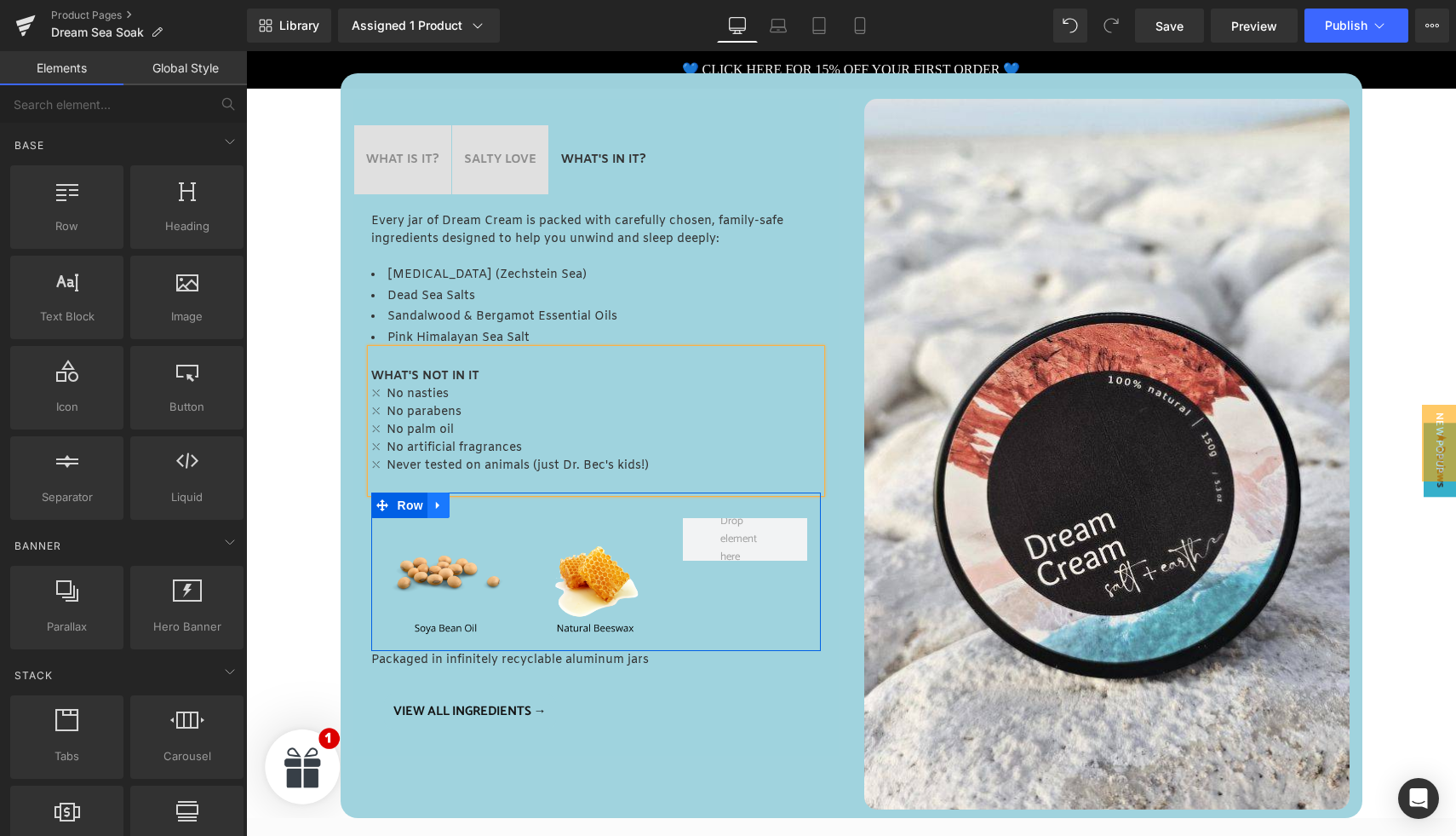
click at [433, 508] on icon at bounding box center [438, 506] width 12 height 12
click at [472, 509] on link at bounding box center [482, 505] width 22 height 26
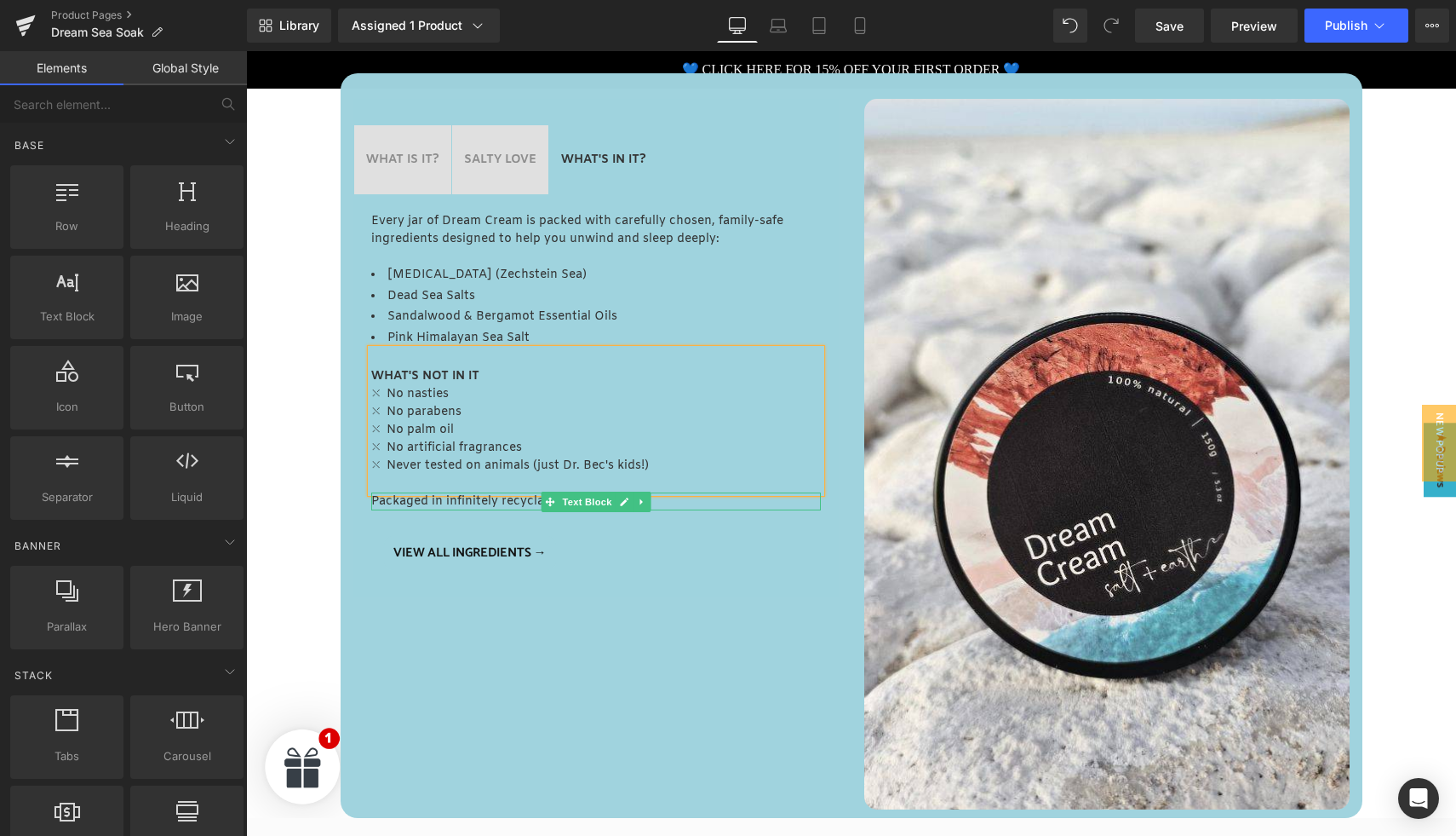
click at [489, 505] on p "Packaged in infinitely recyclable aluminum jars" at bounding box center [596, 501] width 450 height 18
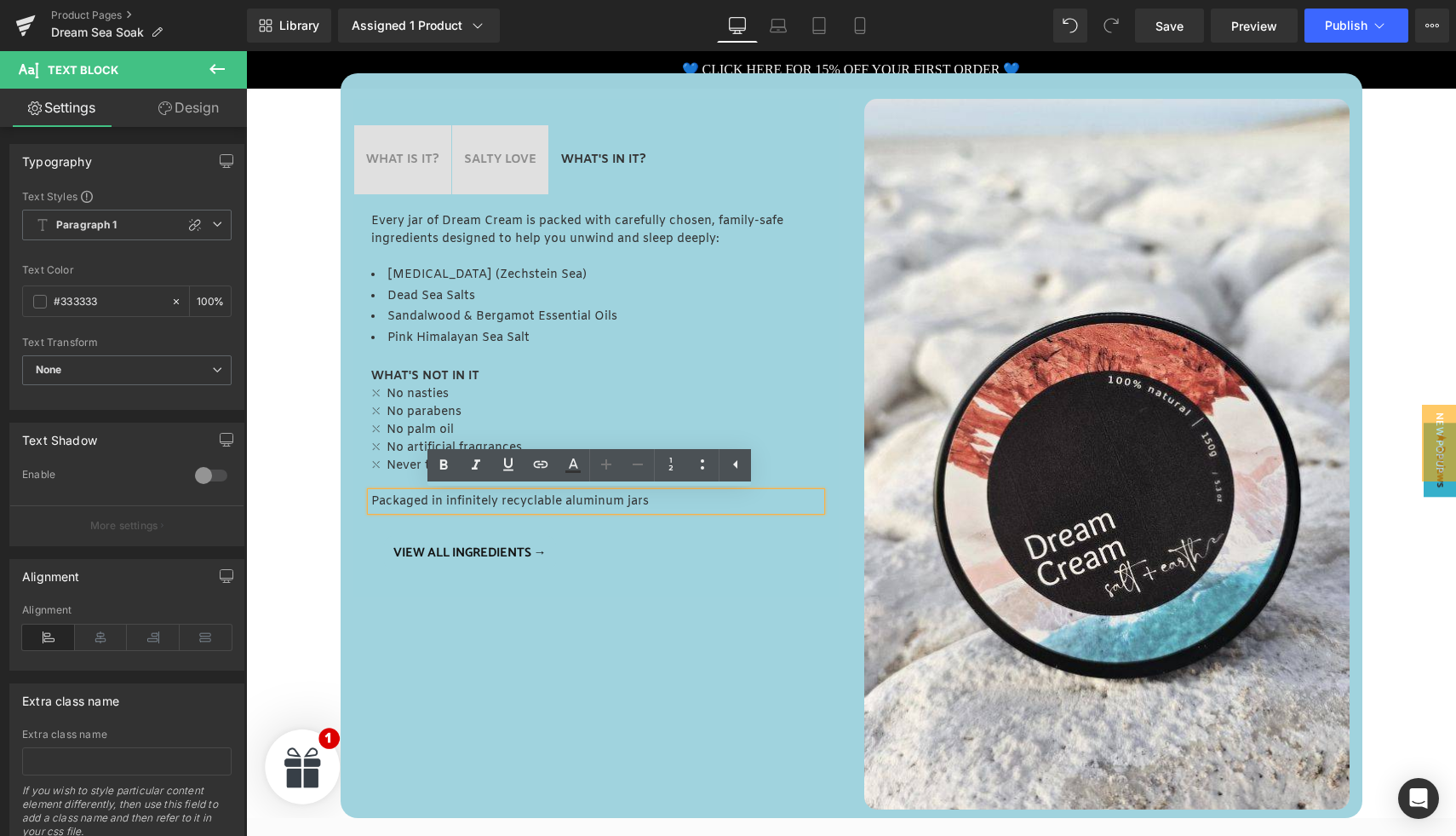
click at [557, 504] on p "Packaged in infinitely recyclable aluminum jars" at bounding box center [596, 501] width 450 height 18
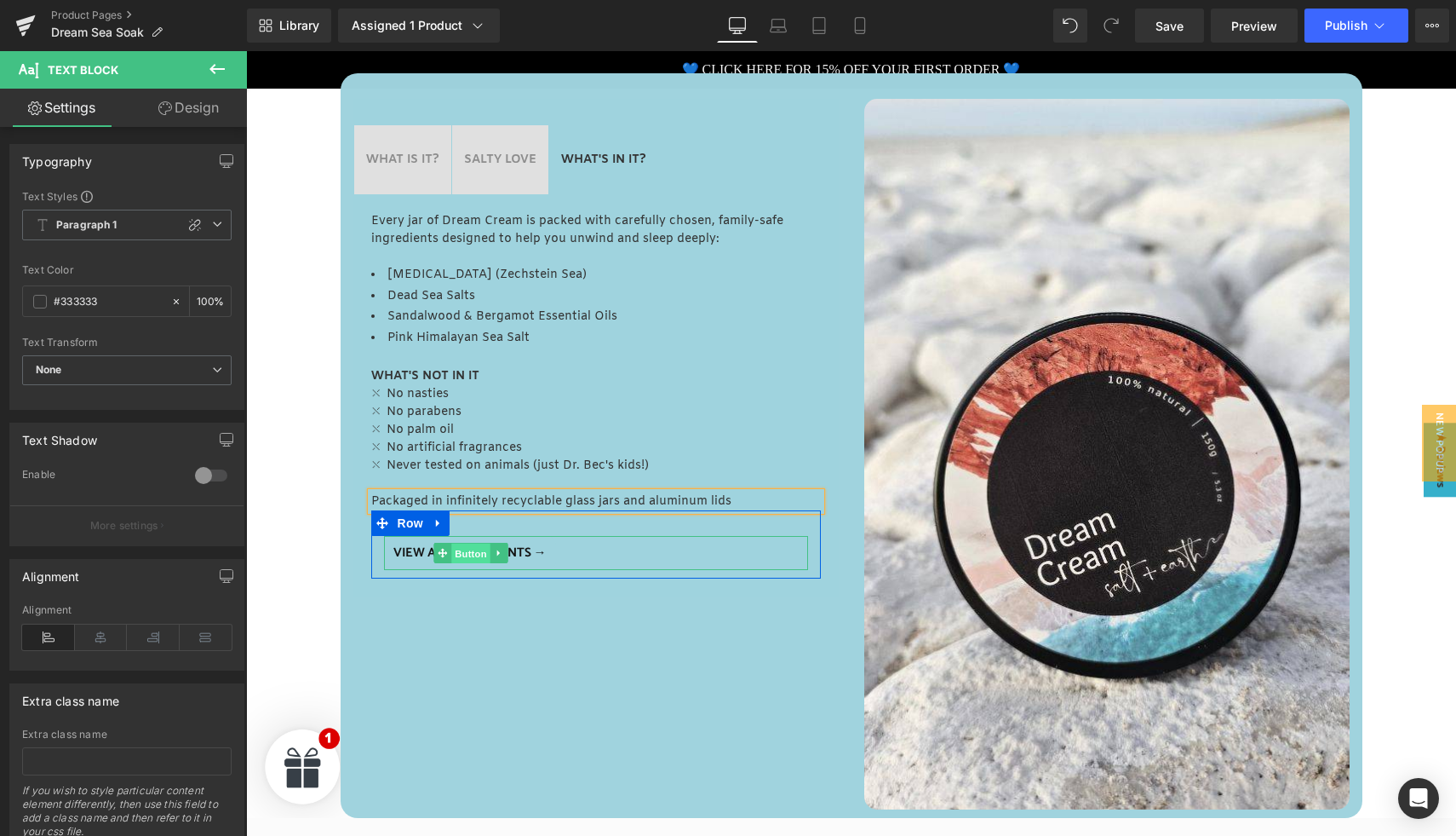
click at [470, 549] on span "Button" at bounding box center [471, 553] width 39 height 20
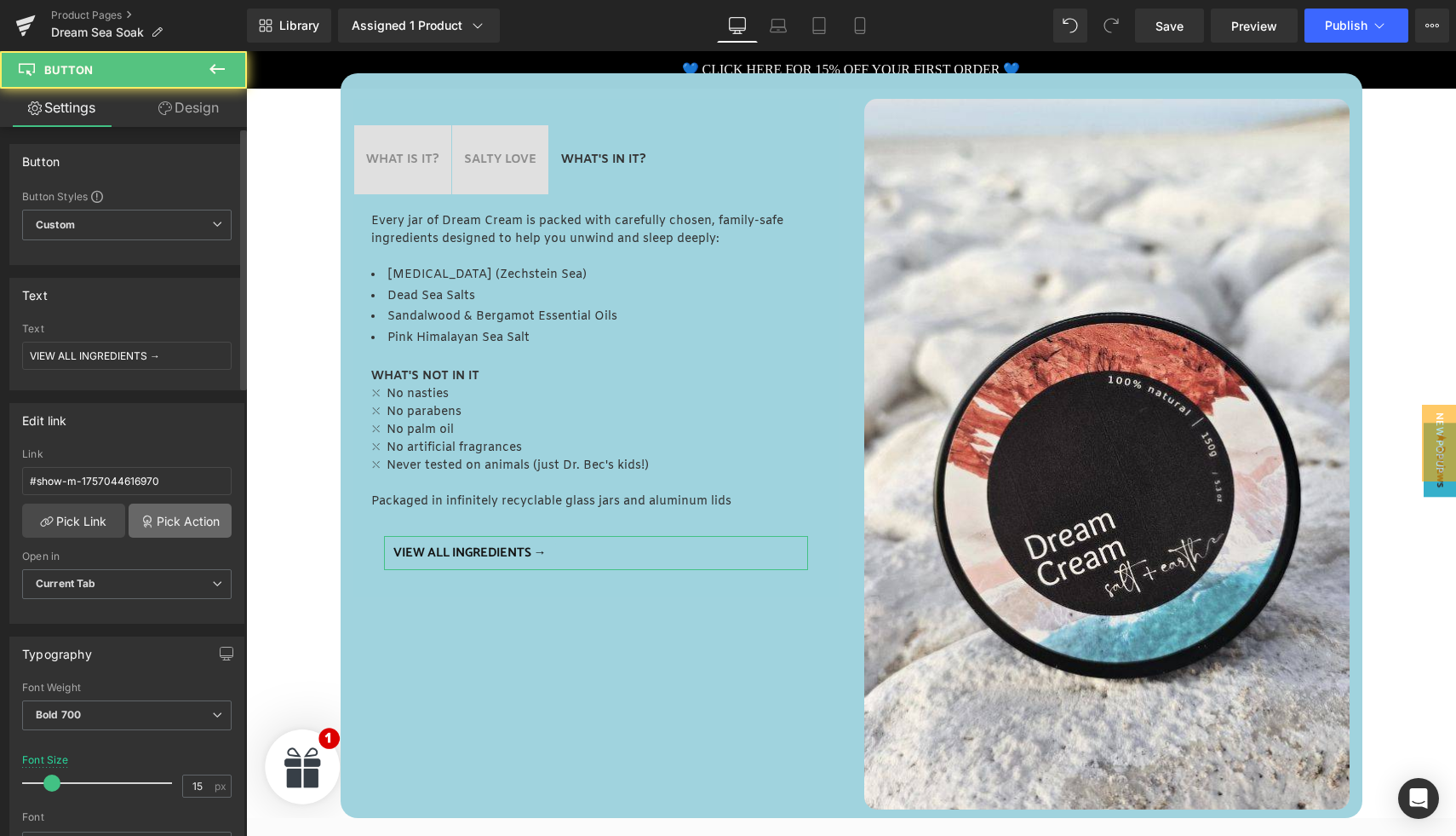
click at [172, 521] on link "Pick Action" at bounding box center [180, 520] width 103 height 34
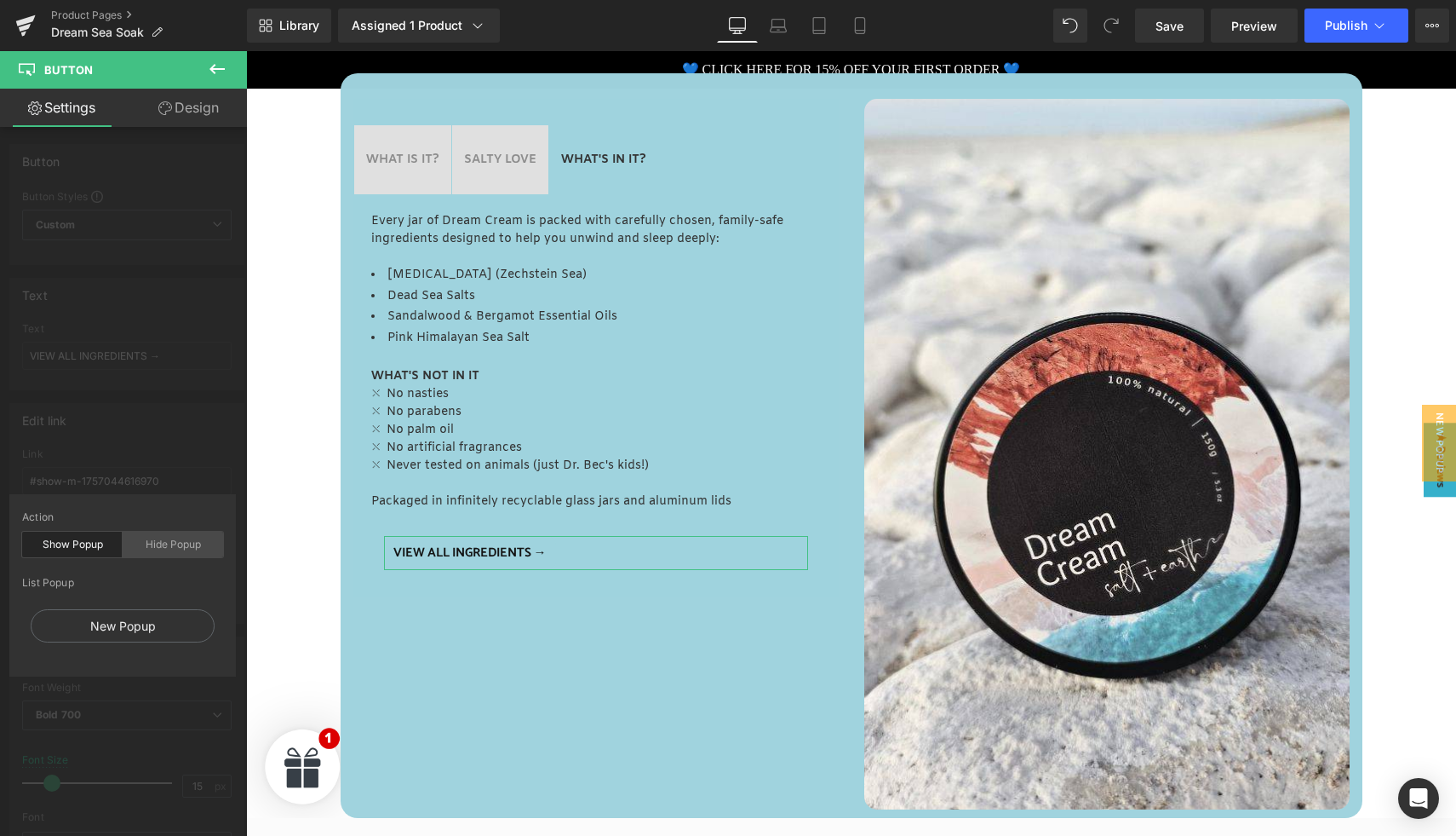
click at [166, 544] on div "Hide Popup" at bounding box center [173, 544] width 101 height 26
click at [96, 541] on div "Show Popup" at bounding box center [73, 544] width 101 height 26
click at [128, 627] on div "New Popup" at bounding box center [123, 626] width 184 height 34
type input "#show-m-1677483469223"
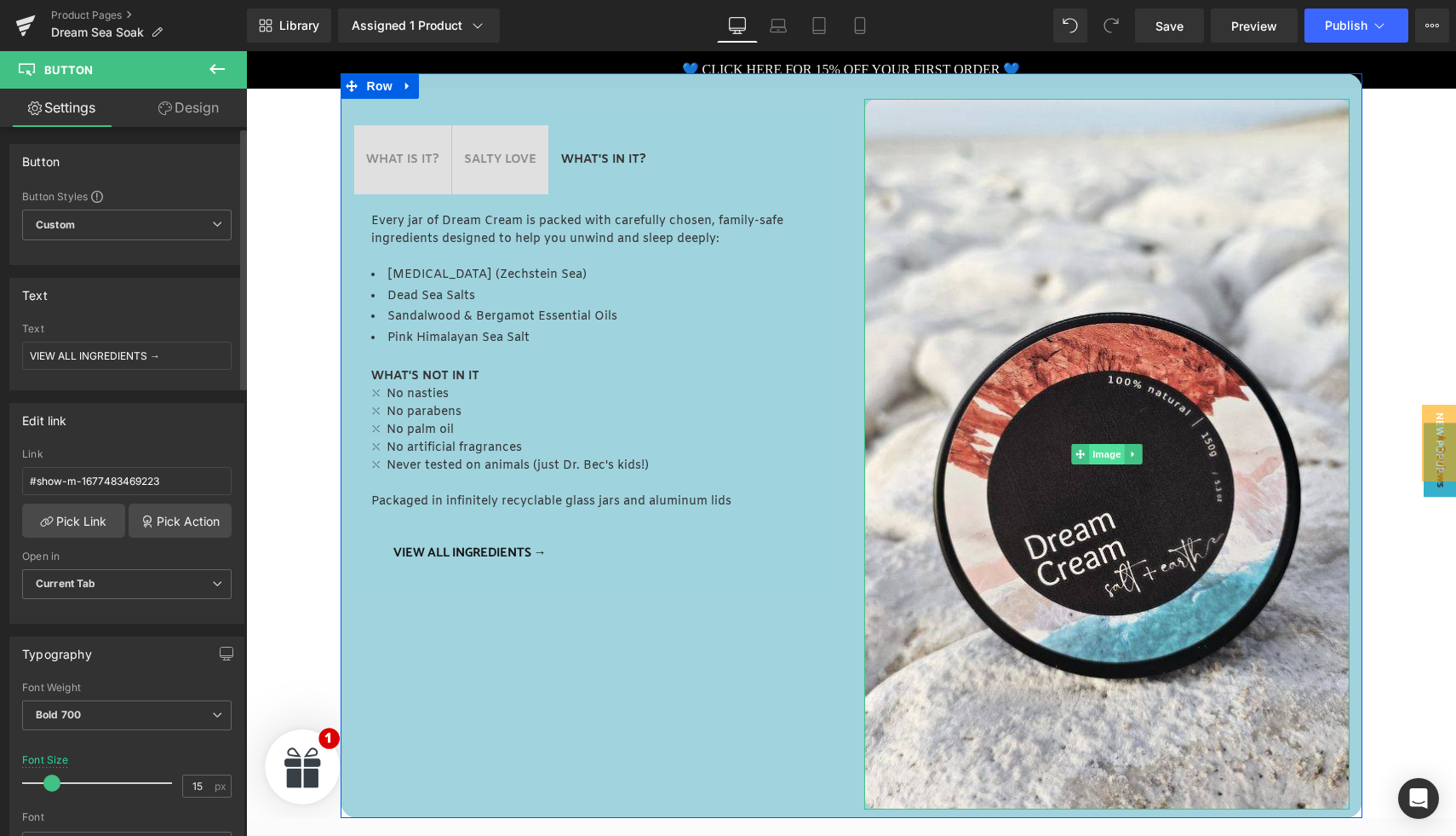
click at [1091, 453] on span "Image" at bounding box center [1106, 453] width 35 height 20
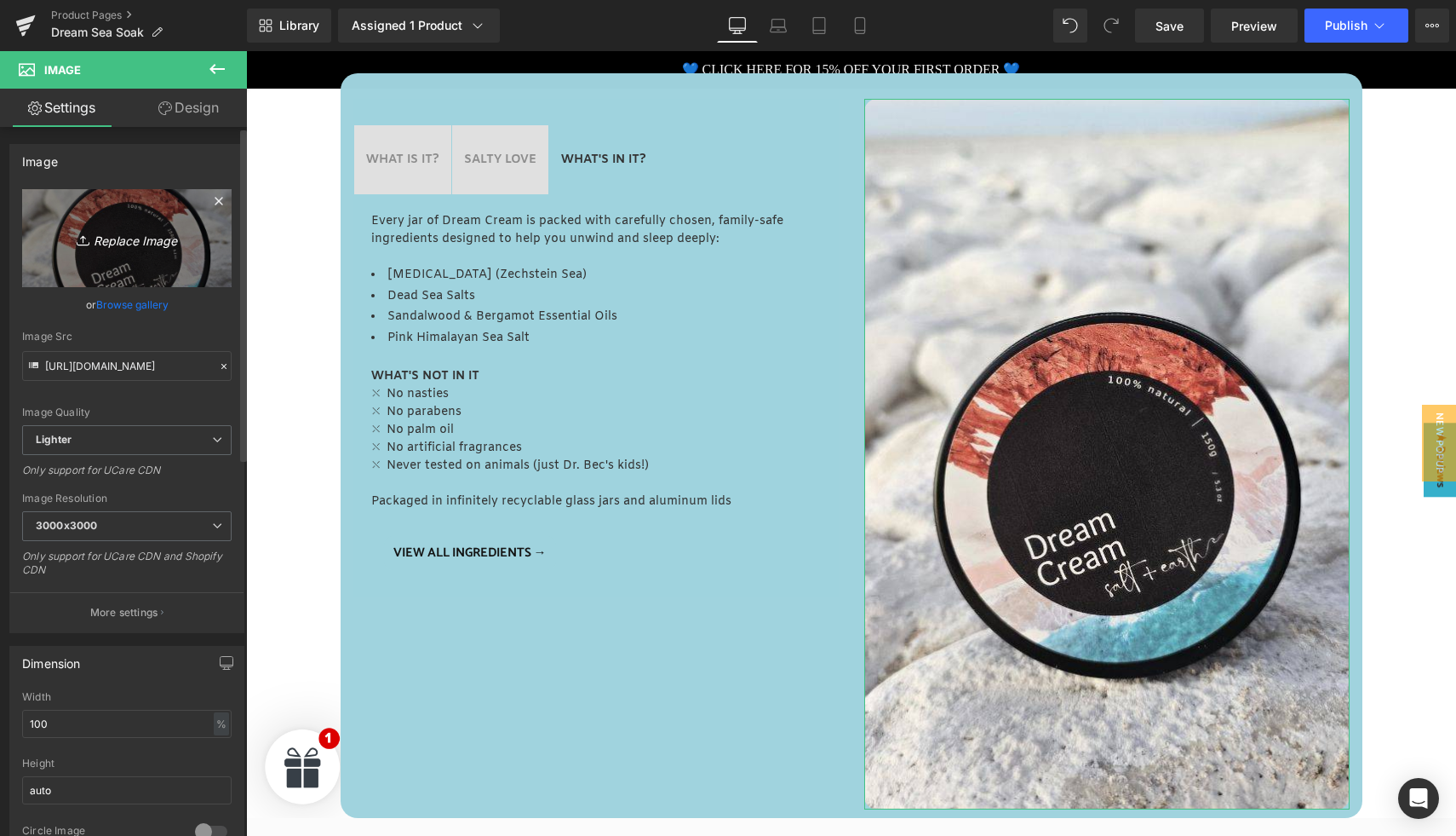
click at [104, 236] on icon "Replace Image" at bounding box center [127, 238] width 136 height 21
type input "C:\fakepath\S+E Magnesium Portraint Images (41).jpg"
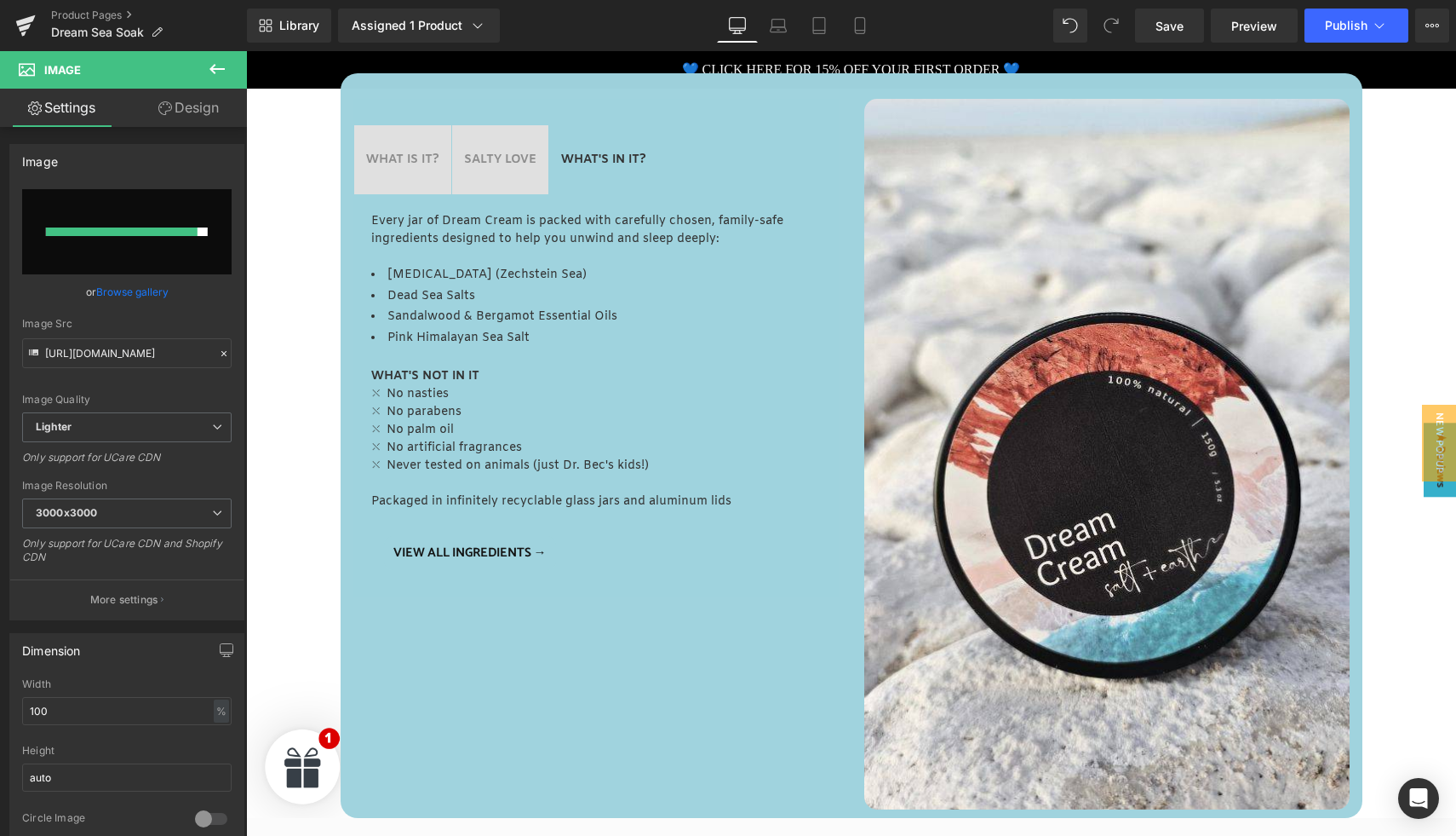
type input "https://ucarecdn.com/4e6ffb83-8151-4e32-b823-329bb6fee8fd/-/format/auto/-/previ…"
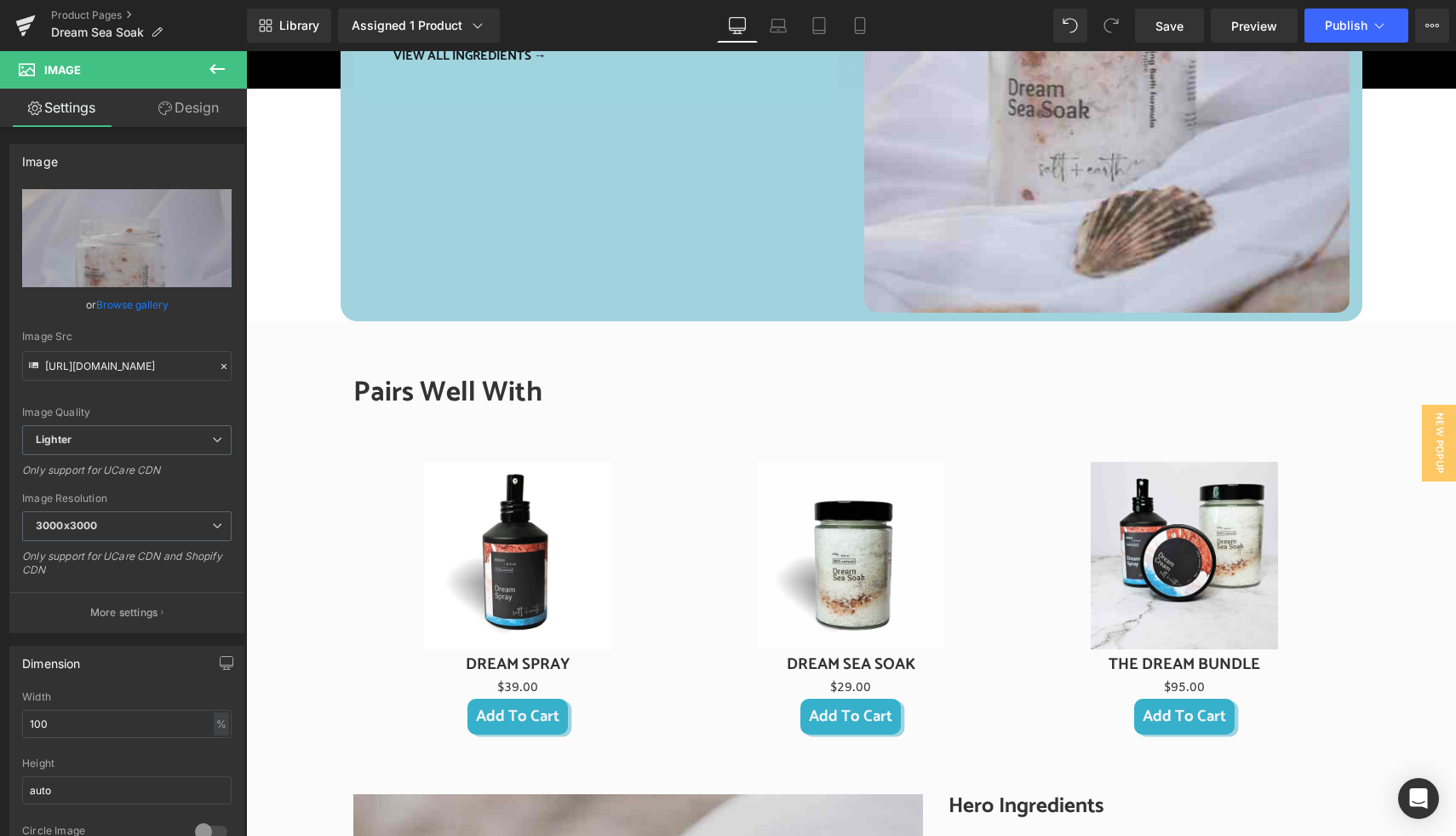
scroll to position [1268, 0]
click at [215, 69] on icon at bounding box center [217, 69] width 15 height 11
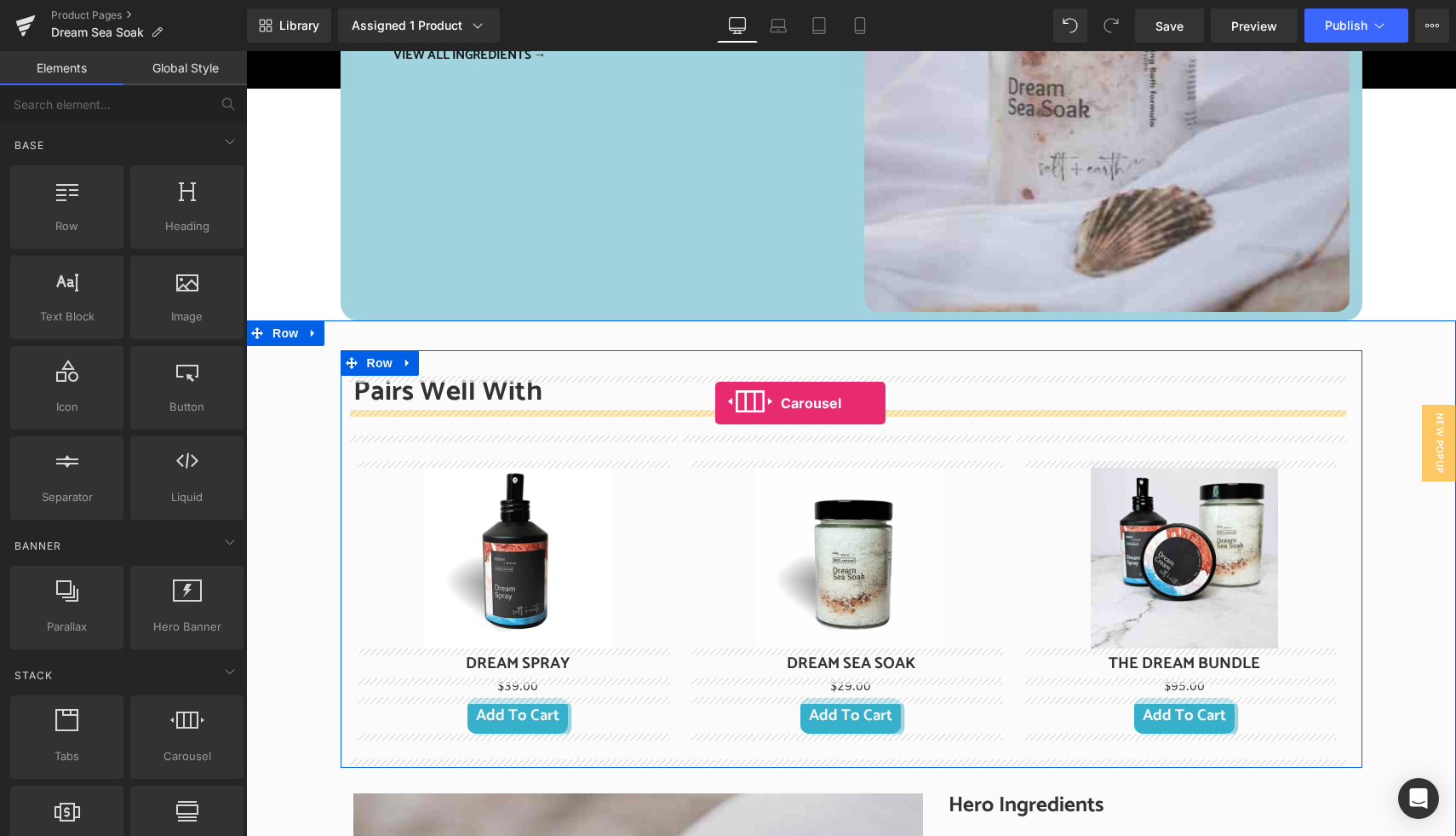
drag, startPoint x: 433, startPoint y: 777, endPoint x: 715, endPoint y: 402, distance: 469.2
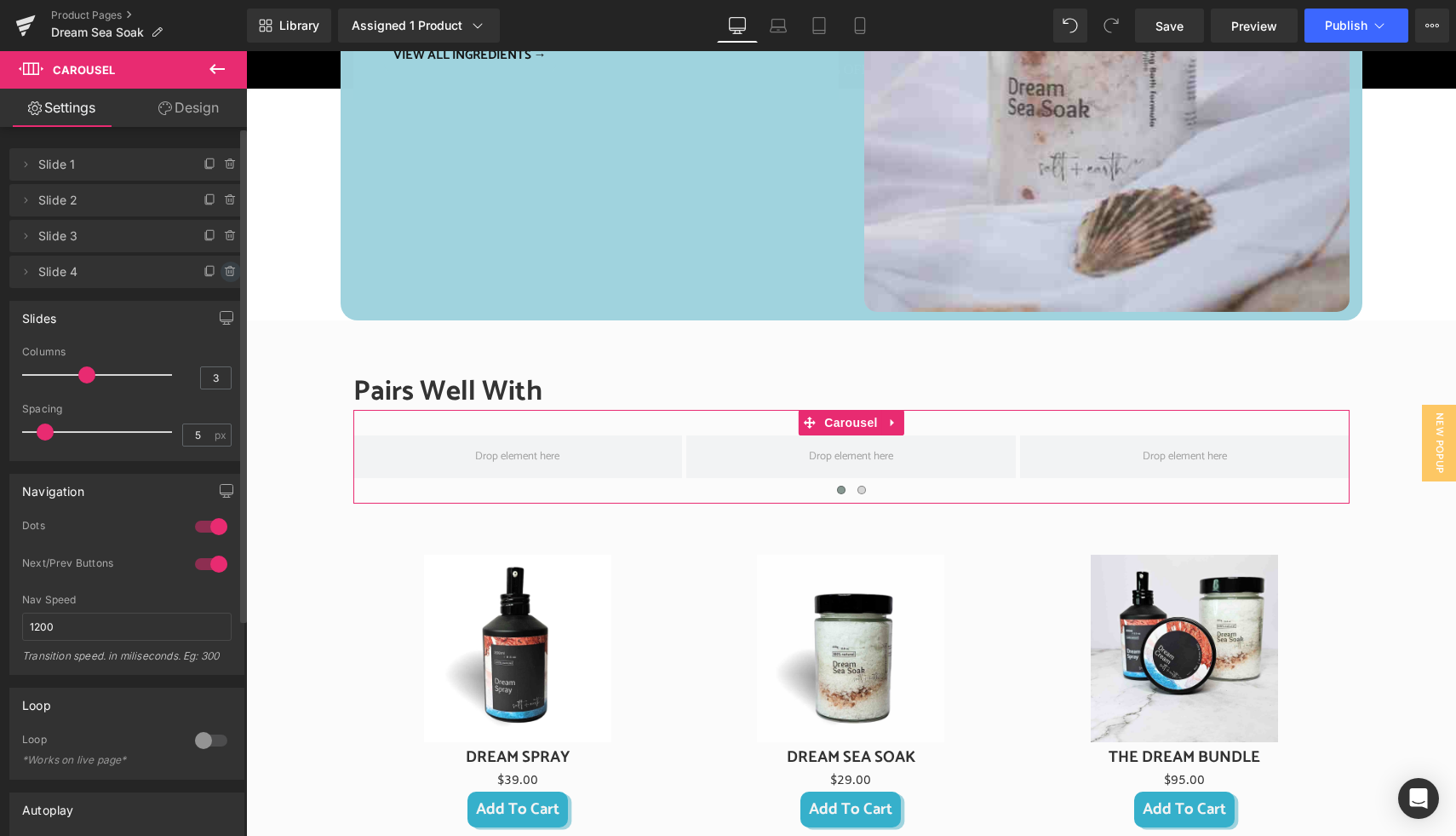
click at [224, 269] on icon at bounding box center [230, 271] width 13 height 13
click at [220, 275] on button "Delete" at bounding box center [212, 272] width 54 height 22
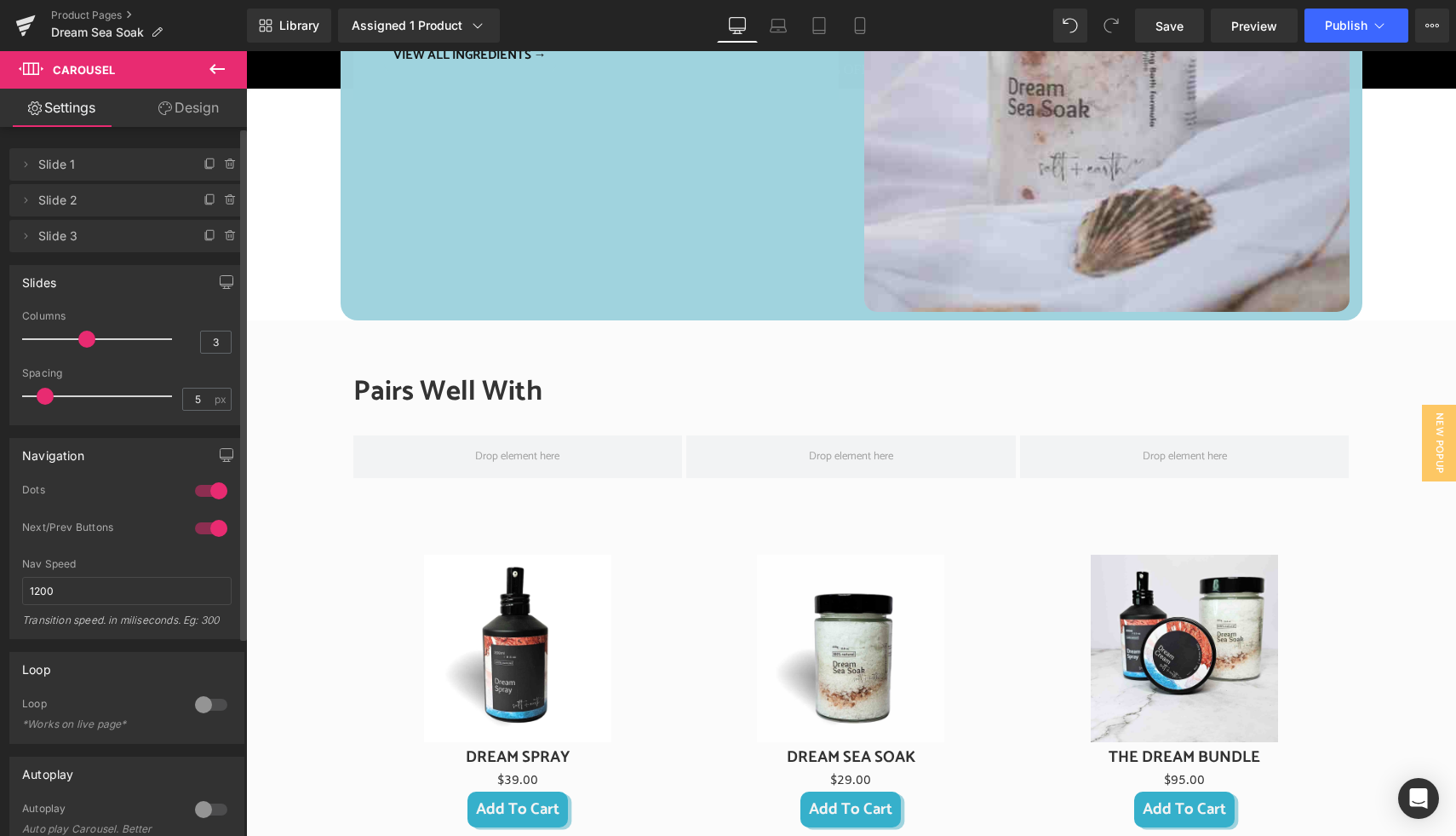
click at [225, 58] on icon at bounding box center [217, 68] width 20 height 20
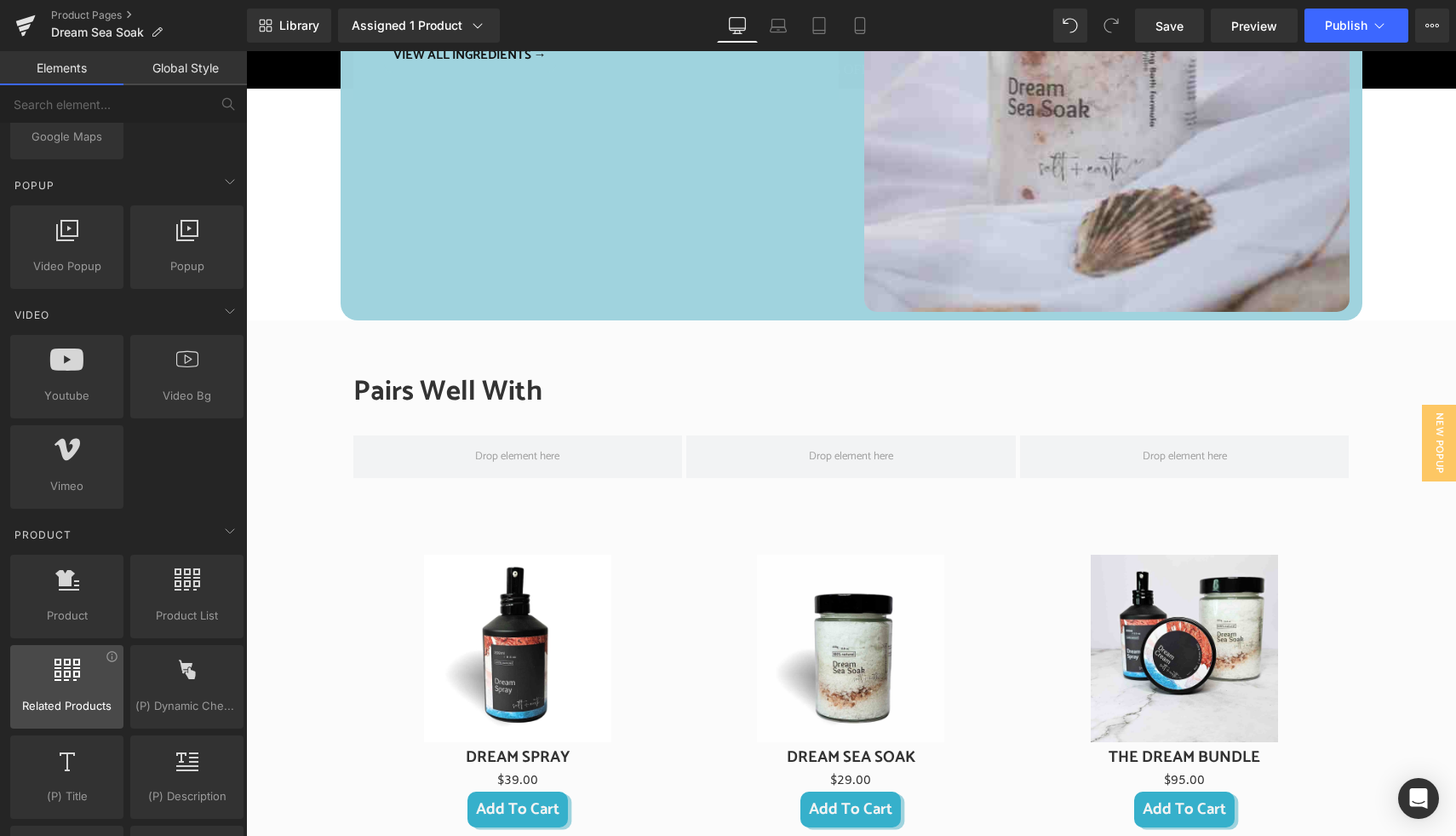
scroll to position [1060, 0]
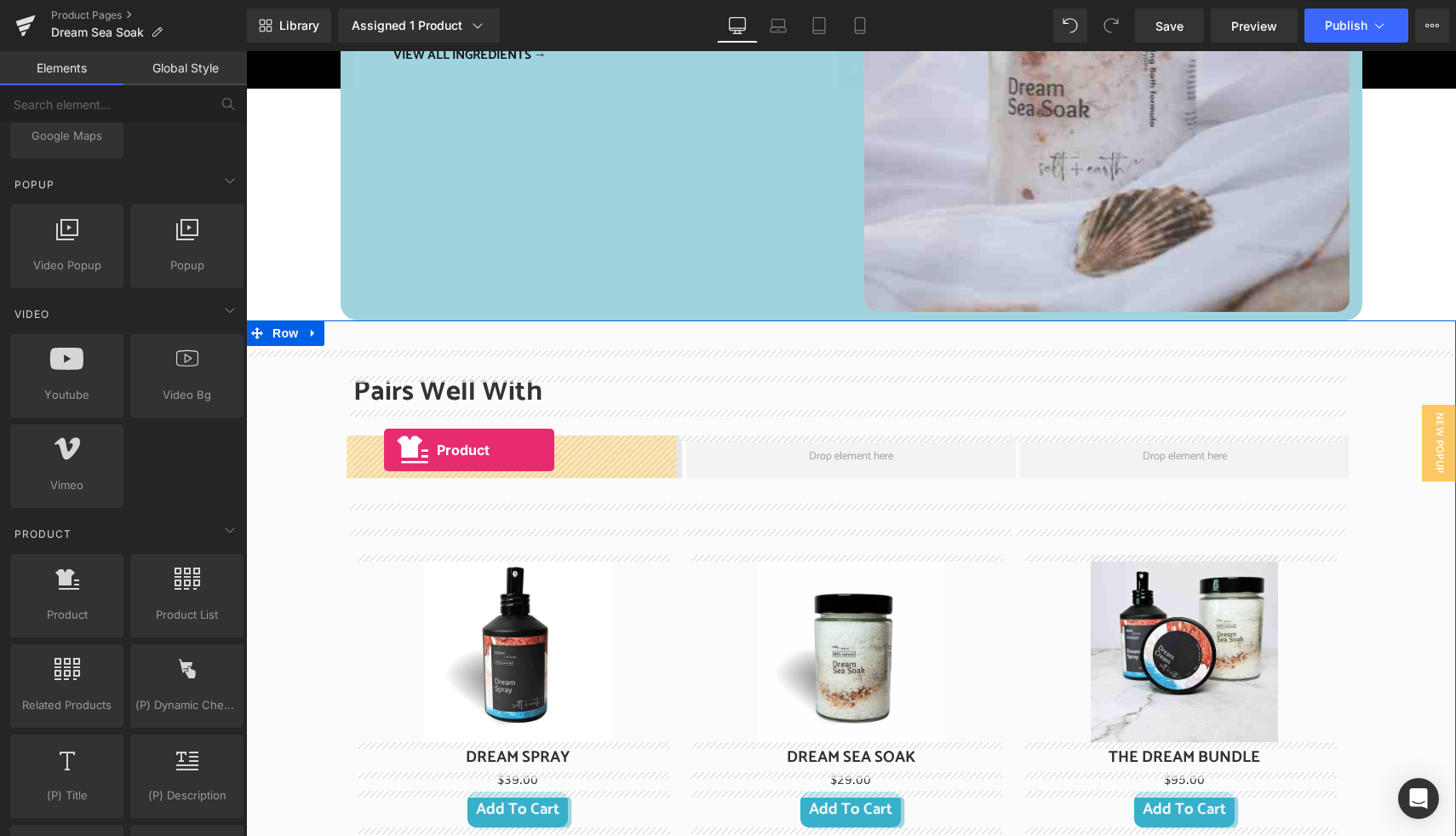
drag, startPoint x: 324, startPoint y: 652, endPoint x: 384, endPoint y: 449, distance: 211.7
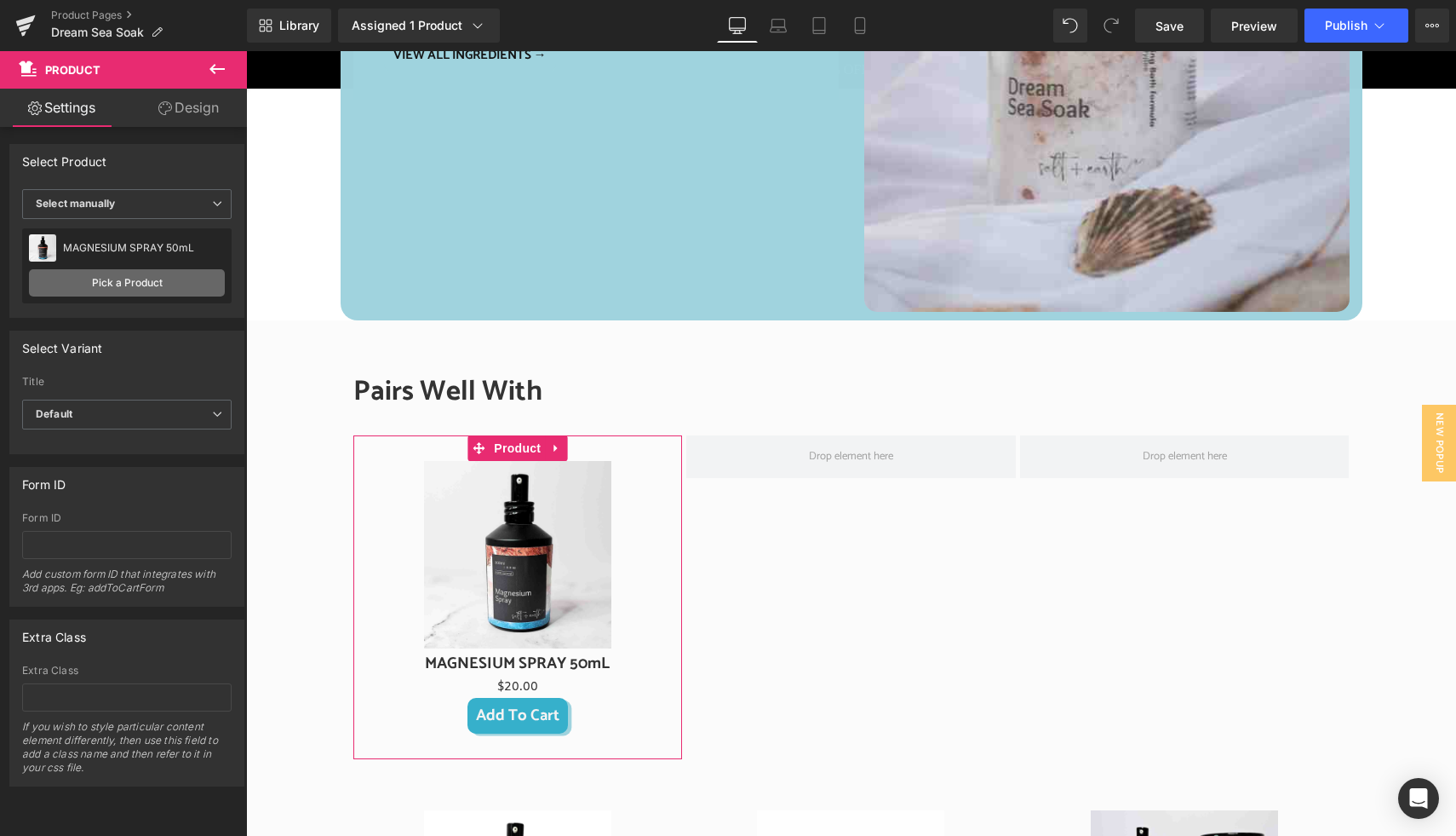
click at [110, 289] on link "Pick a Product" at bounding box center [127, 283] width 196 height 27
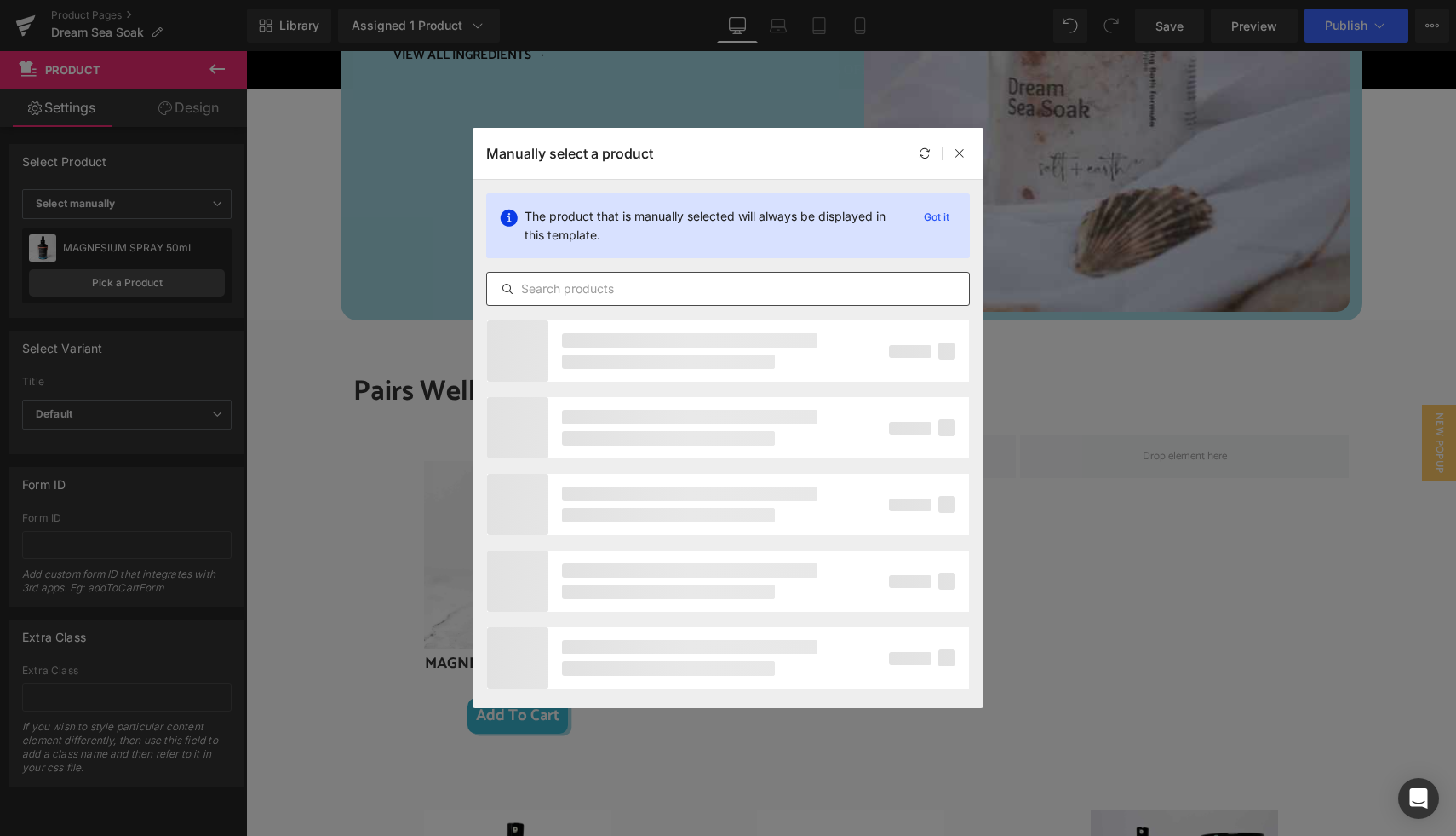
click at [536, 299] on div at bounding box center [728, 289] width 483 height 34
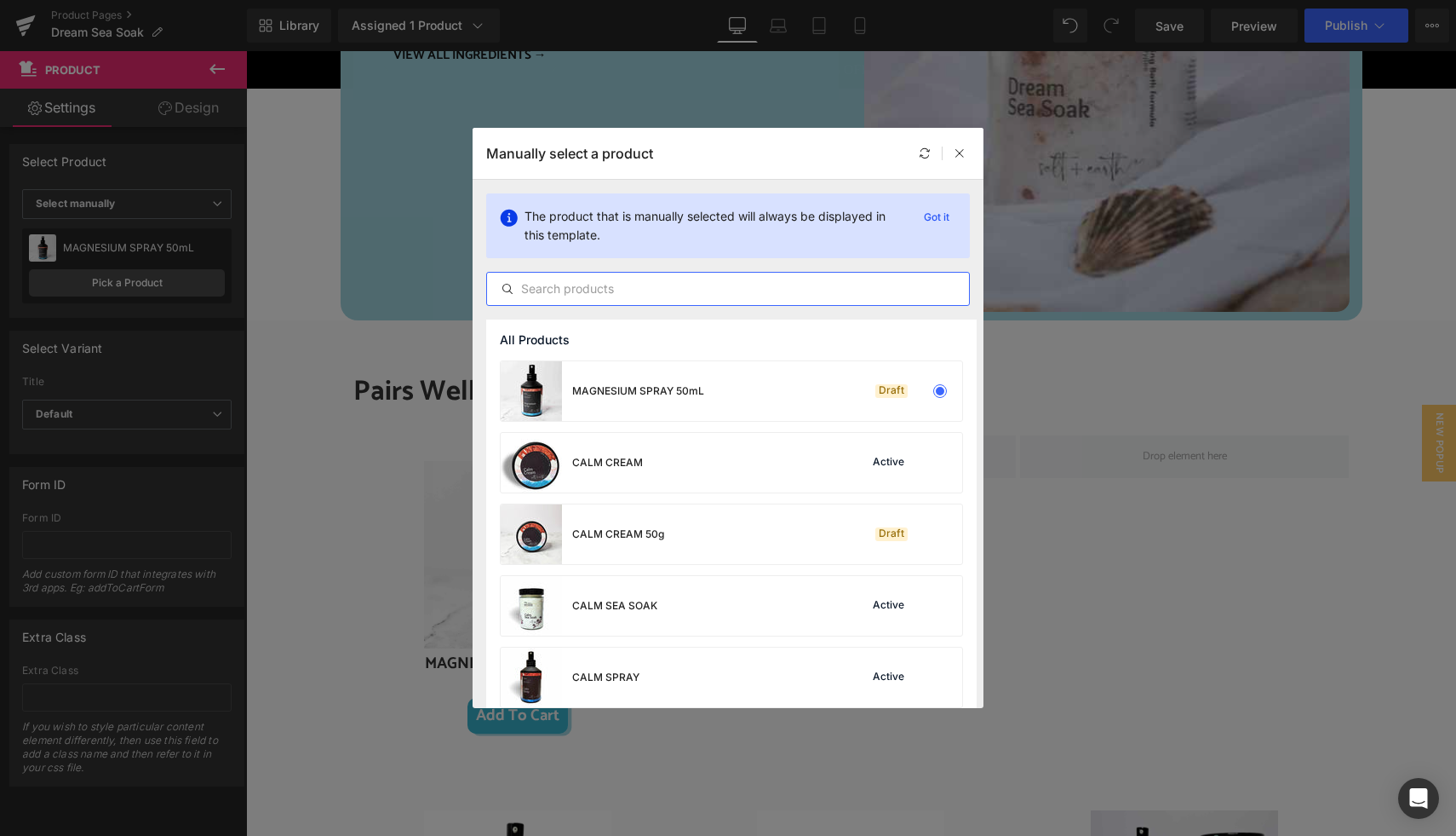
click at [544, 287] on input "text" at bounding box center [728, 289] width 481 height 20
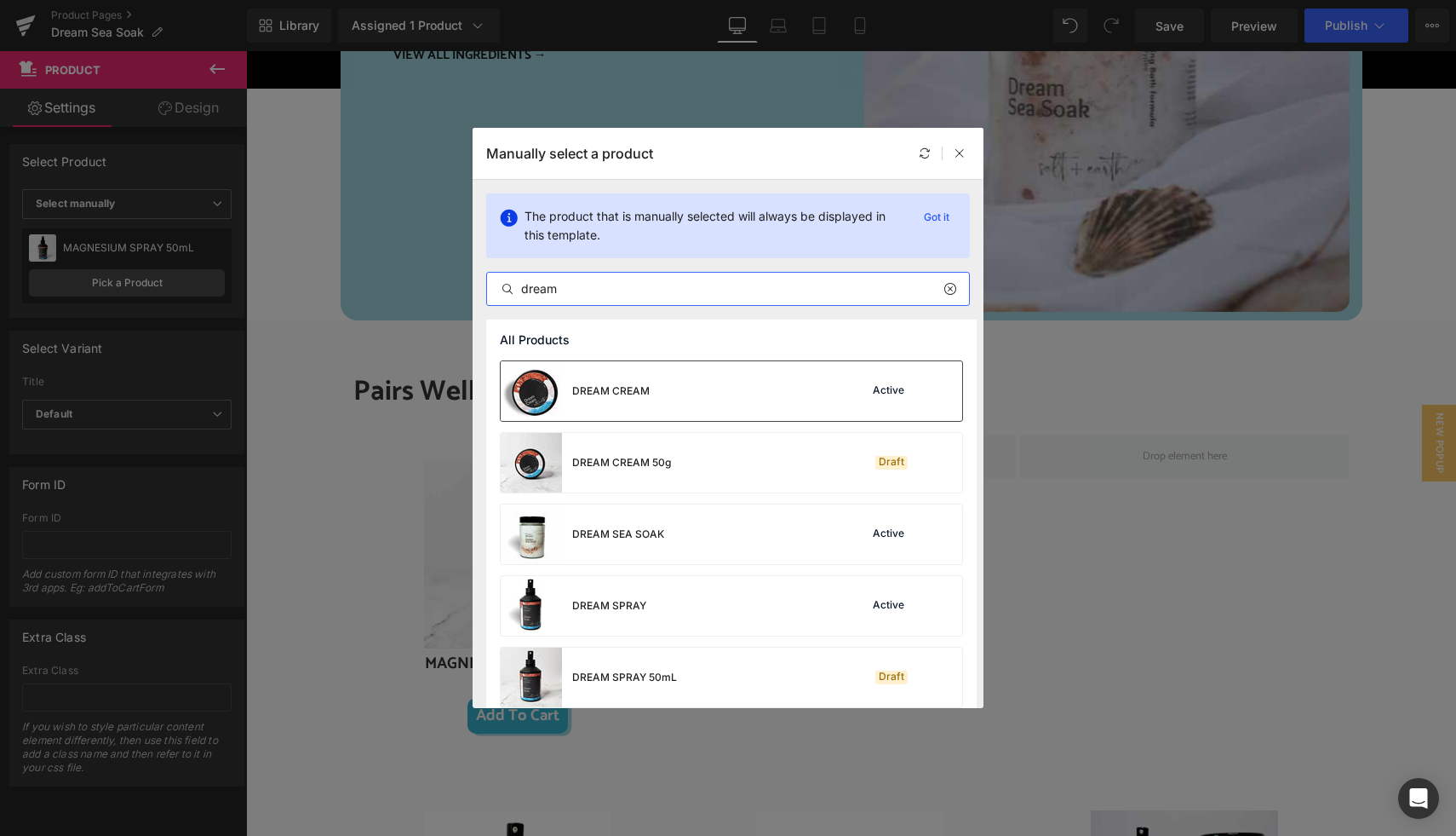
type input "dream"
click at [590, 407] on div "DREAM CREAM" at bounding box center [575, 391] width 149 height 59
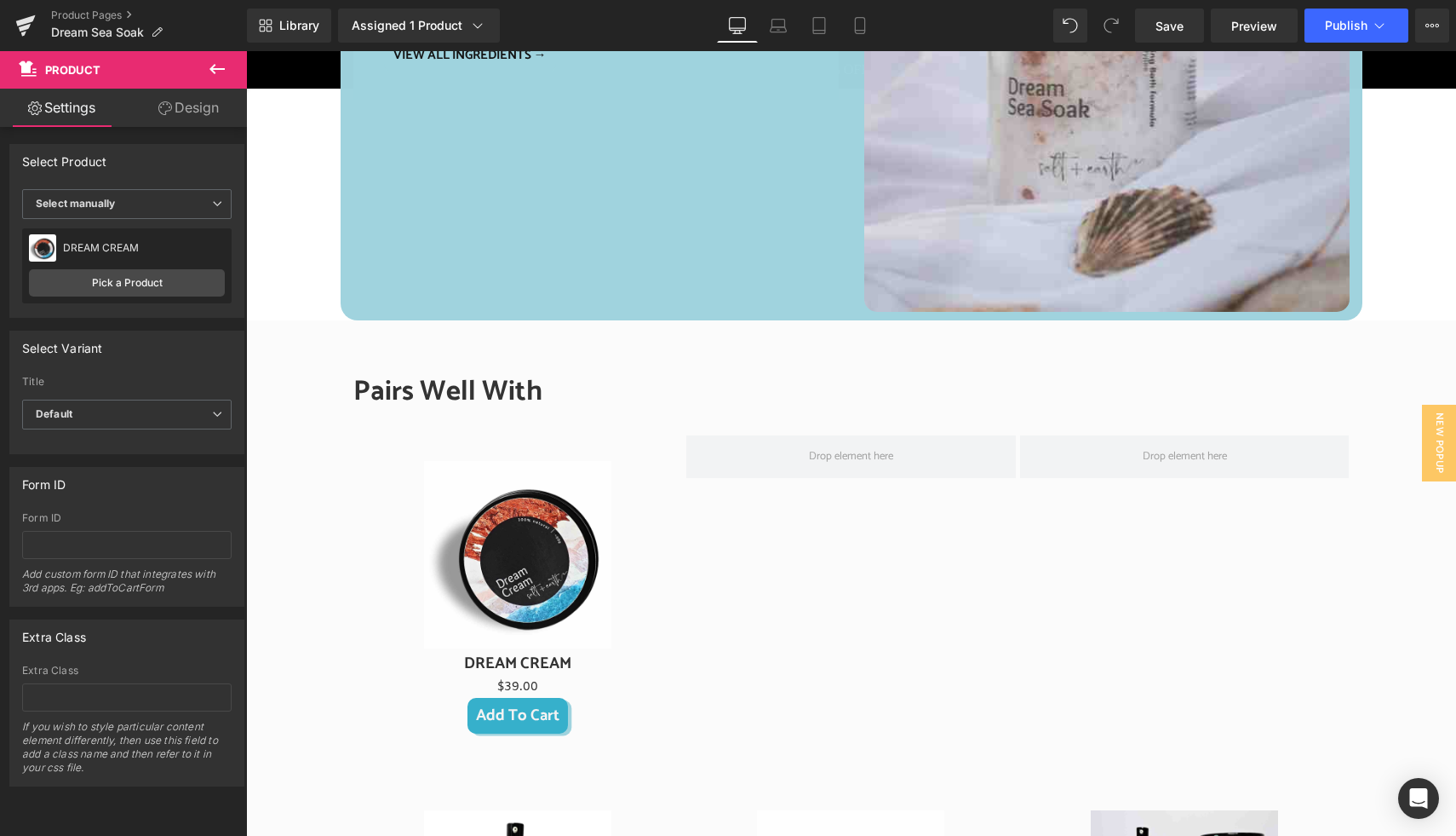
click at [215, 63] on icon at bounding box center [217, 68] width 20 height 20
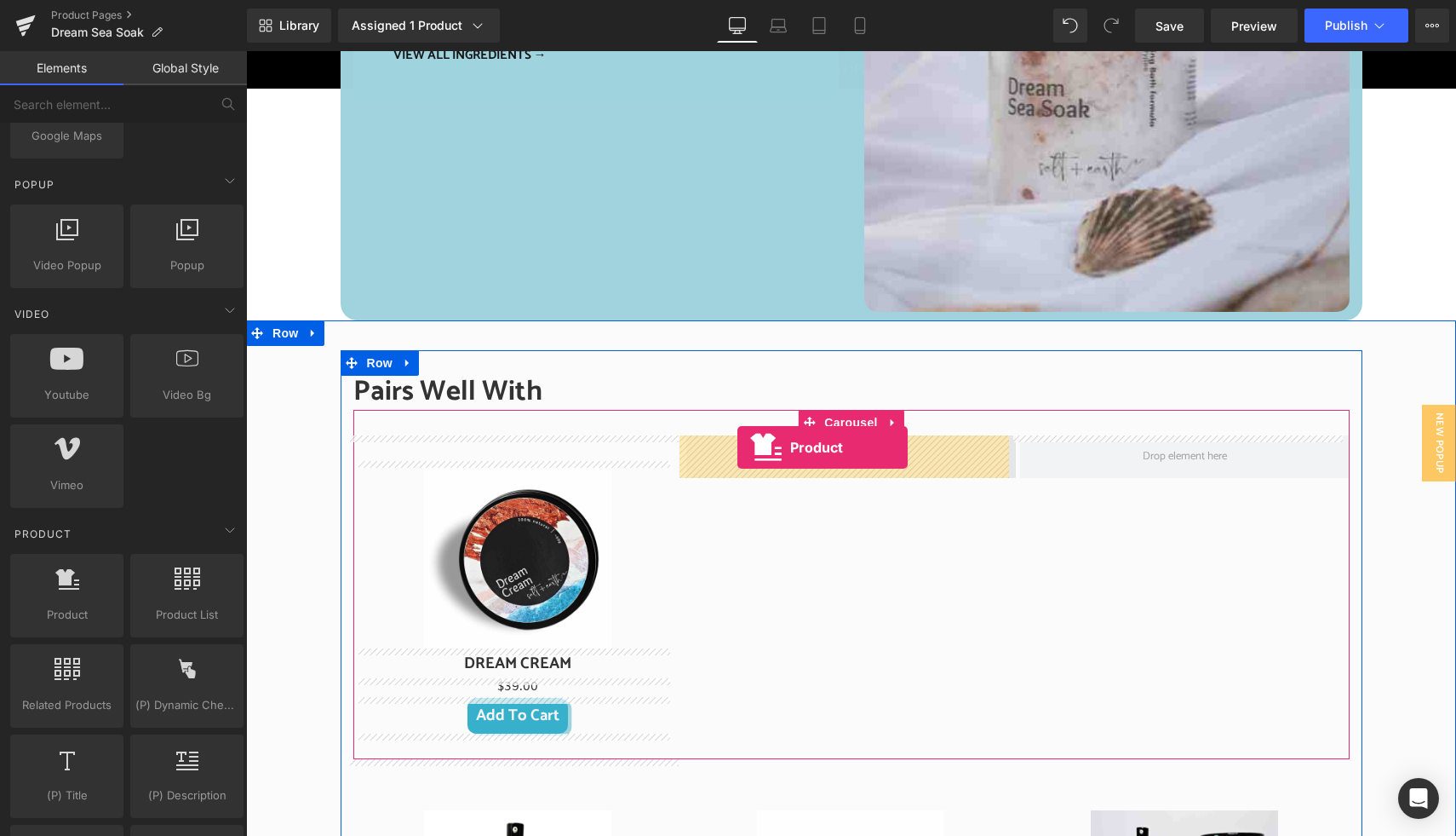
drag, startPoint x: 308, startPoint y: 658, endPoint x: 737, endPoint y: 447, distance: 478.1
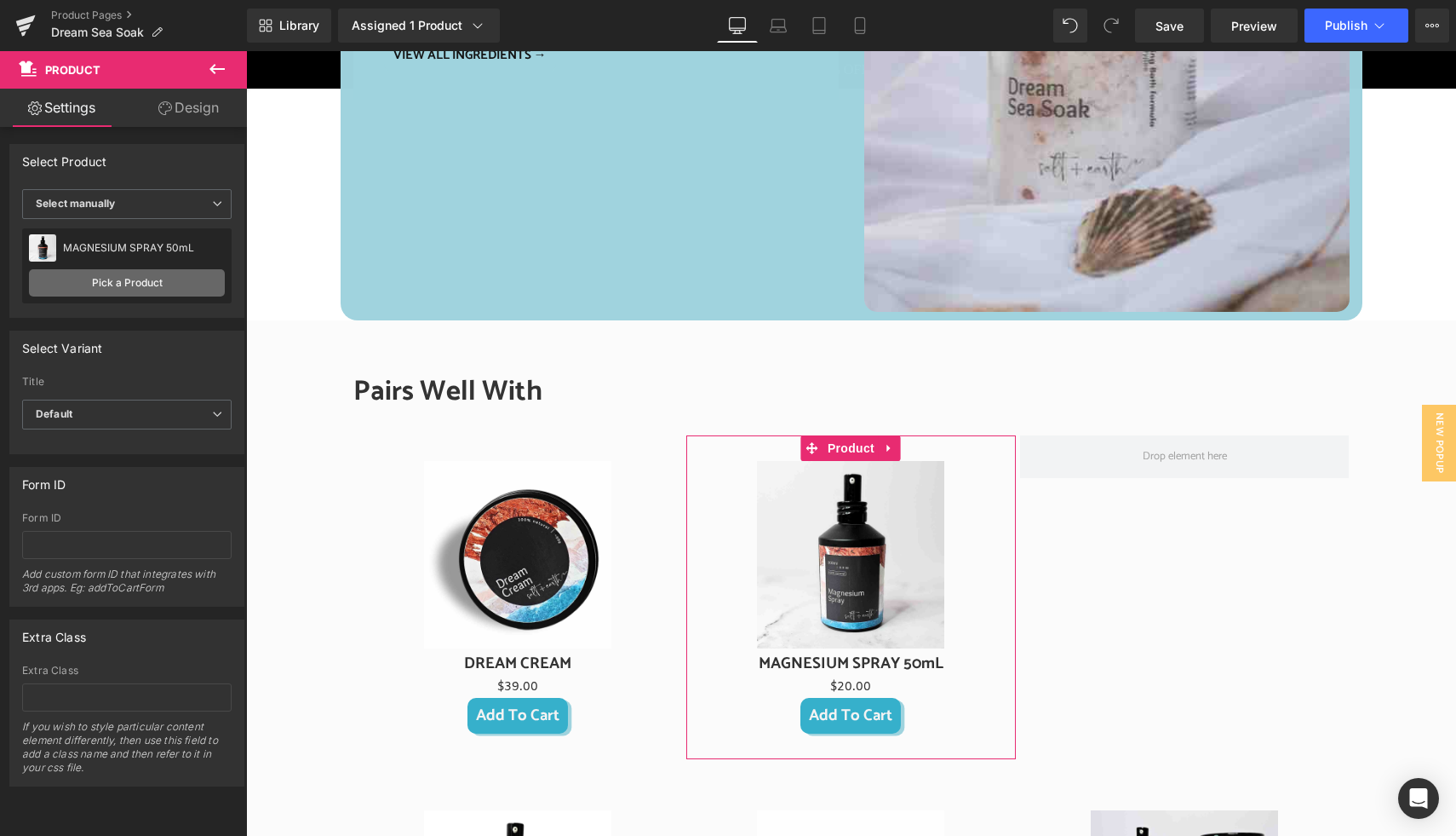
click at [146, 285] on link "Pick a Product" at bounding box center [127, 283] width 196 height 27
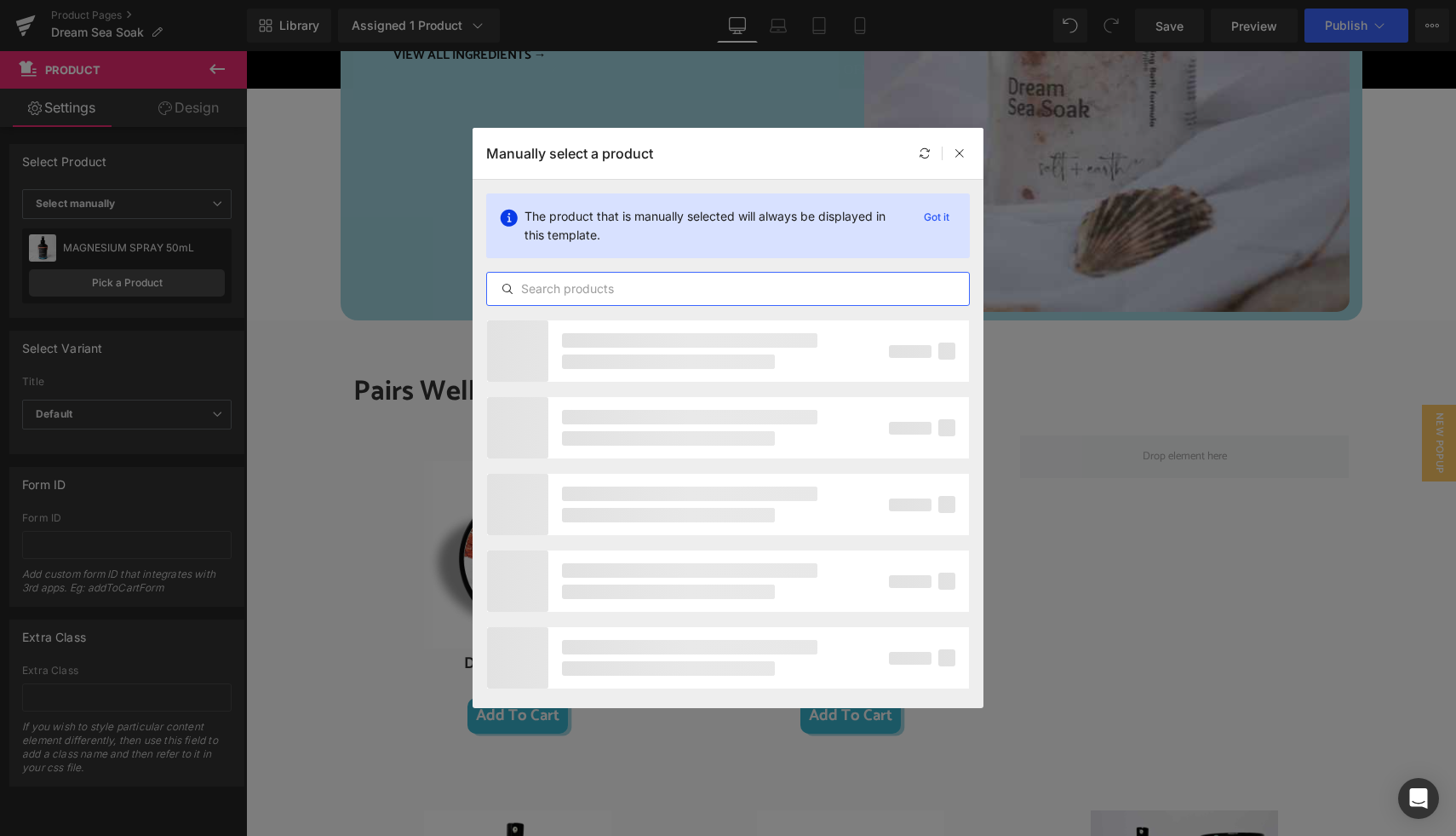
click at [543, 286] on input "text" at bounding box center [728, 289] width 481 height 20
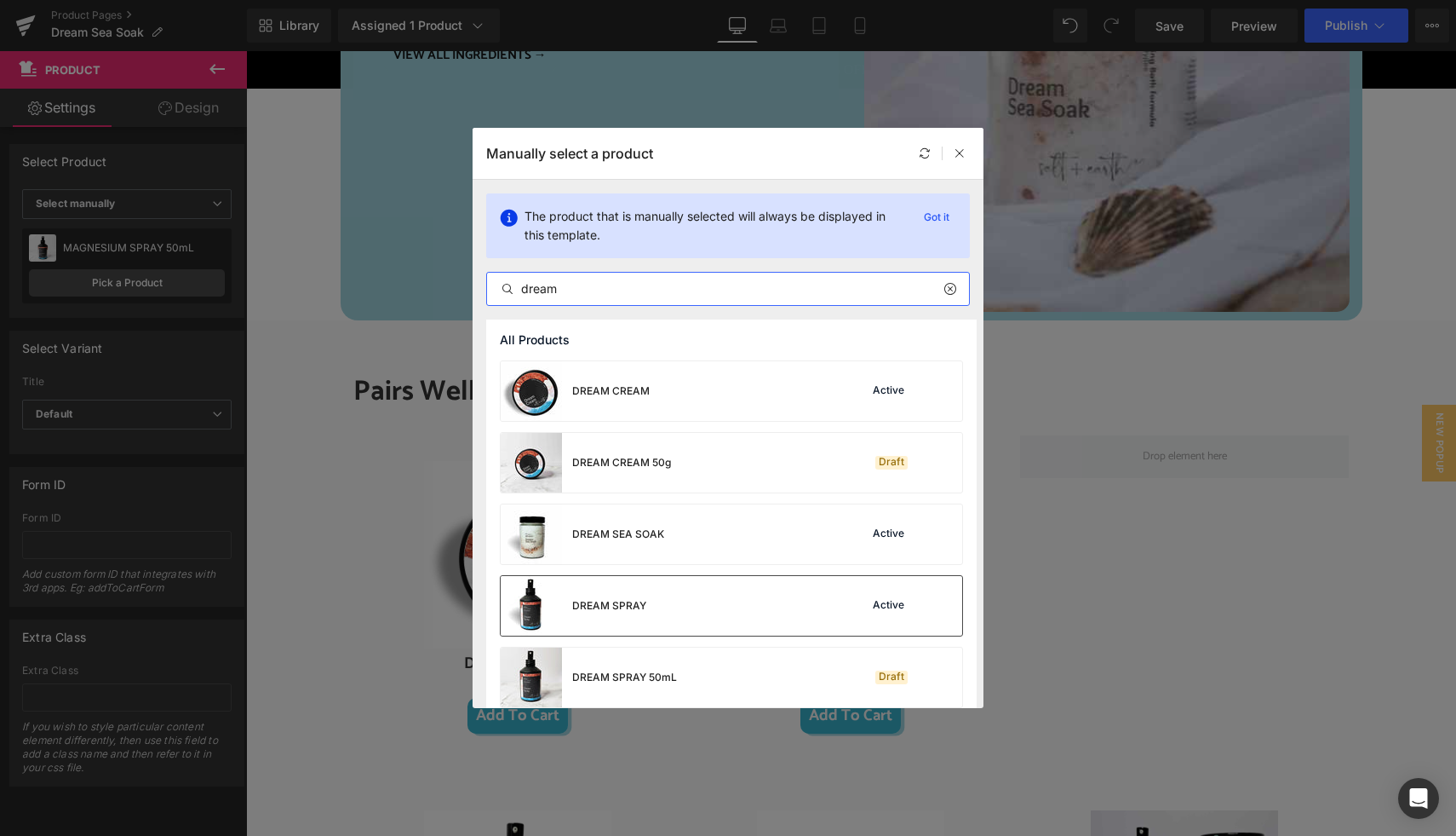
type input "dream"
click at [642, 601] on div "DREAM SPRAY" at bounding box center [609, 605] width 74 height 15
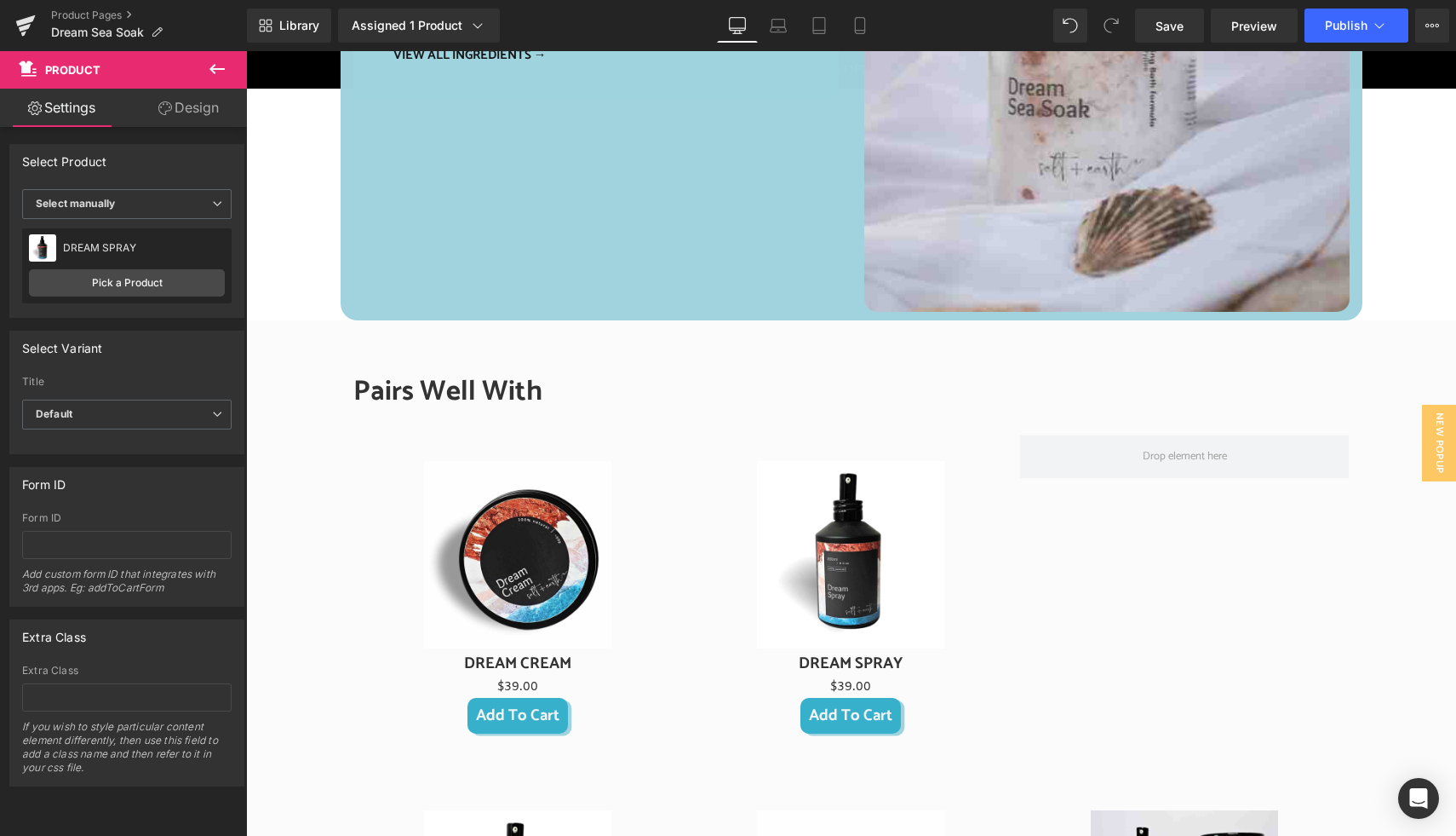
click at [212, 64] on icon at bounding box center [217, 68] width 20 height 20
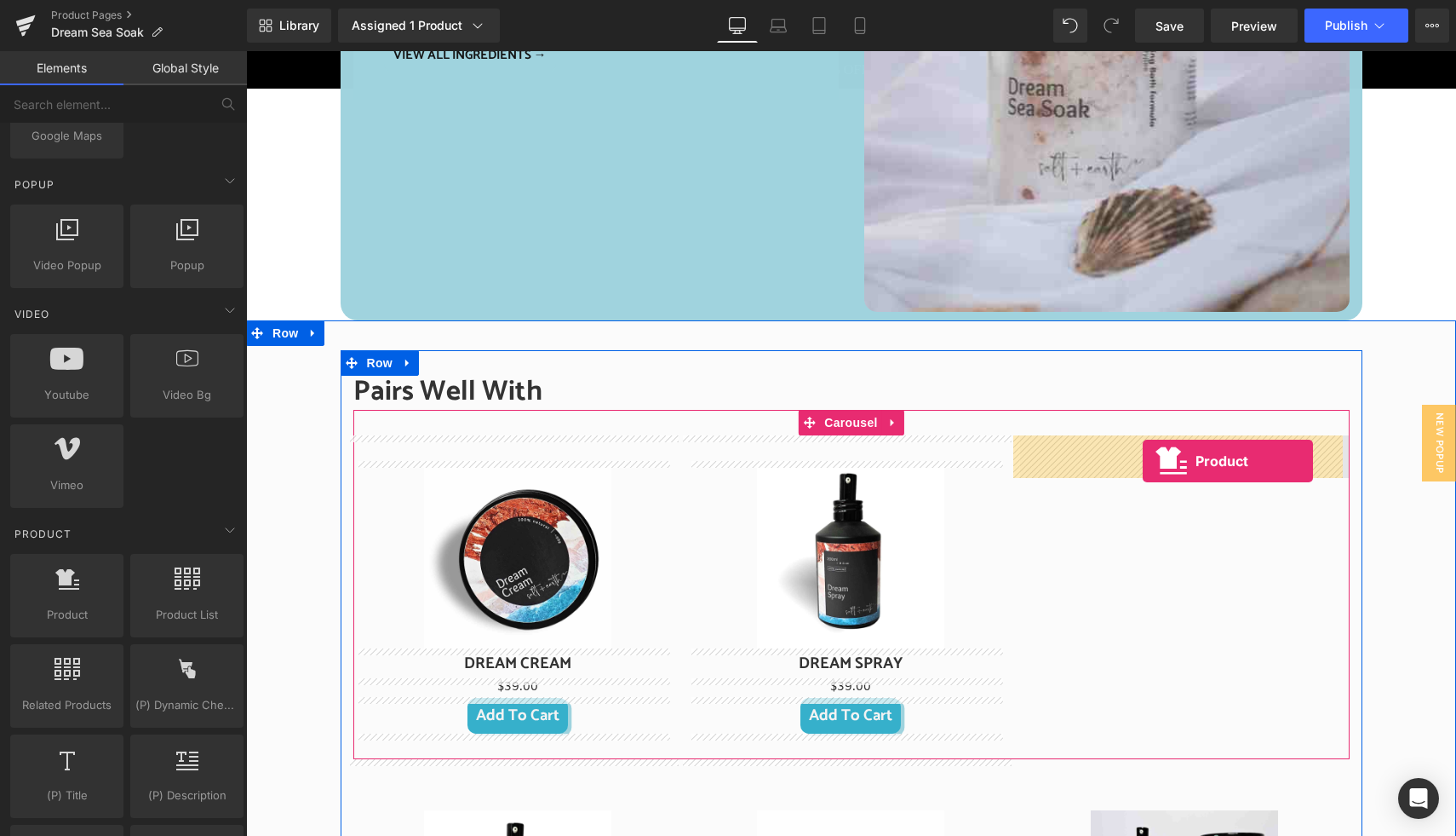
drag, startPoint x: 339, startPoint y: 657, endPoint x: 1143, endPoint y: 460, distance: 827.8
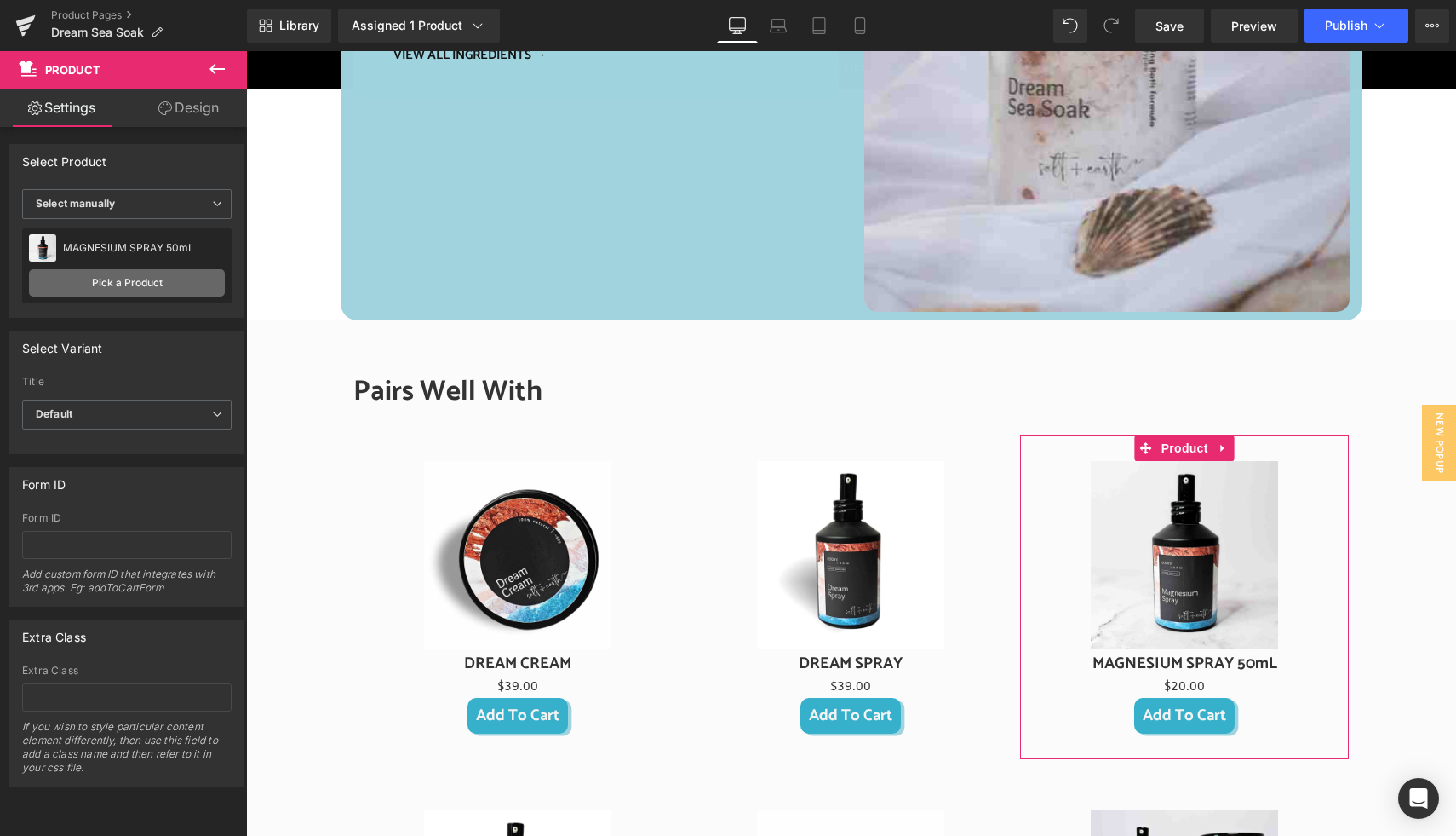
click at [145, 279] on link "Pick a Product" at bounding box center [127, 283] width 196 height 27
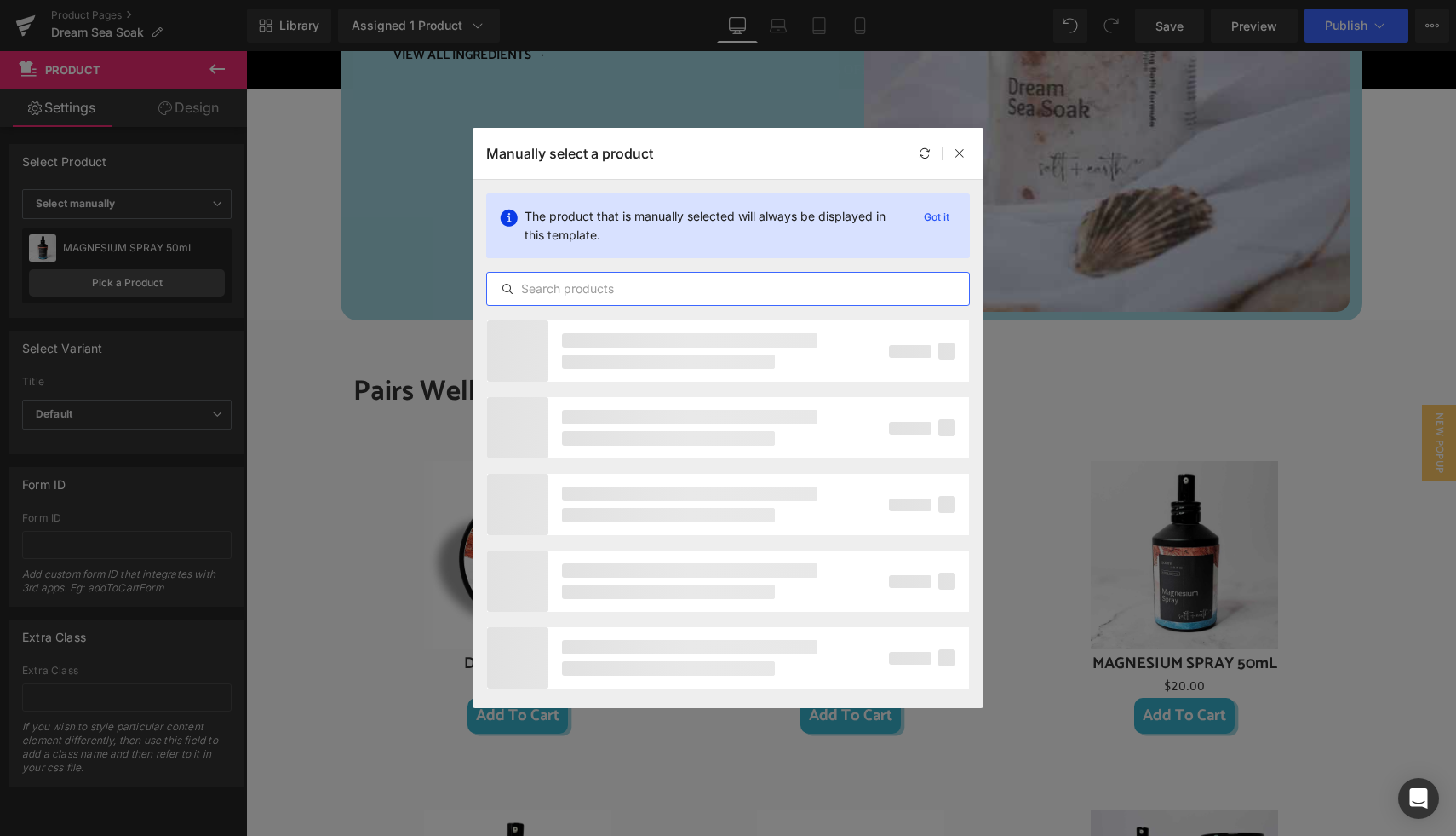
click at [548, 282] on input "text" at bounding box center [728, 289] width 481 height 20
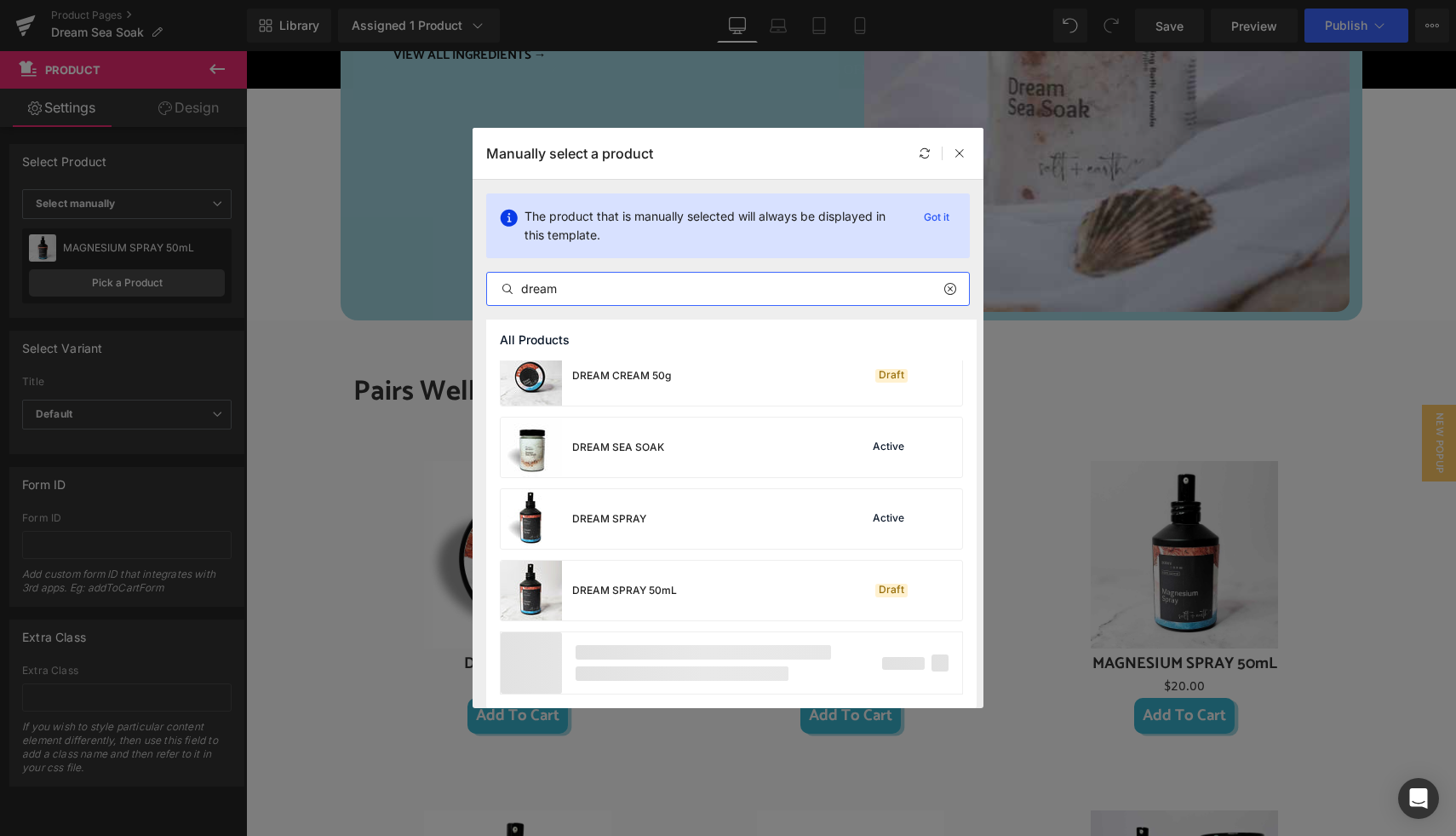
scroll to position [85, 0]
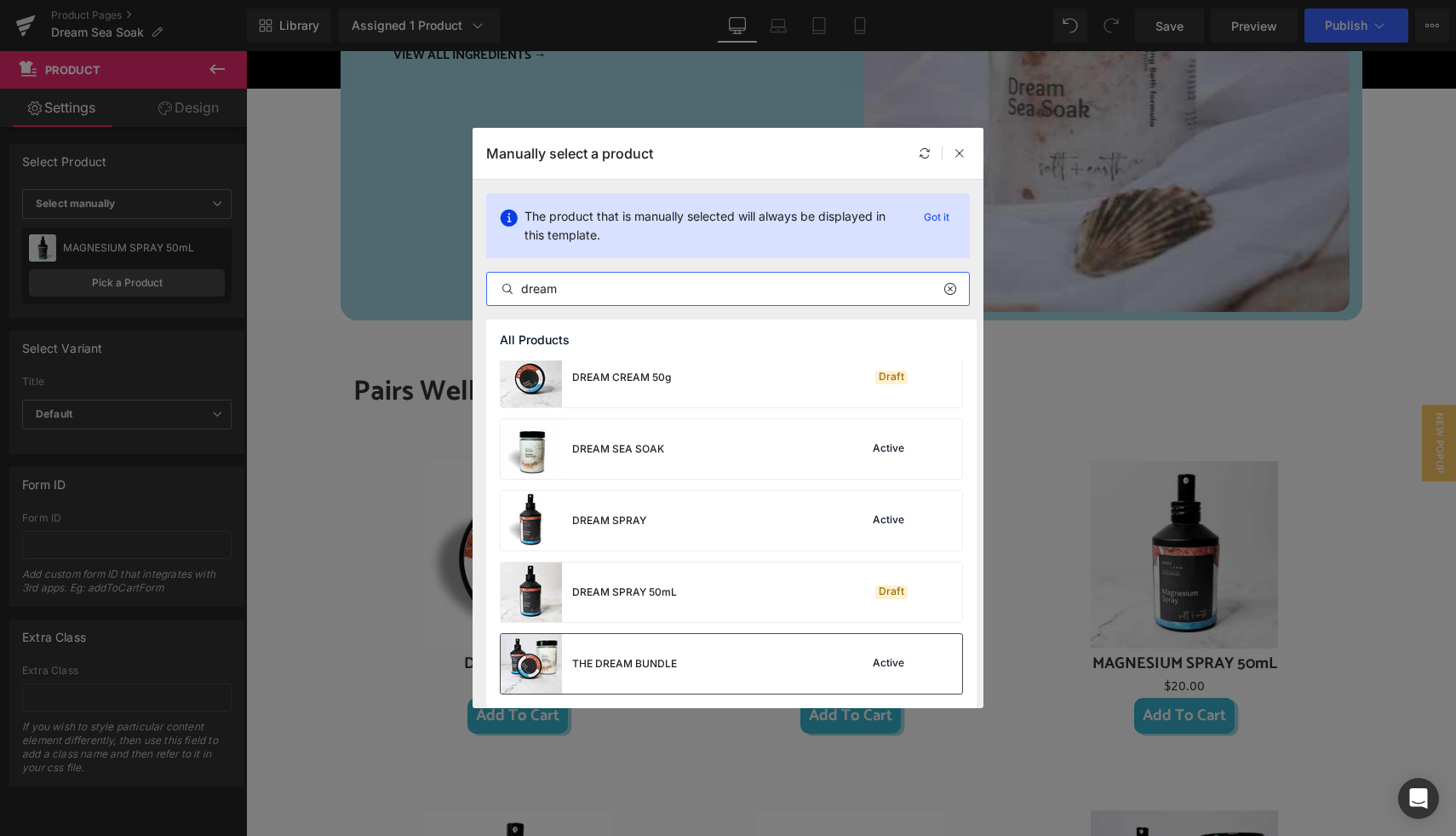
type input "dream"
click at [637, 650] on div "THE DREAM BUNDLE" at bounding box center [589, 663] width 176 height 59
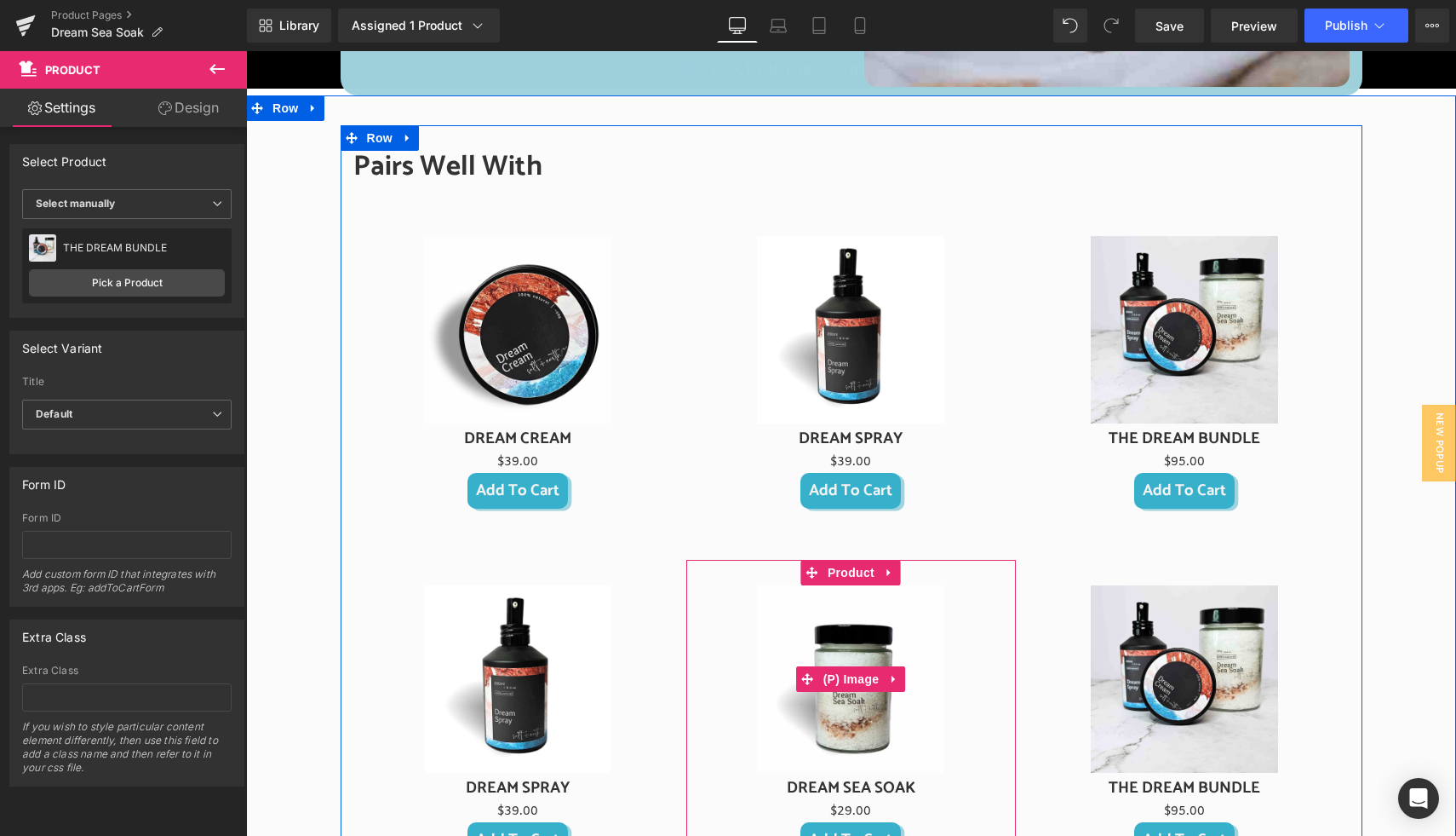
scroll to position [1508, 0]
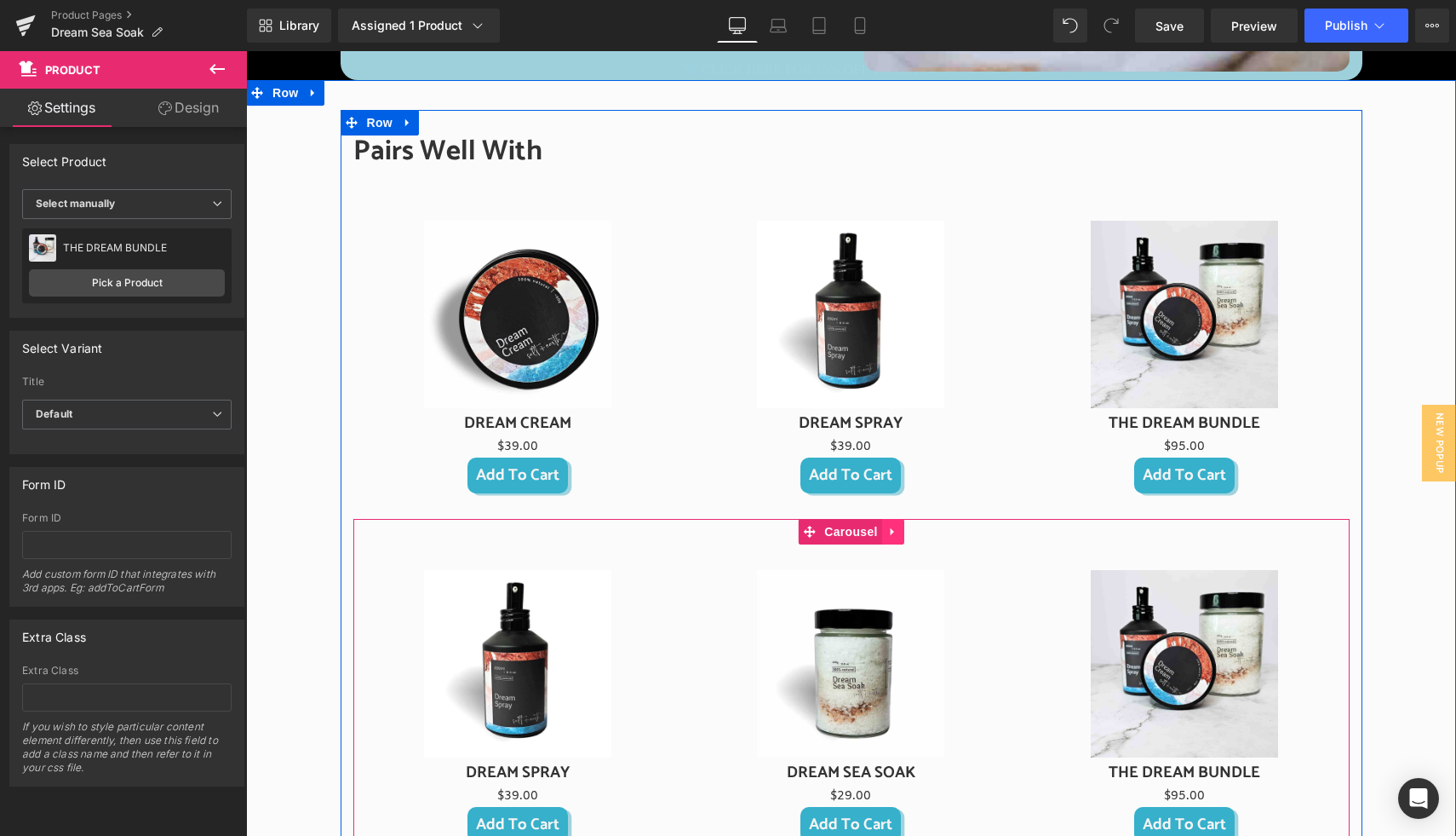
click at [887, 530] on icon at bounding box center [892, 531] width 12 height 12
click at [904, 530] on link at bounding box center [904, 531] width 22 height 26
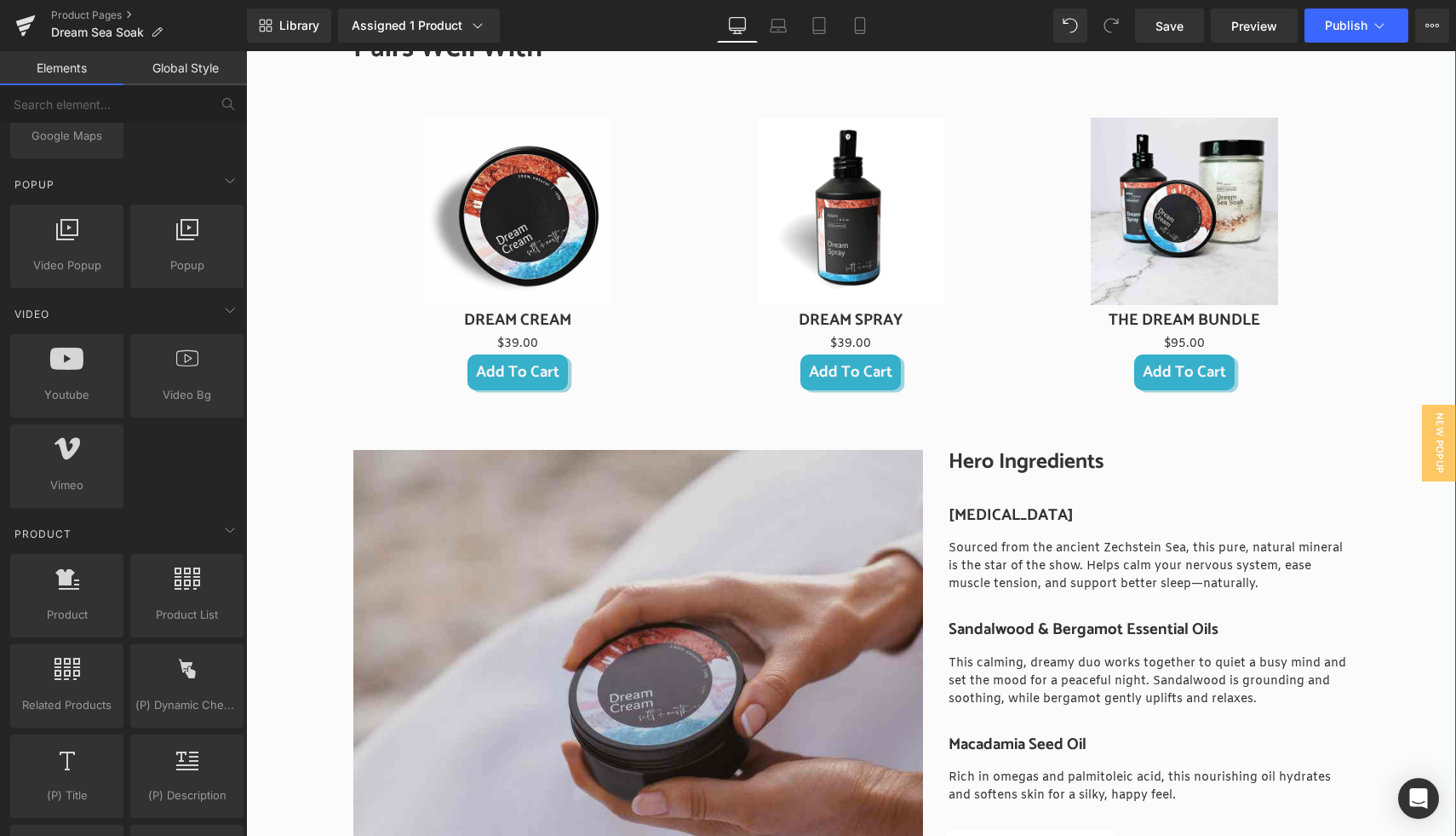
scroll to position [1823, 0]
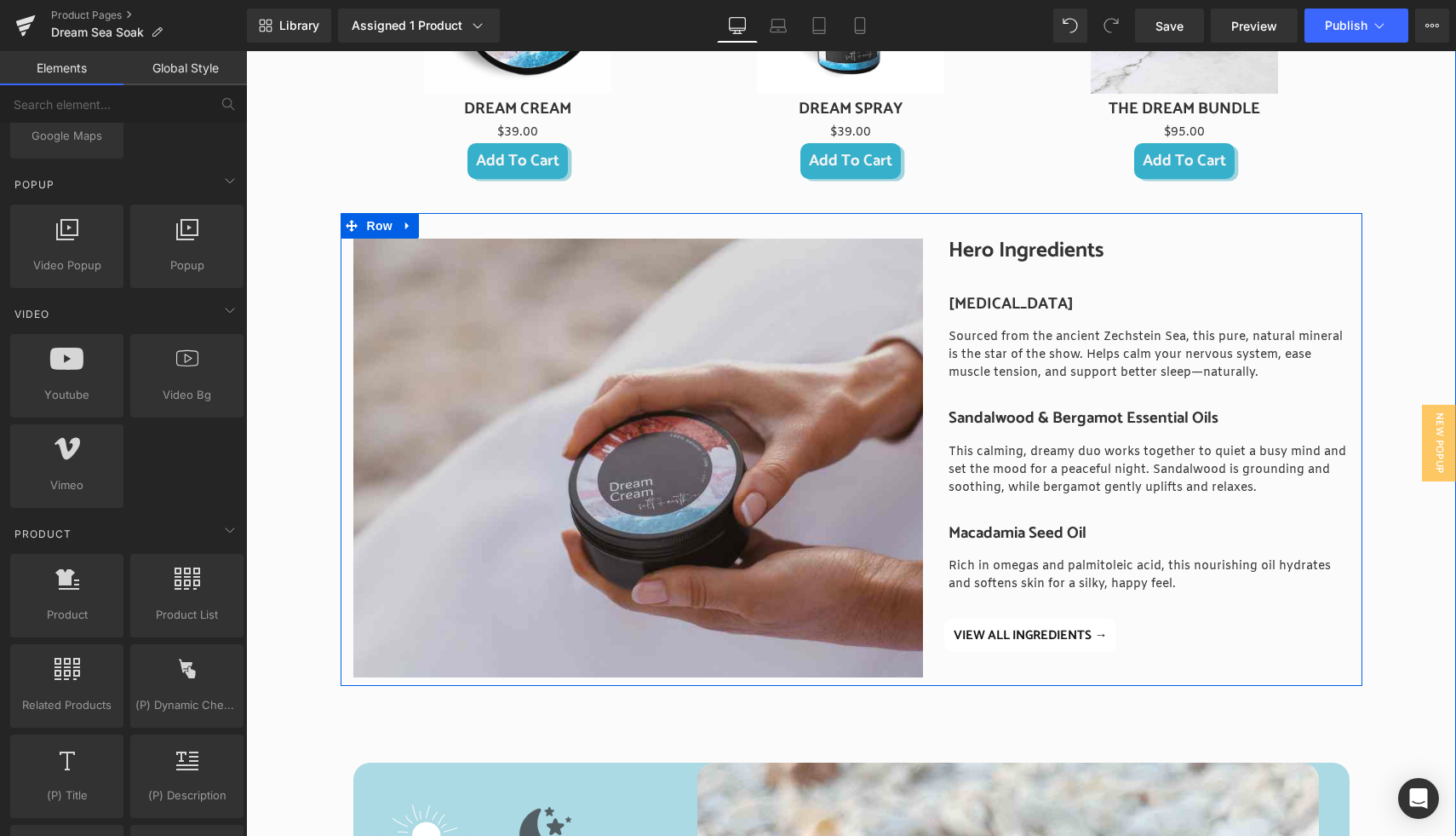
click at [1057, 414] on h3 "Sandalwood & Bergamot Essential Oils" at bounding box center [1149, 418] width 400 height 19
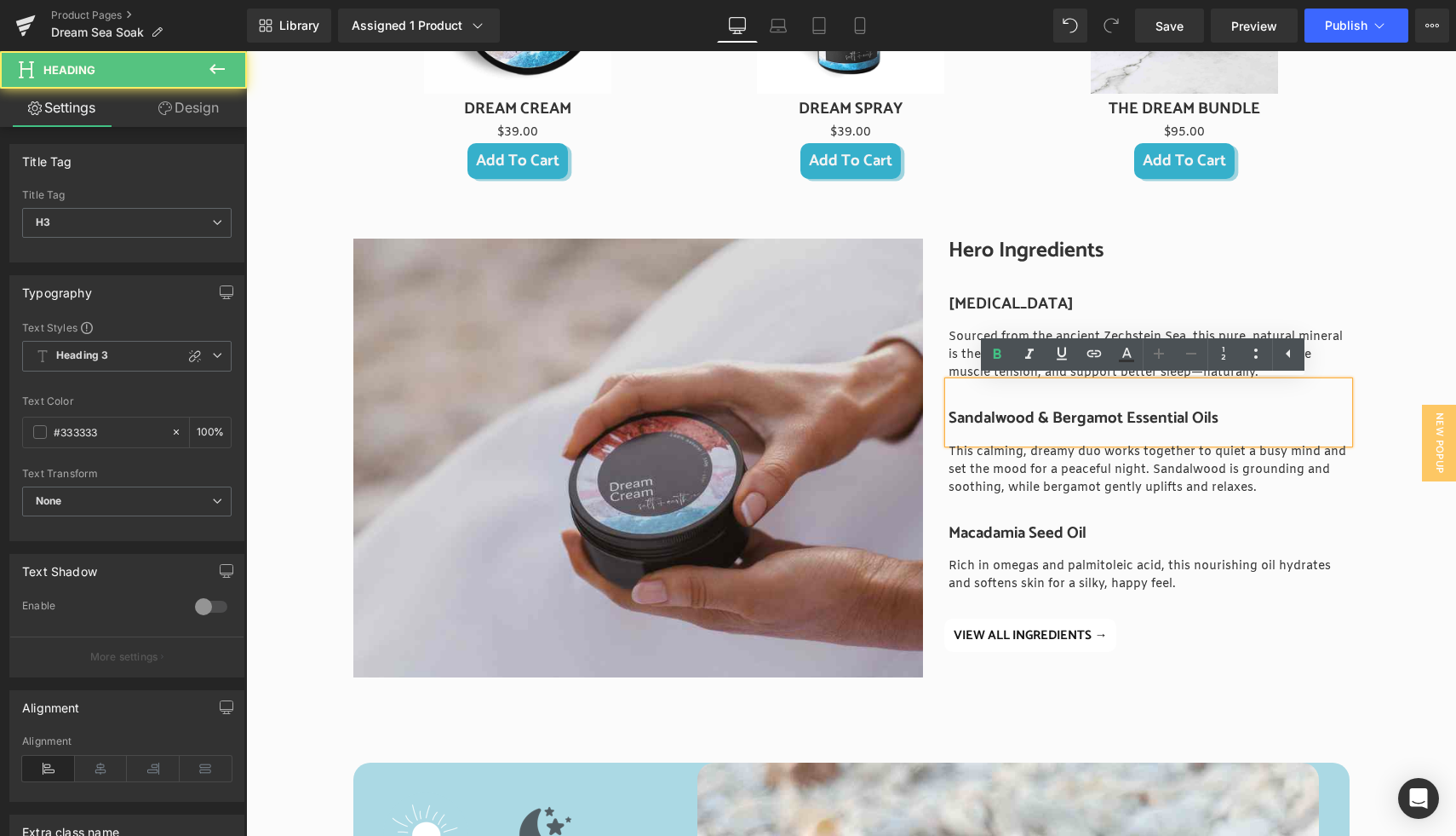
click at [1032, 418] on h3 "Sandalwood & Bergamot Essential Oils" at bounding box center [1149, 418] width 400 height 19
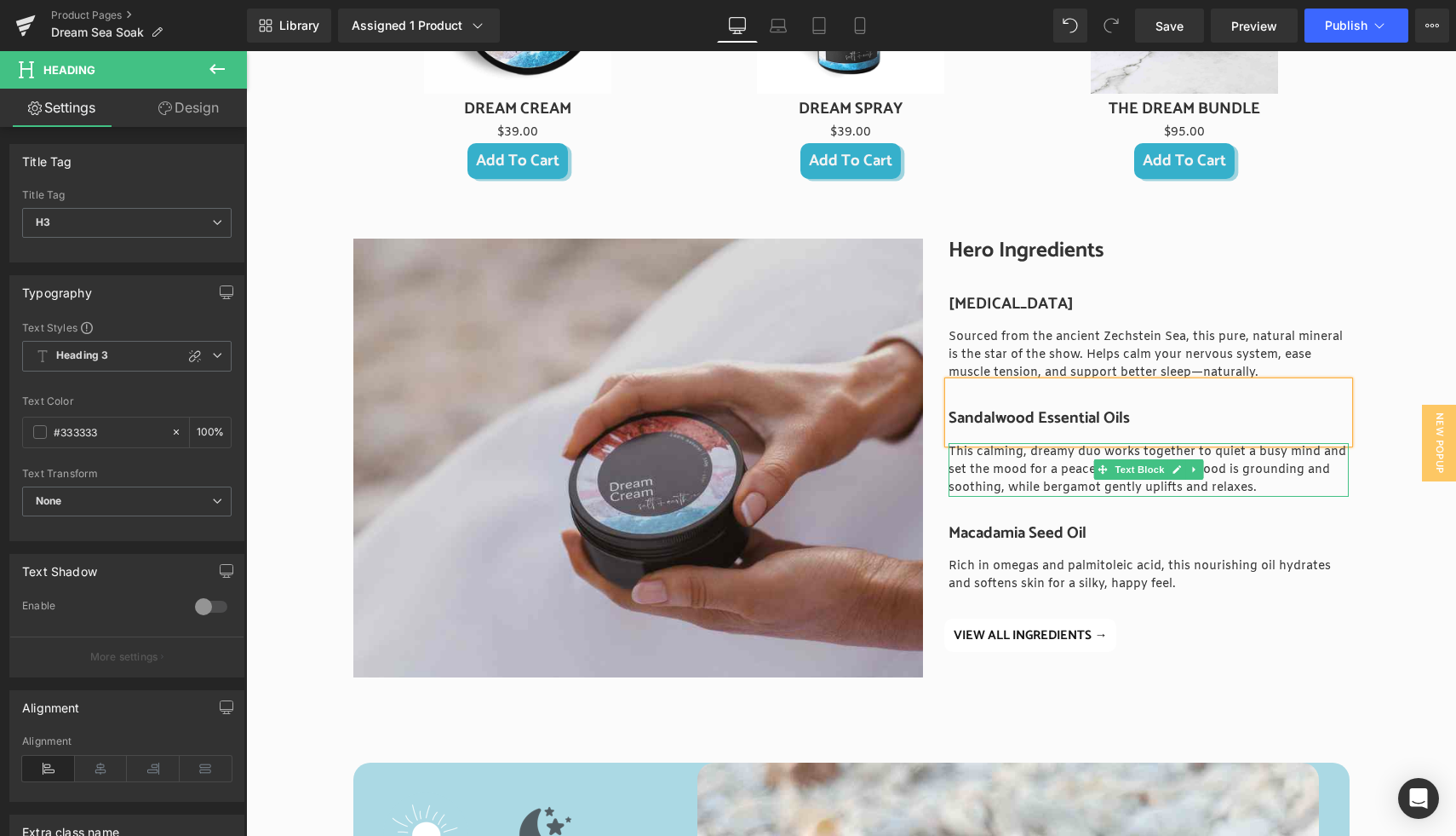
click at [990, 474] on p "This calming, dreamy duo works together to quiet a busy mind and set the mood f…" at bounding box center [1149, 469] width 400 height 54
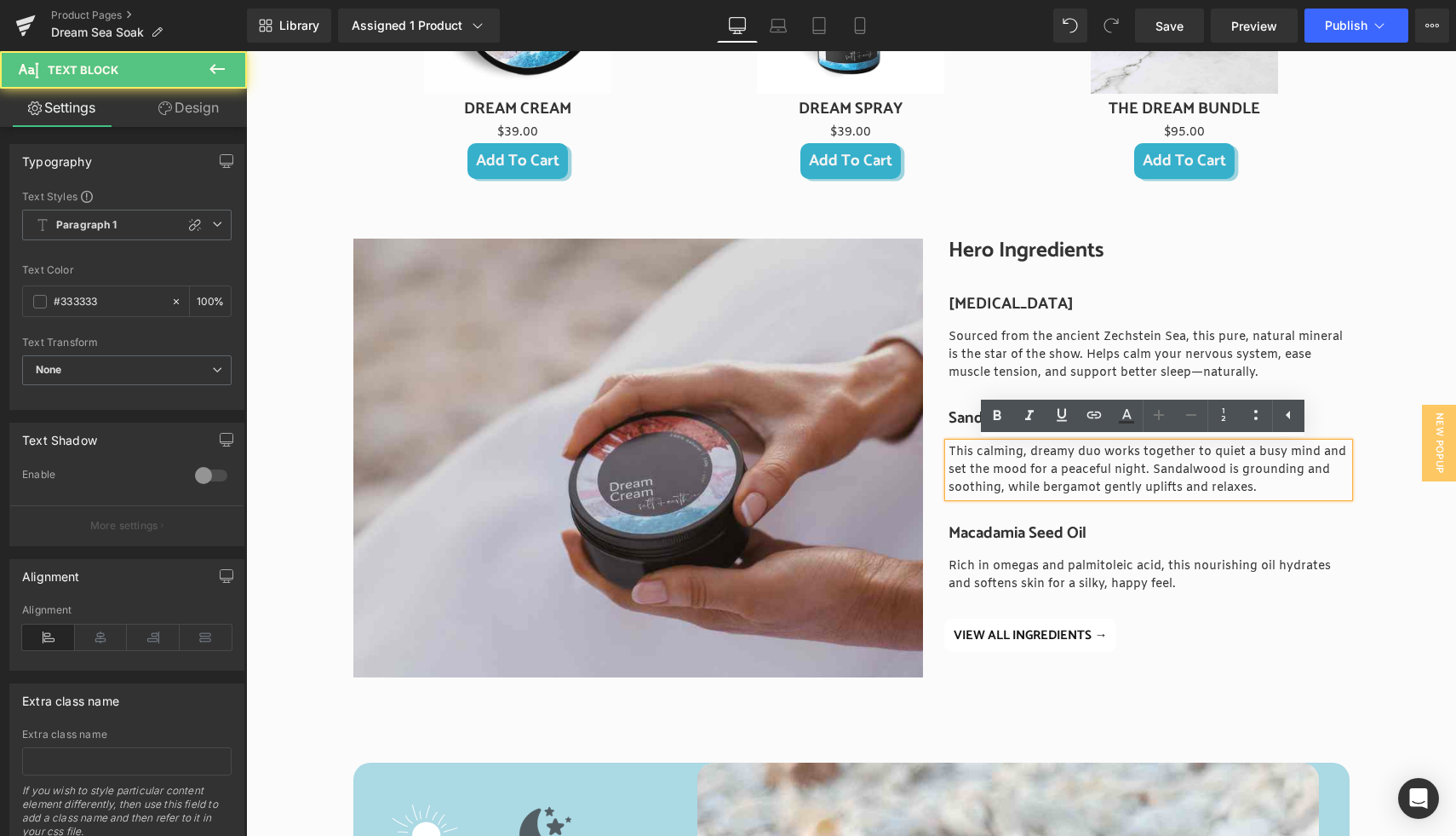
click at [992, 470] on p "This calming, dreamy duo works together to quiet a busy mind and set the mood f…" at bounding box center [1149, 469] width 400 height 54
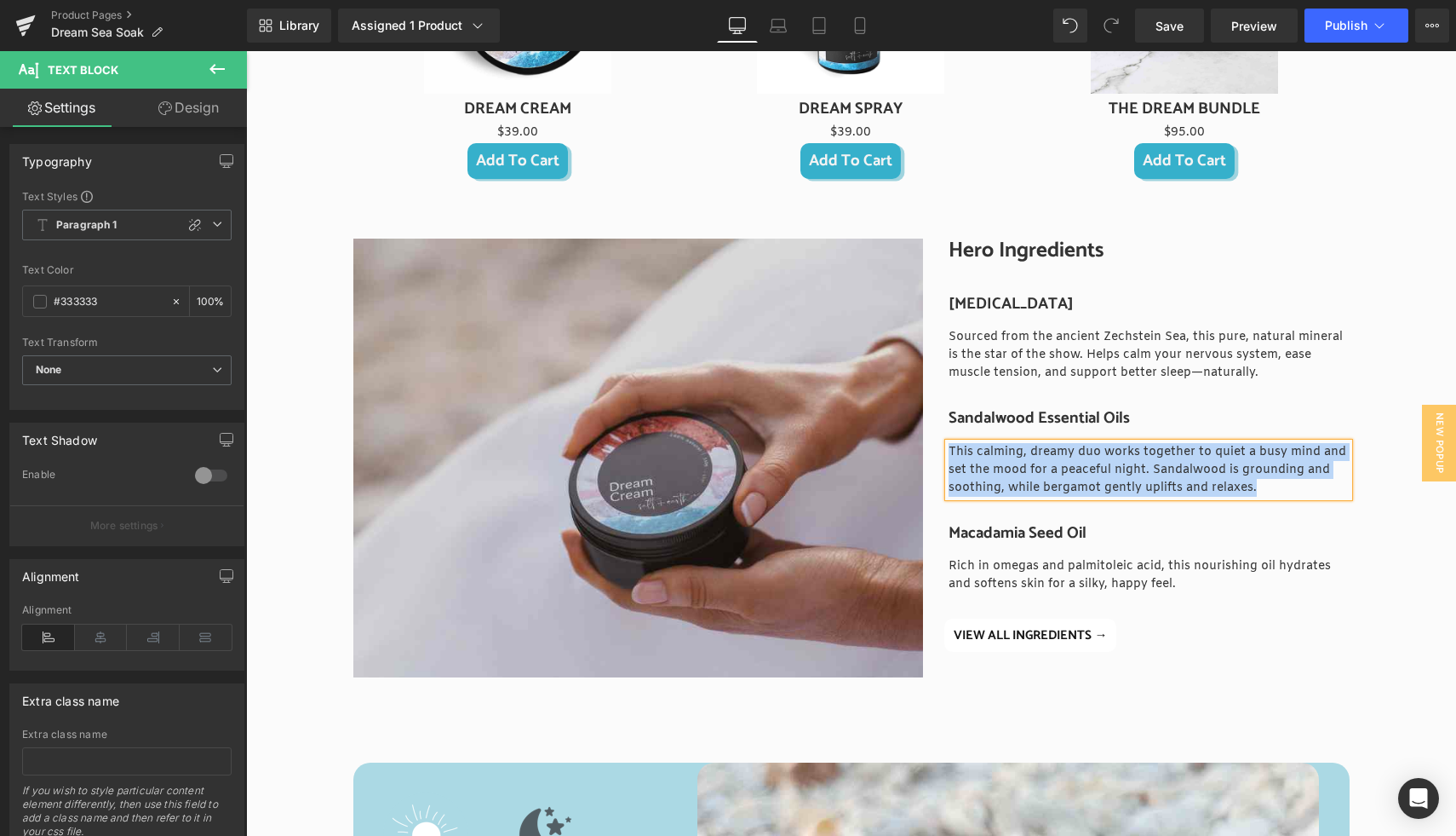
paste div
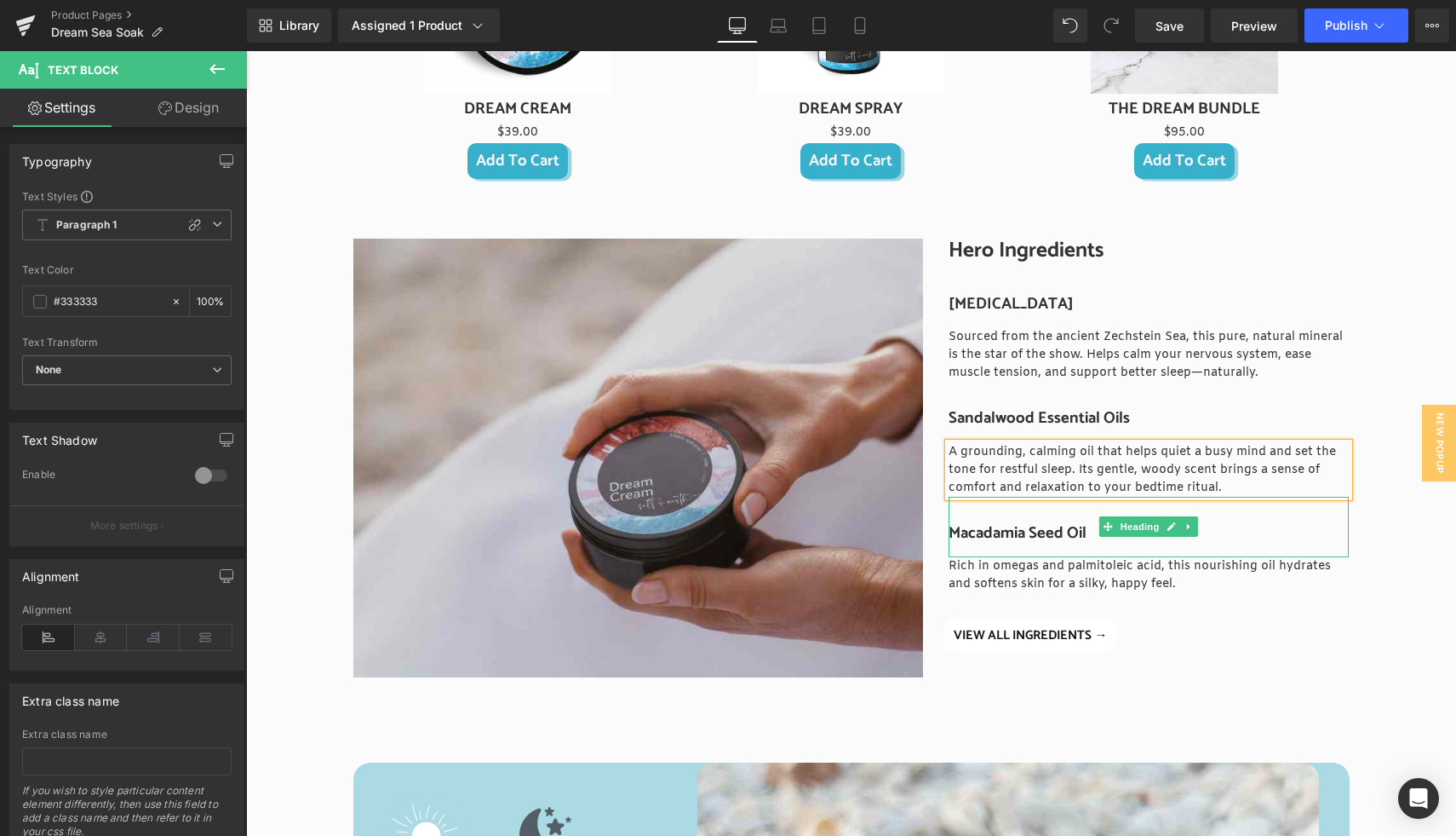
click at [974, 531] on h3 "Macadamia Seed Oil" at bounding box center [1149, 533] width 400 height 19
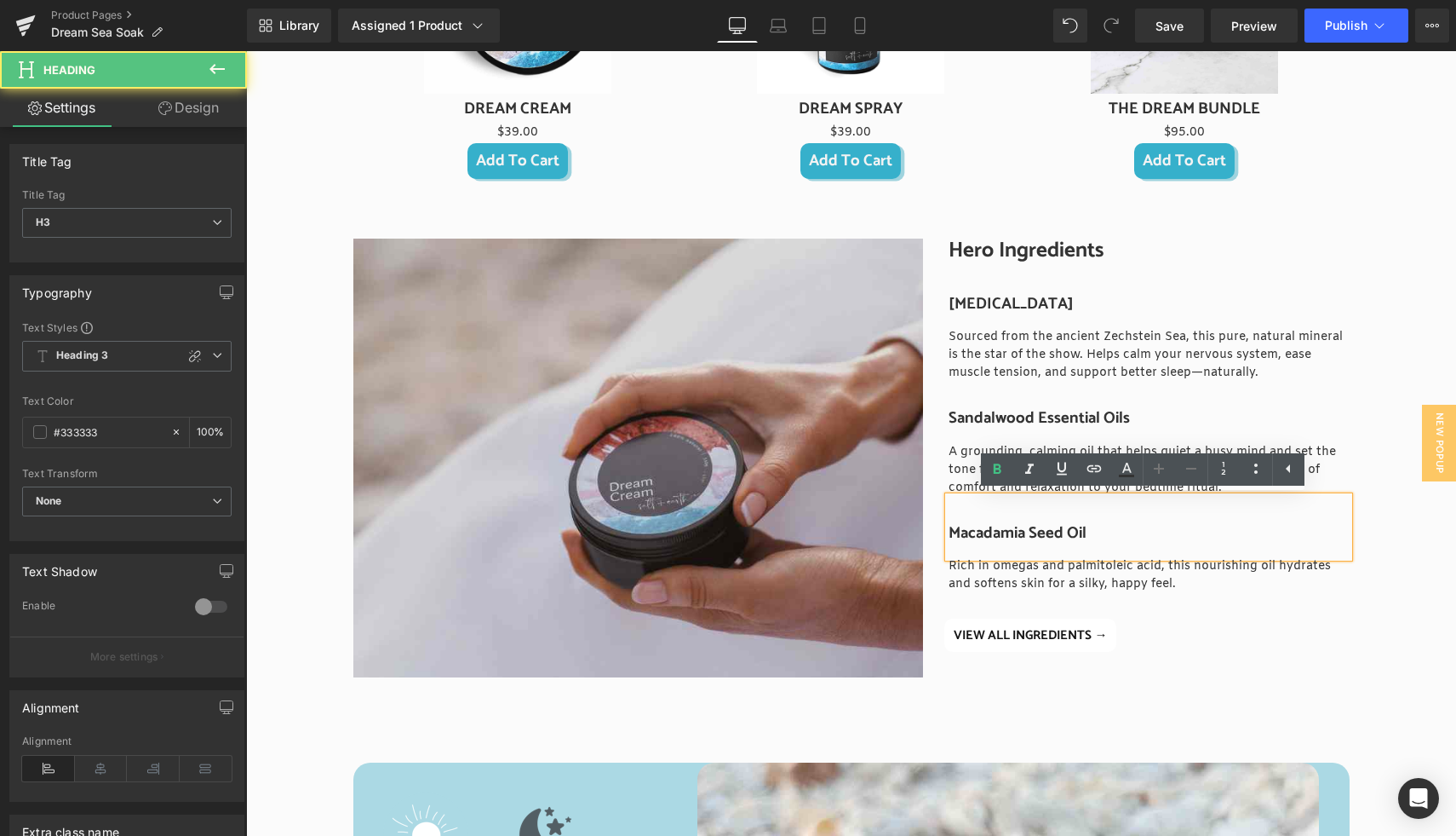
click at [974, 531] on h3 "Macadamia Seed Oil" at bounding box center [1149, 533] width 400 height 19
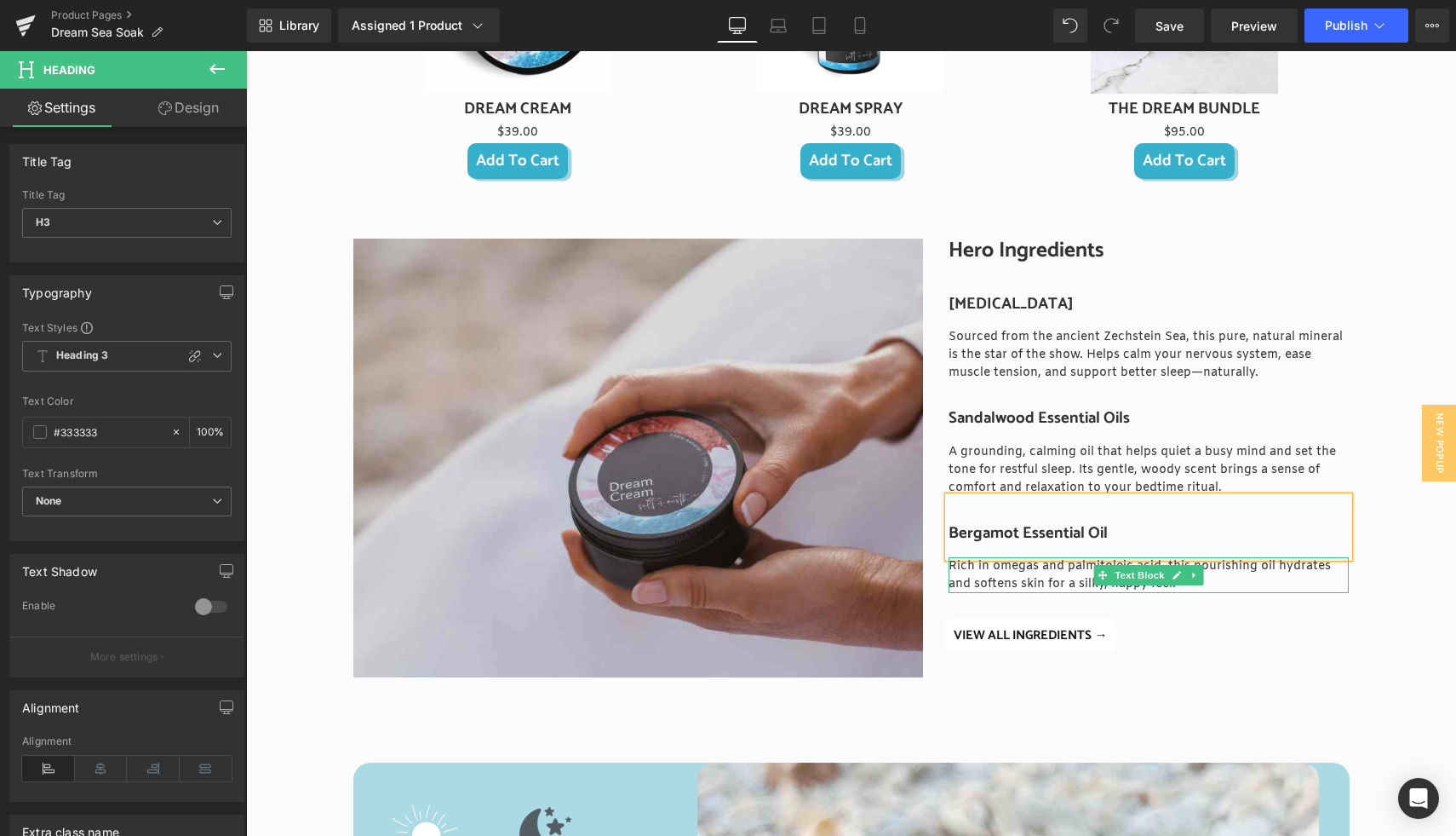
click at [984, 576] on p "Rich in omegas and palmitoleic acid, this nourishing oil hydrates and softens s…" at bounding box center [1149, 575] width 400 height 35
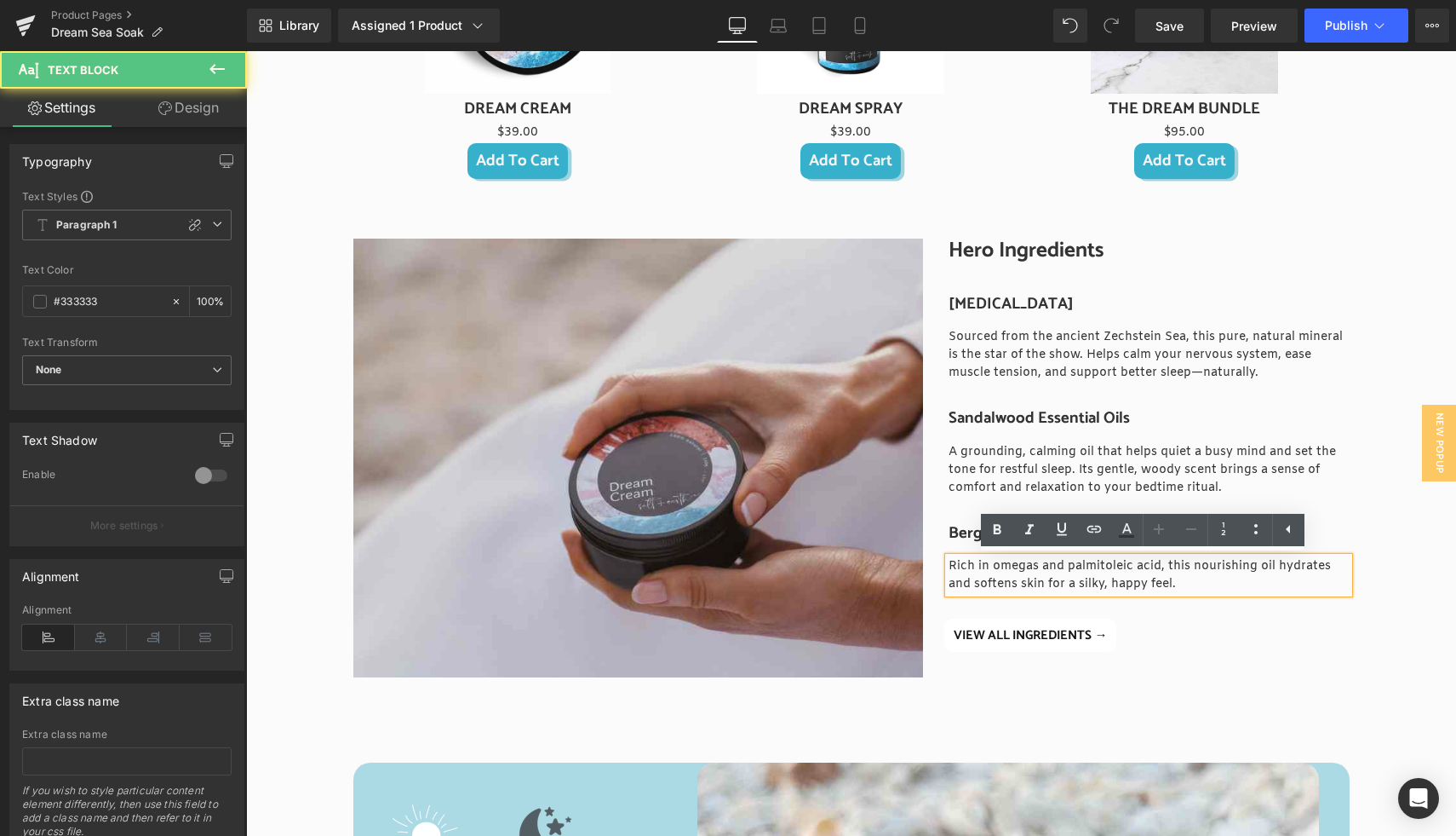
click at [994, 579] on p "Rich in omegas and palmitoleic acid, this nourishing oil hydrates and softens s…" at bounding box center [1149, 575] width 400 height 35
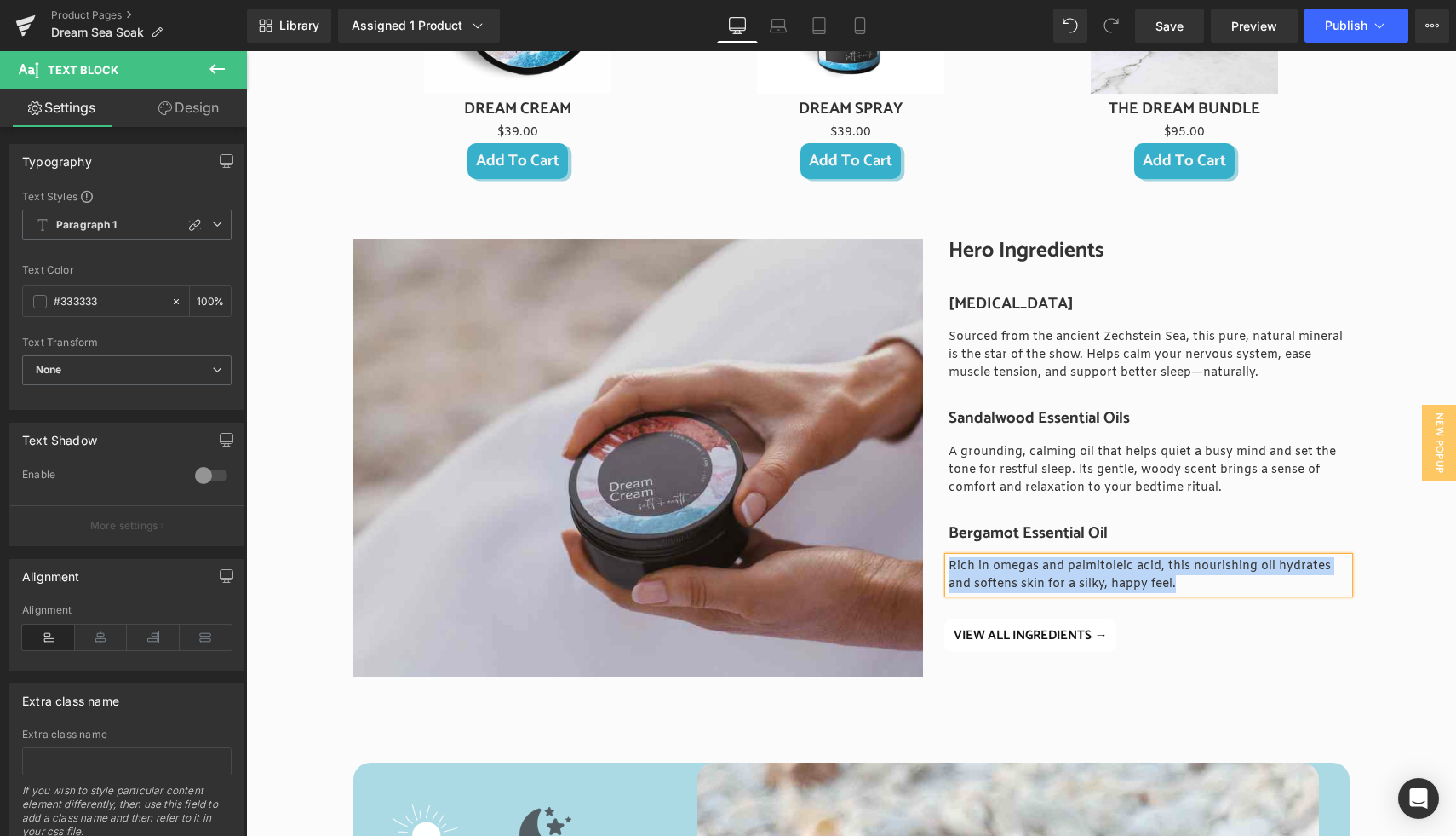
paste div
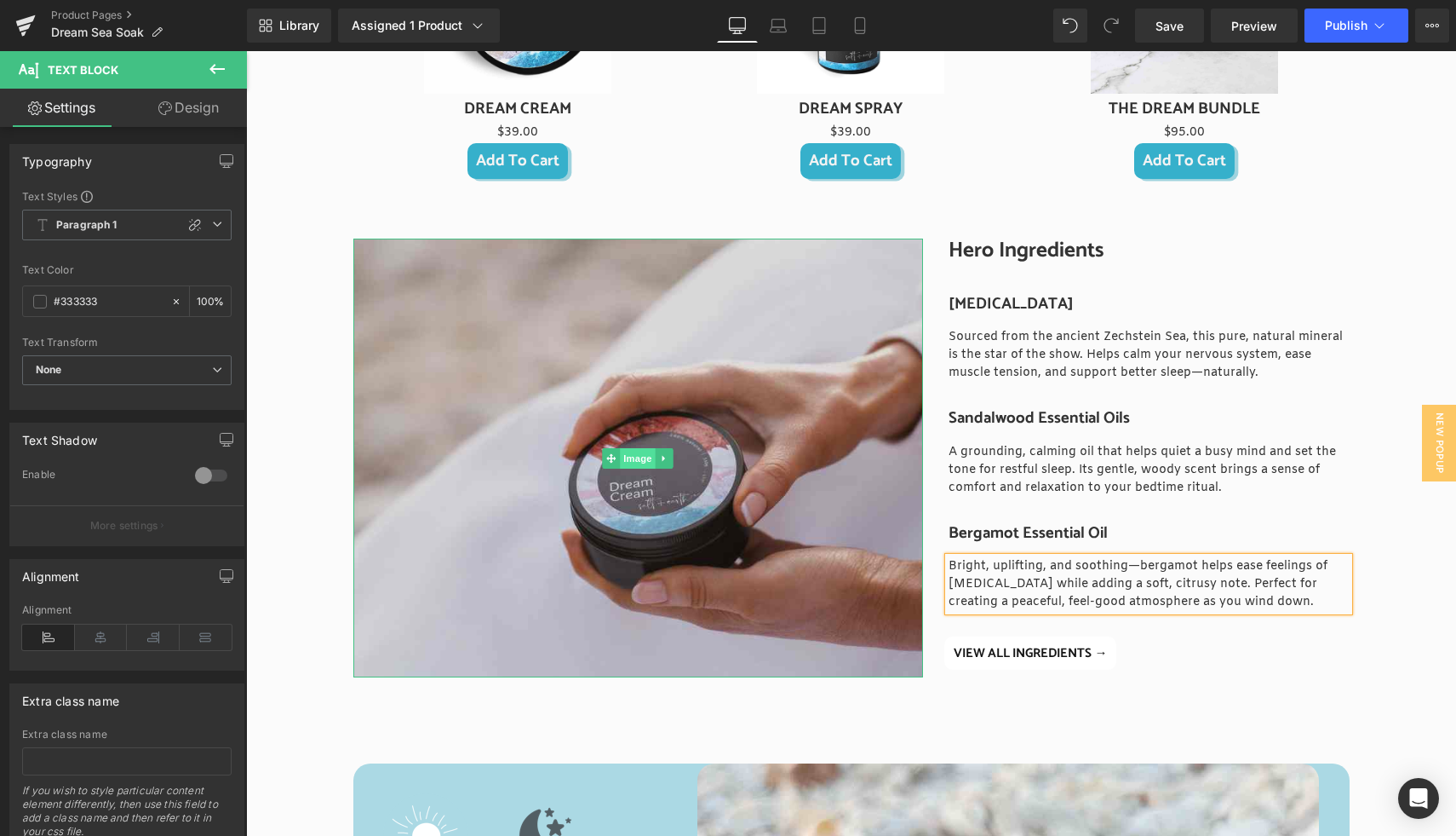
click at [633, 461] on span "Image" at bounding box center [638, 458] width 35 height 20
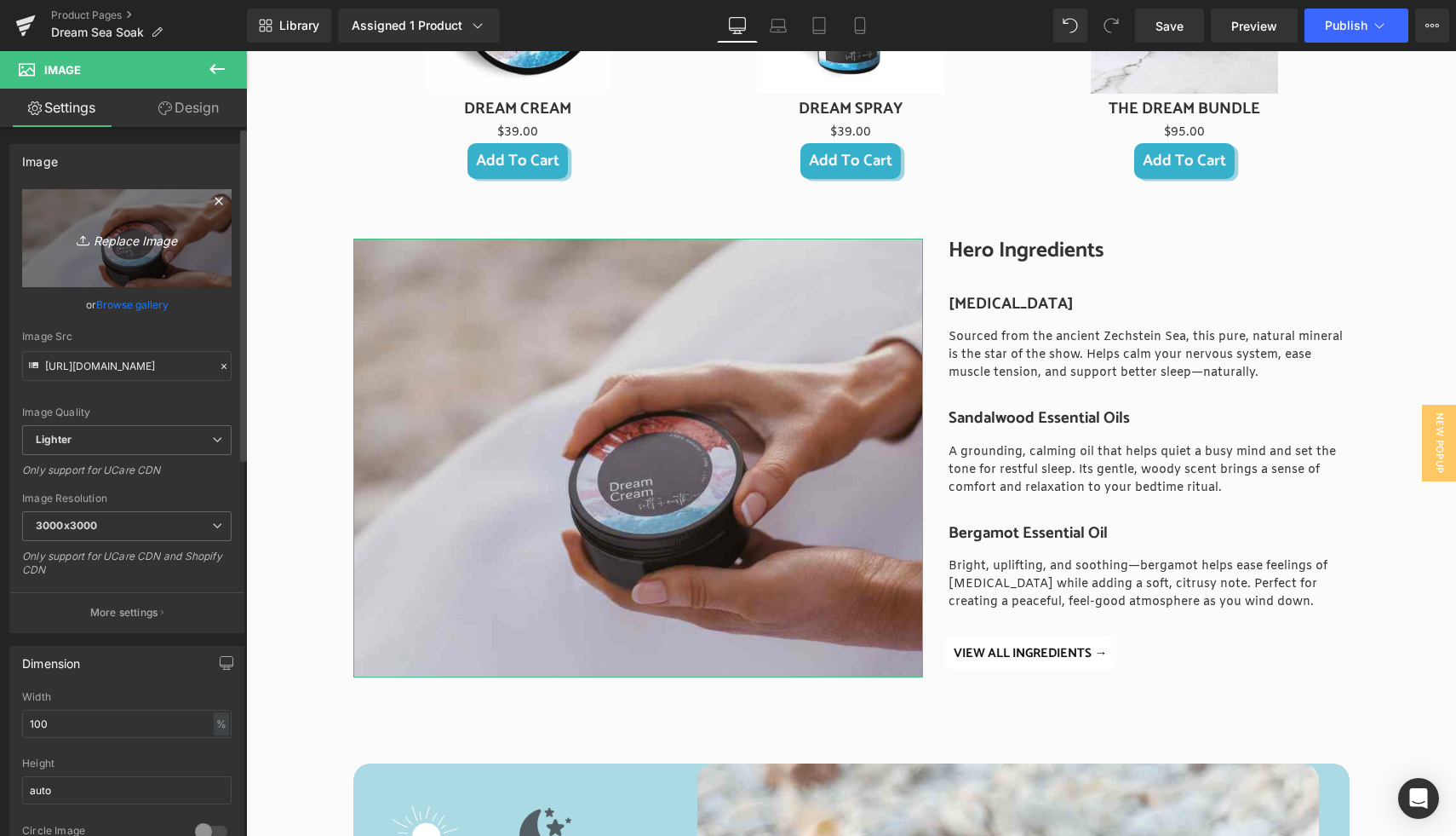
click at [119, 234] on icon "Replace Image" at bounding box center [127, 238] width 136 height 21
type input "C:\fakepath\S+E website landscape (10).jpg"
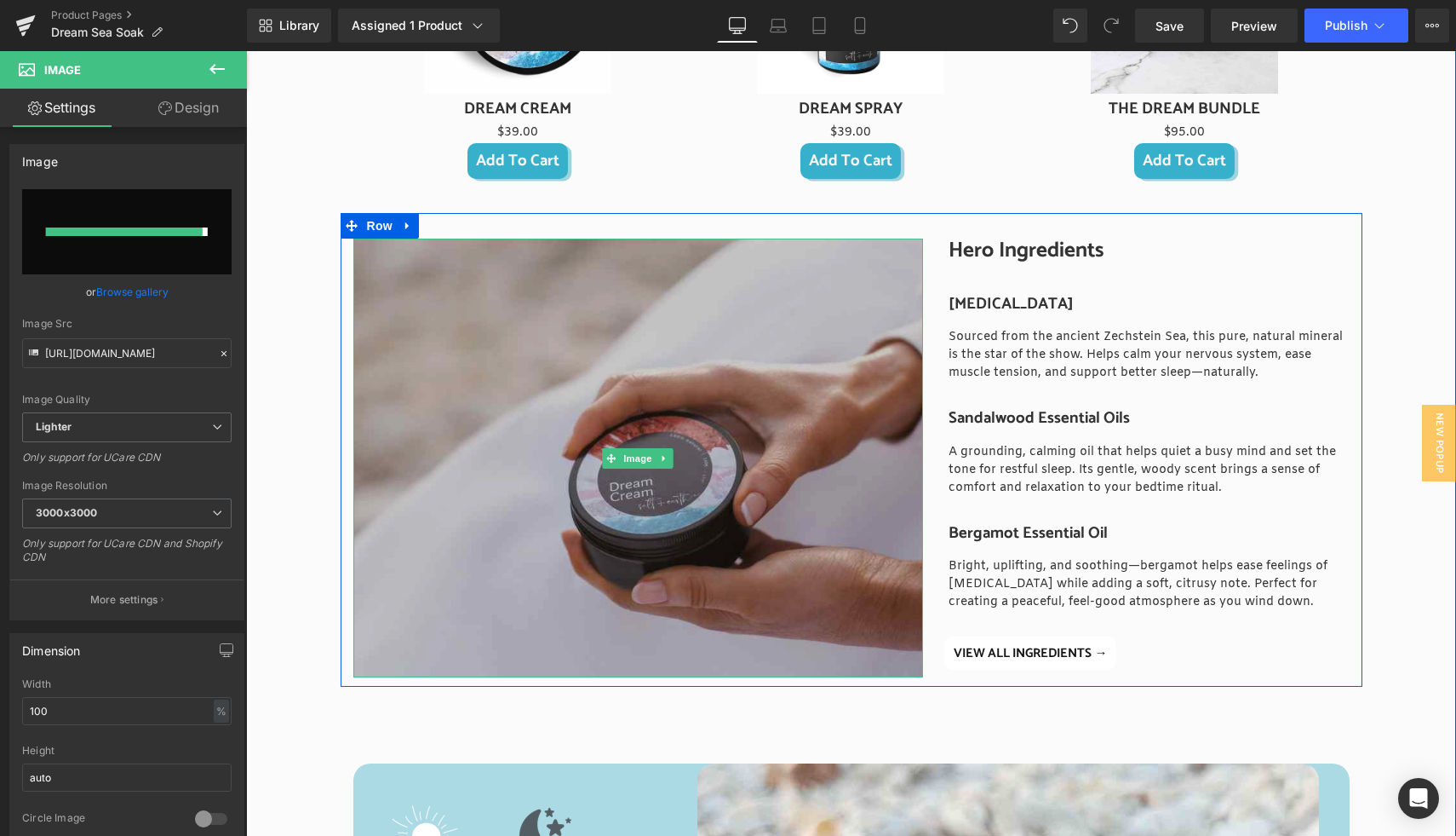
type input "https://ucarecdn.com/63565466-7a4a-4bbd-991c-c3417b309f78/-/format/auto/-/previ…"
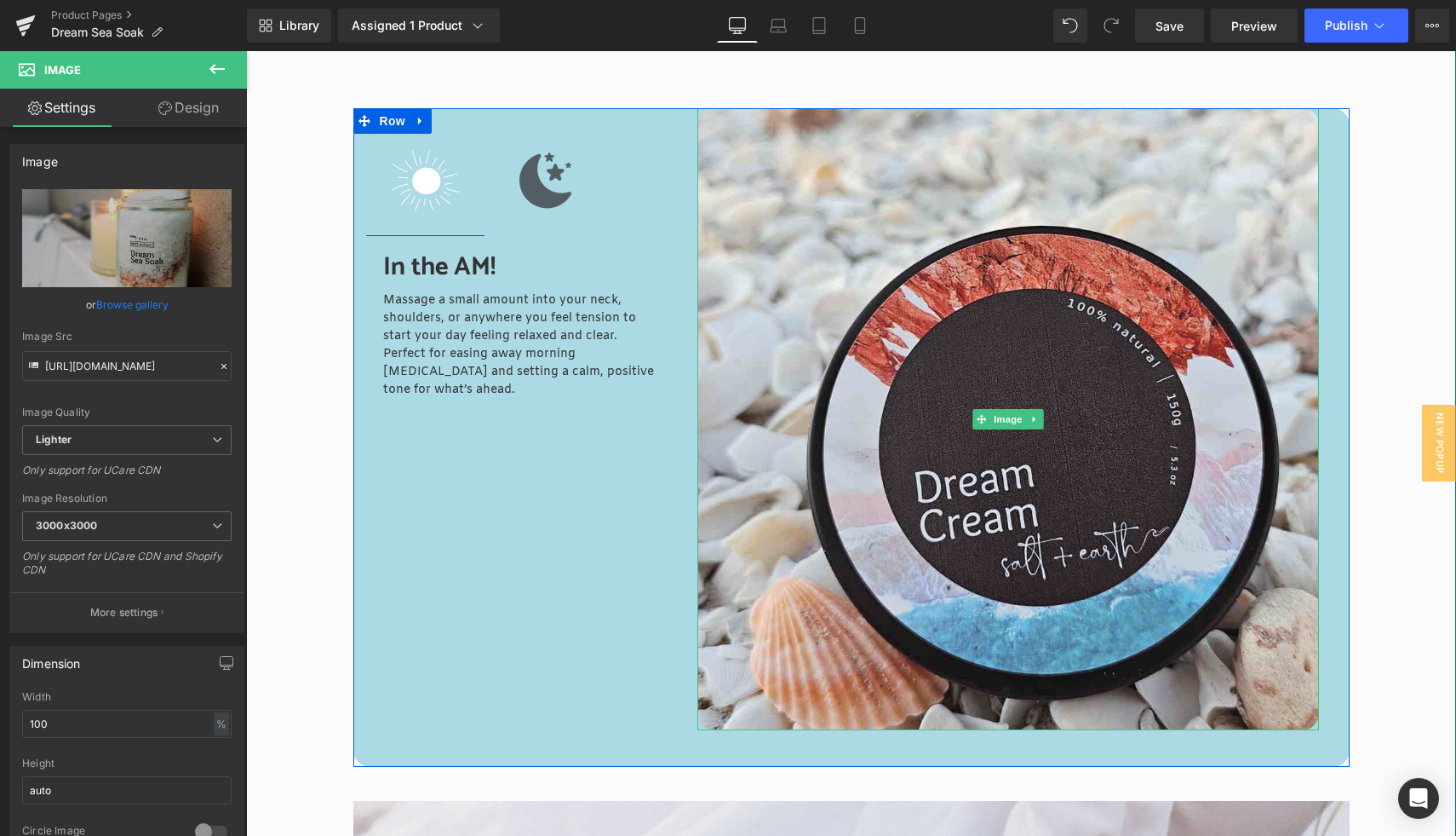
scroll to position [2479, 0]
click at [426, 324] on p "Massage a small amount into your neck, shoulders, or anywhere you feel tension …" at bounding box center [520, 344] width 273 height 107
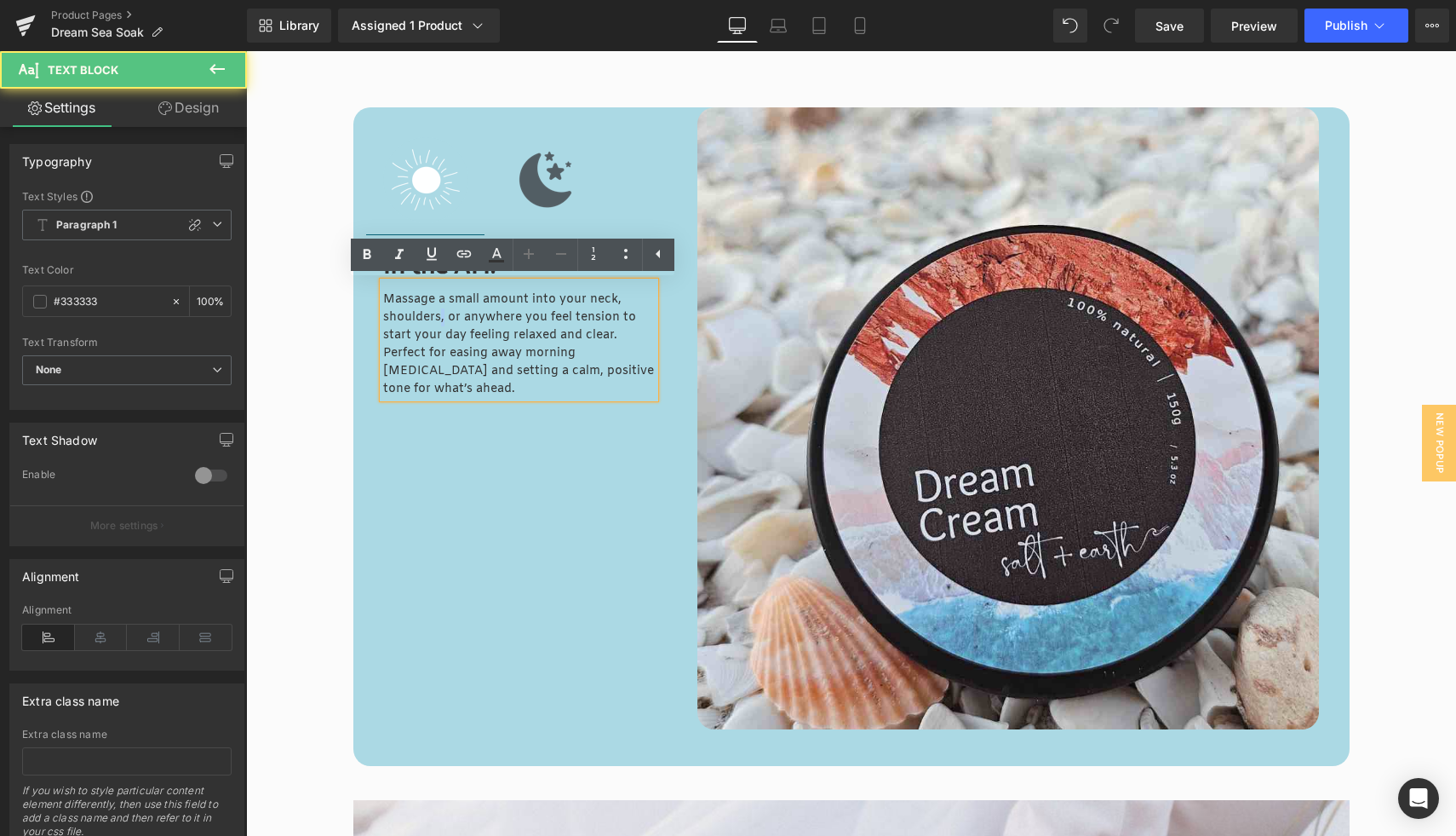
click at [435, 324] on p "Massage a small amount into your neck, shoulders, or anywhere you feel tension …" at bounding box center [520, 344] width 273 height 107
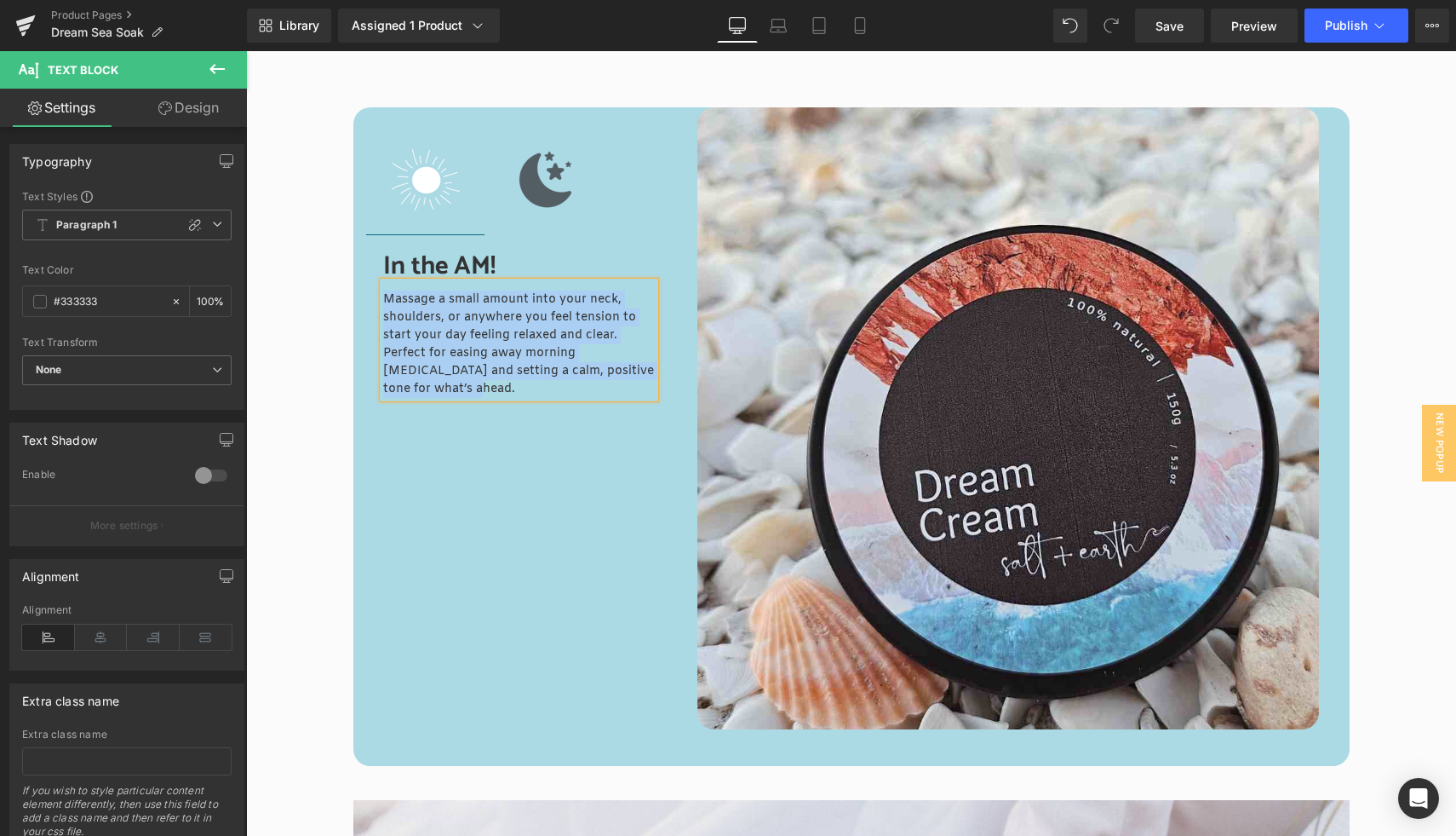
paste div
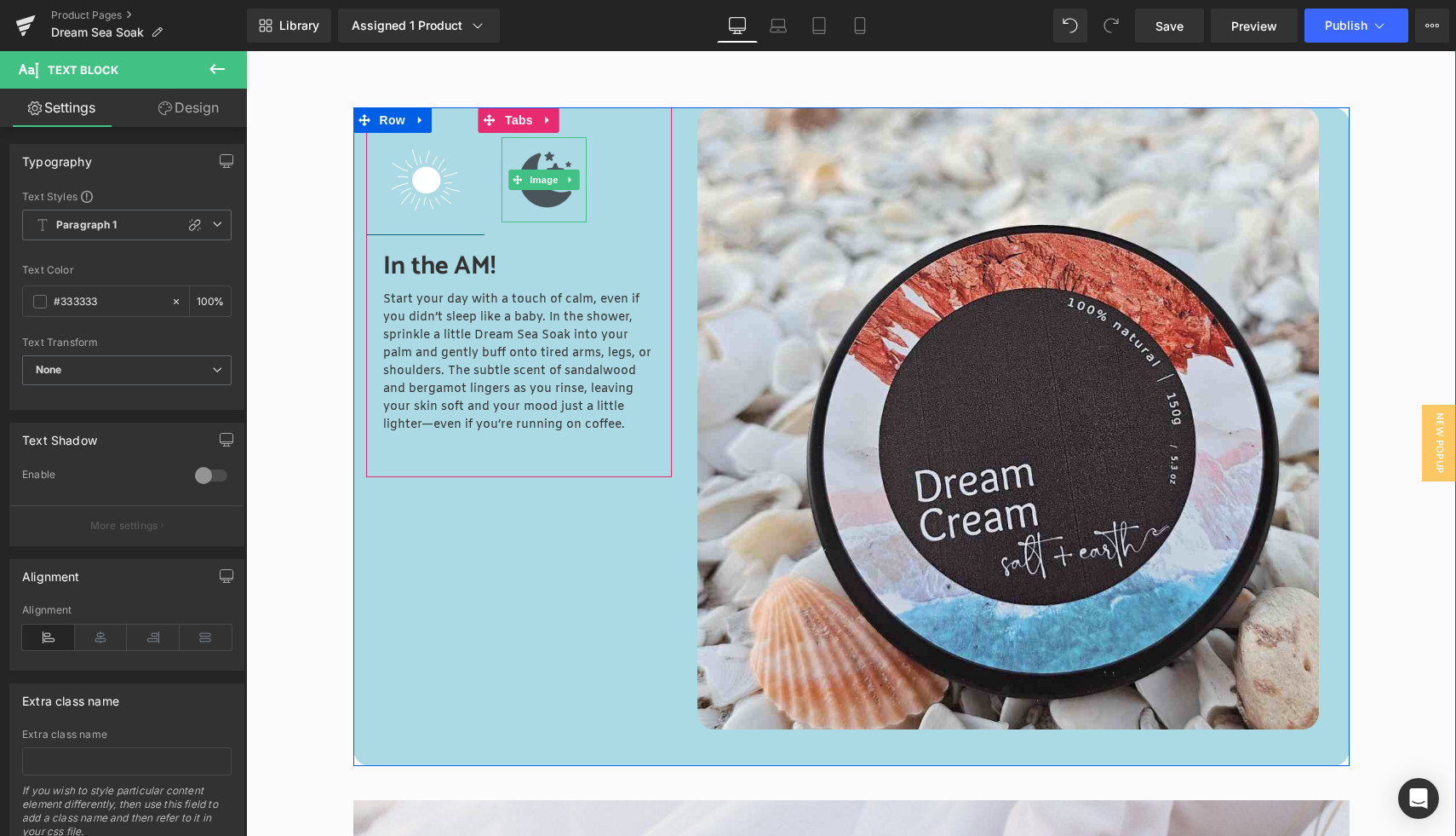
click at [542, 199] on img at bounding box center [544, 180] width 85 height 85
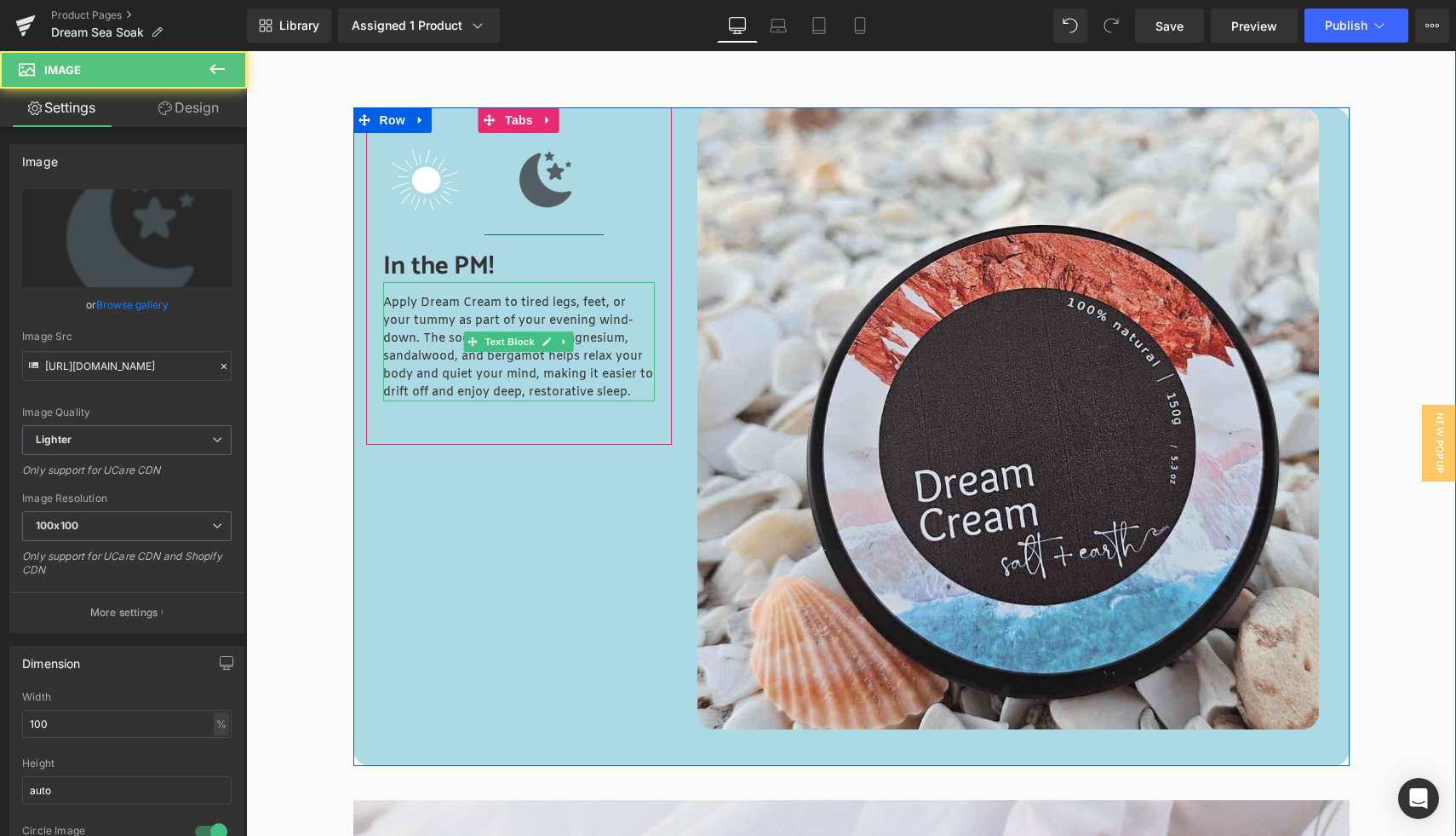
click at [409, 324] on p "Apply Dream Cream to tired legs, feet, or your tummy as part of your evening wi…" at bounding box center [520, 347] width 273 height 107
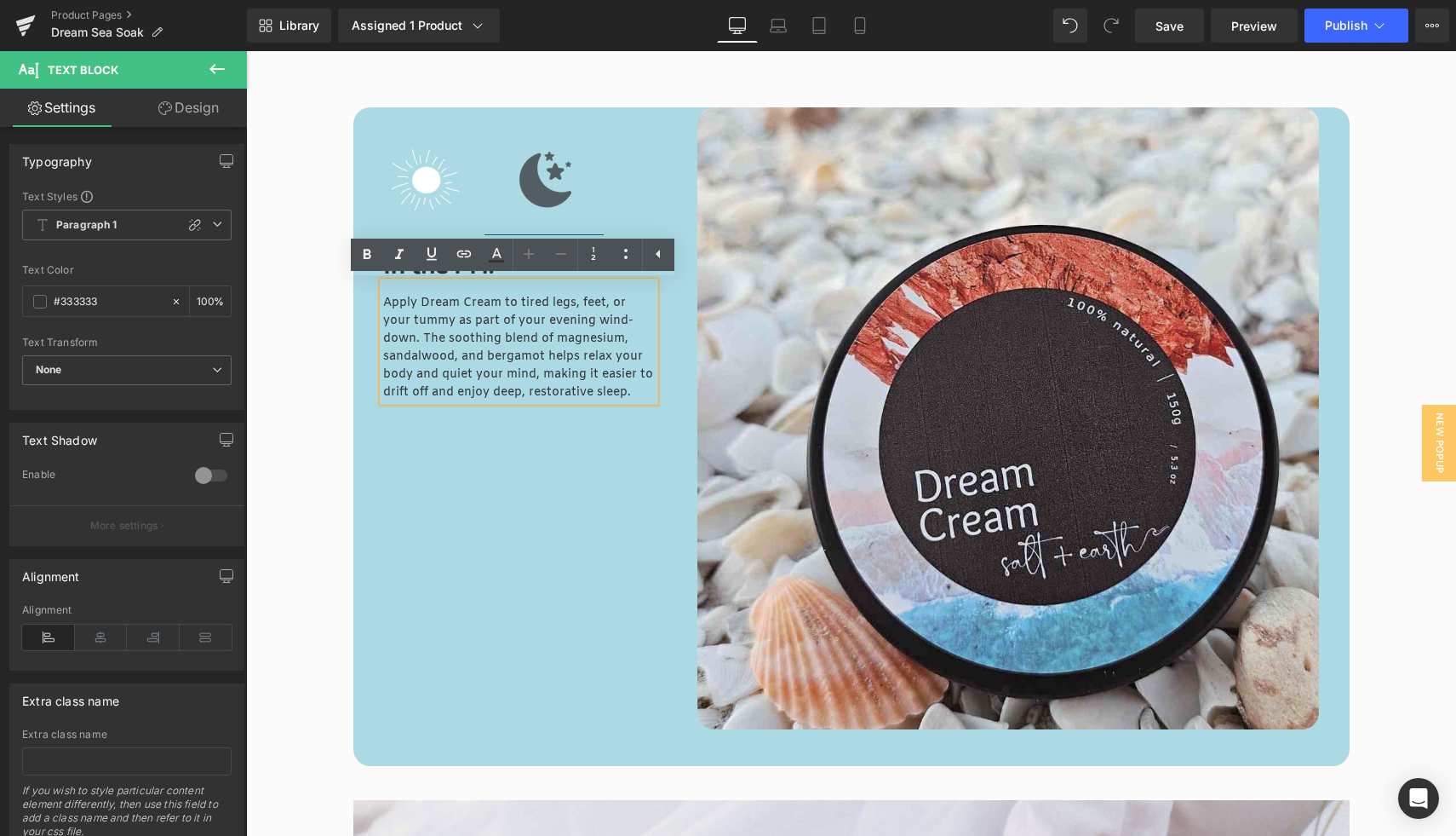
click at [400, 318] on p "Apply Dream Cream to tired legs, feet, or your tummy as part of your evening wi…" at bounding box center [520, 347] width 273 height 107
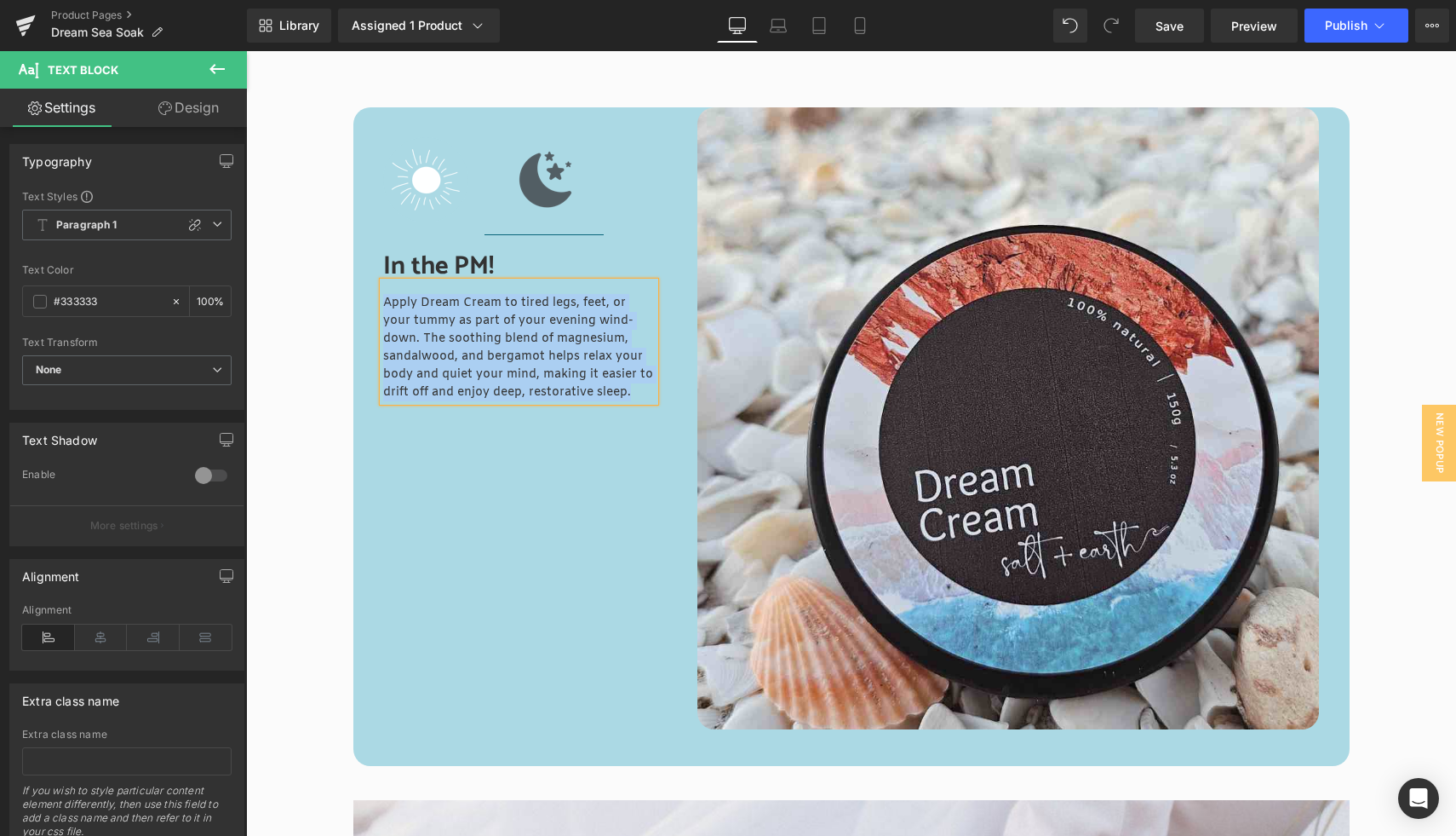
paste div
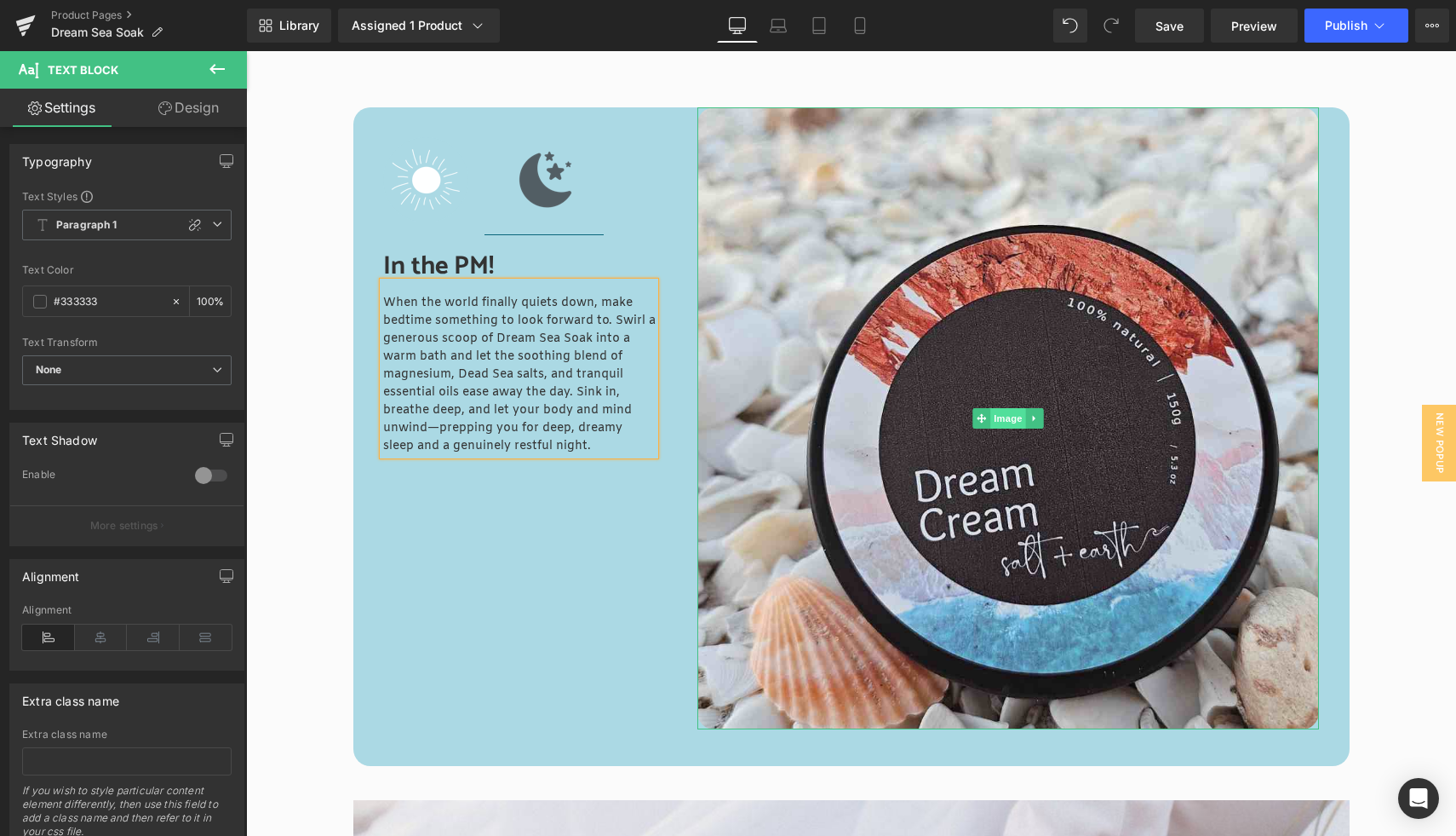
click at [1000, 420] on span "Image" at bounding box center [1009, 418] width 35 height 20
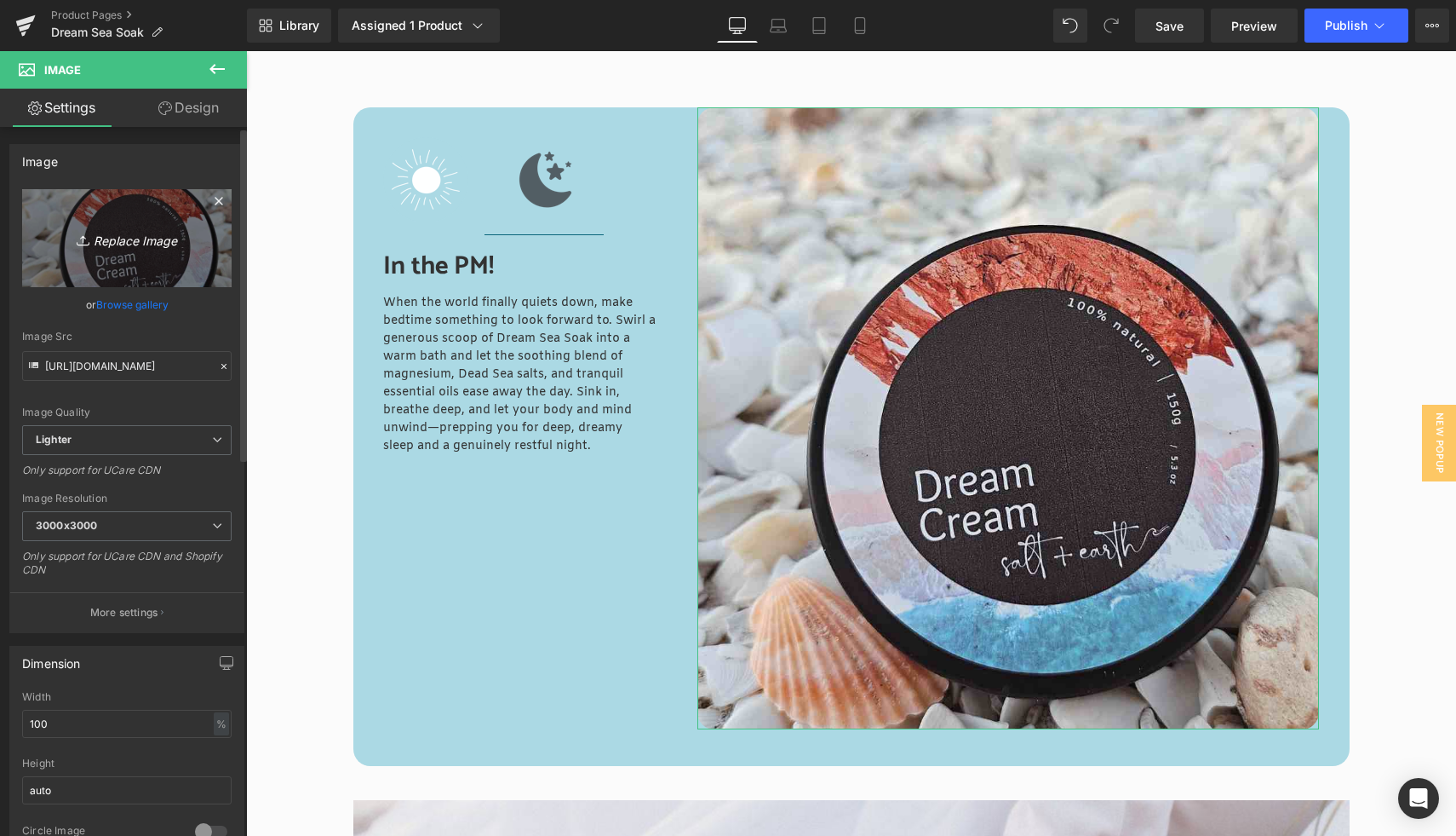
click at [119, 237] on icon "Replace Image" at bounding box center [127, 238] width 136 height 21
type input "C:\fakepath\S+E Square (22).jpg"
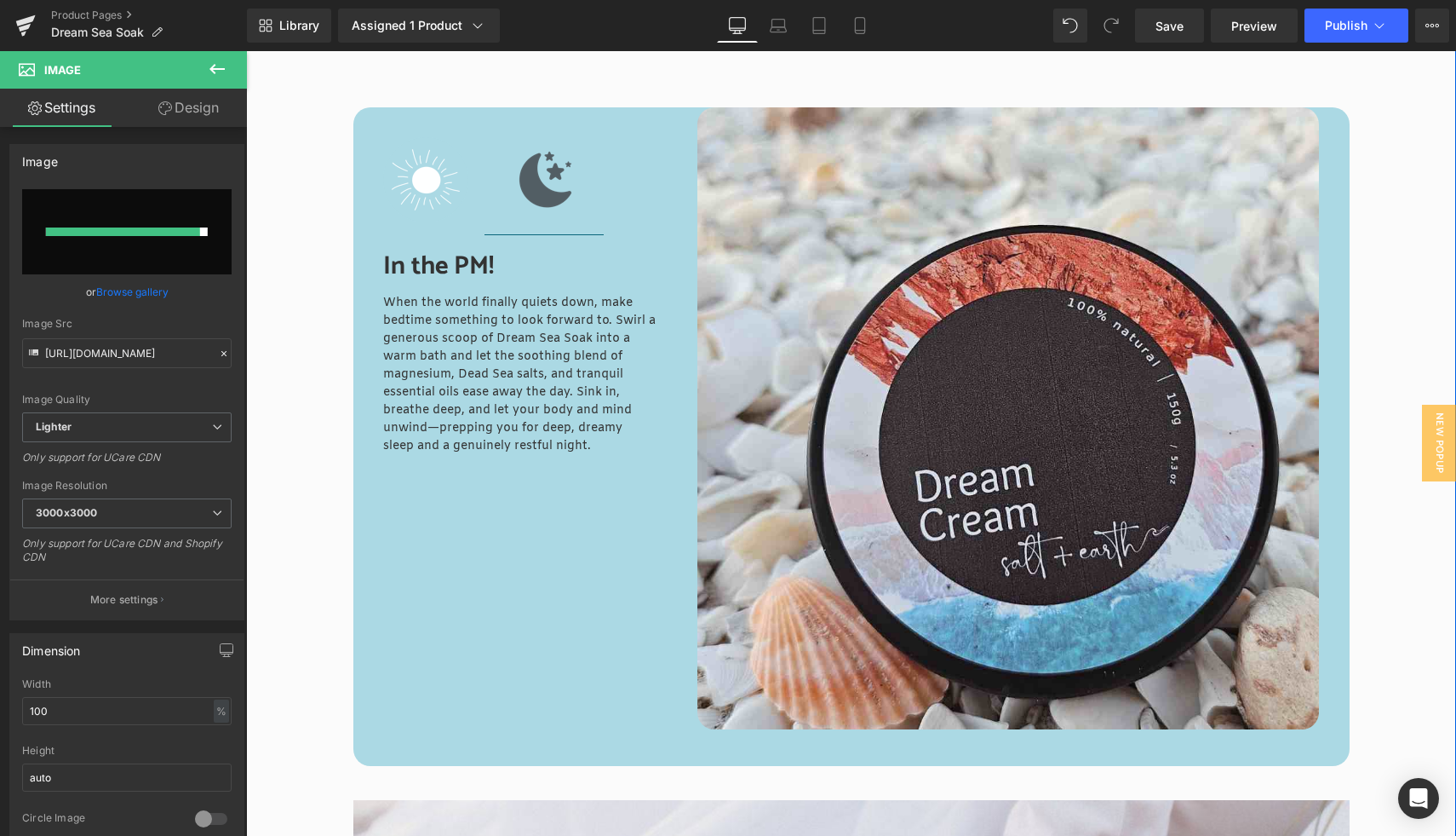
type input "https://ucarecdn.com/98971412-8dda-4f9a-8f14-62ef3d4a8c88/-/format/auto/-/previ…"
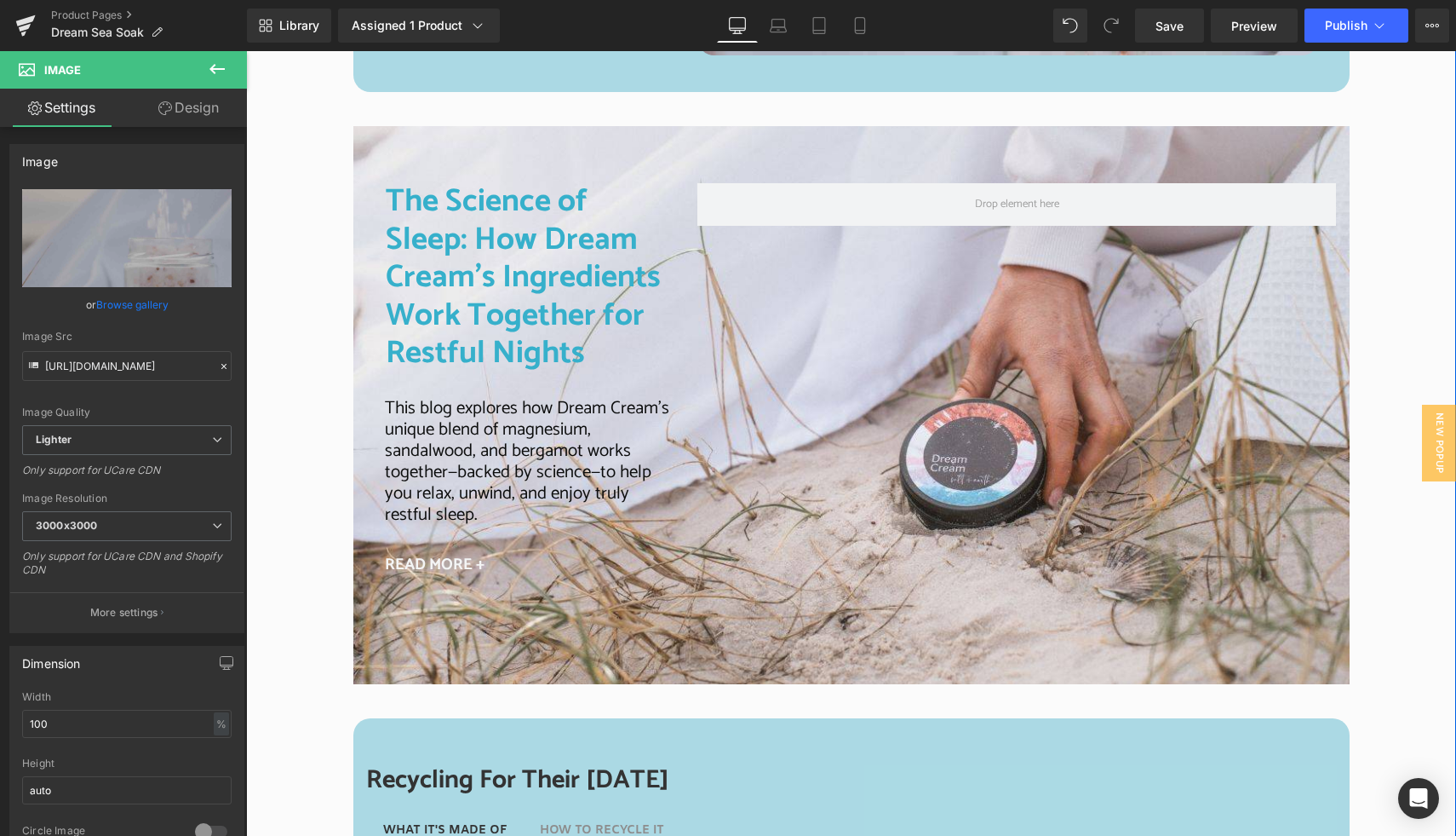
scroll to position [3154, 0]
click at [1169, 29] on span "Save" at bounding box center [1169, 26] width 28 height 18
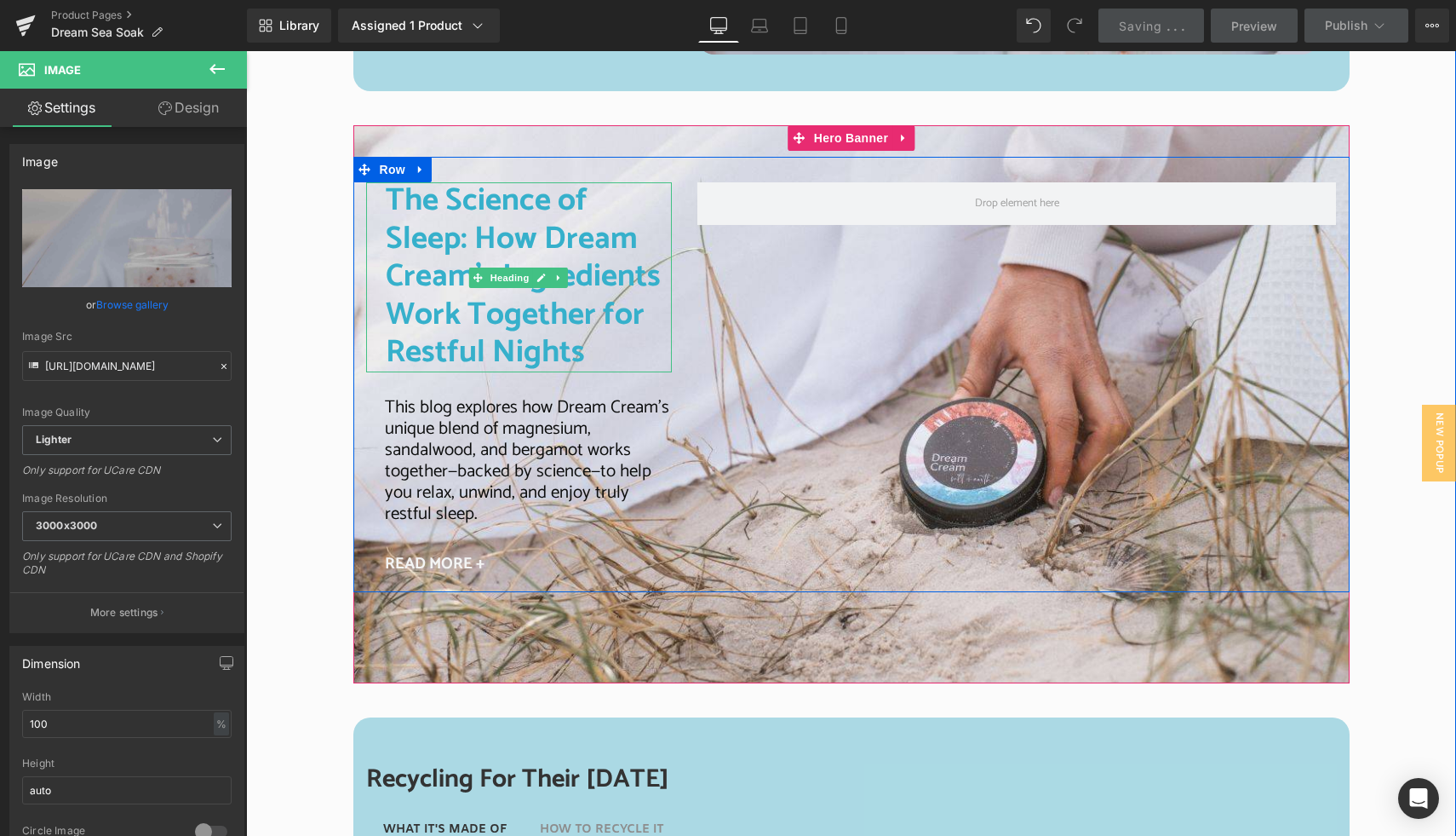
click at [433, 262] on h2 "The Science of Sleep: How Dream Cream’s Ingredients Work Together for Restful N…" at bounding box center [529, 277] width 287 height 190
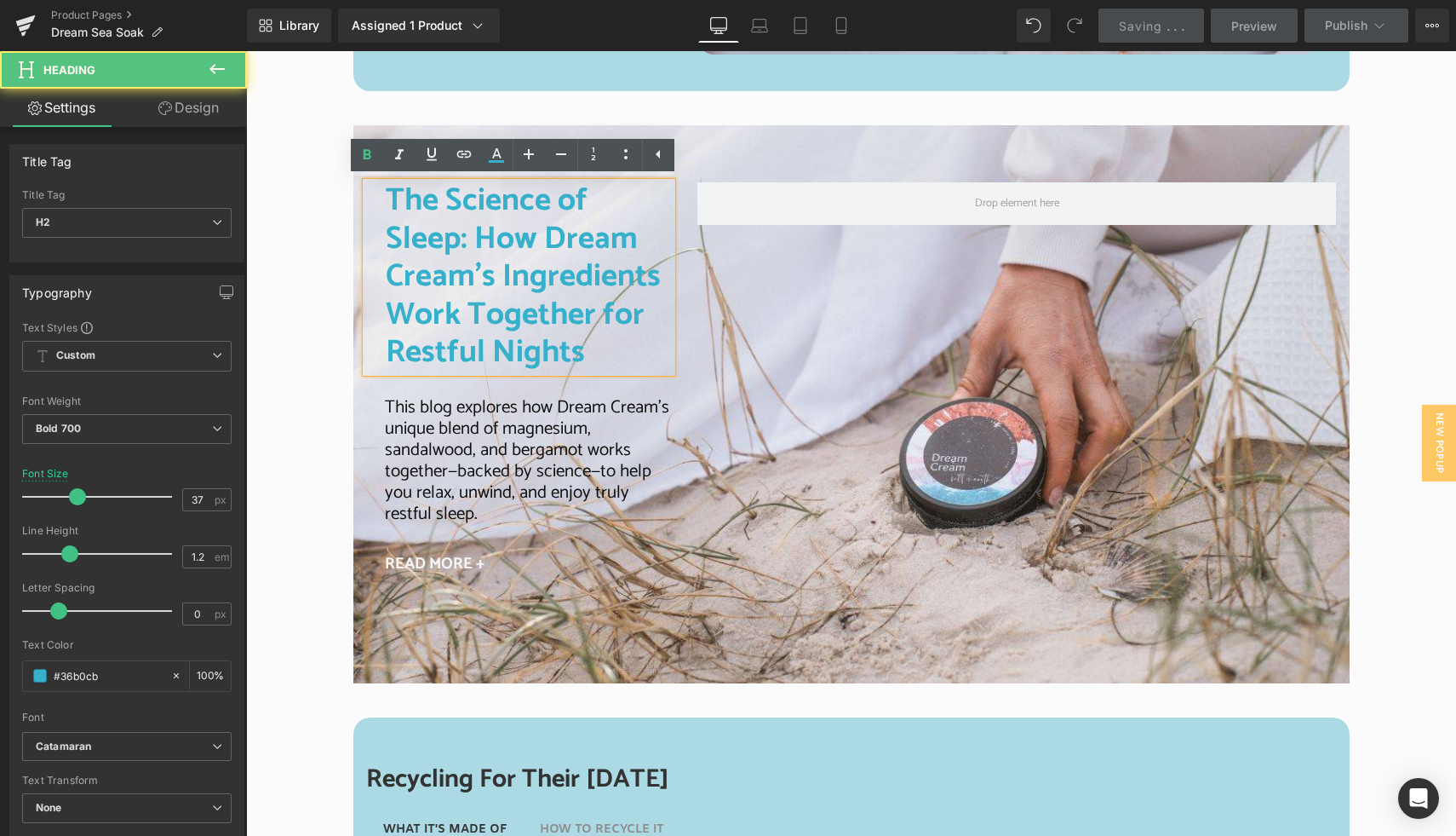
click at [430, 270] on h2 "The Science of Sleep: How Dream Cream’s Ingredients Work Together for Restful N…" at bounding box center [529, 277] width 287 height 190
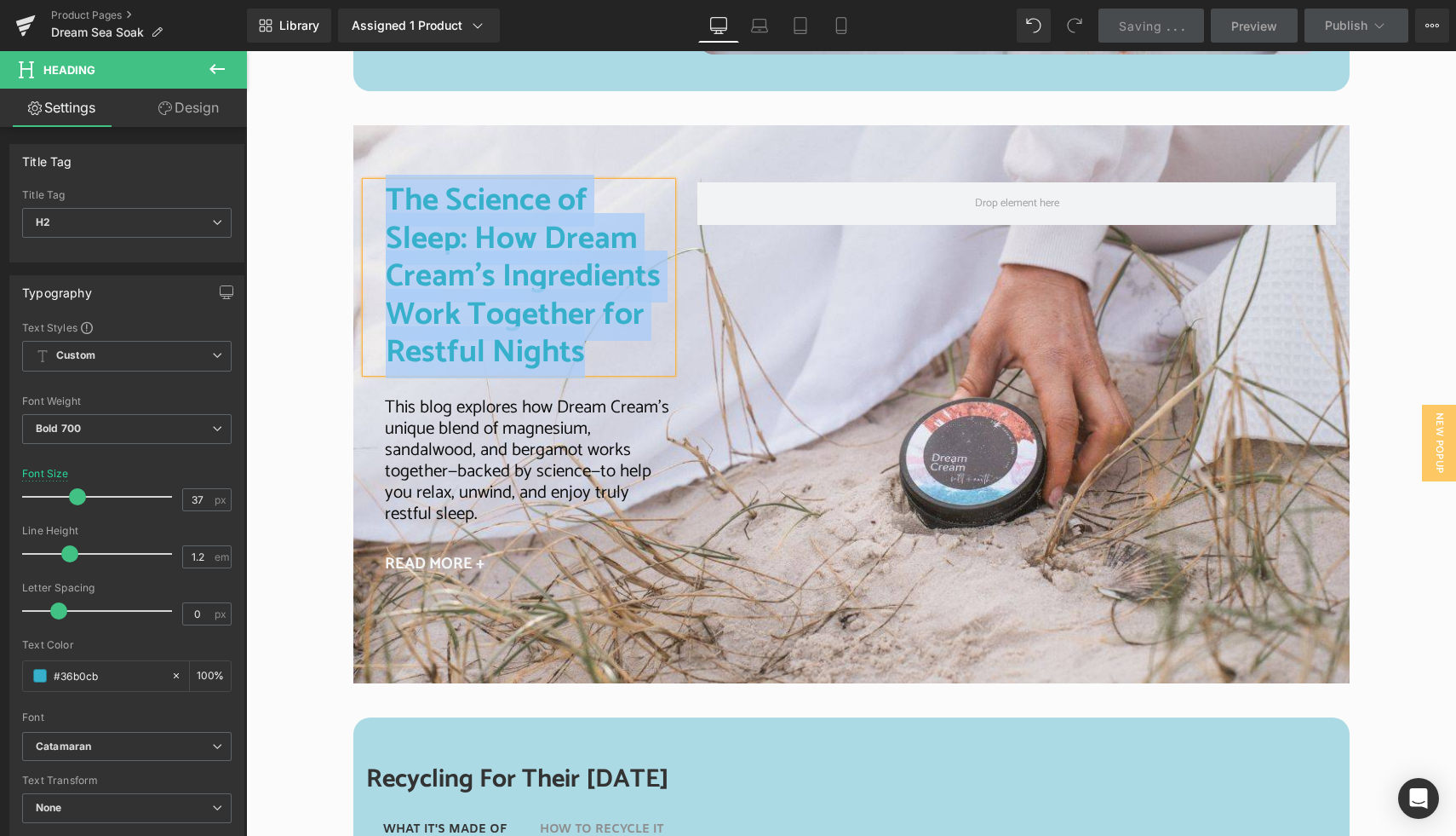
paste div
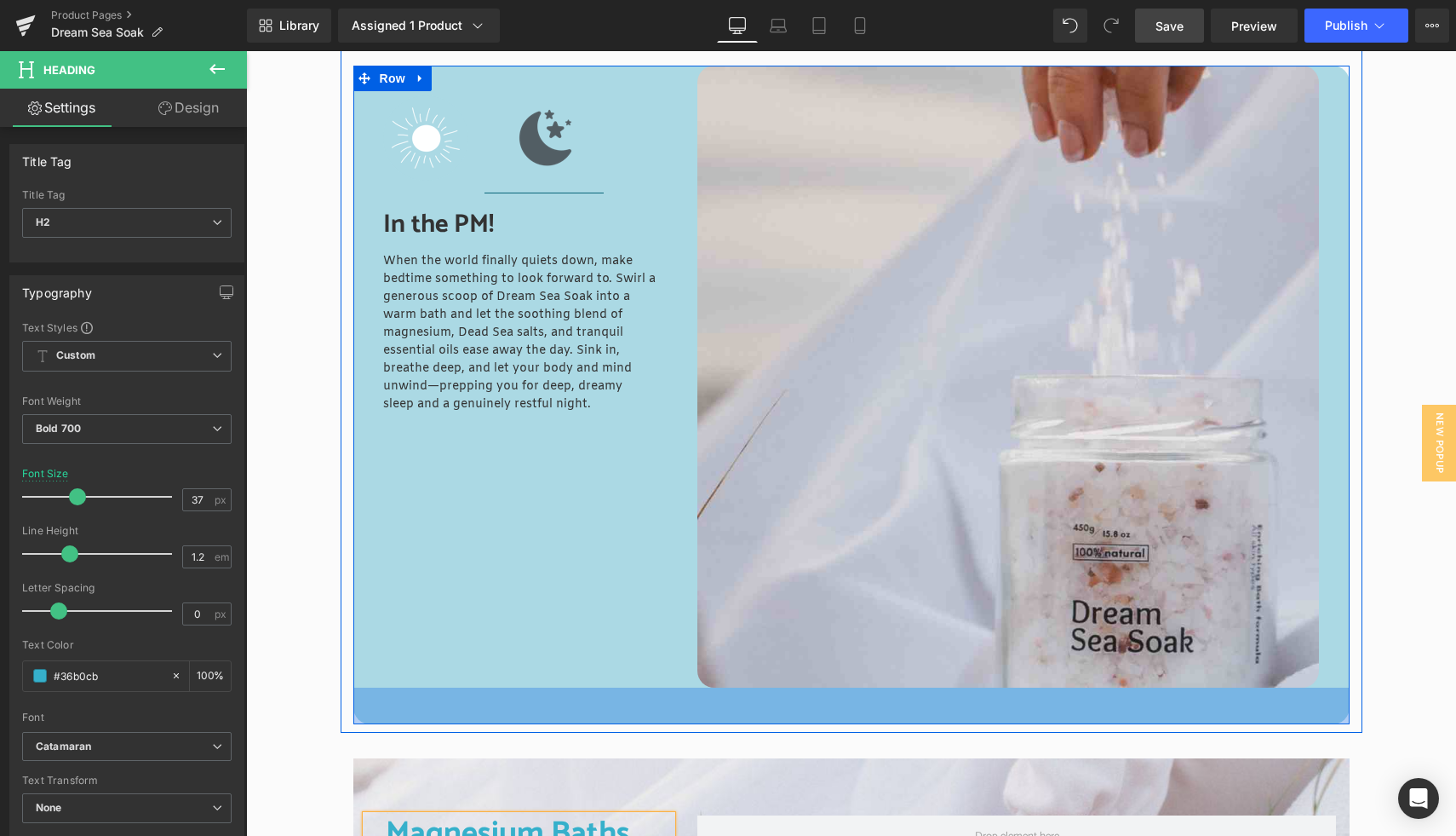
scroll to position [2504, 0]
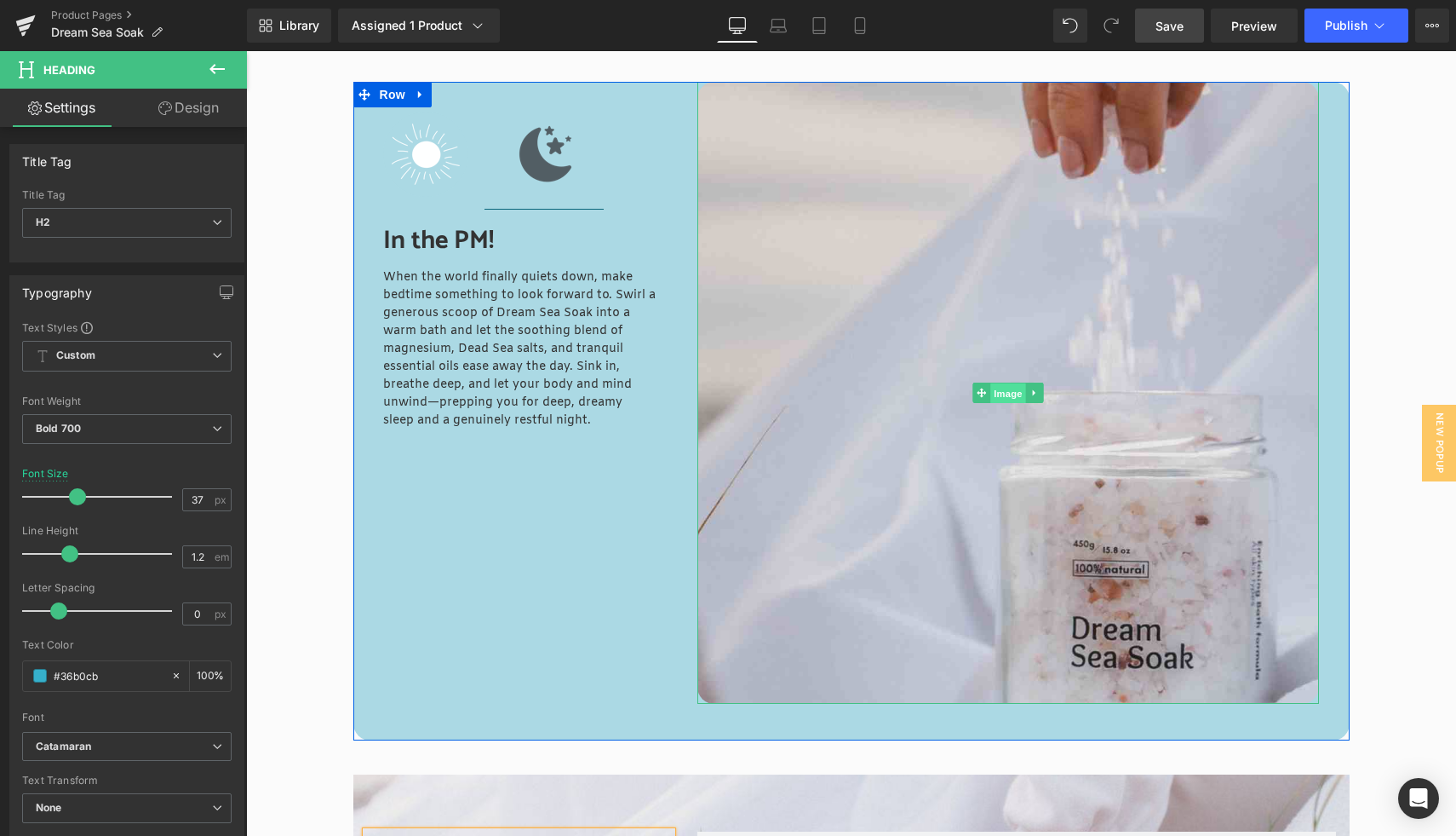
click at [1003, 392] on span "Image" at bounding box center [1009, 393] width 35 height 20
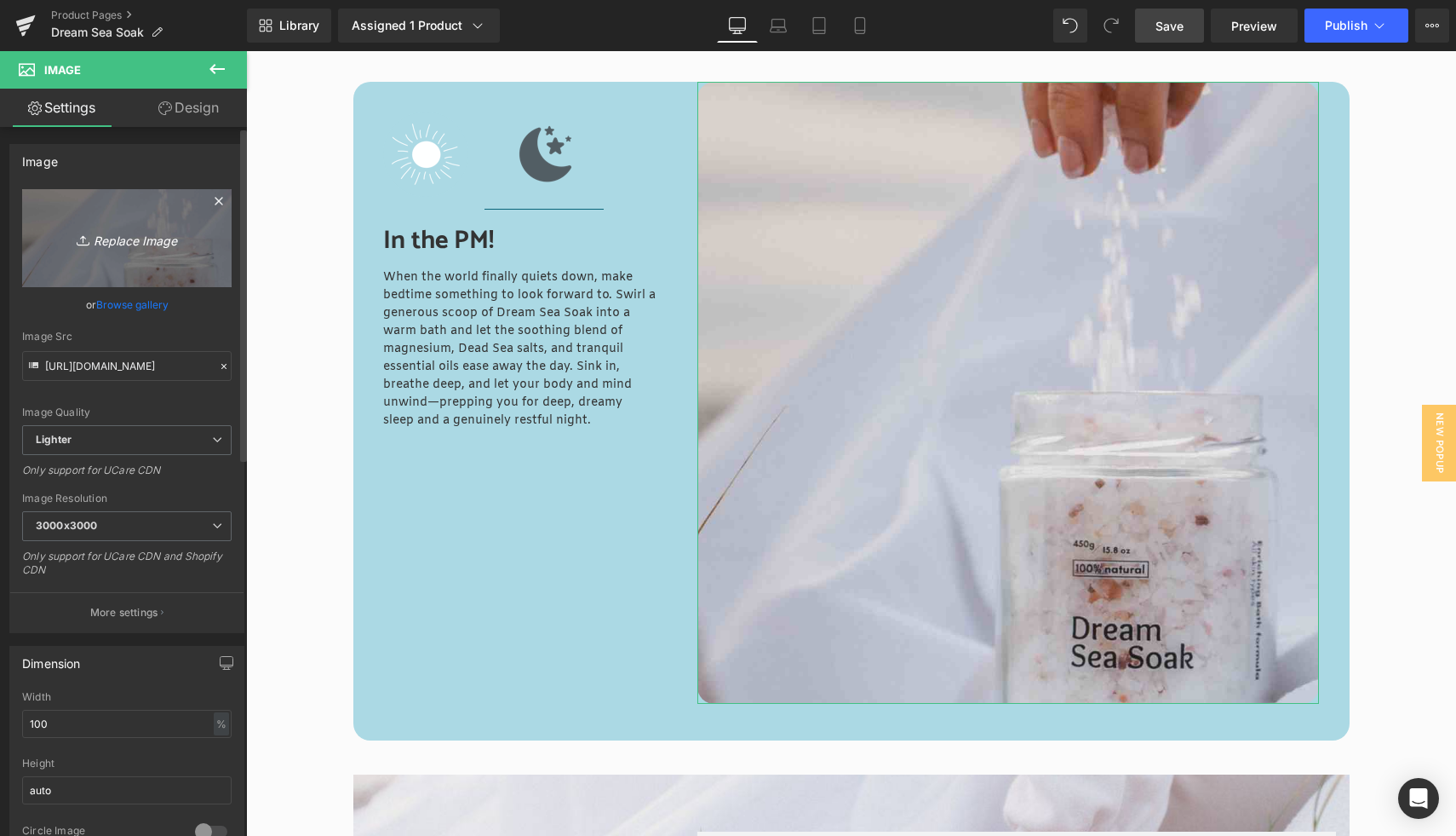
click at [128, 235] on icon "Replace Image" at bounding box center [127, 238] width 136 height 21
type input "C:\fakepath\S+E Square (23).jpg"
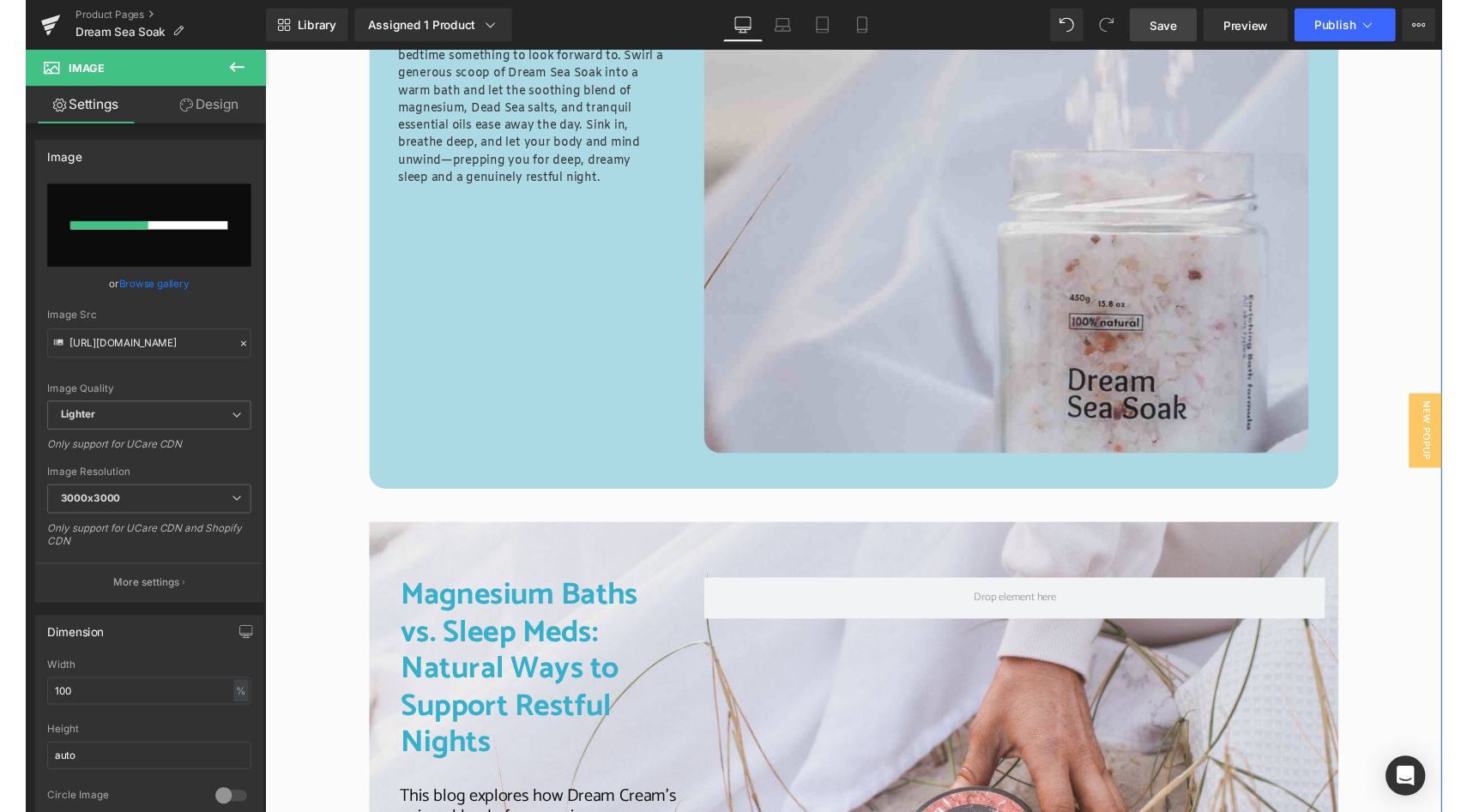
scroll to position [3073, 0]
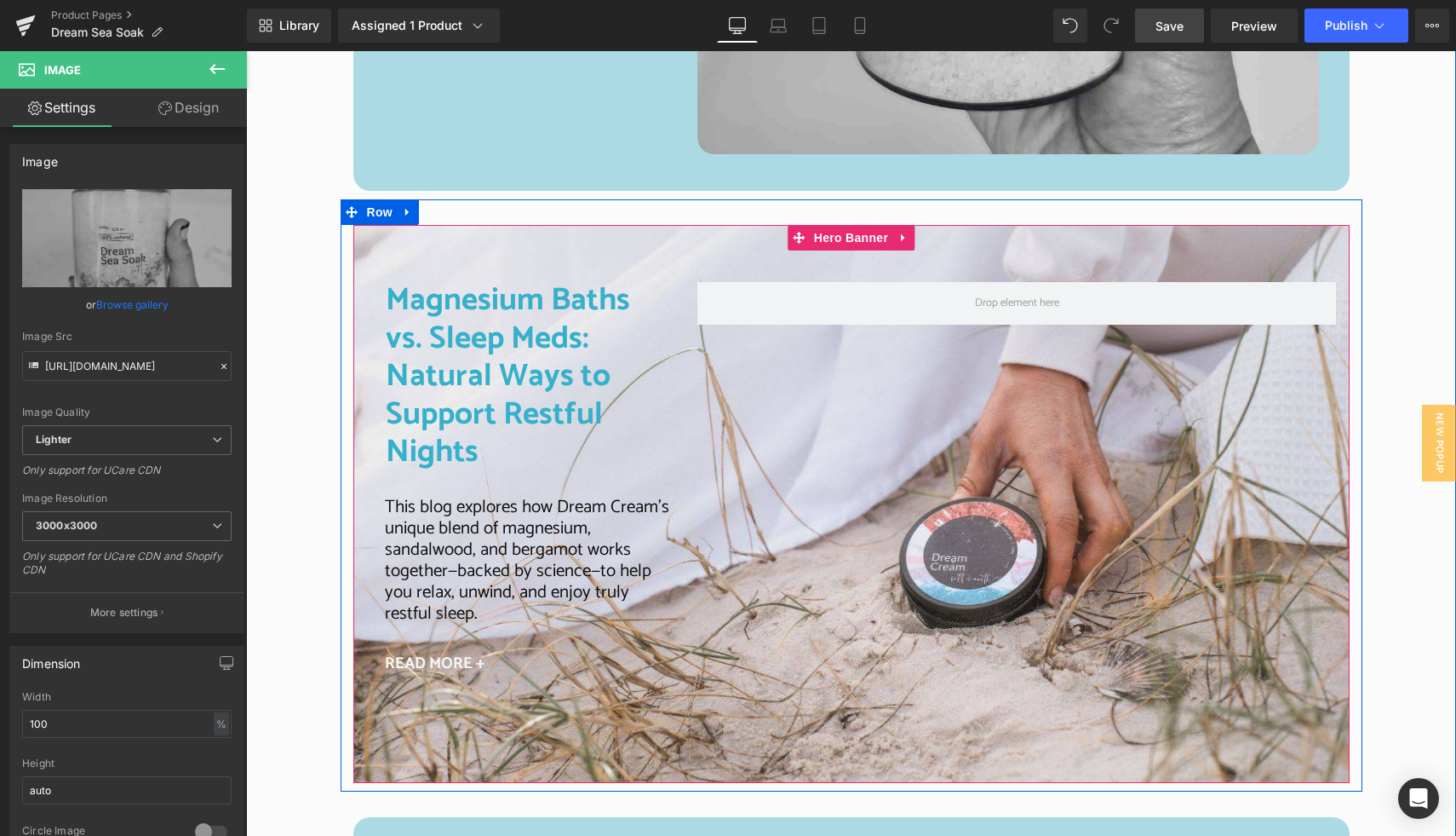
click at [719, 249] on div at bounding box center [851, 503] width 996 height 557
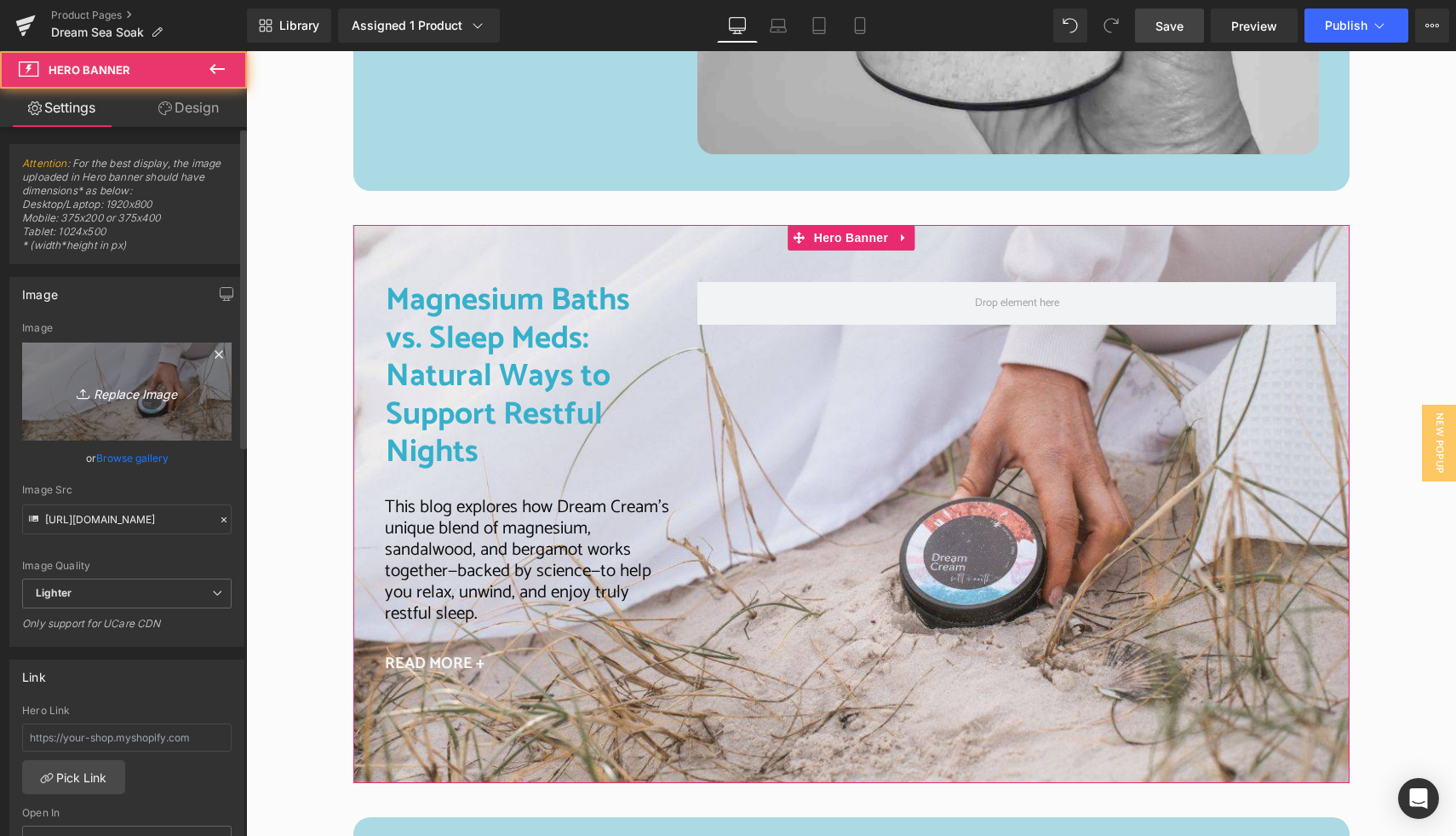
click at [137, 385] on icon "Replace Image" at bounding box center [127, 391] width 136 height 21
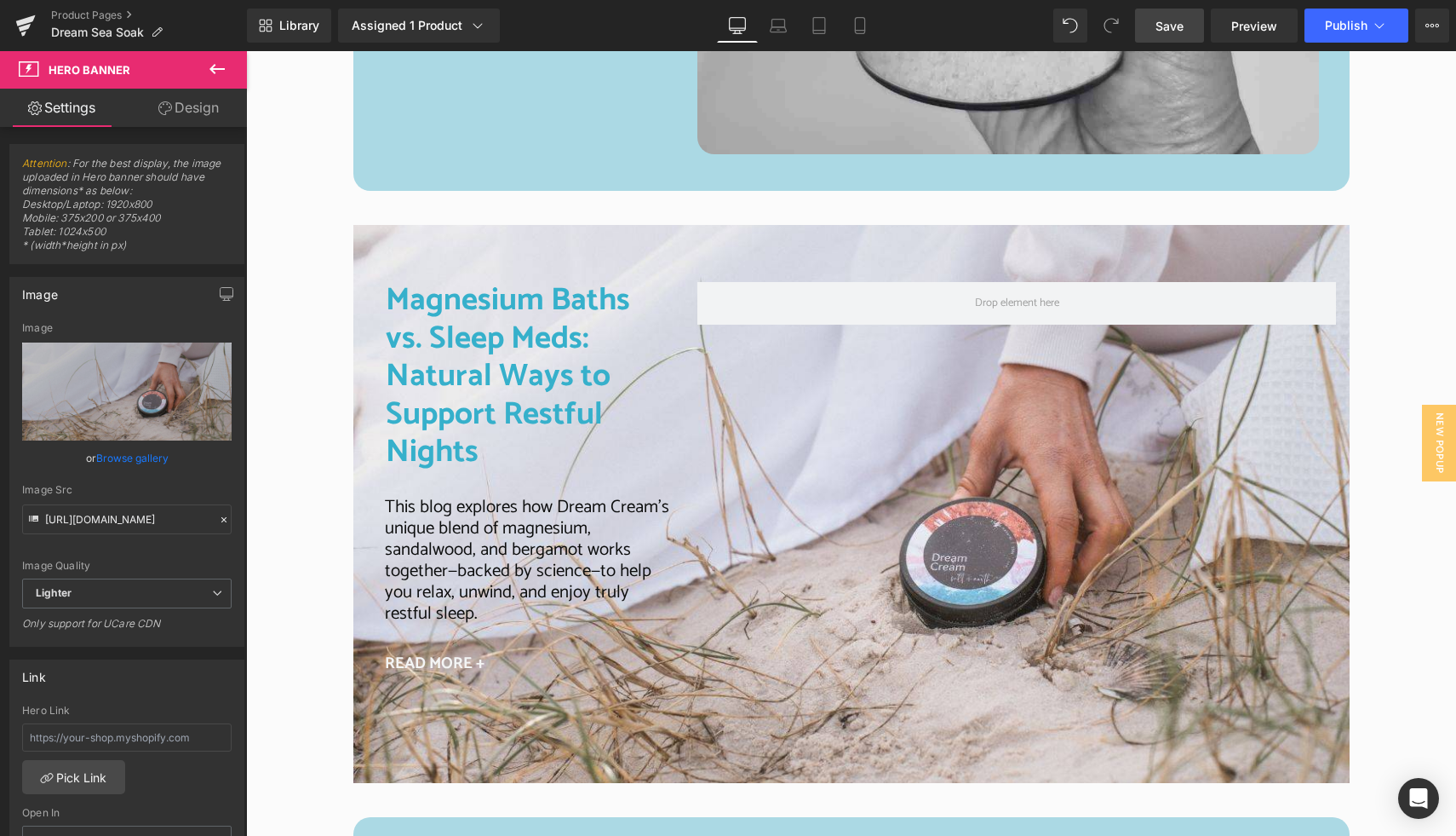
type input "C:\fakepath\S + E Website block (11).jpg"
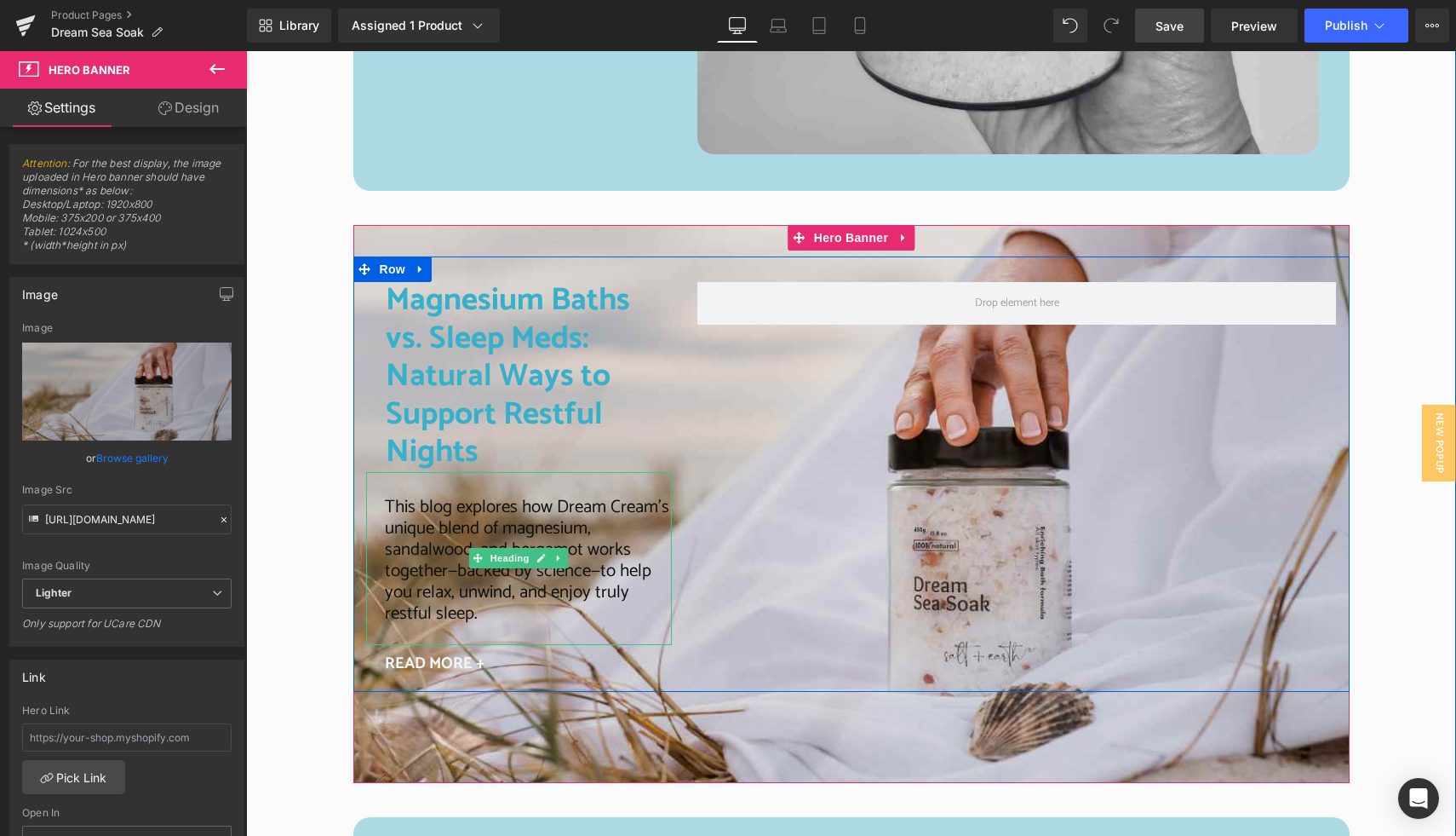
click at [402, 492] on span "This blog explores how Dream Cream’s unique blend of magnesium, sandalwood, and…" at bounding box center [527, 561] width 284 height 136
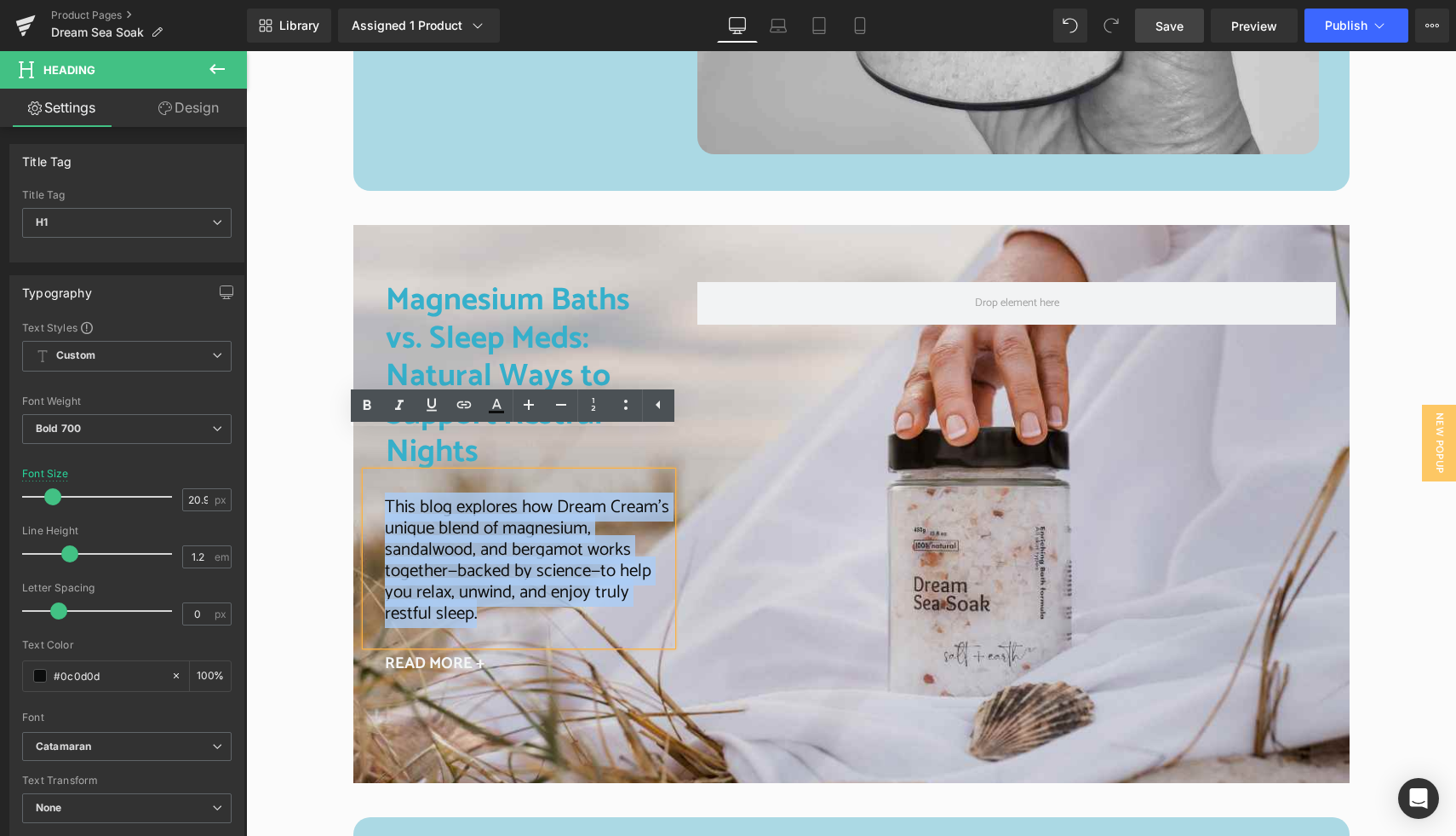
drag, startPoint x: 376, startPoint y: 466, endPoint x: 469, endPoint y: 572, distance: 141.0
click at [469, 572] on div "This blog explores how Dream Cream’s unique blend of magnesium, sandalwood, and…" at bounding box center [520, 559] width 306 height 174
copy span "This blog explores how Dream Cream’s unique blend of magnesium, sandalwood, and…"
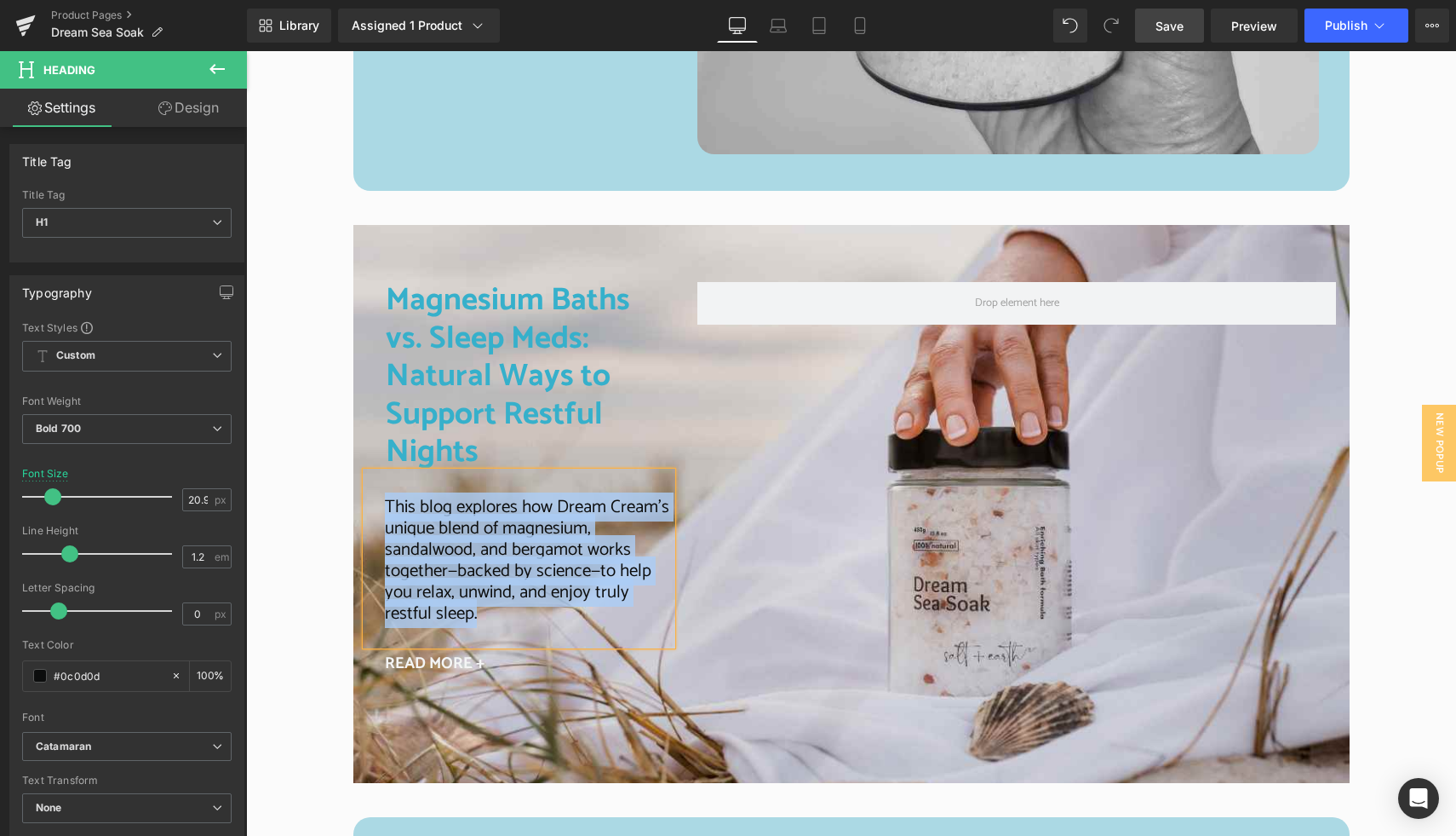
click at [415, 522] on span "This blog explores how Dream Cream’s unique blend of magnesium, sandalwood, and…" at bounding box center [527, 561] width 284 height 136
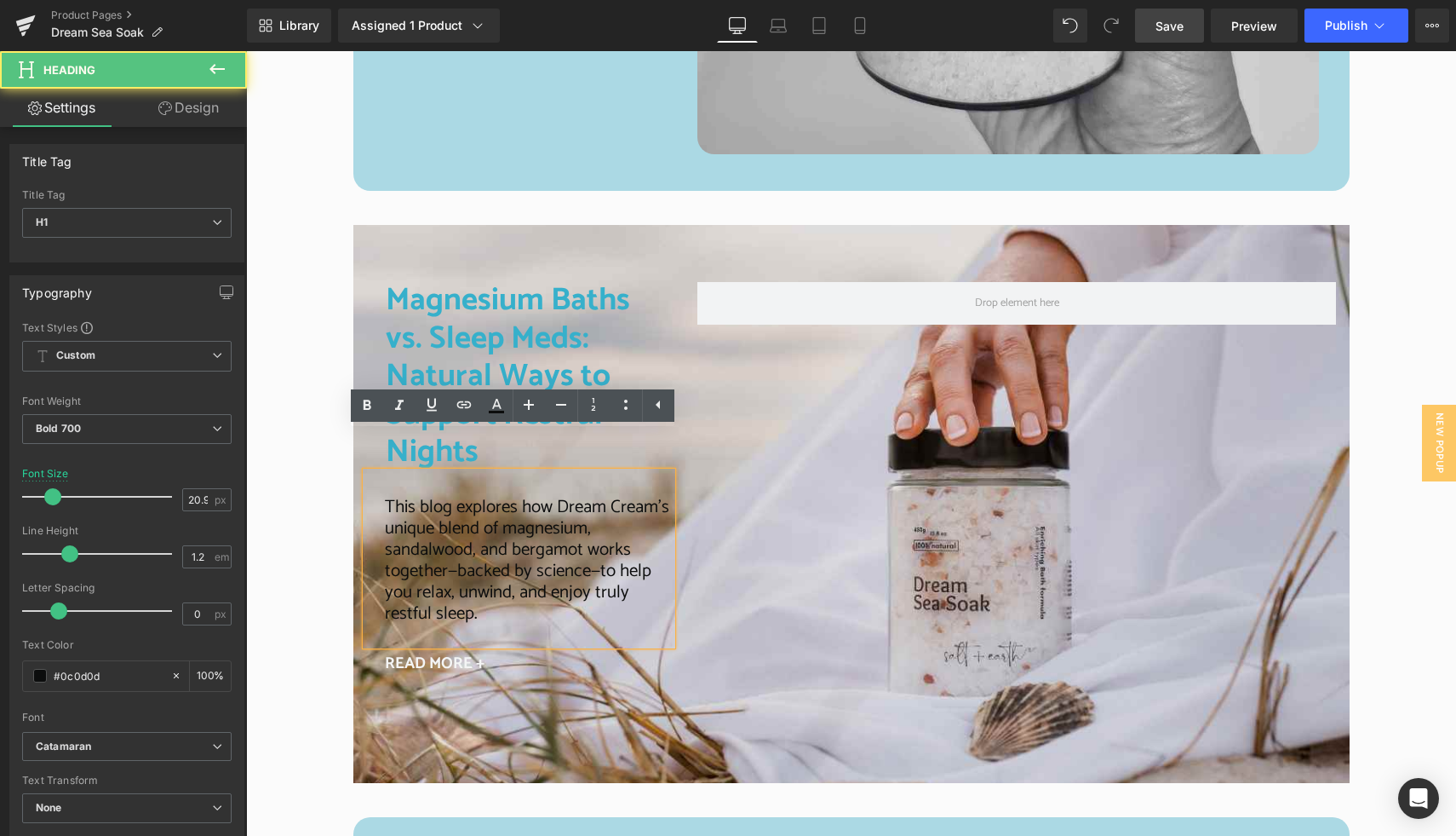
click at [413, 504] on span "This blog explores how Dream Cream’s unique blend of magnesium, sandalwood, and…" at bounding box center [527, 561] width 284 height 136
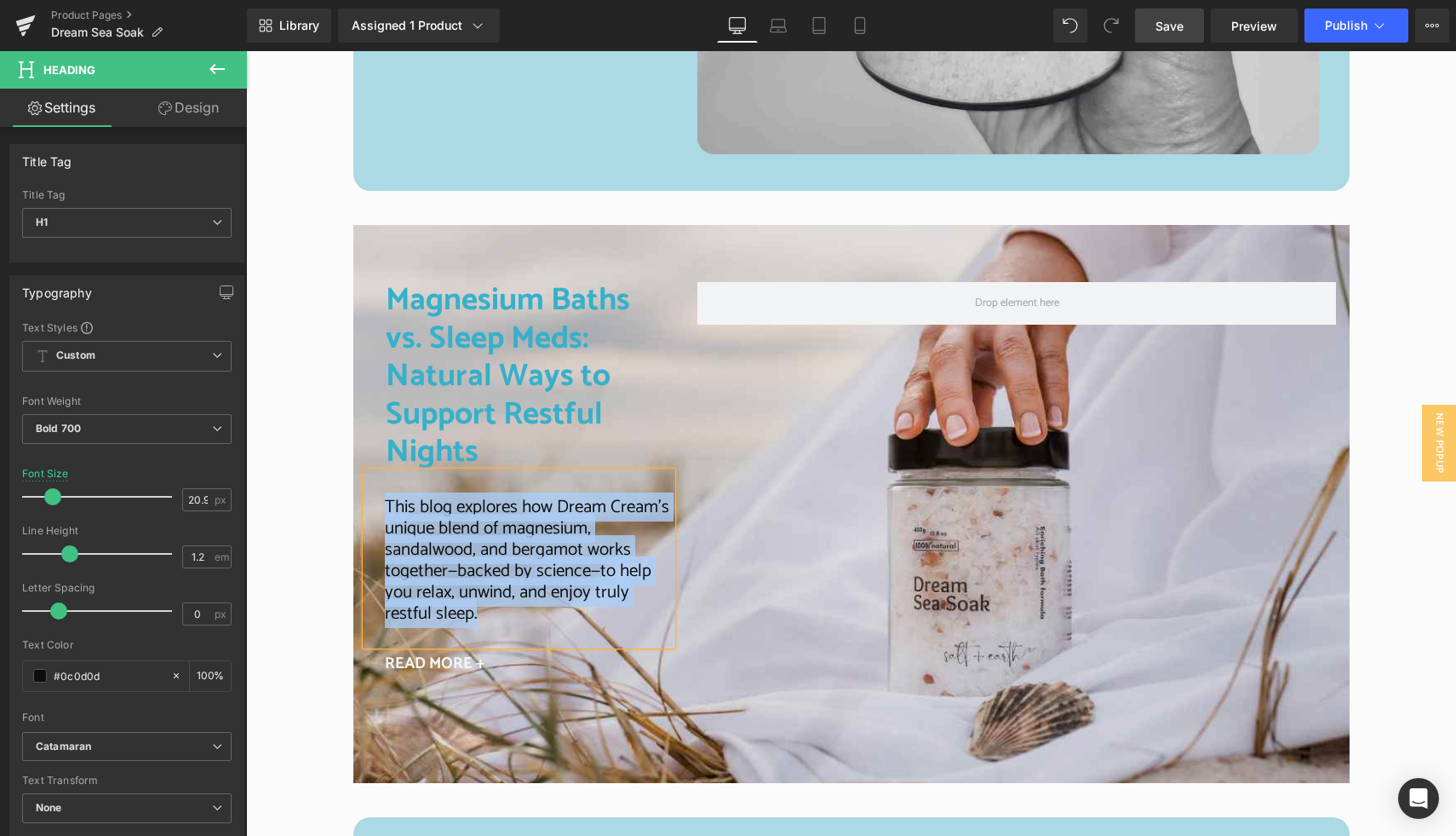
paste div
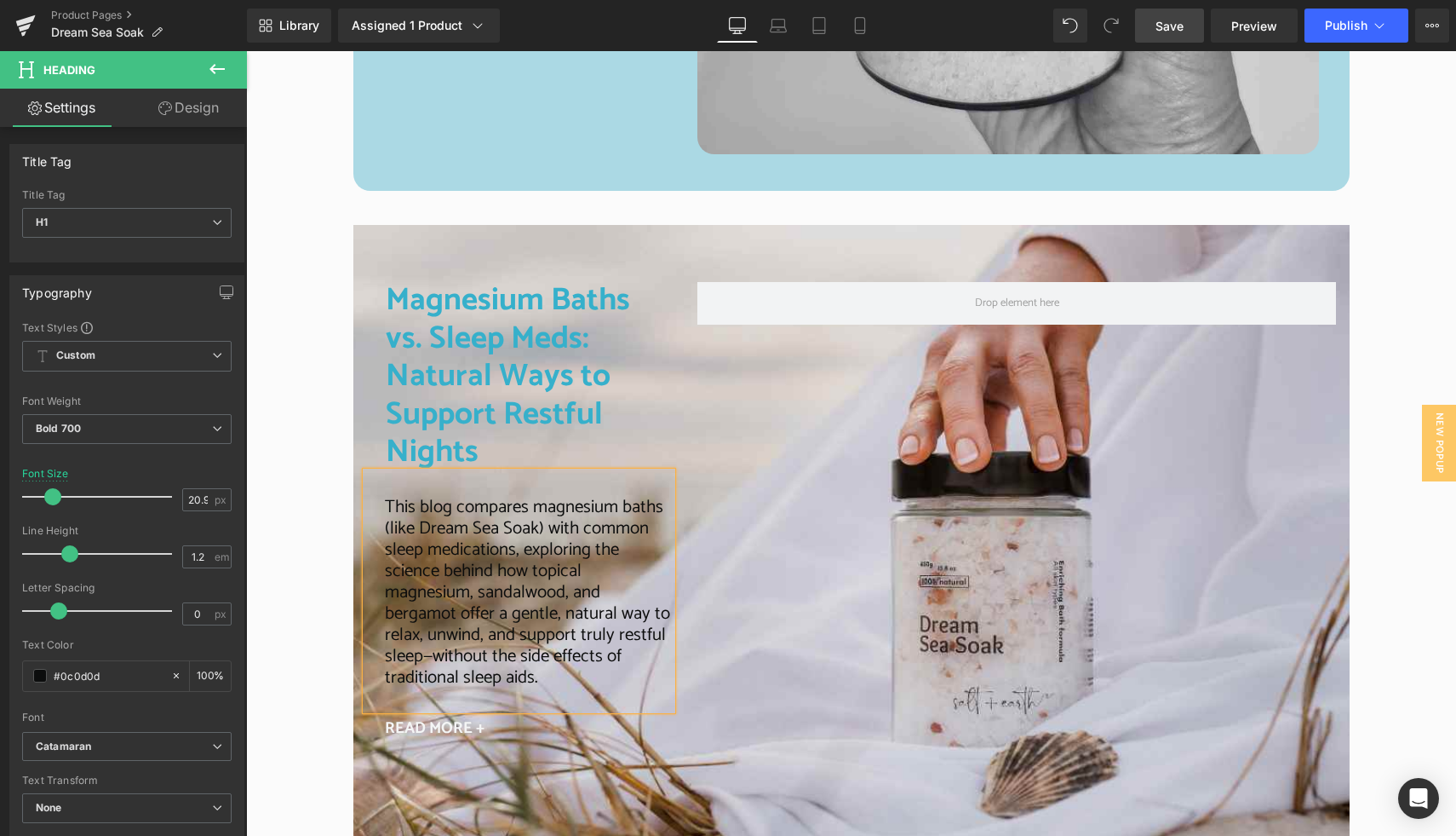
click at [1155, 31] on link "Save" at bounding box center [1169, 26] width 69 height 34
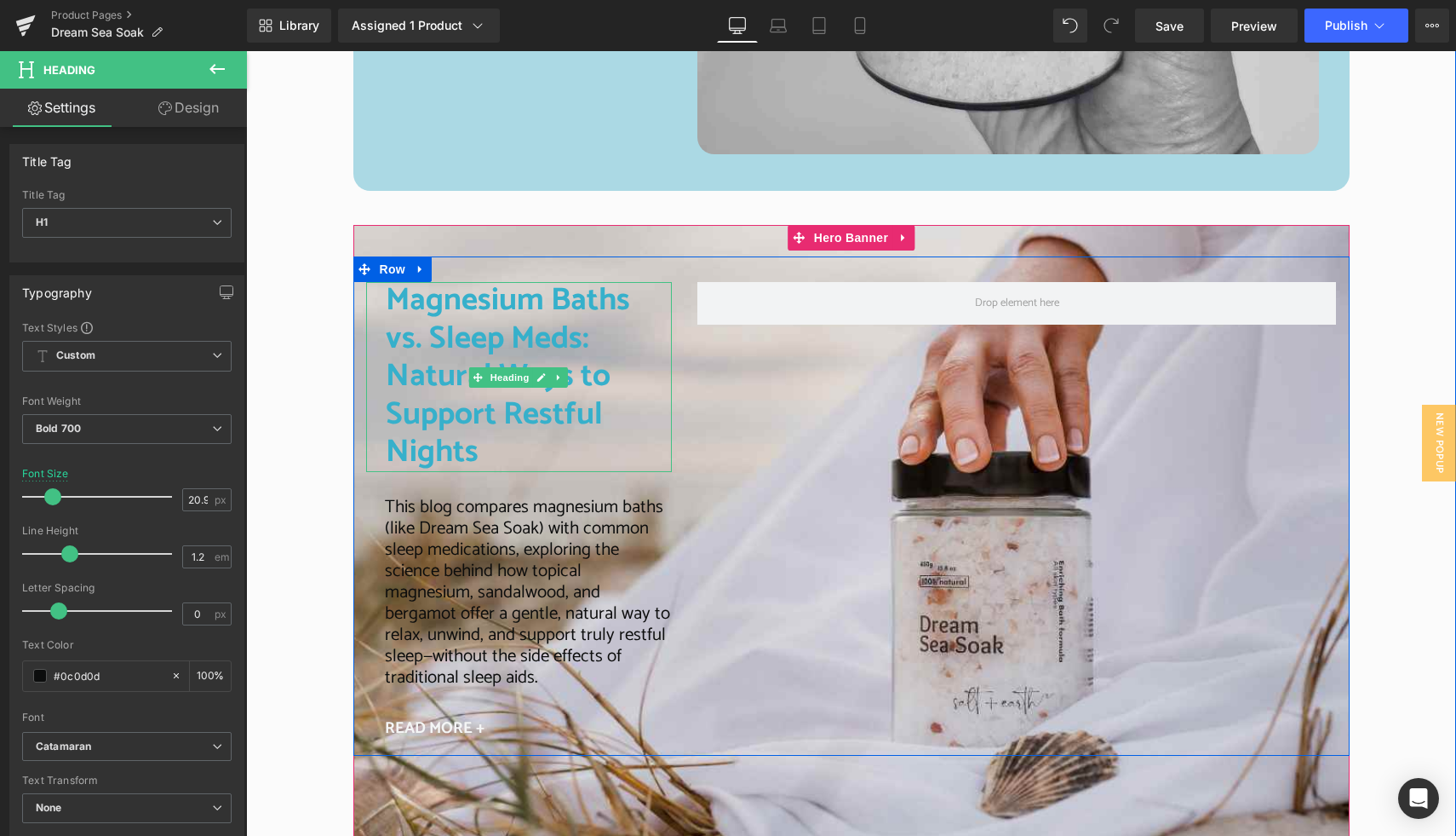
click at [447, 326] on h2 "Magnesium Baths vs. Sleep Meds: Natural Ways to Support Restful Nights" at bounding box center [529, 376] width 287 height 190
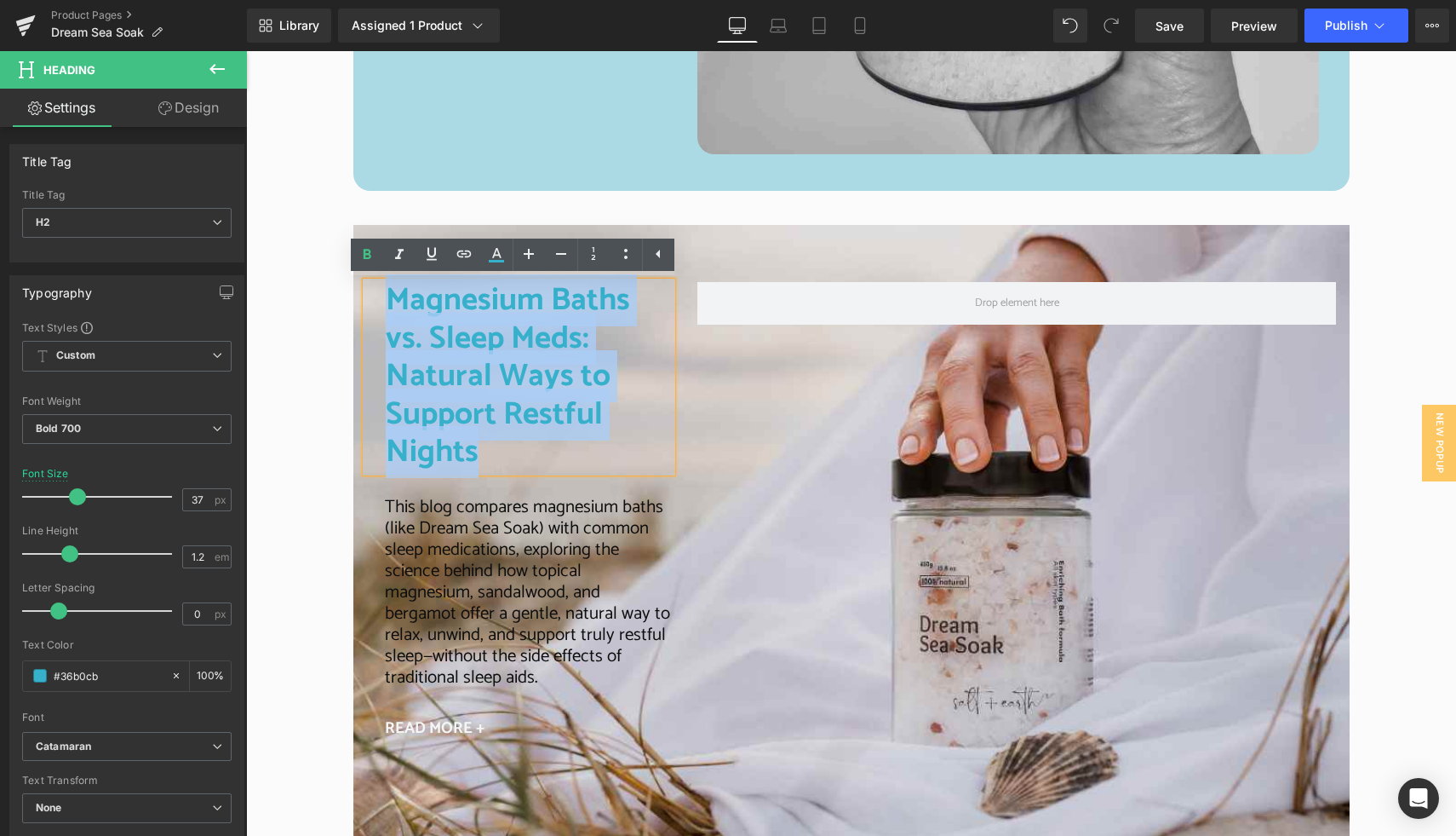
drag, startPoint x: 380, startPoint y: 299, endPoint x: 591, endPoint y: 407, distance: 237.0
click at [591, 407] on h2 "Magnesium Baths vs. Sleep Meds: Natural Ways to Support Restful Nights" at bounding box center [529, 376] width 287 height 190
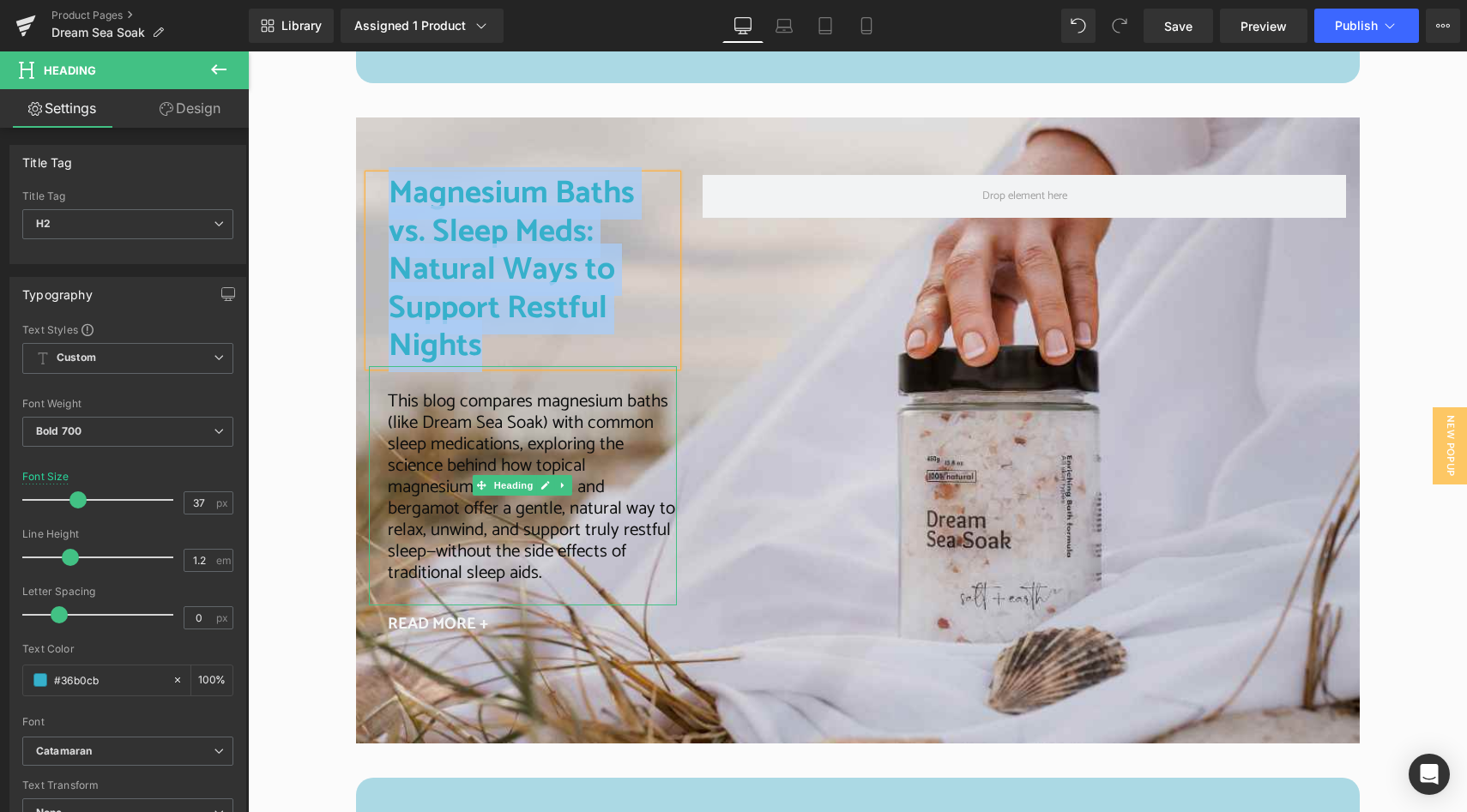
scroll to position [3401, 0]
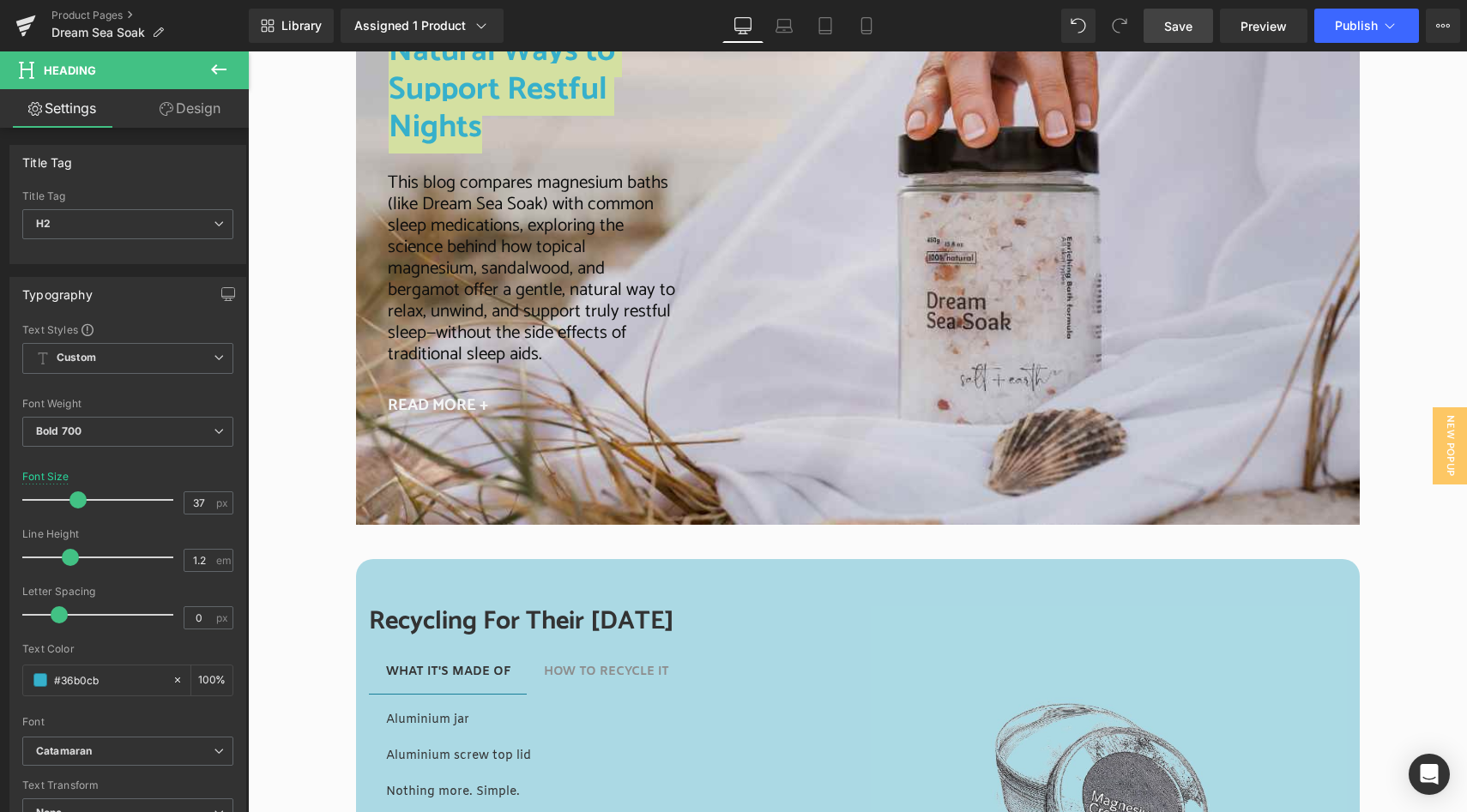
click at [1171, 29] on span "Save" at bounding box center [1178, 26] width 29 height 18
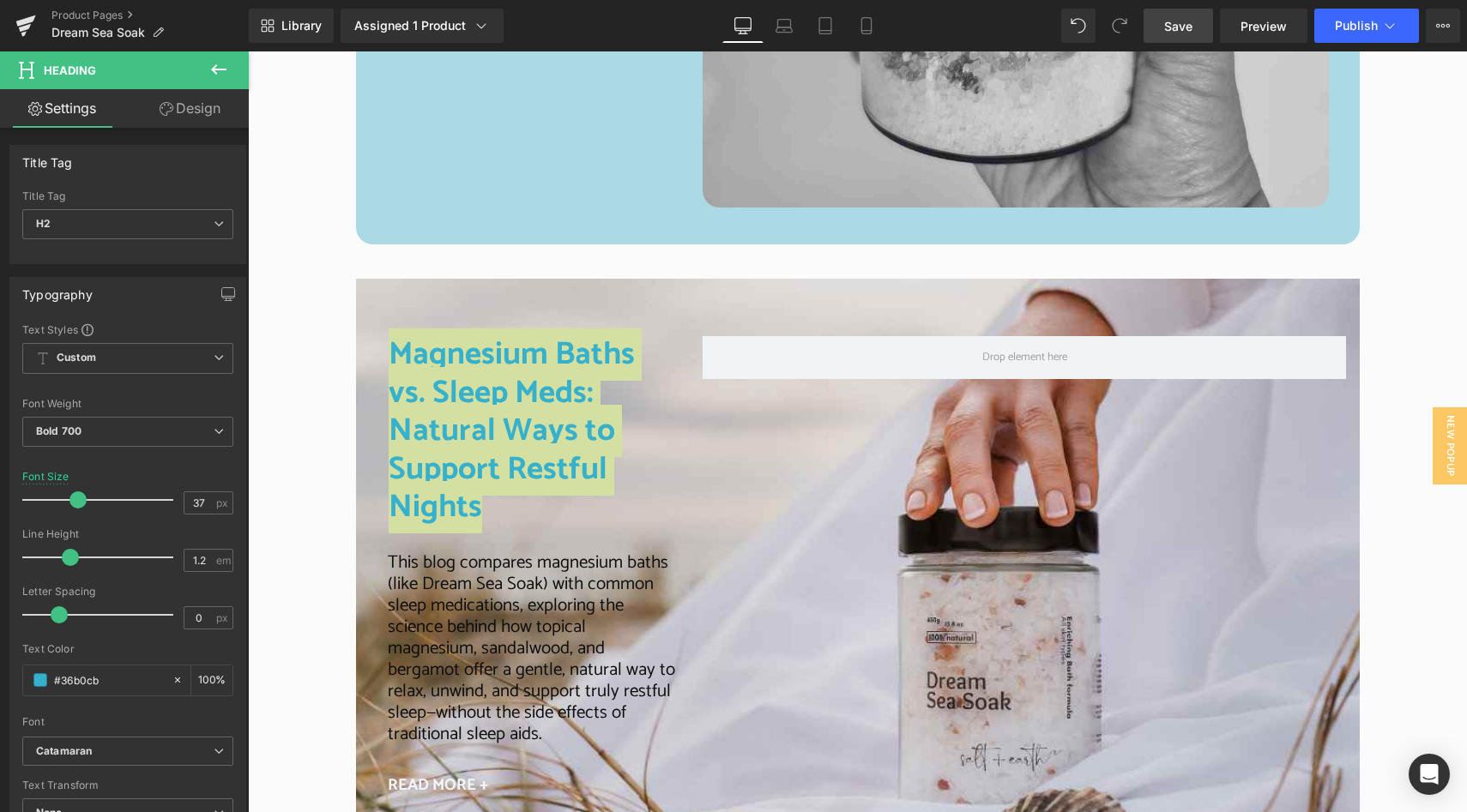
scroll to position [3143, 0]
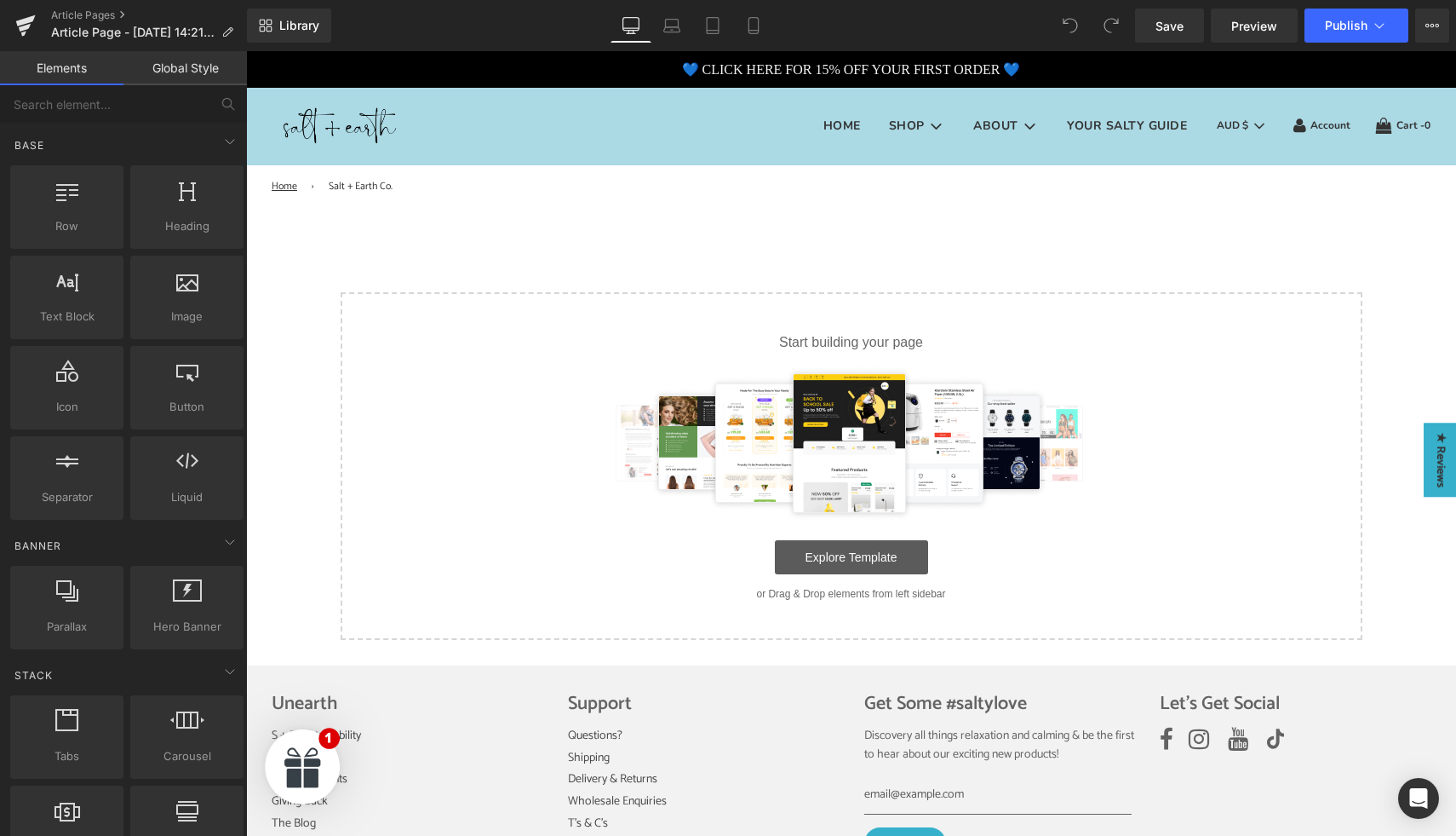
click at [837, 558] on link "Explore Template" at bounding box center [851, 557] width 153 height 34
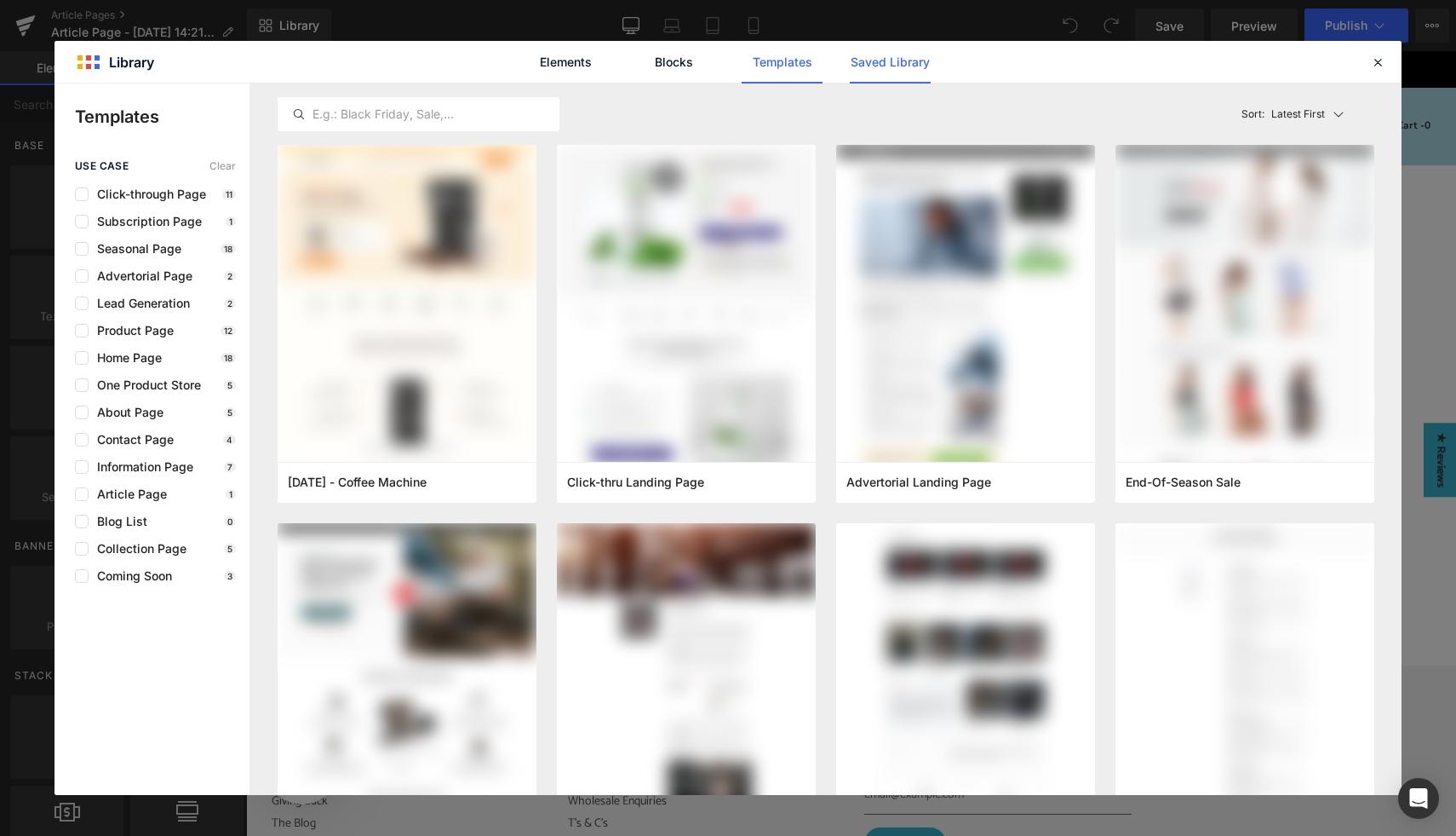
click at [910, 62] on link "Saved Library" at bounding box center [890, 62] width 81 height 43
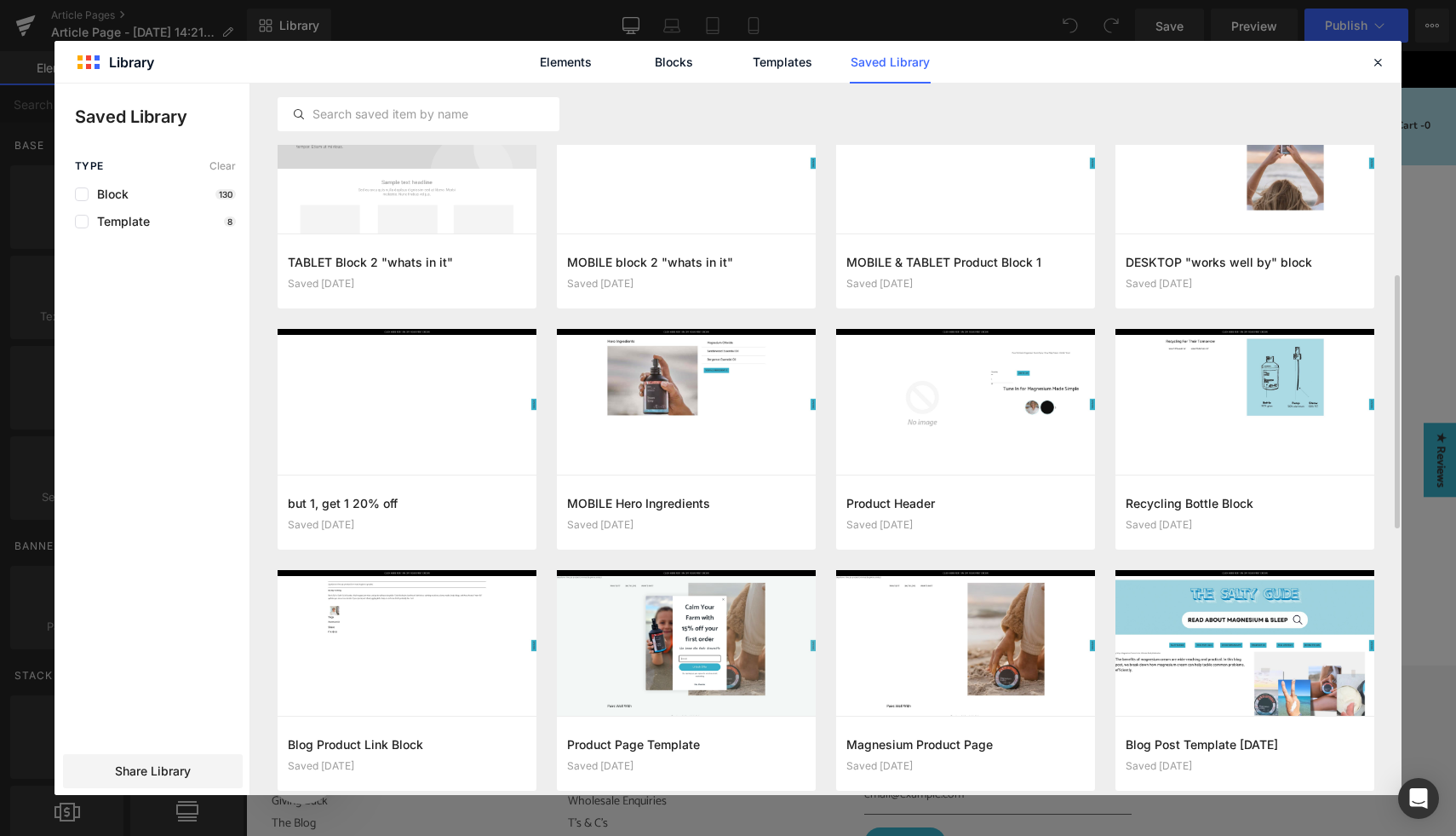
scroll to position [571, 0]
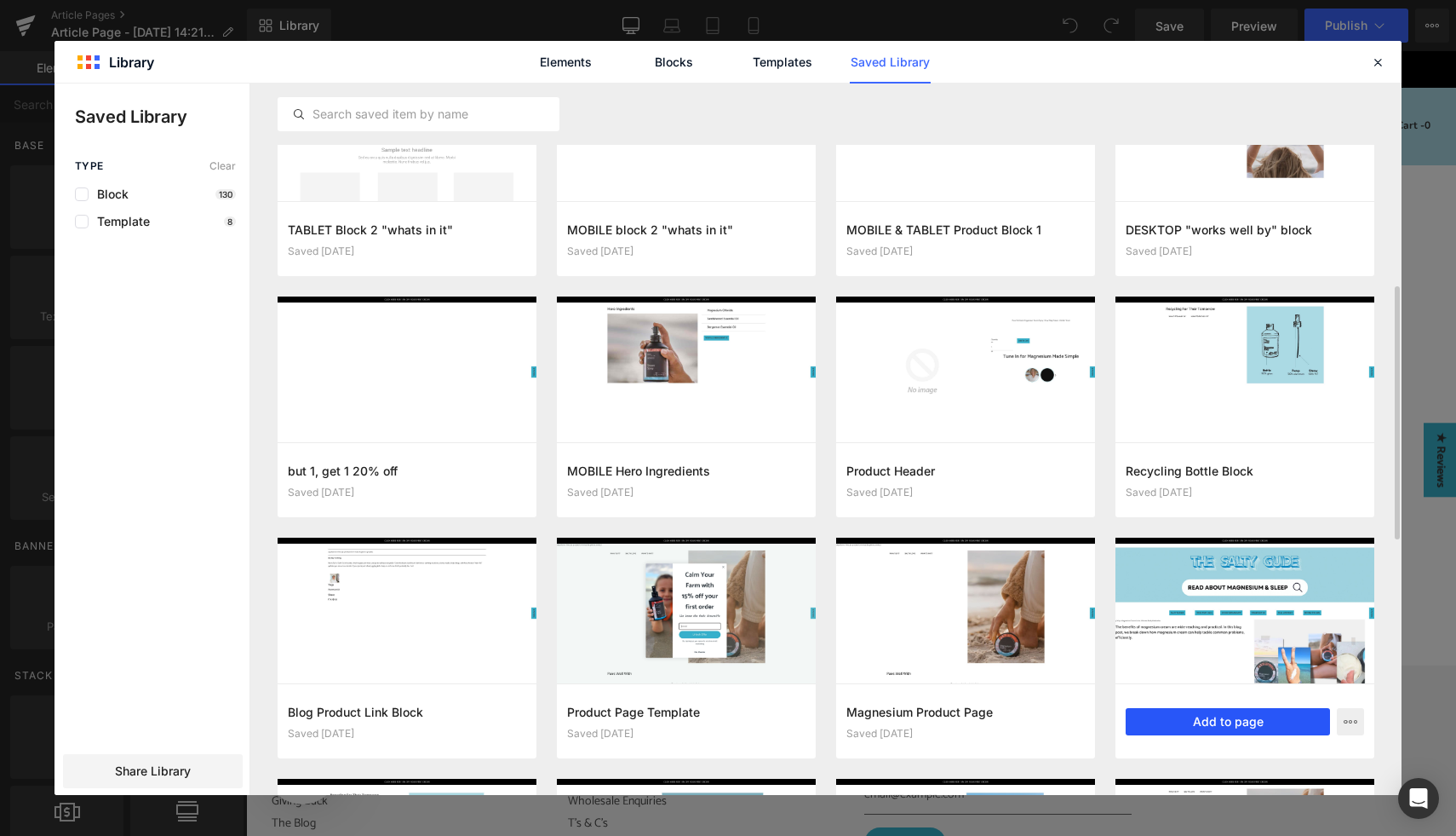
click at [1248, 720] on button "Add to page" at bounding box center [1228, 721] width 204 height 27
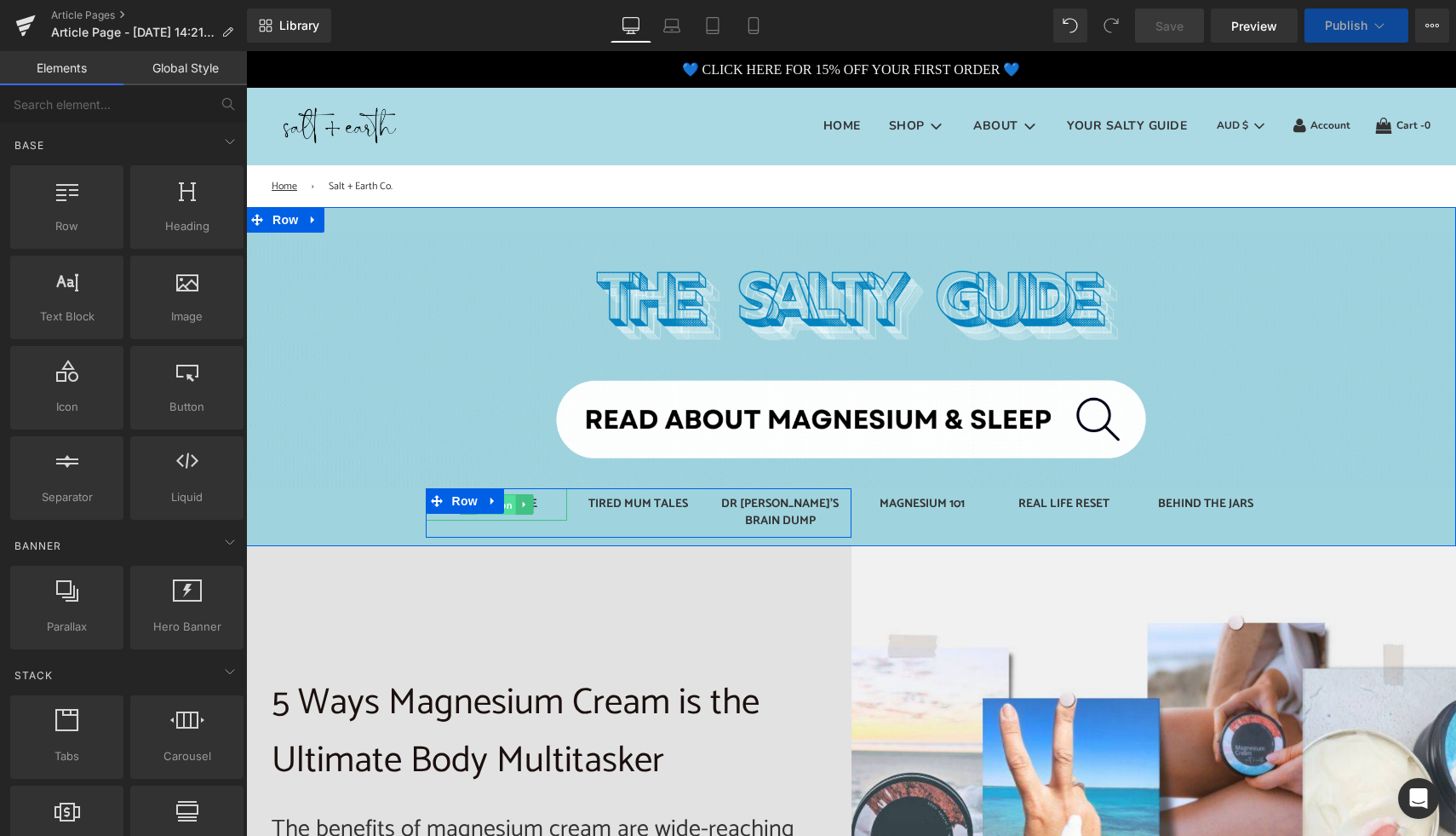
click at [503, 503] on span "Button" at bounding box center [497, 505] width 39 height 20
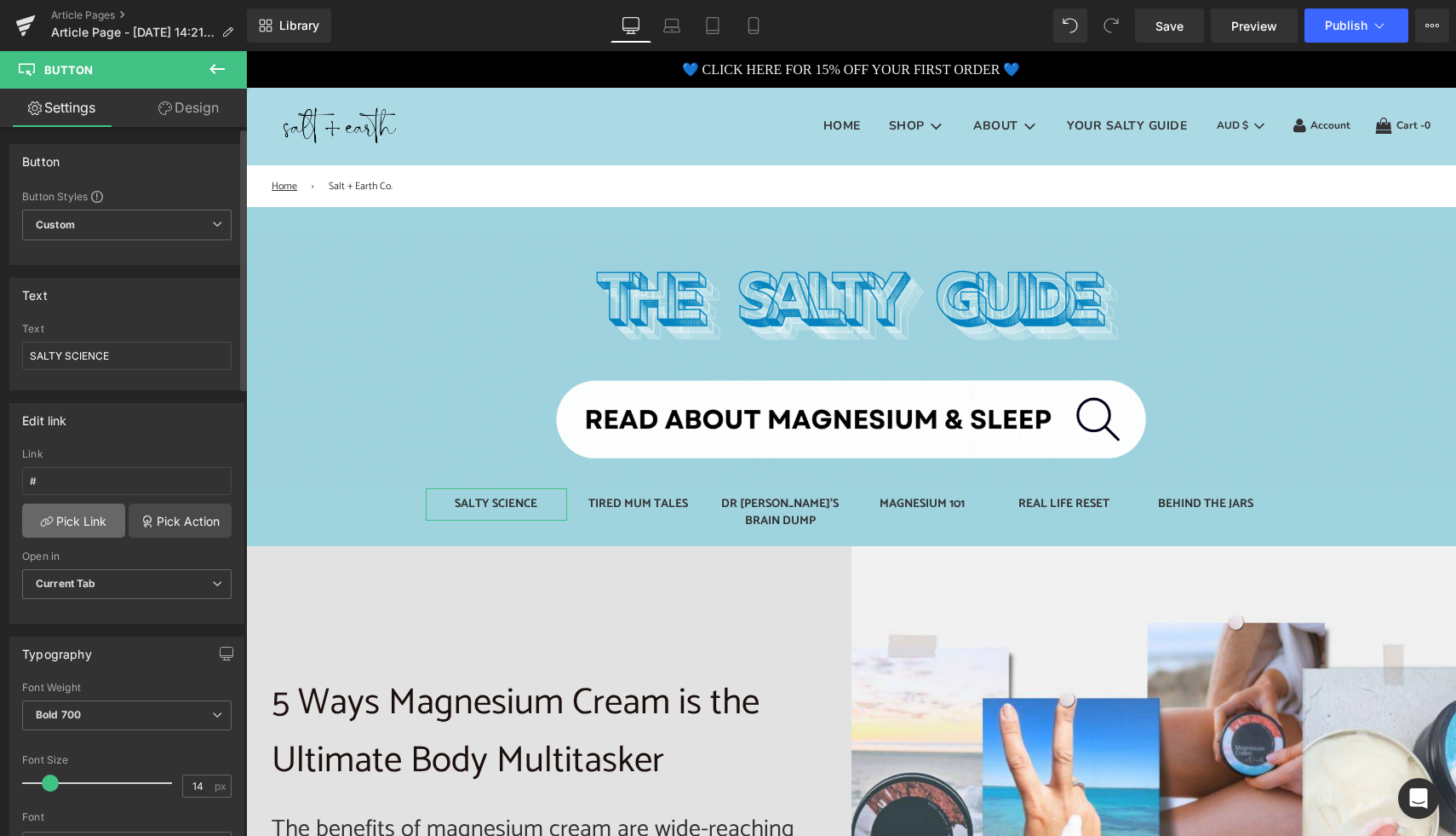
click at [86, 515] on link "Pick Link" at bounding box center [73, 520] width 103 height 34
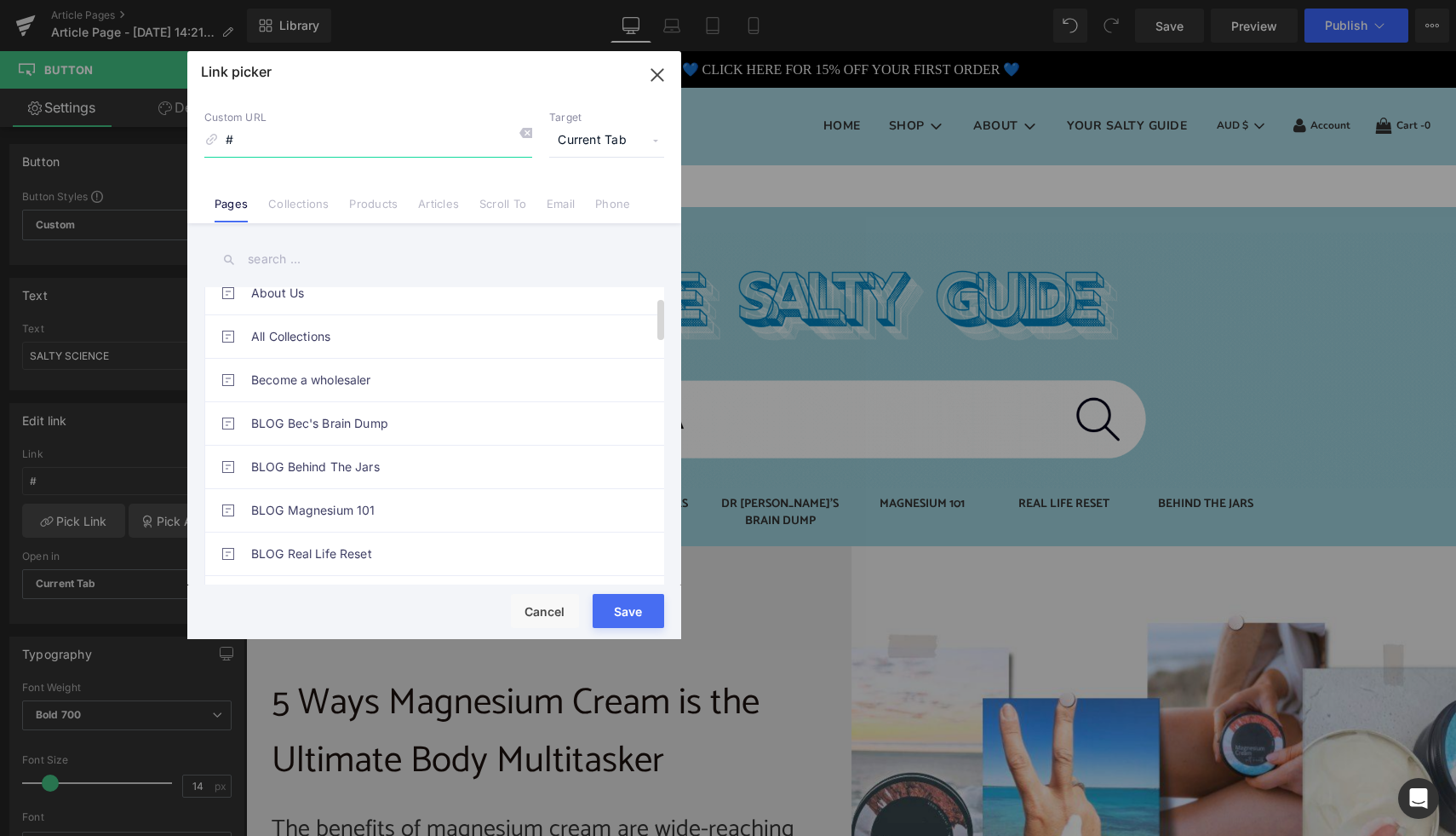
scroll to position [192, 0]
click at [345, 463] on link "BLOG Salty Science" at bounding box center [438, 464] width 374 height 43
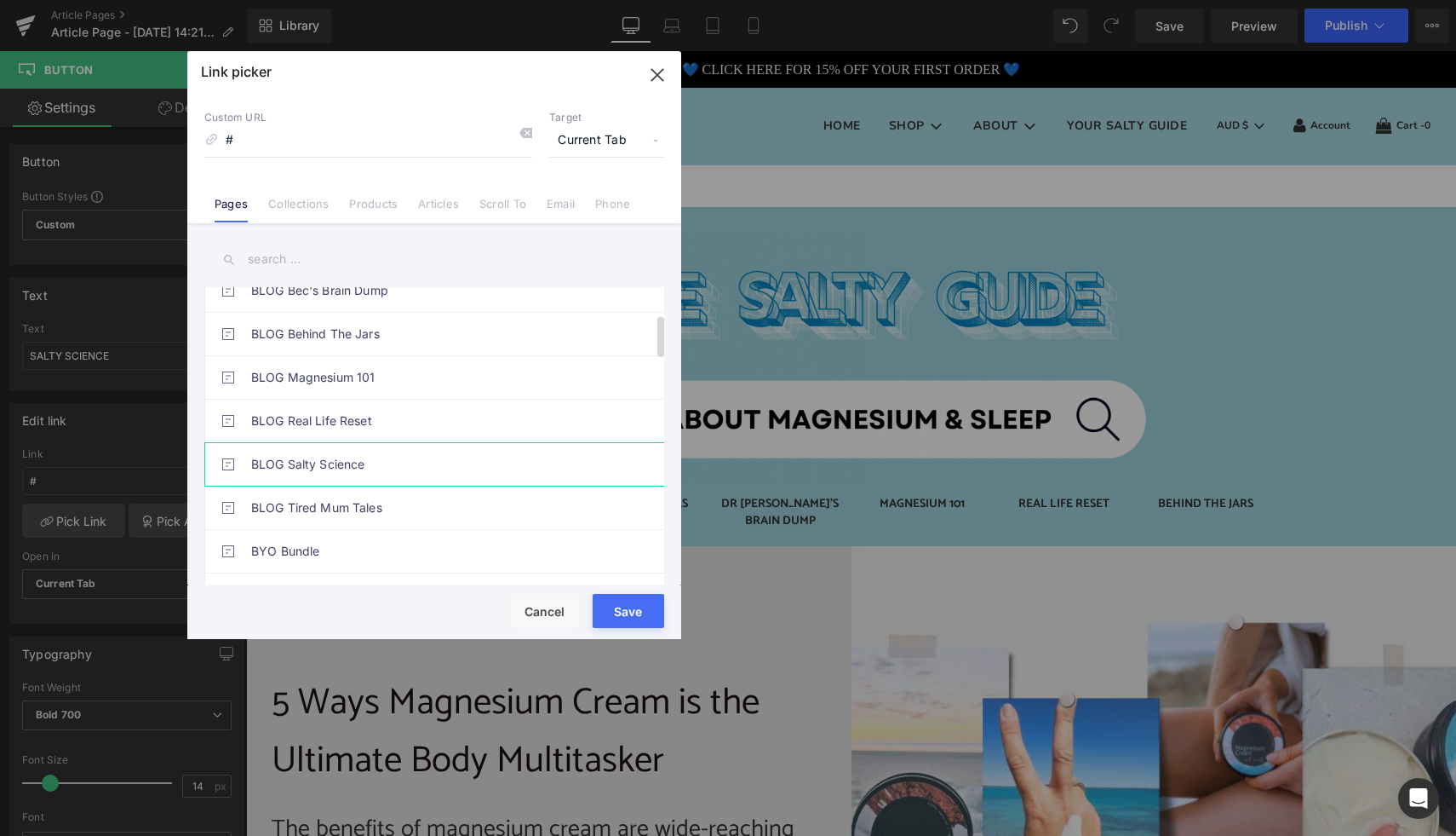
type input "/pages/blog-salty-science"
click at [628, 617] on button "Save" at bounding box center [628, 610] width 72 height 34
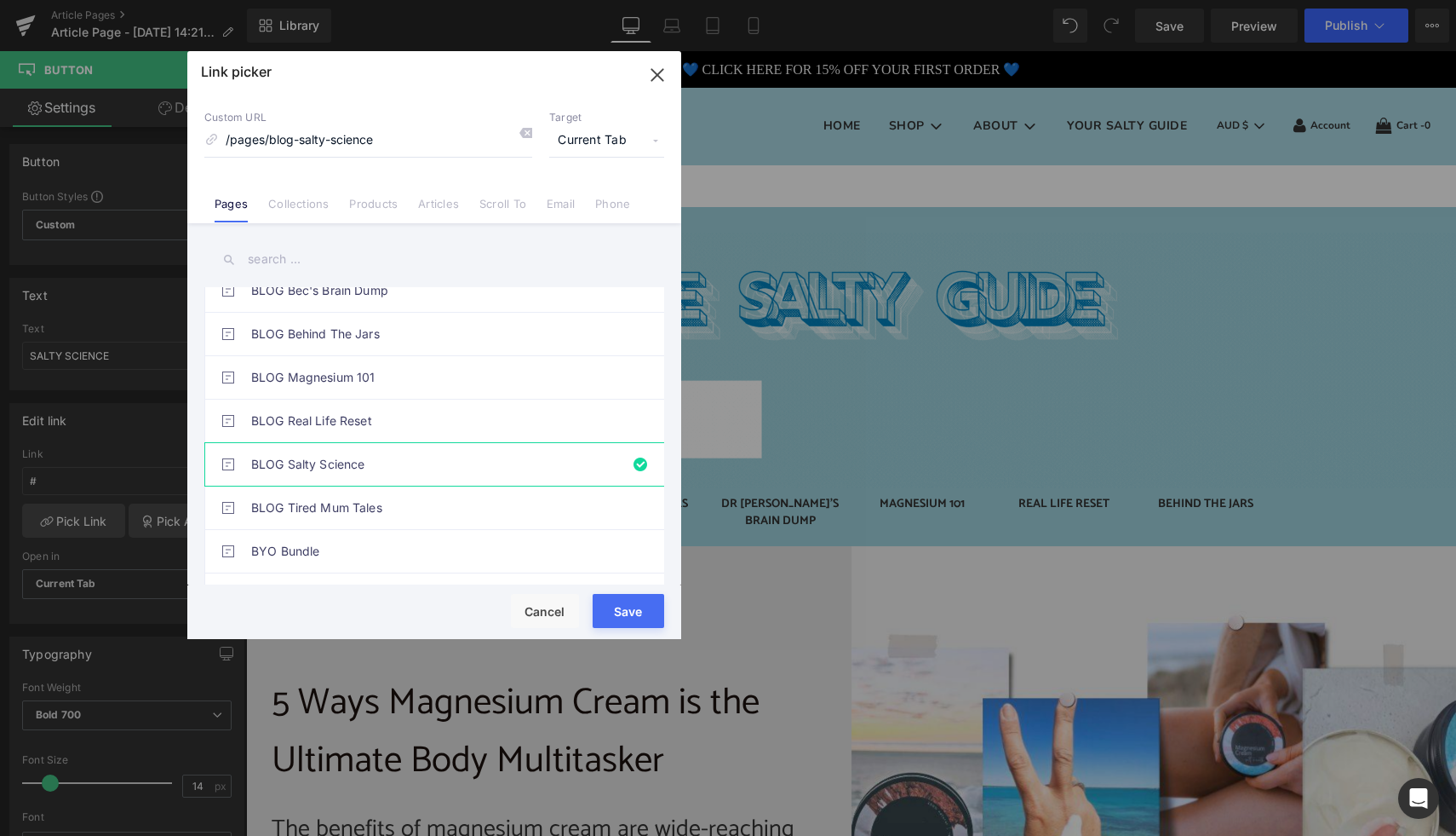
type input "/pages/blog-salty-science"
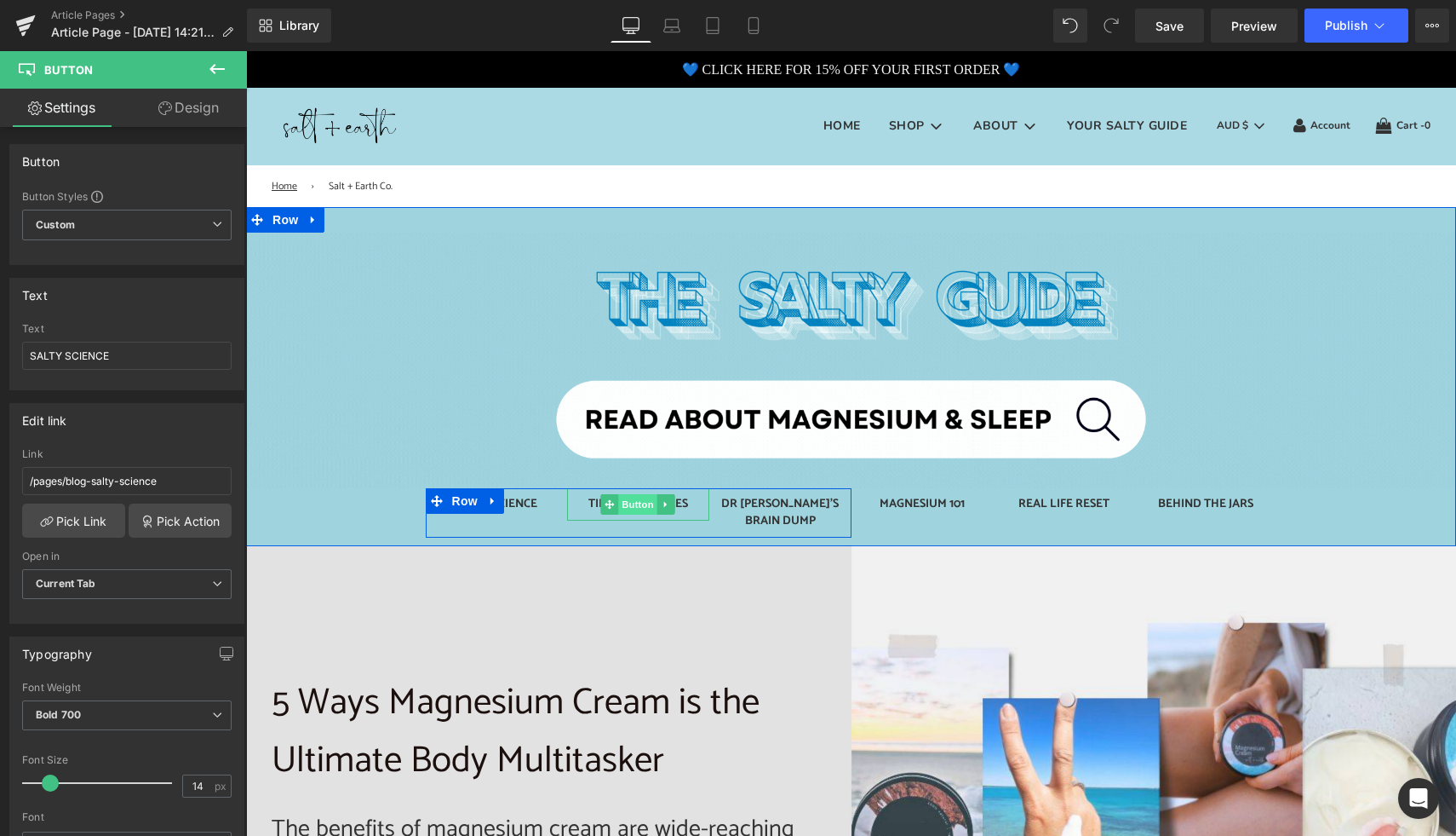
click at [634, 503] on span "Button" at bounding box center [638, 504] width 39 height 20
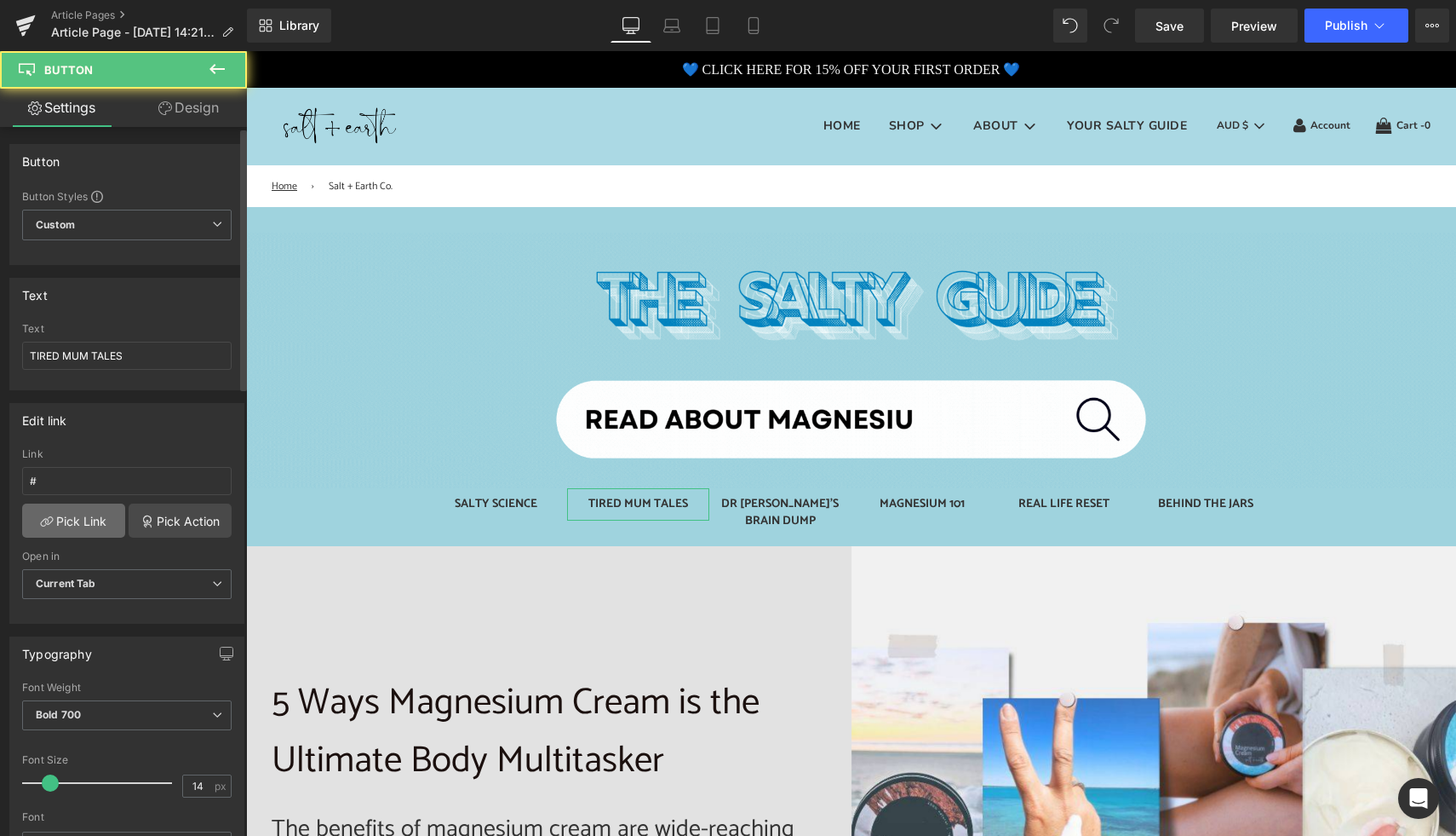
click at [69, 514] on link "Pick Link" at bounding box center [73, 520] width 103 height 34
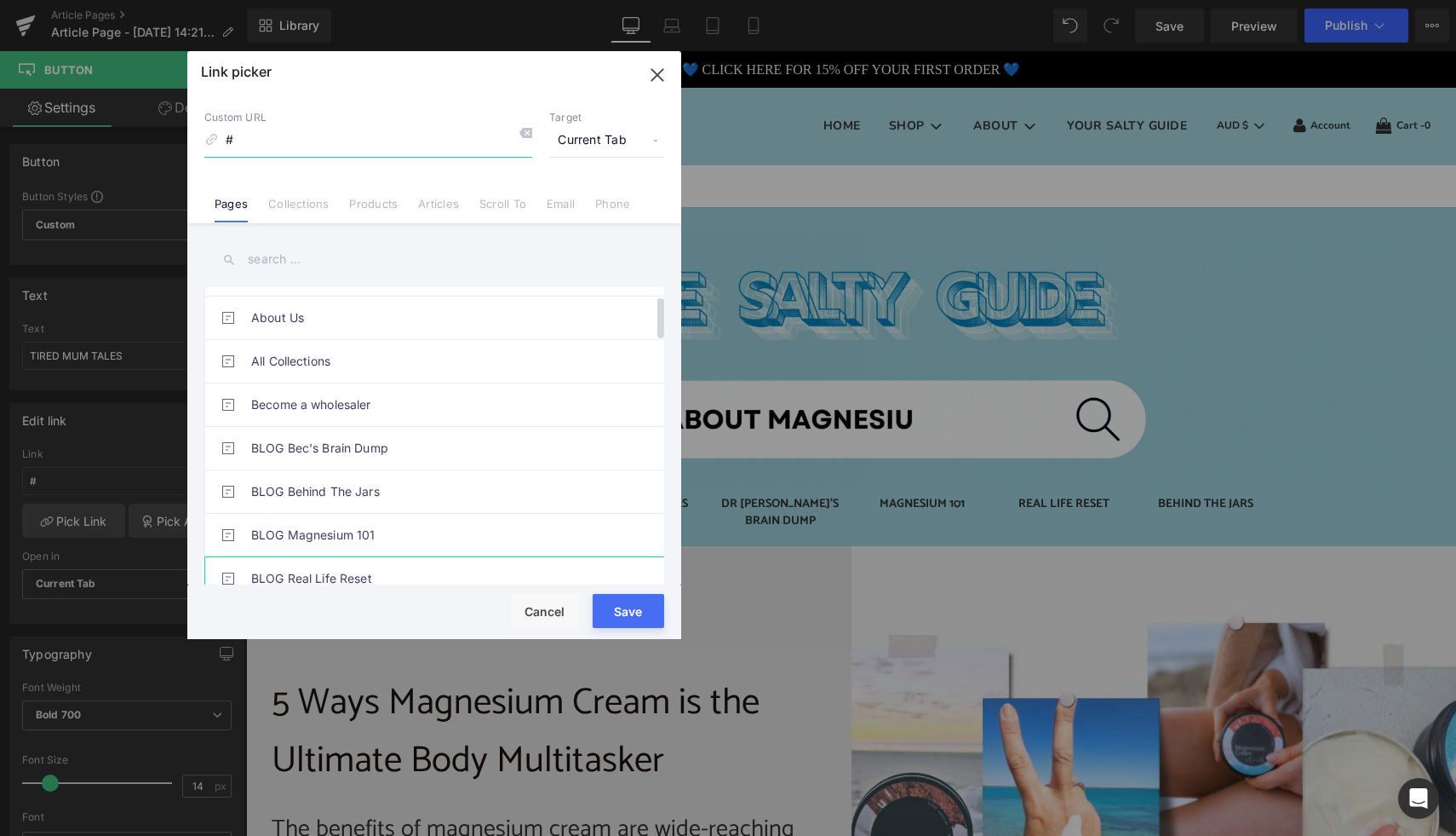
scroll to position [125, 0]
click at [362, 564] on link "BLOG Tired Mum Tales" at bounding box center [438, 575] width 374 height 43
type input "/pages/blog-tired-mum-tales"
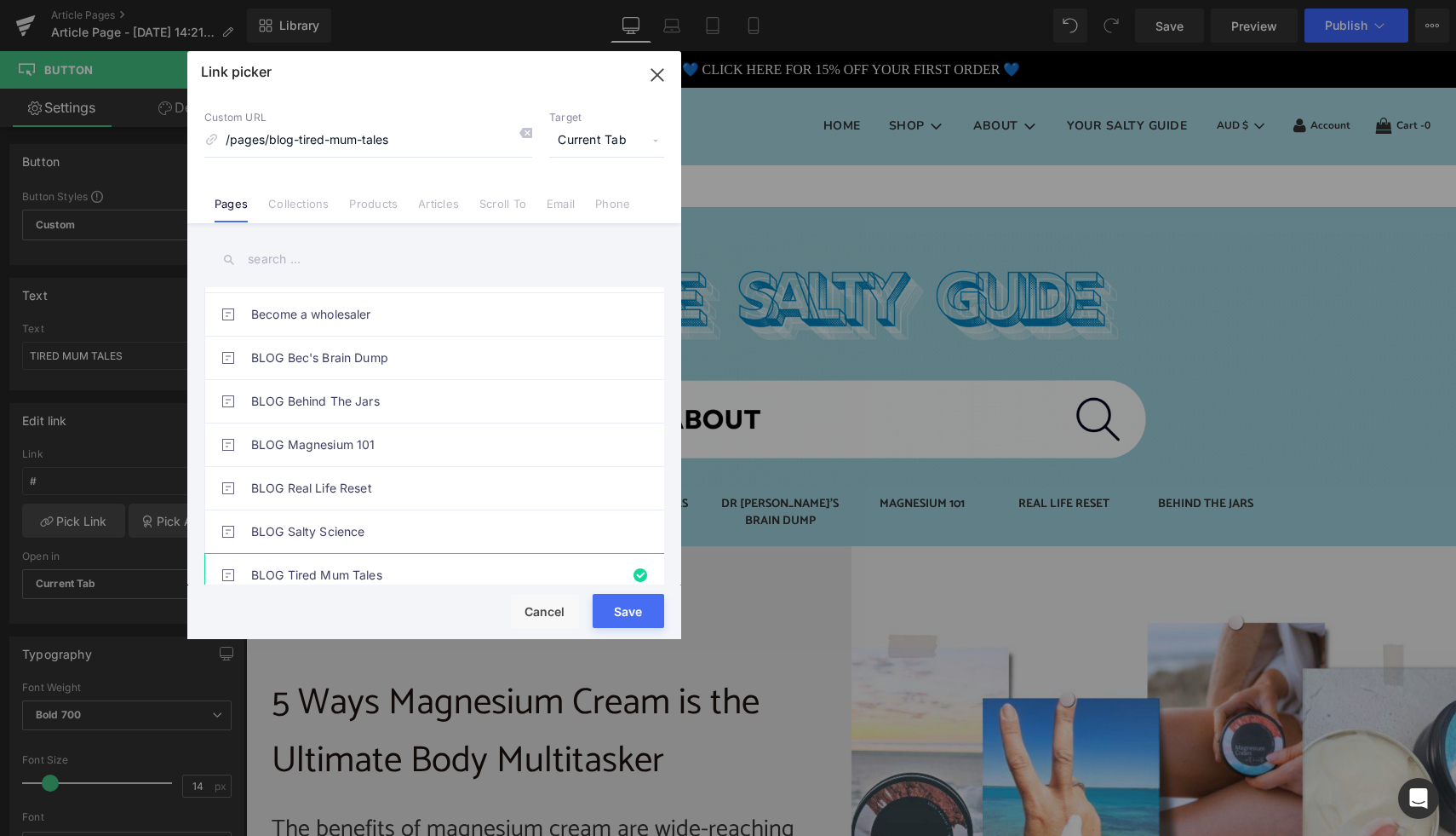
click at [628, 608] on button "Save" at bounding box center [628, 610] width 72 height 34
type input "/pages/blog-tired-mum-tales"
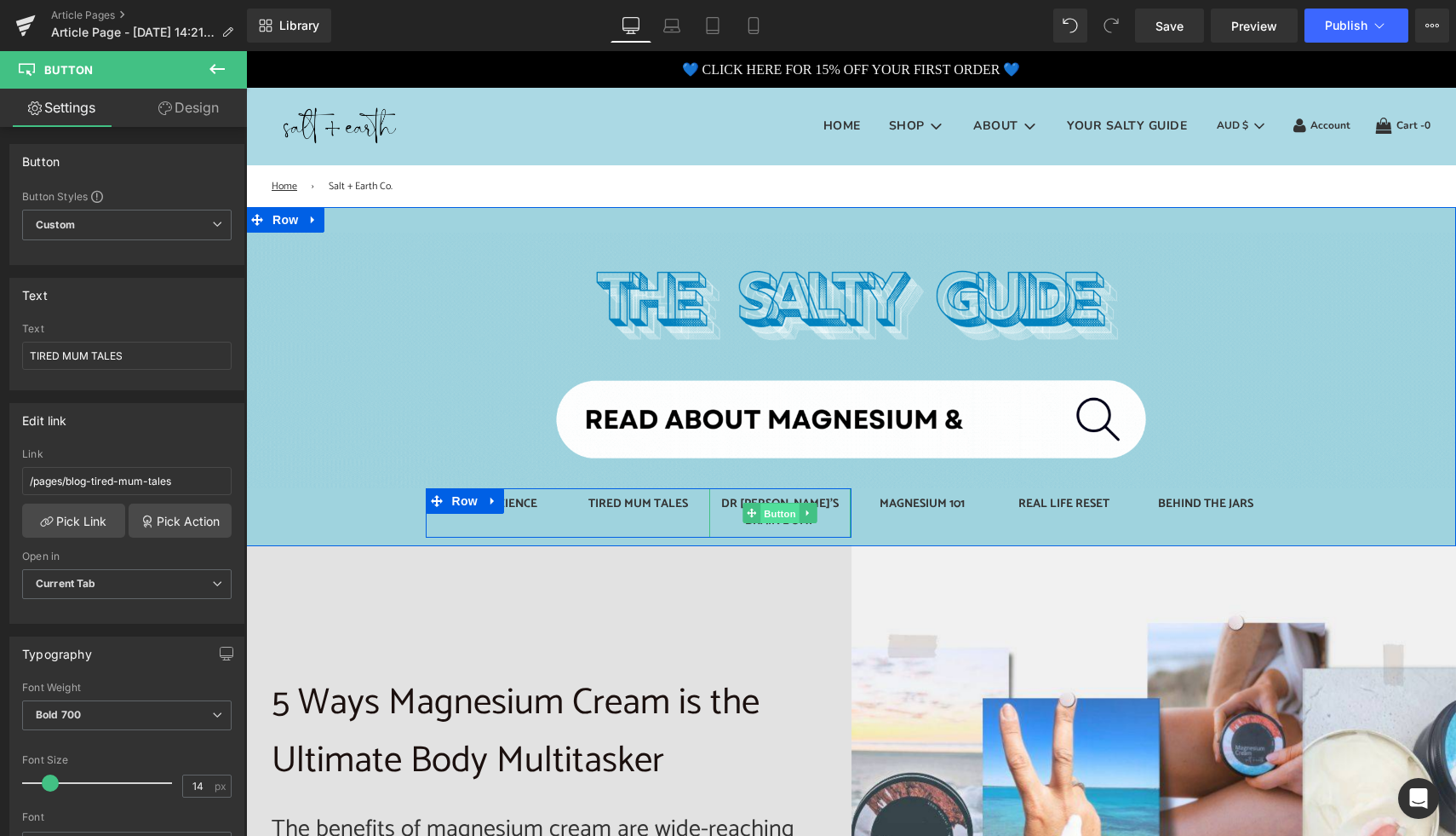
click at [779, 503] on span "Button" at bounding box center [780, 513] width 39 height 20
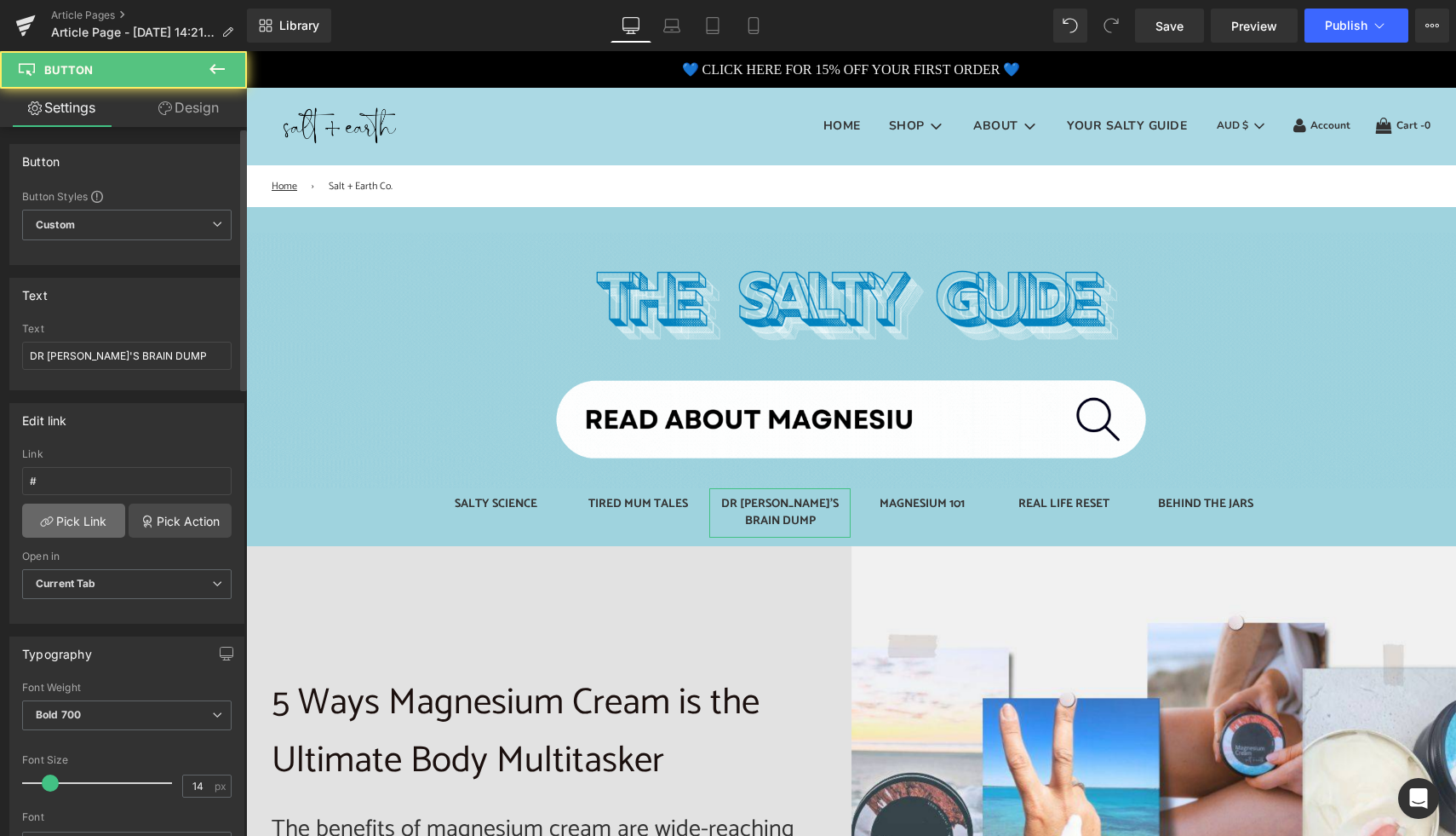
click at [90, 515] on link "Pick Link" at bounding box center [73, 520] width 103 height 34
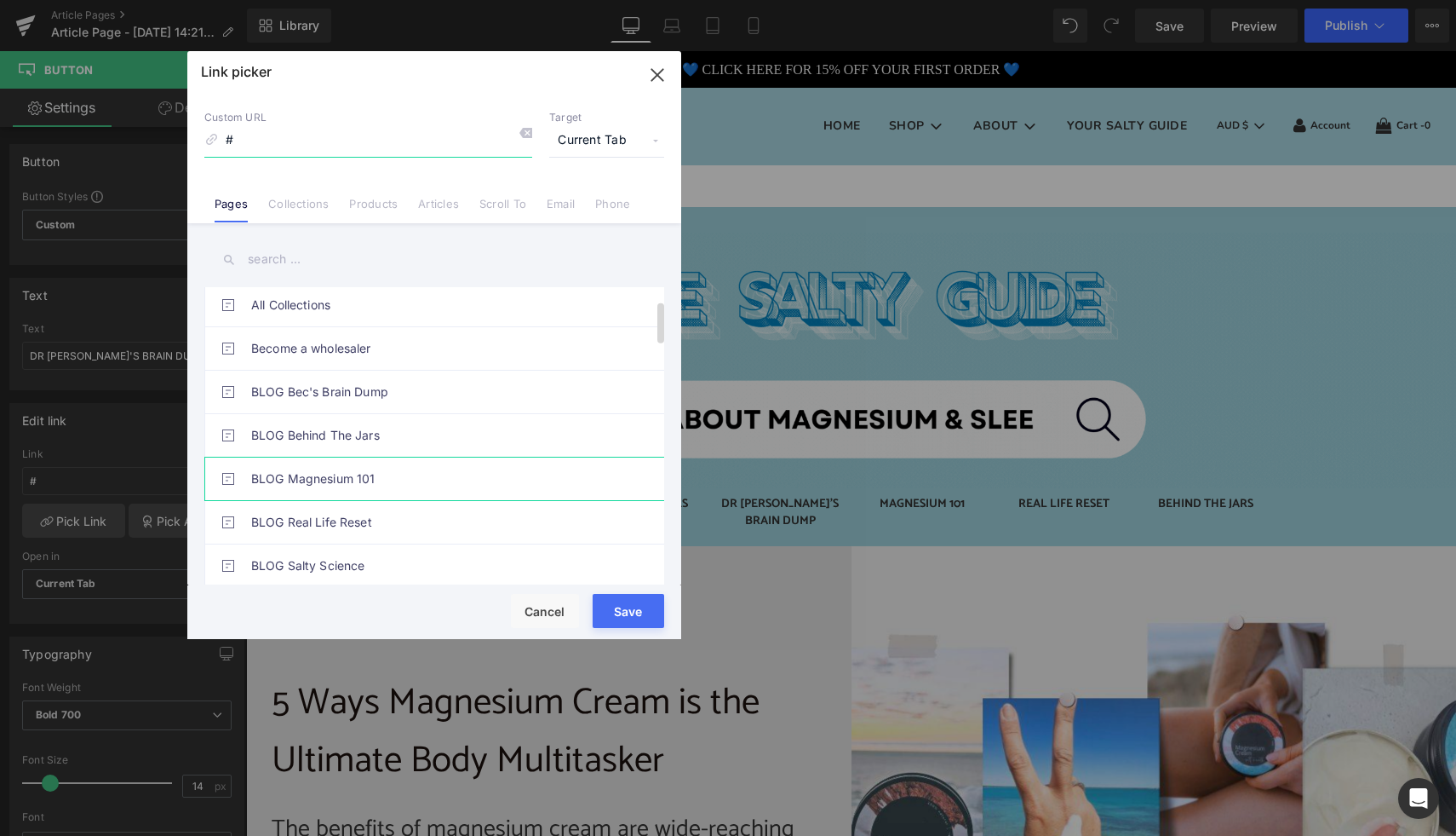
scroll to position [92, 0]
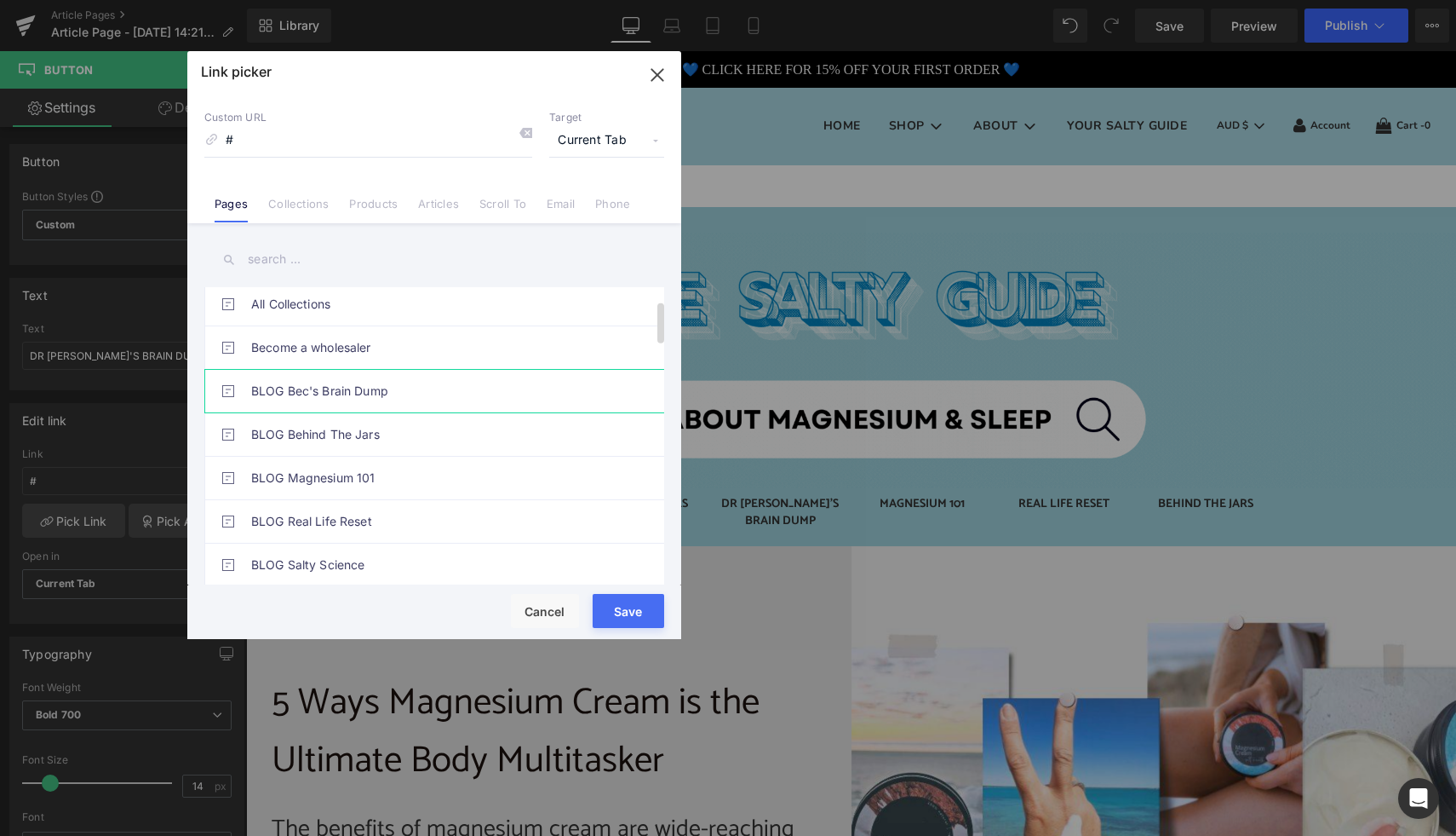
click at [365, 395] on link "BLOG Bec's Brain Dump" at bounding box center [438, 391] width 374 height 43
type input "/pages/blog-dr-[PERSON_NAME]-brain-dump"
drag, startPoint x: 615, startPoint y: 610, endPoint x: 374, endPoint y: 556, distance: 247.0
click at [615, 610] on button "Save" at bounding box center [628, 610] width 72 height 34
type input "/pages/blog-dr-[PERSON_NAME]-brain-dump"
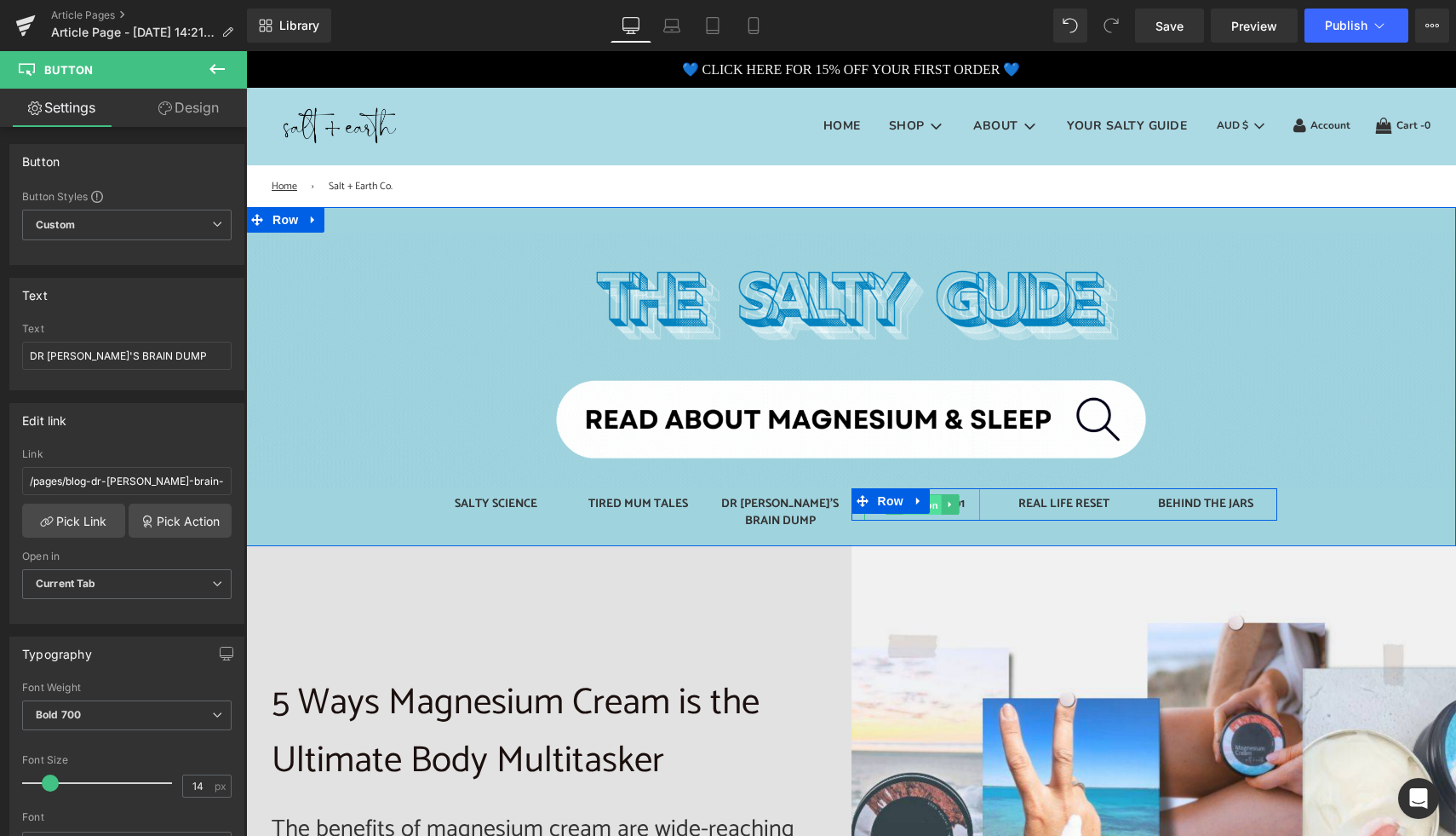
click at [927, 504] on span "Button" at bounding box center [922, 505] width 39 height 20
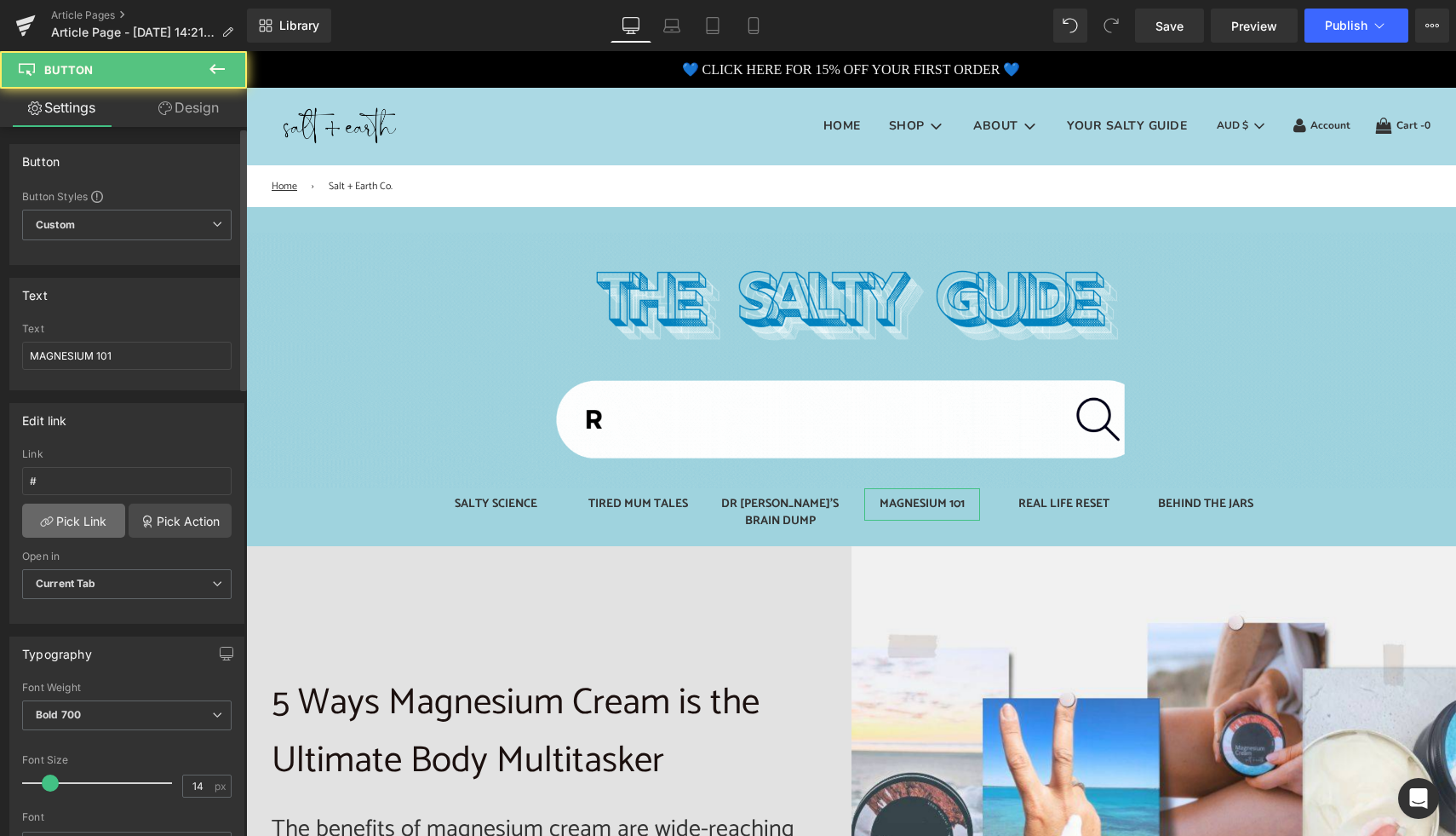
click at [81, 514] on link "Pick Link" at bounding box center [73, 520] width 103 height 34
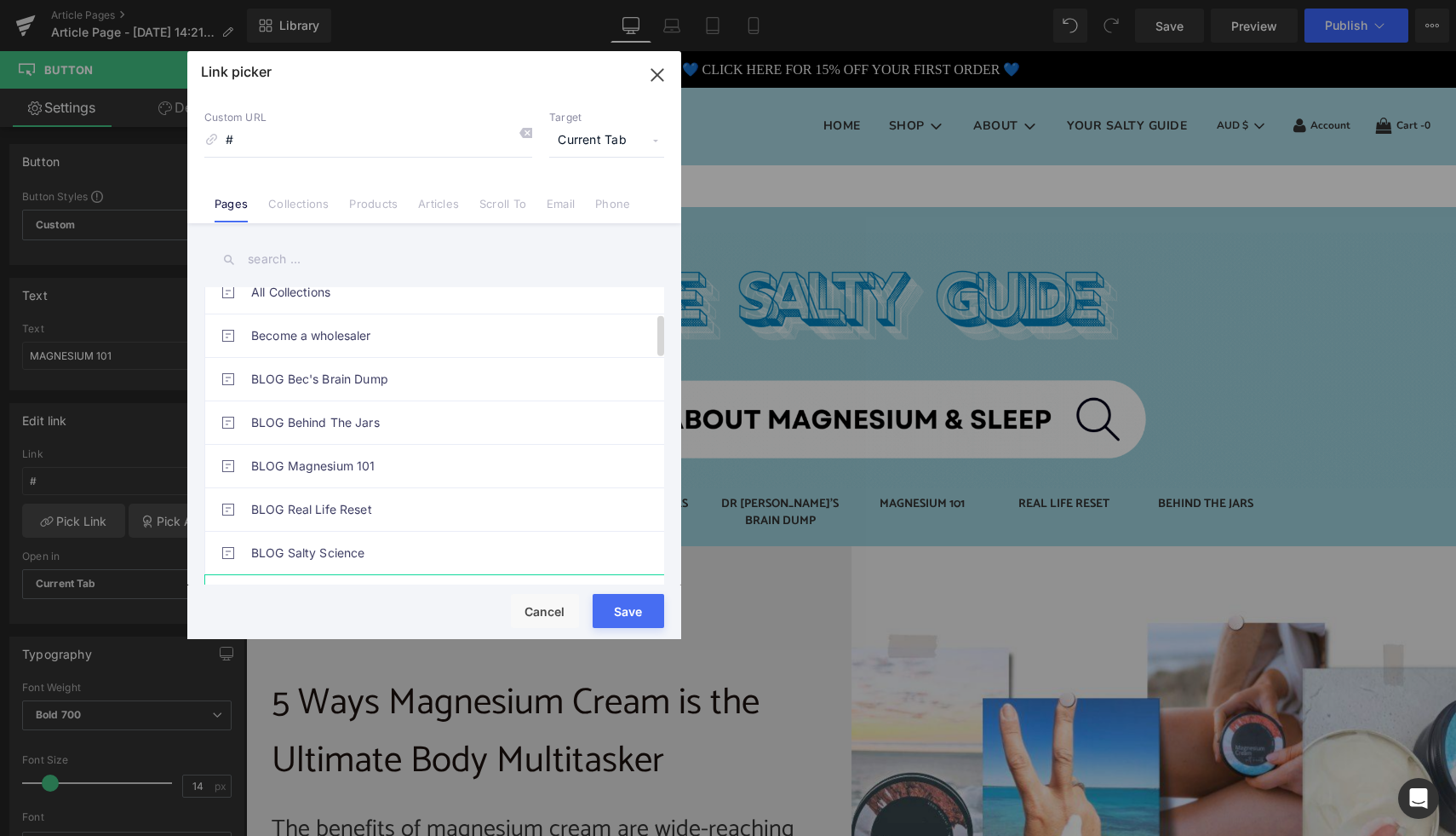
scroll to position [188, 0]
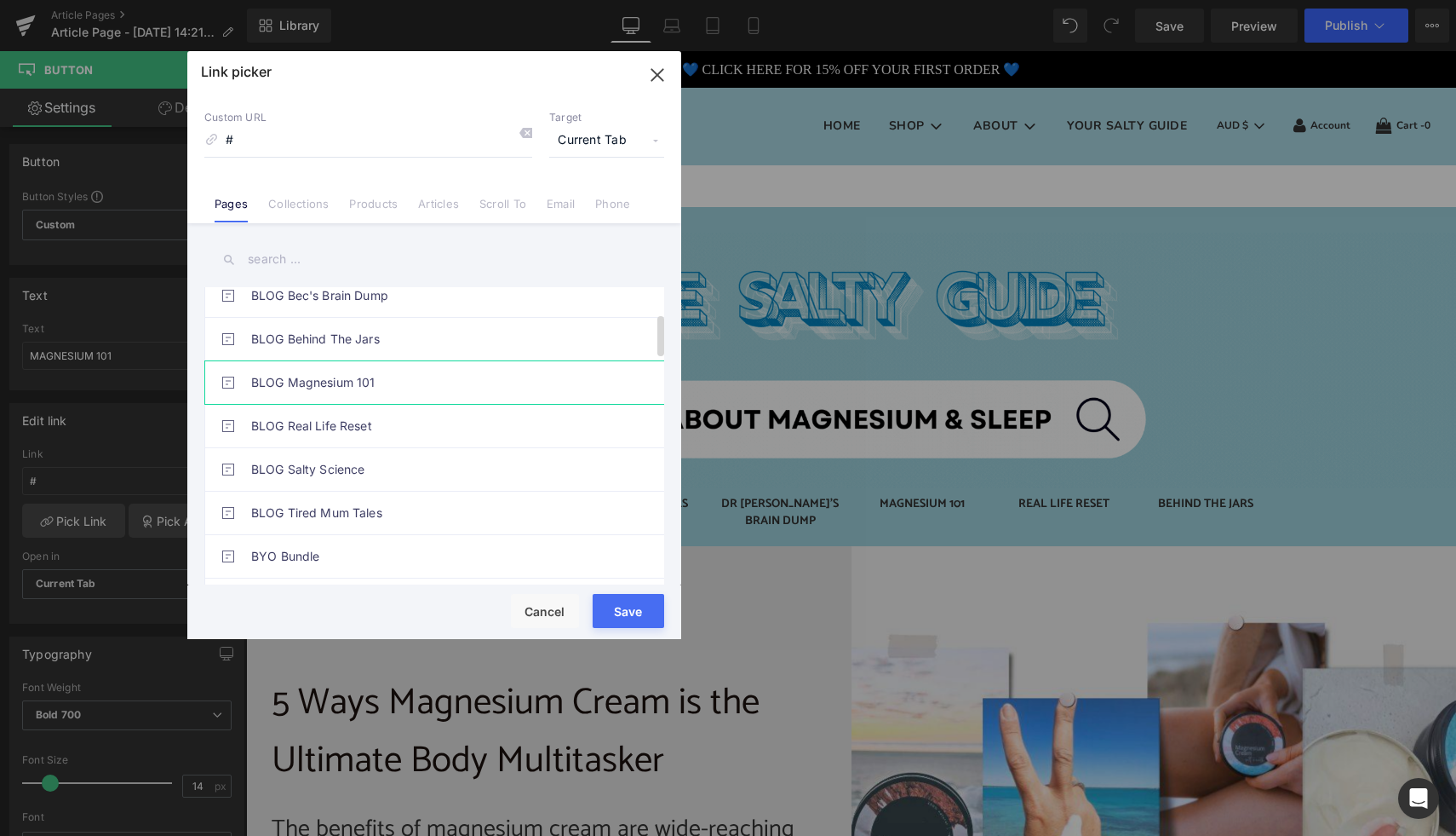
click at [418, 382] on link "BLOG Magnesium 101" at bounding box center [438, 383] width 374 height 43
type input "/pages/blog-magnesium-101"
click at [630, 607] on button "Save" at bounding box center [628, 610] width 72 height 34
type input "/pages/blog-magnesium-101"
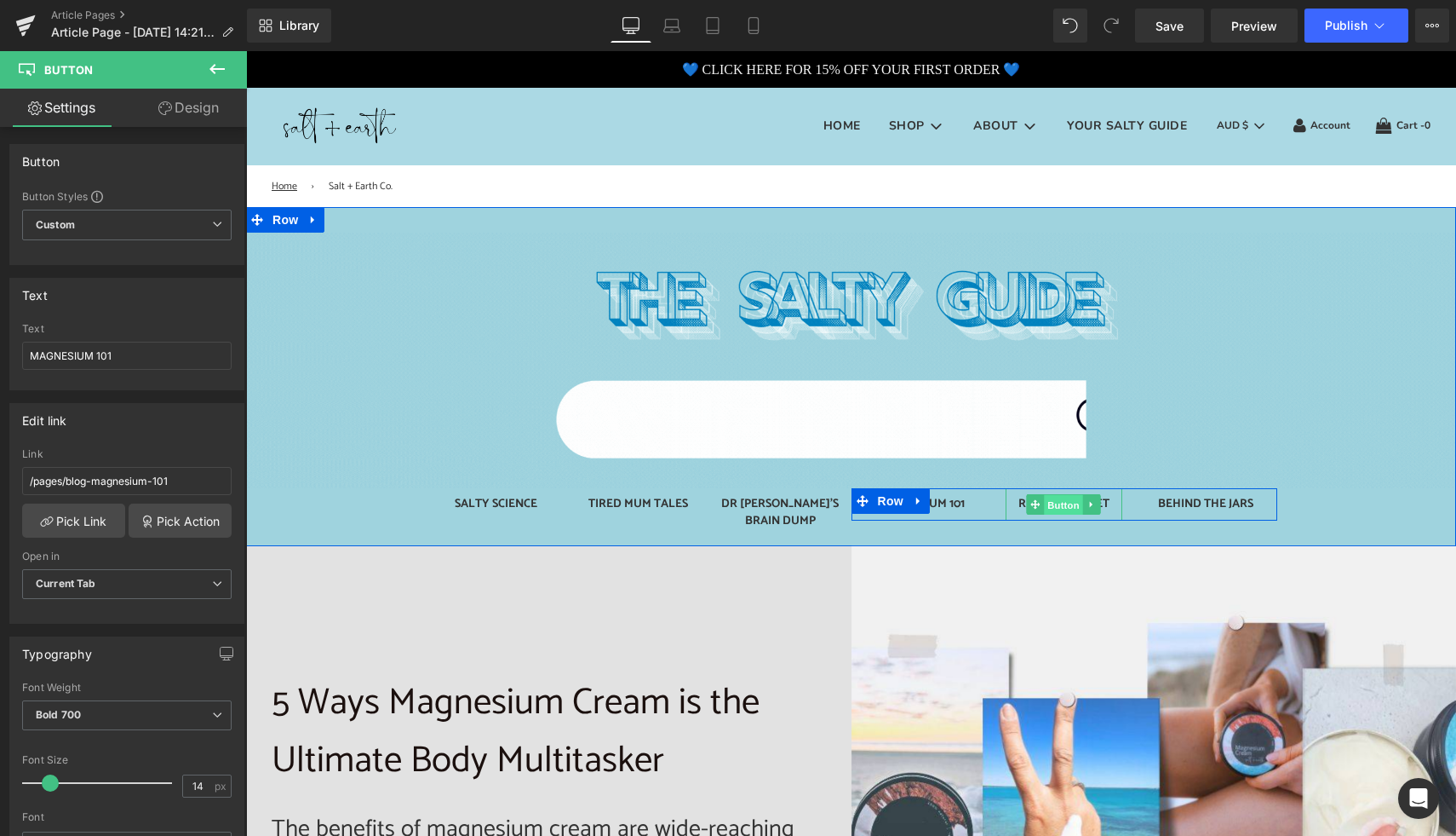
click at [1052, 505] on span "Button" at bounding box center [1064, 505] width 39 height 20
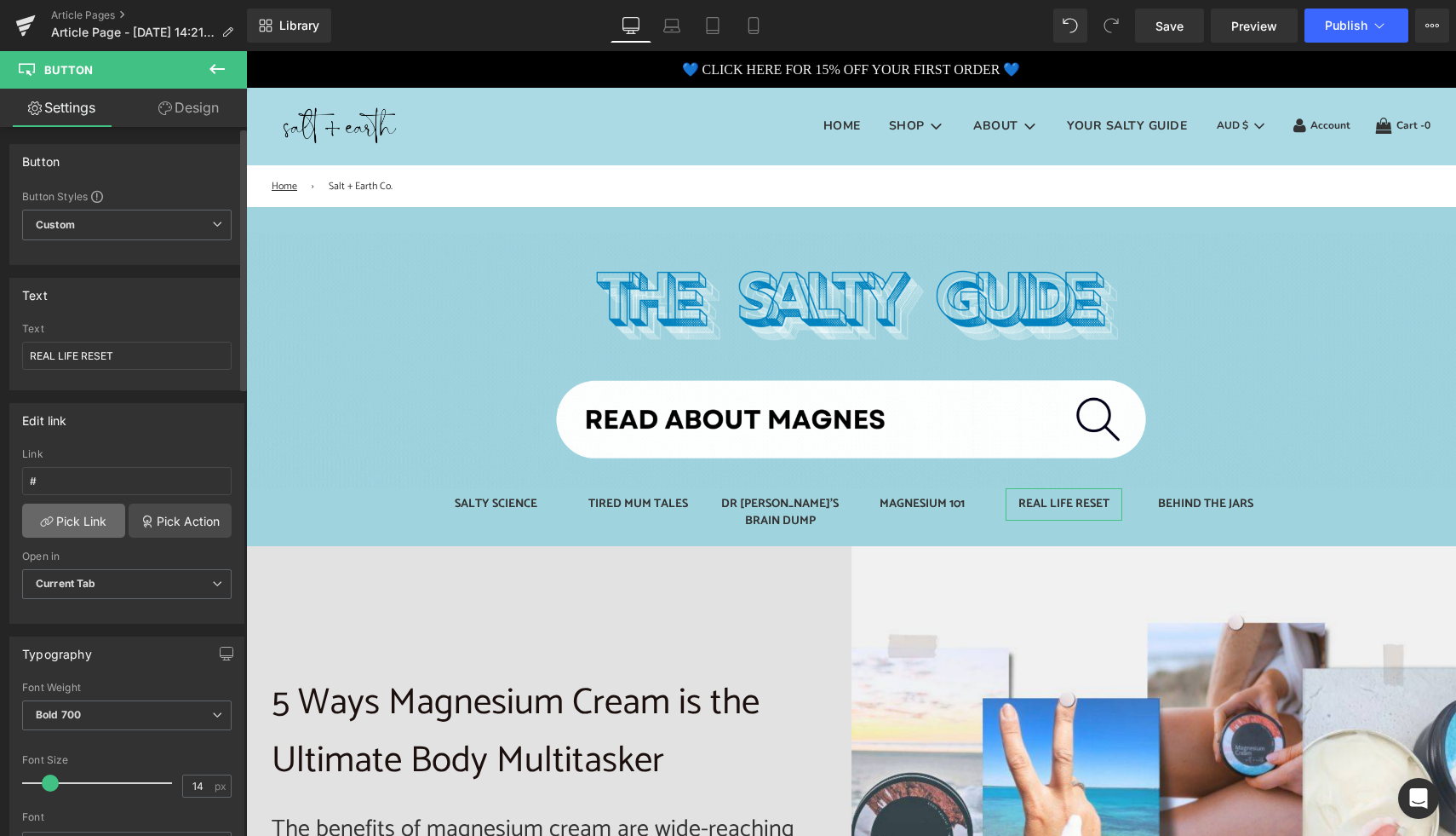
click at [65, 534] on link "Pick Link" at bounding box center [73, 520] width 103 height 34
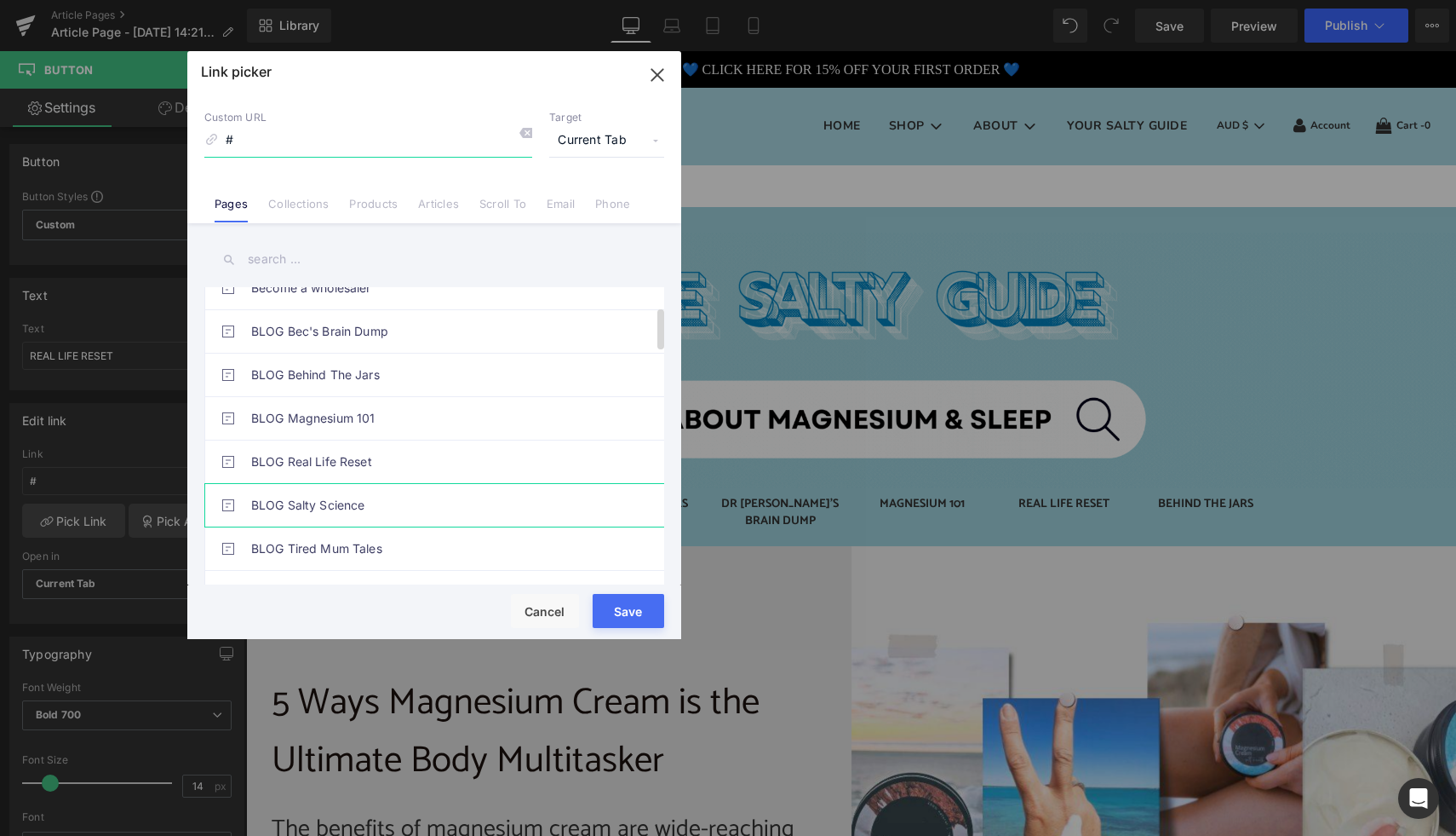
scroll to position [162, 0]
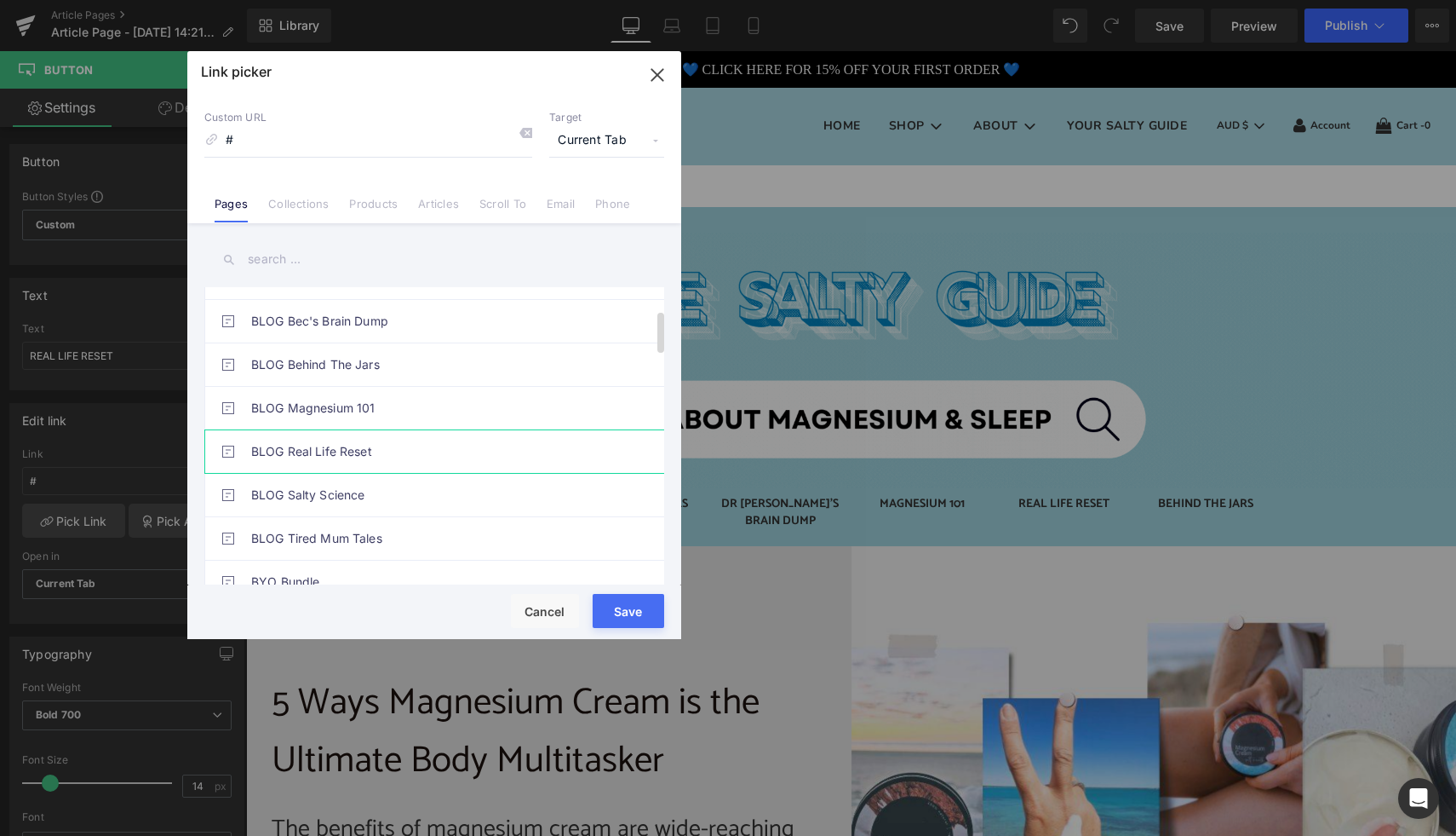
click at [400, 458] on link "BLOG Real Life Reset" at bounding box center [438, 452] width 374 height 43
type input "/pages/blog-real-life-reset"
click at [629, 605] on button "Save" at bounding box center [628, 610] width 72 height 34
type input "/pages/blog-real-life-reset"
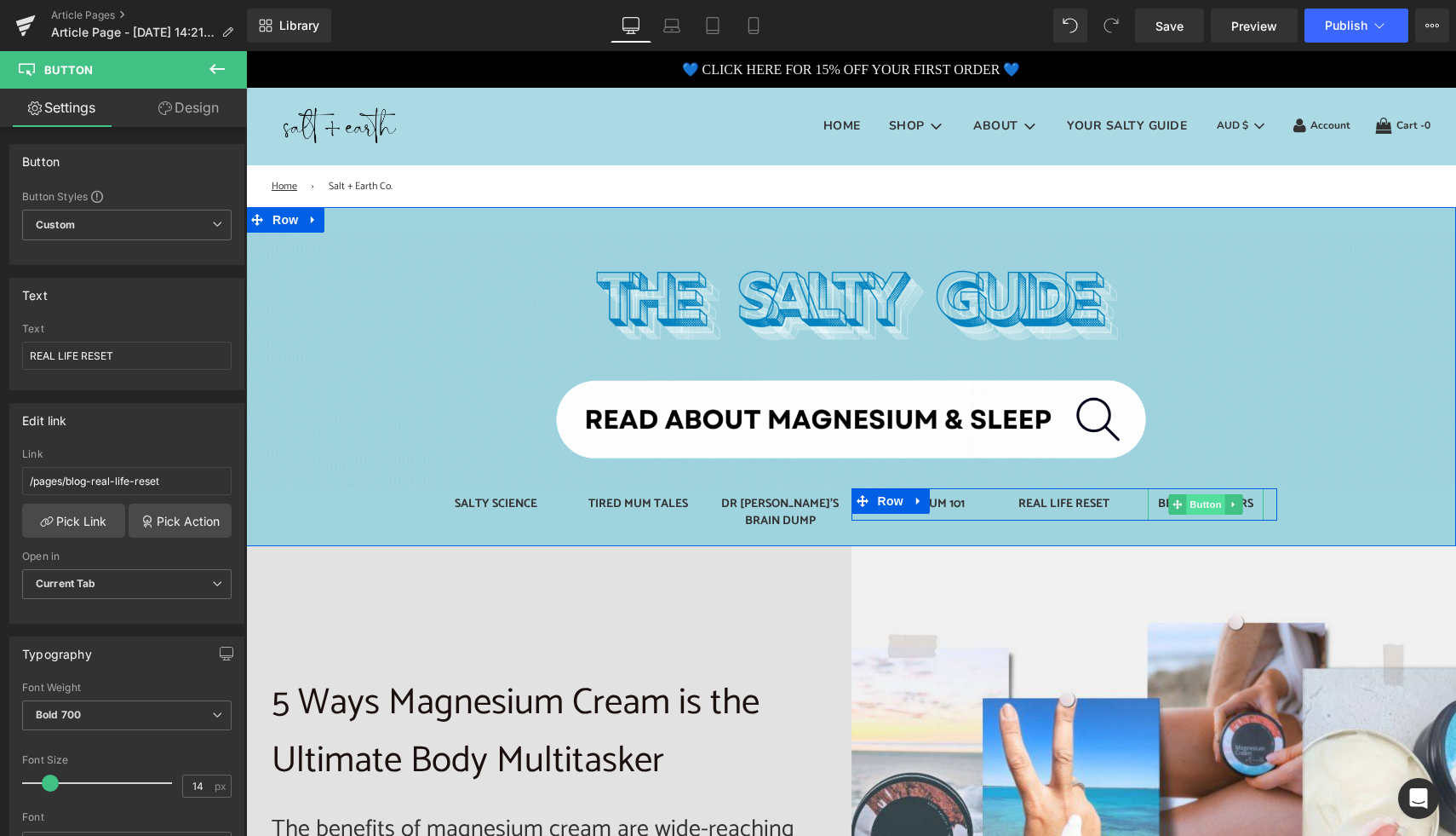
drag, startPoint x: 1194, startPoint y: 503, endPoint x: 1184, endPoint y: 501, distance: 10.2
click at [1194, 503] on span "Button" at bounding box center [1206, 504] width 39 height 20
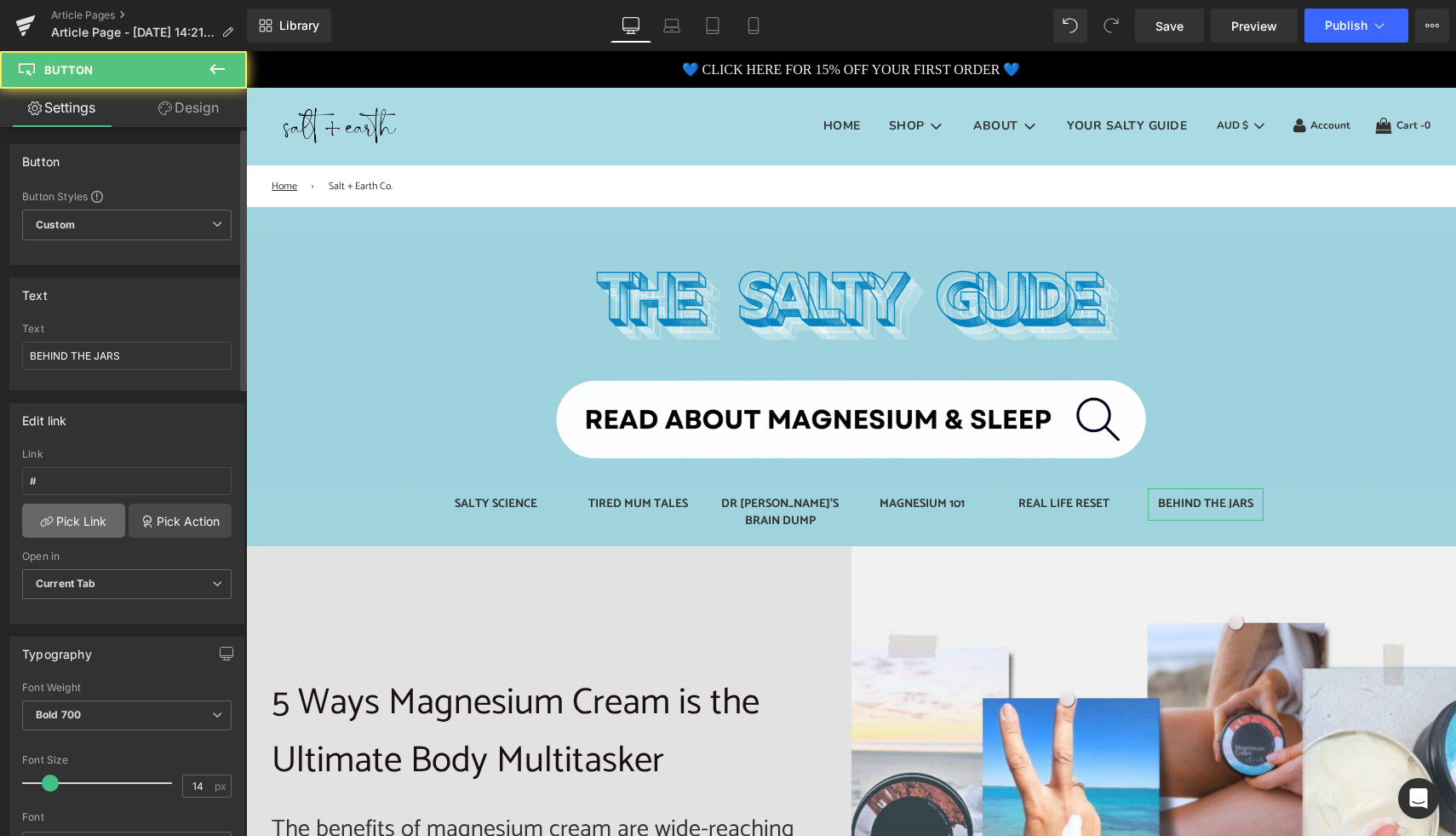
click at [84, 523] on link "Pick Link" at bounding box center [73, 520] width 103 height 34
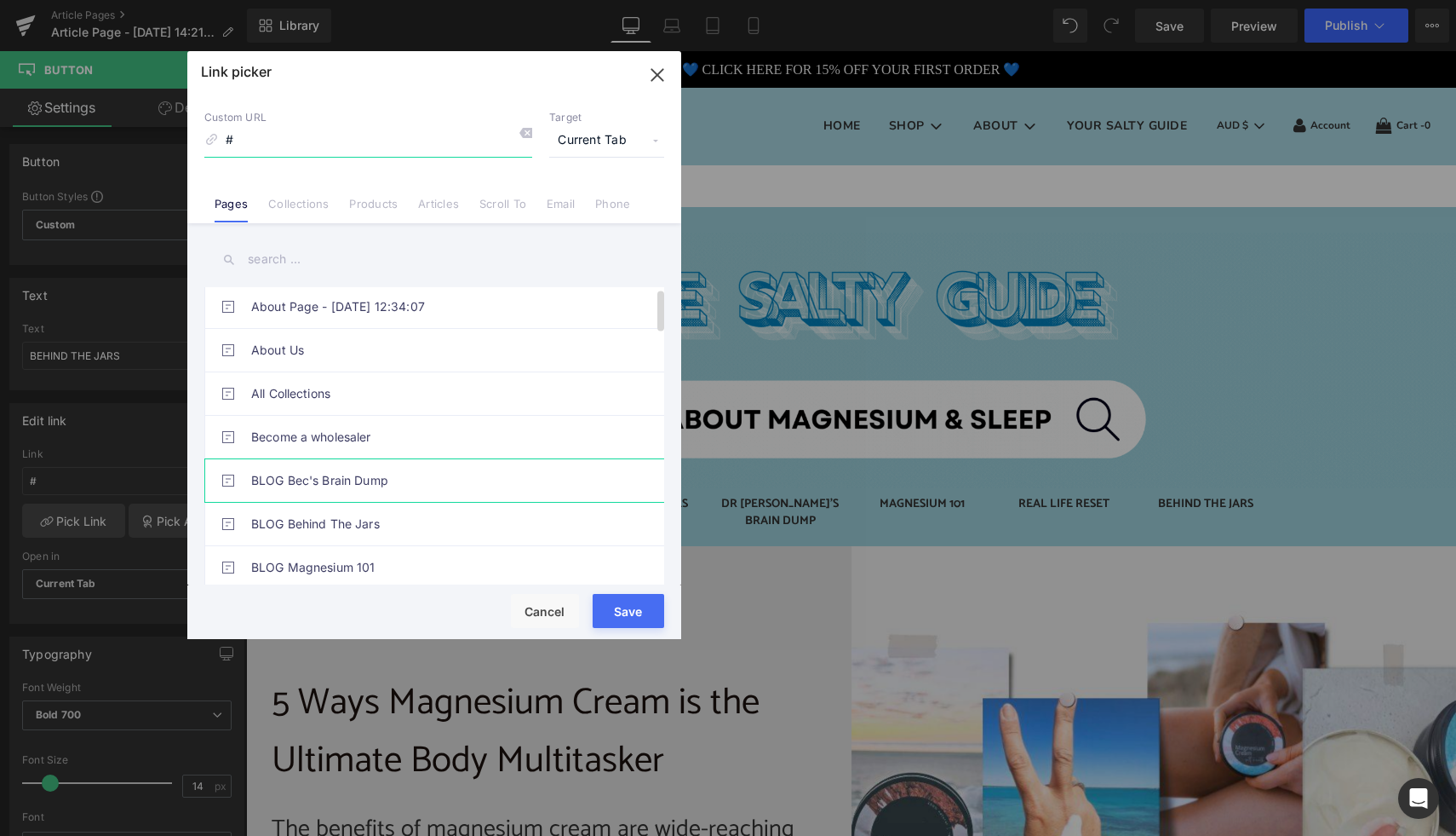
scroll to position [4, 0]
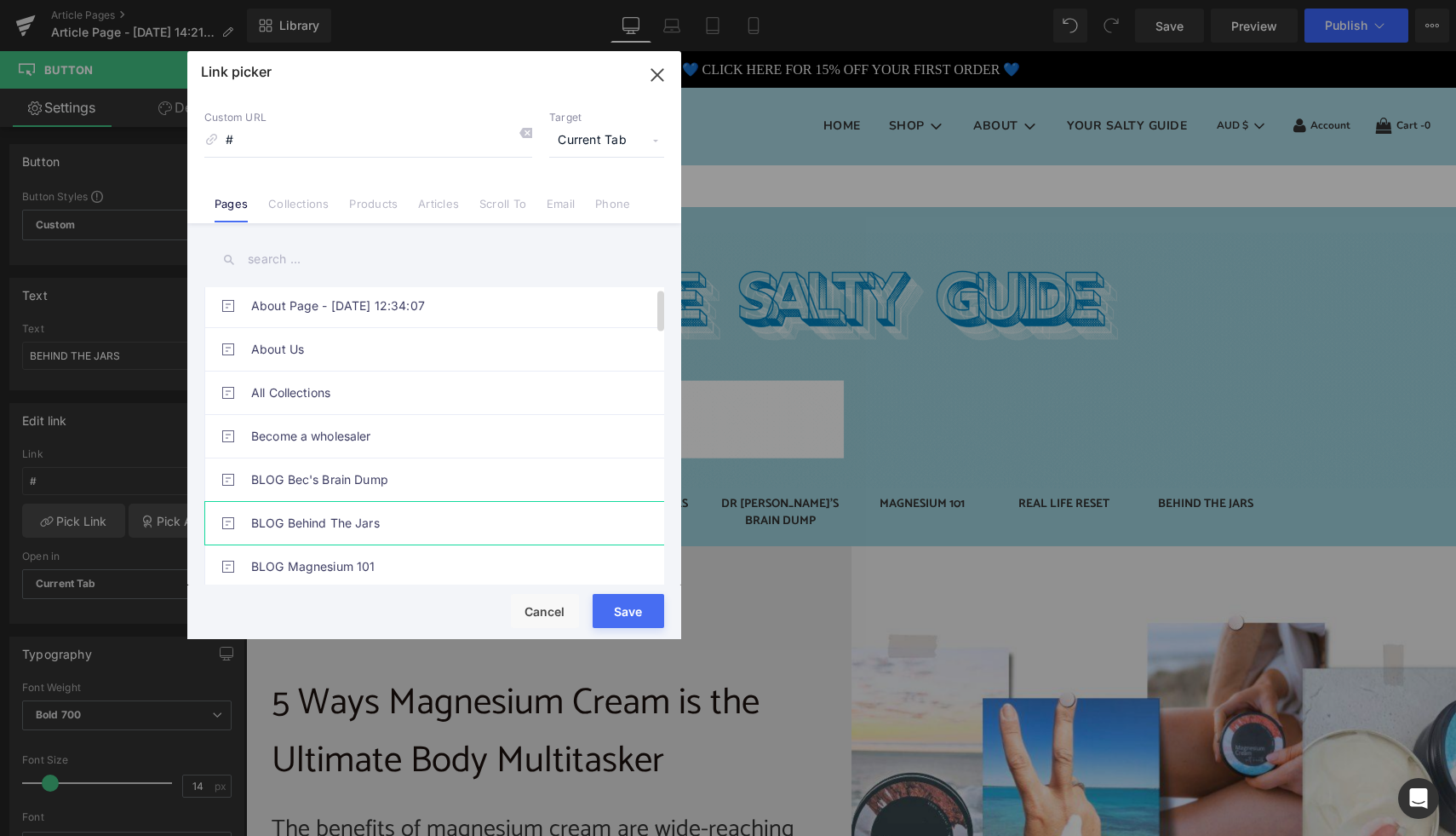
click at [367, 532] on link "BLOG Behind The Jars" at bounding box center [438, 523] width 374 height 43
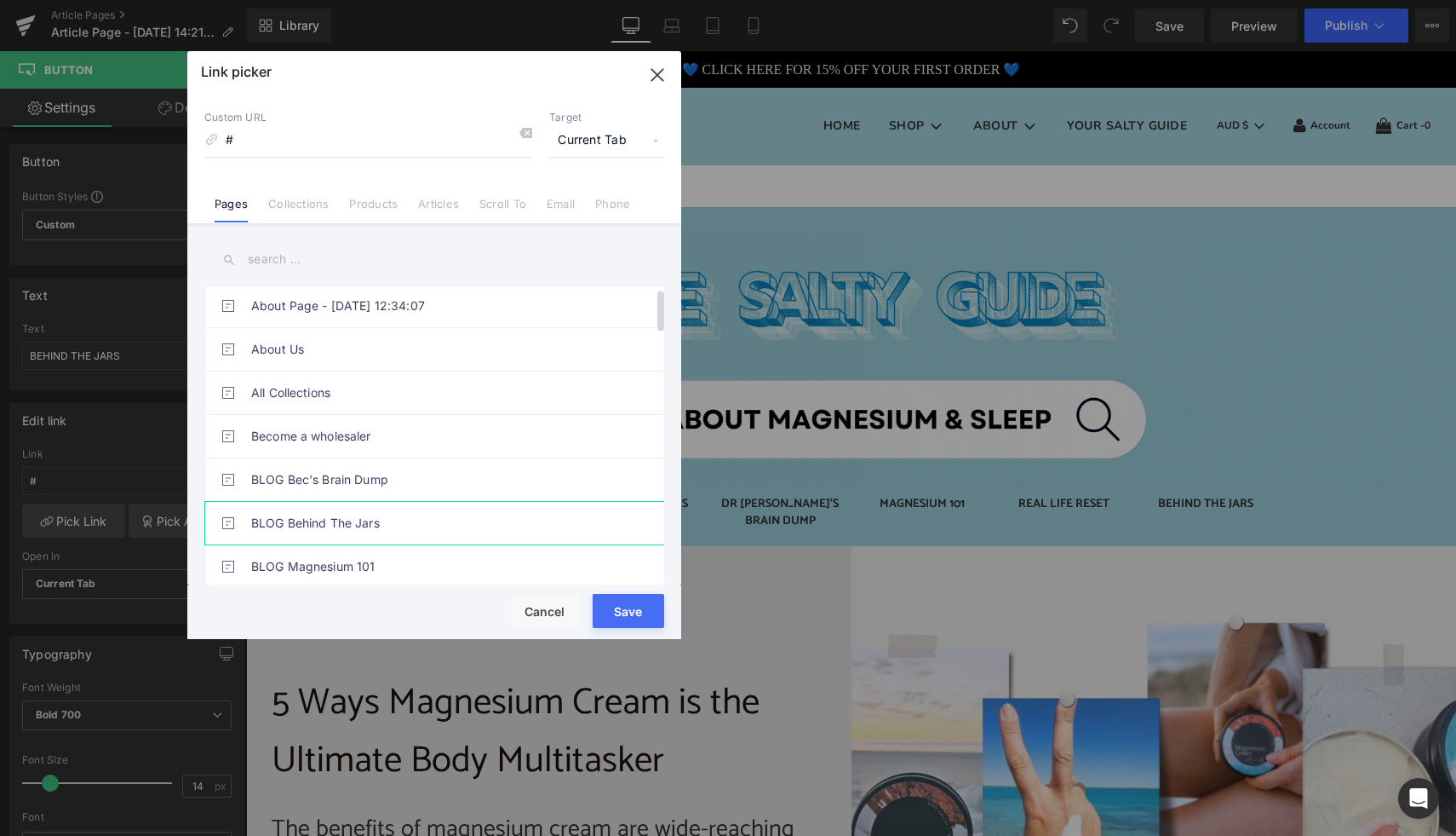
type input "/pages/blog-behind-the-jars"
click at [630, 610] on button "Save" at bounding box center [628, 610] width 72 height 34
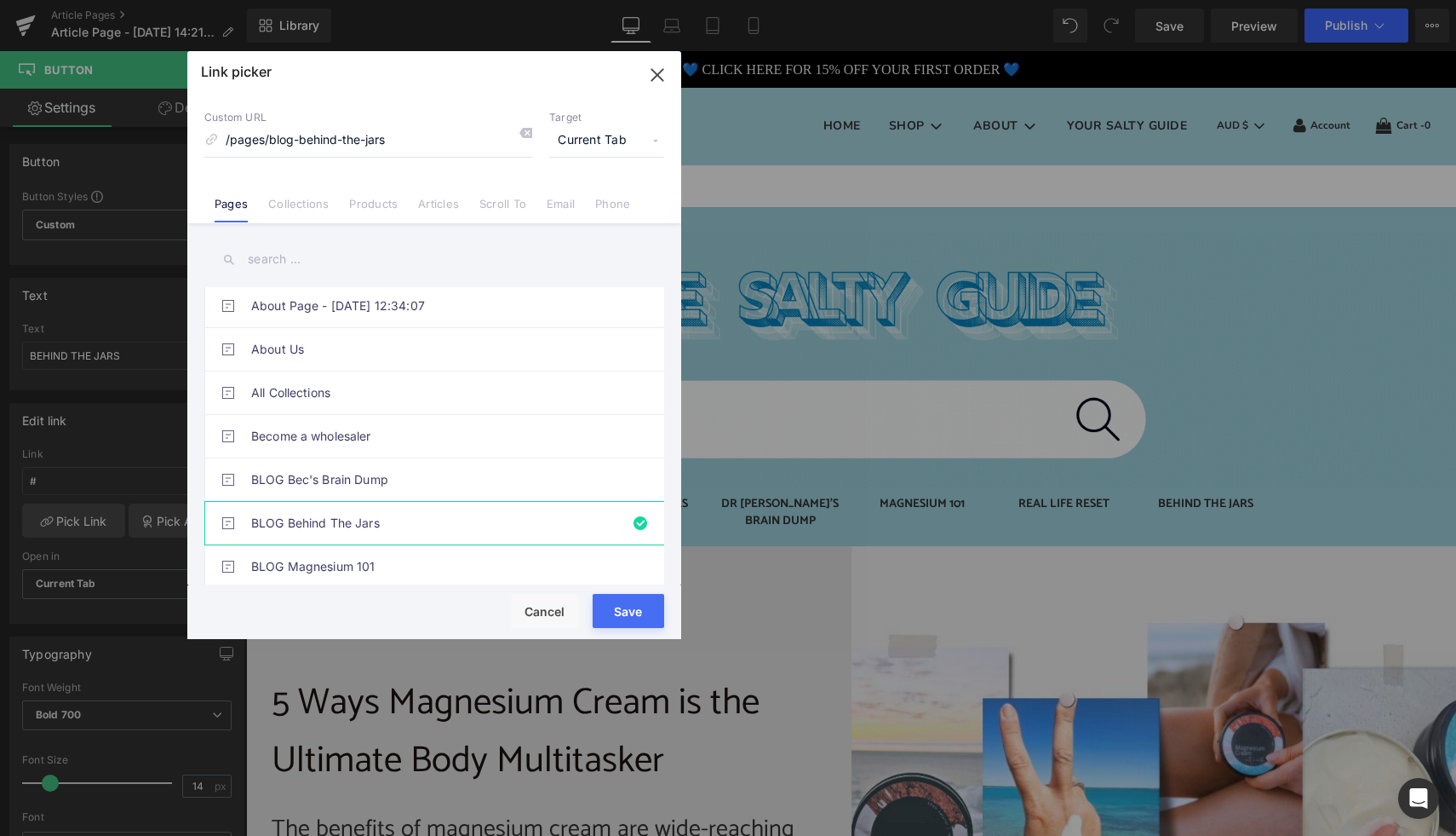
type input "/pages/blog-behind-the-jars"
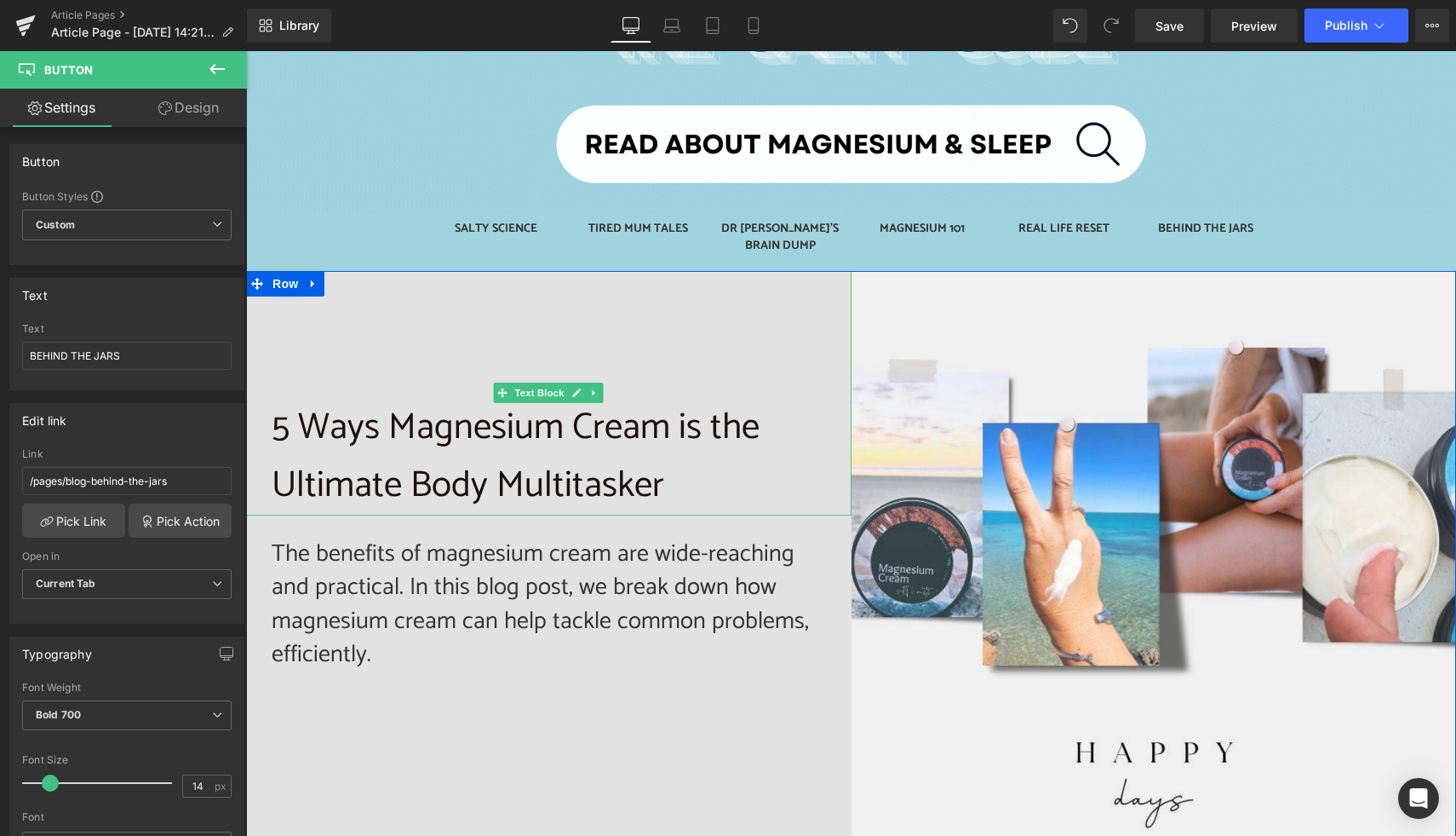
scroll to position [392, 0]
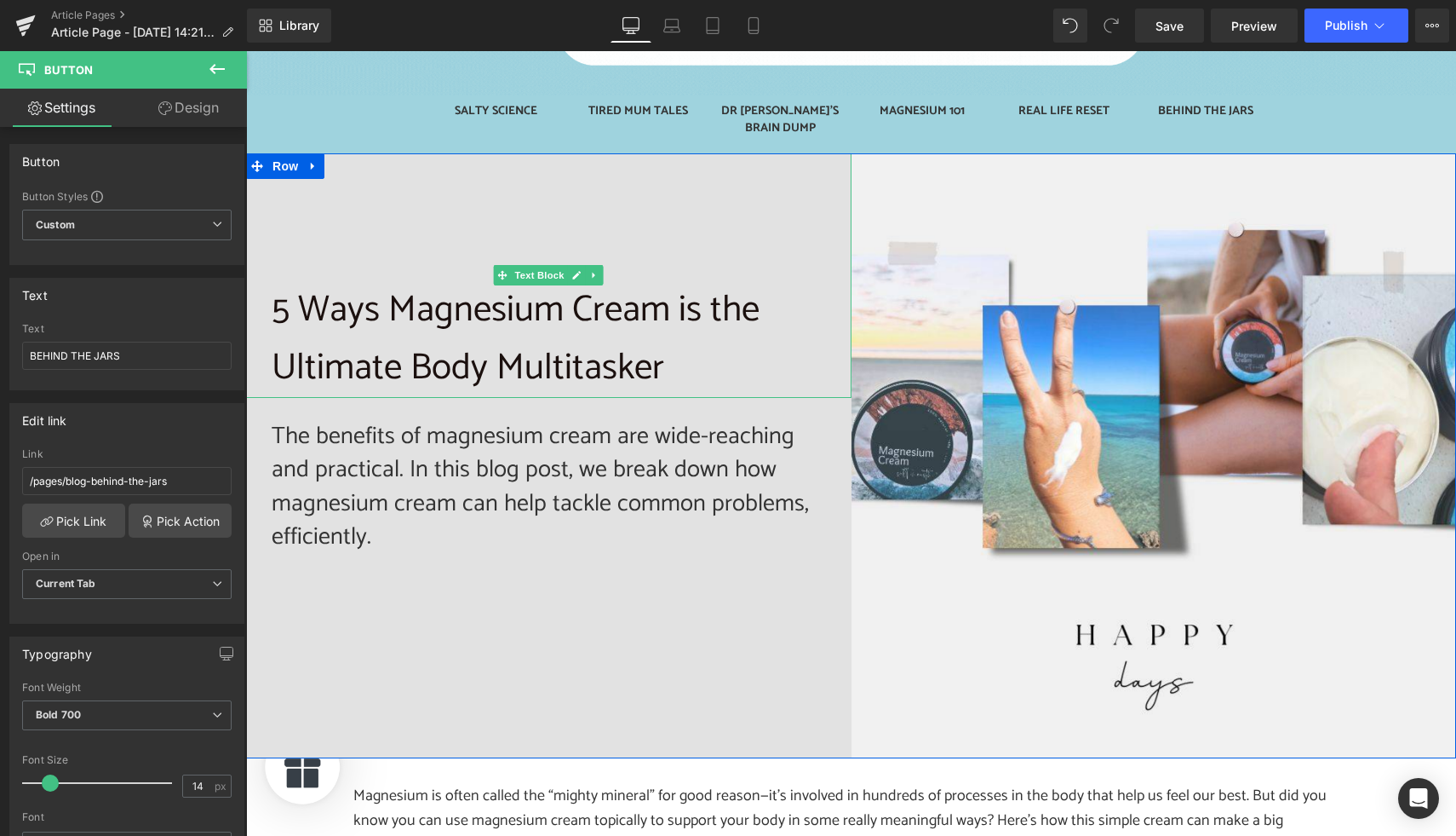
click at [384, 345] on p "5 Ways Magnesium Cream is the Ultimate Body Multitasker" at bounding box center [549, 339] width 554 height 118
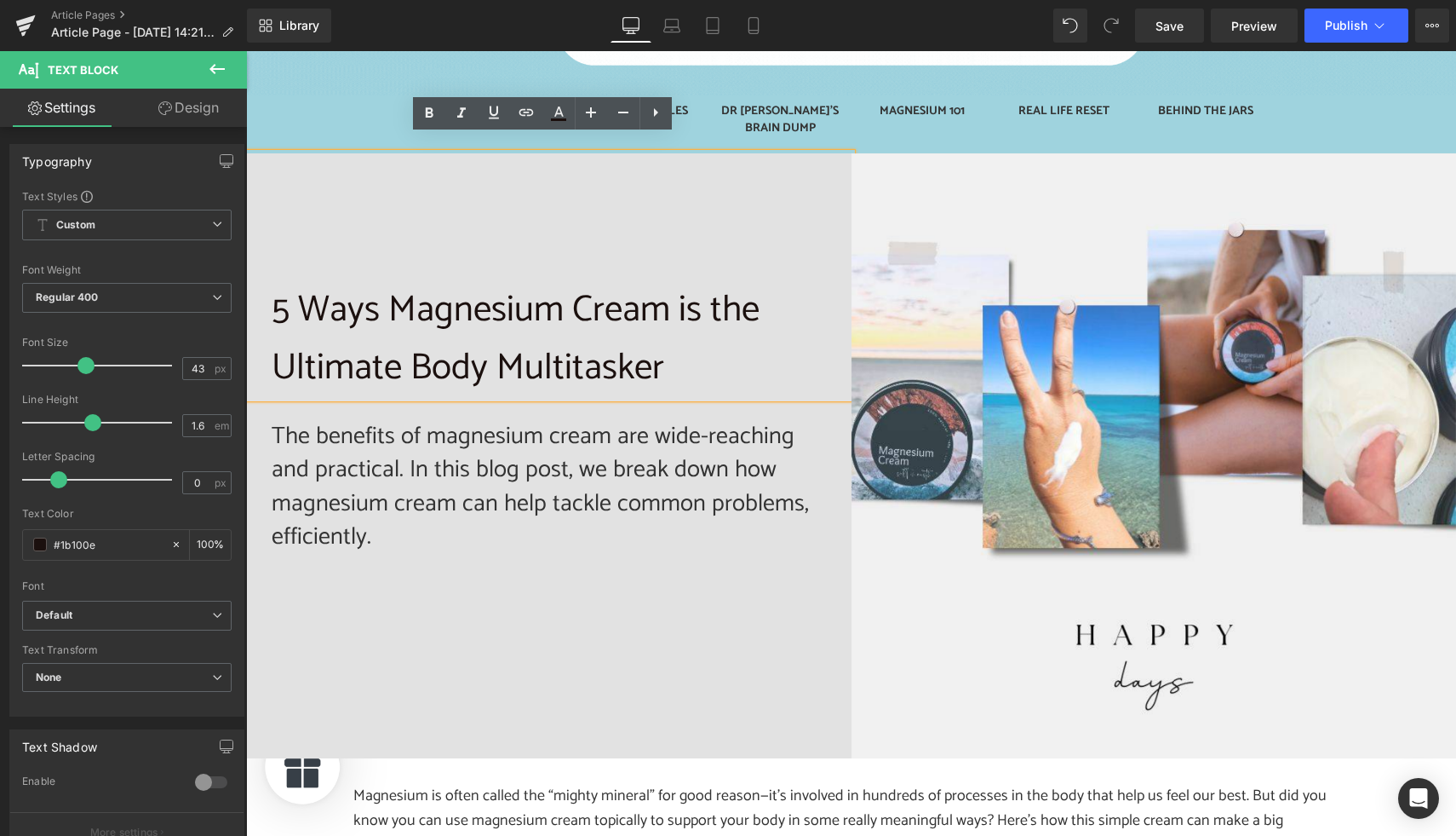
click at [344, 314] on p "5 Ways Magnesium Cream is the Ultimate Body Multitasker" at bounding box center [549, 339] width 554 height 118
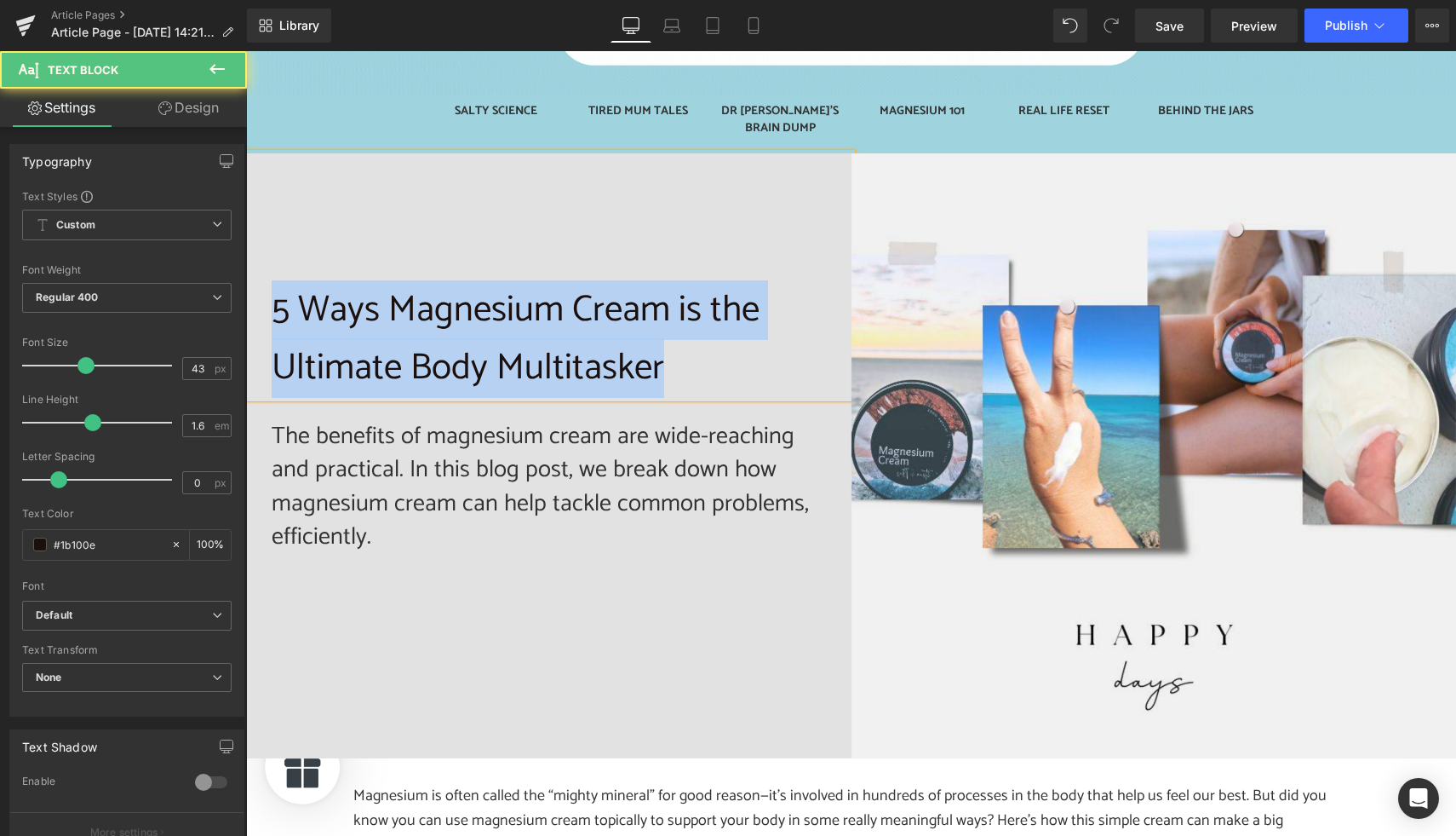
paste div
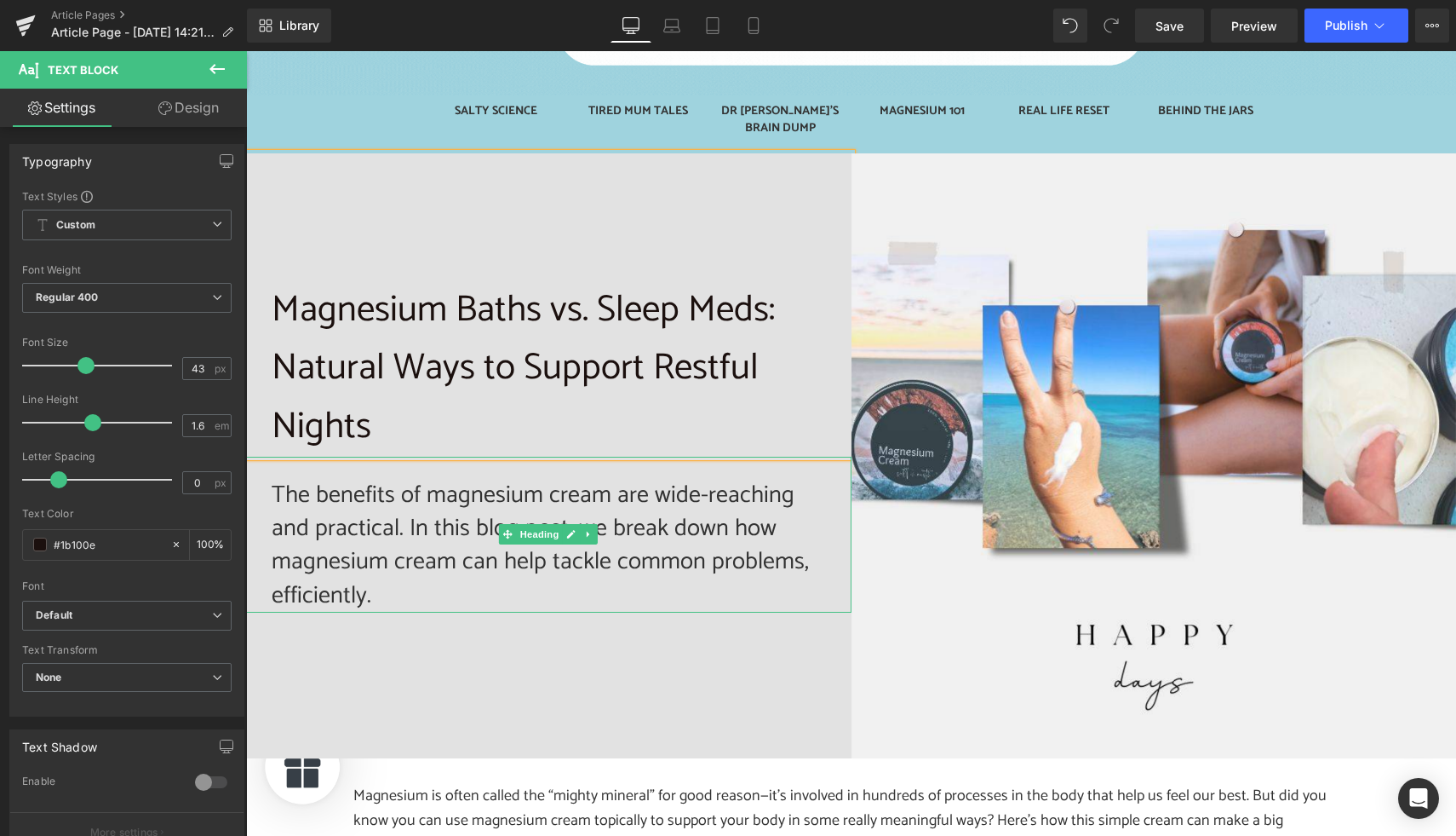
click at [292, 484] on h2 "The benefits of magnesium cream are wide-reaching and practical. In this blog p…" at bounding box center [549, 546] width 554 height 134
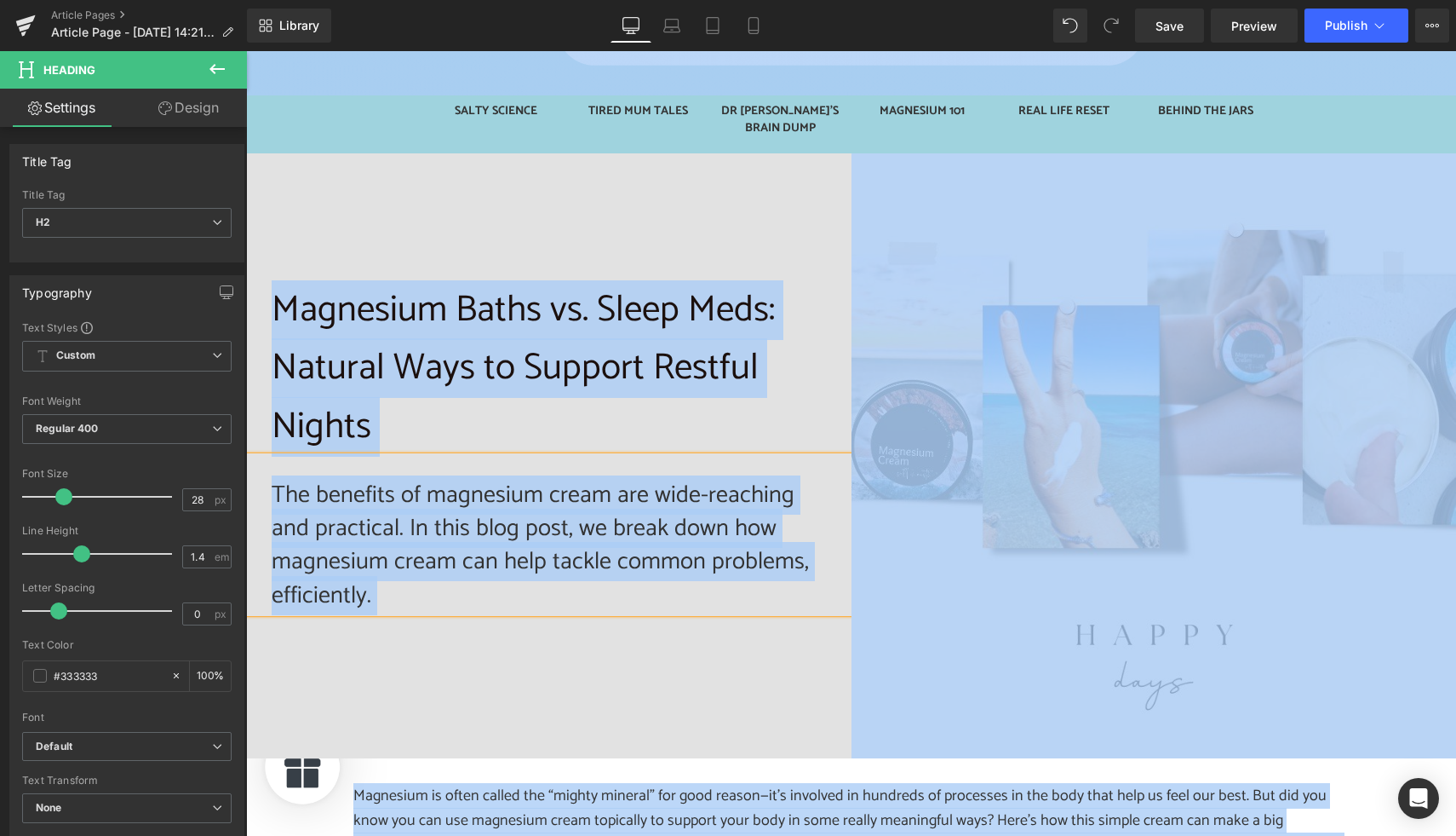
click at [292, 484] on h2 "The benefits of magnesium cream are wide-reaching and practical. In this blog p…" at bounding box center [549, 546] width 554 height 134
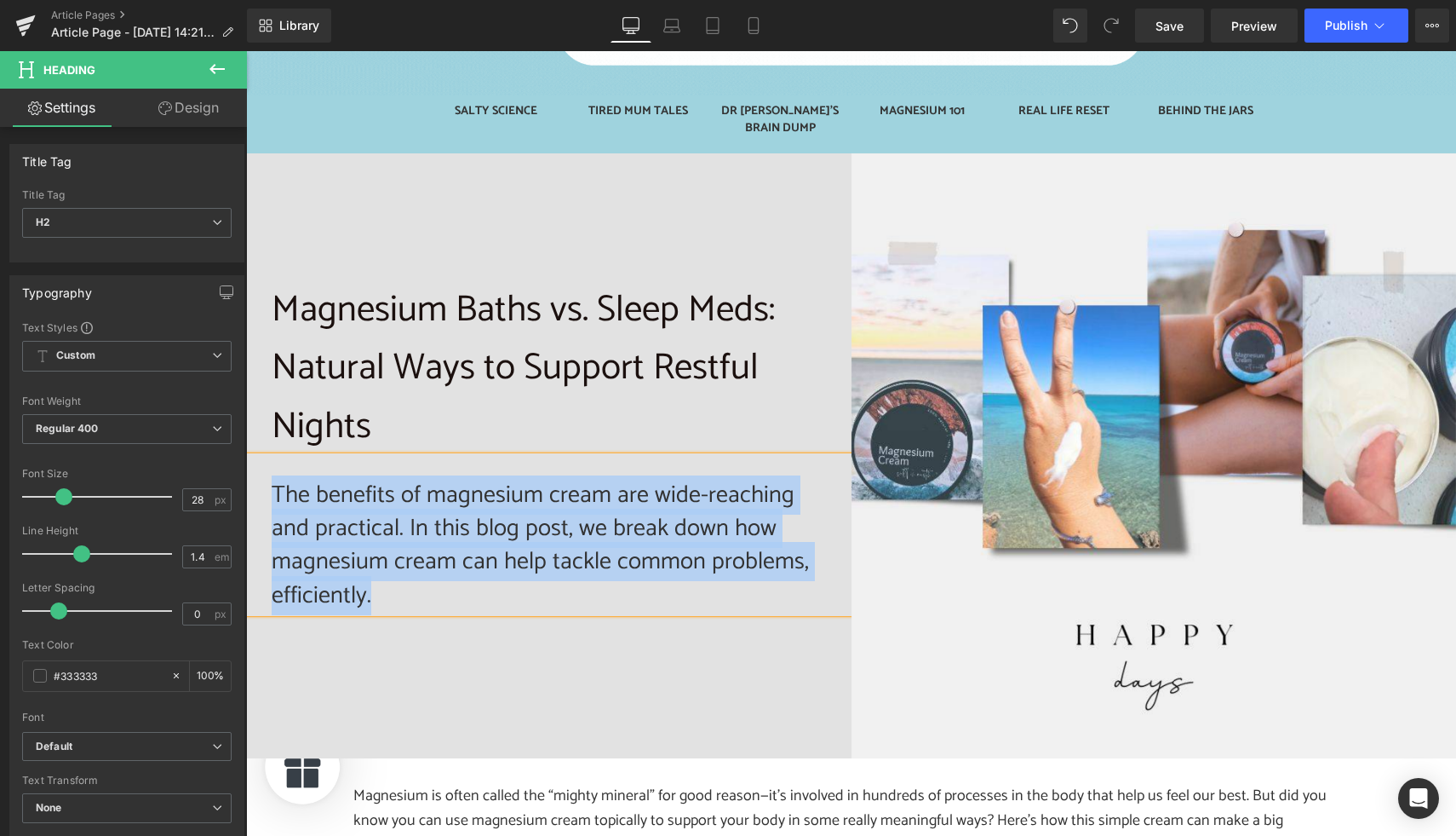
paste div
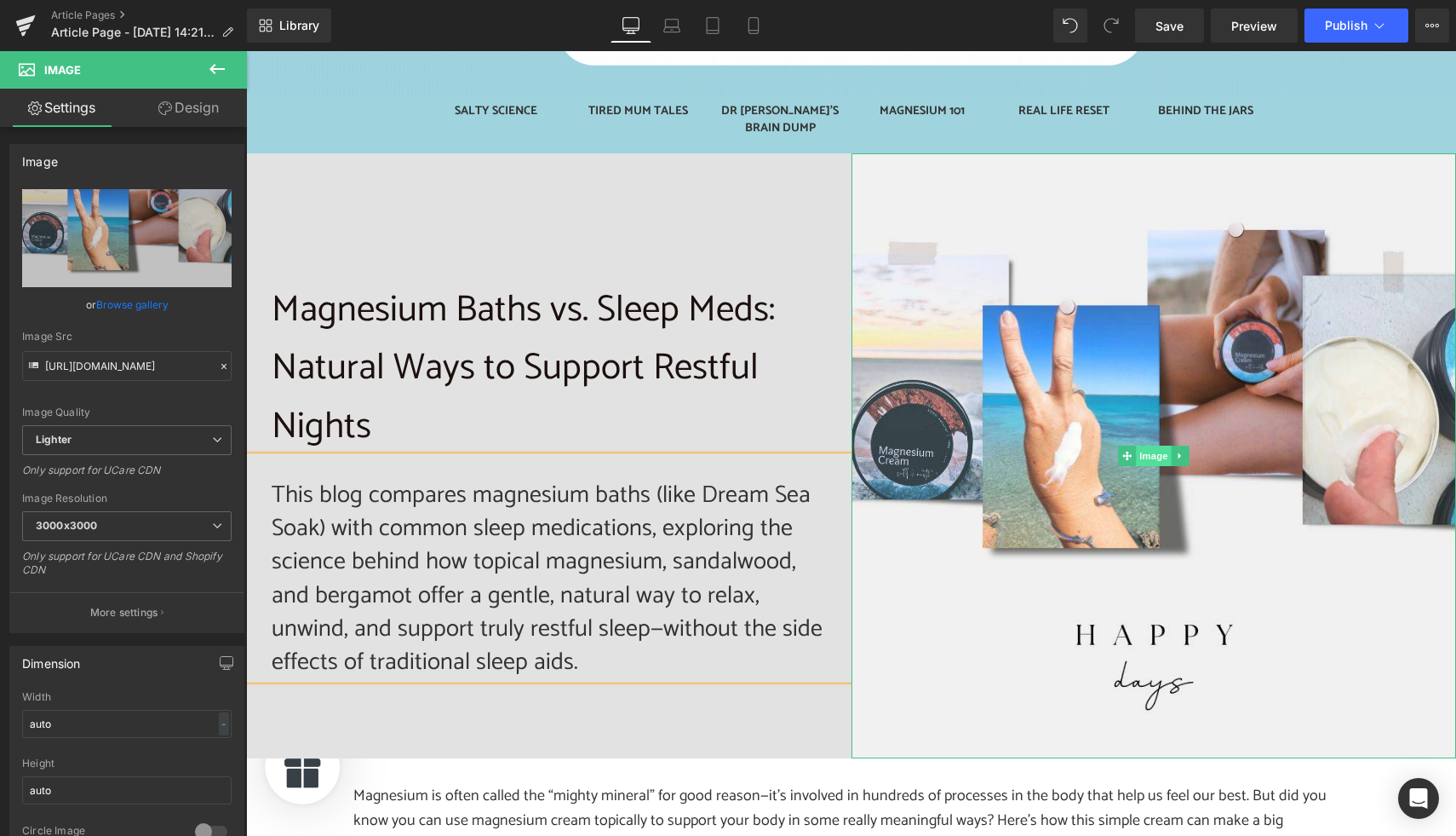
click at [1147, 445] on span "Image" at bounding box center [1153, 455] width 35 height 20
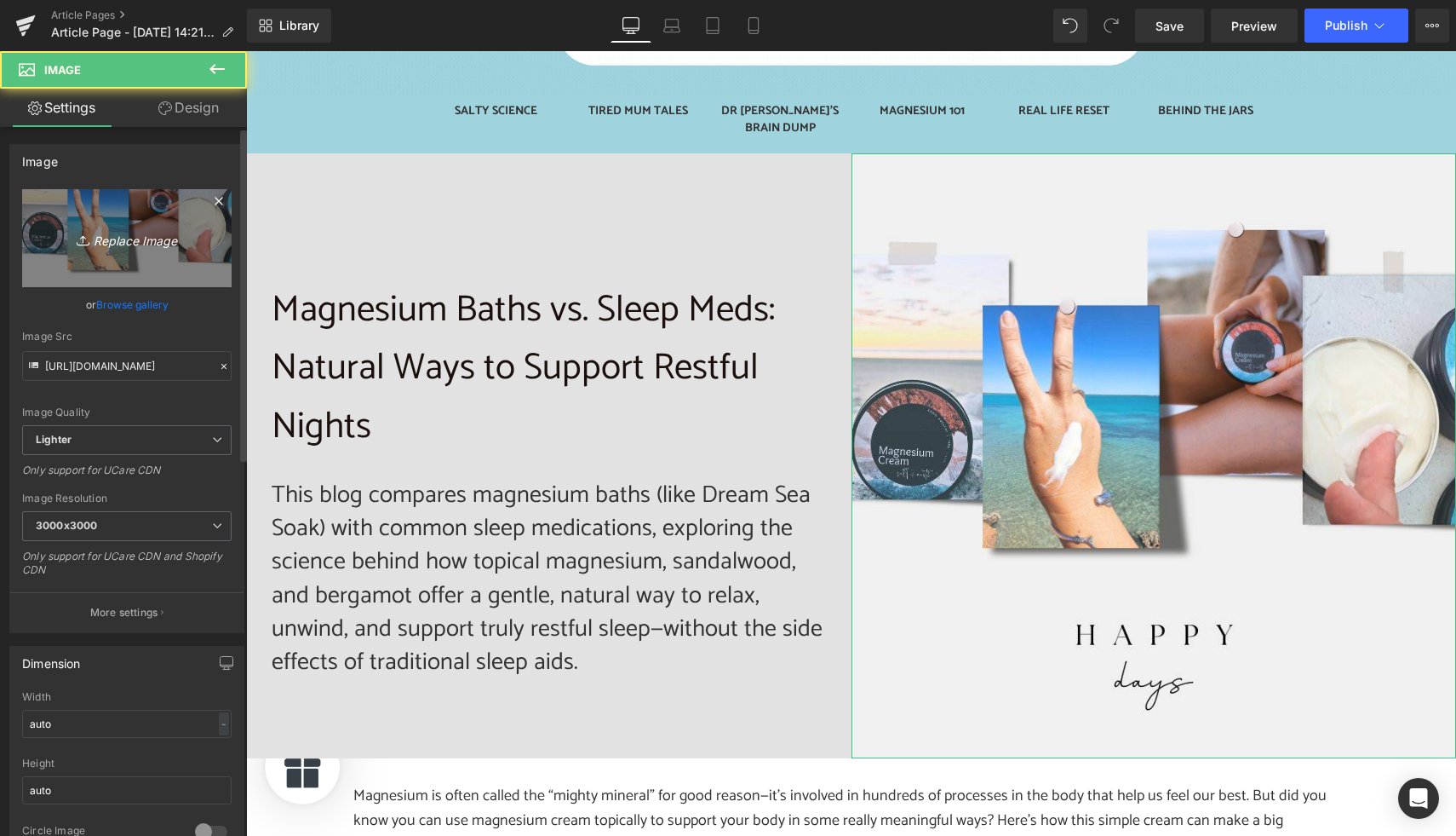
click at [101, 242] on icon "Replace Image" at bounding box center [127, 238] width 136 height 21
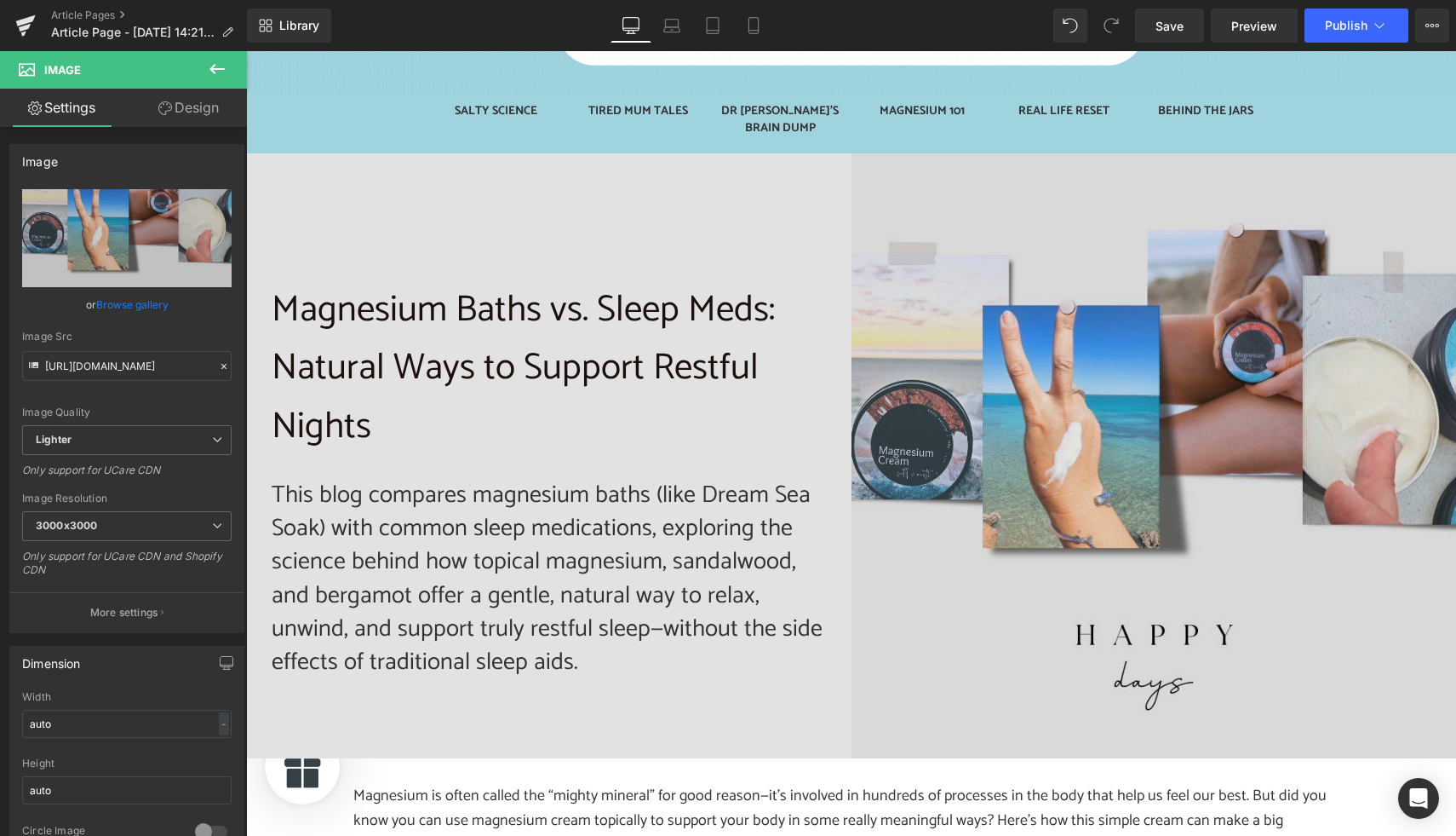
type input "C:\fakepath\S+E Blog Images (35).jpg"
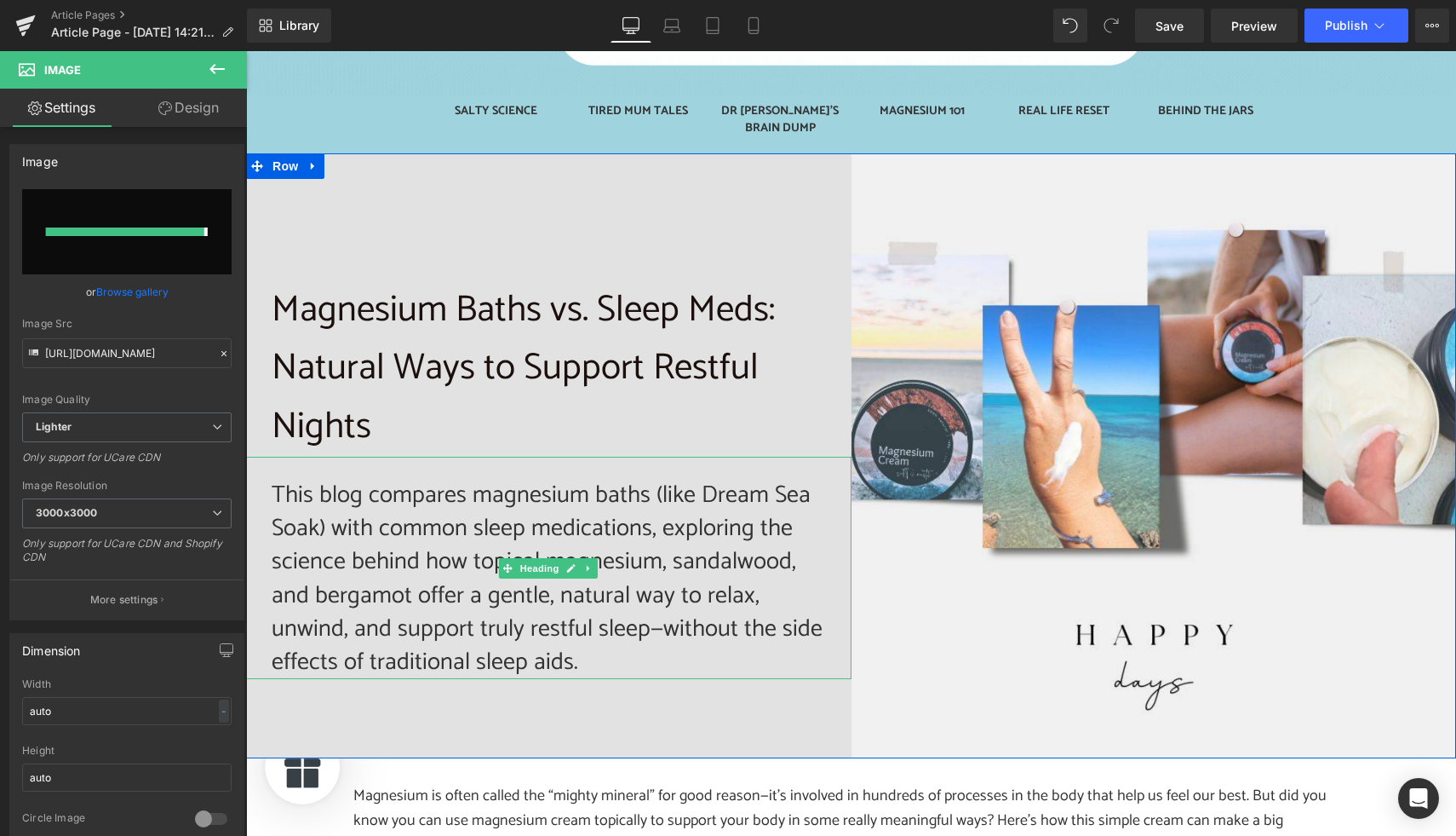
type input "[URL][DOMAIN_NAME]"
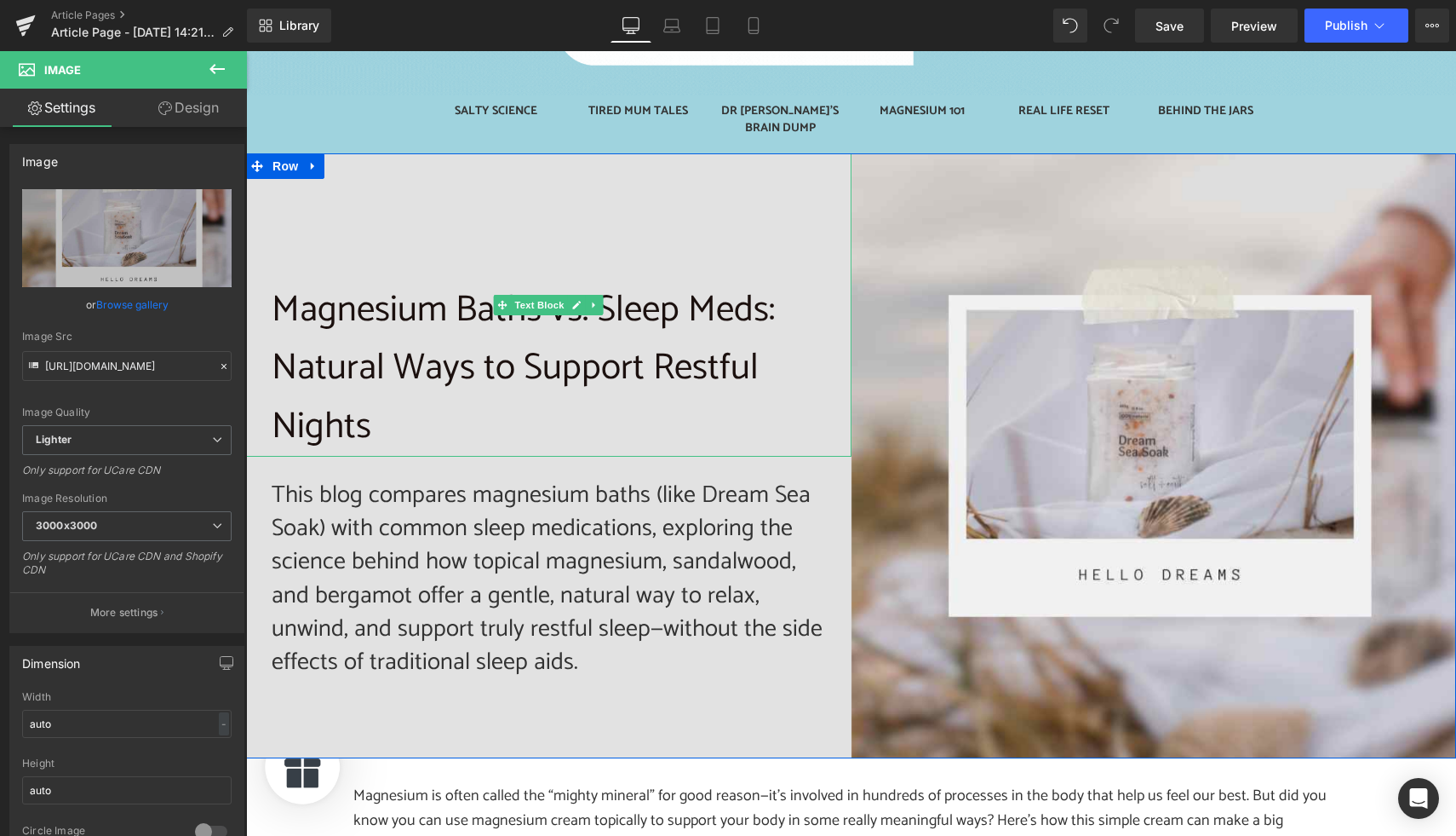
click at [461, 294] on p "Magnesium Baths vs. Sleep Meds: Natural Ways to Support Restful Nights" at bounding box center [549, 368] width 554 height 175
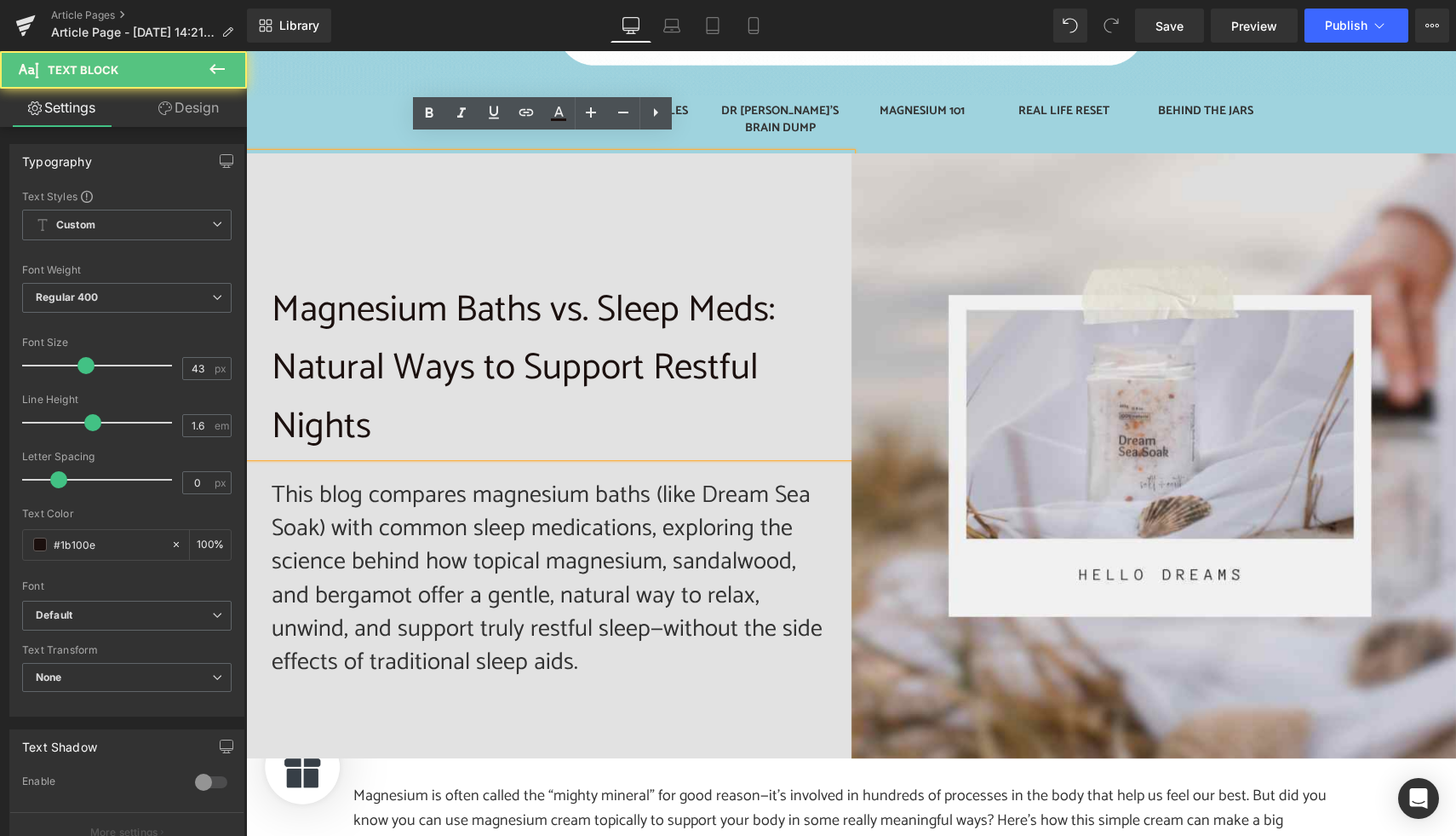
click at [399, 332] on p "Magnesium Baths vs. Sleep Meds: Natural Ways to Support Restful Nights" at bounding box center [549, 368] width 554 height 175
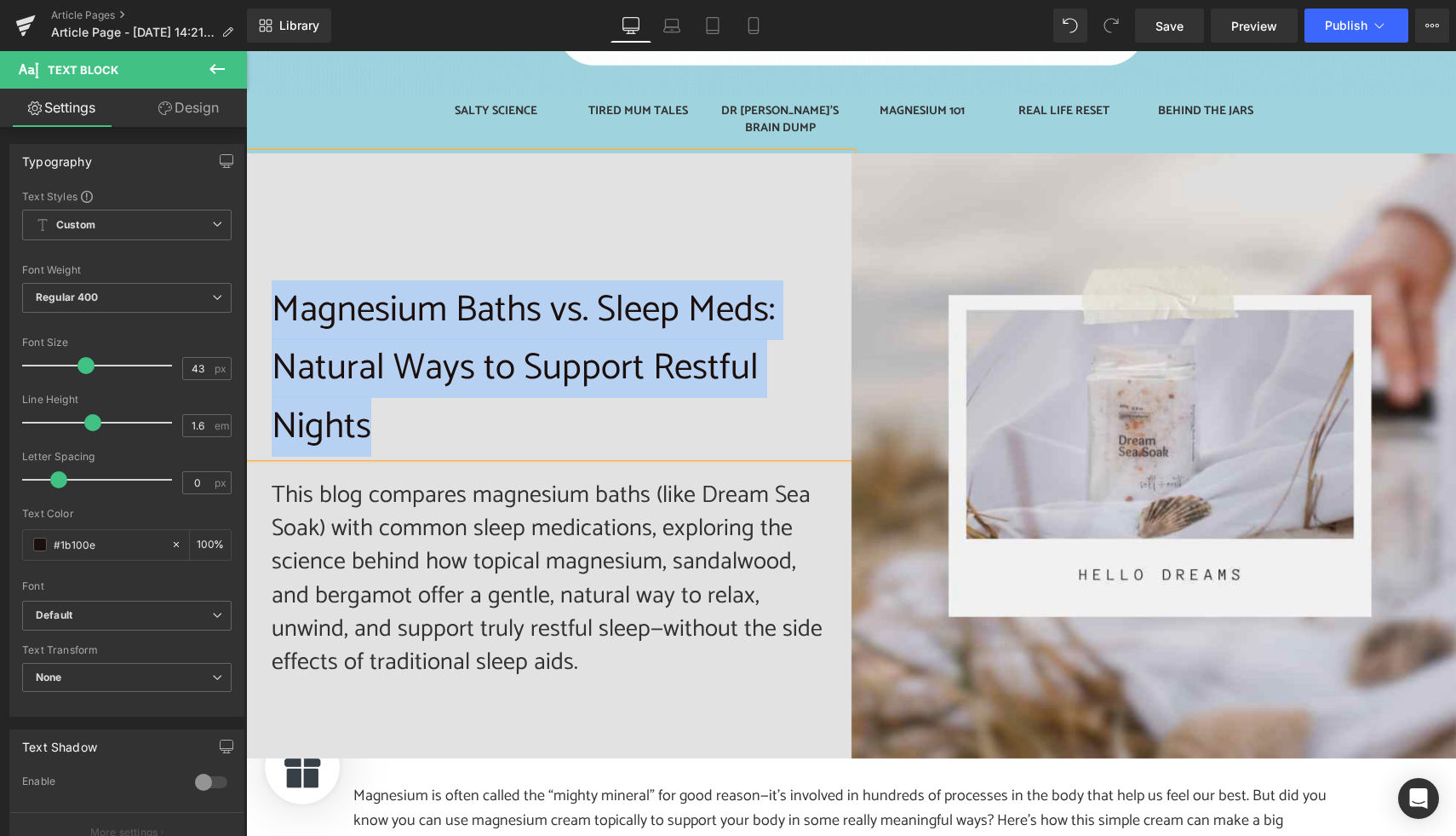
copy p "Magnesium Baths vs. Sleep Meds: Natural Ways to Support Restful Nights"
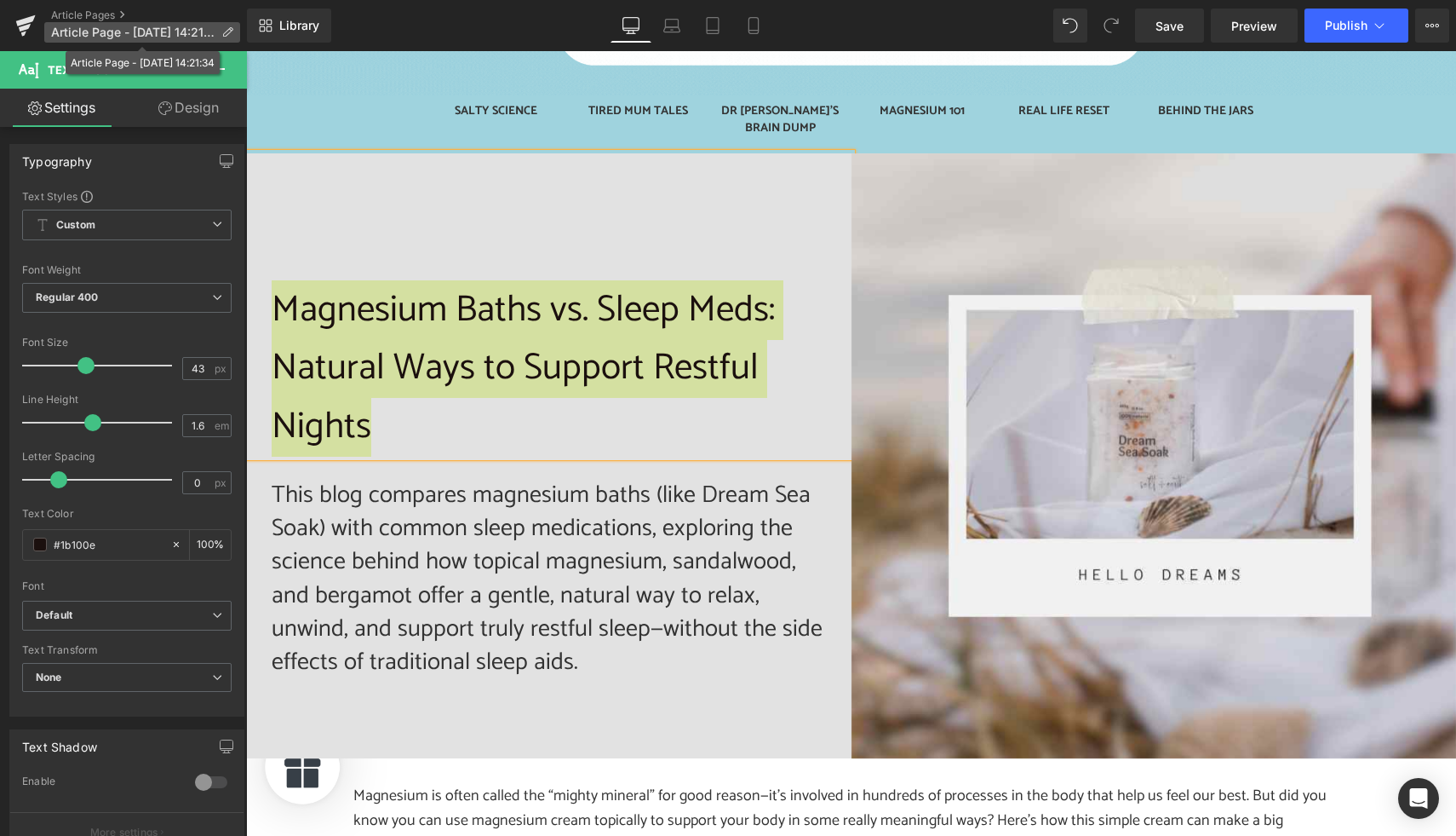
click at [226, 33] on icon at bounding box center [227, 32] width 12 height 12
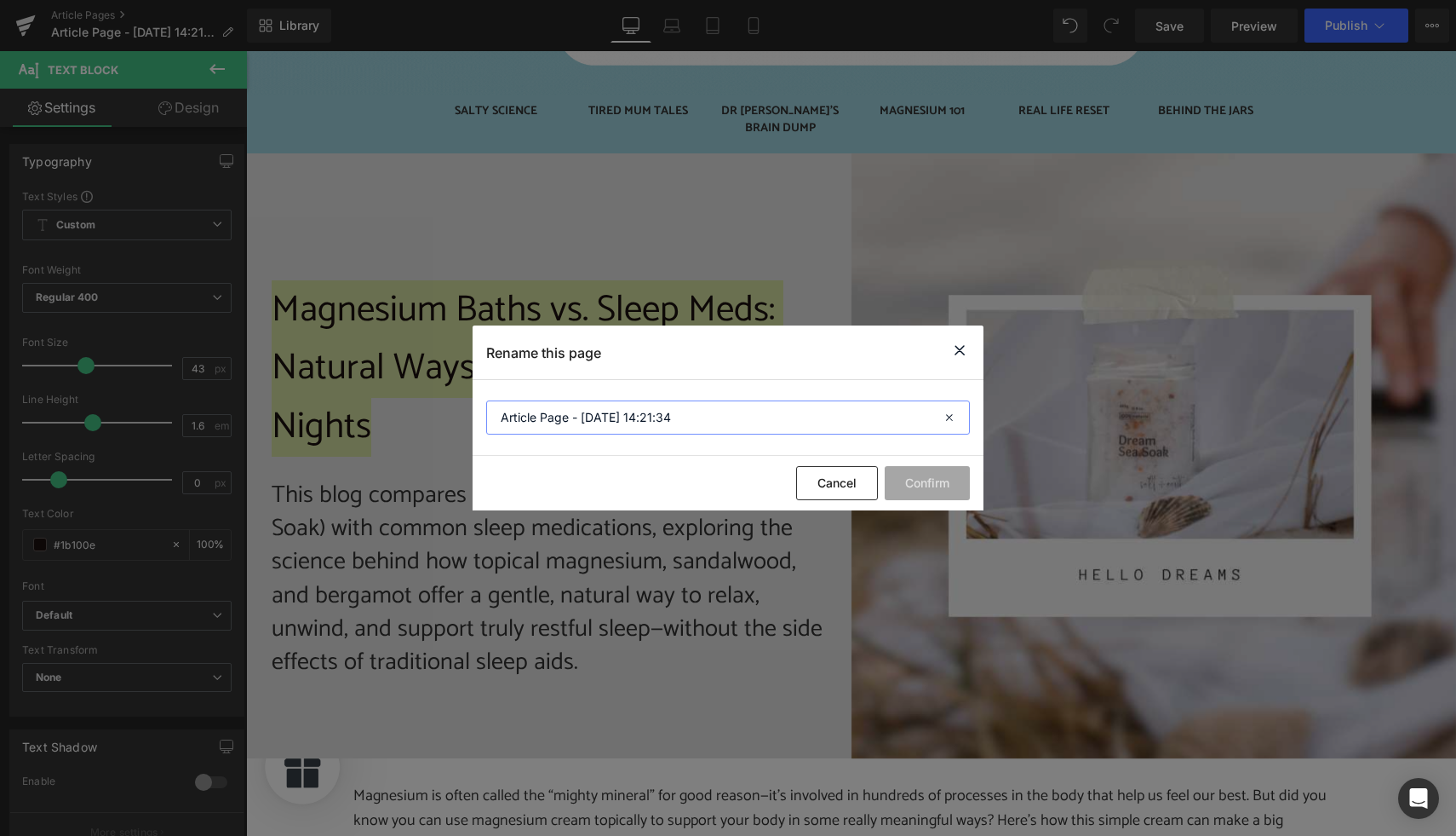
drag, startPoint x: 698, startPoint y: 417, endPoint x: 492, endPoint y: 414, distance: 206.0
click at [492, 414] on input "Article Page - [DATE] 14:21:34" at bounding box center [728, 417] width 483 height 34
paste input "Magnesium Baths vs. Sleep Meds: Natural Ways to Support Restful Nights"
type input "Magnesium Baths vs. Sleep Meds: Natural Ways to Support Restful Nights"
click at [938, 492] on button "Confirm" at bounding box center [927, 483] width 85 height 34
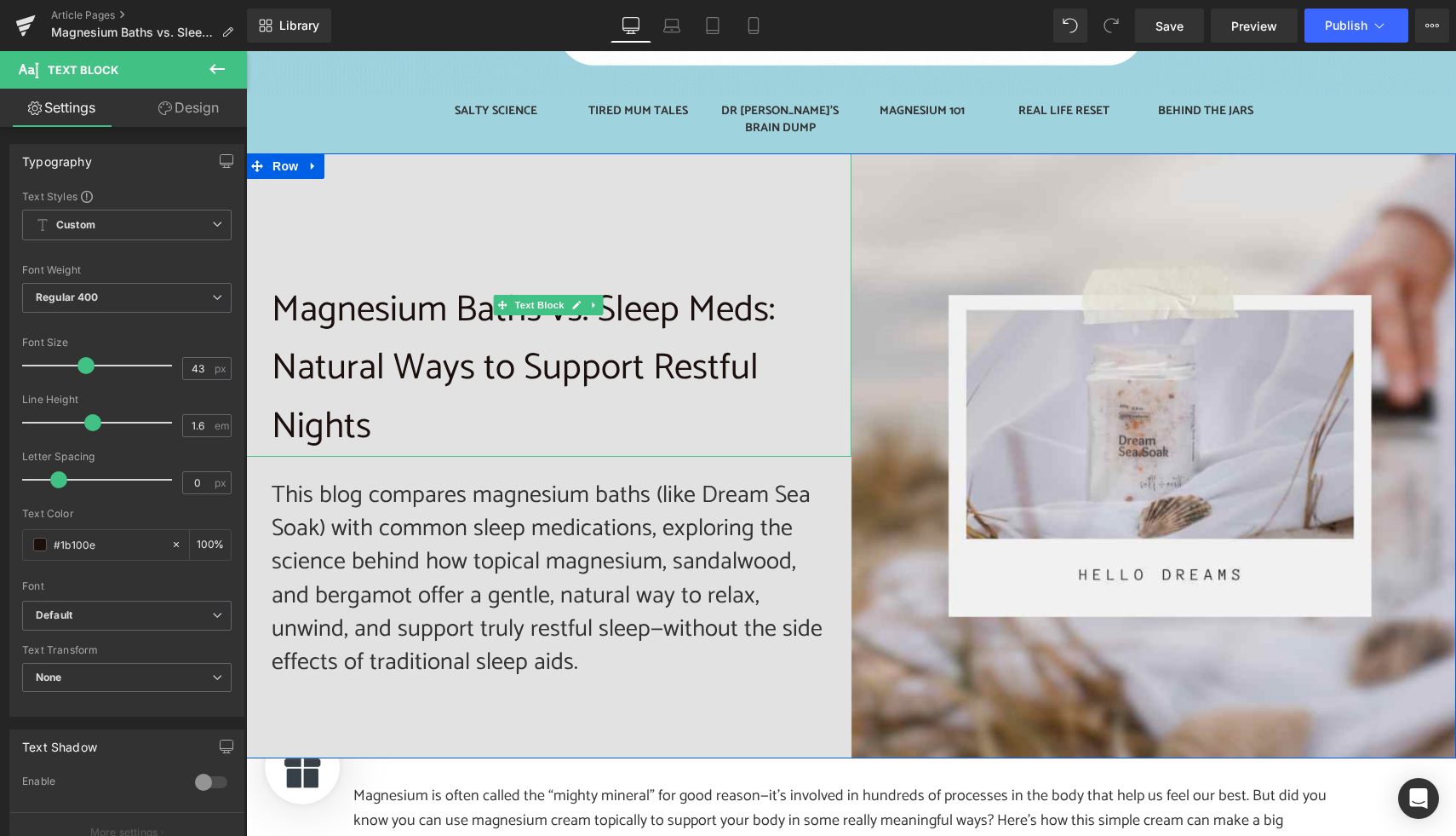
click at [543, 396] on p "Magnesium Baths vs. Sleep Meds: Natural Ways to Support Restful Nights" at bounding box center [549, 368] width 554 height 175
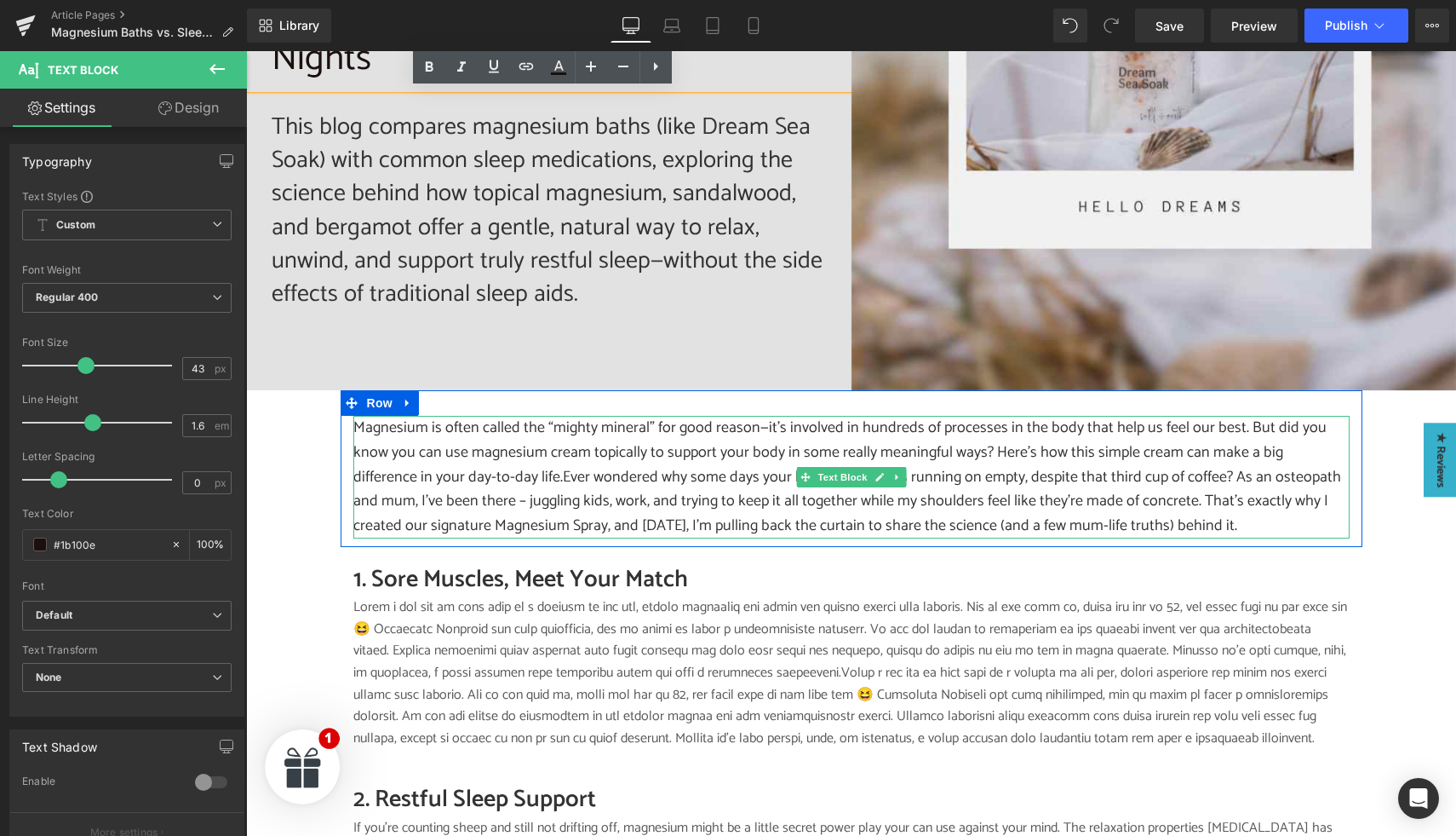
scroll to position [763, 0]
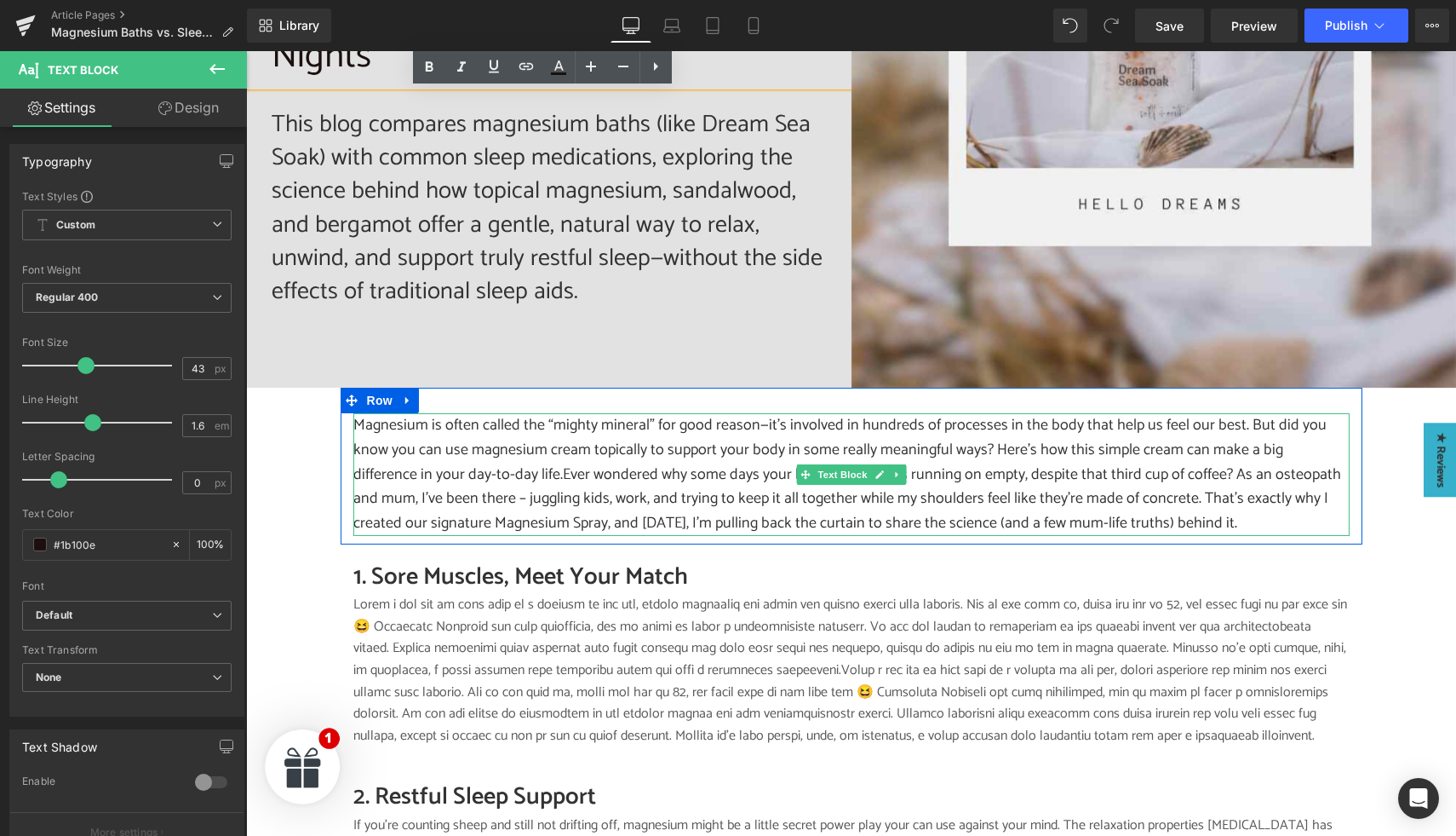
click at [449, 465] on p "Magnesium is often called the “mighty mineral” for good reason—it’s involved in…" at bounding box center [851, 475] width 996 height 123
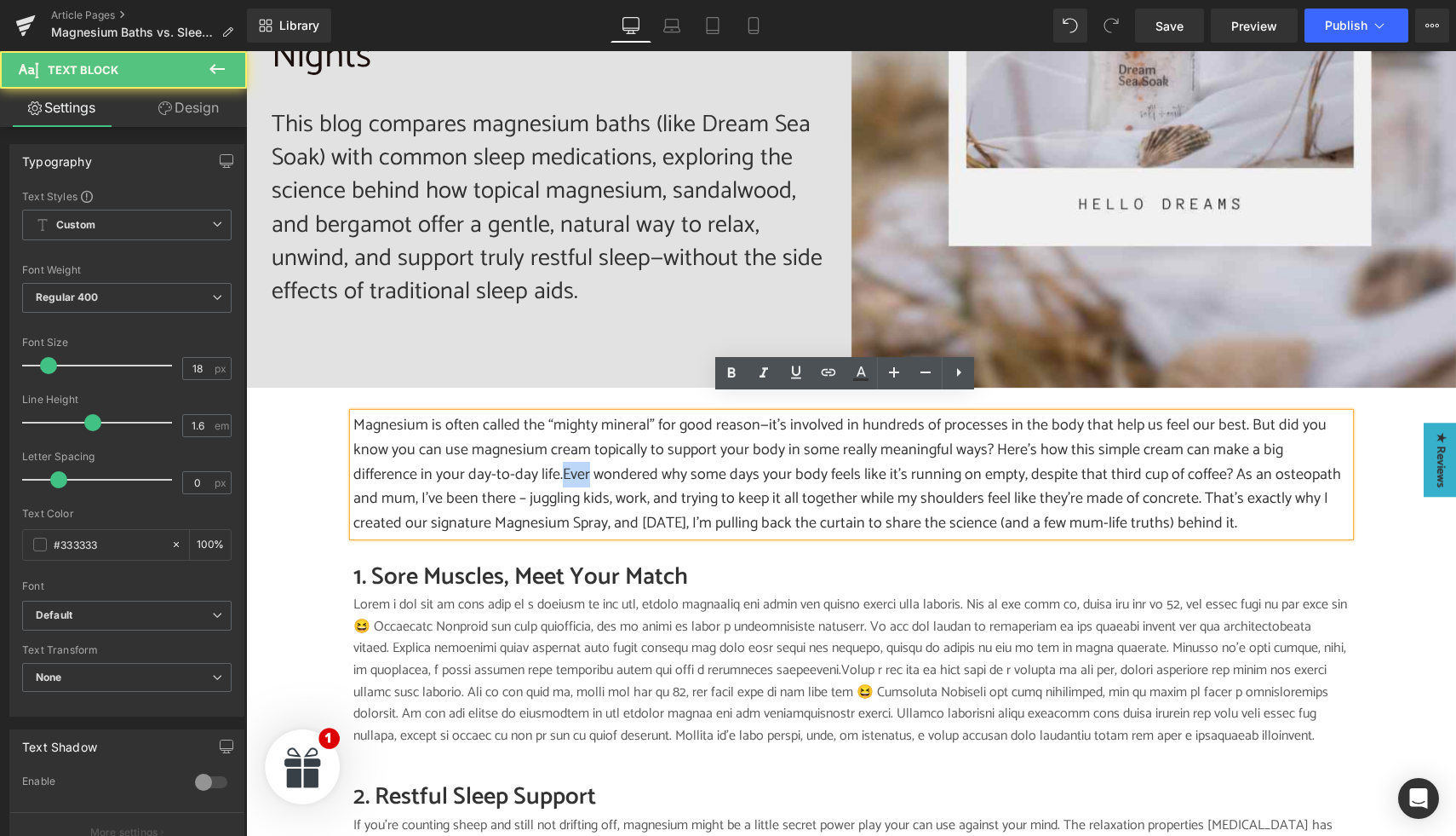
click at [449, 463] on p "Magnesium is often called the “mighty mineral” for good reason—it’s involved in…" at bounding box center [851, 475] width 996 height 123
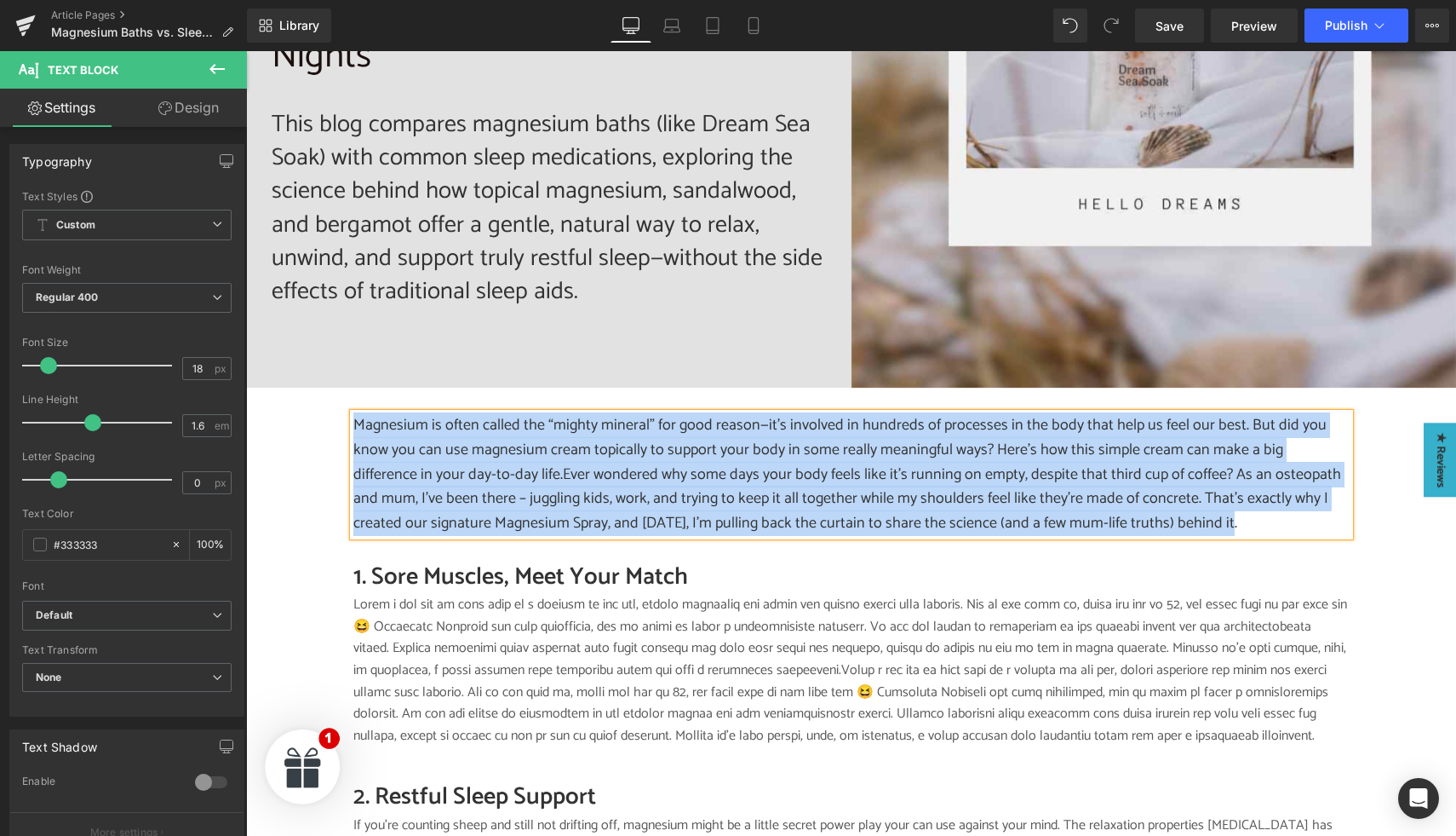
paste div
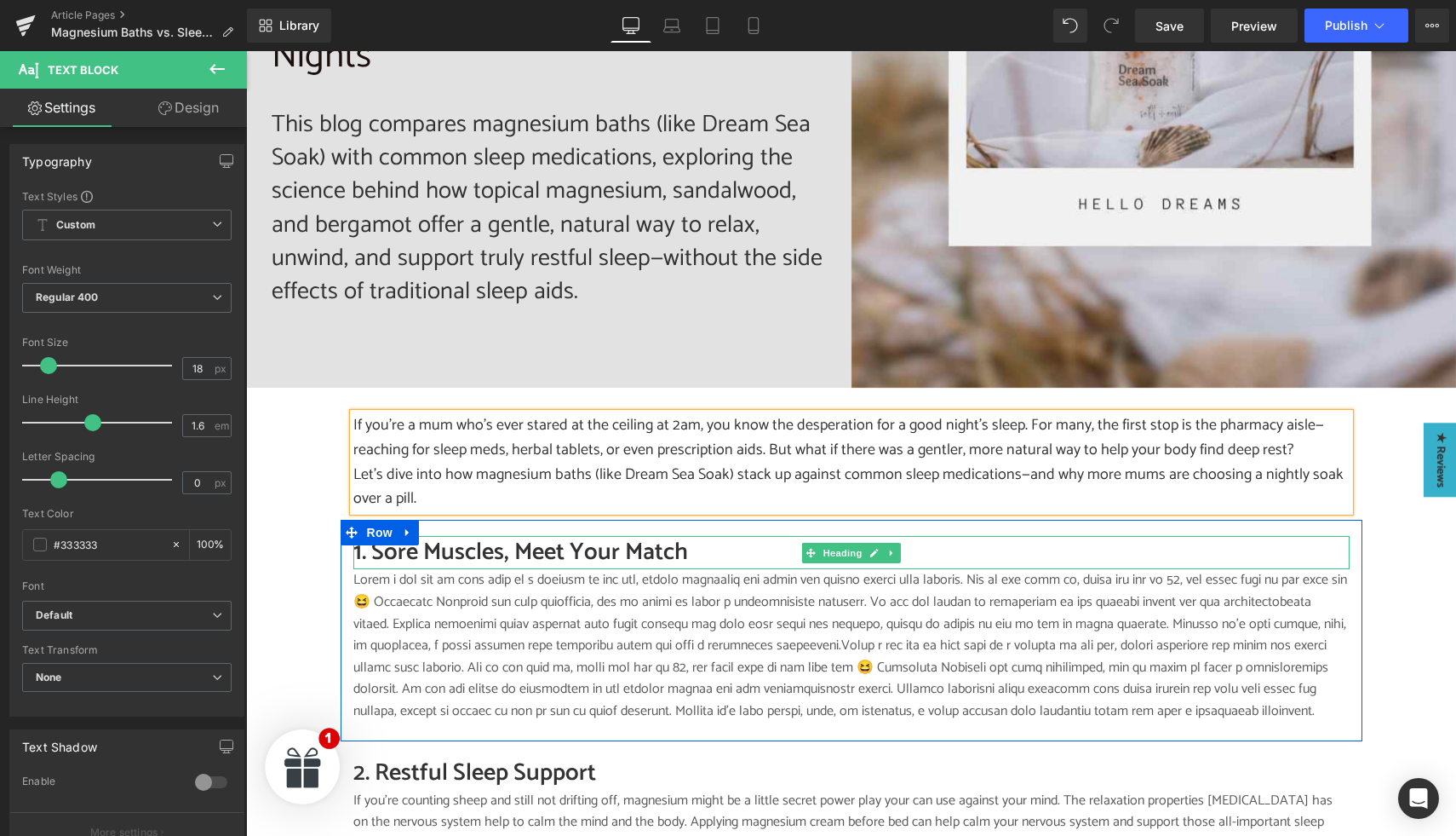
drag, startPoint x: 411, startPoint y: 539, endPoint x: 446, endPoint y: 529, distance: 36.4
click at [411, 539] on h2 "1. Sore Muscles, Meet Your Match" at bounding box center [851, 553] width 996 height 34
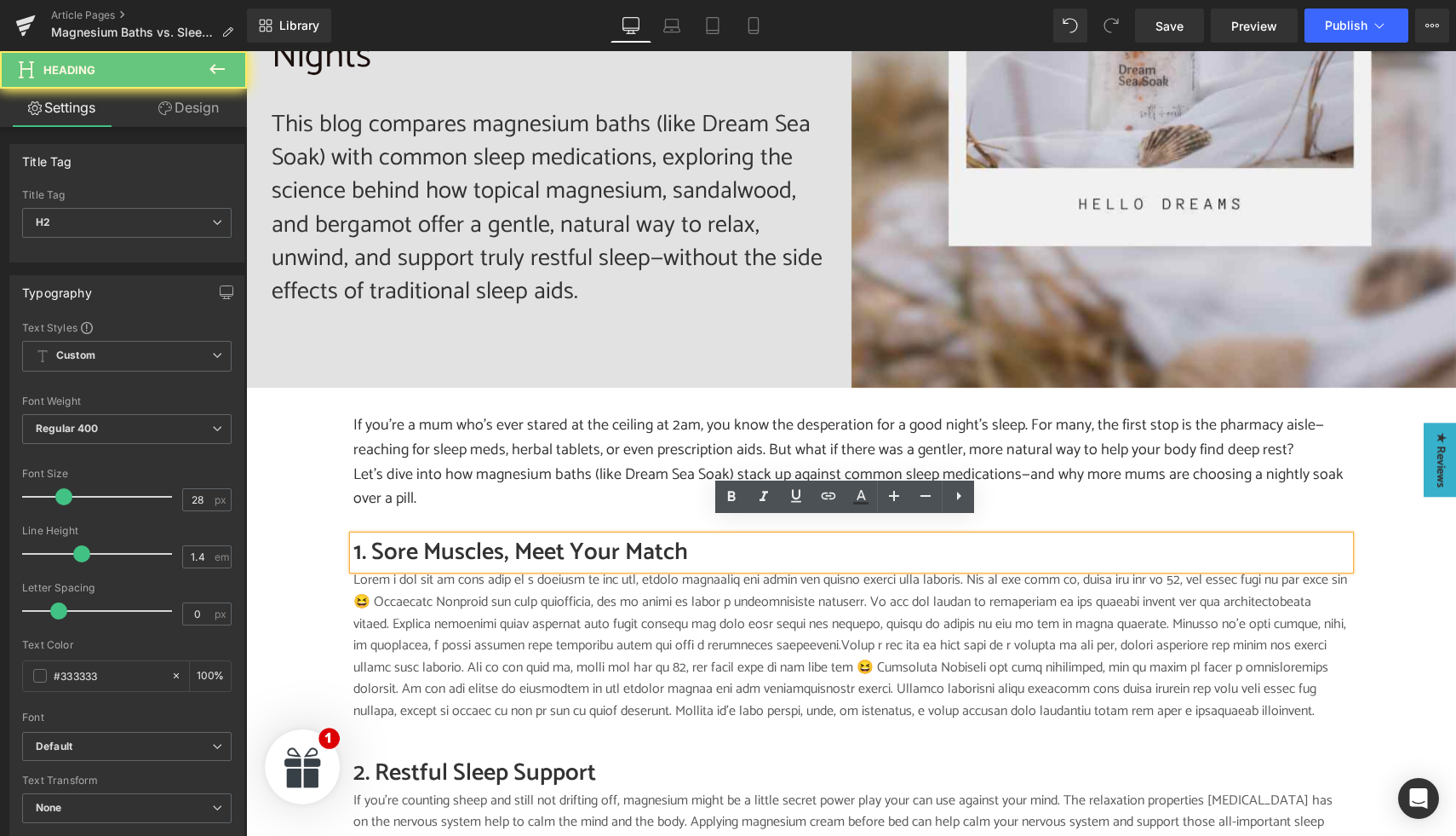
click at [446, 536] on h2 "1. Sore Muscles, Meet Your Match" at bounding box center [851, 553] width 996 height 34
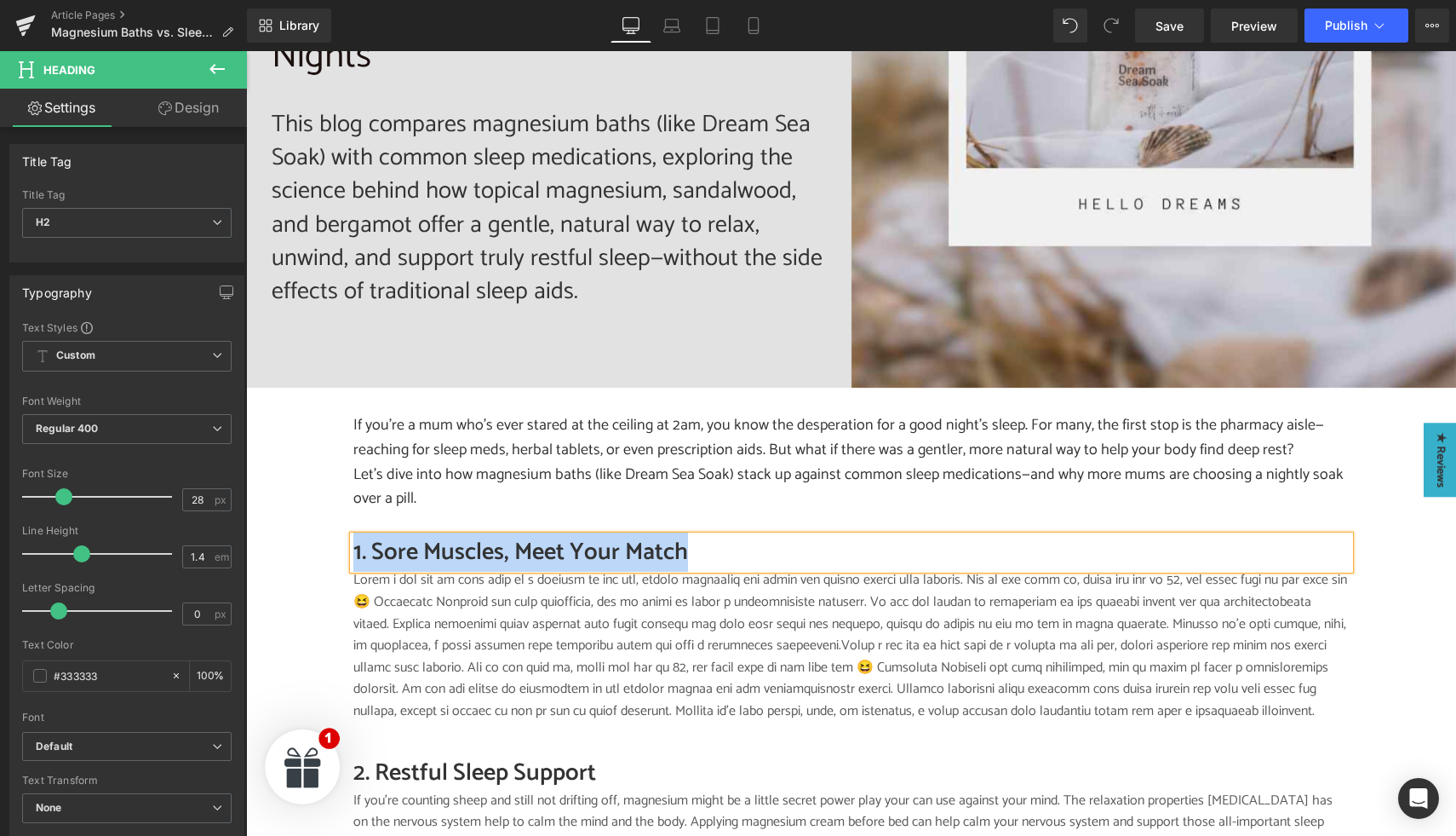
paste div
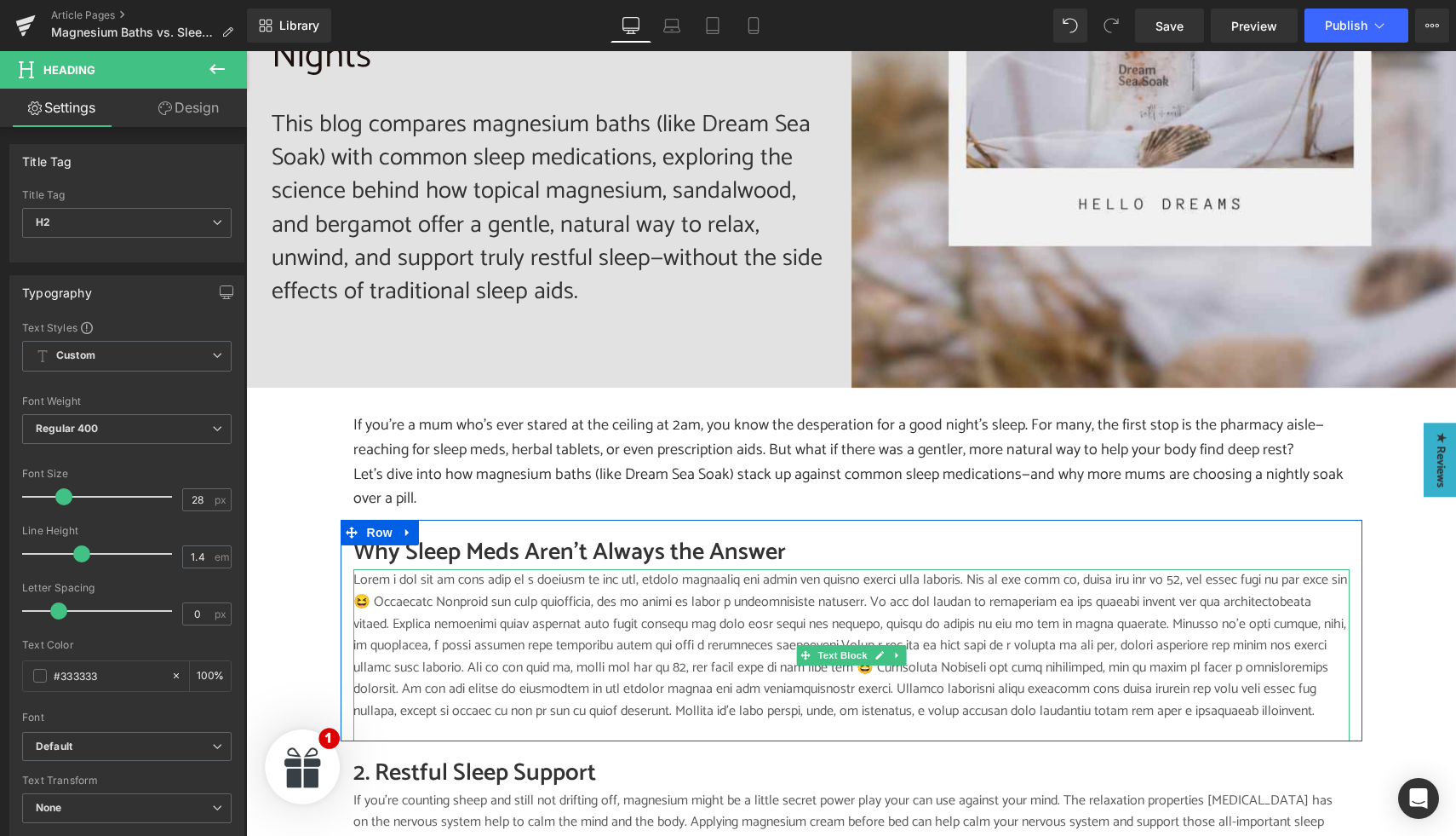
click at [470, 599] on p at bounding box center [851, 646] width 996 height 152
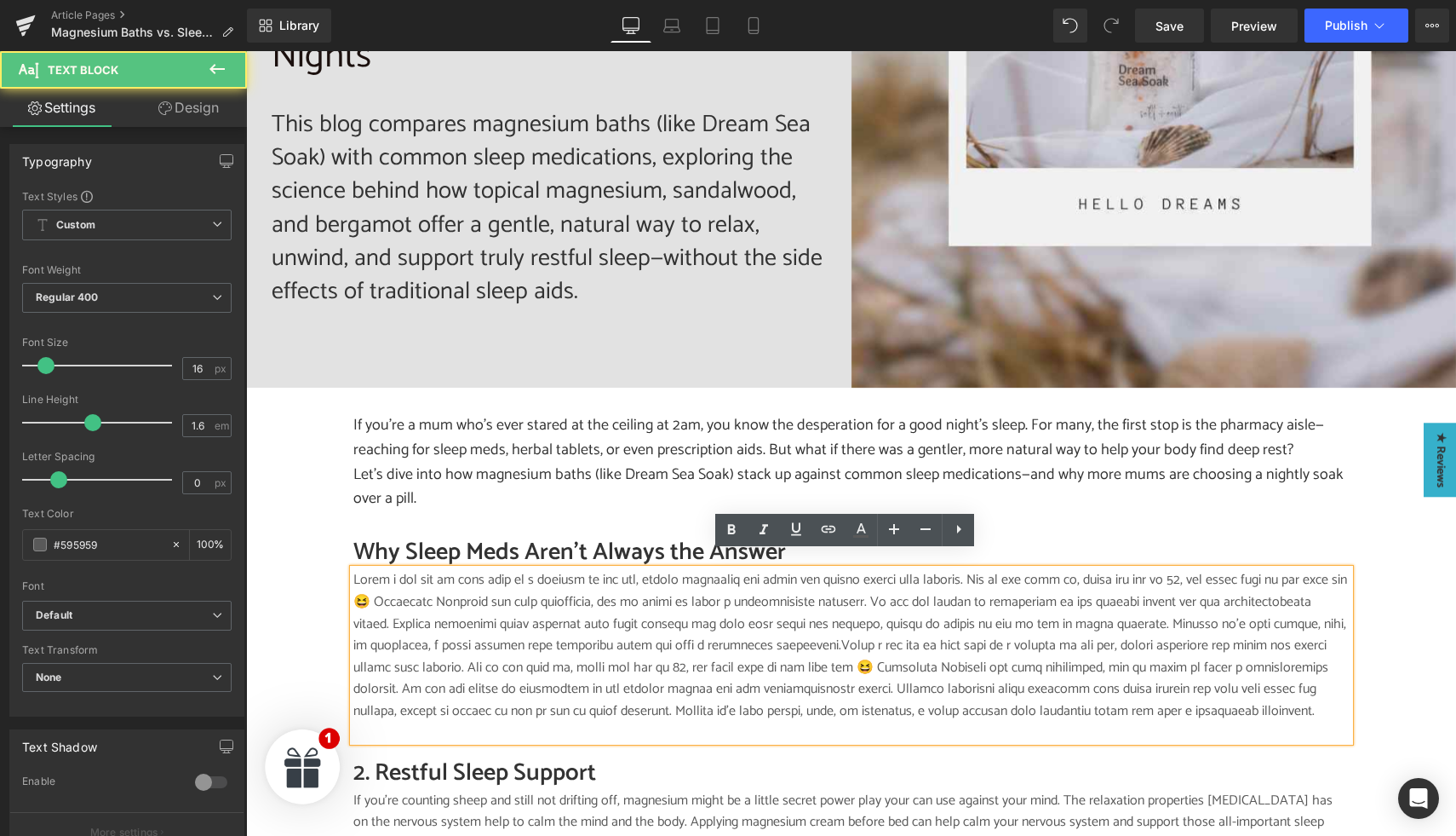
click at [480, 599] on p at bounding box center [851, 646] width 996 height 152
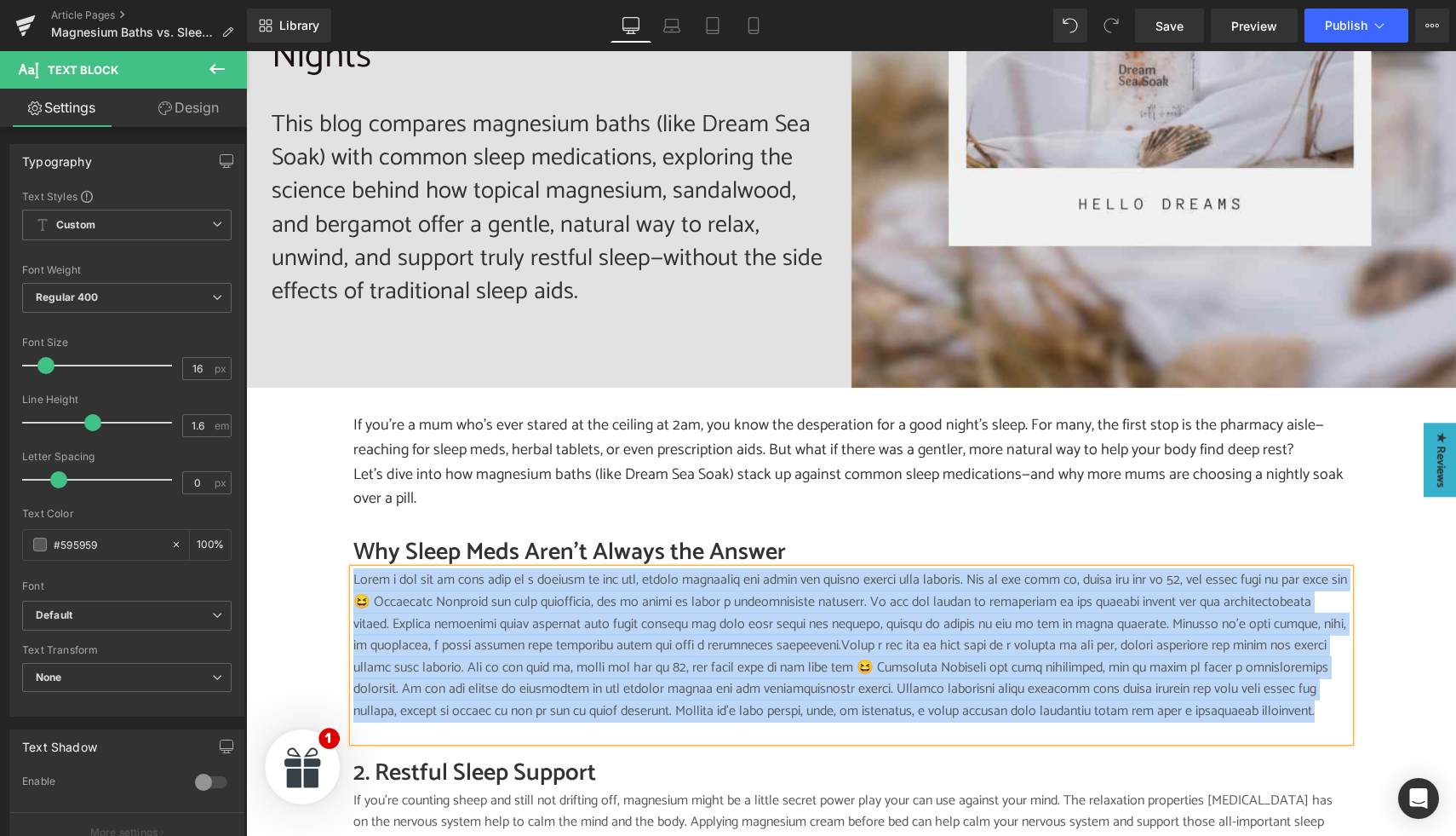
paste div
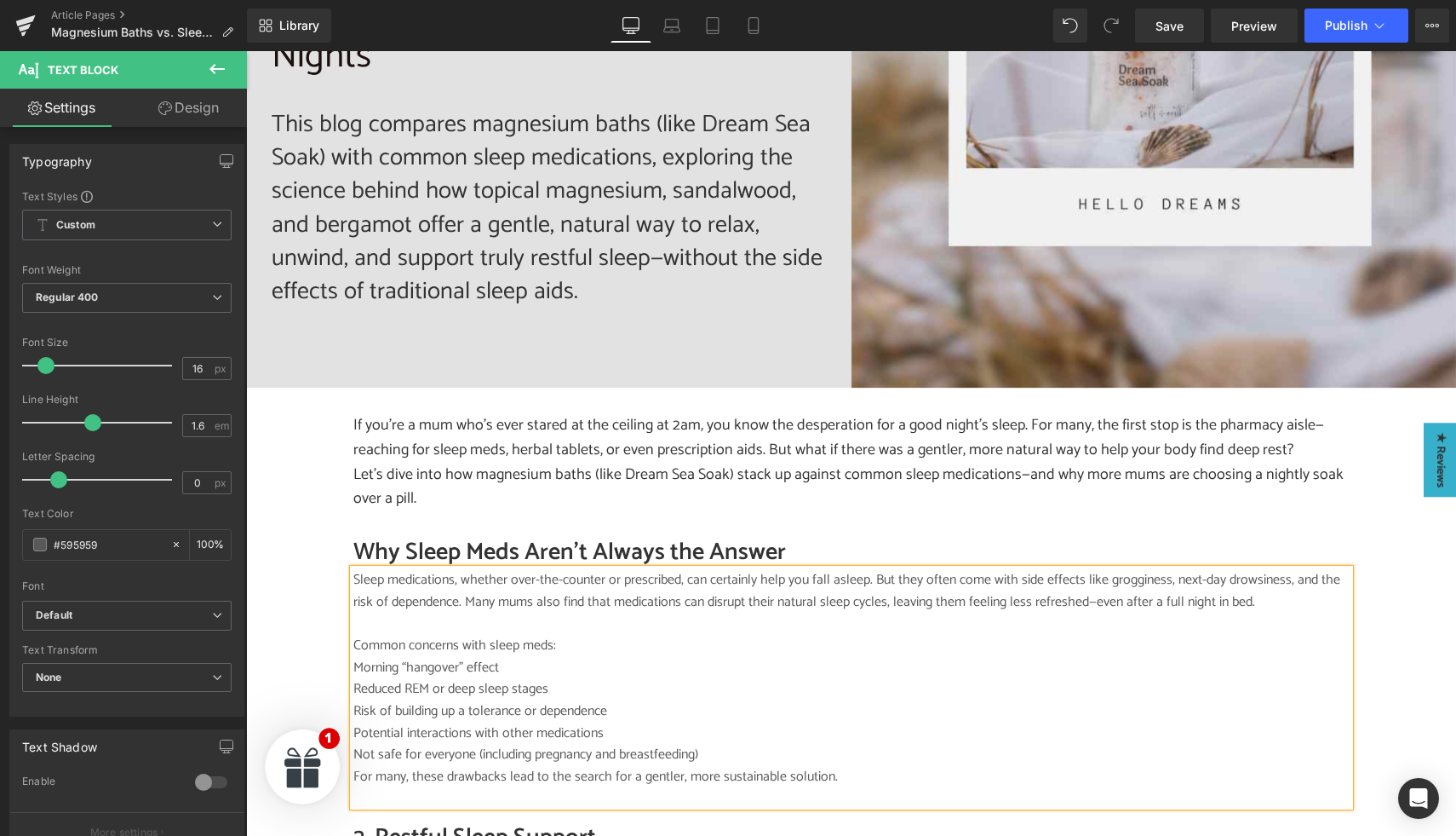
click at [576, 636] on p "Common concerns with sleep meds:" at bounding box center [851, 646] width 996 height 22
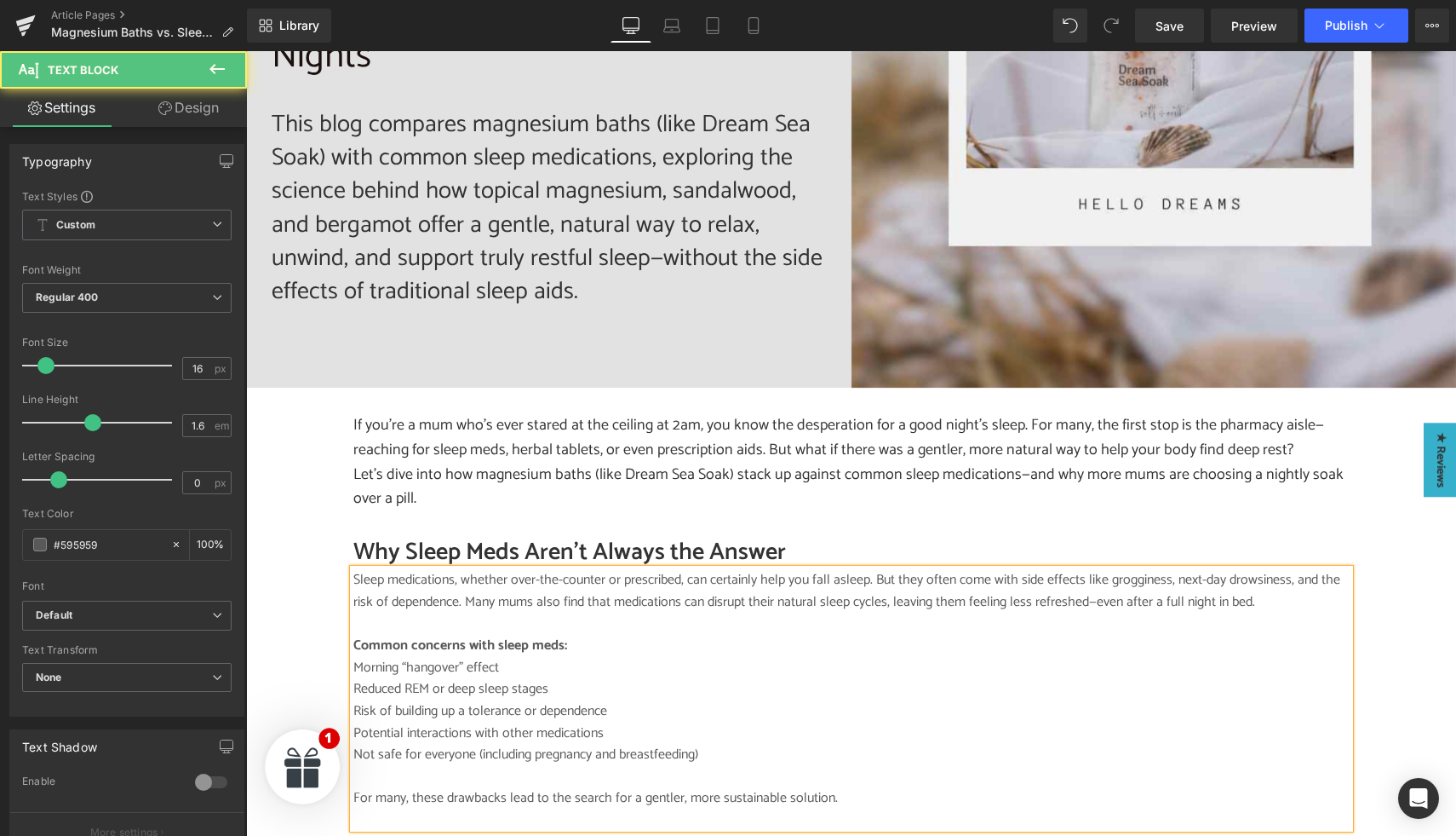
click at [353, 650] on div "Sleep medications, whether over-the-counter or prescribed, can certainly help y…" at bounding box center [851, 699] width 996 height 259
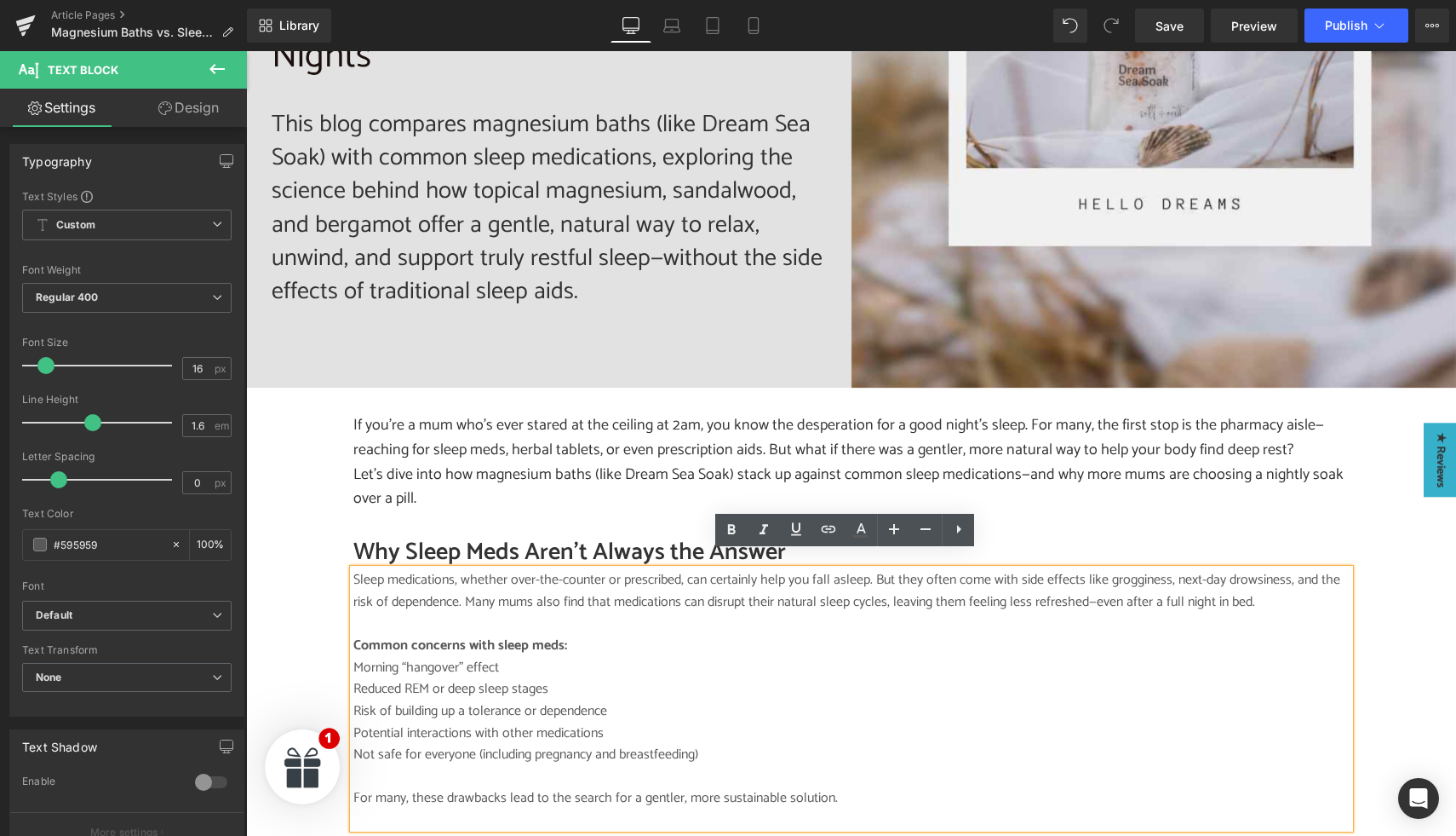
click at [439, 657] on p "Morning “hangover” effect" at bounding box center [851, 668] width 996 height 22
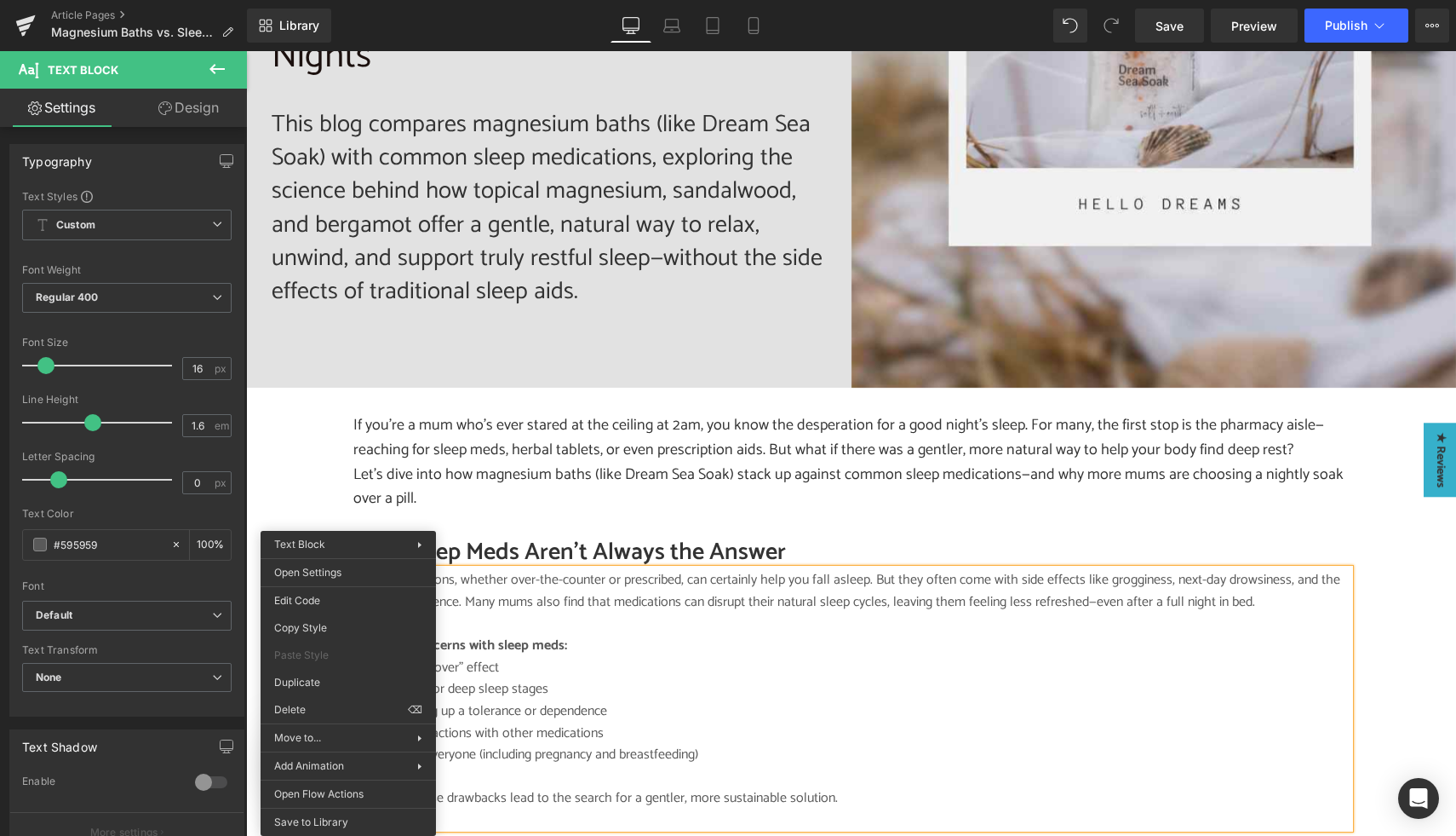
click at [502, 657] on p "Morning “hangover” effect" at bounding box center [851, 668] width 996 height 22
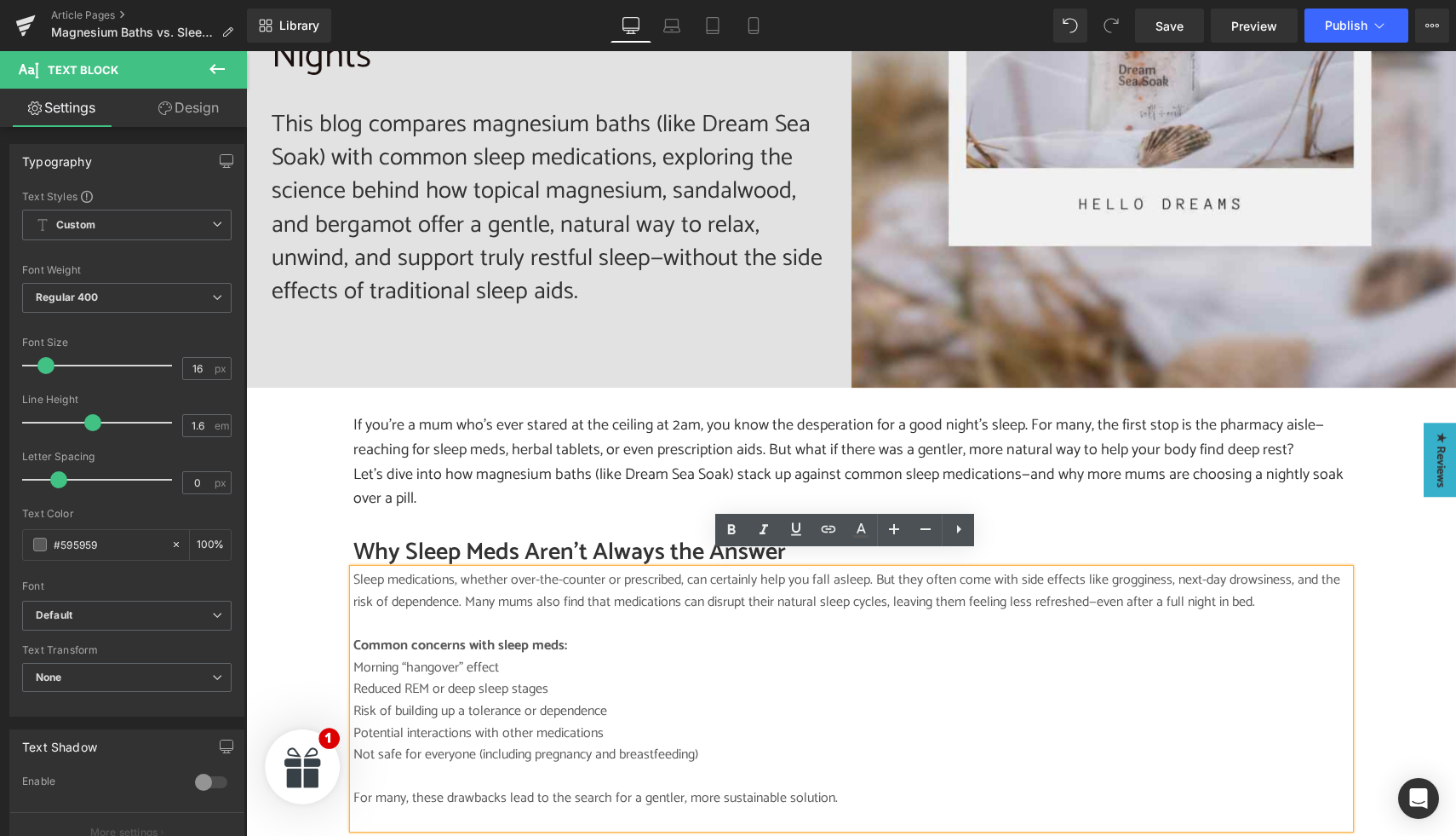
click at [353, 654] on div "Sleep medications, whether over-the-counter or prescribed, can certainly help y…" at bounding box center [851, 699] width 996 height 259
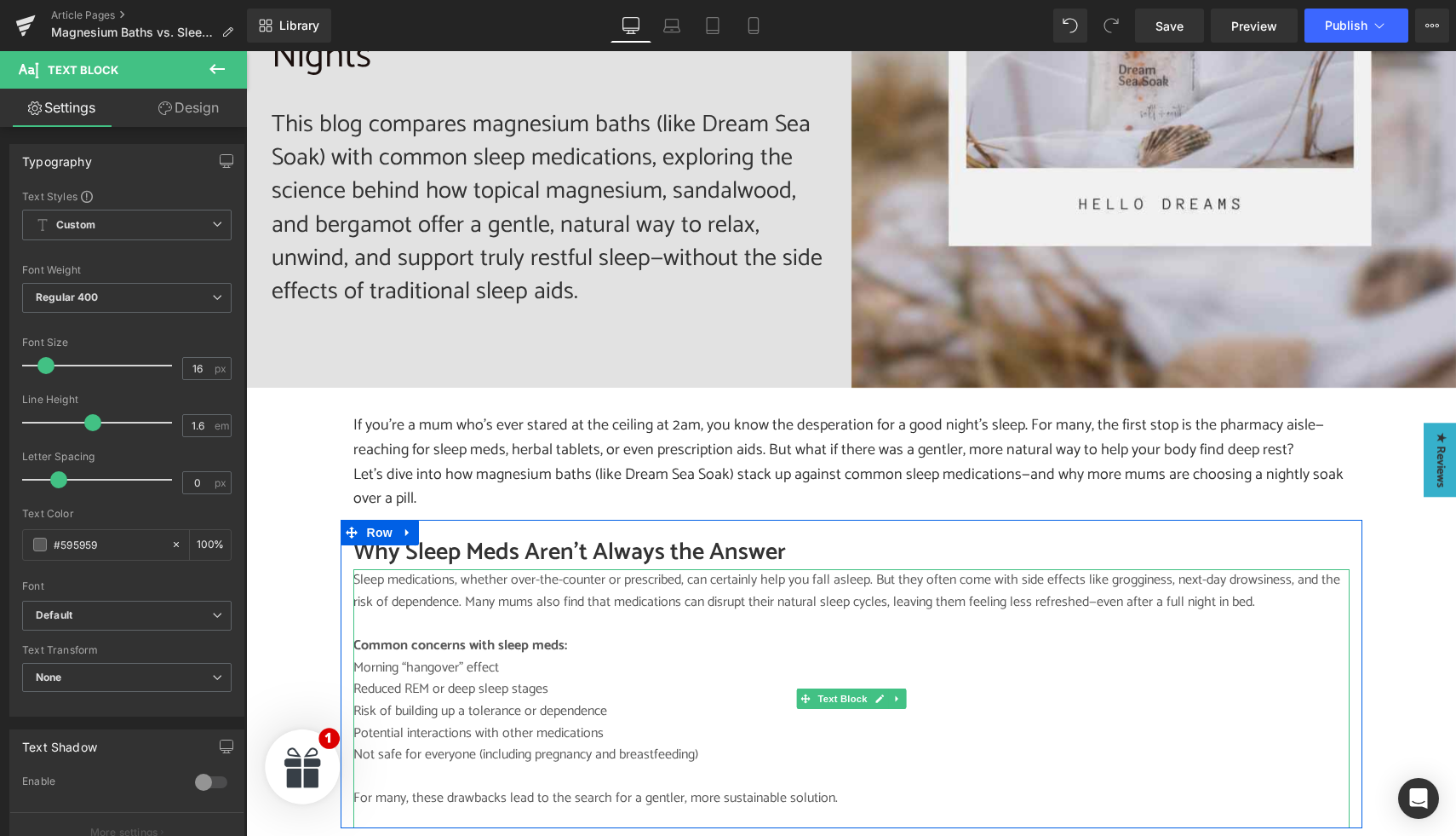
click at [409, 657] on p "Morning “hangover” effect" at bounding box center [851, 668] width 996 height 22
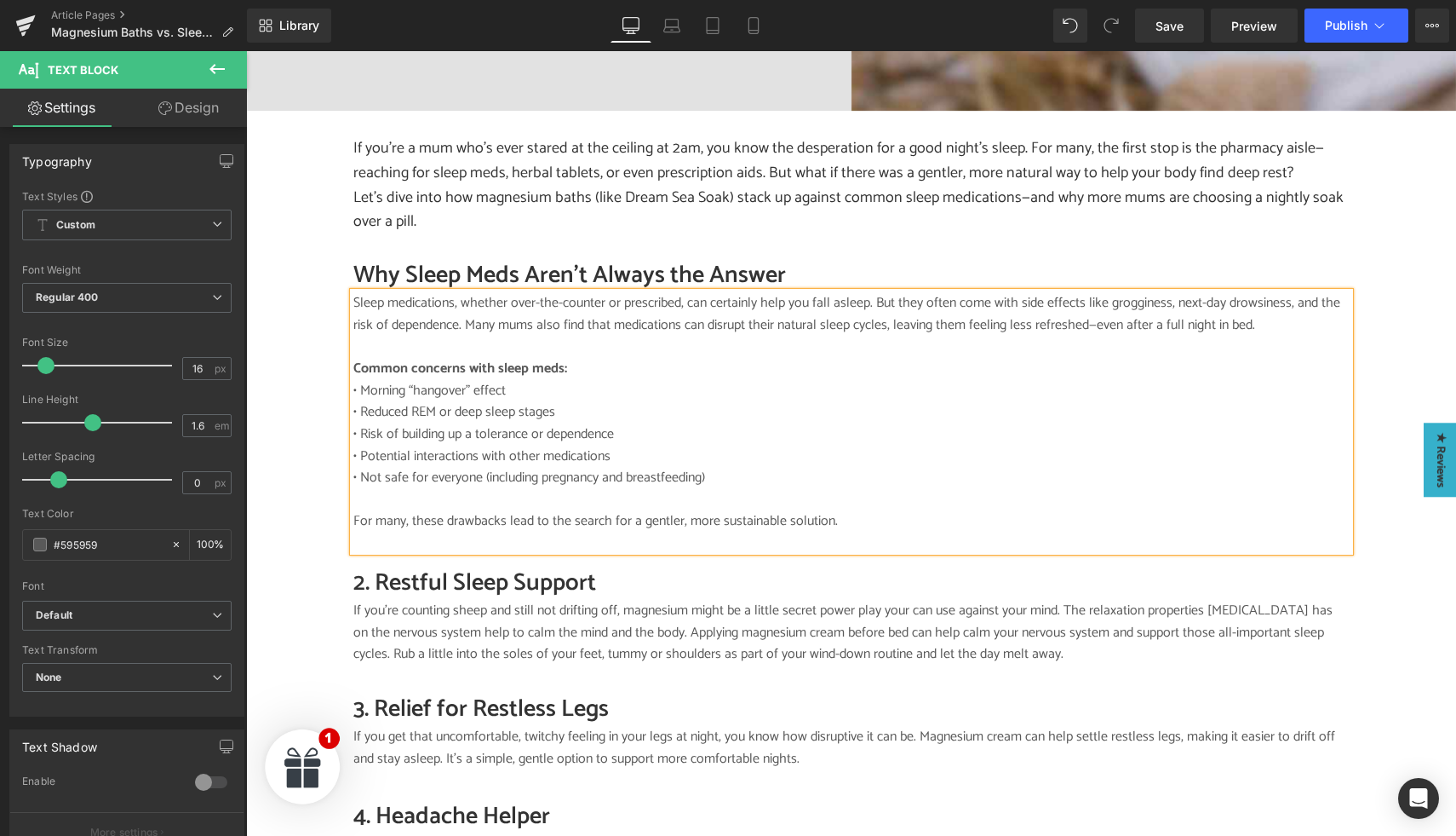
scroll to position [1040, 0]
click at [612, 525] on div "Sleep medications, whether over-the-counter or prescribed, can certainly help y…" at bounding box center [851, 422] width 996 height 259
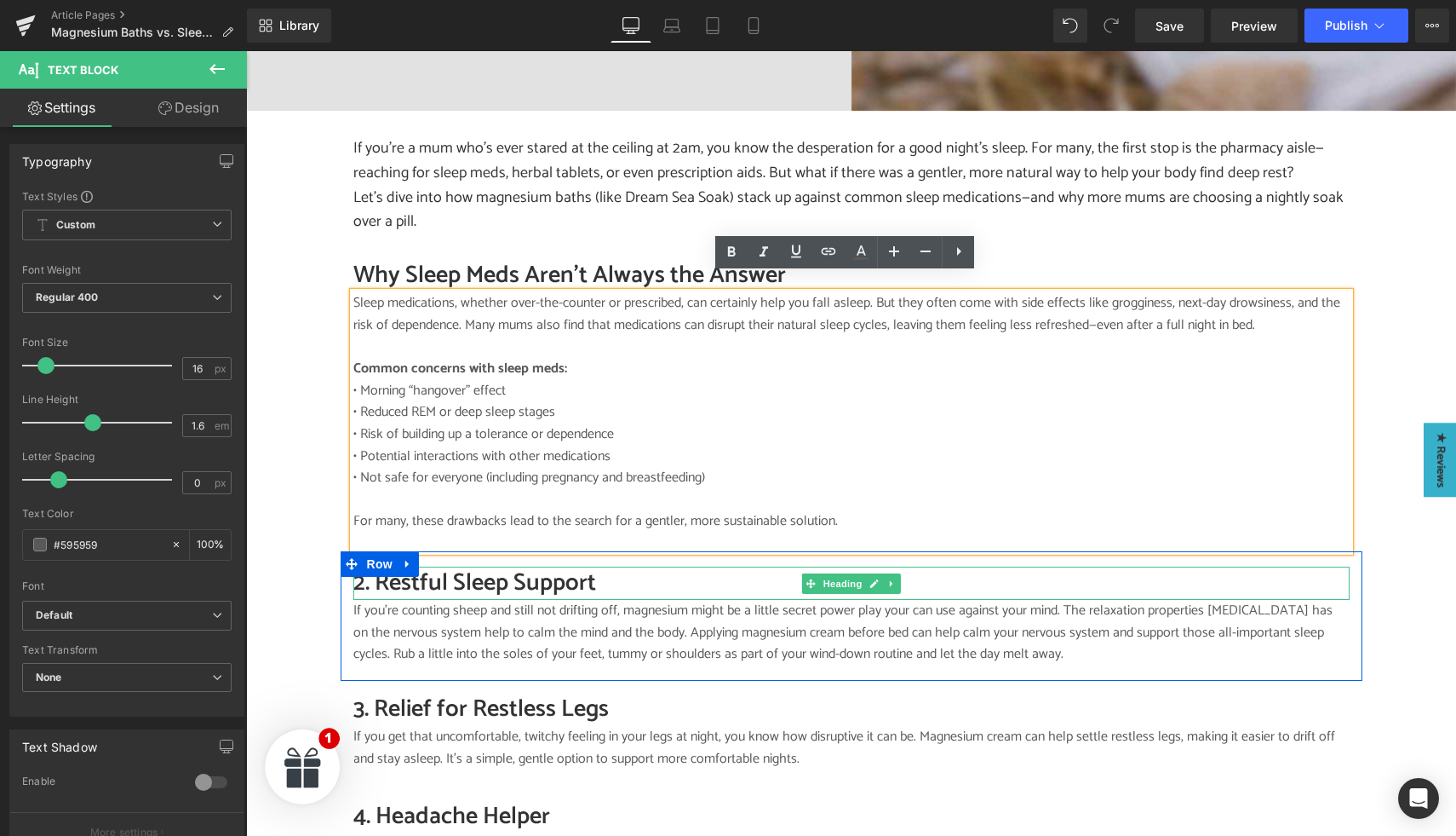
click at [423, 567] on h2 "2. Restful Sleep Support" at bounding box center [851, 584] width 996 height 34
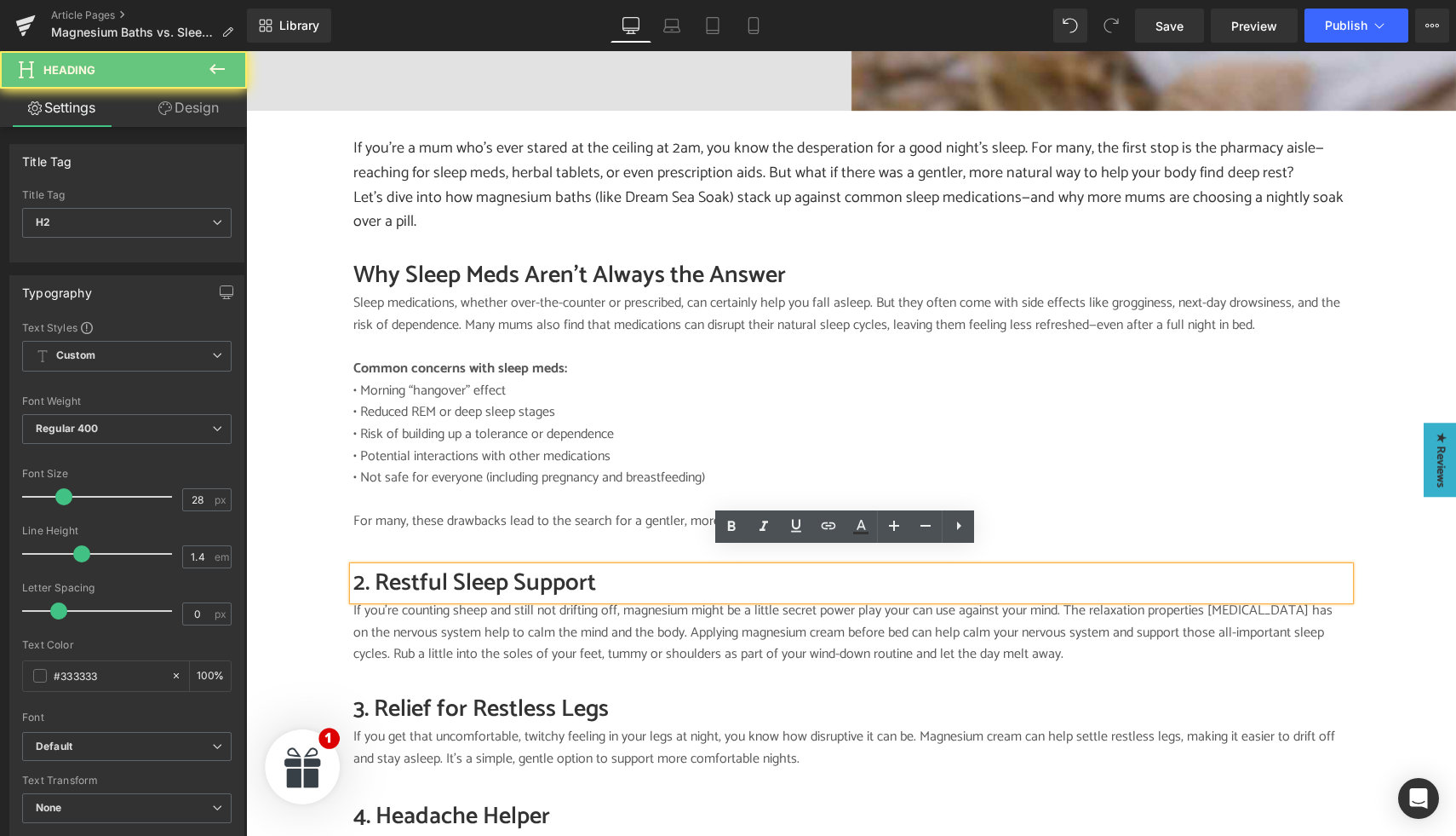
click at [444, 567] on h2 "2. Restful Sleep Support" at bounding box center [851, 584] width 996 height 34
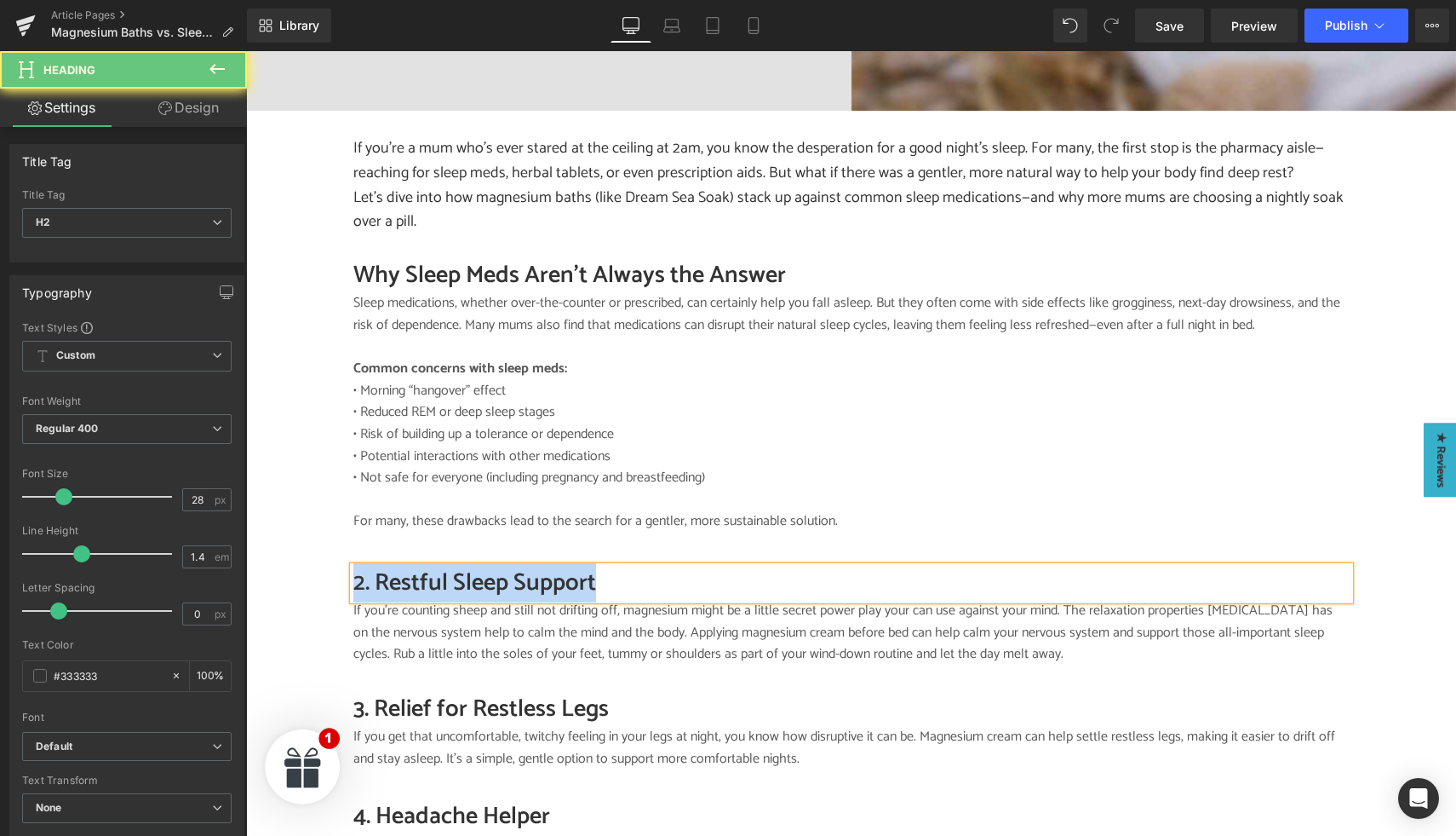
paste div
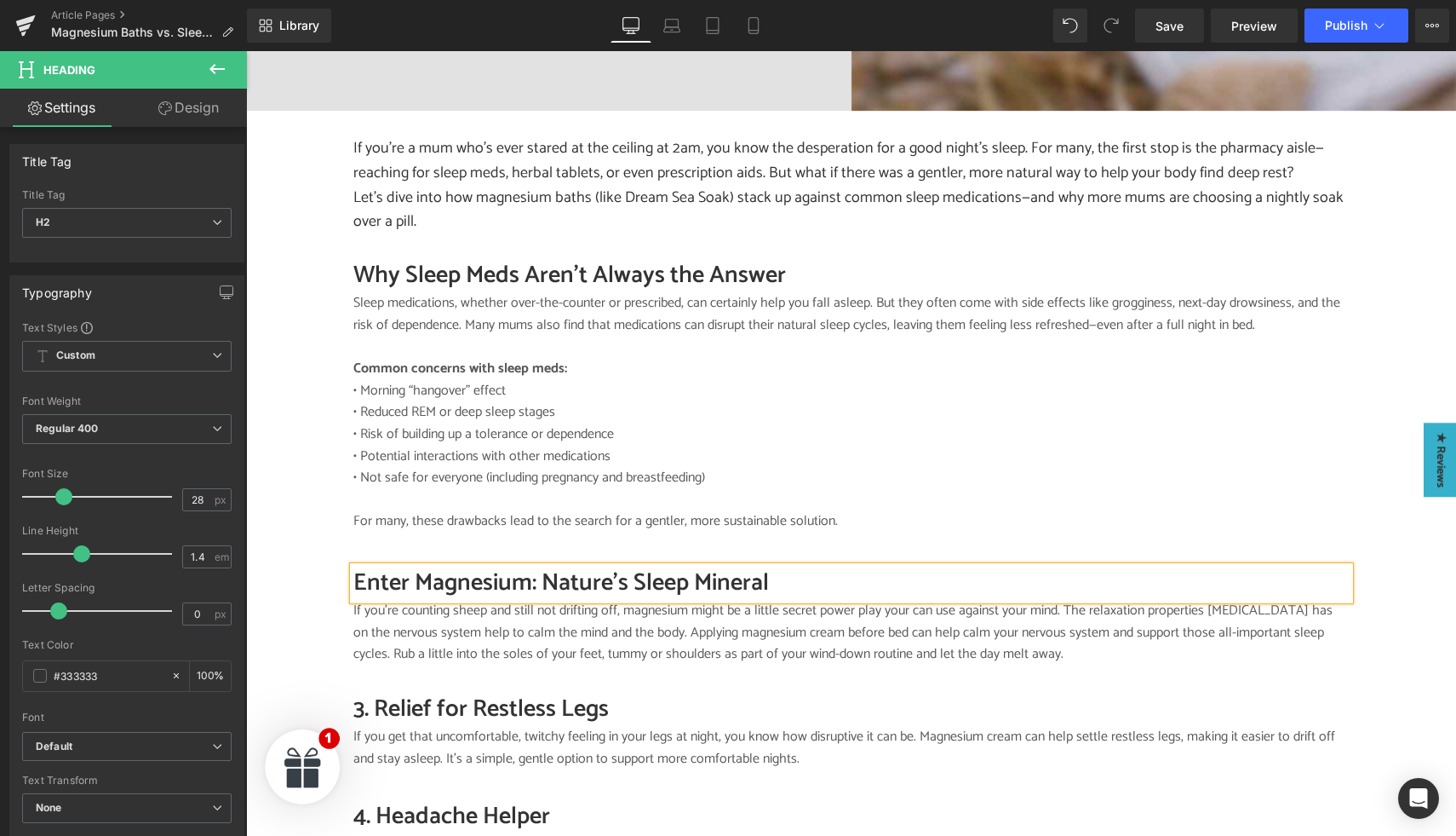
click at [419, 608] on p "If you’re counting sheep and still not drifting off, magnesium might be a littl…" at bounding box center [851, 632] width 996 height 66
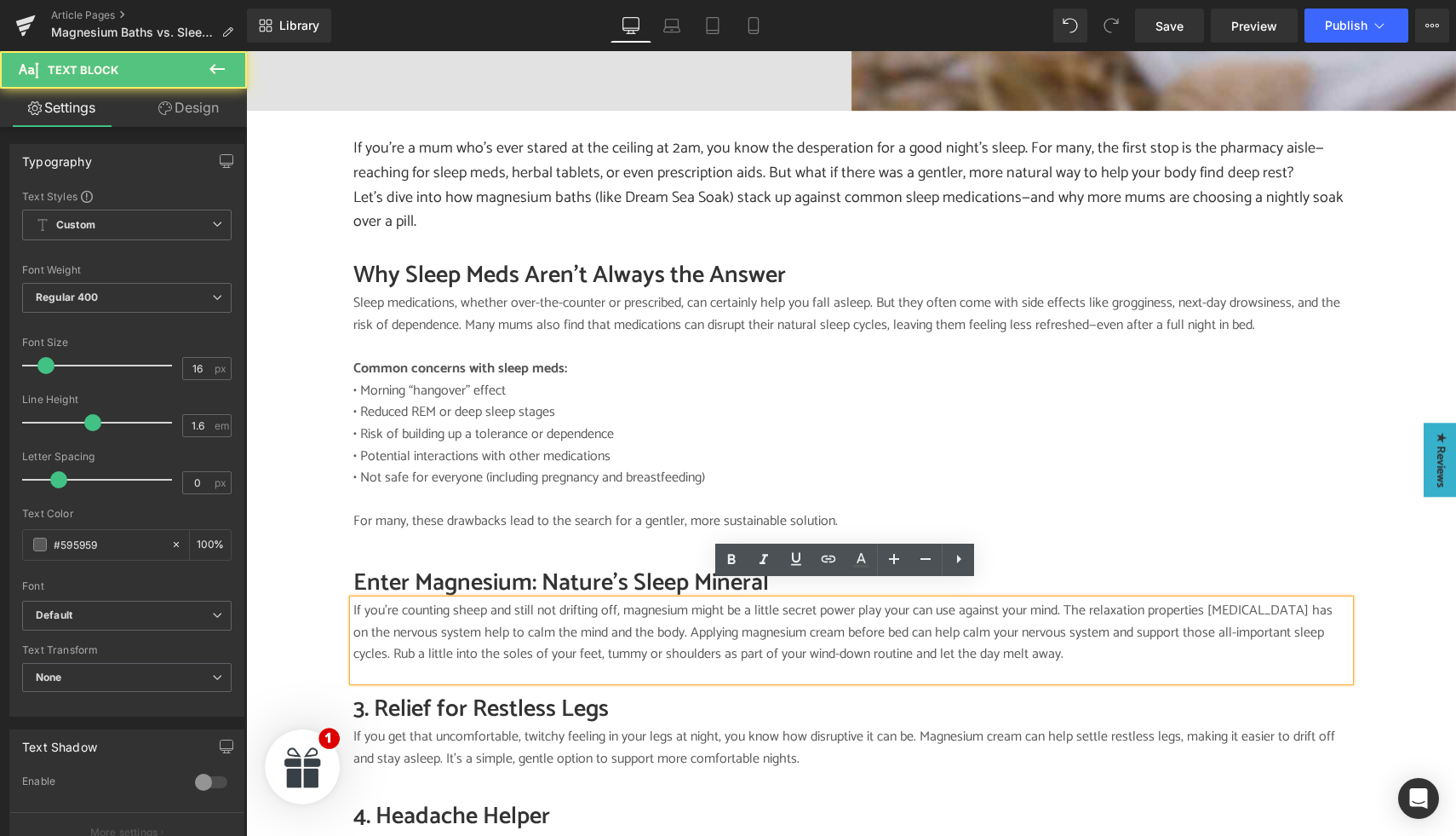
click at [455, 613] on p "If you’re counting sheep and still not drifting off, magnesium might be a littl…" at bounding box center [851, 632] width 996 height 66
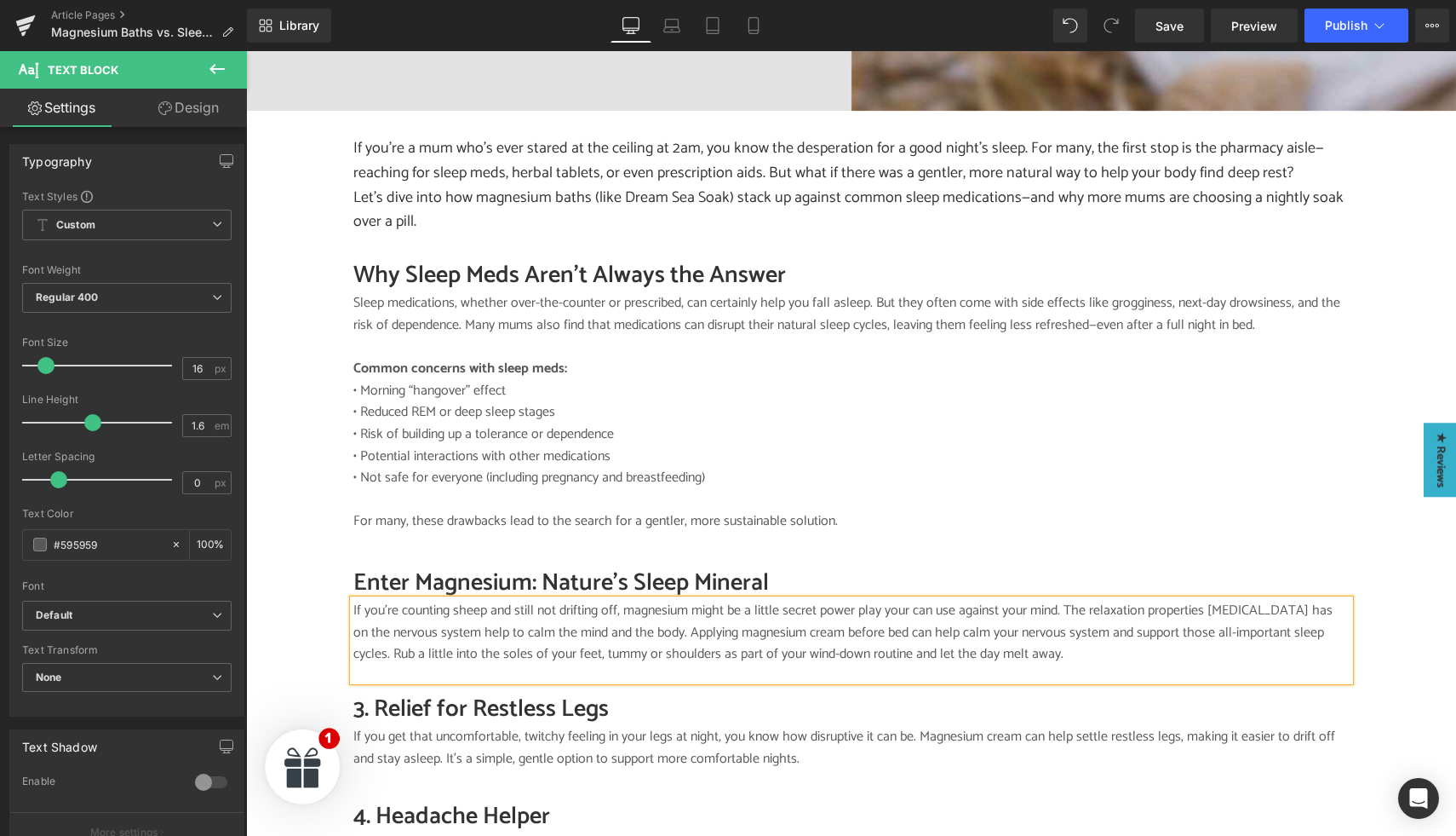
paste div
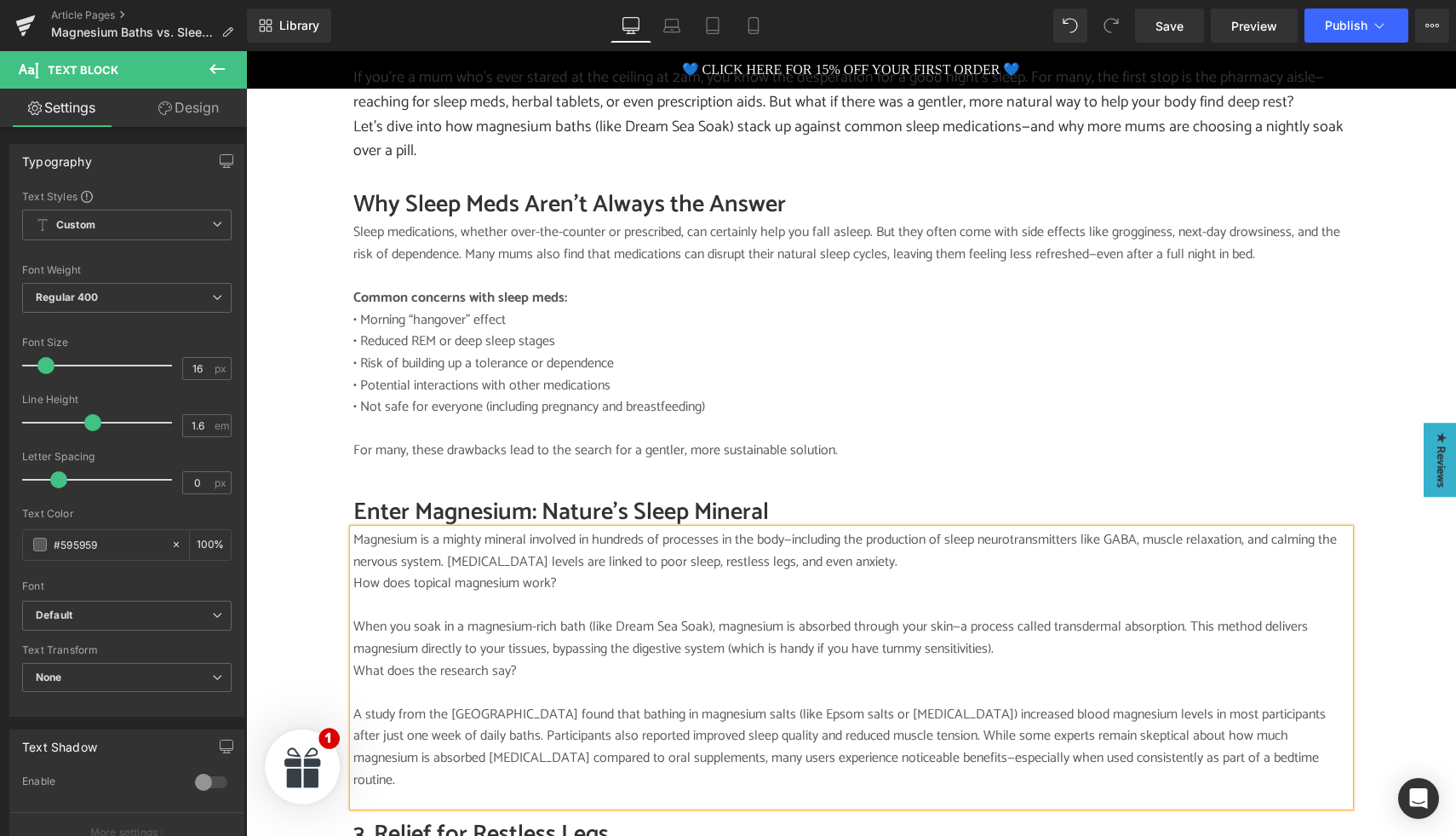
scroll to position [1352, 0]
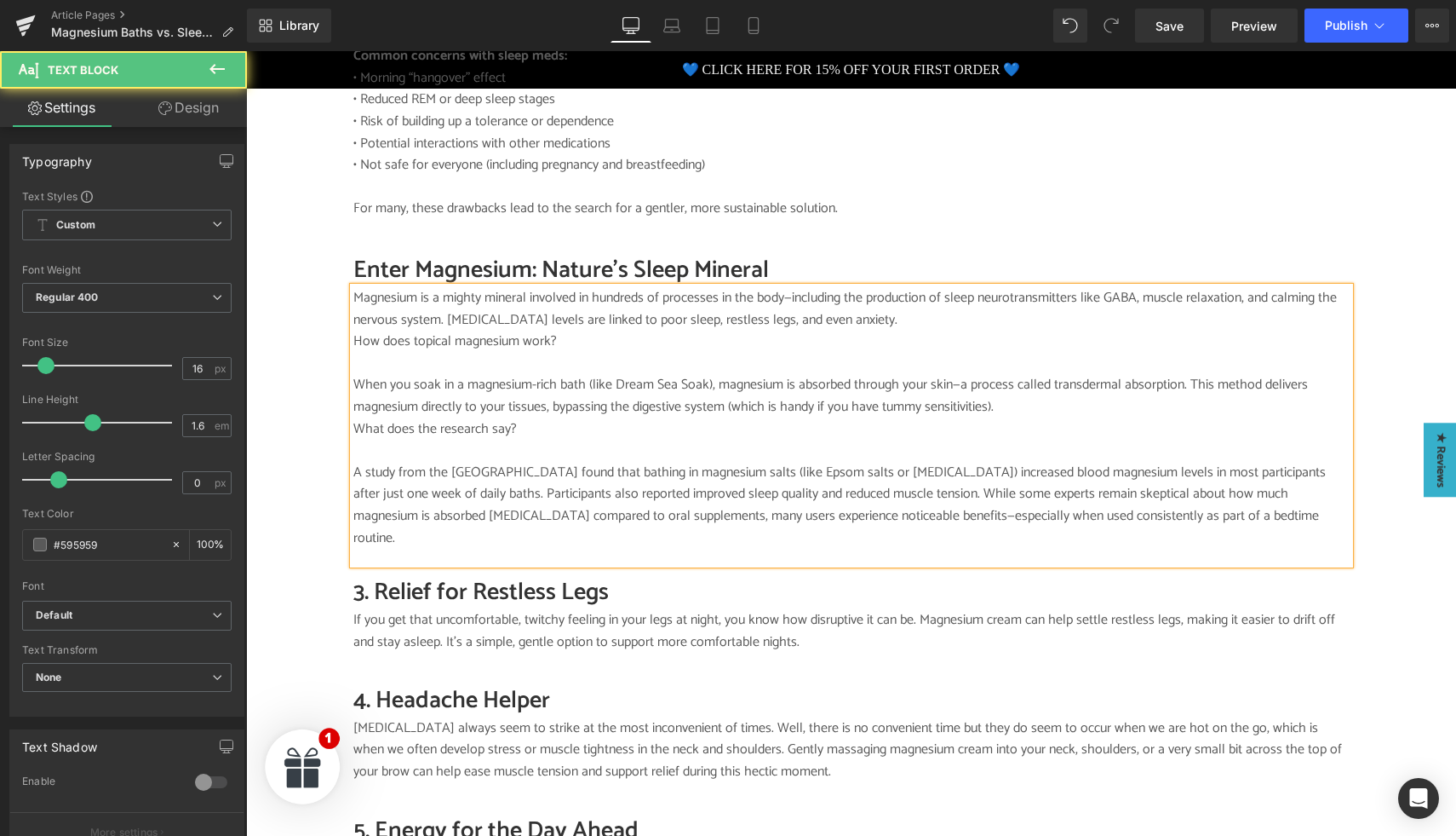
click at [353, 330] on p "How does topical magnesium work?" at bounding box center [851, 341] width 996 height 22
click at [422, 516] on p "A study from the [GEOGRAPHIC_DATA] found that bathing in magnesium salts (like …" at bounding box center [851, 505] width 996 height 87
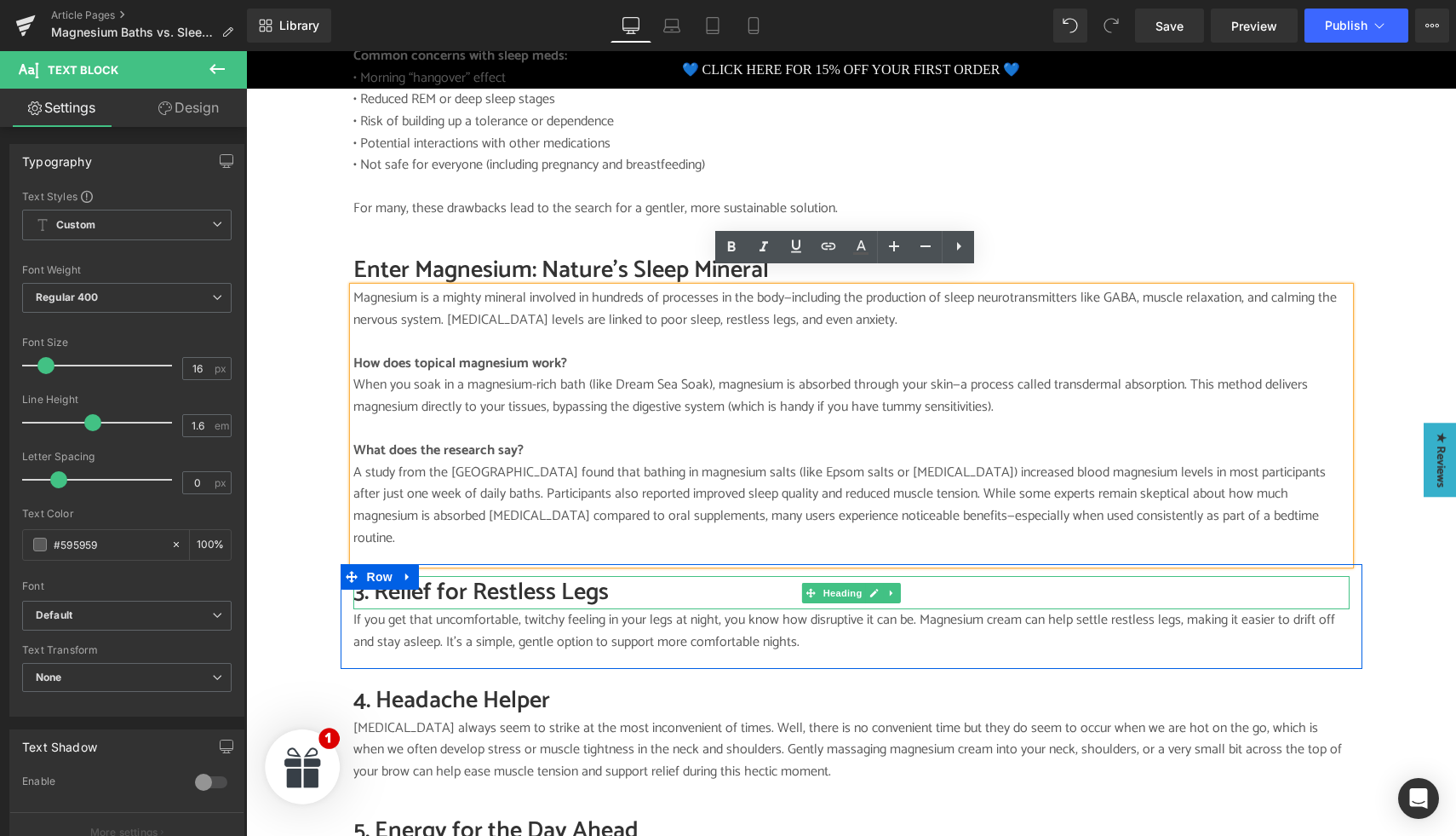
click at [445, 581] on h2 "3. Relief for Restless Legs" at bounding box center [851, 592] width 996 height 34
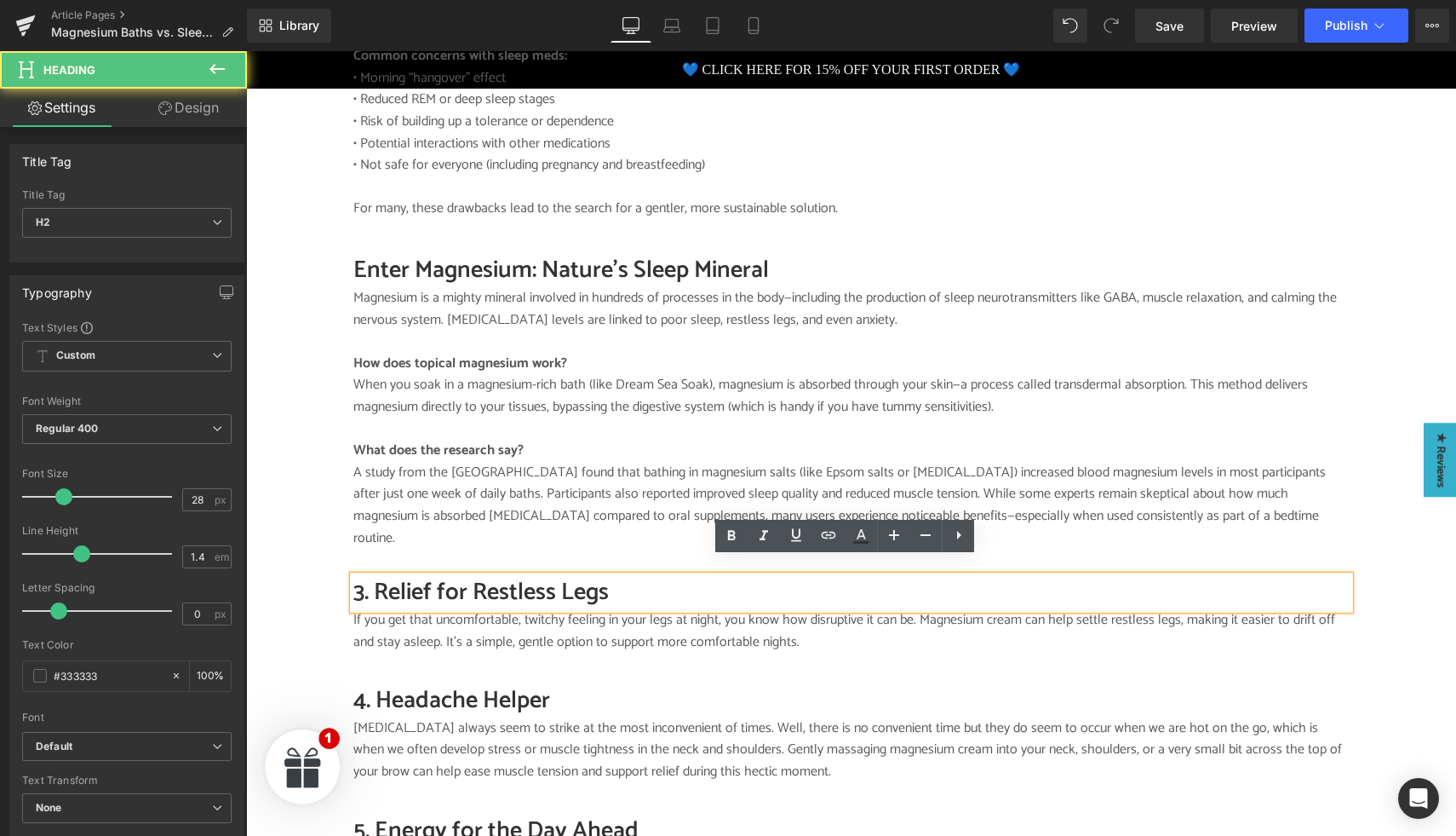
click at [452, 579] on h2 "3. Relief for Restless Legs" at bounding box center [851, 592] width 996 height 34
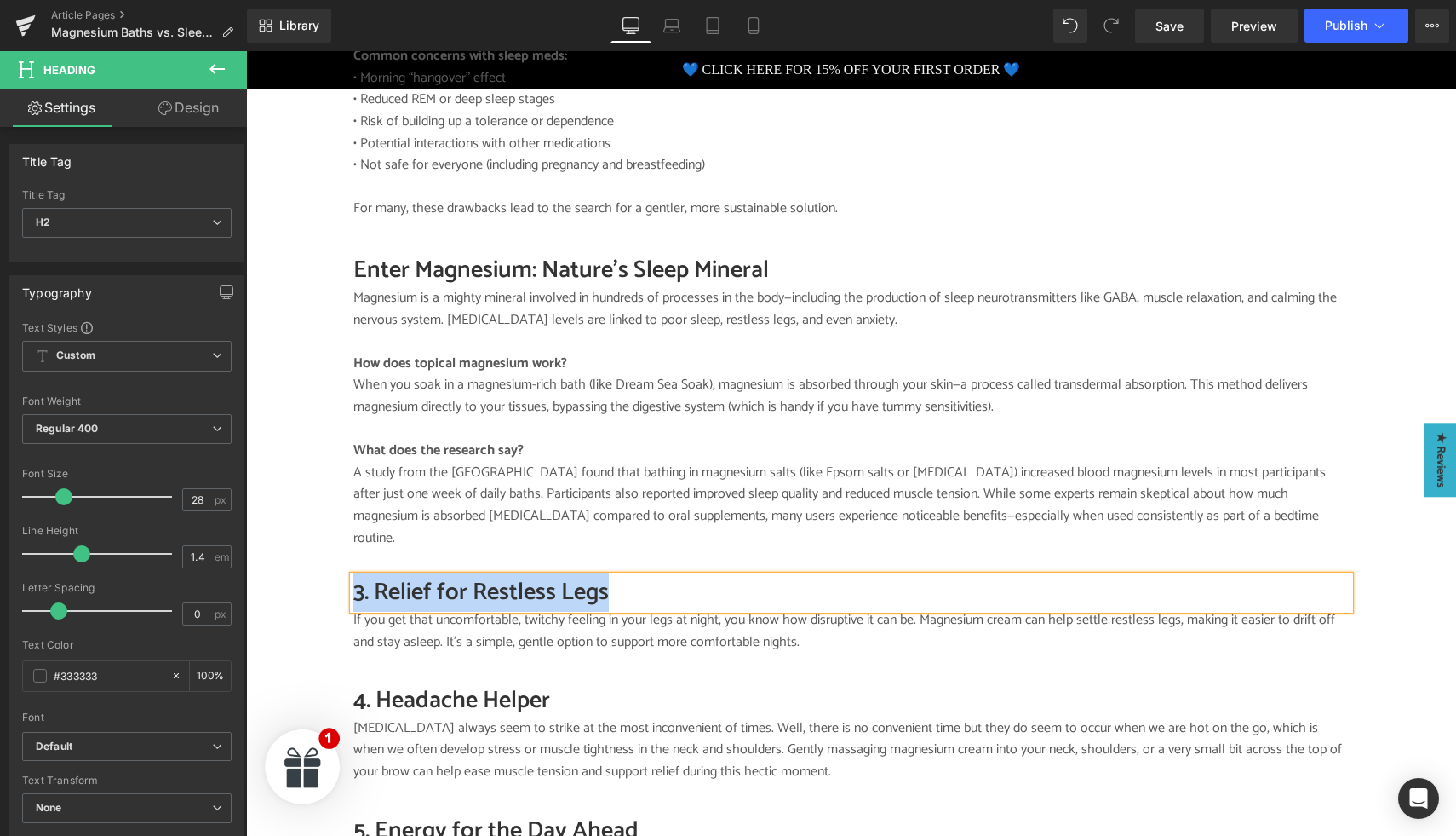
paste div
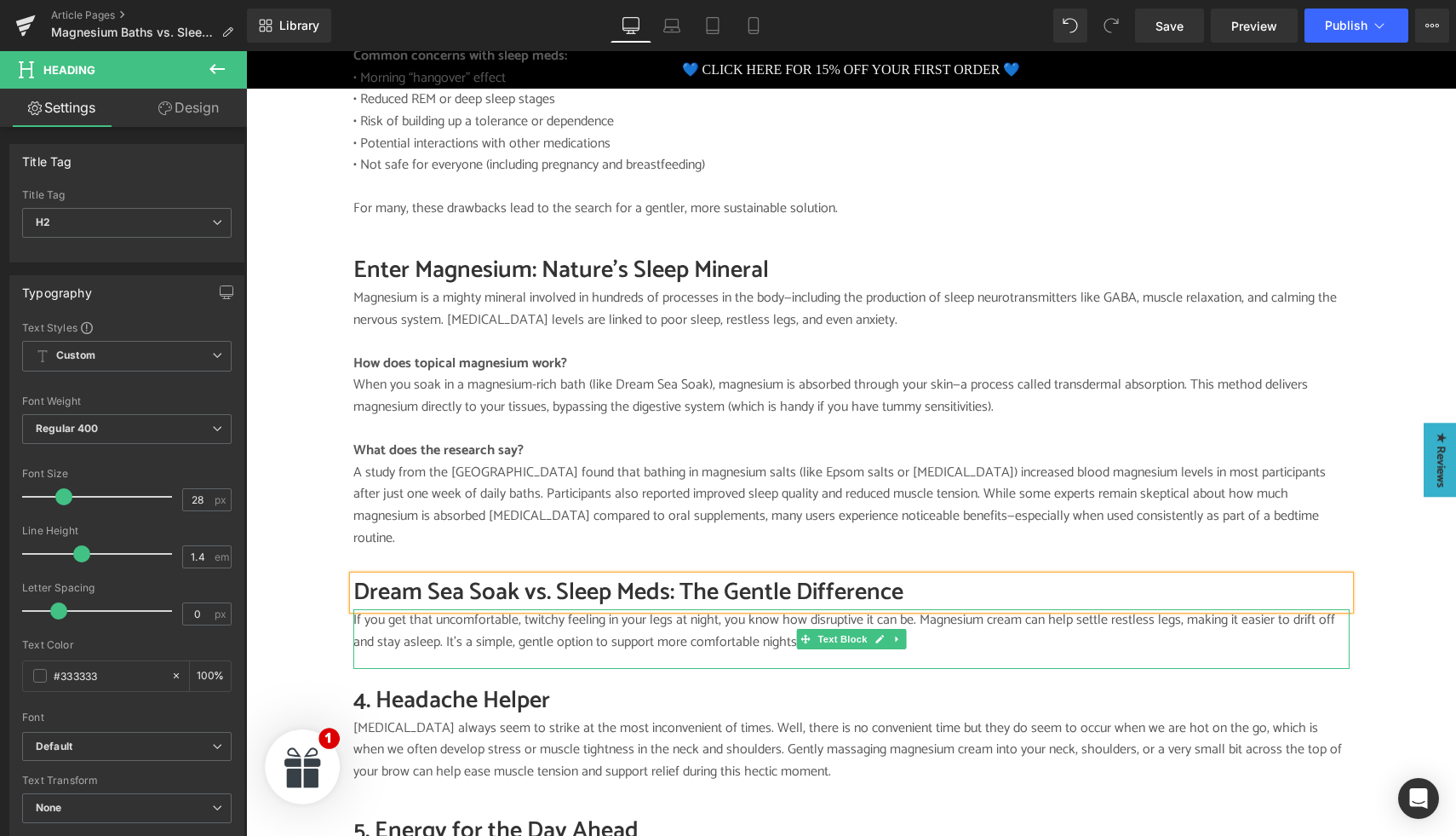
click at [413, 617] on p "If you get that uncomfortable, twitchy feeling in your legs at night, you know …" at bounding box center [851, 631] width 996 height 43
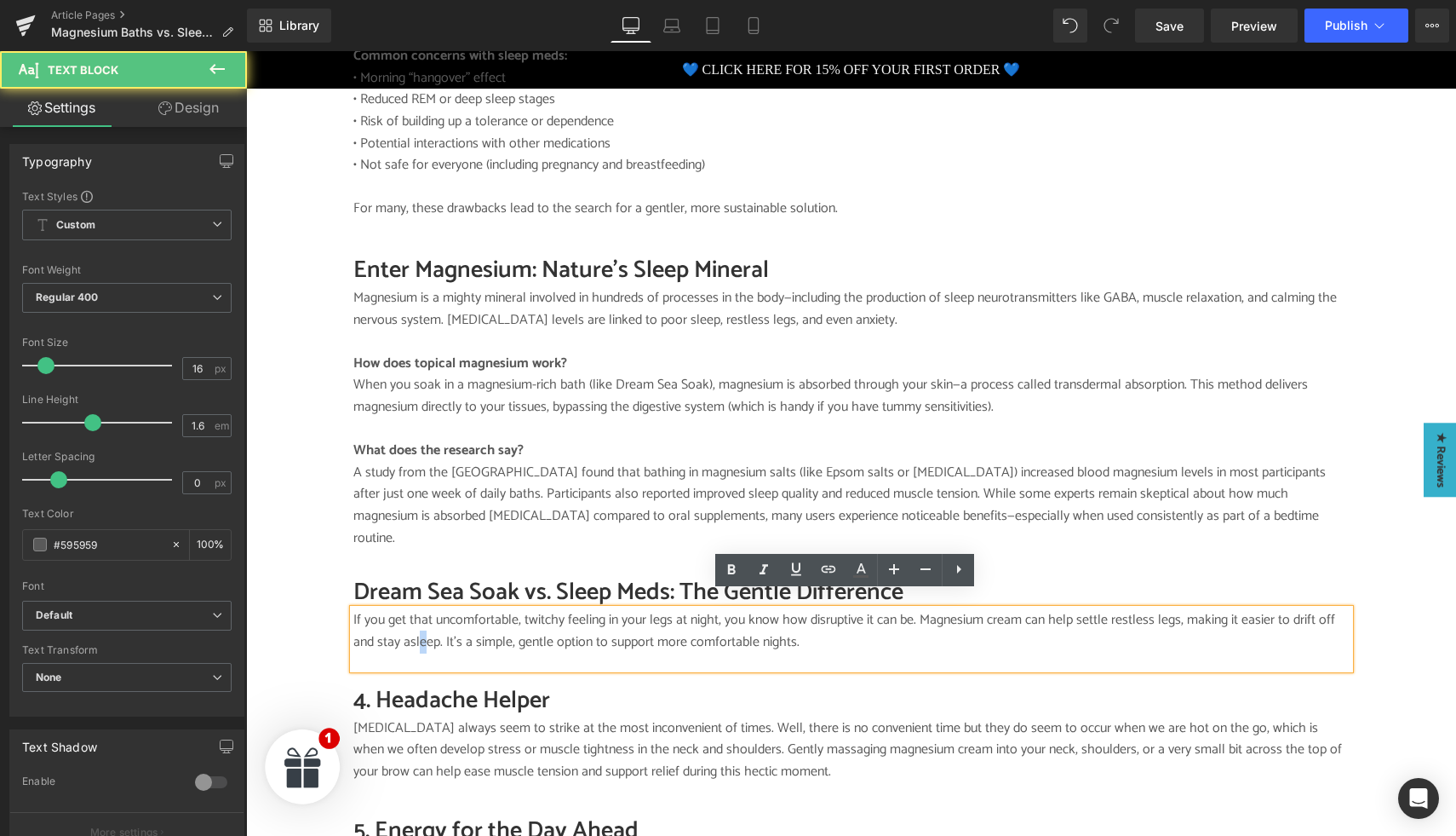
click at [413, 620] on p "If you get that uncomfortable, twitchy feeling in your legs at night, you know …" at bounding box center [851, 631] width 996 height 43
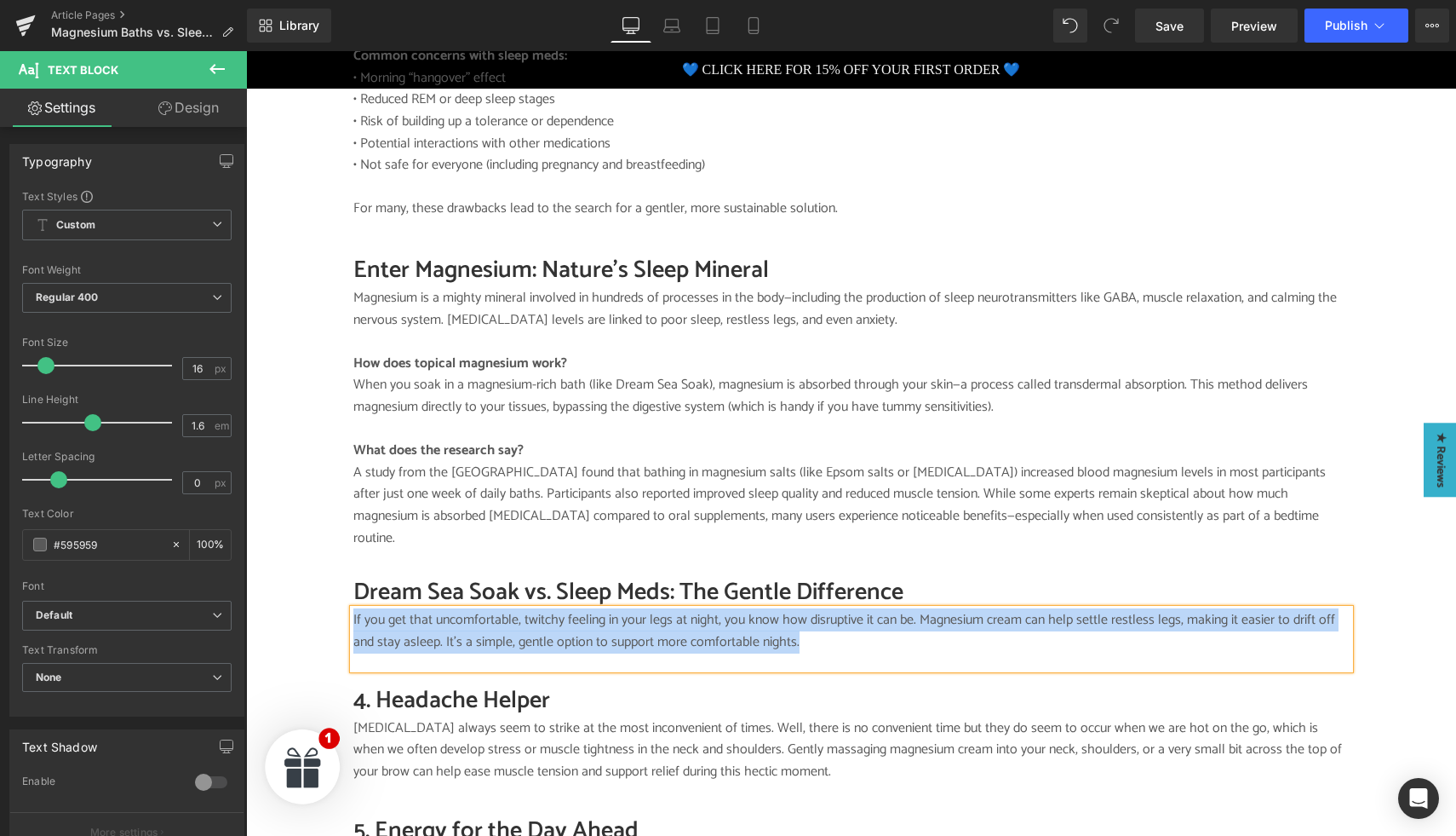
paste div
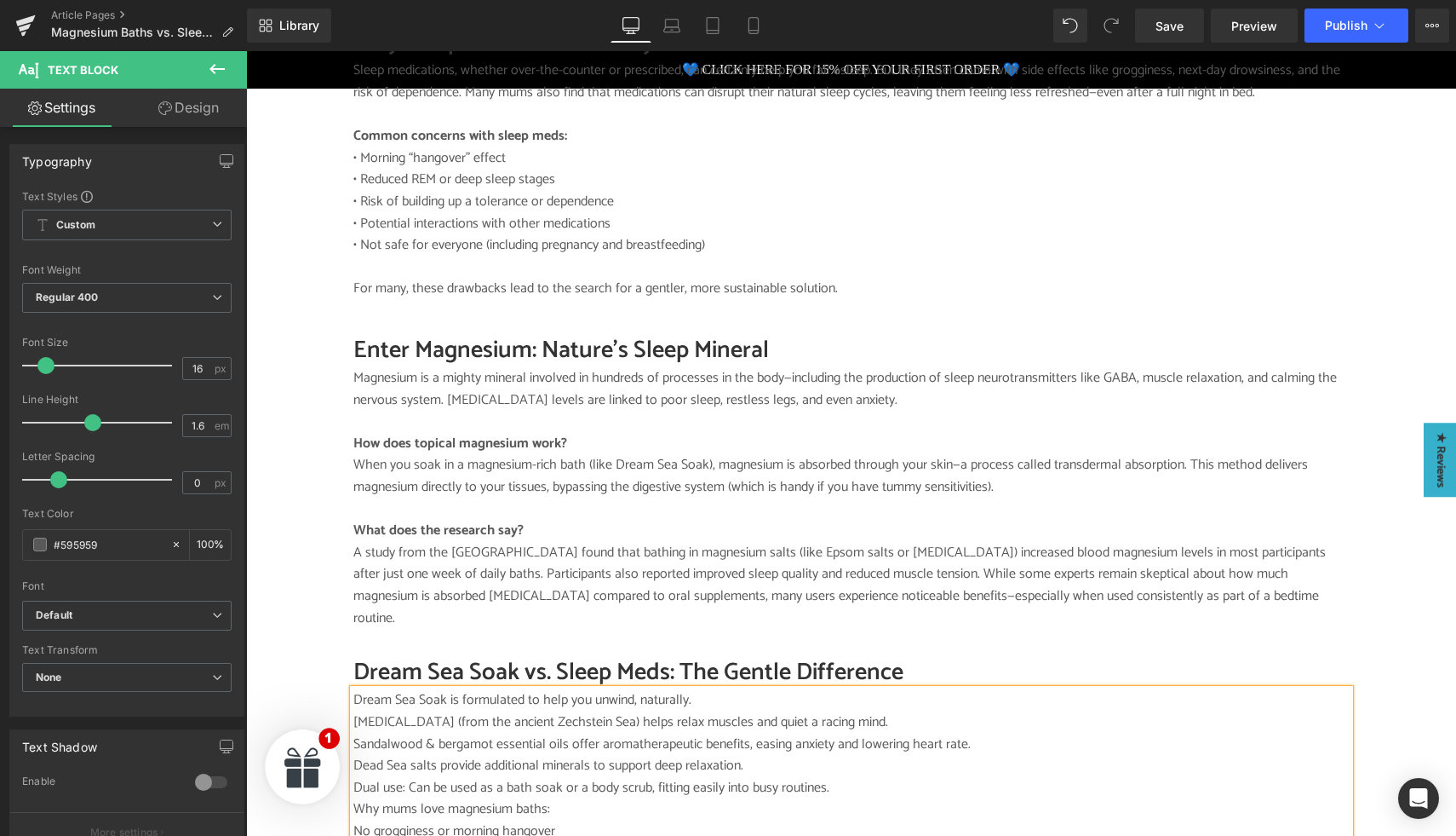
scroll to position [1249, 0]
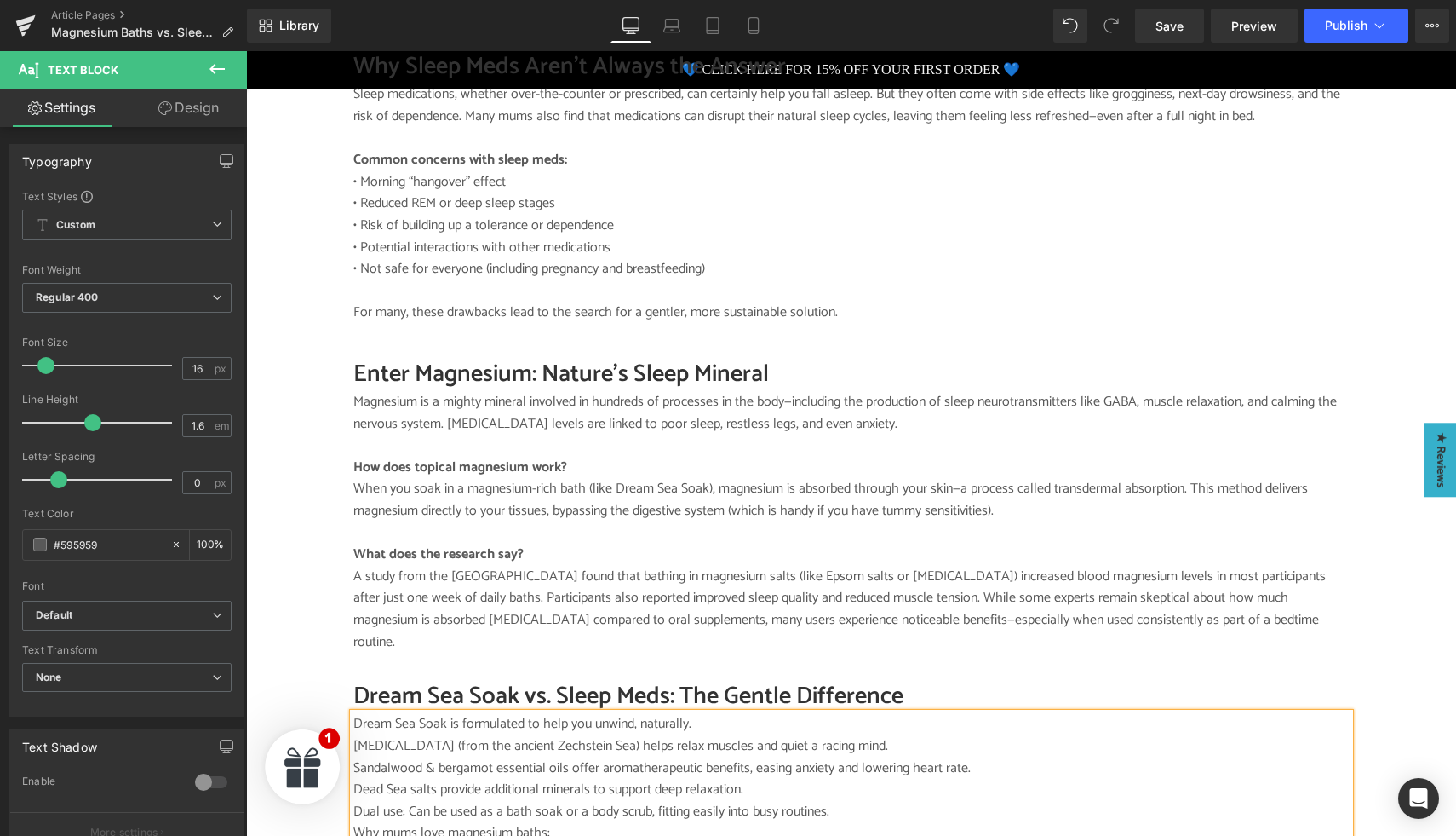
click at [363, 257] on span "• Not safe for everyone (including pregnancy and breastfeeding)" at bounding box center [528, 268] width 351 height 23
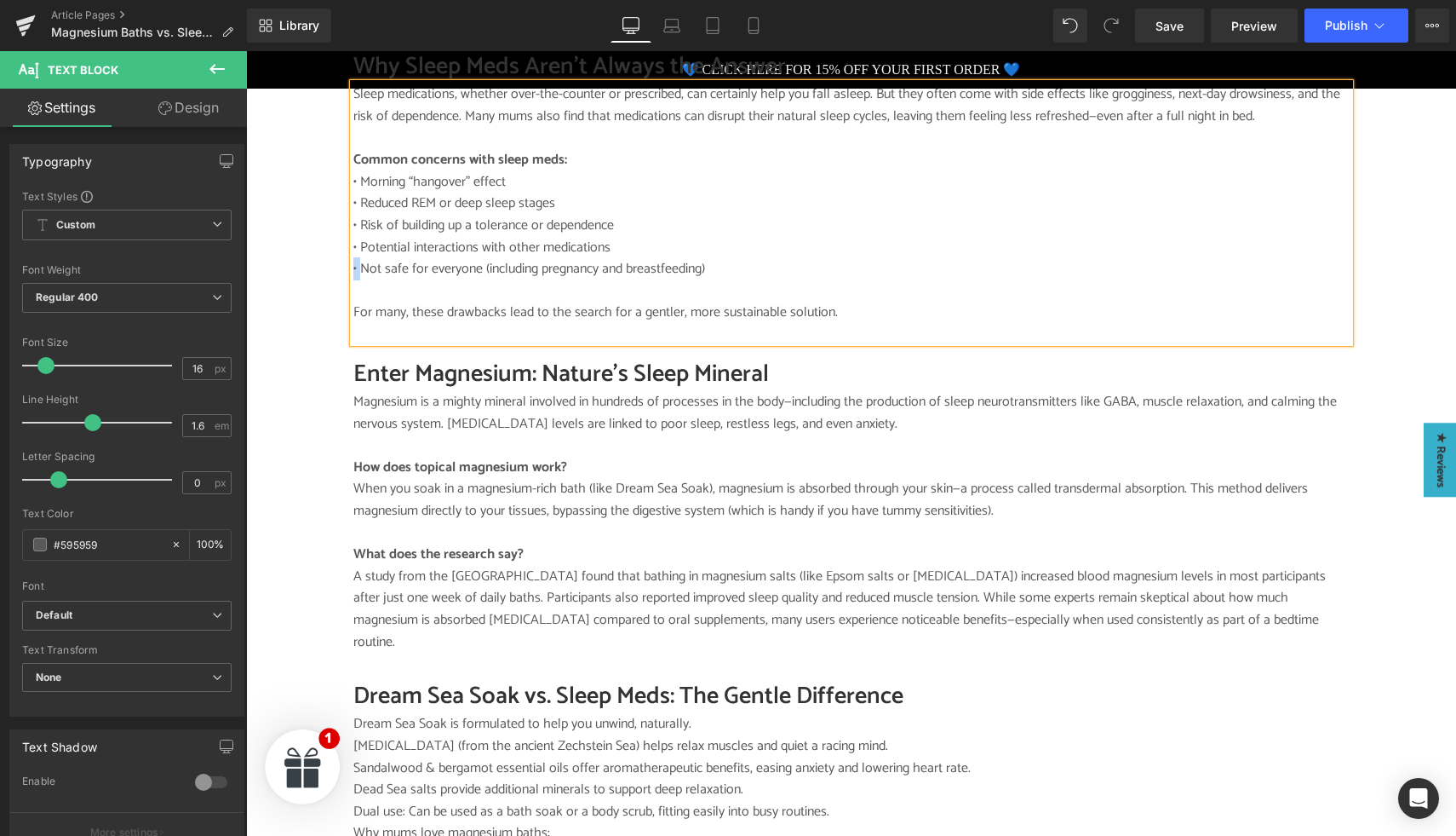
copy span "•"
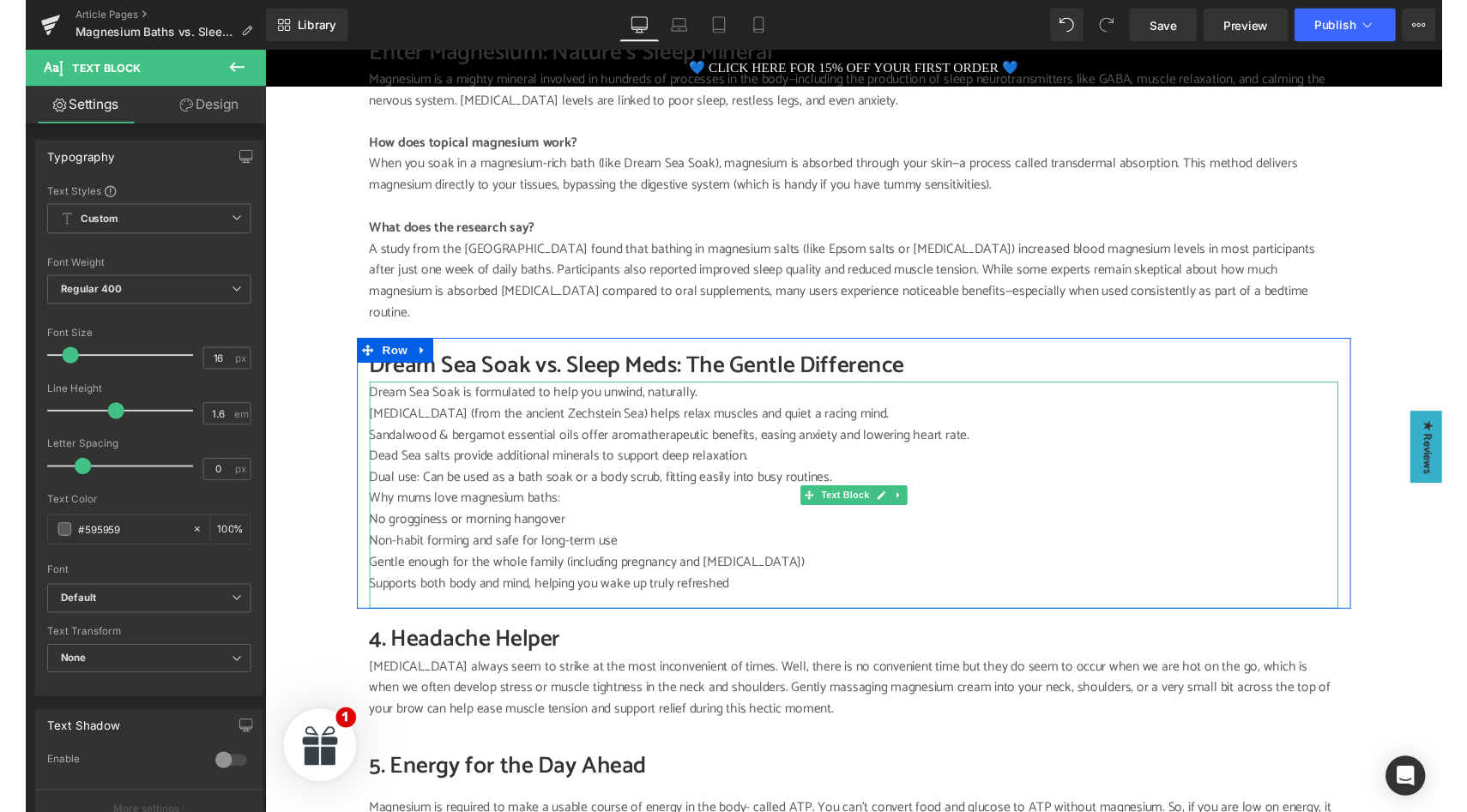
scroll to position [1582, 0]
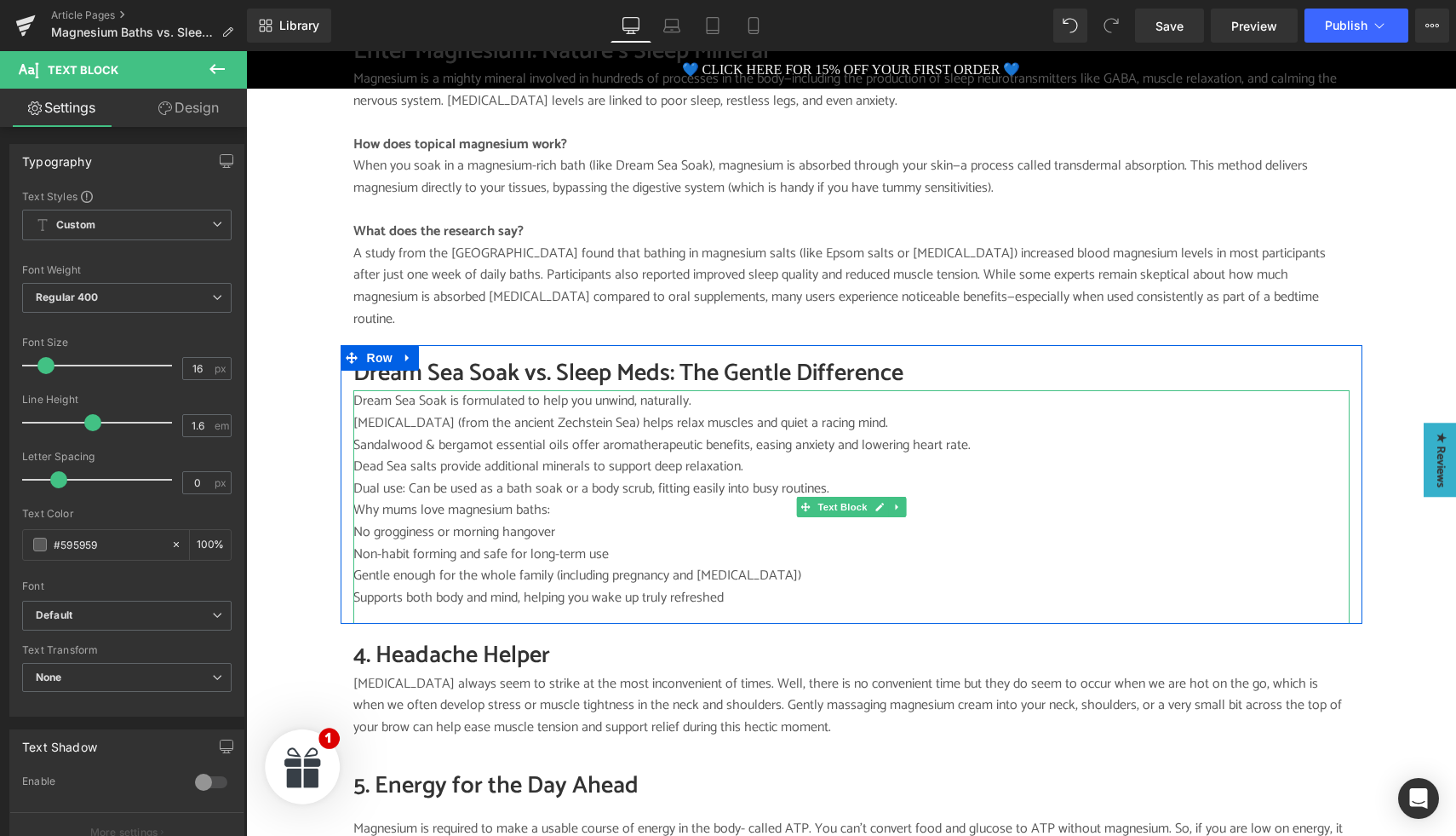
click at [369, 413] on p "[MEDICAL_DATA] (from the ancient Zechstein Sea) helps relax muscles and quiet a…" at bounding box center [851, 423] width 996 height 22
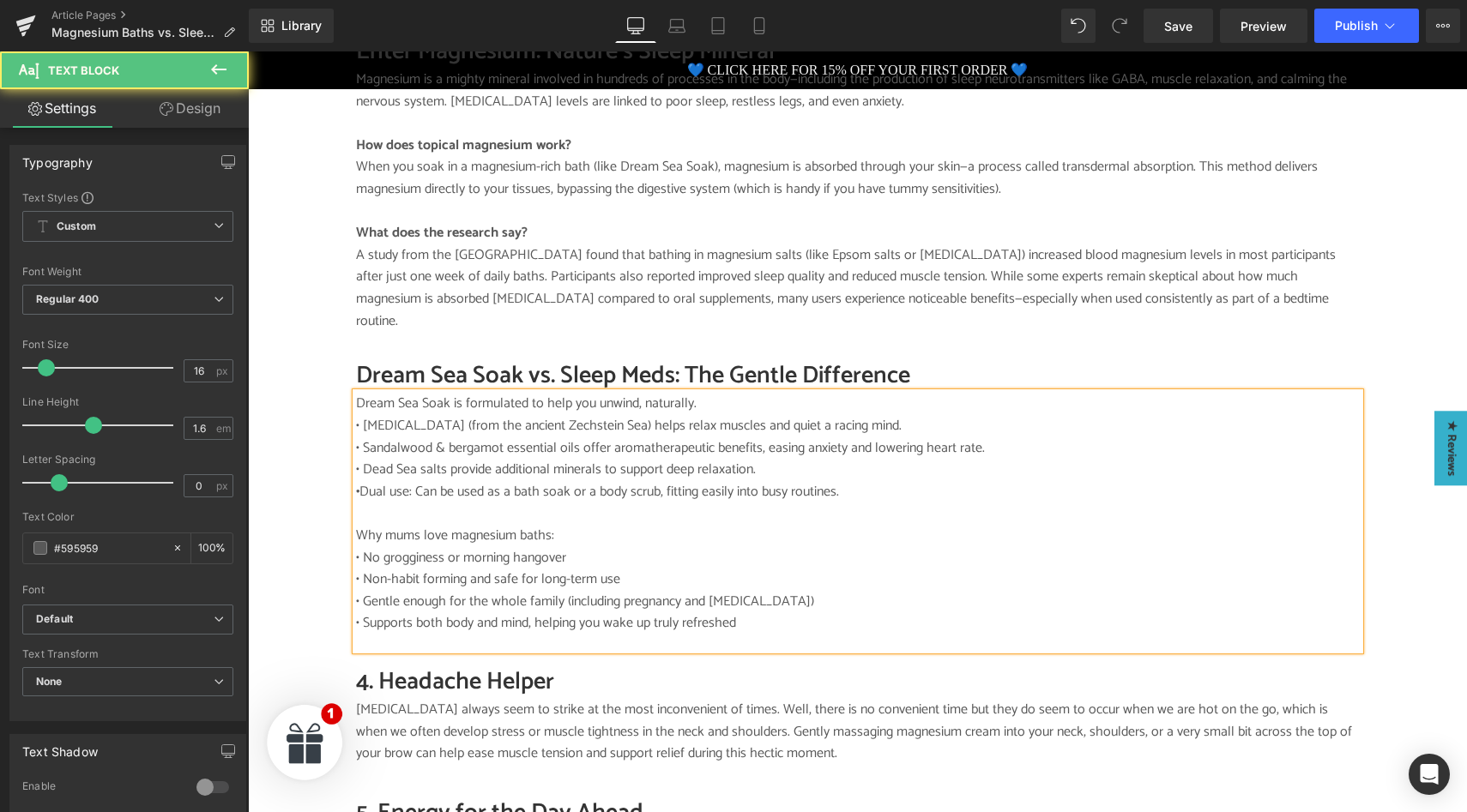
click at [701, 393] on p "Dream Sea Soak is formulated to help you unwind, naturally." at bounding box center [857, 404] width 1003 height 22
click at [568, 525] on p "Why mums love magnesium baths:" at bounding box center [857, 536] width 1003 height 22
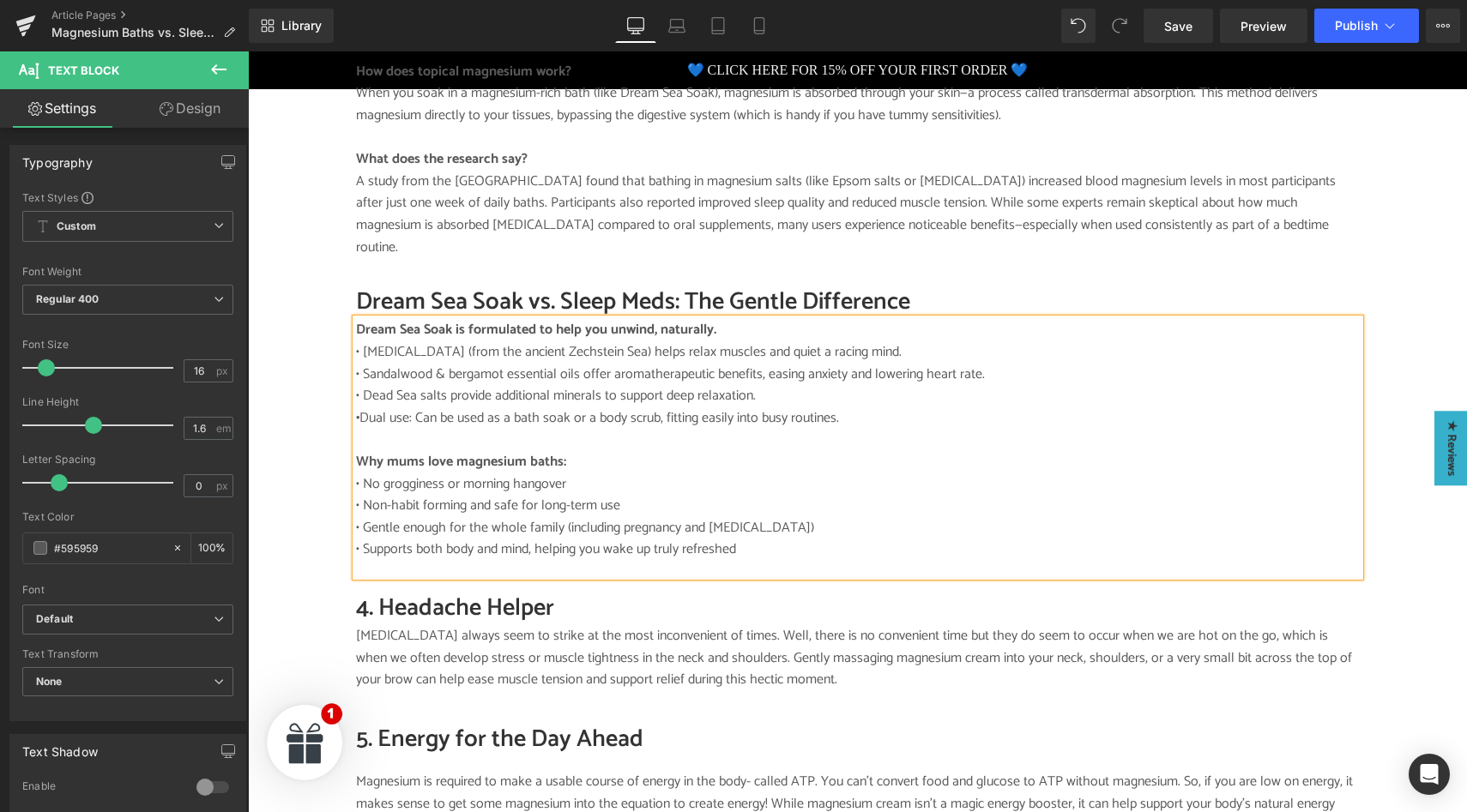
scroll to position [1849, 0]
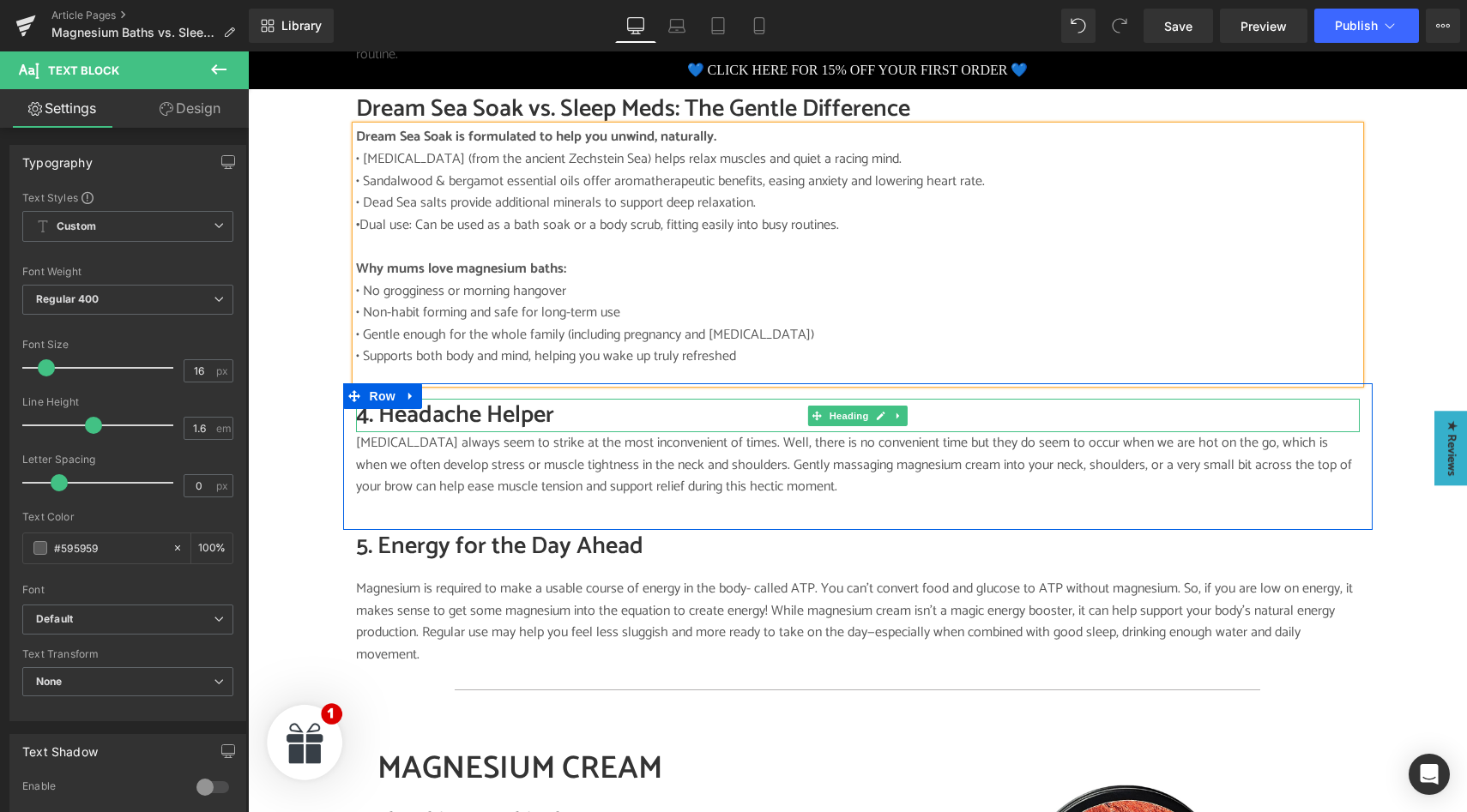
click at [416, 403] on h2 "4. Headache Helper" at bounding box center [857, 415] width 1003 height 34
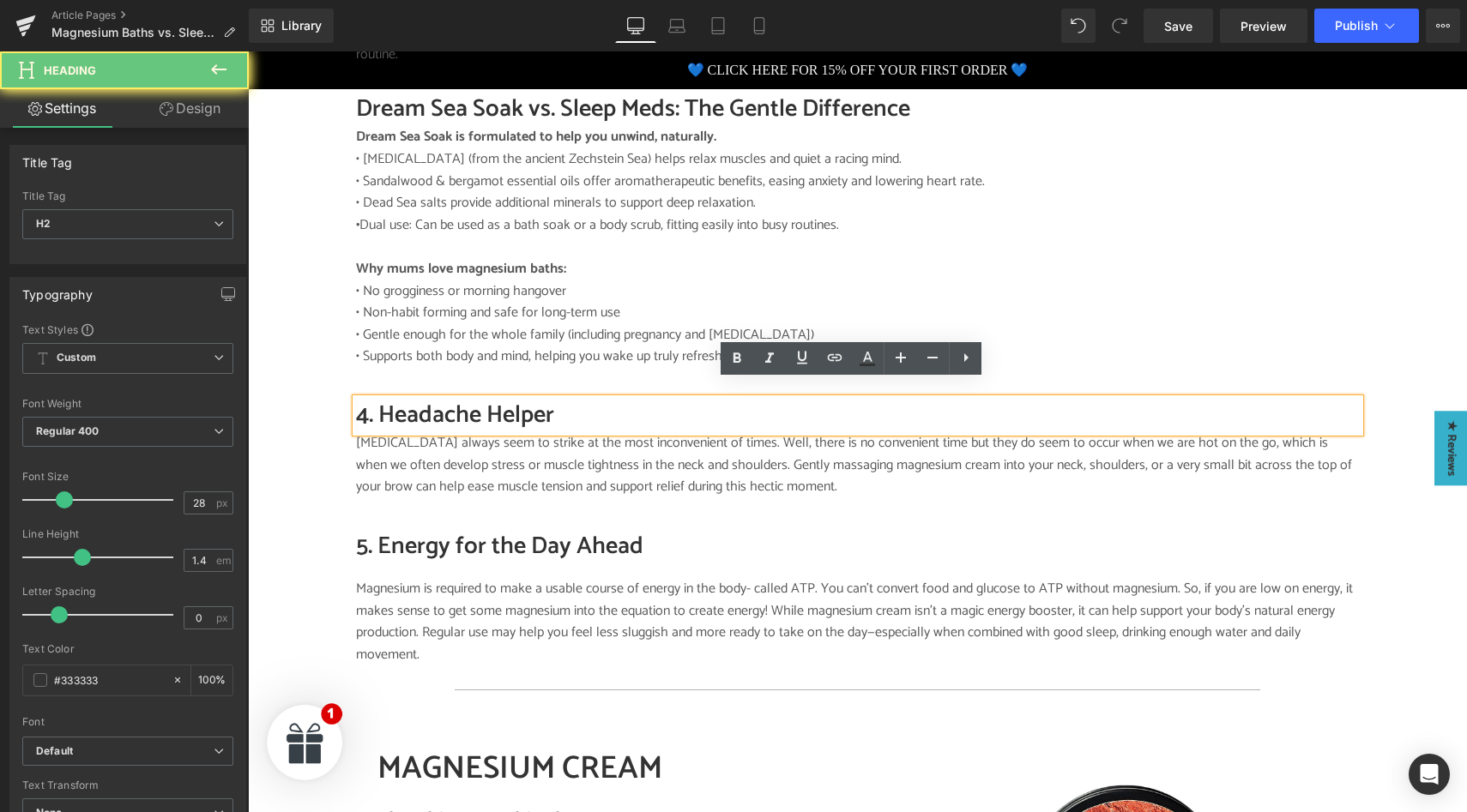
click at [460, 398] on h2 "4. Headache Helper" at bounding box center [857, 415] width 1003 height 34
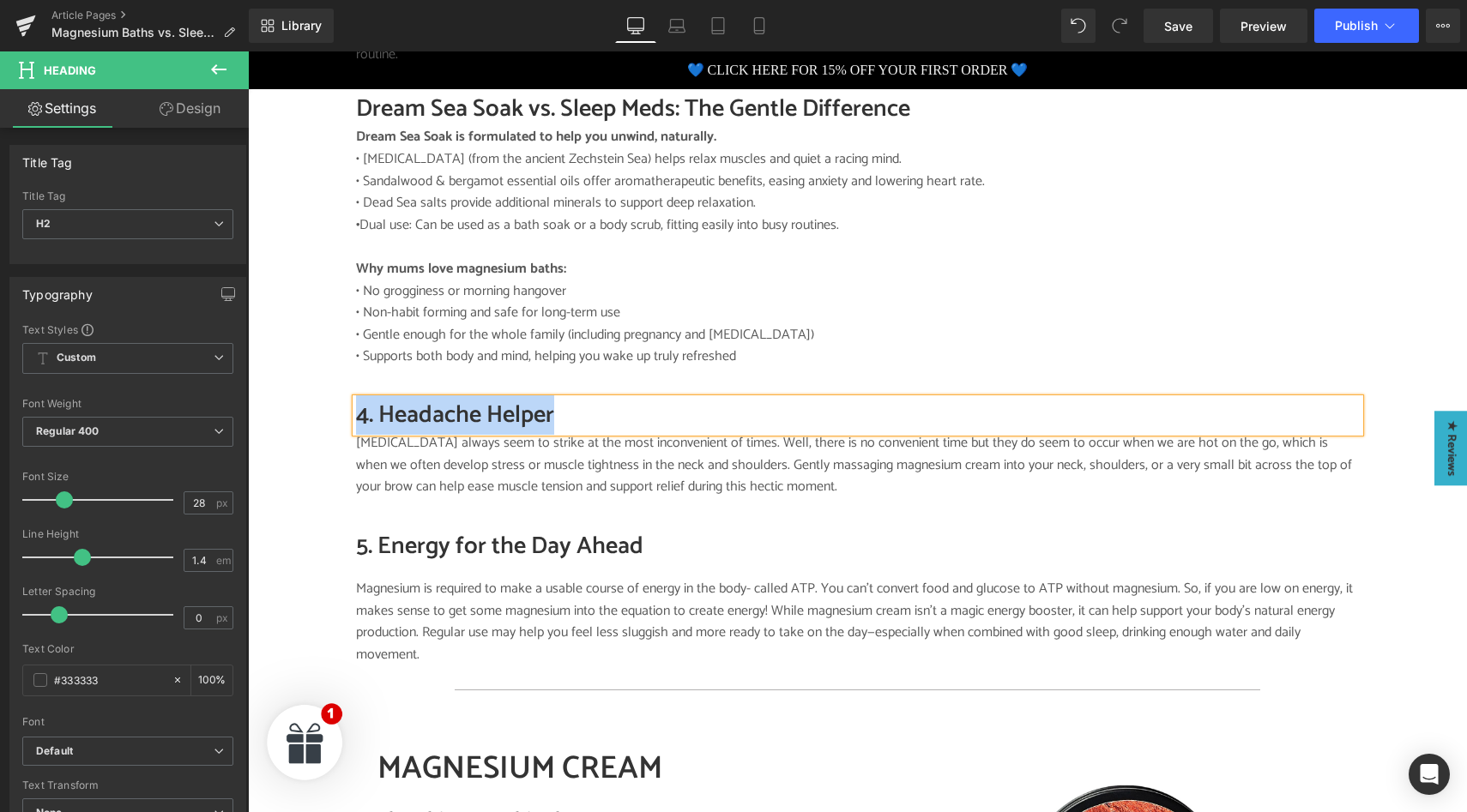
paste div
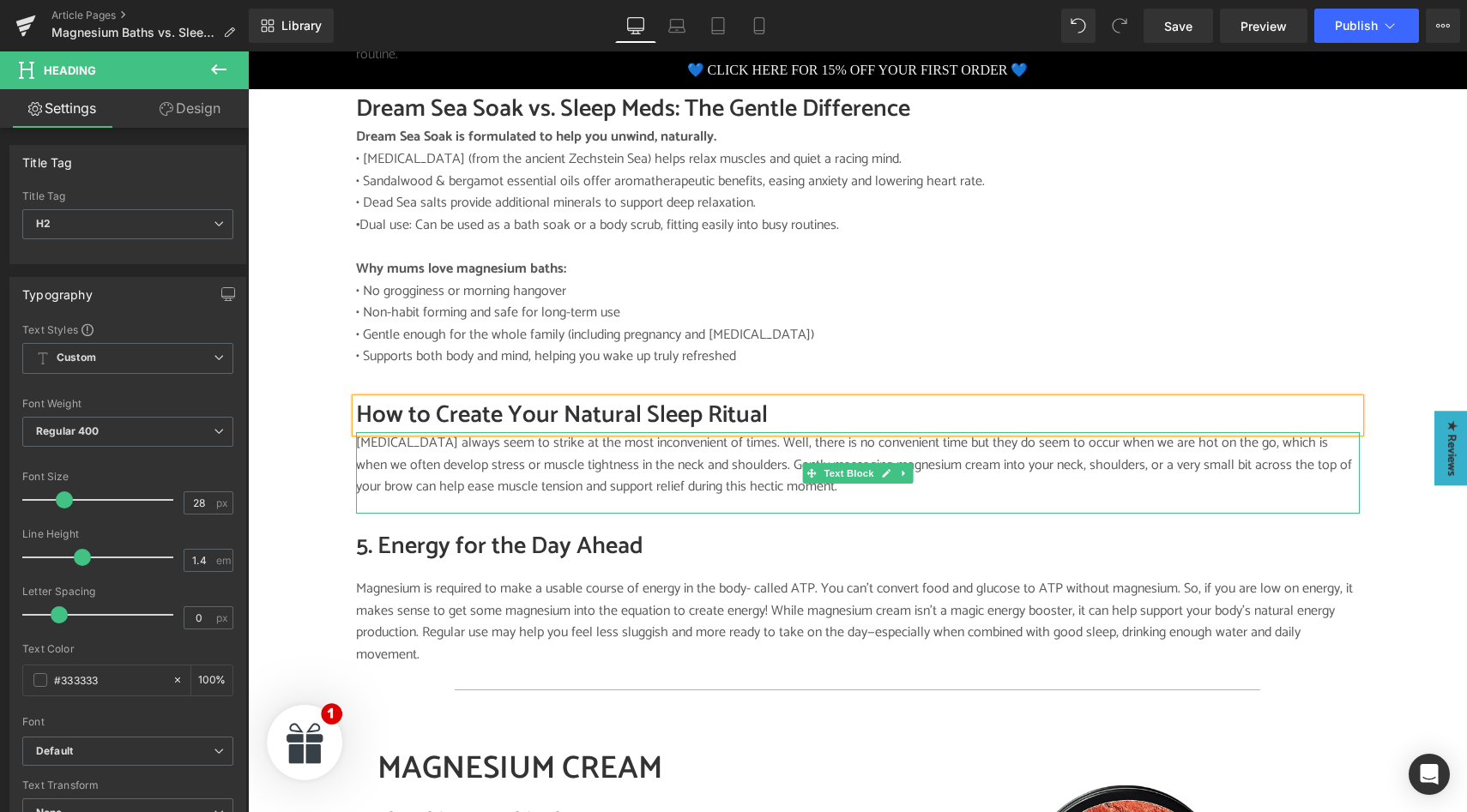
click at [431, 452] on p "[MEDICAL_DATA] always seem to strike at the most inconvenient of times. Well, t…" at bounding box center [857, 465] width 1003 height 66
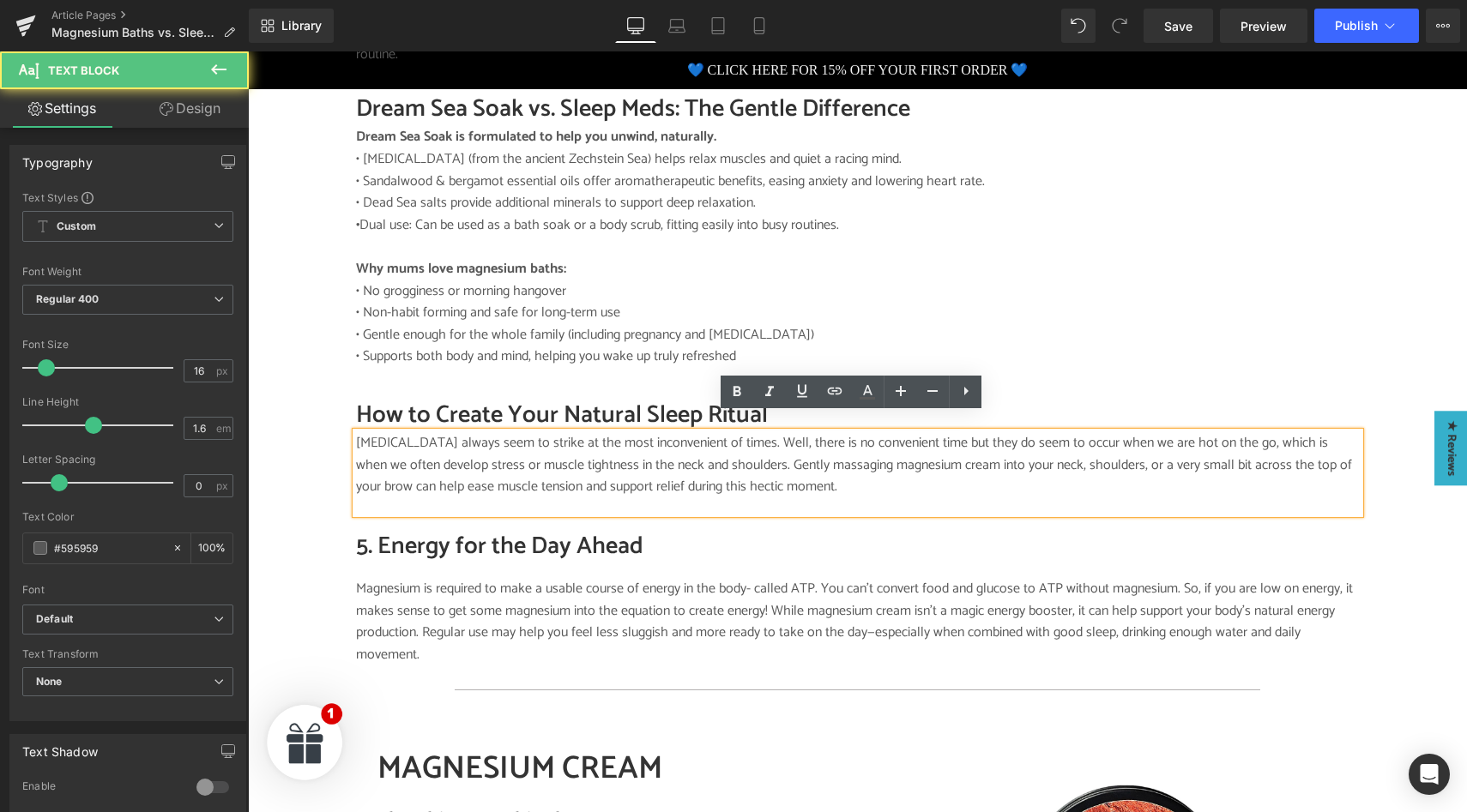
click at [448, 451] on p "[MEDICAL_DATA] always seem to strike at the most inconvenient of times. Well, t…" at bounding box center [857, 465] width 1003 height 66
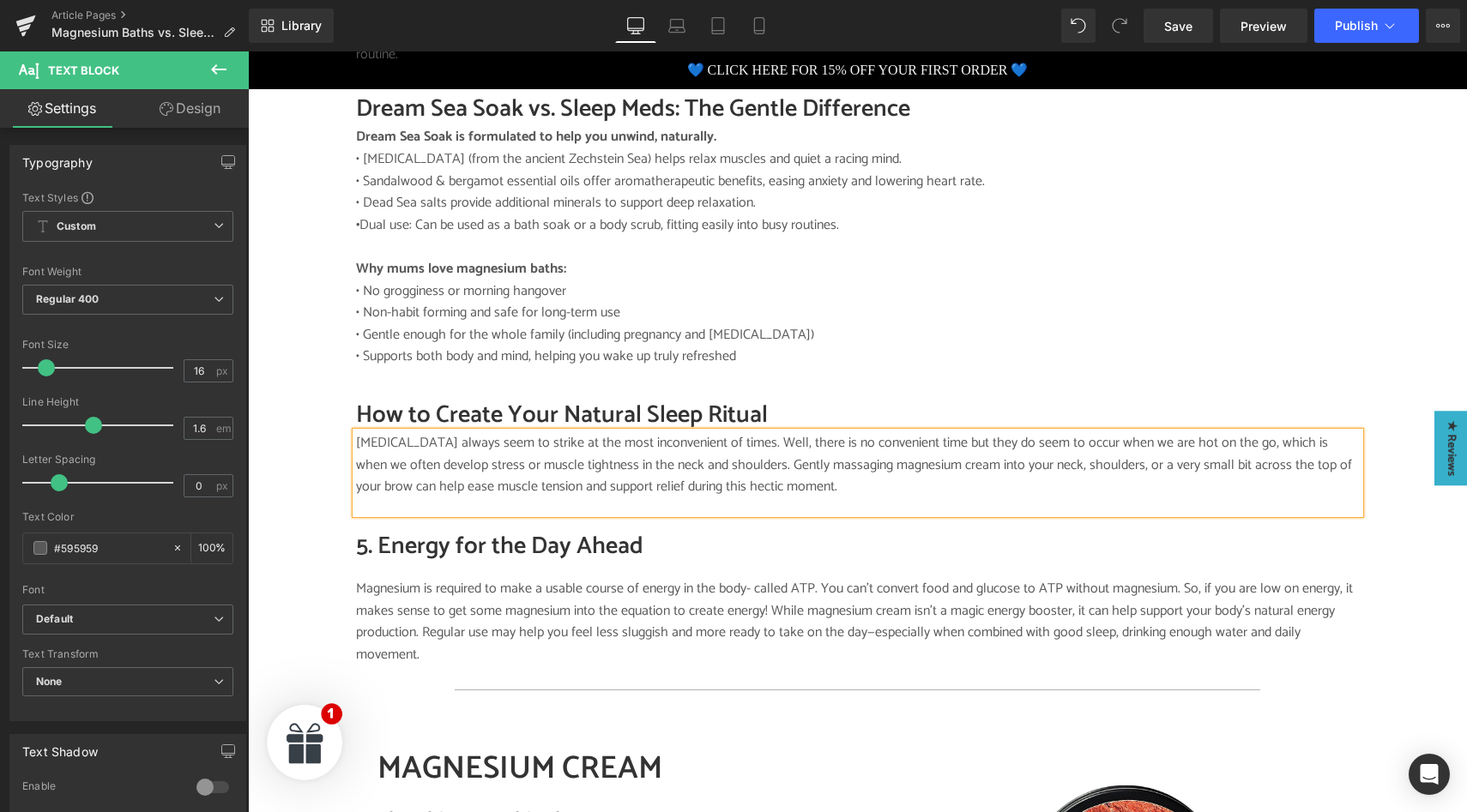
paste div
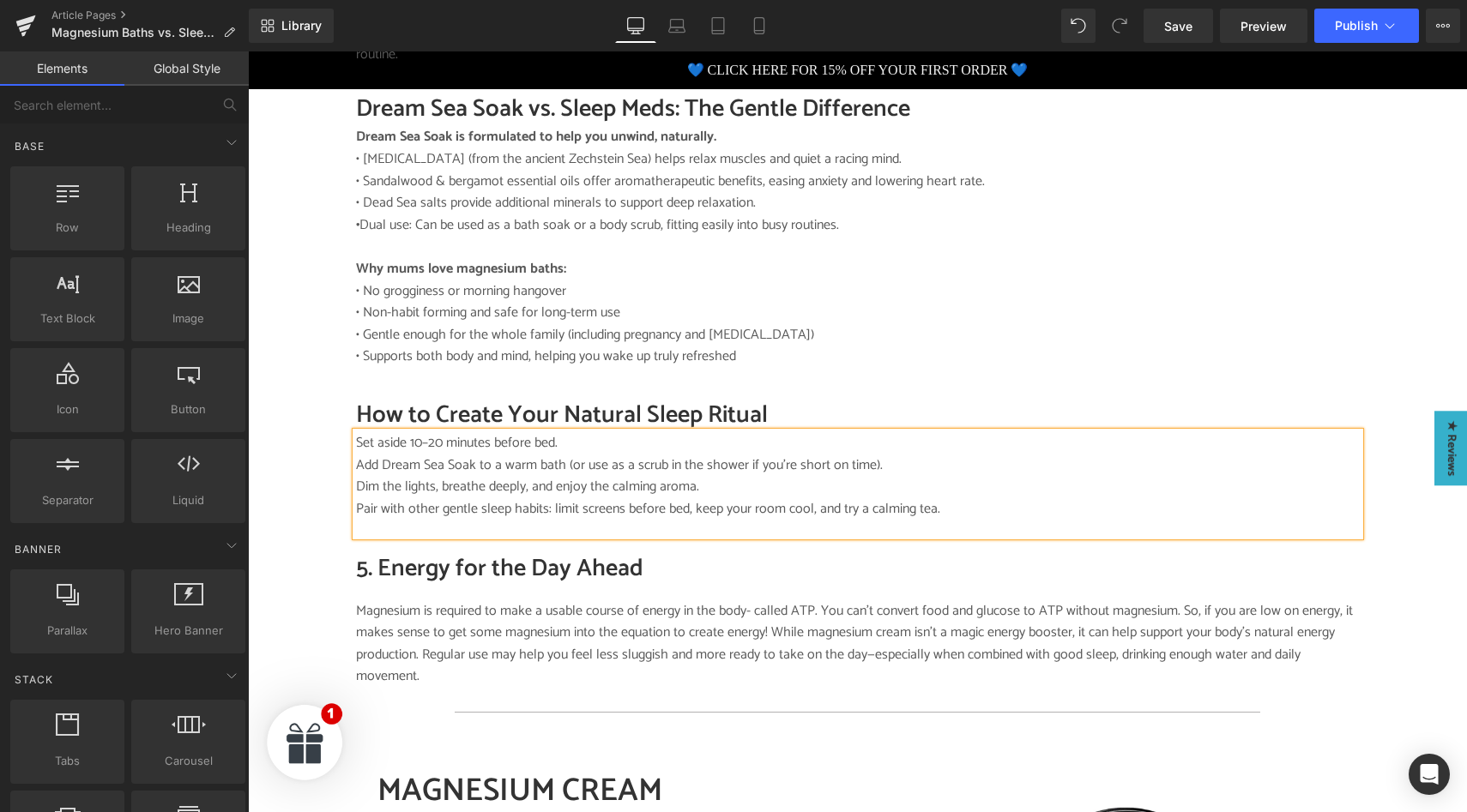
click at [325, 455] on div "Image SALTY SCIENCE Button TIRED MUM TALES Button DR BEC'S BRAIN DUMP Button Ro…" at bounding box center [857, 336] width 1219 height 3953
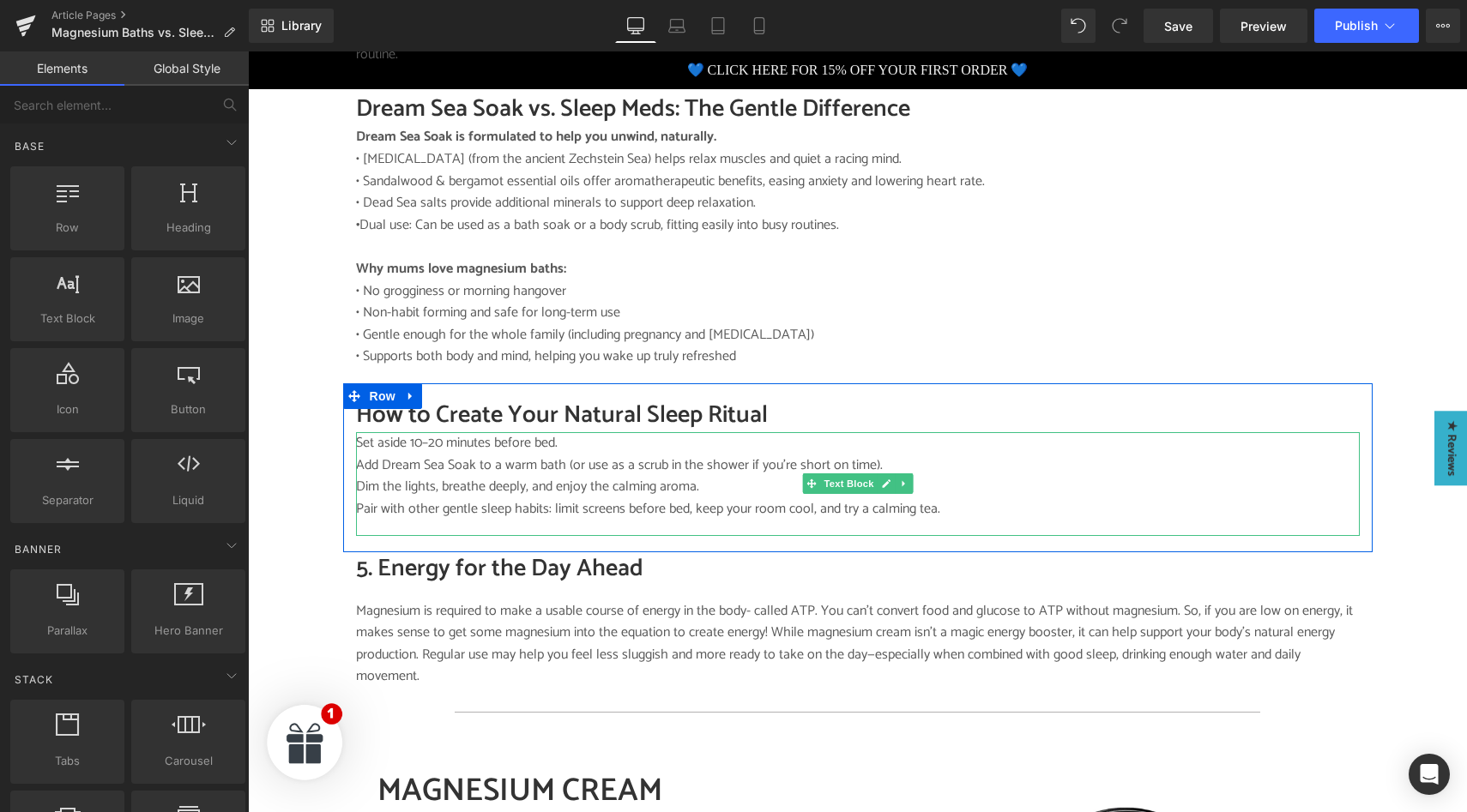
click at [746, 455] on p "Add Dream Sea Soak to a warm bath (or use as a scrub in the shower if you’re sh…" at bounding box center [857, 465] width 1003 height 22
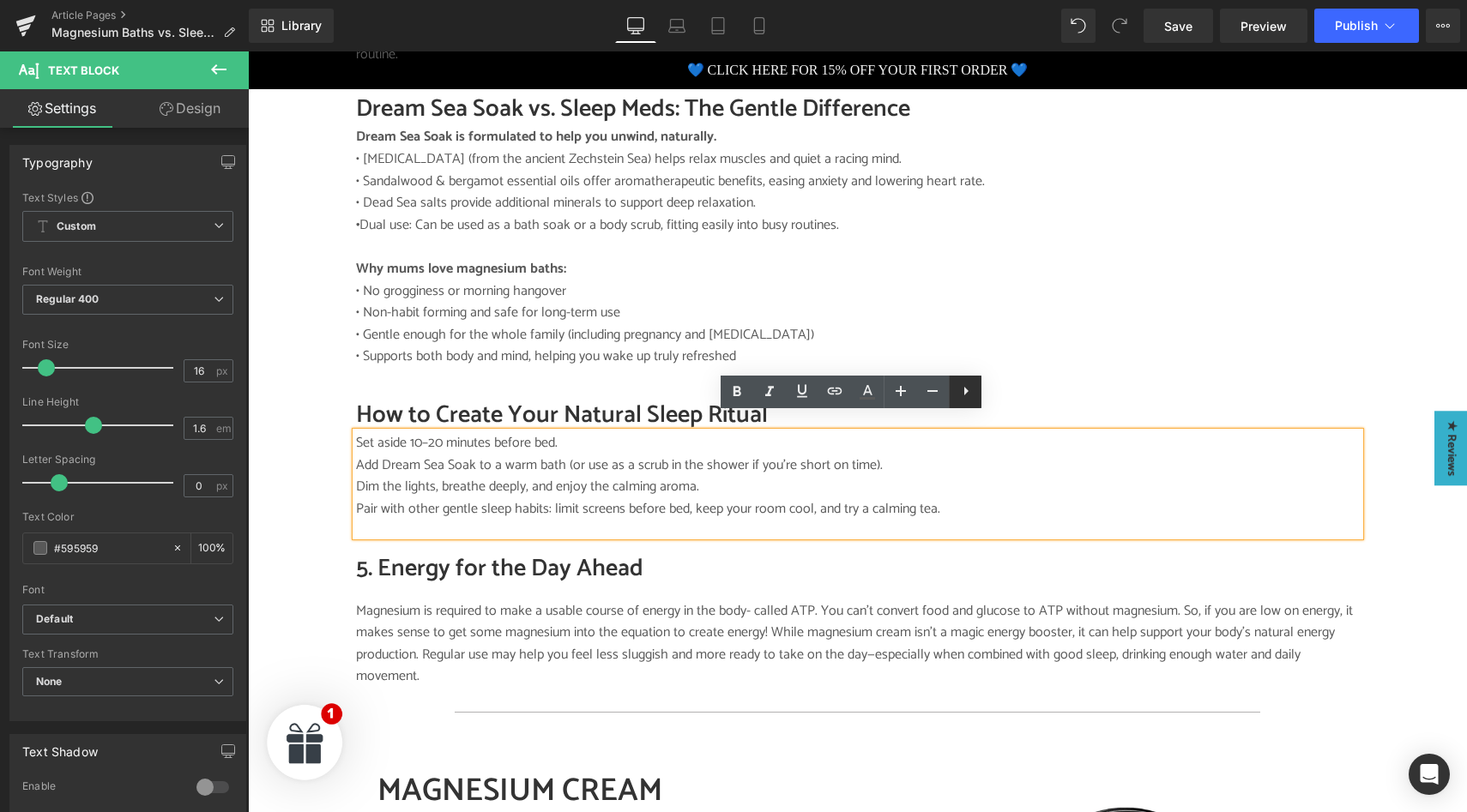
click at [959, 393] on icon at bounding box center [966, 390] width 21 height 21
click at [933, 393] on icon at bounding box center [933, 390] width 21 height 21
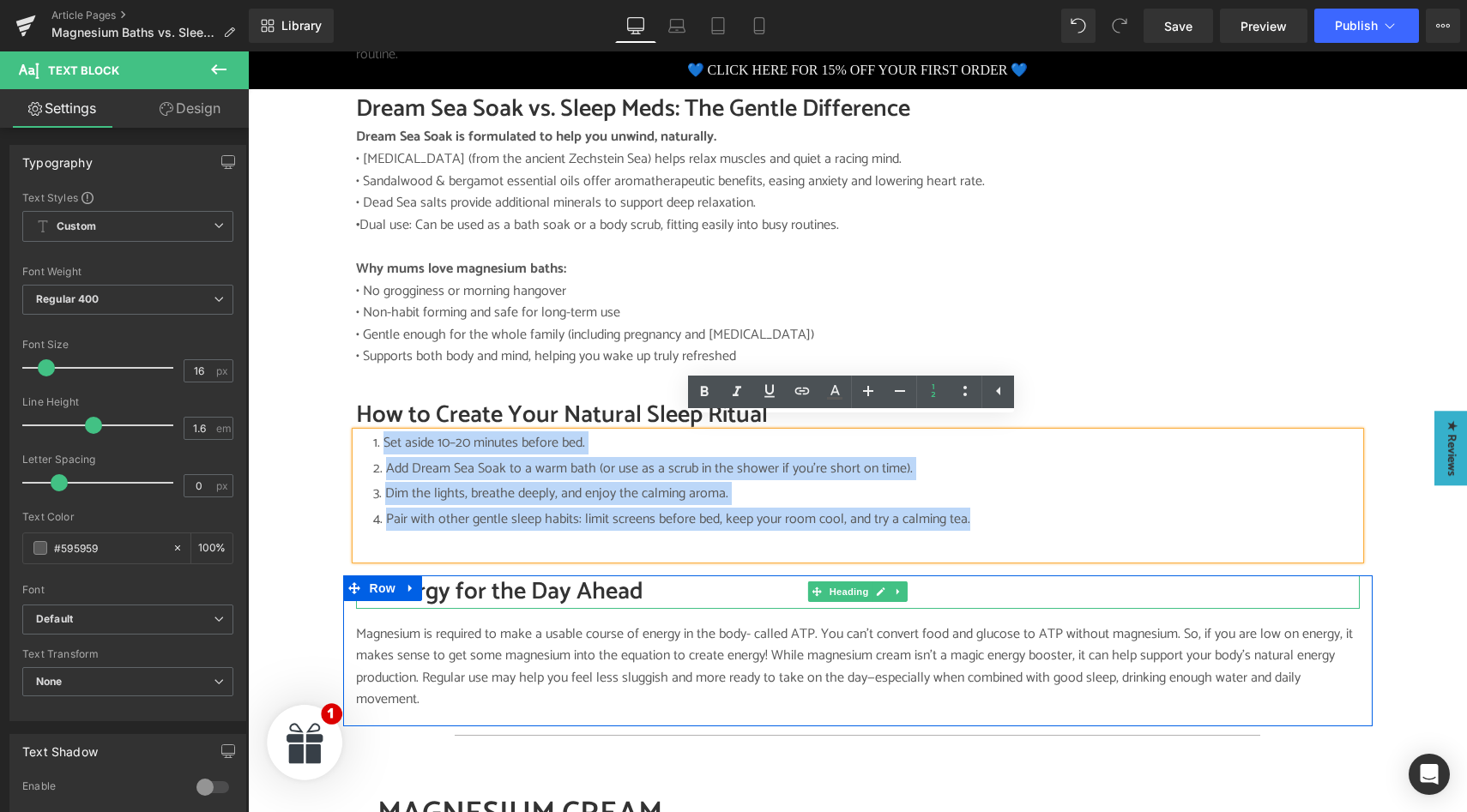
click at [475, 575] on h2 "5. Energy for the Day Ahead" at bounding box center [857, 592] width 1003 height 34
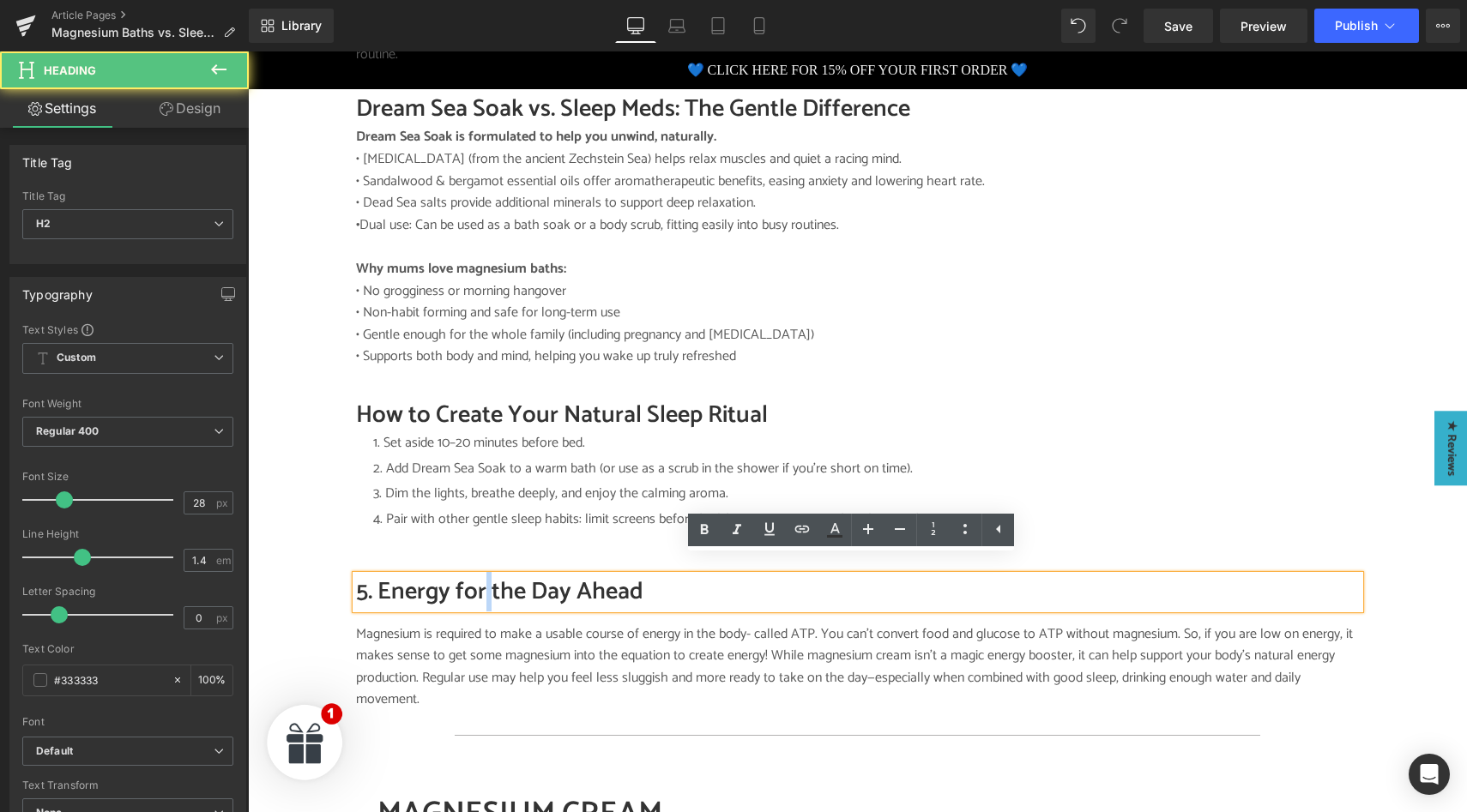
click at [476, 575] on h2 "5. Energy for the Day Ahead" at bounding box center [857, 592] width 1003 height 34
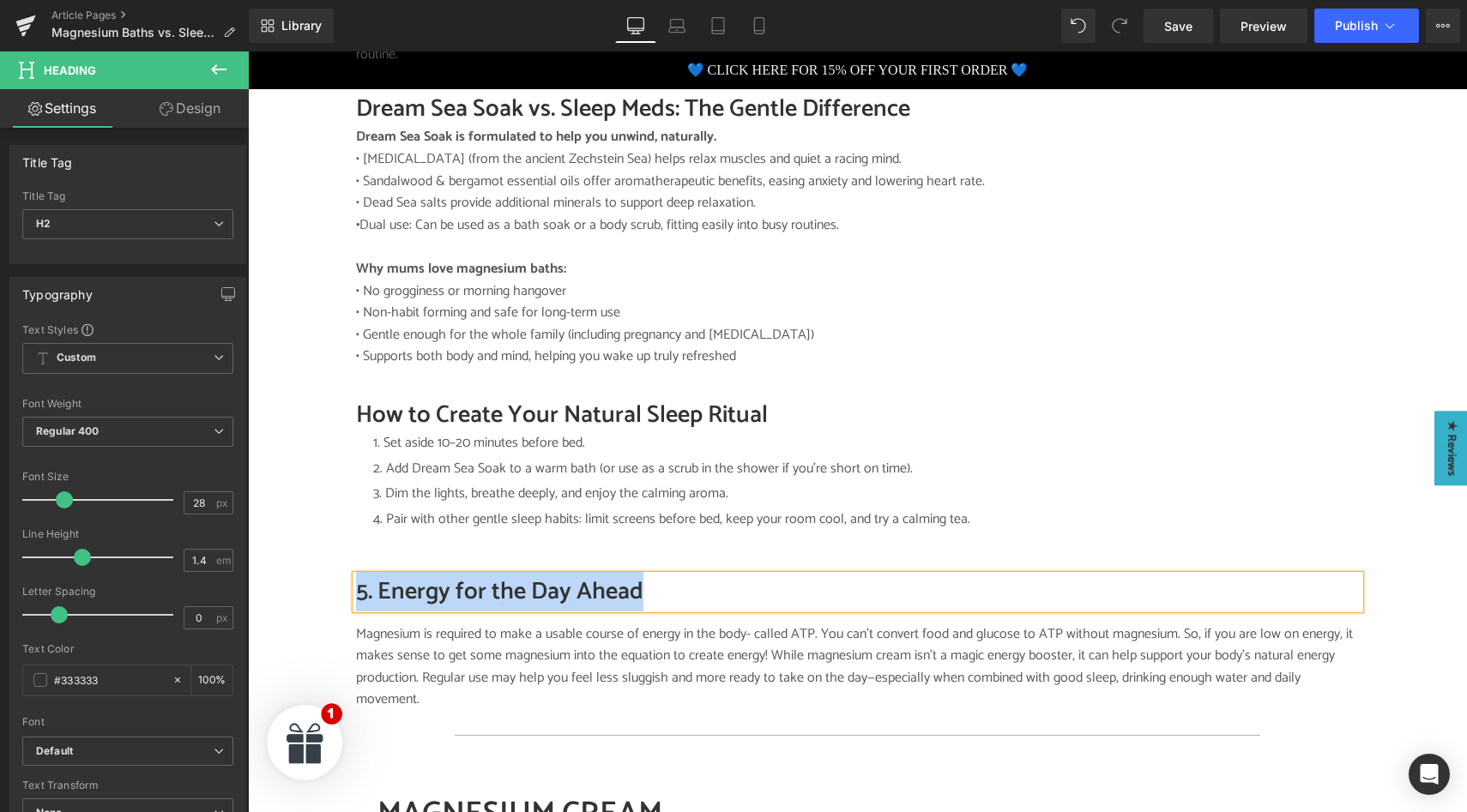
paste div
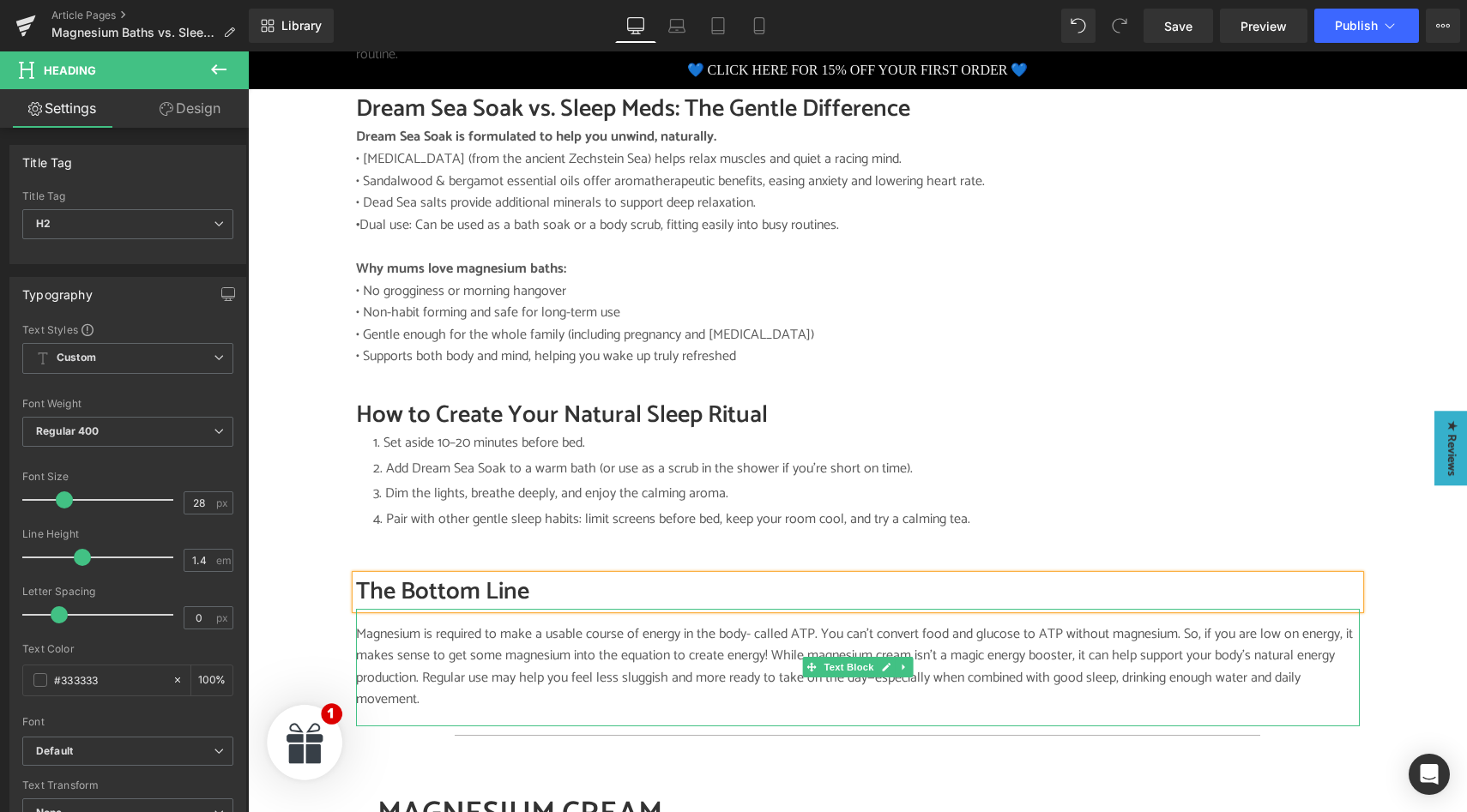
click at [425, 631] on p "Magnesium is required to make a usable course of energy in the body- called ATP…" at bounding box center [857, 667] width 1003 height 87
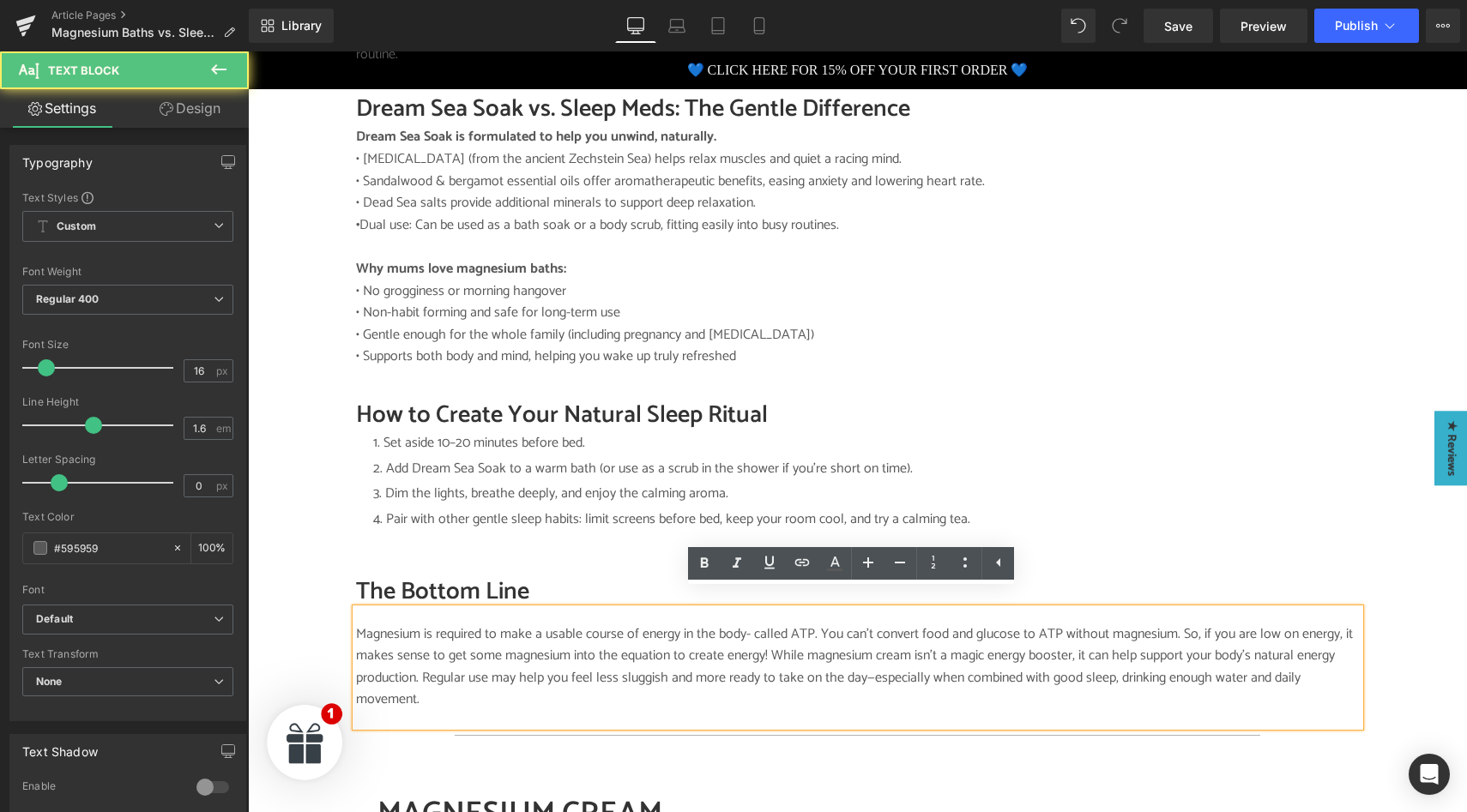
click at [435, 638] on p "Magnesium is required to make a usable course of energy in the body- called ATP…" at bounding box center [857, 667] width 1003 height 87
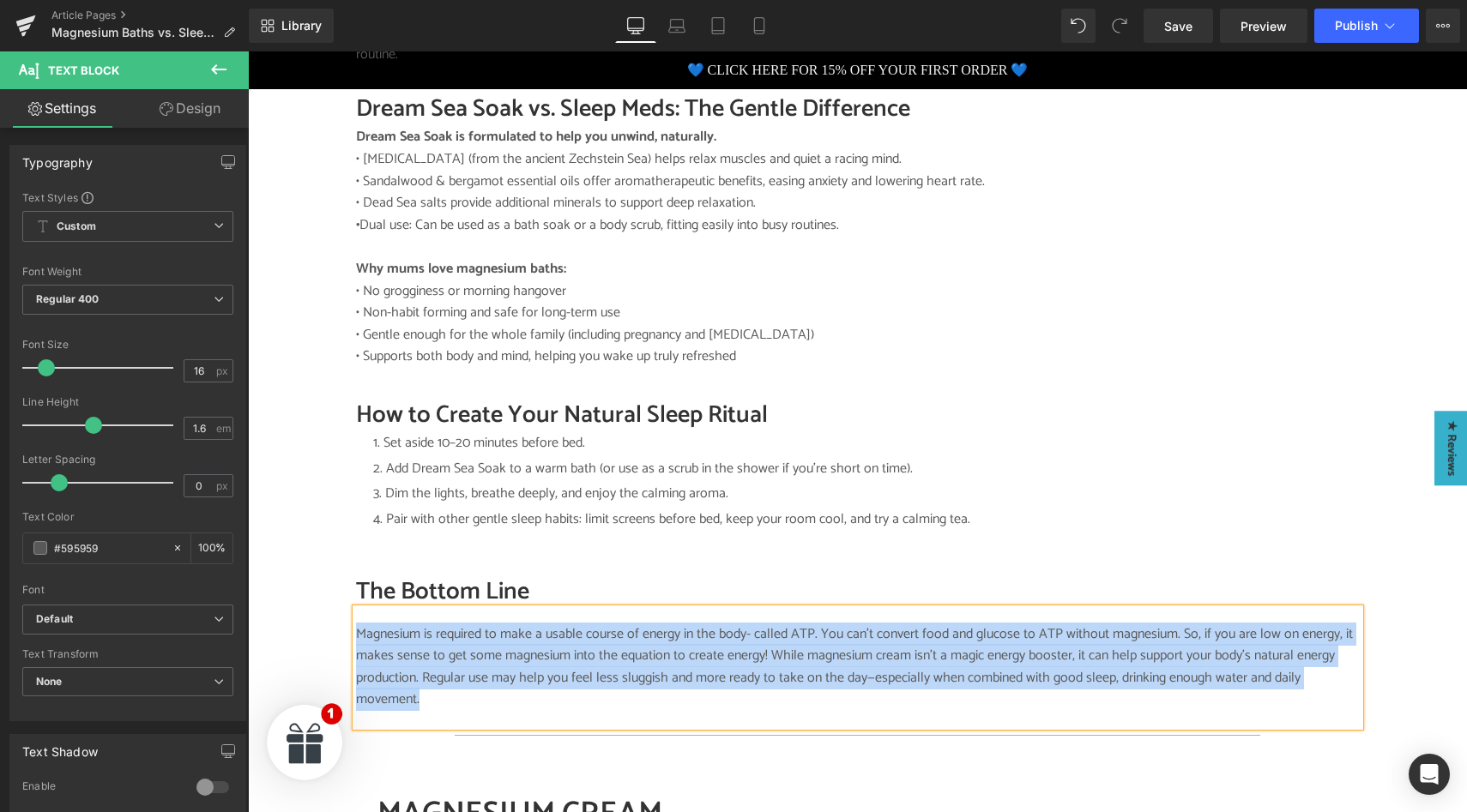
paste div
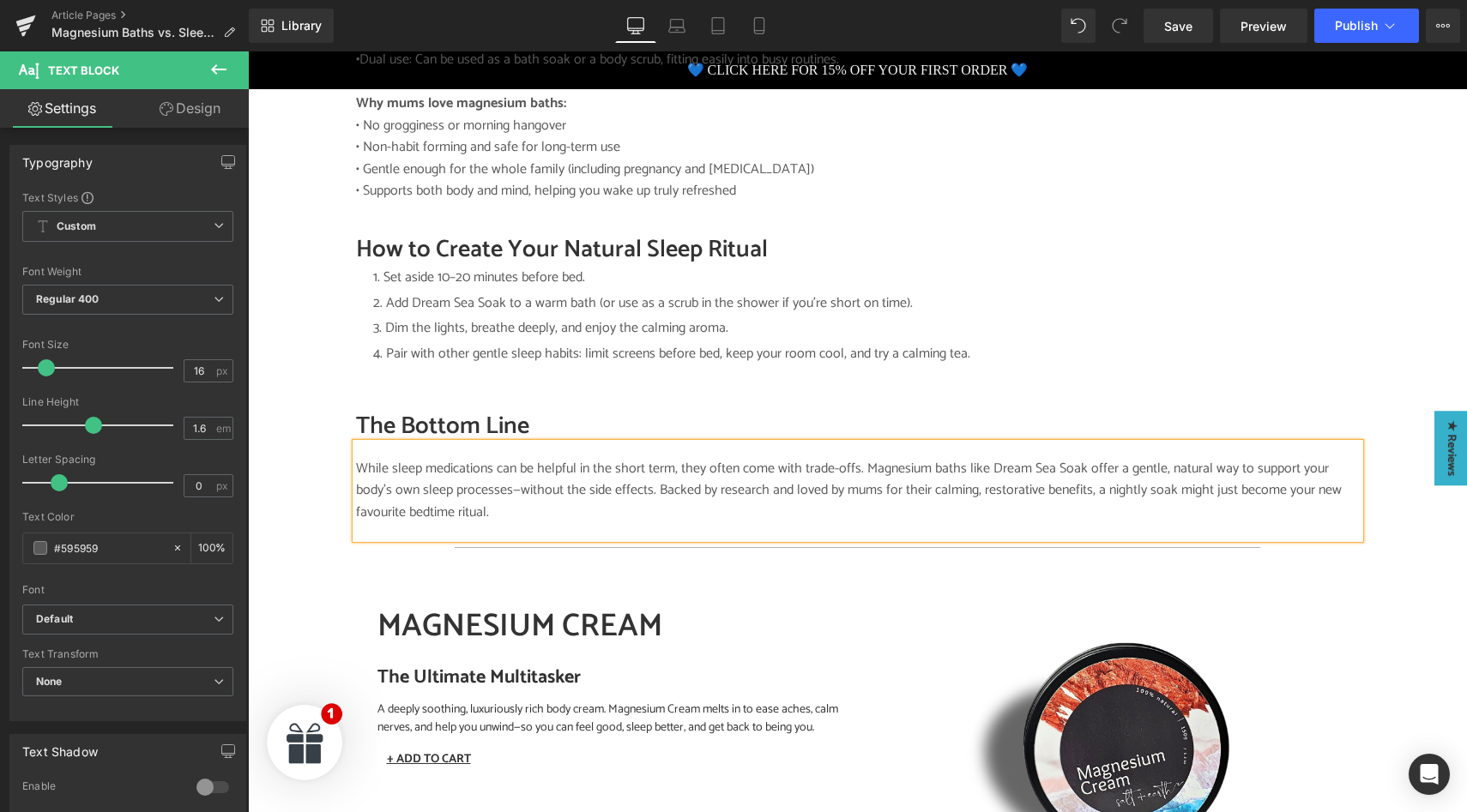
scroll to position [2119, 0]
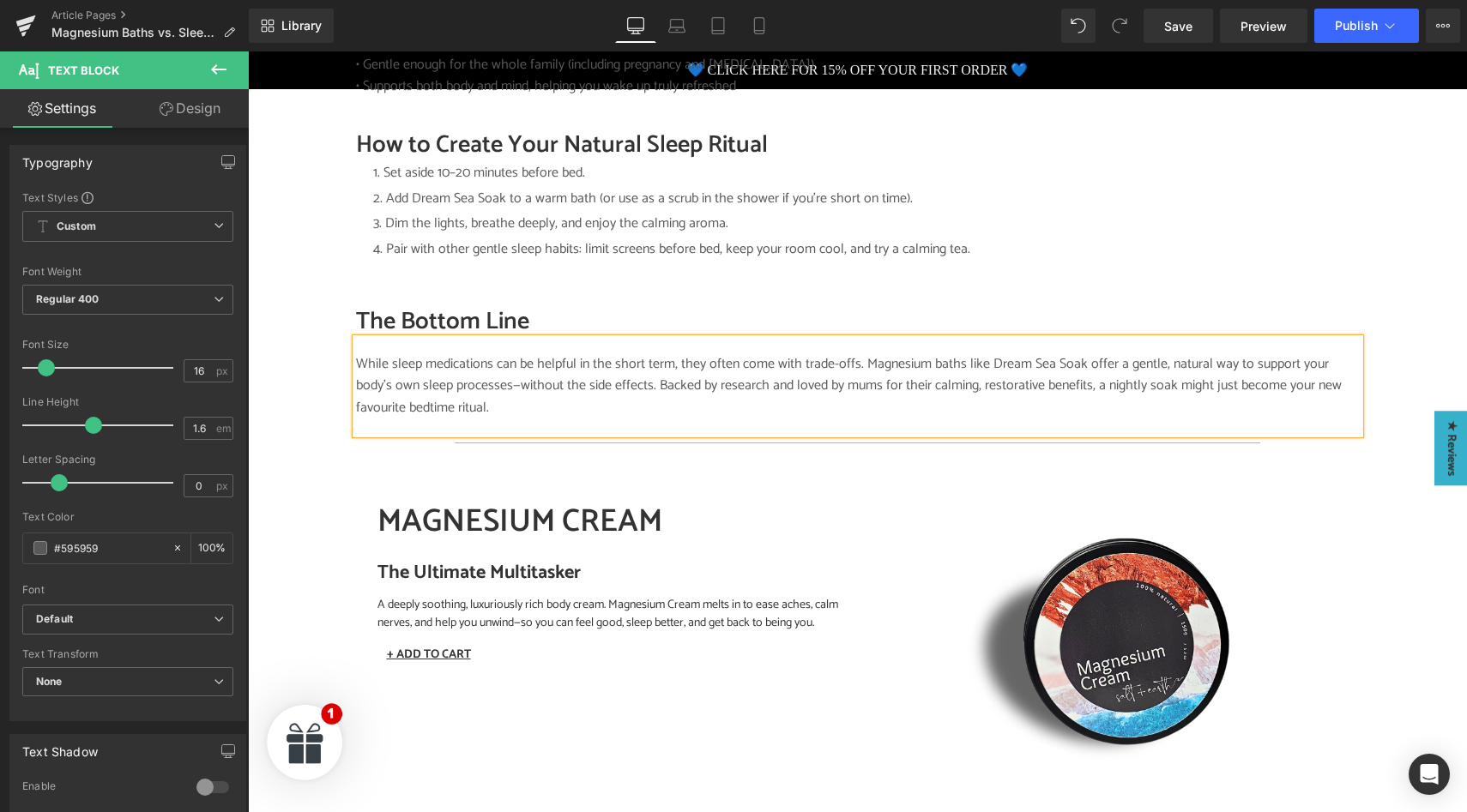
click at [481, 595] on span "A deeply soothing, luxuriously rich body cream. Magnesium Cream melts in to eas…" at bounding box center [607, 614] width 461 height 37
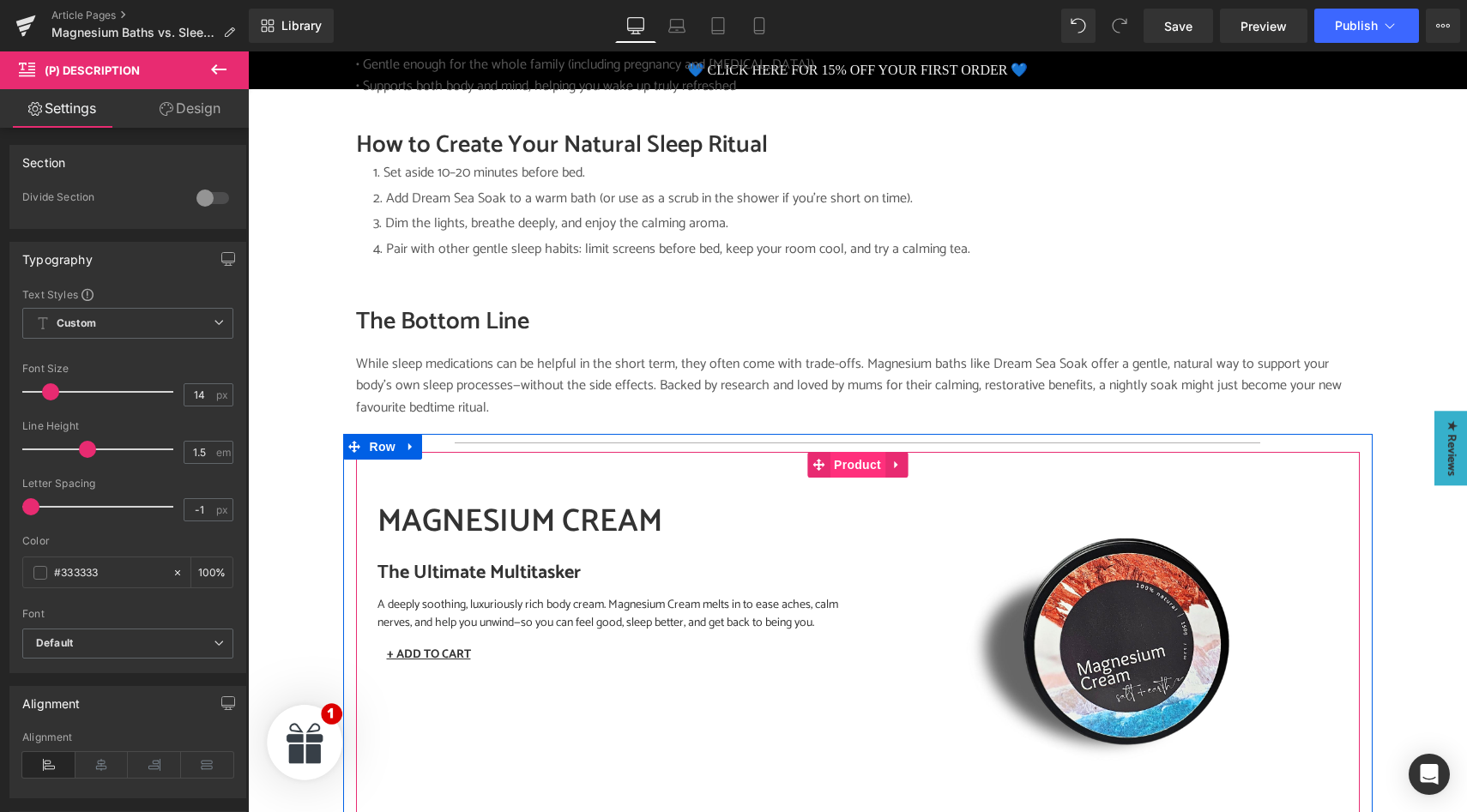
click at [844, 452] on span "Product" at bounding box center [857, 464] width 56 height 26
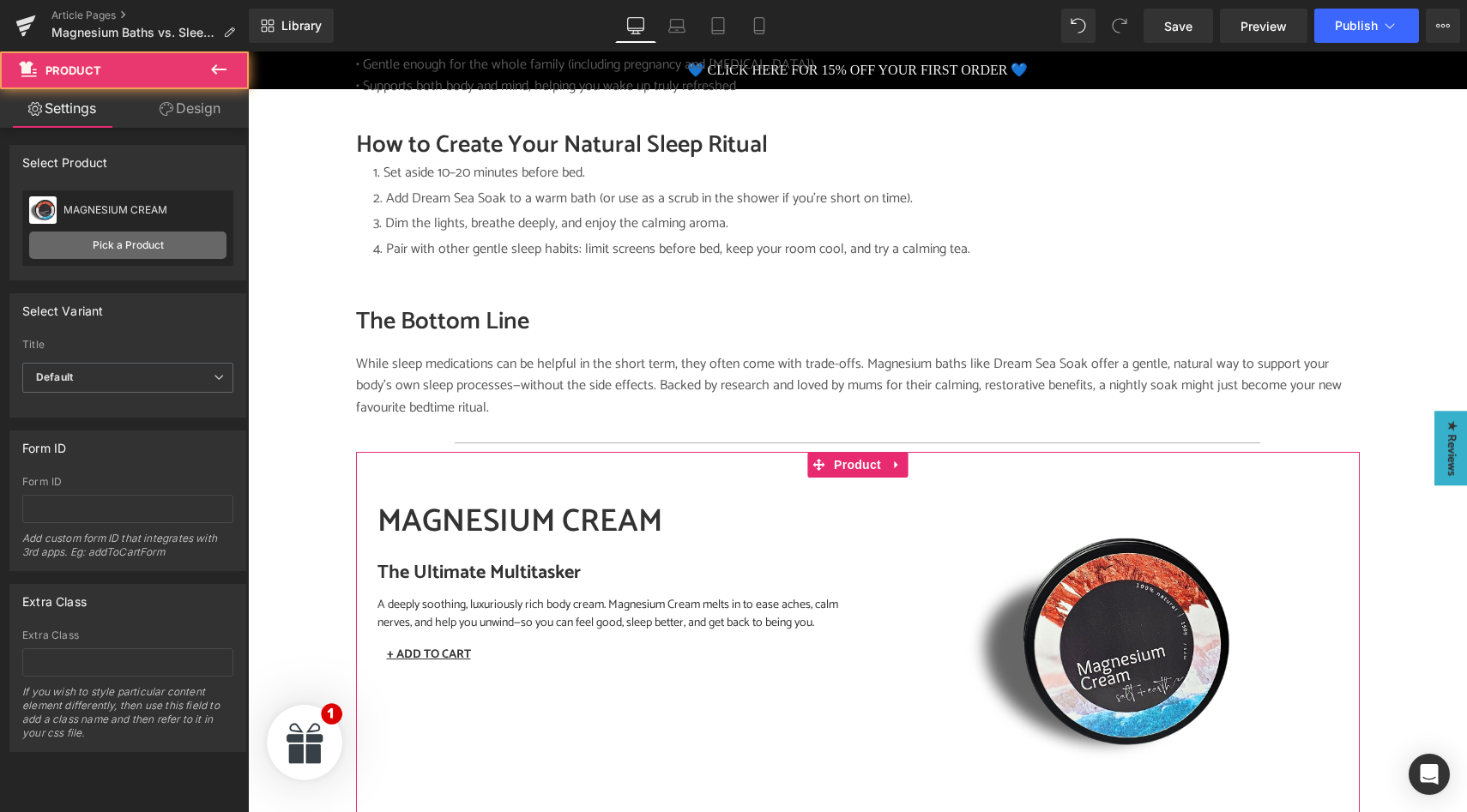
click at [90, 240] on link "Pick a Product" at bounding box center [128, 245] width 197 height 28
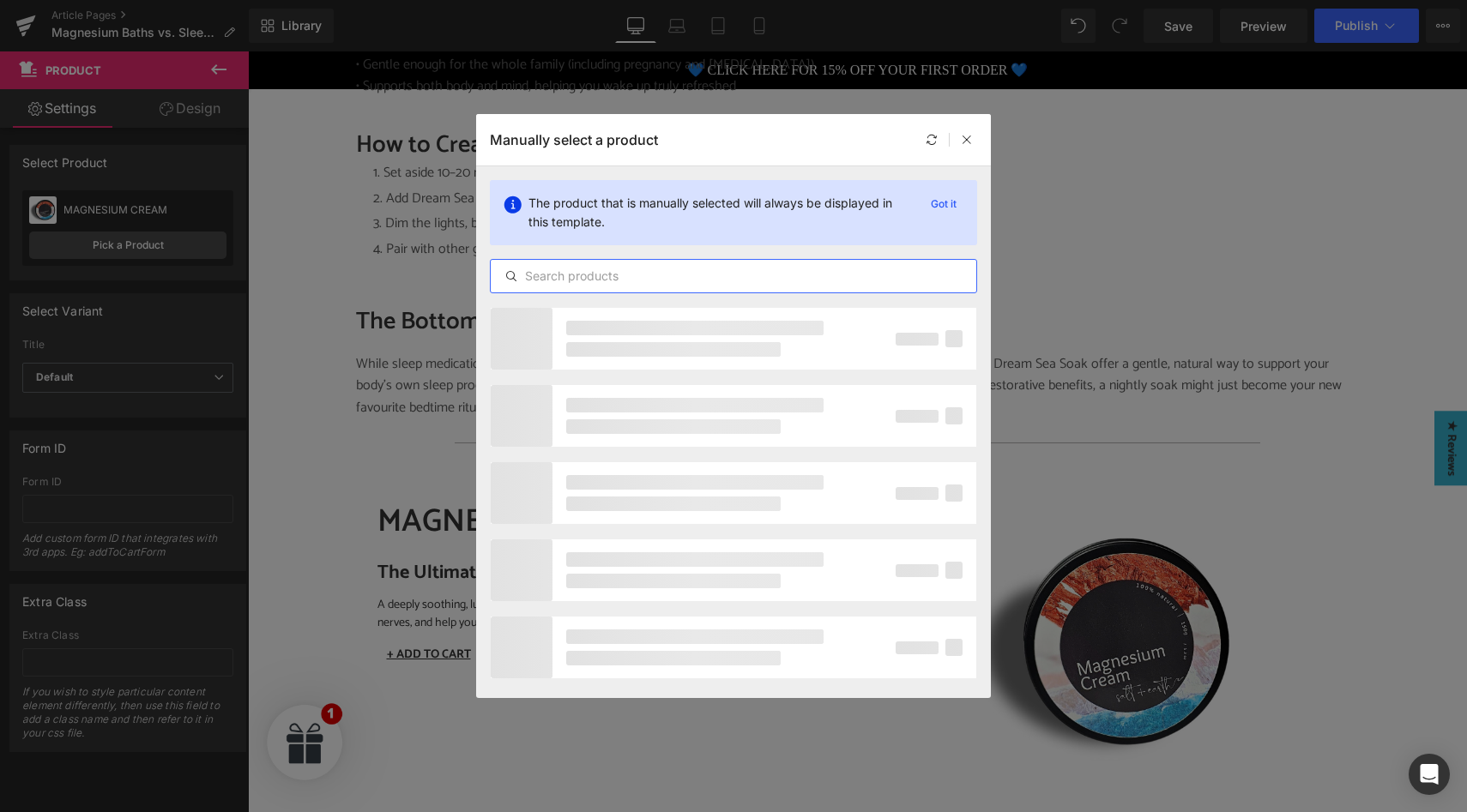
click at [558, 271] on input "text" at bounding box center [733, 275] width 485 height 21
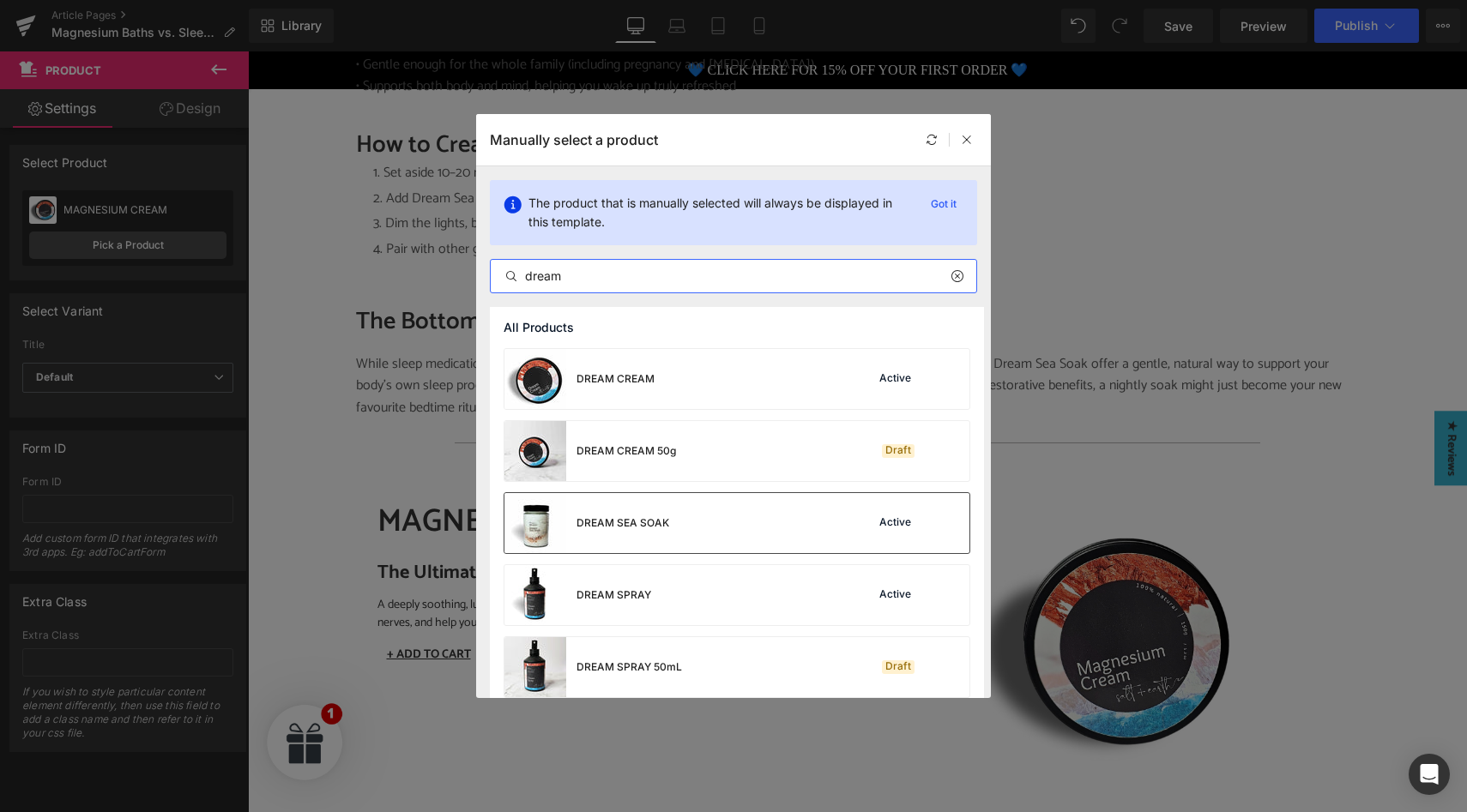
type input "dream"
click at [656, 515] on div "DREAM SEA SOAK" at bounding box center [622, 522] width 93 height 15
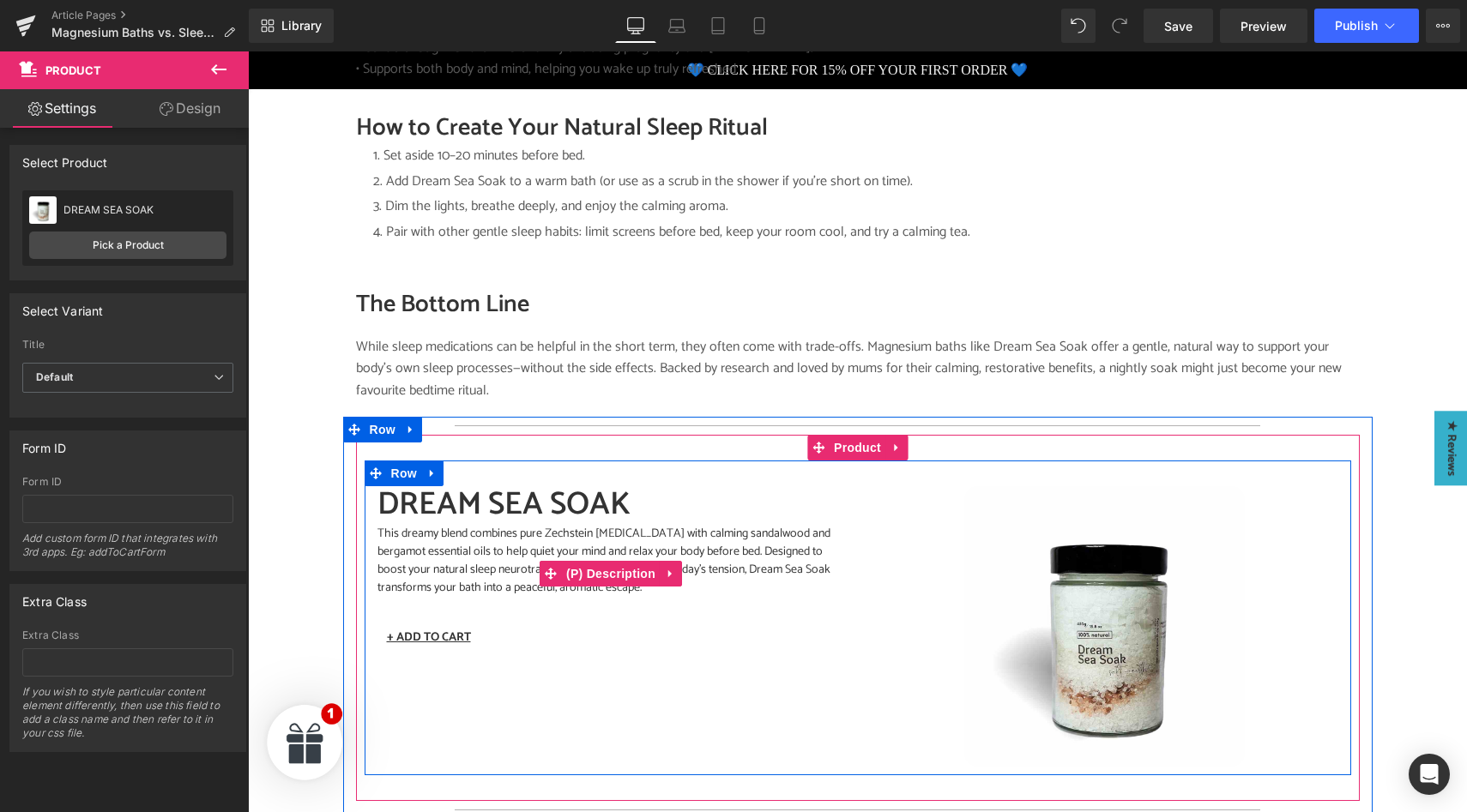
scroll to position [2564, 0]
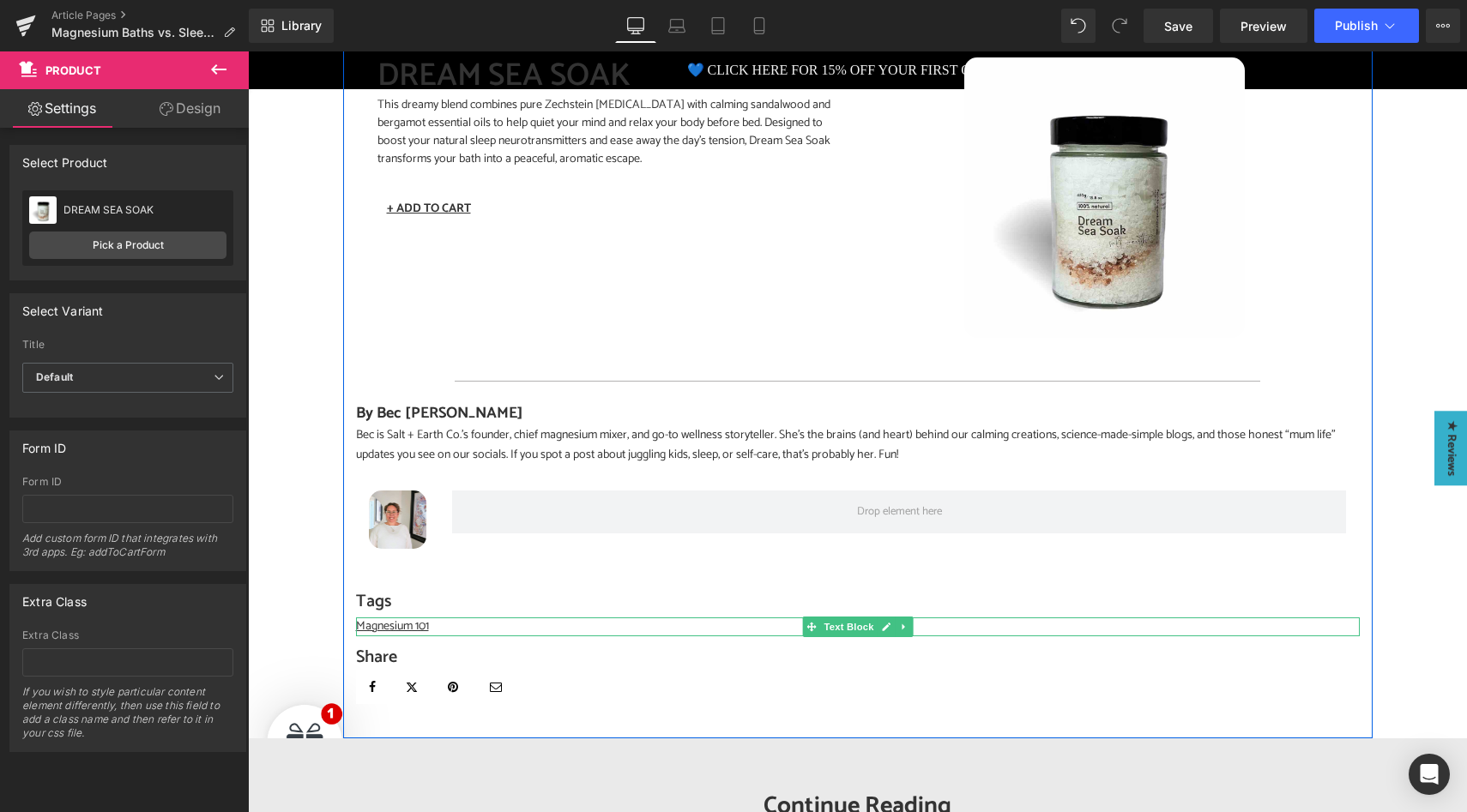
click at [439, 618] on p "Magnesium 101" at bounding box center [857, 627] width 1003 height 19
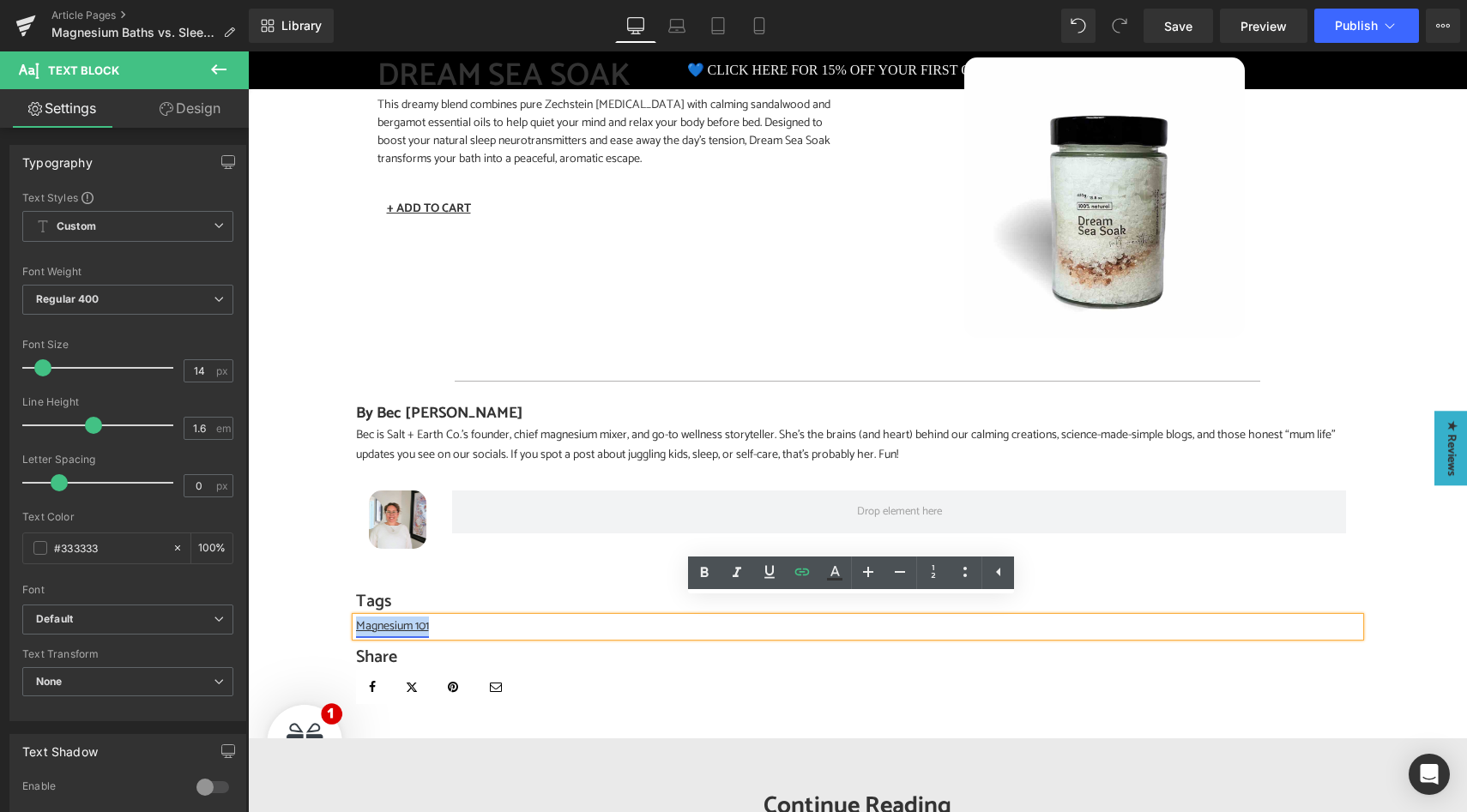
drag, startPoint x: 439, startPoint y: 611, endPoint x: 350, endPoint y: 612, distance: 89.0
click at [356, 618] on p "Magnesium 101" at bounding box center [857, 627] width 1003 height 19
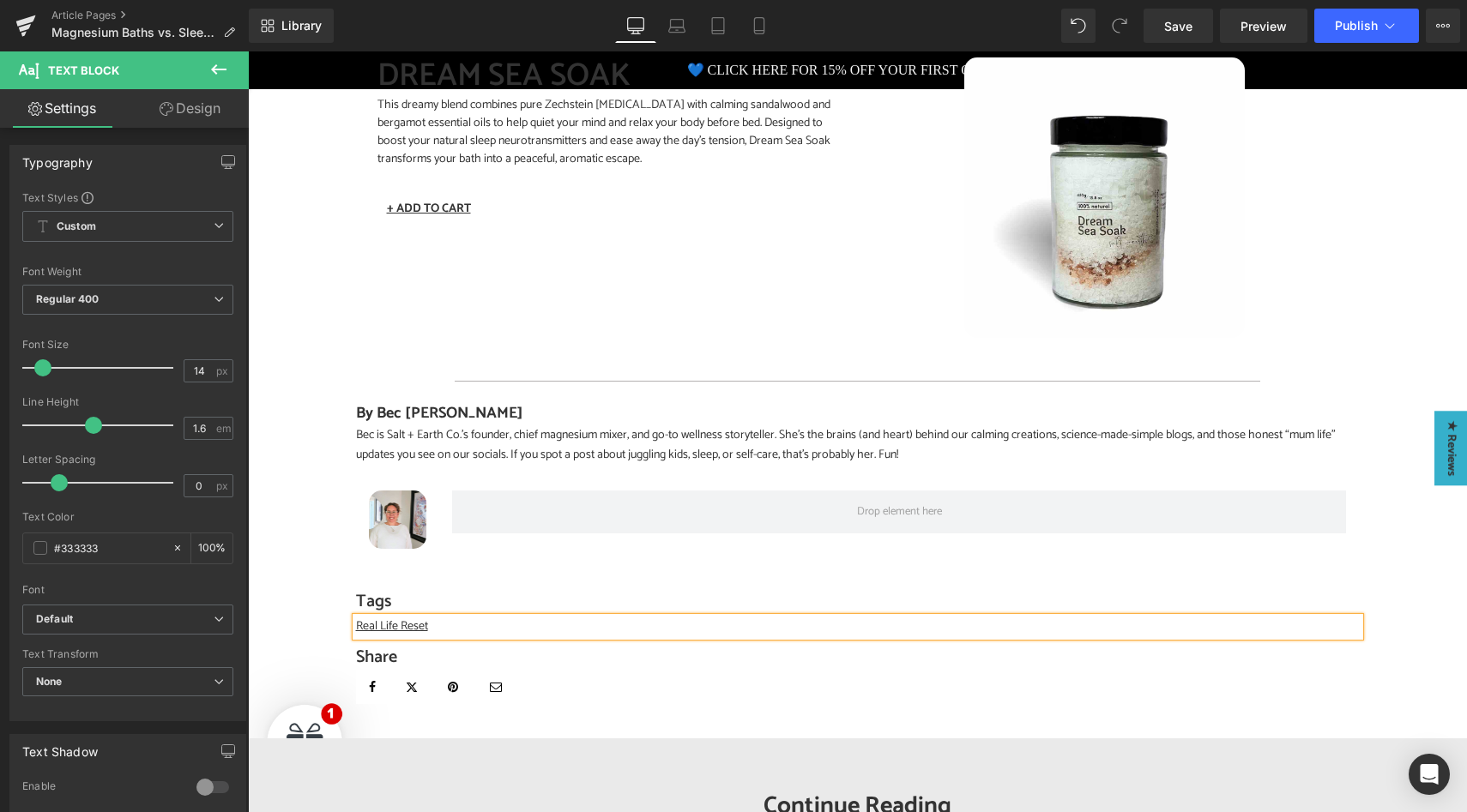
click at [427, 618] on p "Real Life Reset" at bounding box center [857, 627] width 1003 height 19
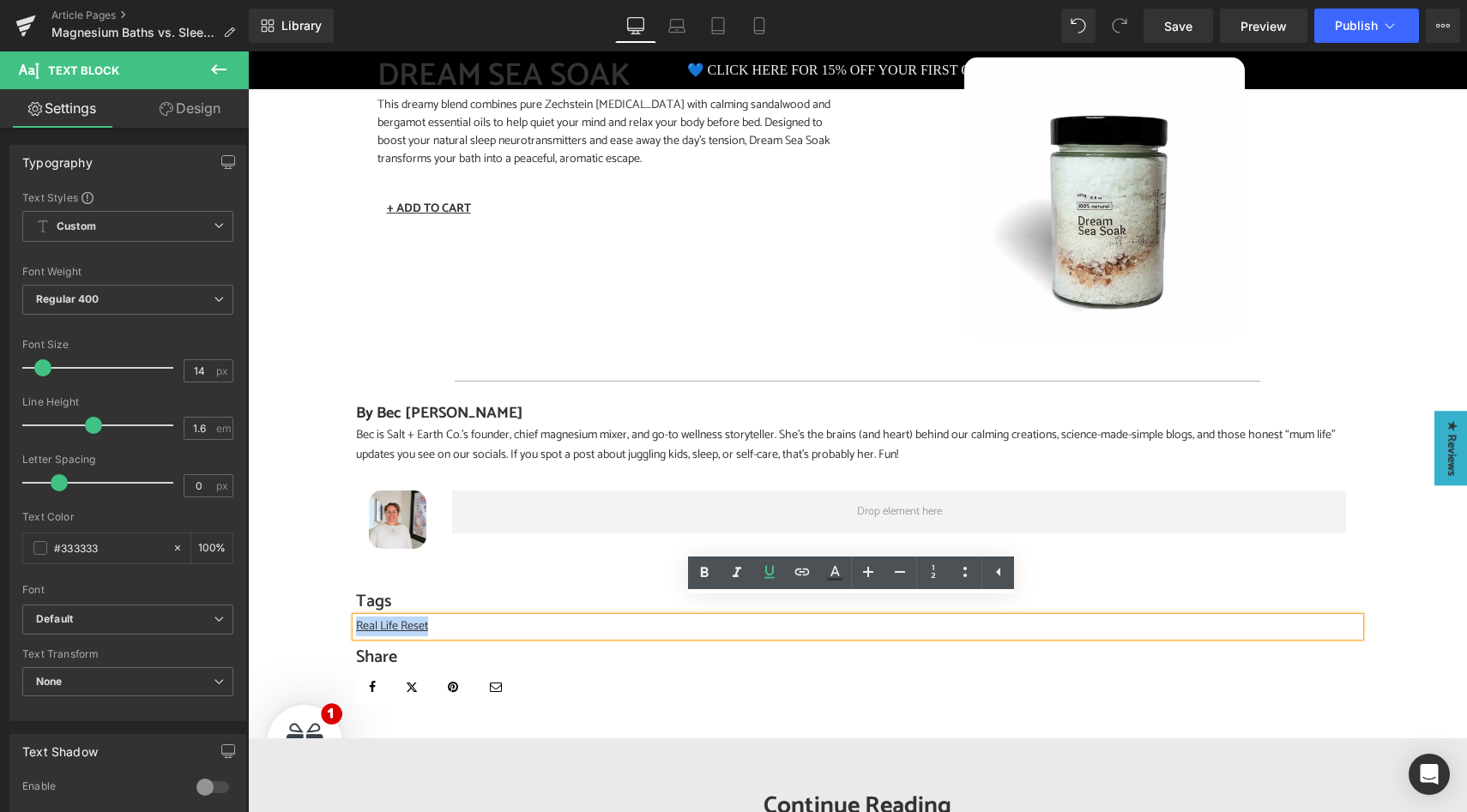
drag, startPoint x: 429, startPoint y: 609, endPoint x: 350, endPoint y: 623, distance: 80.2
click at [356, 618] on p "Real Life Reset" at bounding box center [857, 627] width 1003 height 19
click at [514, 618] on p "Real Life Reset" at bounding box center [857, 627] width 1003 height 19
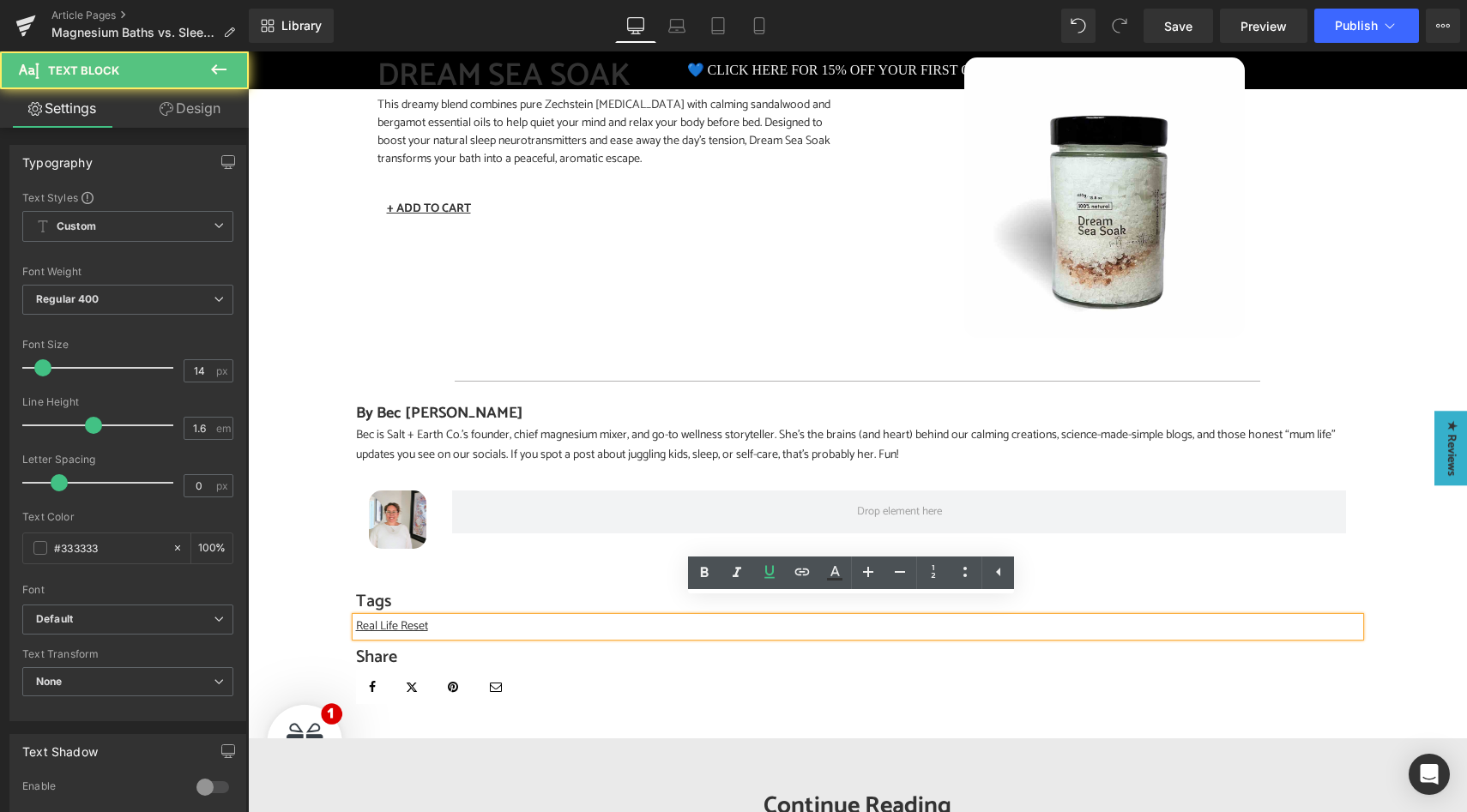
click at [433, 618] on p "Real Life Reset" at bounding box center [857, 627] width 1003 height 19
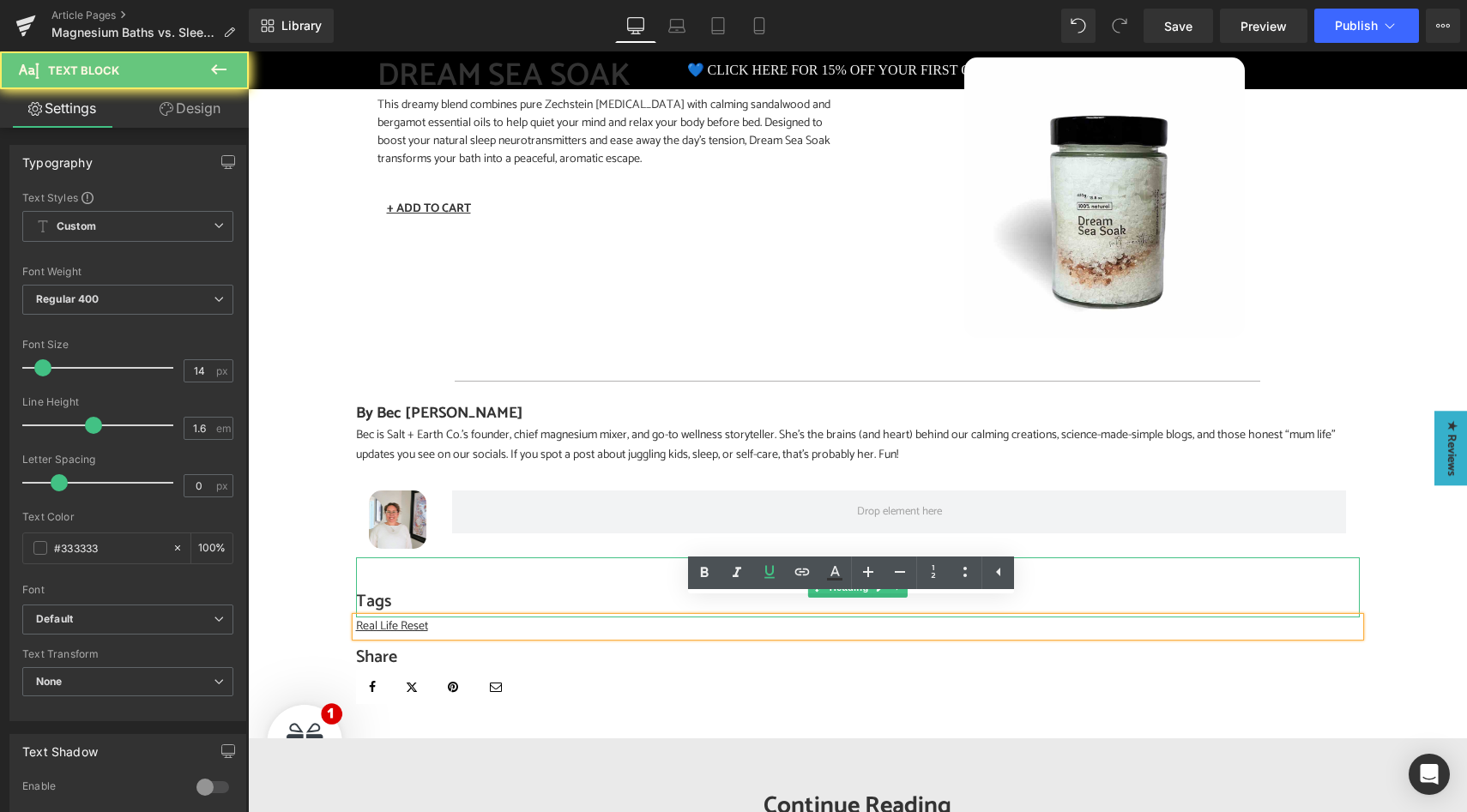
click at [427, 590] on h4 "Tags" at bounding box center [857, 602] width 1003 height 24
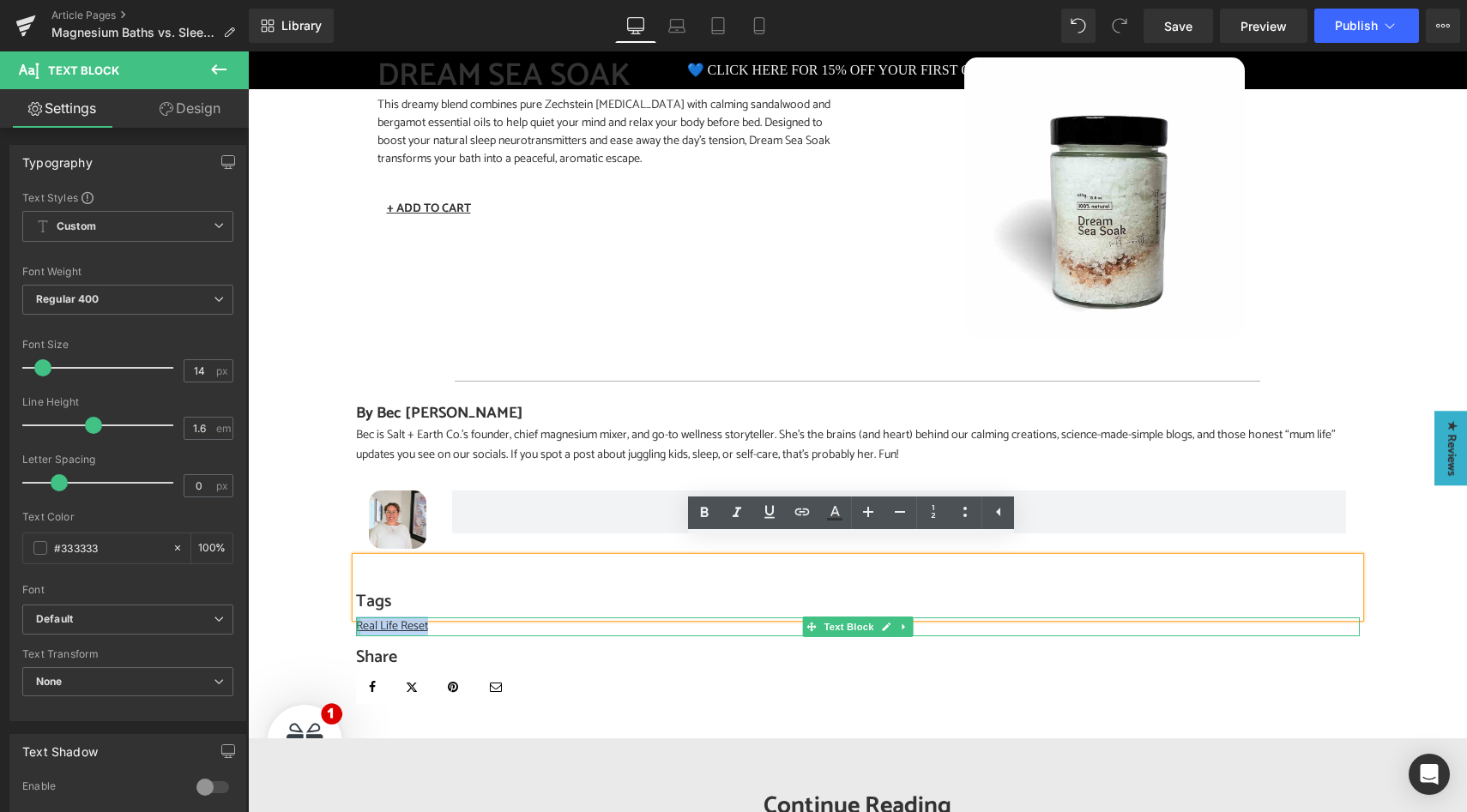
drag, startPoint x: 434, startPoint y: 611, endPoint x: 348, endPoint y: 611, distance: 86.0
click at [348, 611] on div "Separator DREAM SEA SOAK (P) Title This dreamy blend combines pure Zechstein ma…" at bounding box center [858, 358] width 1029 height 741
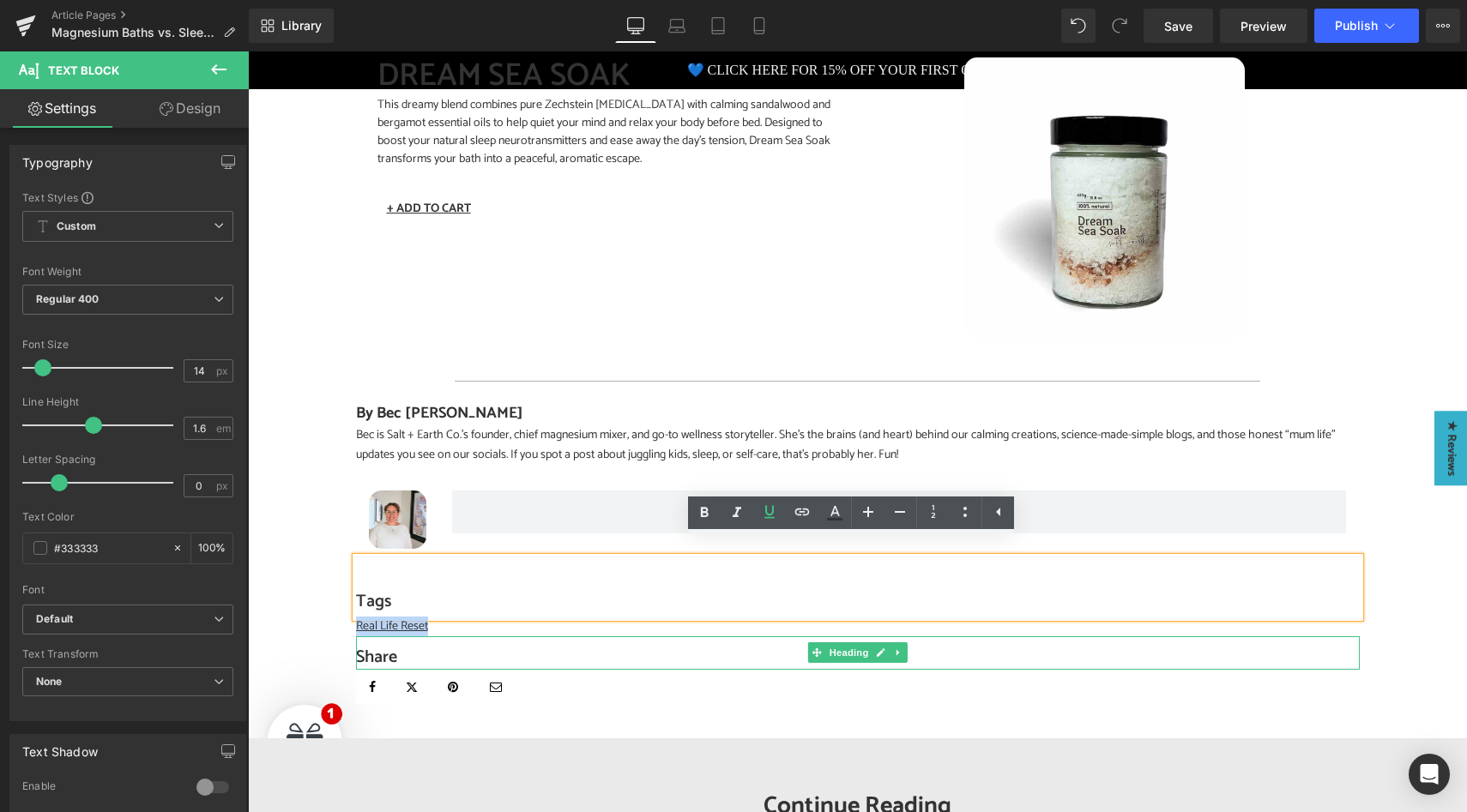
click at [579, 645] on h4 "Share" at bounding box center [857, 657] width 1003 height 24
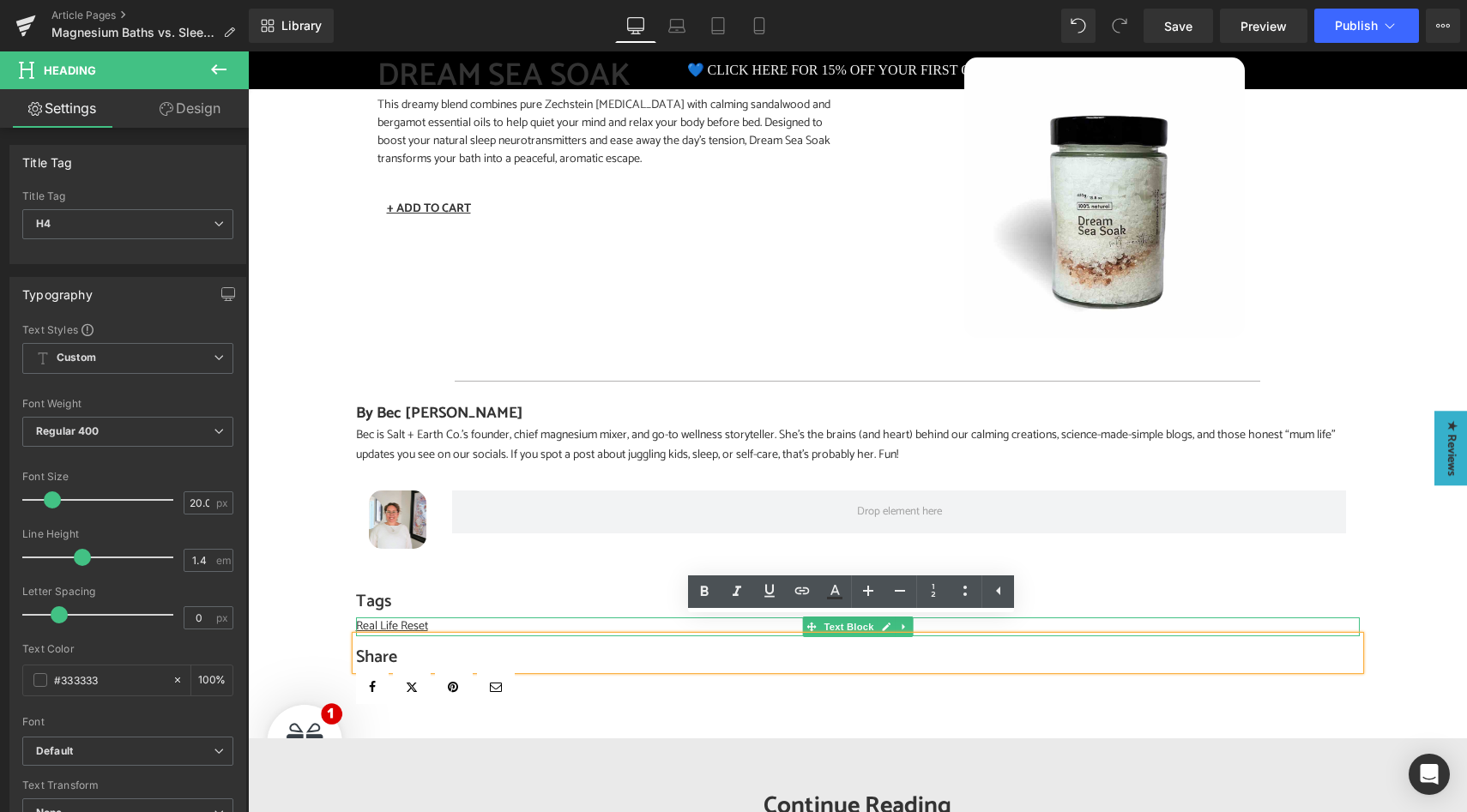
click at [439, 618] on p "Real Life Reset" at bounding box center [857, 627] width 1003 height 19
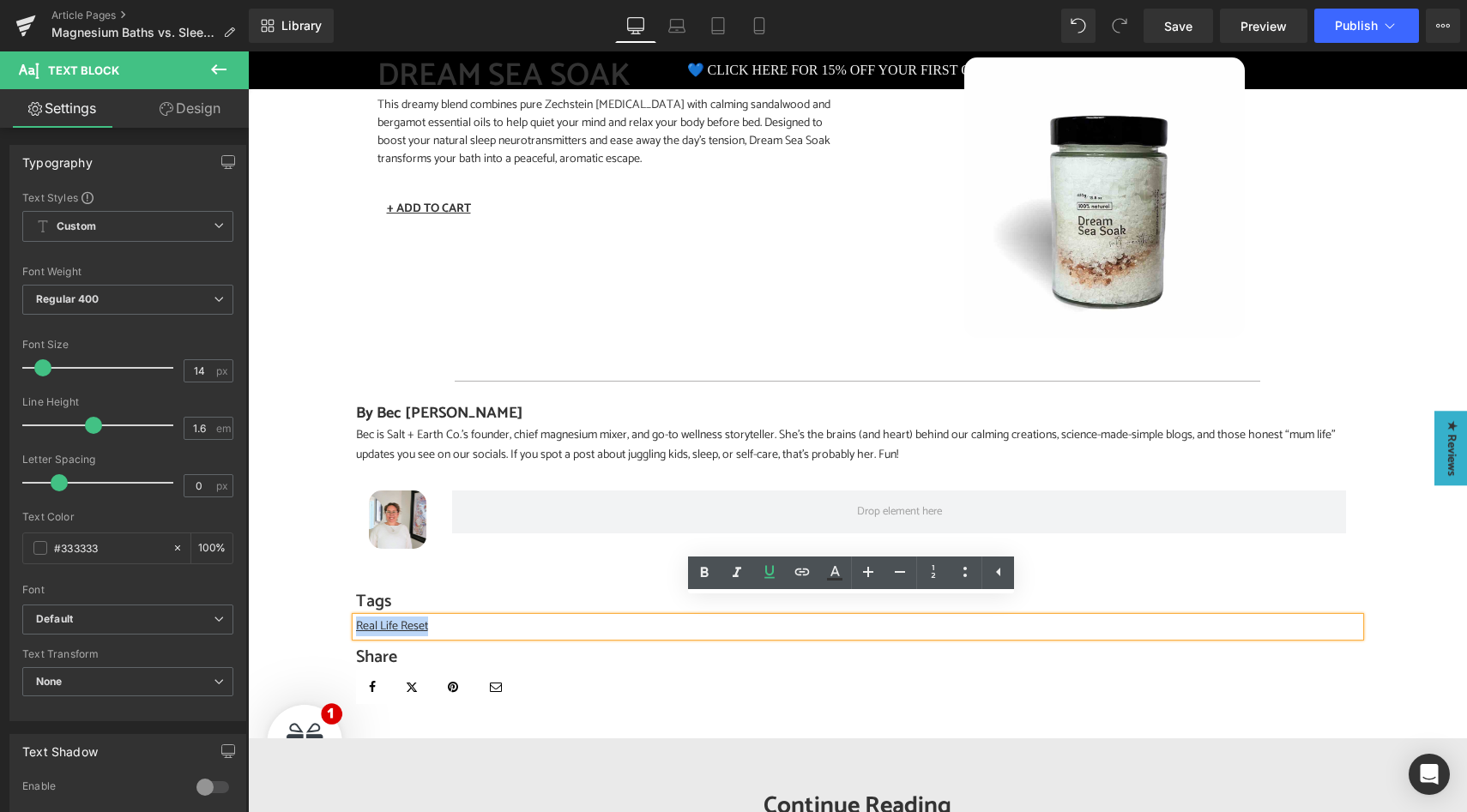
drag, startPoint x: 447, startPoint y: 610, endPoint x: 350, endPoint y: 610, distance: 97.0
click at [356, 618] on p "Real Life Reset" at bounding box center [857, 627] width 1003 height 19
click at [805, 574] on icon at bounding box center [802, 571] width 21 height 21
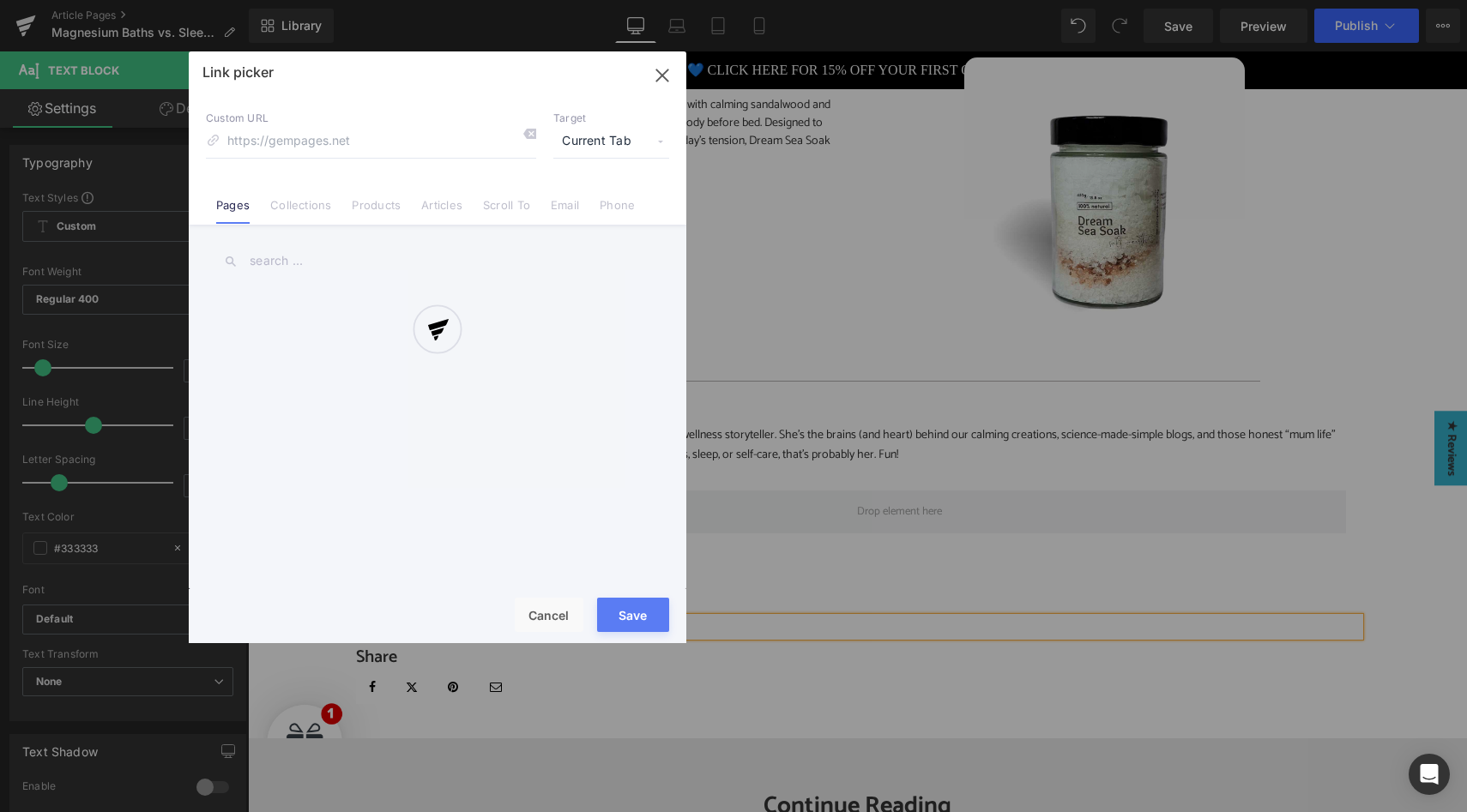
click at [671, 0] on div "Text Color Highlight Color #333333 Edit or remove link: Edit - Unlink - Cancel …" at bounding box center [733, 0] width 1467 height 0
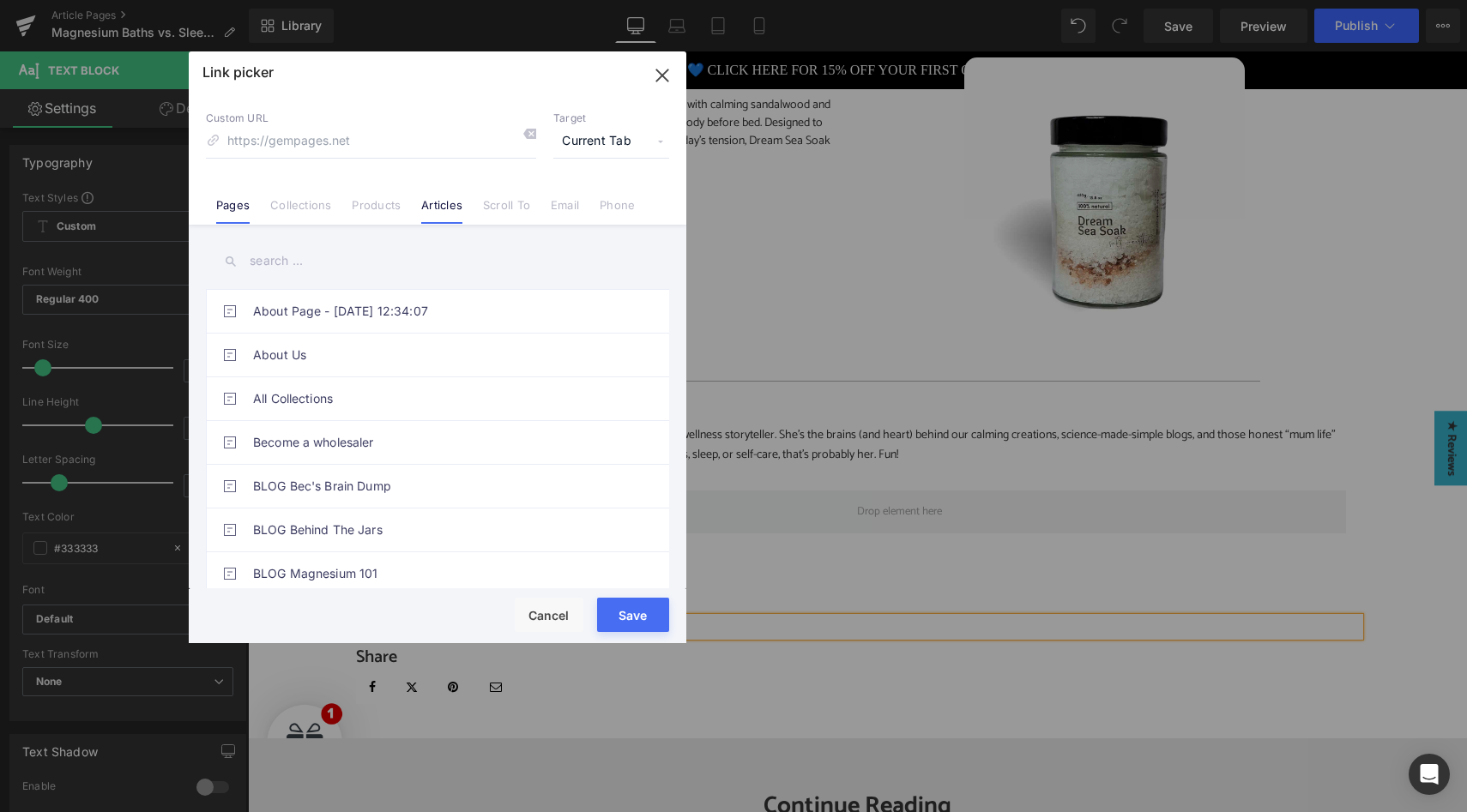
click at [433, 209] on link "Articles" at bounding box center [441, 210] width 41 height 26
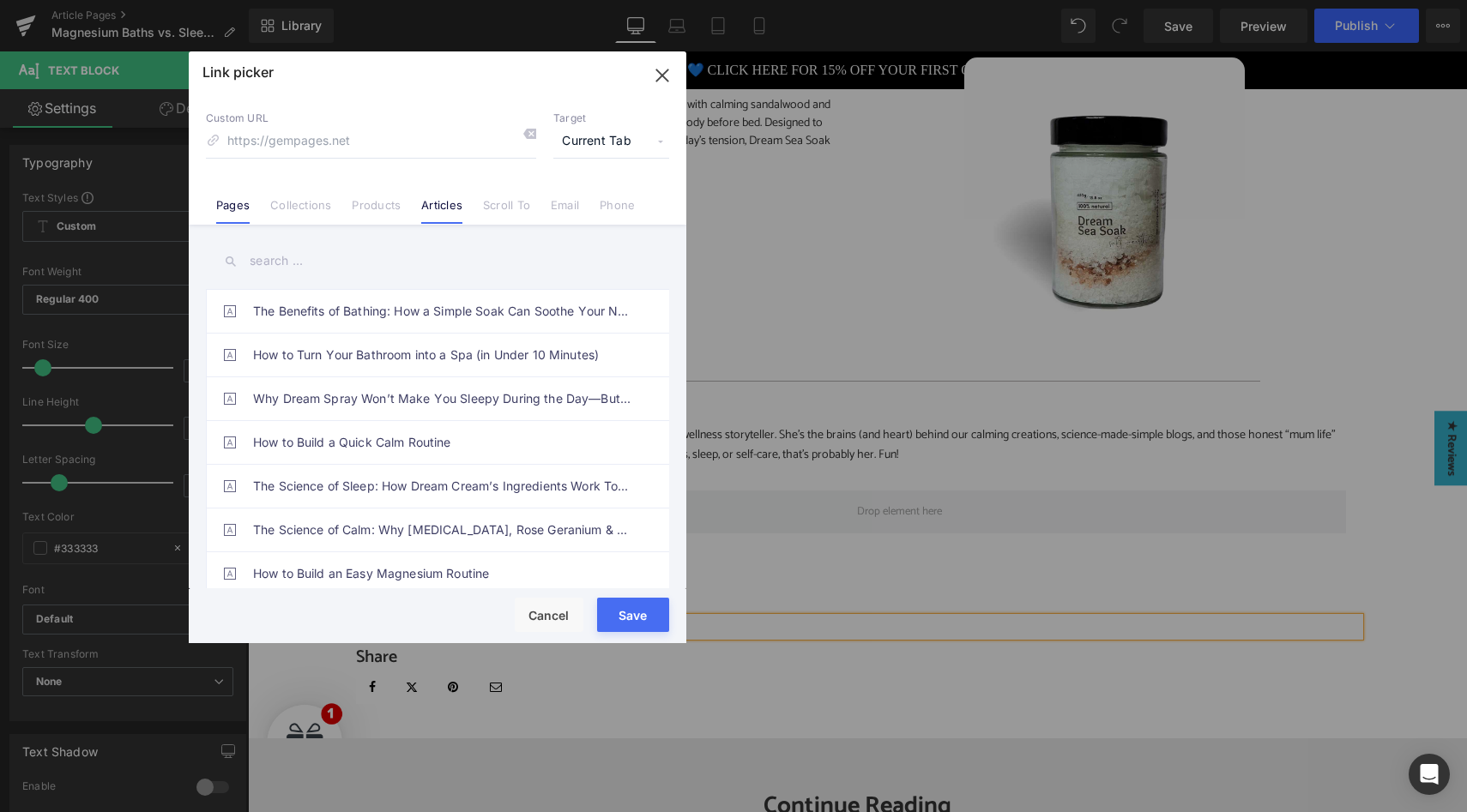
click at [241, 208] on link "Pages" at bounding box center [233, 210] width 34 height 26
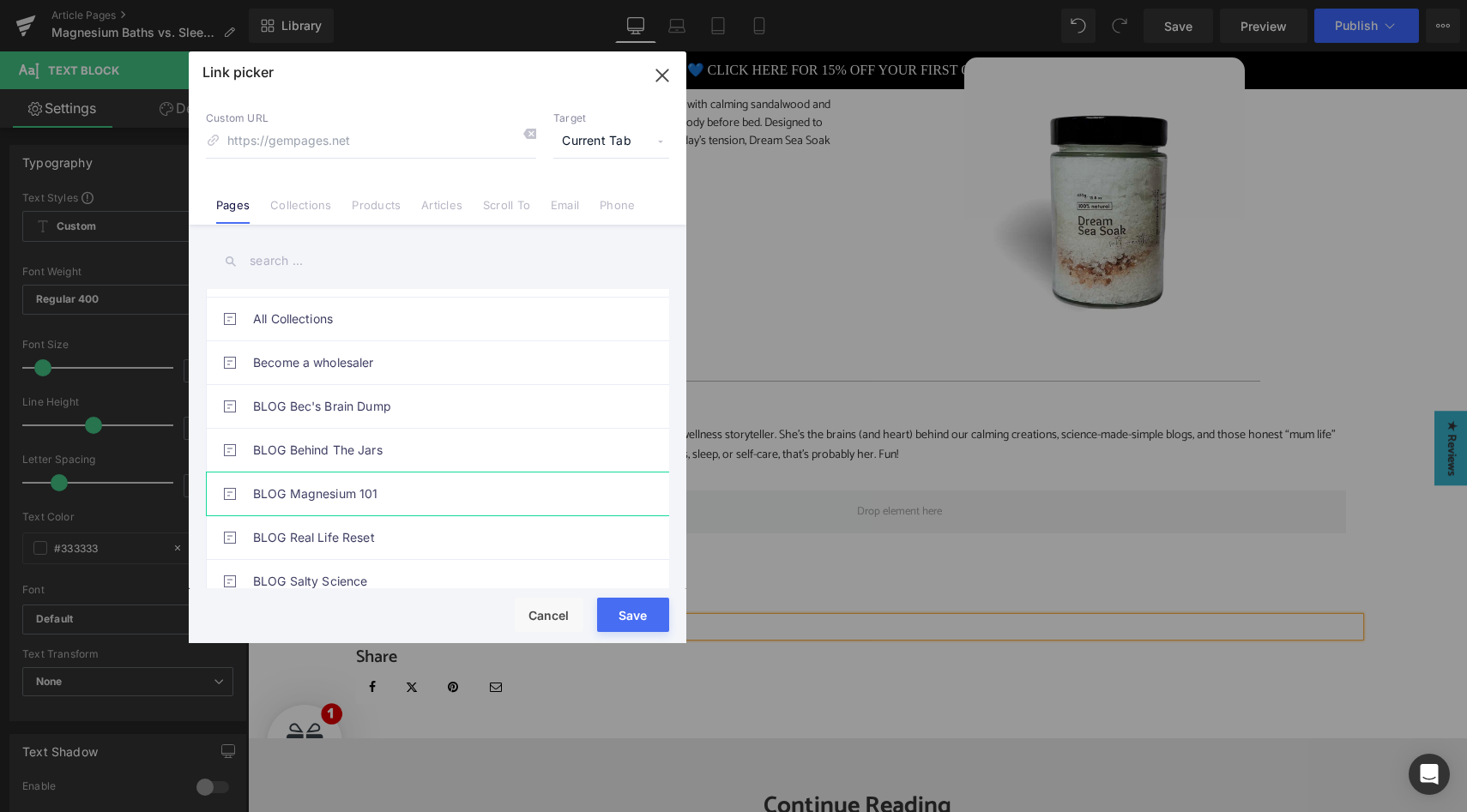
scroll to position [103, 0]
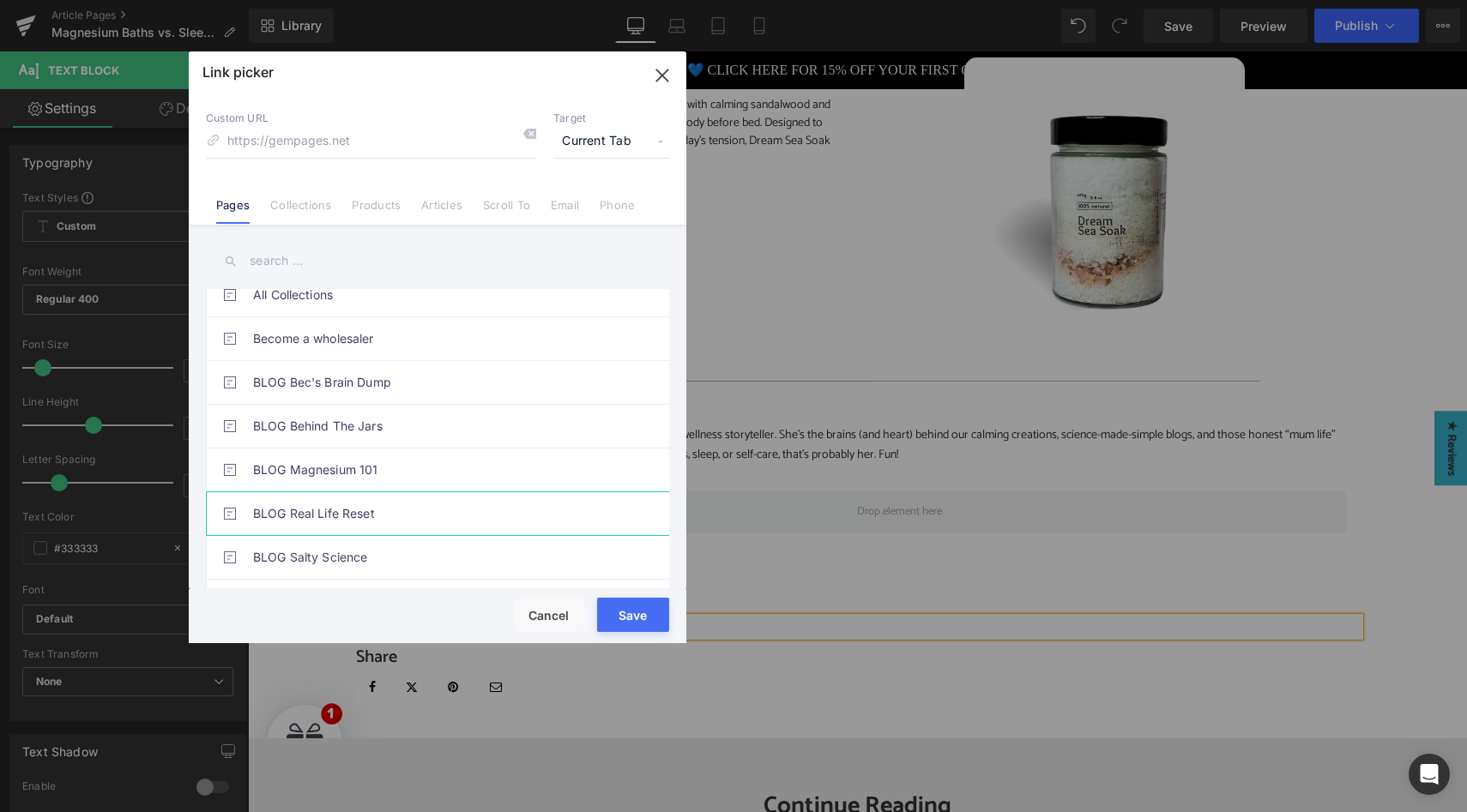
click at [361, 523] on link "BLOG Real Life Reset" at bounding box center [441, 513] width 377 height 43
type input "/pages/blog-real-life-reset"
click at [616, 618] on button "Save" at bounding box center [632, 614] width 72 height 34
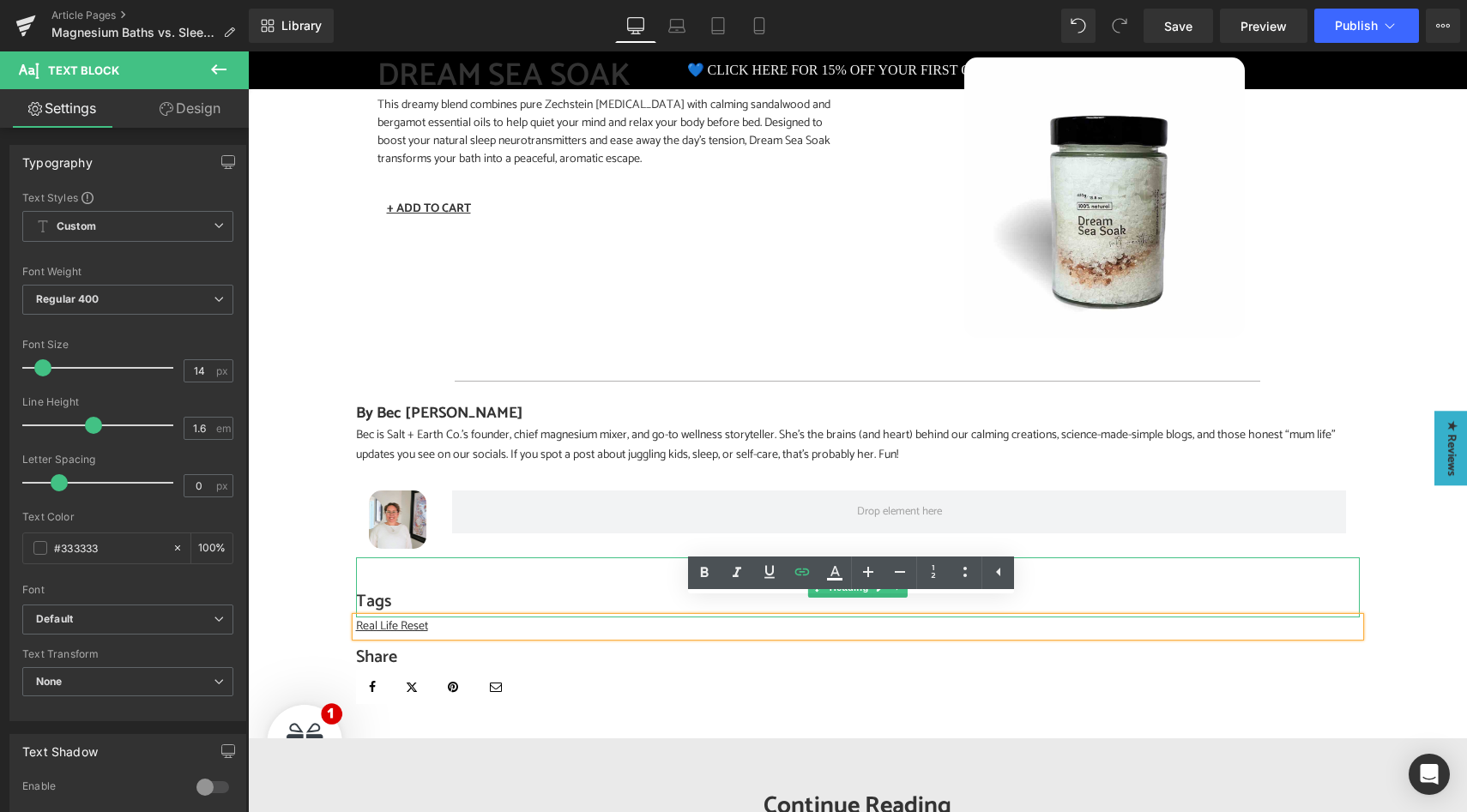
click at [504, 590] on h4 "Tags" at bounding box center [857, 602] width 1003 height 24
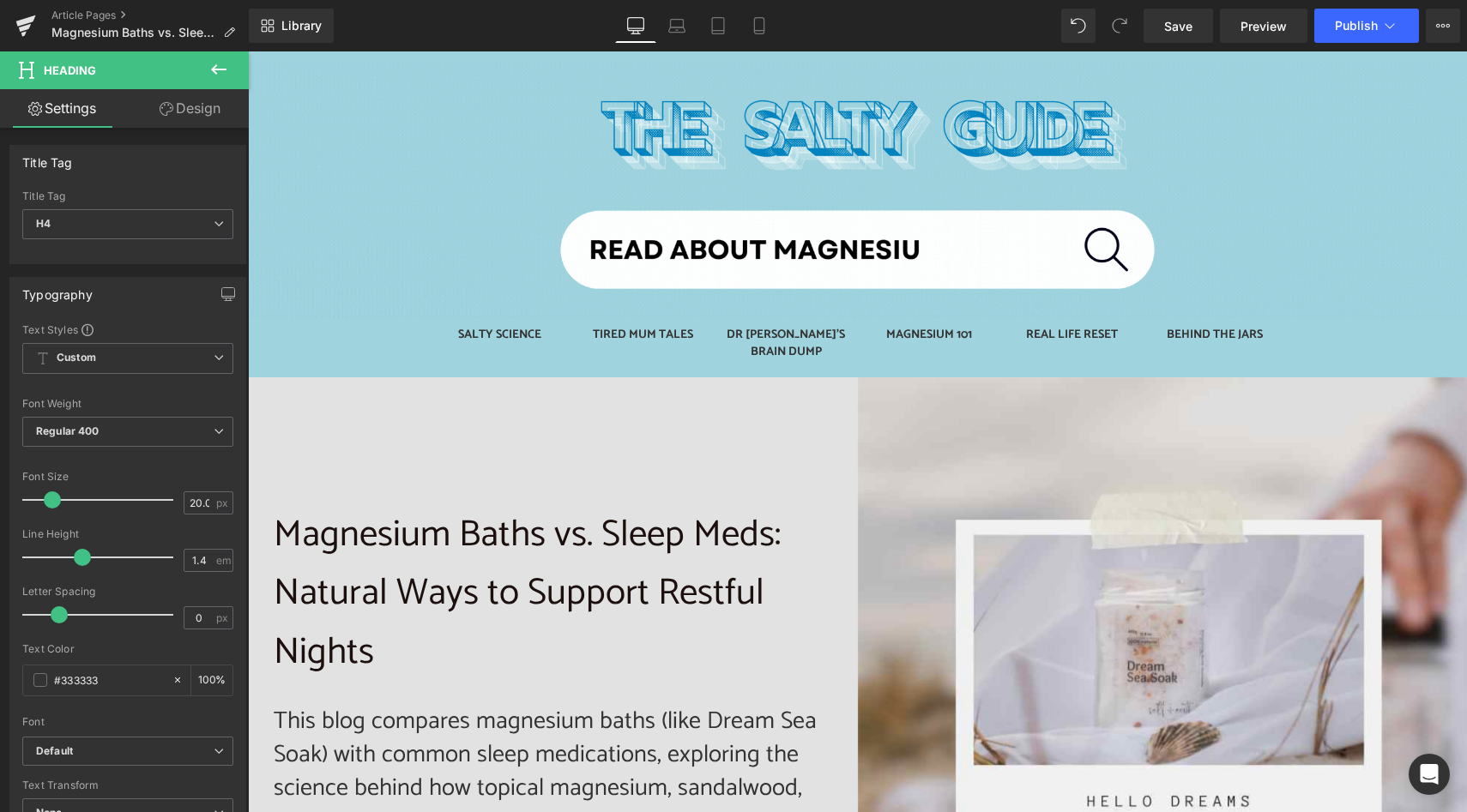
scroll to position [0, 0]
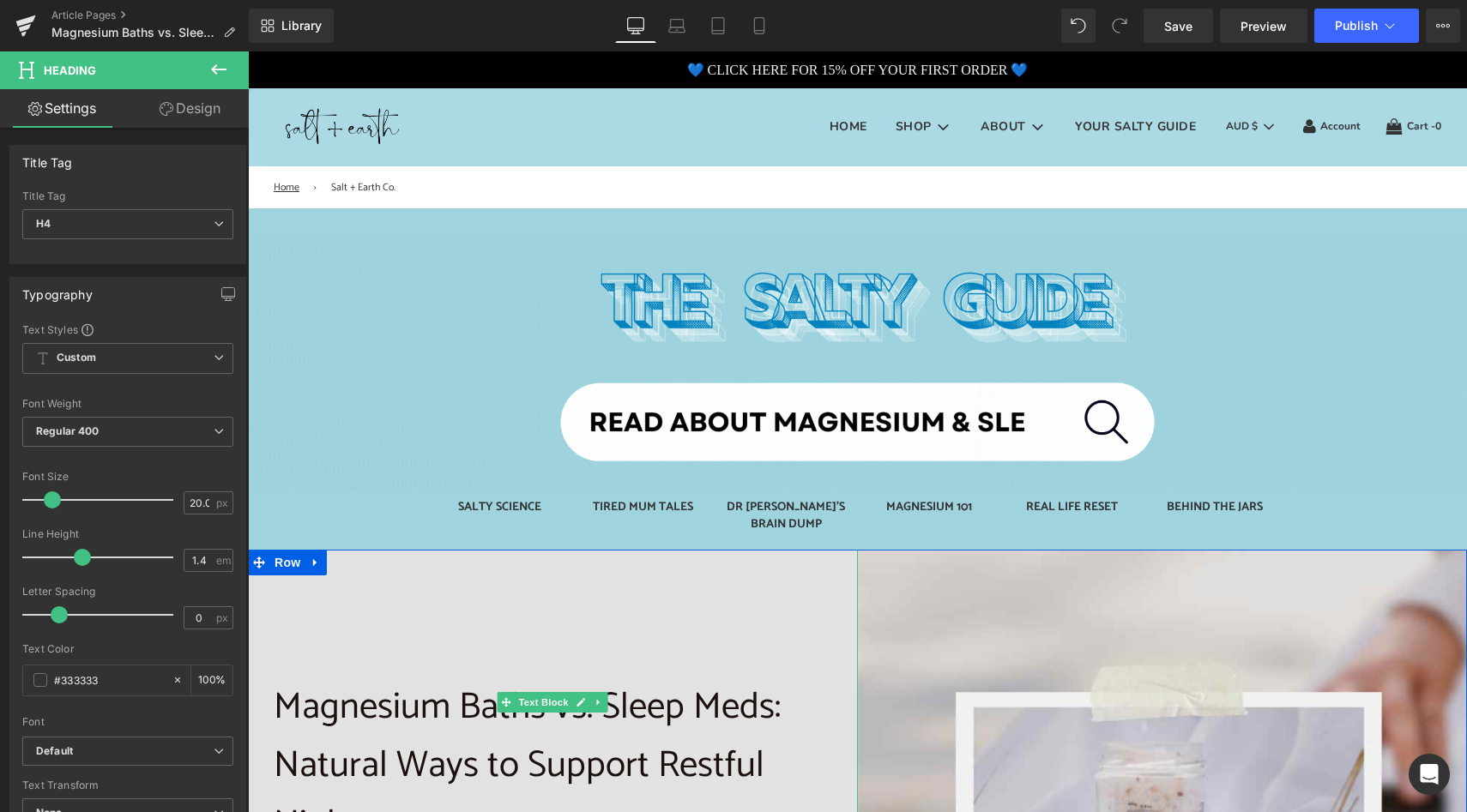
click at [455, 730] on p "Magnesium Baths vs. Sleep Meds: Natural Ways to Support Restful Nights" at bounding box center [553, 767] width 558 height 176
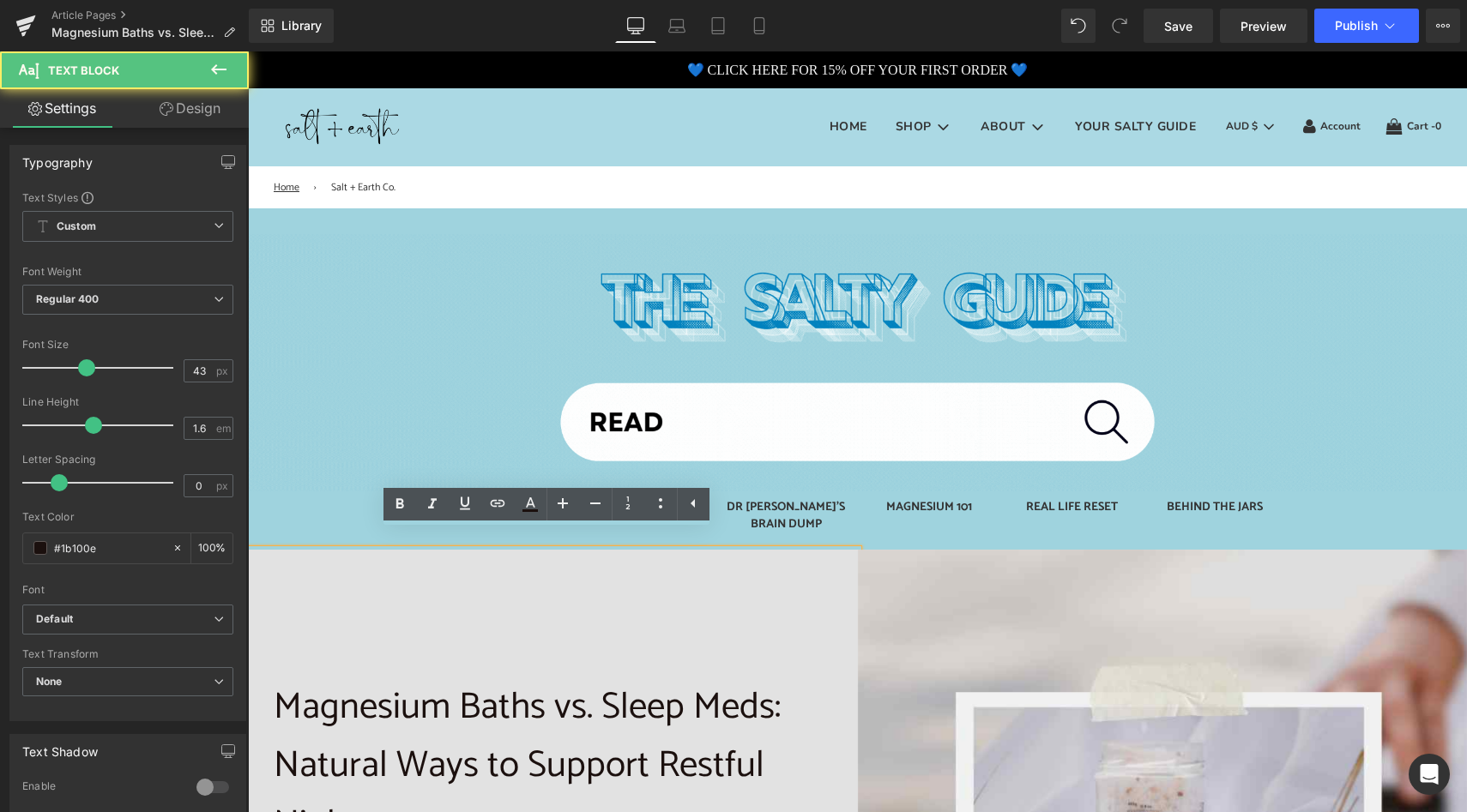
click at [397, 728] on p "Magnesium Baths vs. Sleep Meds: Natural Ways to Support Restful Nights" at bounding box center [553, 767] width 558 height 176
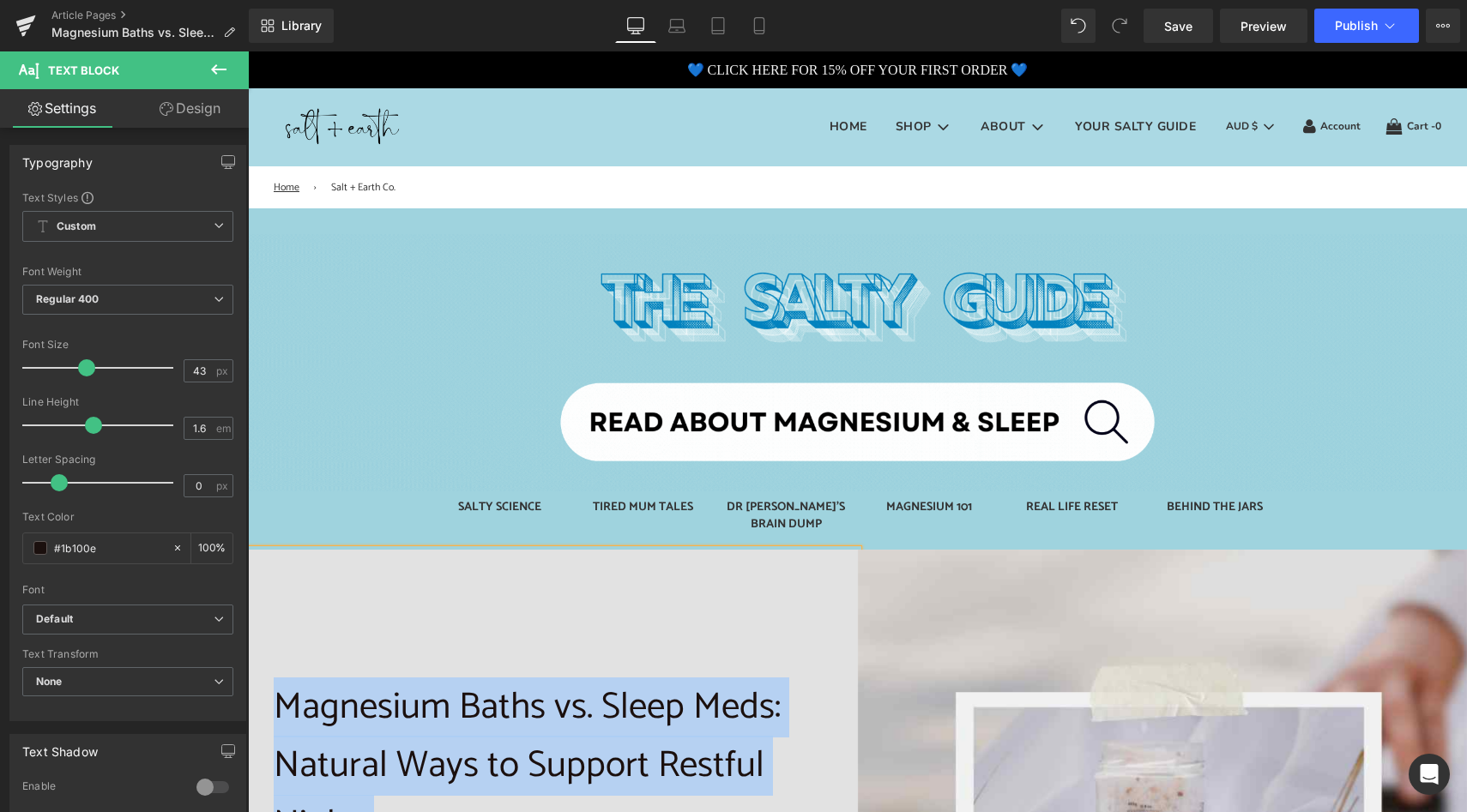
copy p "Magnesium Baths vs. Sleep Meds: Natural Ways to Support Restful Nights"
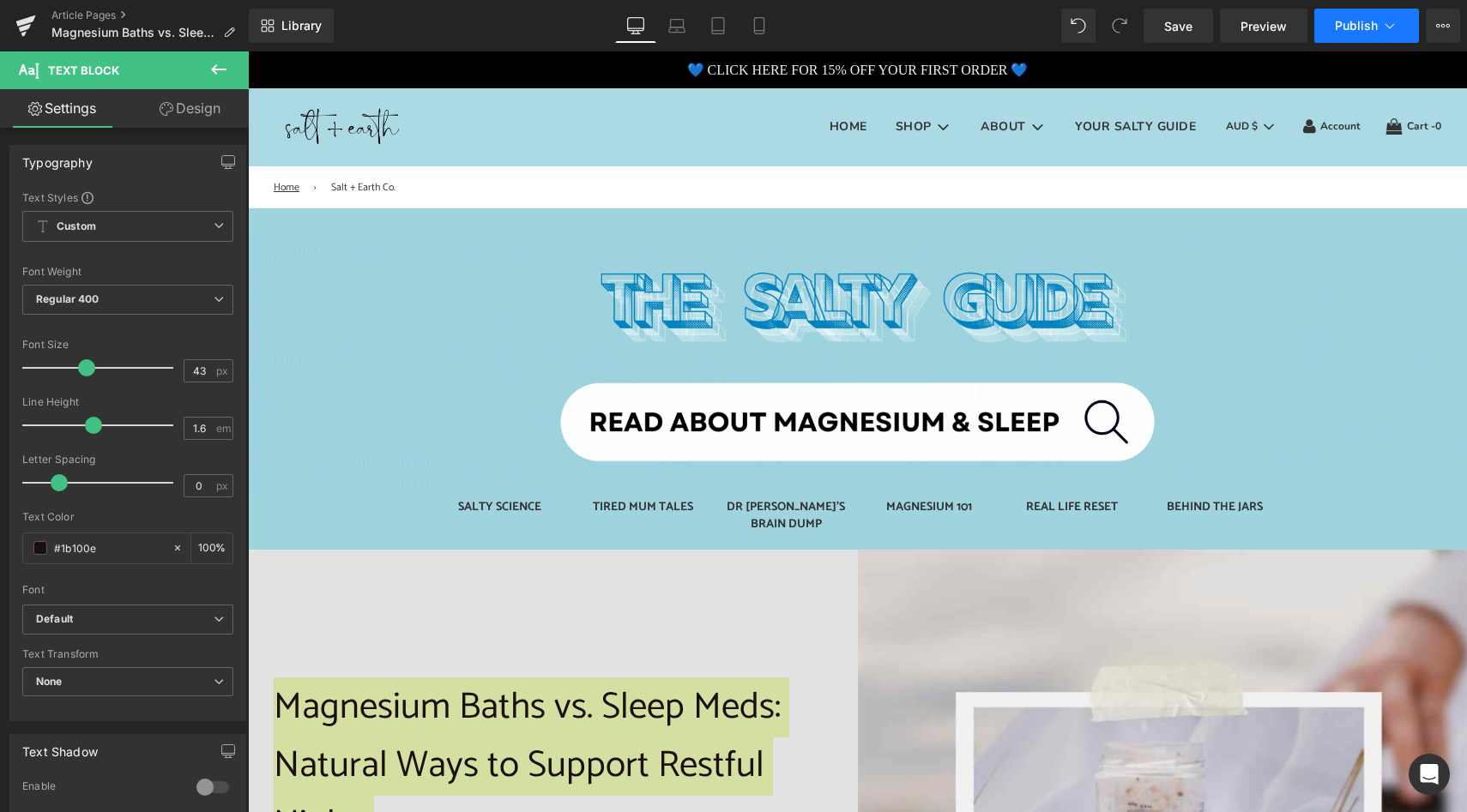
click at [1389, 21] on icon at bounding box center [1389, 25] width 17 height 17
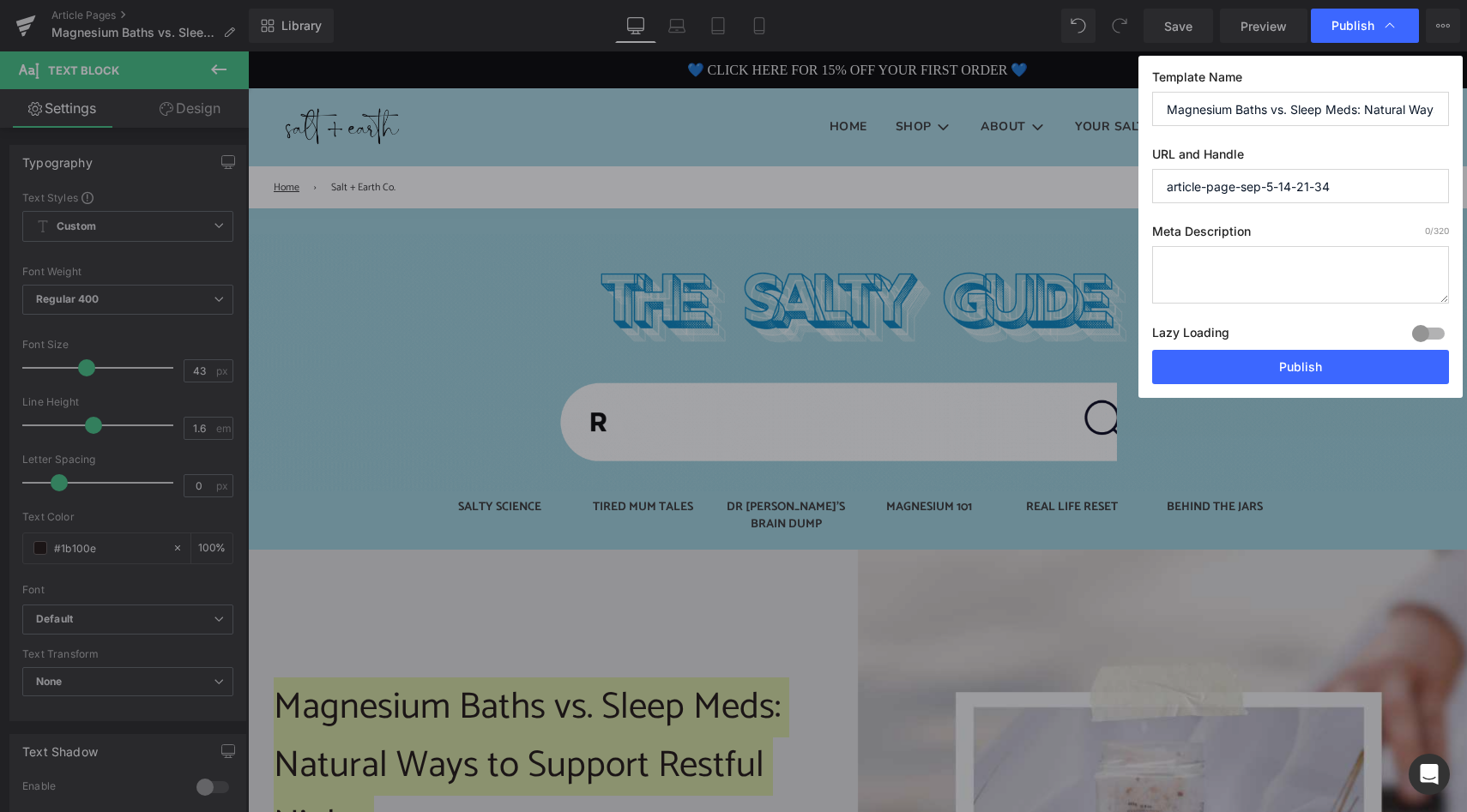
drag, startPoint x: 1366, startPoint y: 185, endPoint x: 1154, endPoint y: 189, distance: 212.0
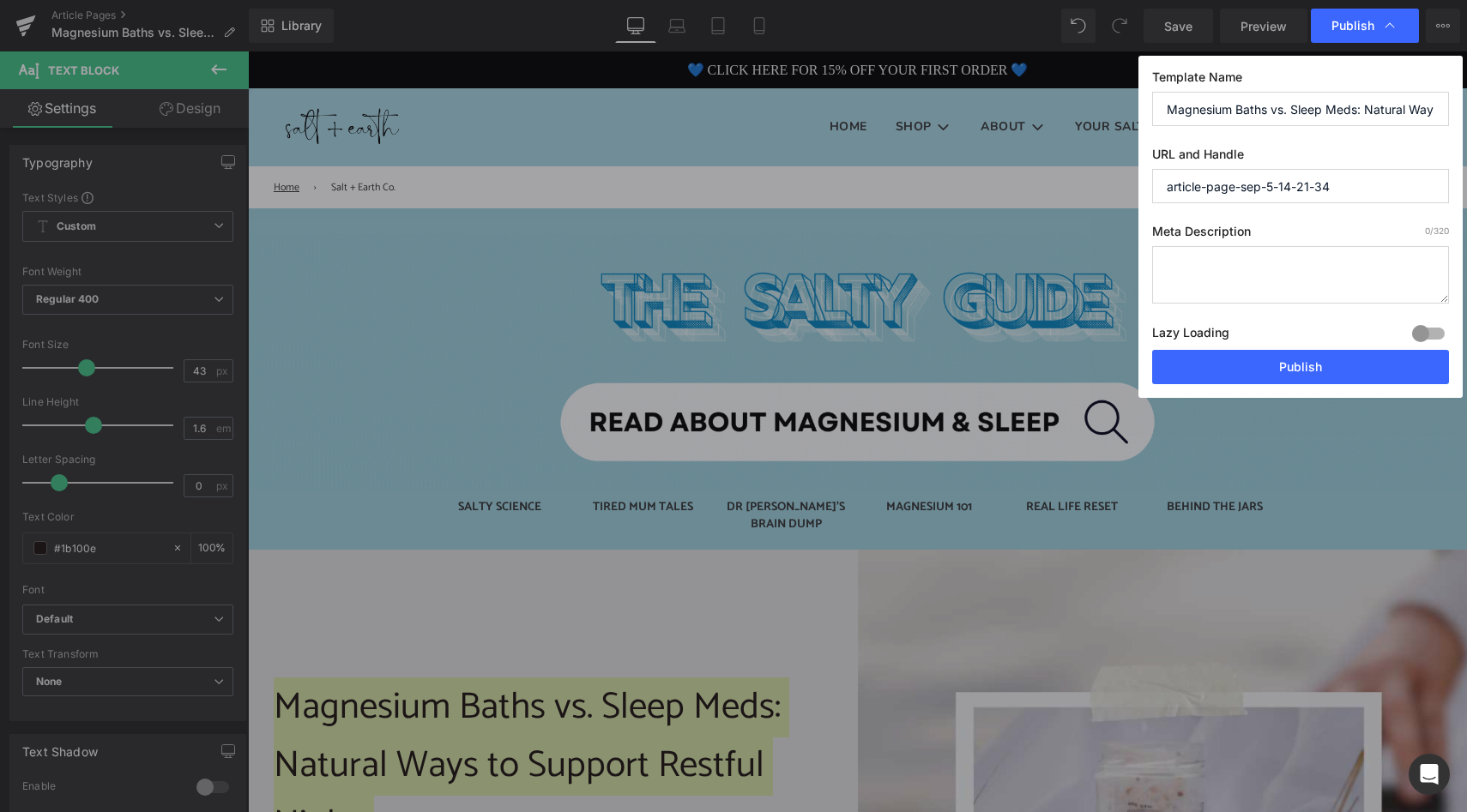
click at [1154, 189] on input "article-page-sep-5-14-21-34" at bounding box center [1300, 185] width 297 height 34
paste input "Magnesium Baths vs. Sleep Meds: Natural Ways to Support Restful Nights"
type input "magnesium-baths-vs.-sleep-meds-natural-ways-to-support-restful-nights"
click at [1227, 258] on textarea at bounding box center [1300, 275] width 297 height 57
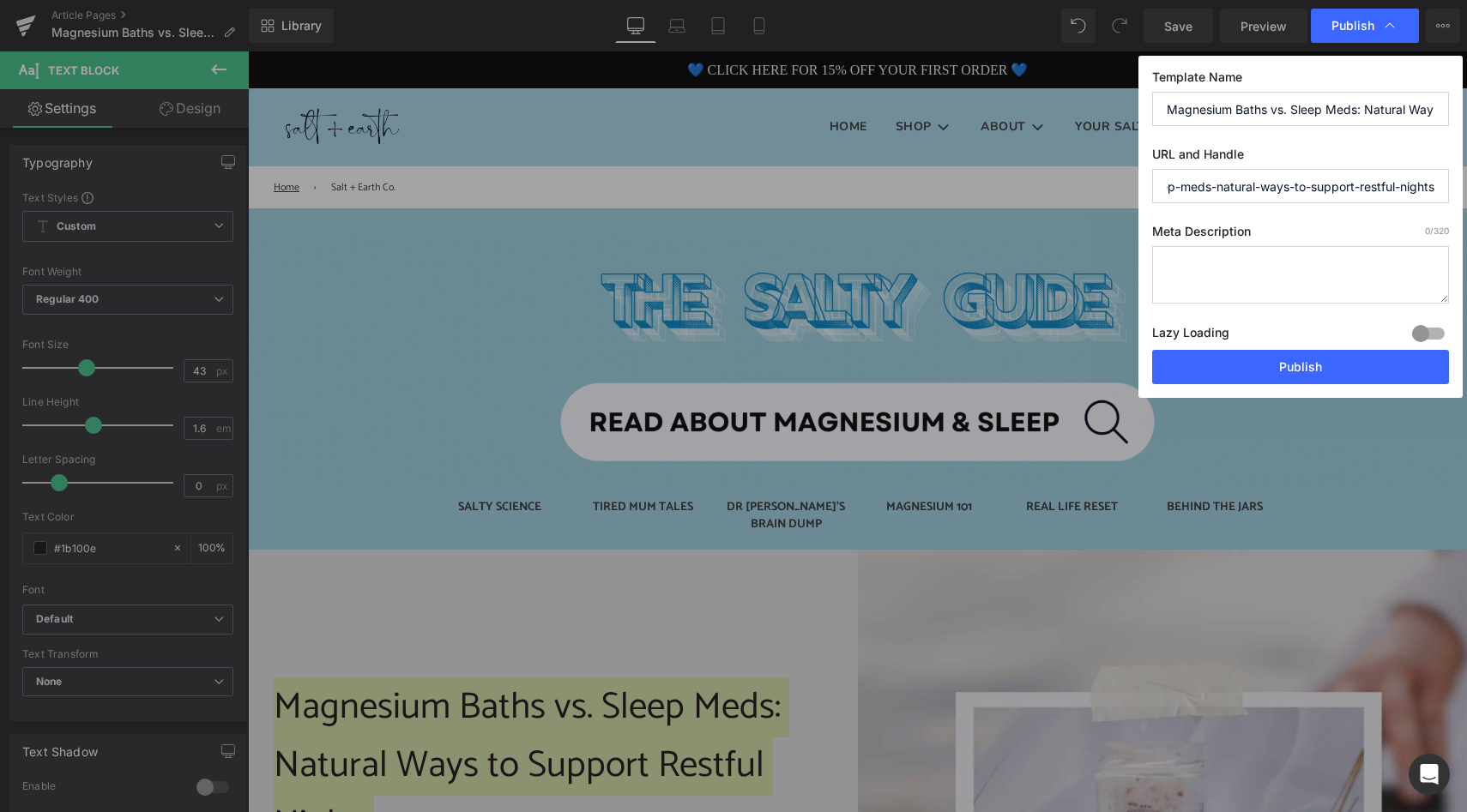
scroll to position [0, 0]
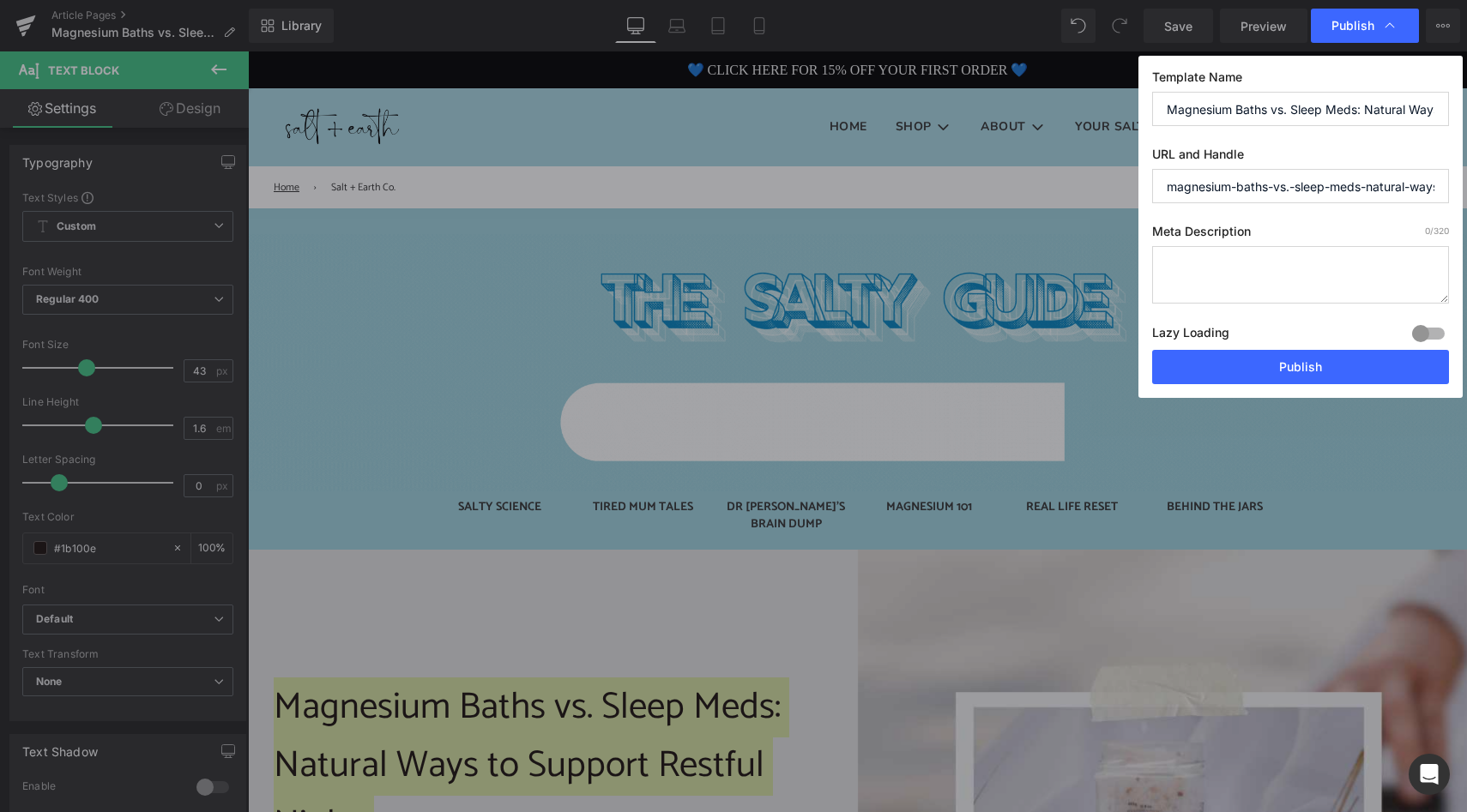
paste textarea "Discover how magnesium baths like Dream Sea Soak compare to common sleep medica…"
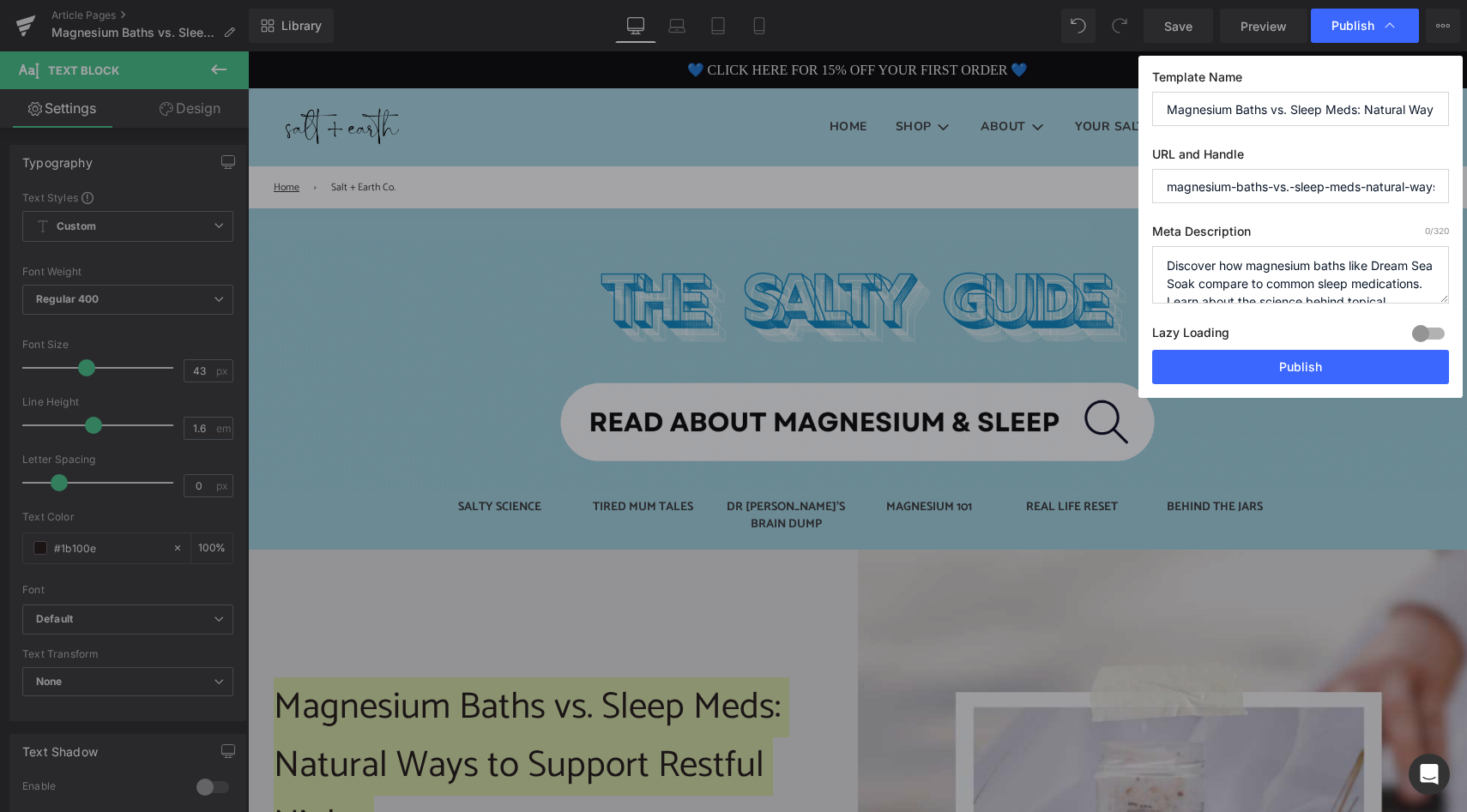
scroll to position [78, 0]
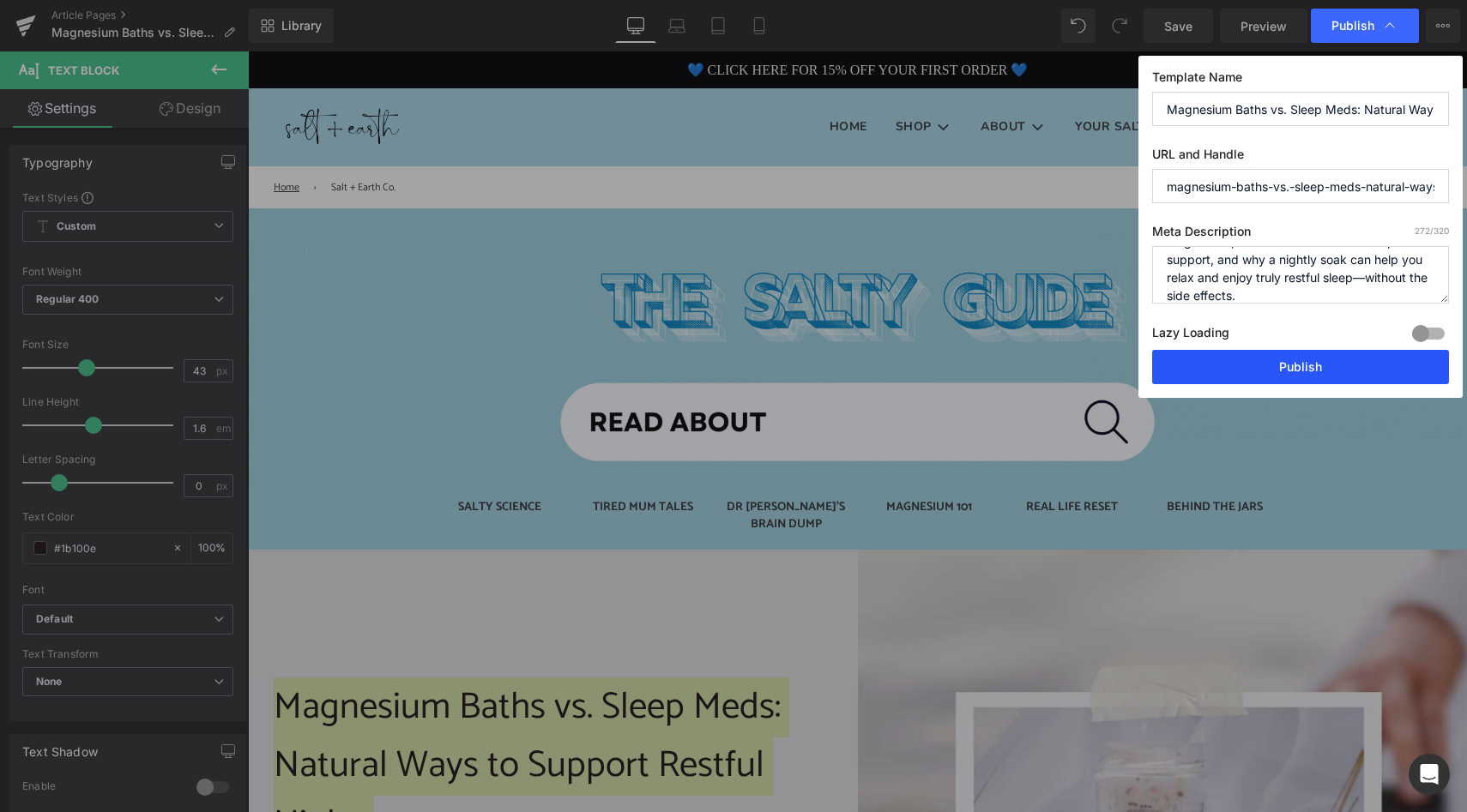
type textarea "Discover how magnesium baths like Dream Sea Soak compare to common sleep medica…"
click at [1311, 364] on button "Publish" at bounding box center [1300, 366] width 297 height 34
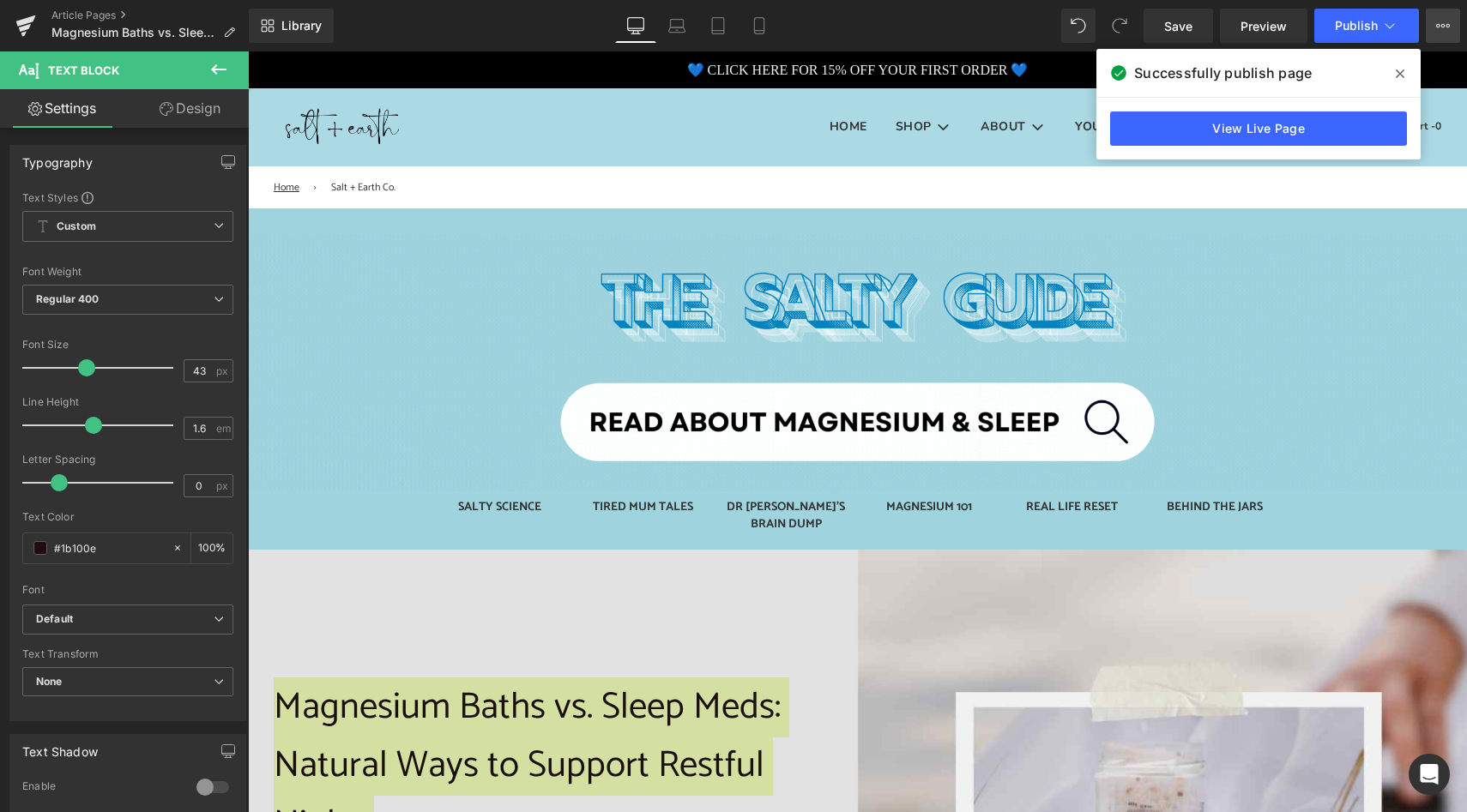
click at [1444, 25] on icon at bounding box center [1443, 26] width 4 height 4
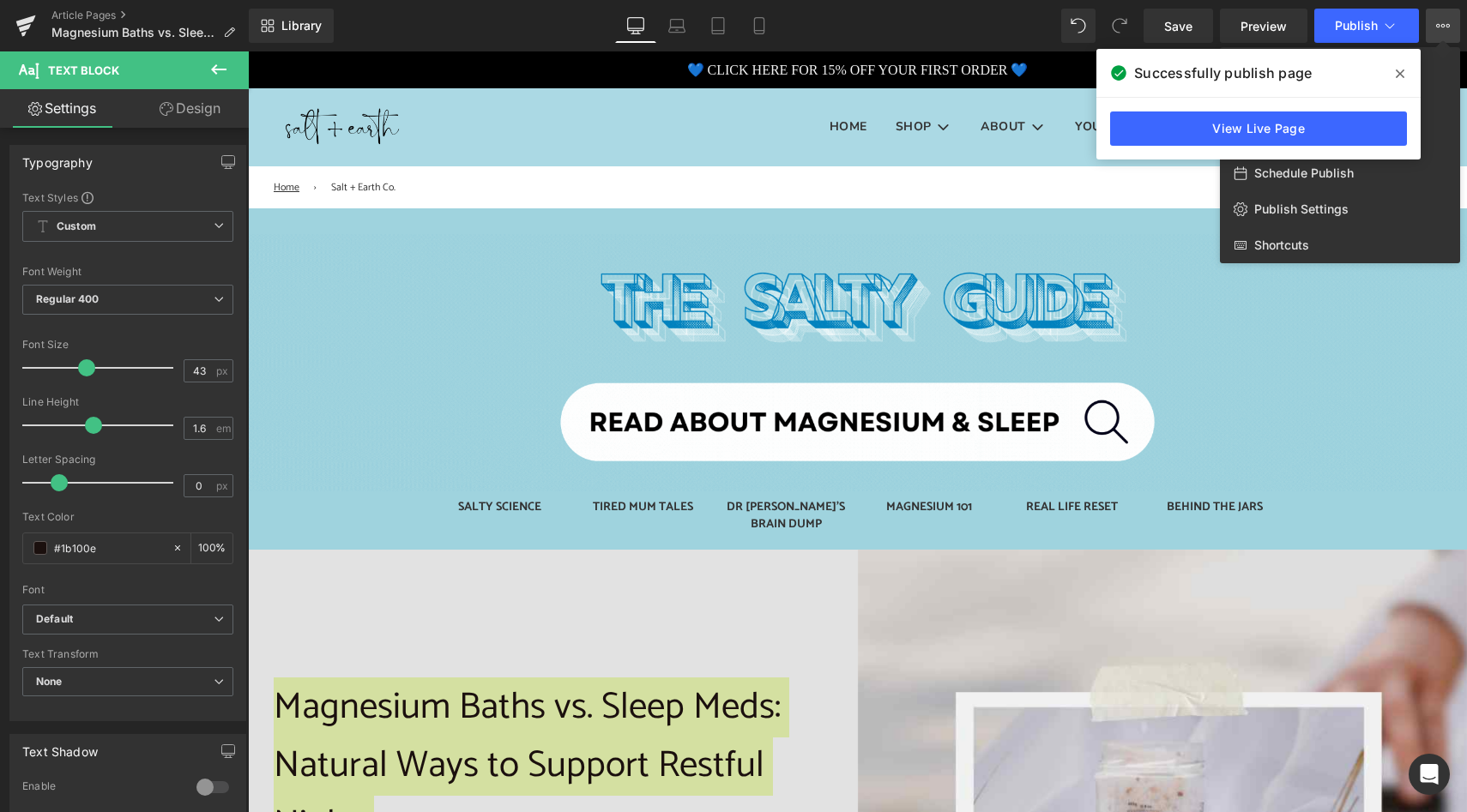
click at [1398, 78] on icon at bounding box center [1400, 73] width 9 height 13
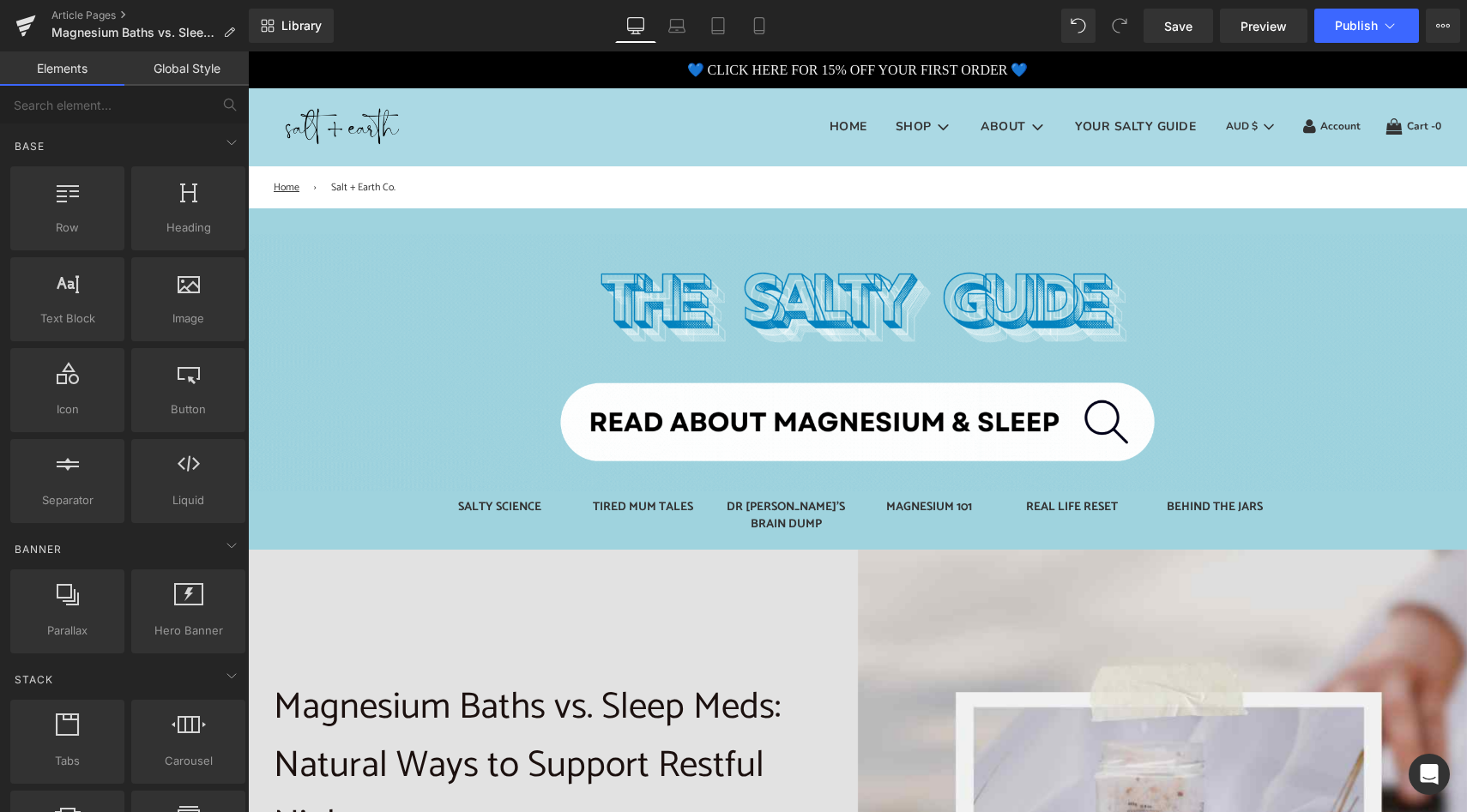
drag, startPoint x: 877, startPoint y: 201, endPoint x: 864, endPoint y: 200, distance: 13.0
click at [869, 200] on div "Home › Salt + Earth Co." at bounding box center [857, 193] width 1219 height 29
click at [853, 201] on div "Home › Salt + Earth Co." at bounding box center [857, 193] width 1219 height 29
click at [1451, 31] on button "View Live Page View with current Template Save Template to Library Schedule Pub…" at bounding box center [1443, 26] width 34 height 34
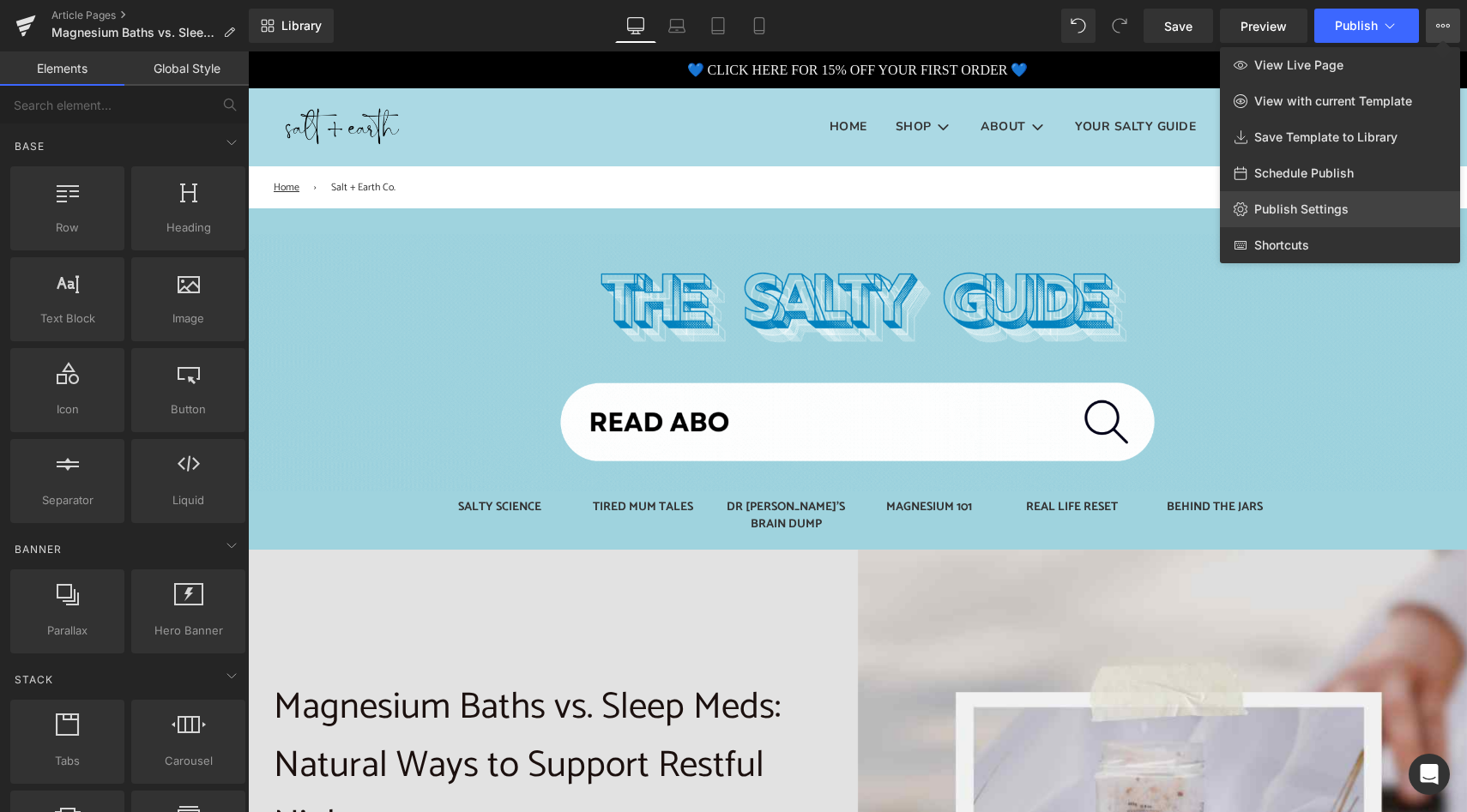
click at [1341, 209] on span "Publish Settings" at bounding box center [1301, 209] width 95 height 15
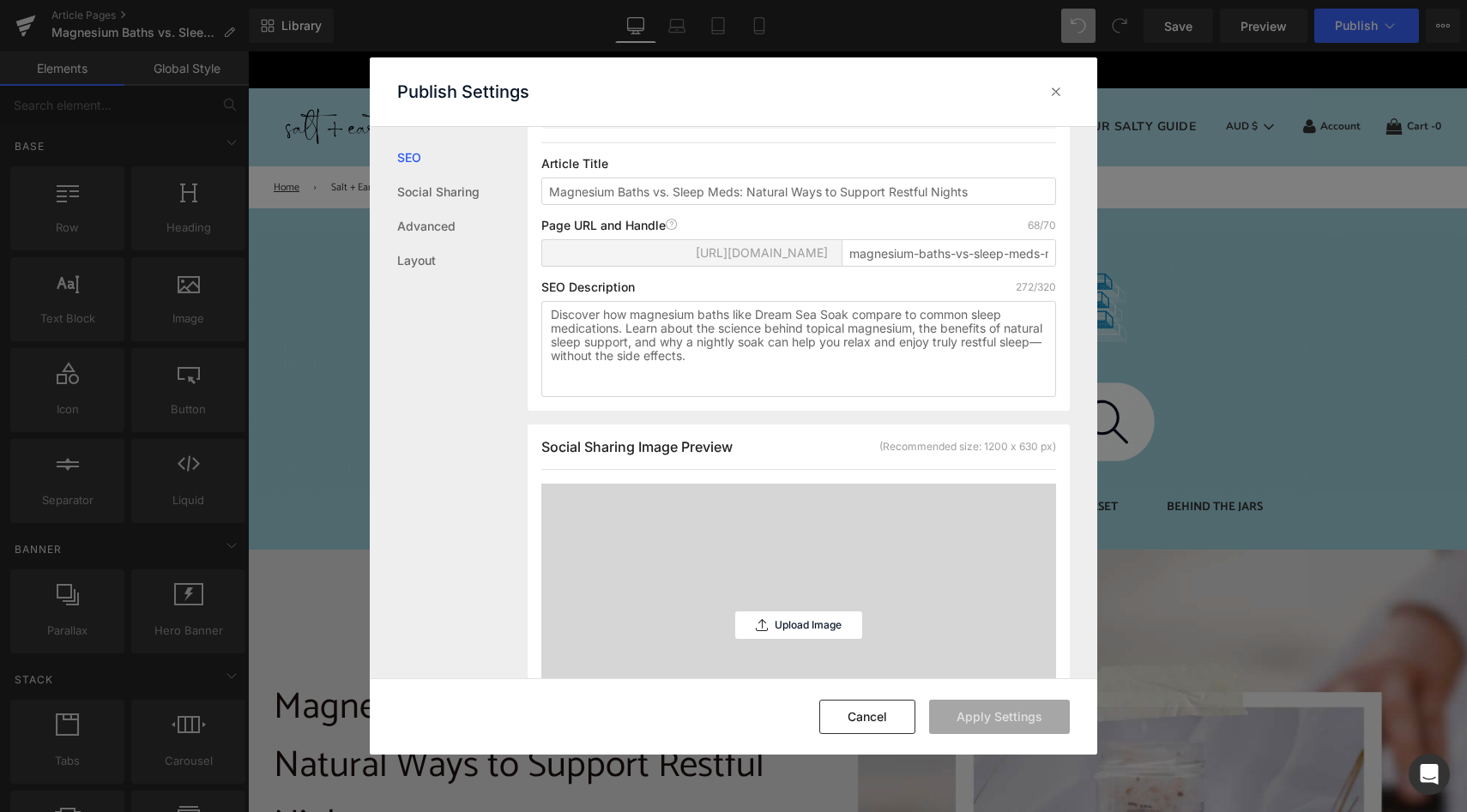
scroll to position [423, 0]
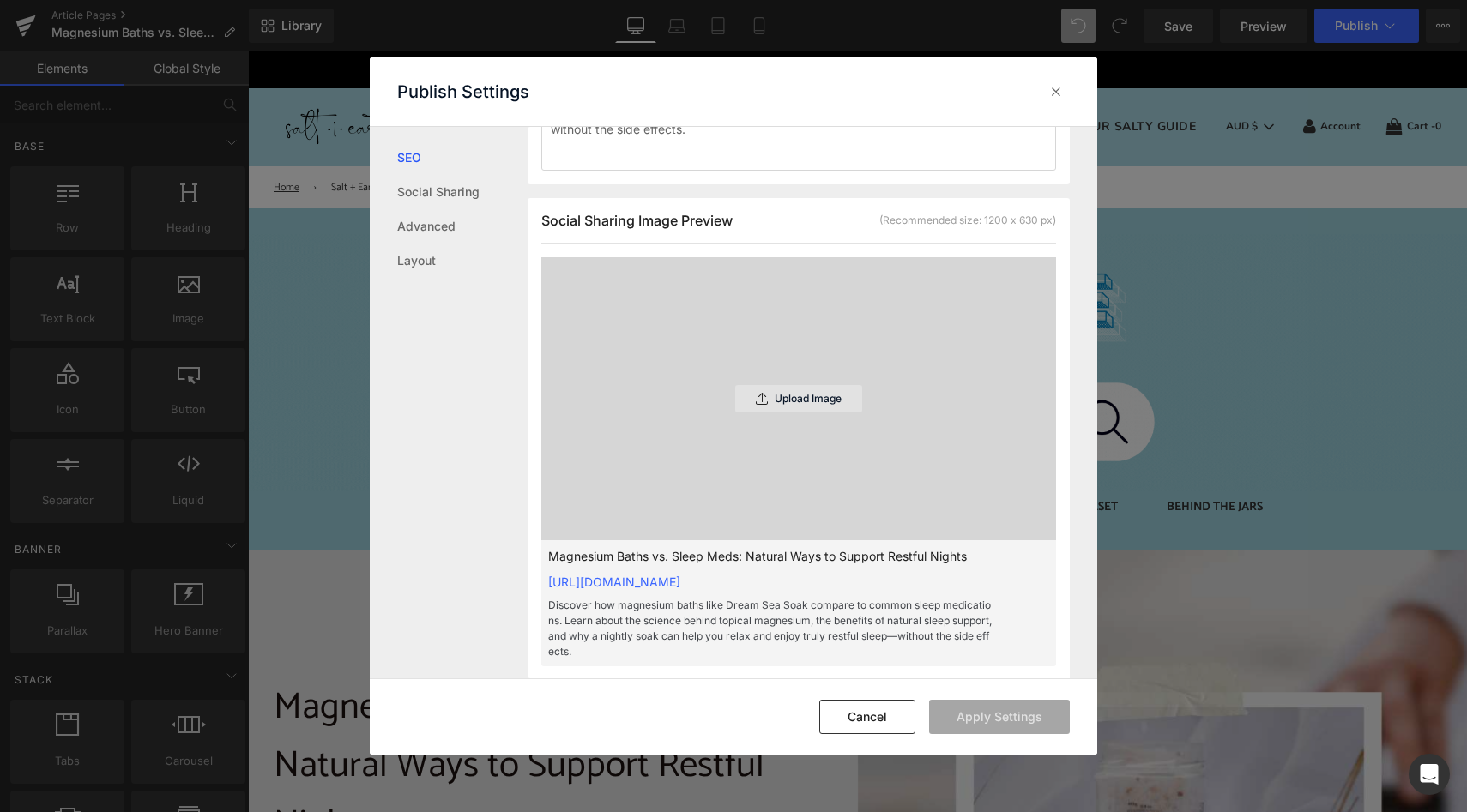
click at [779, 405] on p "Upload Image" at bounding box center [808, 398] width 67 height 12
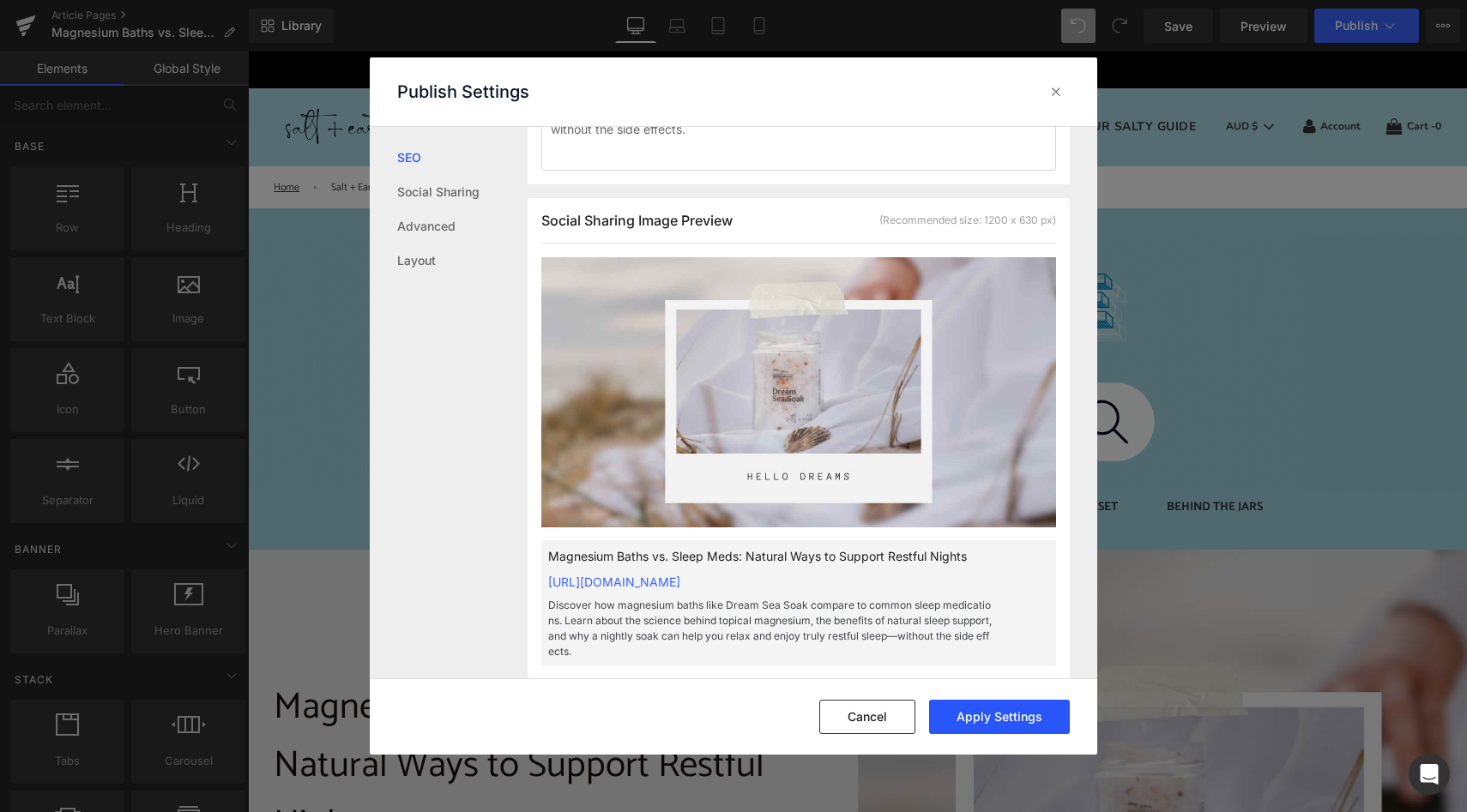
click at [993, 721] on button "Apply Settings" at bounding box center [1000, 717] width 141 height 34
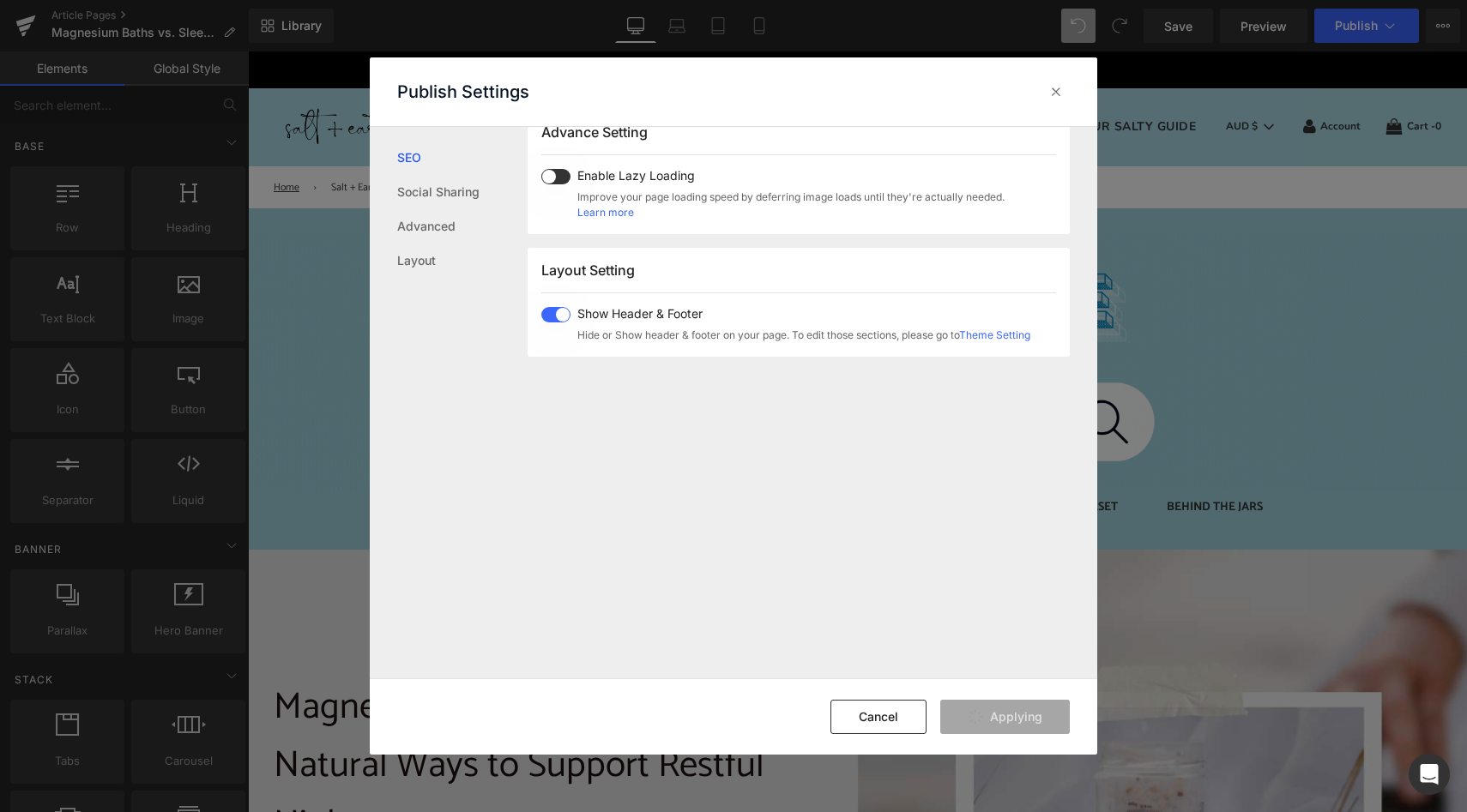
scroll to position [1151, 0]
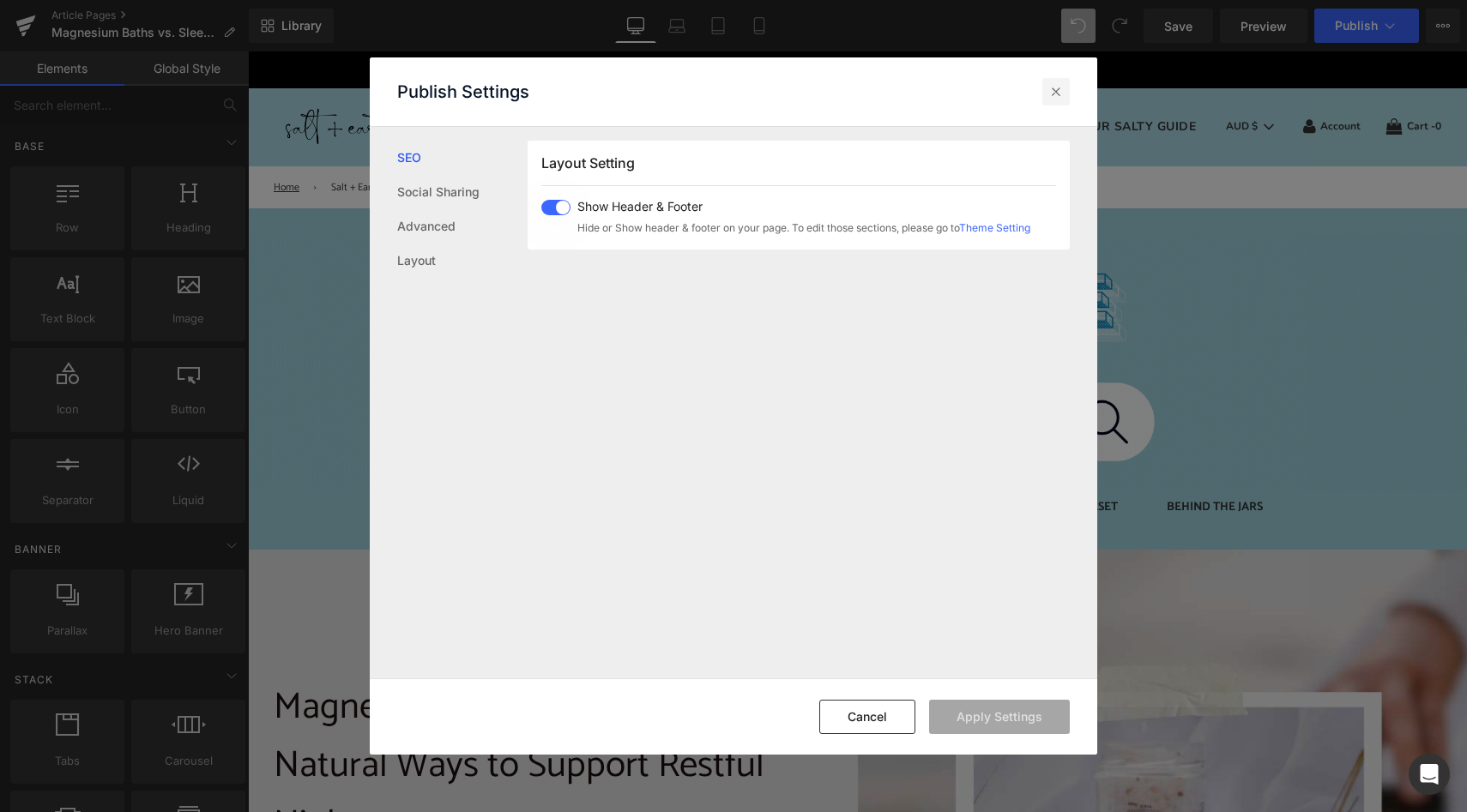
click at [1058, 83] on icon at bounding box center [1055, 91] width 17 height 17
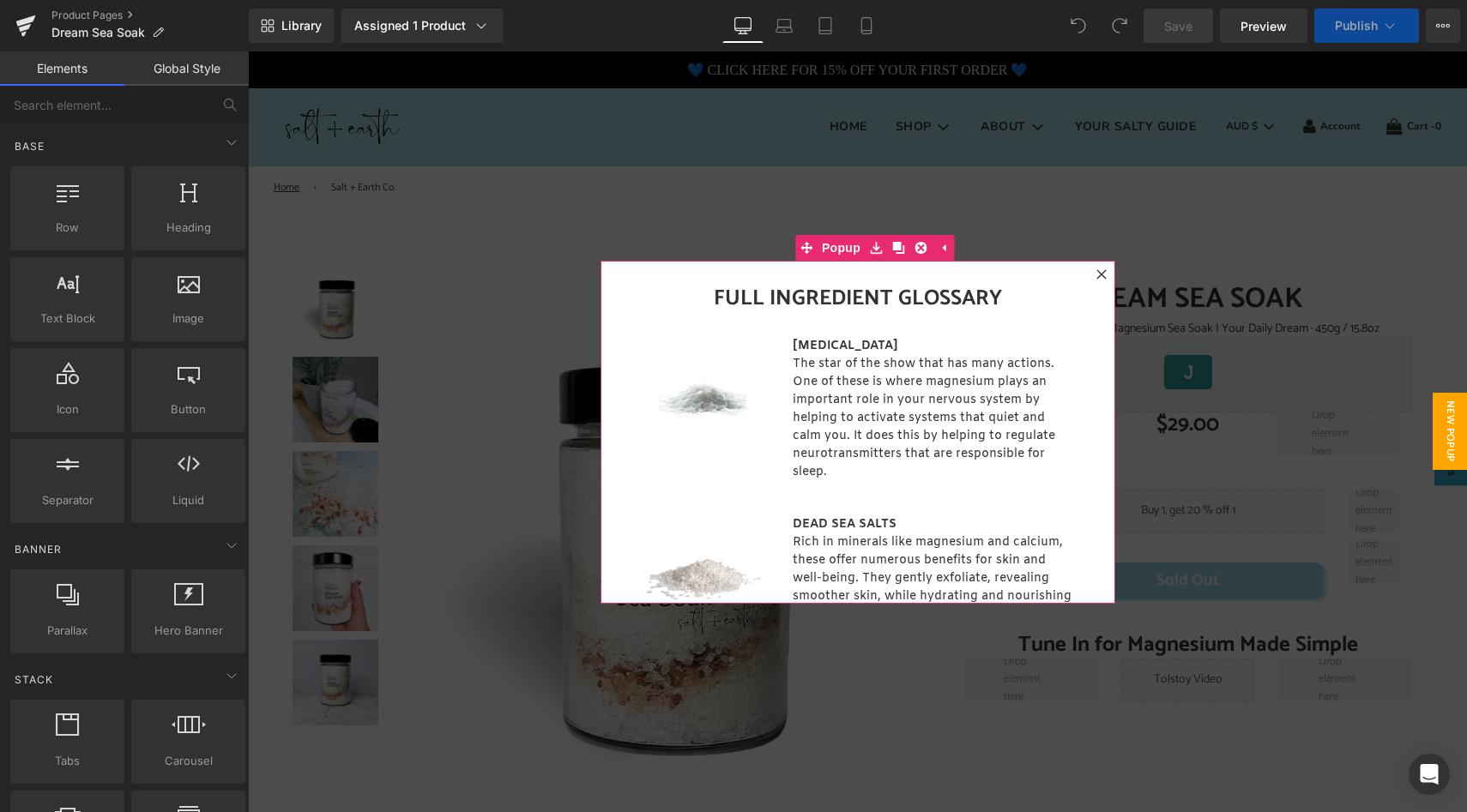
click at [1096, 275] on icon at bounding box center [1100, 274] width 10 height 10
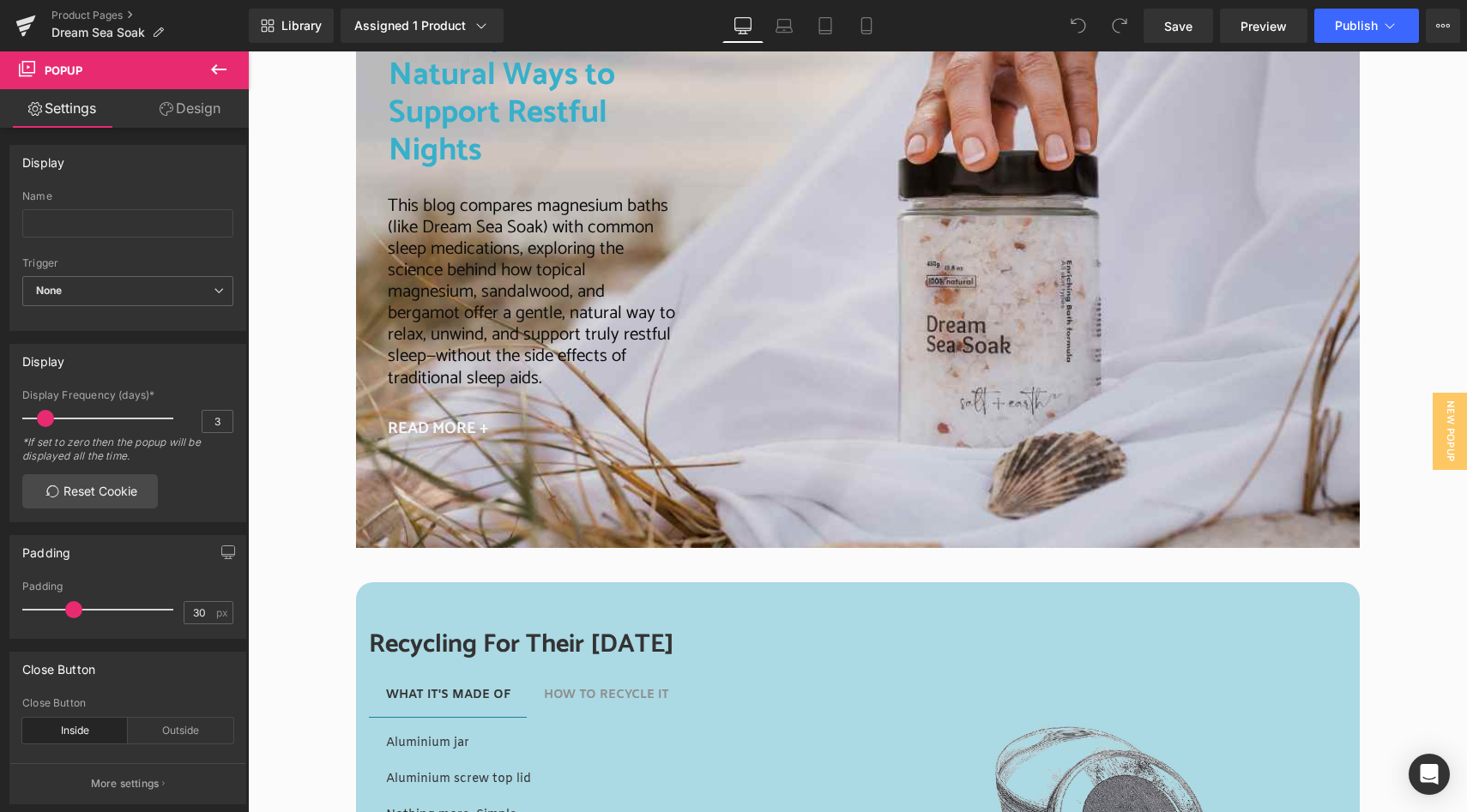
scroll to position [3203, 0]
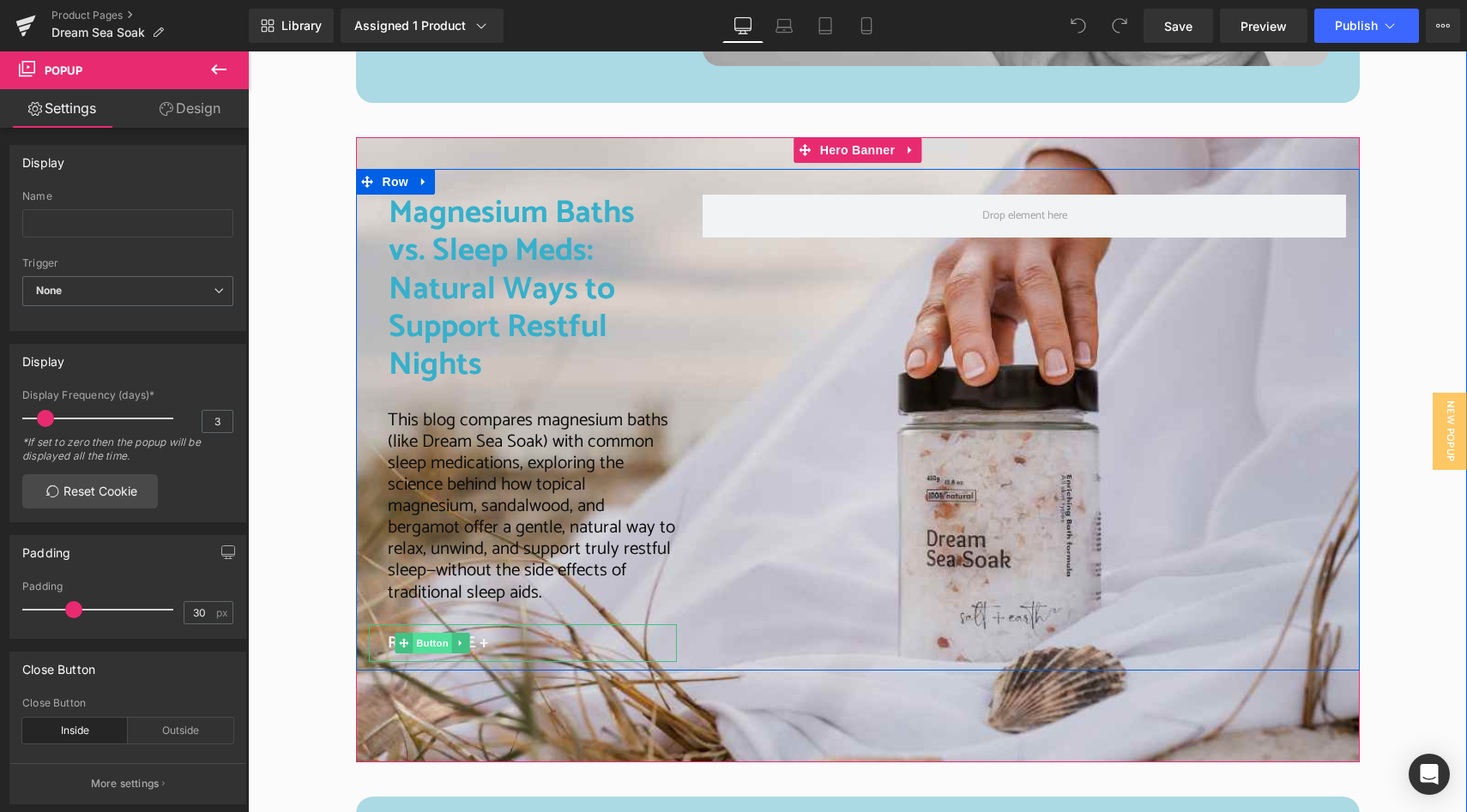
click at [434, 633] on span "Button" at bounding box center [433, 643] width 39 height 21
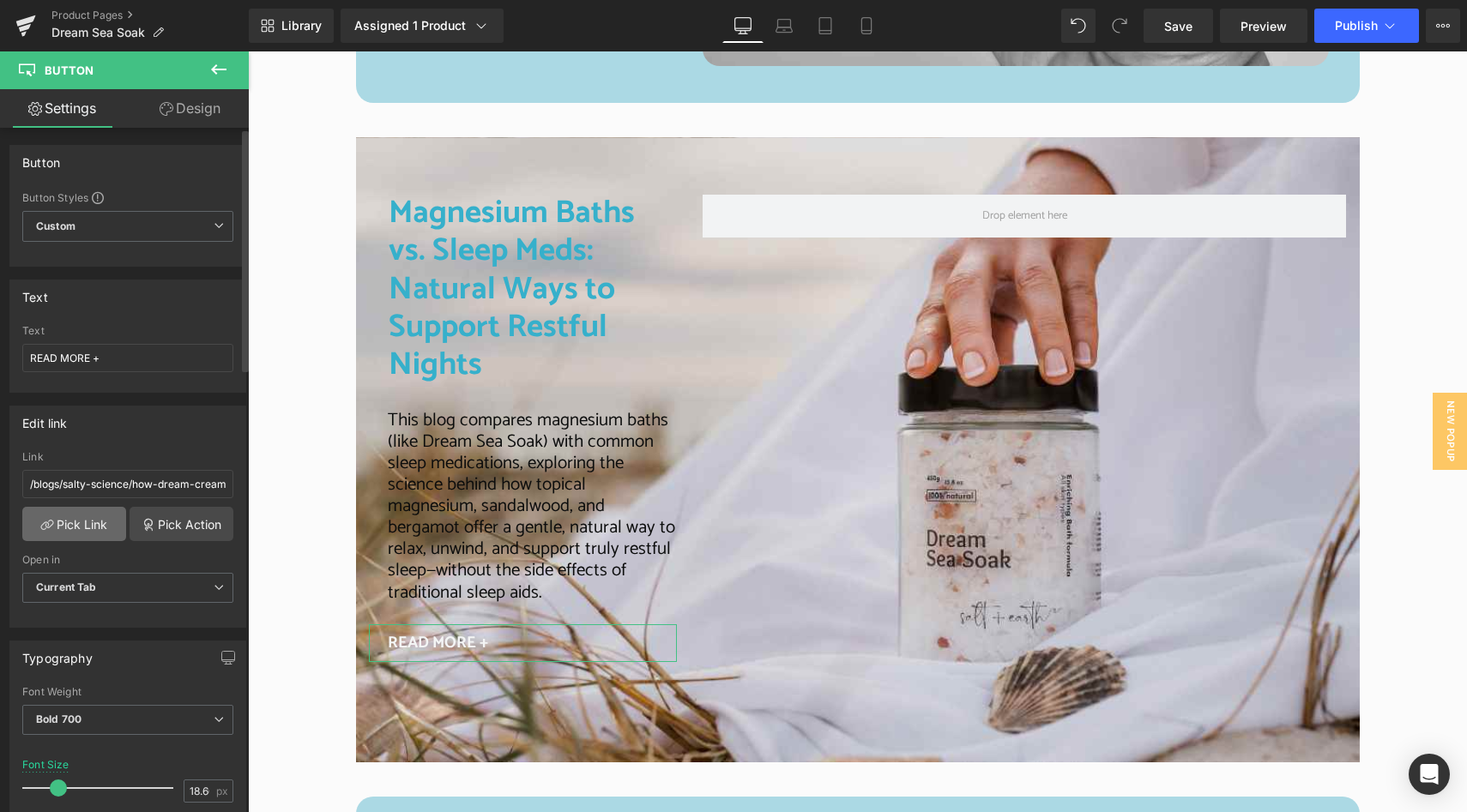
click at [95, 524] on link "Pick Link" at bounding box center [74, 523] width 103 height 34
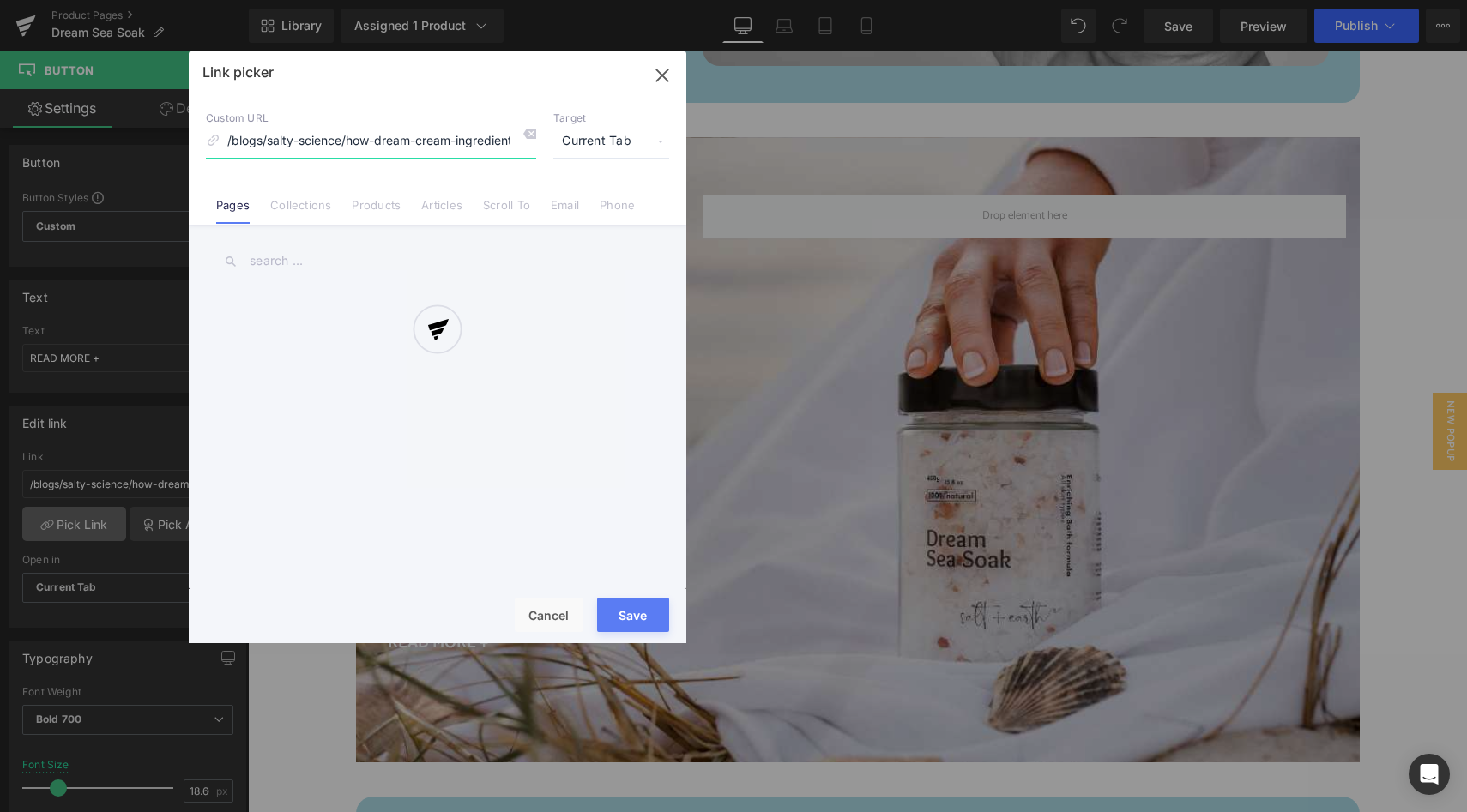
scroll to position [0, 186]
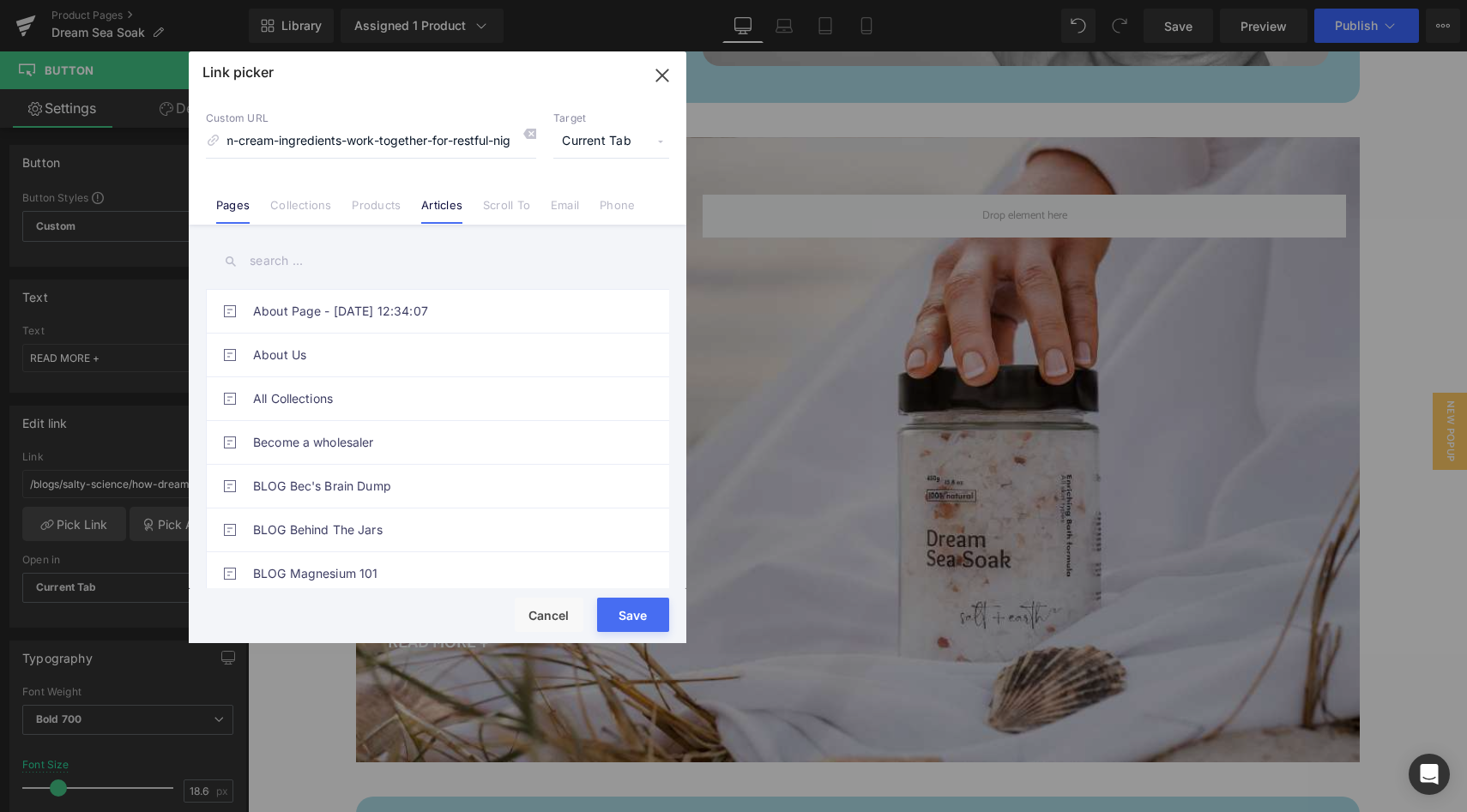
click at [432, 203] on link "Articles" at bounding box center [441, 210] width 41 height 26
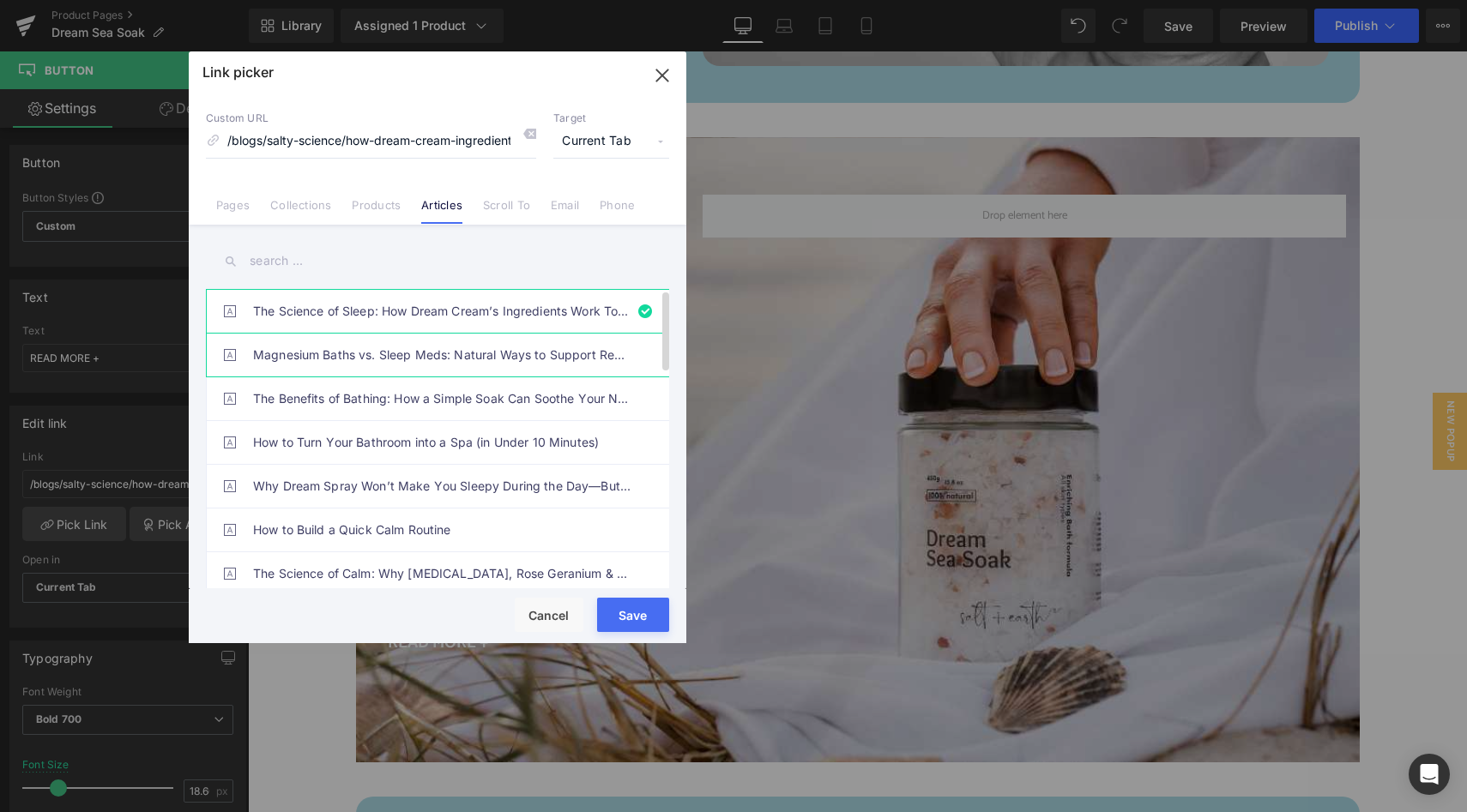
click at [406, 359] on link "Magnesium Baths vs. Sleep Meds: Natural Ways to Support Restful Nights" at bounding box center [441, 355] width 377 height 43
click at [641, 609] on button "Save" at bounding box center [632, 614] width 72 height 34
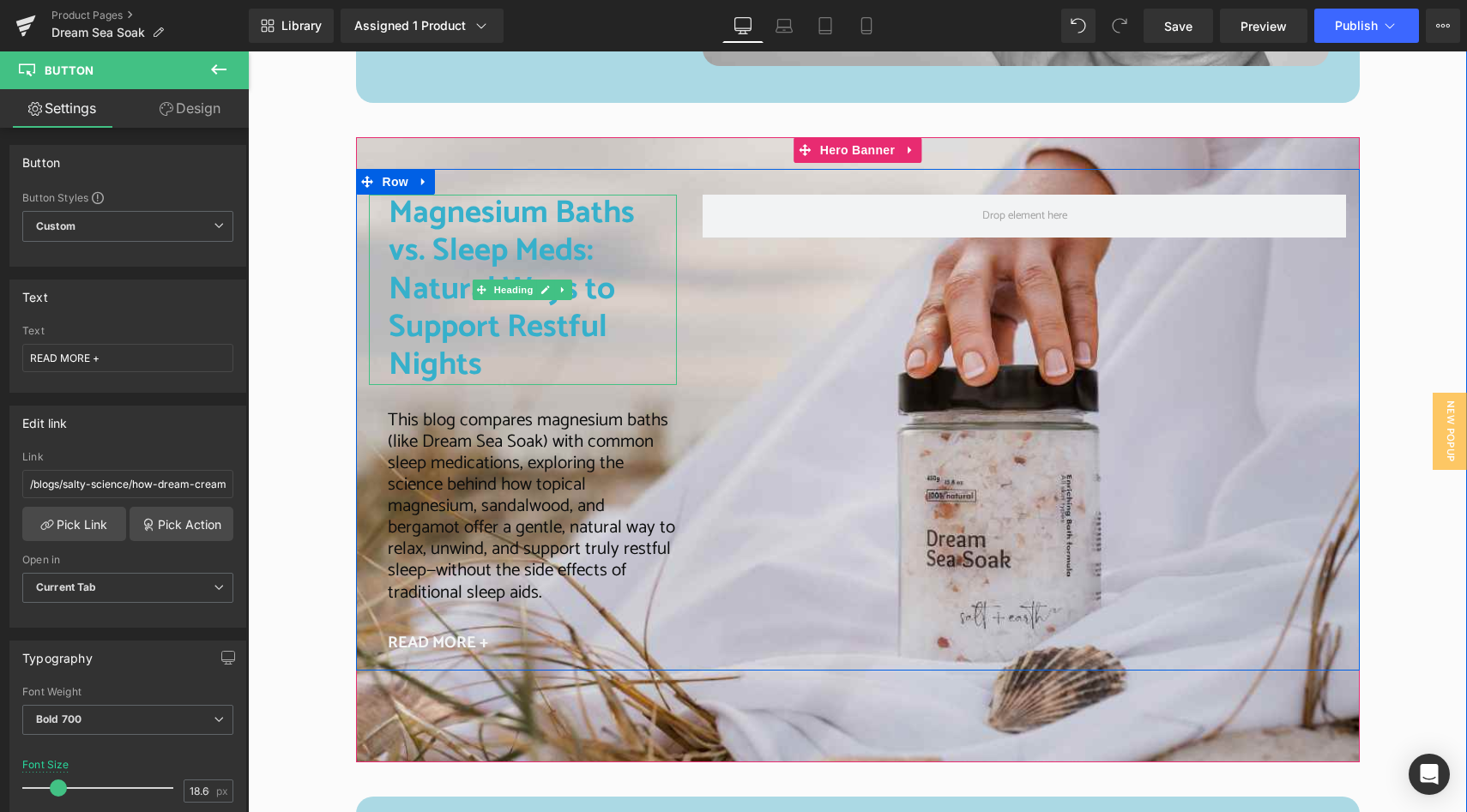
click at [496, 314] on h2 "Magnesium Baths vs. Sleep Meds: Natural Ways to Support Restful Nights" at bounding box center [533, 290] width 289 height 191
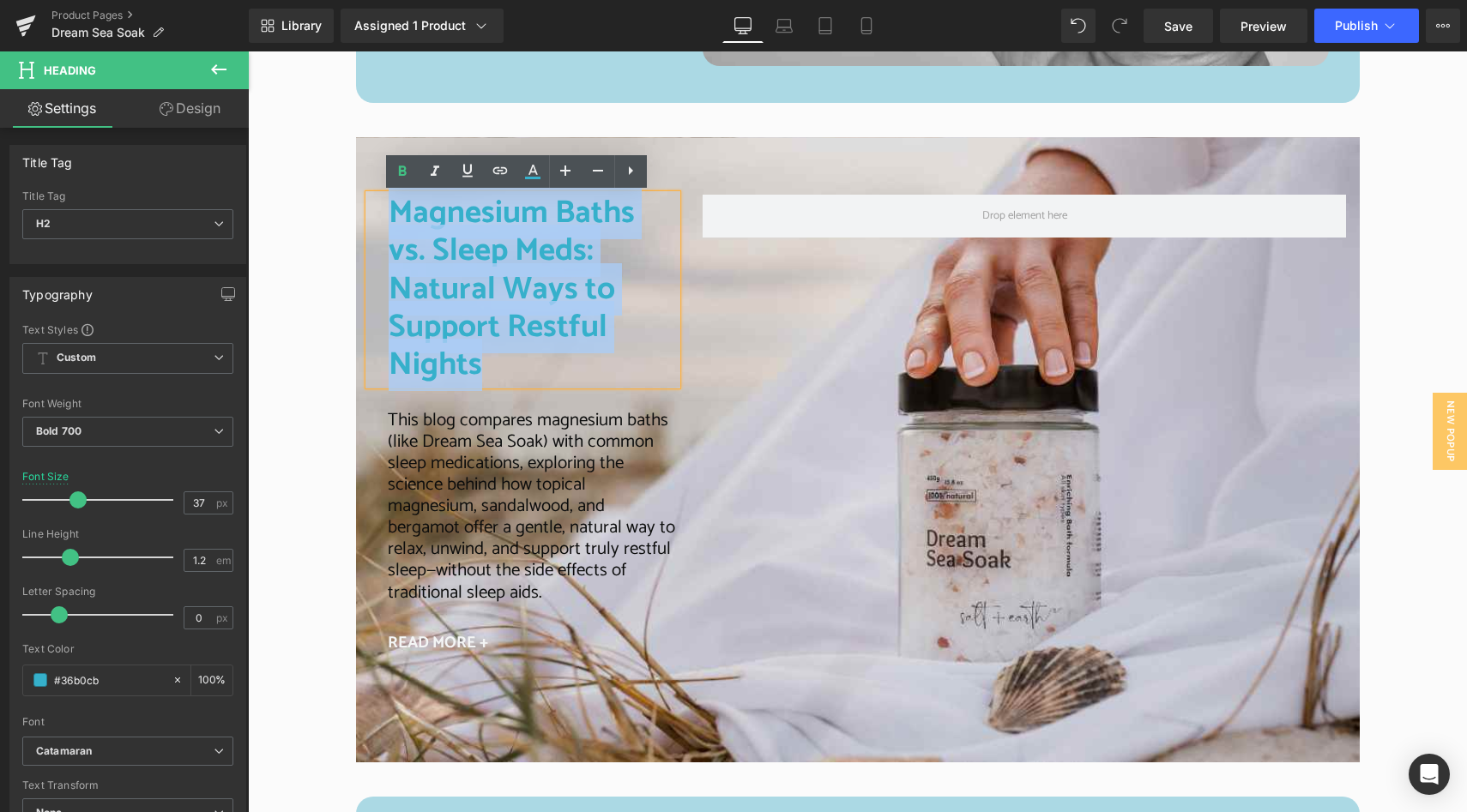
drag, startPoint x: 598, startPoint y: 324, endPoint x: 382, endPoint y: 209, distance: 244.7
click at [389, 209] on h2 "Magnesium Baths vs. Sleep Meds: Natural Ways to Support Restful Nights" at bounding box center [533, 290] width 289 height 191
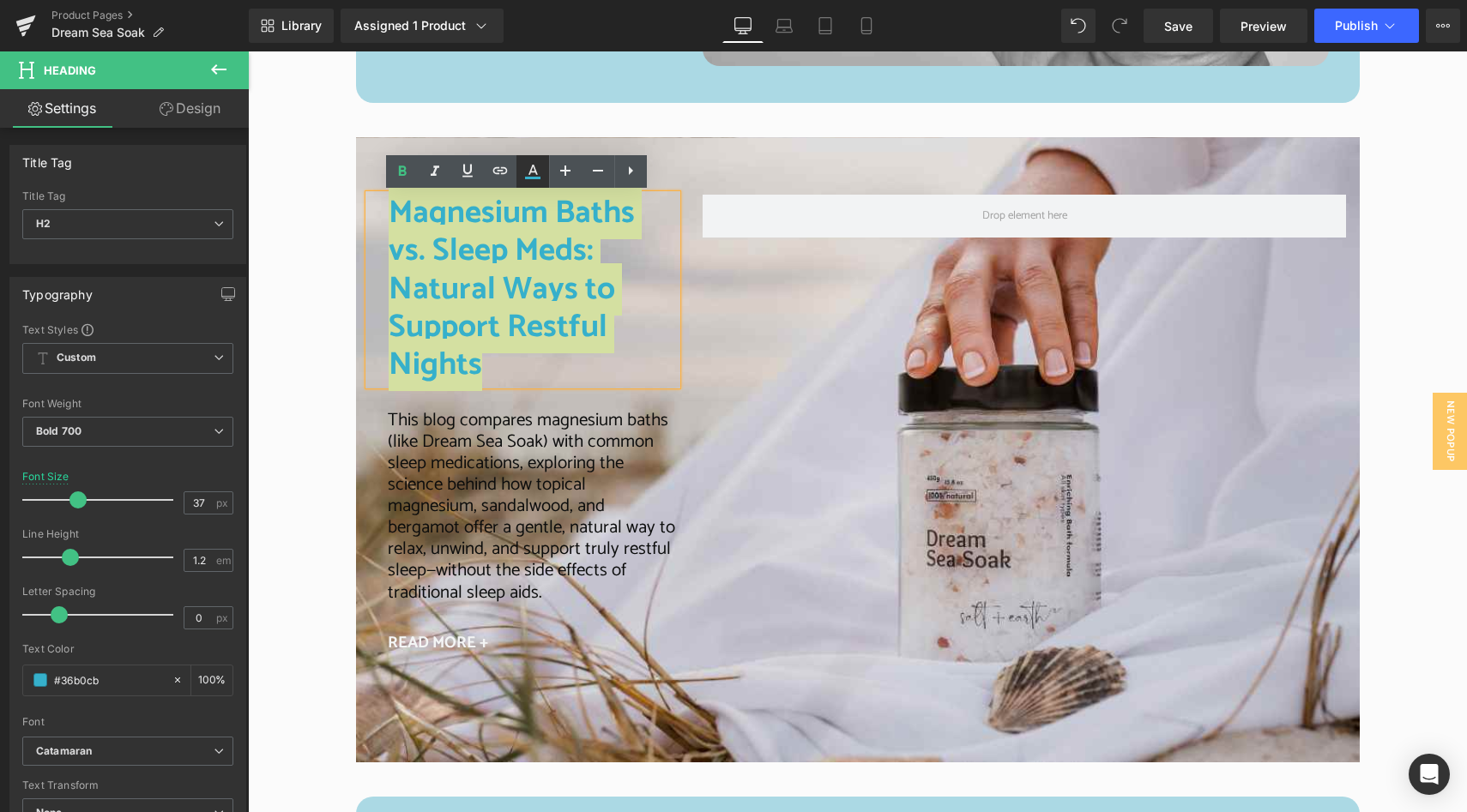
click at [532, 178] on icon at bounding box center [532, 177] width 15 height 3
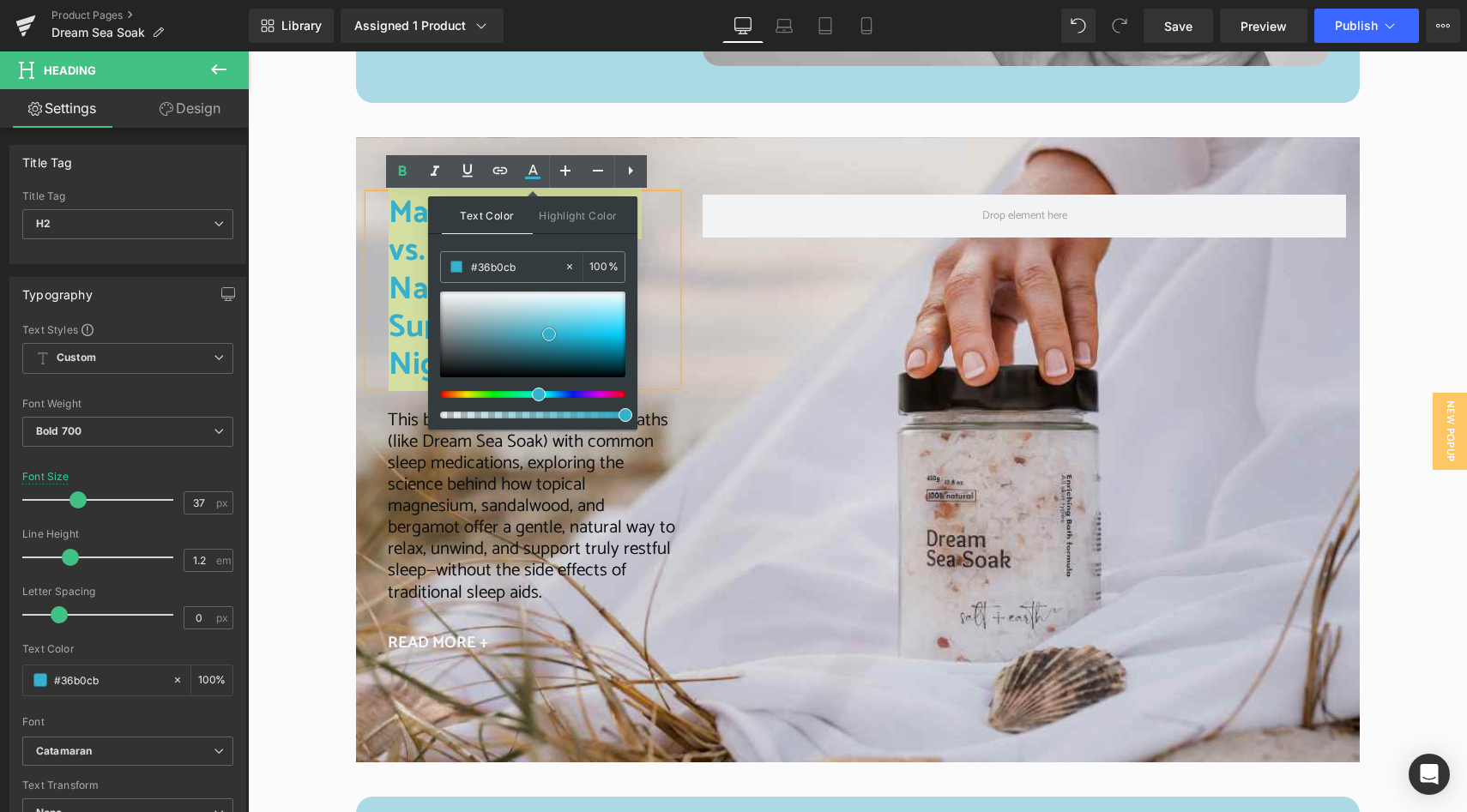
click at [449, 371] on div at bounding box center [532, 334] width 185 height 86
drag, startPoint x: 449, startPoint y: 369, endPoint x: 440, endPoint y: 372, distance: 9.5
click at [441, 372] on span at bounding box center [447, 369] width 13 height 13
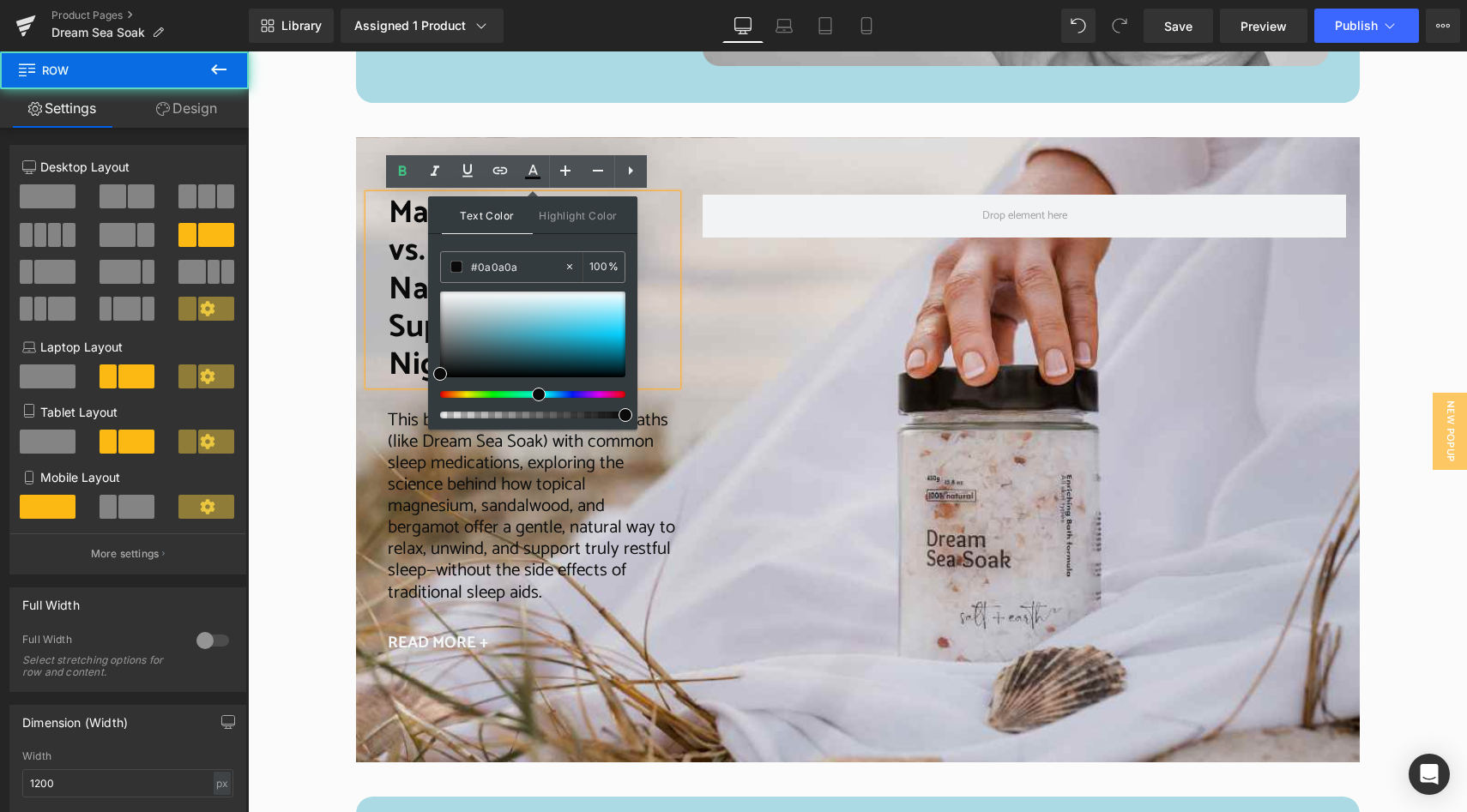
click at [705, 302] on div "Magnesium Baths vs. Sleep Meds: Natural Ways to Support Restful Nights Heading …" at bounding box center [857, 420] width 1003 height 503
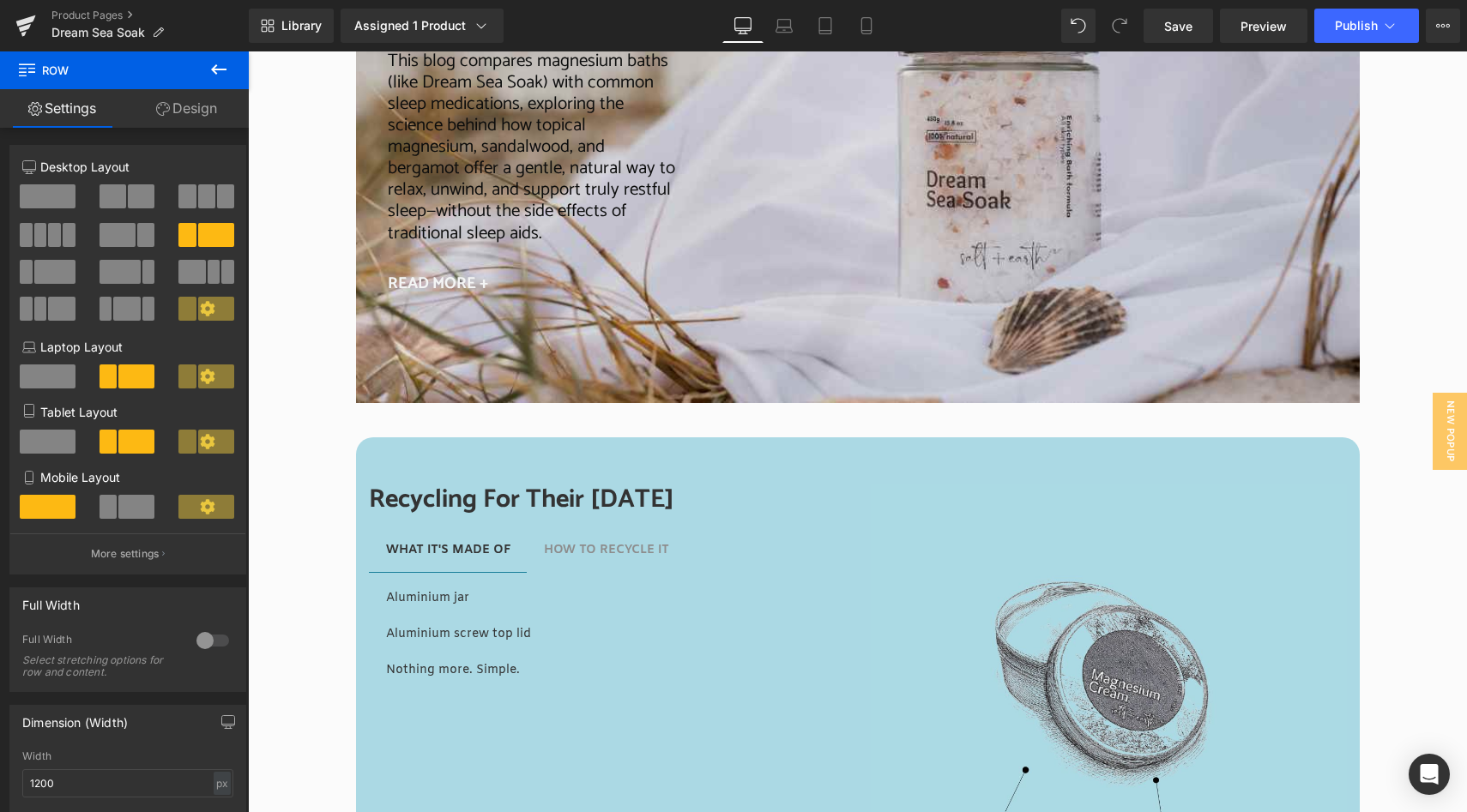
scroll to position [3799, 0]
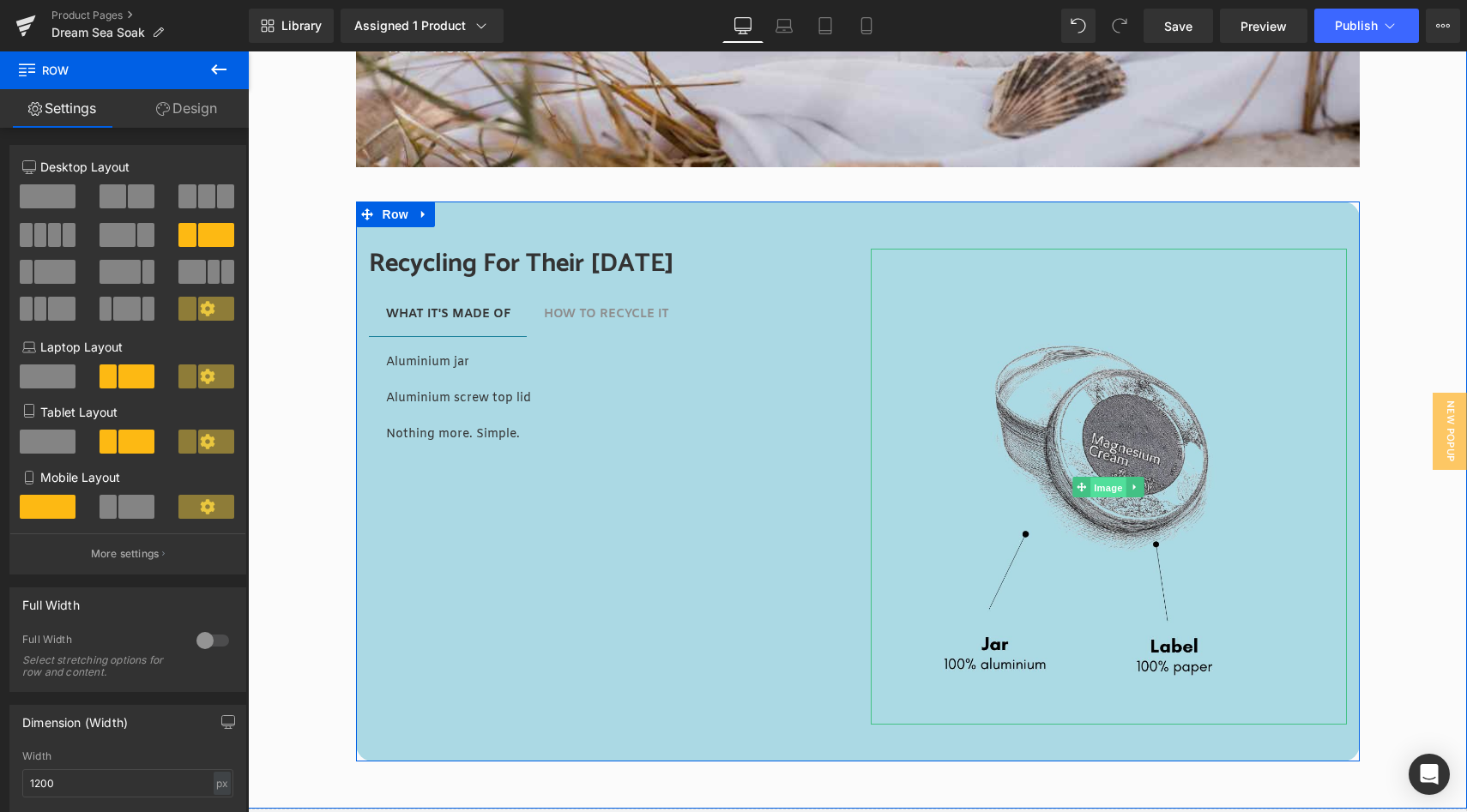
click at [1104, 477] on span "Image" at bounding box center [1108, 487] width 36 height 21
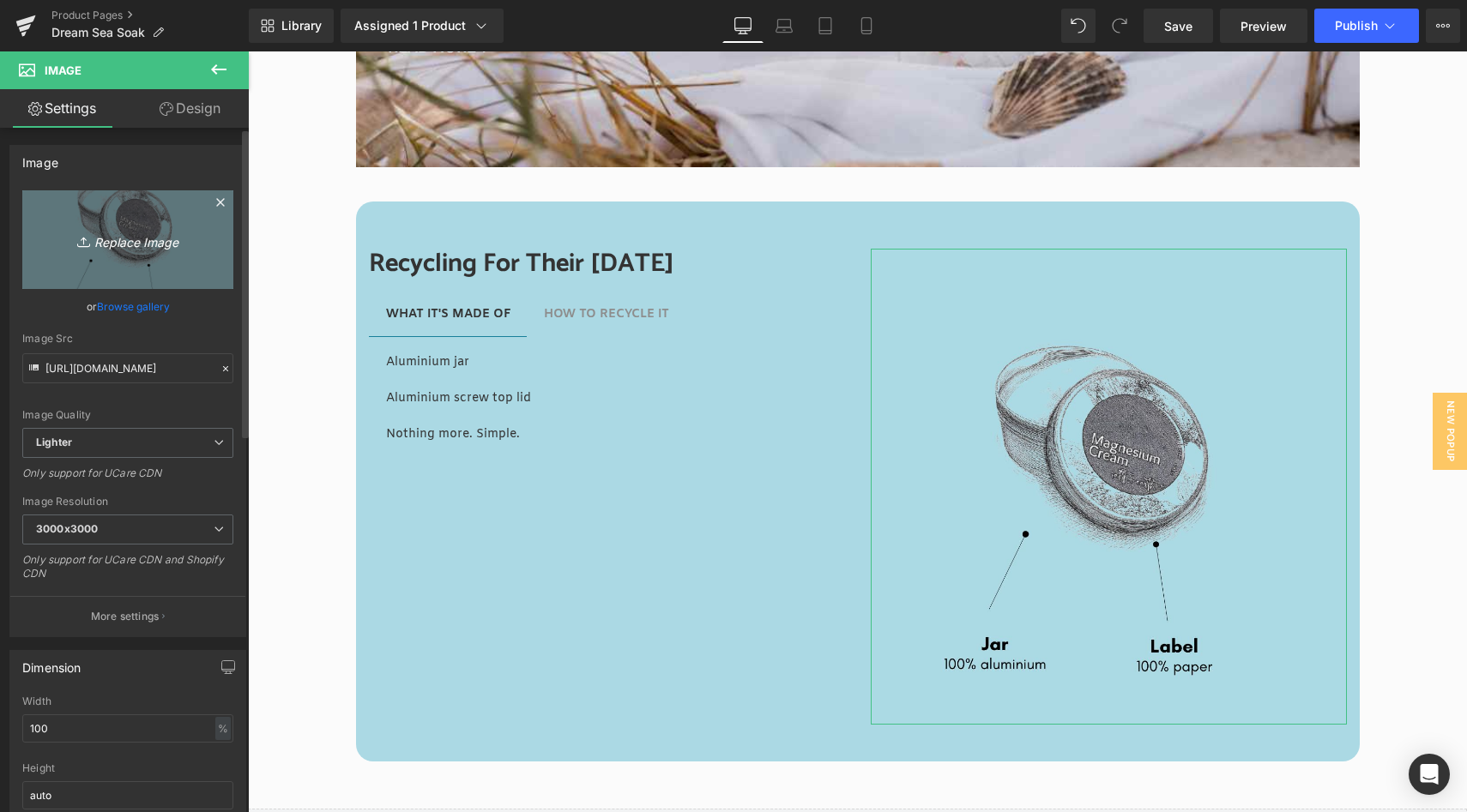
click at [126, 249] on icon "Replace Image" at bounding box center [128, 240] width 137 height 21
type input "C:\fakepath\S+E Square (14).jpg"
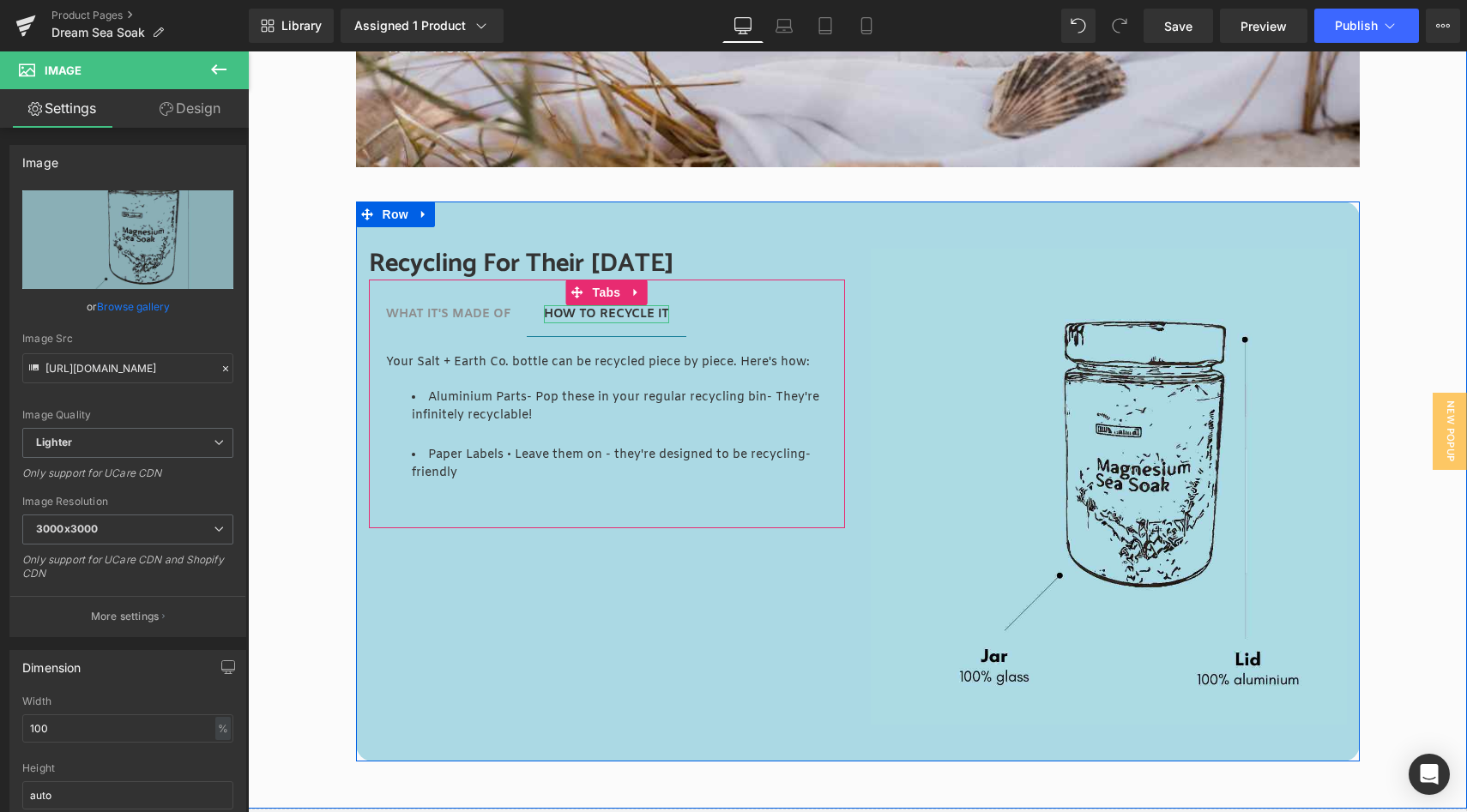
click at [618, 306] on strong "HOW TO RECYCLE IT" at bounding box center [606, 314] width 125 height 16
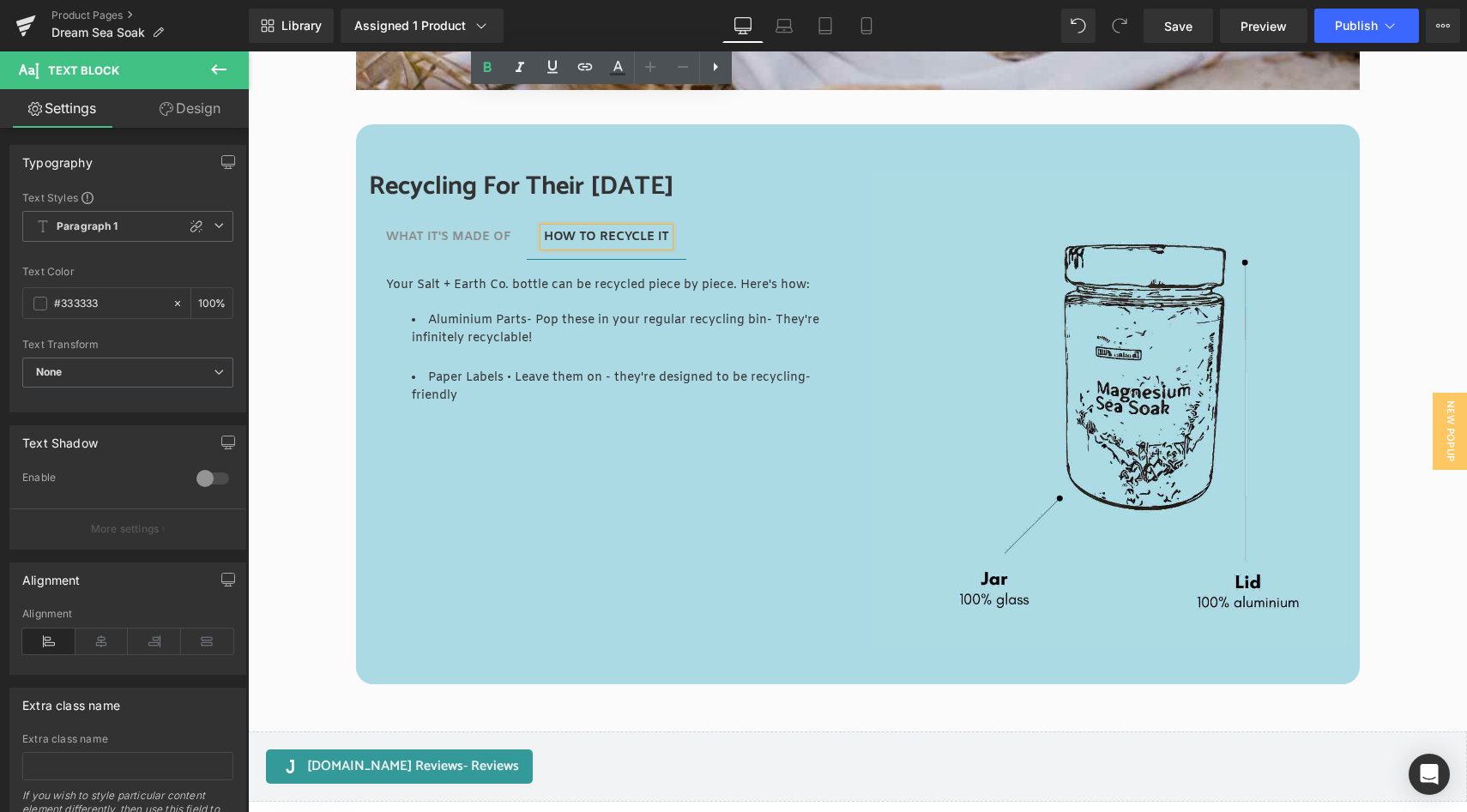
scroll to position [4311, 0]
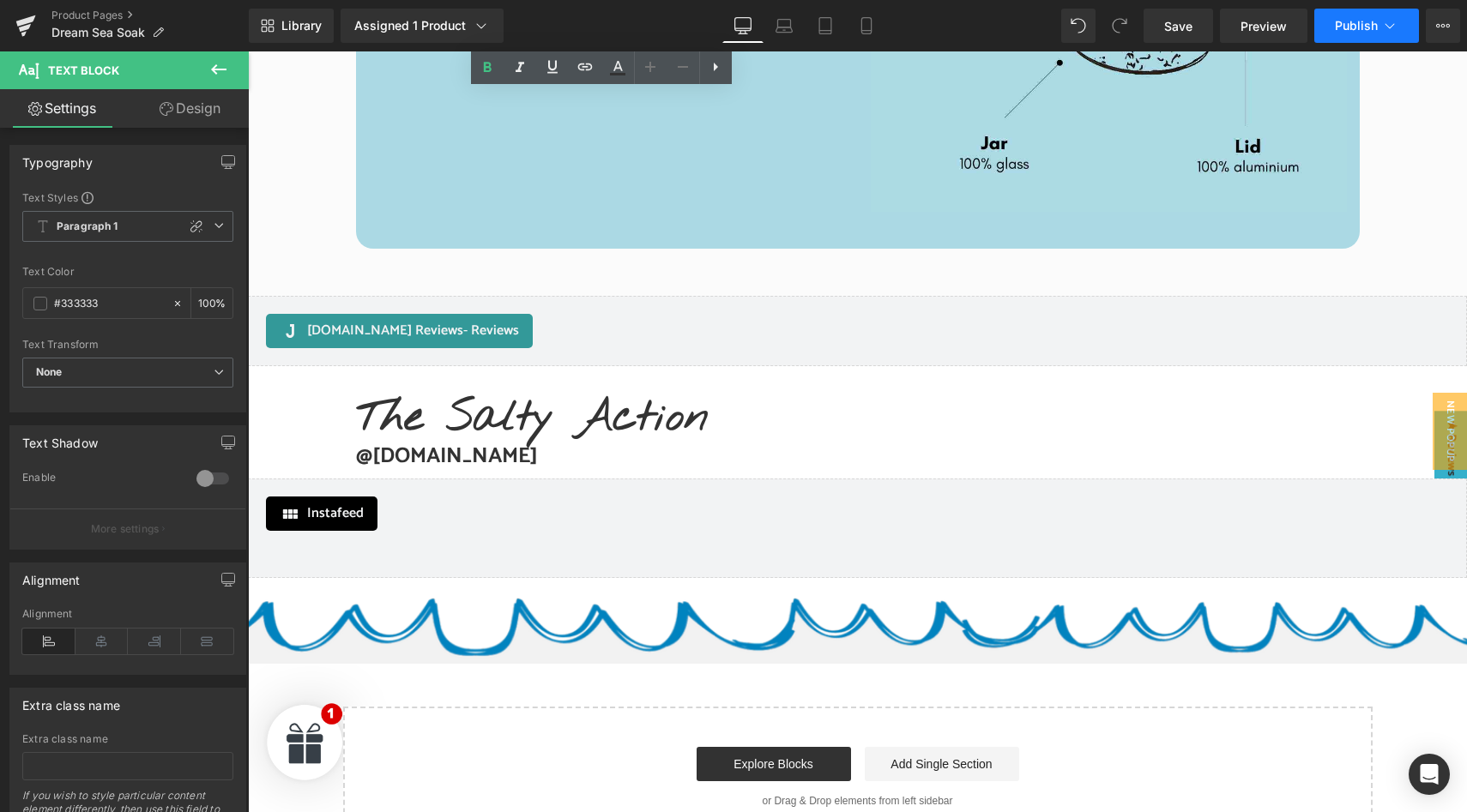
click at [1364, 28] on span "Publish" at bounding box center [1356, 25] width 43 height 13
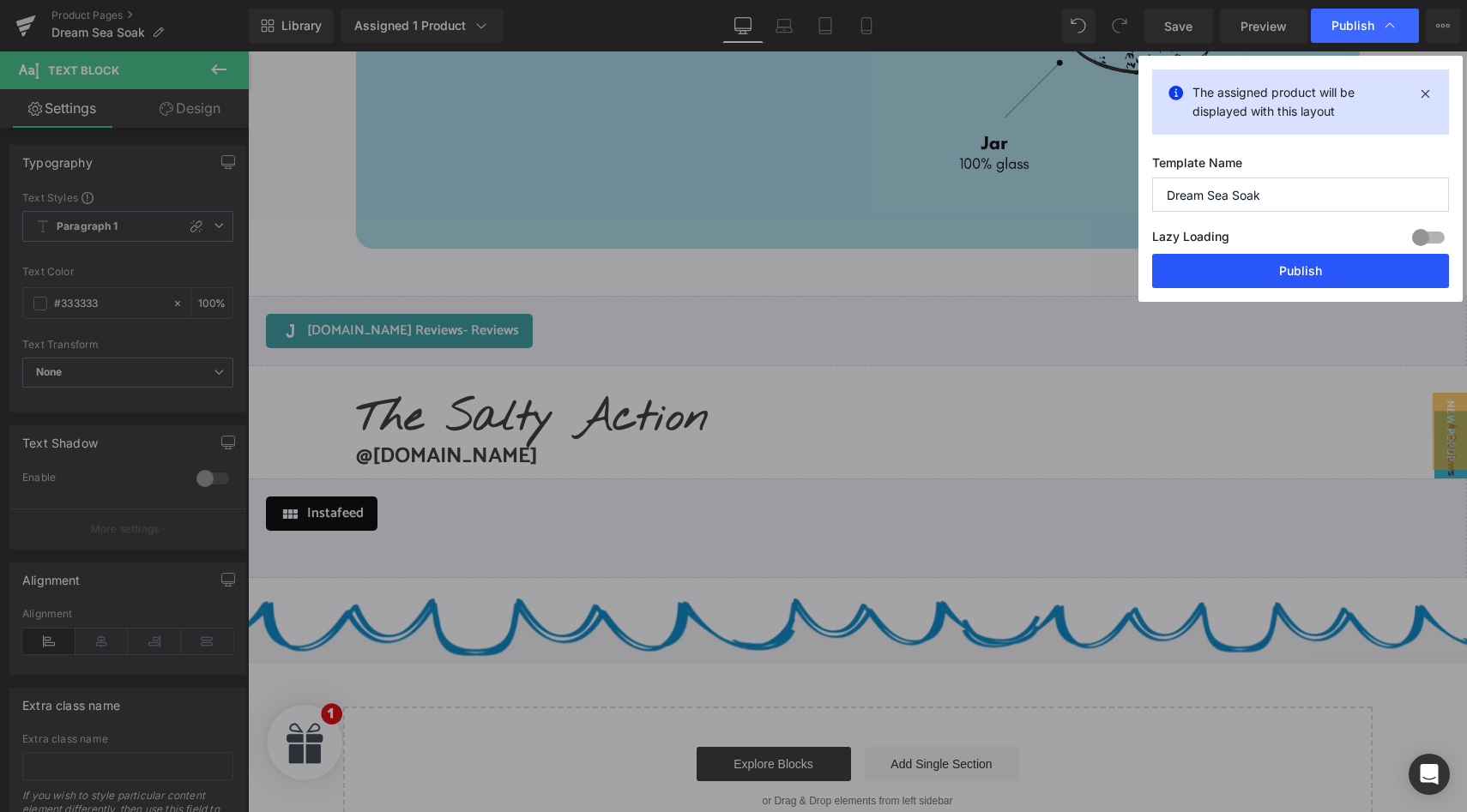
drag, startPoint x: 1298, startPoint y: 268, endPoint x: 1050, endPoint y: 217, distance: 253.2
click at [1298, 268] on button "Publish" at bounding box center [1300, 271] width 297 height 34
